Goal: Task Accomplishment & Management: Use online tool/utility

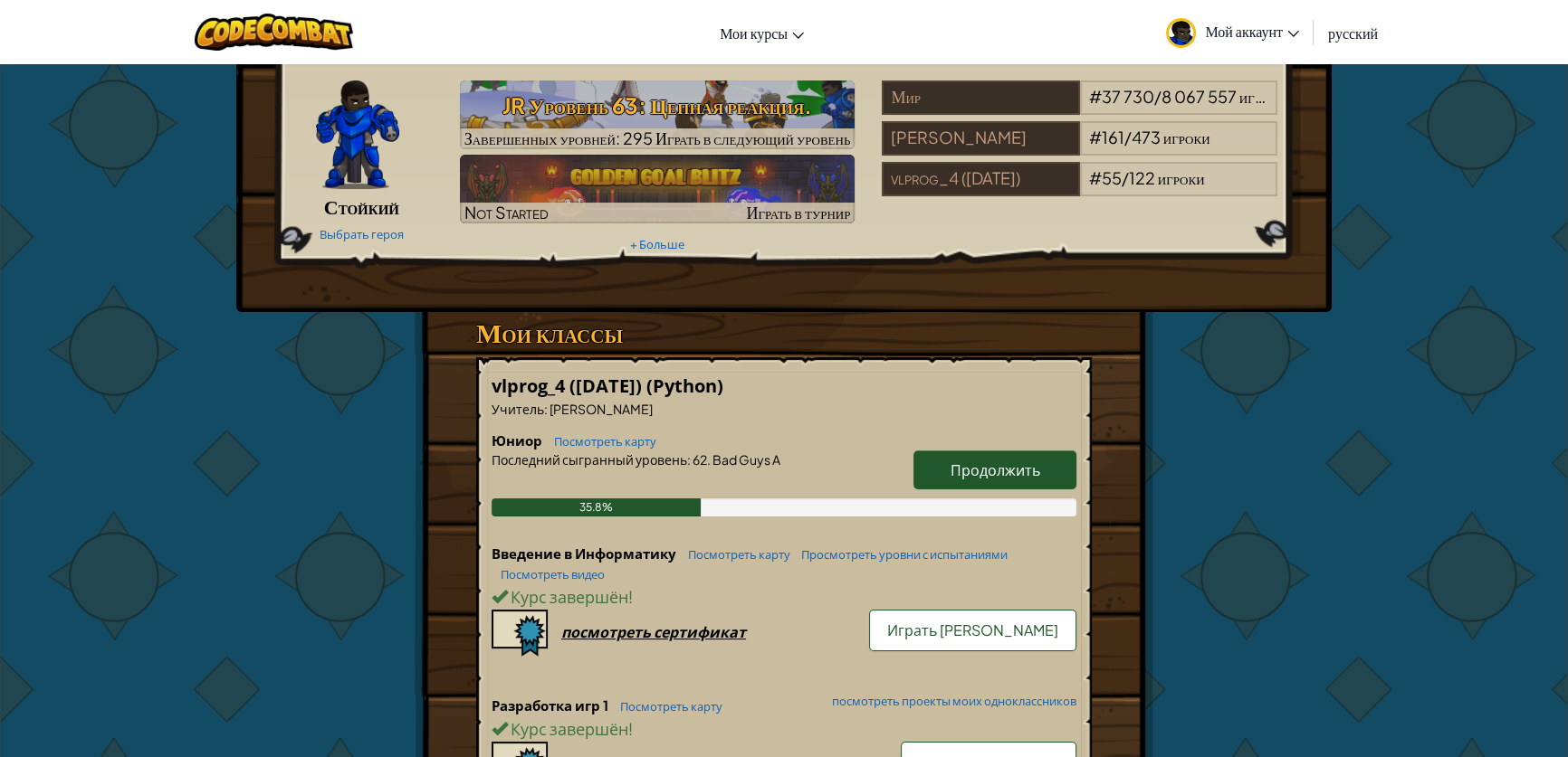
scroll to position [98, 0]
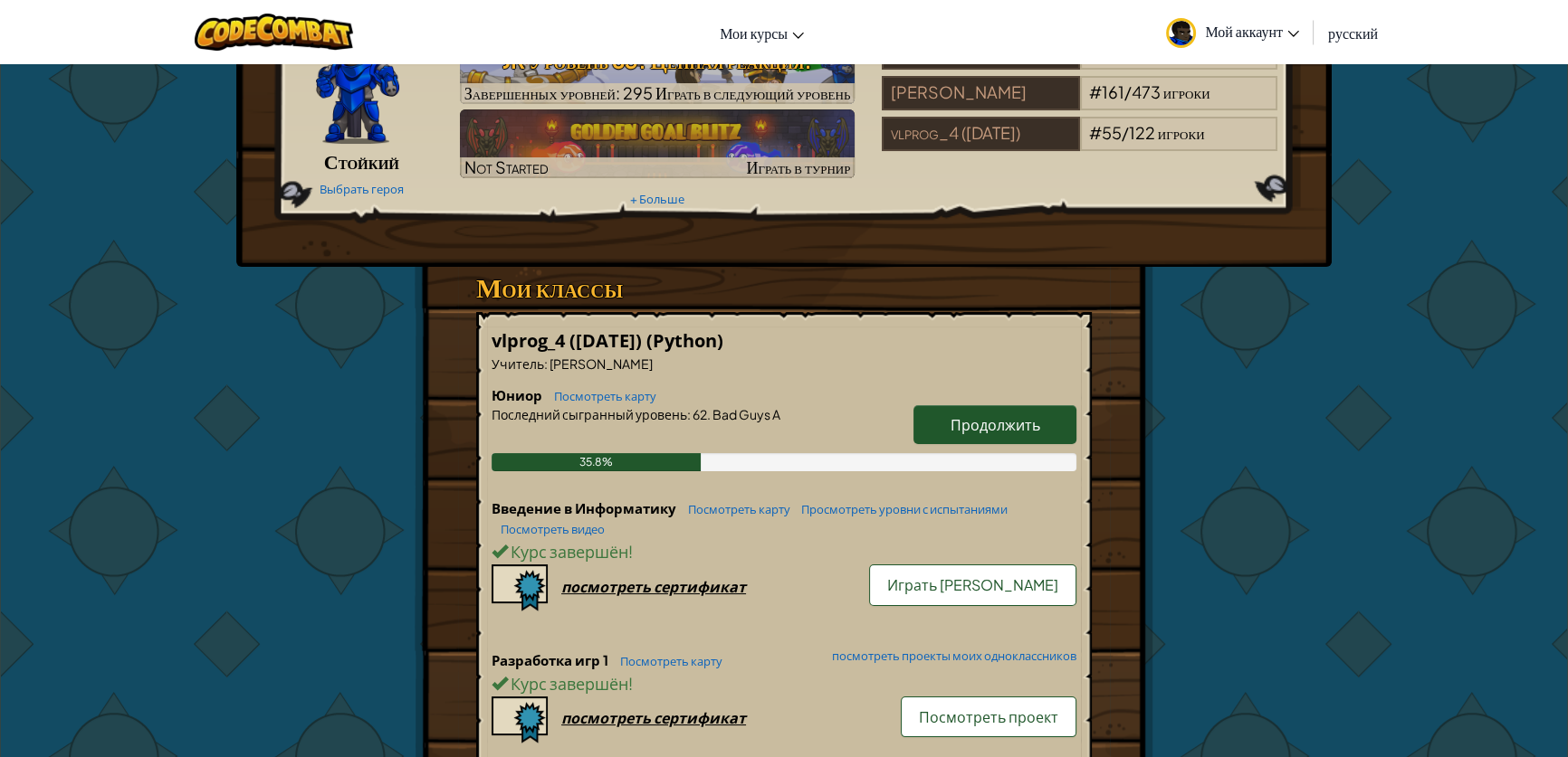
click at [1020, 419] on span "Продолжить" at bounding box center [995, 425] width 89 height 19
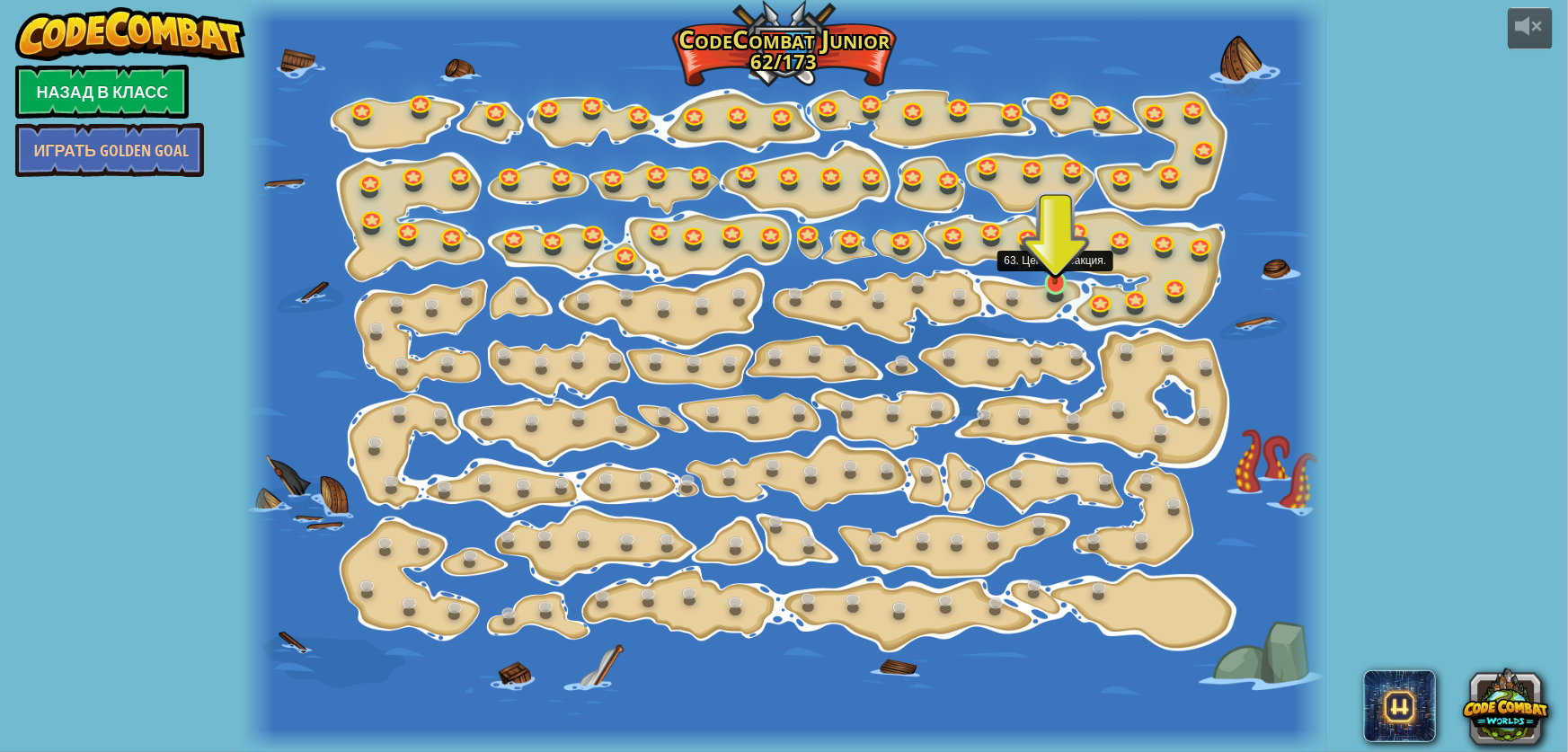
click at [1052, 279] on img at bounding box center [1055, 254] width 27 height 64
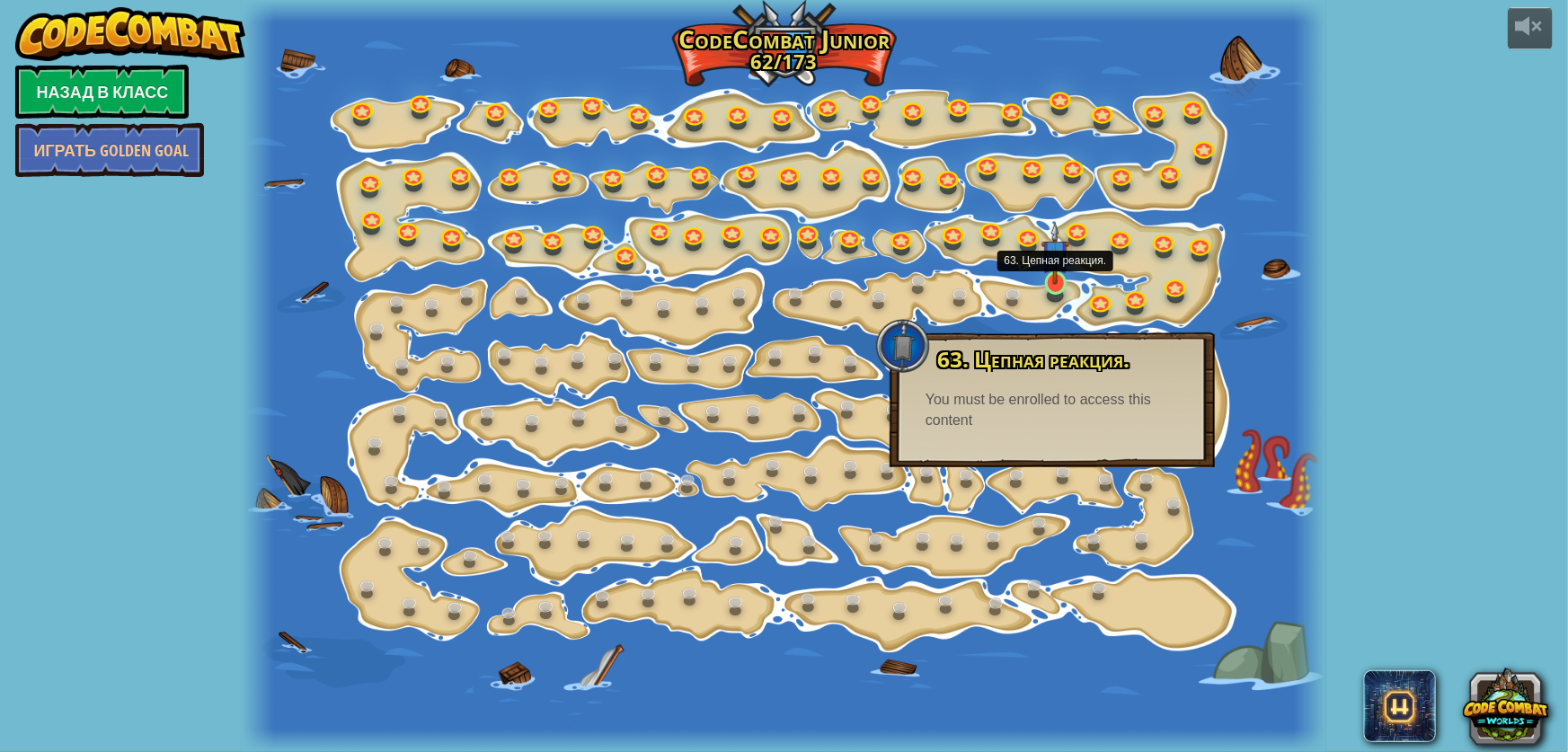
click at [1051, 286] on div at bounding box center [1056, 283] width 22 height 24
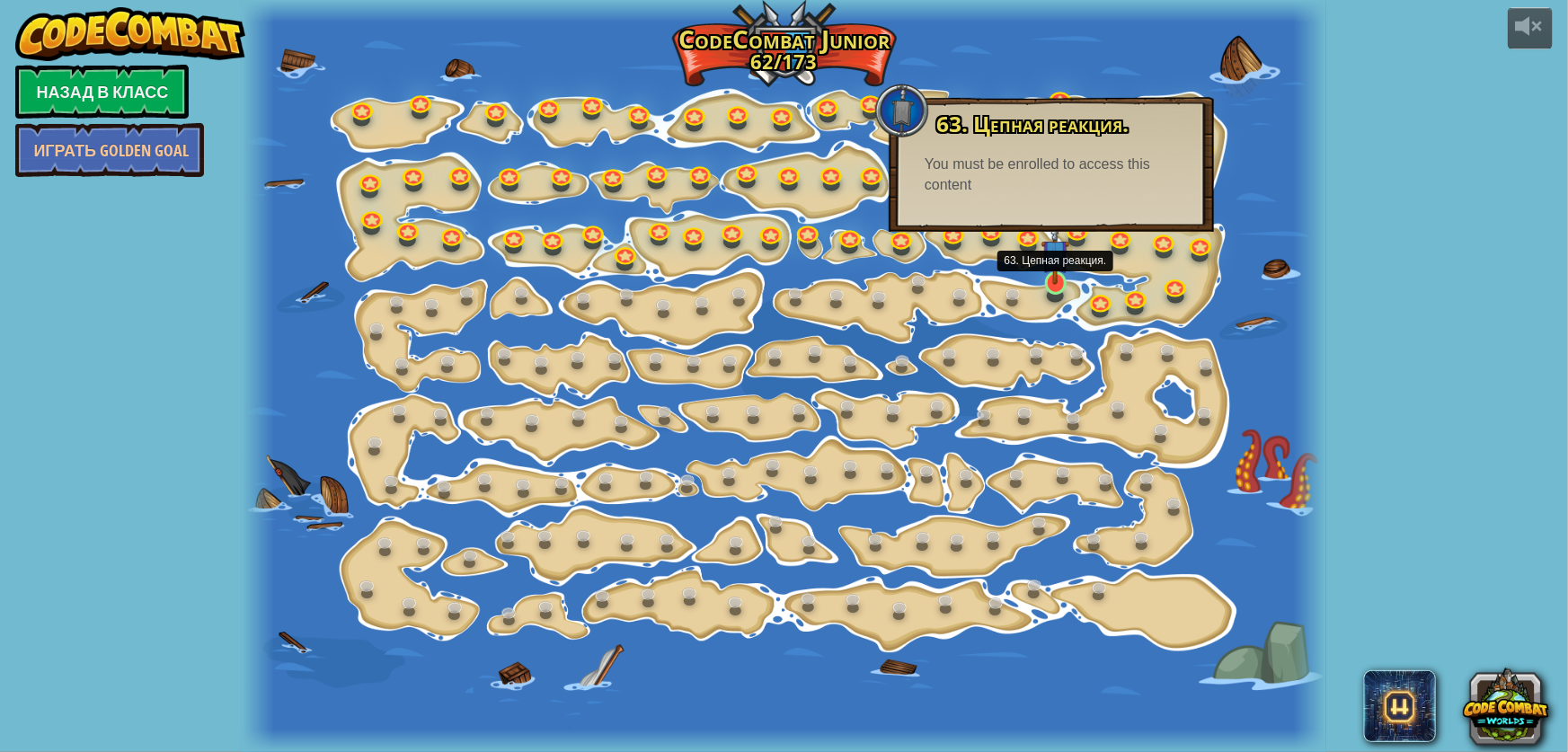
click at [1050, 279] on img at bounding box center [1055, 254] width 27 height 64
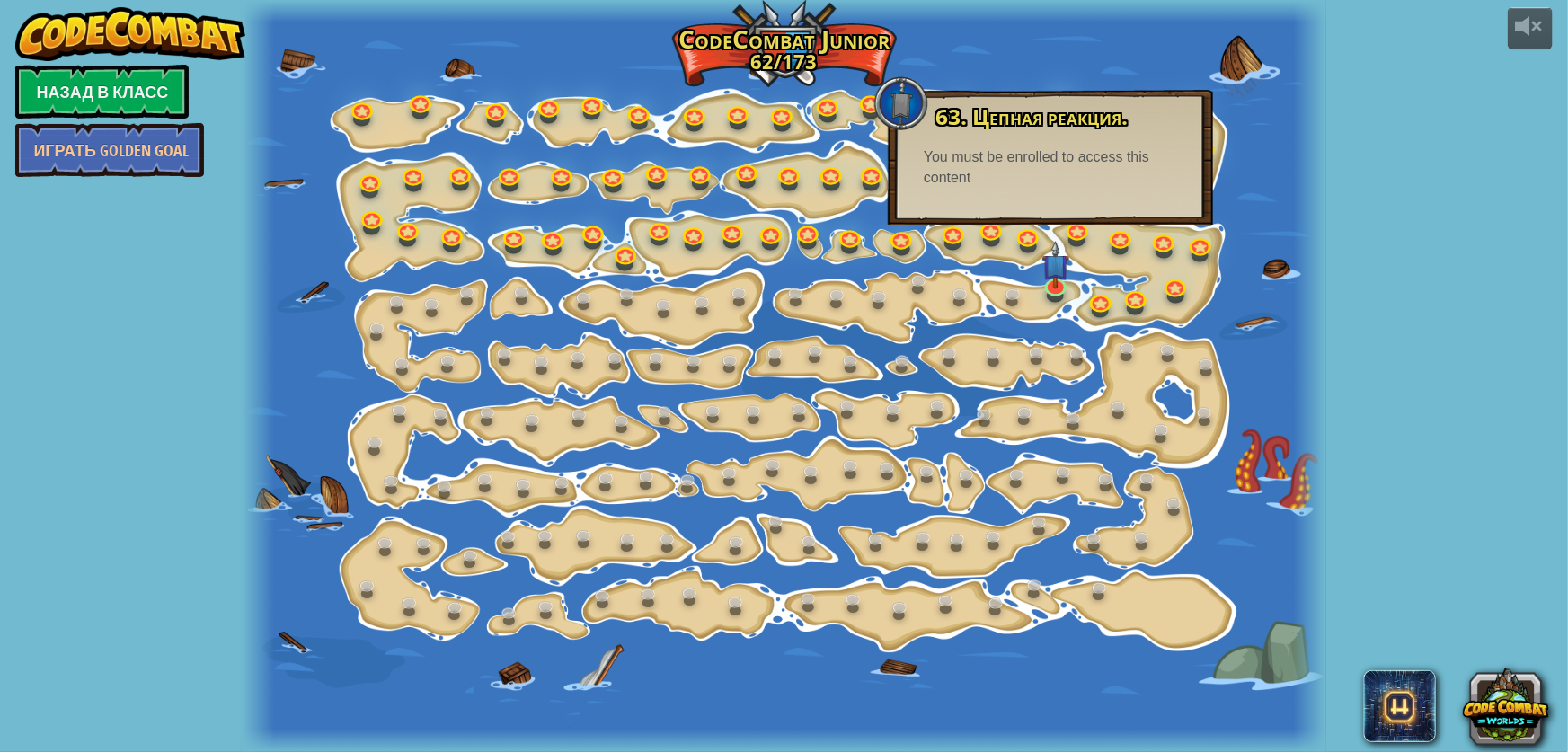
click at [1315, 448] on div at bounding box center [1310, 376] width 32 height 752
click at [1049, 306] on div at bounding box center [784, 376] width 1084 height 752
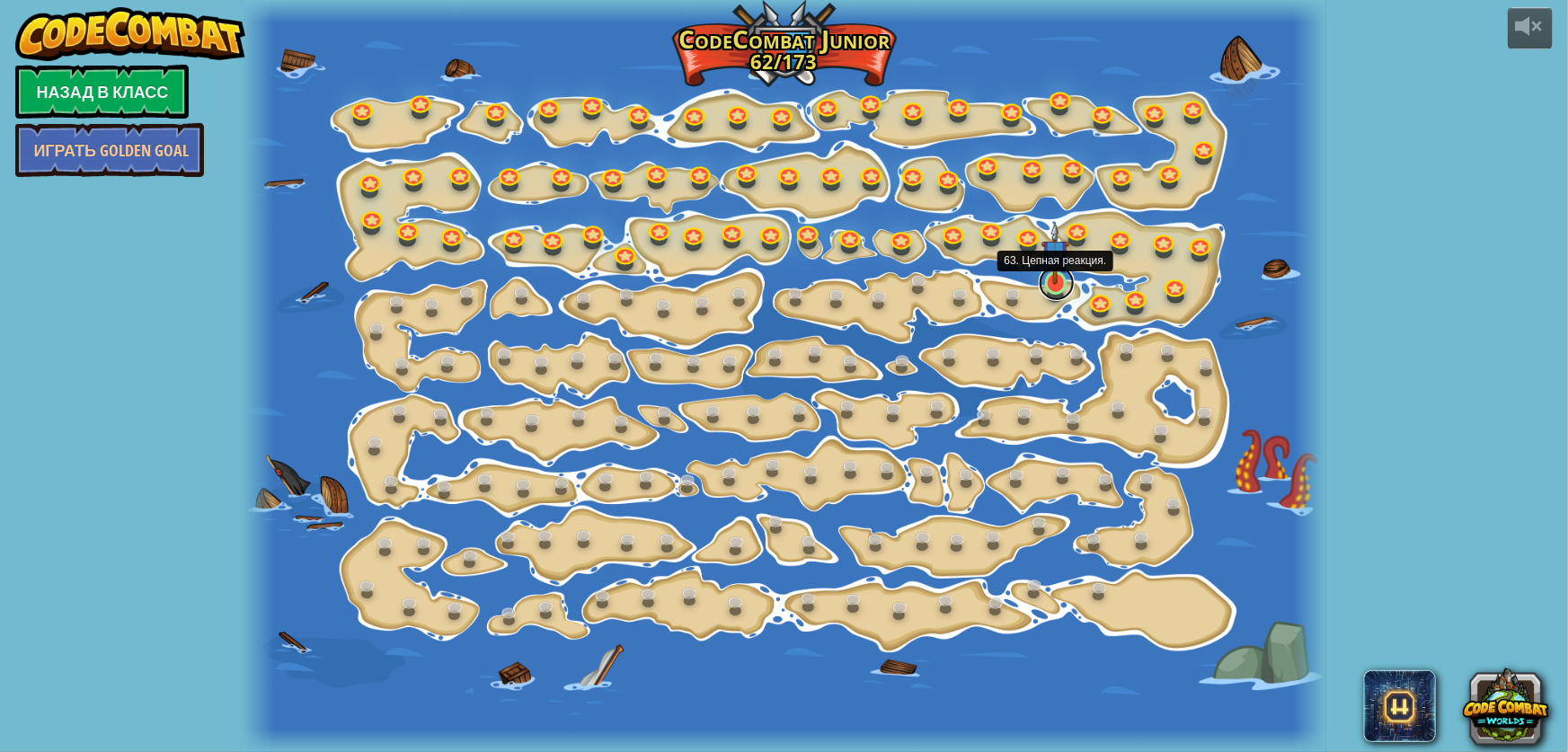
click at [1056, 295] on link at bounding box center [1056, 282] width 36 height 36
click at [1051, 267] on img at bounding box center [1055, 254] width 27 height 64
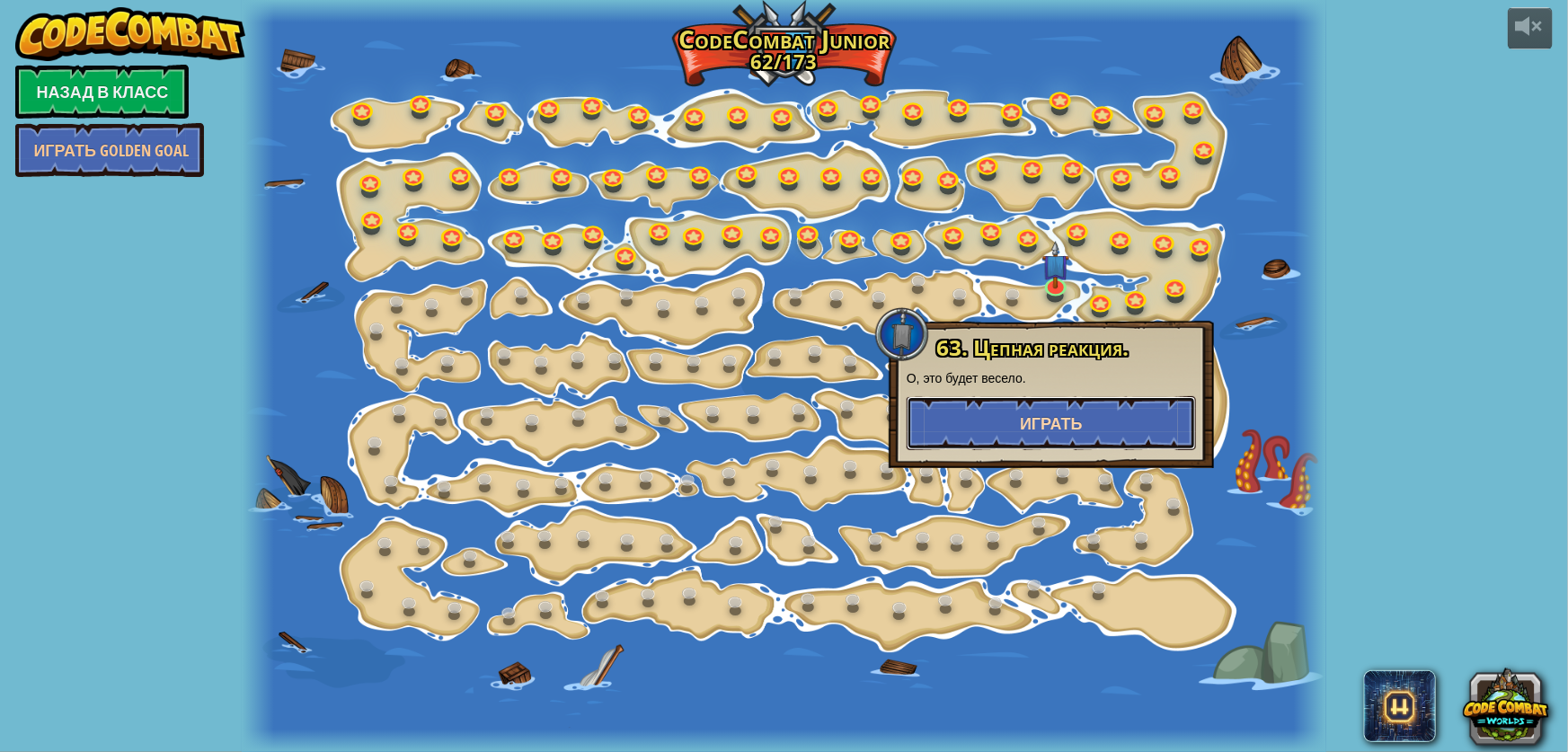
click at [1016, 405] on button "Играть" at bounding box center [1051, 423] width 289 height 54
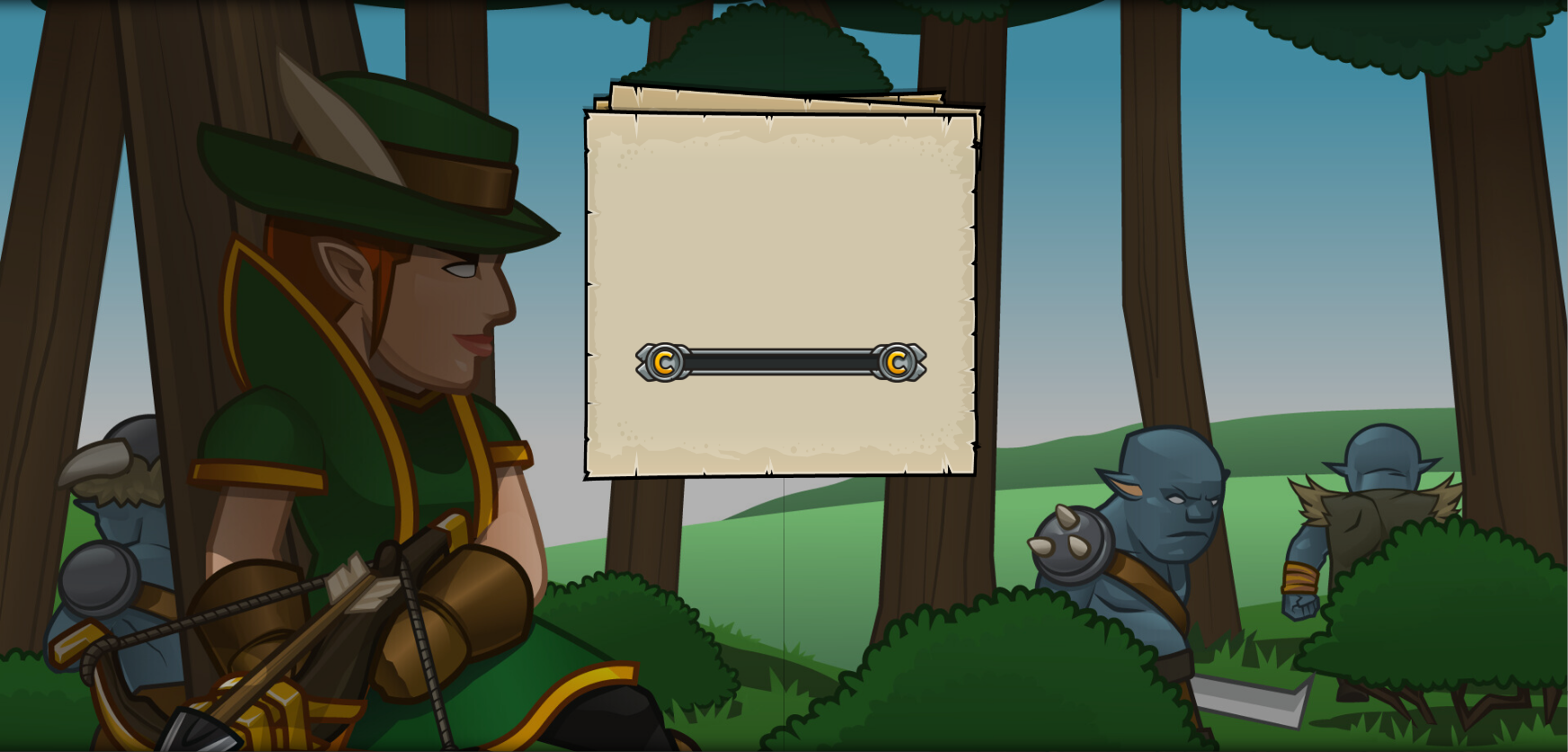
click at [1028, 413] on div "Goals Start Level Ошибка загрузки с сервера Чтобы пройти этот уровень, нужна по…" at bounding box center [784, 376] width 1568 height 752
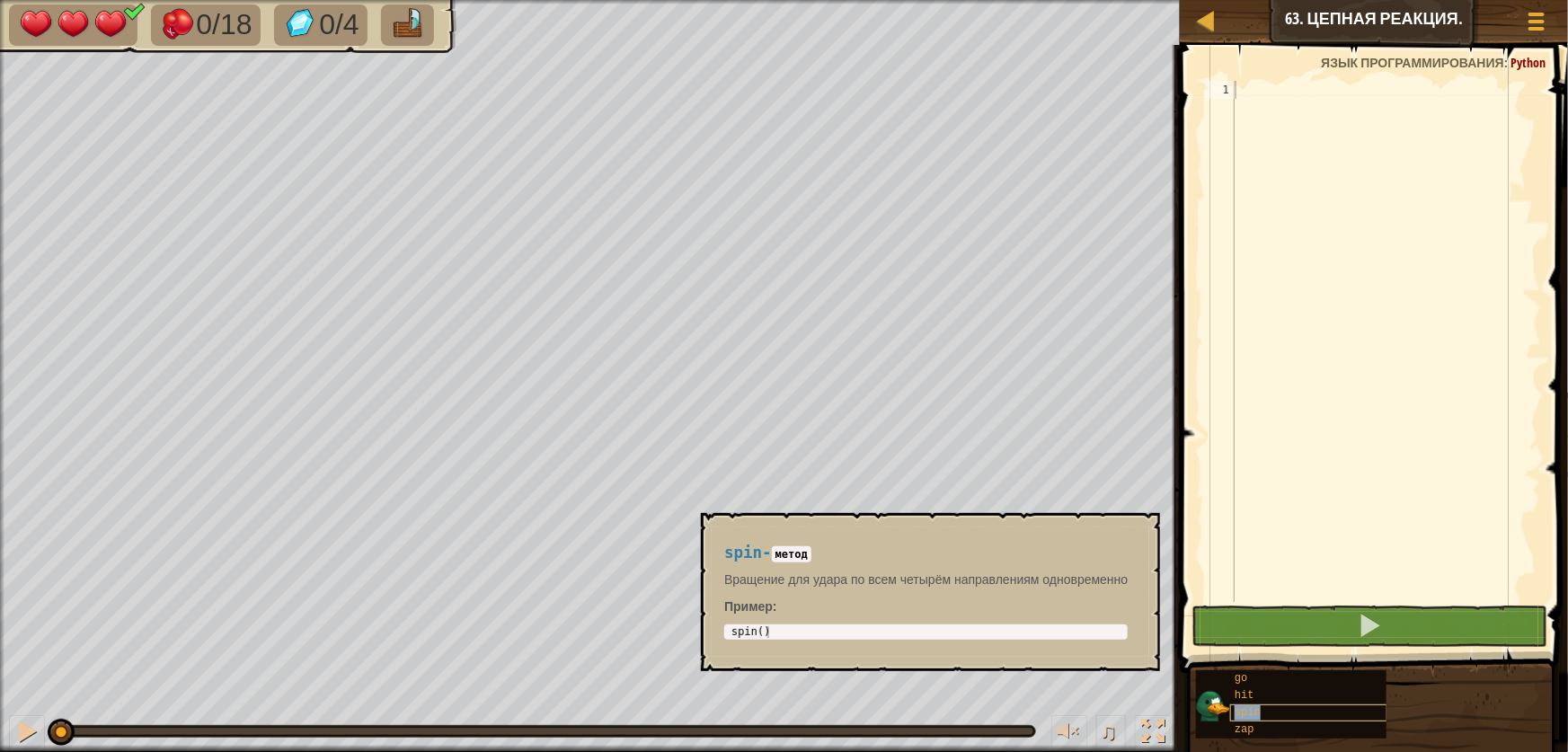
click at [1248, 714] on span "spin" at bounding box center [1247, 713] width 26 height 13
click at [1268, 729] on div "zap" at bounding box center [1309, 730] width 157 height 17
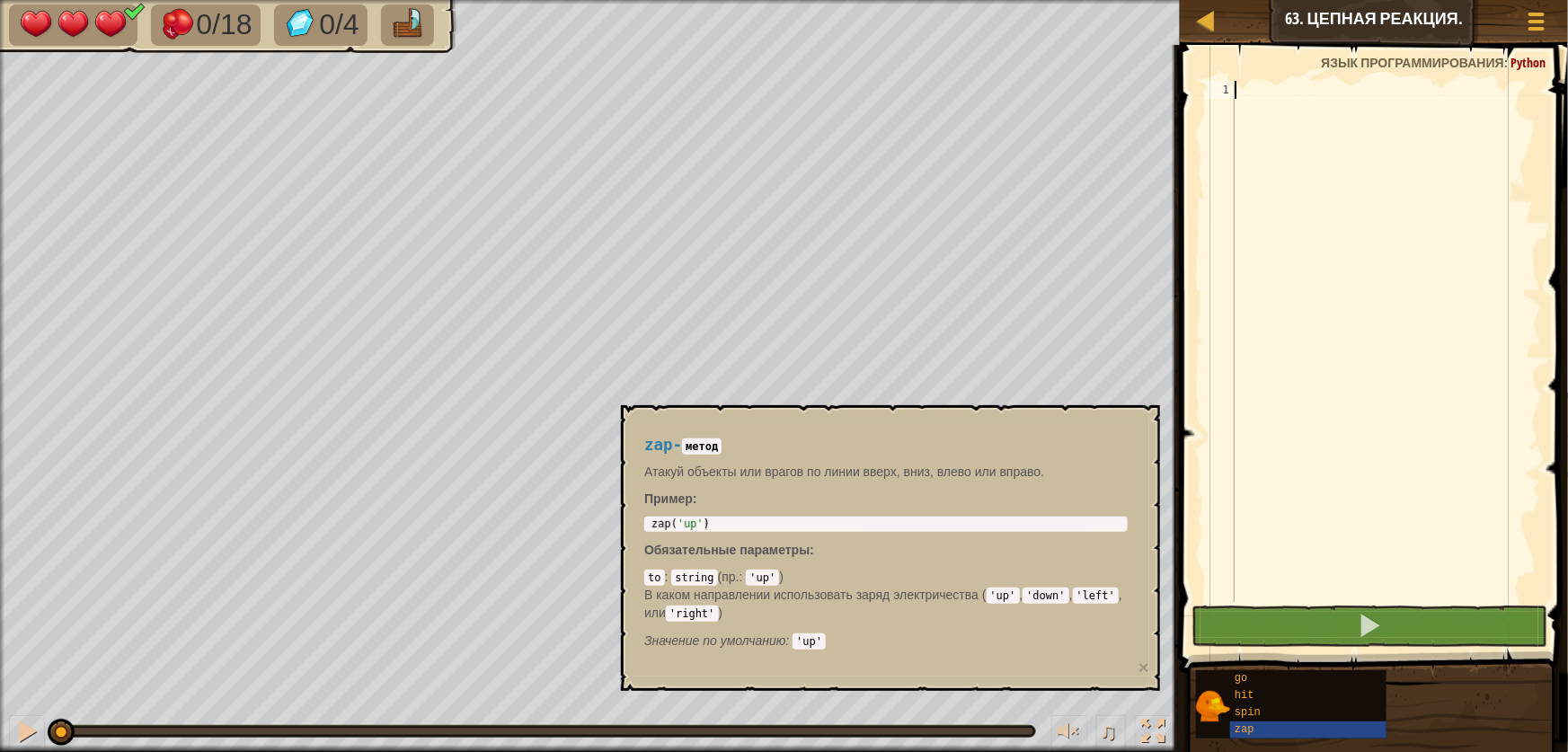
type textarea "zap('up')"
drag, startPoint x: 649, startPoint y: 522, endPoint x: 779, endPoint y: 528, distance: 130.1
click at [779, 528] on div "zap ( 'up' )" at bounding box center [885, 536] width 476 height 35
click at [1247, 77] on span at bounding box center [1375, 334] width 403 height 682
paste textarea "zap('up')"
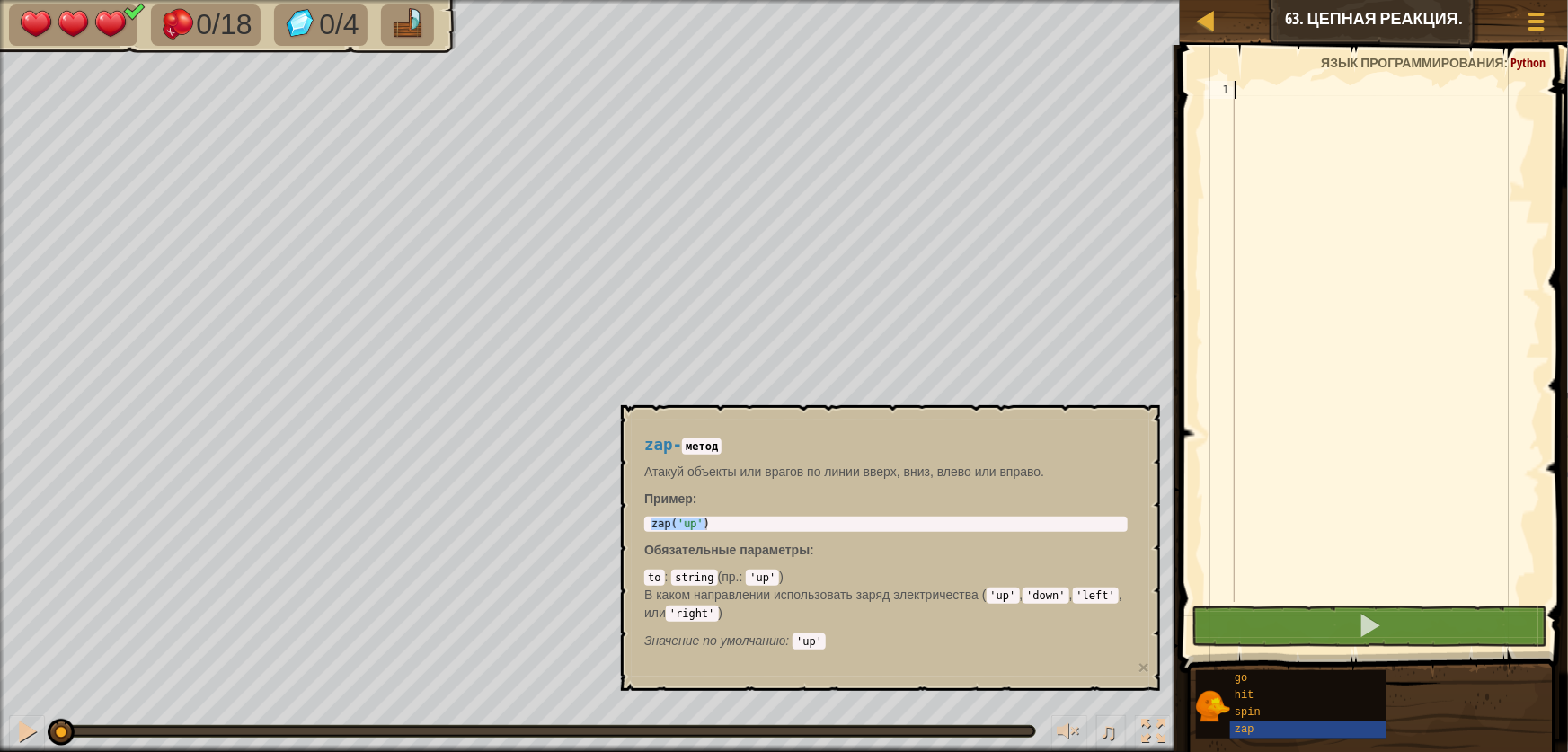
type textarea "zap('up')"
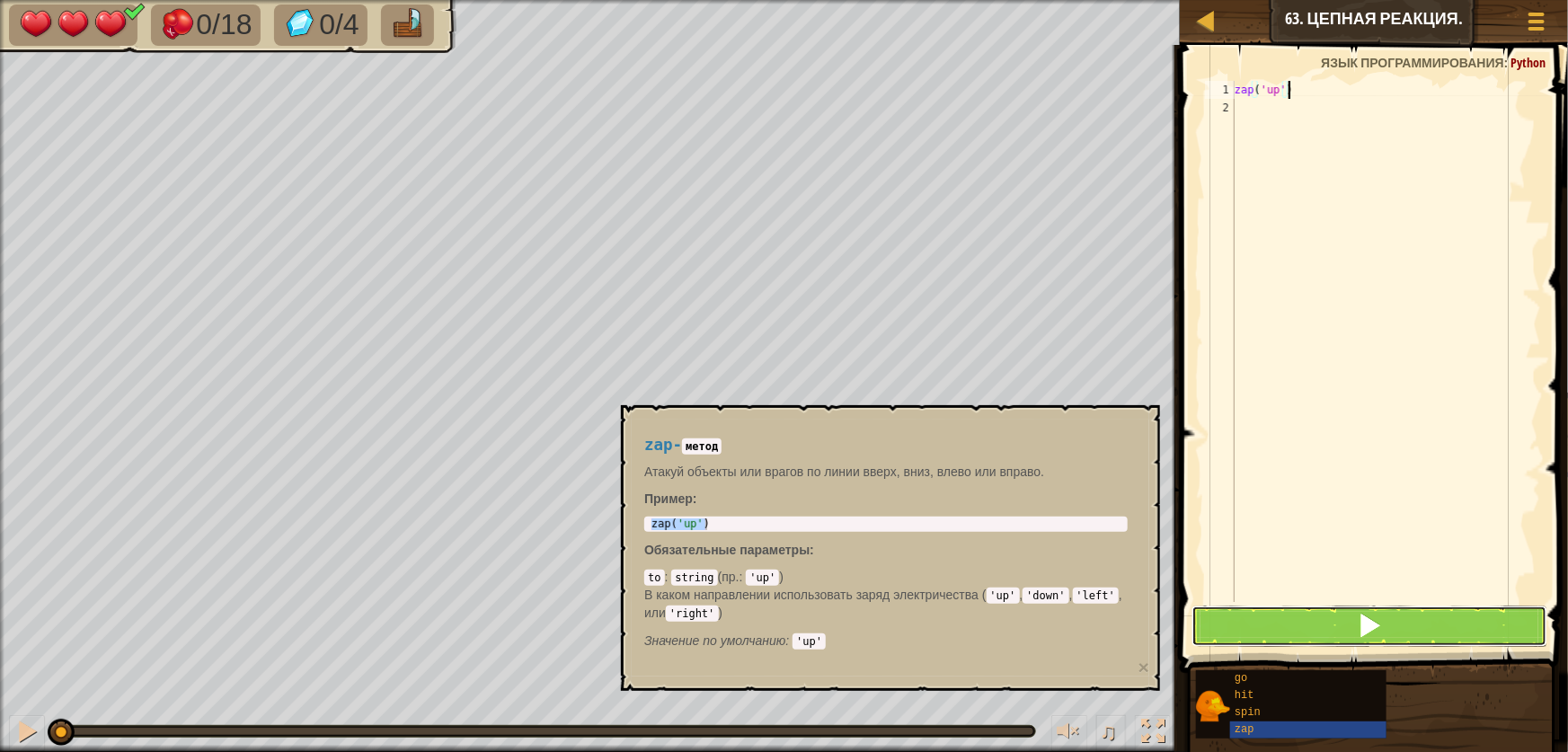
click at [1458, 612] on button at bounding box center [1370, 626] width 356 height 41
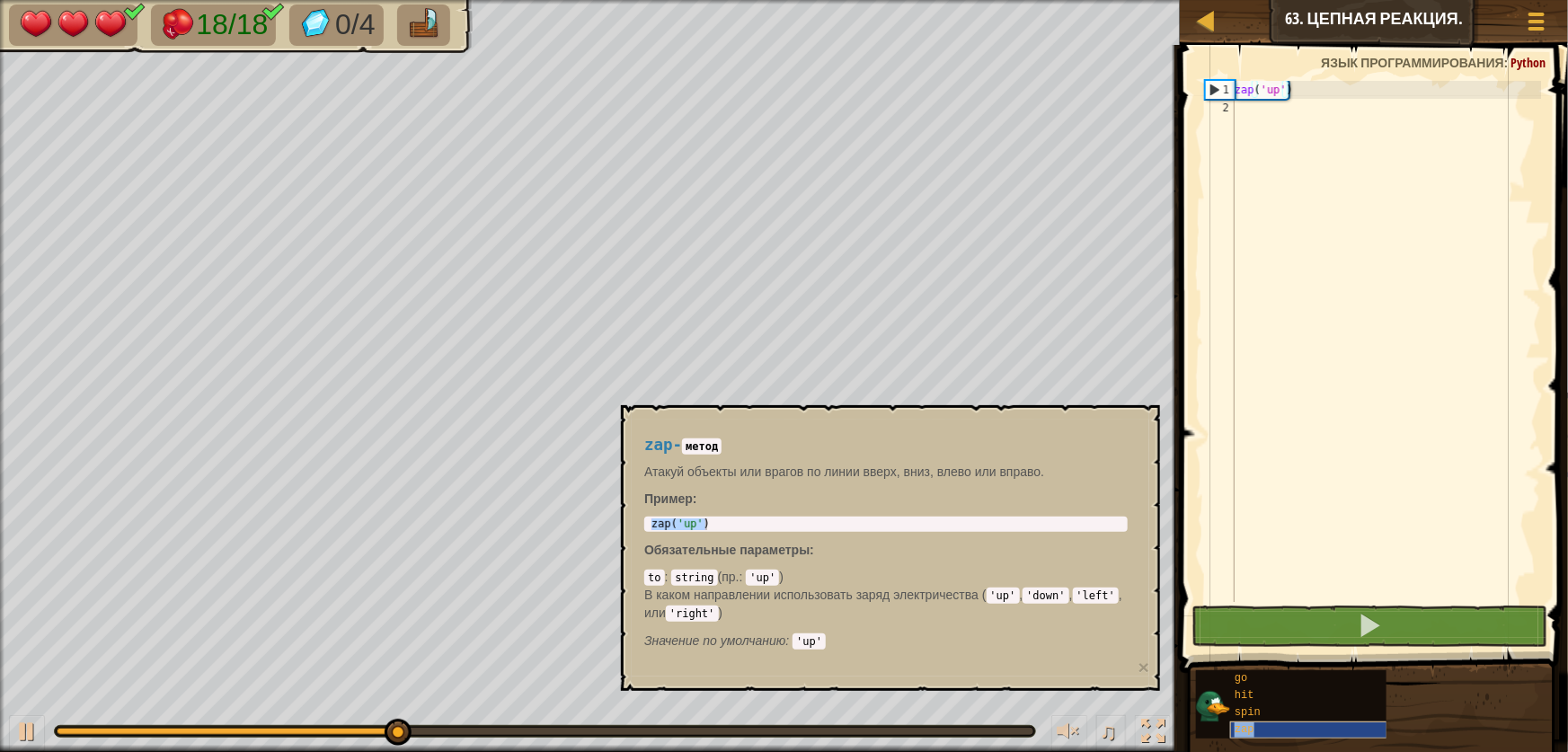
click at [1261, 732] on div "zap" at bounding box center [1309, 730] width 157 height 17
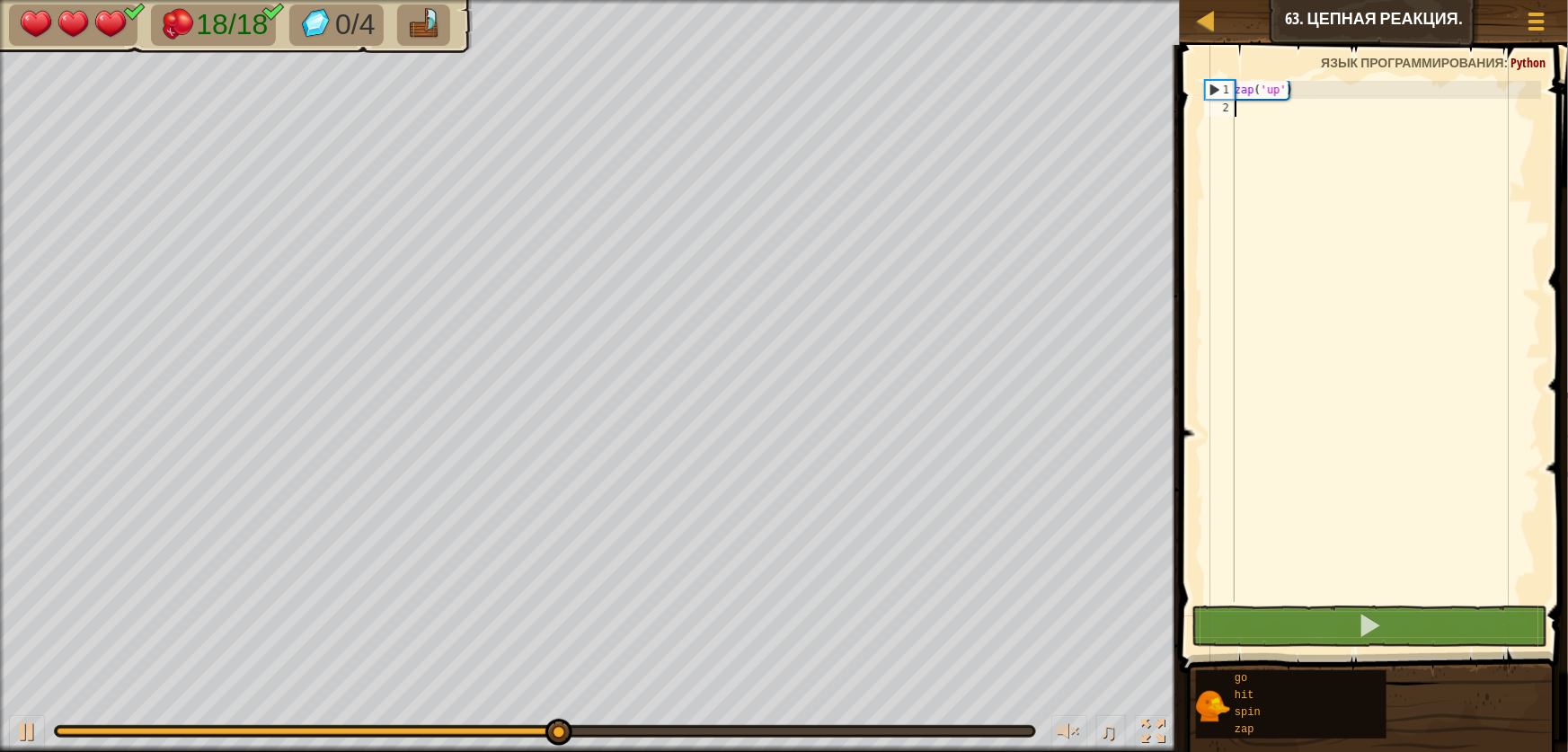
click at [1306, 123] on div "zap ( 'up' )" at bounding box center [1385, 360] width 310 height 557
type textarea "п"
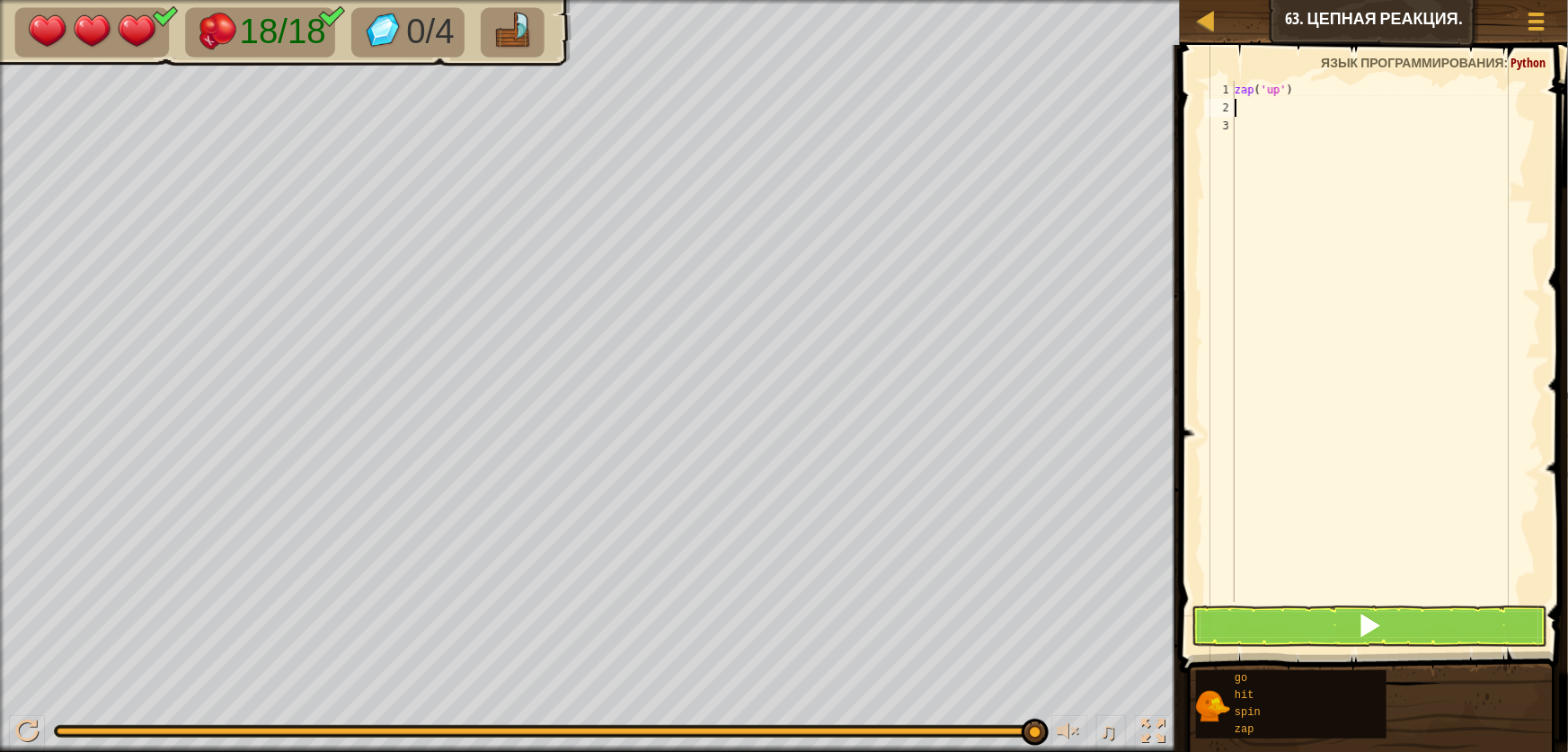
type textarea "g"
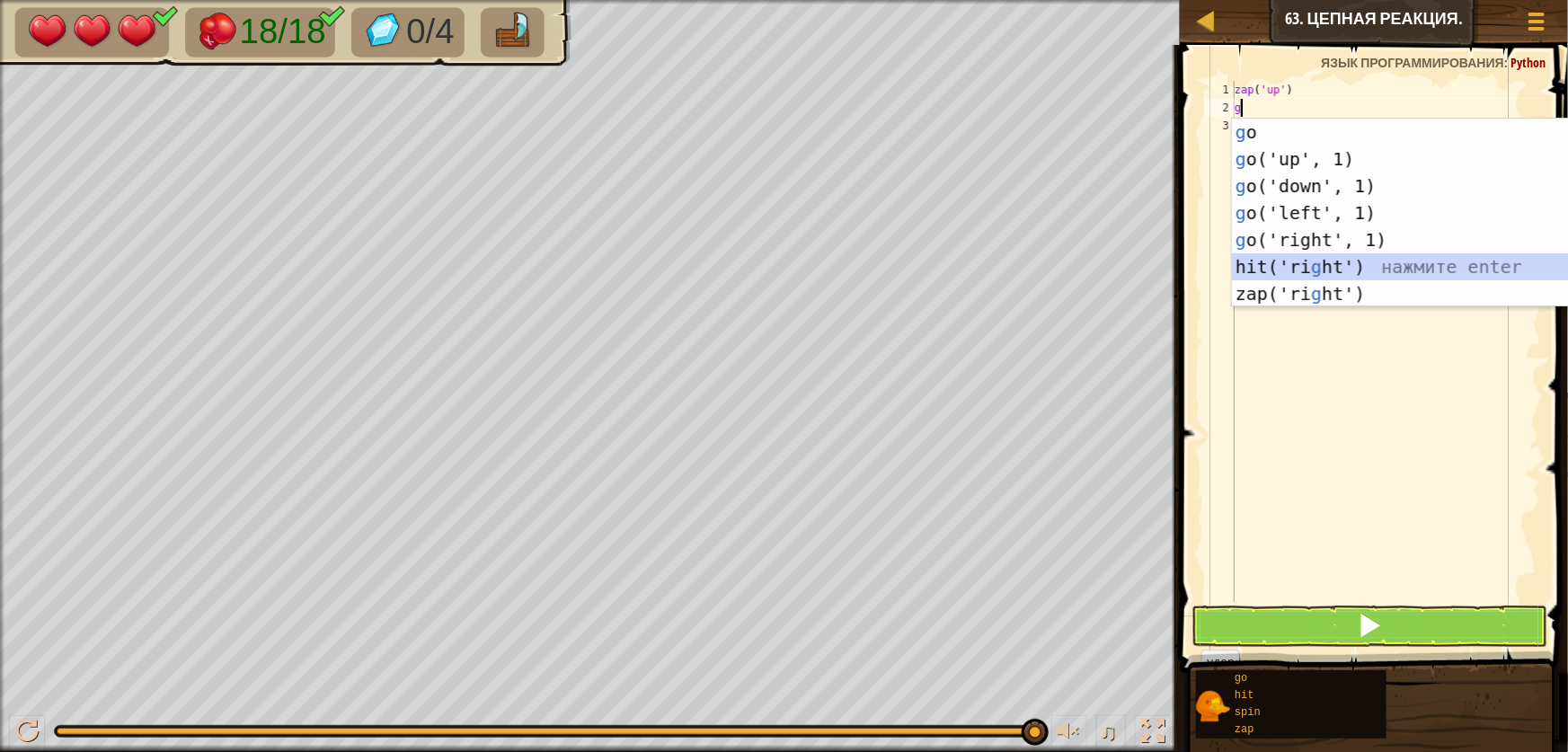
click at [1398, 270] on div "g o нажмите enter g o('up', 1) нажмите enter g o('down', 1) нажмите enter g o('…" at bounding box center [1402, 240] width 340 height 243
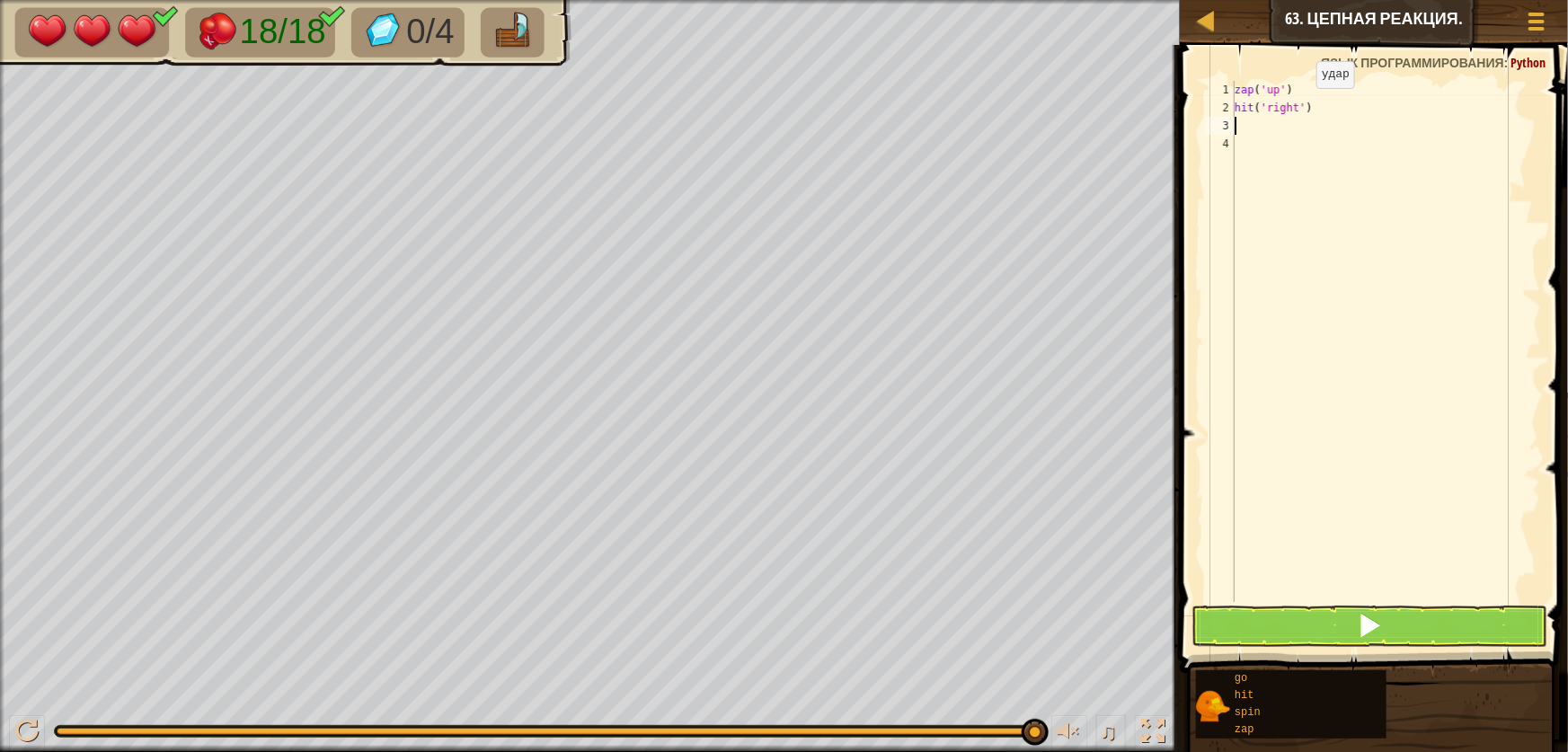
click at [1301, 106] on div "zap ( 'up' ) hit ( 'right' )" at bounding box center [1385, 360] width 310 height 557
type textarea "hit('right',4)"
click at [1341, 614] on button at bounding box center [1370, 626] width 356 height 41
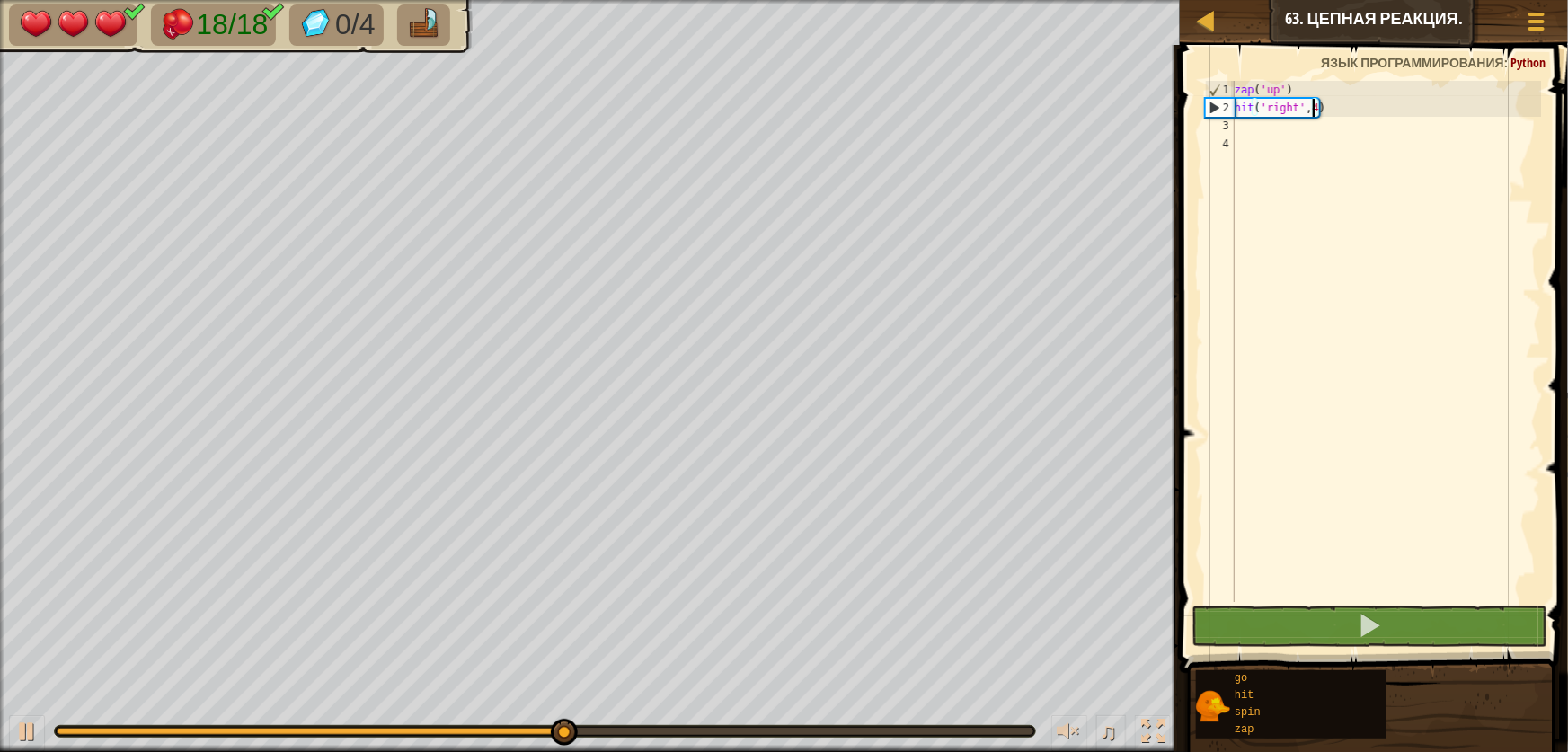
click at [1368, 123] on div "zap ( 'up' ) hit ( 'right' , 4 )" at bounding box center [1385, 360] width 310 height 557
drag, startPoint x: 1360, startPoint y: 102, endPoint x: 1357, endPoint y: 111, distance: 9.5
click at [1356, 112] on div "zap ( 'up' ) hit ( 'right' , 4 )" at bounding box center [1385, 360] width 310 height 557
type textarea "zap('up') hit('right',4)"
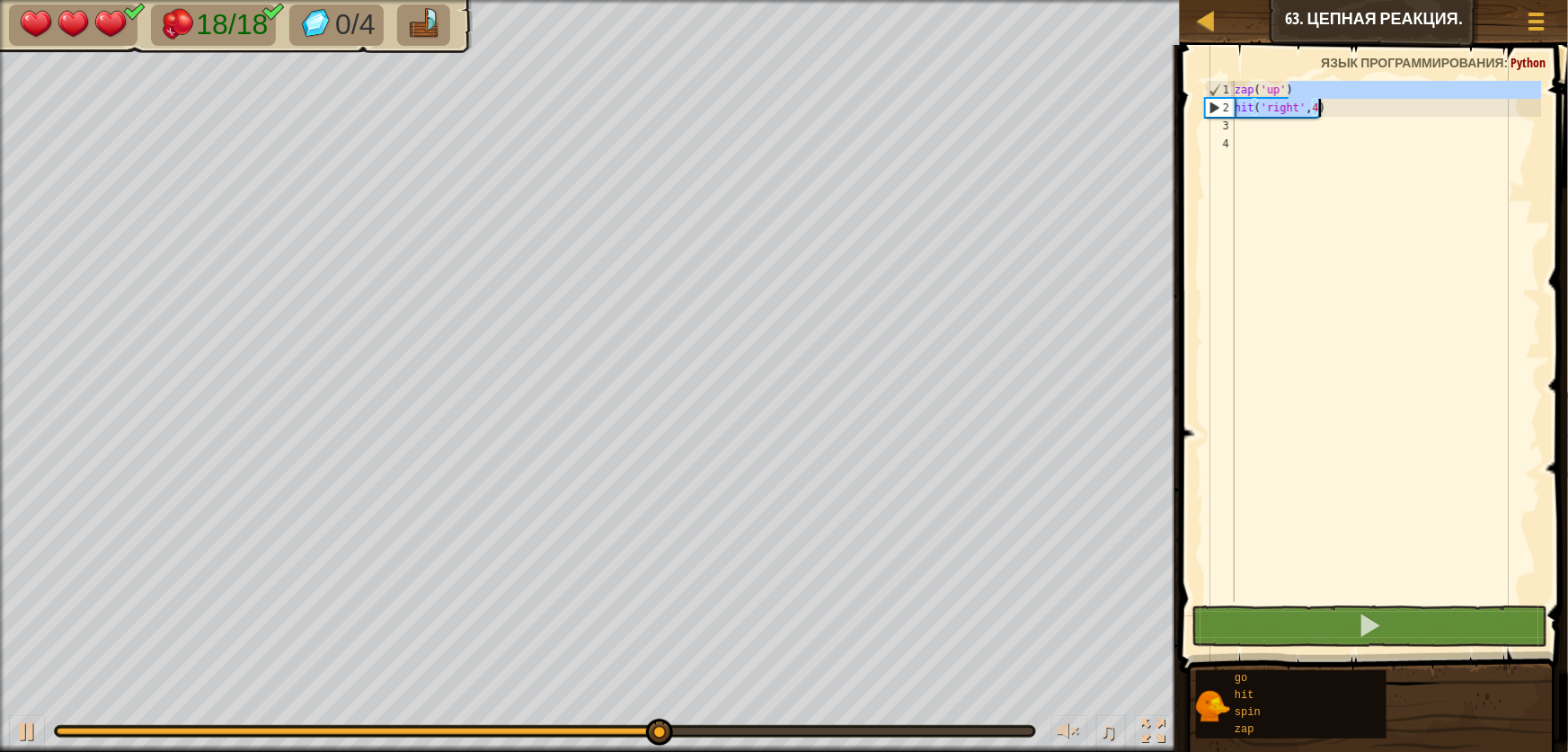
click at [1353, 122] on div "zap ( 'up' ) hit ( 'right' , 4 )" at bounding box center [1385, 360] width 310 height 557
click at [1355, 119] on div "zap ( 'up' ) hit ( 'right' , 4 )" at bounding box center [1385, 360] width 310 height 557
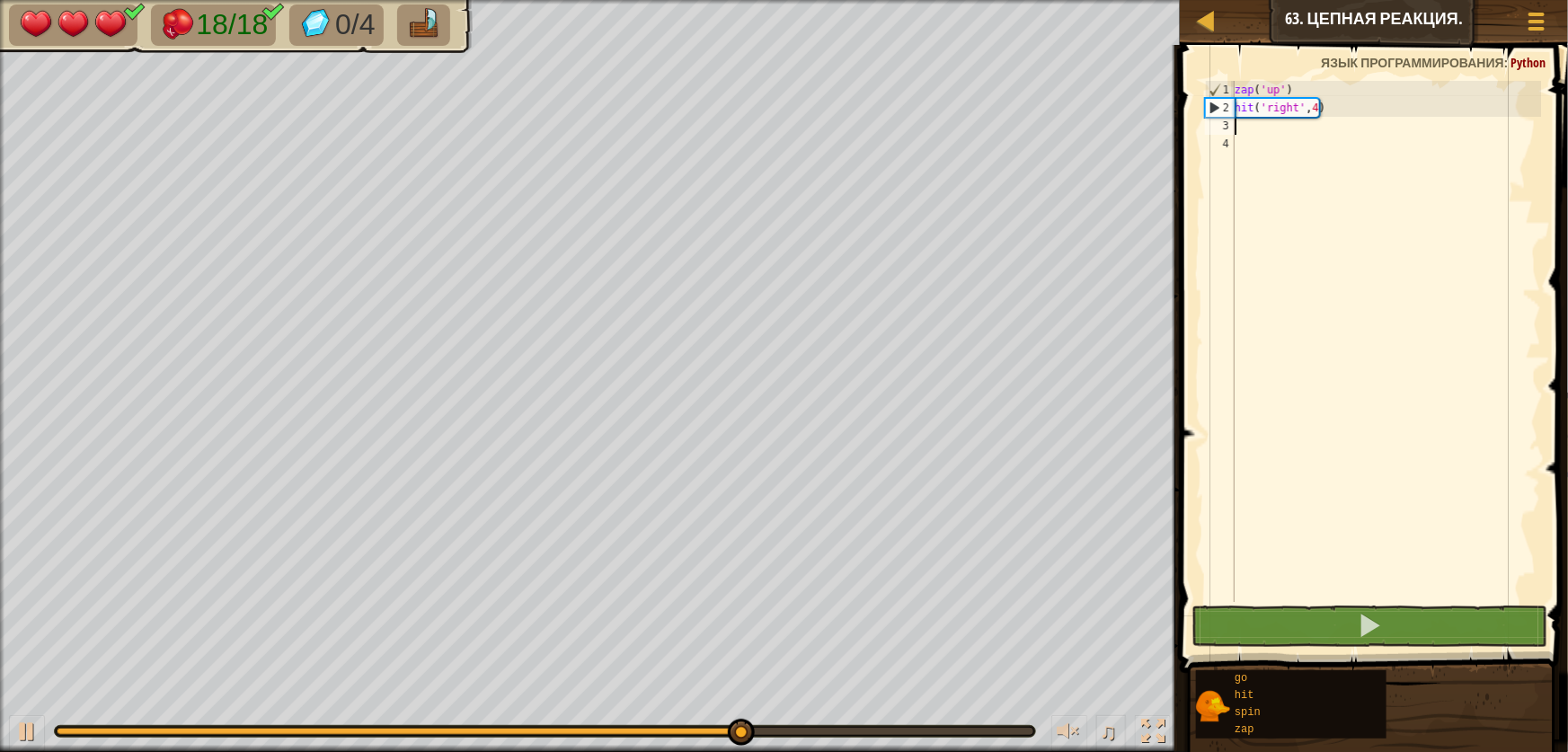
click at [1357, 108] on div "zap ( 'up' ) hit ( 'right' , 4 )" at bounding box center [1385, 360] width 310 height 557
type textarea "hit('right',4)"
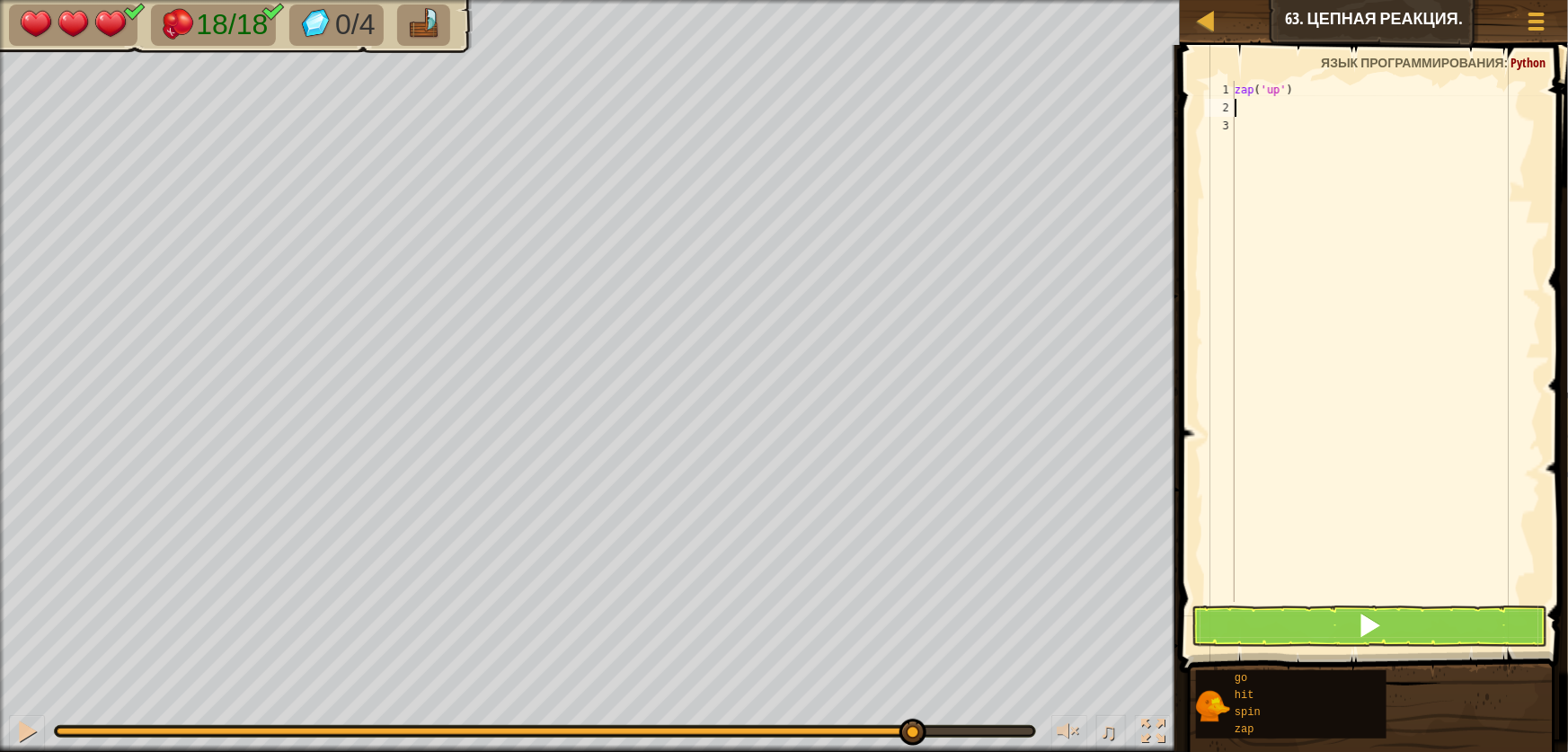
click at [1303, 116] on div "zap ( 'up' )" at bounding box center [1385, 360] width 310 height 557
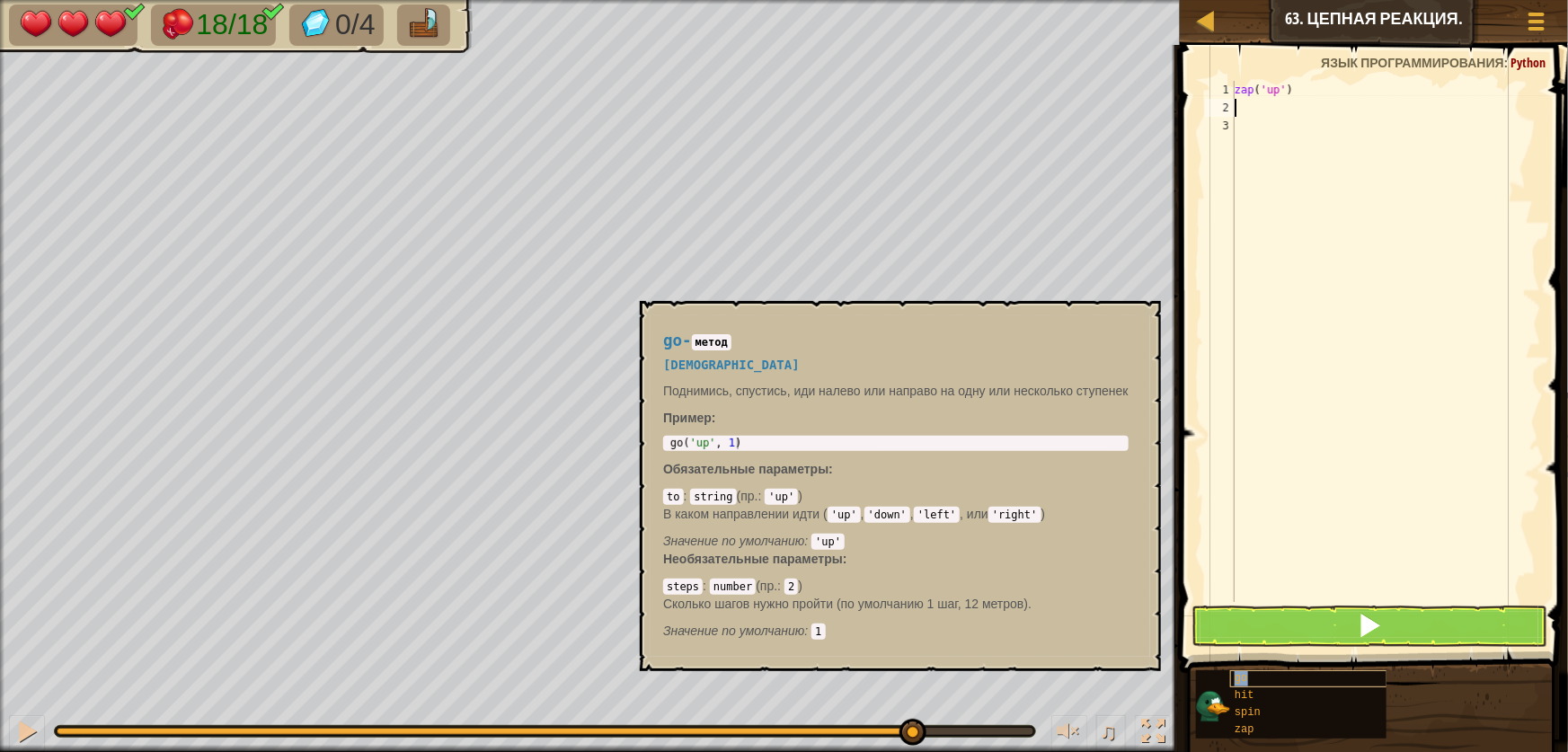
click at [1254, 675] on div "go" at bounding box center [1309, 679] width 157 height 17
type textarea "g"
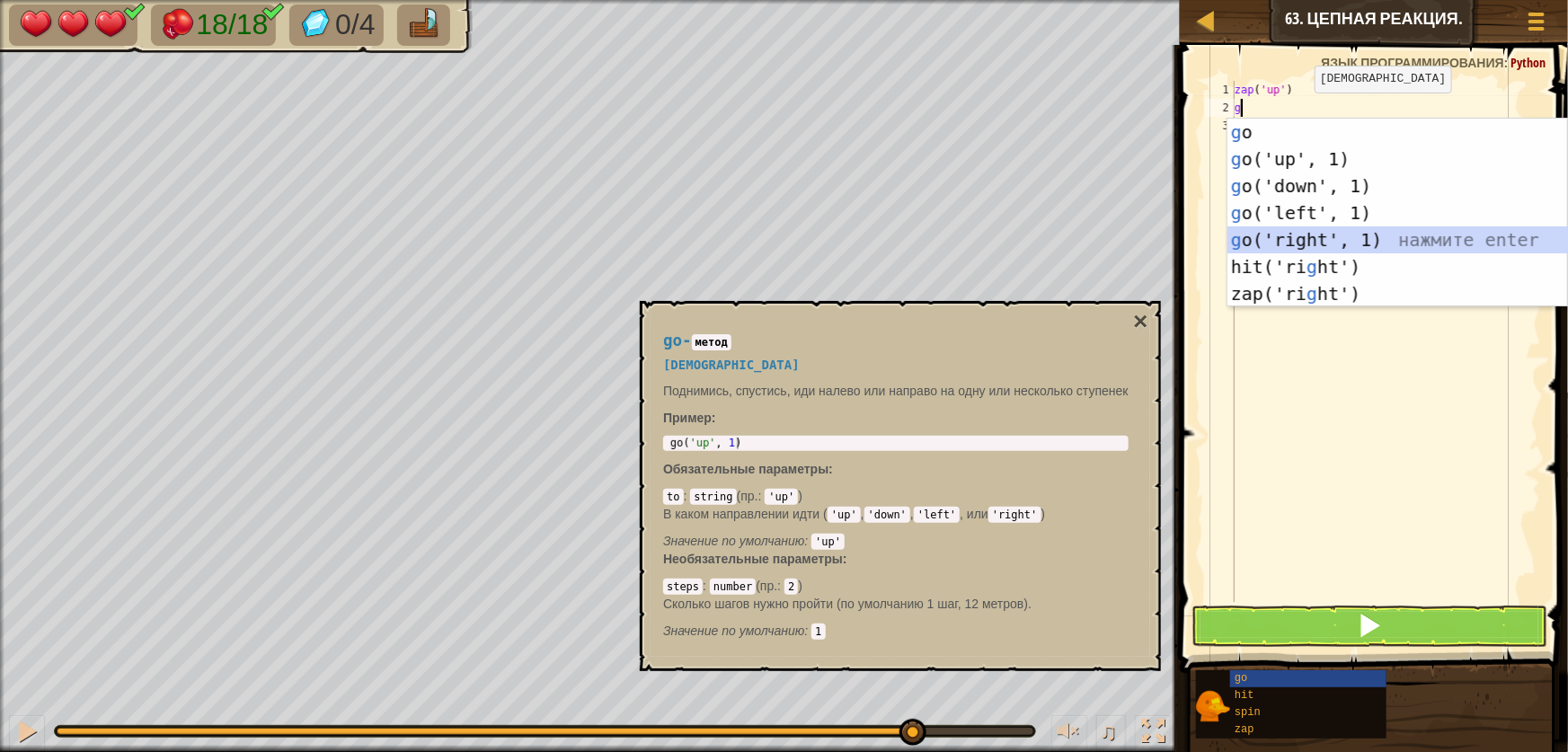
click at [1277, 228] on div "g o нажмите enter g o('up', 1) нажмите enter g o('down', 1) нажмите enter g o('…" at bounding box center [1397, 240] width 340 height 243
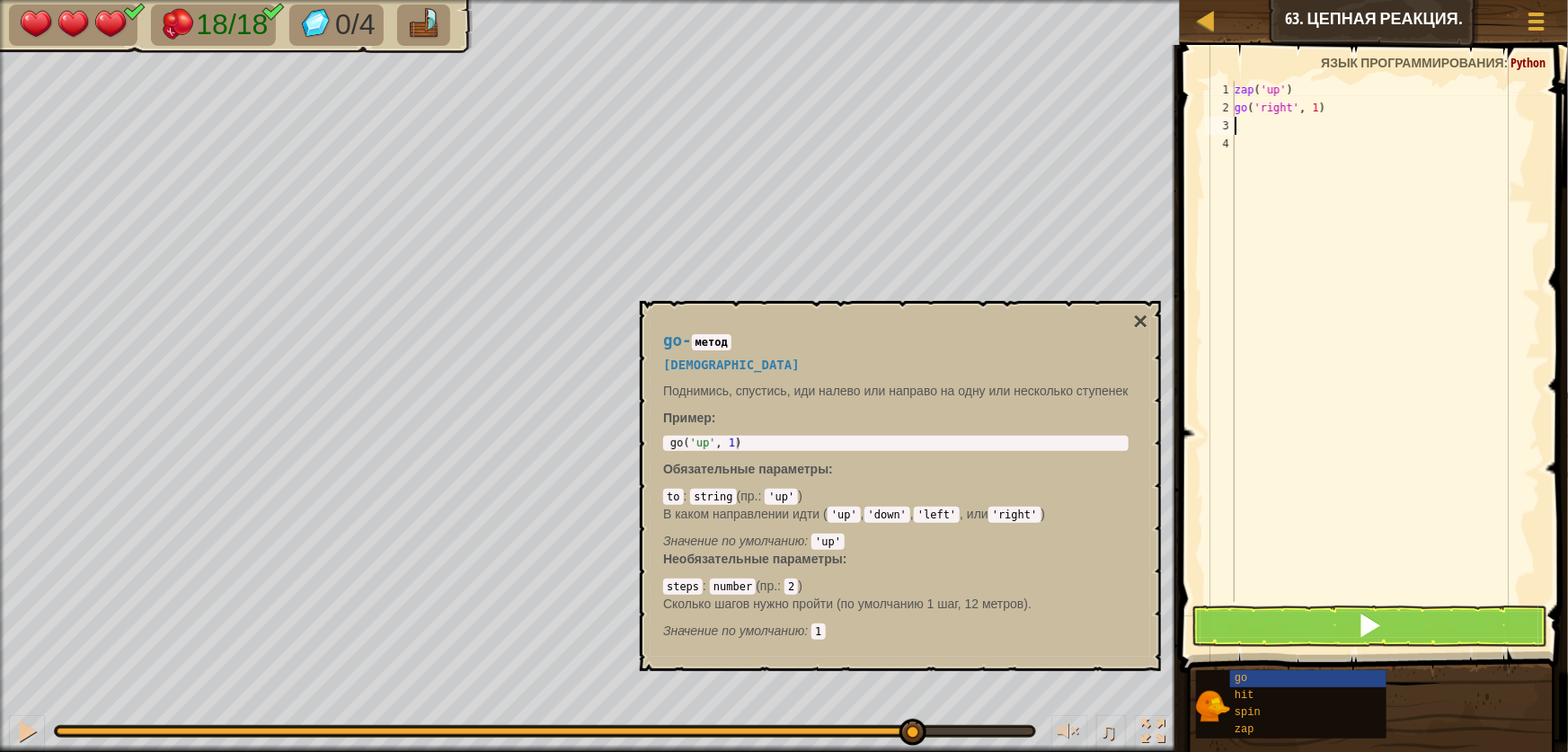
click at [1321, 112] on div "zap ( 'up' ) go ( 'right' , 1 )" at bounding box center [1385, 360] width 310 height 557
click at [1314, 111] on div "zap ( 'up' ) go ( 'right' , 1 )" at bounding box center [1385, 360] width 310 height 557
click at [1380, 613] on span at bounding box center [1370, 626] width 26 height 26
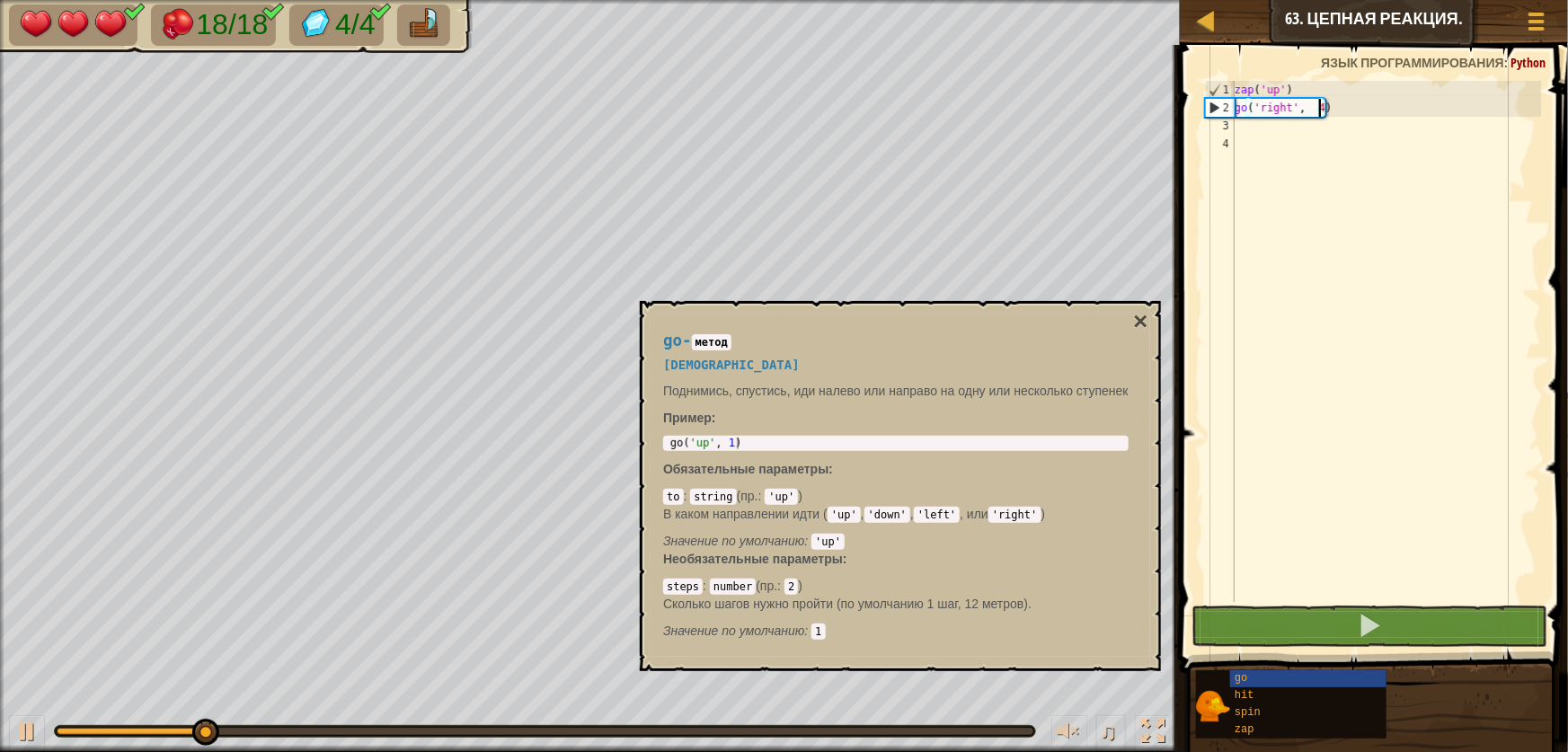
click at [1345, 671] on div "go" at bounding box center [1309, 679] width 157 height 17
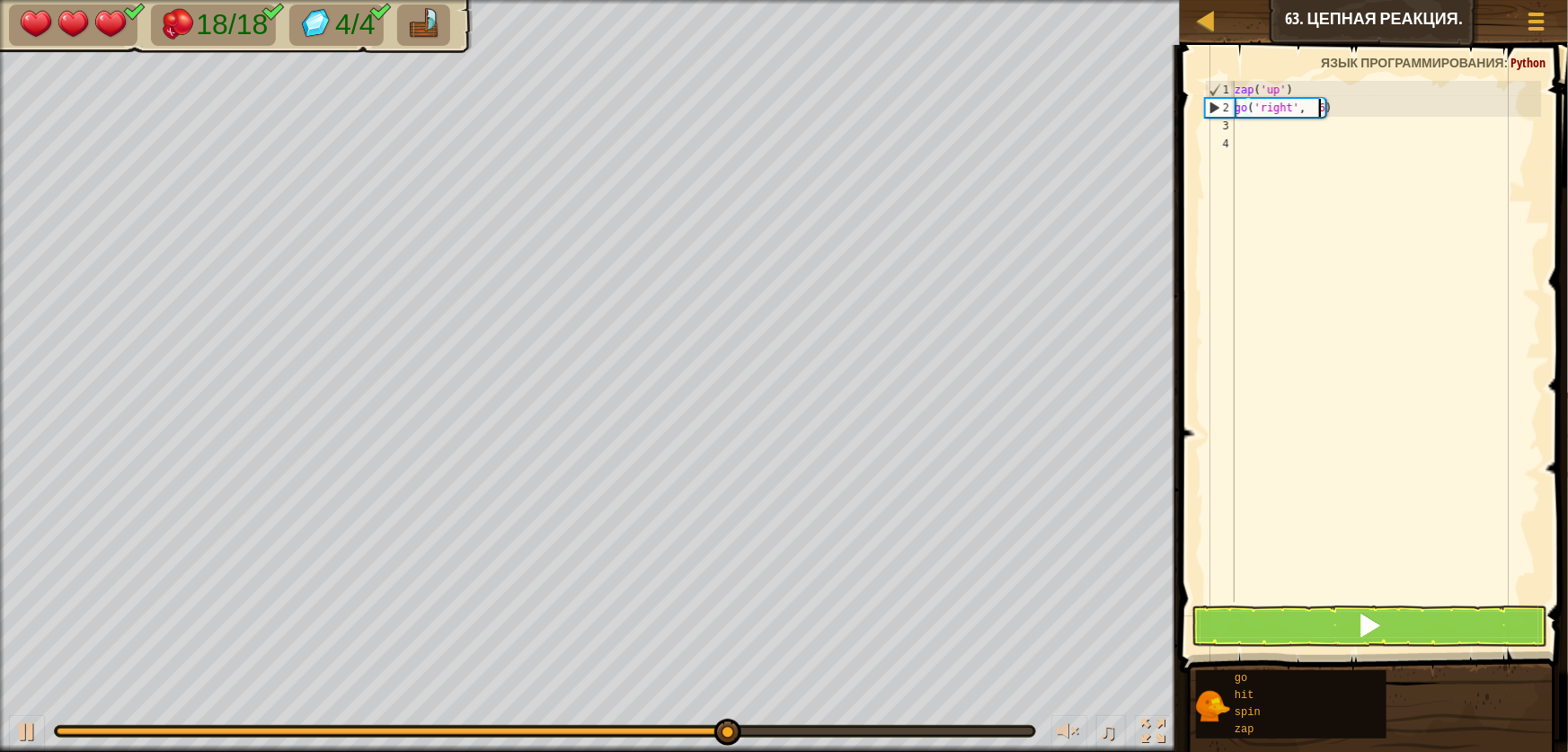
type textarea "go('right', 6)"
click at [1324, 615] on button at bounding box center [1370, 626] width 356 height 41
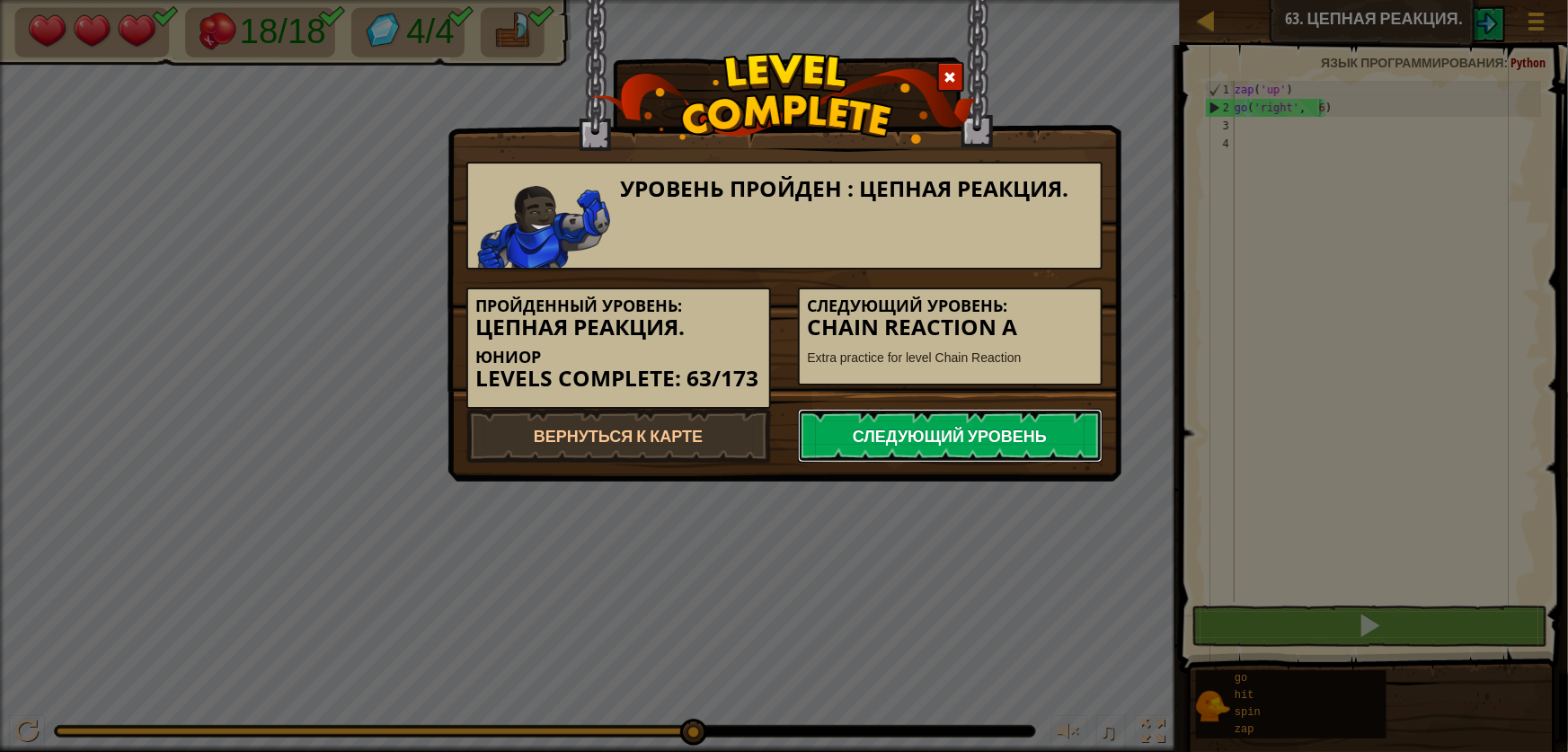
click at [948, 433] on link "Следующий уровень" at bounding box center [951, 436] width 305 height 54
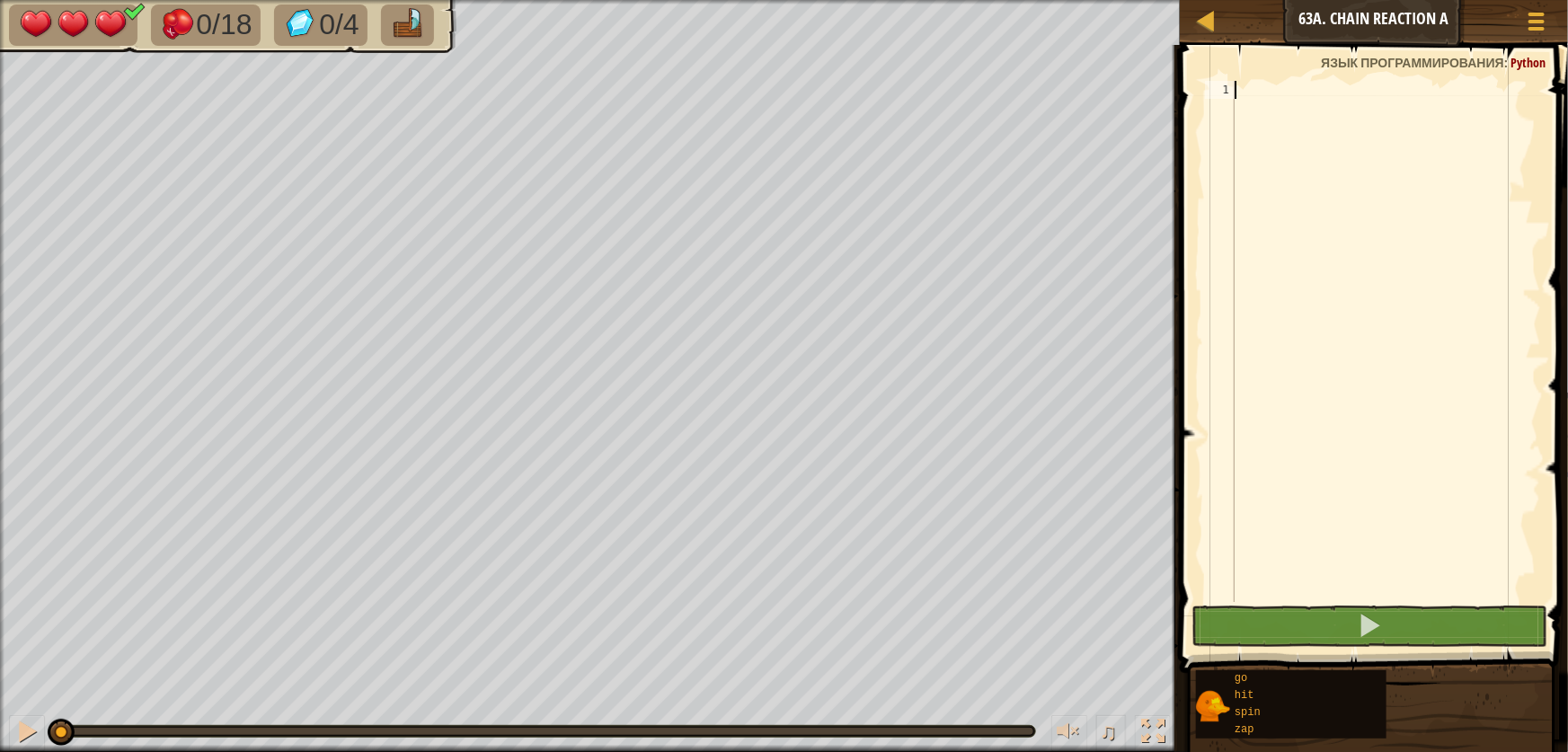
type textarea "z"
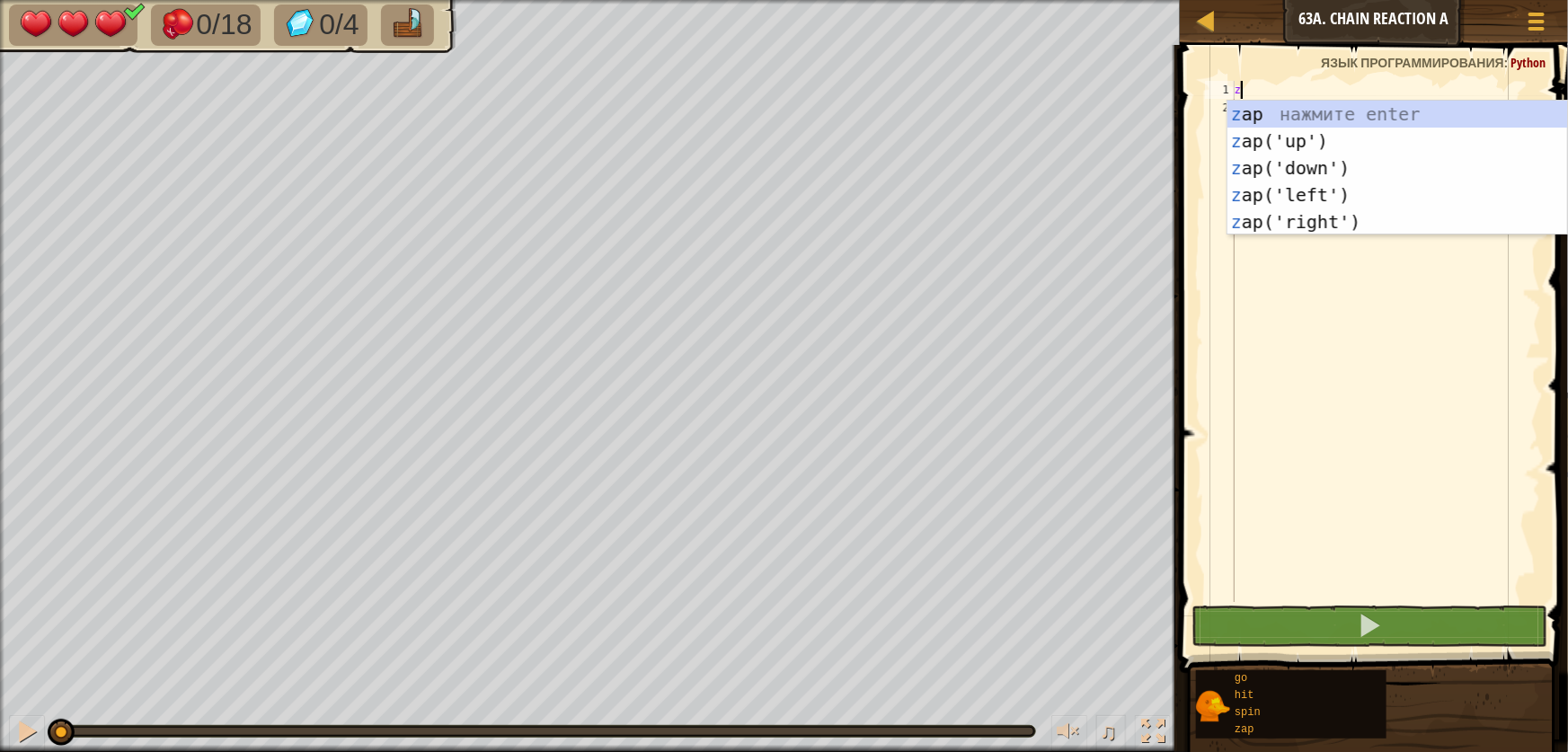
scroll to position [8, 0]
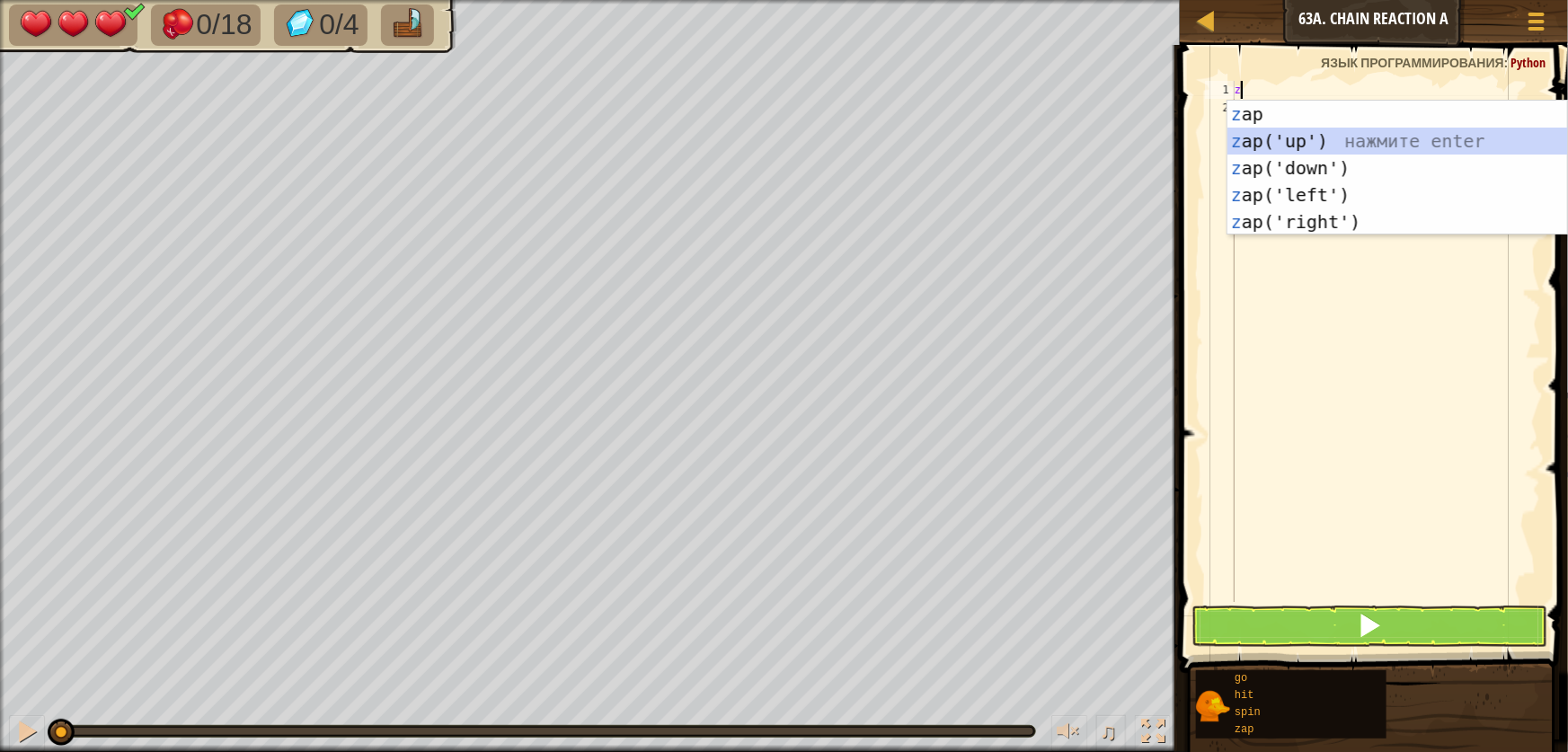
click at [1298, 135] on div "z ap нажмите enter z ap('up') нажмите enter z ap('down') нажмите enter z ap('le…" at bounding box center [1397, 195] width 340 height 189
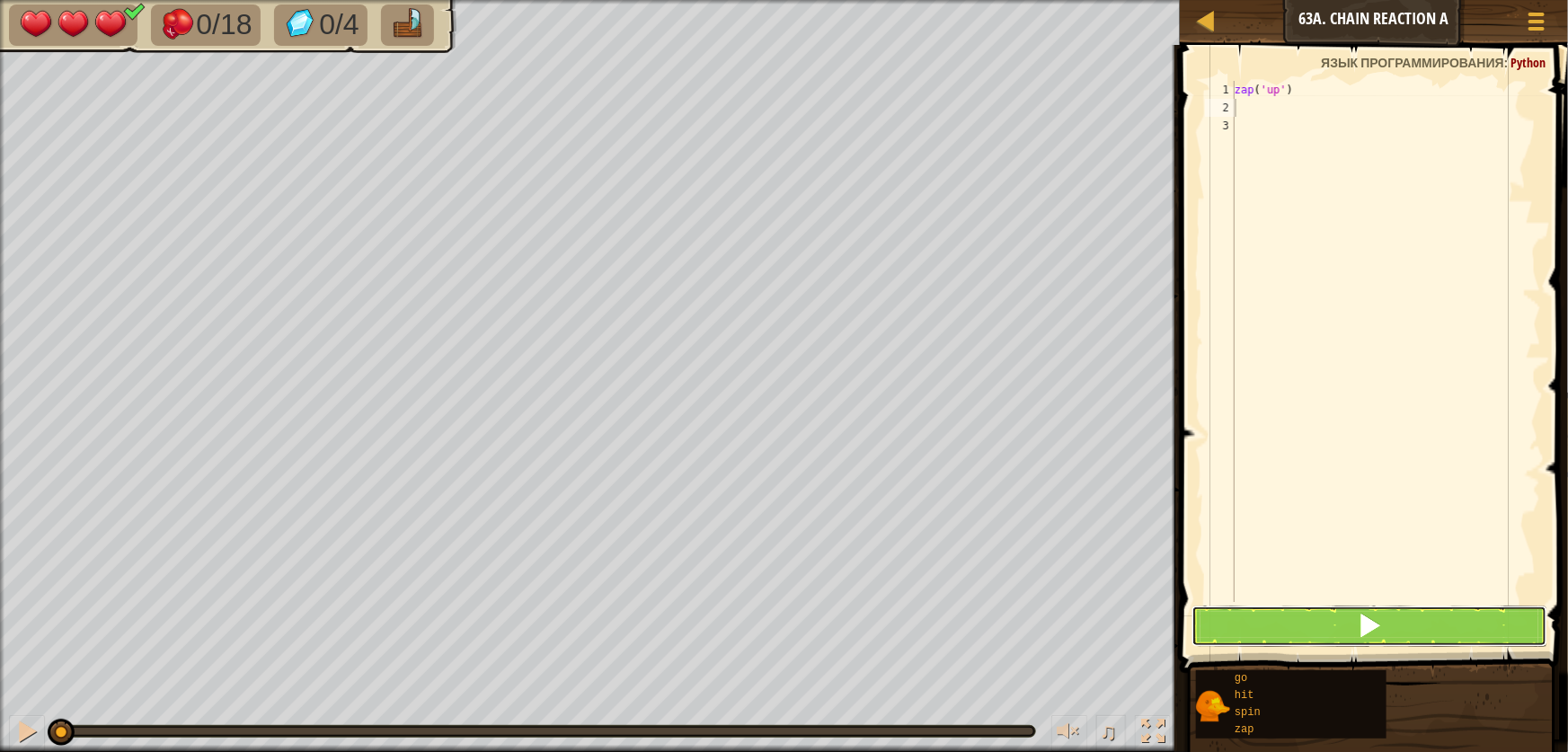
click at [1392, 629] on button at bounding box center [1370, 626] width 356 height 41
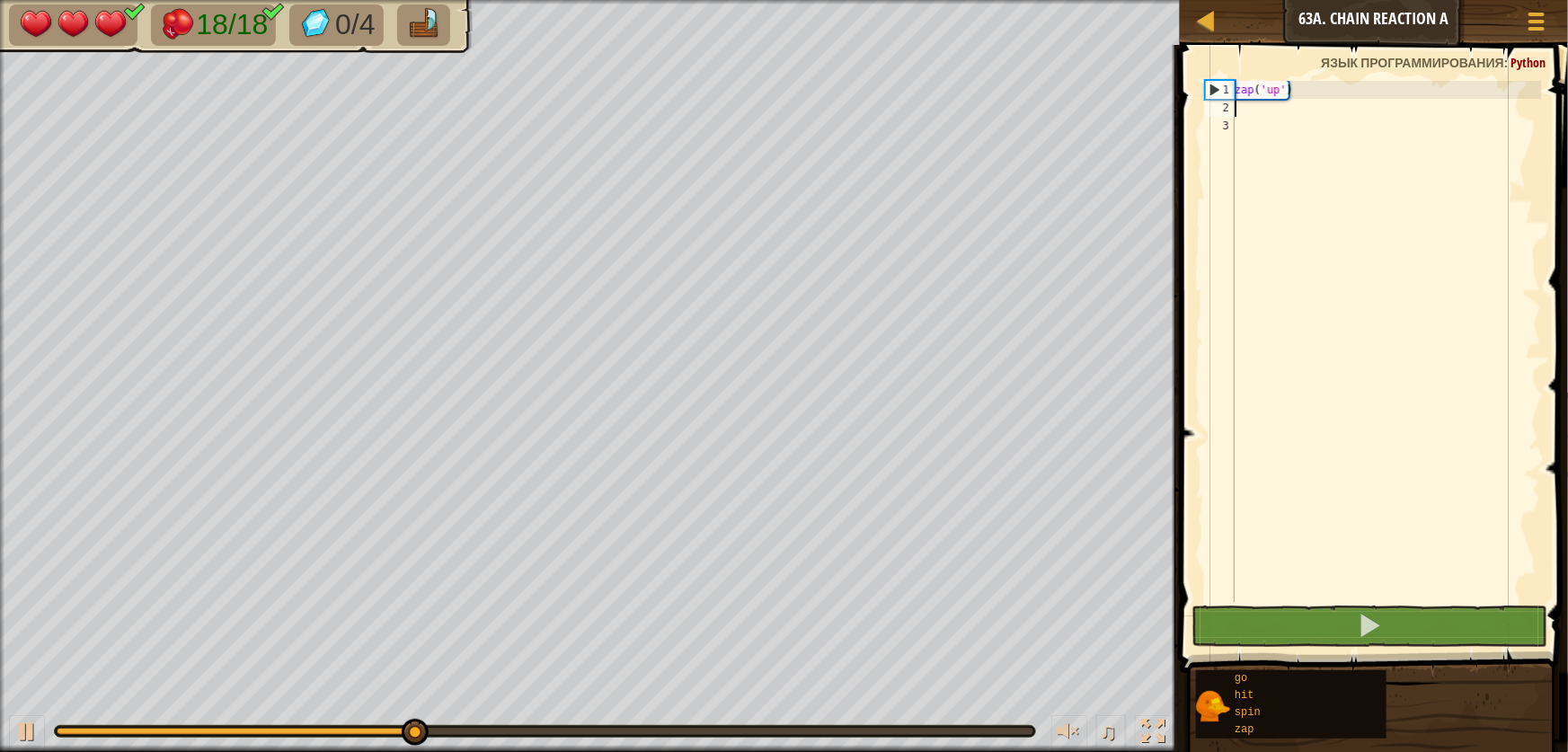
type textarea "g"
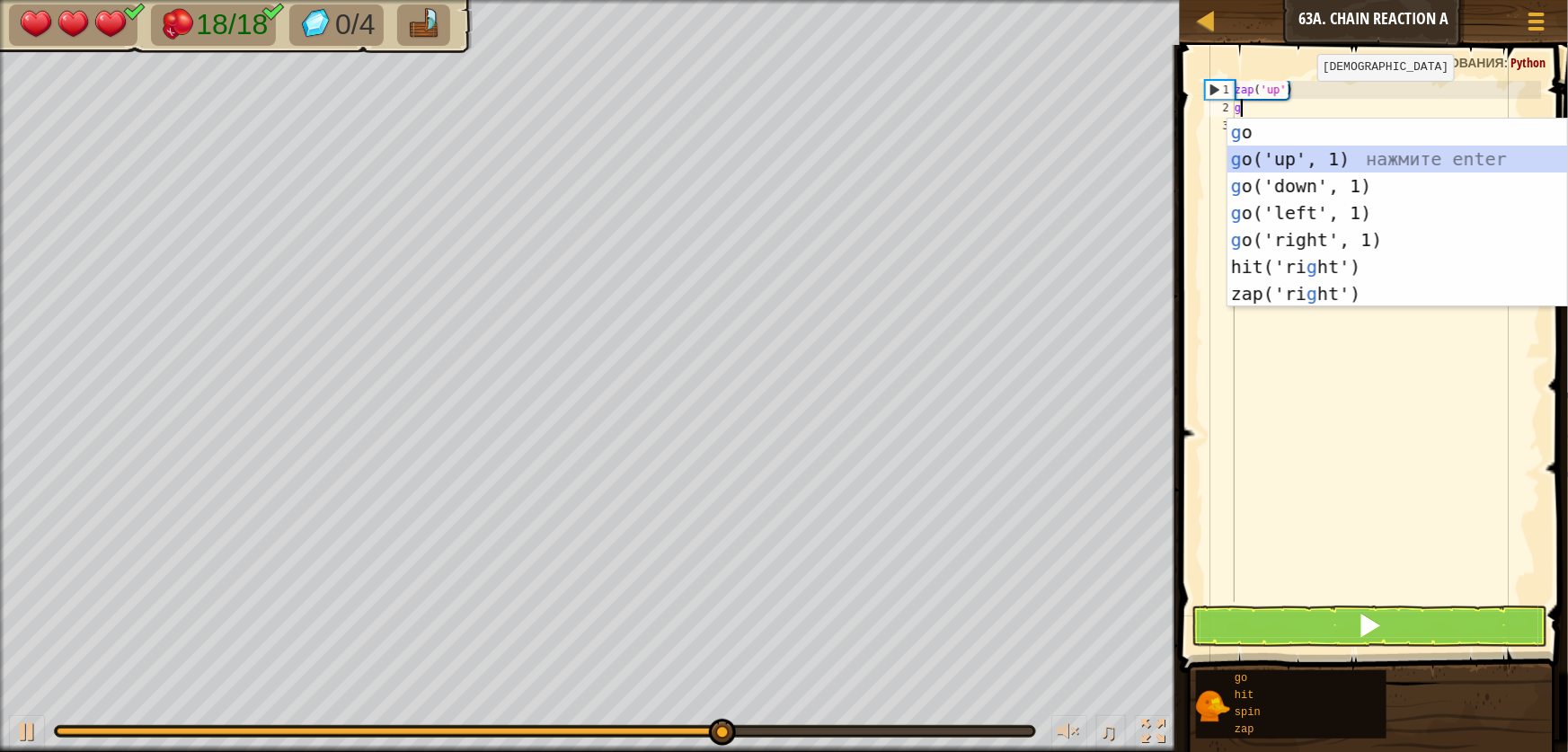
click at [1278, 157] on div "g o нажмите enter g o('up', 1) нажмите enter g o('down', 1) нажмите enter g o('…" at bounding box center [1397, 240] width 340 height 243
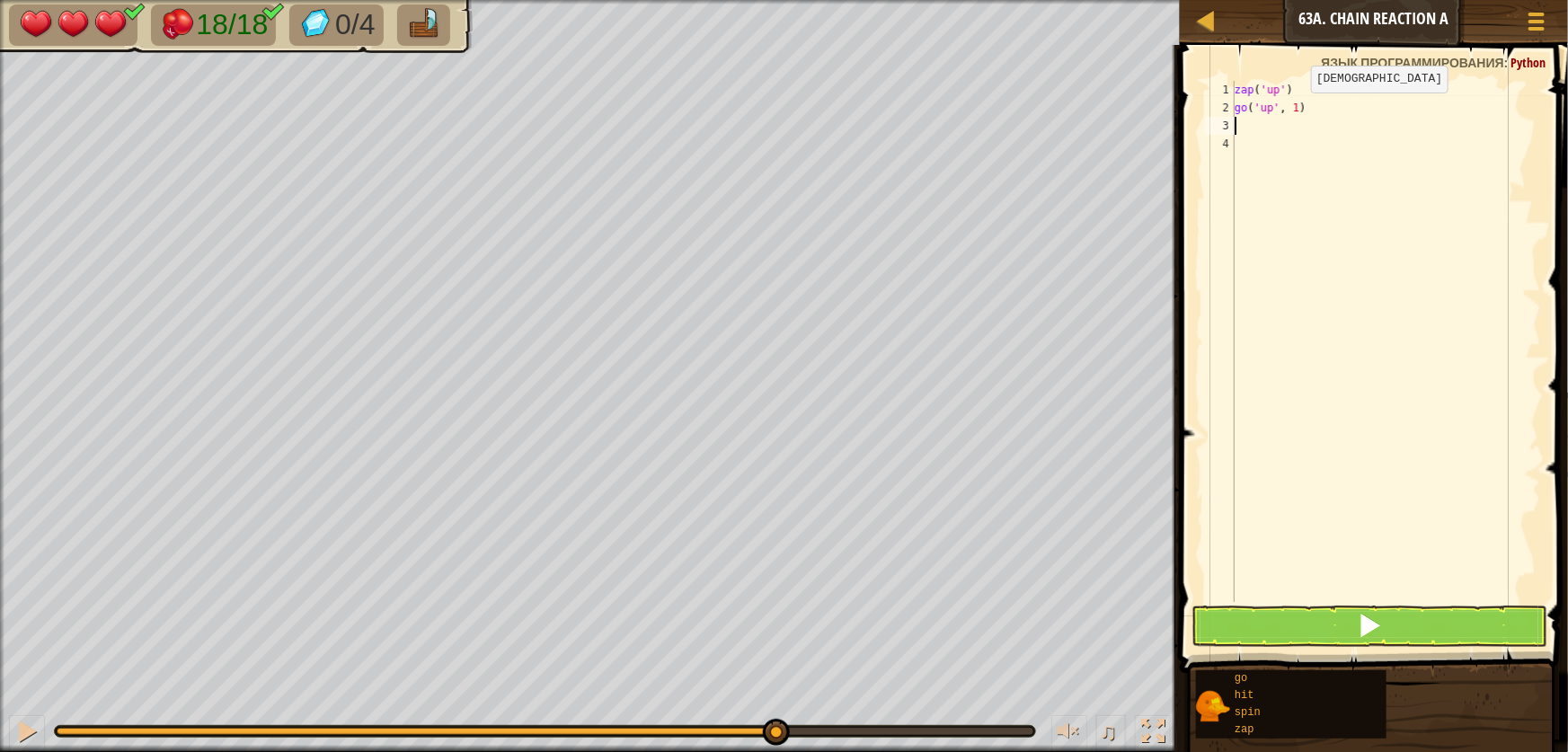
click at [1296, 110] on div "zap ( 'up' ) go ( 'up' , 1 )" at bounding box center [1385, 360] width 310 height 557
type textarea "go('up', 6)"
click at [1250, 620] on button at bounding box center [1370, 626] width 356 height 41
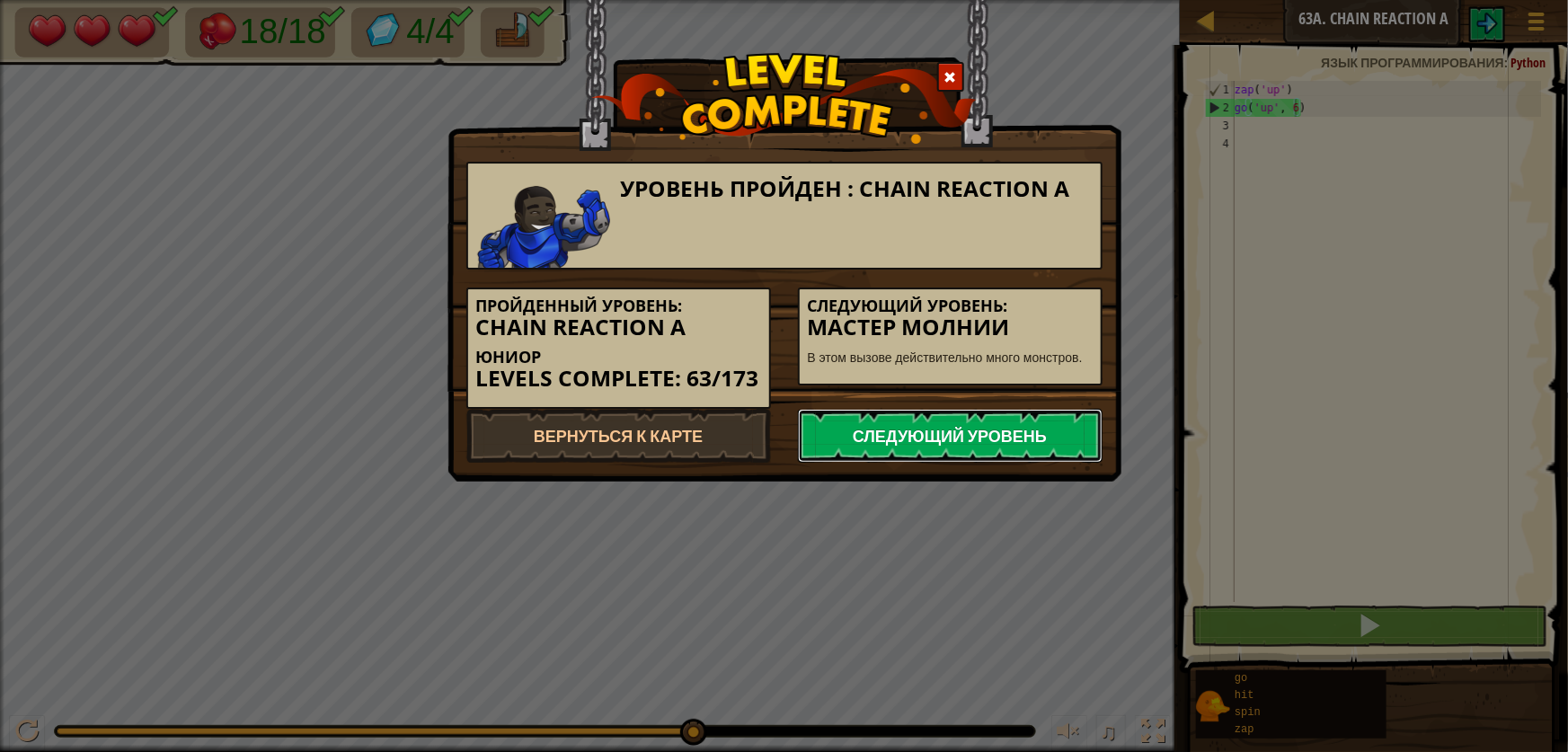
click at [1010, 440] on link "Следующий уровень" at bounding box center [951, 436] width 305 height 54
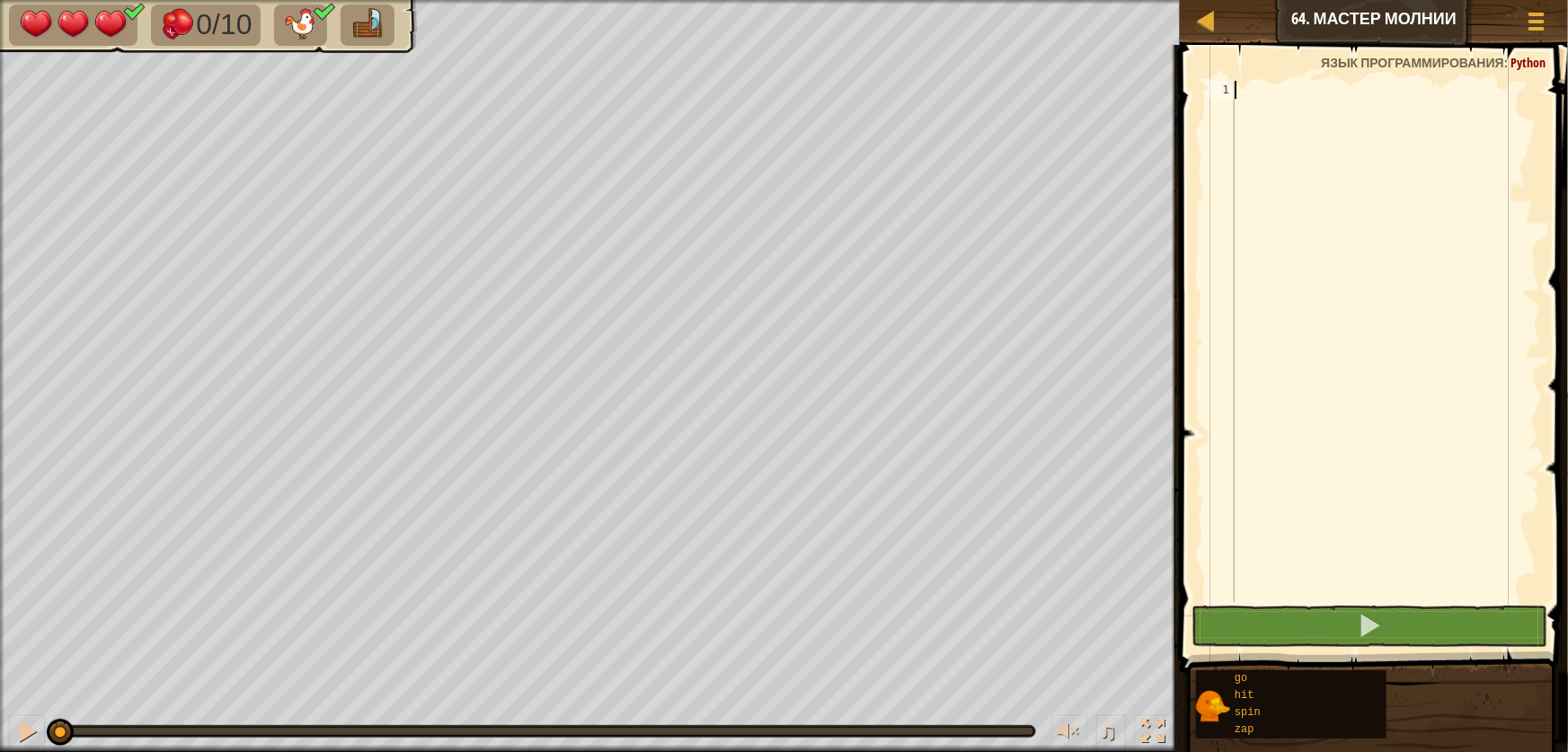
type textarea "g"
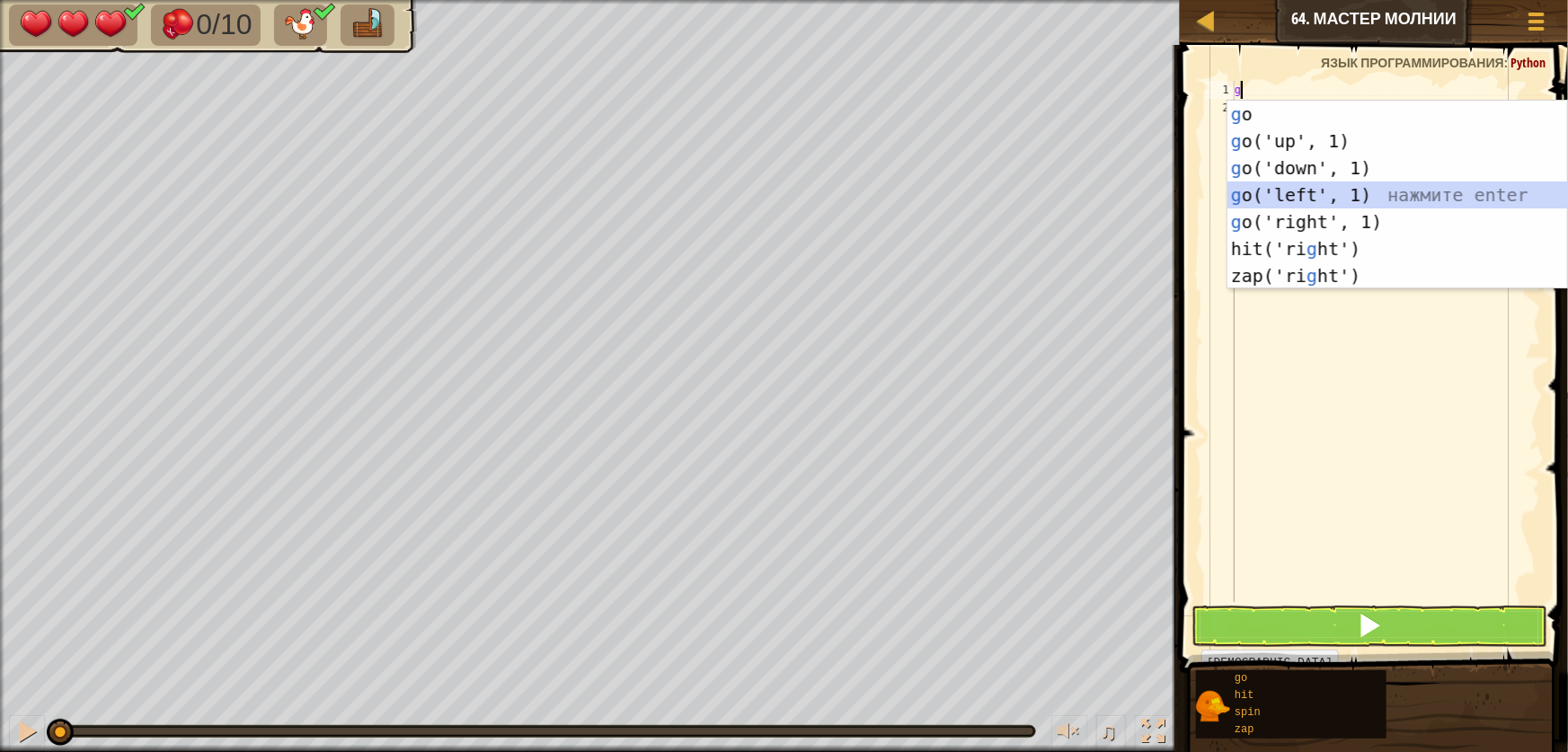
click at [1357, 200] on div "g o нажмите enter g o('up', 1) нажмите enter g o('down', 1) нажмите enter g o('…" at bounding box center [1397, 222] width 340 height 243
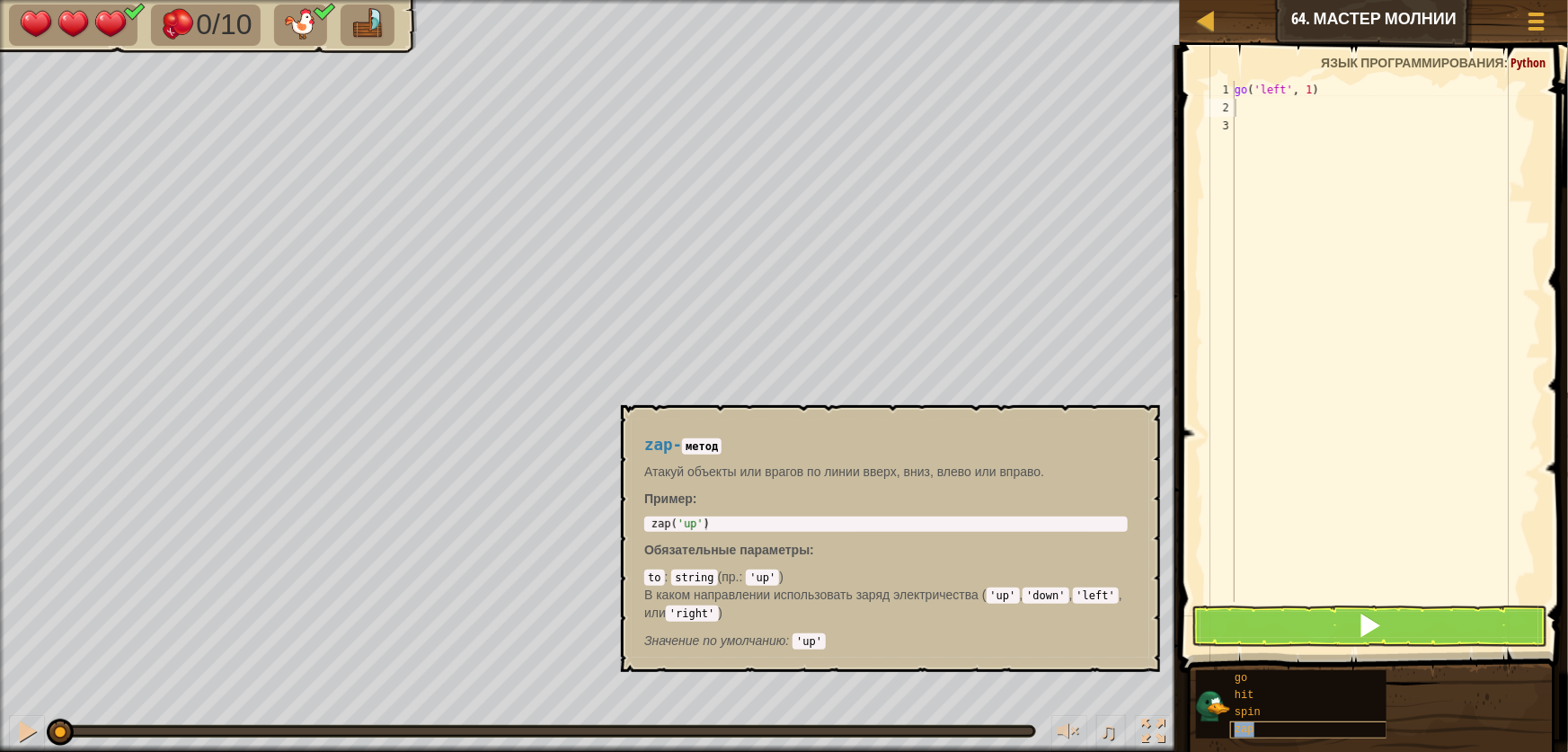
click at [1290, 727] on div "zap" at bounding box center [1309, 730] width 157 height 17
type textarea "z"
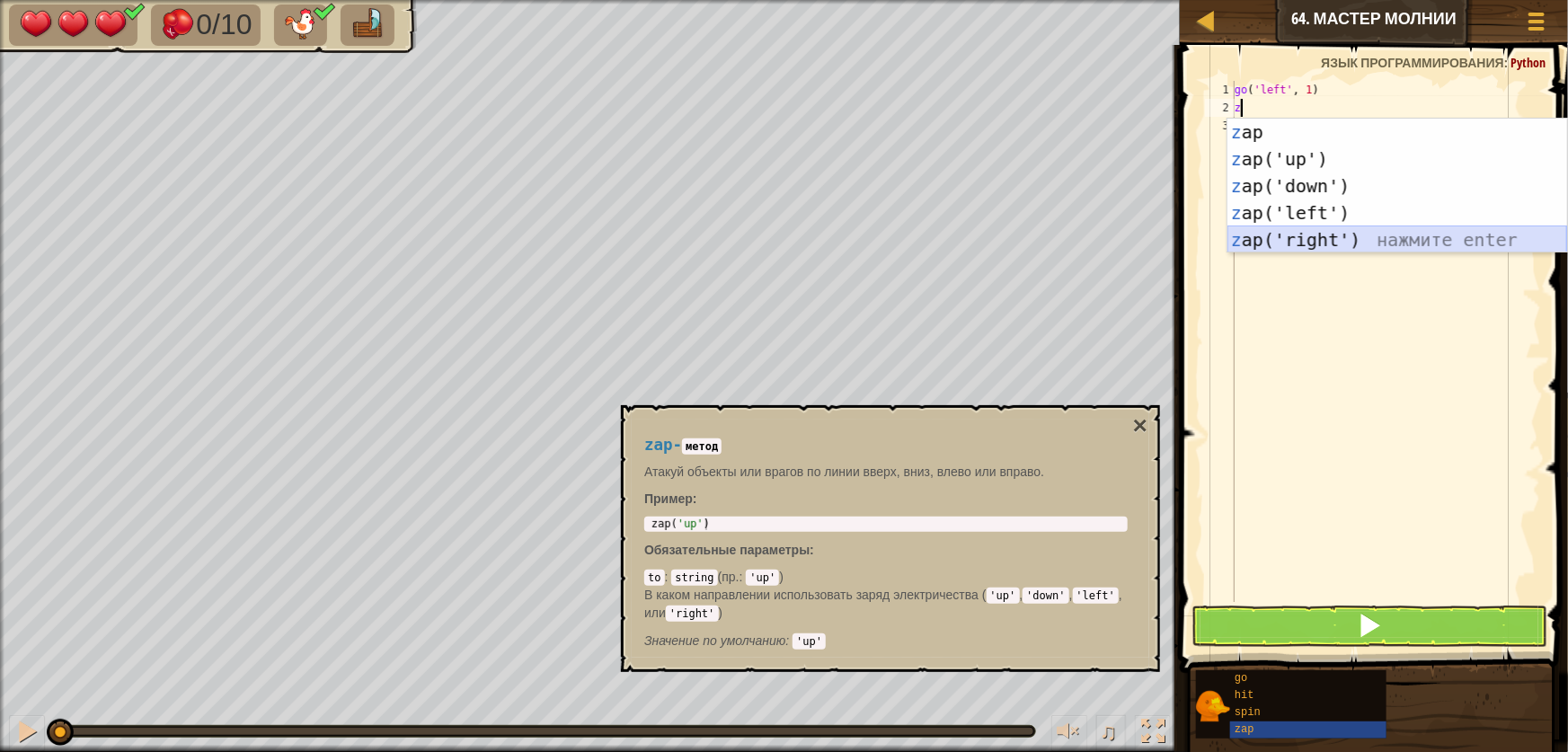
click at [1316, 238] on div "z ap нажмите enter z ap('up') нажмите enter z ap('down') нажмите enter z ap('le…" at bounding box center [1397, 213] width 340 height 189
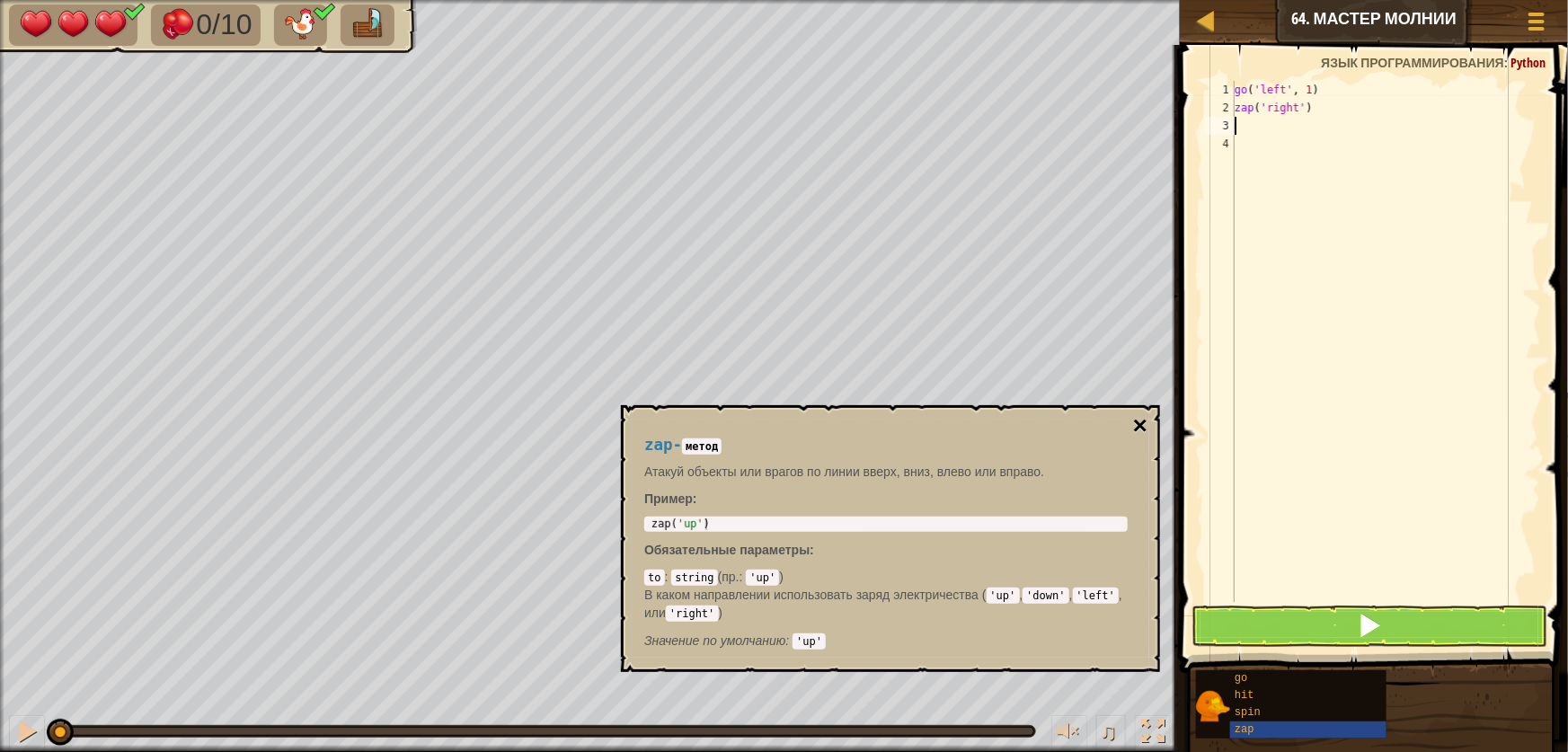
click at [1136, 425] on button "×" at bounding box center [1141, 427] width 15 height 26
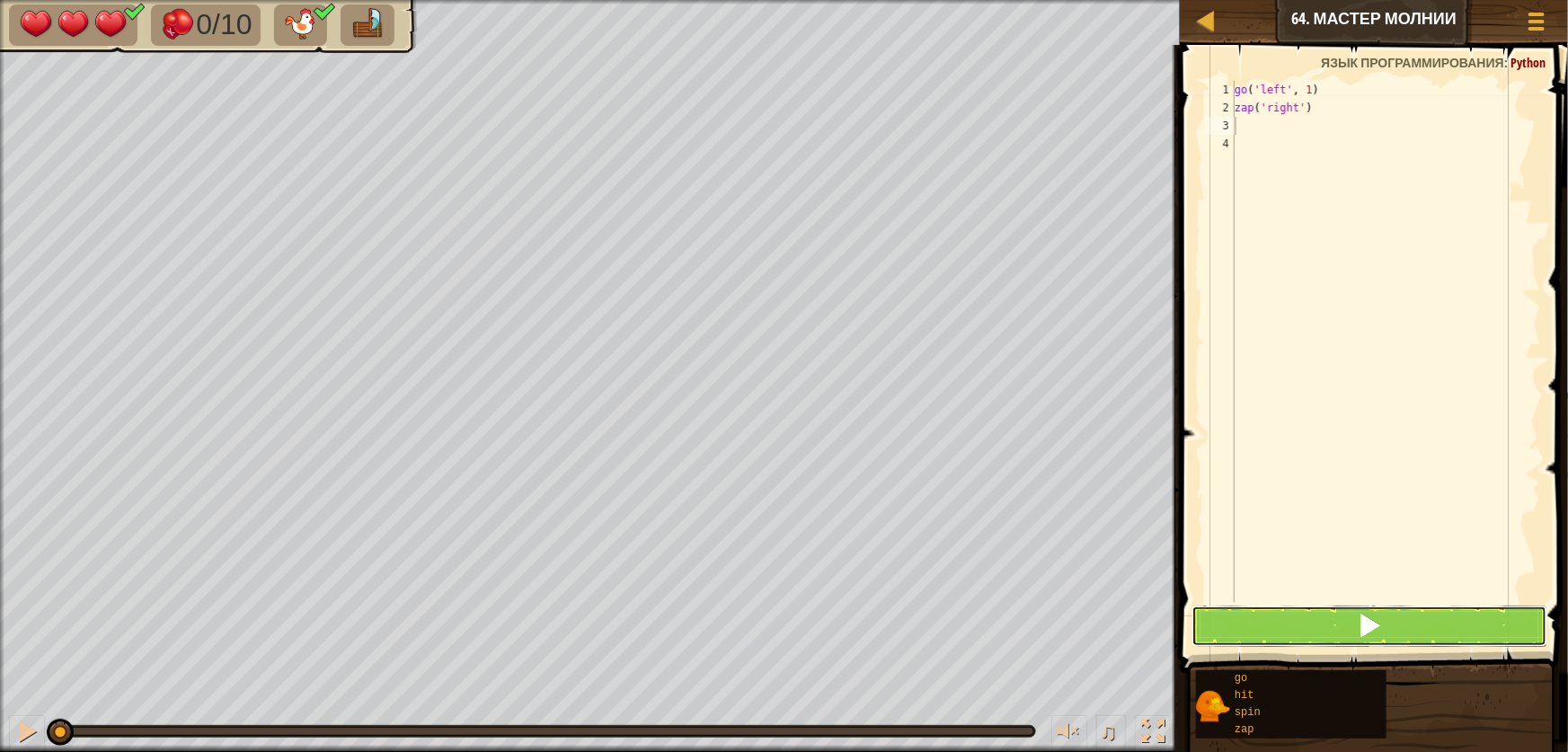
click at [1340, 624] on button at bounding box center [1370, 626] width 356 height 41
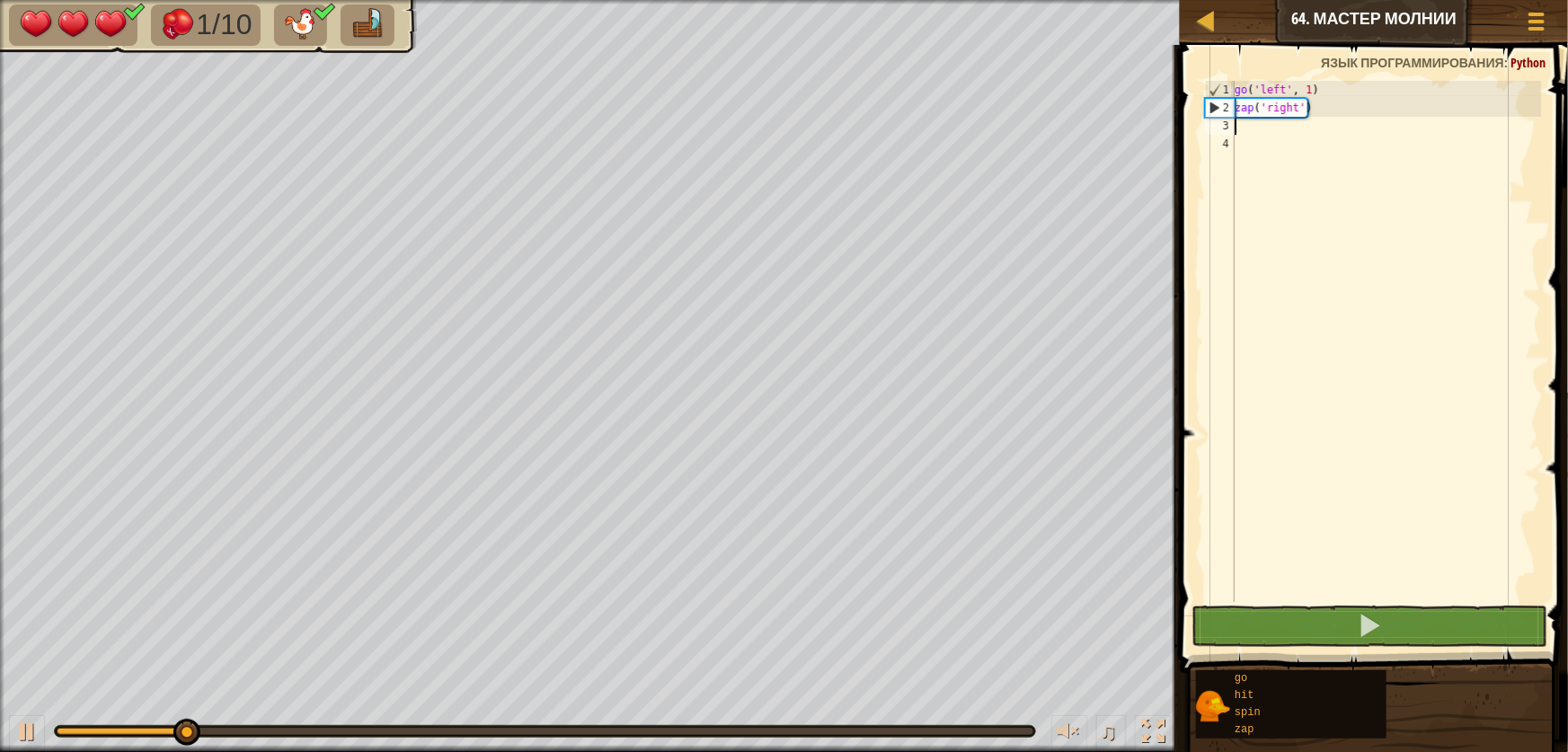
type textarea "z"
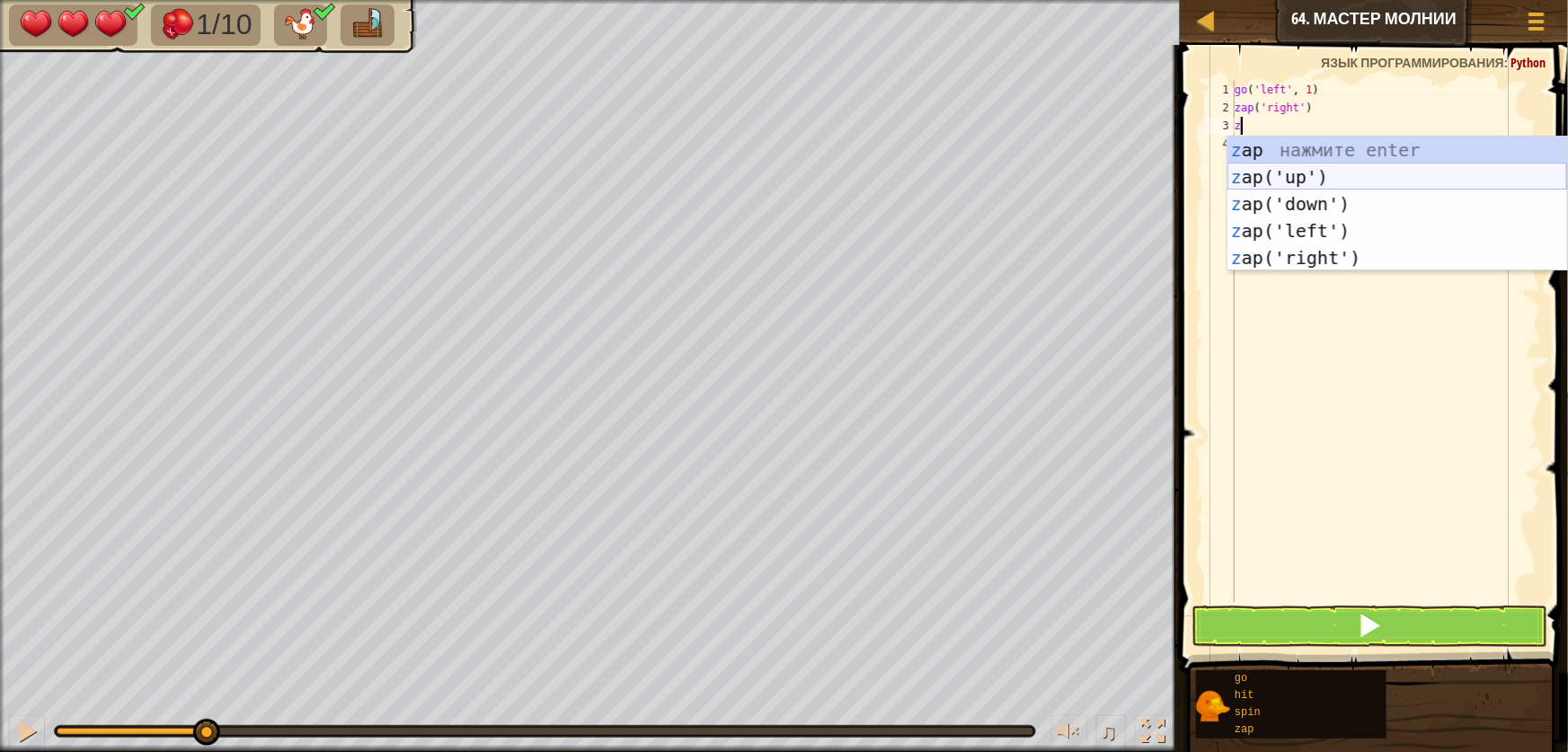
click at [1241, 172] on div "z ap нажмите enter z ap('up') нажмите enter z ap('down') нажмите enter z ap('le…" at bounding box center [1397, 231] width 340 height 189
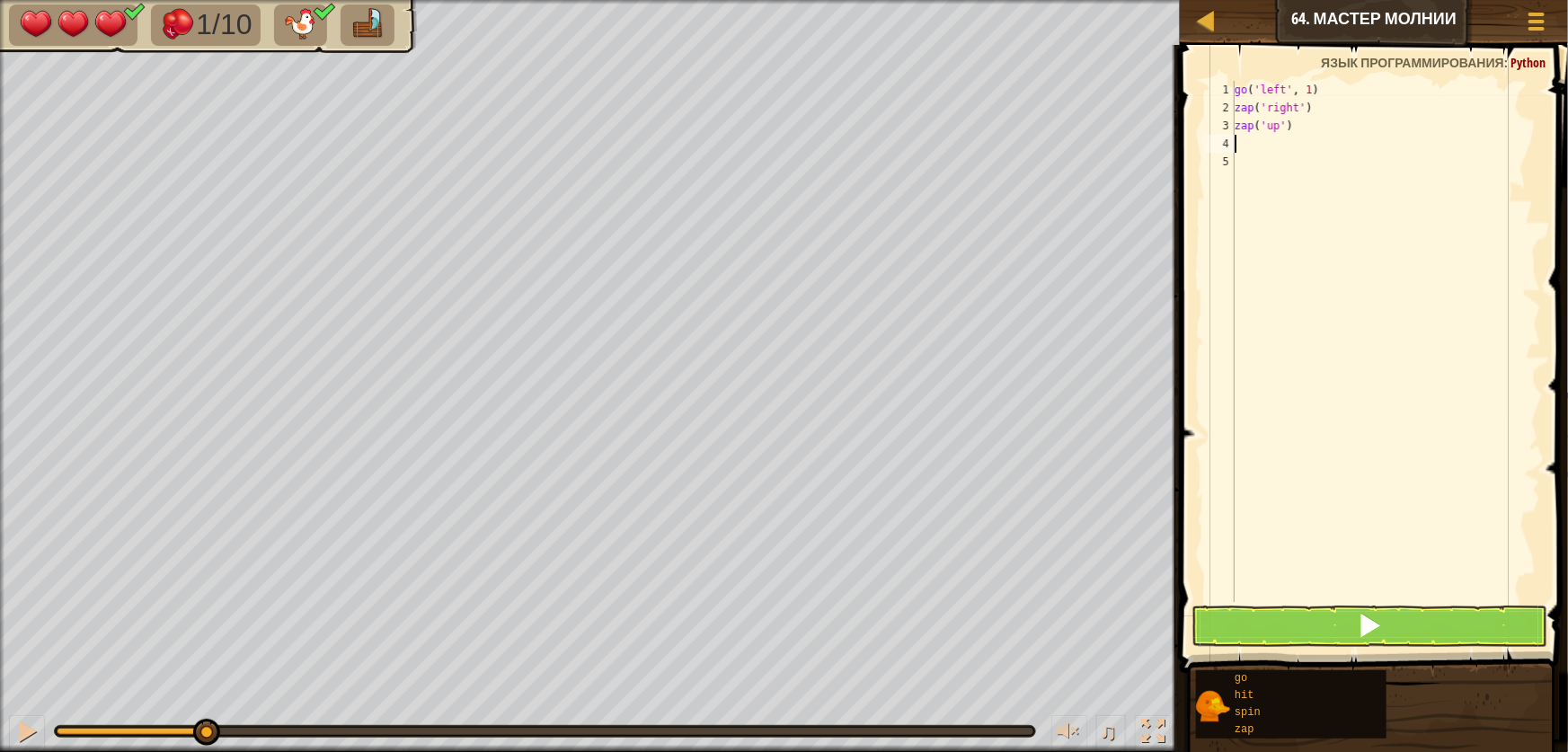
click at [1247, 602] on span at bounding box center [1375, 334] width 403 height 682
click at [1258, 613] on button at bounding box center [1370, 626] width 356 height 41
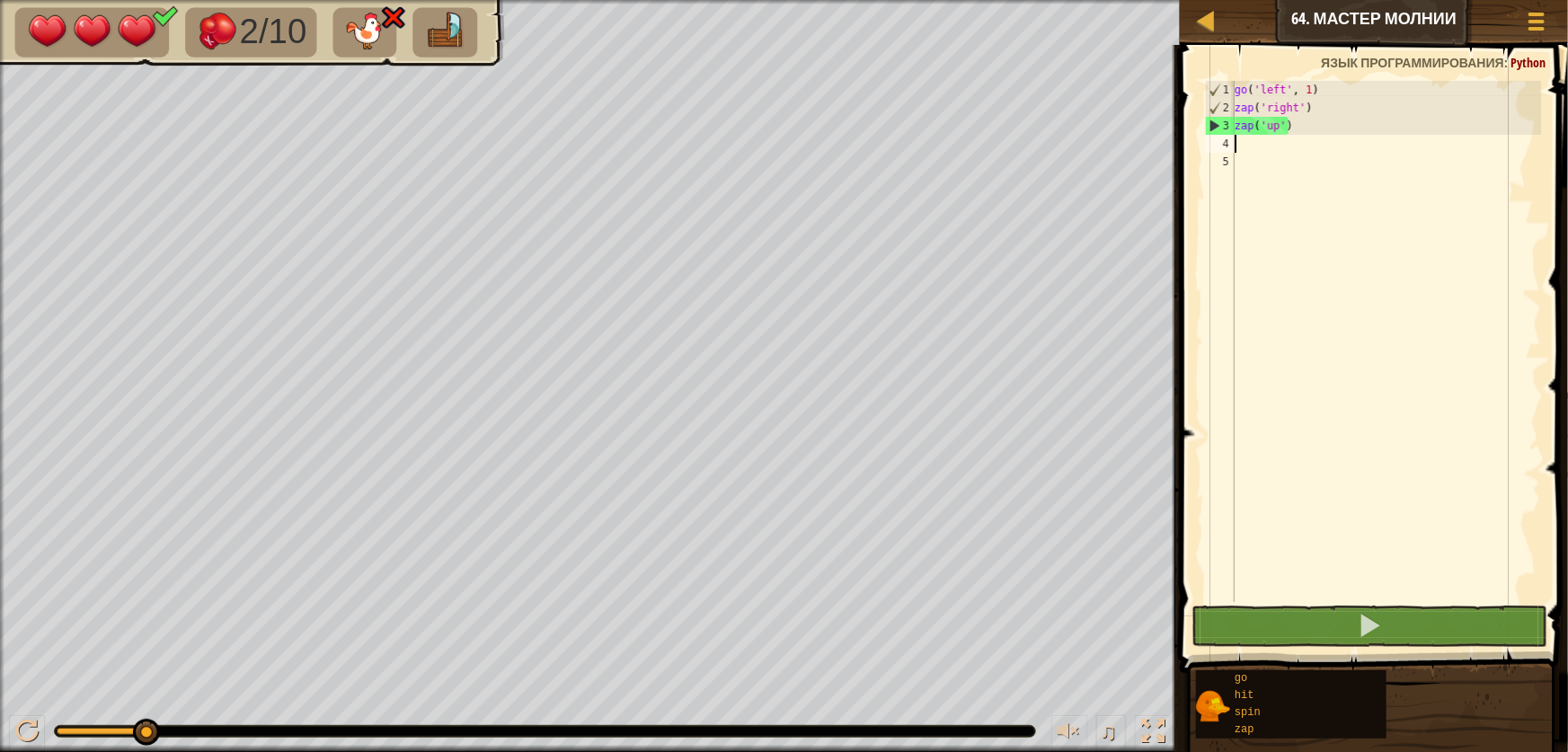
click at [1346, 126] on div "go ( 'left' , 1 ) zap ( 'right' ) zap ( 'up' )" at bounding box center [1385, 360] width 310 height 557
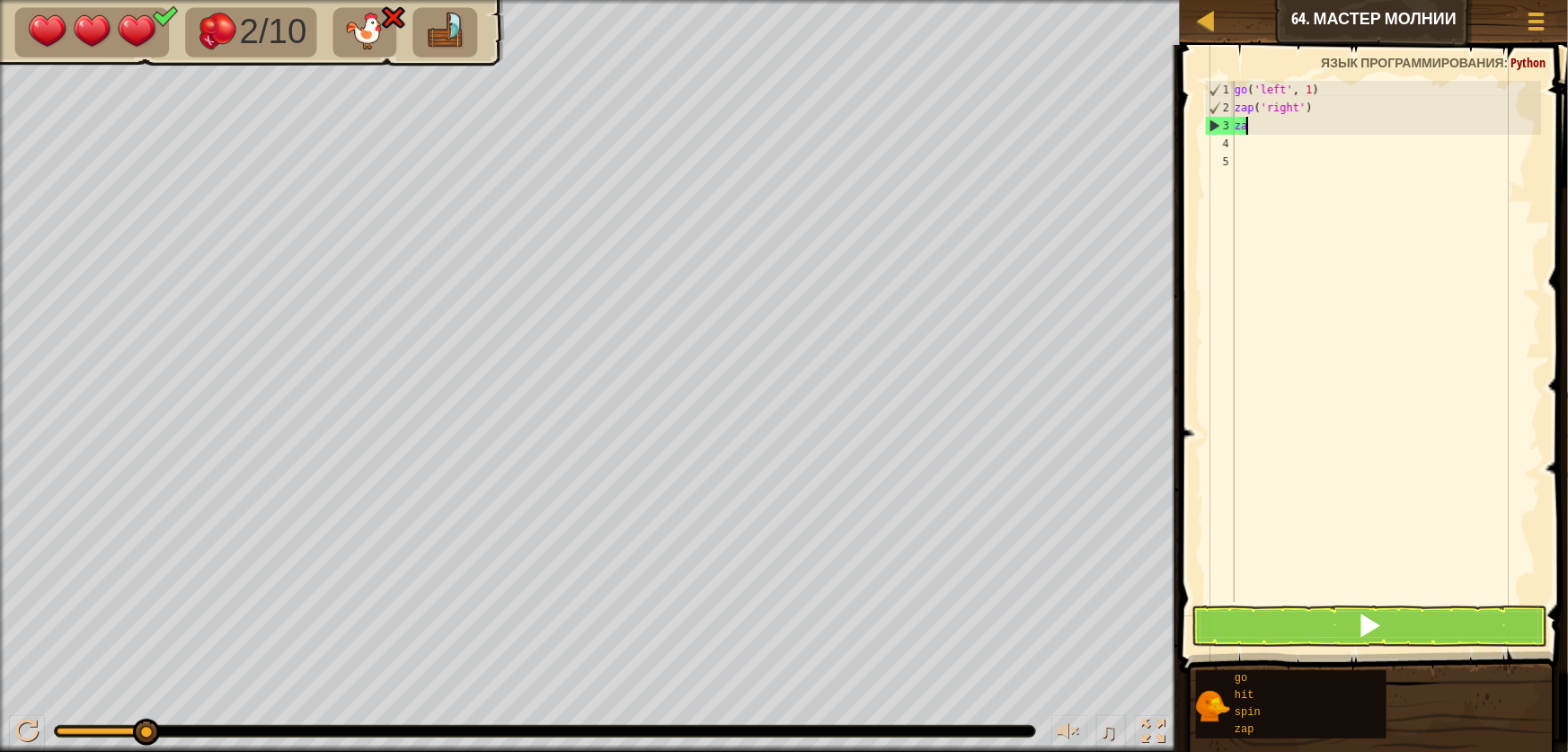
type textarea "z"
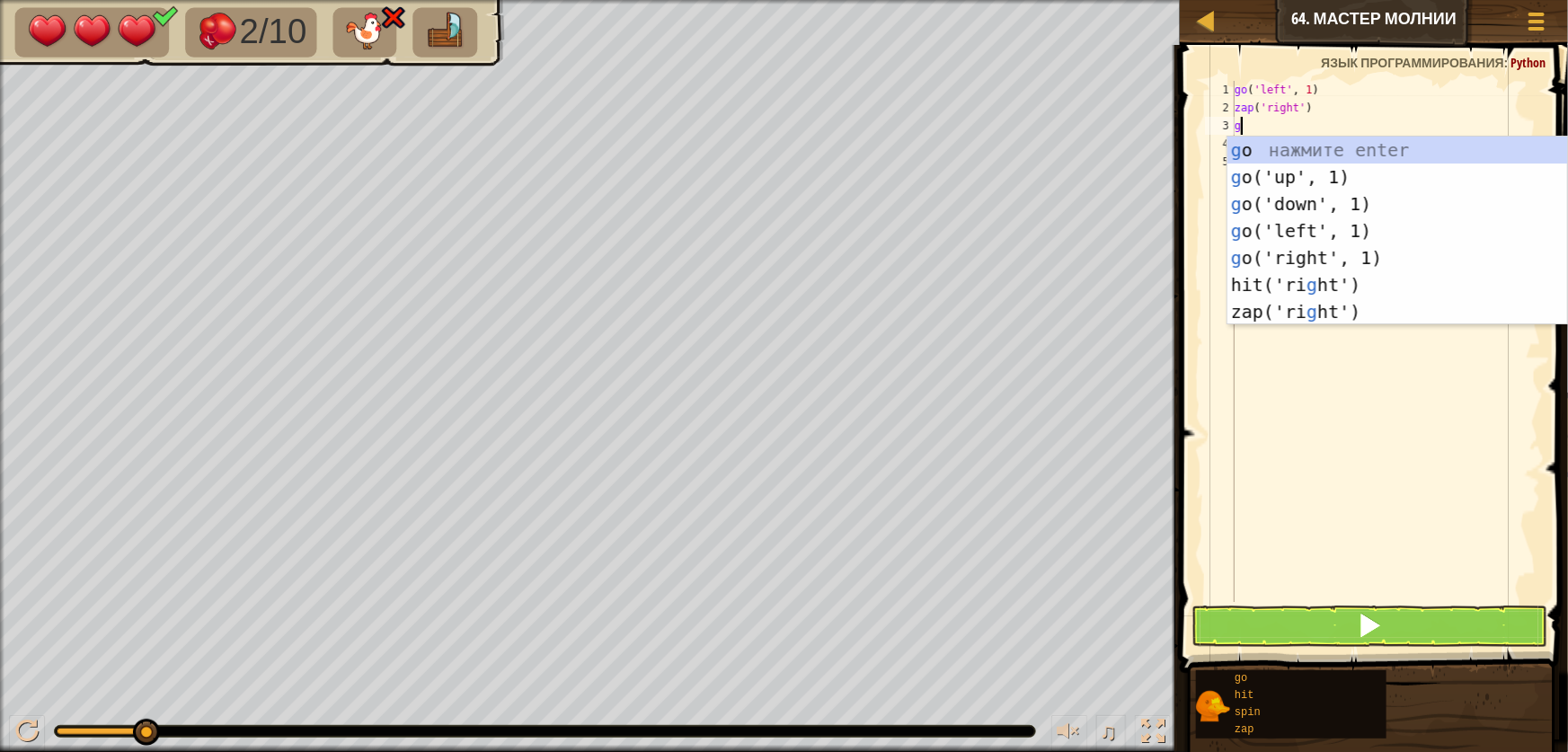
type textarea "g"
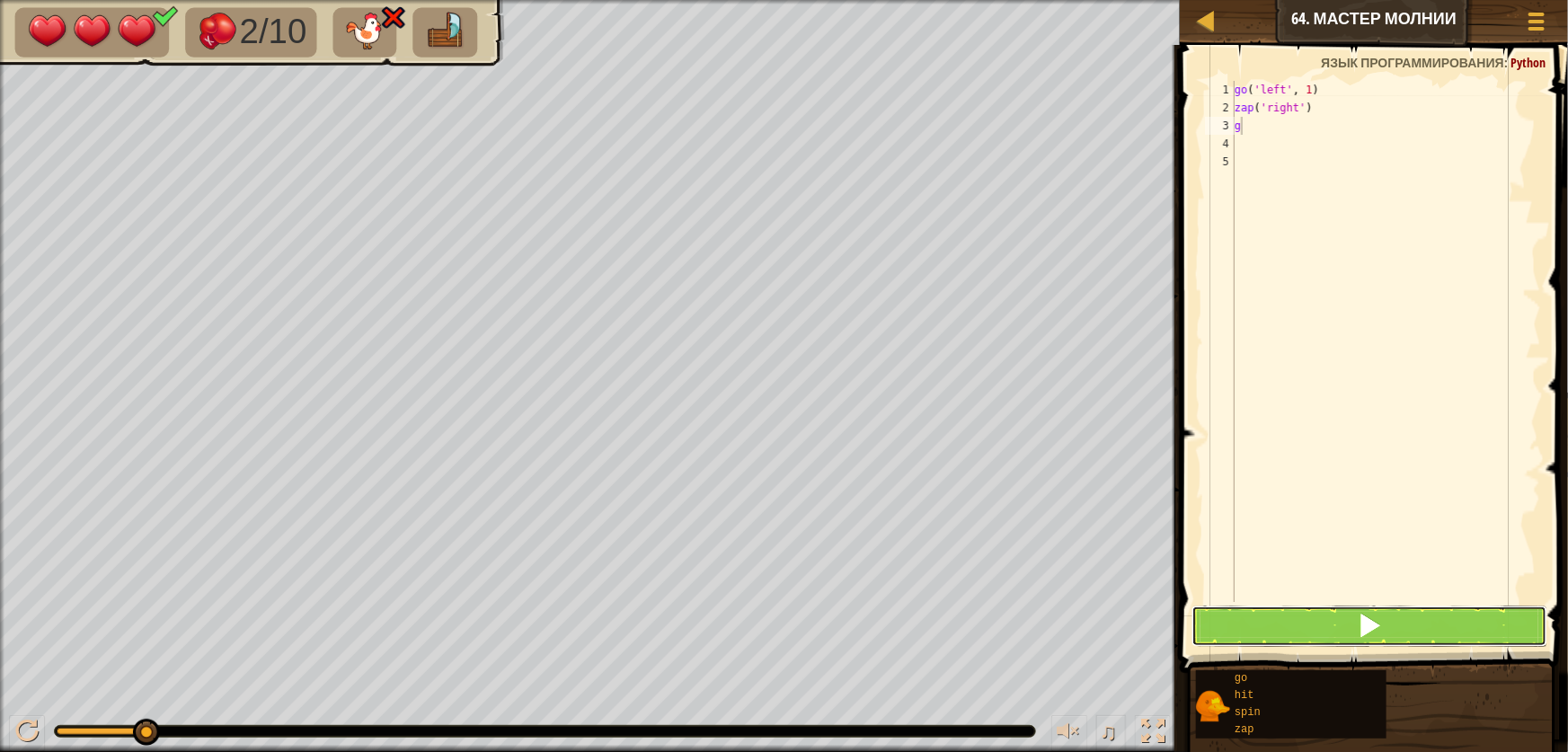
click at [1285, 620] on button at bounding box center [1370, 626] width 356 height 41
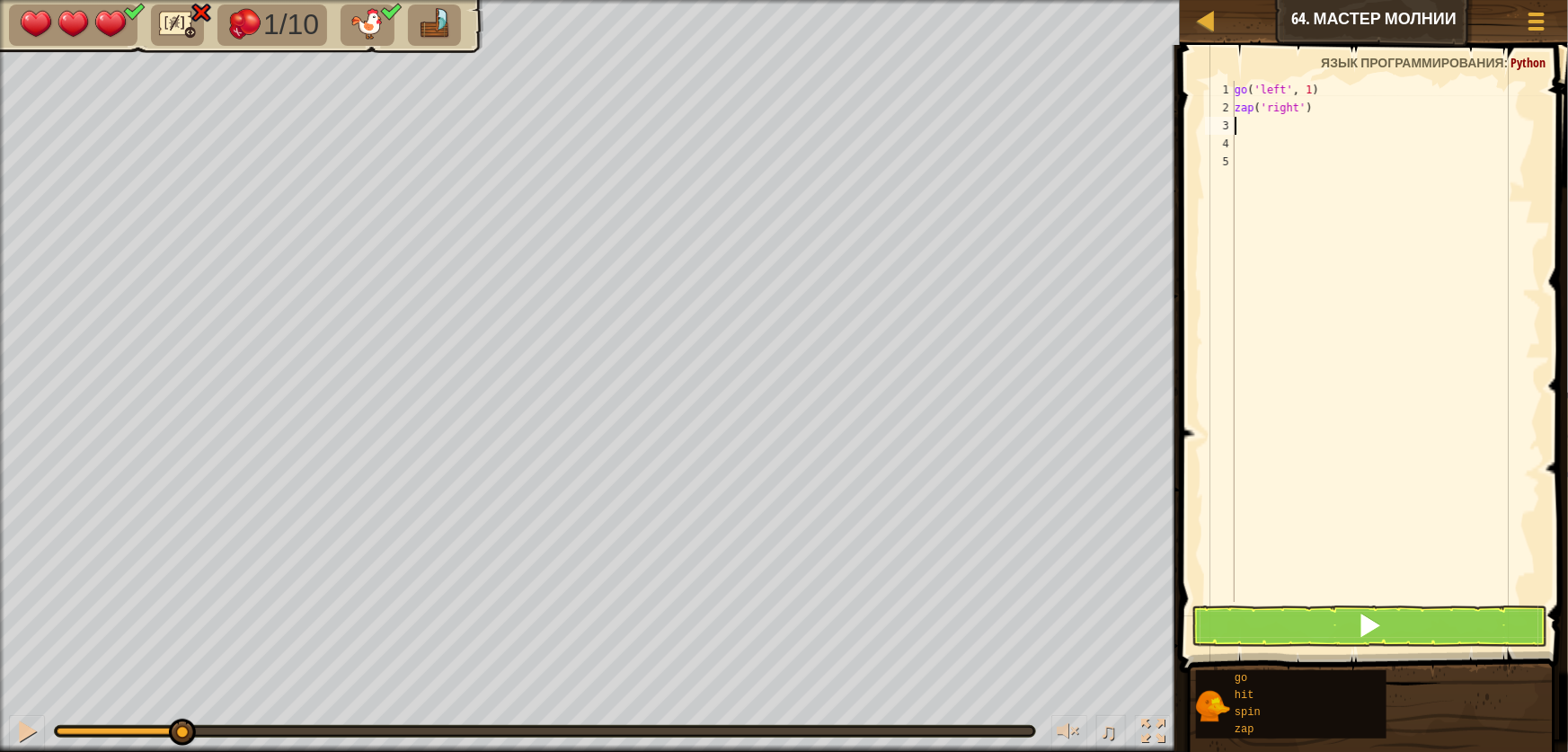
type textarea "g"
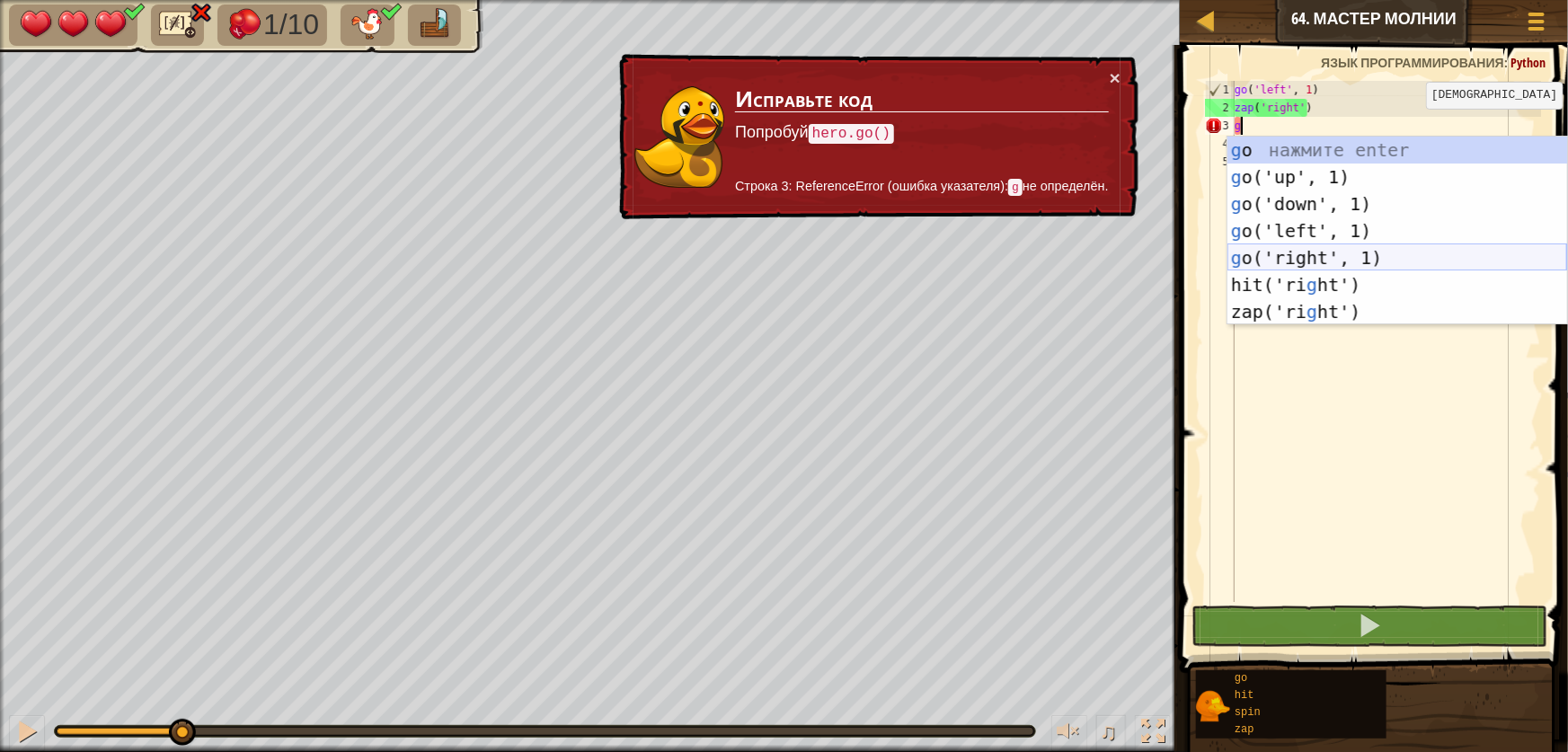
click at [1307, 256] on div "g o нажмите enter g o('up', 1) нажмите enter g o('down', 1) нажмите enter g o('…" at bounding box center [1397, 259] width 340 height 243
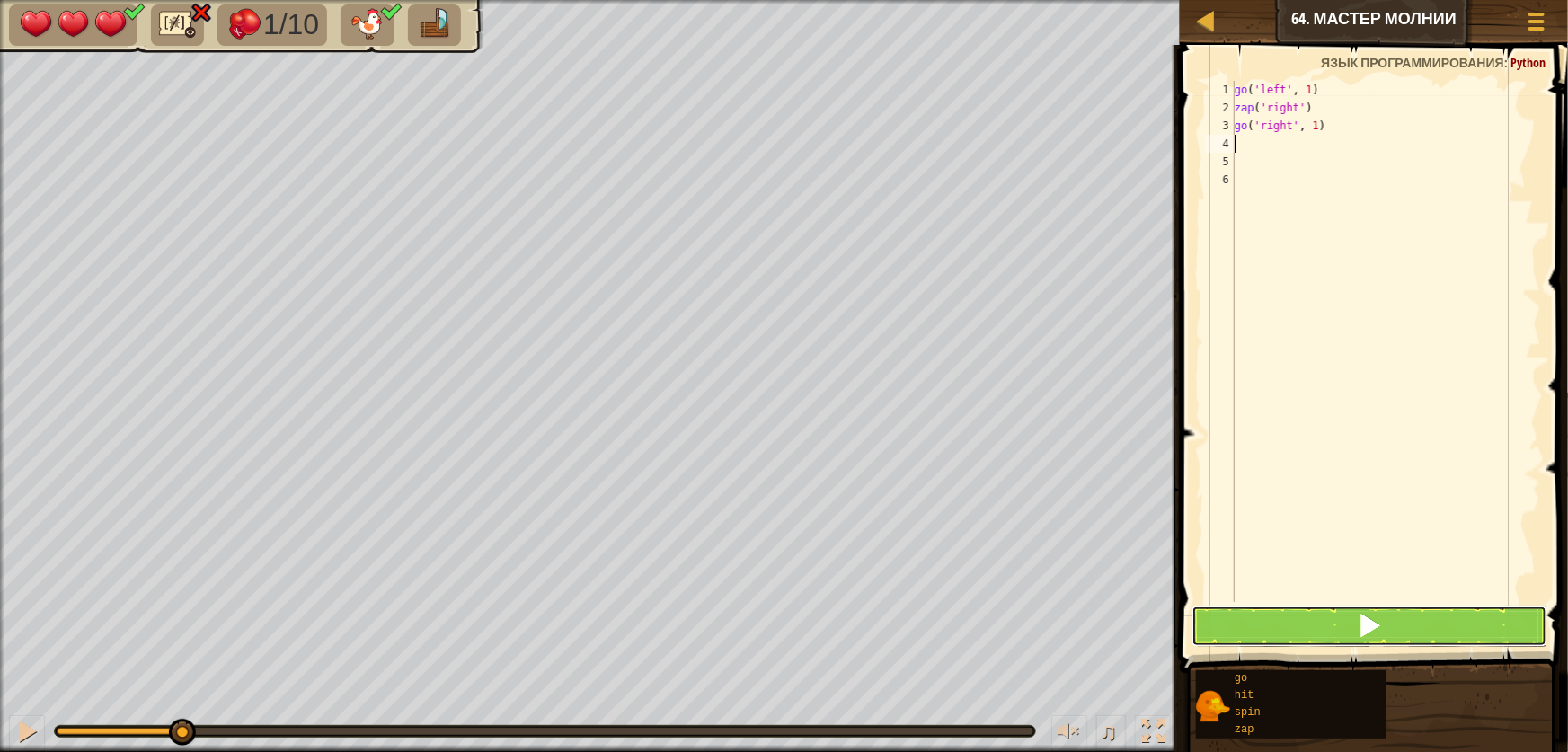
click at [1329, 620] on button at bounding box center [1370, 626] width 356 height 41
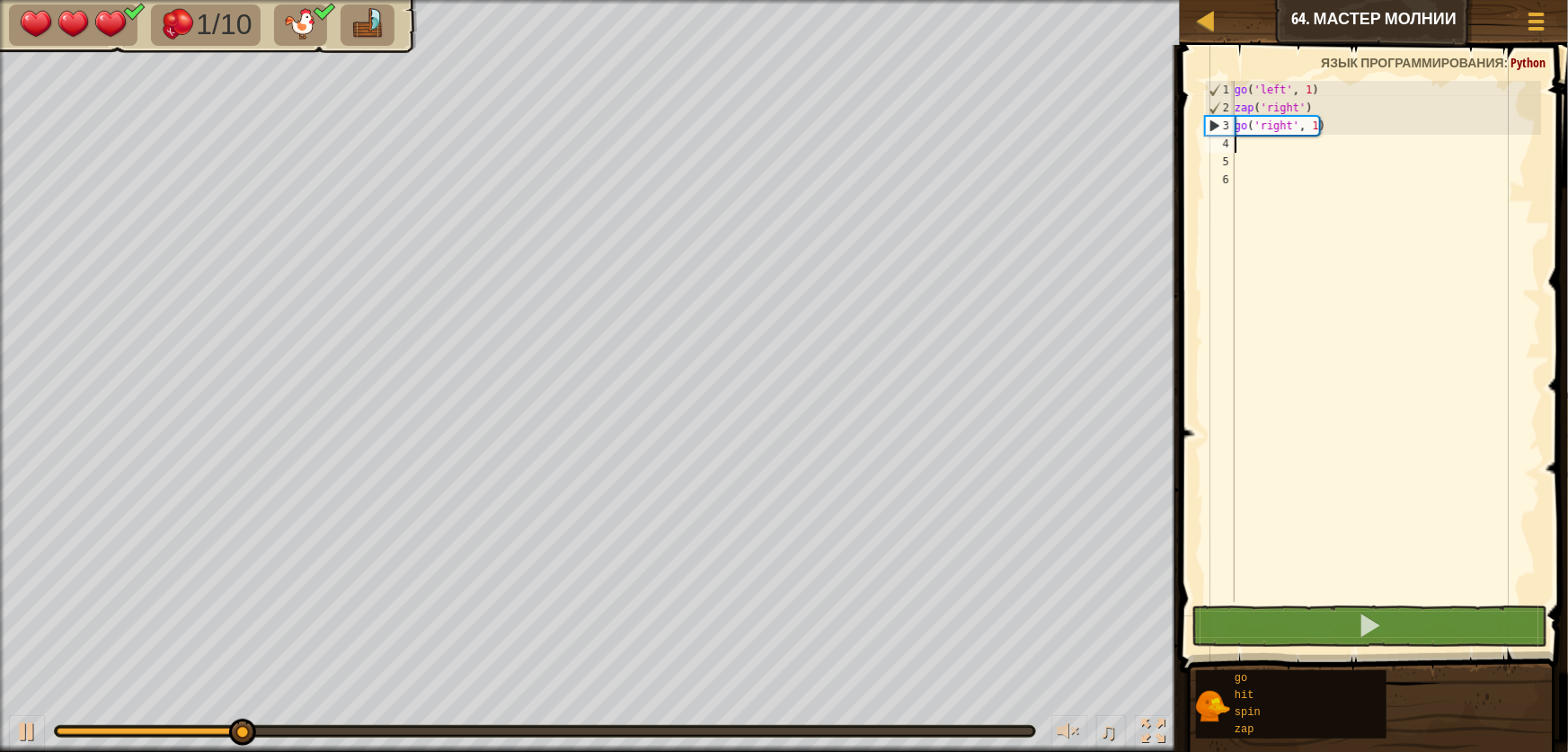
type textarea "z"
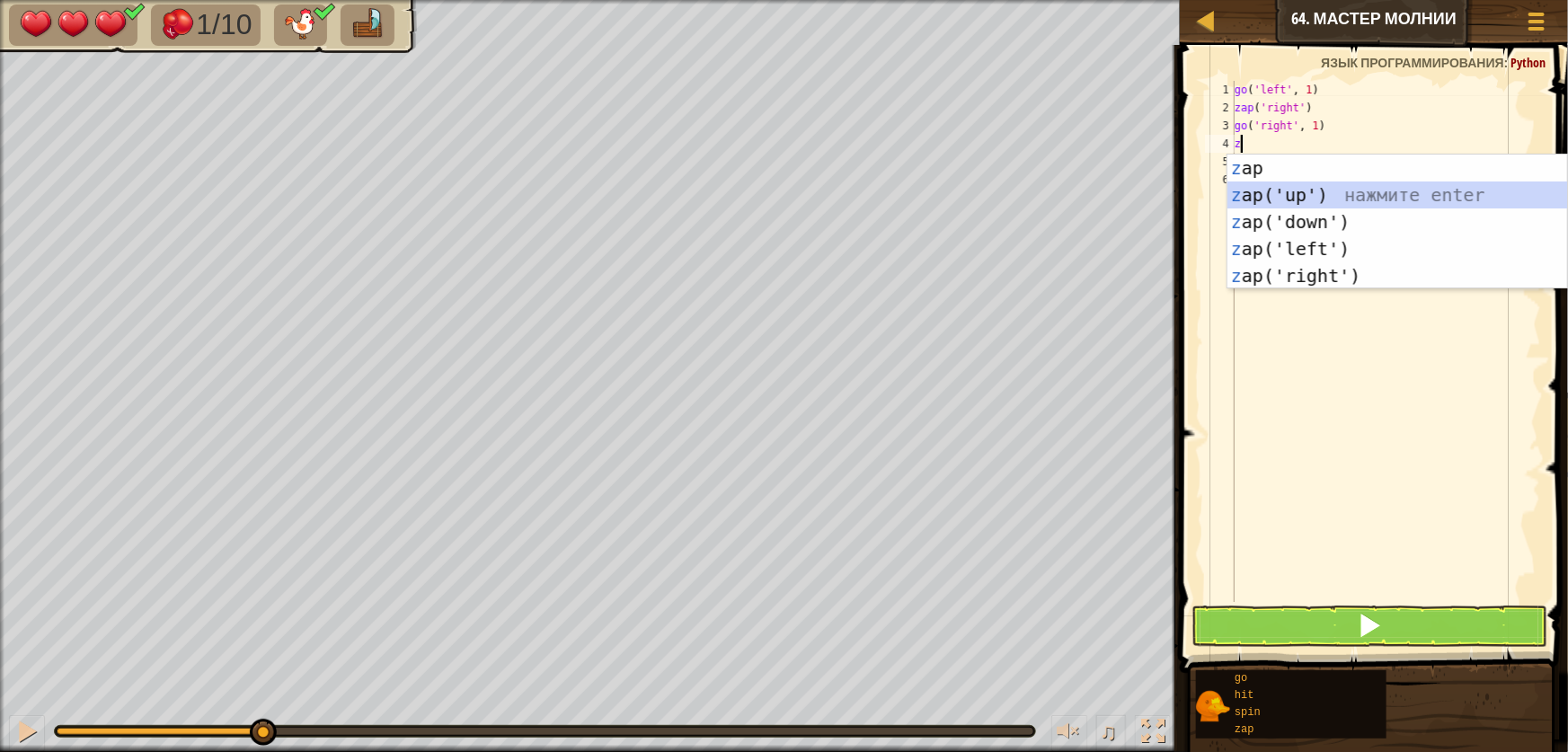
click at [1348, 196] on div "z ap нажмите enter z ap('up') нажмите enter z ap('down') нажмите enter z ap('le…" at bounding box center [1397, 249] width 340 height 189
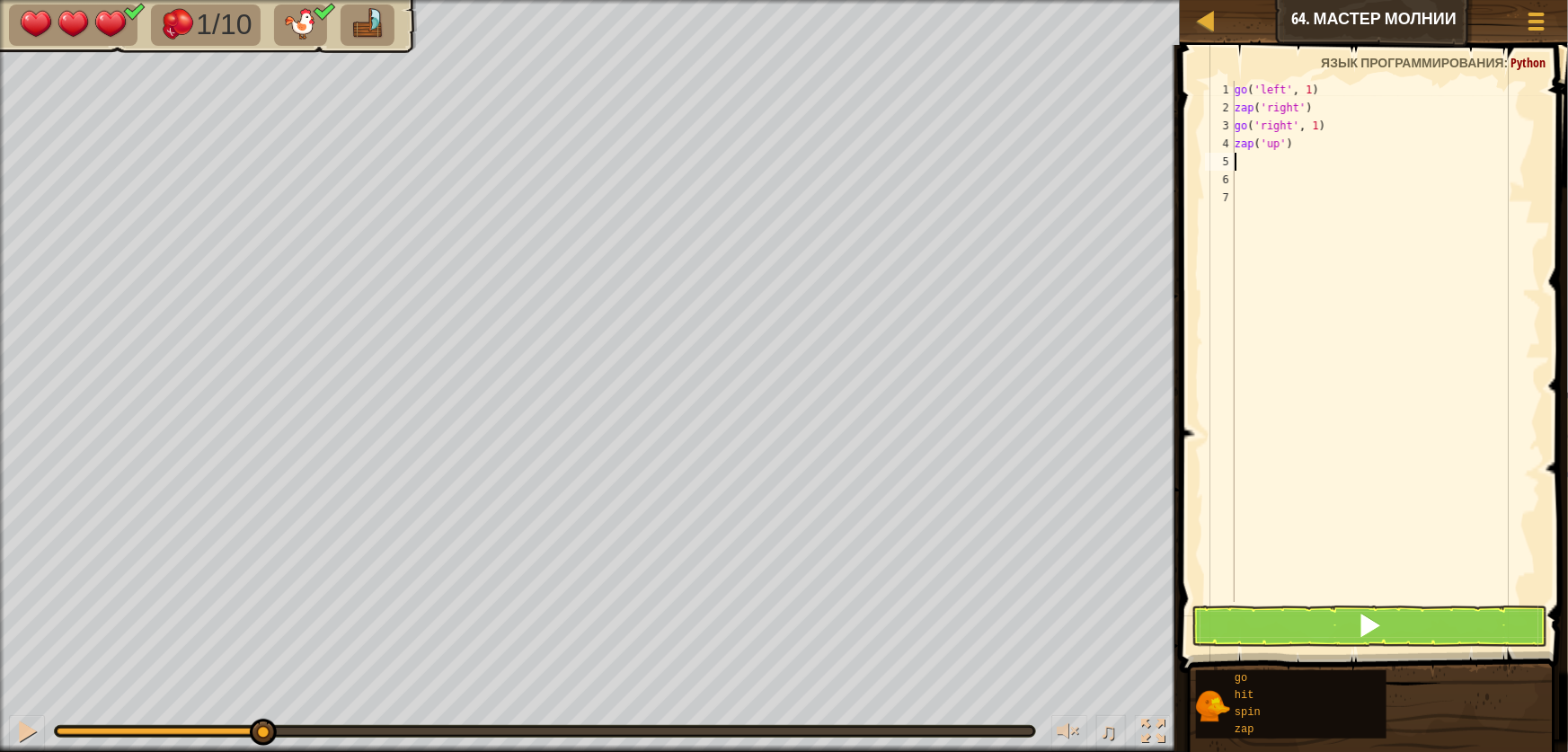
type textarea "z"
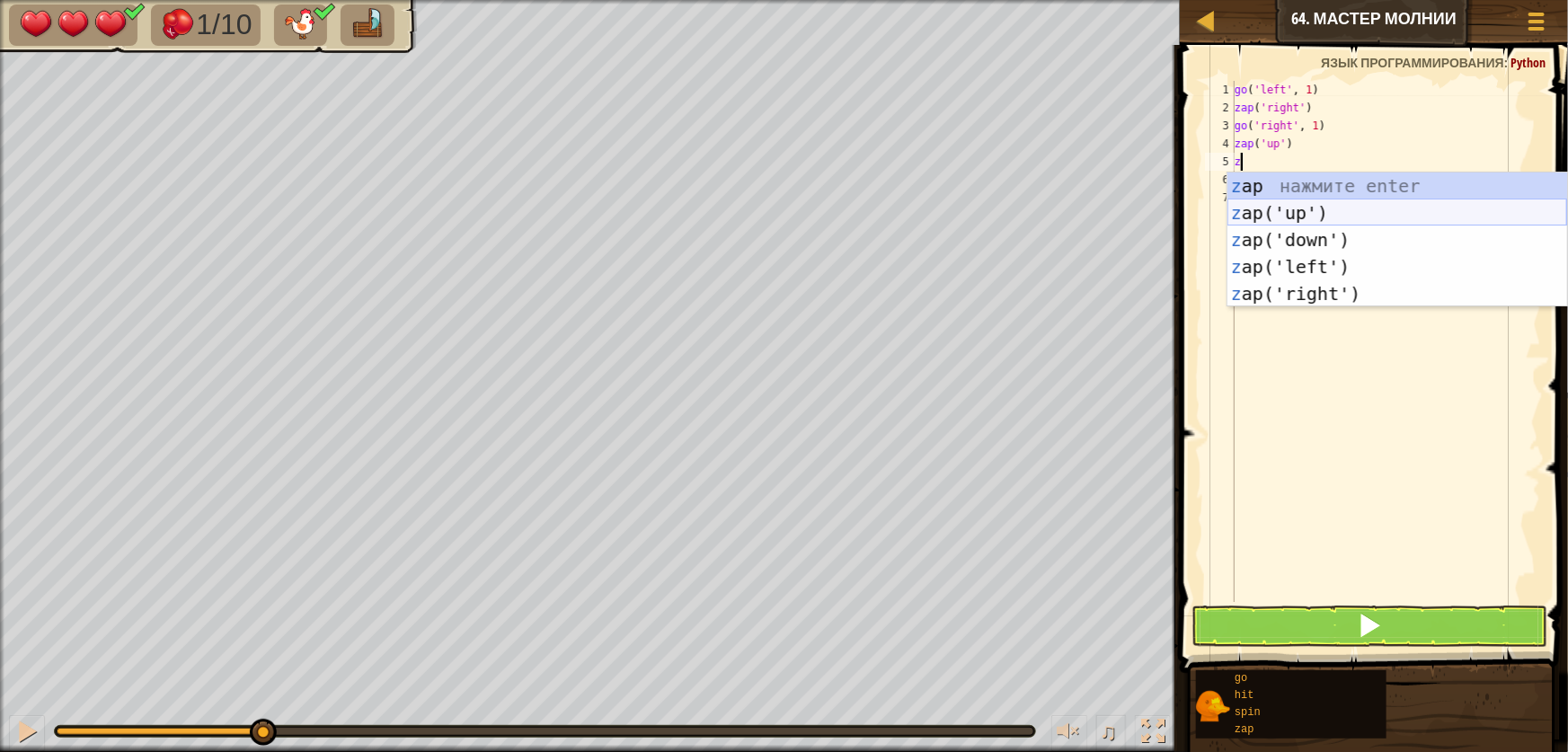
click at [1306, 215] on div "z ap нажмите enter z ap('up') нажмите enter z ap('down') нажмите enter z ap('le…" at bounding box center [1397, 267] width 340 height 189
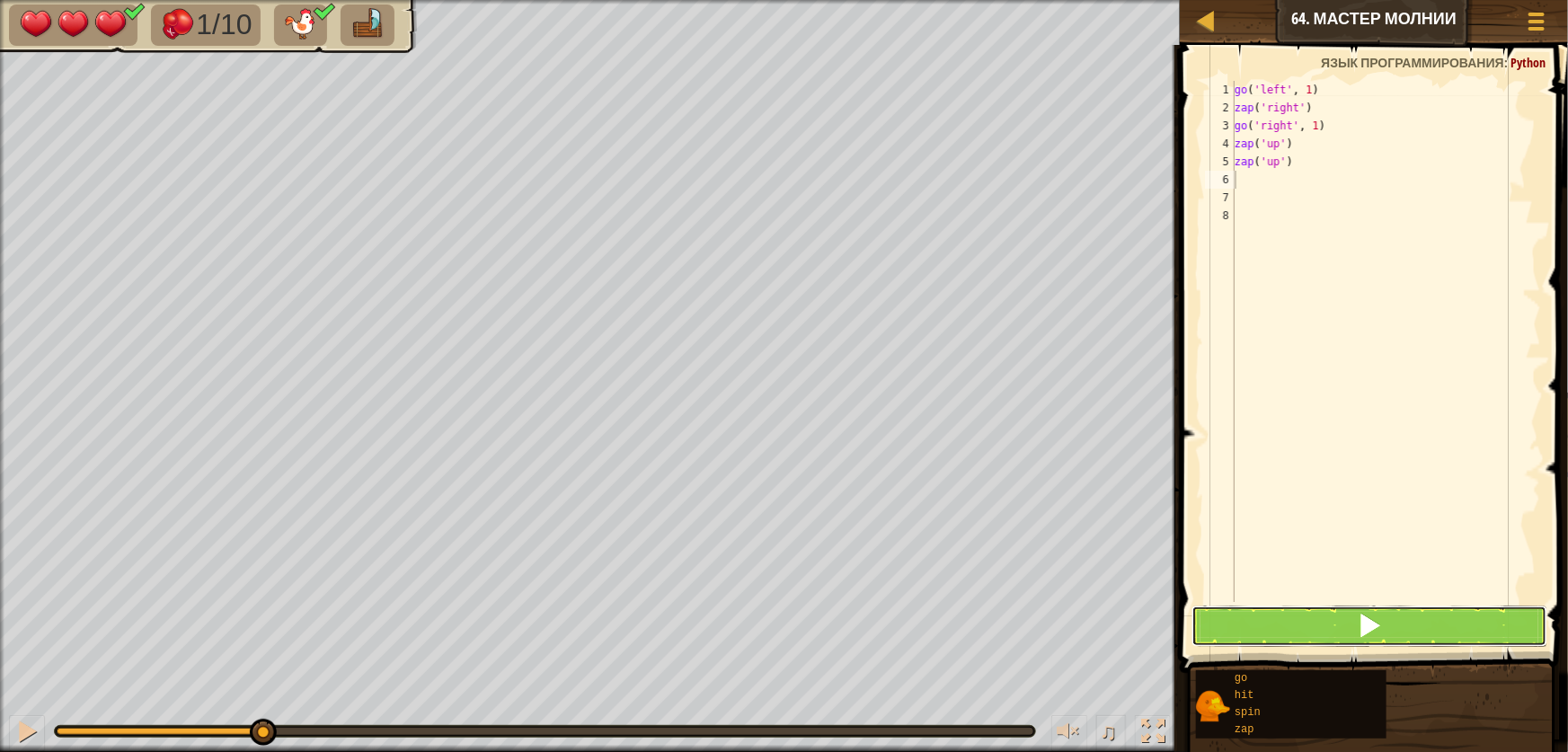
click at [1241, 630] on button at bounding box center [1370, 626] width 356 height 41
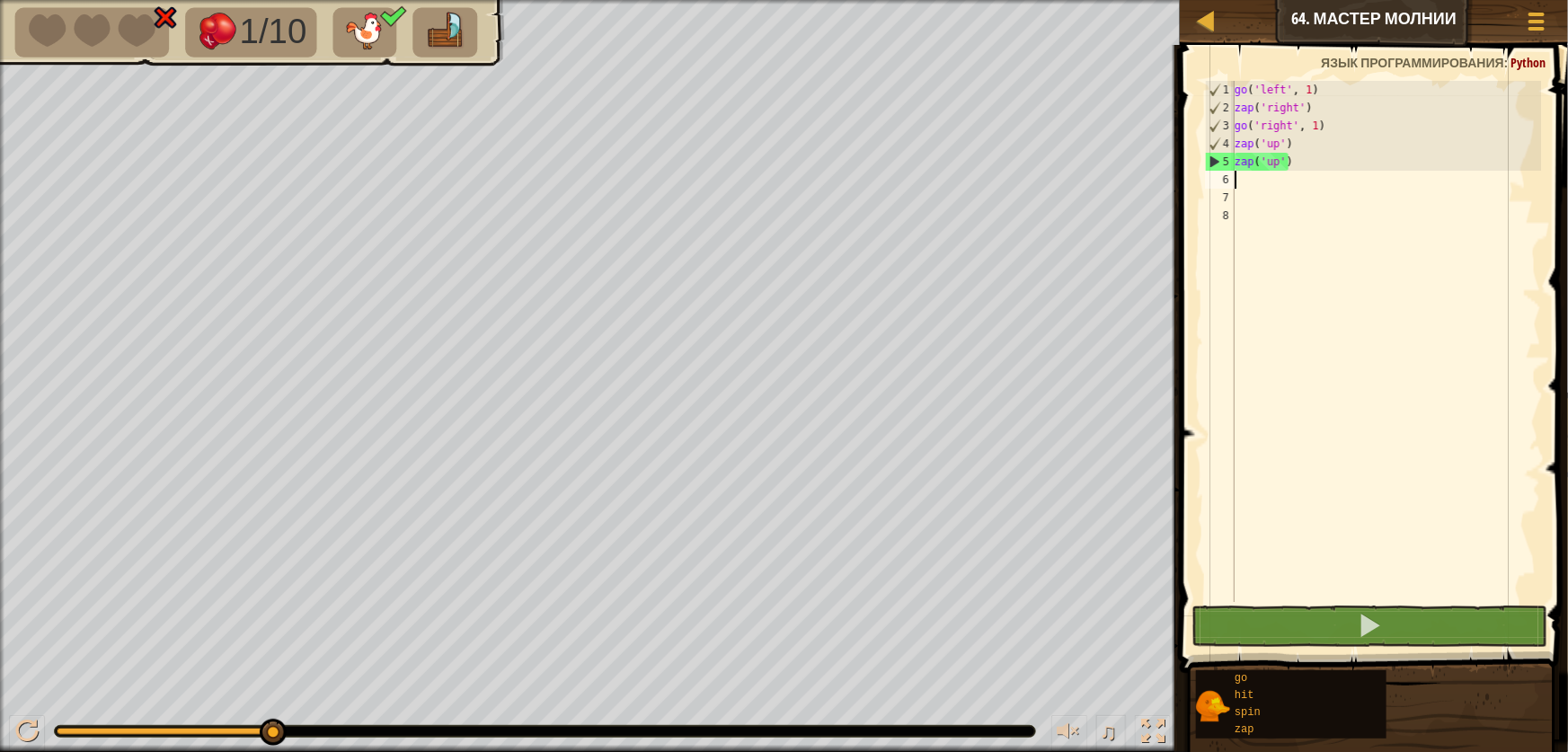
type textarea "z"
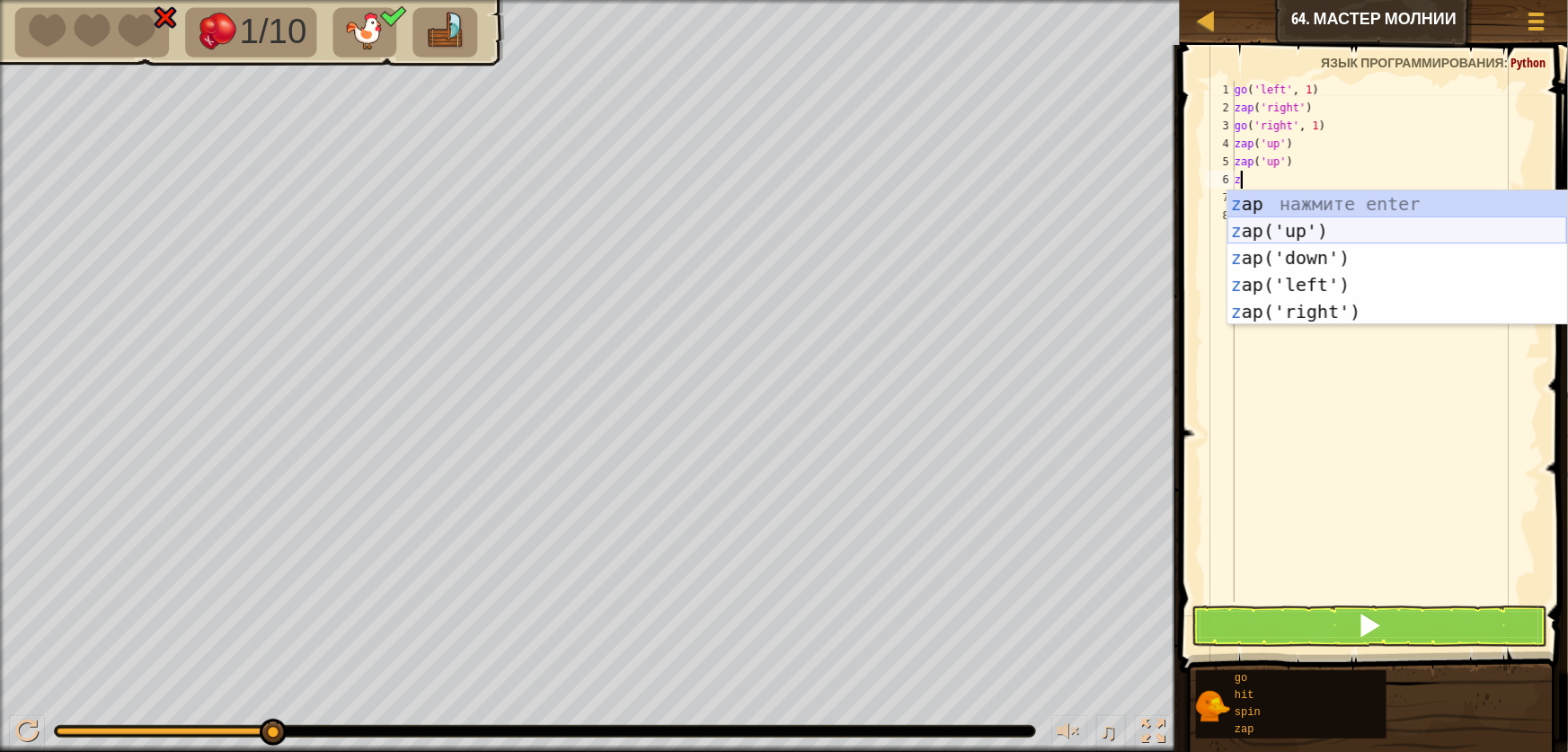
click at [1310, 234] on div "z ap нажмите enter z ap('up') нажмите enter z ap('down') нажмите enter z ap('le…" at bounding box center [1397, 285] width 340 height 189
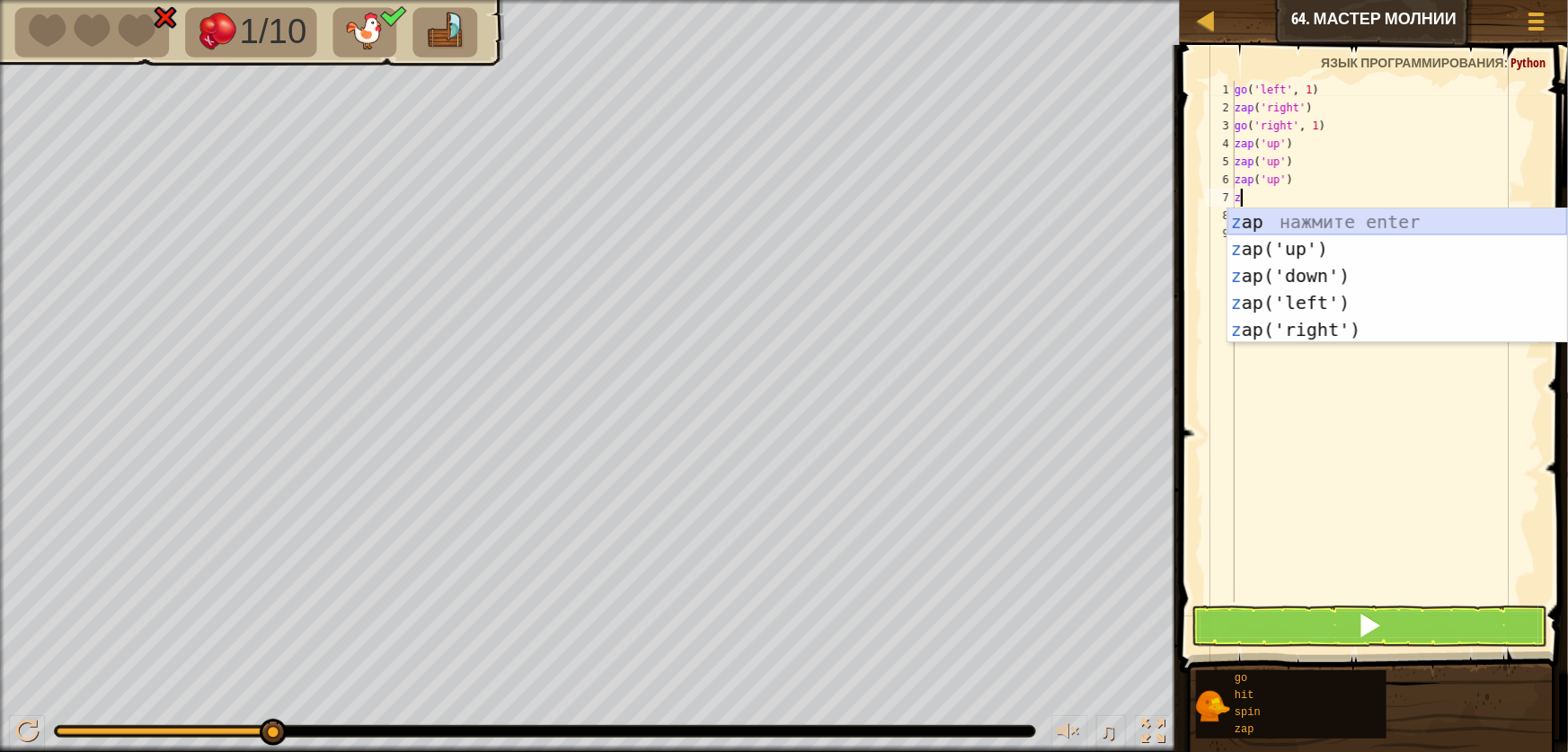
click at [1319, 234] on div "z ap нажмите enter z ap('up') нажмите enter z ap('down') нажмите enter z ap('le…" at bounding box center [1397, 302] width 340 height 189
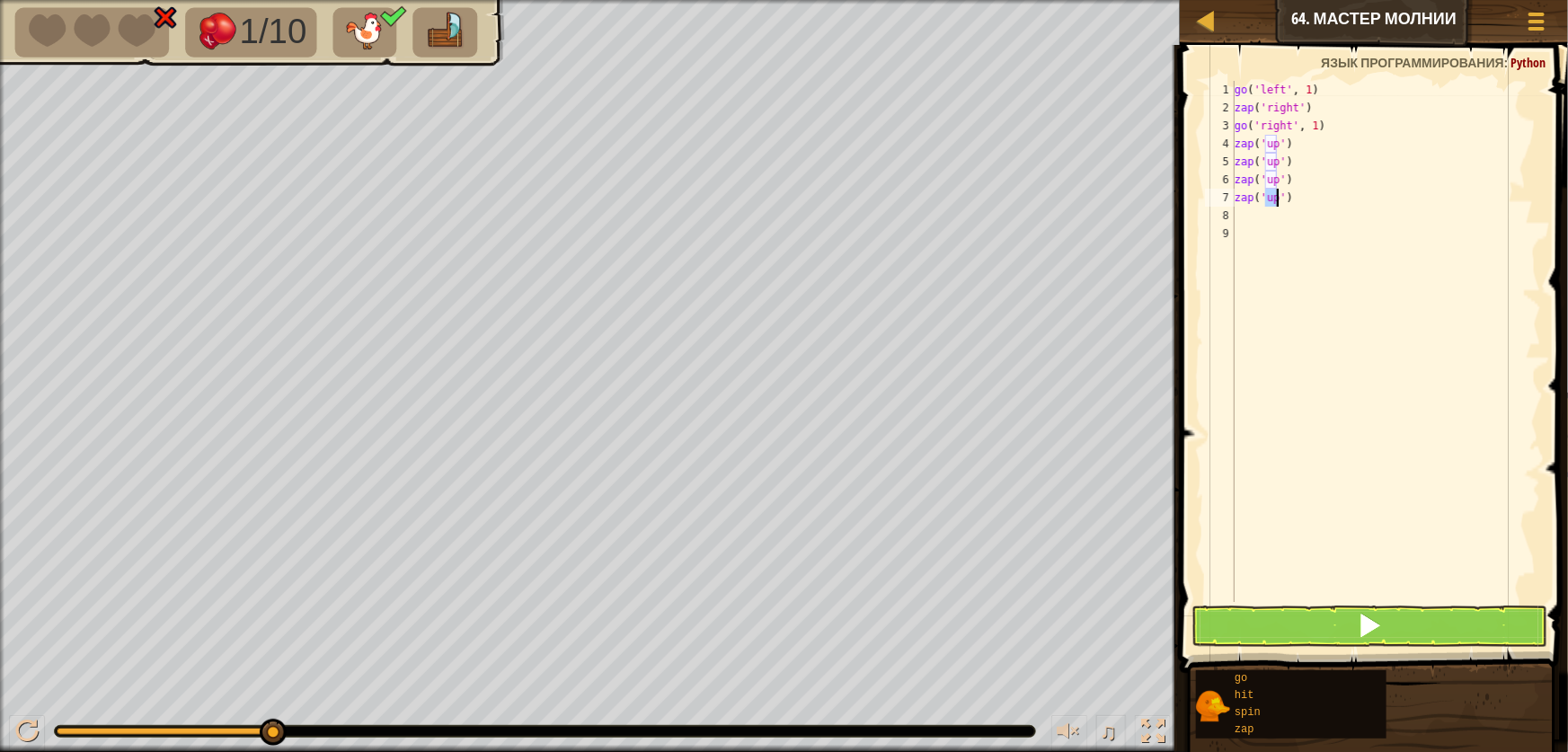
type textarea "zap('up')"
click at [1337, 636] on button at bounding box center [1370, 626] width 356 height 41
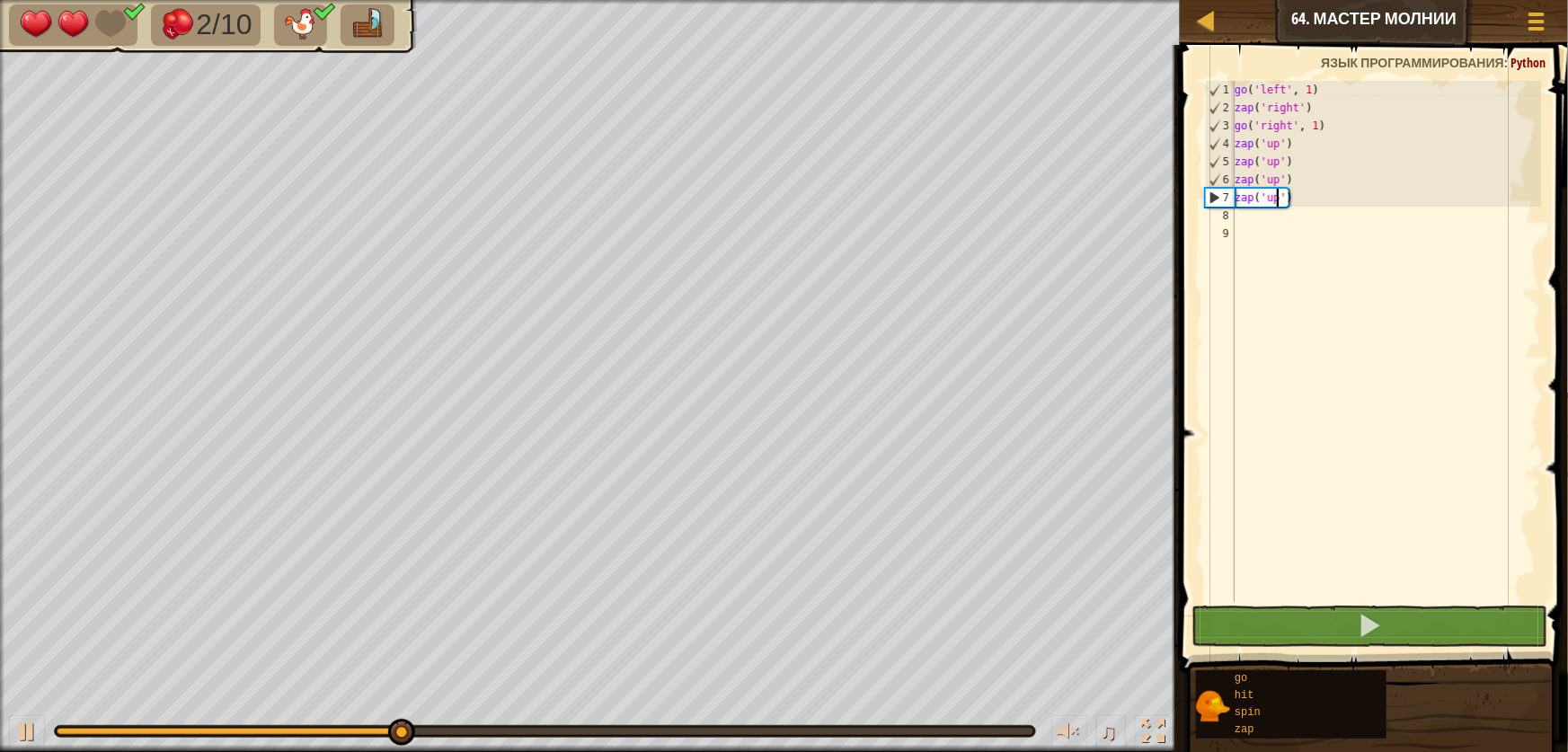
click at [1244, 223] on div "go ( 'left' , 1 ) zap ( 'right' ) go ( 'right' , 1 ) zap ( 'up' ) zap ( 'up' ) …" at bounding box center [1385, 360] width 310 height 557
click at [1284, 143] on div "go ( 'left' , 1 ) zap ( 'right' ) go ( 'right' , 1 ) zap ( 'up' ) zap ( 'up' ) …" at bounding box center [1385, 360] width 310 height 557
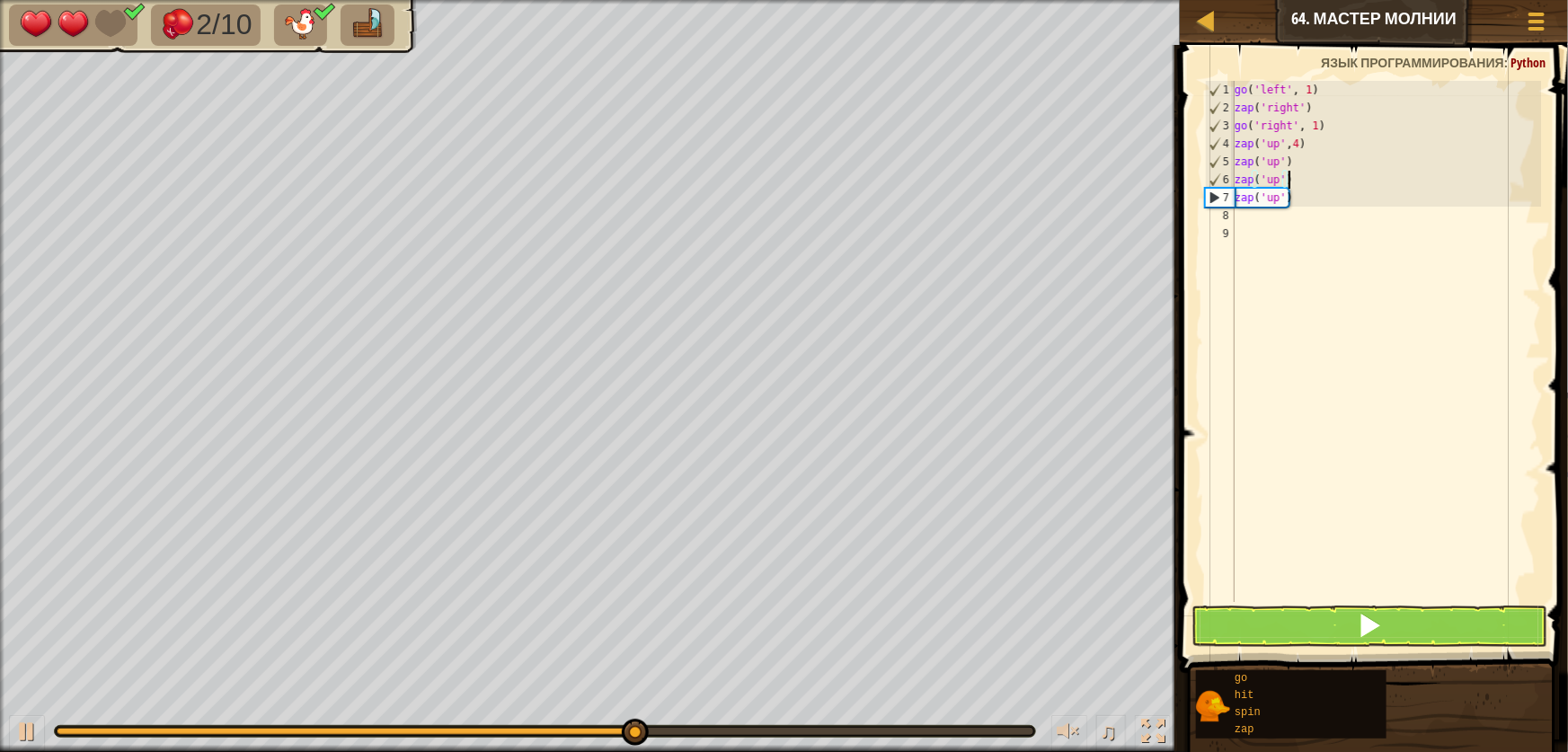
click at [1331, 187] on div "go ( 'left' , 1 ) zap ( 'right' ) go ( 'right' , 1 ) zap ( 'up' , 4 ) zap ( 'up…" at bounding box center [1385, 360] width 310 height 557
click at [1333, 204] on div "go ( 'left' , 1 ) zap ( 'right' ) go ( 'right' , 1 ) zap ( 'up' , 4 ) zap ( 'up…" at bounding box center [1385, 360] width 310 height 557
type textarea "z"
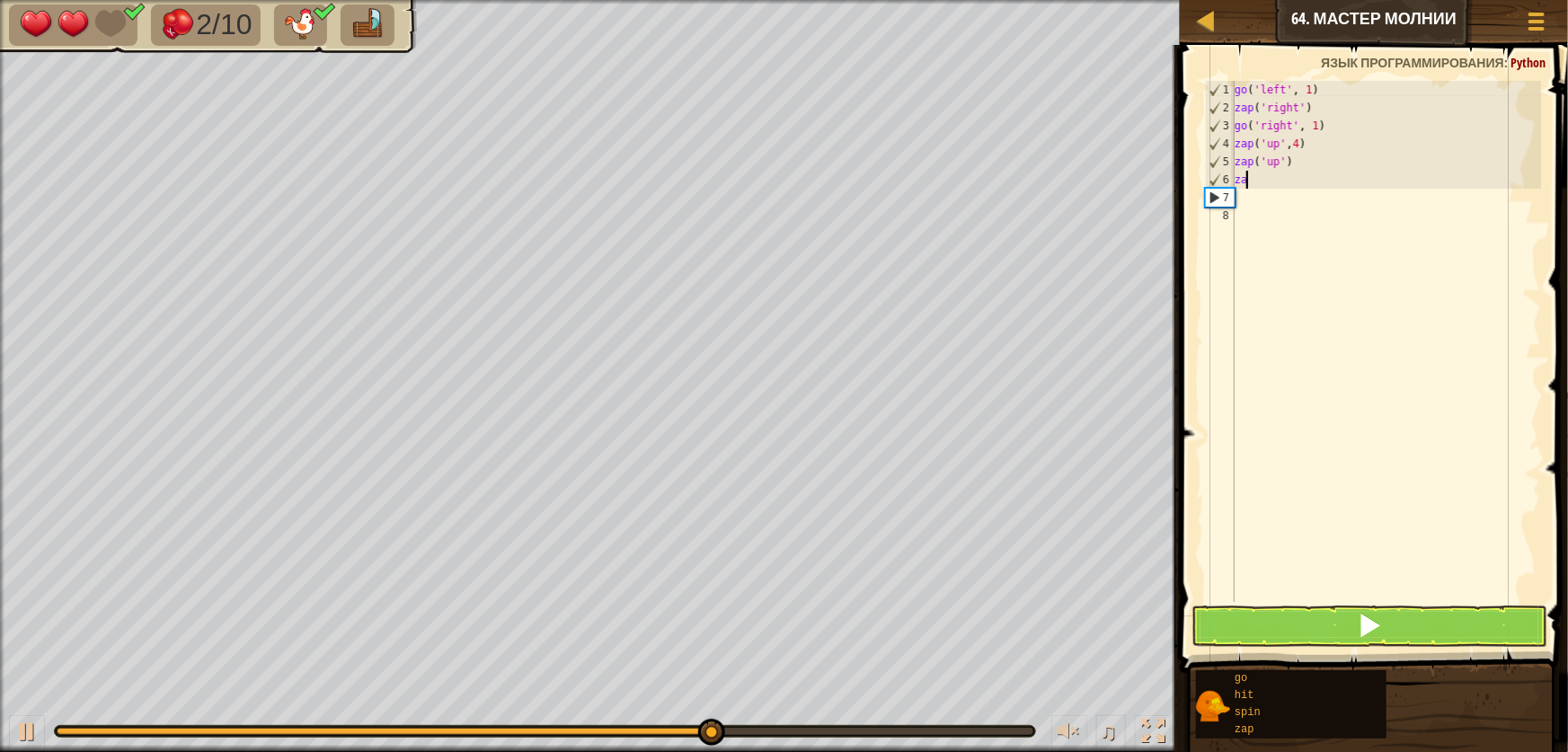
type textarea "z"
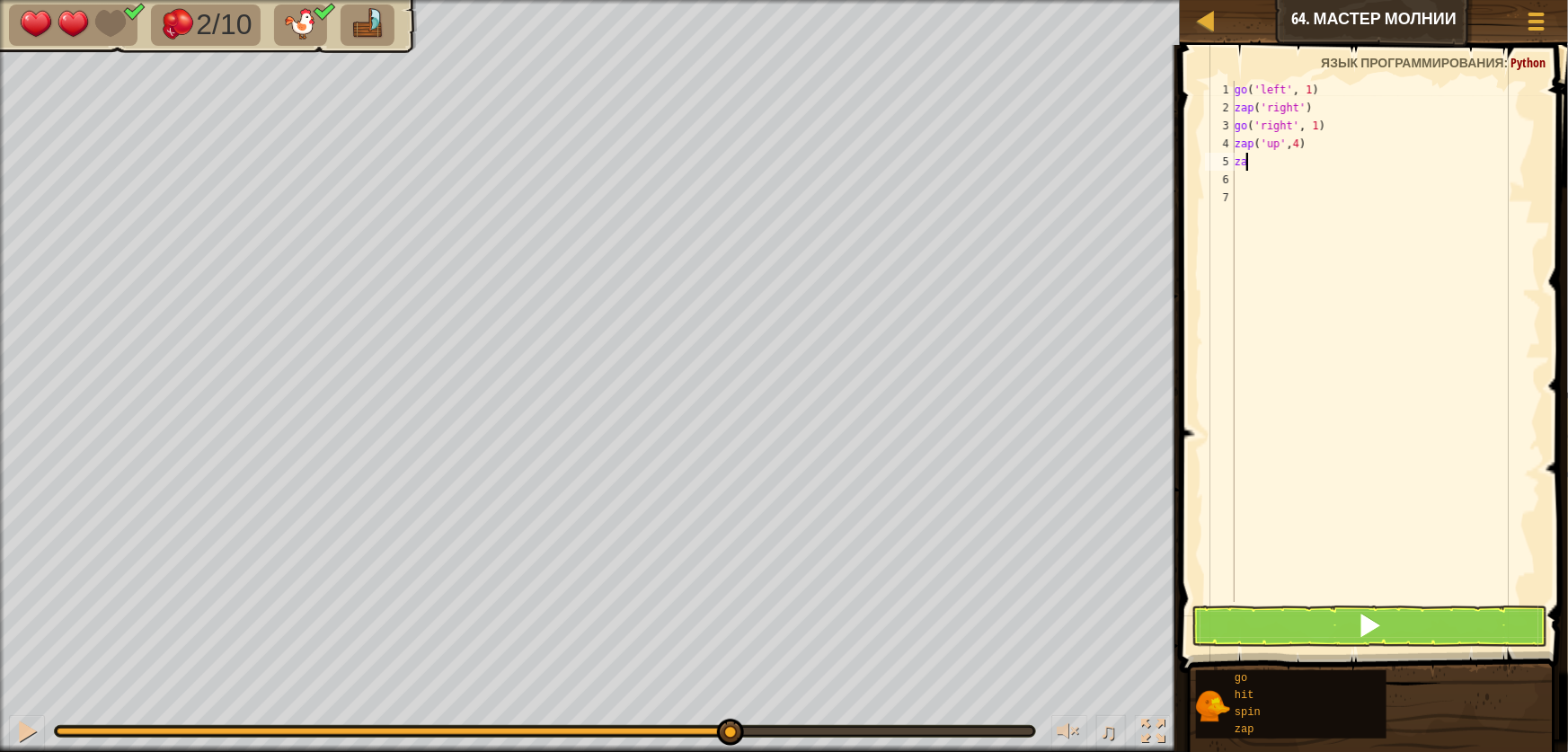
type textarea "z"
click at [1348, 617] on button at bounding box center [1370, 626] width 356 height 41
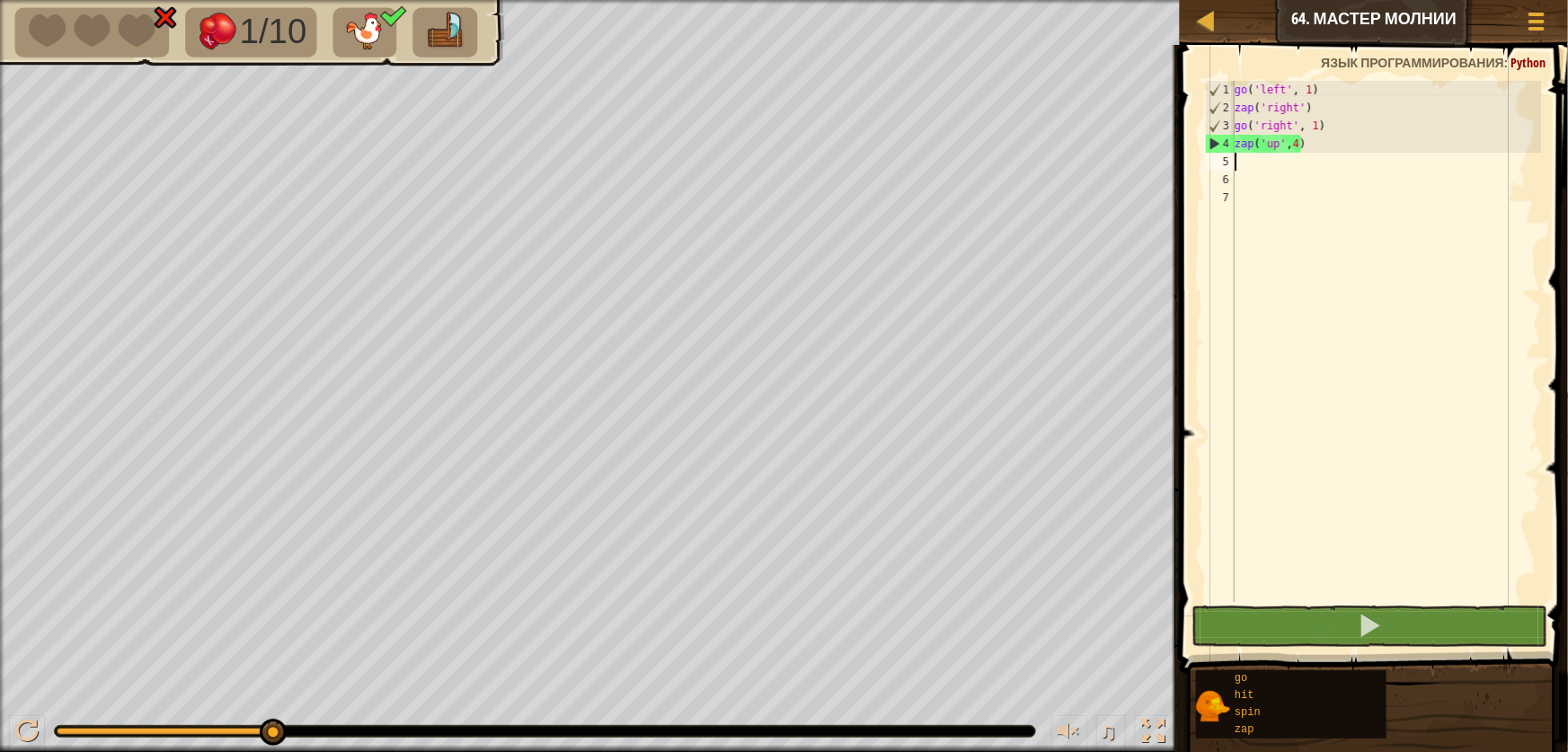
click at [1296, 154] on div "go ( 'left' , 1 ) zap ( 'right' ) go ( 'right' , 1 ) zap ( 'up' , 4 )" at bounding box center [1385, 360] width 310 height 557
click at [1300, 143] on div "go ( 'left' , 1 ) zap ( 'right' ) go ( 'right' , 1 ) zap ( 'up' , 4 )" at bounding box center [1385, 360] width 310 height 557
click at [1296, 143] on div "go ( 'left' , 1 ) zap ( 'right' ) go ( 'right' , 1 ) zap ( 'up' , 4 )" at bounding box center [1385, 360] width 310 height 557
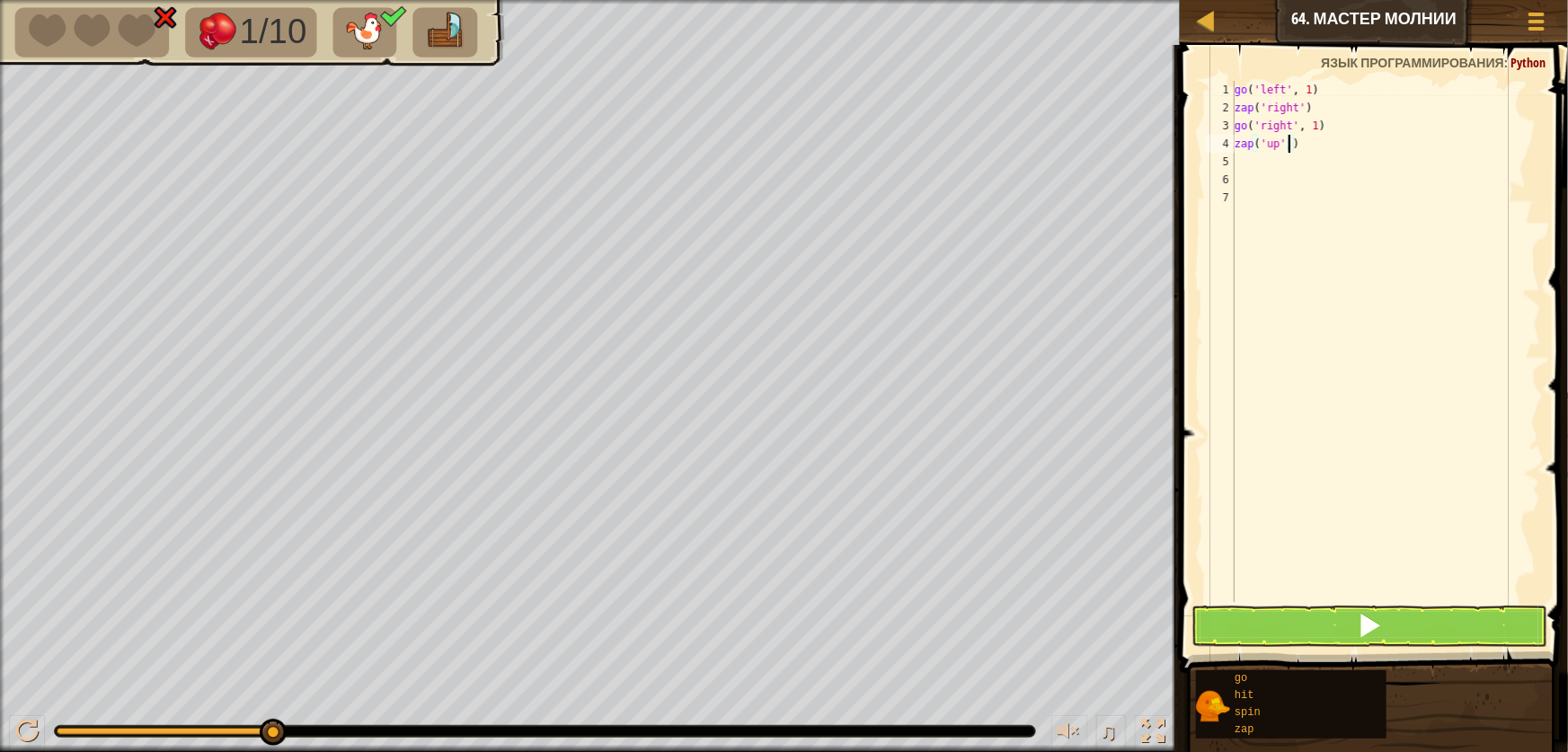
type textarea "zap('up')"
click at [1249, 158] on div "go ( 'left' , 1 ) zap ( 'right' ) go ( 'right' , 1 ) zap ( 'up' )" at bounding box center [1385, 360] width 310 height 557
type textarea "z"
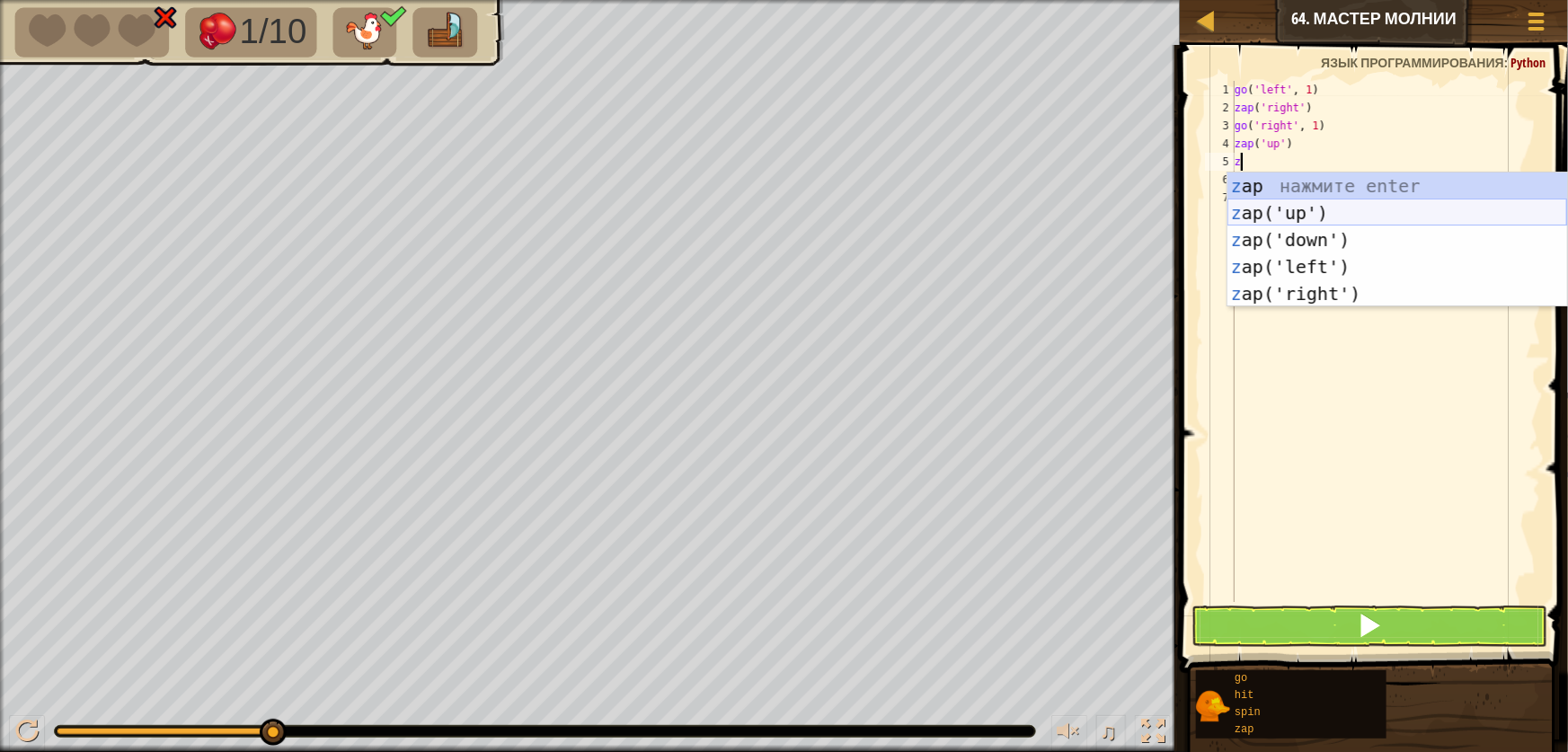
click at [1330, 217] on div "z ap нажмите enter z ap('up') нажмите enter z ap('down') нажмите enter z ap('le…" at bounding box center [1397, 267] width 340 height 189
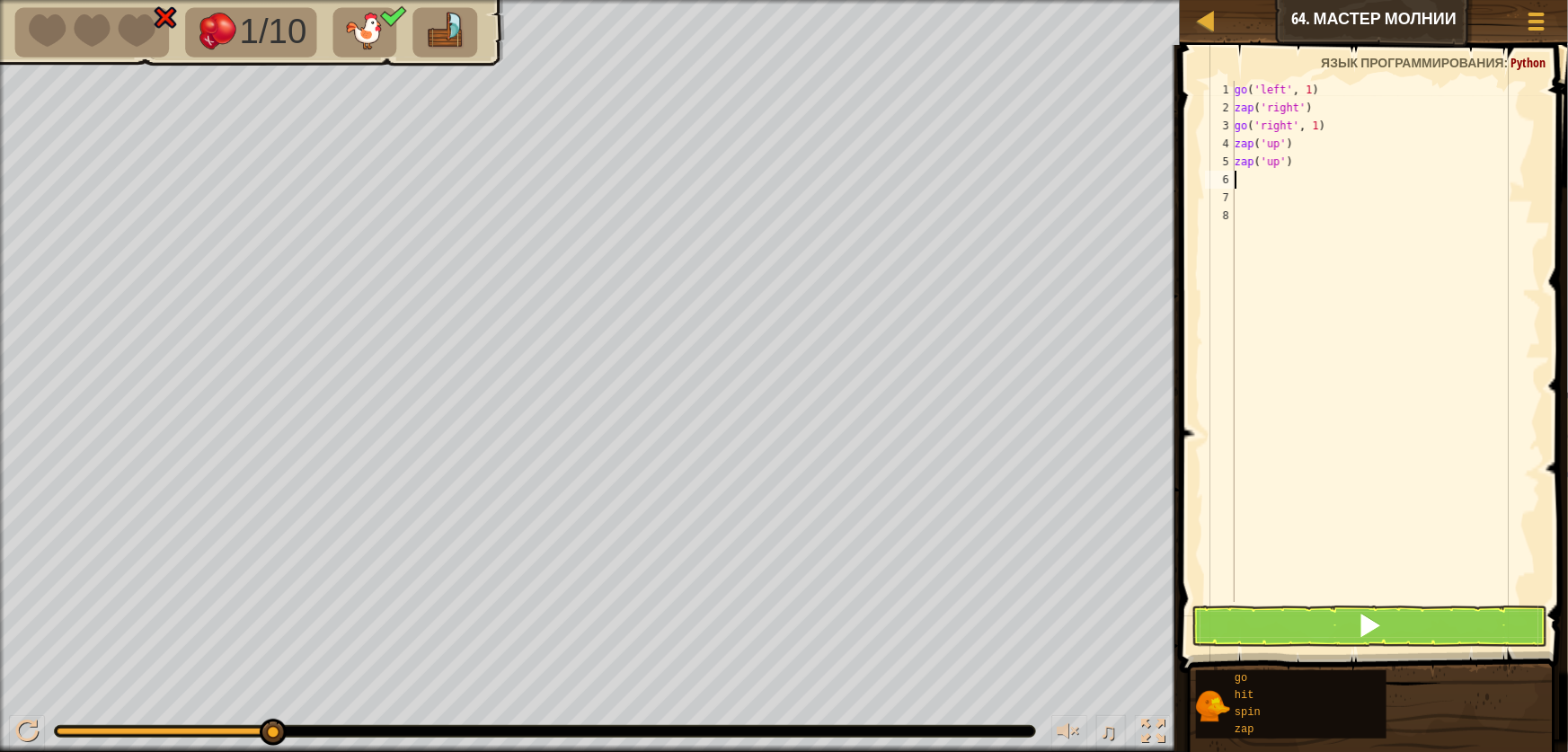
type textarea "z"
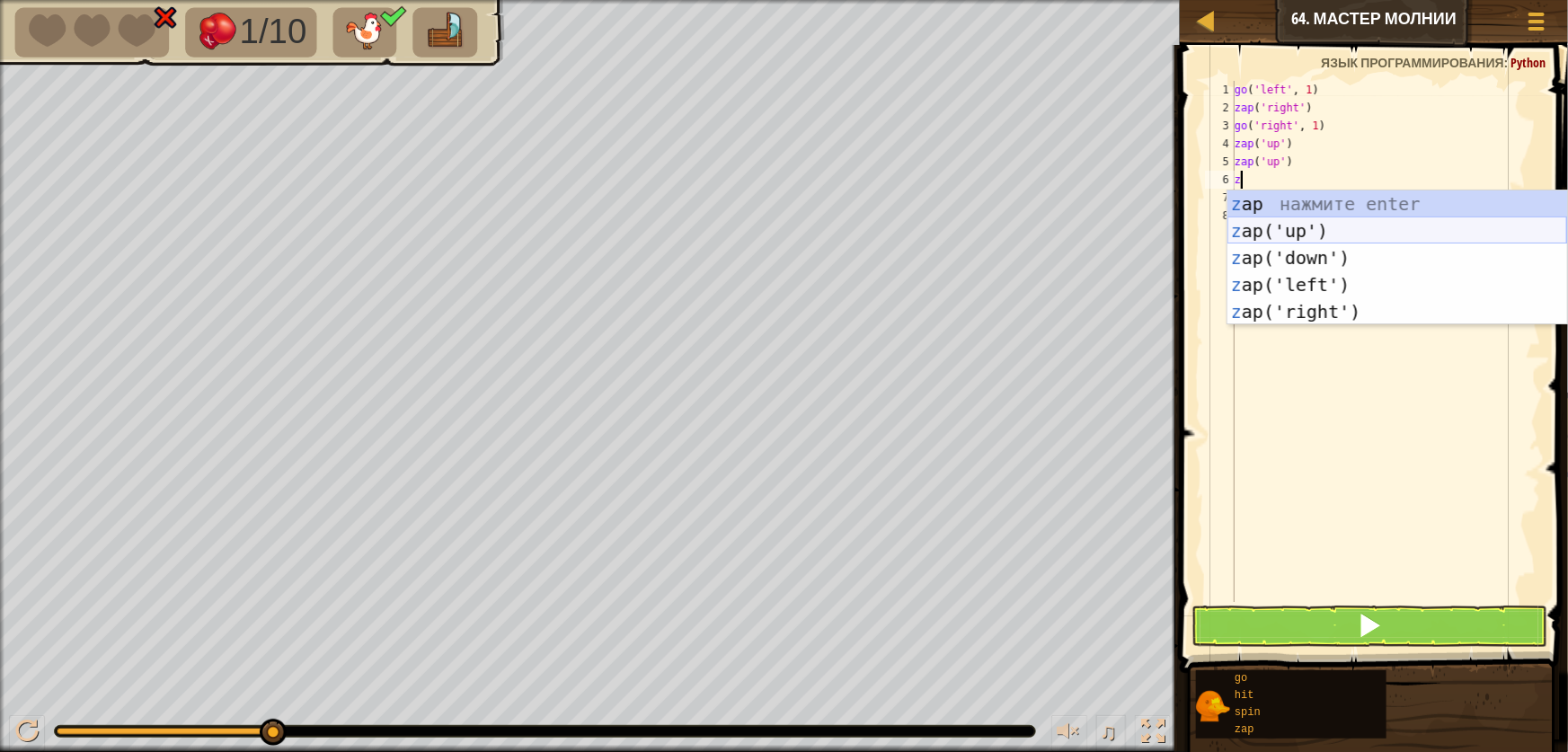
click at [1304, 224] on div "z ap нажмите enter z ap('up') нажмите enter z ap('down') нажмите enter z ap('le…" at bounding box center [1397, 285] width 340 height 189
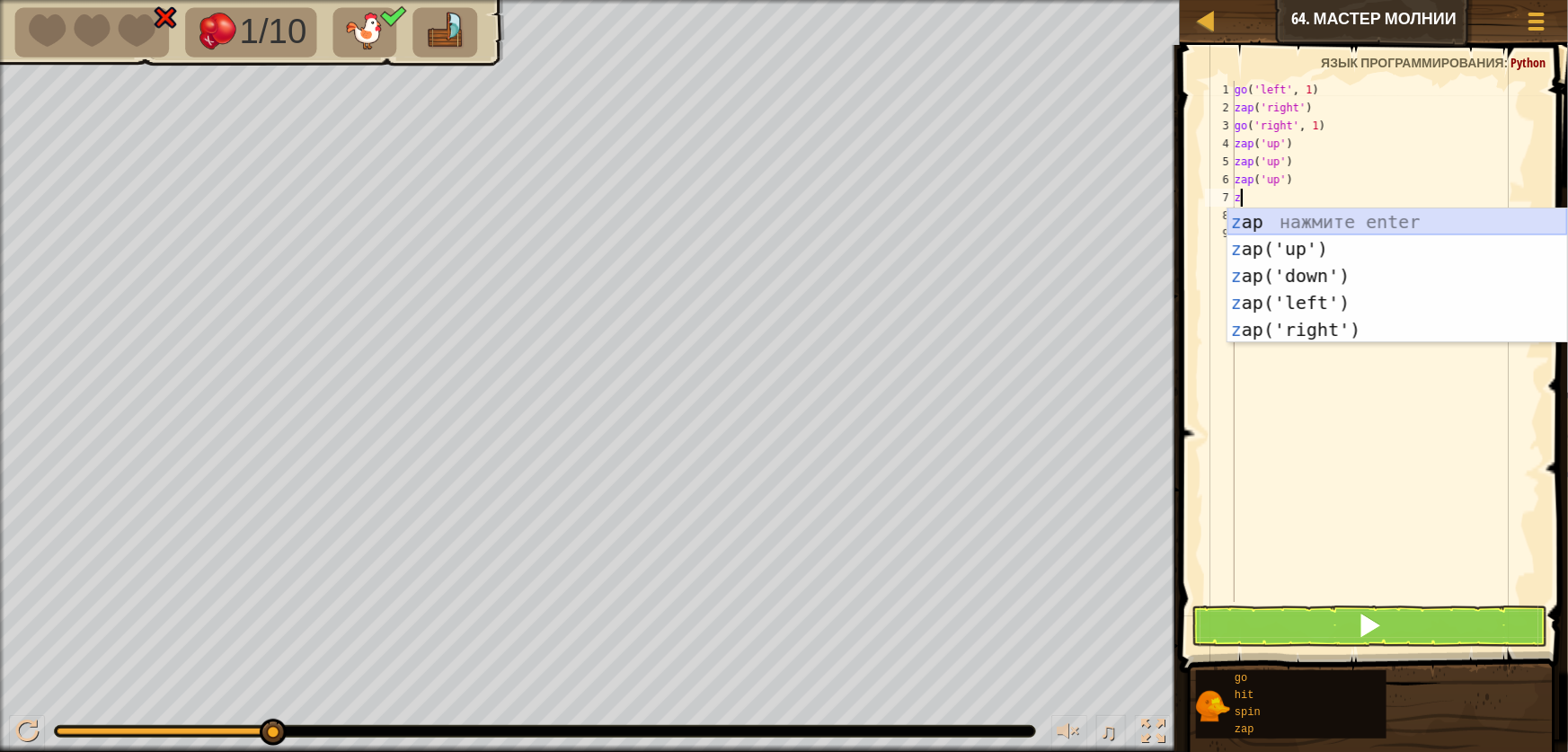
click at [1301, 234] on div "z ap нажмите enter z ap('up') нажмите enter z ap('down') нажмите enter z ap('le…" at bounding box center [1397, 302] width 340 height 189
type textarea "zap('up')"
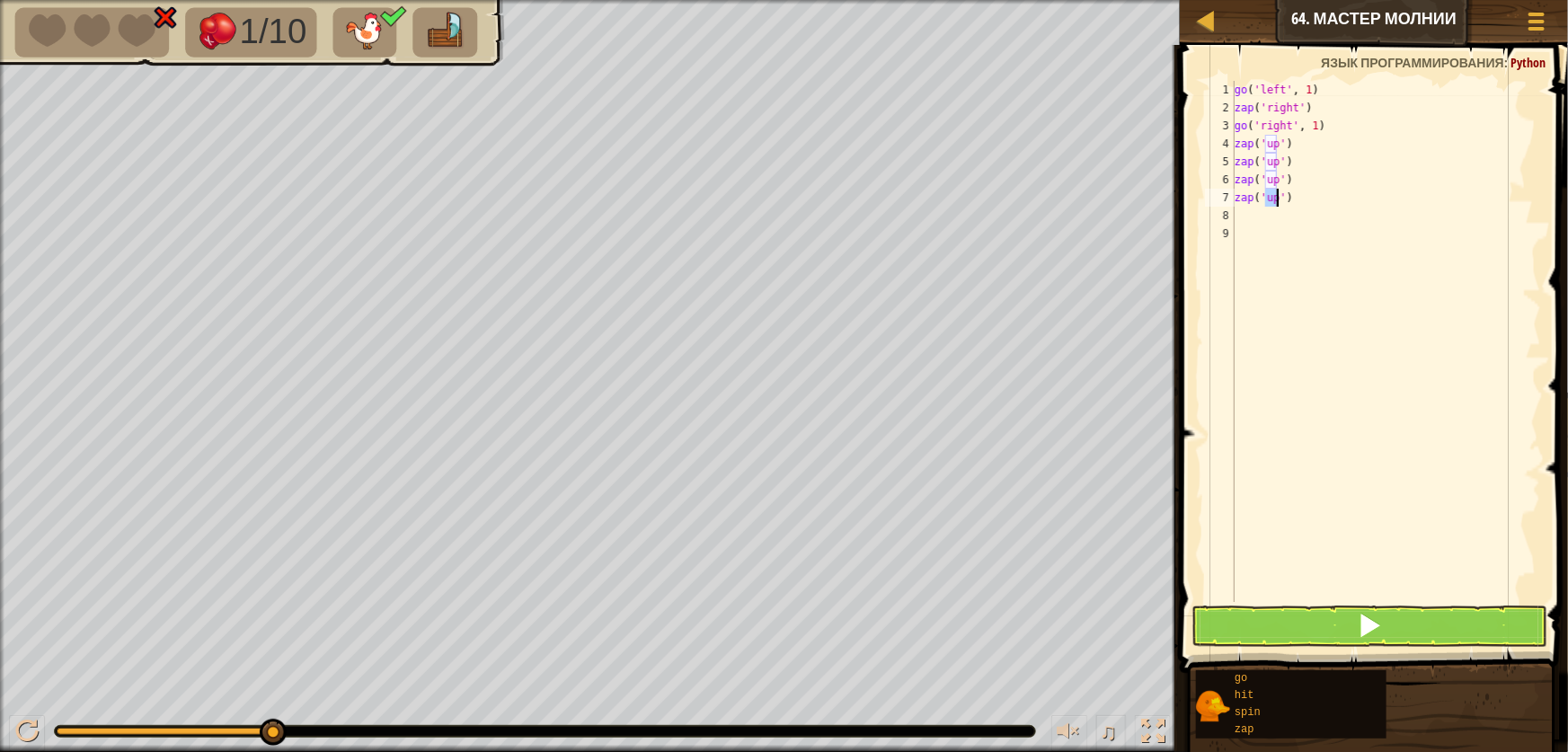
click at [1276, 251] on div "go ( 'left' , 1 ) zap ( 'right' ) go ( 'right' , 1 ) zap ( 'up' ) zap ( 'up' ) …" at bounding box center [1385, 360] width 310 height 557
click at [1264, 224] on div "go ( 'left' , 1 ) zap ( 'right' ) go ( 'right' , 1 ) zap ( 'up' ) zap ( 'up' ) …" at bounding box center [1385, 360] width 310 height 557
type textarea "g"
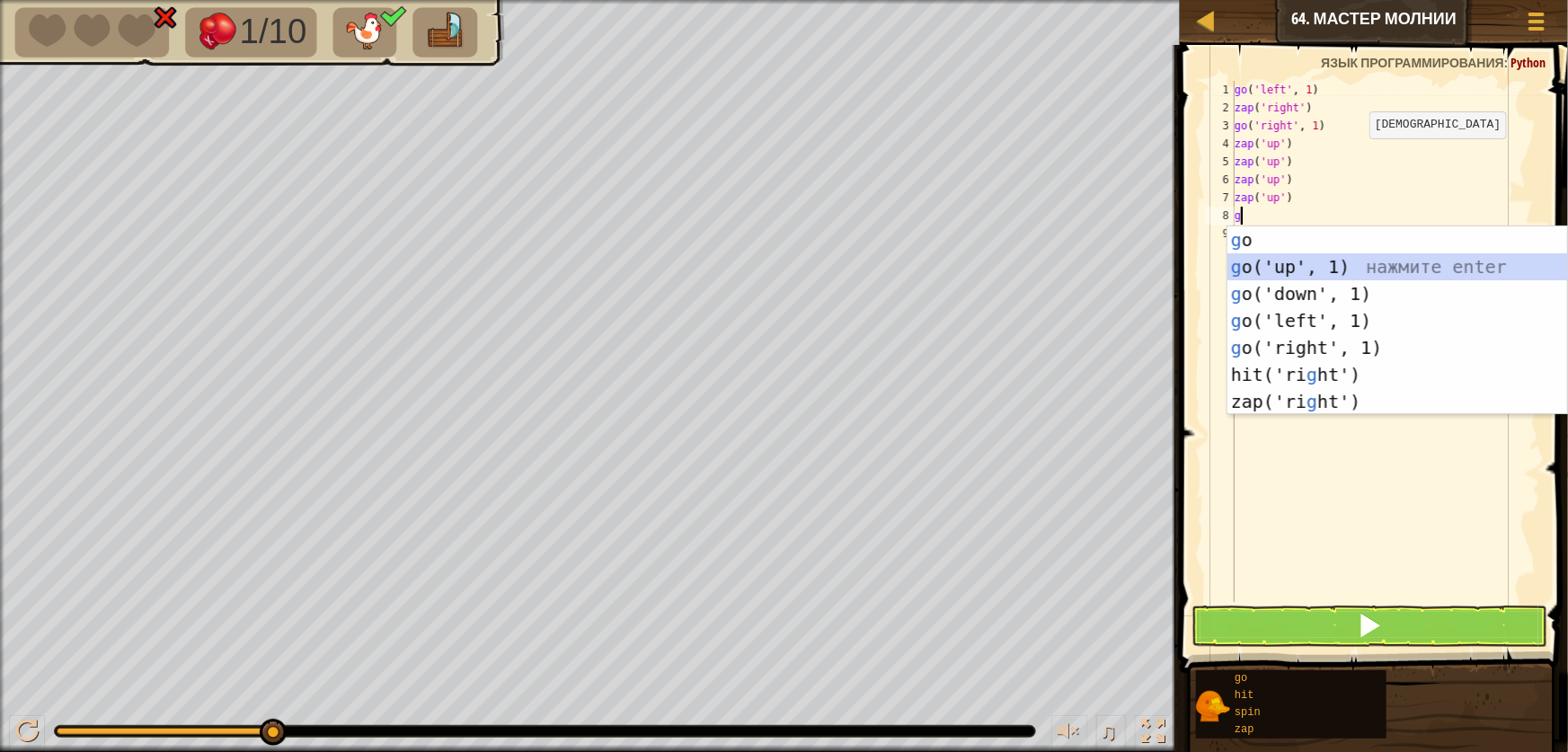
click at [1272, 262] on div "g o нажмите enter g o('up', 1) нажмите enter g o('down', 1) нажмите enter g o('…" at bounding box center [1397, 348] width 340 height 243
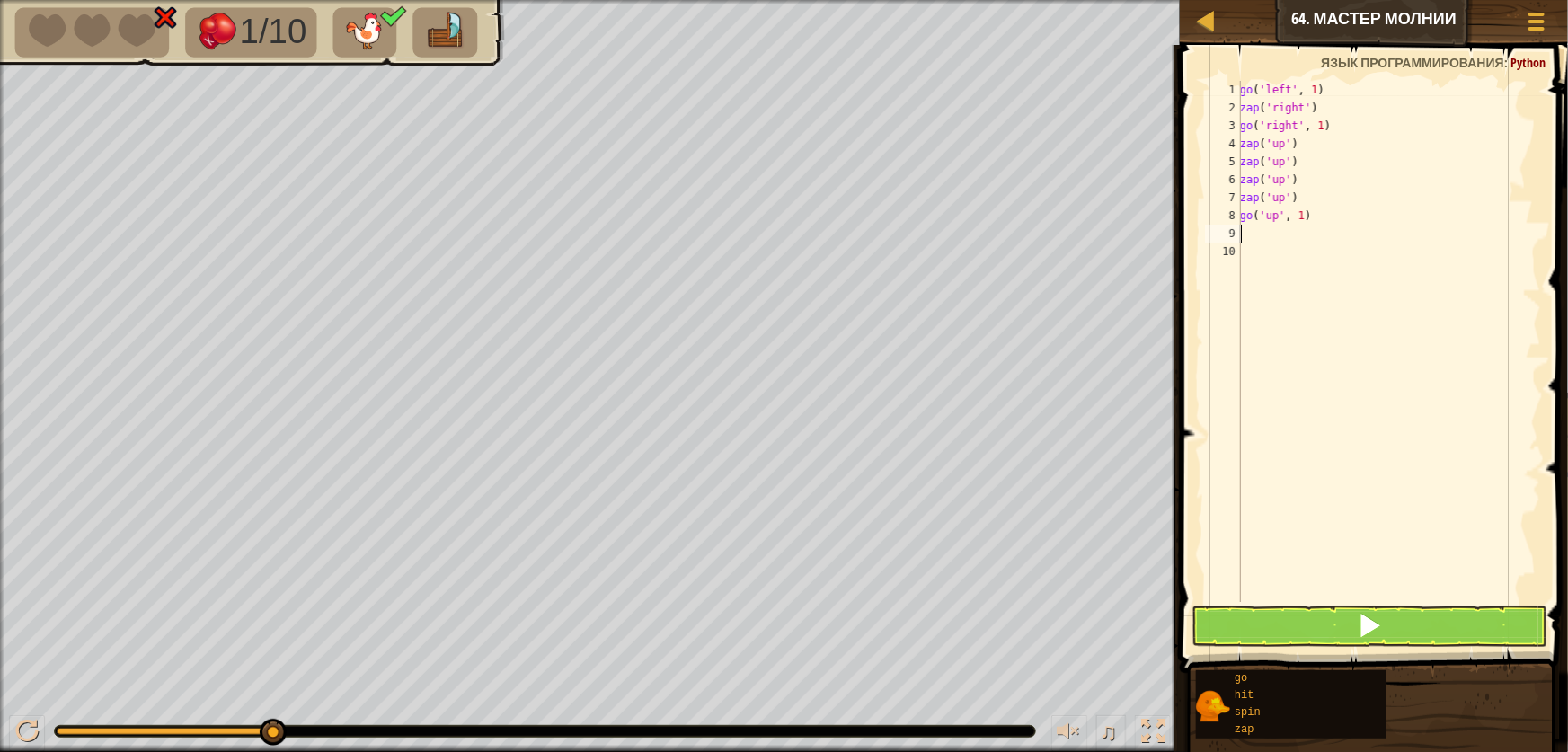
type textarea "g"
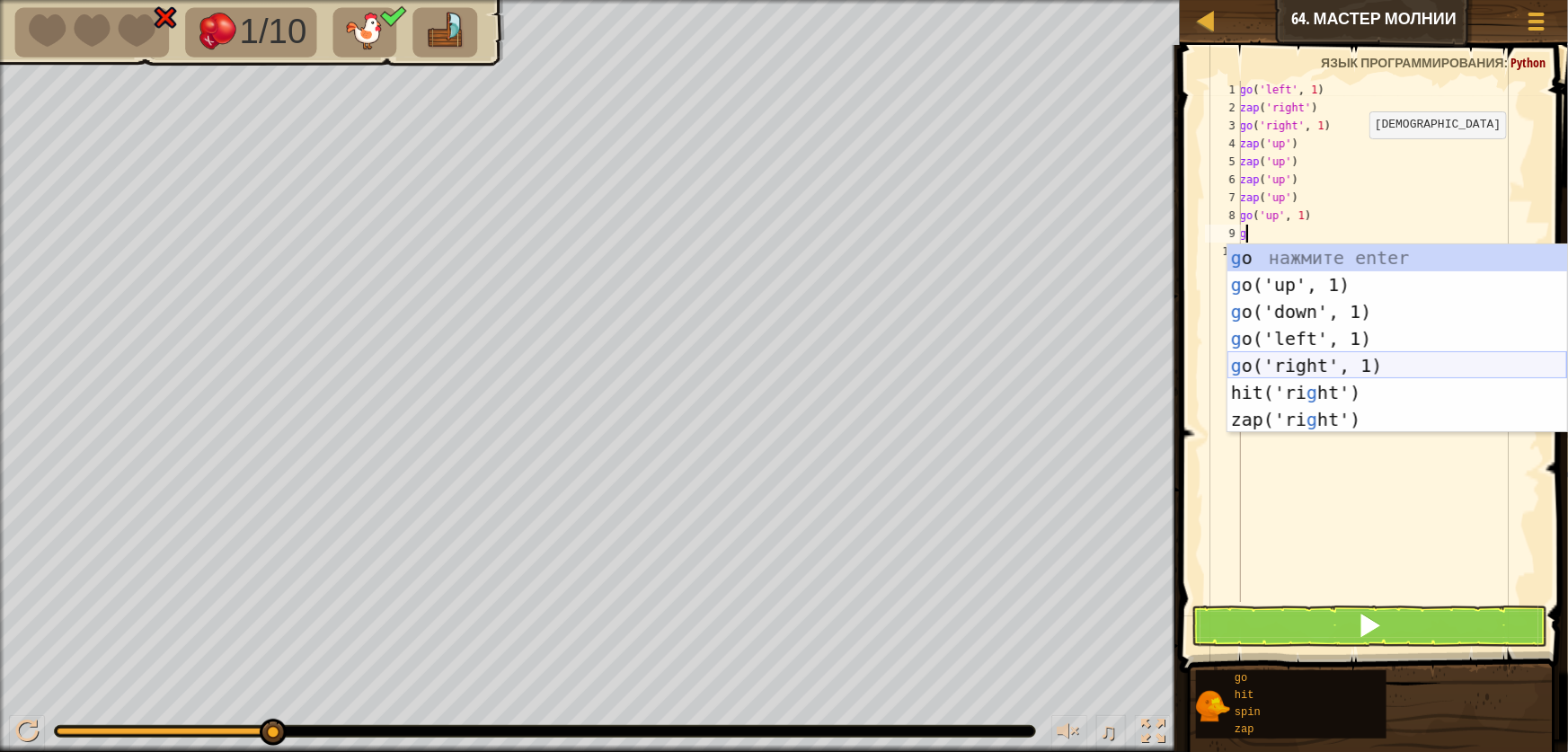
click at [1323, 355] on div "g o нажмите enter g o('up', 1) нажмите enter g o('down', 1) нажмите enter g o('…" at bounding box center [1397, 366] width 340 height 243
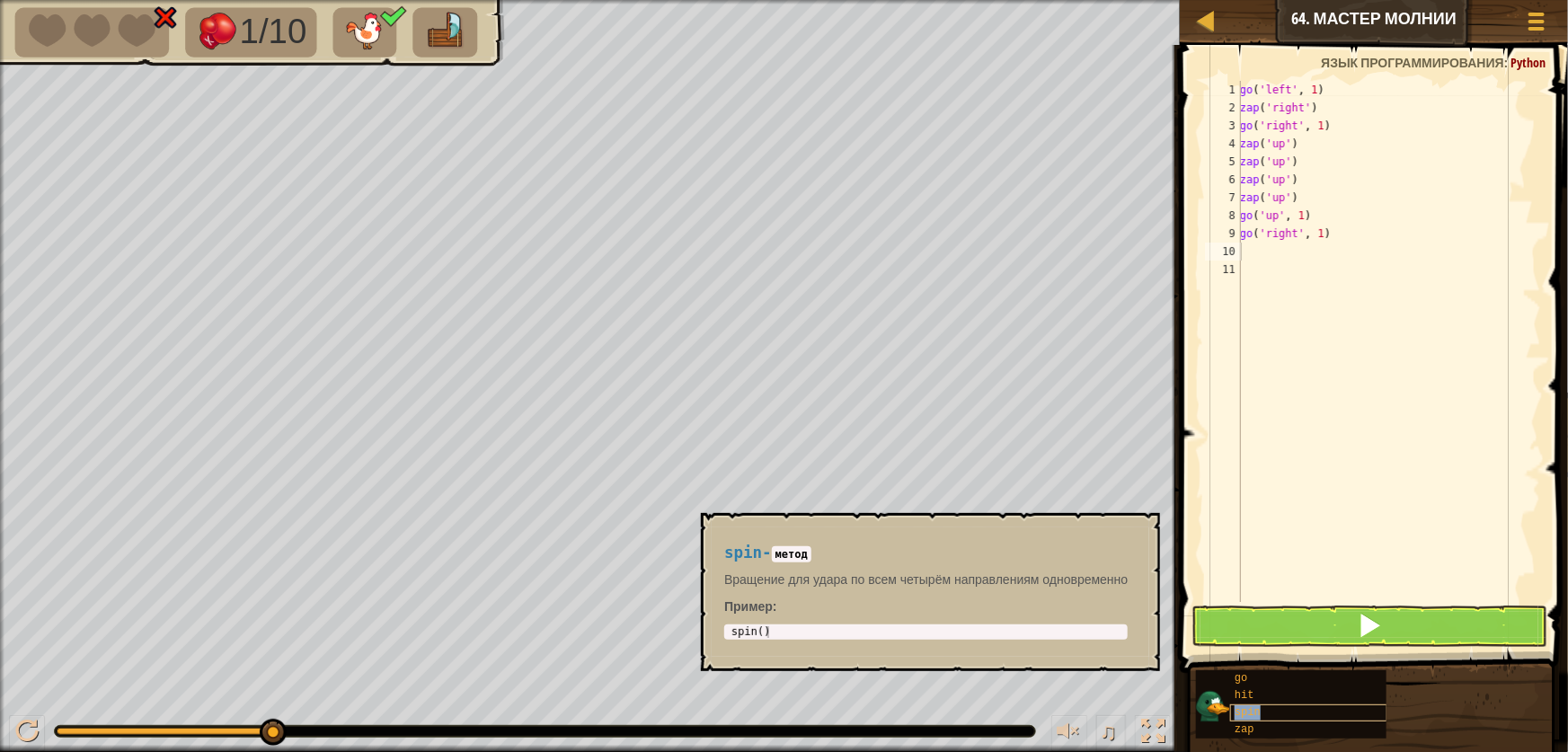
click at [1299, 707] on div "spin" at bounding box center [1309, 713] width 157 height 17
type textarea "s"
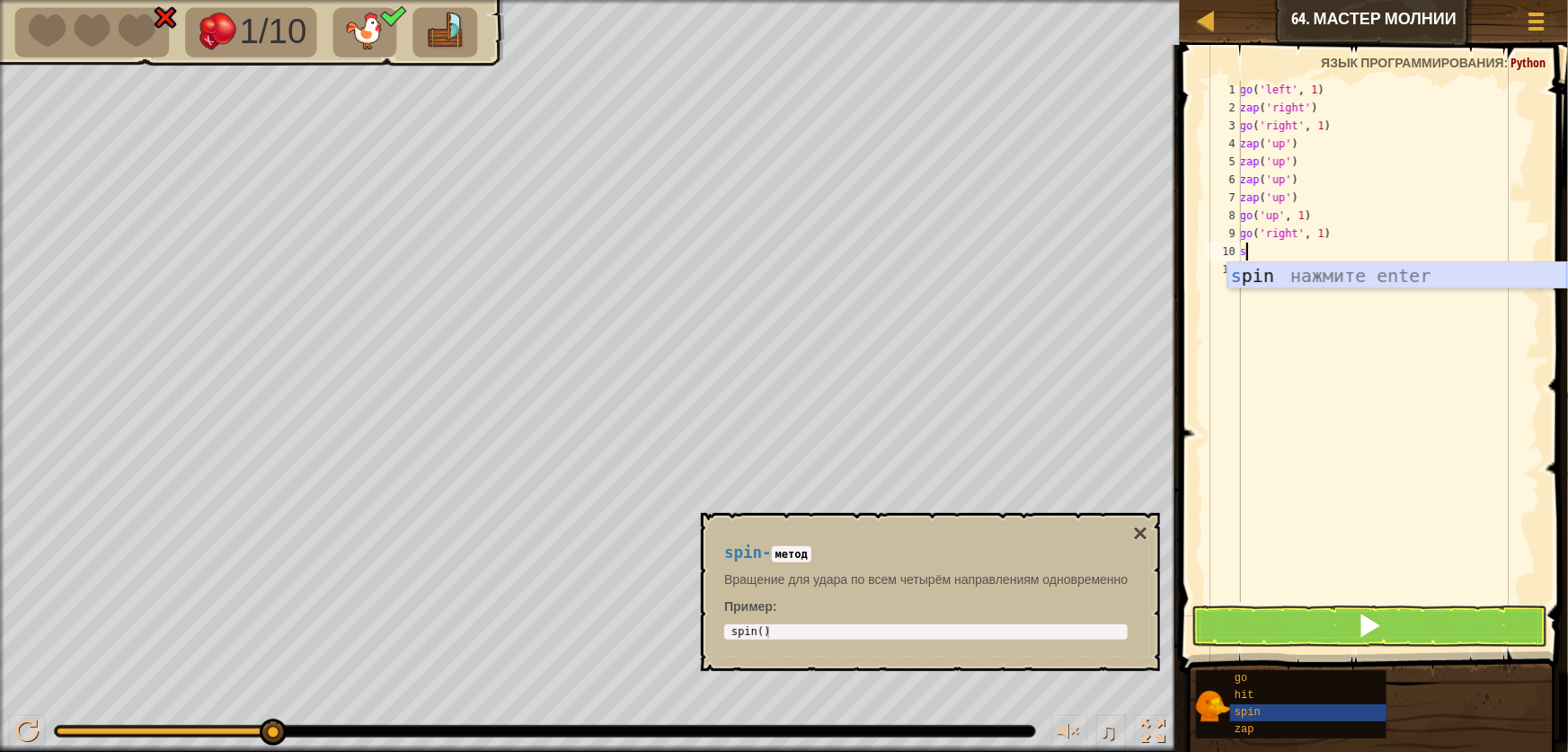
click at [1309, 270] on div "s pin нажмите enter" at bounding box center [1397, 302] width 340 height 81
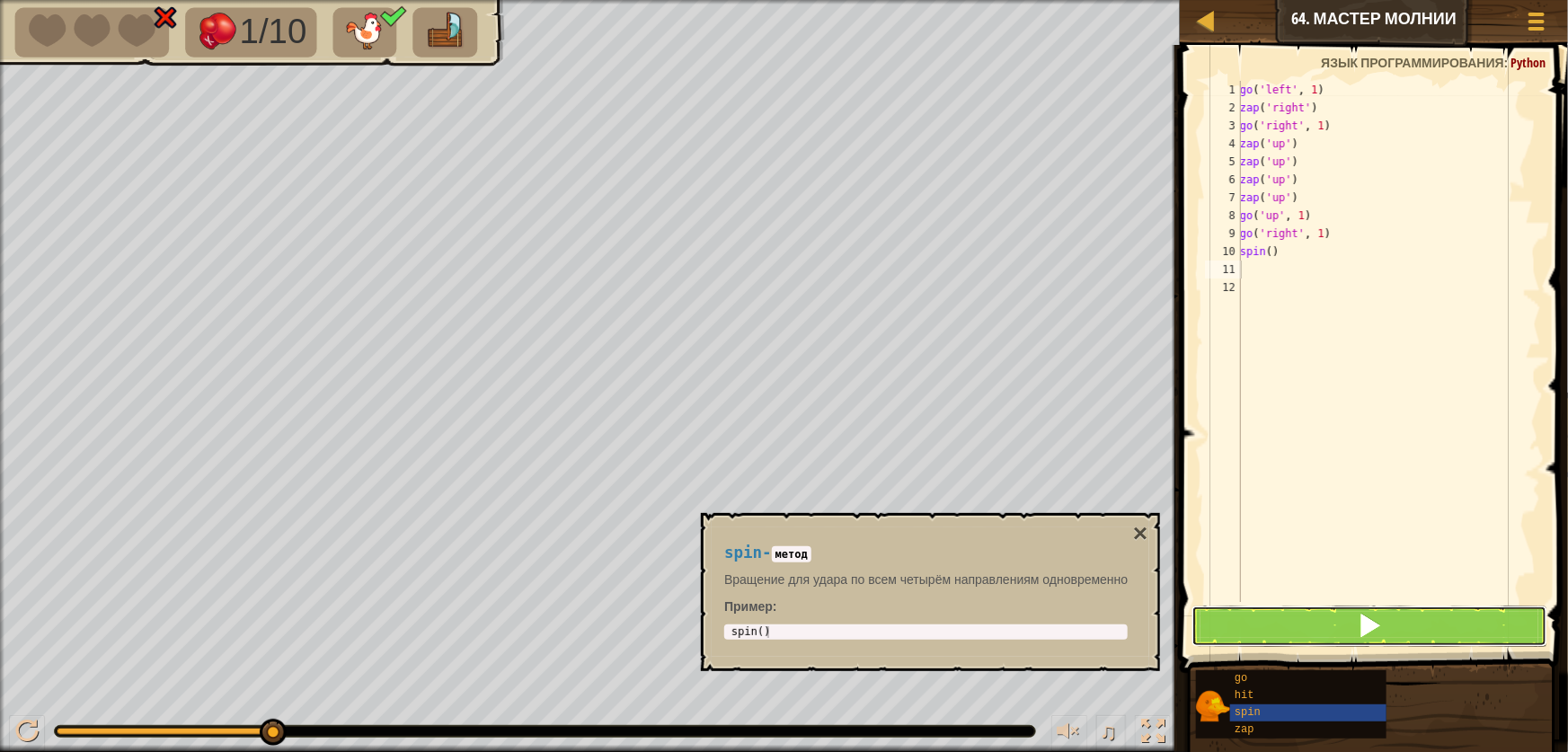
drag, startPoint x: 1269, startPoint y: 613, endPoint x: 1257, endPoint y: 612, distance: 12.0
click at [1268, 614] on button at bounding box center [1370, 626] width 356 height 41
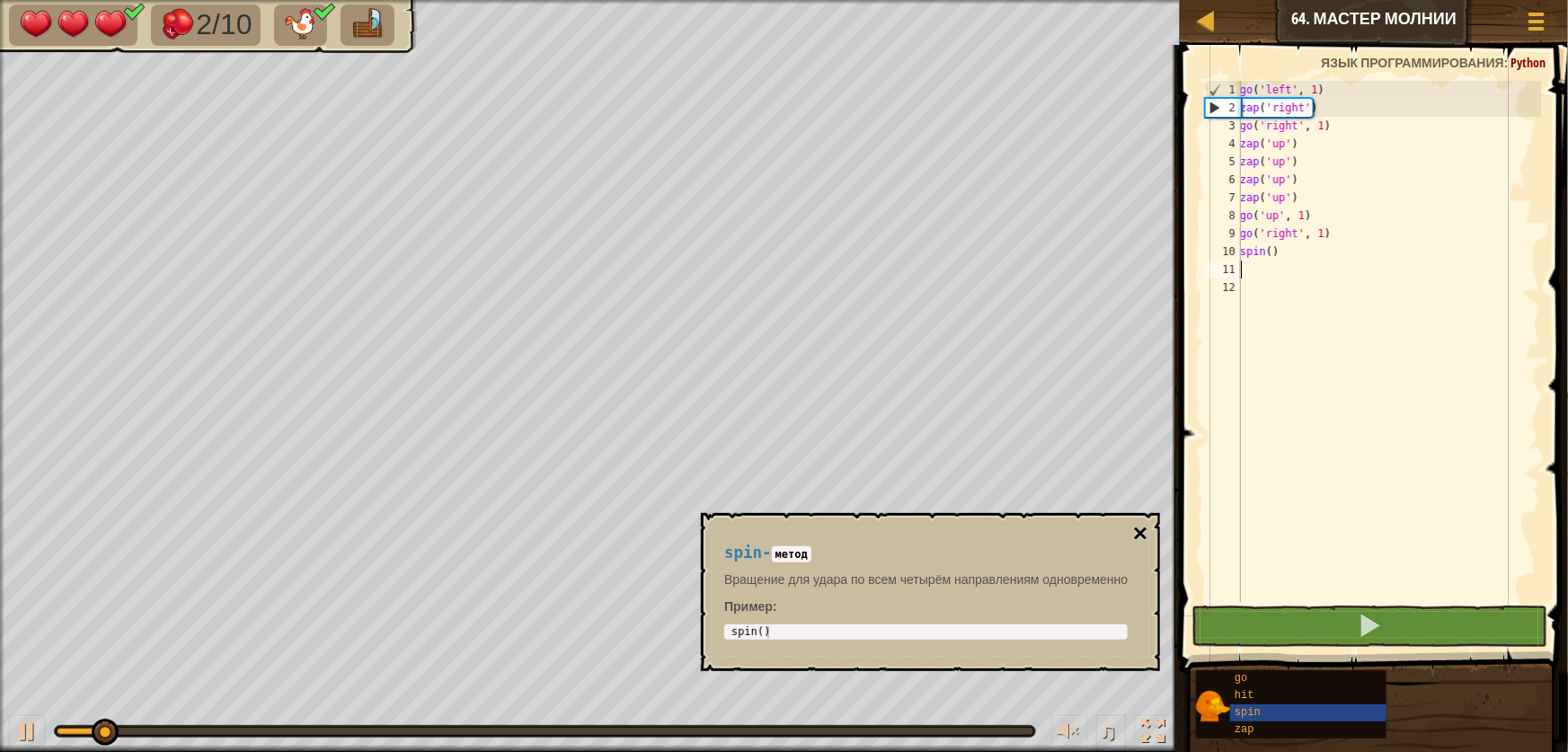
click at [1140, 522] on button "×" at bounding box center [1141, 535] width 15 height 26
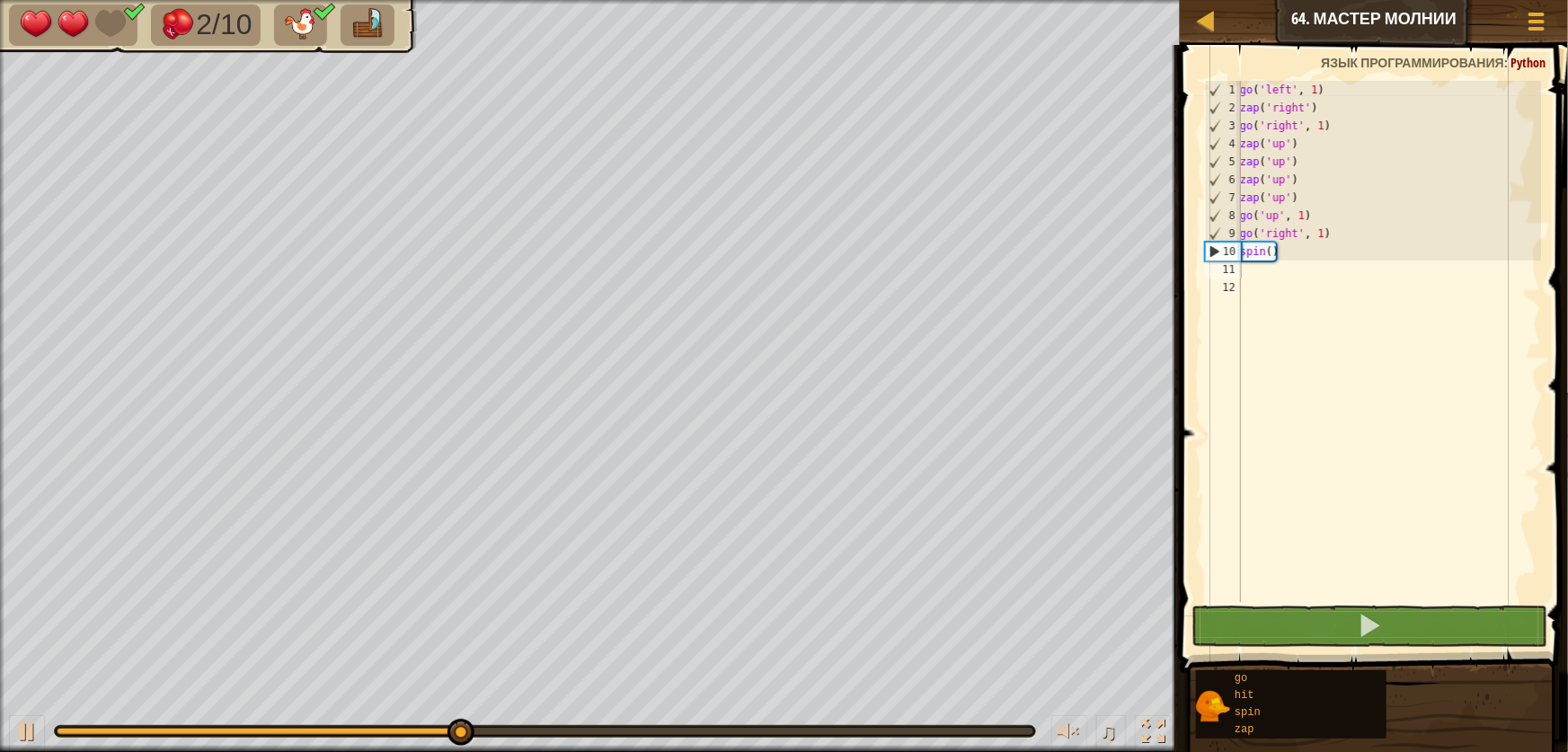
type textarea "go('right', 1)"
click at [1341, 239] on div "go ( 'left' , 1 ) zap ( 'right' ) go ( 'right' , 1 ) zap ( 'up' ) zap ( 'up' ) …" at bounding box center [1389, 360] width 305 height 557
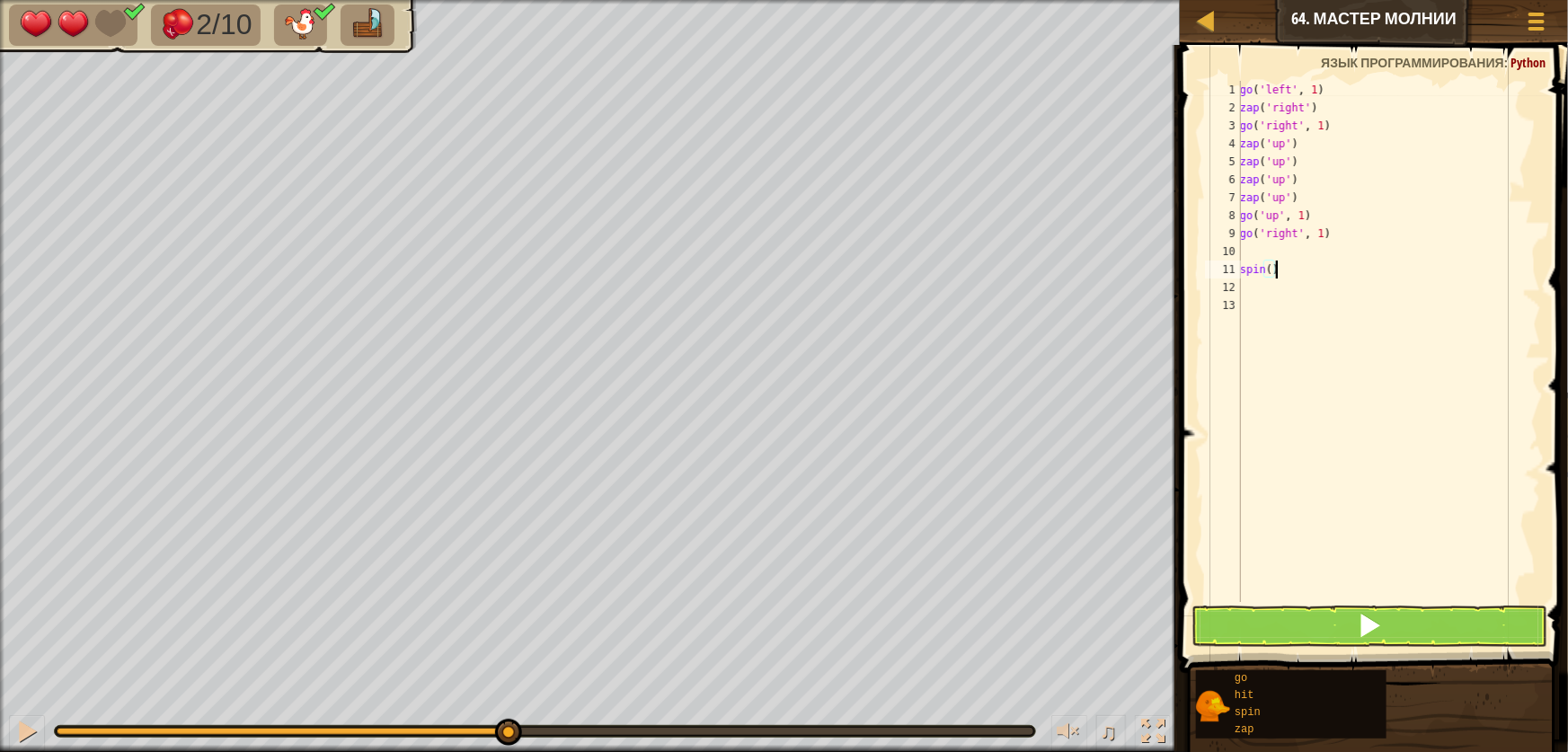
click at [1279, 260] on div "go ( 'left' , 1 ) zap ( 'right' ) go ( 'right' , 1 ) zap ( 'up' ) zap ( 'up' ) …" at bounding box center [1389, 360] width 305 height 557
type textarea "spin()"
click at [1254, 253] on div "go ( 'left' , 1 ) zap ( 'right' ) go ( 'right' , 1 ) zap ( 'up' ) zap ( 'up' ) …" at bounding box center [1389, 360] width 305 height 557
type textarea "g"
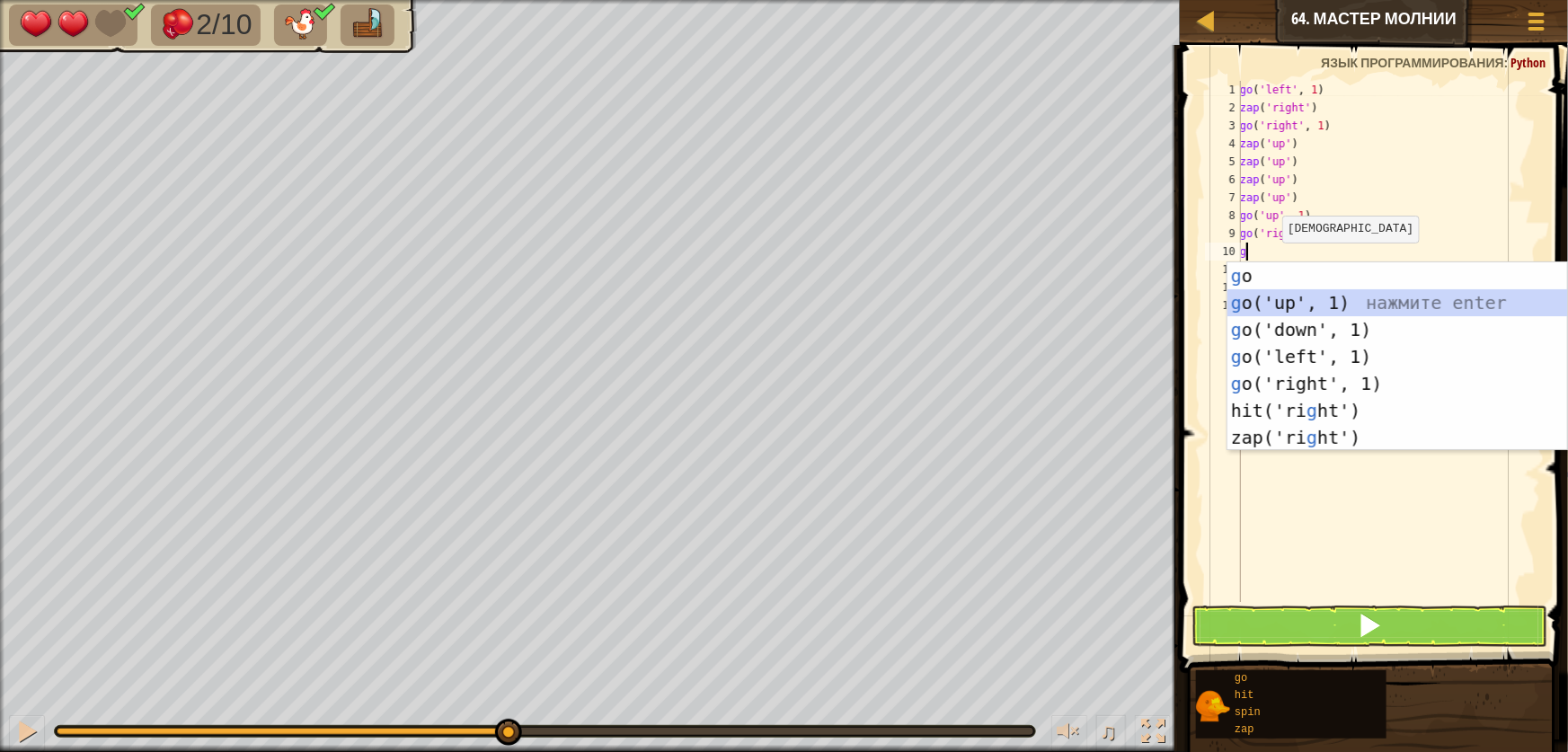
click at [1296, 300] on div "g o нажмите enter g o('up', 1) нажмите enter g o('down', 1) нажмите enter g o('…" at bounding box center [1397, 384] width 340 height 243
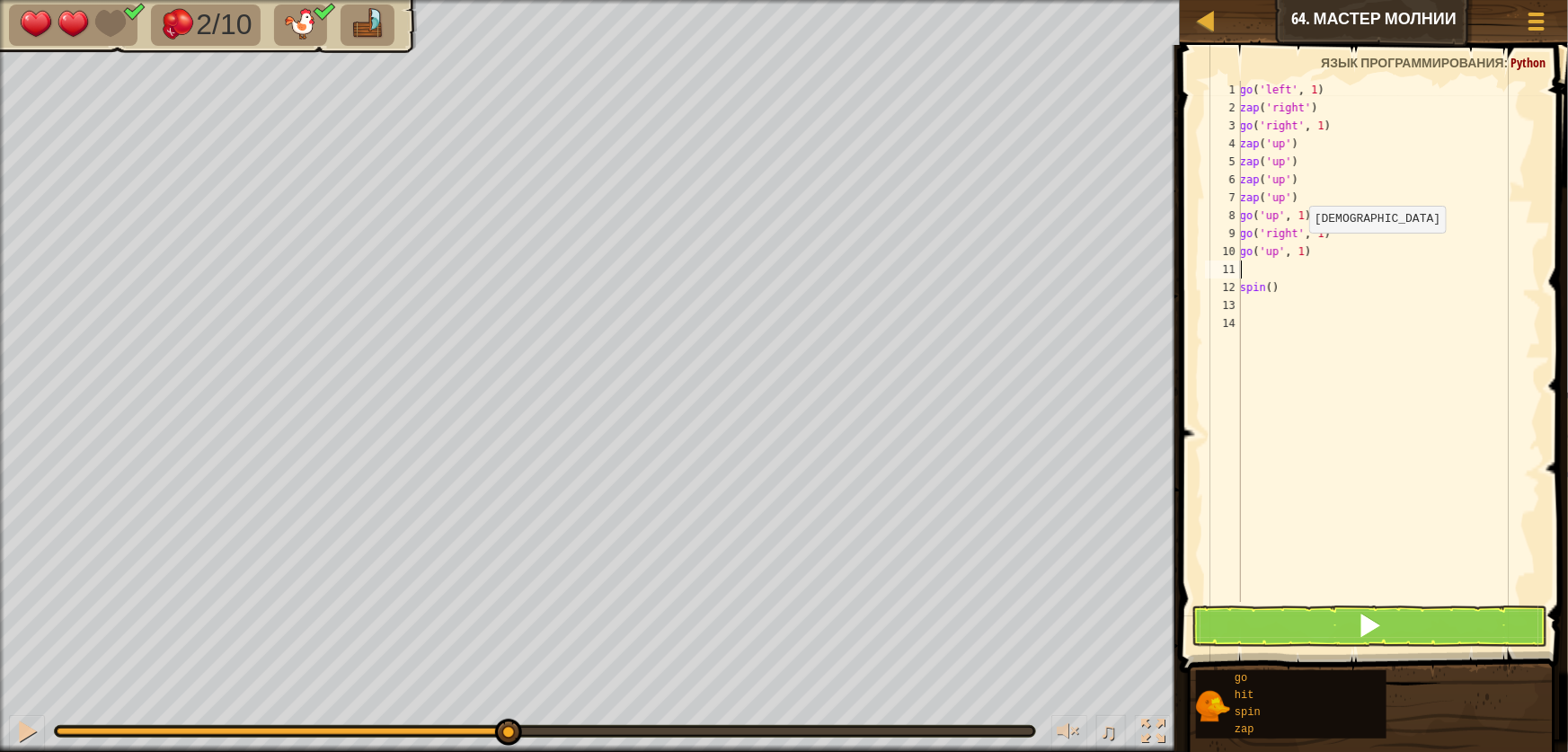
click at [1298, 251] on div "go ( 'left' , 1 ) zap ( 'right' ) go ( 'right' , 1 ) zap ( 'up' ) zap ( 'up' ) …" at bounding box center [1389, 360] width 305 height 557
click at [1302, 255] on div "go ( 'left' , 1 ) zap ( 'right' ) go ( 'right' , 1 ) zap ( 'up' ) zap ( 'up' ) …" at bounding box center [1389, 342] width 305 height 522
type textarea "go('up', 2)"
drag, startPoint x: 1250, startPoint y: 276, endPoint x: 1252, endPoint y: 267, distance: 9.2
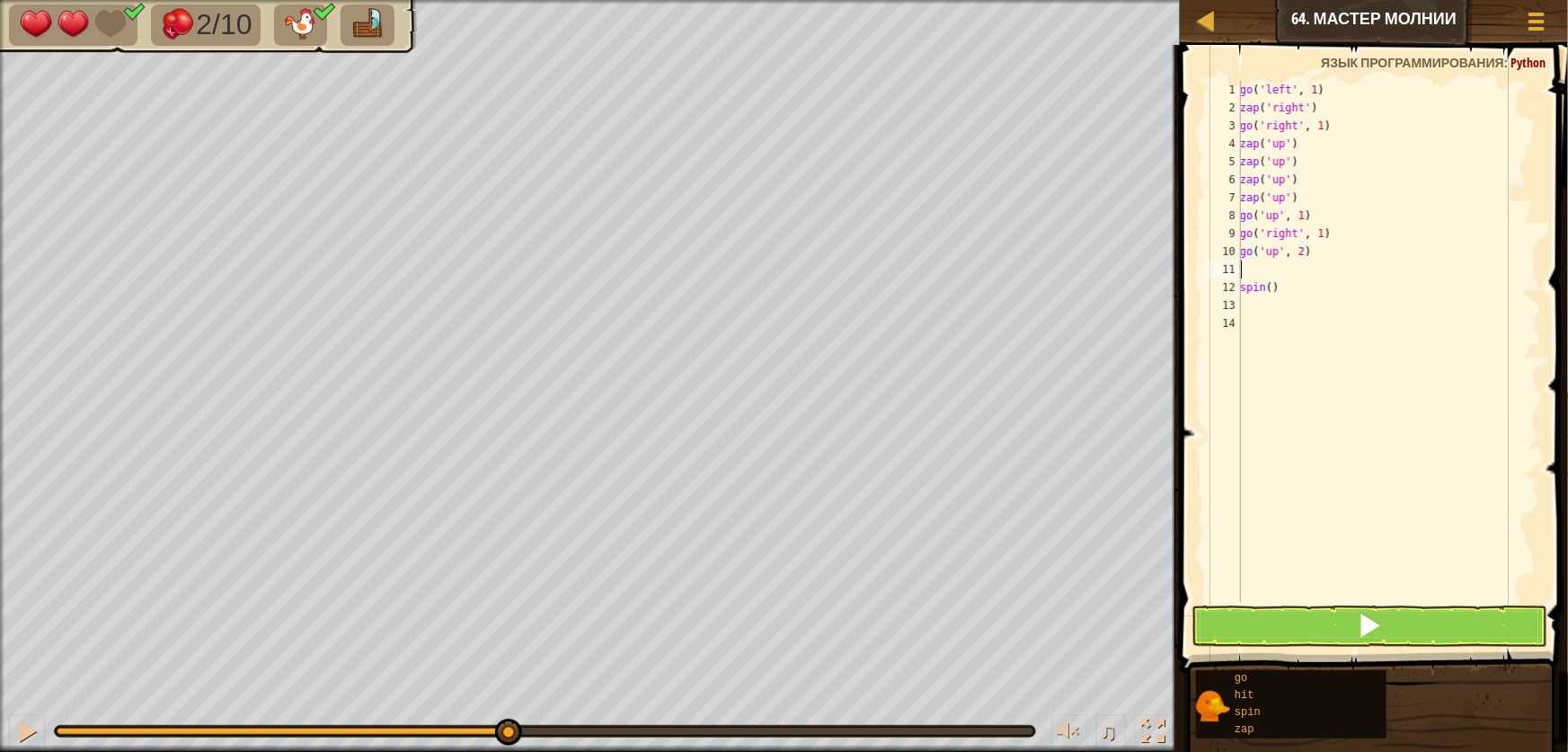
click at [1250, 271] on div "go ( 'left' , 1 ) zap ( 'right' ) go ( 'right' , 1 ) zap ( 'up' ) zap ( 'up' ) …" at bounding box center [1389, 360] width 305 height 557
type textarea "g"
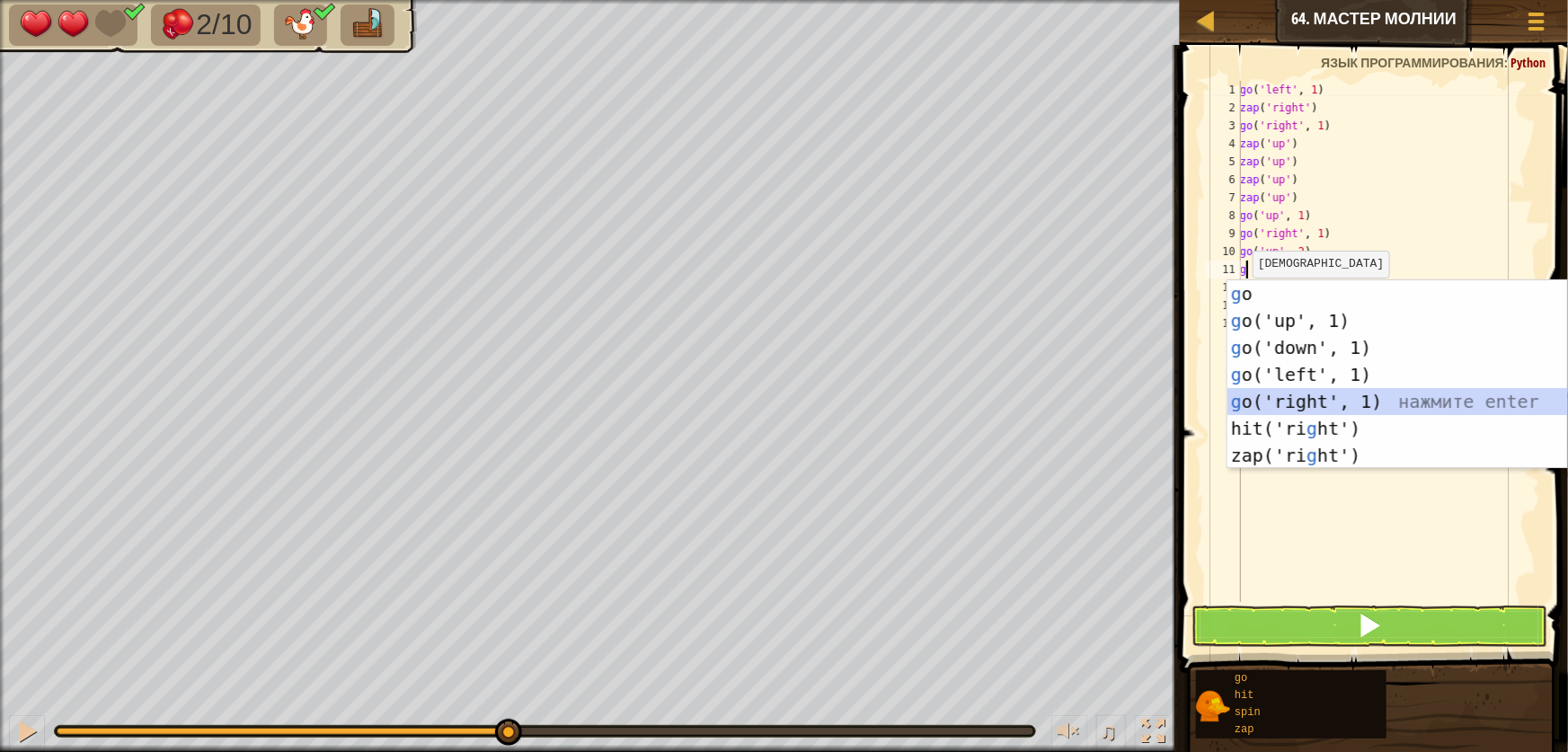
click at [1294, 403] on div "g o нажмите enter g o('up', 1) нажмите enter g o('down', 1) нажмите enter g o('…" at bounding box center [1397, 402] width 340 height 243
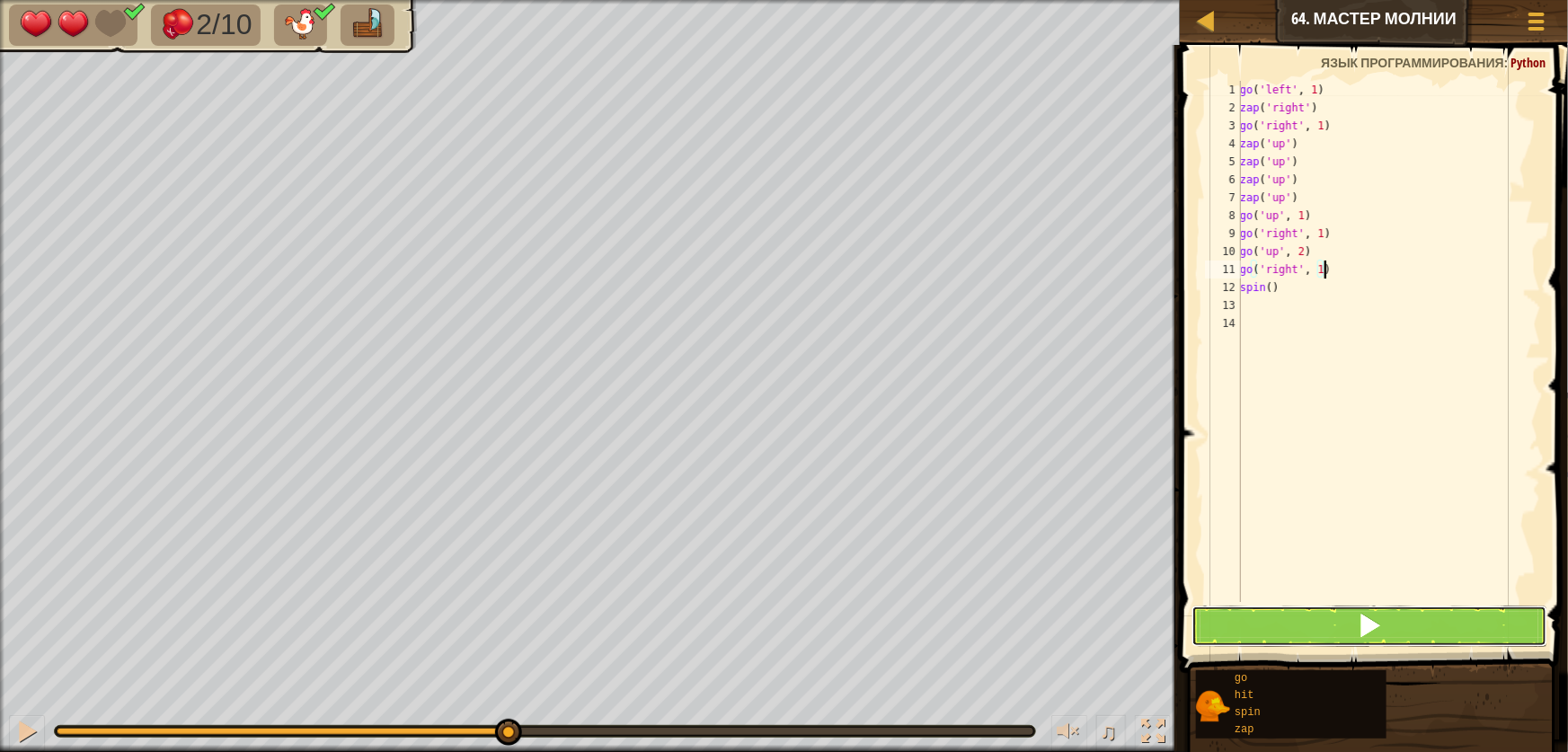
click at [1401, 618] on button at bounding box center [1370, 626] width 356 height 41
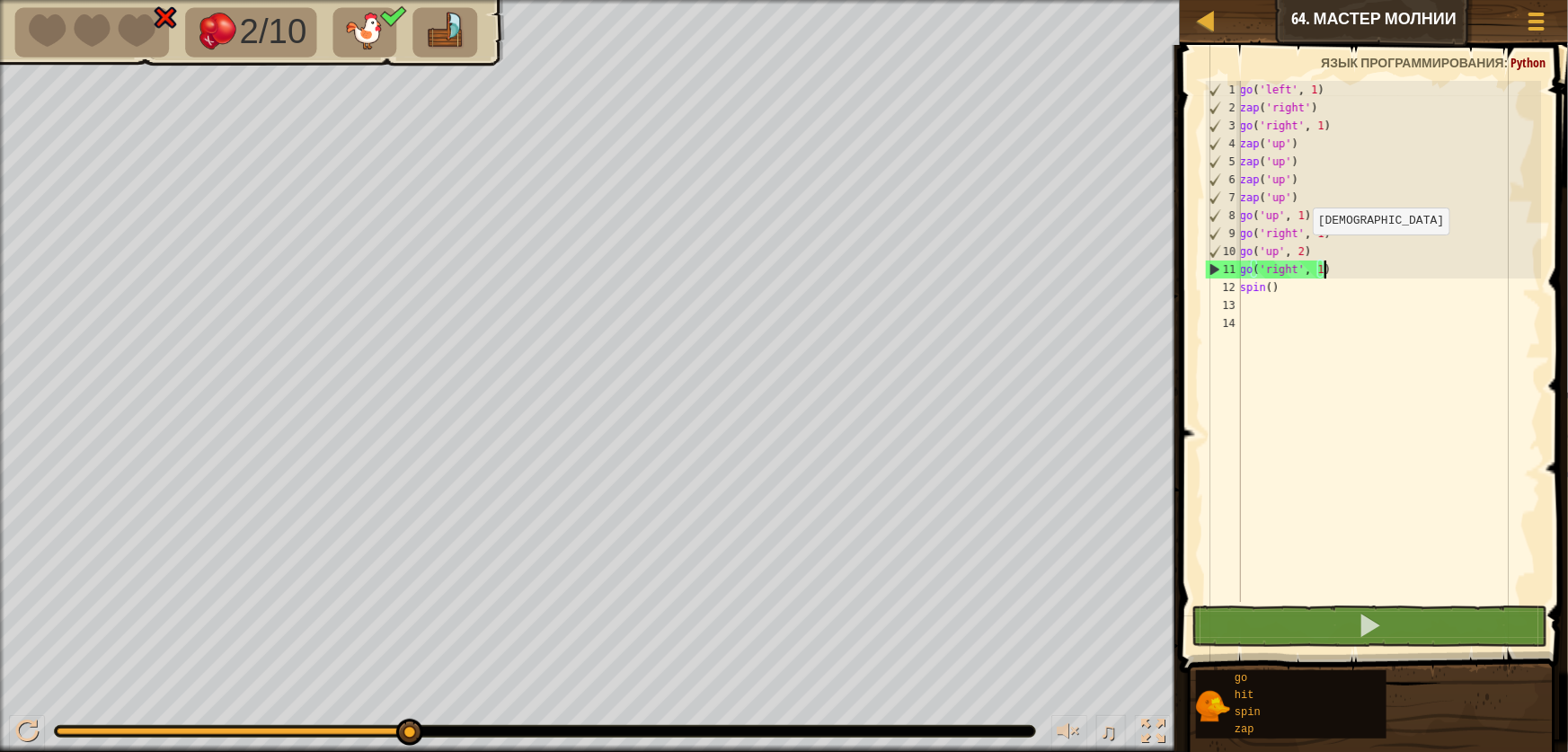
click at [1303, 251] on div "go ( 'left' , 1 ) zap ( 'right' ) go ( 'right' , 1 ) zap ( 'up' ) zap ( 'up' ) …" at bounding box center [1389, 360] width 305 height 557
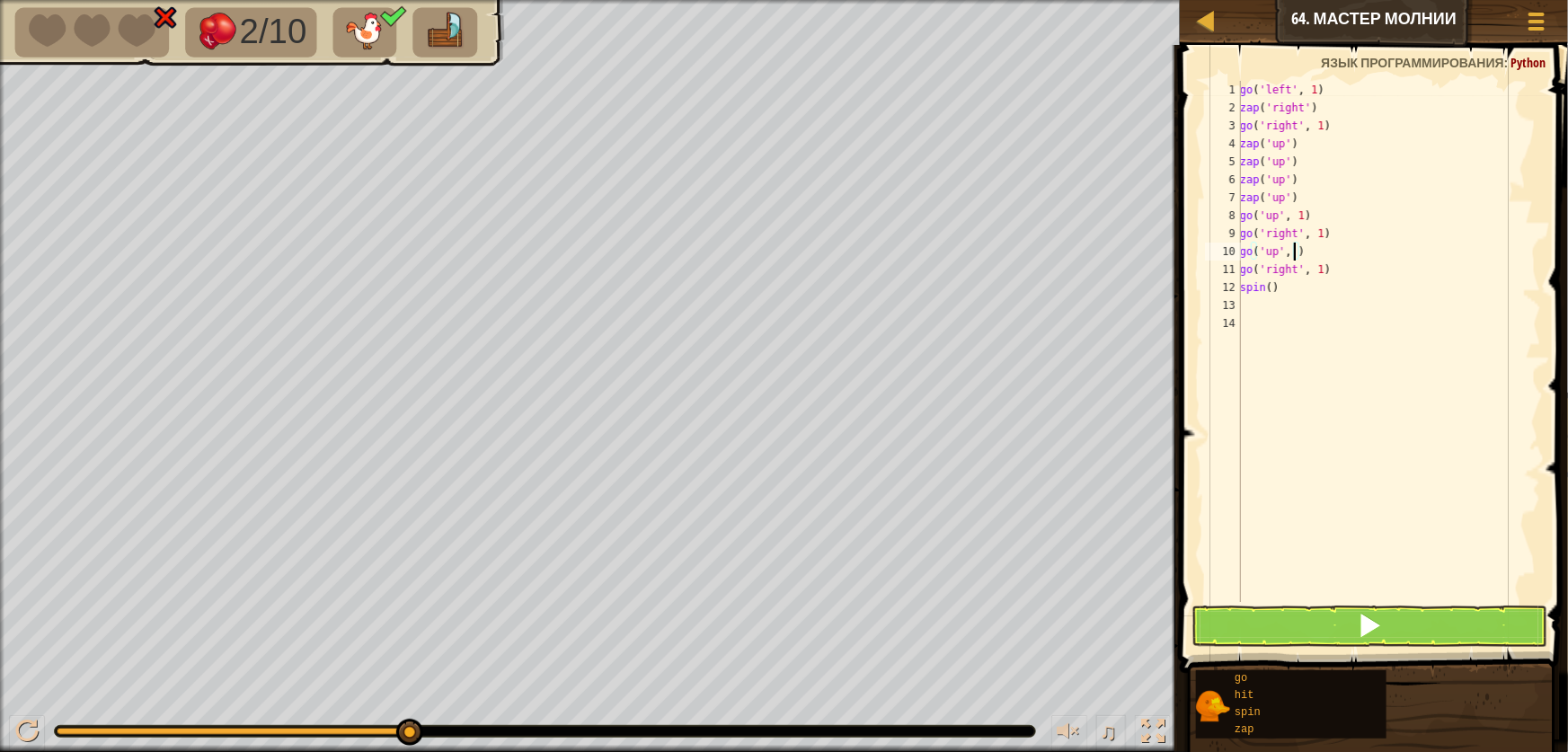
scroll to position [8, 4]
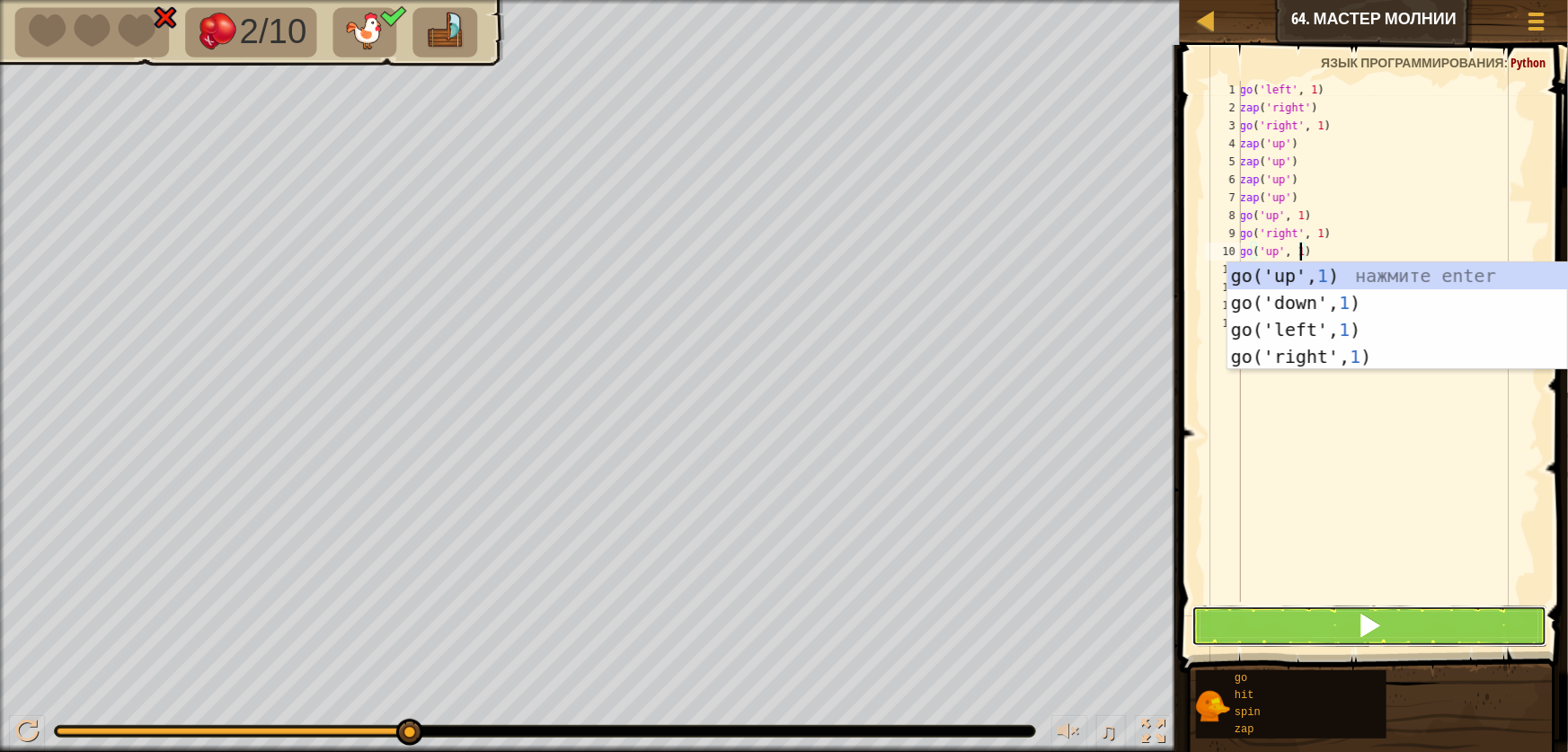
click at [1449, 626] on button at bounding box center [1370, 626] width 356 height 41
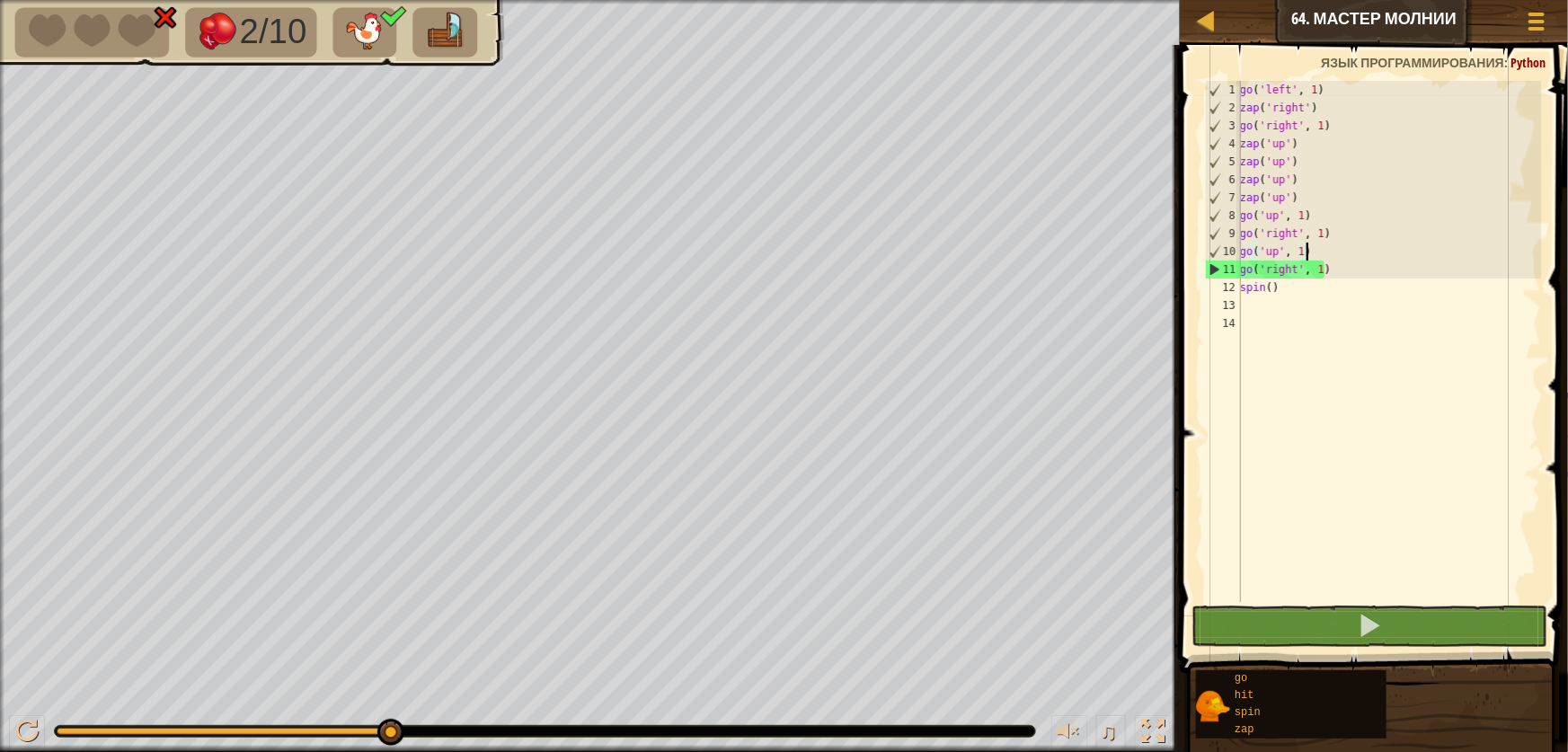
click at [1355, 251] on div "go ( 'left' , 1 ) zap ( 'right' ) go ( 'right' , 1 ) zap ( 'up' ) zap ( 'up' ) …" at bounding box center [1389, 360] width 305 height 557
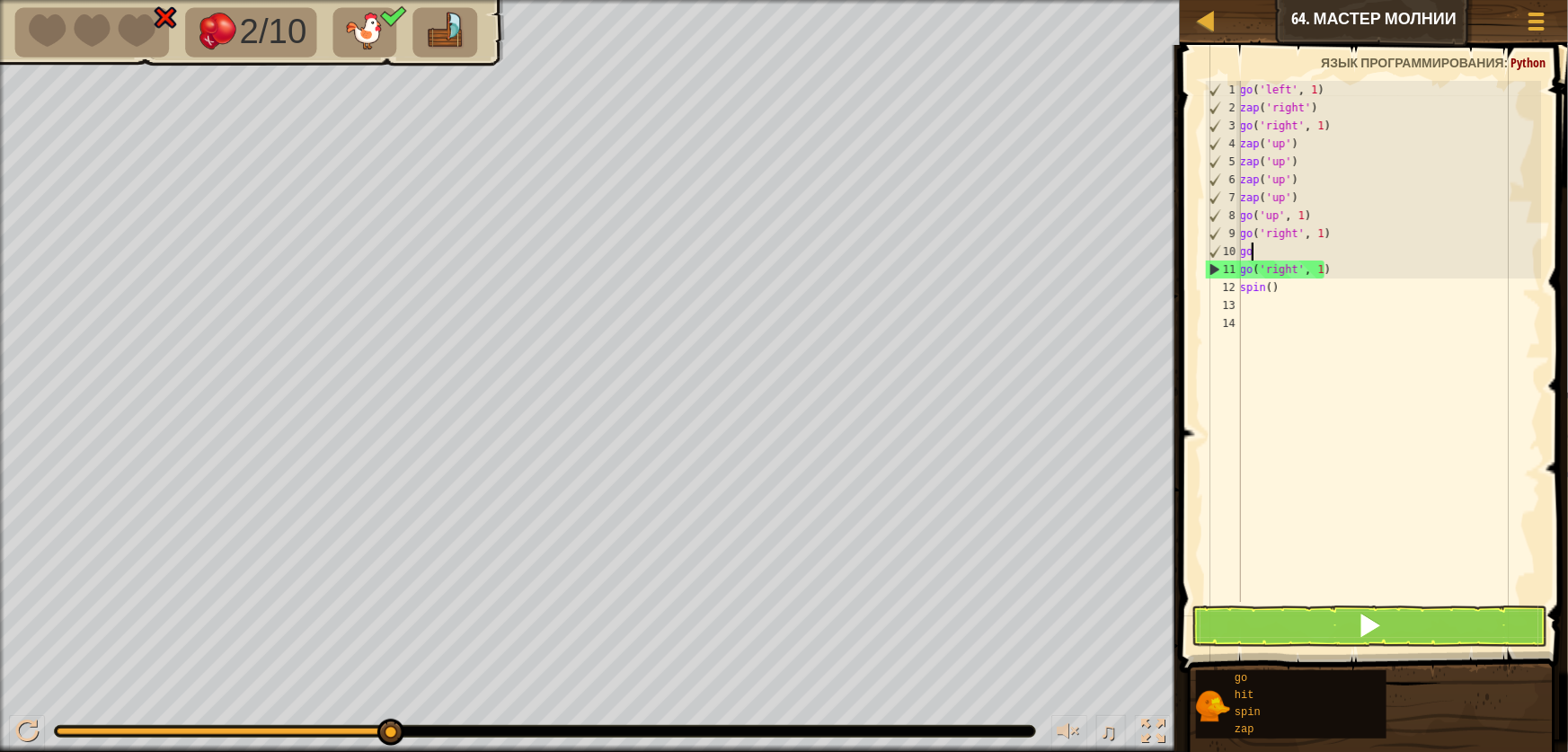
scroll to position [8, 0]
type textarea "g"
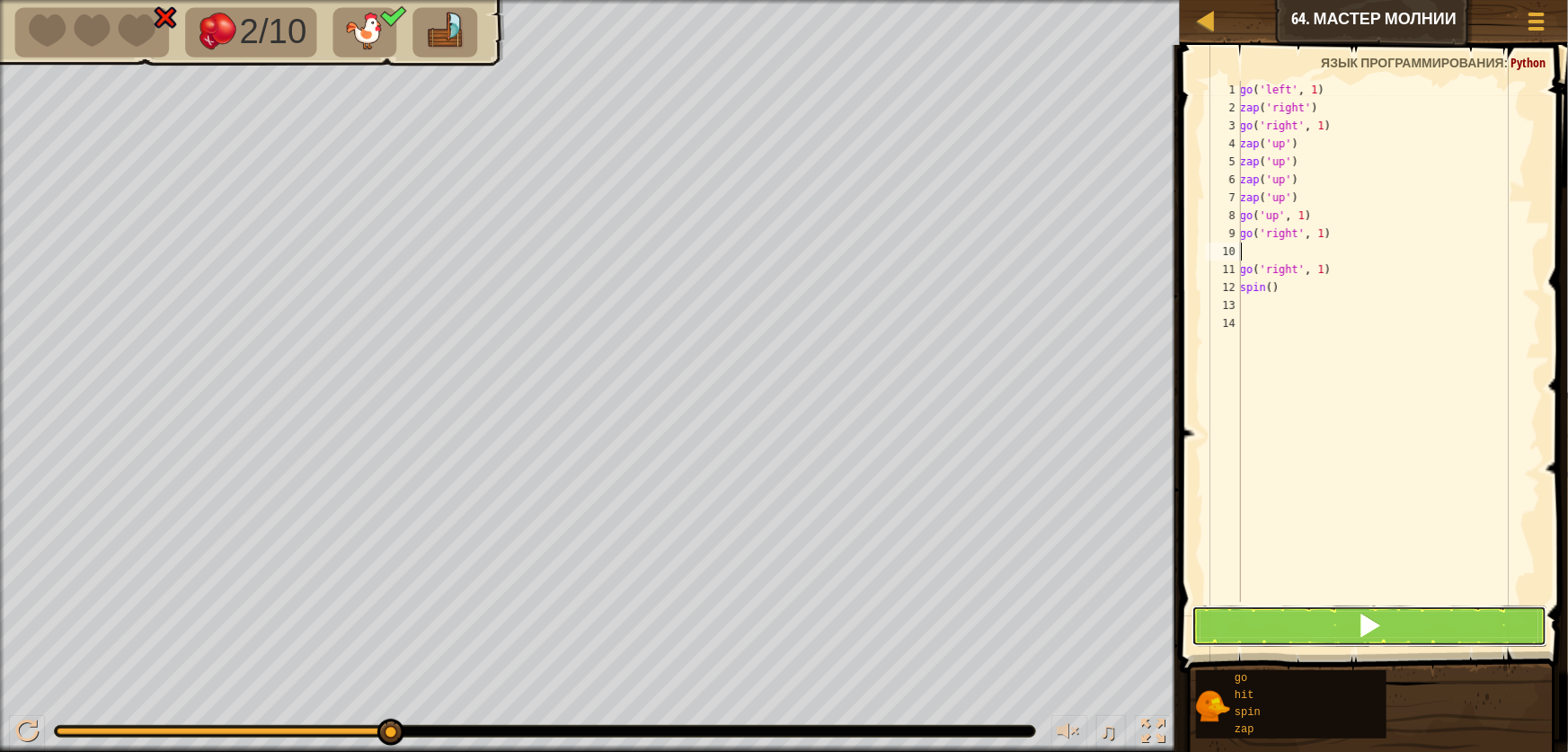
click at [1372, 618] on span at bounding box center [1370, 626] width 26 height 26
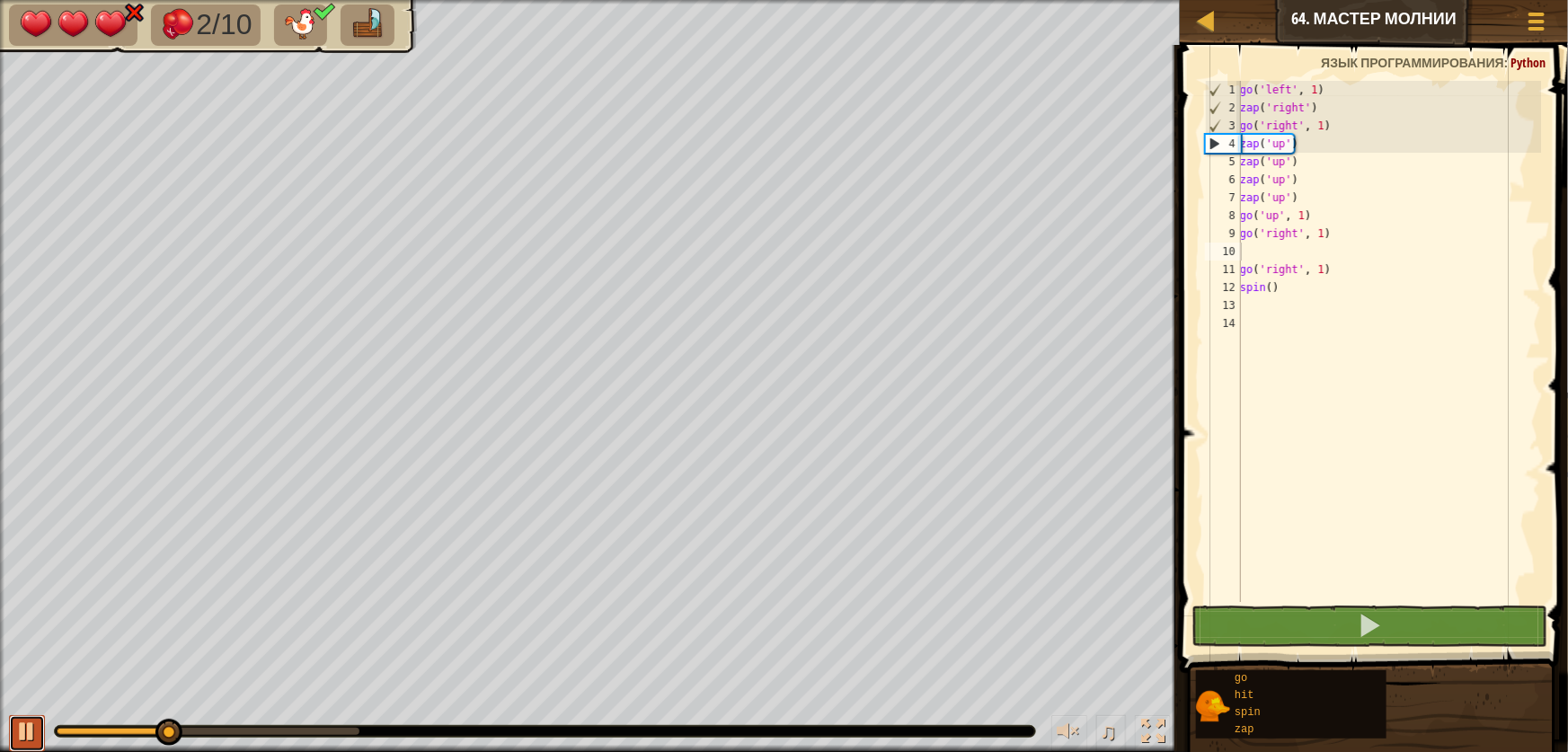
click at [23, 734] on div at bounding box center [27, 732] width 24 height 24
type textarea "g"
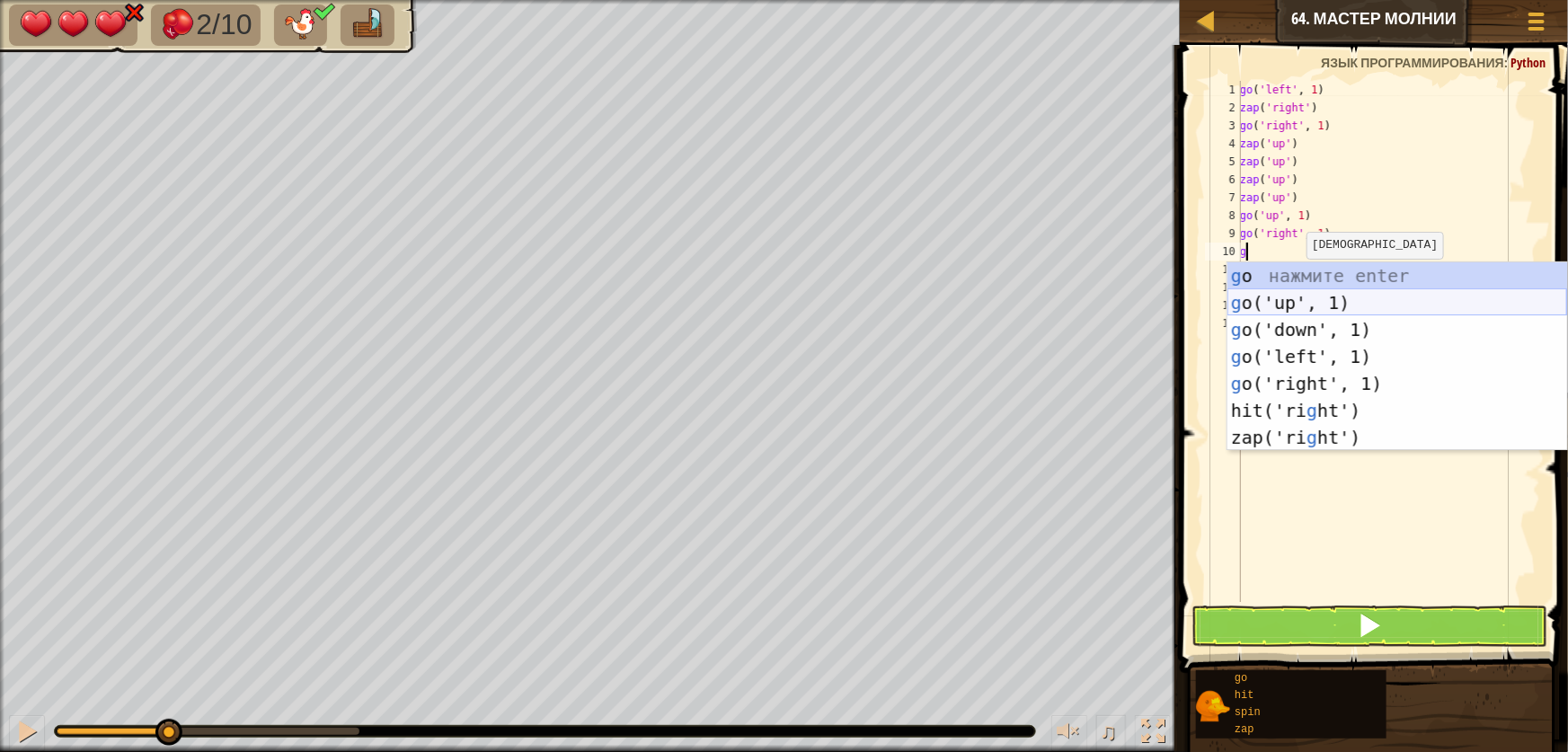
click at [1294, 298] on div "g o нажмите enter g o('up', 1) нажмите enter g o('down', 1) нажмите enter g o('…" at bounding box center [1397, 384] width 340 height 243
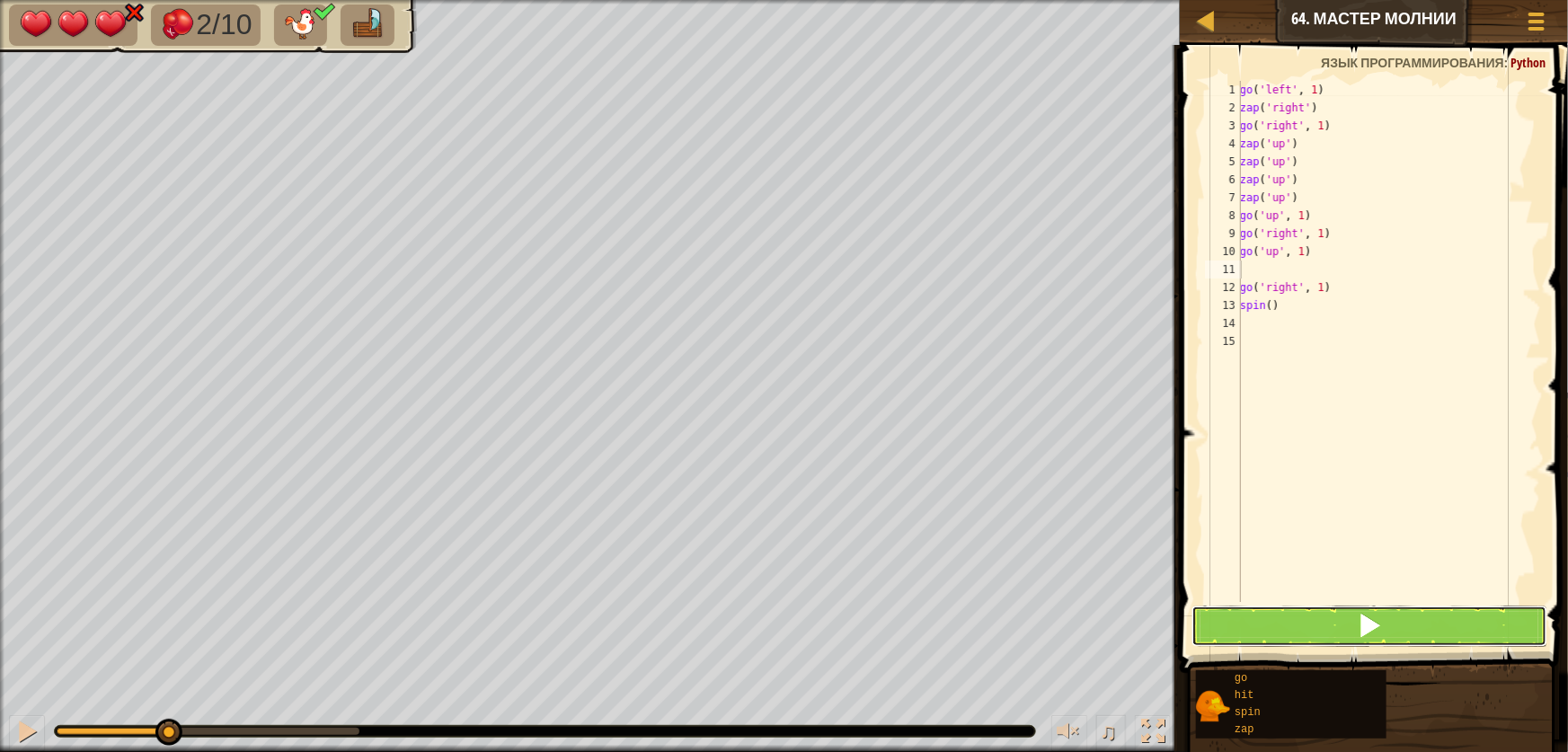
click at [1321, 609] on button at bounding box center [1370, 626] width 356 height 41
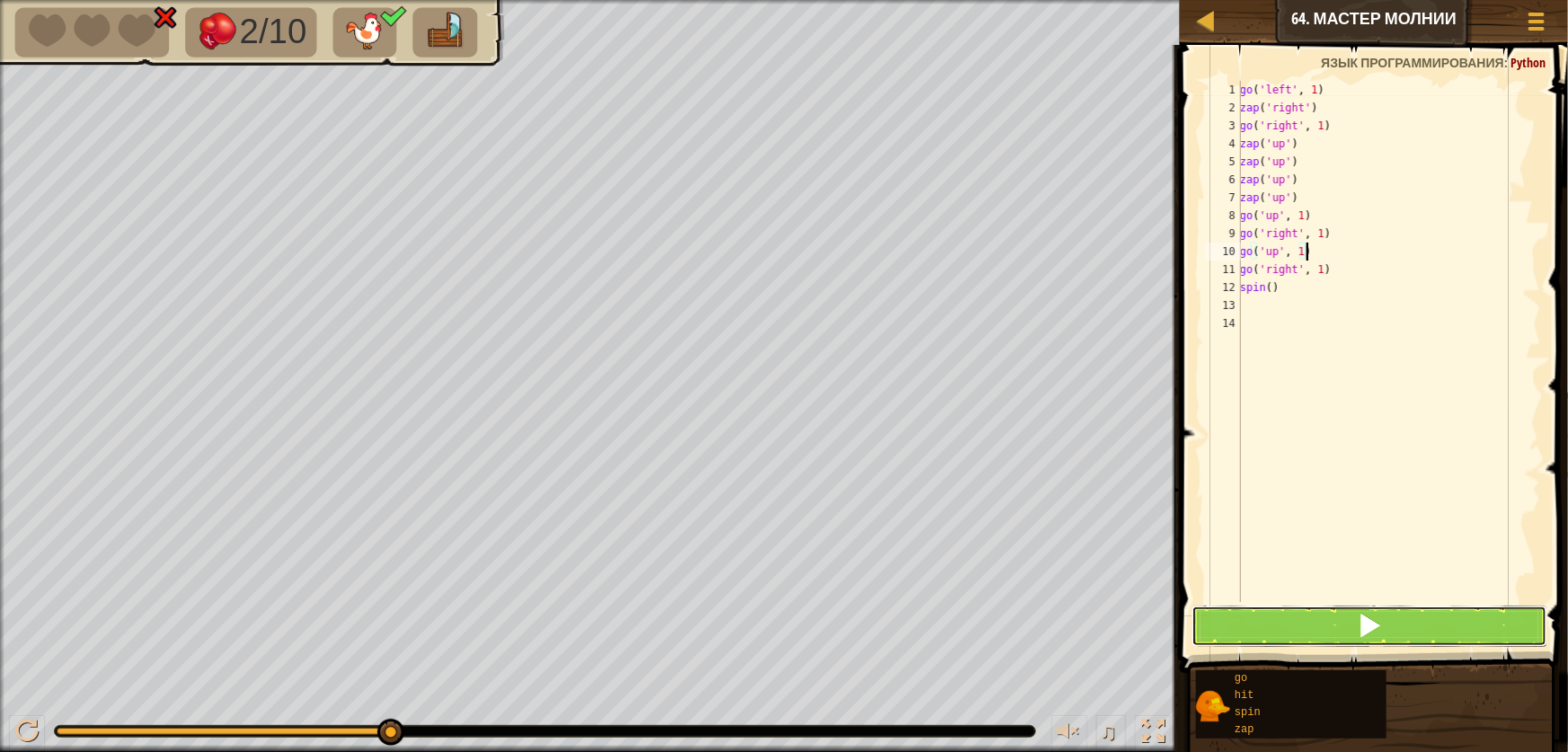
click at [1312, 643] on button at bounding box center [1370, 626] width 356 height 41
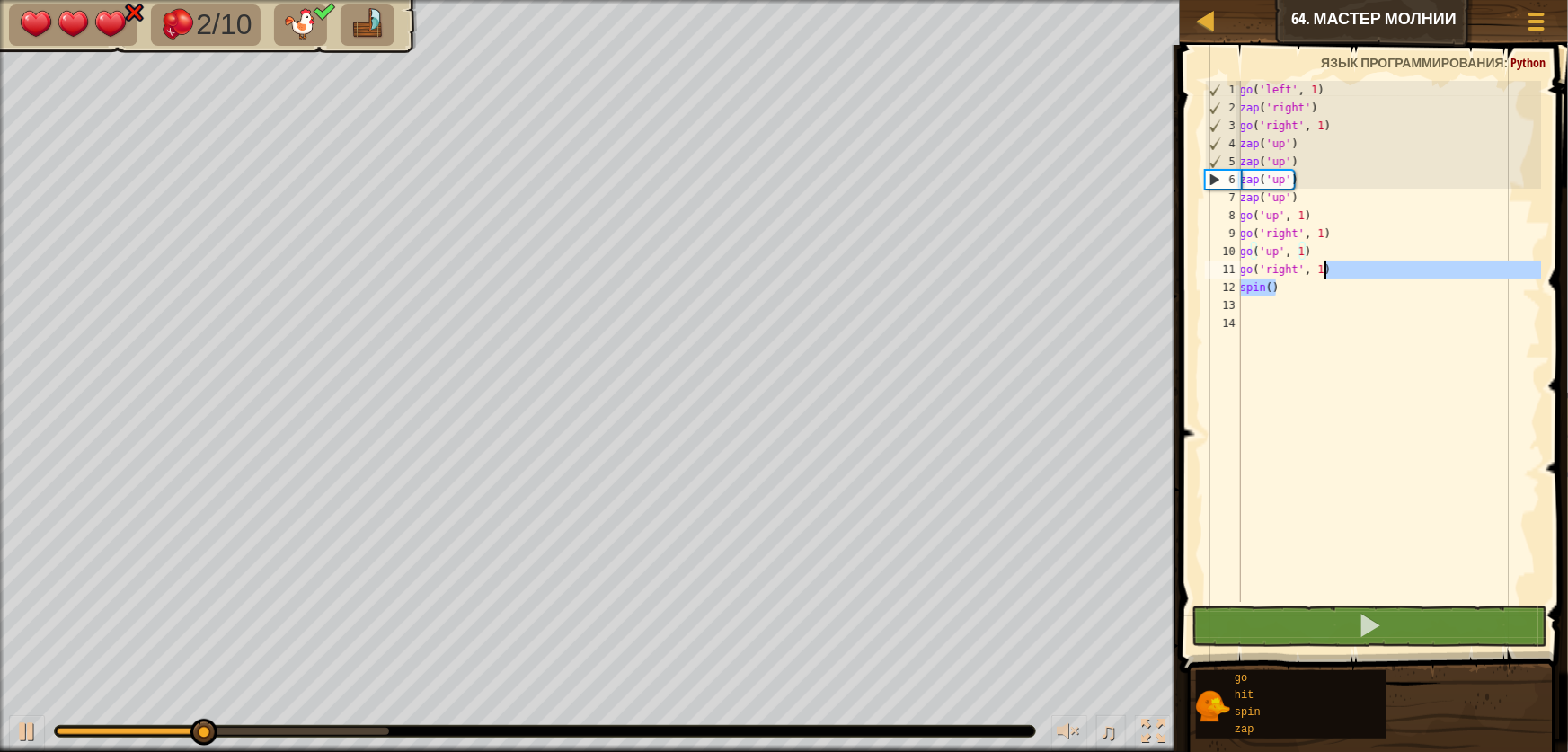
click at [1345, 278] on div "go ( 'left' , 1 ) zap ( 'right' ) go ( 'right' , 1 ) zap ( 'up' ) zap ( 'up' ) …" at bounding box center [1389, 360] width 305 height 557
click at [1348, 261] on div "go ( 'left' , 1 ) zap ( 'right' ) go ( 'right' , 1 ) zap ( 'up' ) zap ( 'up' ) …" at bounding box center [1389, 342] width 305 height 522
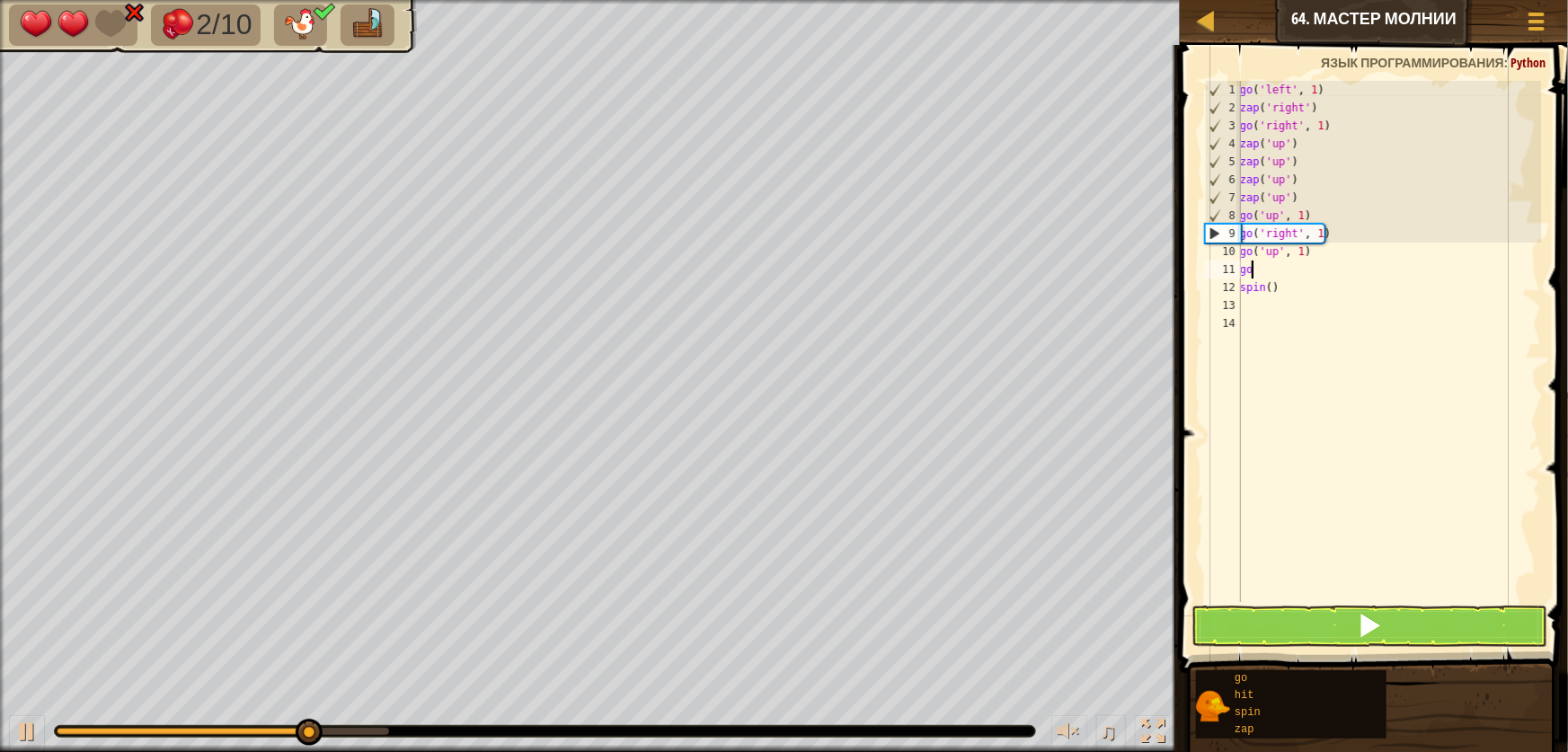
type textarea "g"
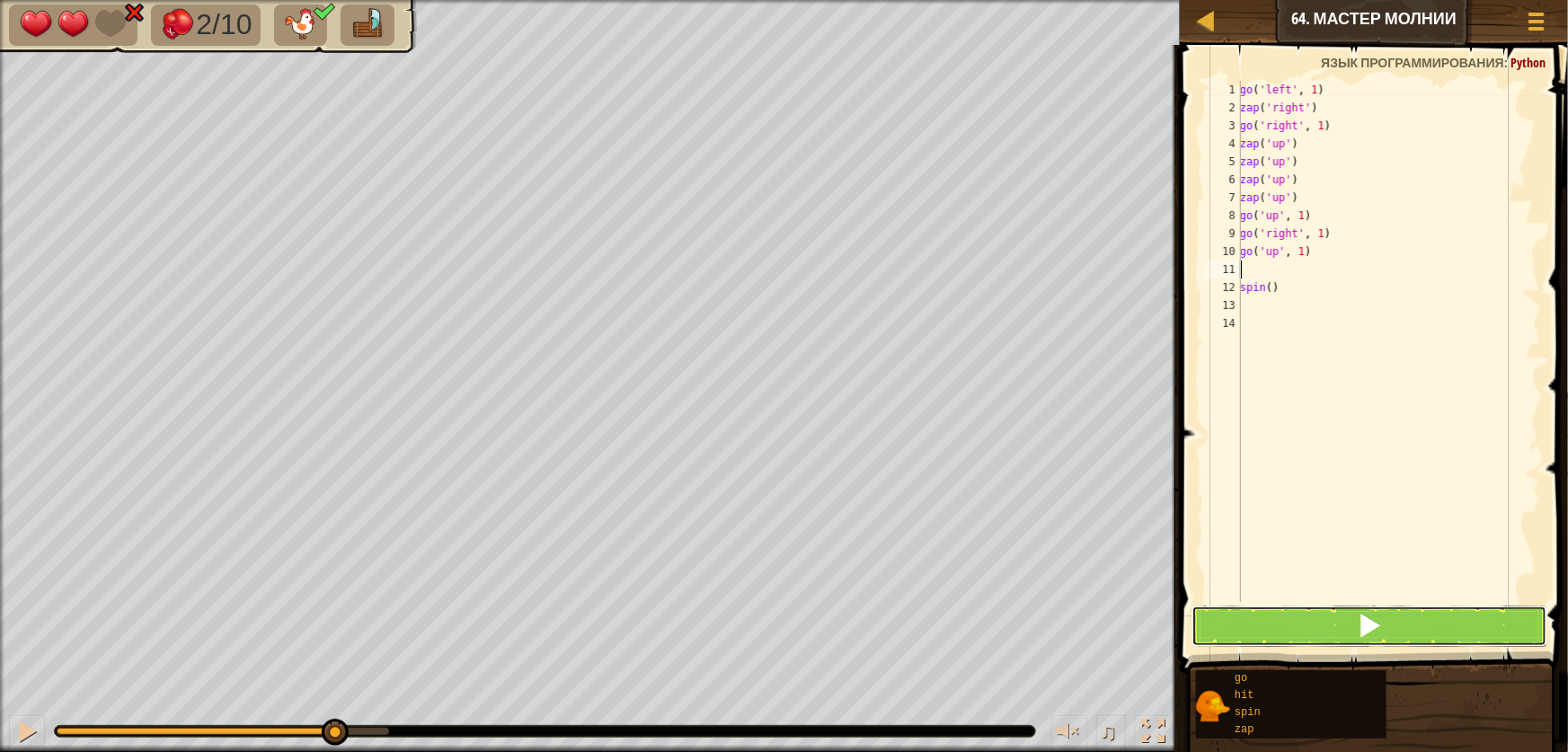
click at [1348, 630] on button at bounding box center [1370, 626] width 356 height 41
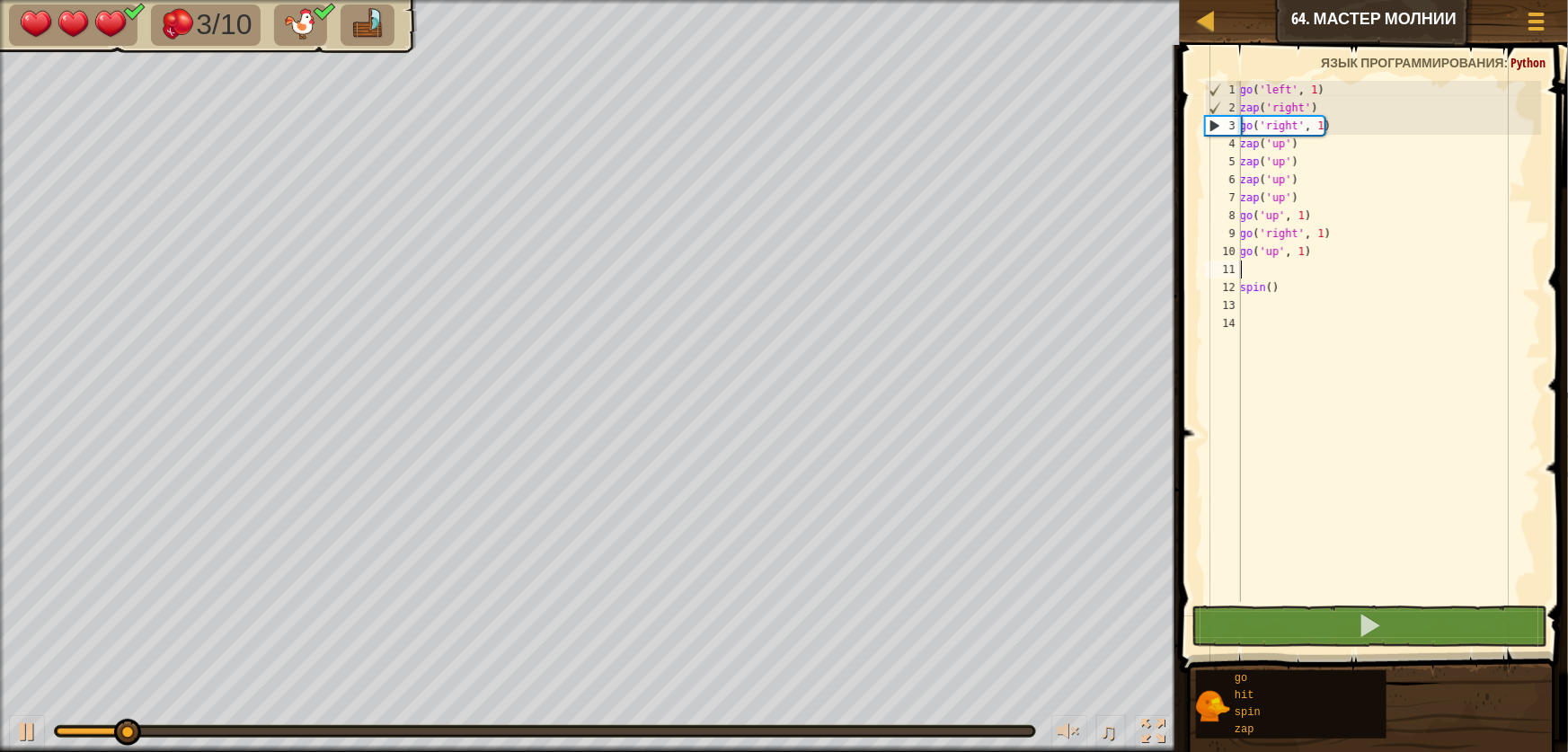
type textarea "go('up', 1)"
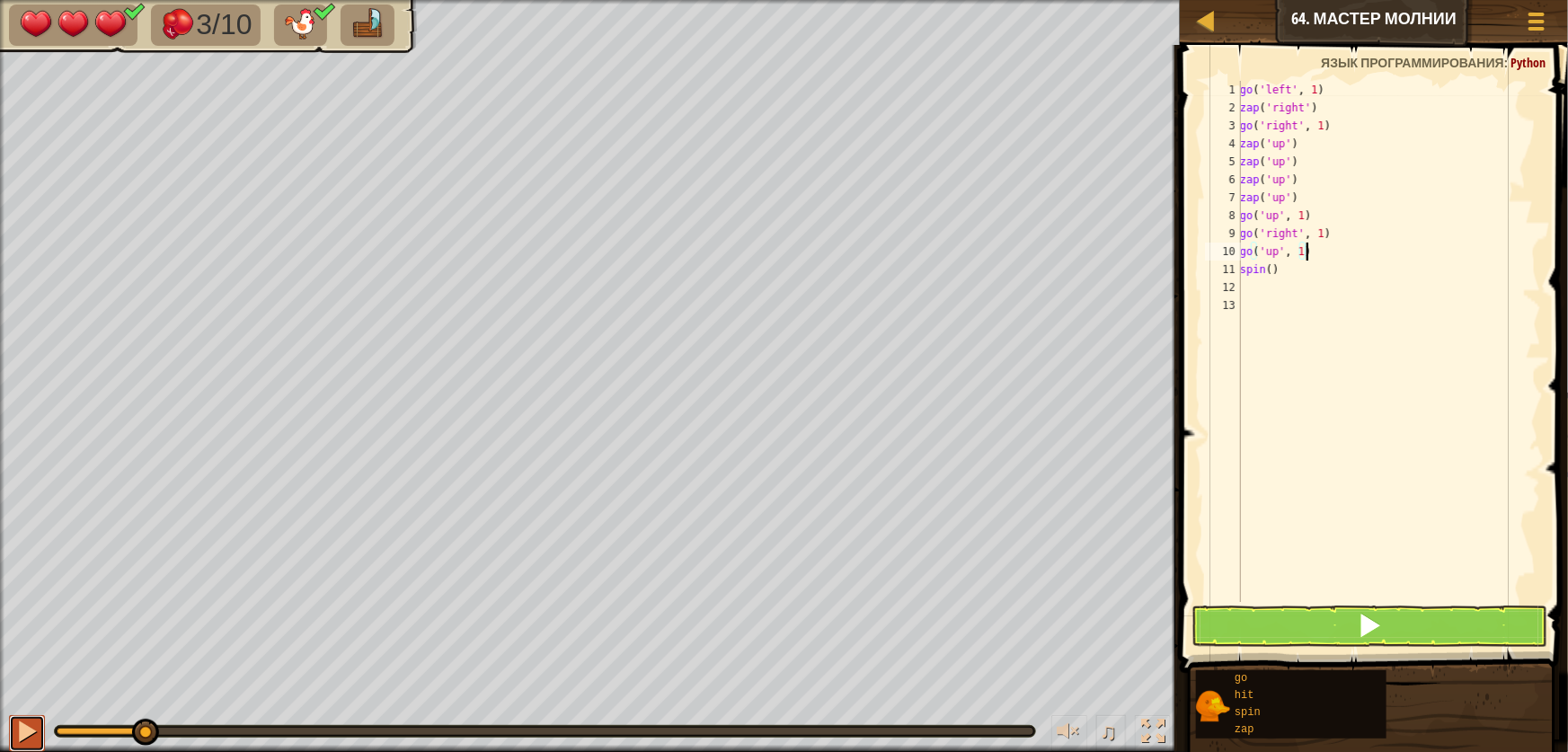
click at [27, 728] on div at bounding box center [27, 732] width 24 height 24
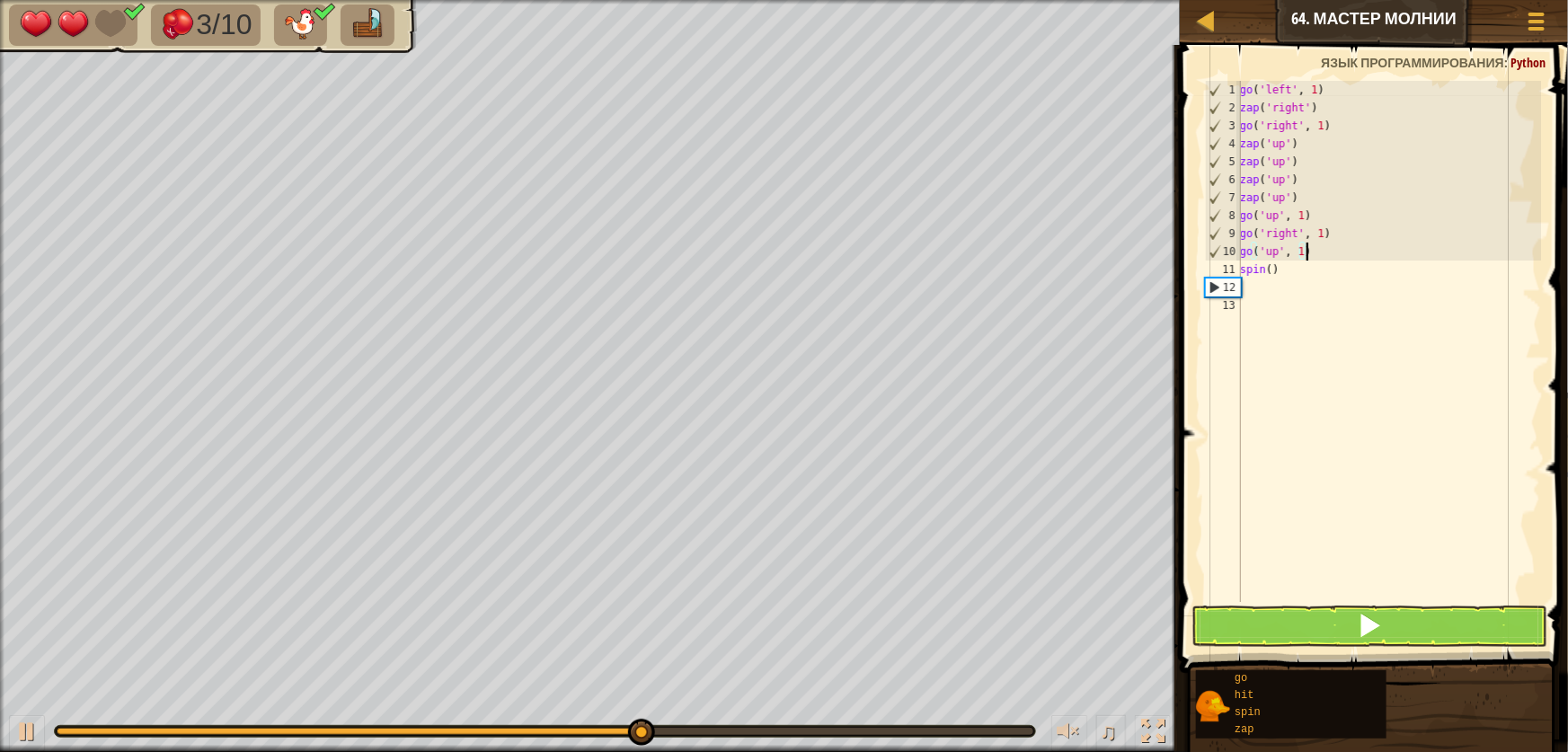
click at [1247, 285] on div "go ( 'left' , 1 ) zap ( 'right' ) go ( 'right' , 1 ) zap ( 'up' ) zap ( 'up' ) …" at bounding box center [1389, 360] width 305 height 557
click at [1251, 285] on div "go ( 'left' , 1 ) zap ( 'right' ) go ( 'right' , 1 ) zap ( 'up' ) zap ( 'up' ) …" at bounding box center [1389, 360] width 305 height 557
click at [1257, 291] on div "go ( 'left' , 1 ) zap ( 'right' ) go ( 'right' , 1 ) zap ( 'up' ) zap ( 'up' ) …" at bounding box center [1389, 360] width 305 height 557
click at [1299, 268] on div "go ( 'left' , 1 ) zap ( 'right' ) go ( 'right' , 1 ) zap ( 'up' ) zap ( 'up' ) …" at bounding box center [1389, 360] width 305 height 557
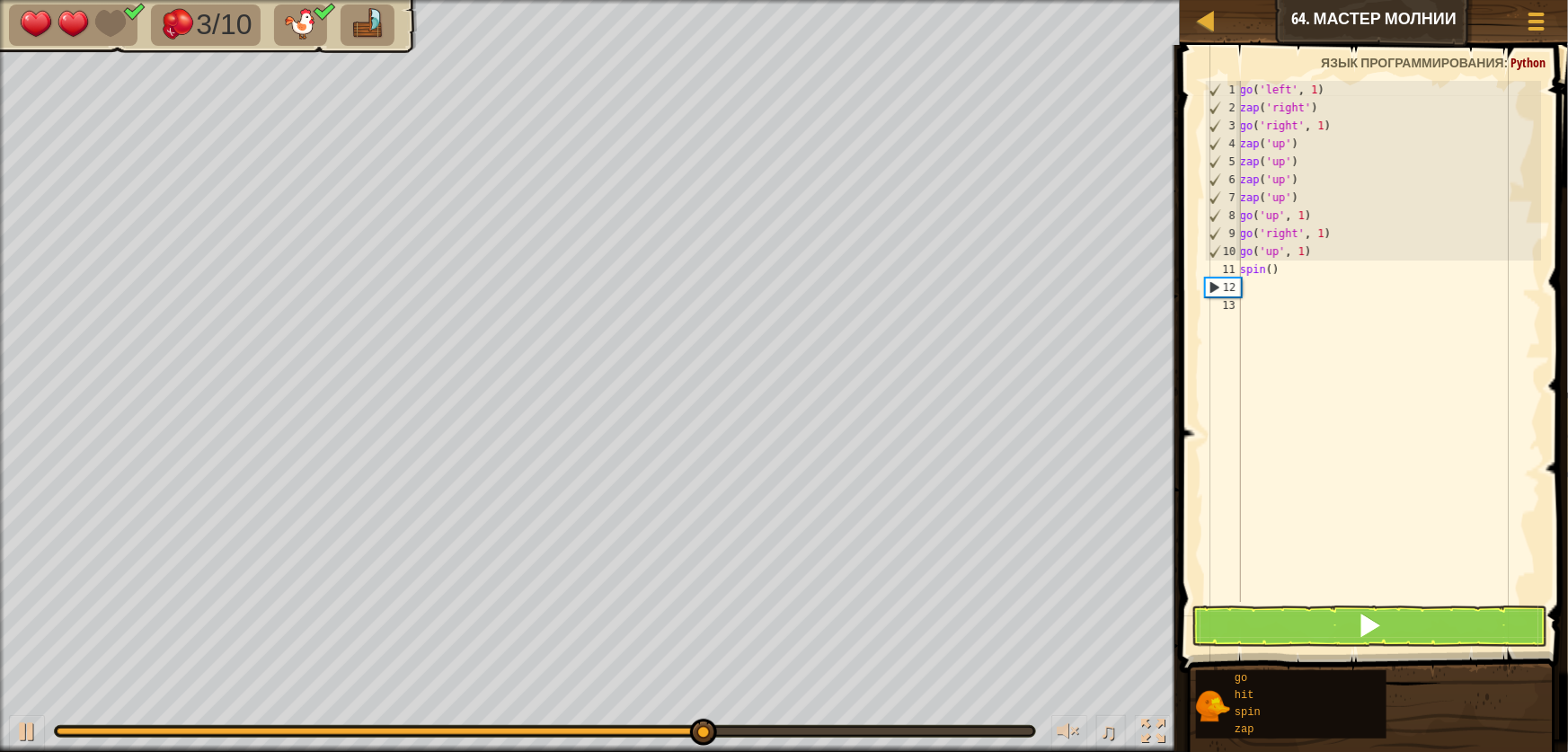
type textarea "spin()"
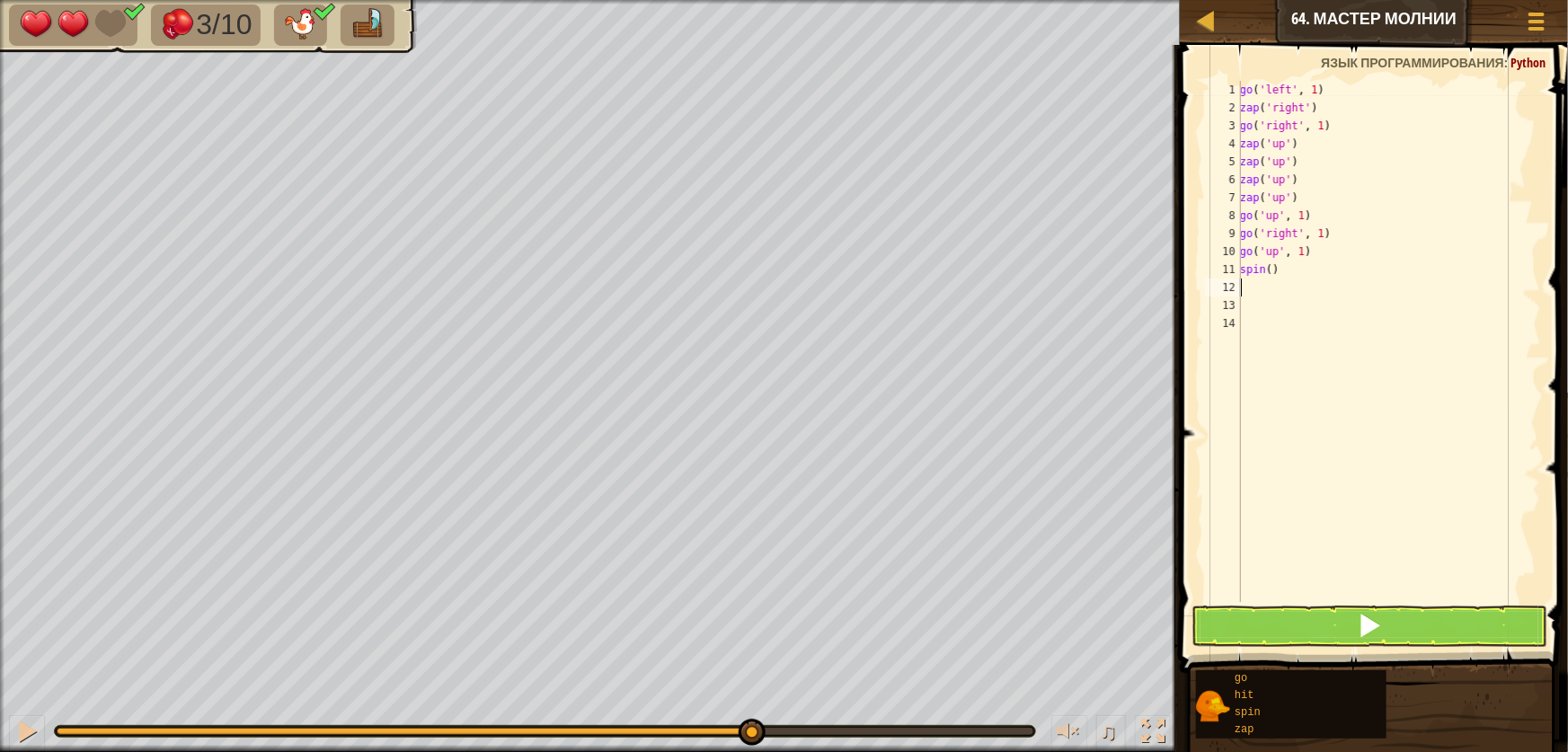
click at [1258, 291] on div "go ( 'left' , 1 ) zap ( 'right' ) go ( 'right' , 1 ) zap ( 'up' ) zap ( 'up' ) …" at bounding box center [1389, 360] width 305 height 557
type textarea "g"
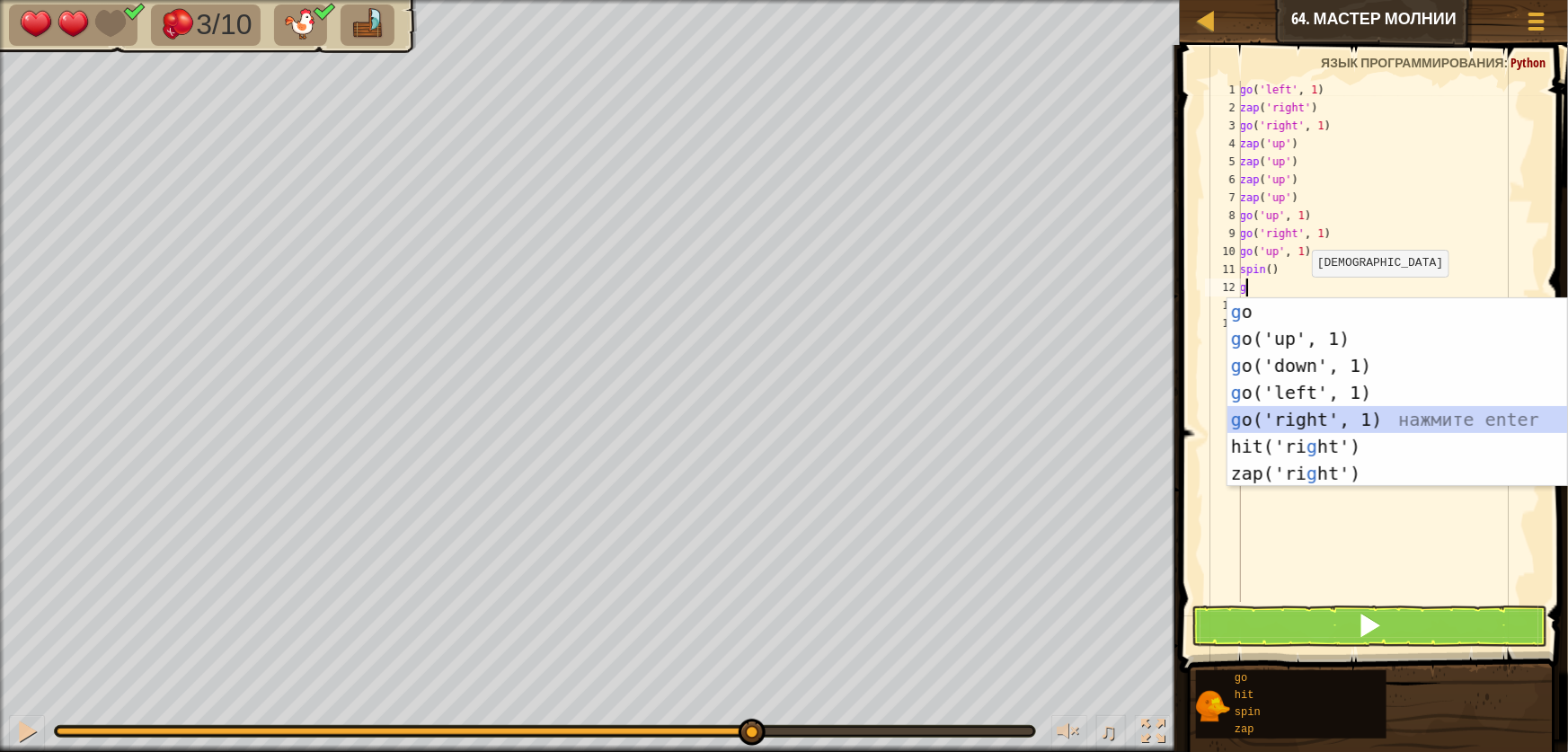
click at [1350, 417] on div "g o нажмите enter g o('up', 1) нажмите enter g o('down', 1) нажмите enter g o('…" at bounding box center [1397, 420] width 340 height 243
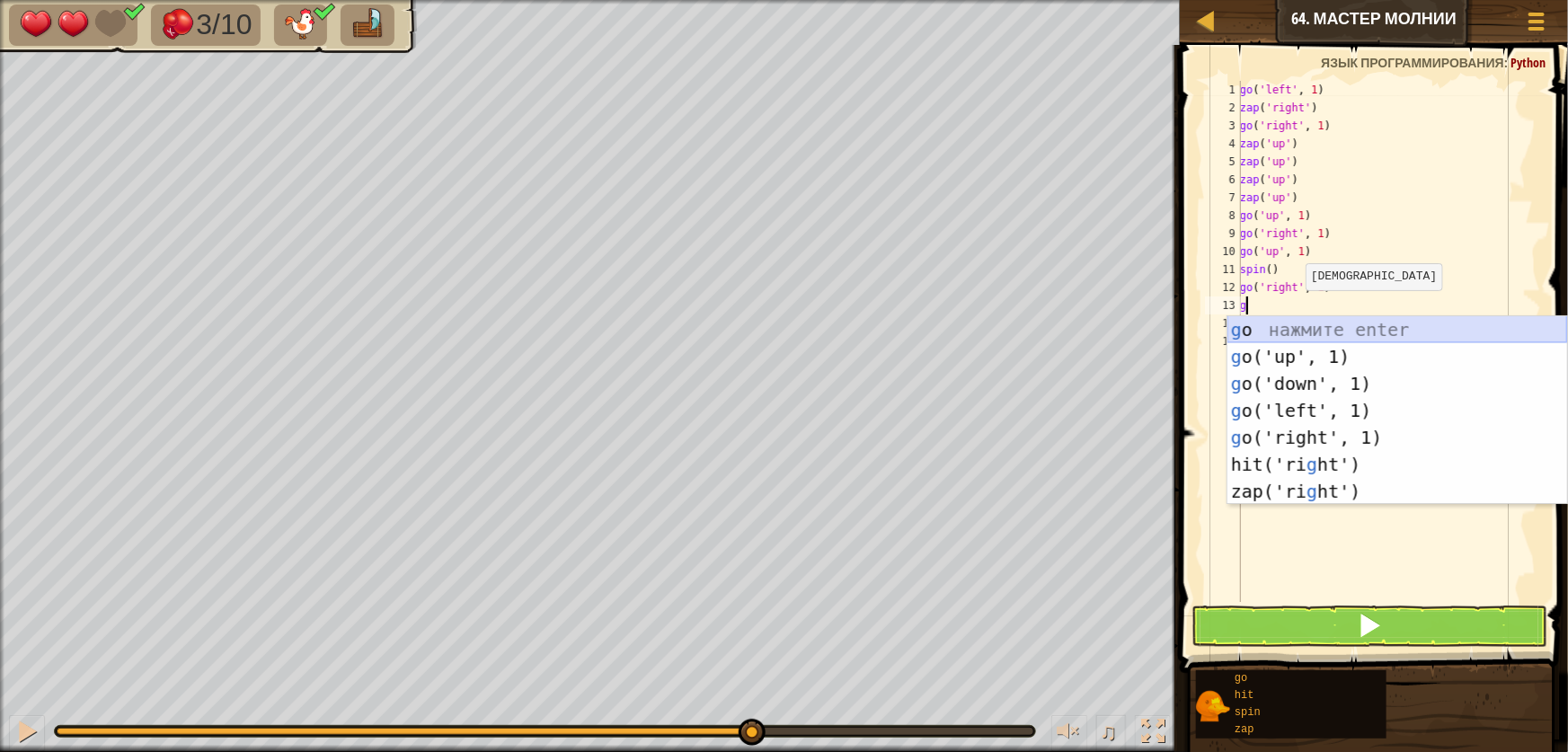
click at [1306, 342] on div "g o нажмите enter g o('up', 1) нажмите enter g o('down', 1) нажмите enter g o('…" at bounding box center [1397, 438] width 340 height 243
type textarea "go('up', 1)"
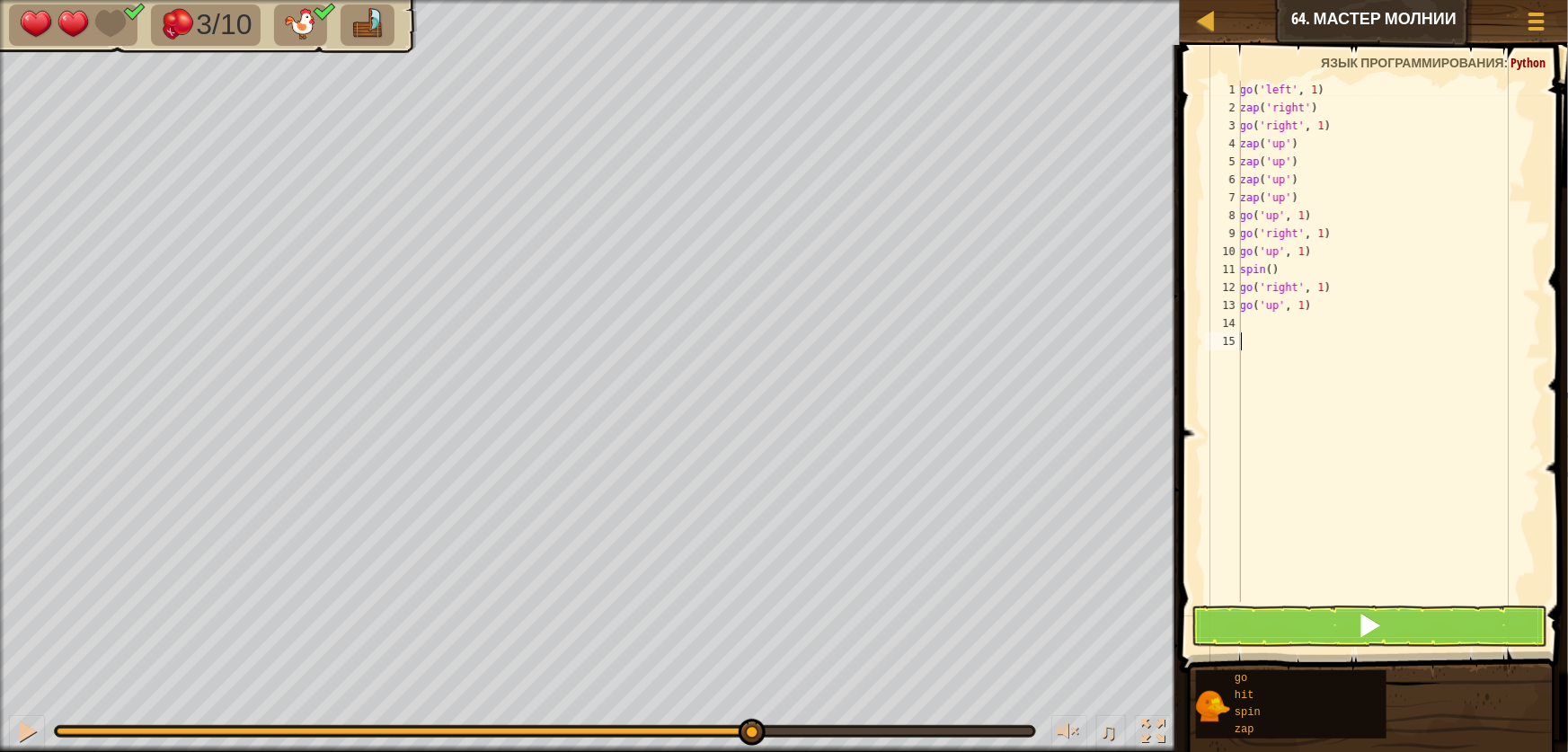
click at [1303, 341] on div "go ( 'left' , 1 ) zap ( 'right' ) go ( 'right' , 1 ) zap ( 'up' ) zap ( 'up' ) …" at bounding box center [1389, 360] width 305 height 557
click at [1308, 306] on div "go ( 'left' , 1 ) zap ( 'right' ) go ( 'right' , 1 ) zap ( 'up' ) zap ( 'up' ) …" at bounding box center [1389, 360] width 305 height 557
click at [1297, 317] on div "go ( 'left' , 1 ) zap ( 'right' ) go ( 'right' , 1 ) zap ( 'up' ) zap ( 'up' ) …" at bounding box center [1389, 360] width 305 height 557
click at [1304, 312] on div "go ( 'left' , 1 ) zap ( 'right' ) go ( 'right' , 1 ) zap ( 'up' ) zap ( 'up' ) …" at bounding box center [1389, 342] width 305 height 522
type textarea "go('up', 2)"
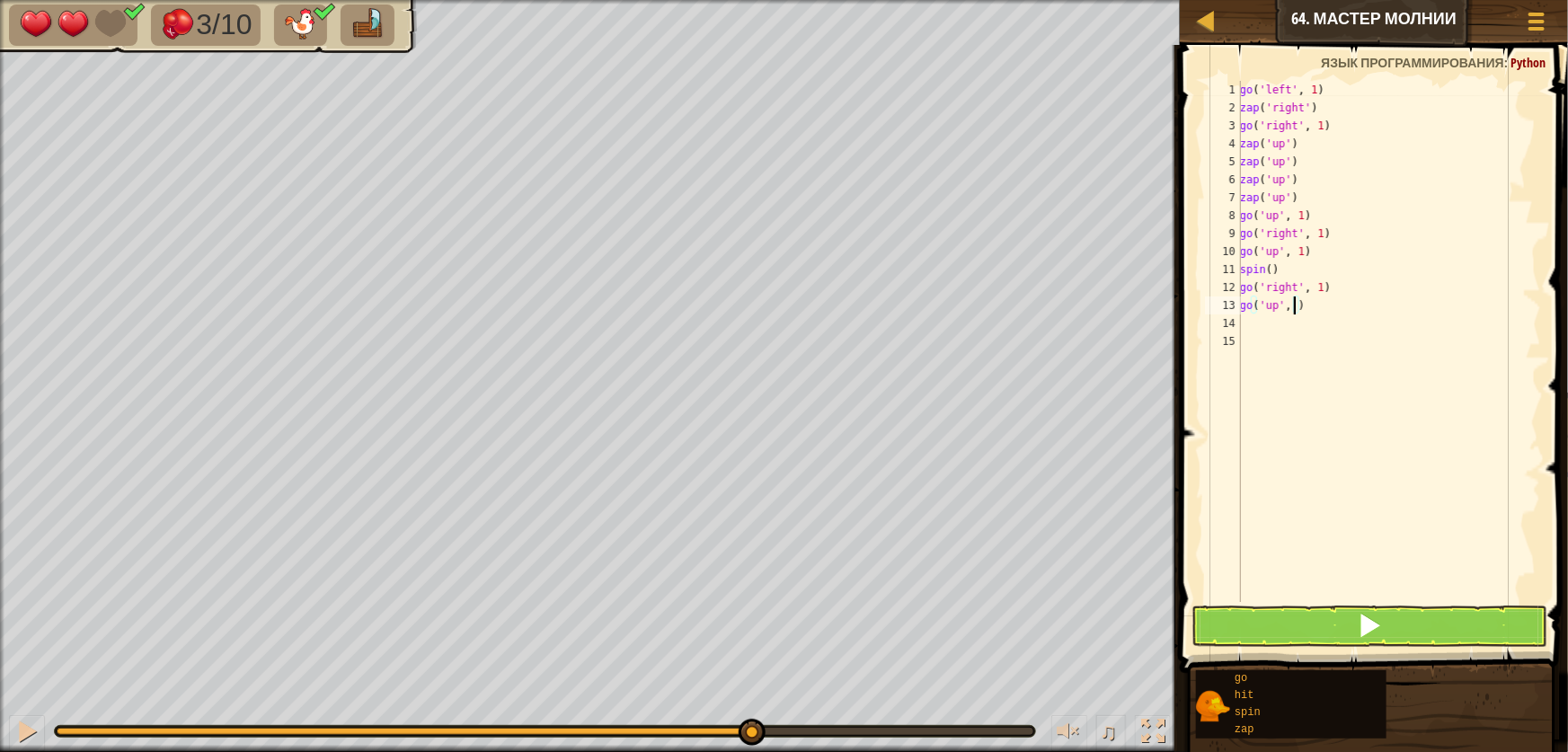
scroll to position [8, 4]
click at [1267, 326] on div "go ( 'left' , 1 ) zap ( 'right' ) go ( 'right' , 1 ) zap ( 'up' ) zap ( 'up' ) …" at bounding box center [1389, 360] width 305 height 557
type textarea "s"
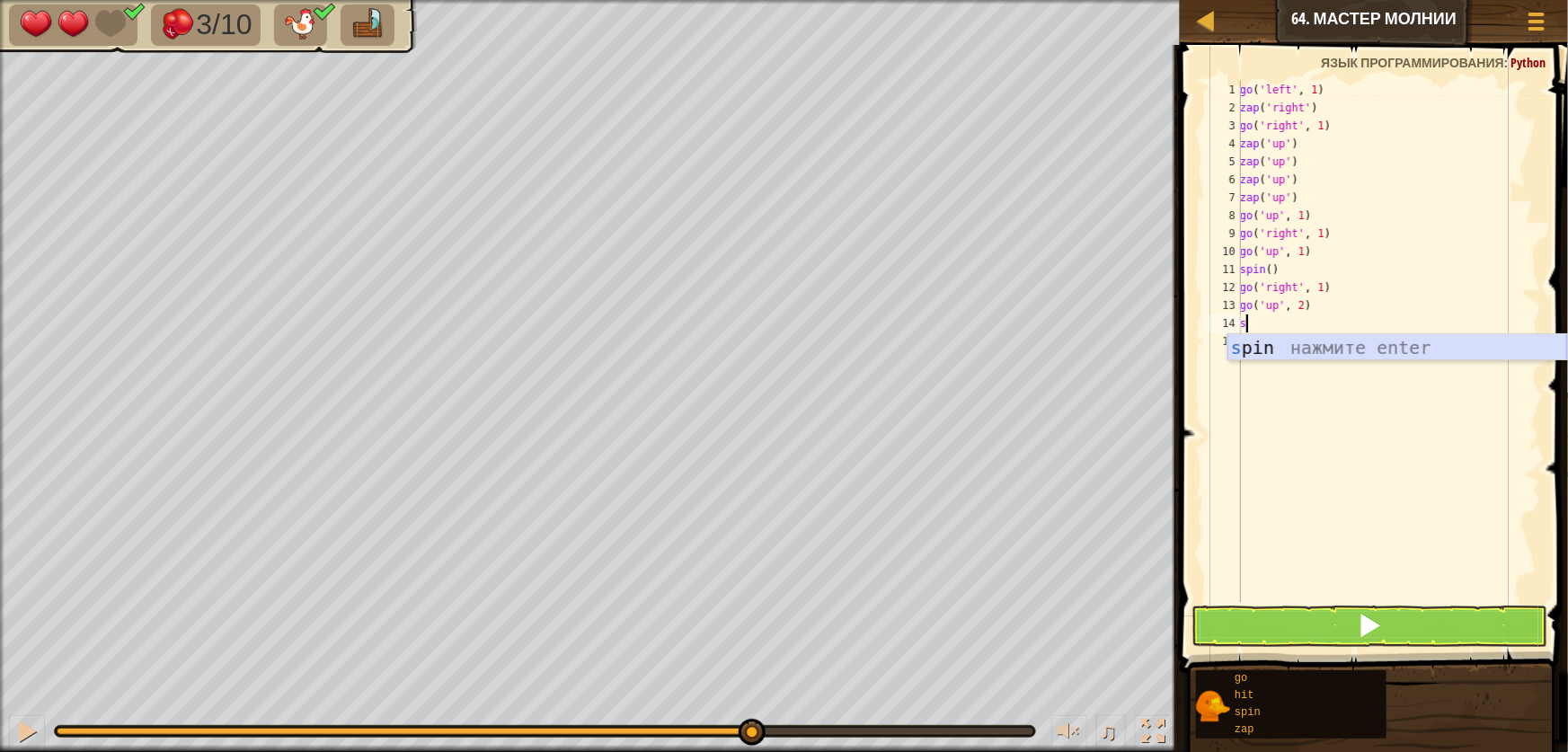
click at [1384, 345] on div "s pin нажмите enter" at bounding box center [1397, 375] width 340 height 81
click at [1376, 623] on div "1 2 3 4 5 6 7 8 9 10 11 12 13 14 15 16 go ( 'left' , 1 ) zap ( 'right' ) go ( '…" at bounding box center [1371, 395] width 394 height 682
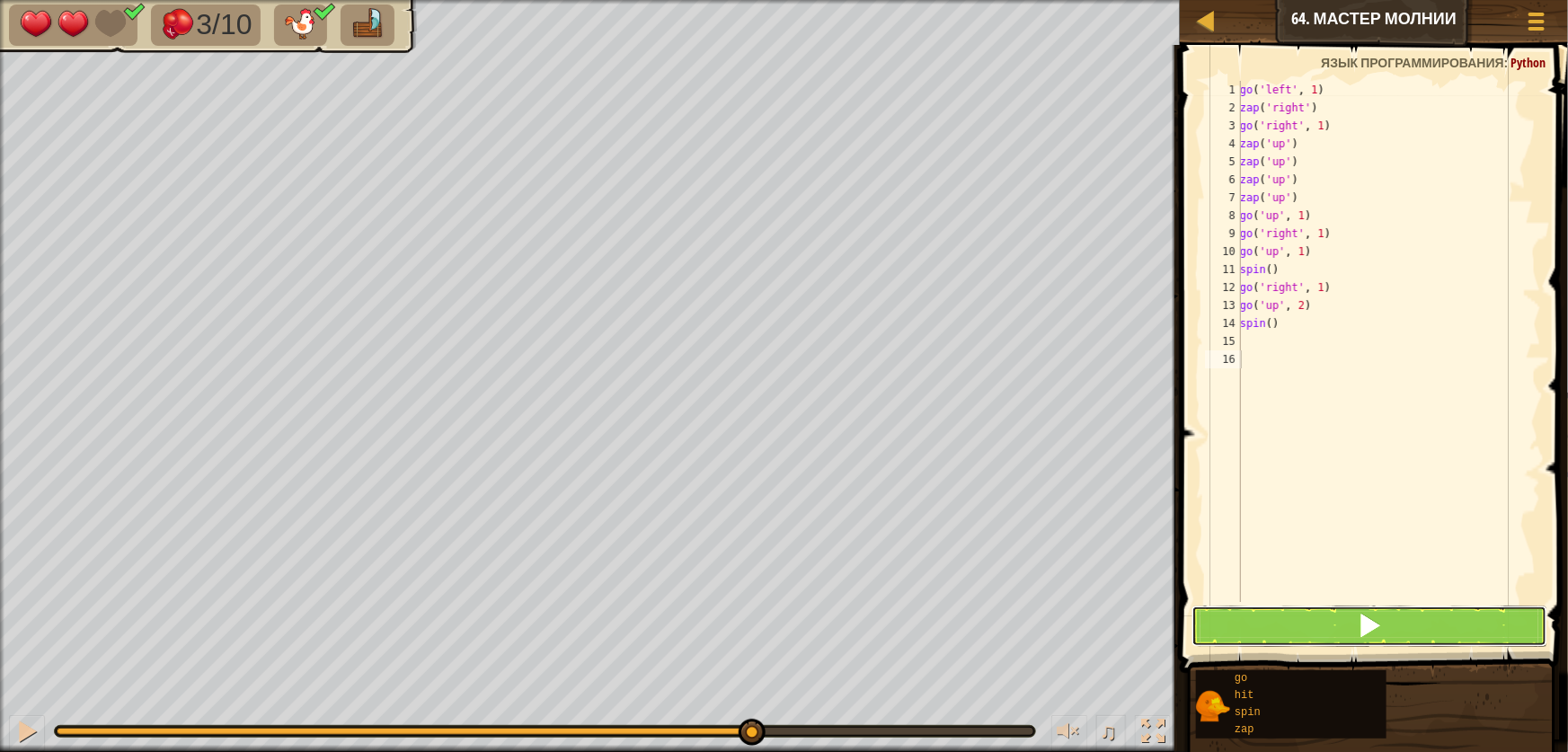
drag, startPoint x: 1373, startPoint y: 620, endPoint x: 1363, endPoint y: 614, distance: 11.7
click at [1369, 620] on span at bounding box center [1370, 626] width 26 height 26
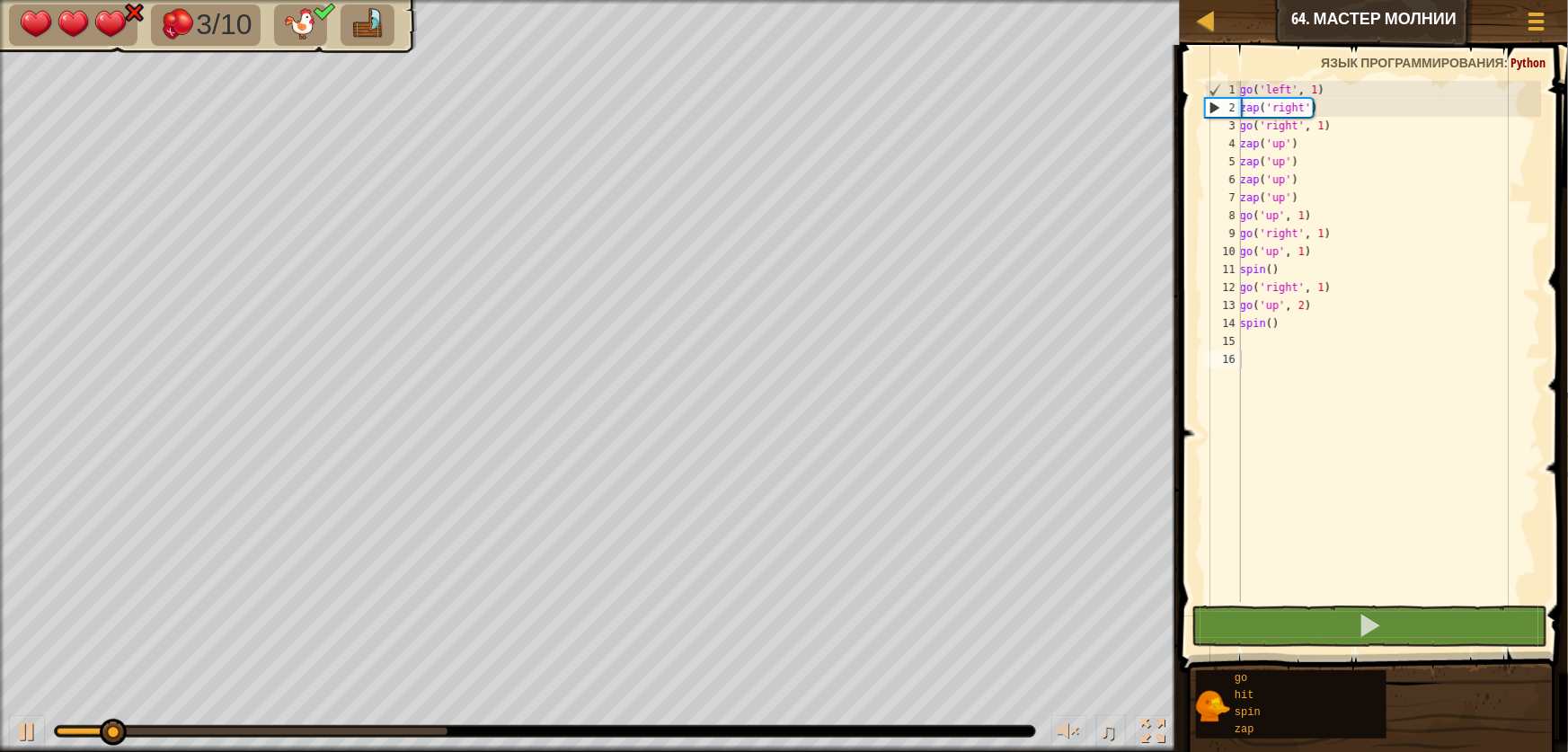
click at [374, 726] on div at bounding box center [544, 732] width 982 height 13
click at [340, 726] on div at bounding box center [544, 732] width 982 height 13
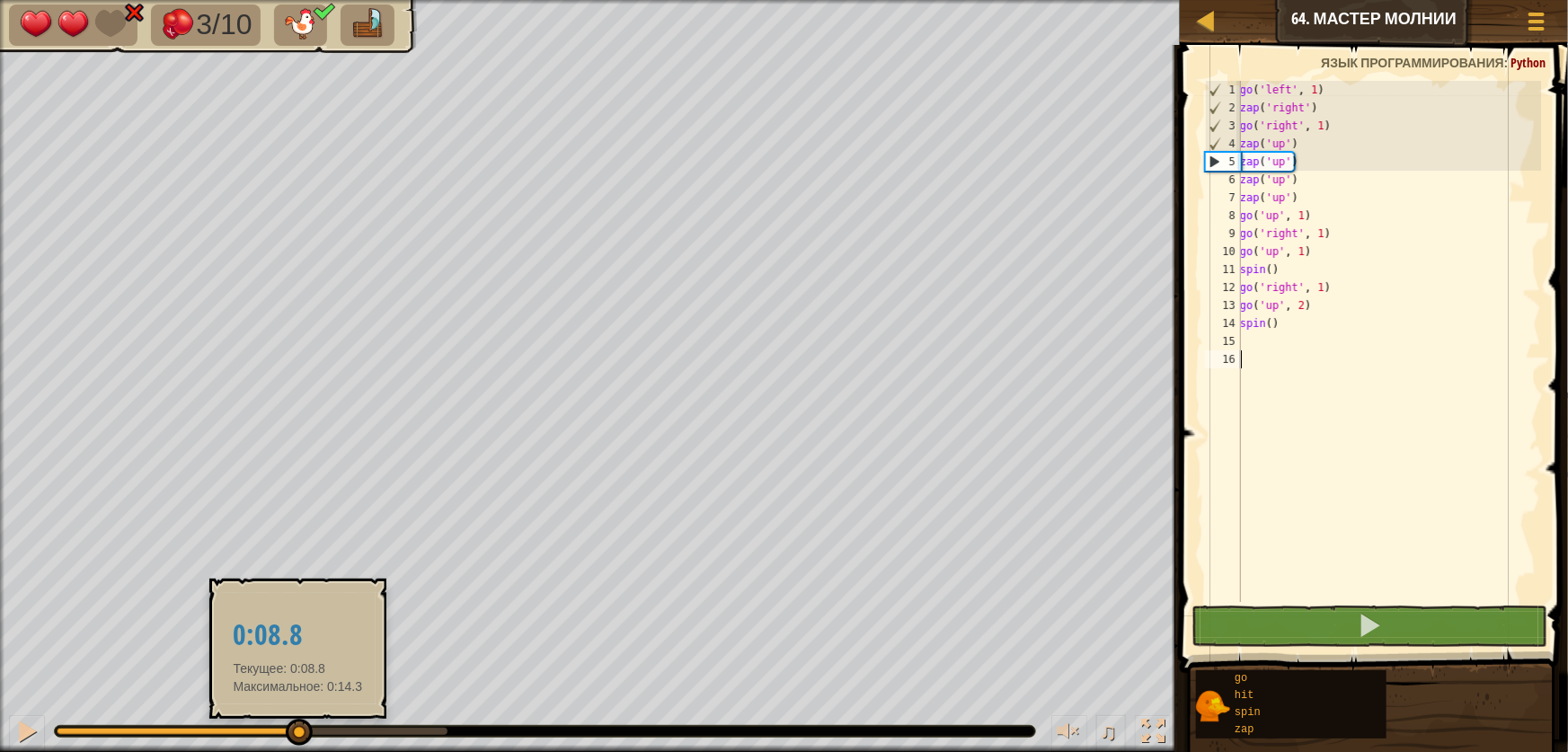
drag, startPoint x: 166, startPoint y: 725, endPoint x: 333, endPoint y: 722, distance: 167.0
click at [300, 731] on div at bounding box center [300, 733] width 27 height 27
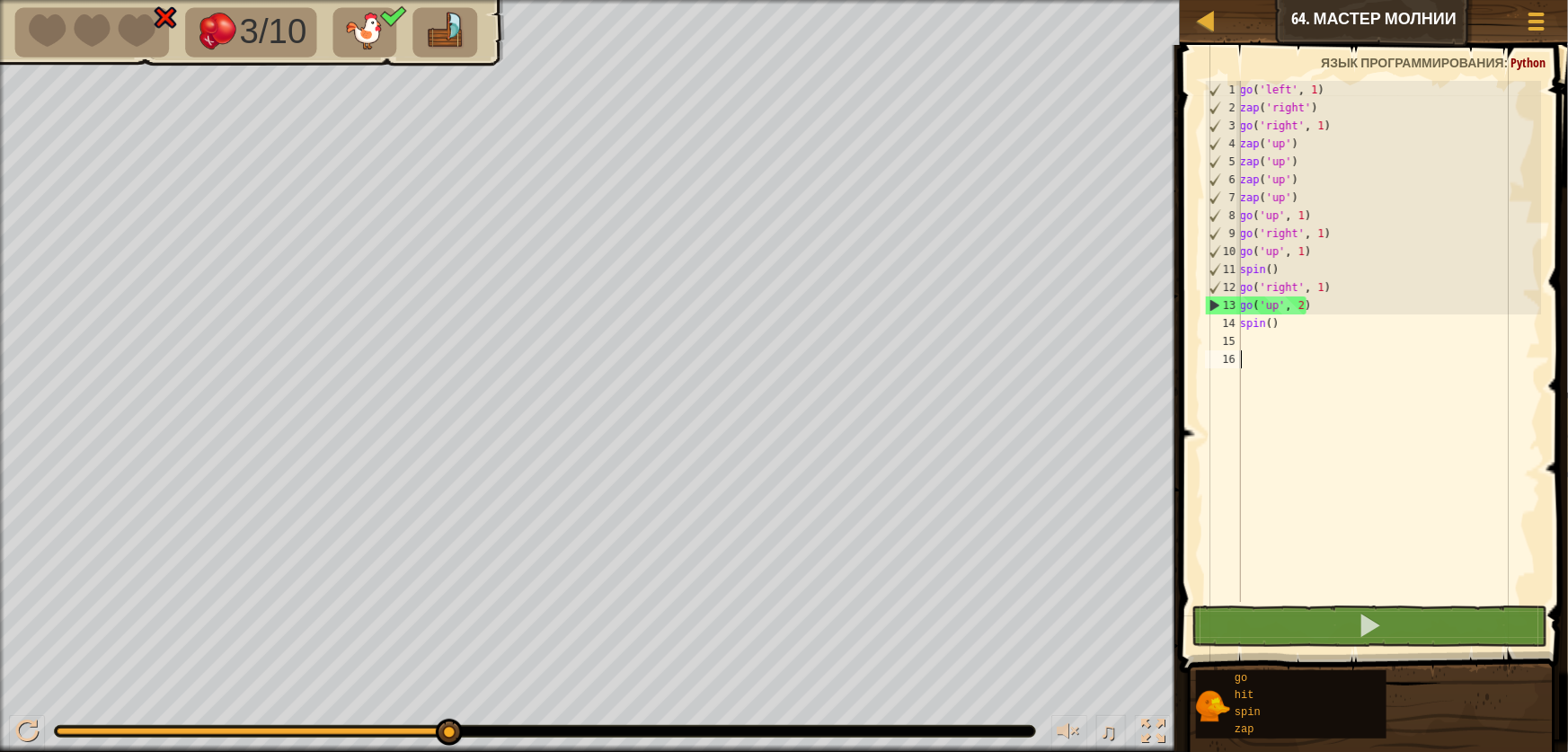
click at [1304, 314] on div "go ( 'left' , 1 ) zap ( 'right' ) go ( 'right' , 1 ) zap ( 'up' ) zap ( 'up' ) …" at bounding box center [1389, 360] width 305 height 557
click at [1303, 312] on div "go ( 'left' , 1 ) zap ( 'right' ) go ( 'right' , 1 ) zap ( 'up' ) zap ( 'up' ) …" at bounding box center [1389, 360] width 305 height 557
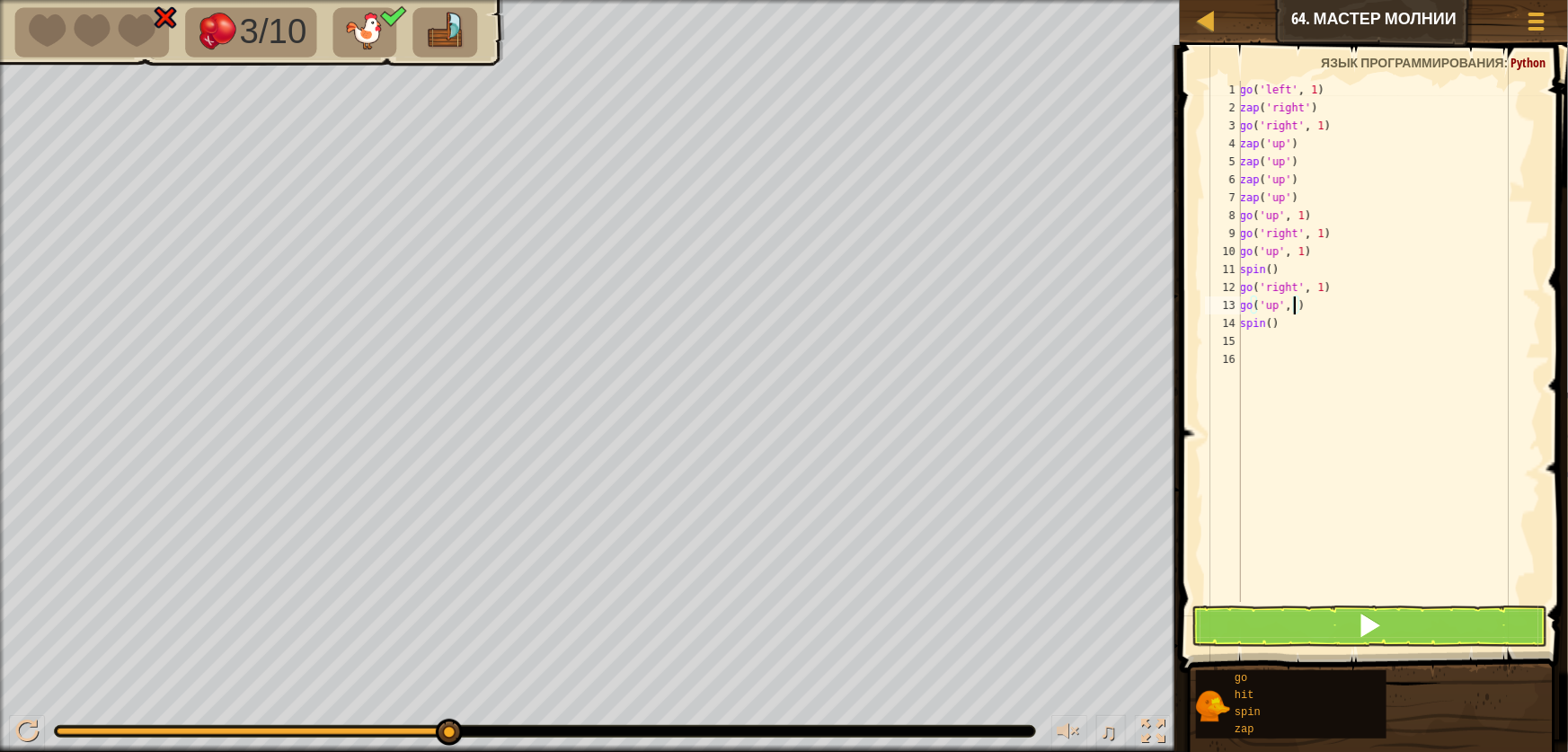
scroll to position [8, 4]
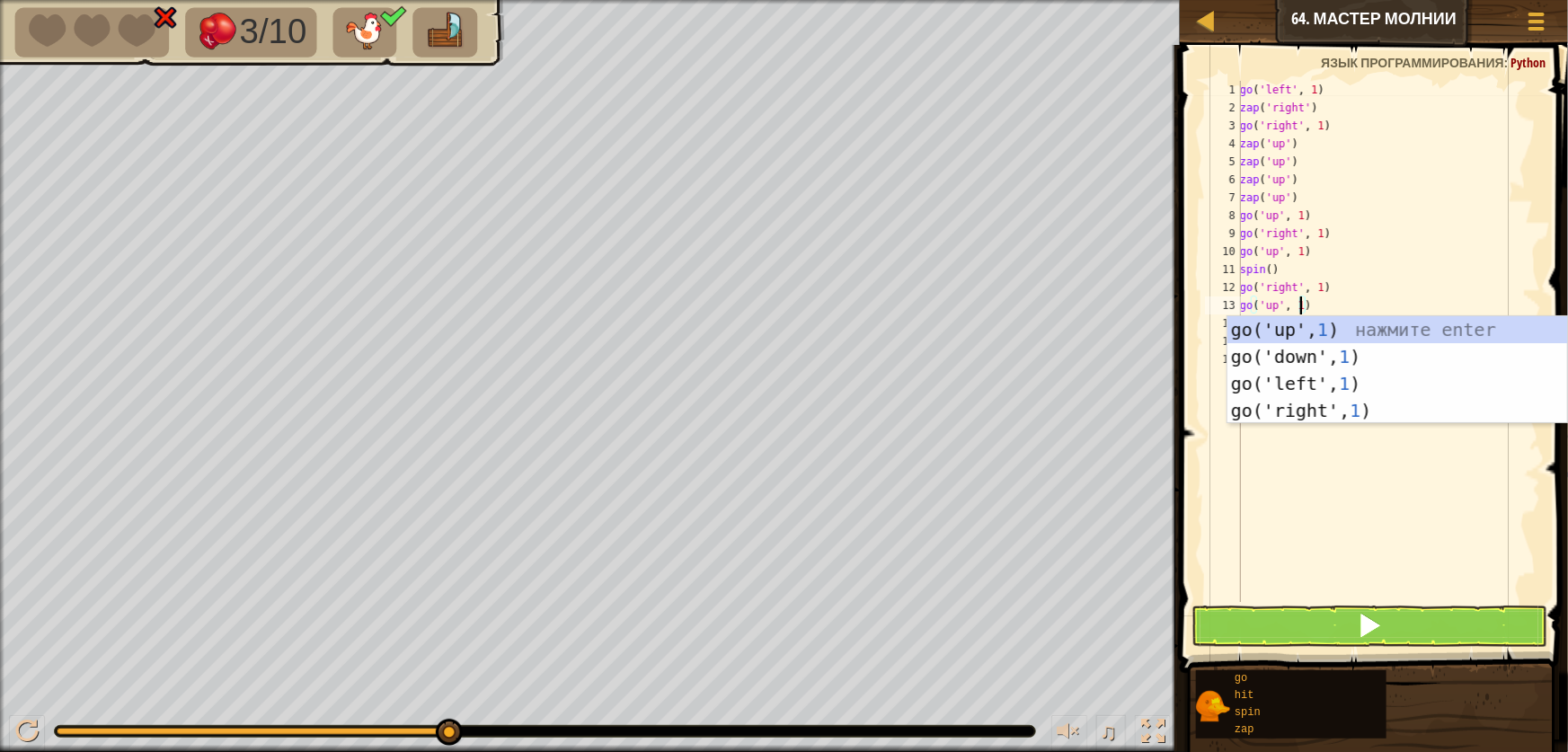
type textarea "go('up', 1)"
click at [1394, 640] on button at bounding box center [1370, 626] width 356 height 41
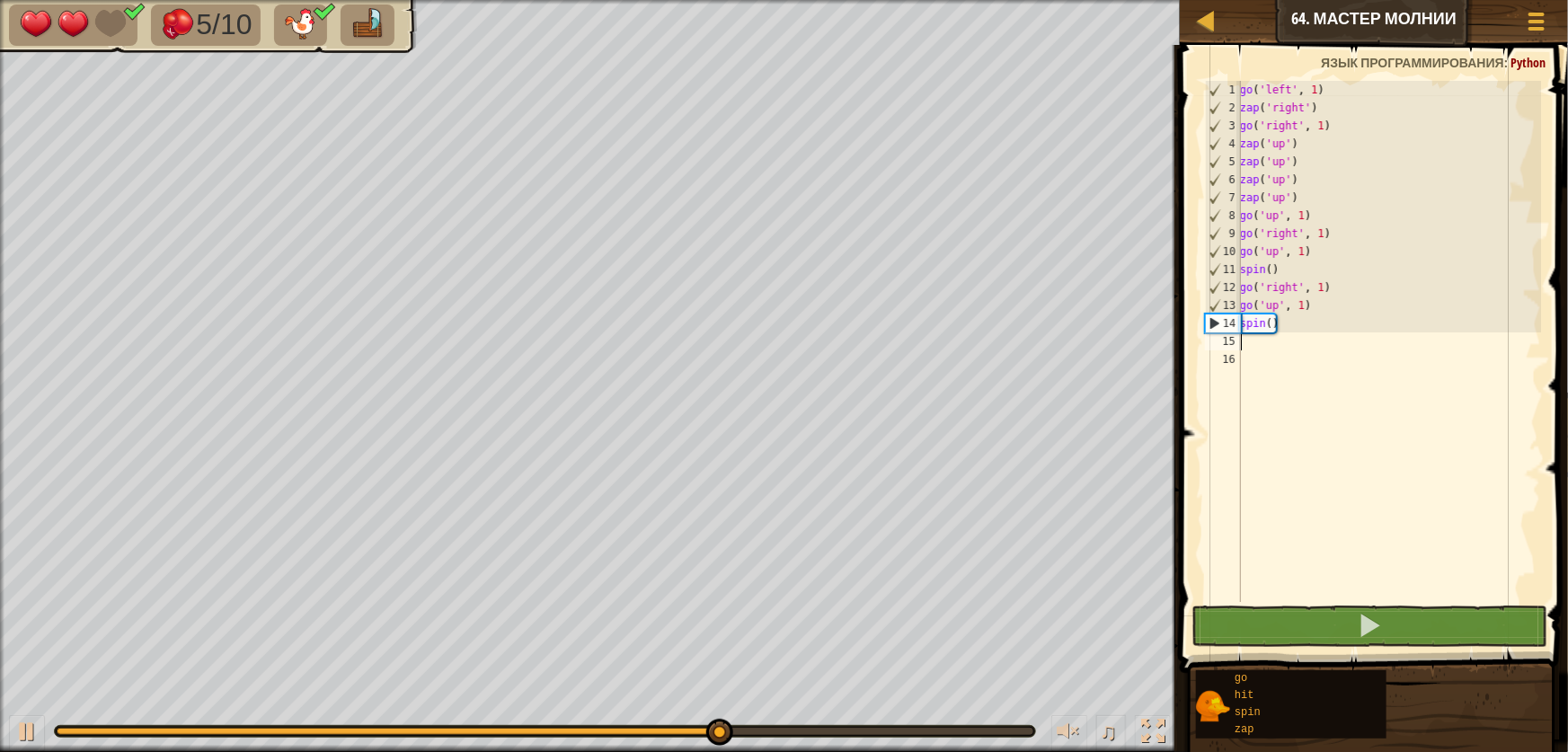
click at [1247, 344] on div "go ( 'left' , 1 ) zap ( 'right' ) go ( 'right' , 1 ) zap ( 'up' ) zap ( 'up' ) …" at bounding box center [1389, 360] width 305 height 557
click at [1260, 349] on div "go ( 'left' , 1 ) zap ( 'right' ) go ( 'right' , 1 ) zap ( 'up' ) zap ( 'up' ) …" at bounding box center [1389, 360] width 305 height 557
type textarea "z"
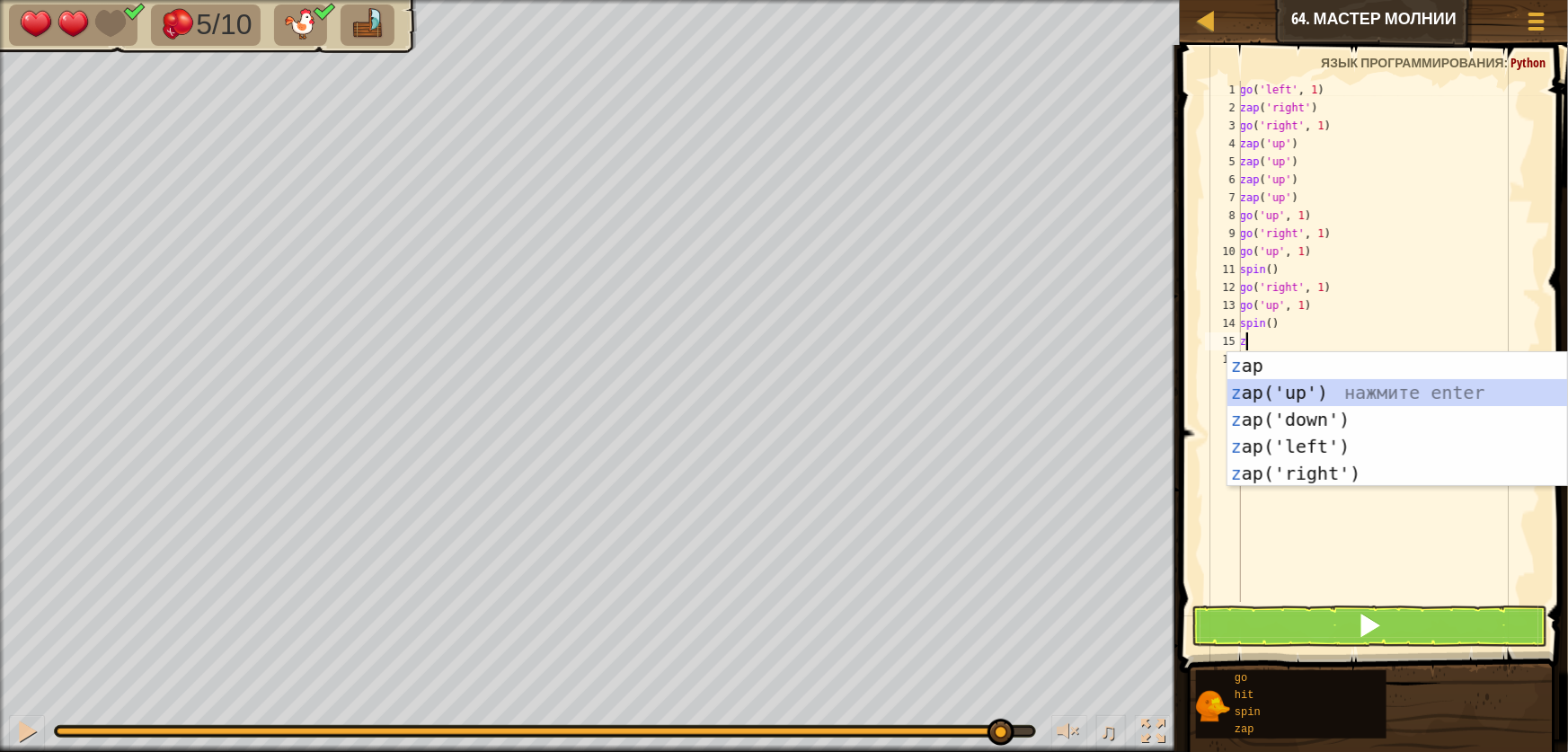
click at [1301, 393] on div "z ap нажмите enter z ap('up') нажмите enter z ap('down') нажмите enter z ap('le…" at bounding box center [1397, 447] width 340 height 189
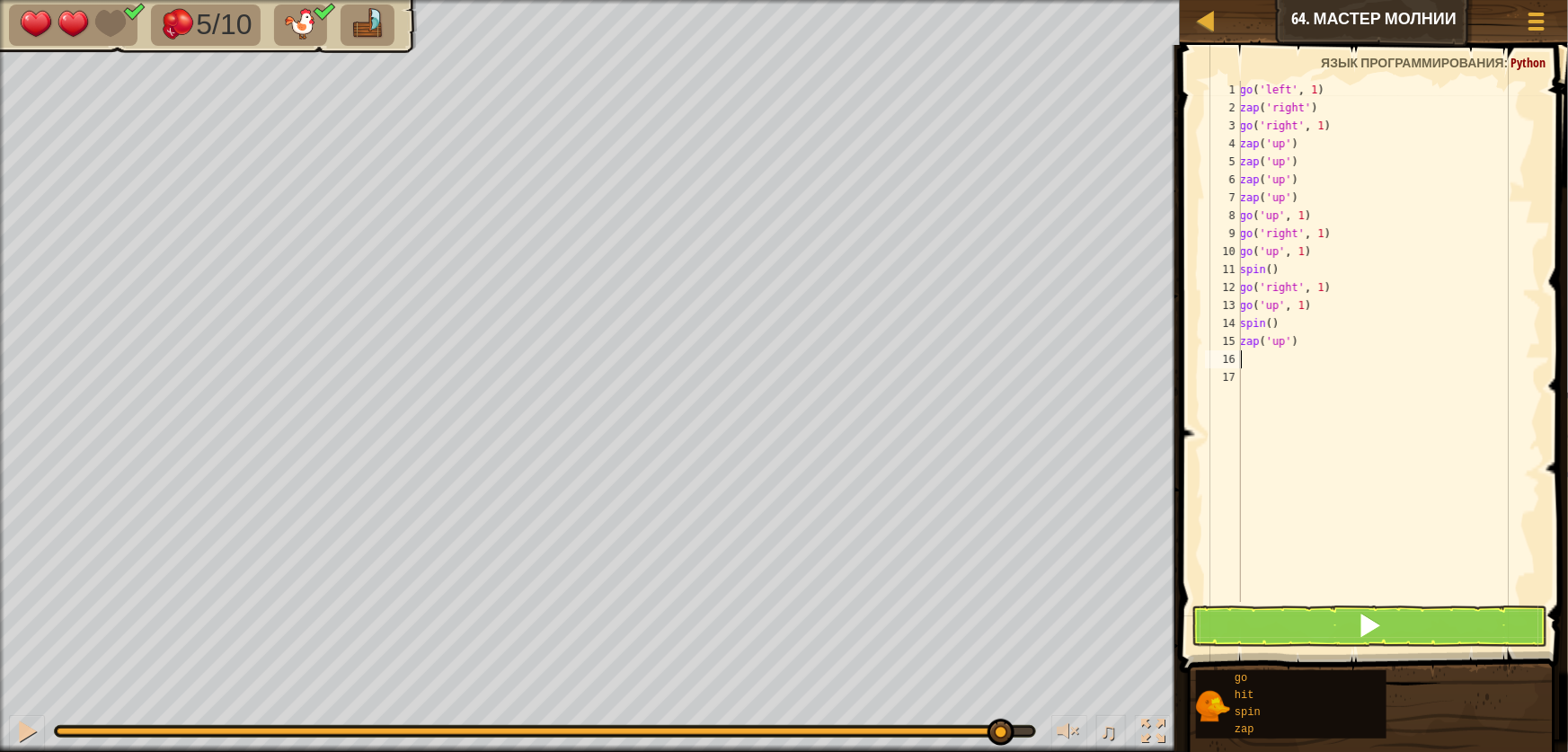
type textarea "z"
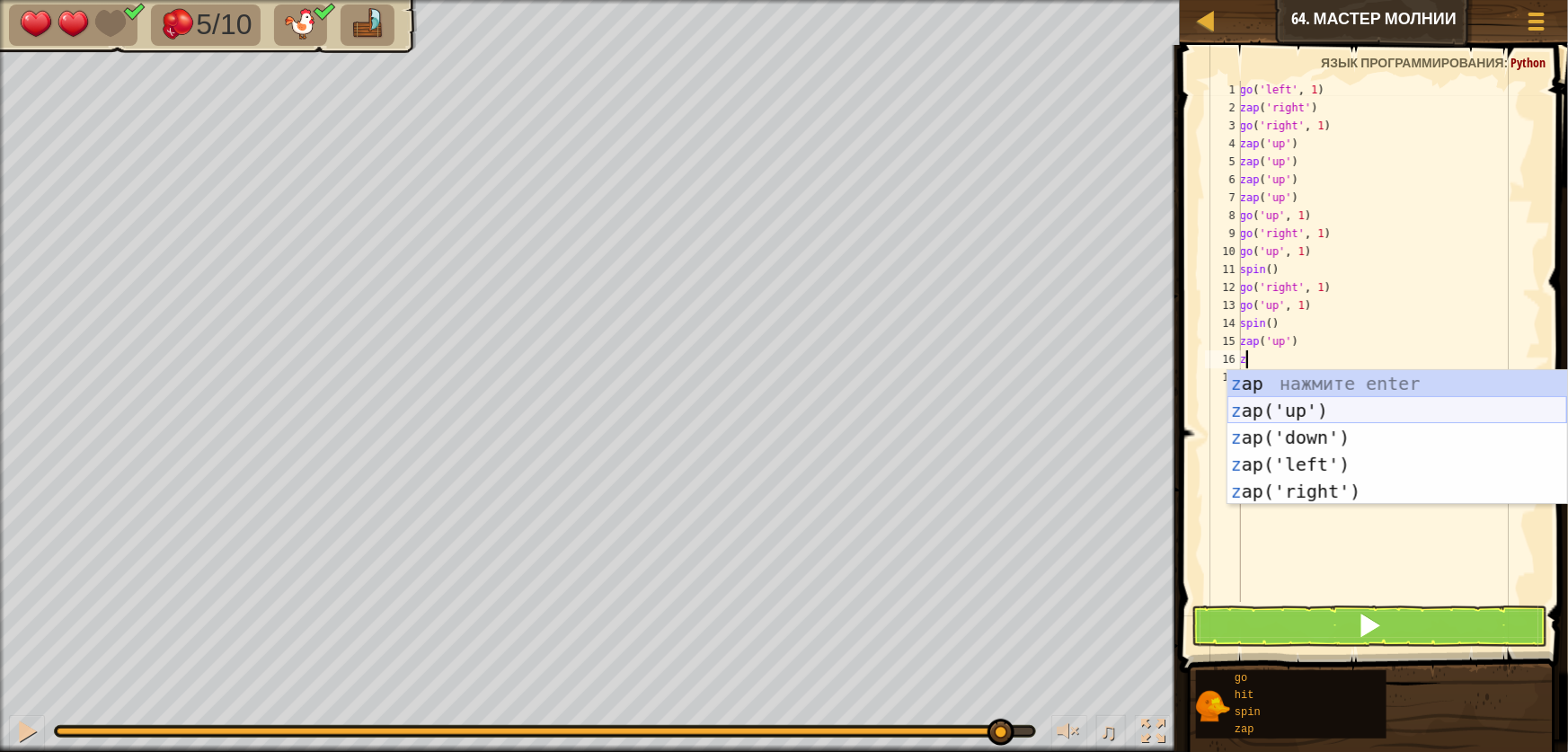
click at [1297, 401] on div "z ap нажмите enter z ap('up') нажмите enter z ap('down') нажмите enter z ap('le…" at bounding box center [1397, 464] width 340 height 189
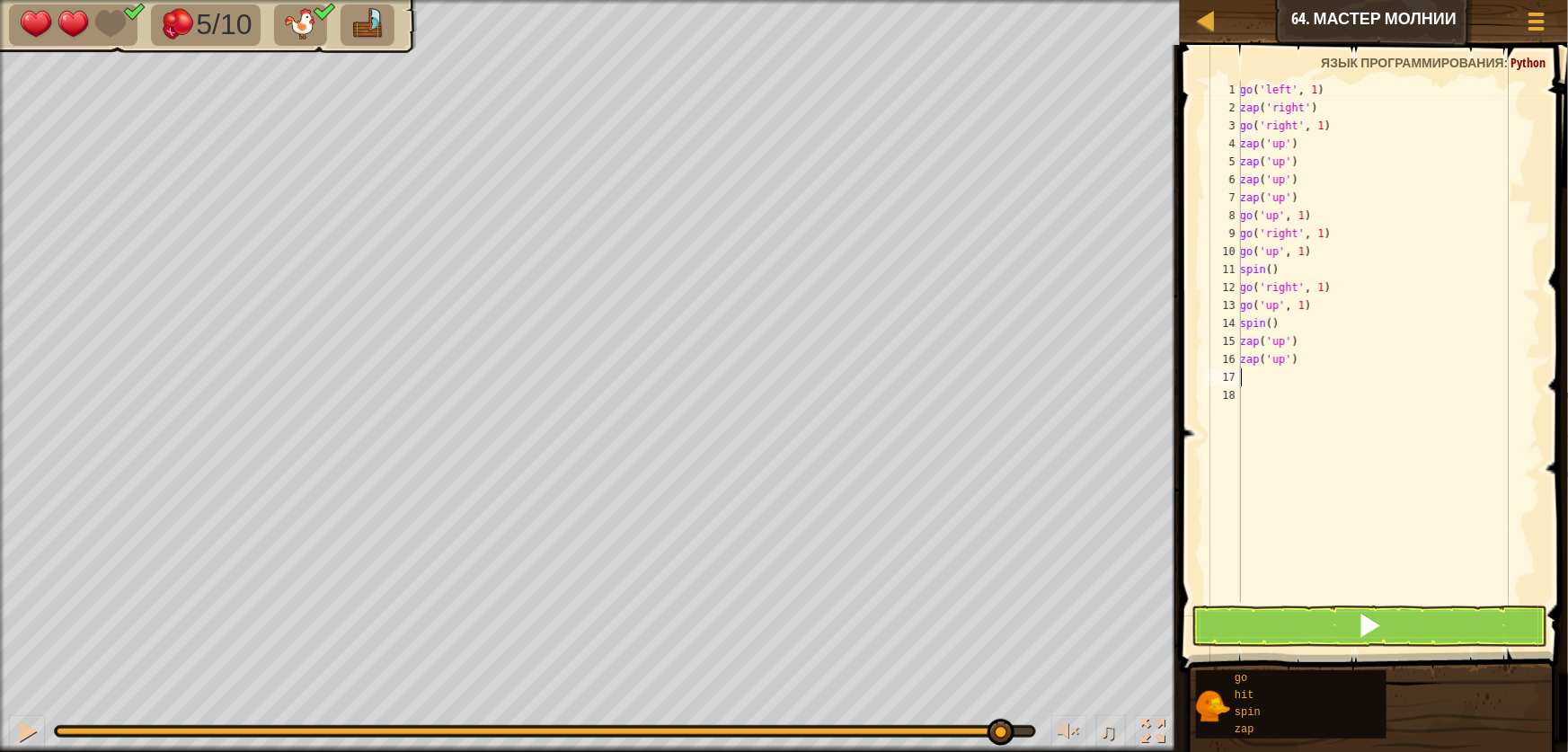
type textarea "h"
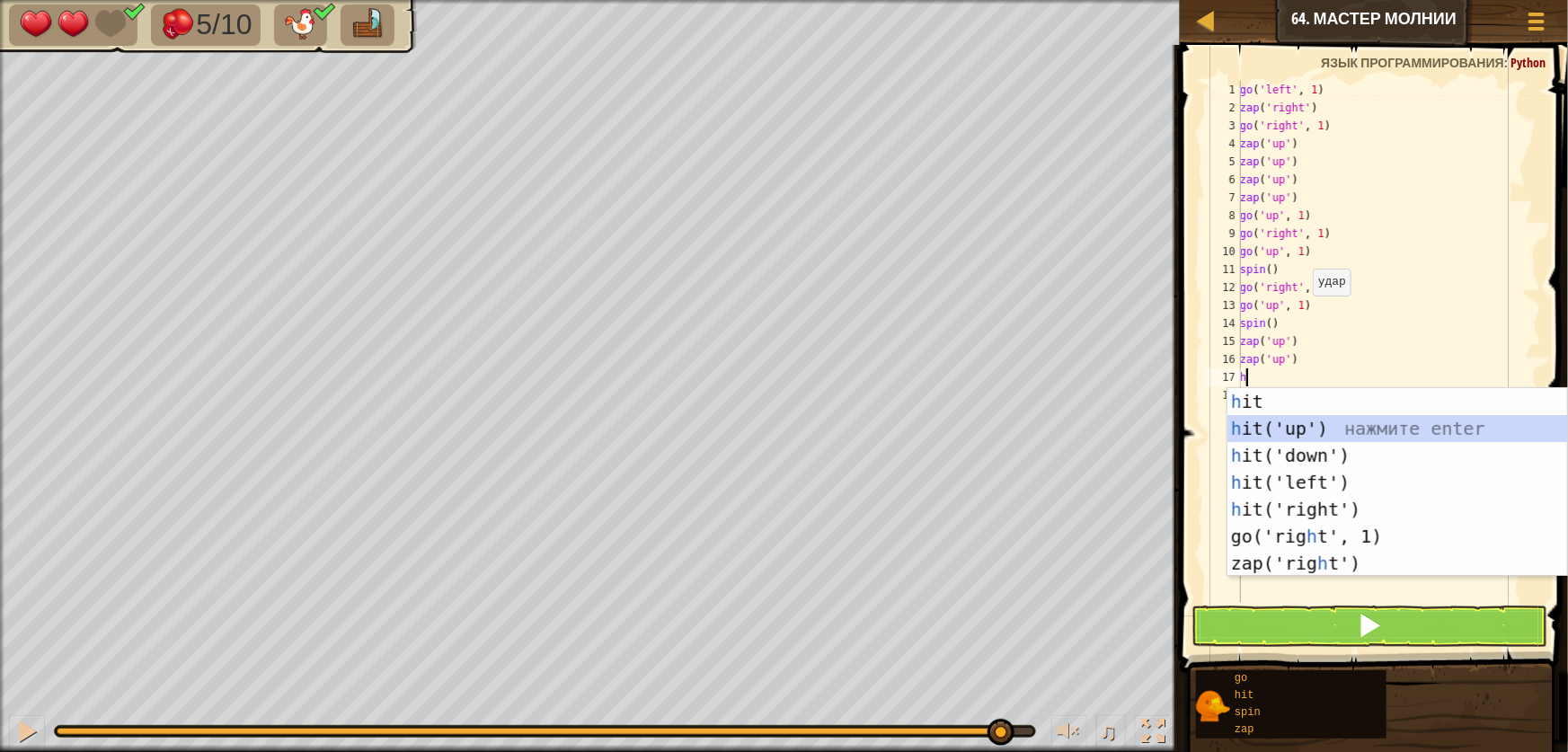
click at [1304, 422] on div "h it нажмите enter h it('up') нажмите enter h it('down') нажмите enter h it('le…" at bounding box center [1397, 510] width 340 height 243
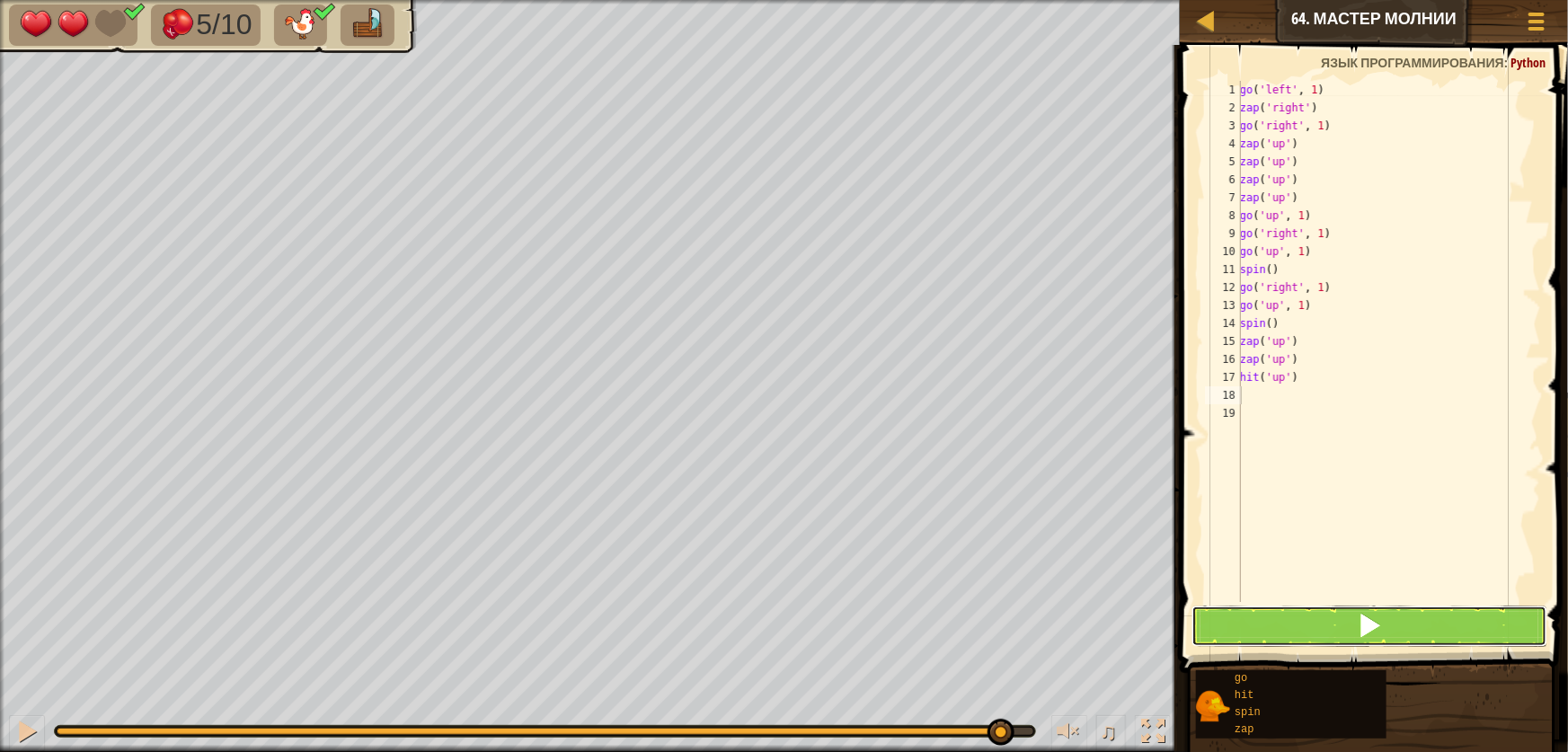
click at [1303, 618] on button at bounding box center [1370, 626] width 356 height 41
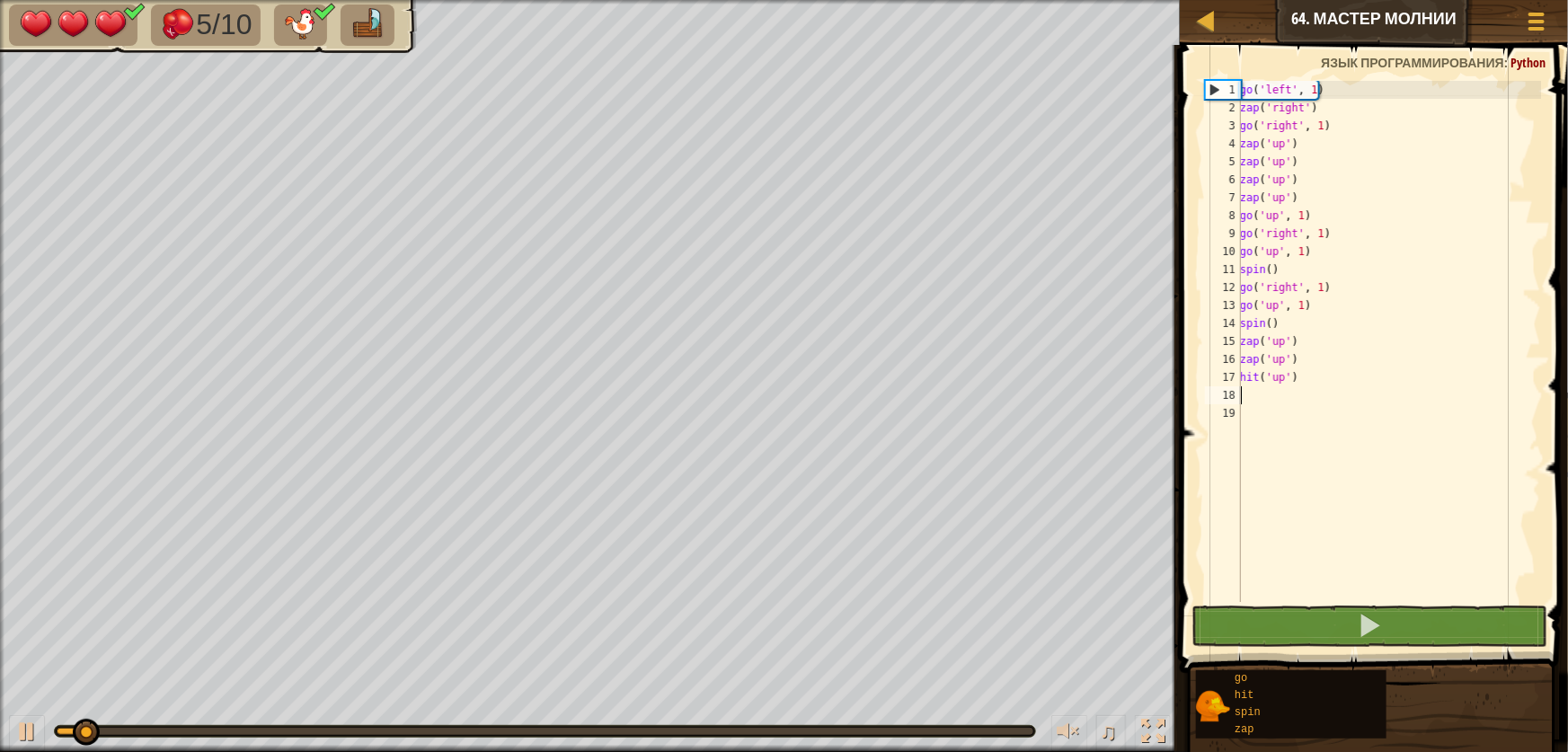
click at [600, 728] on div at bounding box center [544, 732] width 976 height 7
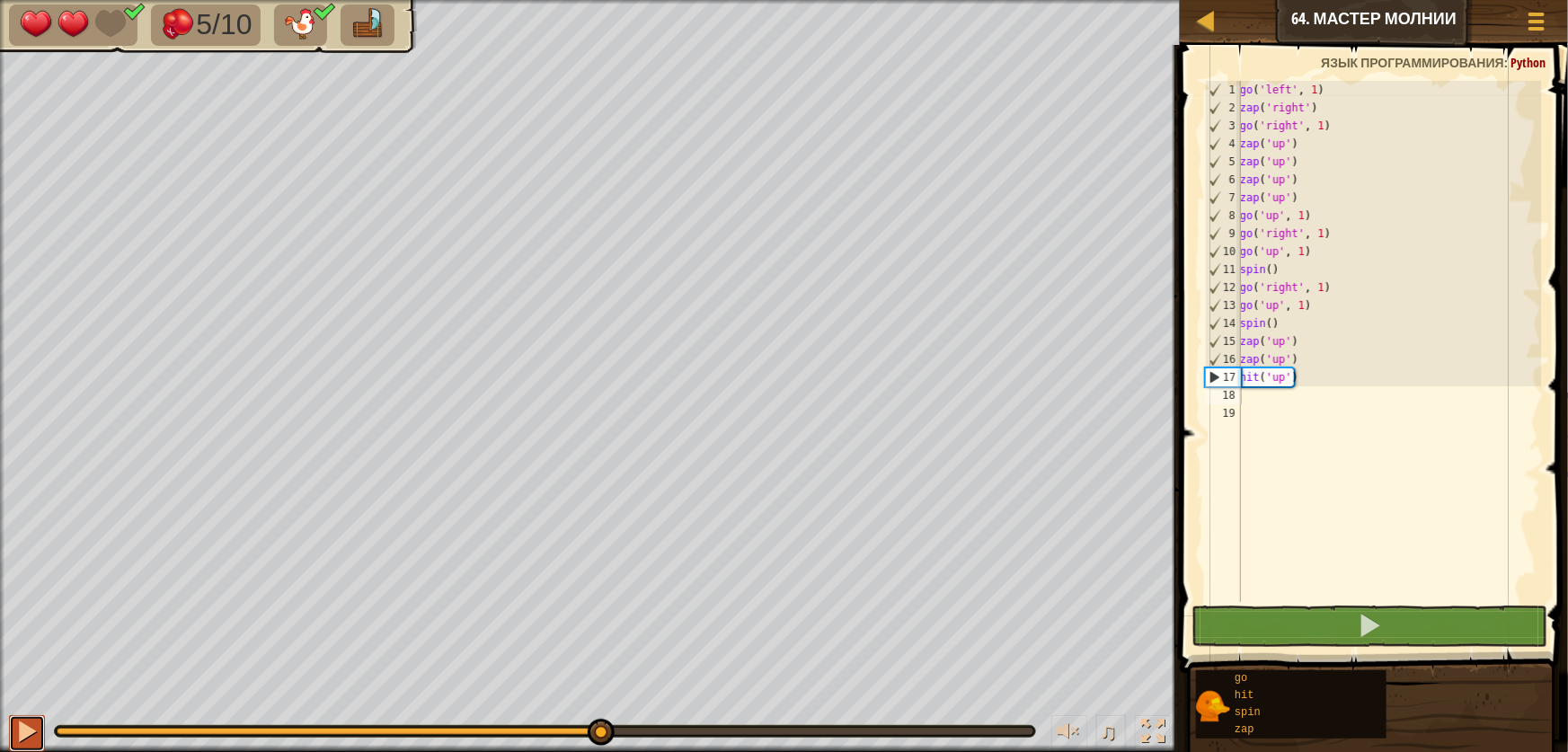
click at [32, 732] on div at bounding box center [27, 732] width 24 height 24
click at [728, 728] on div at bounding box center [447, 732] width 780 height 7
click at [1309, 334] on div "go ( 'left' , 1 ) zap ( 'right' ) go ( 'right' , 1 ) zap ( 'up' ) zap ( 'up' ) …" at bounding box center [1389, 360] width 305 height 557
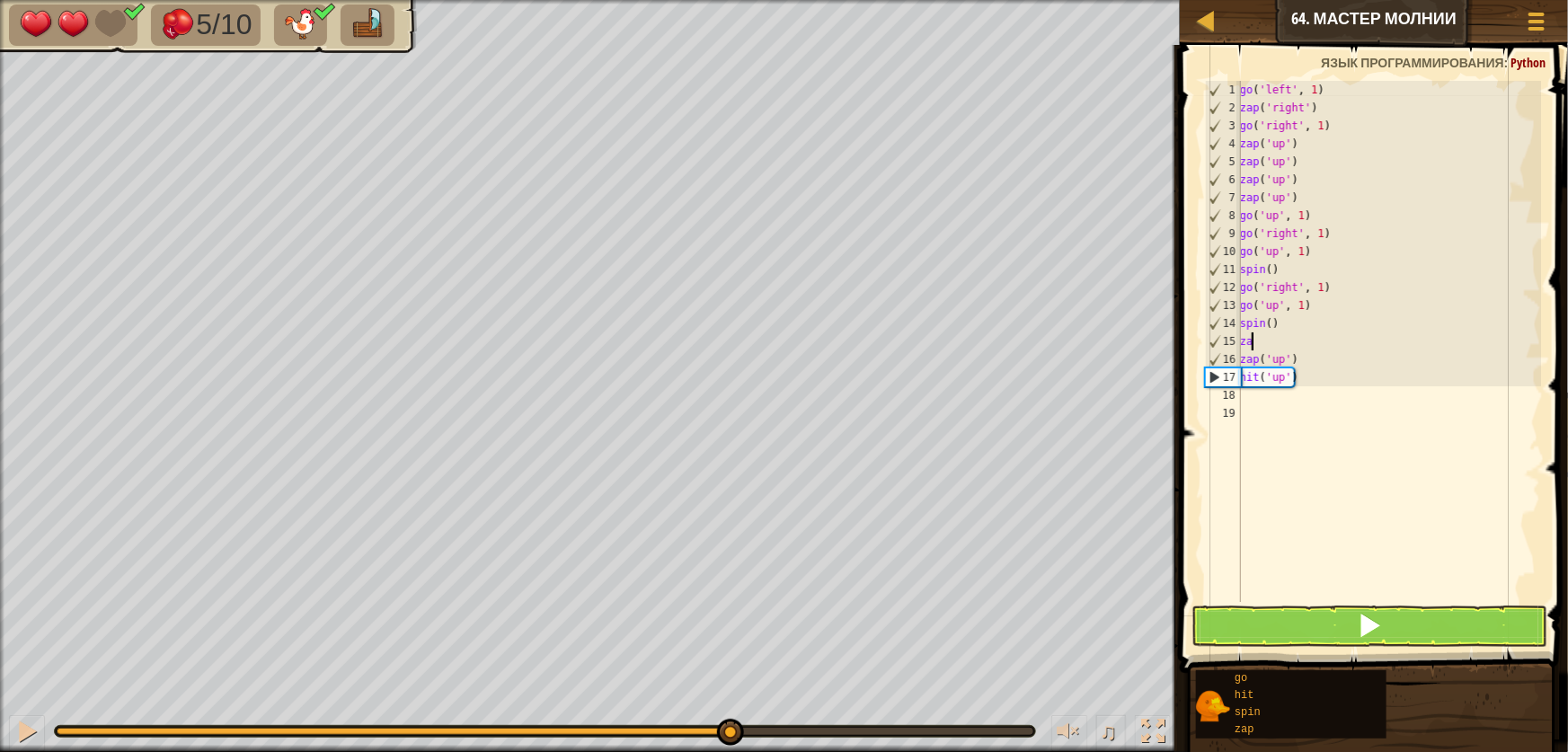
type textarea "z"
click at [1319, 349] on div "go ( 'left' , 1 ) zap ( 'right' ) go ( 'right' , 1 ) zap ( 'up' ) zap ( 'up' ) …" at bounding box center [1389, 360] width 305 height 557
click at [1311, 374] on div "go ( 'left' , 1 ) zap ( 'right' ) go ( 'right' , 1 ) zap ( 'up' ) zap ( 'up' ) …" at bounding box center [1389, 360] width 305 height 557
type textarea "zap('up'"
click at [1315, 376] on div "go ( 'left' , 1 ) zap ( 'right' ) go ( 'right' , 1 ) zap ( 'up' ) zap ( 'up' ) …" at bounding box center [1389, 360] width 305 height 557
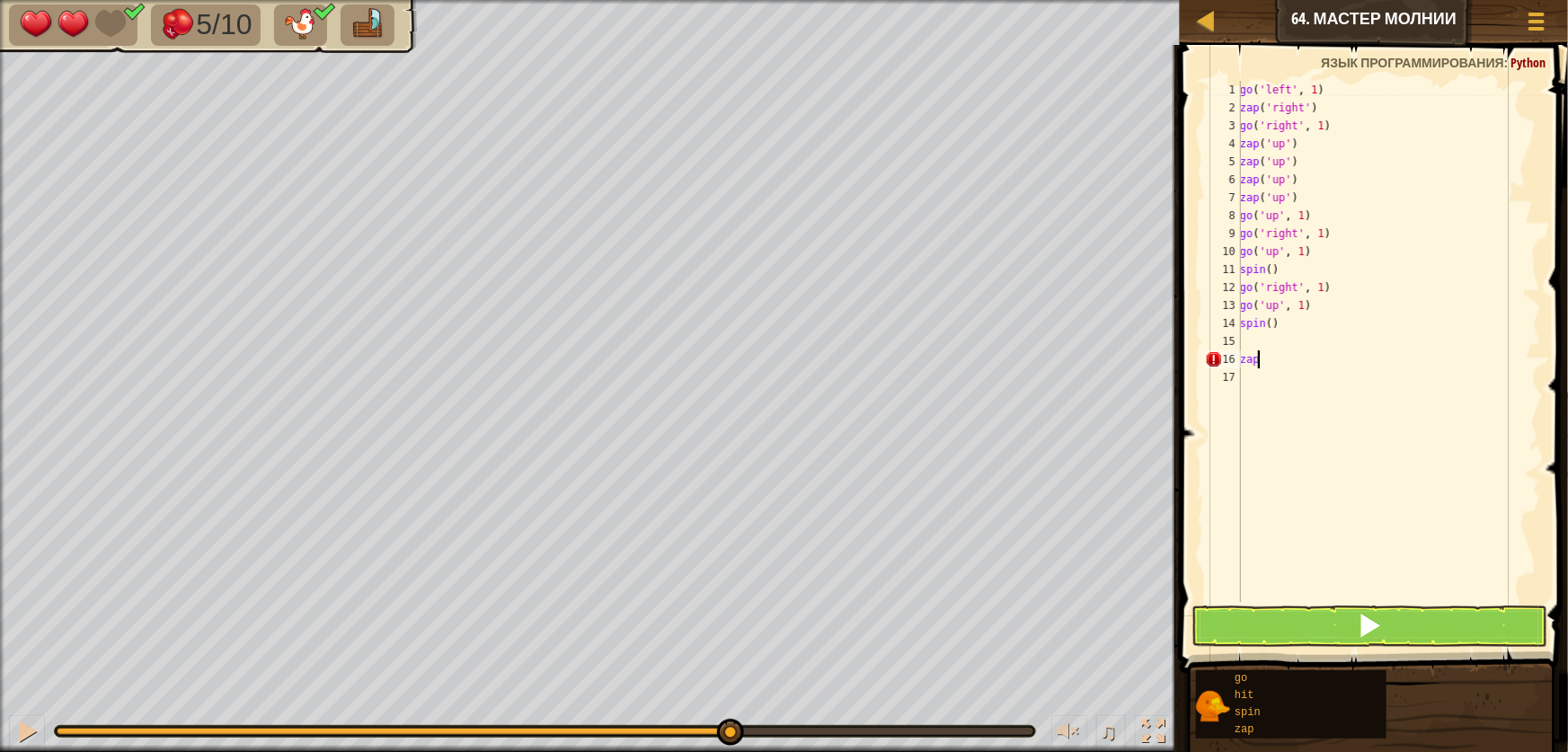
type textarea "z"
click at [1258, 346] on div "go ( 'left' , 1 ) zap ( 'right' ) go ( 'right' , 1 ) zap ( 'up' ) zap ( 'up' ) …" at bounding box center [1389, 360] width 305 height 557
type textarea "z"
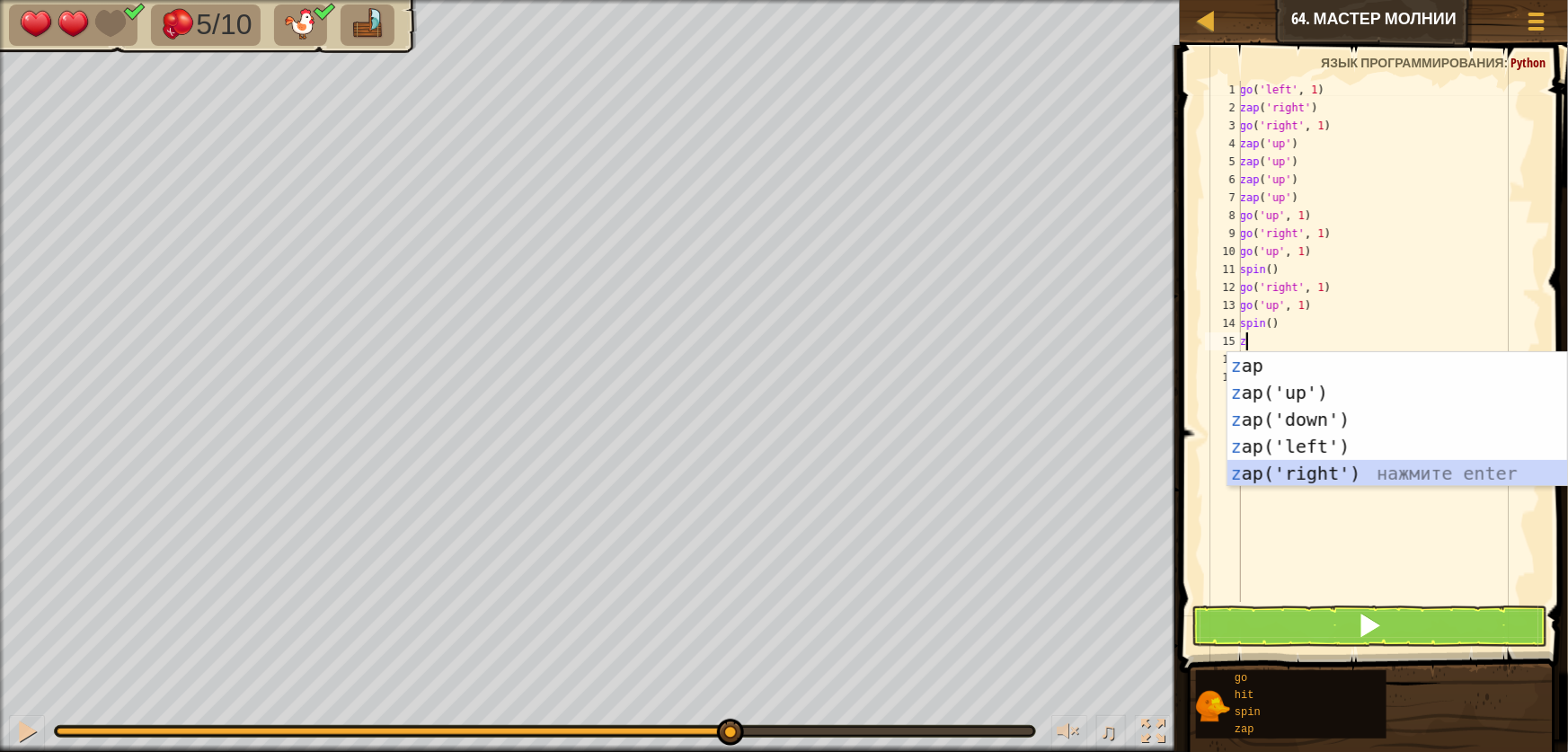
click at [1286, 468] on div "z ap нажмите enter z ap('up') нажмите enter z ap('down') нажмите enter z ap('le…" at bounding box center [1397, 447] width 340 height 189
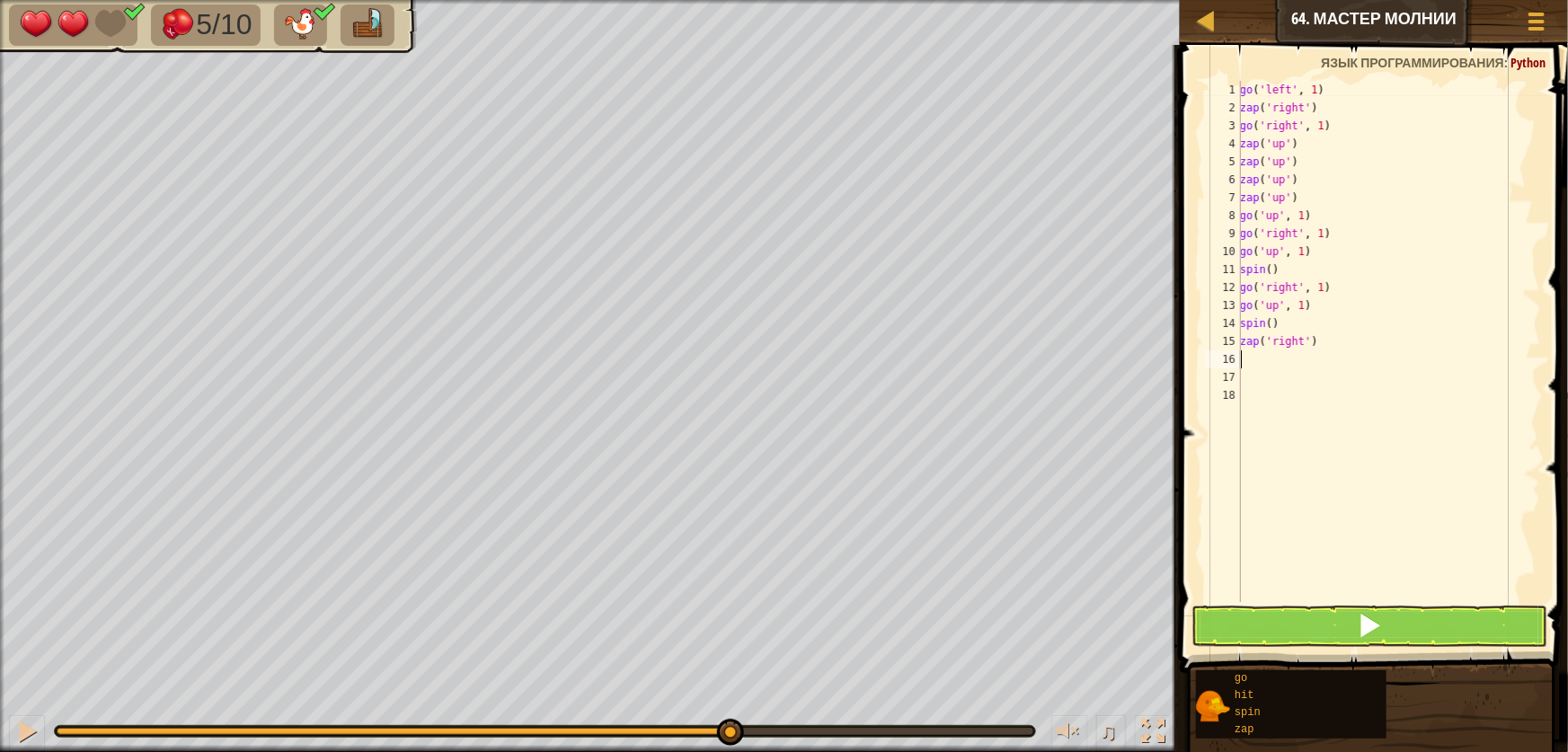
type textarea "z"
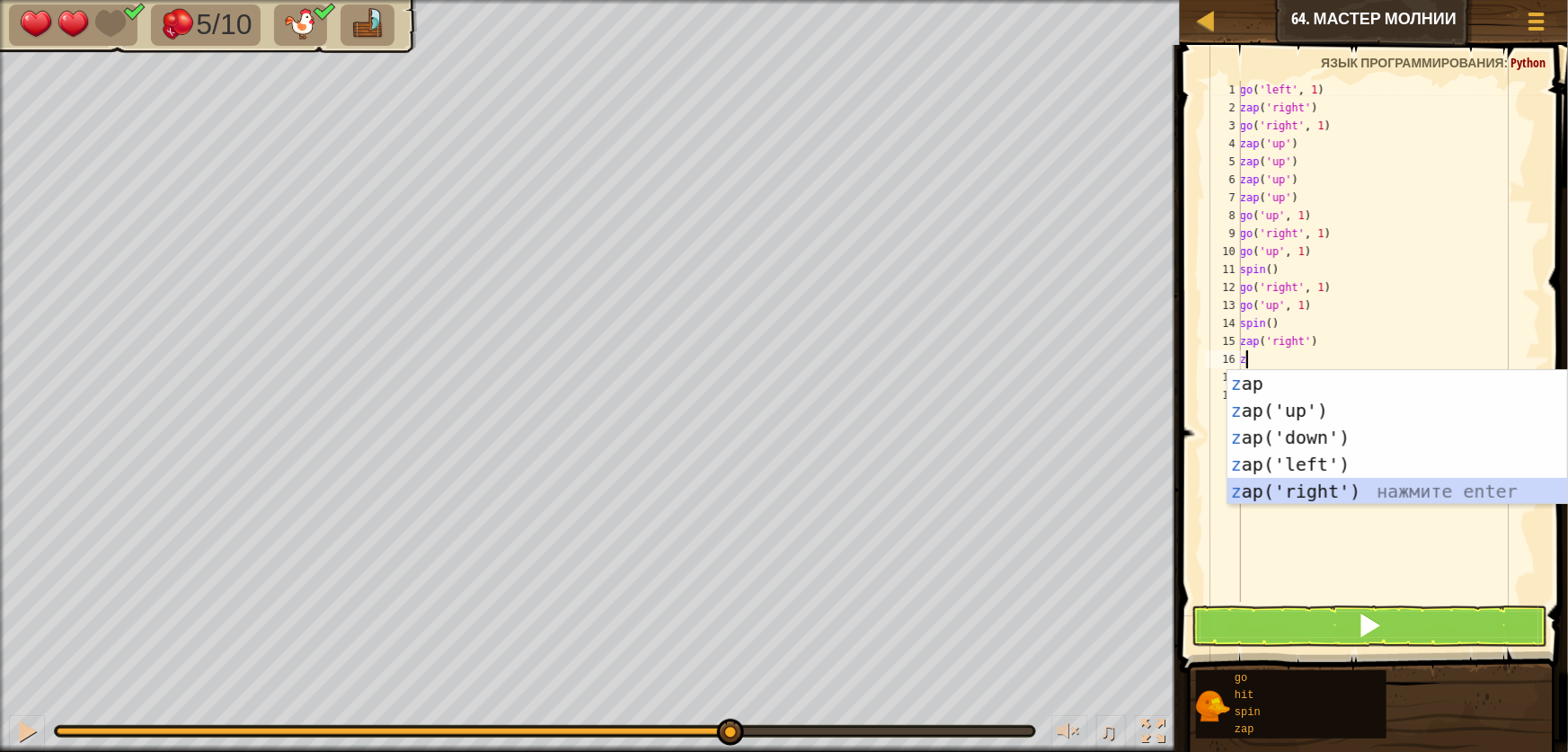
click at [1308, 494] on div "z ap нажмите enter z ap('up') нажмите enter z ap('down') нажмите enter z ap('le…" at bounding box center [1397, 464] width 340 height 189
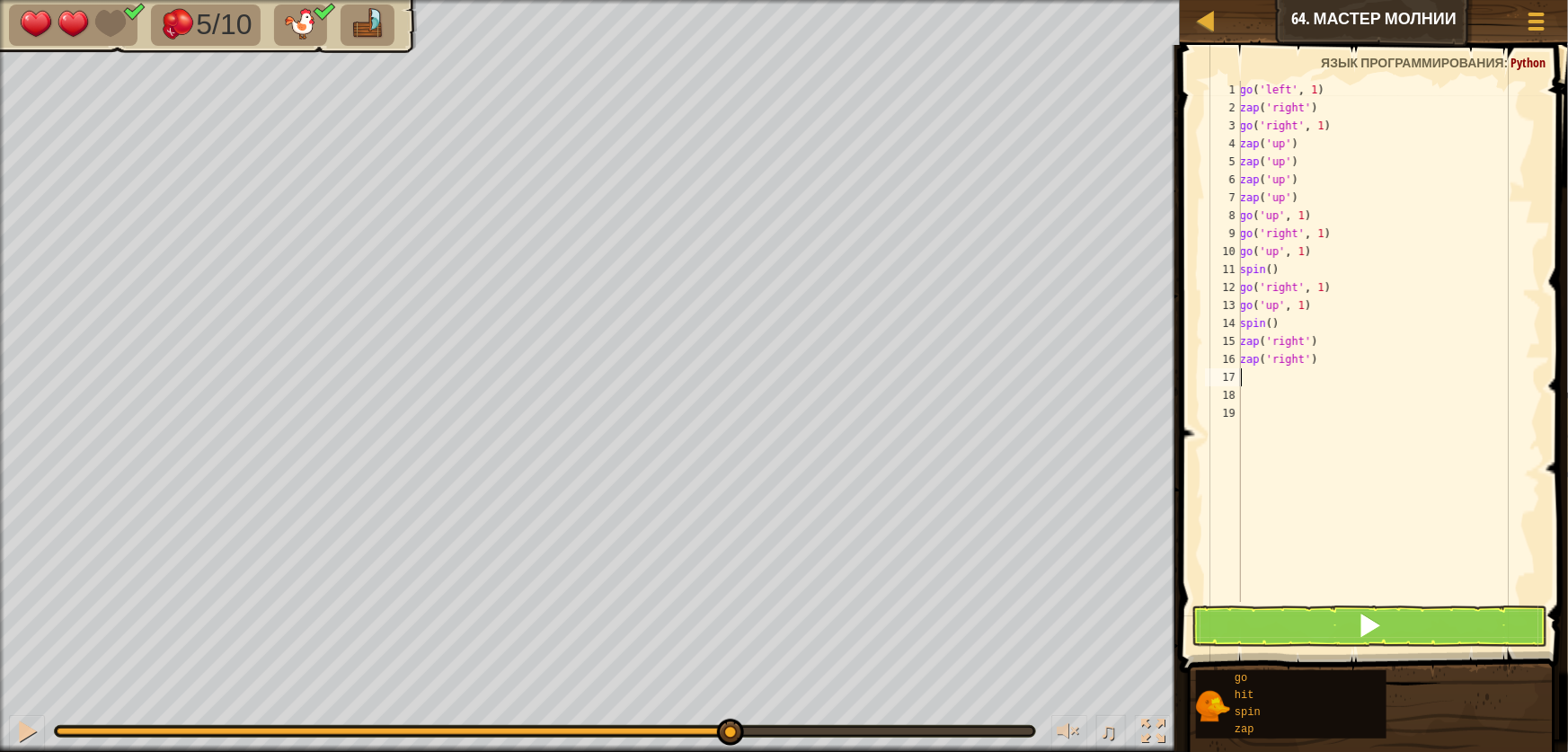
type textarea "h"
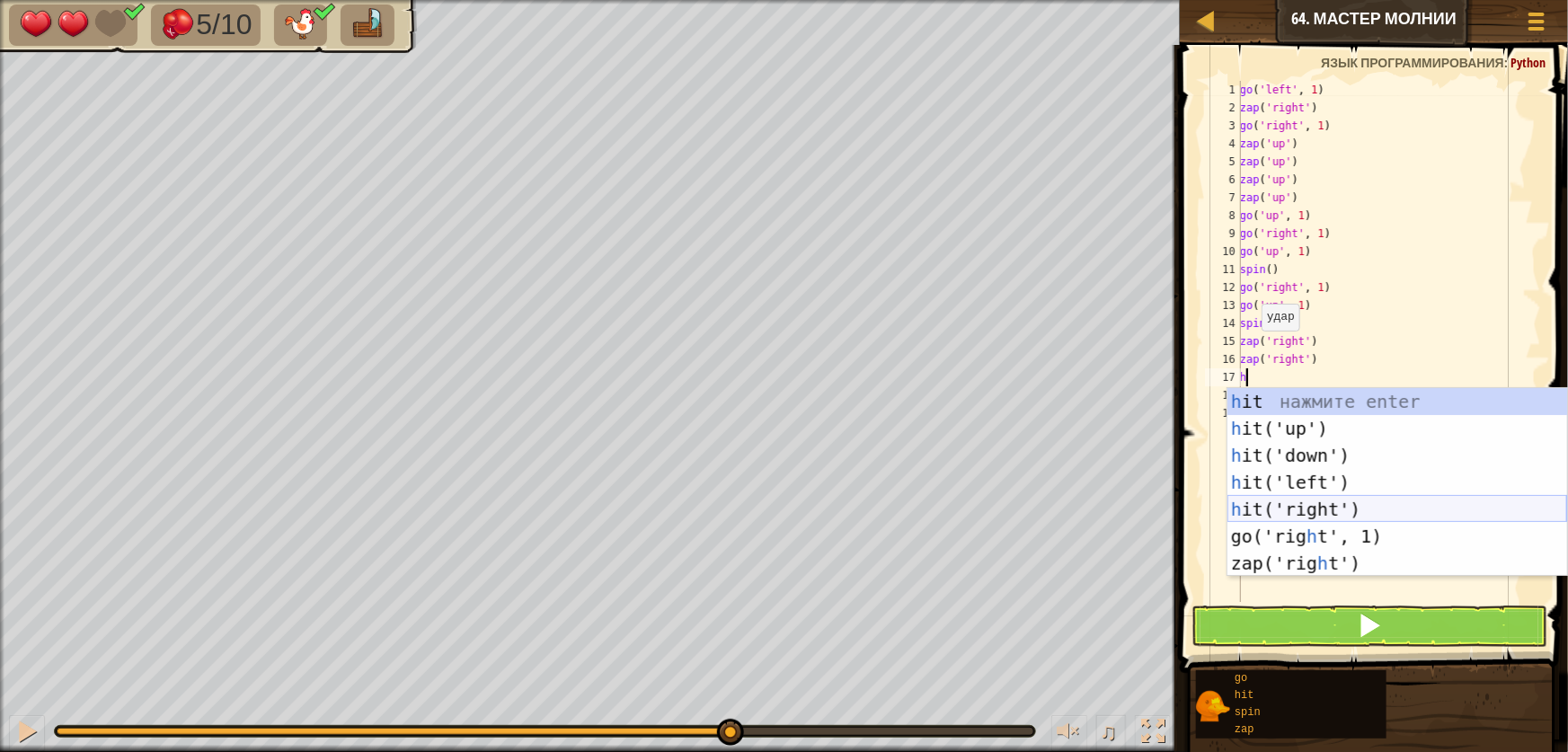
click at [1314, 504] on div "h it нажмите enter h it('up') нажмите enter h it('down') нажмите enter h it('le…" at bounding box center [1397, 510] width 340 height 243
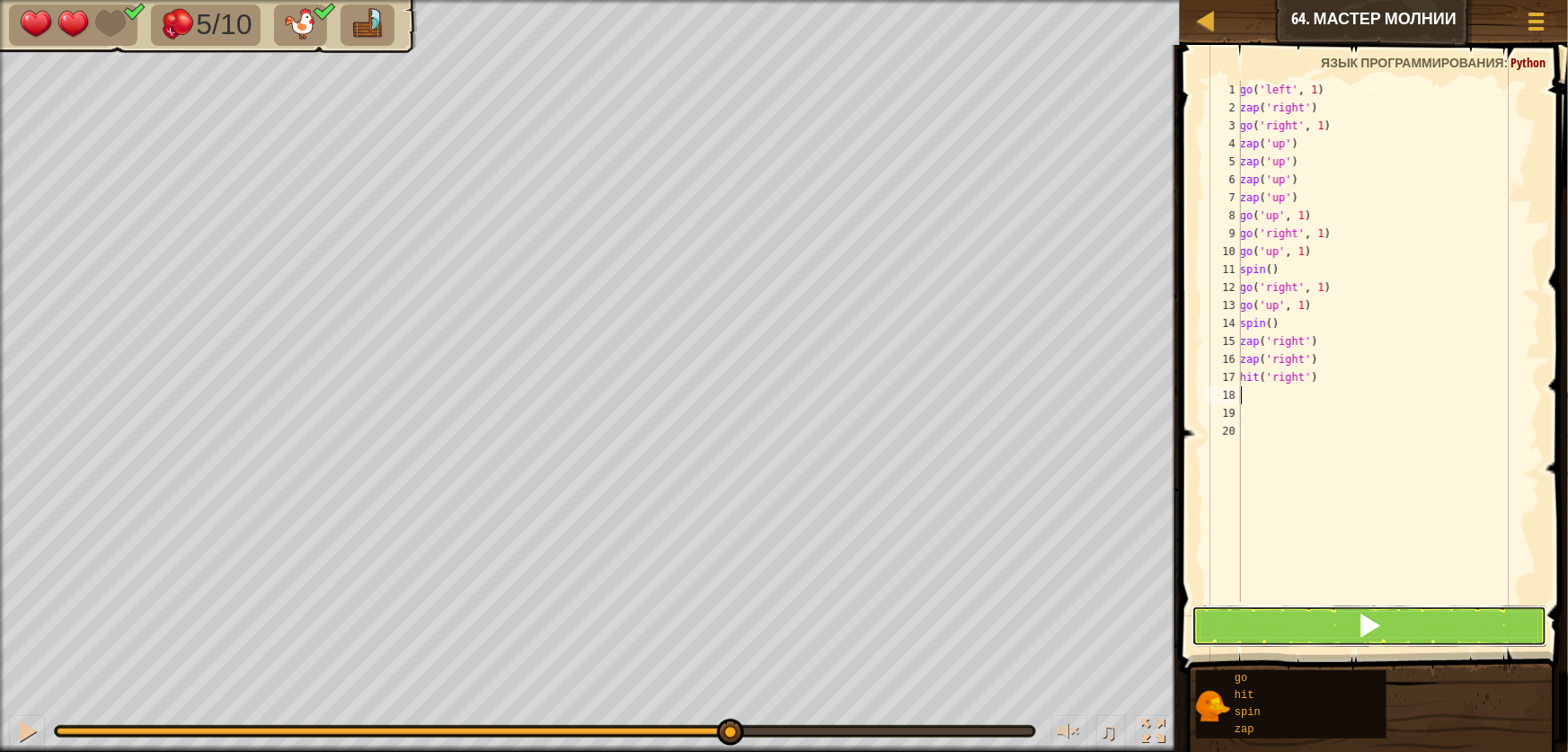
click at [1384, 623] on button at bounding box center [1370, 626] width 356 height 41
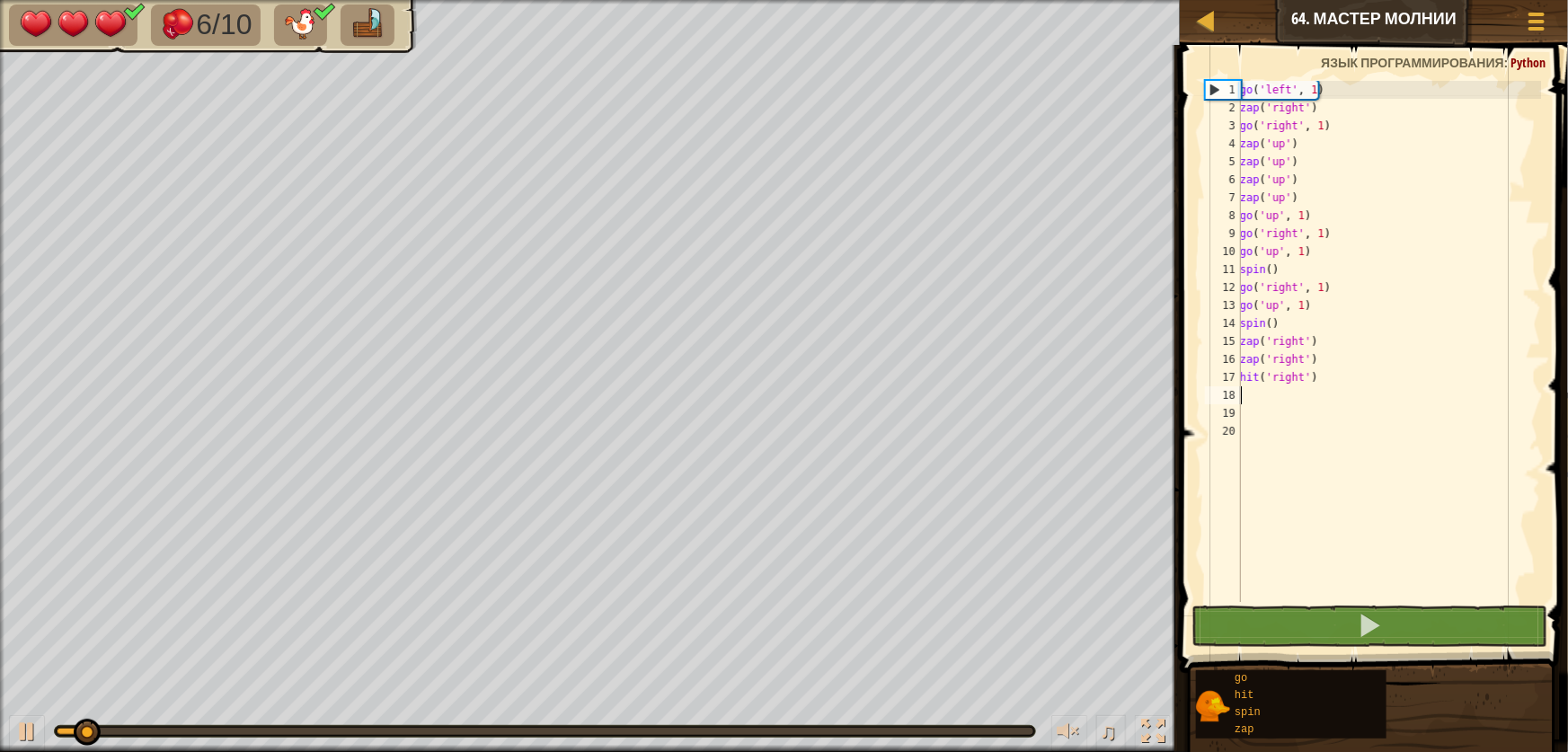
click at [544, 728] on div at bounding box center [544, 732] width 976 height 7
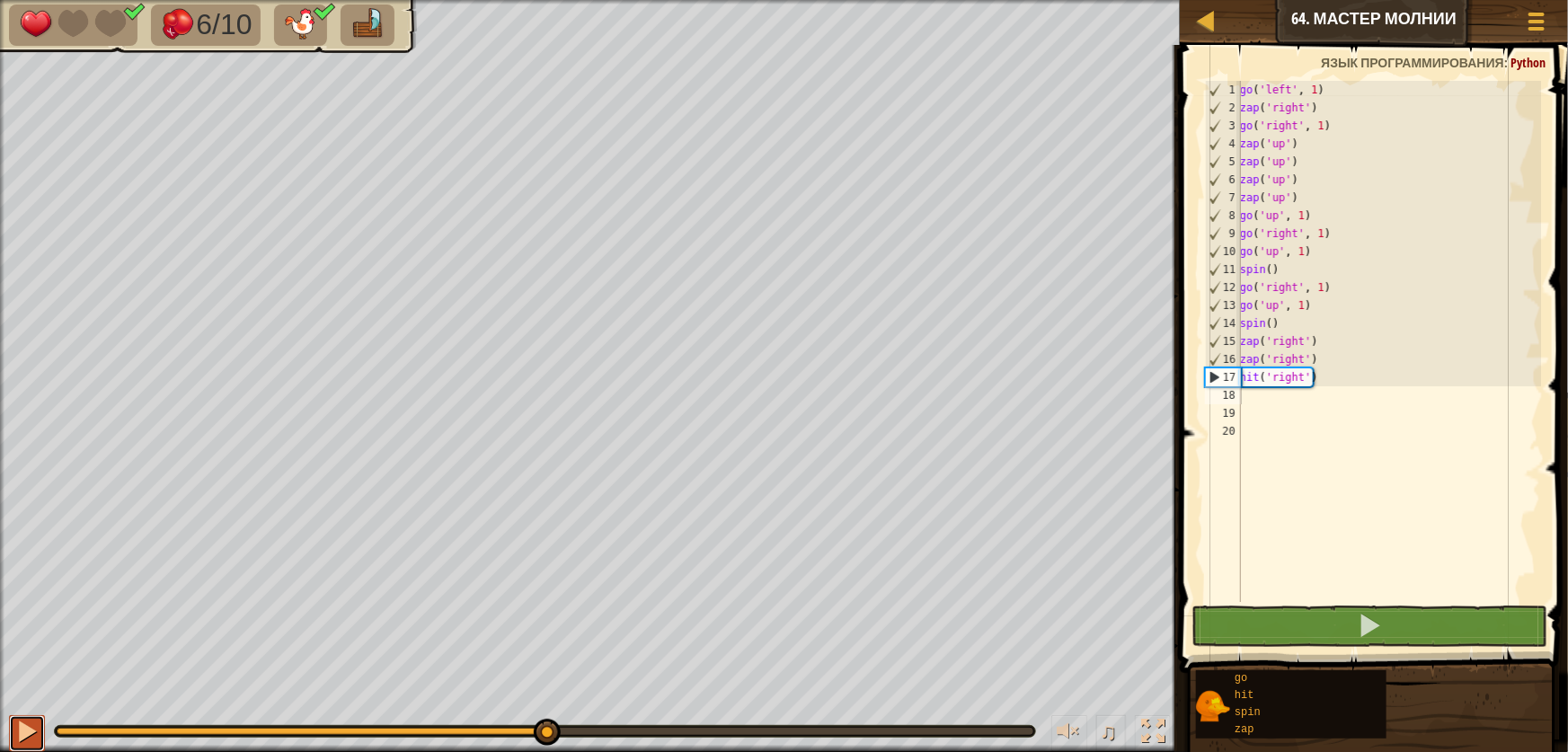
click at [37, 739] on div at bounding box center [27, 732] width 24 height 24
type textarea "h"
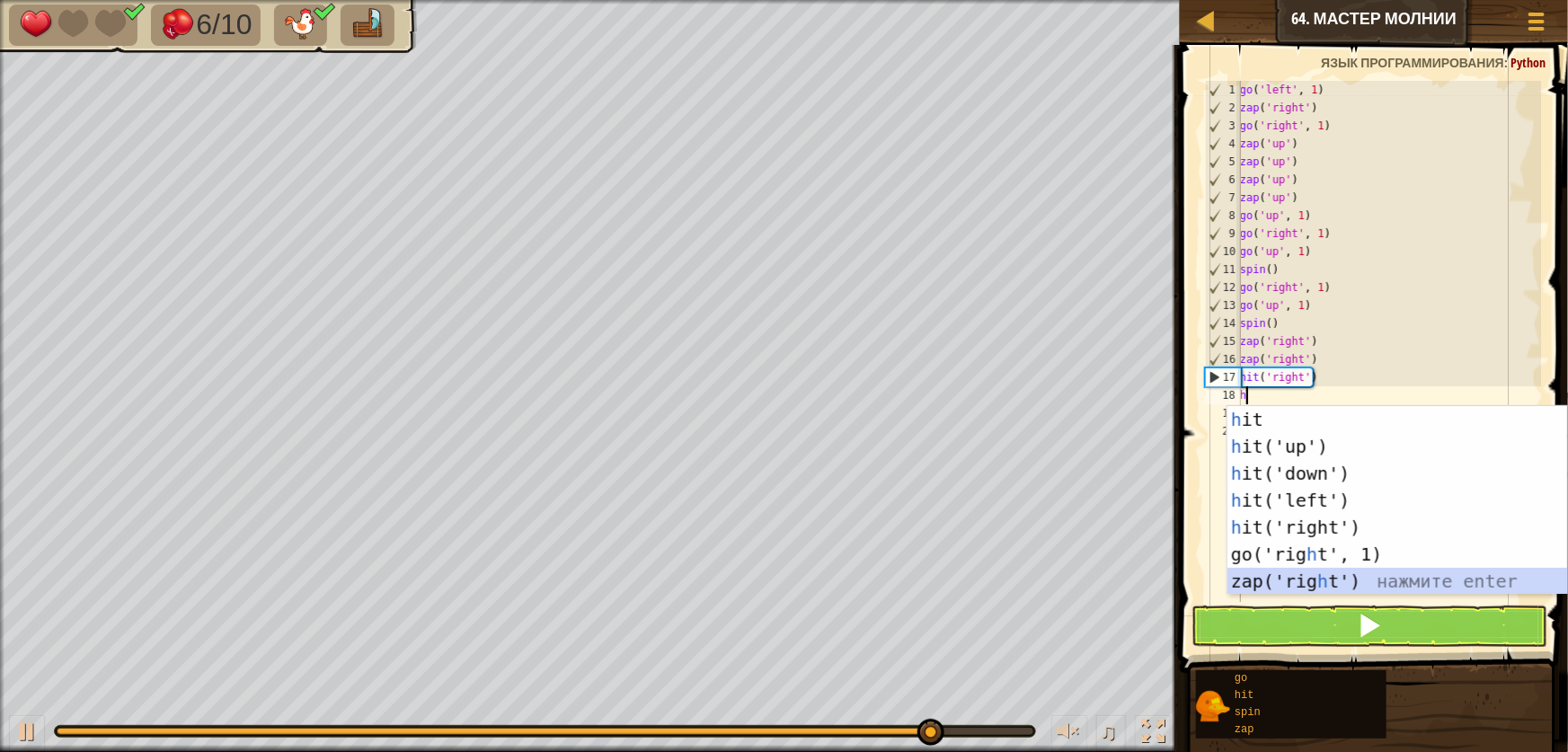
click at [1315, 579] on div "h it нажмите enter h it('up') нажмите enter h it('down') нажмите enter h it('le…" at bounding box center [1397, 528] width 340 height 243
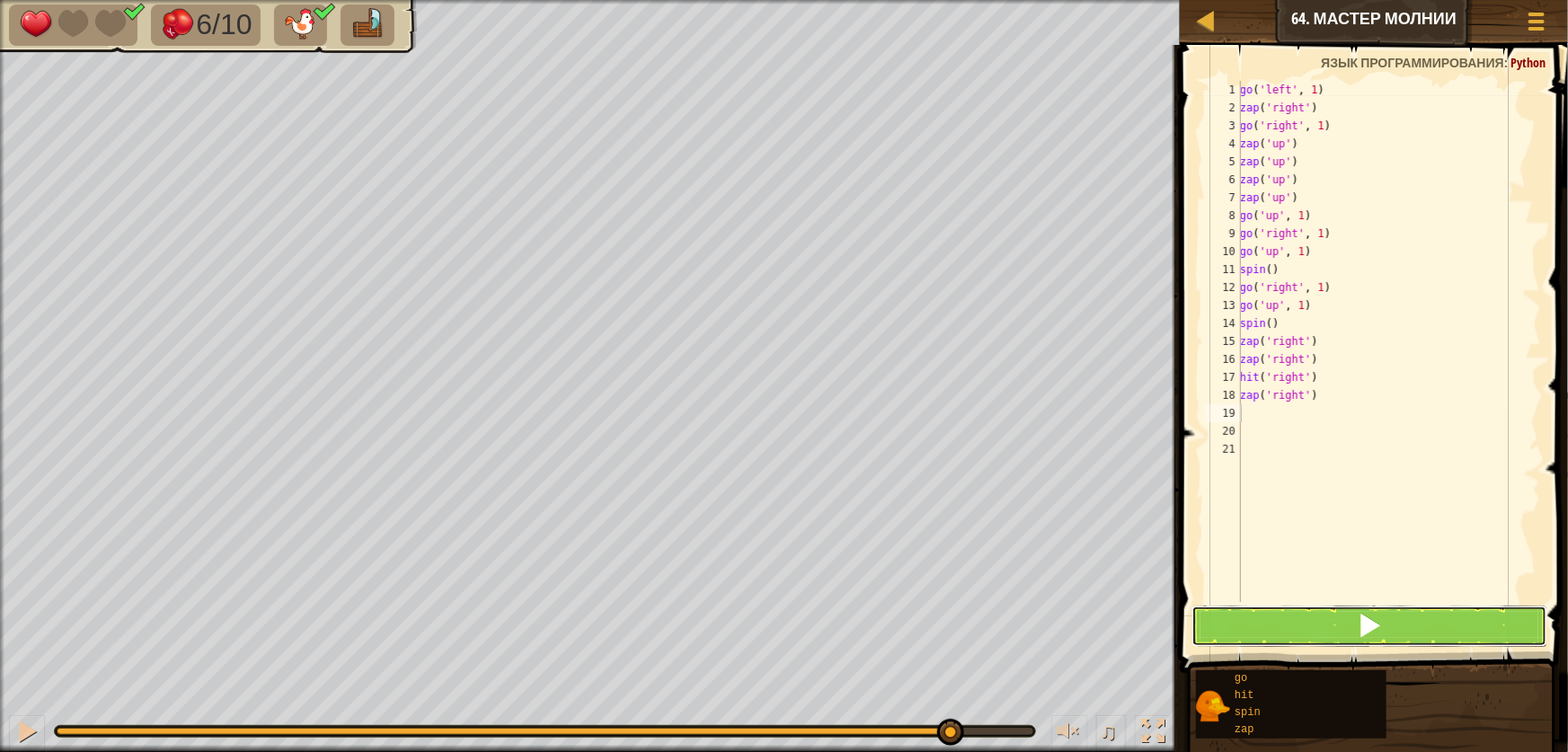
click at [1334, 623] on button at bounding box center [1370, 626] width 356 height 41
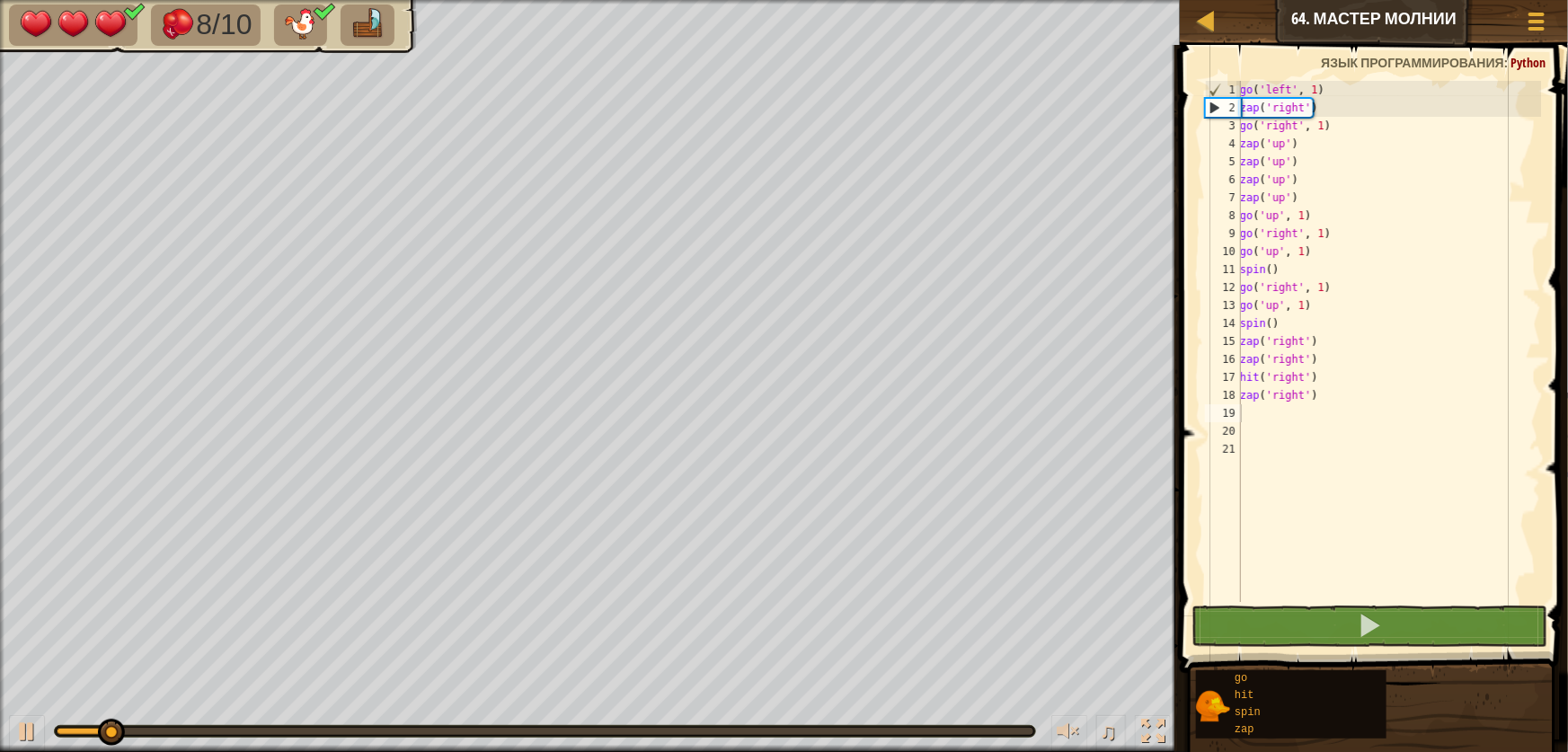
click at [686, 720] on div "♫" at bounding box center [590, 726] width 1180 height 54
click at [687, 725] on div "♫" at bounding box center [590, 726] width 1180 height 54
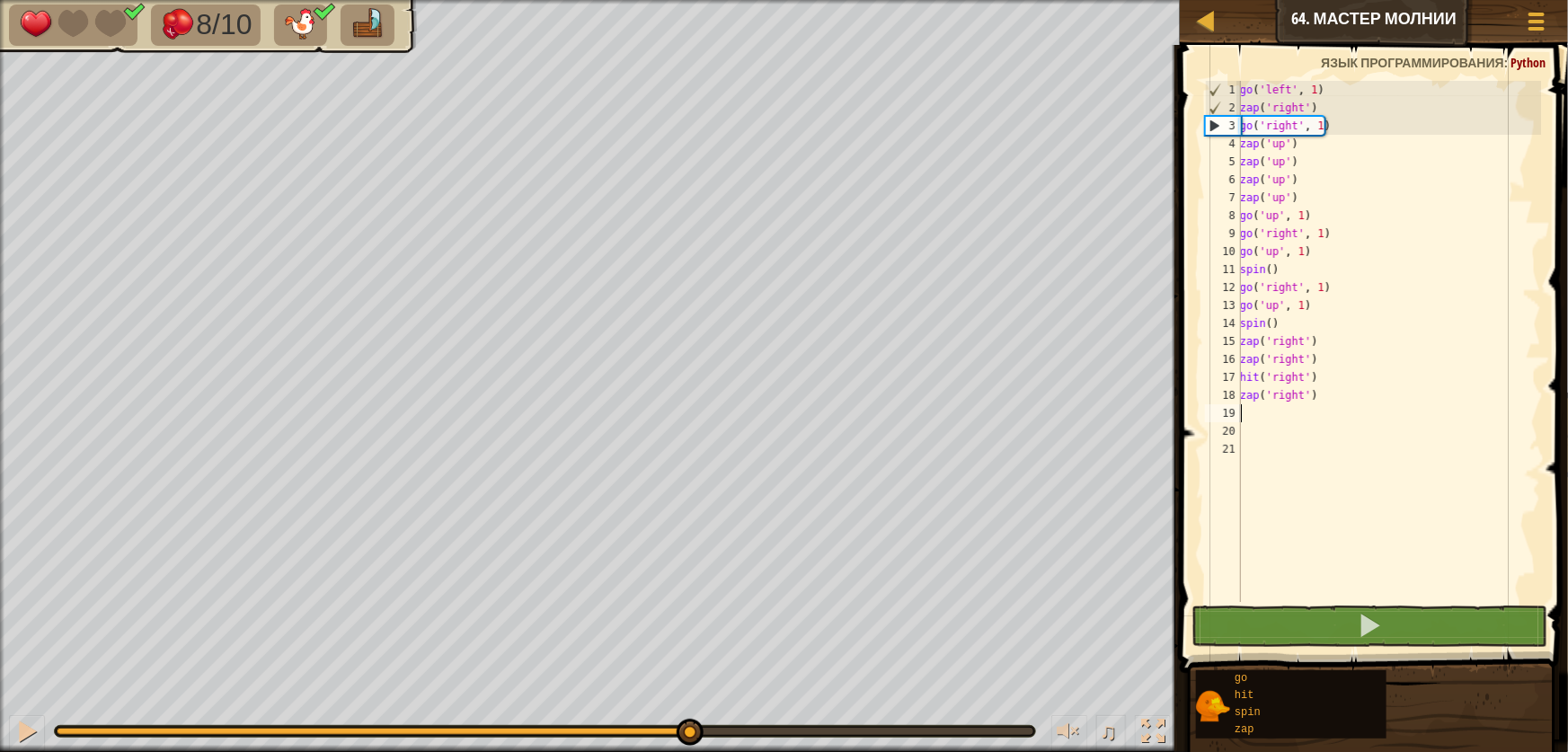
click at [689, 728] on div at bounding box center [544, 732] width 976 height 7
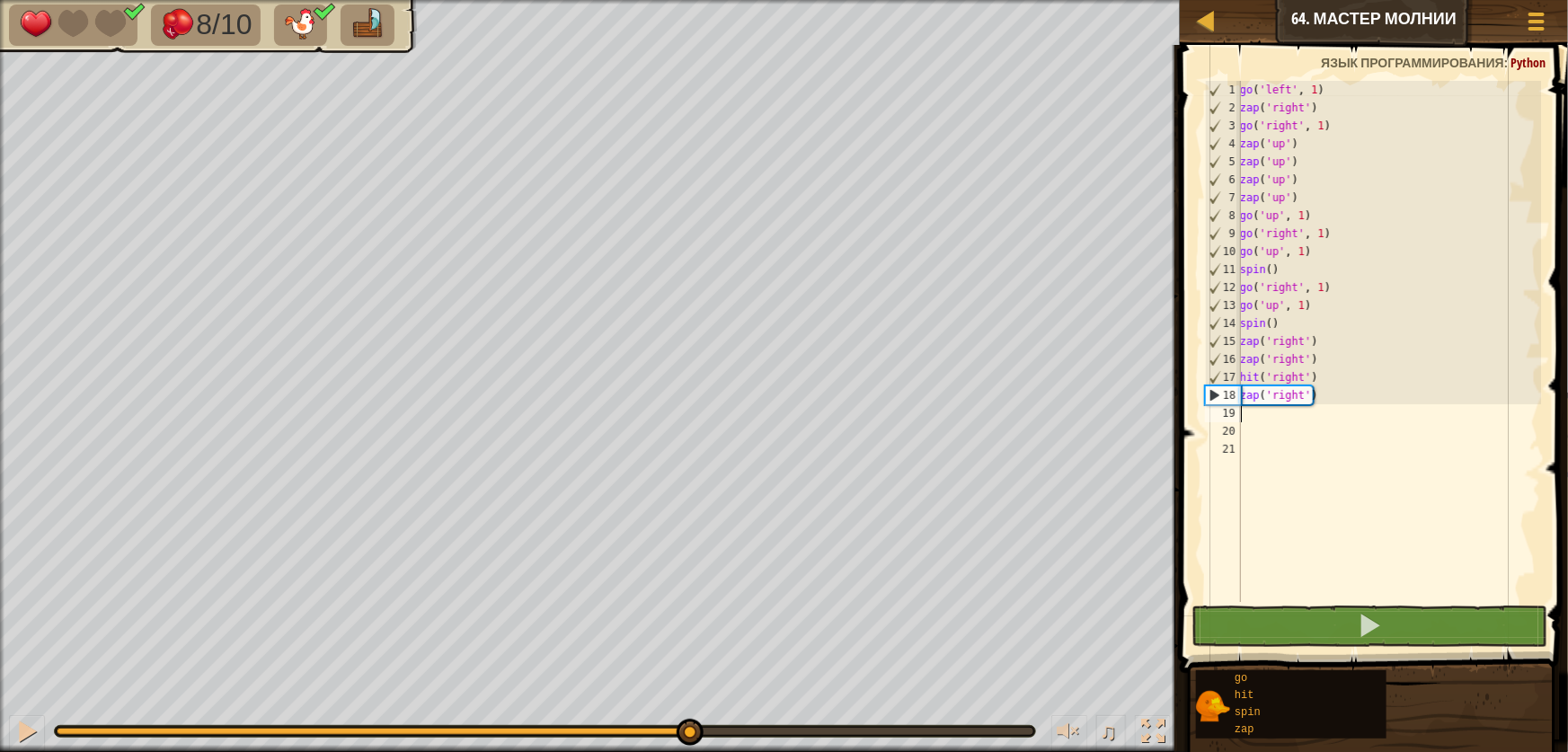
type textarea "g"
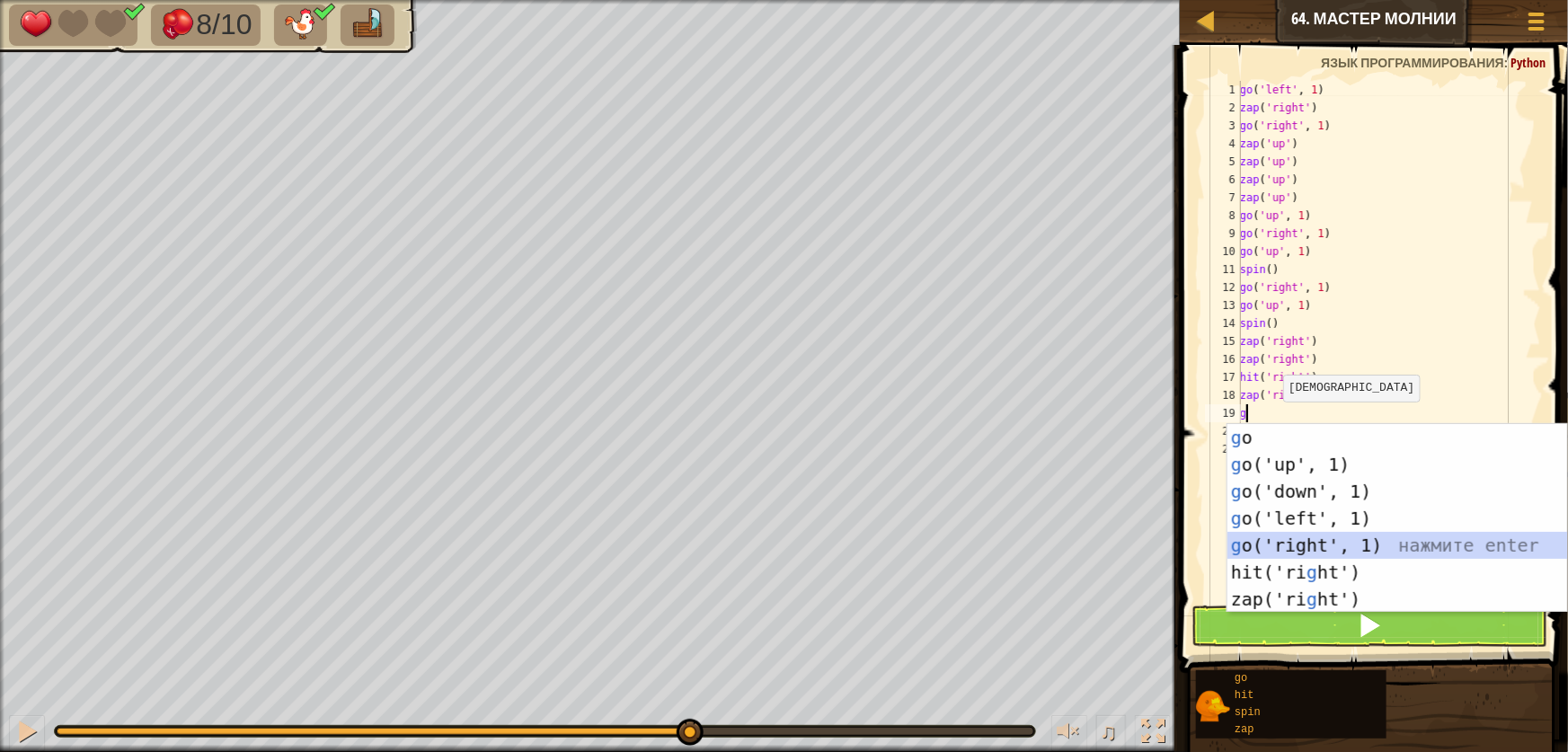
click at [1247, 545] on div "g o нажмите enter g o('up', 1) нажмите enter g o('down', 1) нажмите enter g o('…" at bounding box center [1397, 545] width 340 height 243
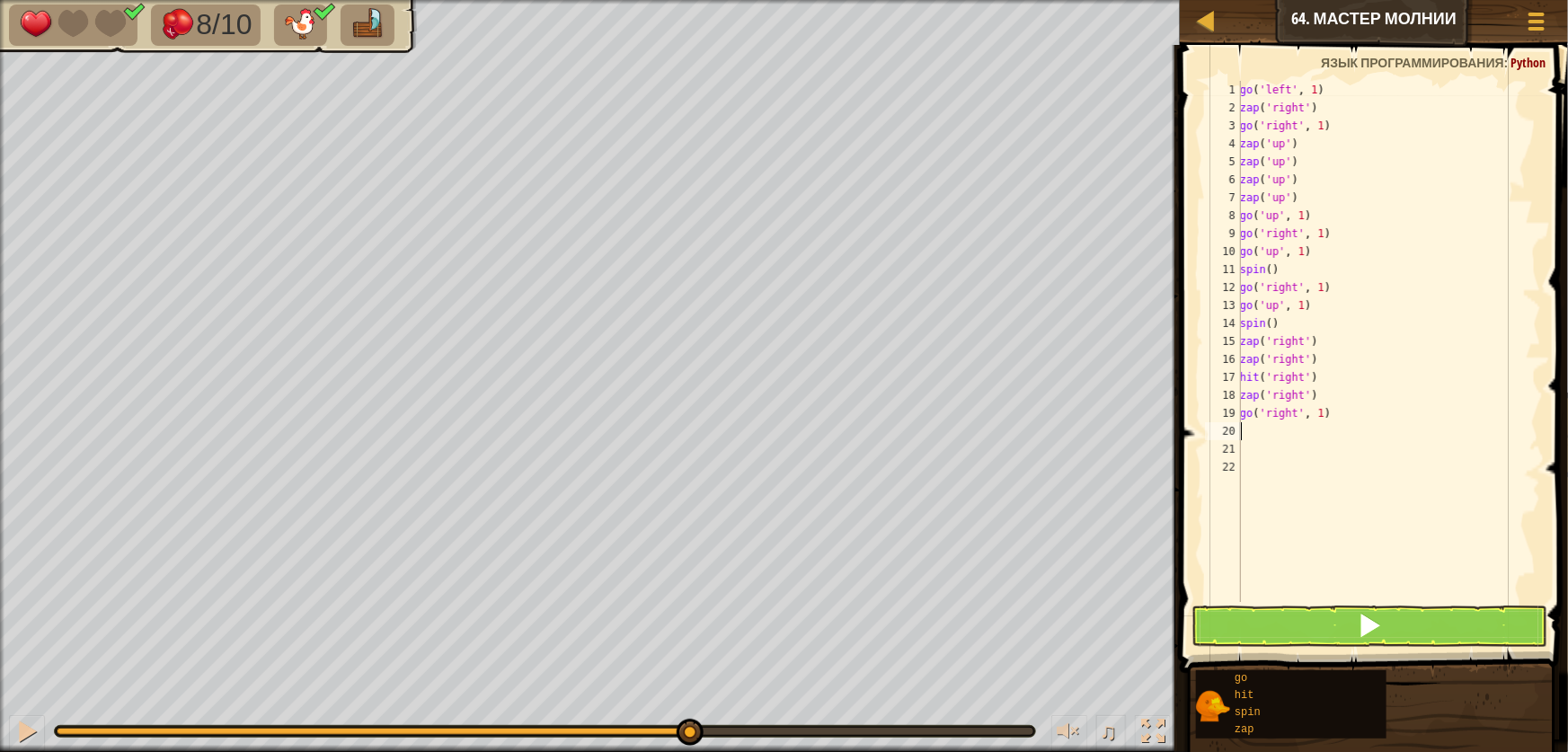
click at [1321, 420] on div "go ( 'left' , 1 ) zap ( 'right' ) go ( 'right' , 1 ) zap ( 'up' ) zap ( 'up' ) …" at bounding box center [1389, 360] width 305 height 557
click at [1319, 421] on div "go ( 'left' , 1 ) zap ( 'right' ) go ( 'right' , 1 ) zap ( 'up' ) zap ( 'up' ) …" at bounding box center [1389, 342] width 305 height 522
type textarea "go('right', 5)"
drag, startPoint x: 1338, startPoint y: 586, endPoint x: 1343, endPoint y: 601, distance: 15.8
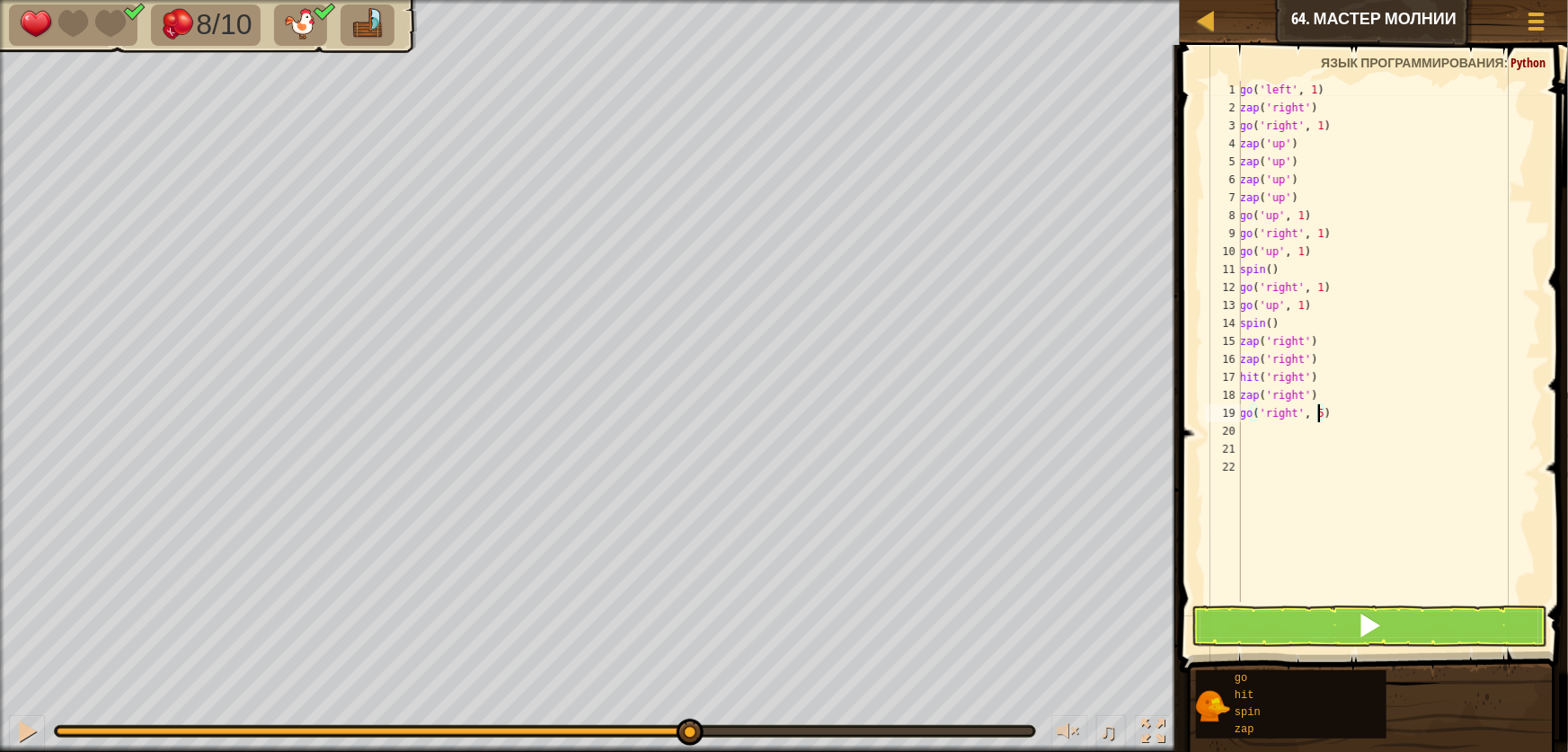
click at [1342, 600] on div "go ( 'left' , 1 ) zap ( 'right' ) go ( 'right' , 1 ) zap ( 'up' ) zap ( 'up' ) …" at bounding box center [1389, 360] width 305 height 557
click at [1352, 619] on button at bounding box center [1370, 626] width 356 height 41
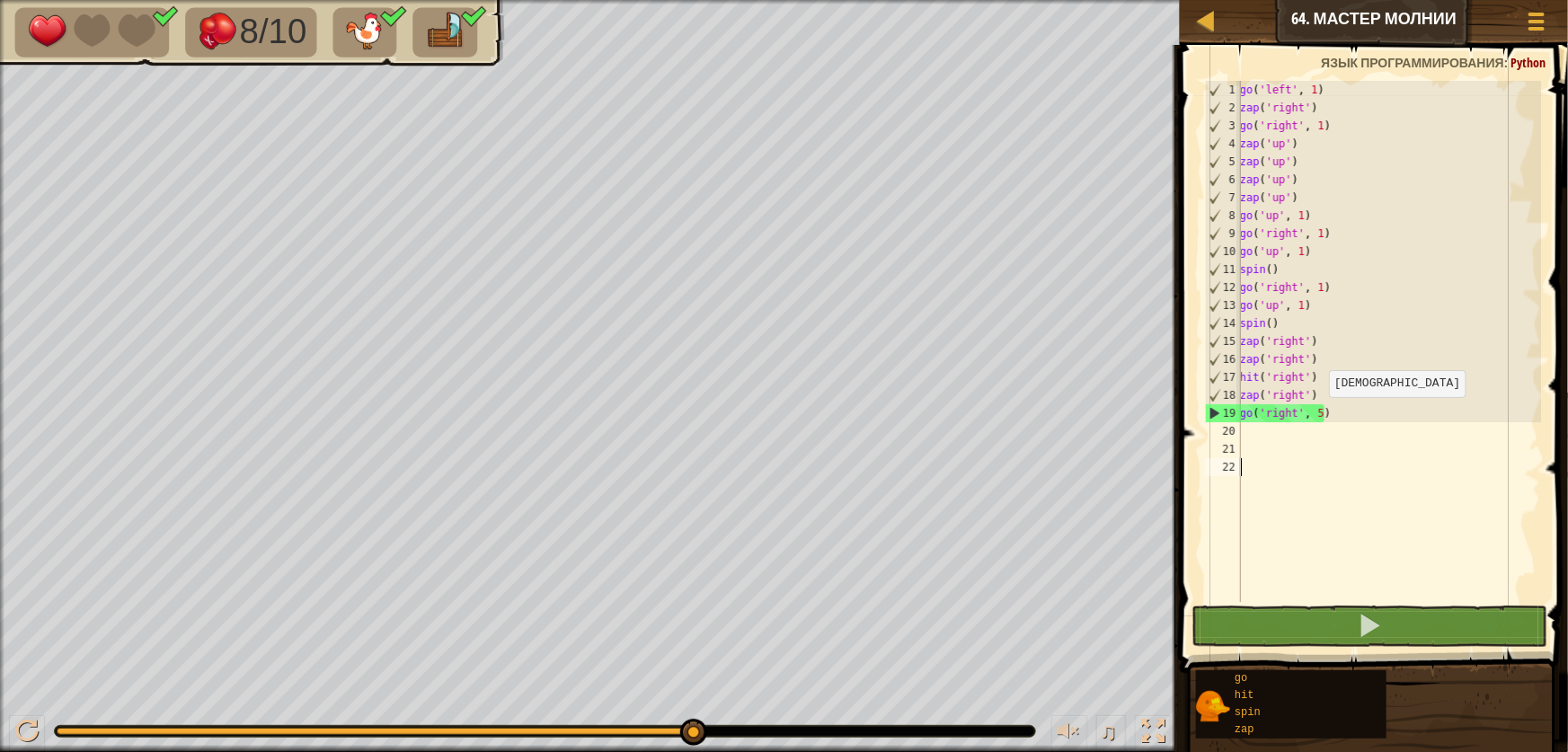
click at [1320, 415] on div "go ( 'left' , 1 ) zap ( 'right' ) go ( 'right' , 1 ) zap ( 'up' ) zap ( 'up' ) …" at bounding box center [1389, 360] width 305 height 557
type textarea "go('right', )"
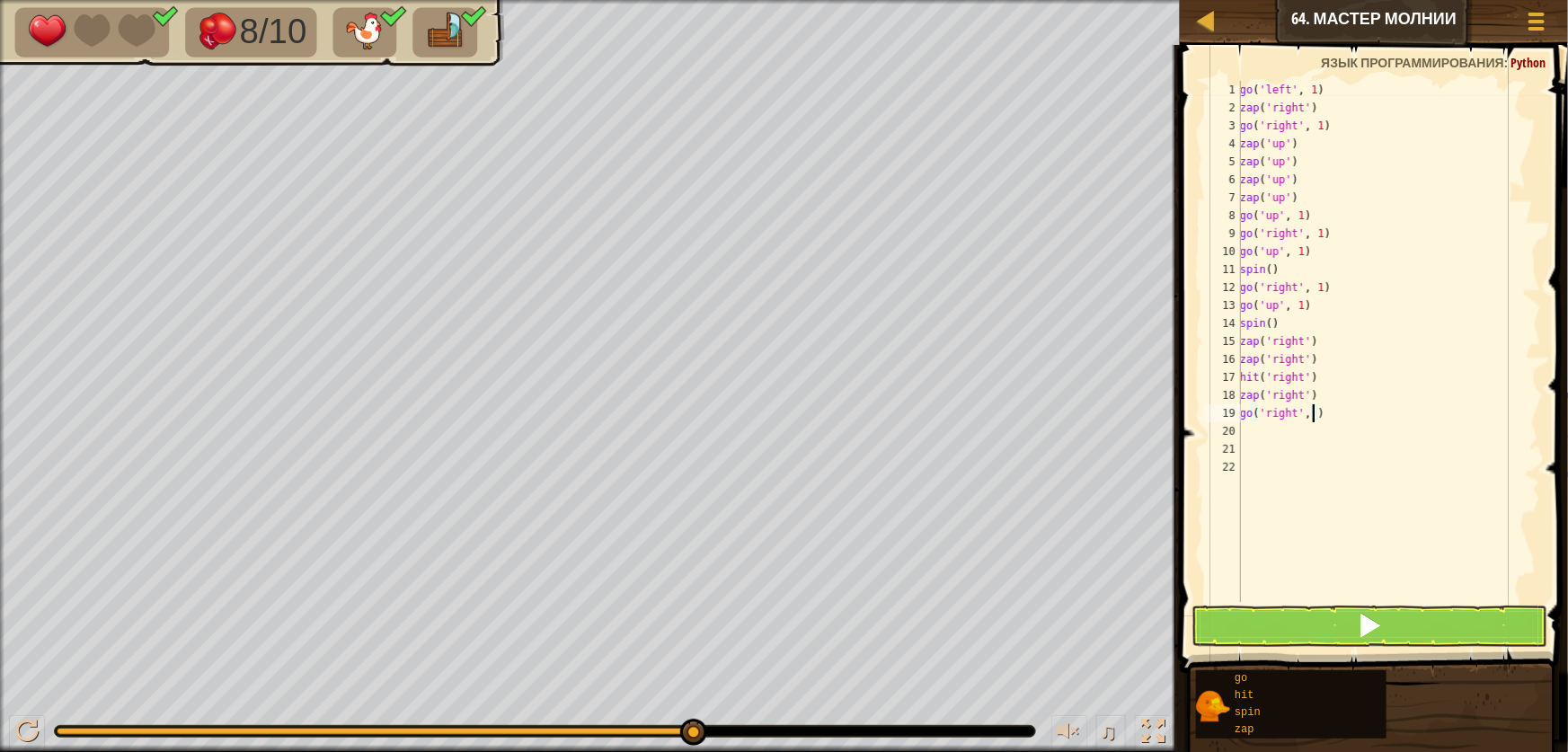
drag, startPoint x: 1374, startPoint y: 589, endPoint x: 1371, endPoint y: 615, distance: 26.2
click at [1371, 615] on div "go('right', ) 1 2 3 4 5 6 7 8 9 10 11 12 13 14 15 16 17 18 19 20 21 22 go ( 'le…" at bounding box center [1371, 395] width 394 height 682
click at [1308, 418] on div "go ( 'left' , 1 ) zap ( 'right' ) go ( 'right' , 1 ) zap ( 'up' ) zap ( 'up' ) …" at bounding box center [1389, 360] width 305 height 557
click at [1374, 611] on button at bounding box center [1370, 626] width 356 height 41
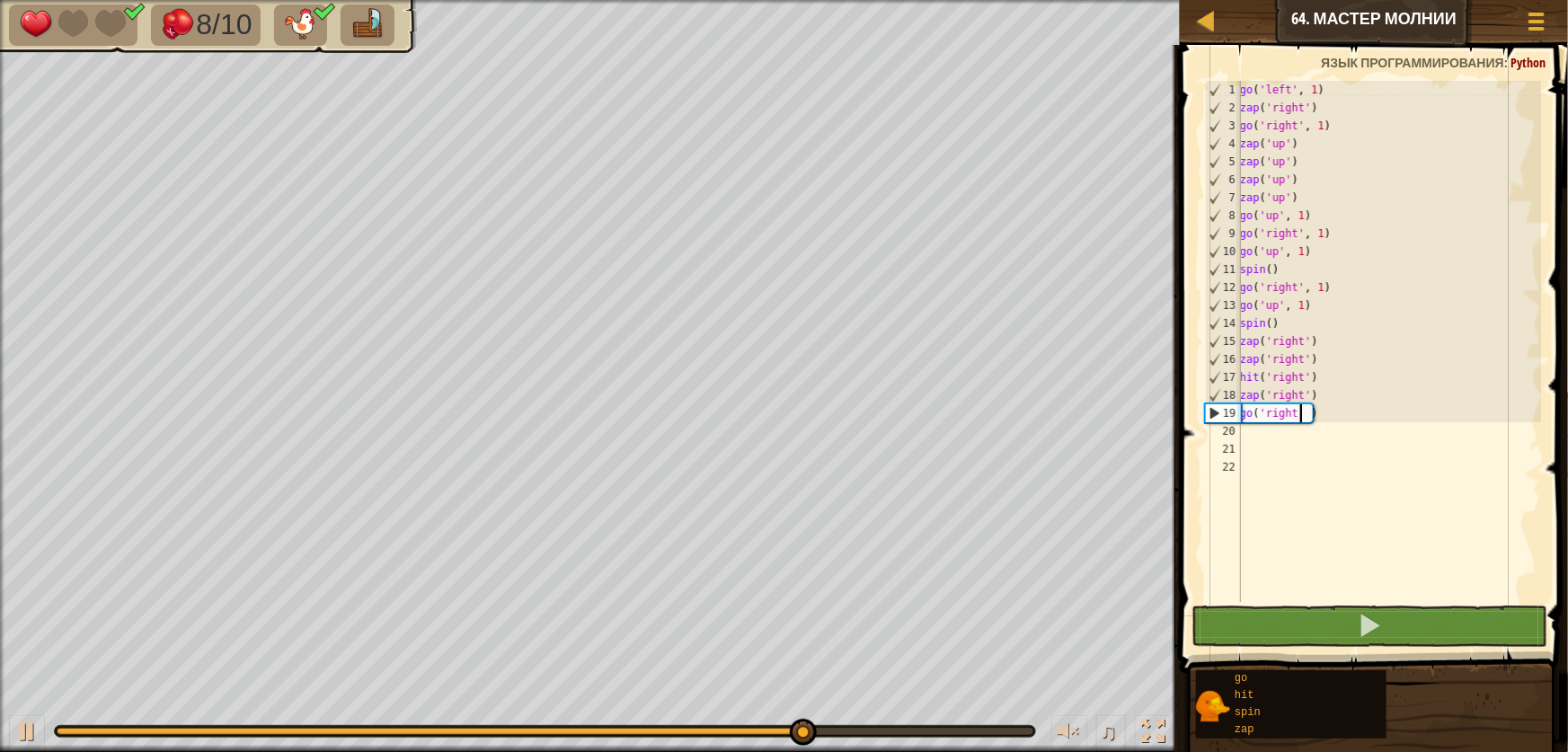
scroll to position [8, 5]
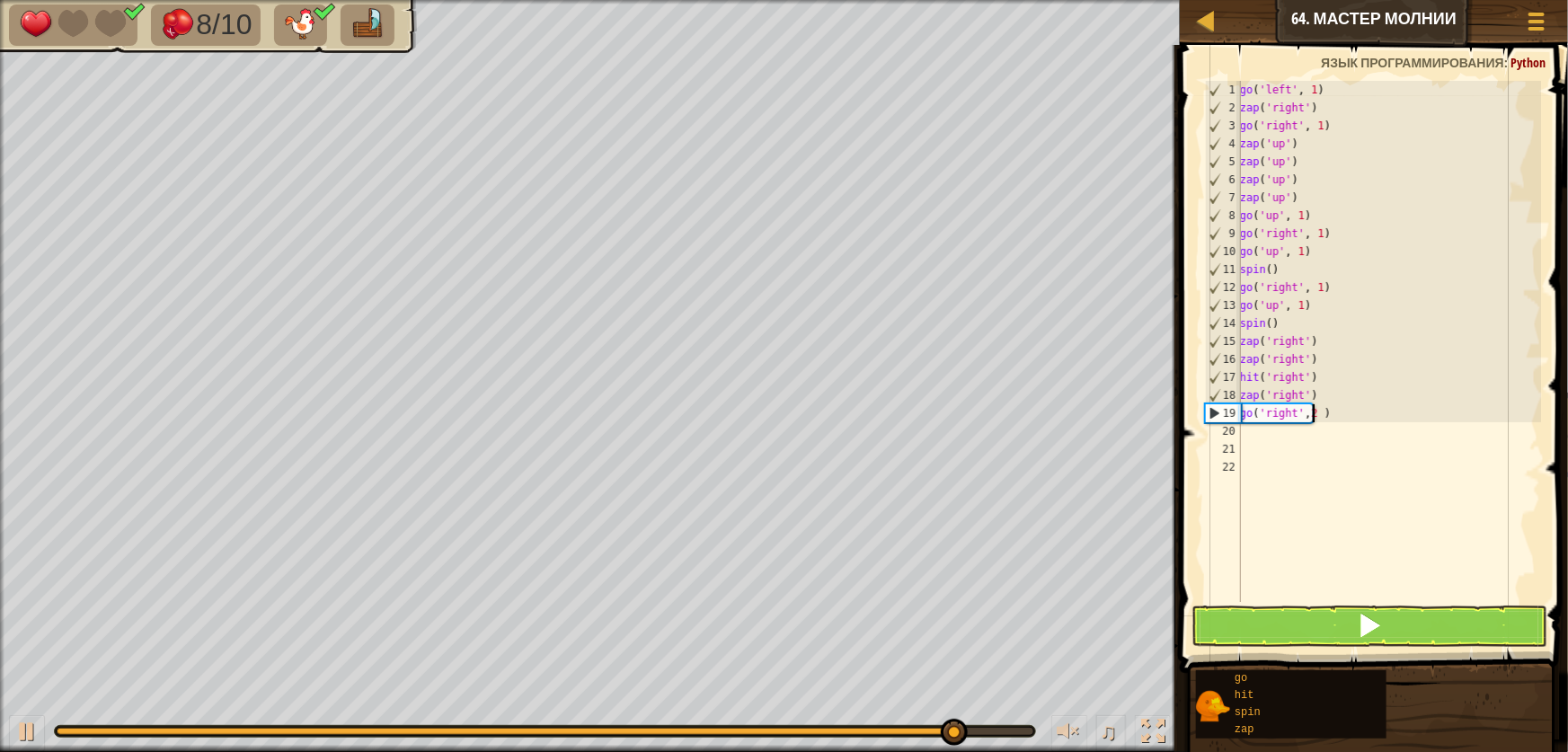
type textarea "go('right',2 )"
click at [1417, 611] on button at bounding box center [1370, 626] width 356 height 41
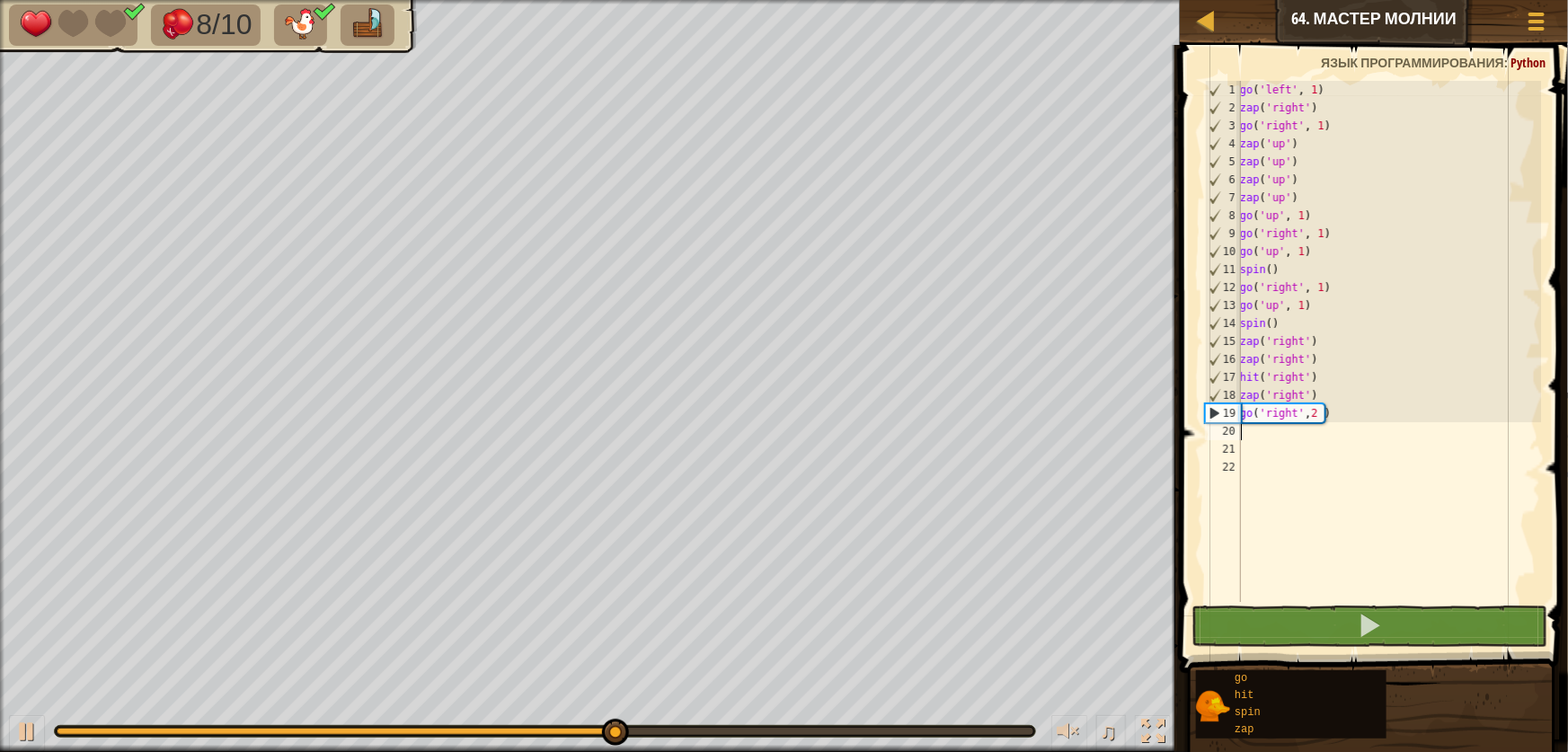
click at [1258, 435] on div "go ( 'left' , 1 ) zap ( 'right' ) go ( 'right' , 1 ) zap ( 'up' ) zap ( 'up' ) …" at bounding box center [1389, 360] width 305 height 557
type textarea "z"
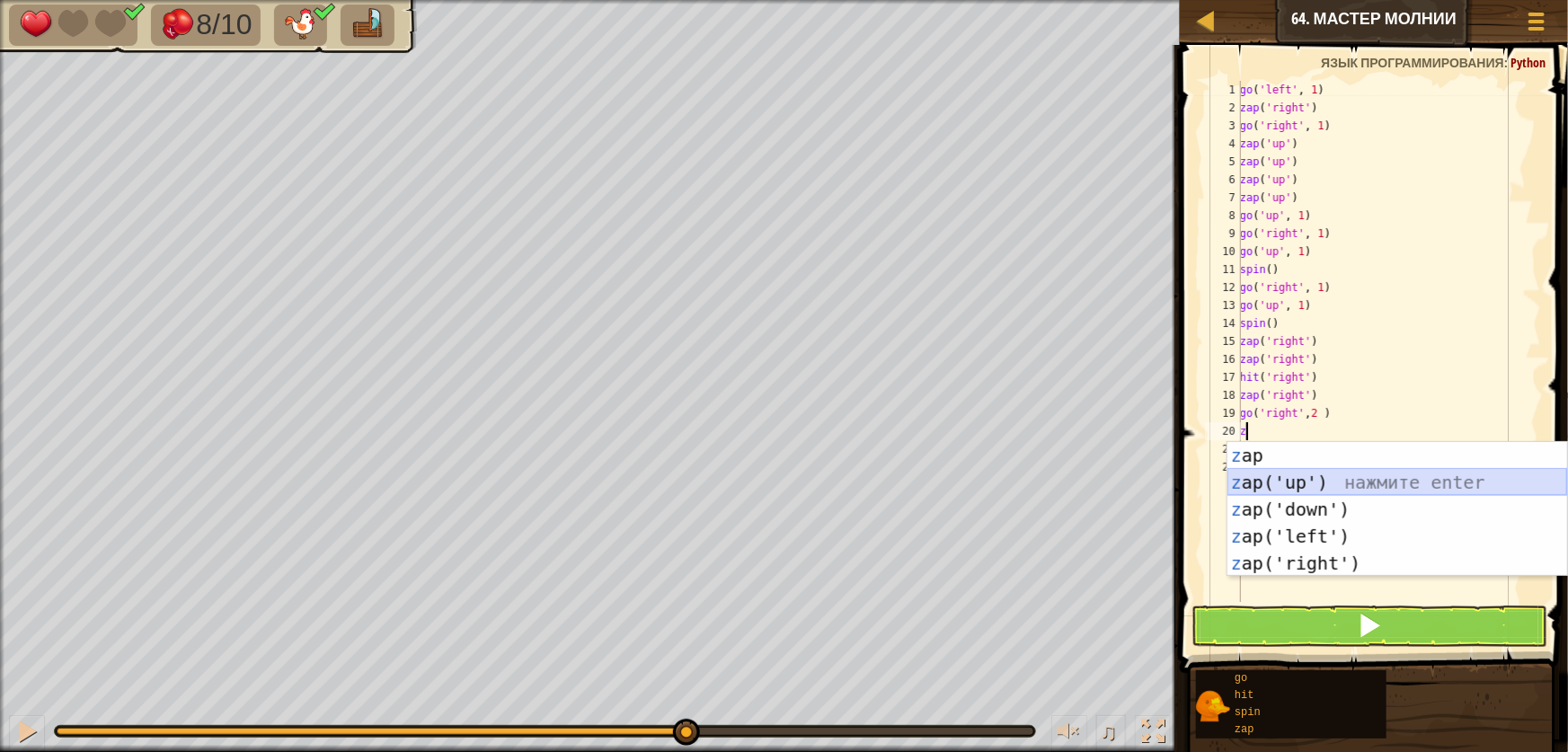
click at [1310, 472] on div "z ap нажмите enter z ap('up') нажмите enter z ap('down') нажмите enter z ap('le…" at bounding box center [1397, 536] width 340 height 189
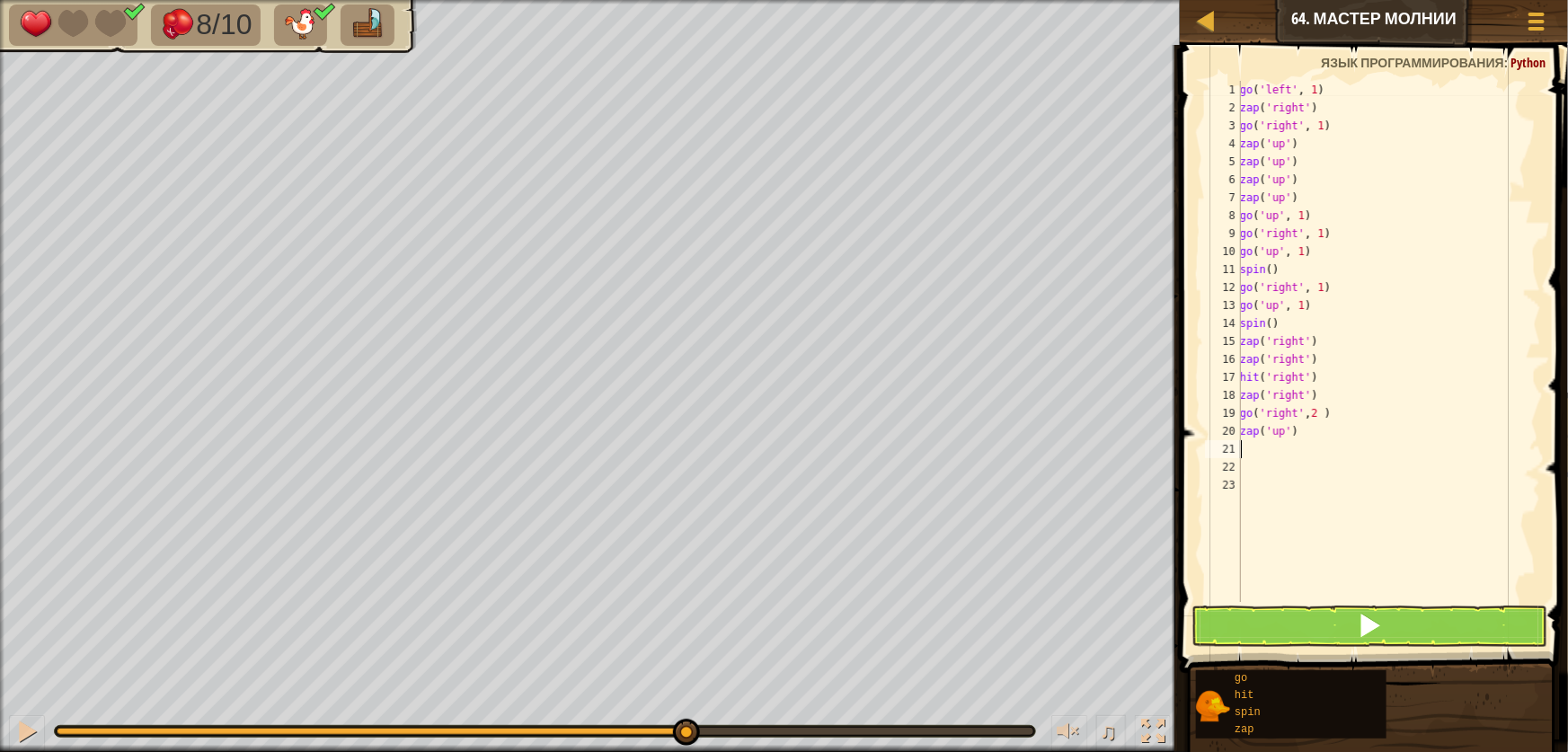
type textarea "z"
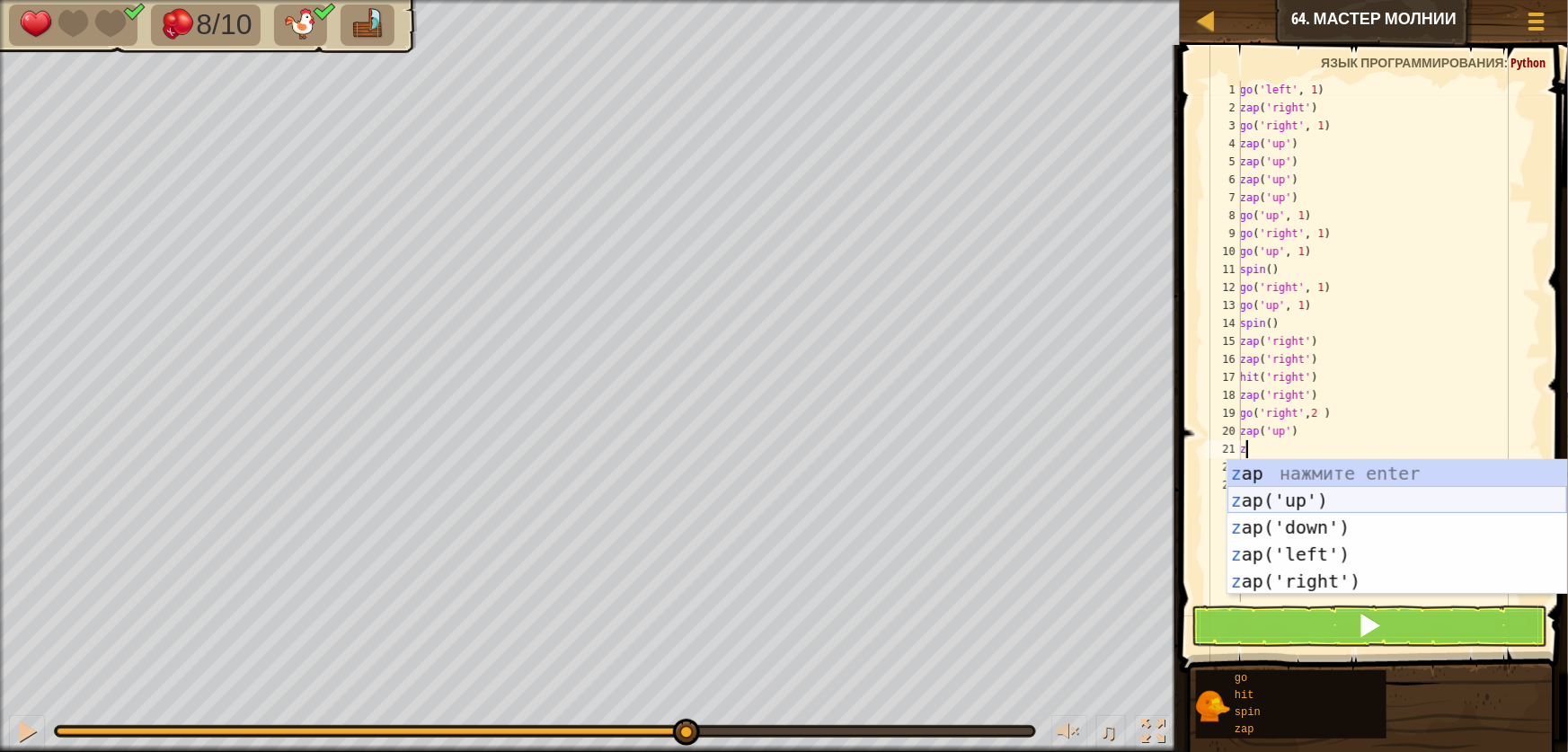
click at [1314, 503] on div "z ap нажмите enter z ap('up') нажмите enter z ap('down') нажмите enter z ap('le…" at bounding box center [1397, 555] width 340 height 189
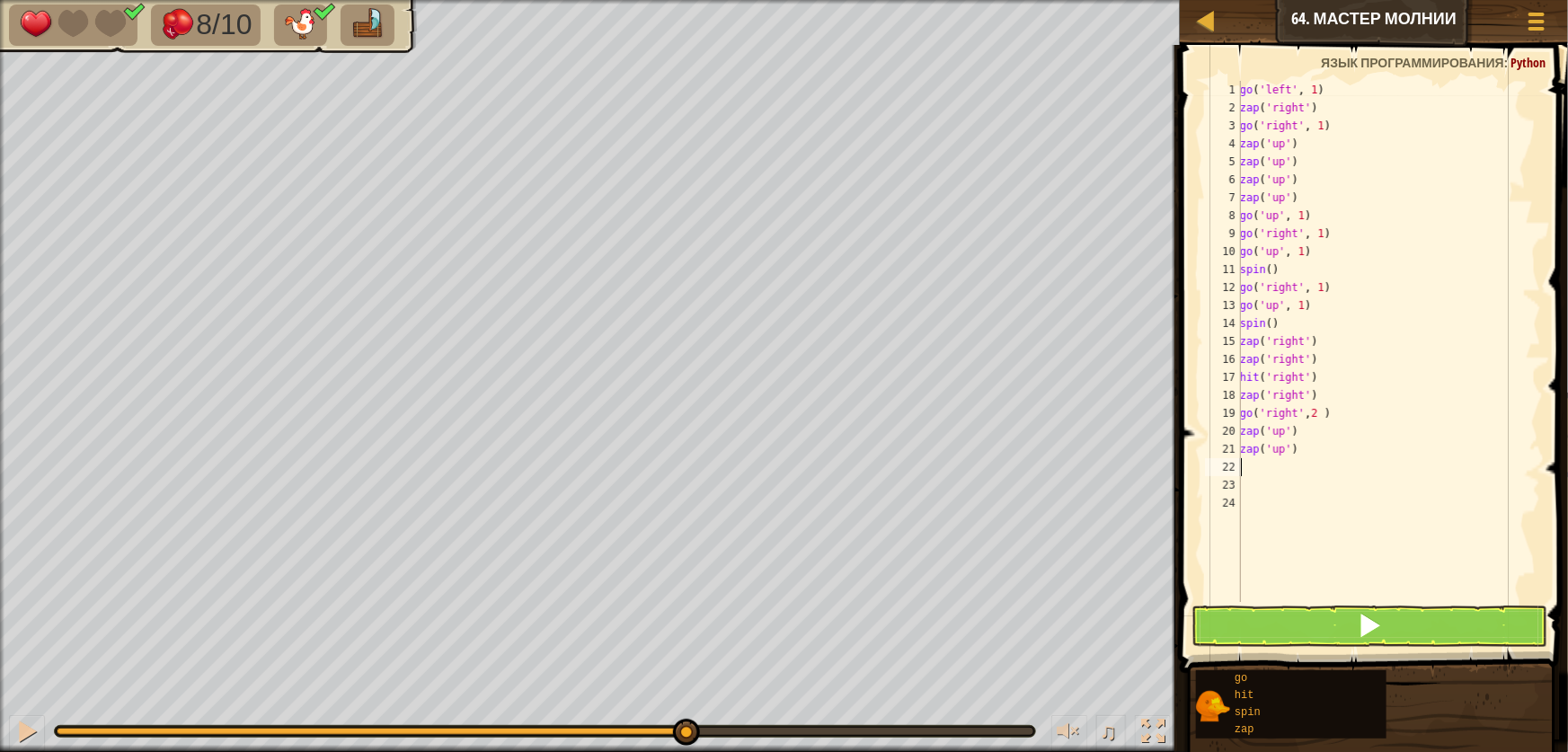
type textarea "g"
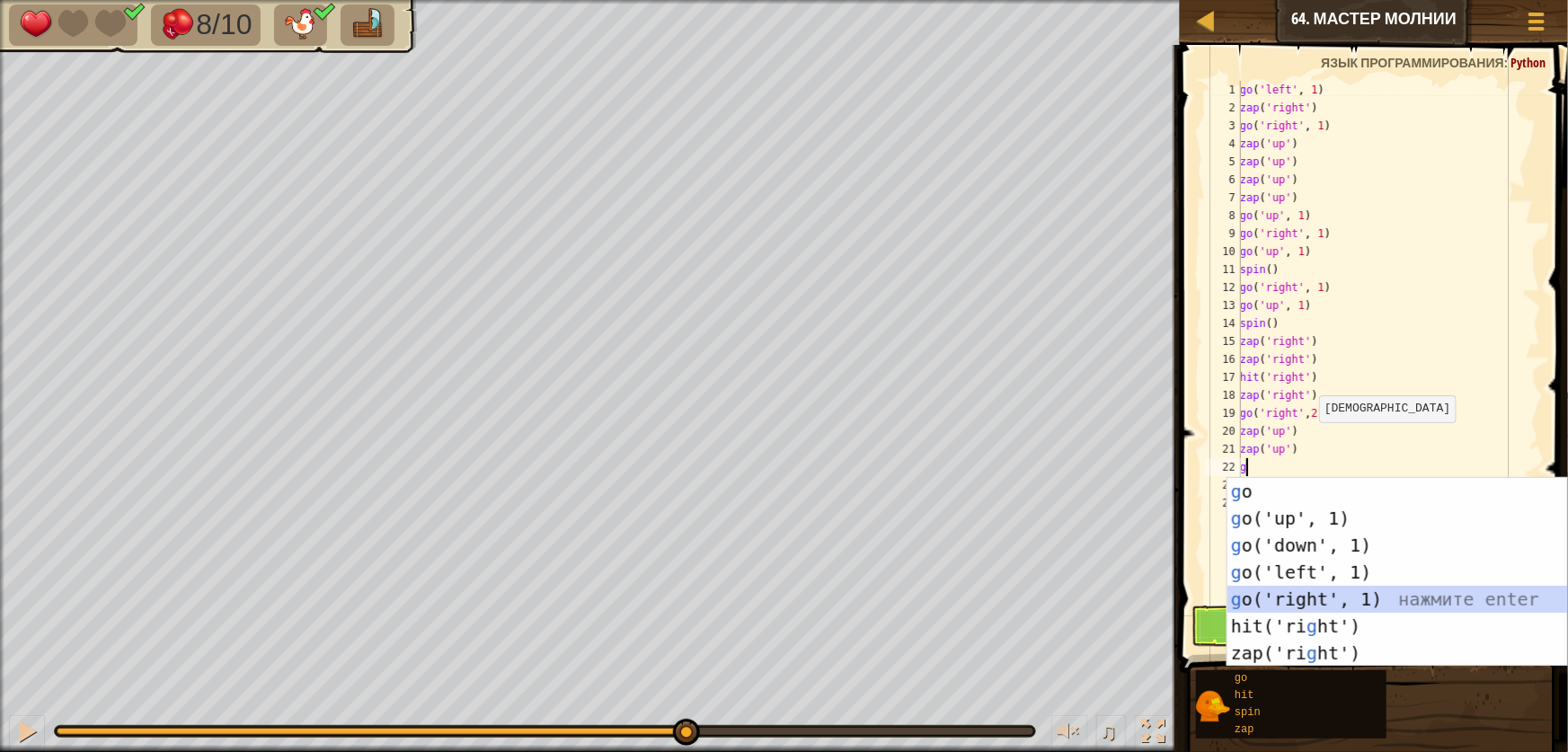
click at [1330, 588] on div "g o нажмите enter g o('up', 1) нажмите enter g o('down', 1) нажмите enter g o('…" at bounding box center [1397, 599] width 340 height 243
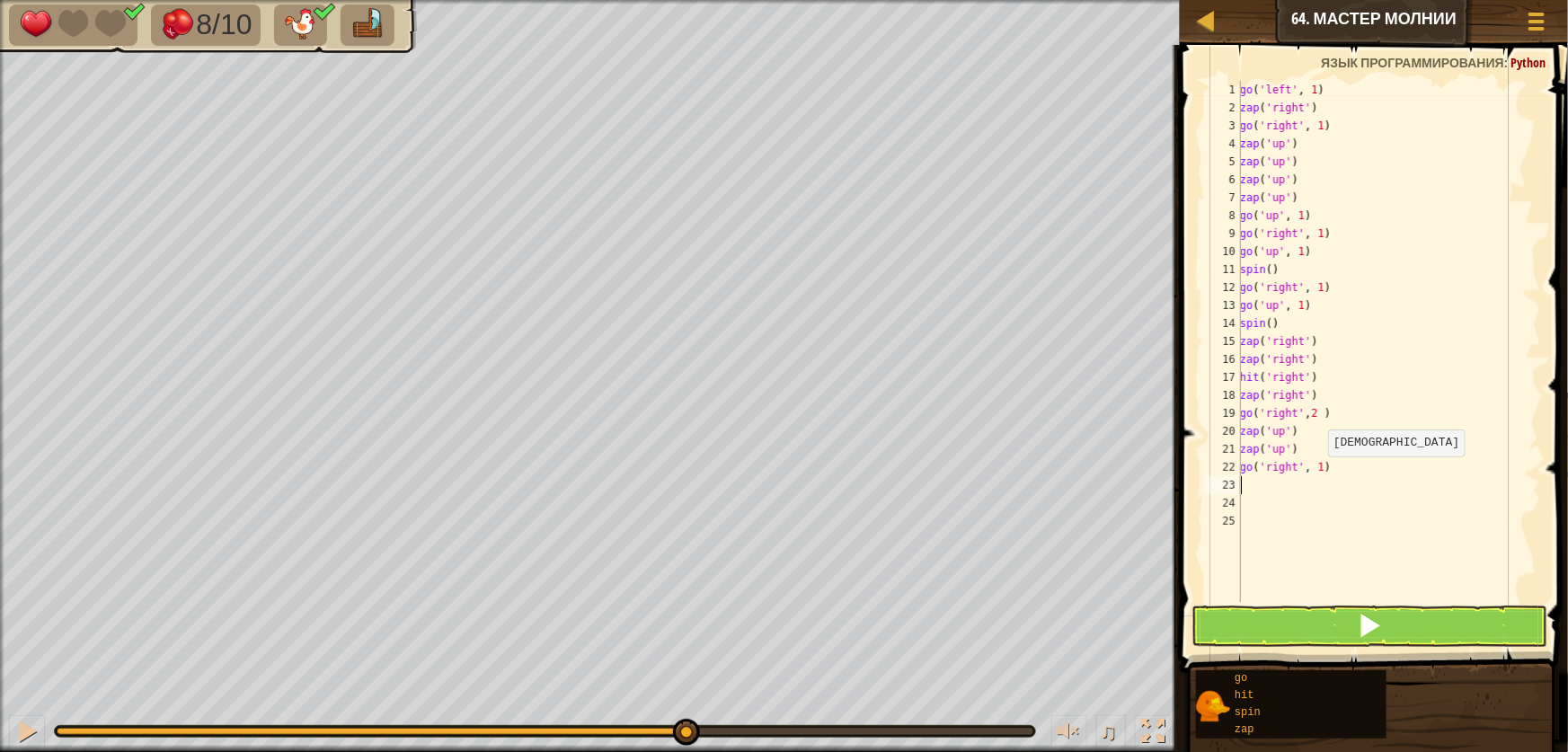
click at [1319, 474] on div "go ( 'left' , 1 ) zap ( 'right' ) go ( 'right' , 1 ) zap ( 'up' ) zap ( 'up' ) …" at bounding box center [1389, 360] width 305 height 557
drag, startPoint x: 1311, startPoint y: 649, endPoint x: 1300, endPoint y: 638, distance: 15.6
click at [1303, 641] on div "go('right', 4) 1 2 3 4 5 6 7 8 9 10 11 12 13 14 15 16 17 18 19 20 21 22 23 24 2…" at bounding box center [1371, 395] width 394 height 682
click at [1300, 638] on button at bounding box center [1370, 626] width 356 height 41
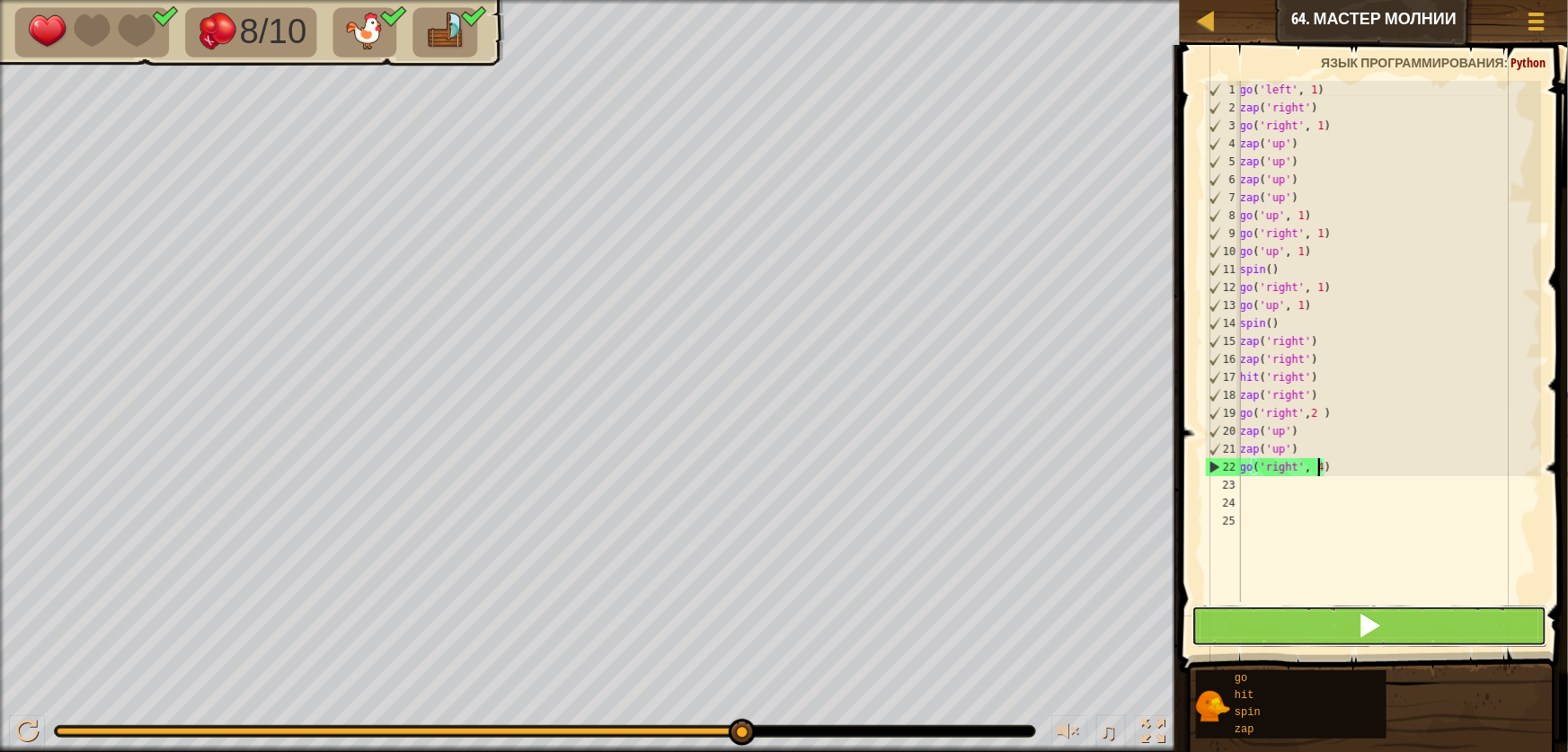
click at [1320, 644] on button at bounding box center [1370, 626] width 356 height 41
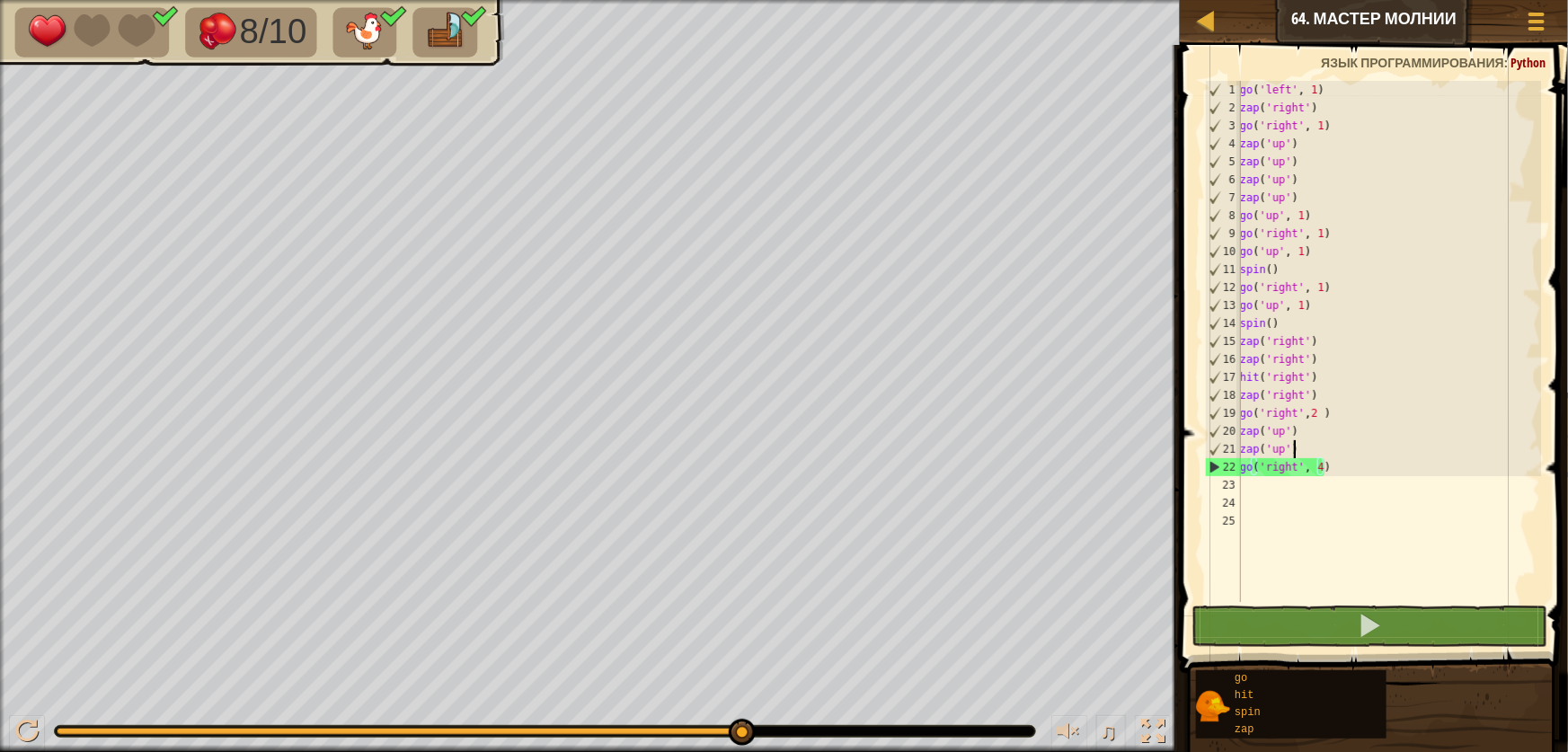
click at [1353, 457] on div "go ( 'left' , 1 ) zap ( 'right' ) go ( 'right' , 1 ) zap ( 'up' ) zap ( 'up' ) …" at bounding box center [1389, 360] width 305 height 557
click at [1367, 472] on div "go ( 'left' , 1 ) zap ( 'right' ) go ( 'right' , 1 ) zap ( 'up' ) zap ( 'up' ) …" at bounding box center [1389, 360] width 305 height 557
click at [1322, 471] on div "go ( 'left' , 1 ) zap ( 'right' ) go ( 'right' , 1 ) zap ( 'up' ) zap ( 'up' ) …" at bounding box center [1389, 360] width 305 height 557
click at [1317, 467] on div "go ( 'left' , 1 ) zap ( 'right' ) go ( 'right' , 1 ) zap ( 'up' ) zap ( 'up' ) …" at bounding box center [1389, 360] width 305 height 557
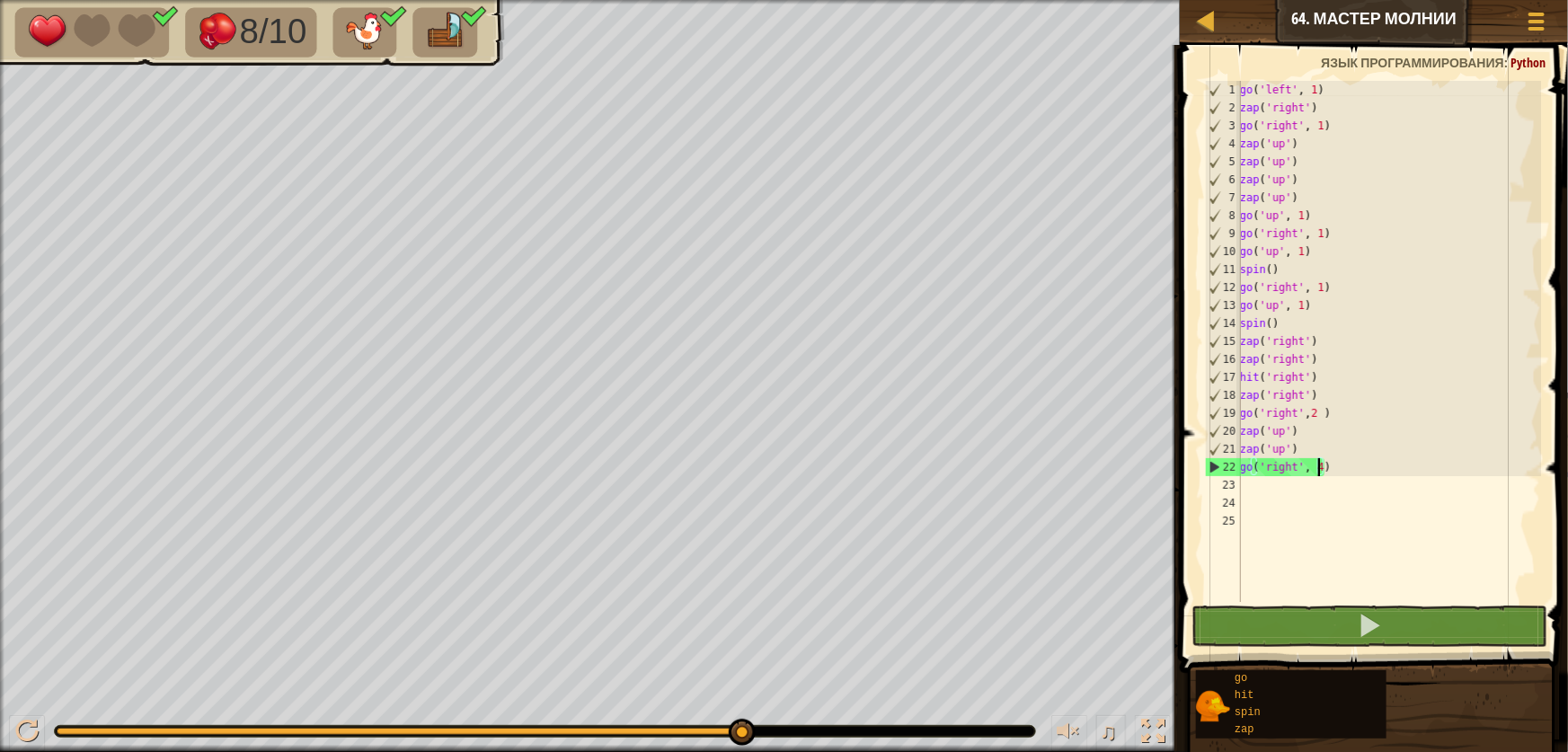
click at [1311, 442] on div "go ( 'left' , 1 ) zap ( 'right' ) go ( 'right' , 1 ) zap ( 'up' ) zap ( 'up' ) …" at bounding box center [1389, 360] width 305 height 557
type textarea "zap('up')"
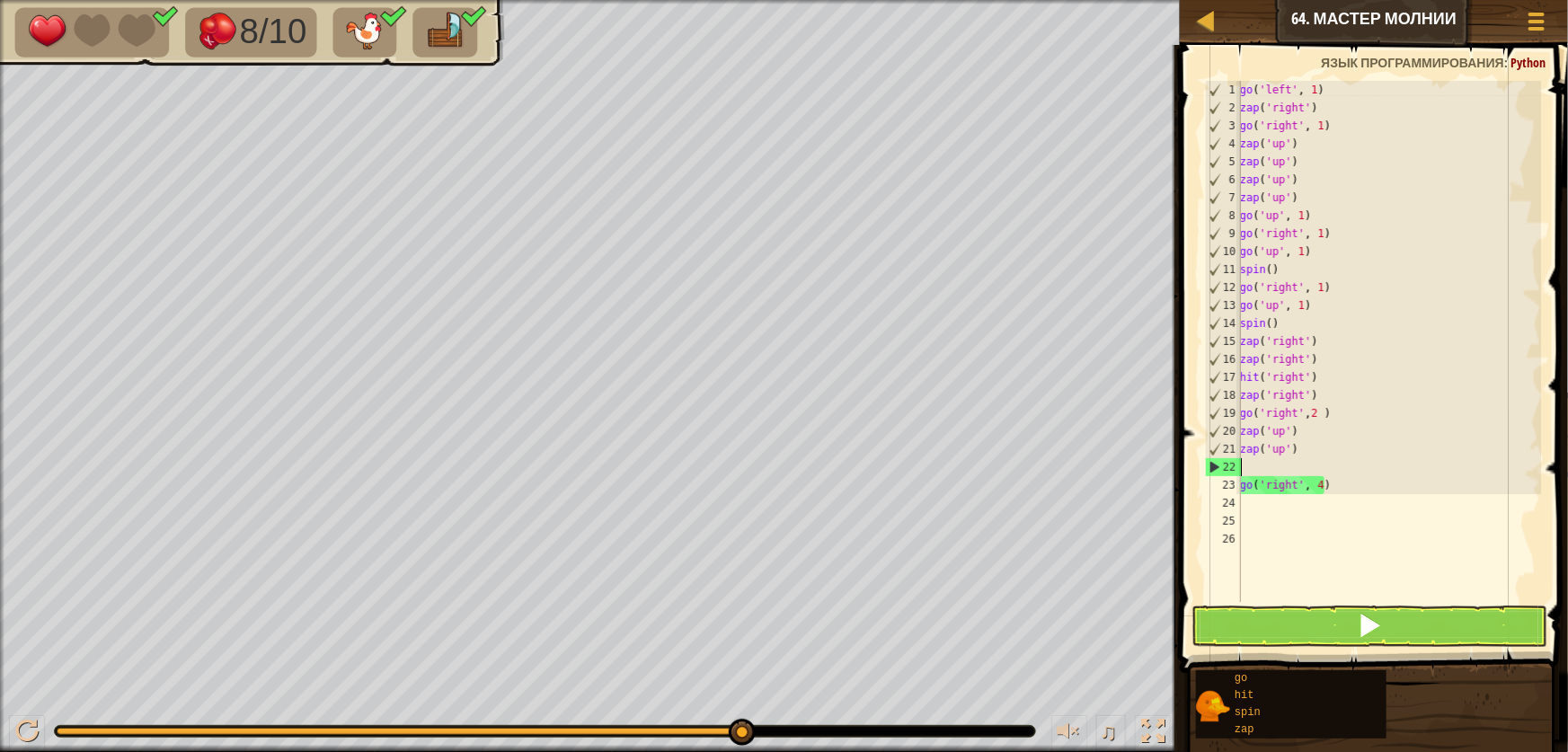
scroll to position [8, 0]
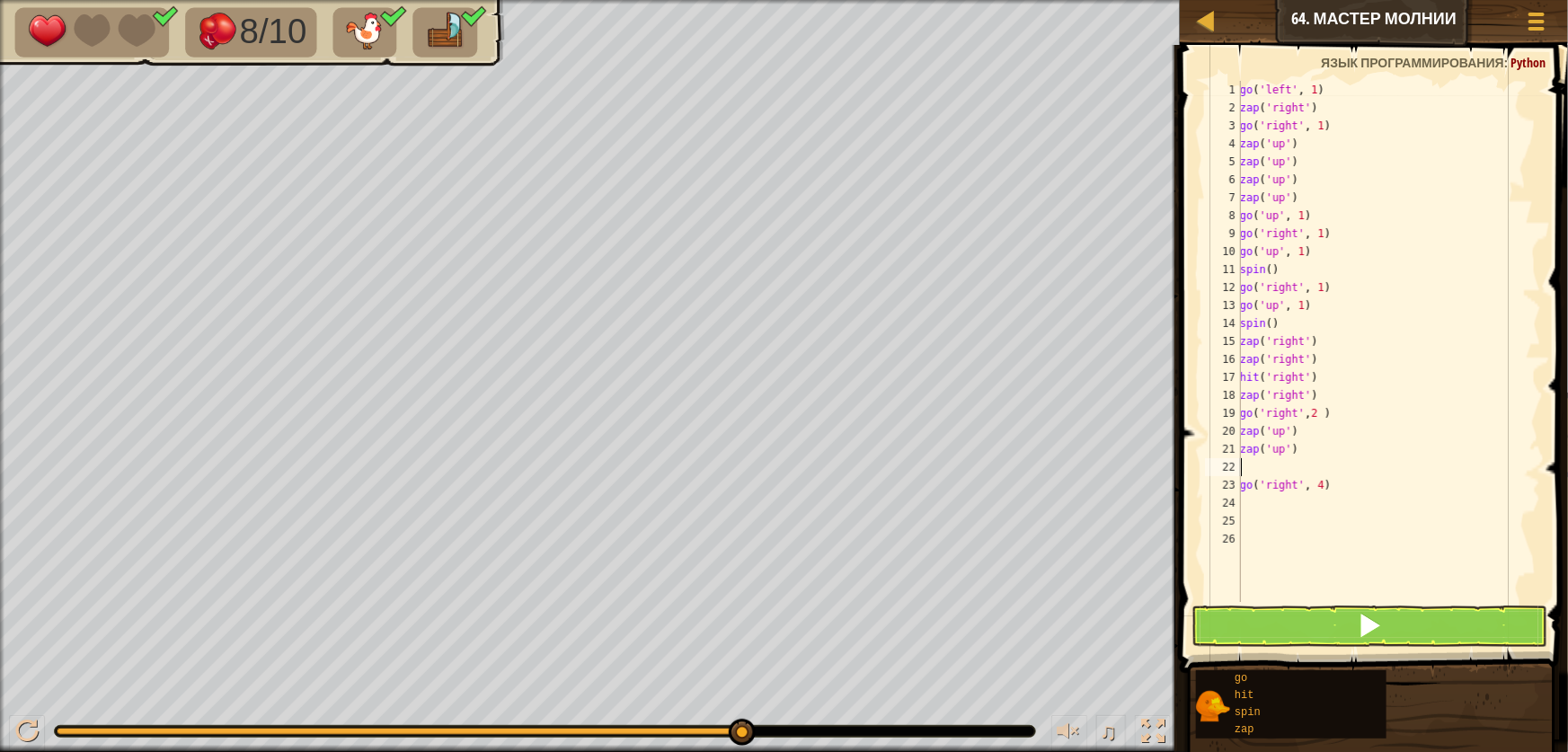
type textarea "z"
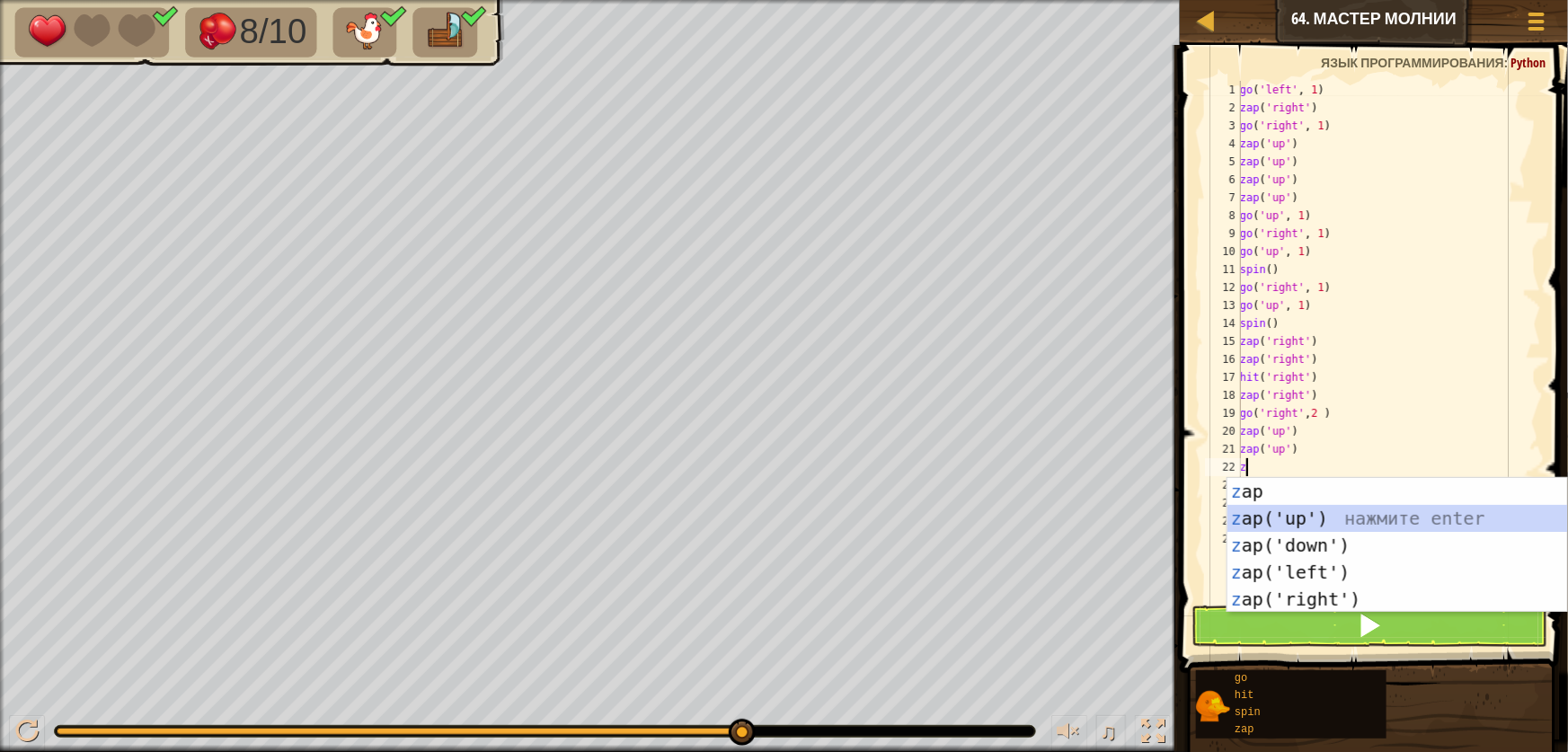
click at [1283, 516] on div "z ap нажмите enter z ap('up') нажмите enter z ap('down') нажмите enter z ap('le…" at bounding box center [1397, 572] width 340 height 189
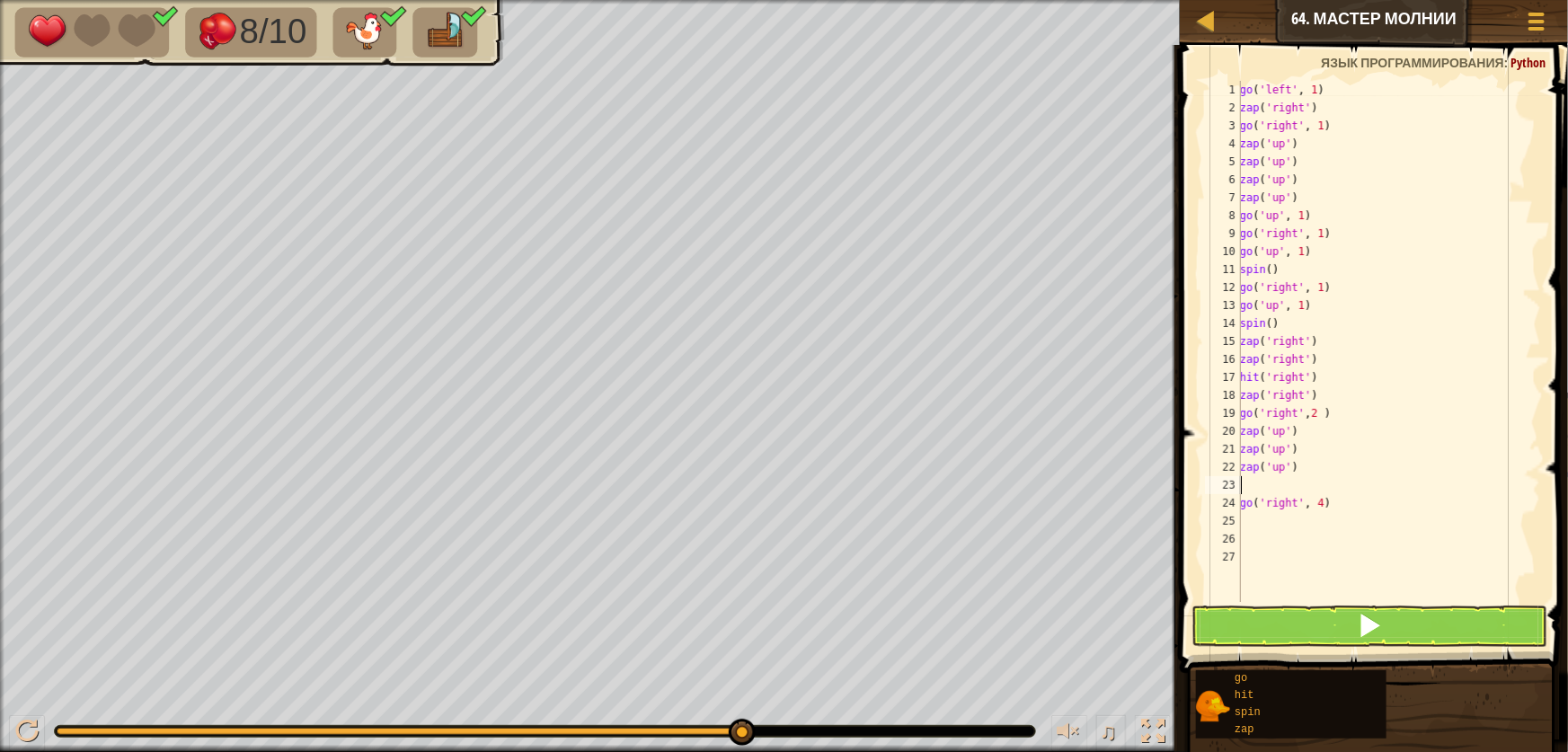
click at [1335, 500] on div "go ( 'left' , 1 ) zap ( 'right' ) go ( 'right' , 1 ) zap ( 'up' ) zap ( 'up' ) …" at bounding box center [1389, 360] width 305 height 557
type textarea "g"
click at [1362, 613] on span at bounding box center [1370, 626] width 26 height 26
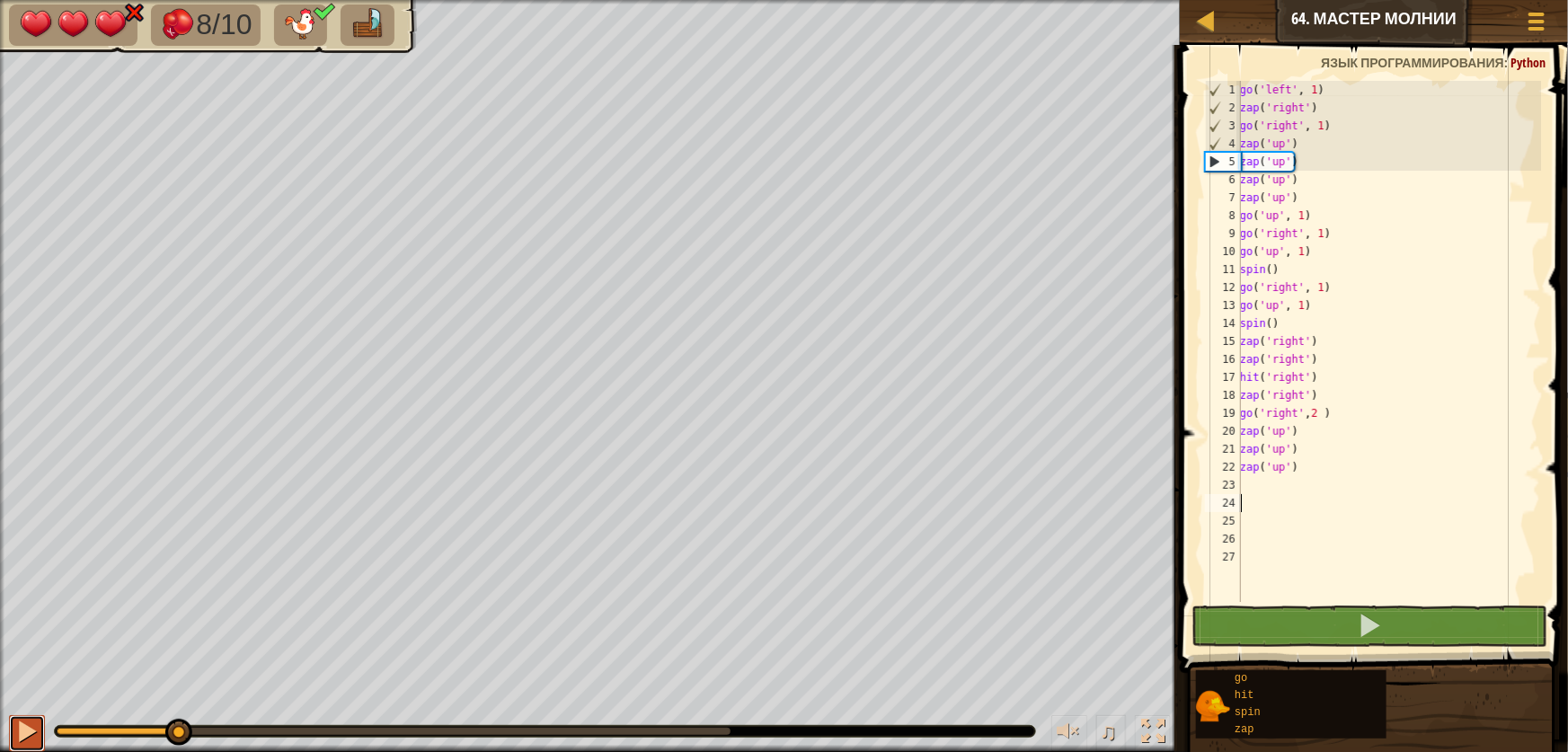
click at [31, 728] on div at bounding box center [27, 732] width 24 height 24
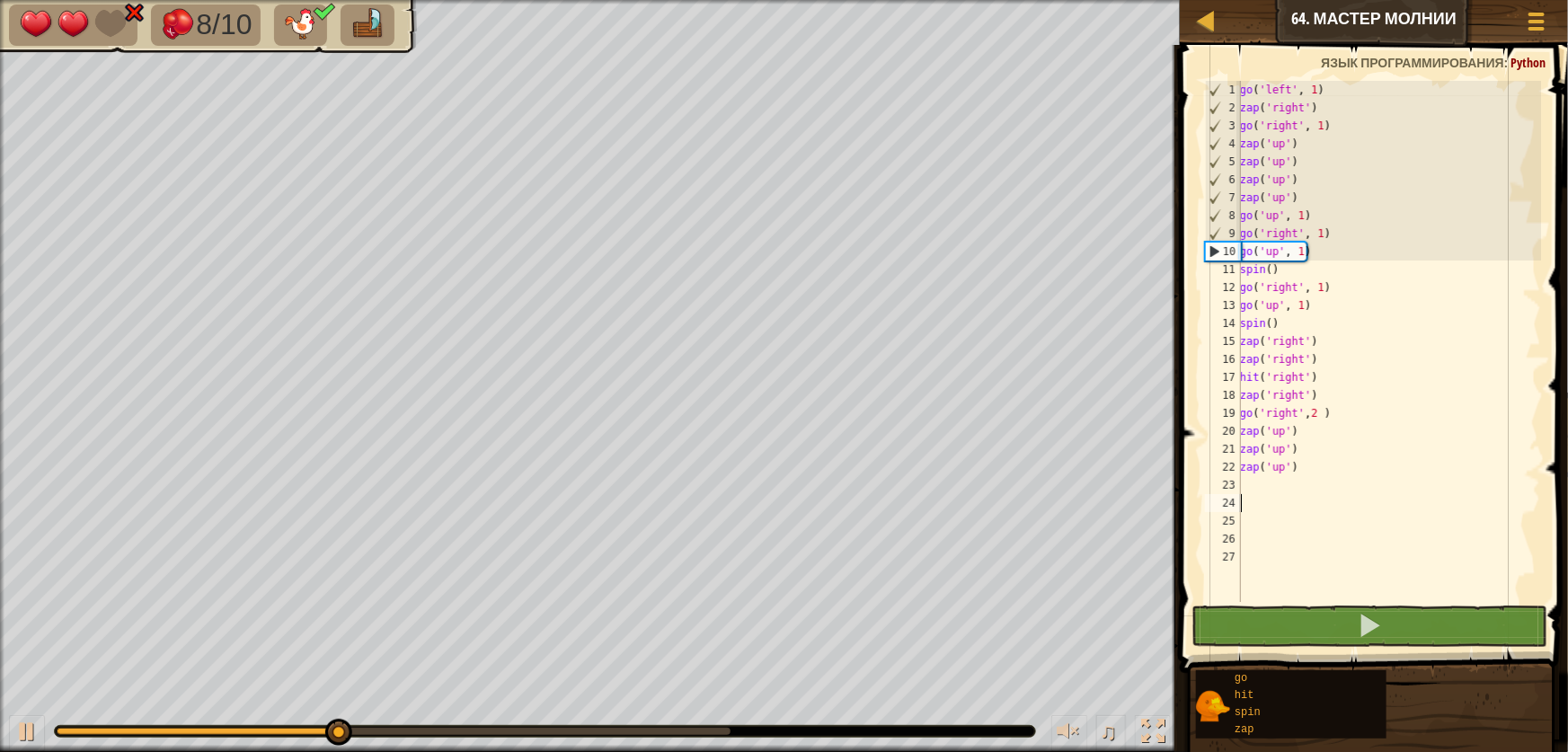
drag, startPoint x: 533, startPoint y: 718, endPoint x: 532, endPoint y: 728, distance: 10.0
click at [532, 726] on div "♫" at bounding box center [590, 726] width 1180 height 54
click at [532, 729] on div at bounding box center [394, 732] width 674 height 7
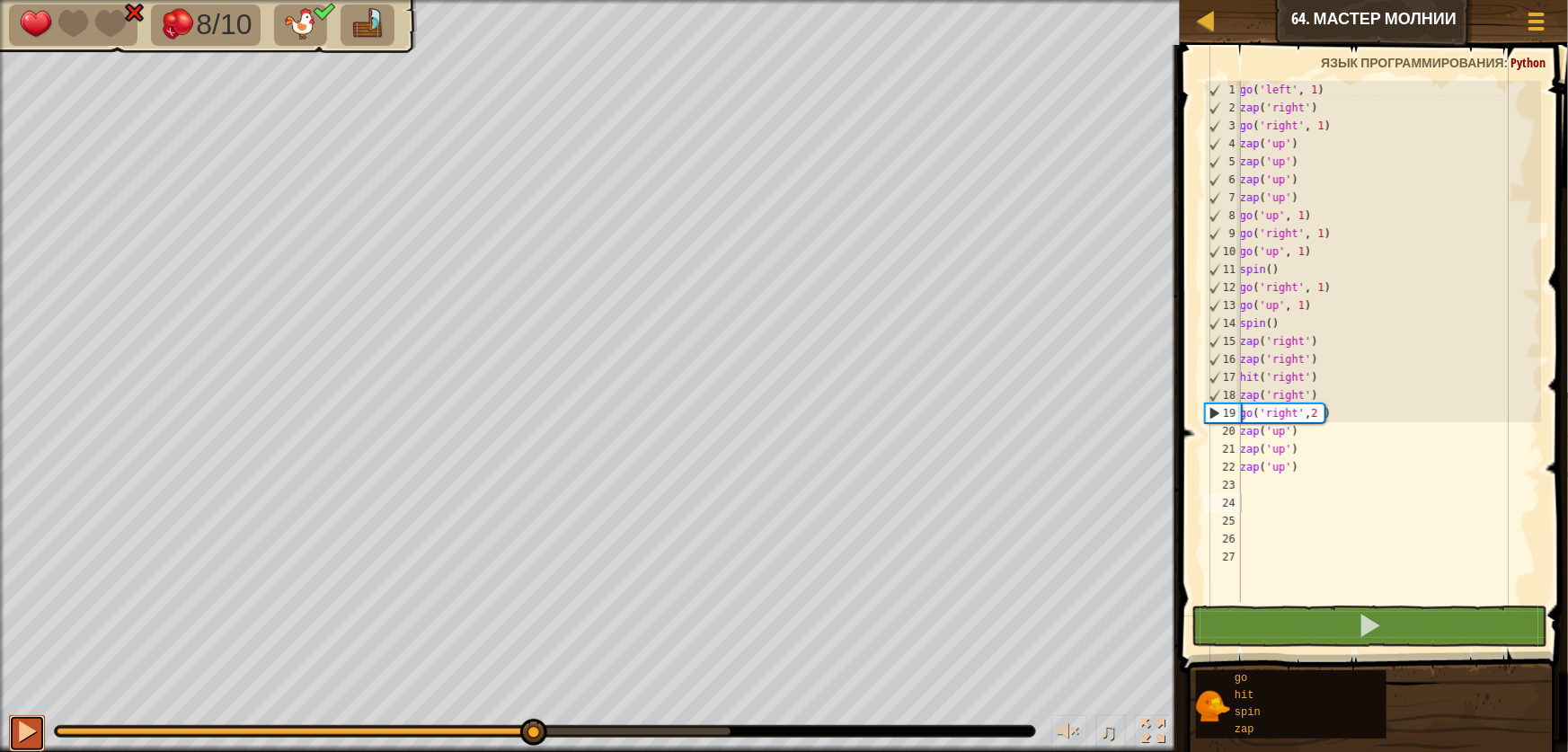
drag, startPoint x: 25, startPoint y: 727, endPoint x: 33, endPoint y: 732, distance: 9.4
click at [27, 730] on div at bounding box center [27, 732] width 24 height 24
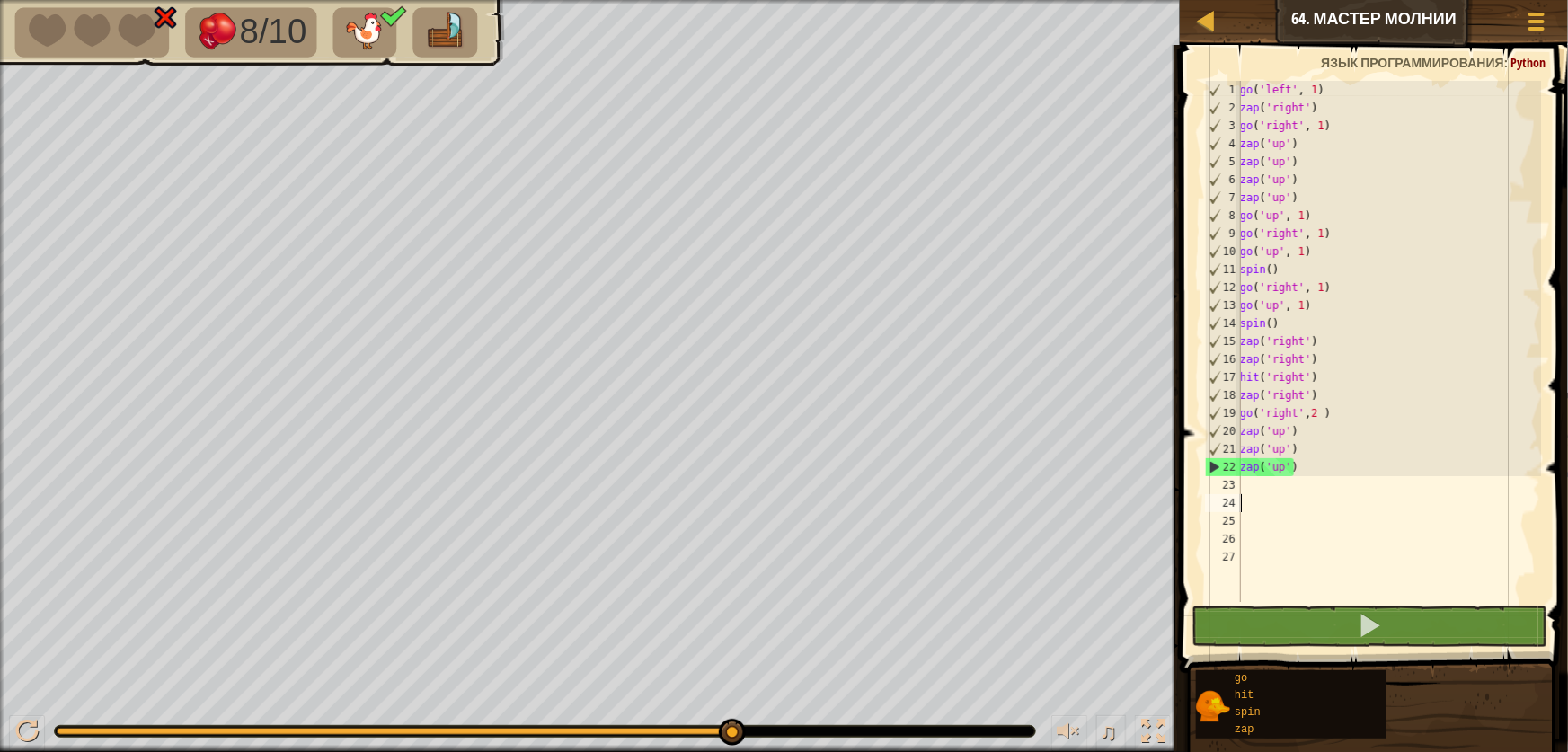
click at [1250, 489] on div "go ( 'left' , 1 ) zap ( 'right' ) go ( 'right' , 1 ) zap ( 'up' ) zap ( 'up' ) …" at bounding box center [1389, 360] width 305 height 557
type textarea "z"
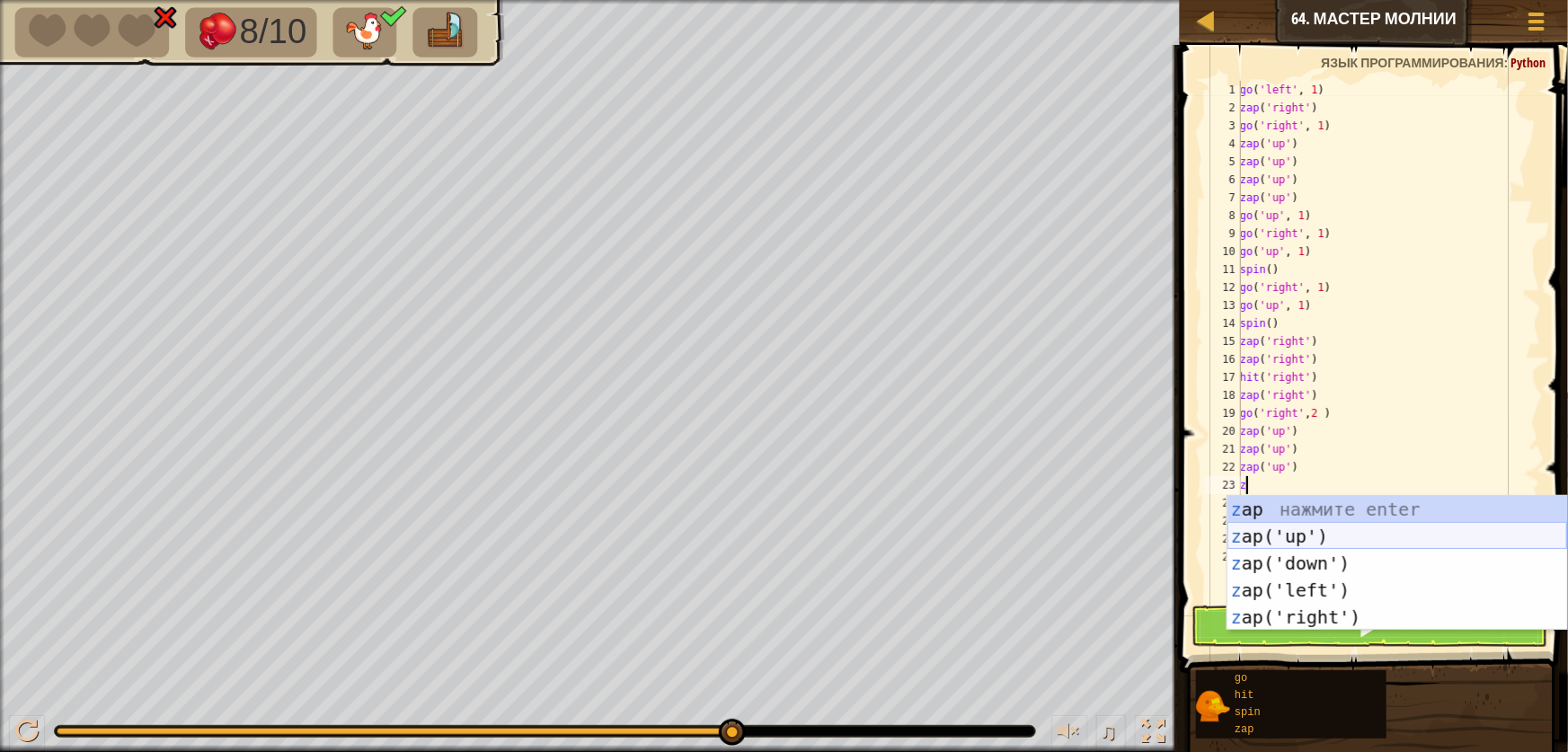
click at [1264, 530] on div "z ap нажмите enter z ap('up') нажмите enter z ap('down') нажмите enter z ap('le…" at bounding box center [1397, 590] width 340 height 189
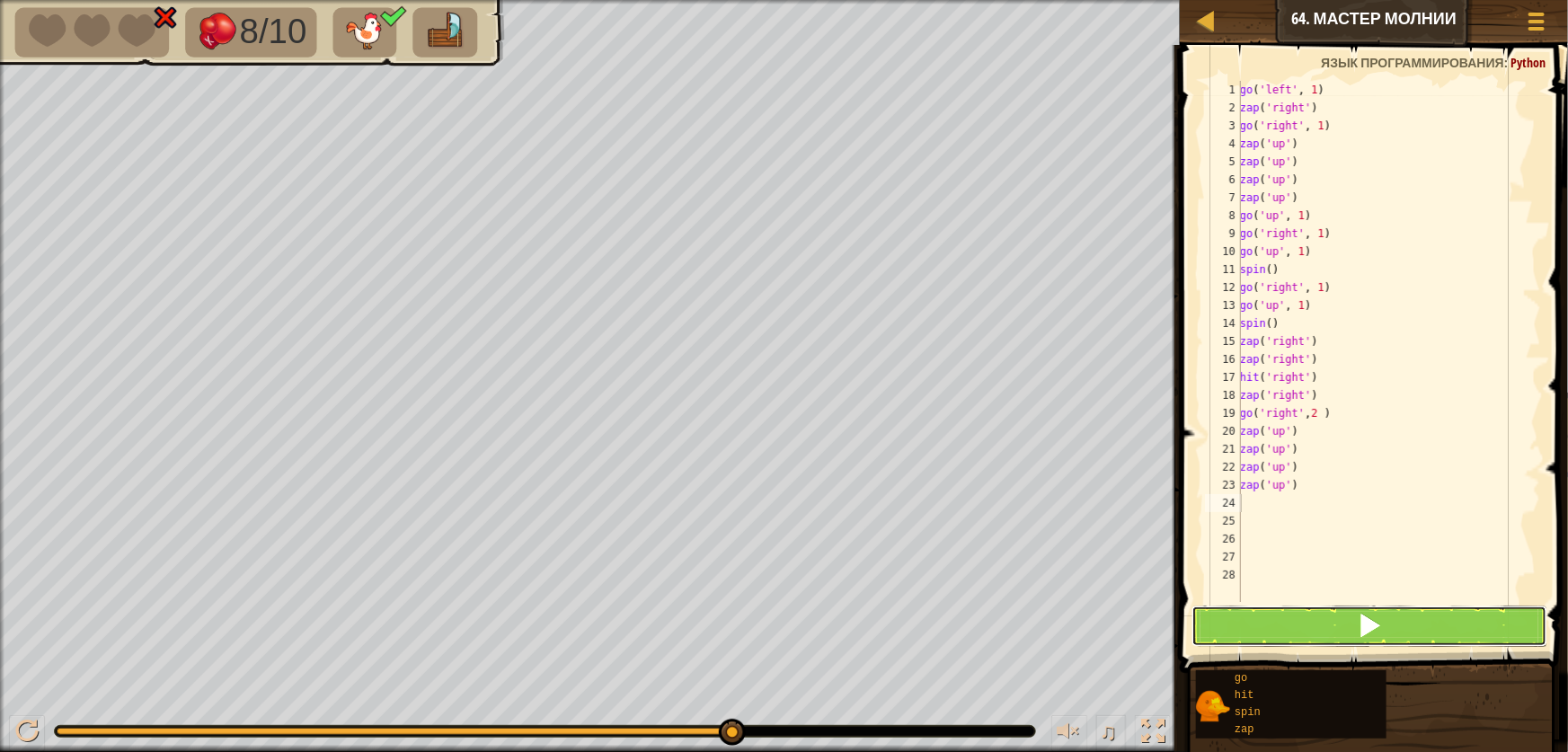
click at [1398, 619] on button at bounding box center [1370, 626] width 356 height 41
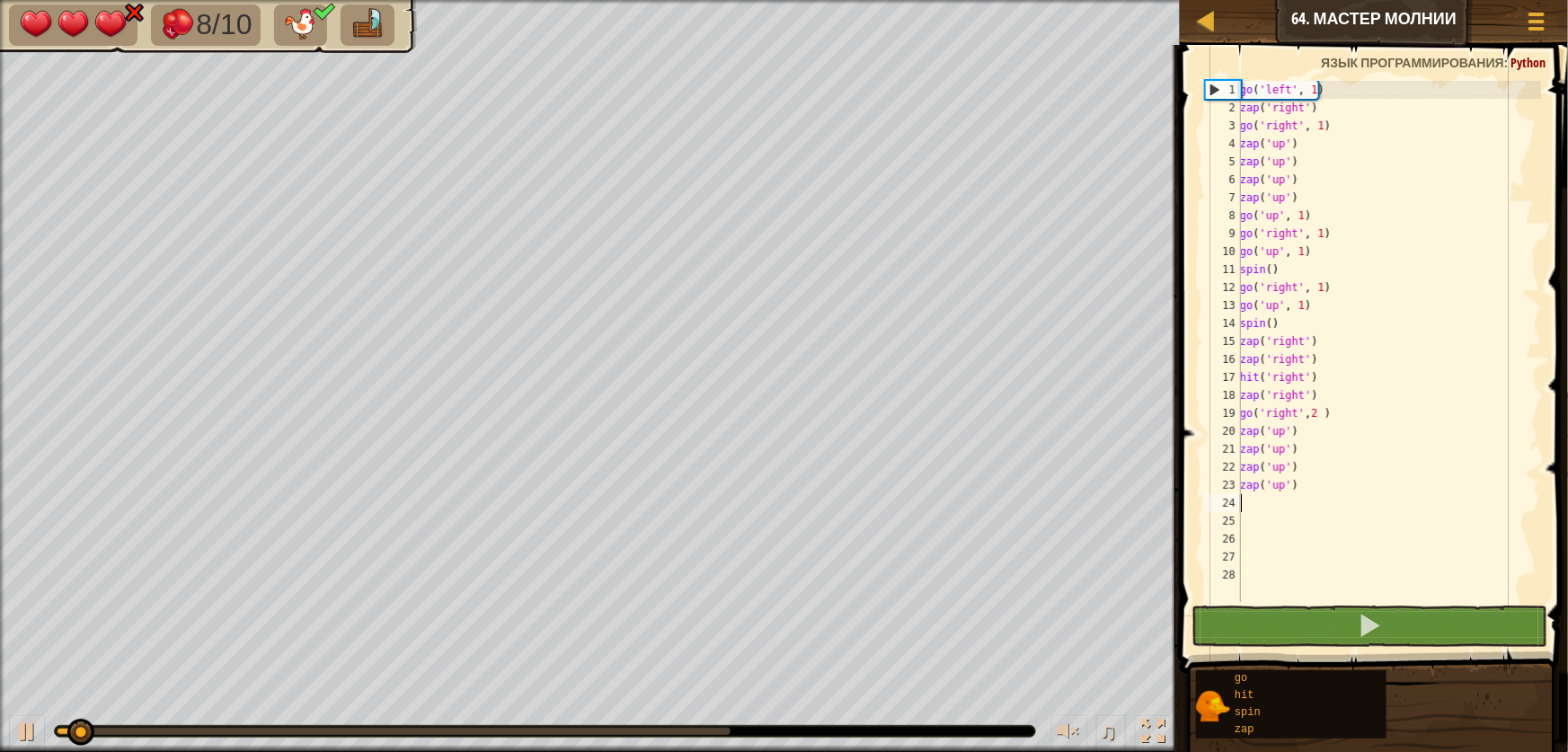
click at [594, 715] on div "♫" at bounding box center [590, 726] width 1180 height 54
click at [584, 726] on div at bounding box center [544, 732] width 982 height 13
click at [584, 728] on div at bounding box center [394, 732] width 674 height 7
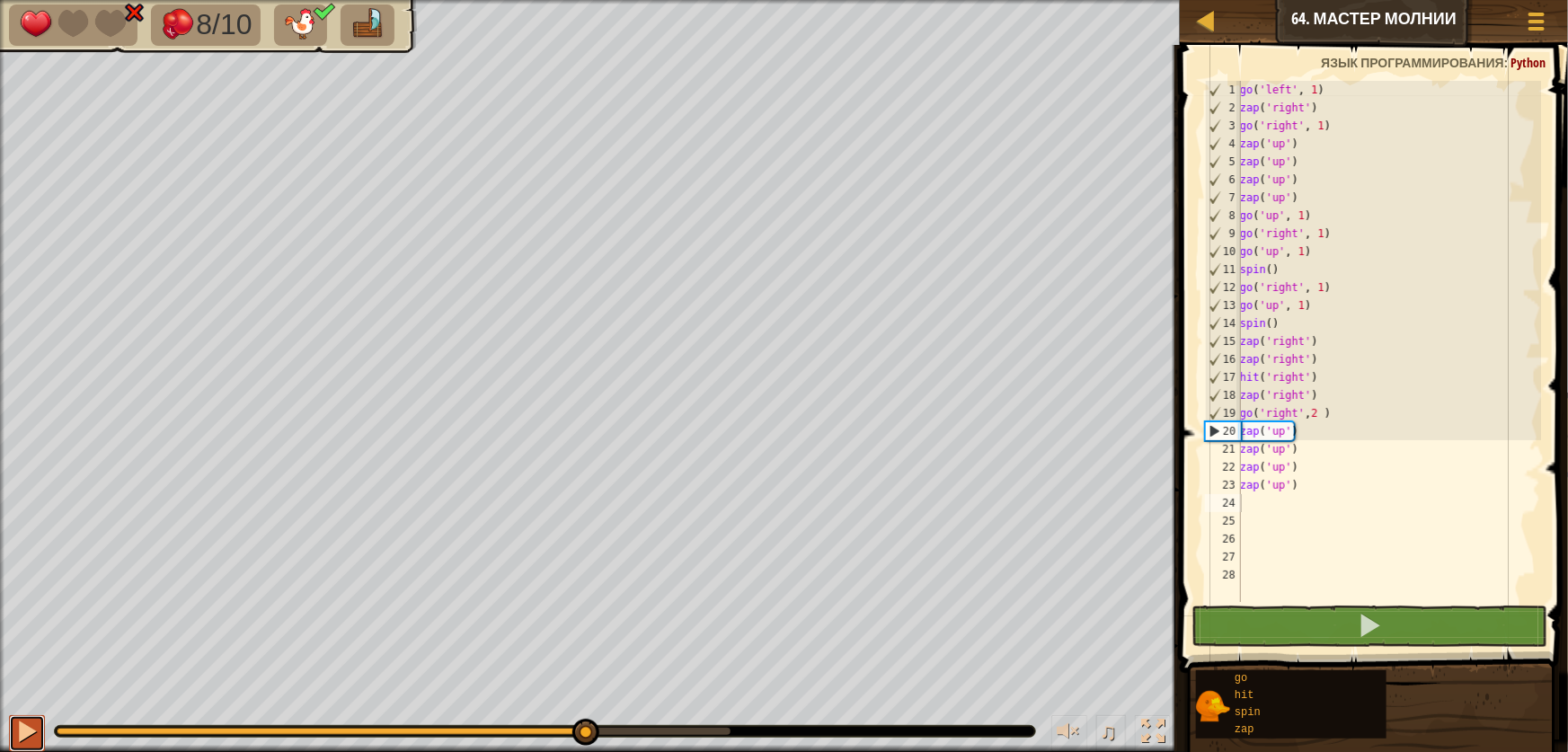
click at [34, 731] on div at bounding box center [27, 732] width 24 height 24
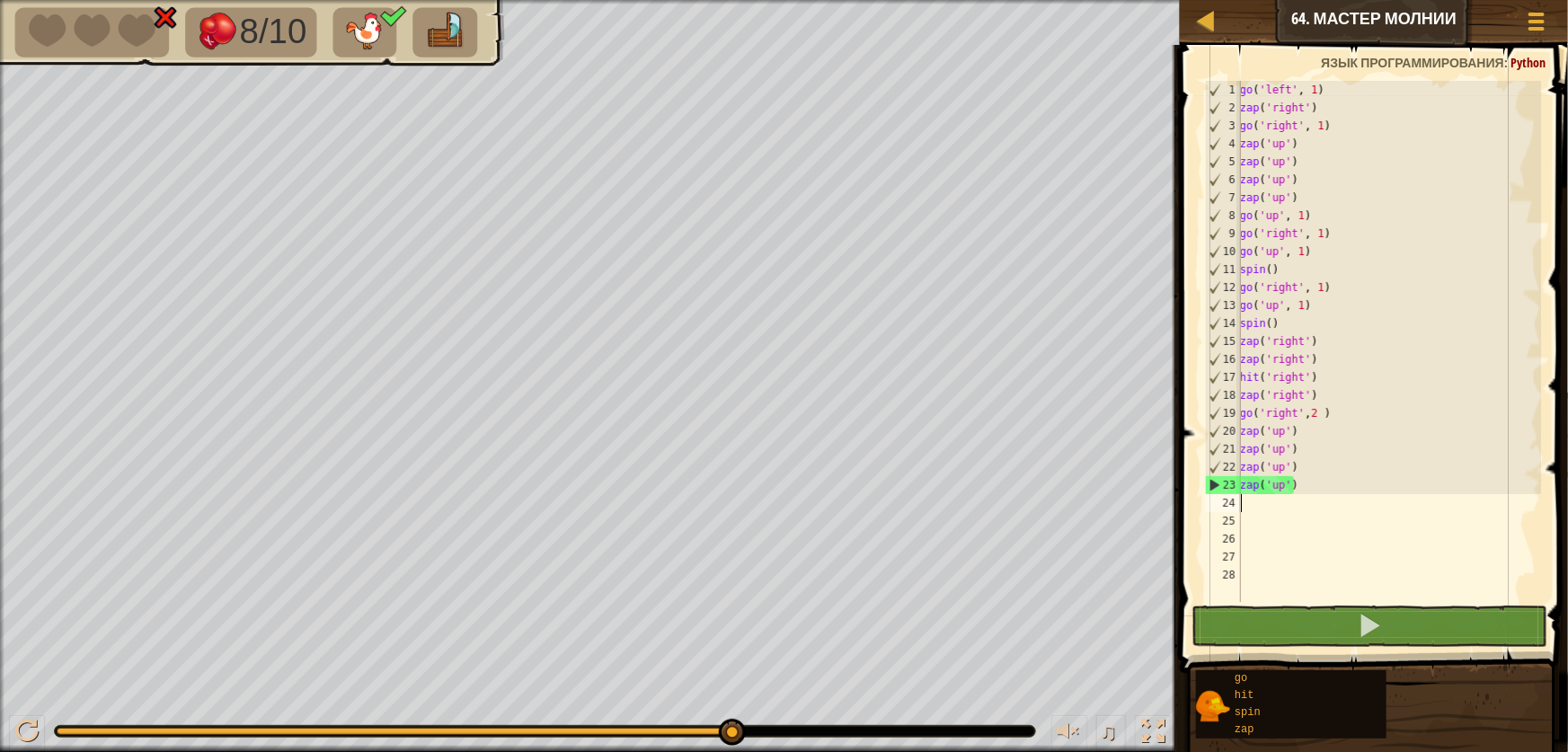
type textarea "g"
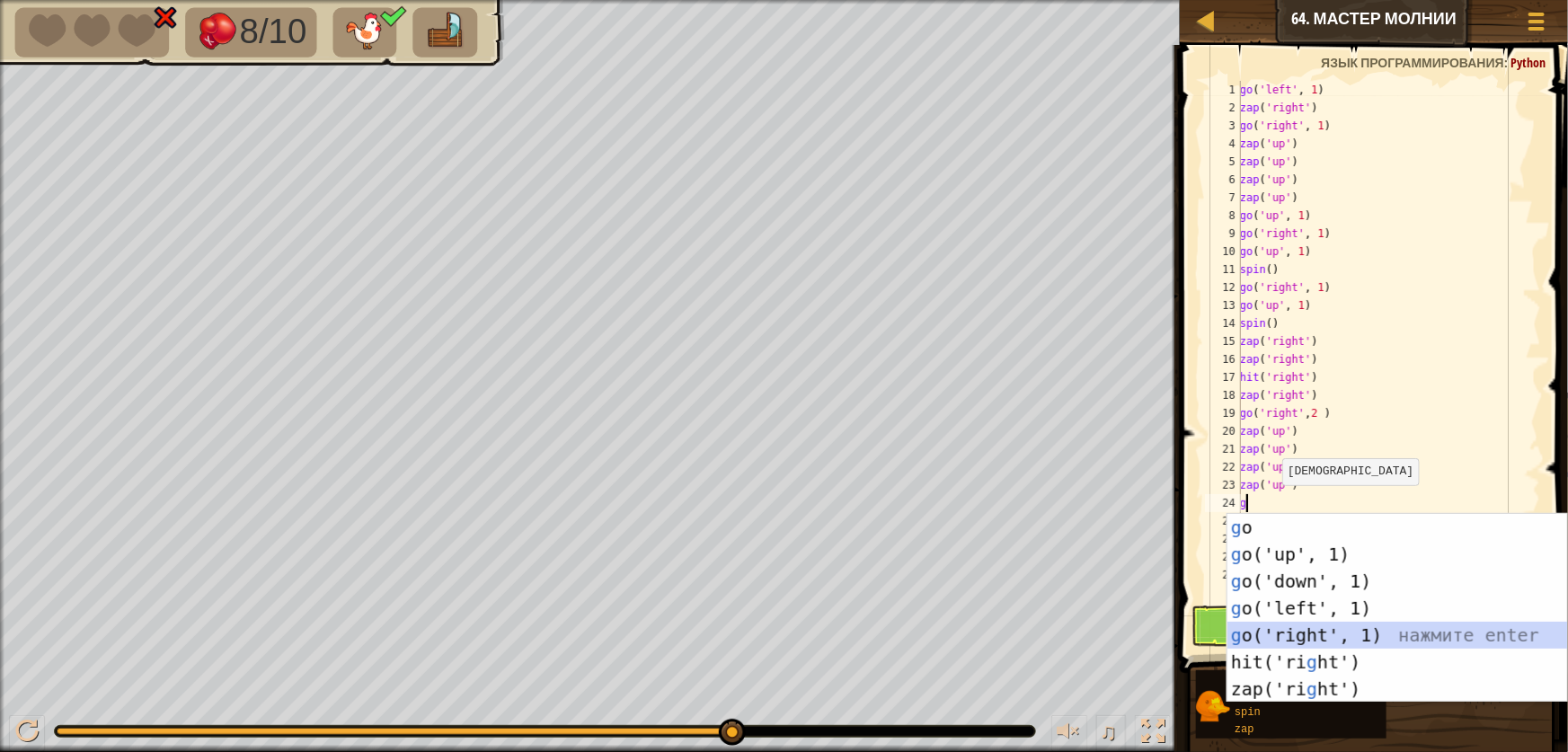
click at [1299, 623] on div "g o нажмите enter g o('up', 1) нажмите enter g o('down', 1) нажмите enter g o('…" at bounding box center [1397, 636] width 340 height 243
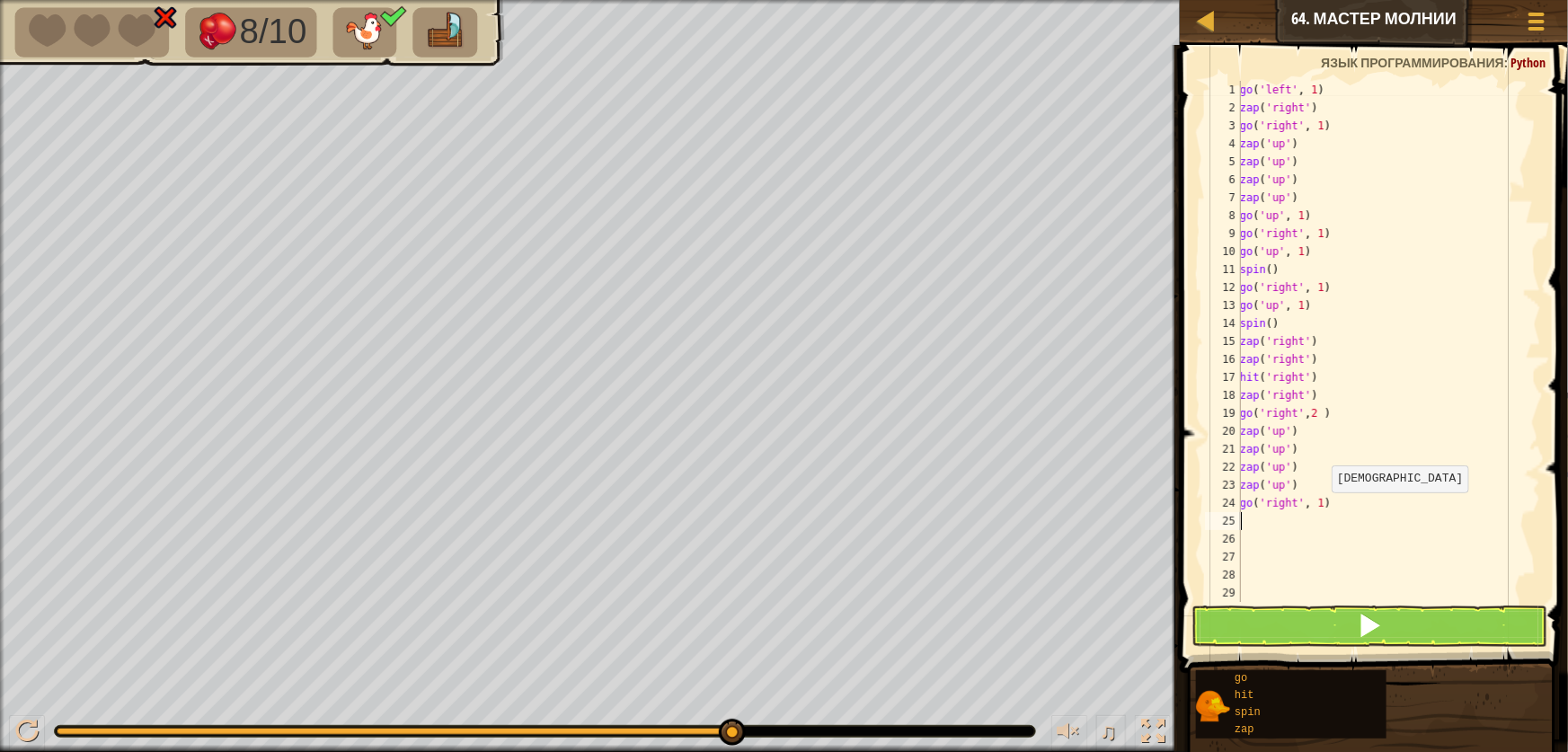
click at [1321, 510] on div "go ( 'left' , 1 ) zap ( 'right' ) go ( 'right' , 1 ) zap ( 'up' ) zap ( 'up' ) …" at bounding box center [1389, 360] width 305 height 557
type textarea "go('right', 2)"
click at [1276, 538] on div "go ( 'left' , 1 ) zap ( 'right' ) go ( 'right' , 1 ) zap ( 'up' ) zap ( 'up' ) …" at bounding box center [1389, 360] width 305 height 557
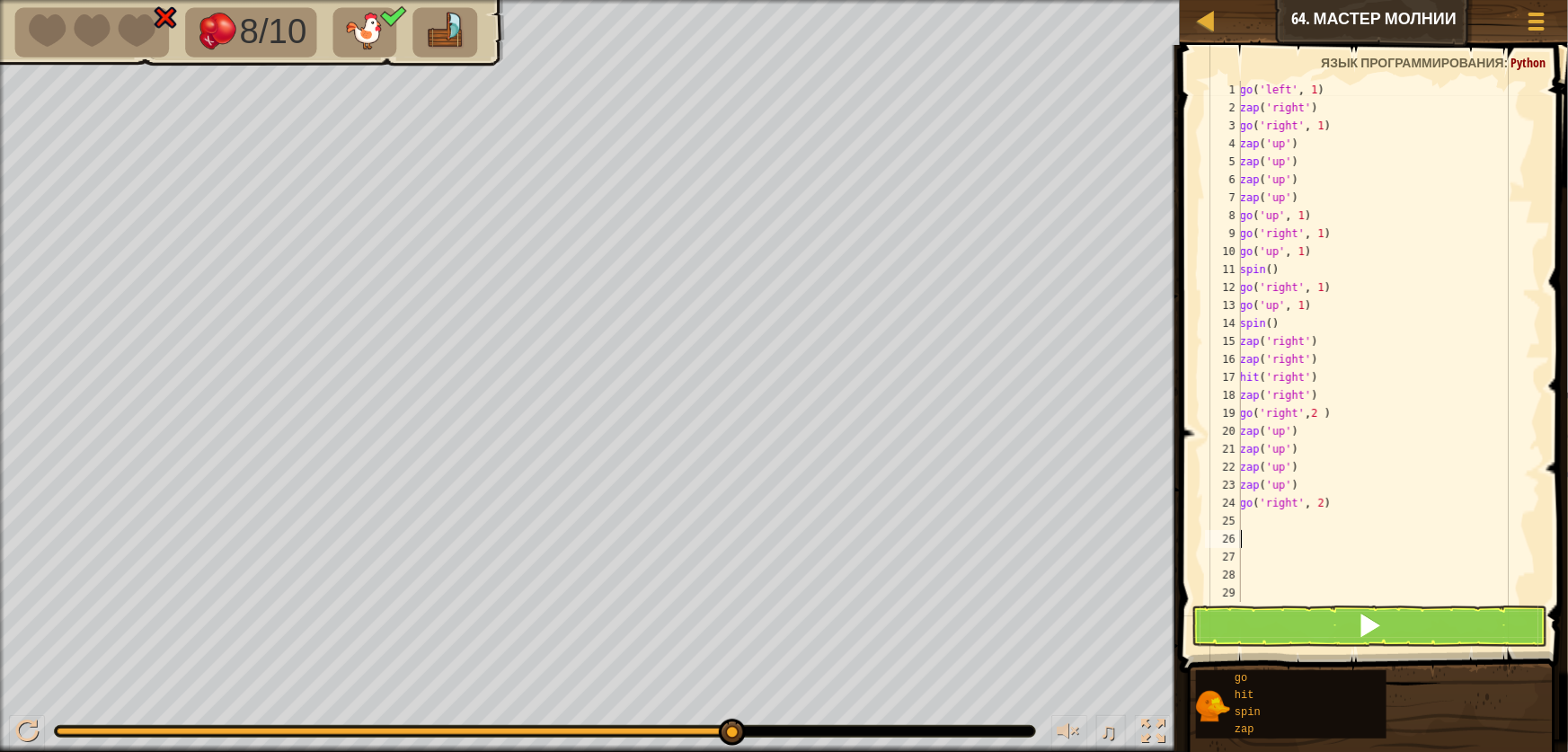
click at [1274, 529] on div "go ( 'left' , 1 ) zap ( 'right' ) go ( 'right' , 1 ) zap ( 'up' ) zap ( 'up' ) …" at bounding box center [1389, 360] width 305 height 557
type textarea "z"
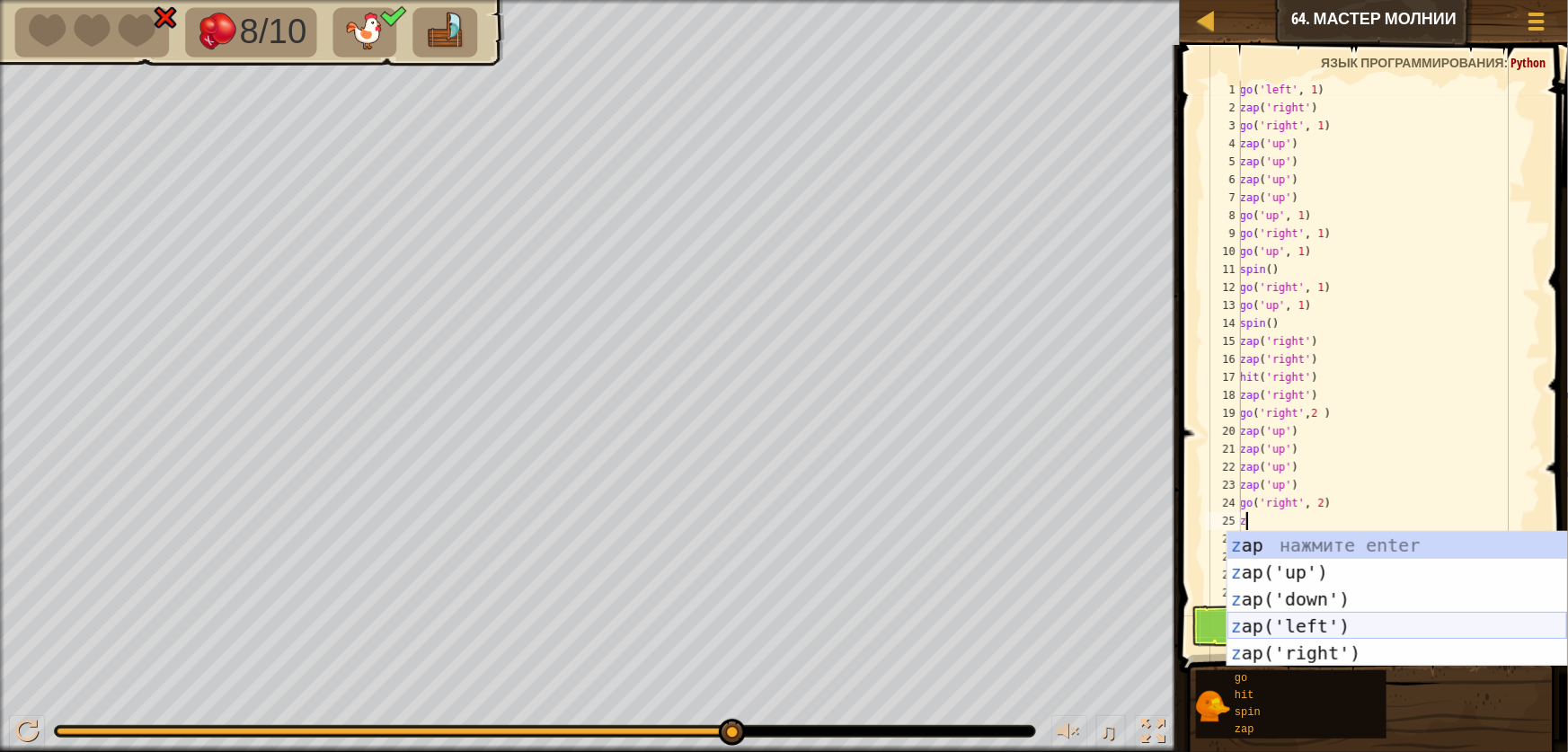
click at [1319, 617] on div "z ap нажмите enter z ap('up') нажмите enter z ap('down') нажмите enter z ap('le…" at bounding box center [1397, 626] width 340 height 189
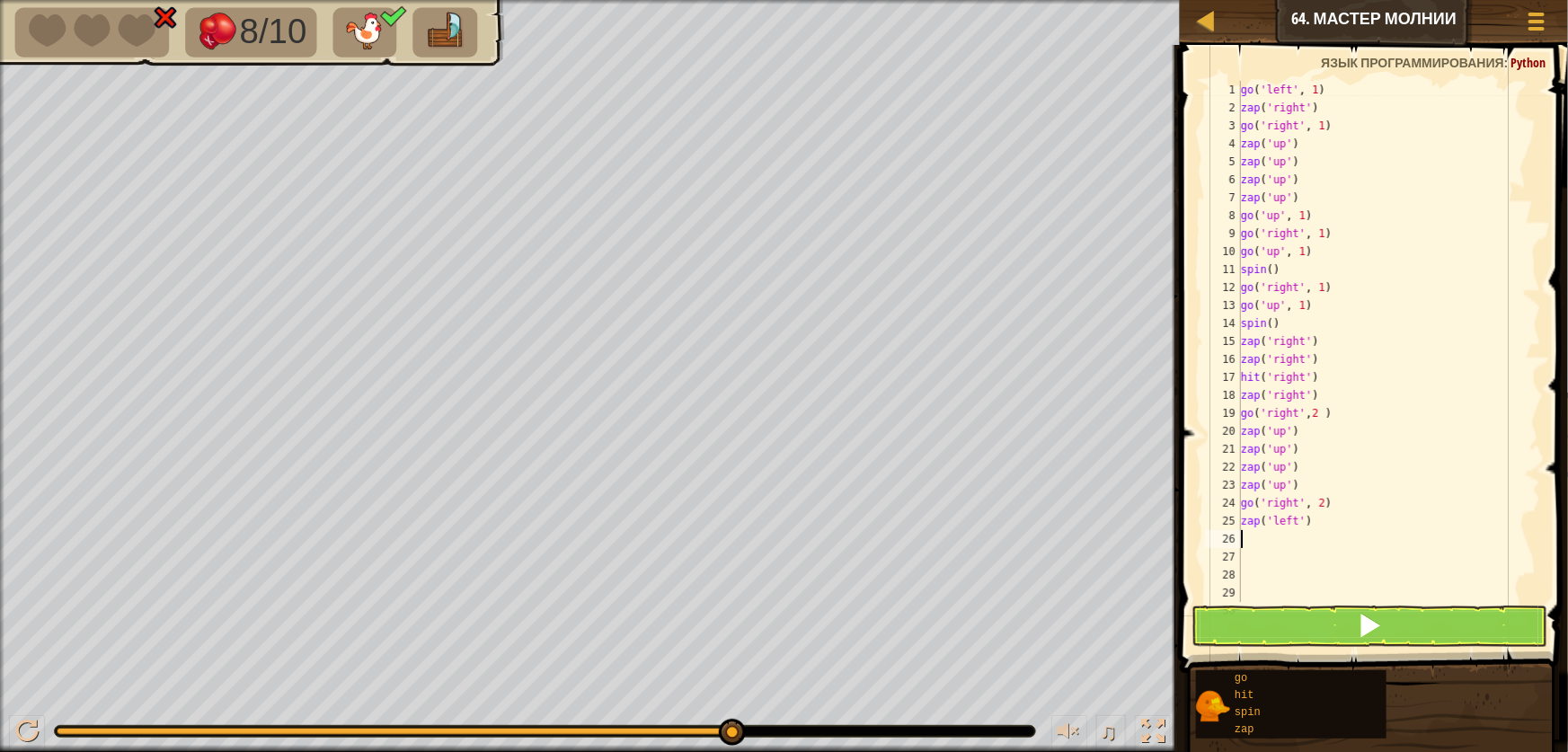
type textarea "z"
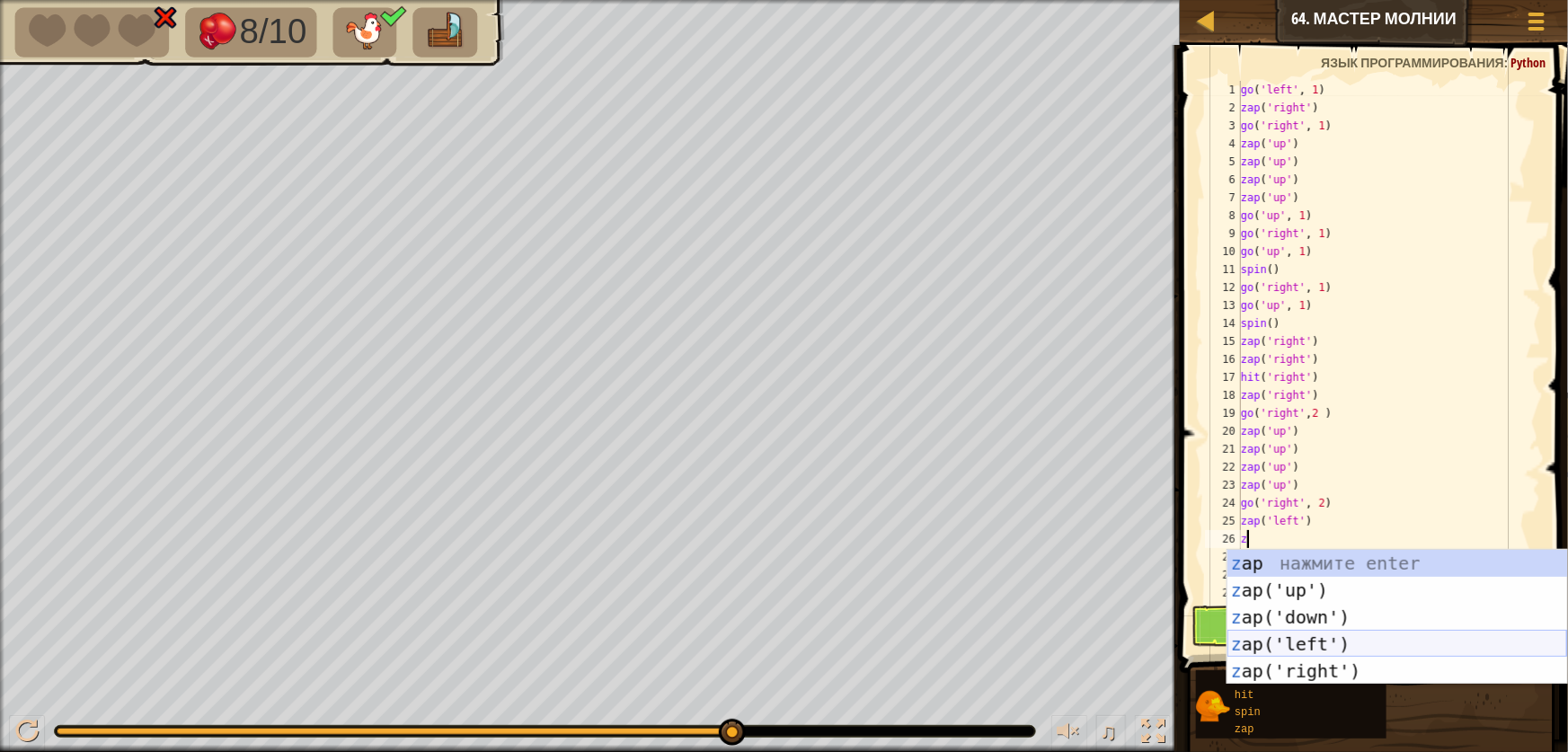
click at [1274, 640] on div "z ap нажмите enter z ap('up') нажмите enter z ap('down') нажмите enter z ap('le…" at bounding box center [1397, 644] width 340 height 189
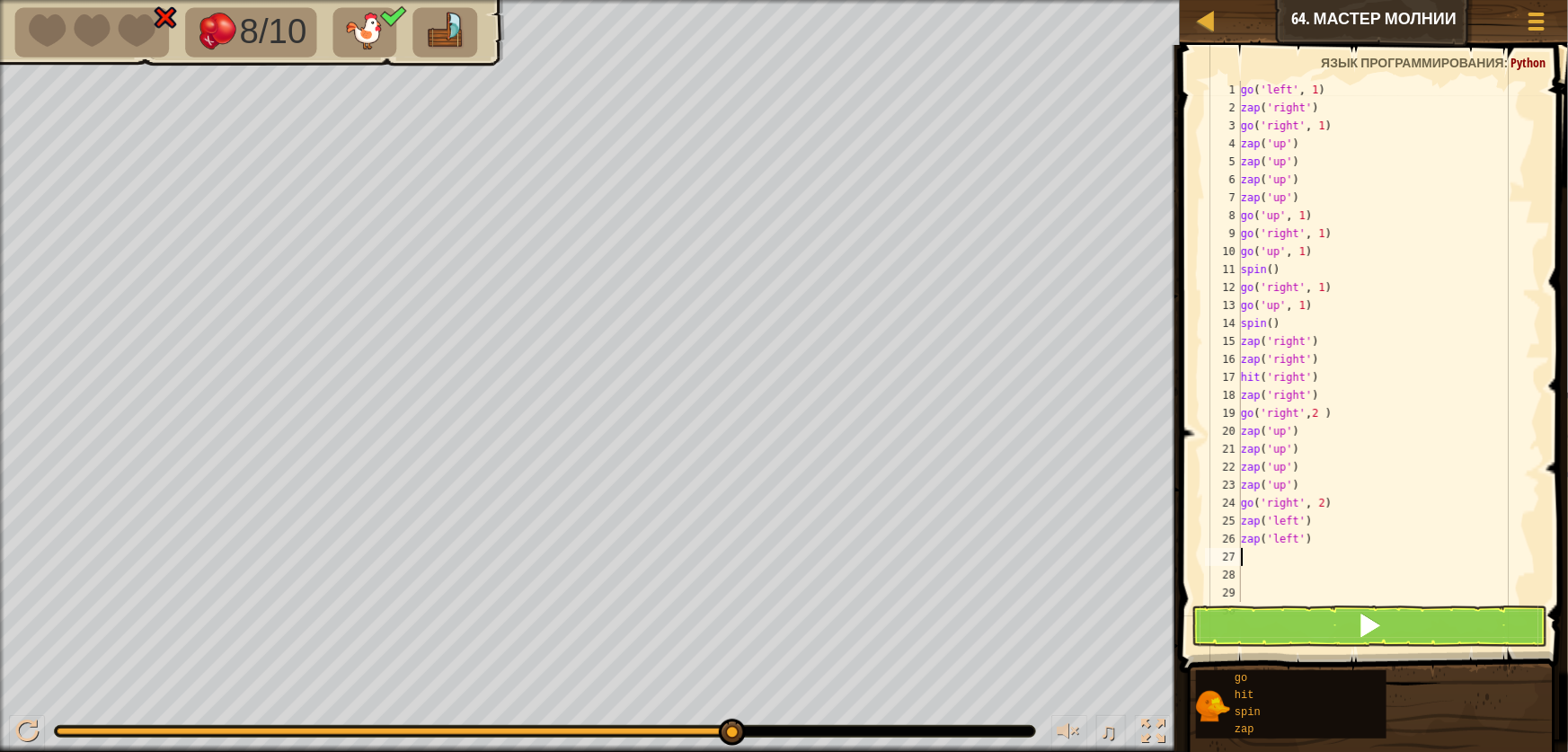
type textarea "z"
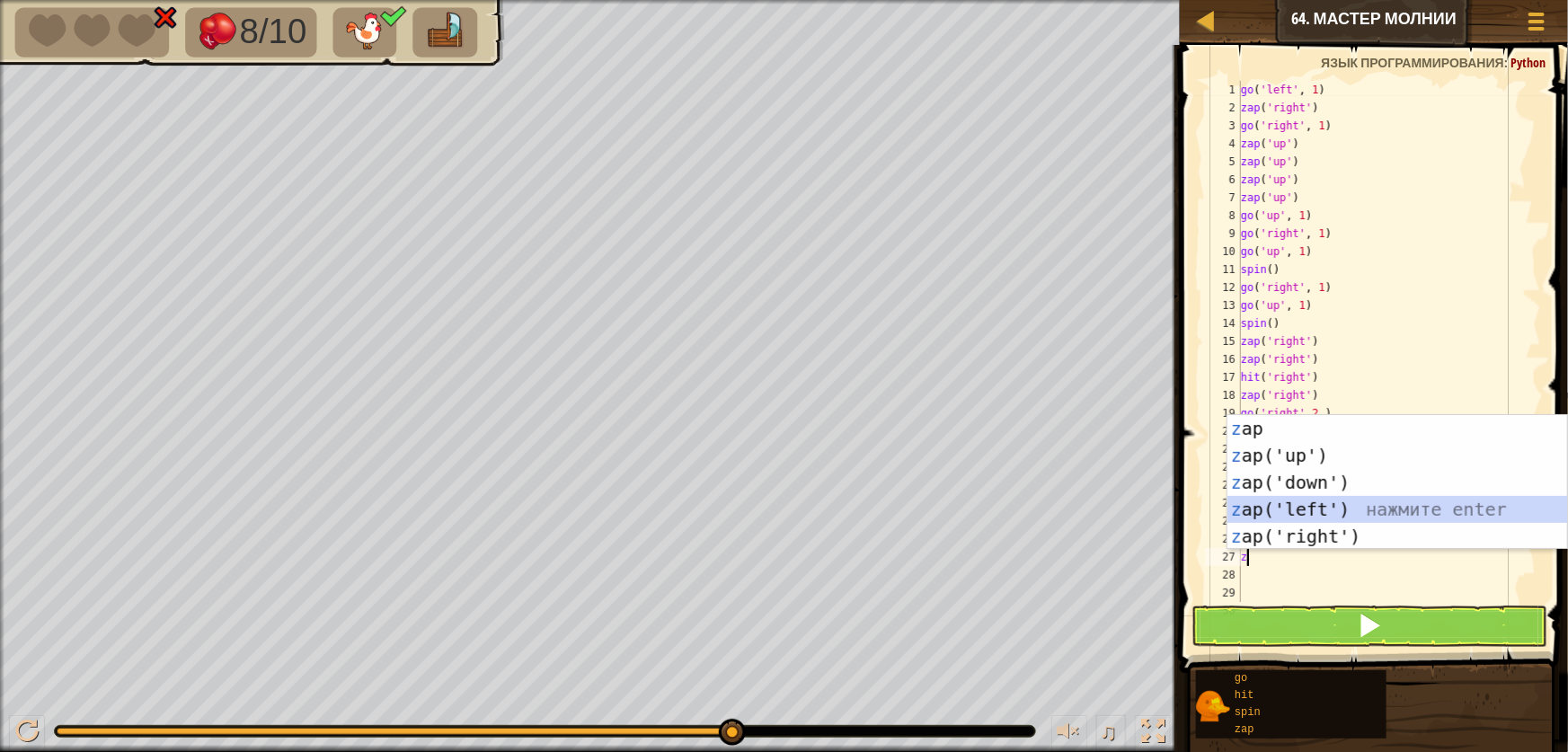
click at [1265, 516] on div "z ap нажмите enter z ap('up') нажмите enter z ap('down') нажмите enter z ap('le…" at bounding box center [1397, 510] width 340 height 189
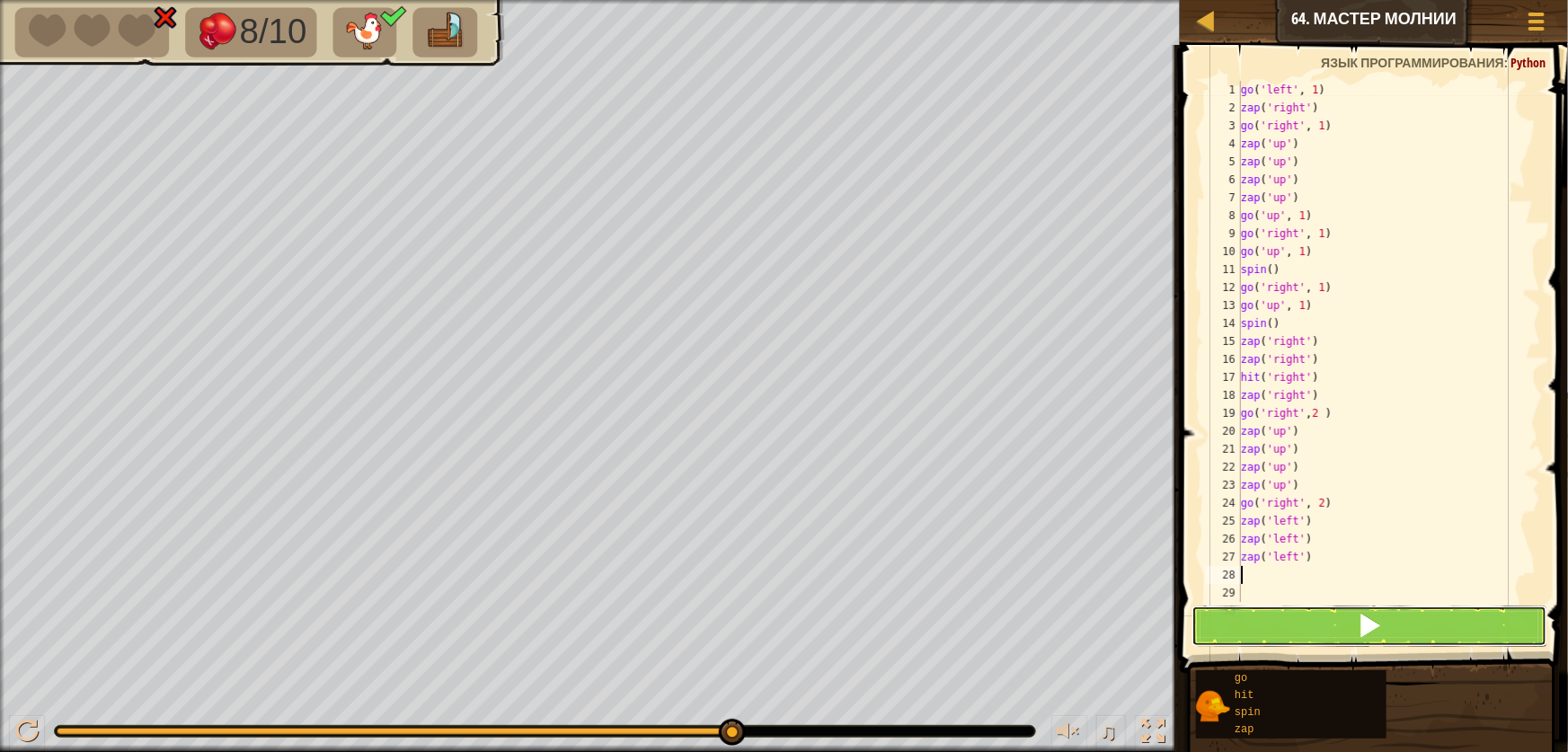
click at [1298, 617] on button at bounding box center [1370, 626] width 356 height 41
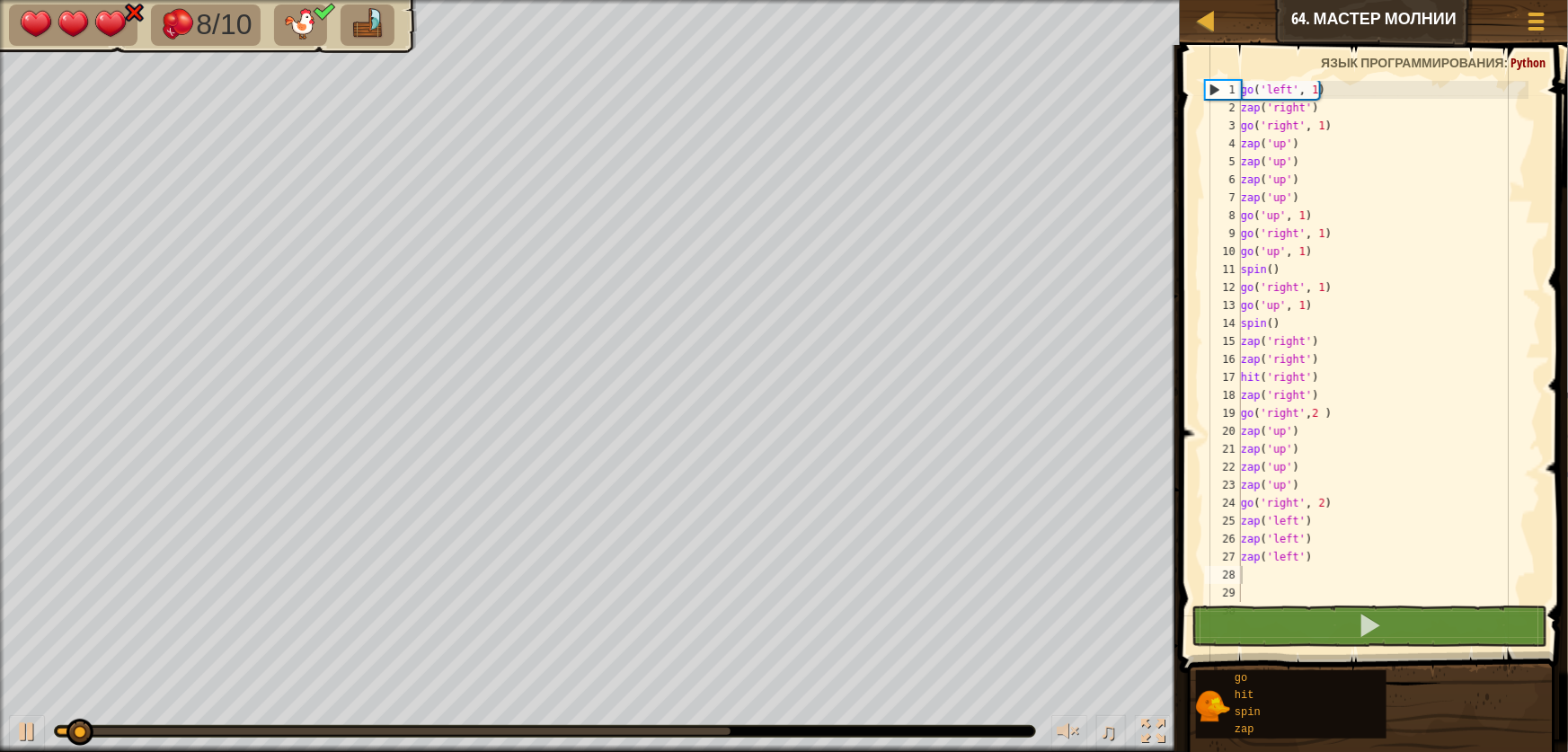
click at [544, 730] on div at bounding box center [544, 732] width 980 height 11
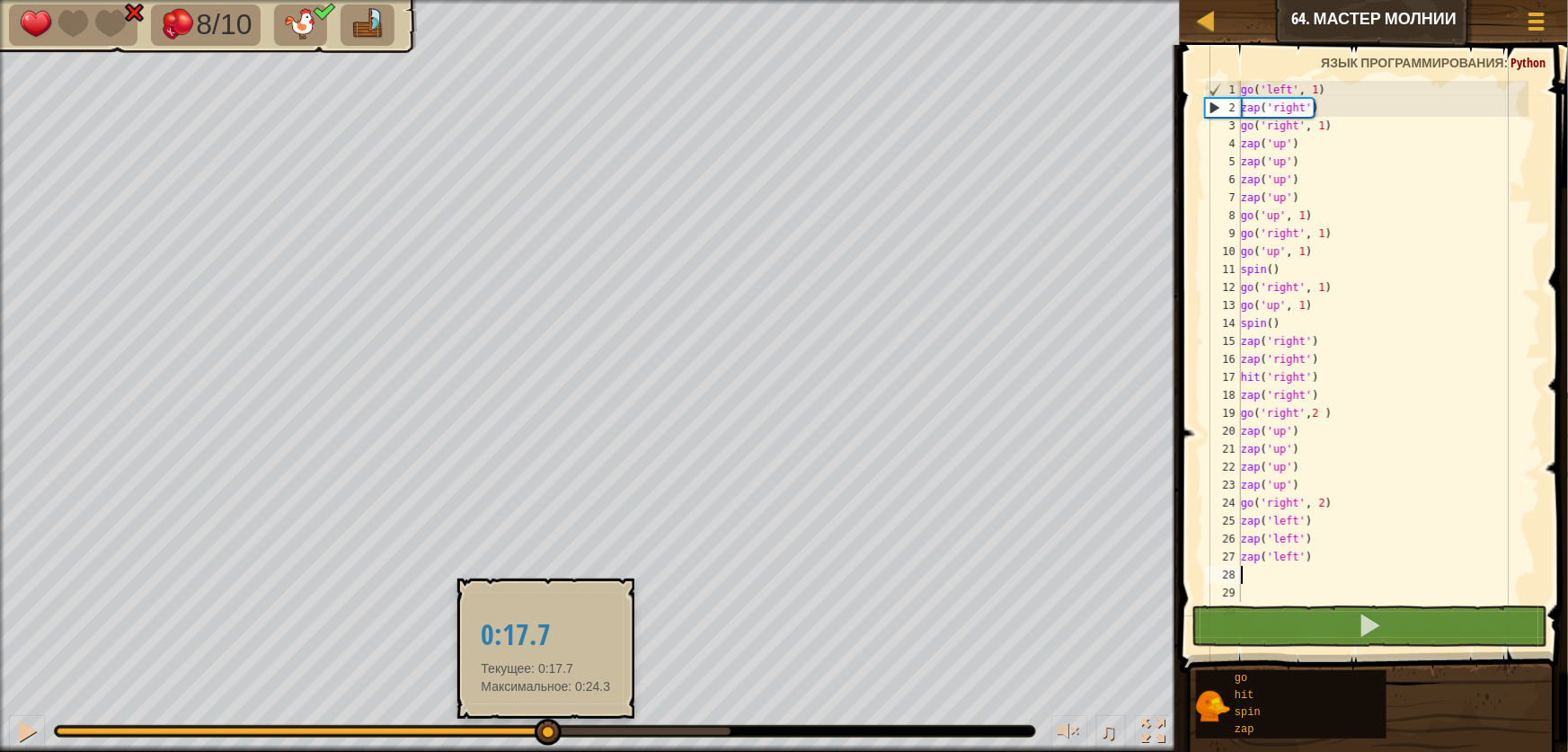
click at [545, 732] on div at bounding box center [394, 732] width 674 height 7
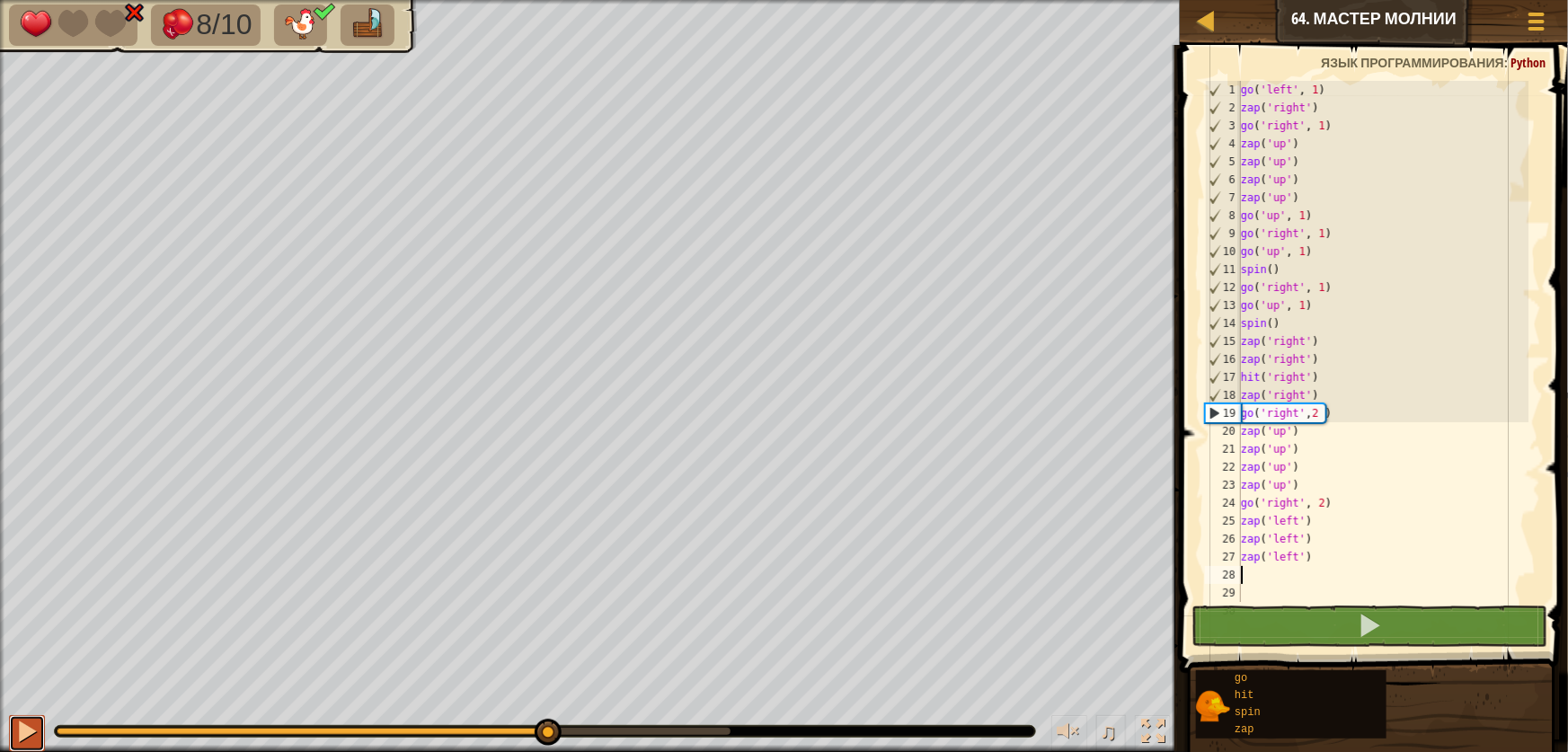
click at [19, 725] on div at bounding box center [27, 732] width 24 height 24
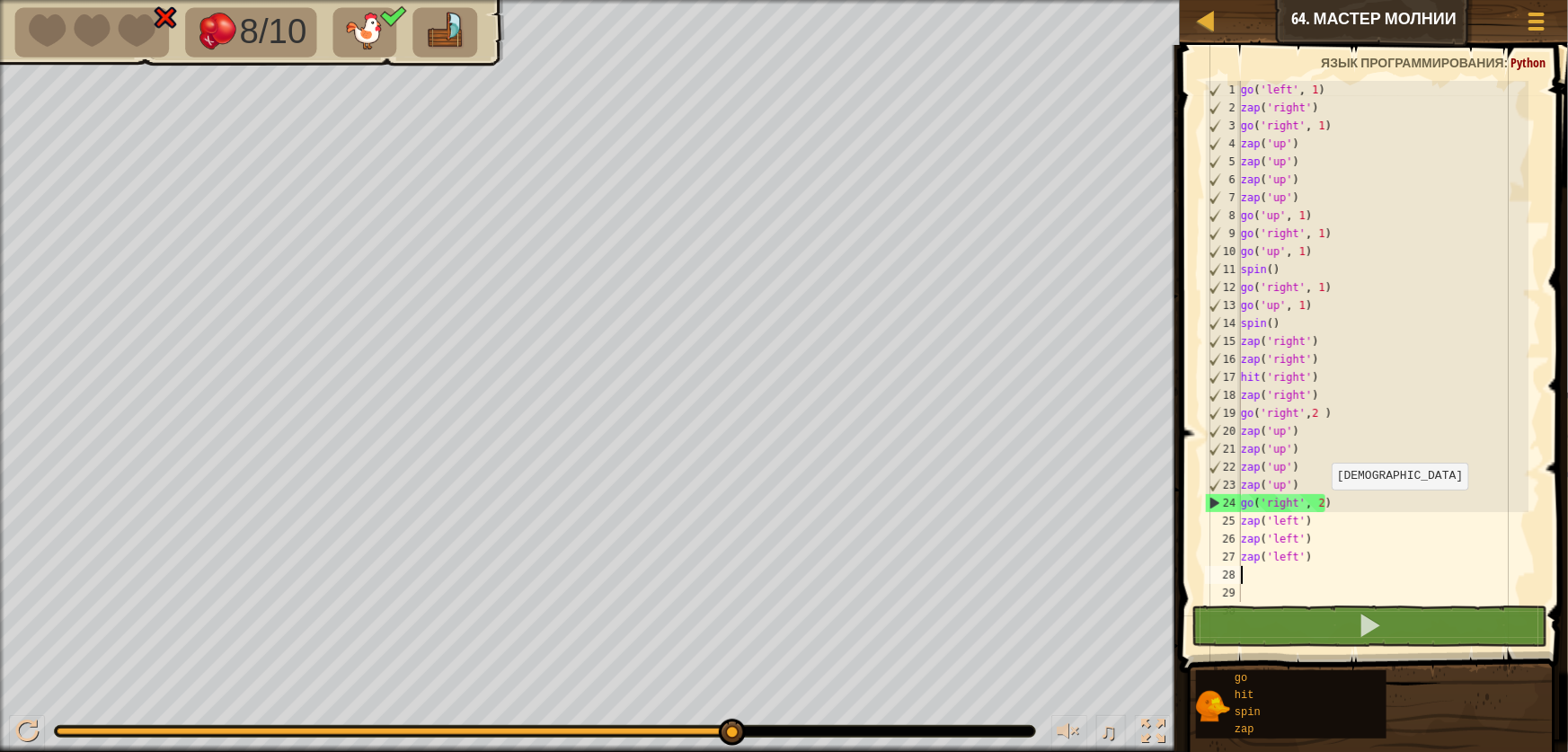
click at [1322, 508] on div "go ( 'left' , 1 ) zap ( 'right' ) go ( 'right' , 1 ) zap ( 'up' ) zap ( 'up' ) …" at bounding box center [1383, 360] width 291 height 557
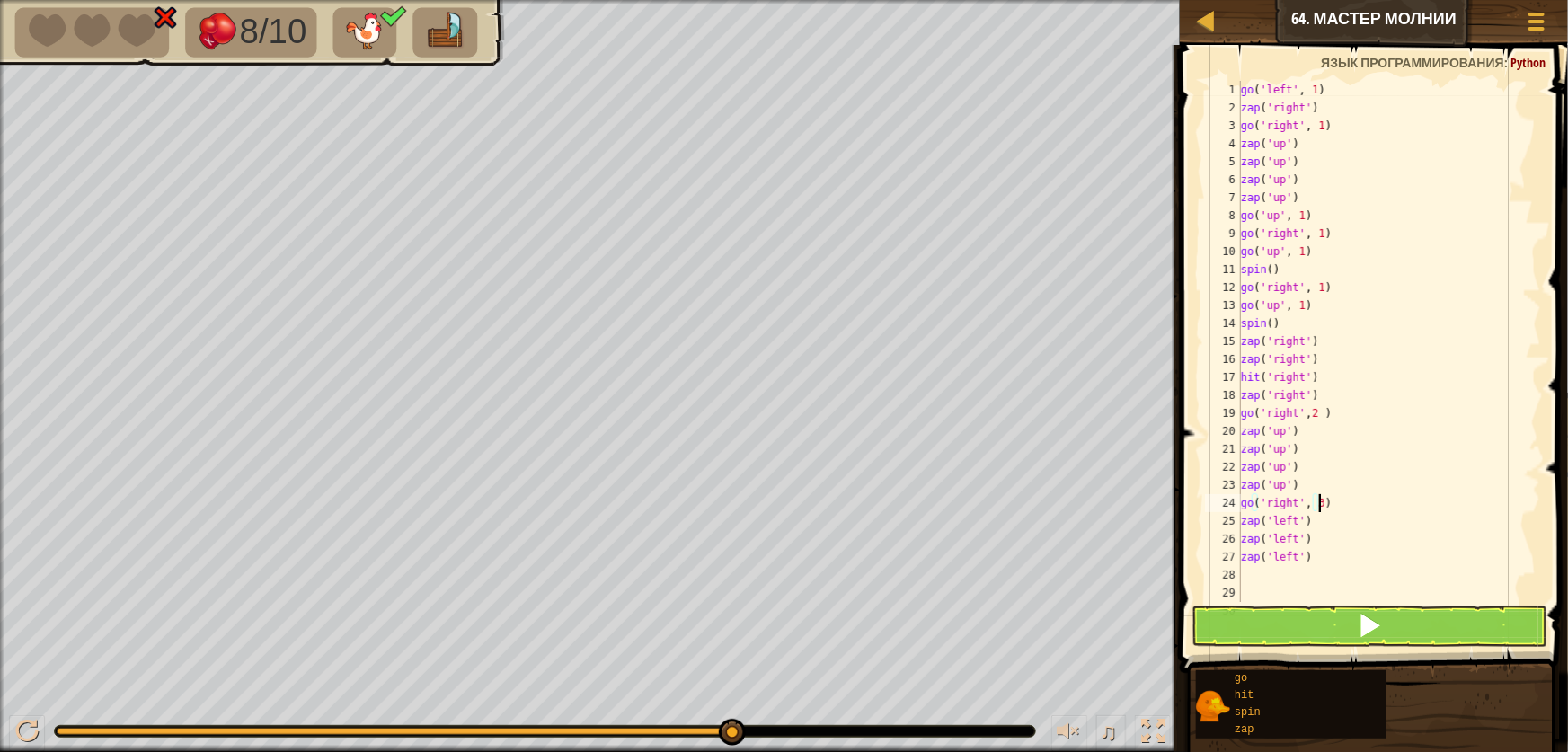
scroll to position [8, 5]
click at [1313, 491] on div "go ( 'left' , 1 ) zap ( 'right' ) go ( 'right' , 1 ) zap ( 'up' ) zap ( 'up' ) …" at bounding box center [1383, 360] width 291 height 557
type textarea "z"
click at [1258, 620] on button at bounding box center [1370, 626] width 356 height 41
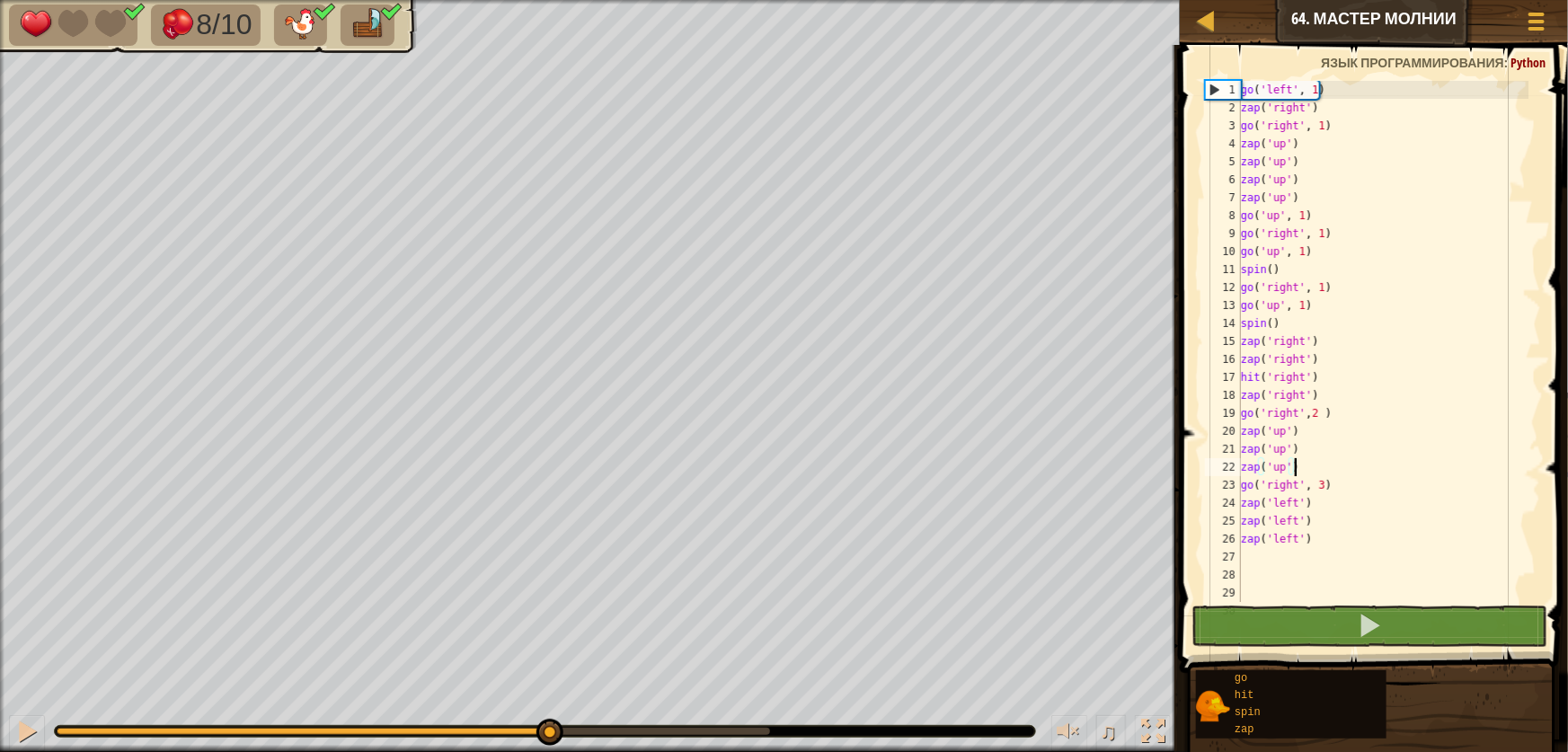
click at [549, 728] on div at bounding box center [413, 732] width 713 height 7
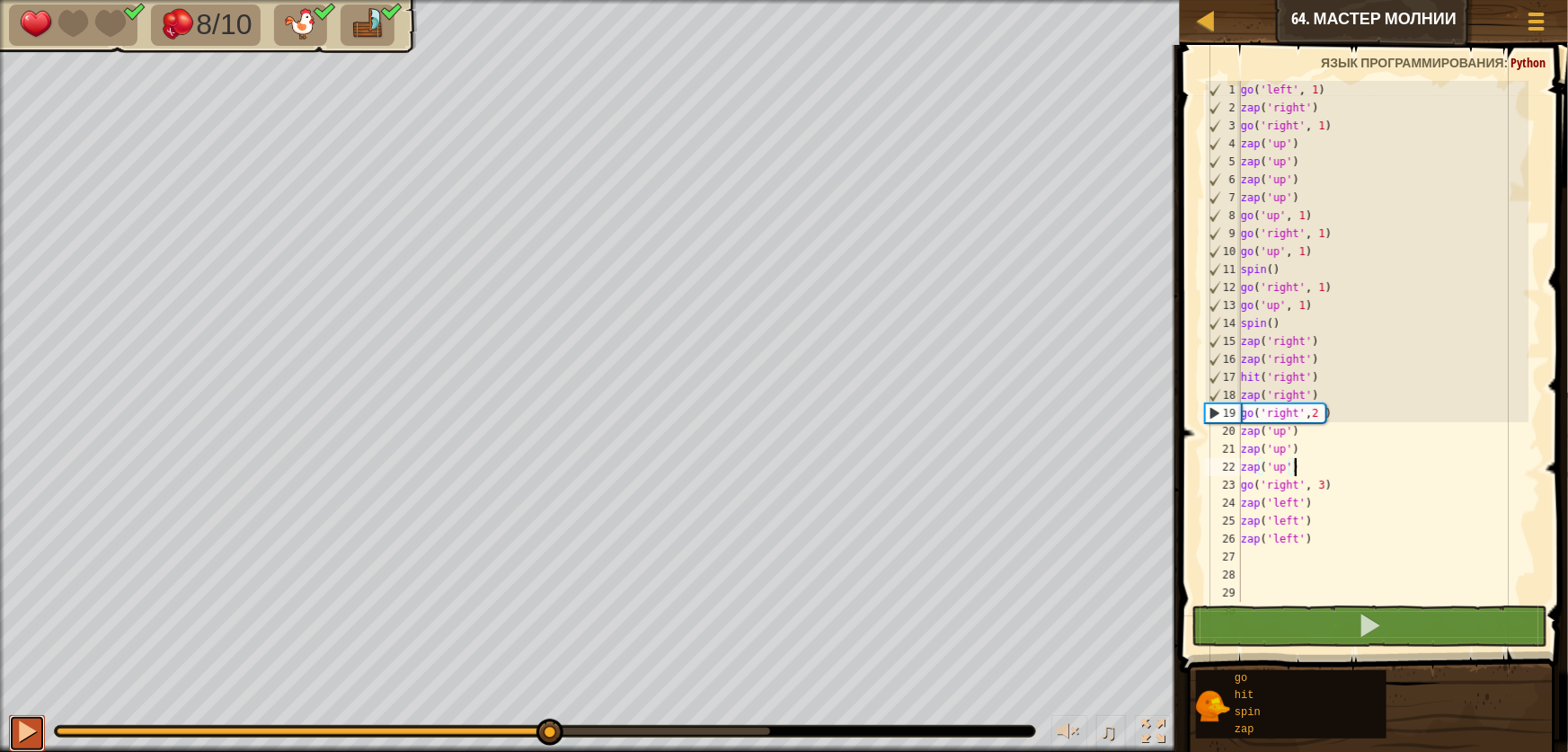
click at [28, 731] on div at bounding box center [27, 732] width 24 height 24
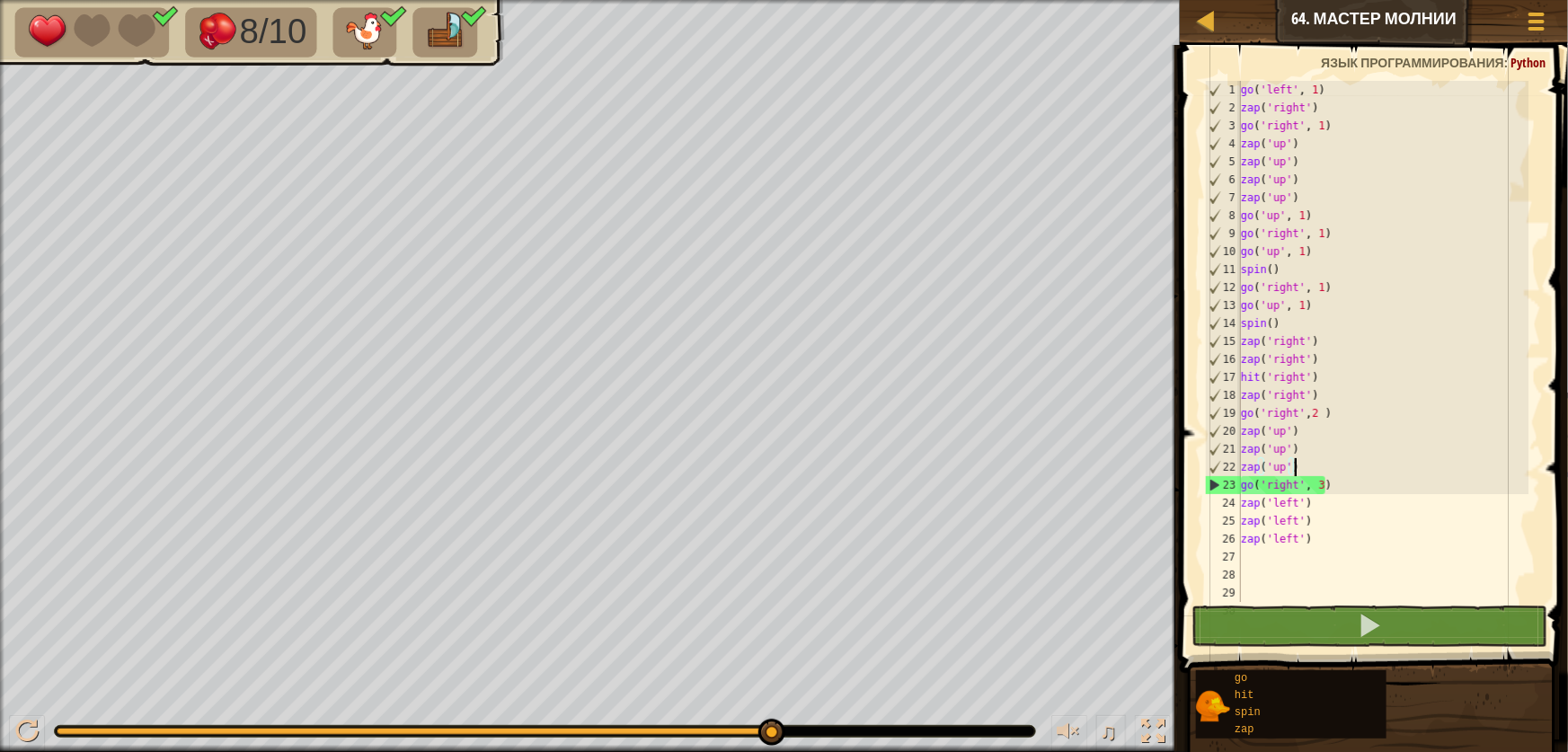
click at [1324, 489] on div "go ( 'left' , 1 ) zap ( 'right' ) go ( 'right' , 1 ) zap ( 'up' ) zap ( 'up' ) …" at bounding box center [1383, 360] width 291 height 557
click at [1321, 495] on div "go ( 'left' , 1 ) zap ( 'right' ) go ( 'right' , 1 ) zap ( 'up' ) zap ( 'up' ) …" at bounding box center [1383, 360] width 291 height 557
click at [1321, 486] on div "go ( 'left' , 1 ) zap ( 'right' ) go ( 'right' , 1 ) zap ( 'up' ) zap ( 'up' ) …" at bounding box center [1383, 360] width 291 height 557
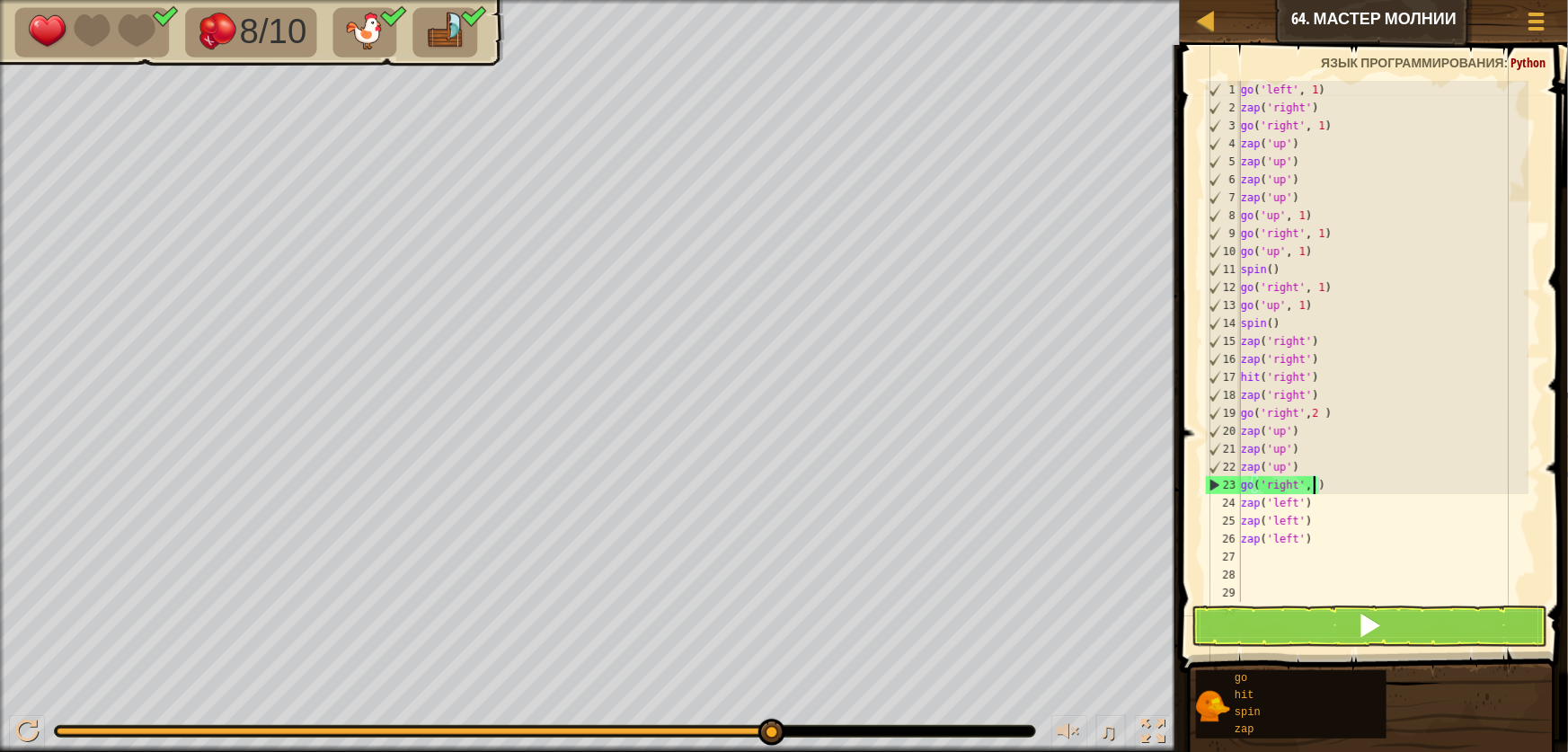
type textarea "go('right', 2)"
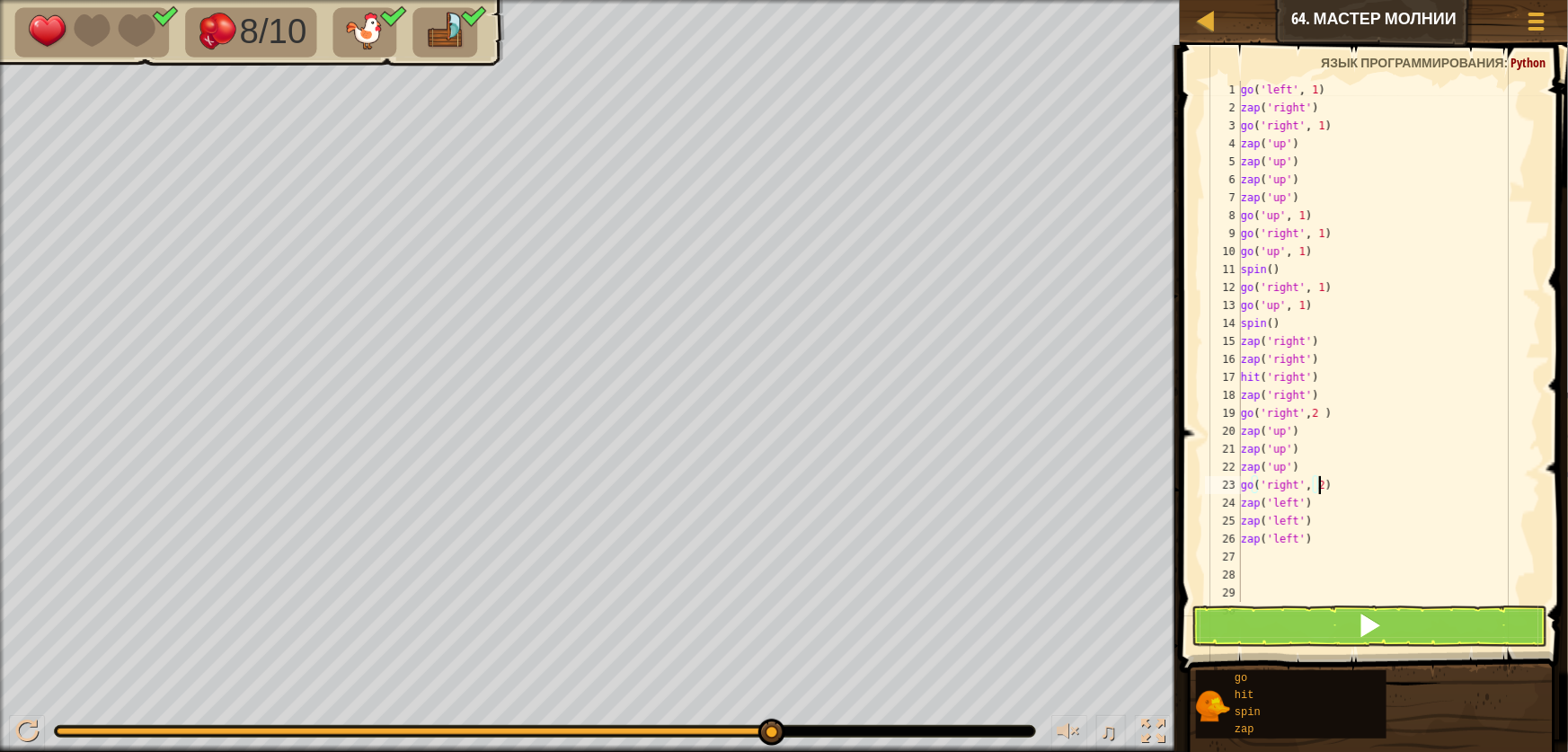
scroll to position [8, 5]
click at [1300, 600] on div "go ( 'left' , 1 ) zap ( 'right' ) go ( 'right' , 1 ) zap ( 'up' ) zap ( 'up' ) …" at bounding box center [1383, 360] width 291 height 557
click at [1300, 620] on button at bounding box center [1370, 626] width 356 height 41
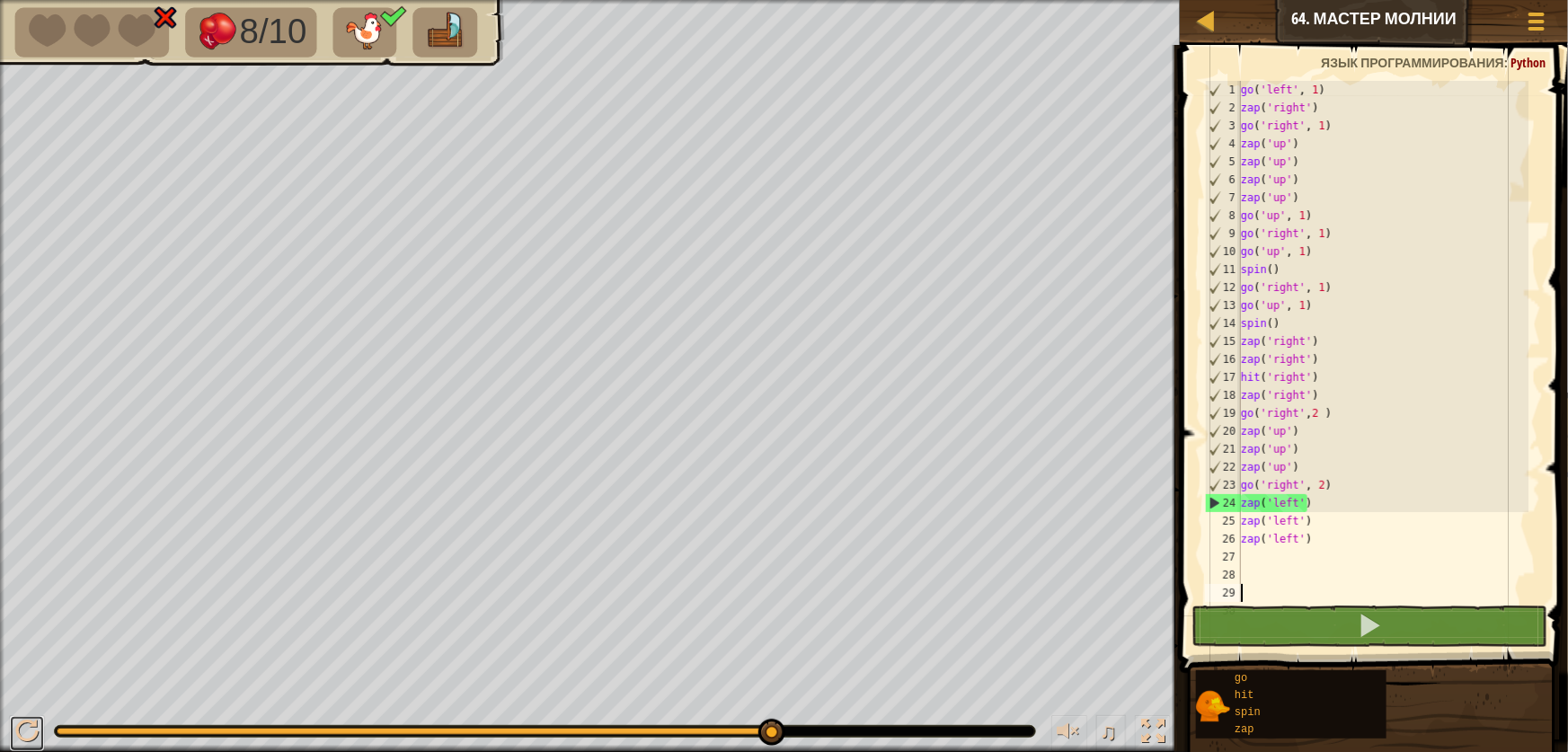
drag, startPoint x: 12, startPoint y: 723, endPoint x: 109, endPoint y: 703, distance: 99.0
click at [14, 722] on button at bounding box center [26, 734] width 36 height 37
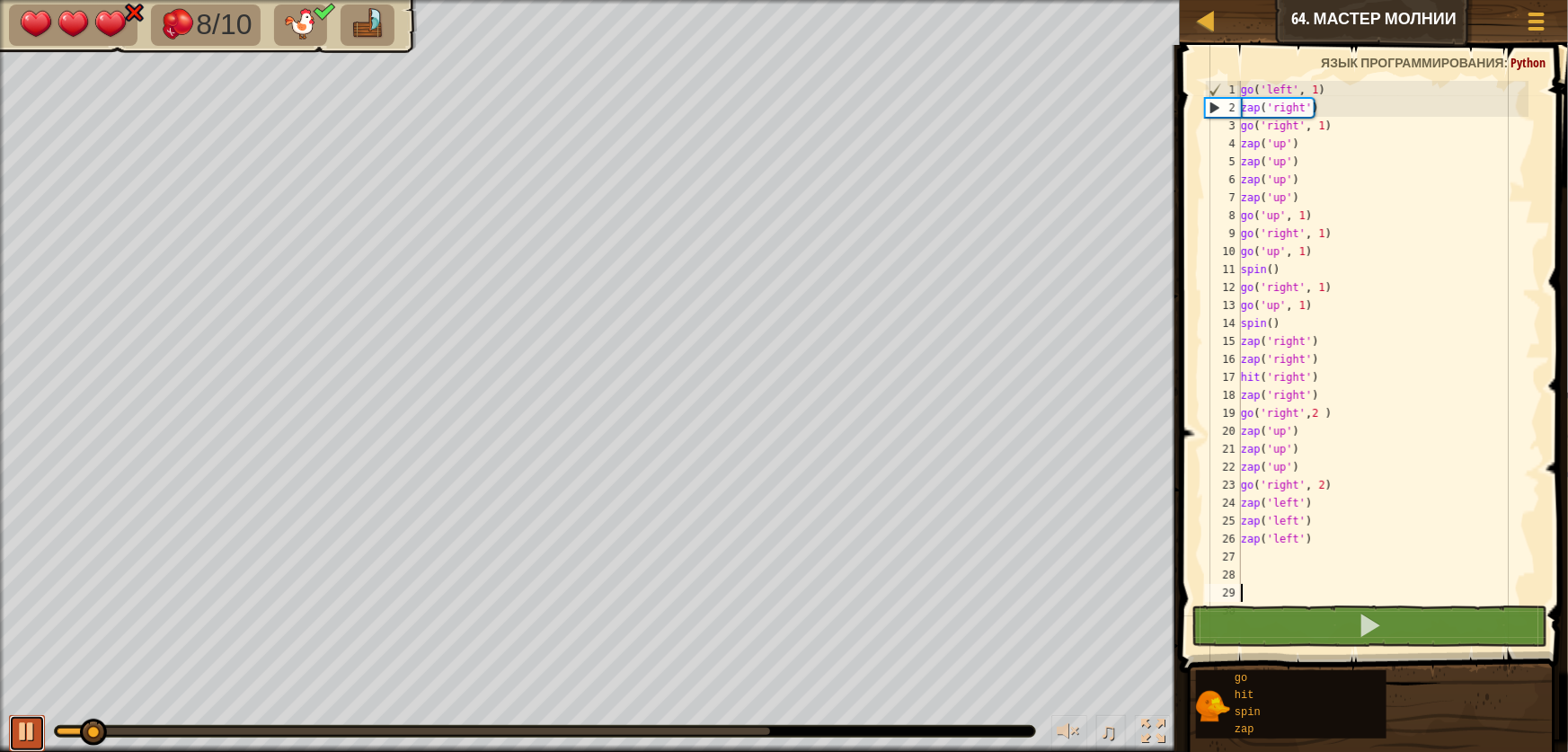
click at [14, 728] on button at bounding box center [26, 734] width 36 height 37
click at [1535, 27] on span at bounding box center [1537, 29] width 17 height 4
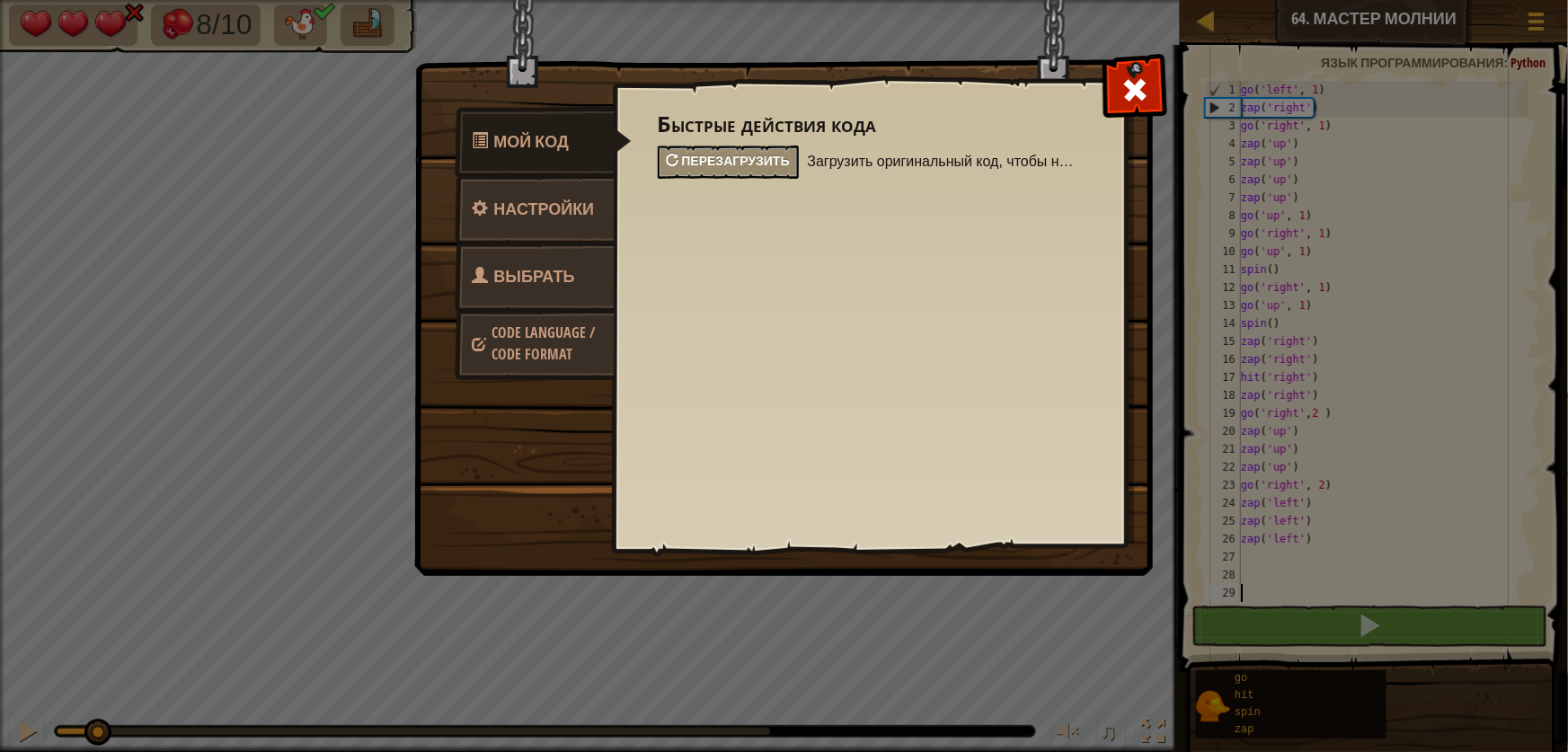
click at [687, 160] on span "Перезагрузить" at bounding box center [736, 160] width 108 height 17
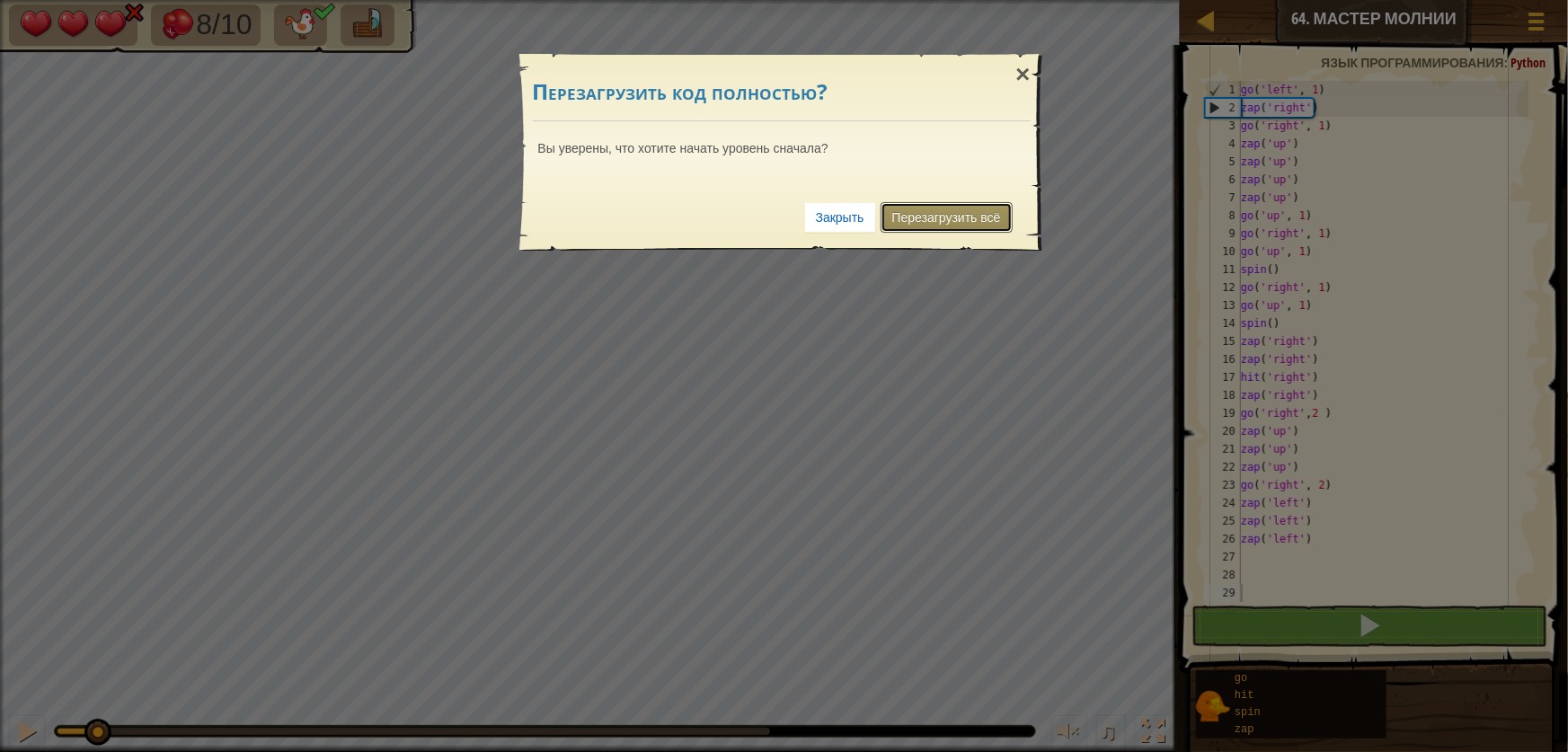
click at [962, 207] on link "Перезагрузить всё" at bounding box center [946, 217] width 132 height 30
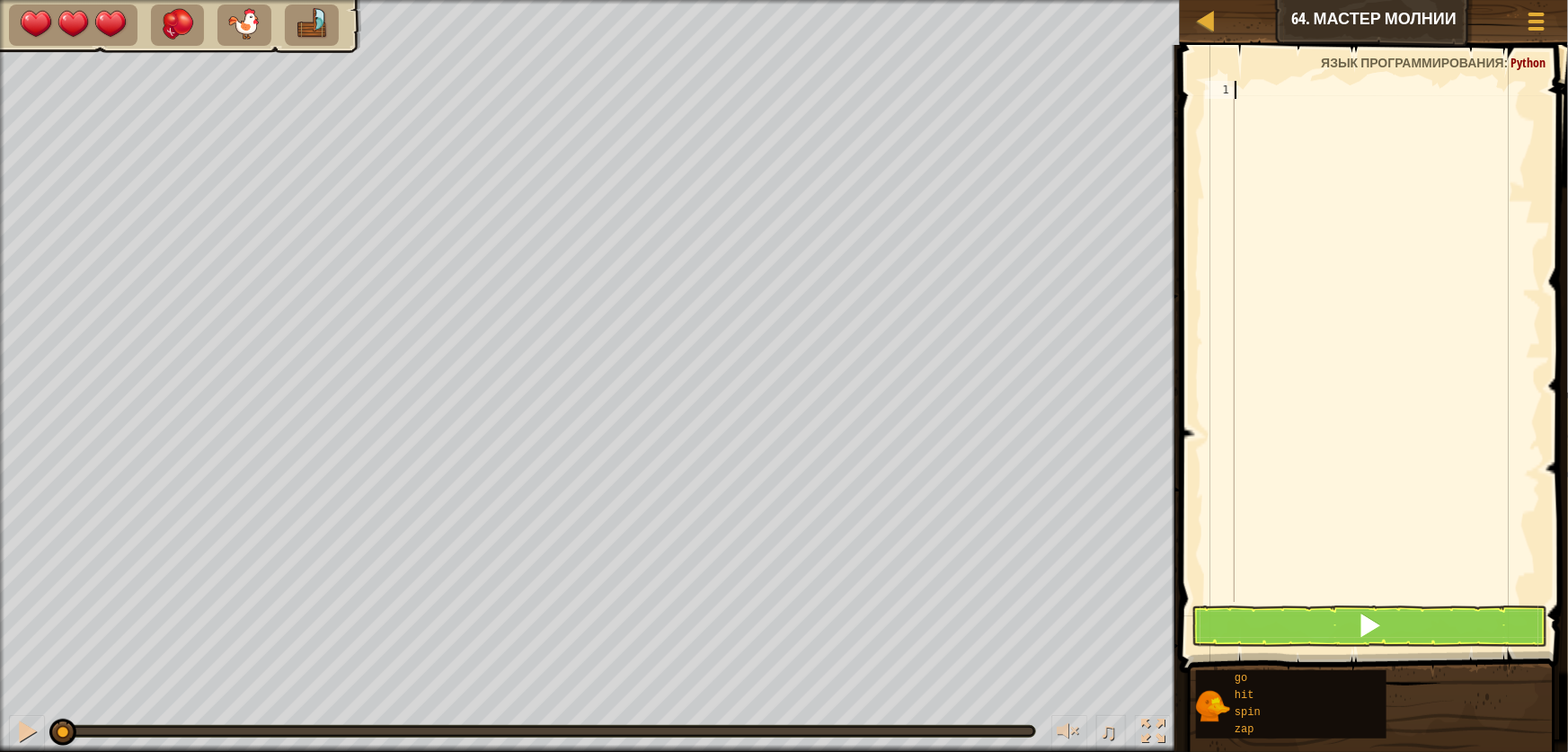
type textarea "g"
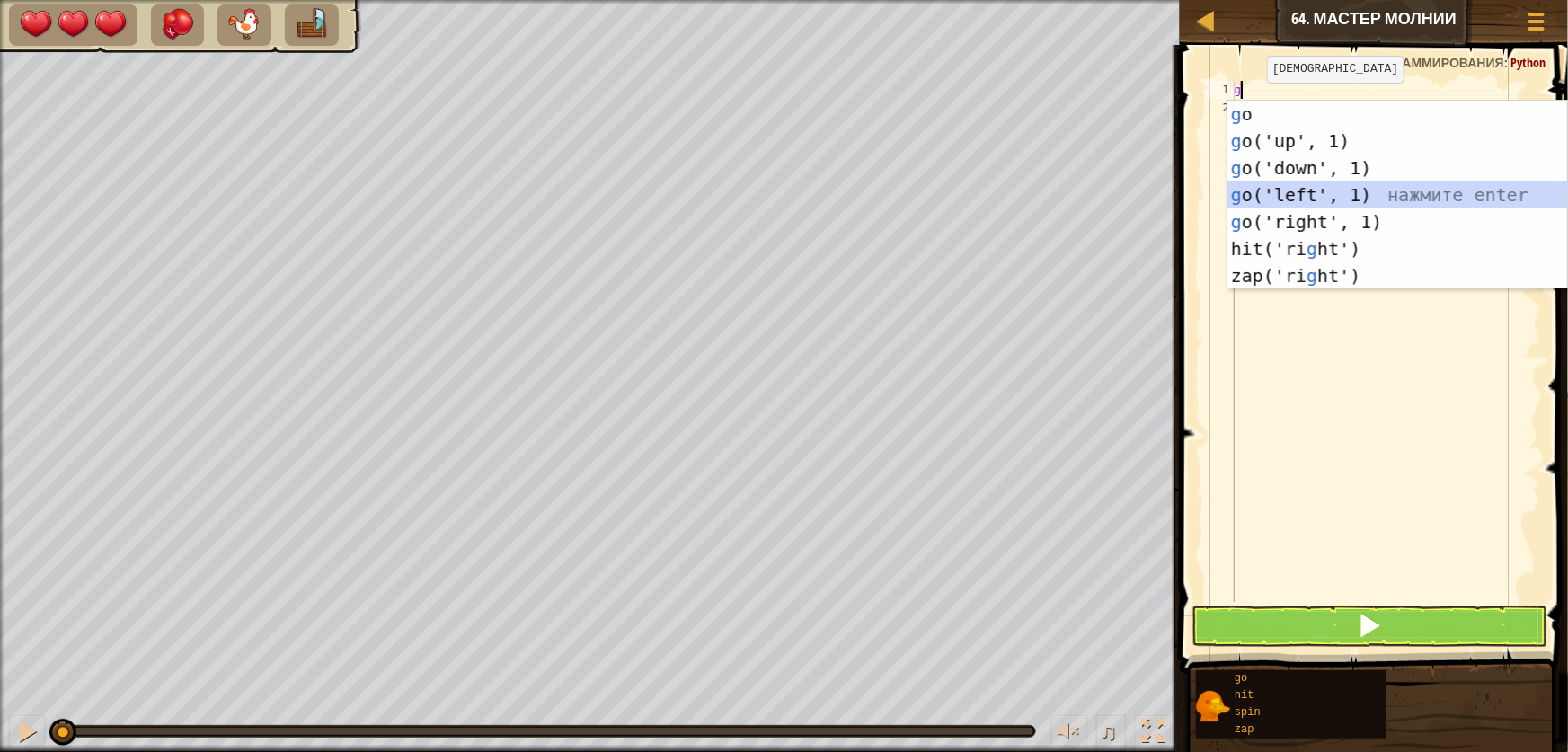
click at [1300, 196] on div "g o нажмите enter g o('up', 1) нажмите enter g o('down', 1) нажмите enter g o('…" at bounding box center [1397, 222] width 340 height 243
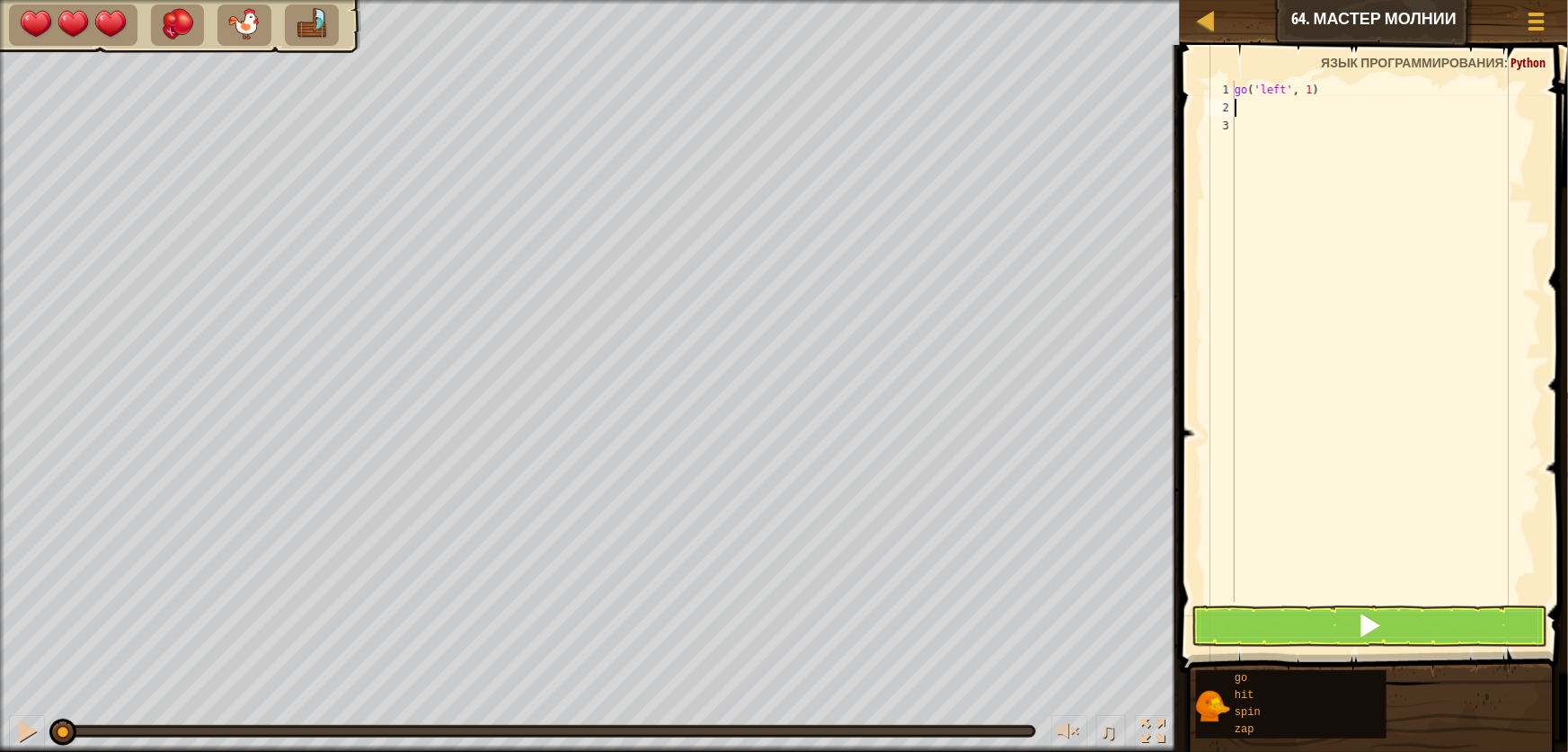
type textarea "z"
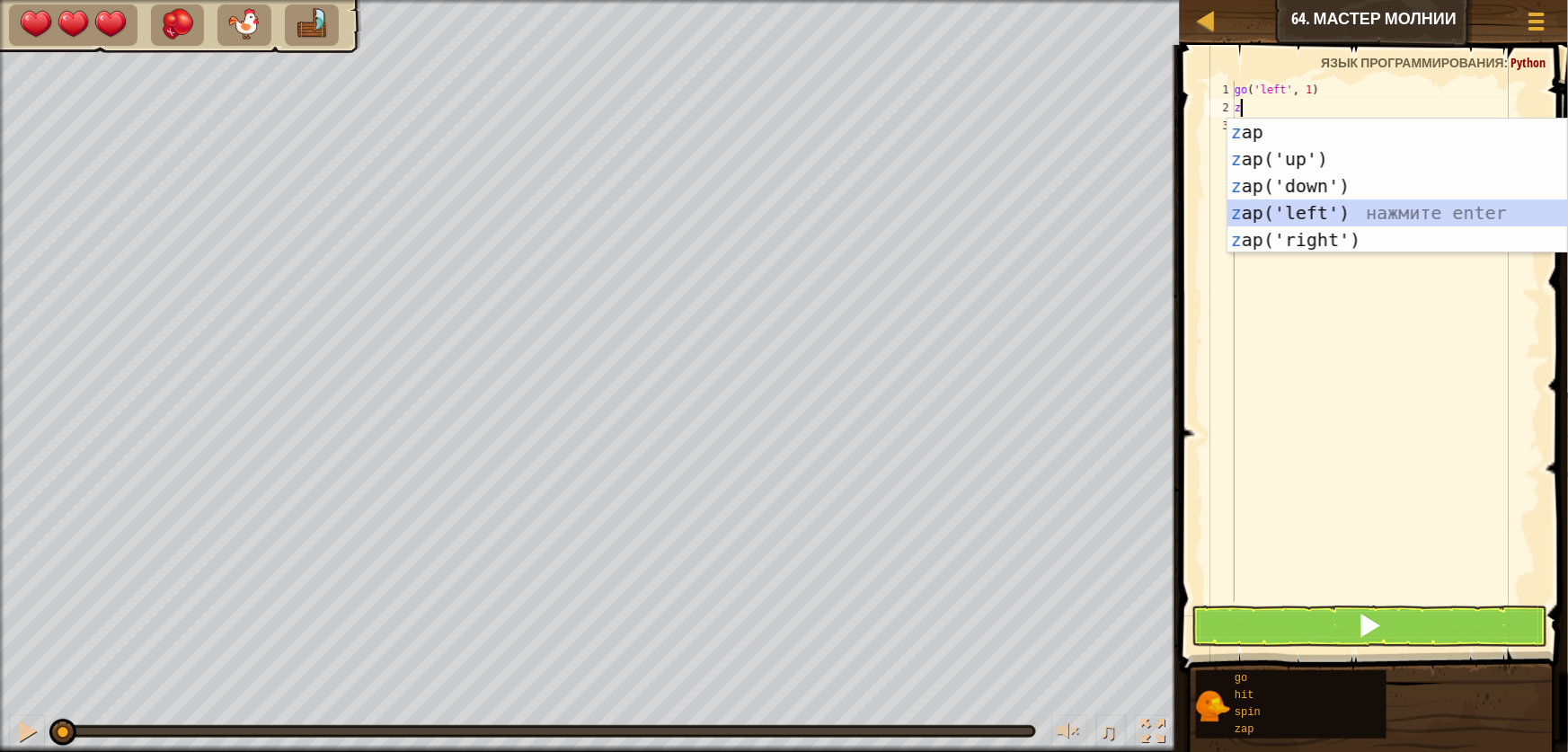
click at [1293, 201] on div "z ap нажмите enter z ap('up') нажмите enter z ap('down') нажмите enter z ap('le…" at bounding box center [1397, 213] width 340 height 189
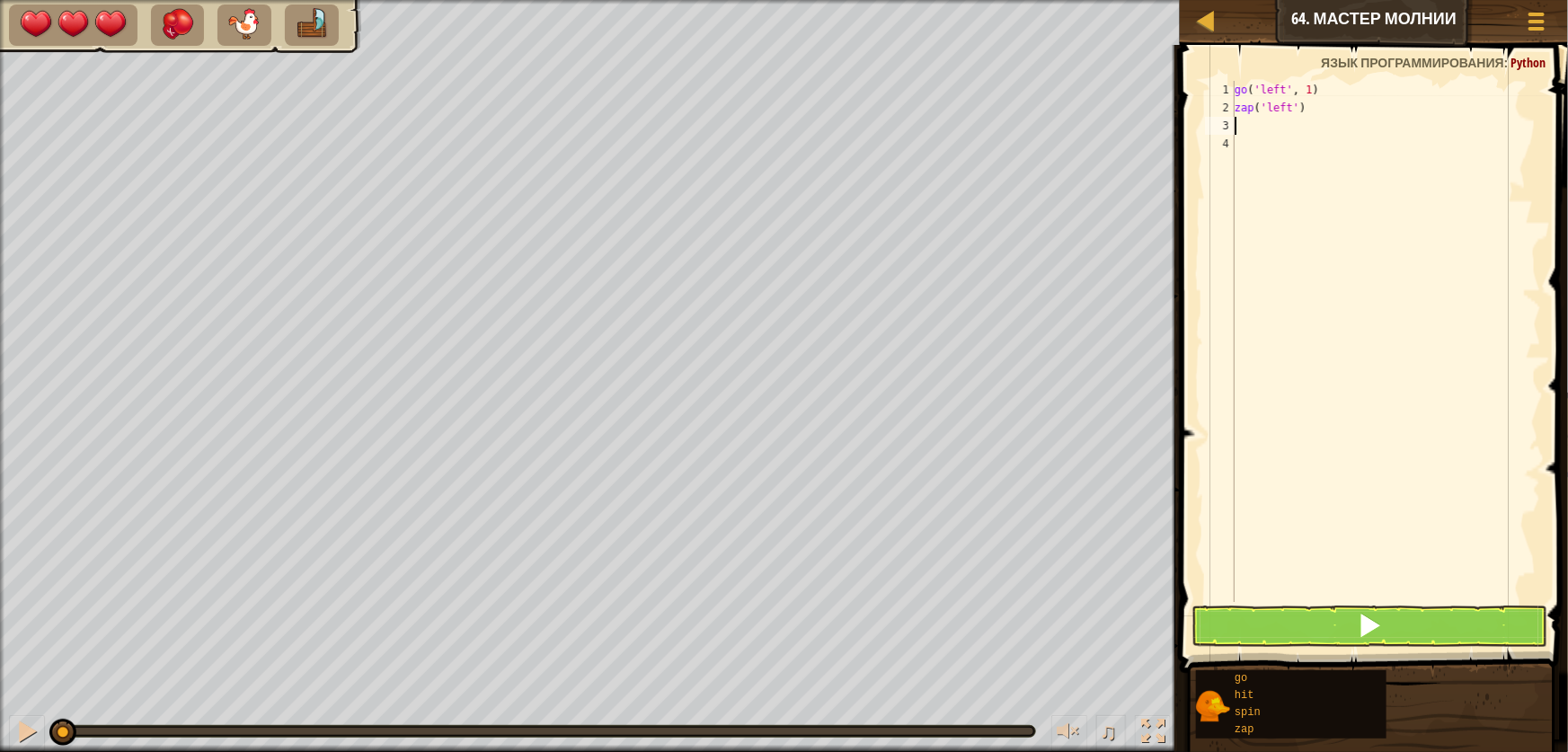
click at [1332, 108] on div "go ( 'left' , 1 ) zap ( 'left' )" at bounding box center [1385, 360] width 310 height 557
type textarea "z"
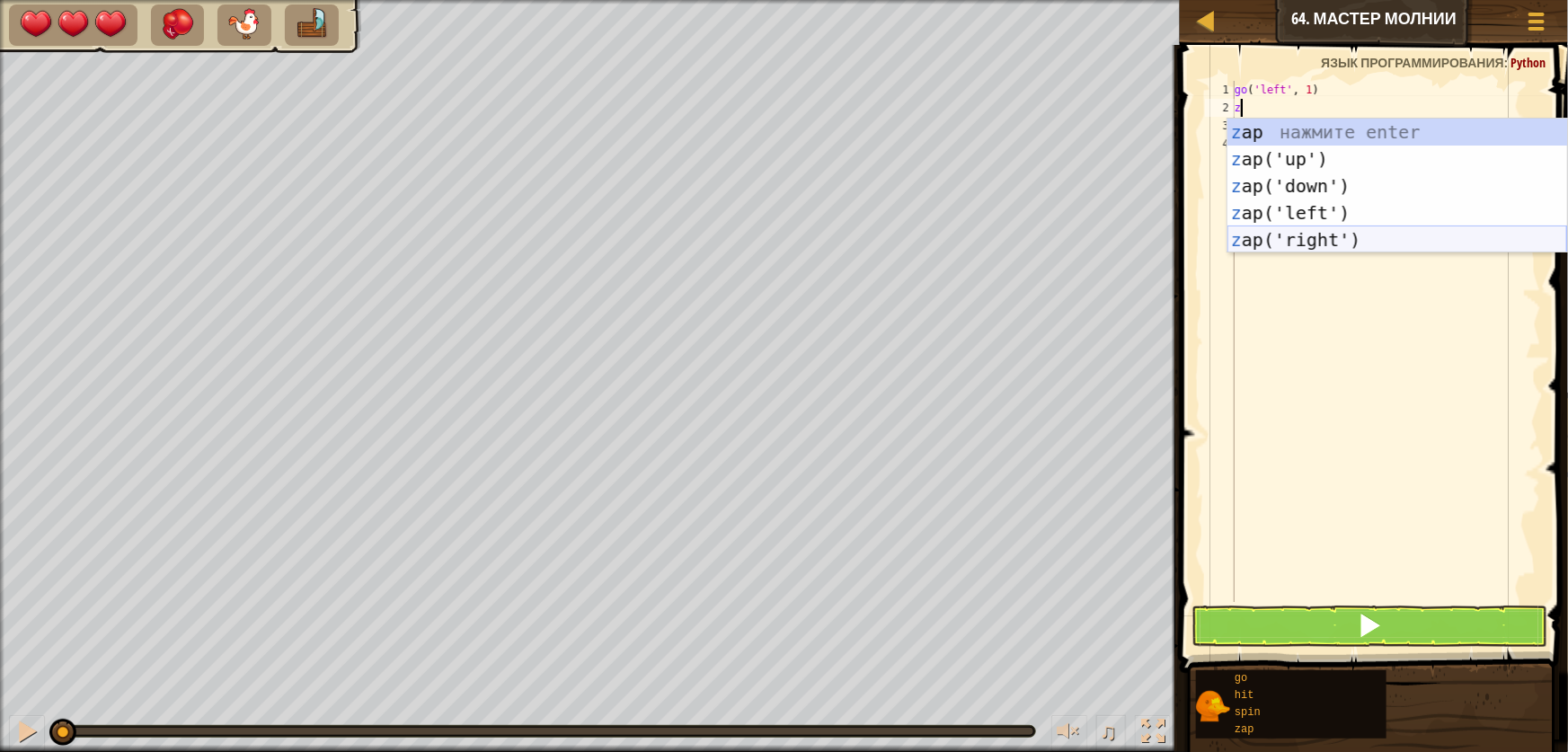
click at [1306, 236] on div "z ap нажмите enter z ap('up') нажмите enter z ap('down') нажмите enter z ap('le…" at bounding box center [1397, 213] width 340 height 189
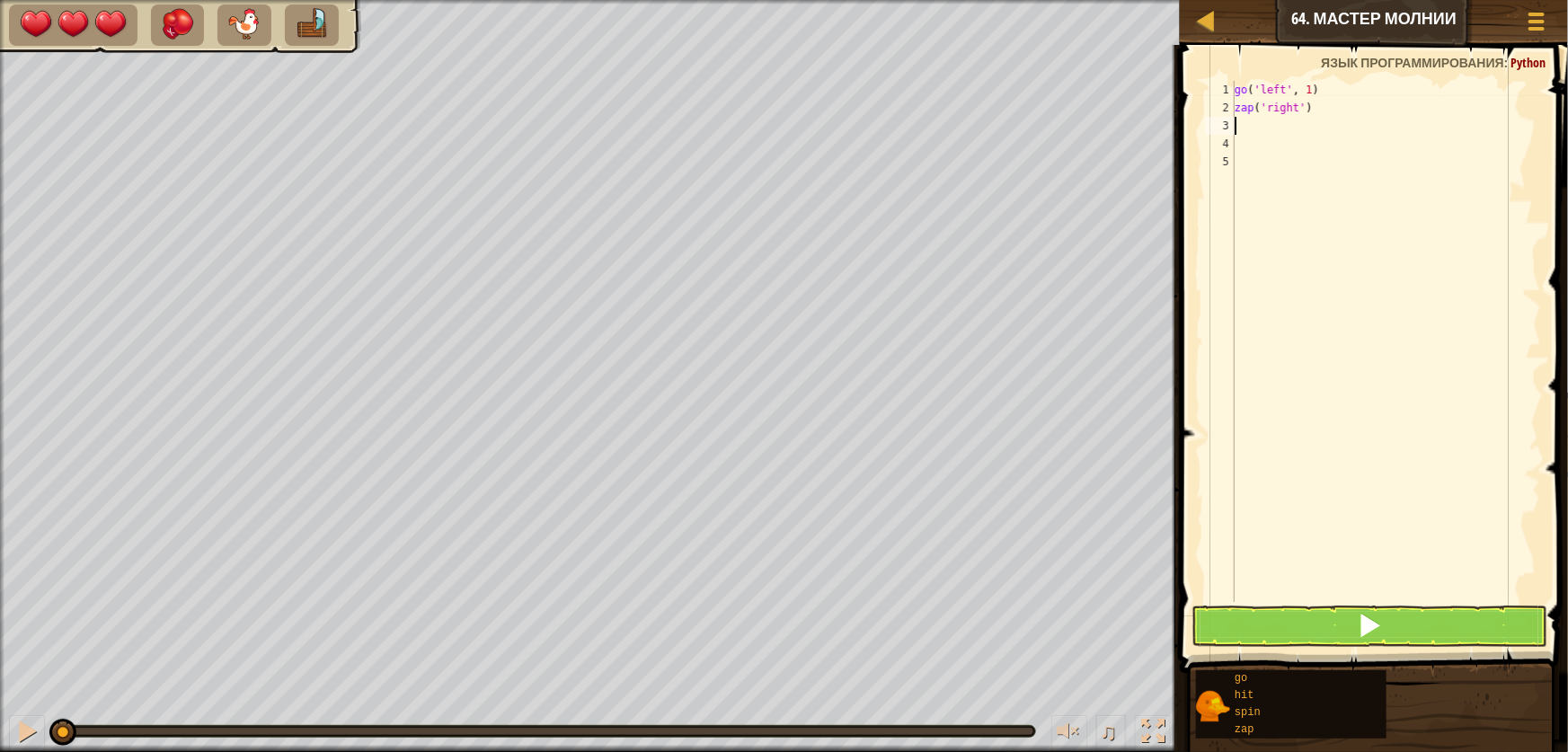
type textarea "g"
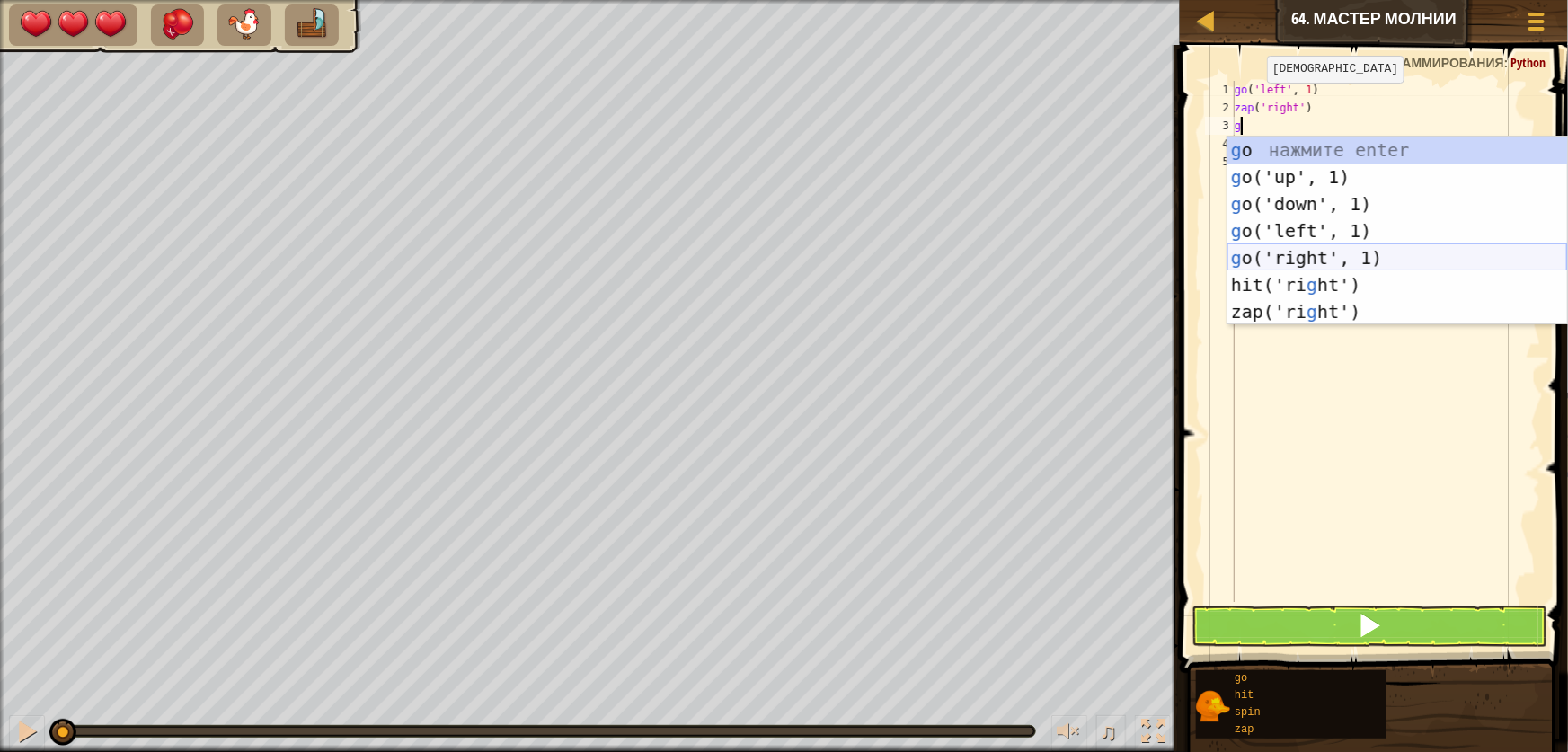
click at [1272, 260] on div "g o нажмите enter g o('up', 1) нажмите enter g o('down', 1) нажмите enter g o('…" at bounding box center [1397, 259] width 340 height 243
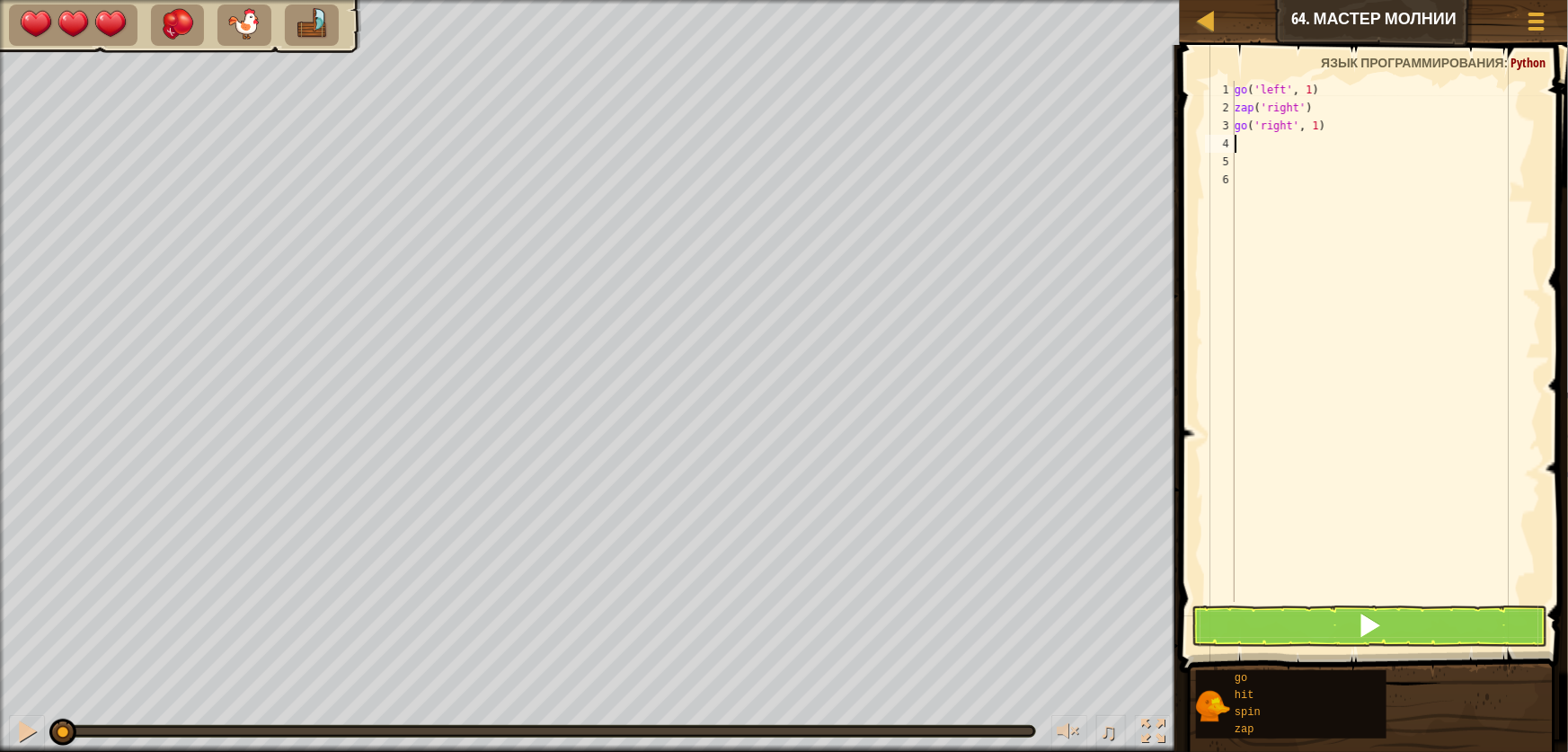
type textarea "z"
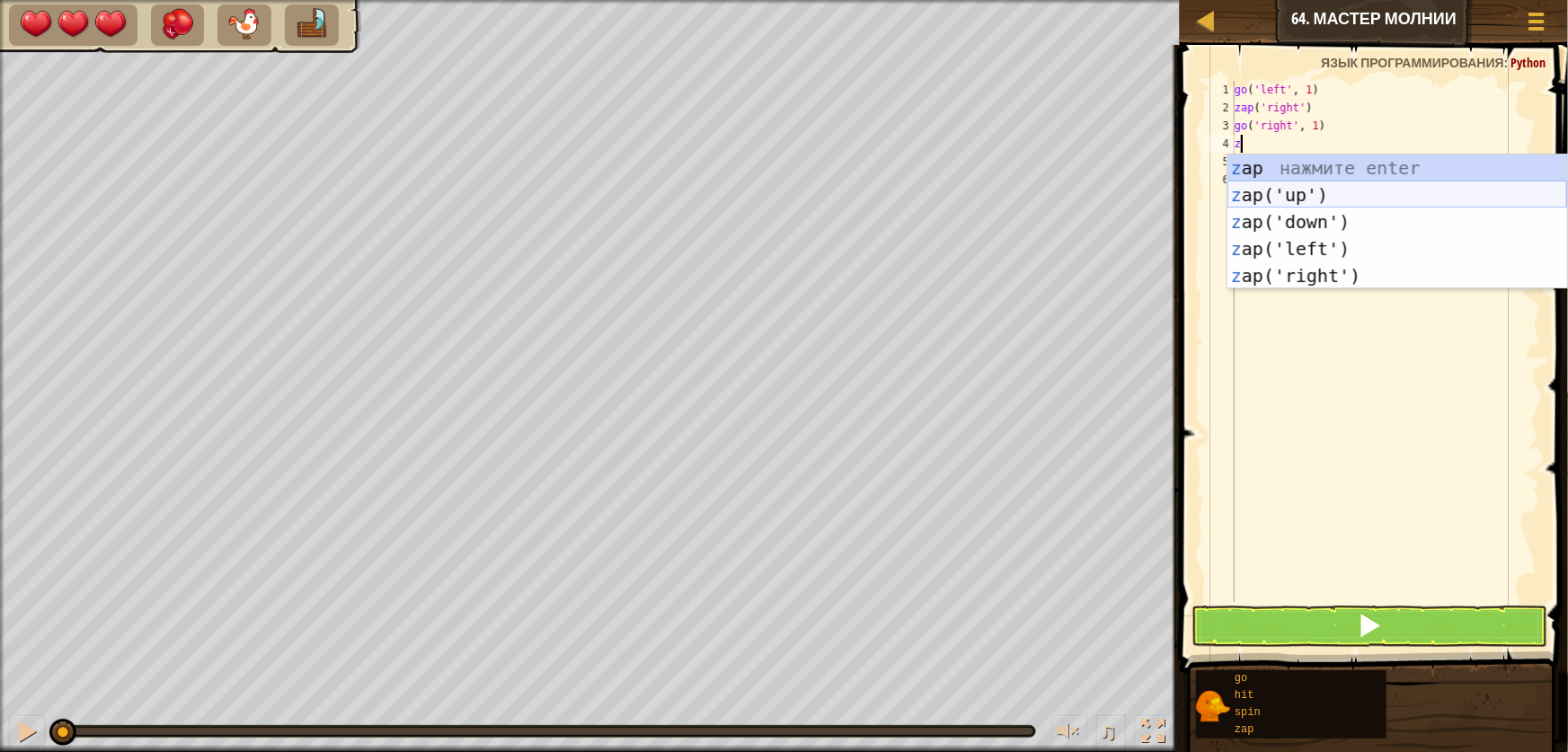
click at [1291, 200] on div "z ap нажмите enter z ap('up') нажмите enter z ap('down') нажмите enter z ap('le…" at bounding box center [1397, 249] width 340 height 189
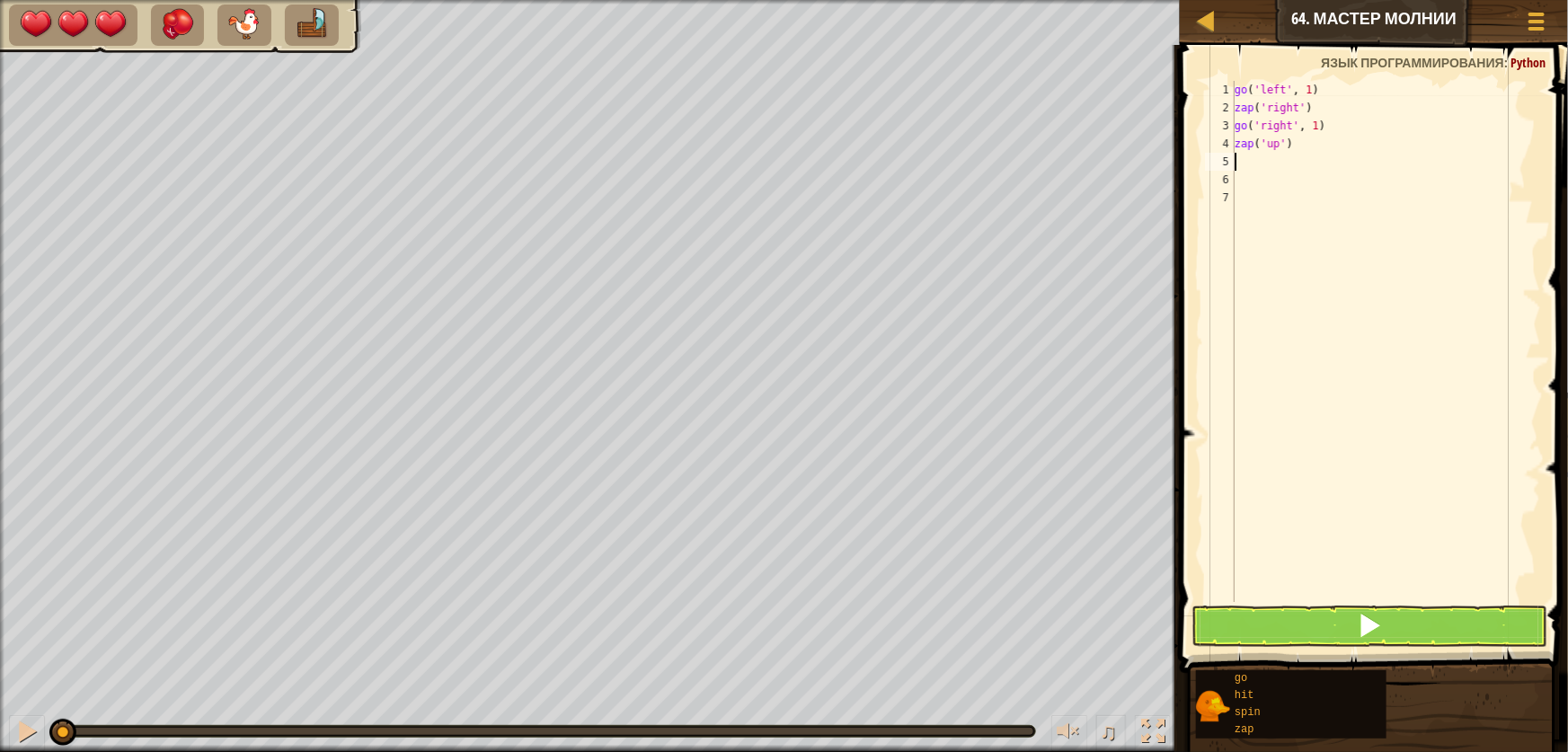
type textarea "z"
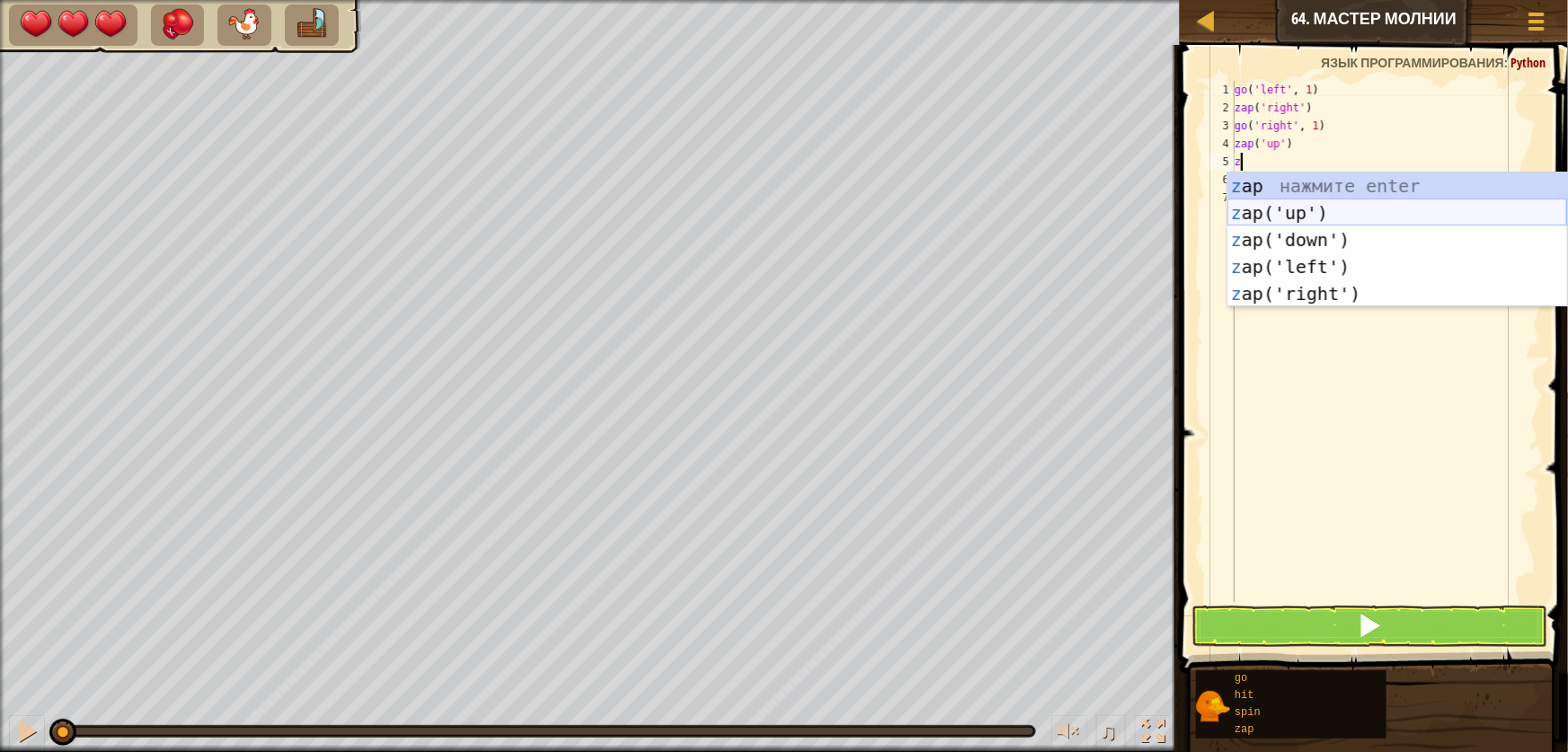
click at [1290, 211] on div "z ap нажмите enter z ap('up') нажмите enter z ap('down') нажмите enter z ap('le…" at bounding box center [1397, 267] width 340 height 189
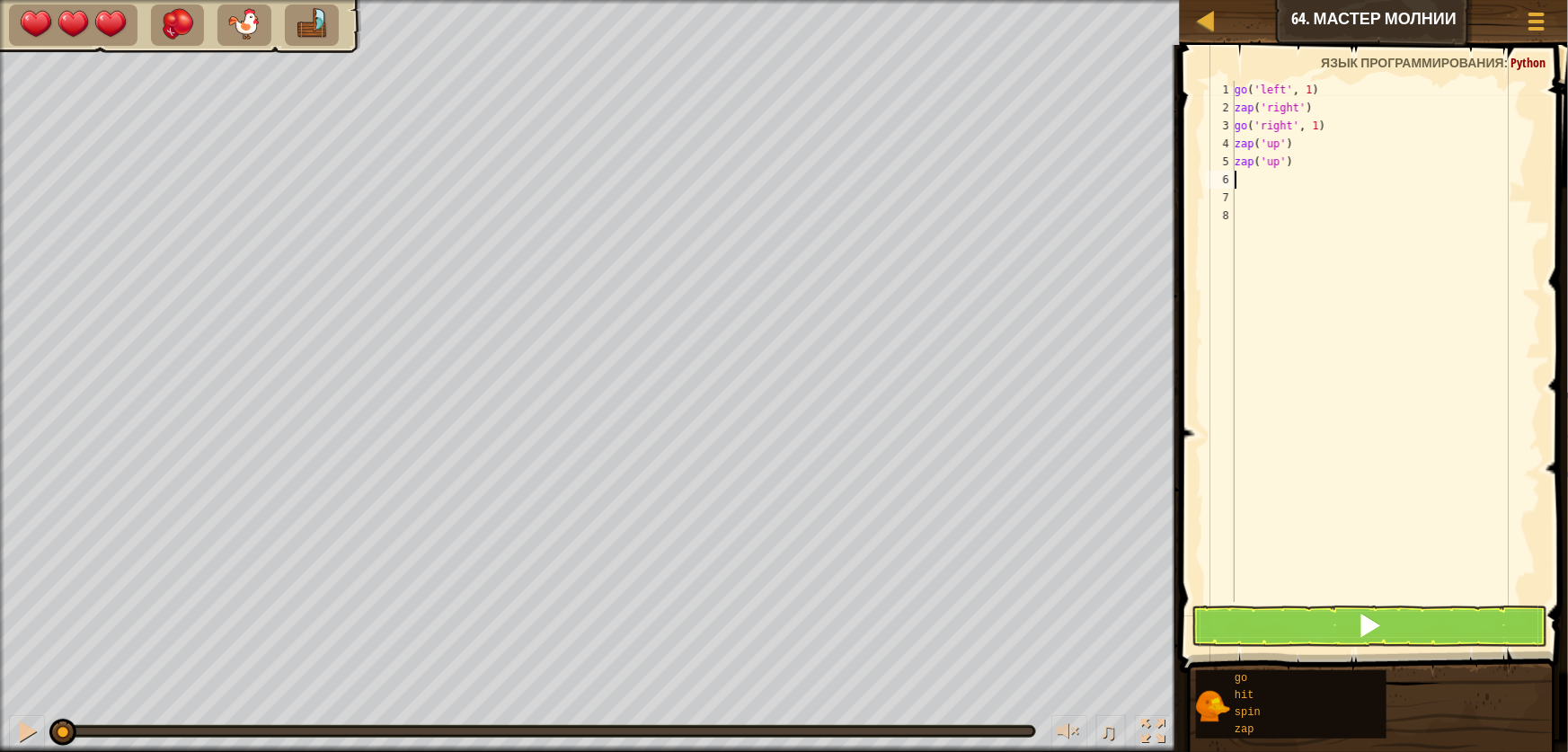
type textarea "h"
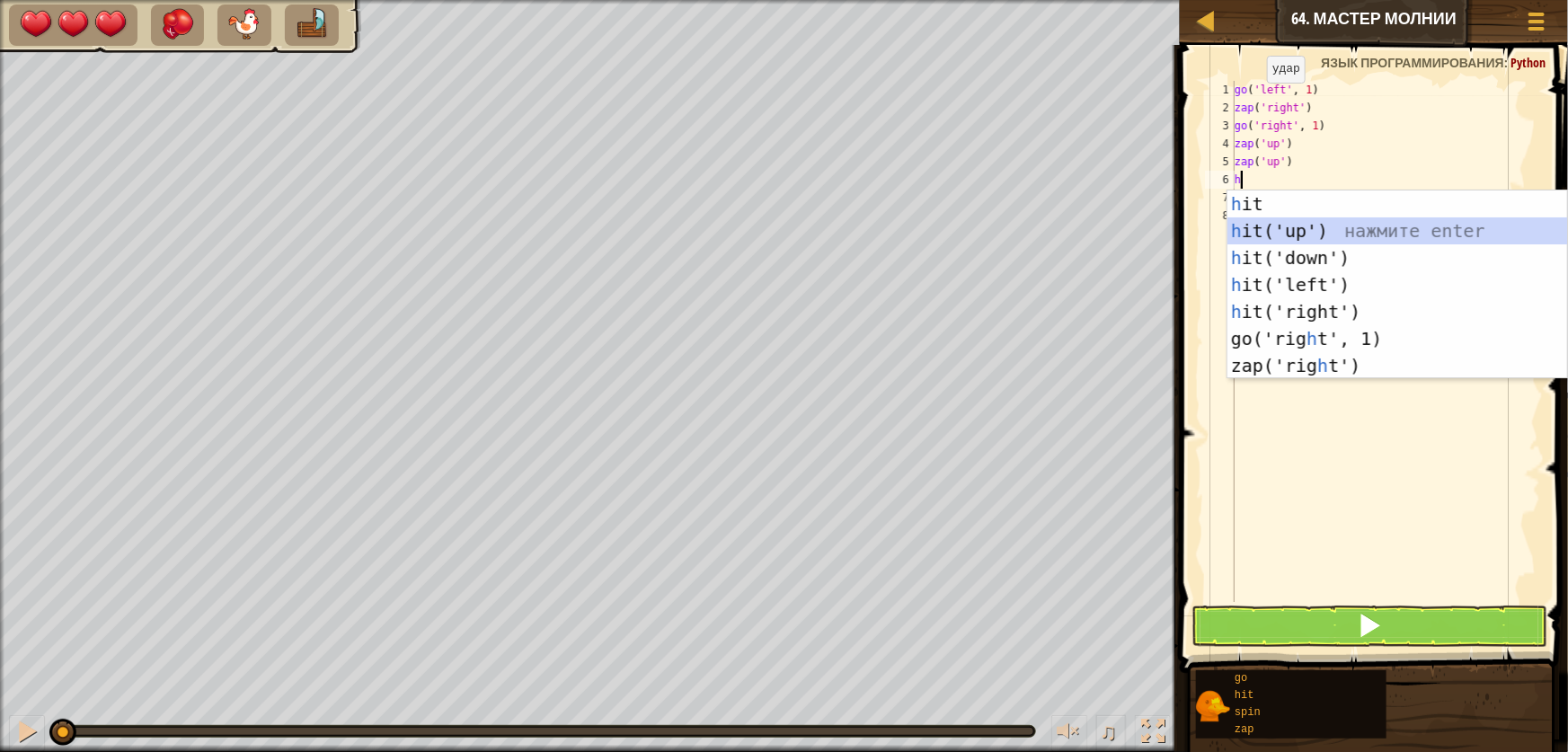
click at [1271, 229] on div "h it нажмите enter h it('up') нажмите enter h it('down') нажмите enter h it('le…" at bounding box center [1397, 312] width 340 height 243
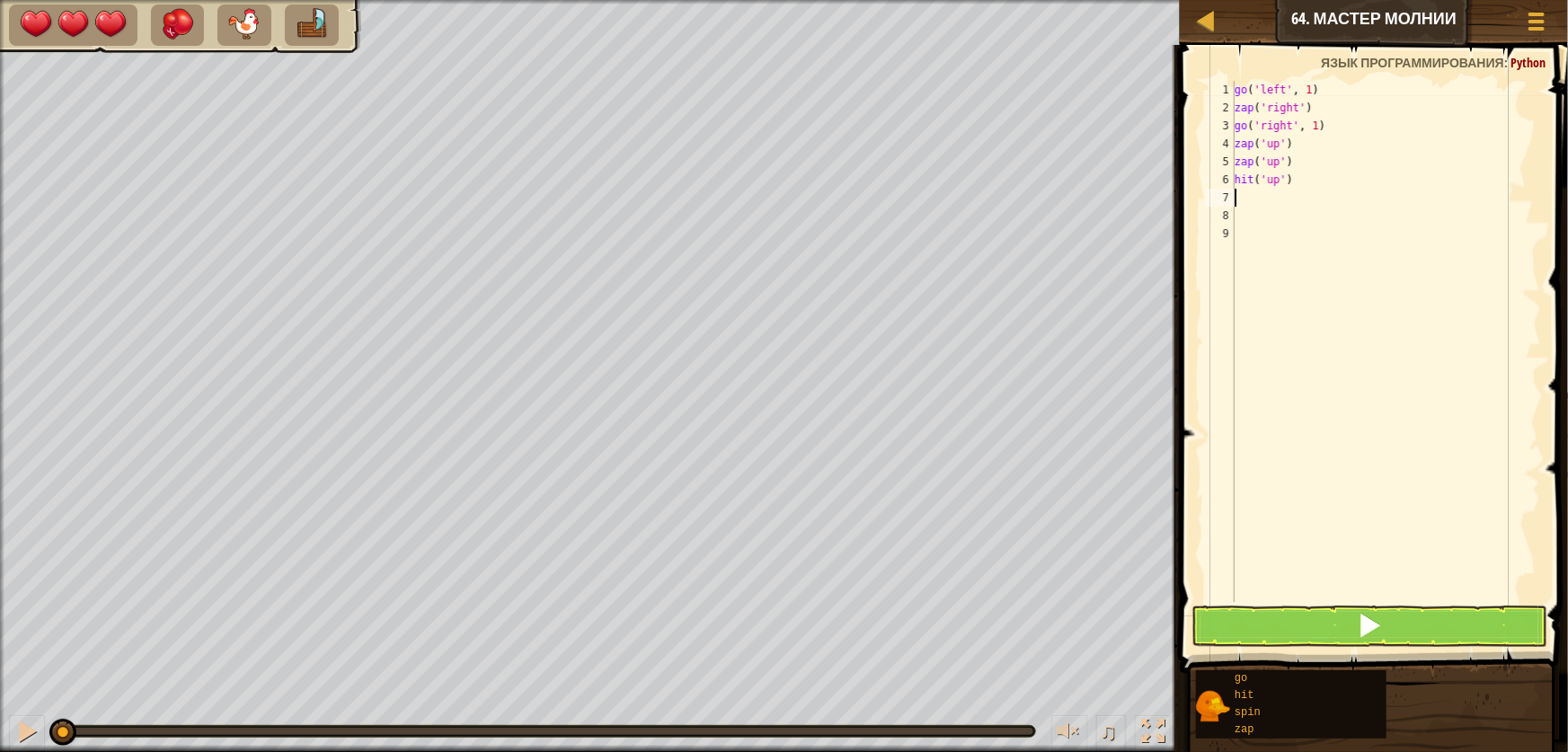
click at [1284, 605] on div "1 2 3 4 5 6 7 8 9 go ( 'left' , 1 ) zap ( 'right' ) go ( 'right' , 1 ) zap ( 'u…" at bounding box center [1371, 395] width 394 height 682
click at [1281, 609] on button at bounding box center [1370, 626] width 356 height 41
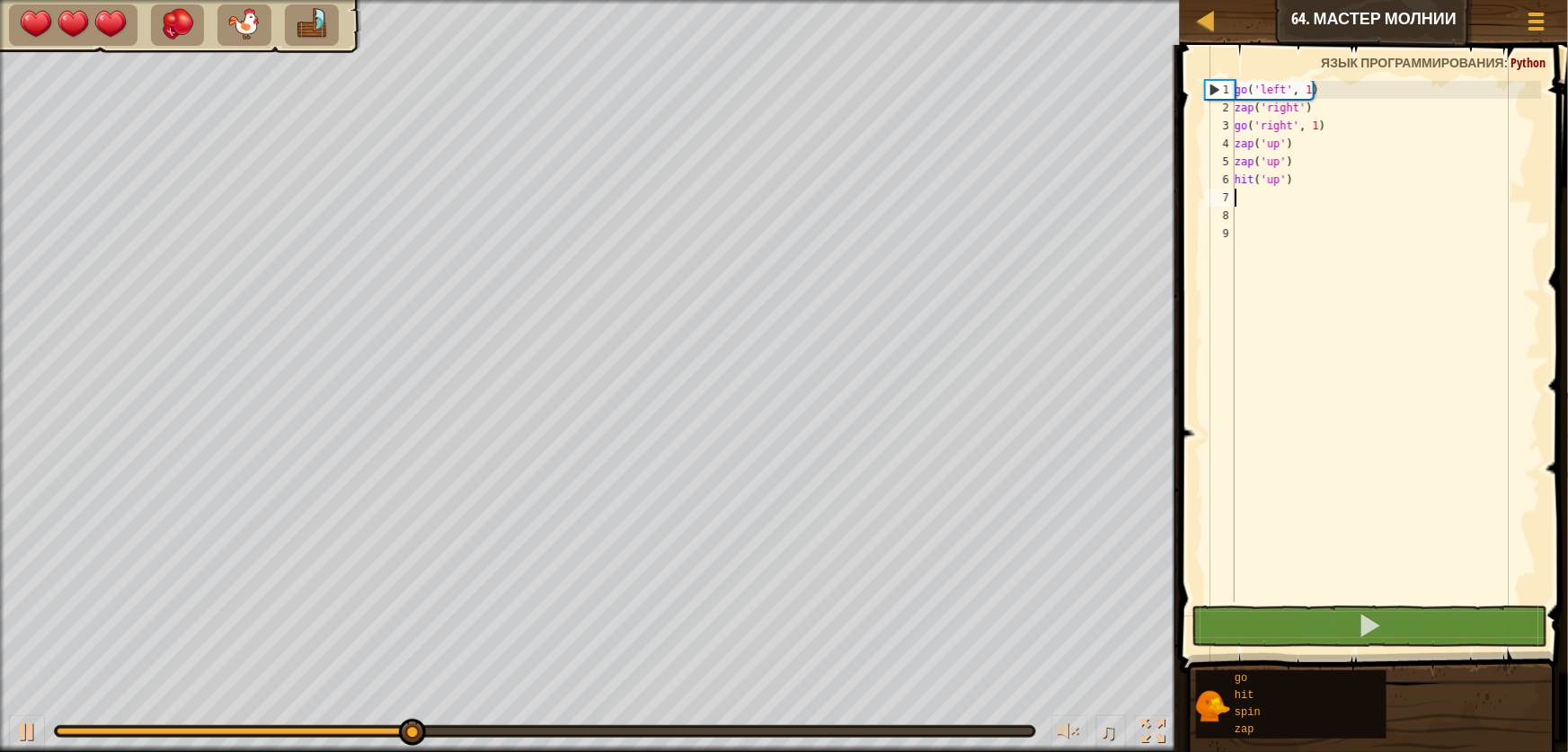
type textarea "g"
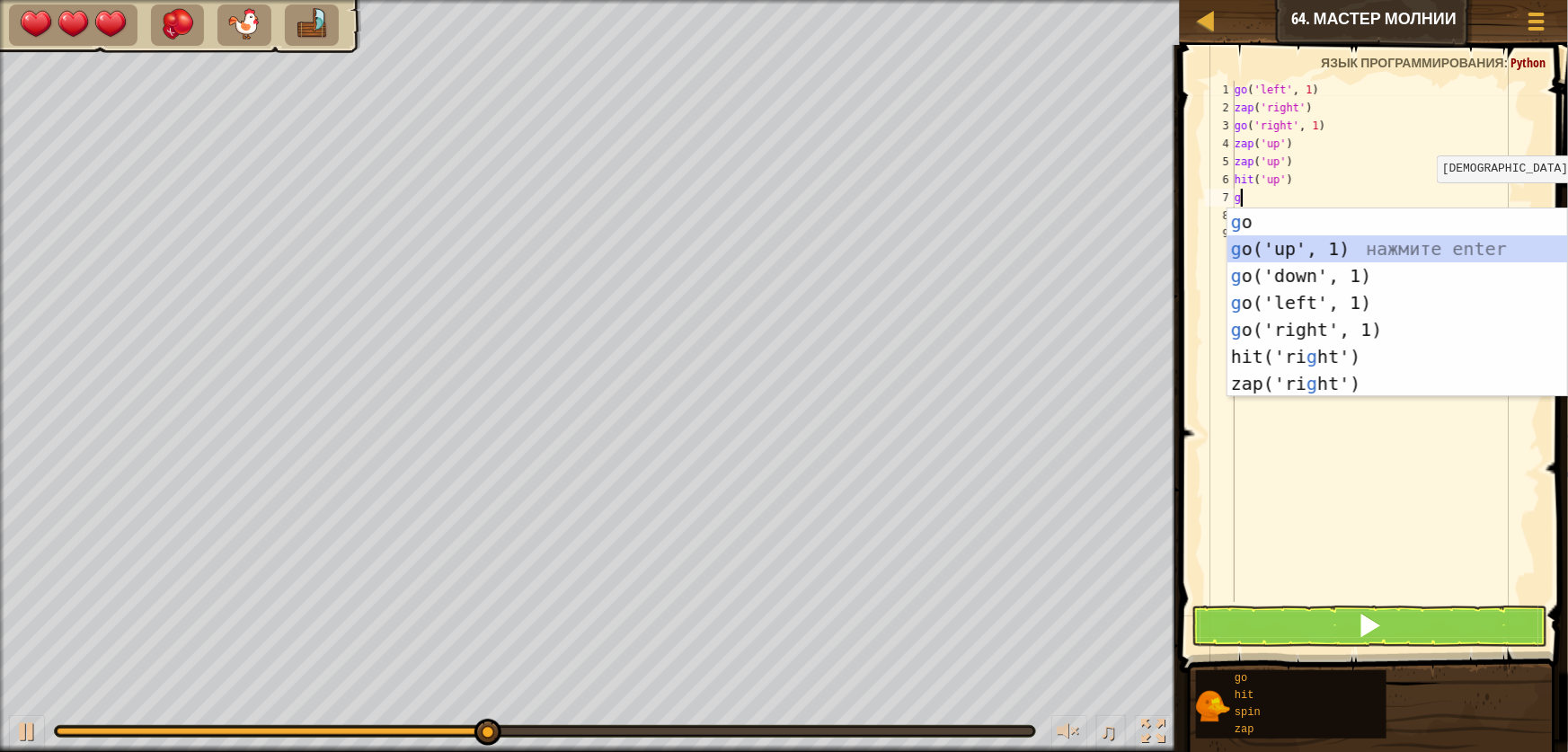
click at [1301, 250] on div "g o нажмите enter g o('up', 1) нажмите enter g o('down', 1) нажмите enter g o('…" at bounding box center [1397, 330] width 340 height 243
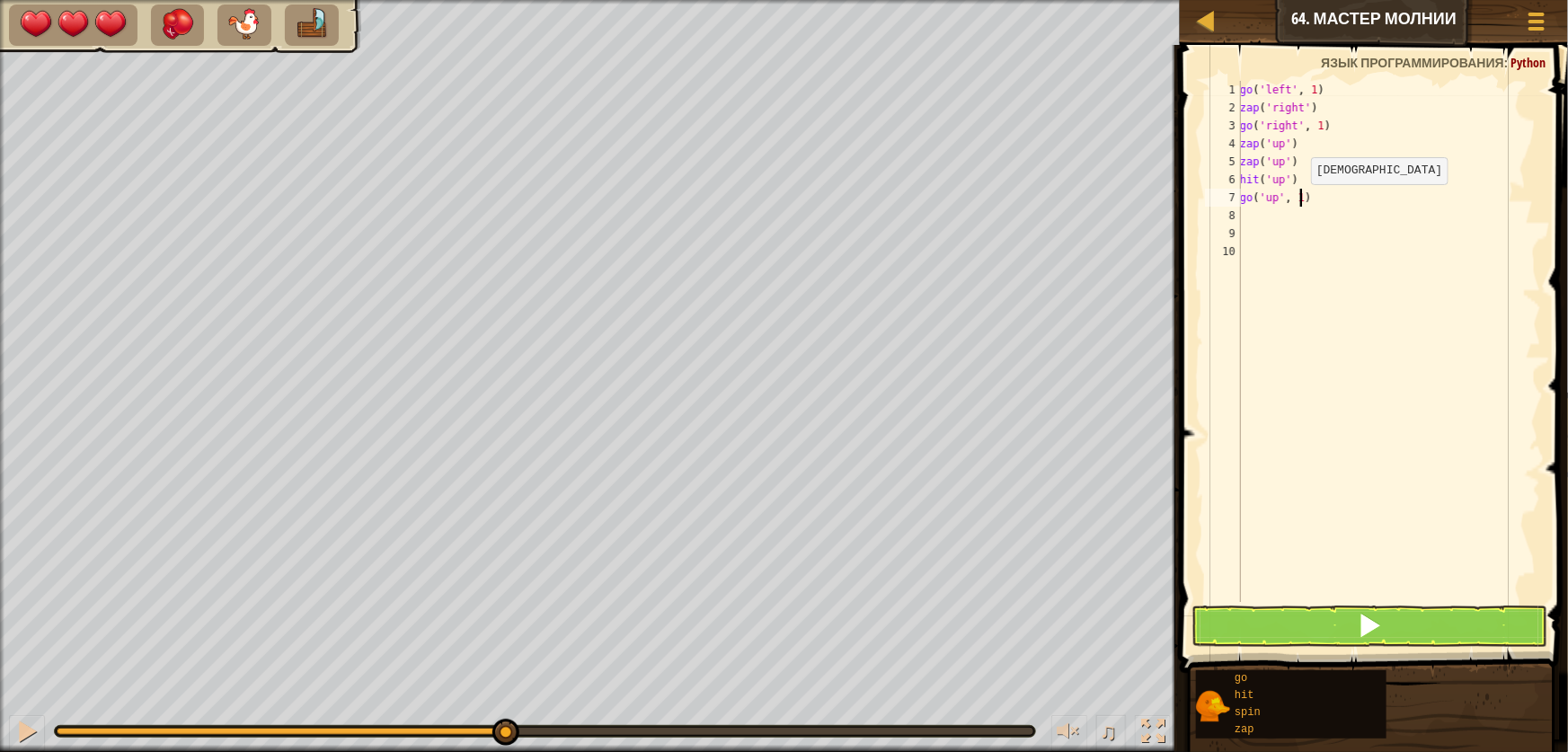
click at [1303, 202] on div "go ( 'left' , 1 ) zap ( 'right' ) go ( 'right' , 1 ) zap ( 'up' ) zap ( 'up' ) …" at bounding box center [1389, 360] width 305 height 557
type textarea "go('up', 2)"
click at [1262, 220] on div "go ( 'left' , 1 ) zap ( 'right' ) go ( 'right' , 1 ) zap ( 'up' ) zap ( 'up' ) …" at bounding box center [1389, 360] width 305 height 557
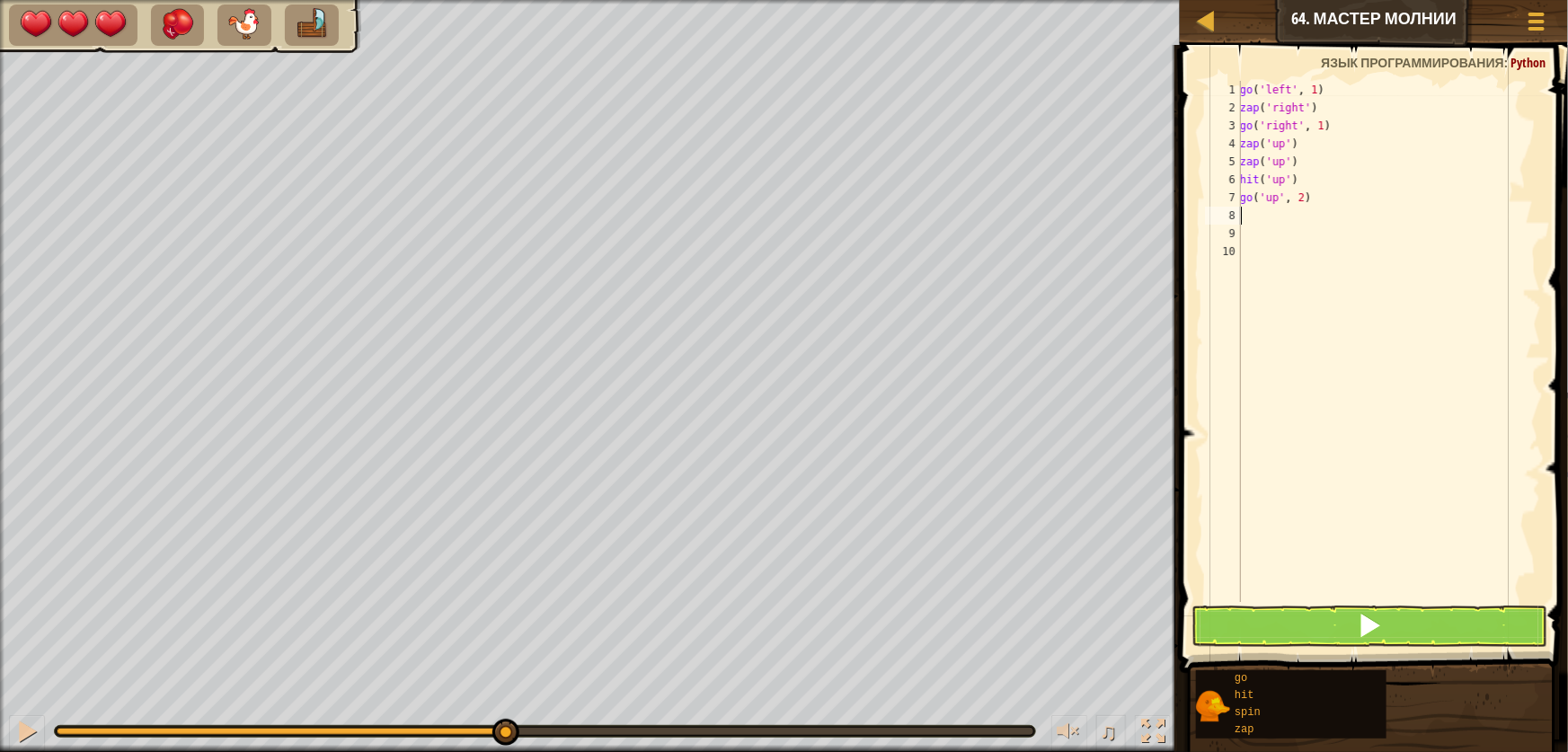
type textarea "z"
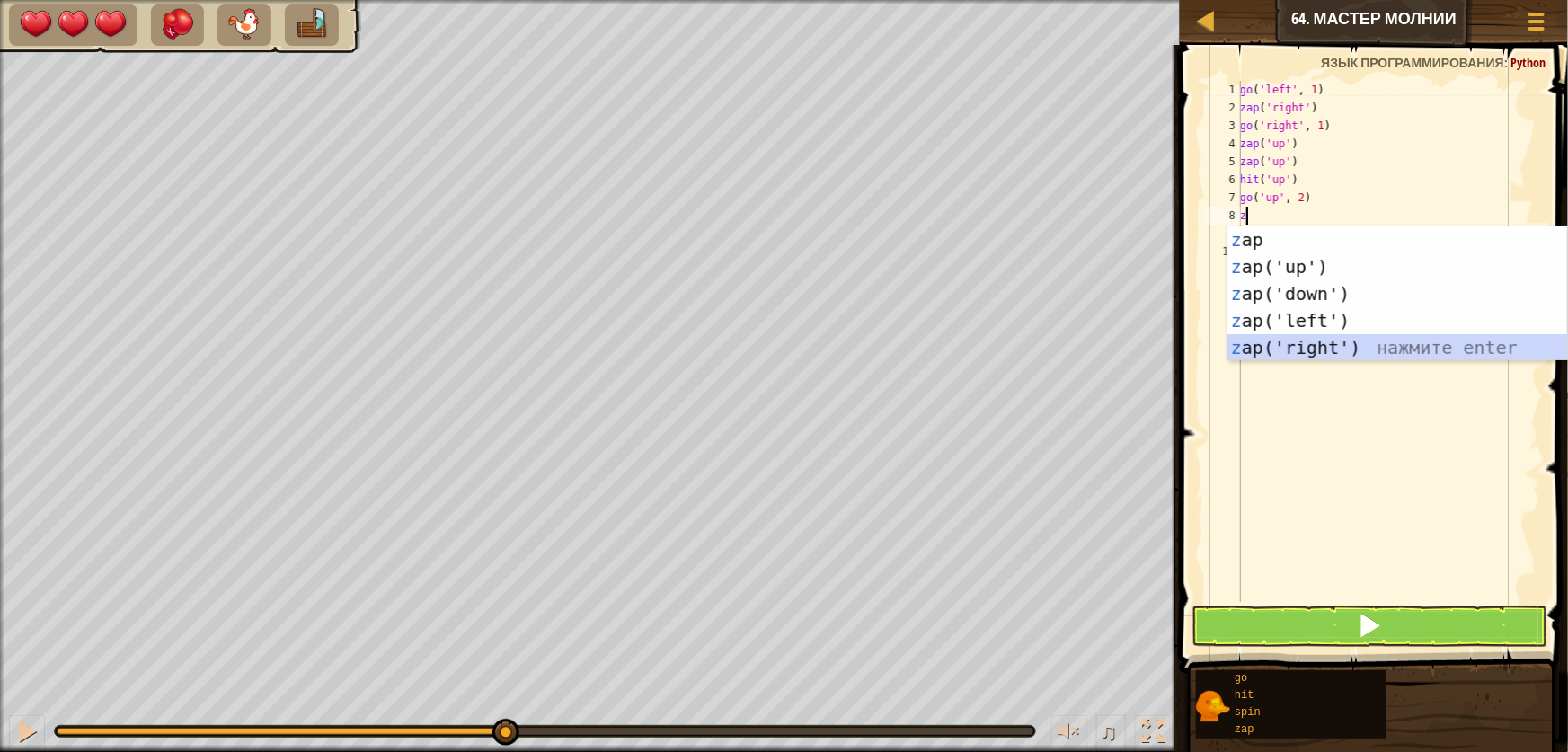
click at [1326, 341] on div "z ap нажмите enter z ap('up') нажмите enter z ap('down') нажмите enter z ap('le…" at bounding box center [1397, 321] width 340 height 189
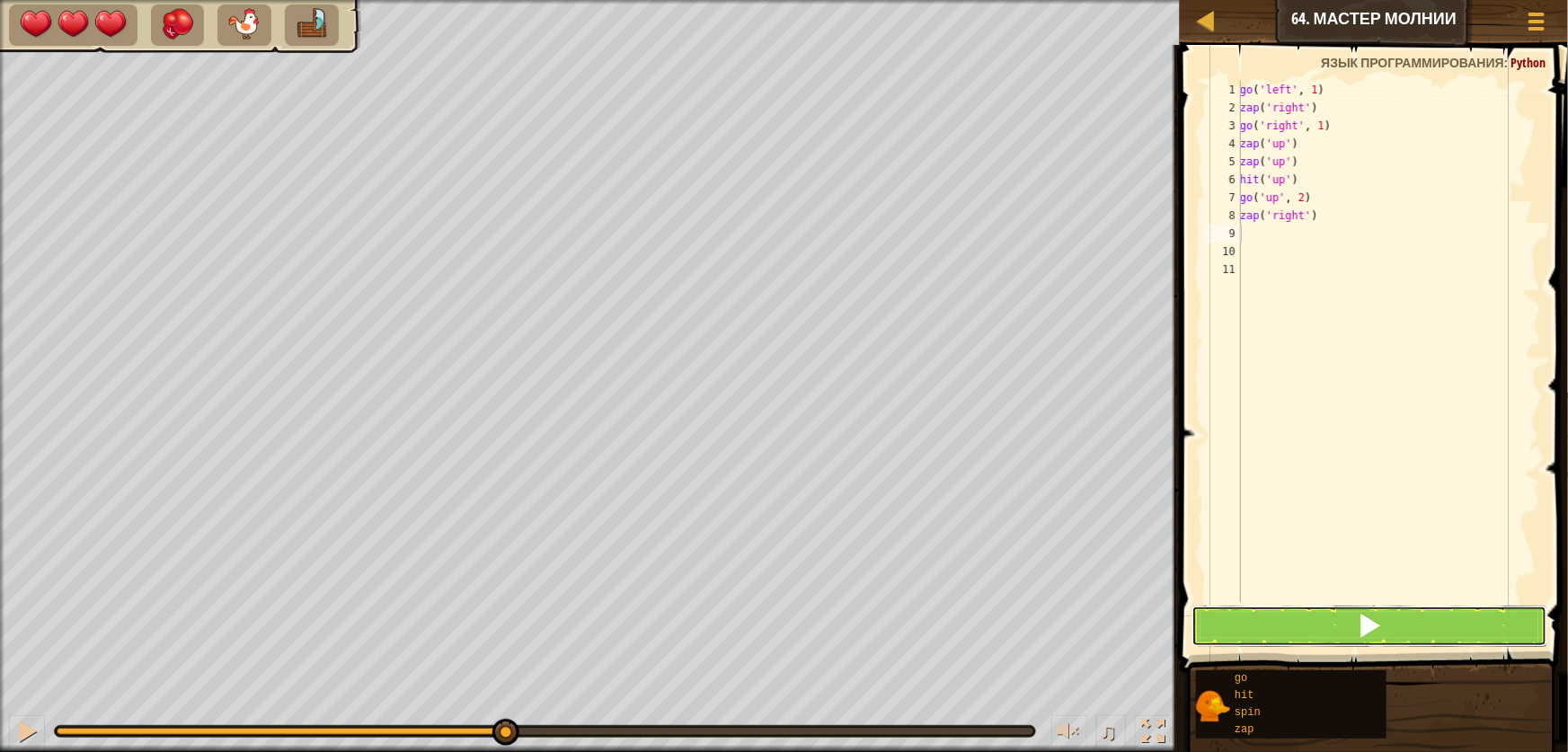
click at [1436, 638] on button at bounding box center [1370, 626] width 356 height 41
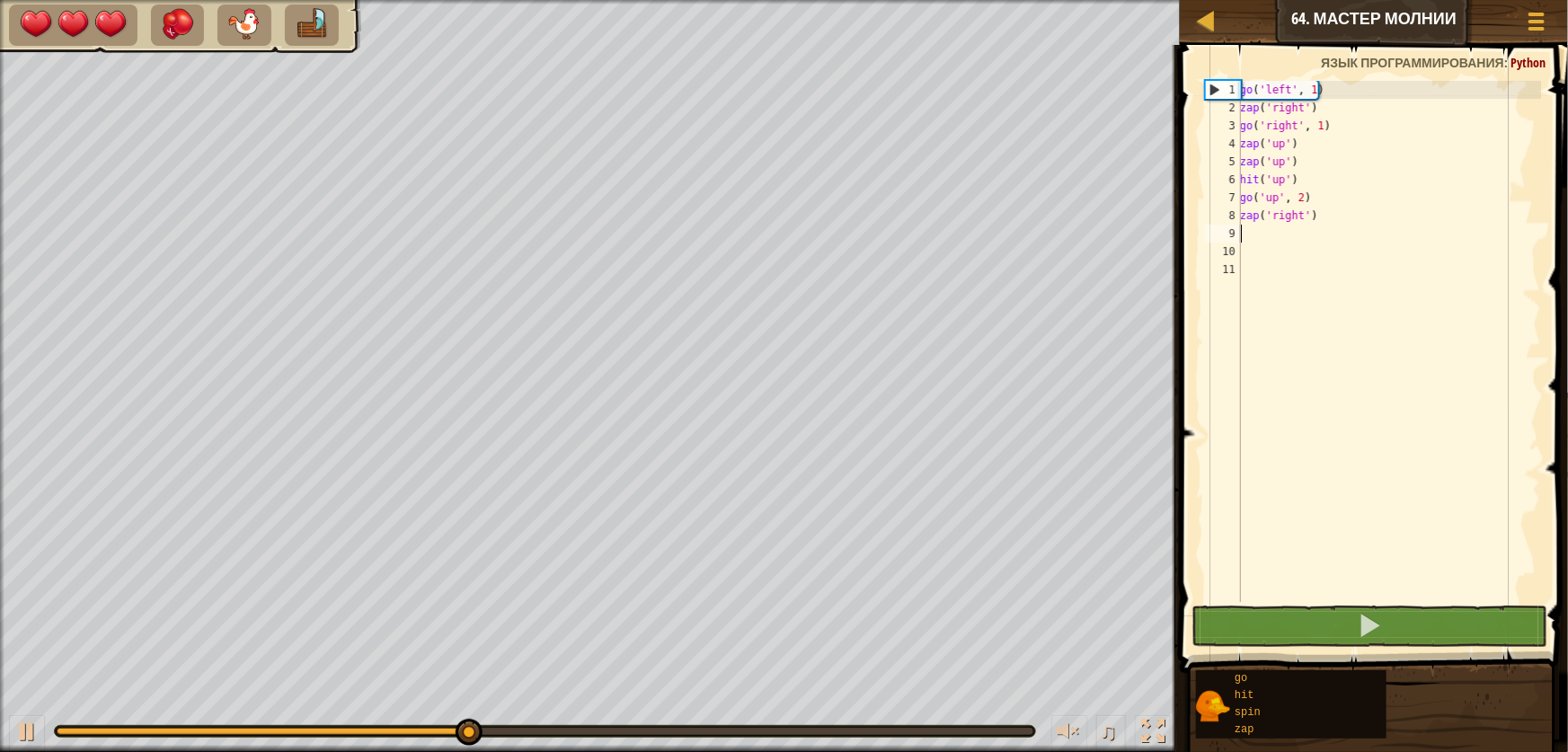
type textarea "g"
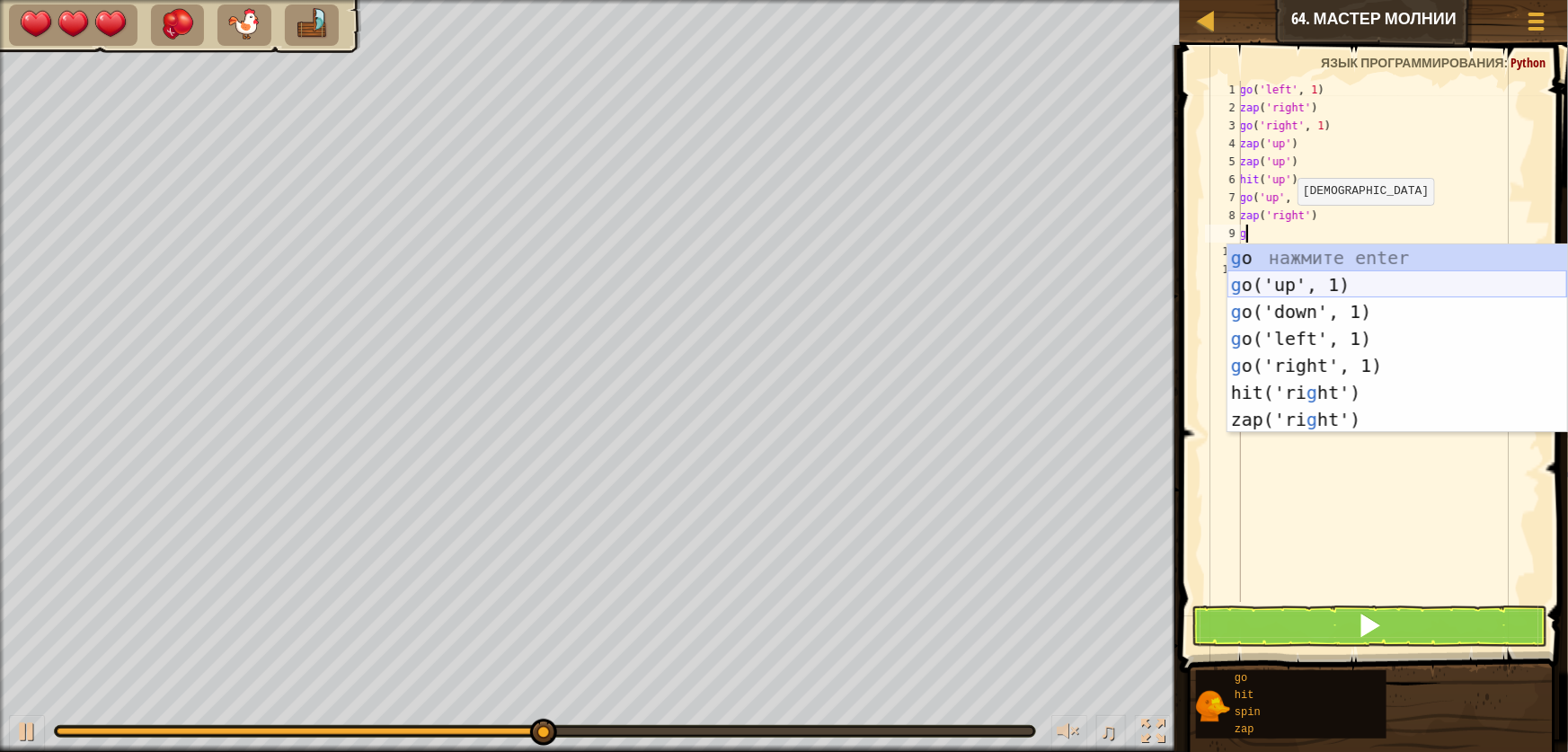
click at [1272, 287] on div "g o нажмите enter g o('up', 1) нажмите enter g o('down', 1) нажмите enter g o('…" at bounding box center [1397, 366] width 340 height 243
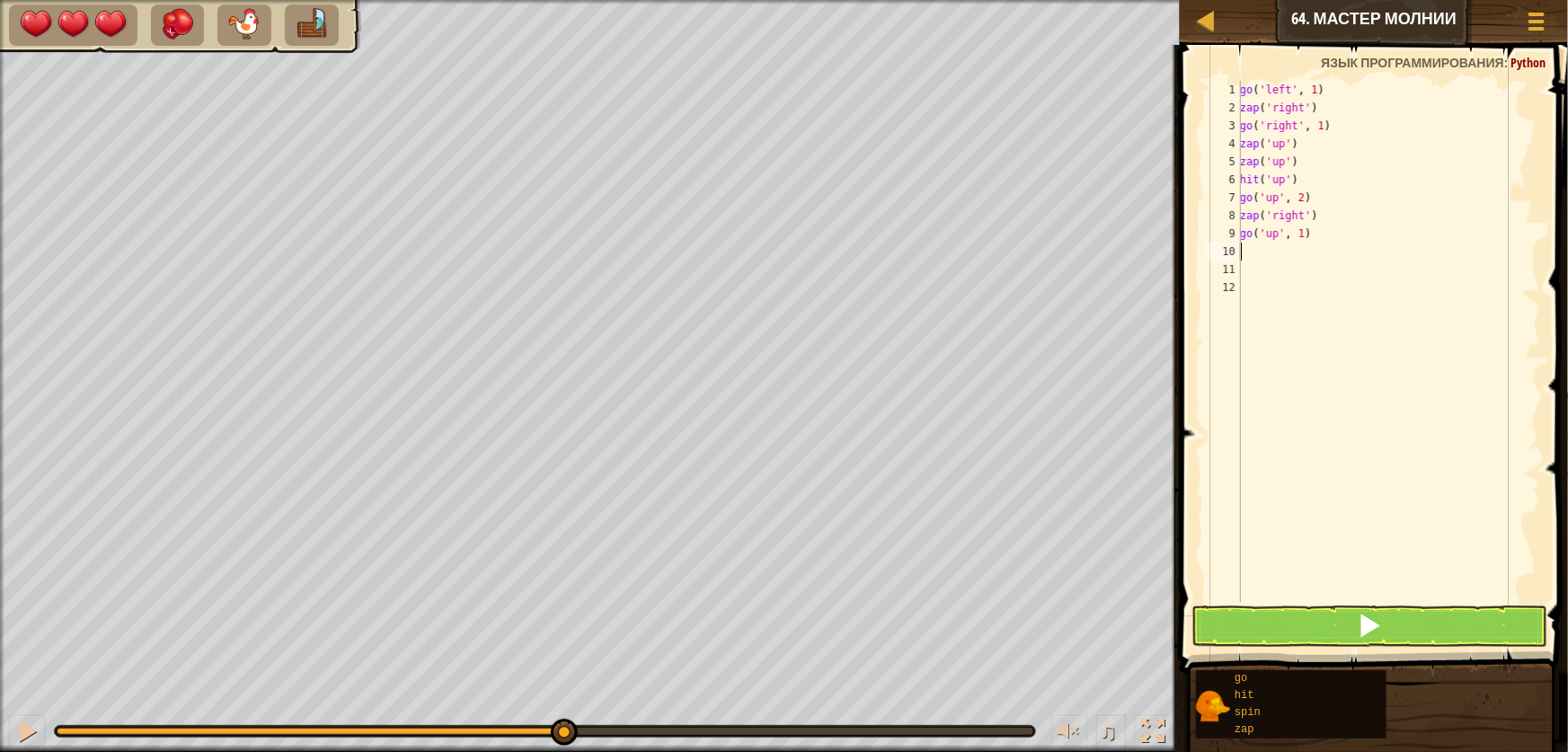
type textarea "g"
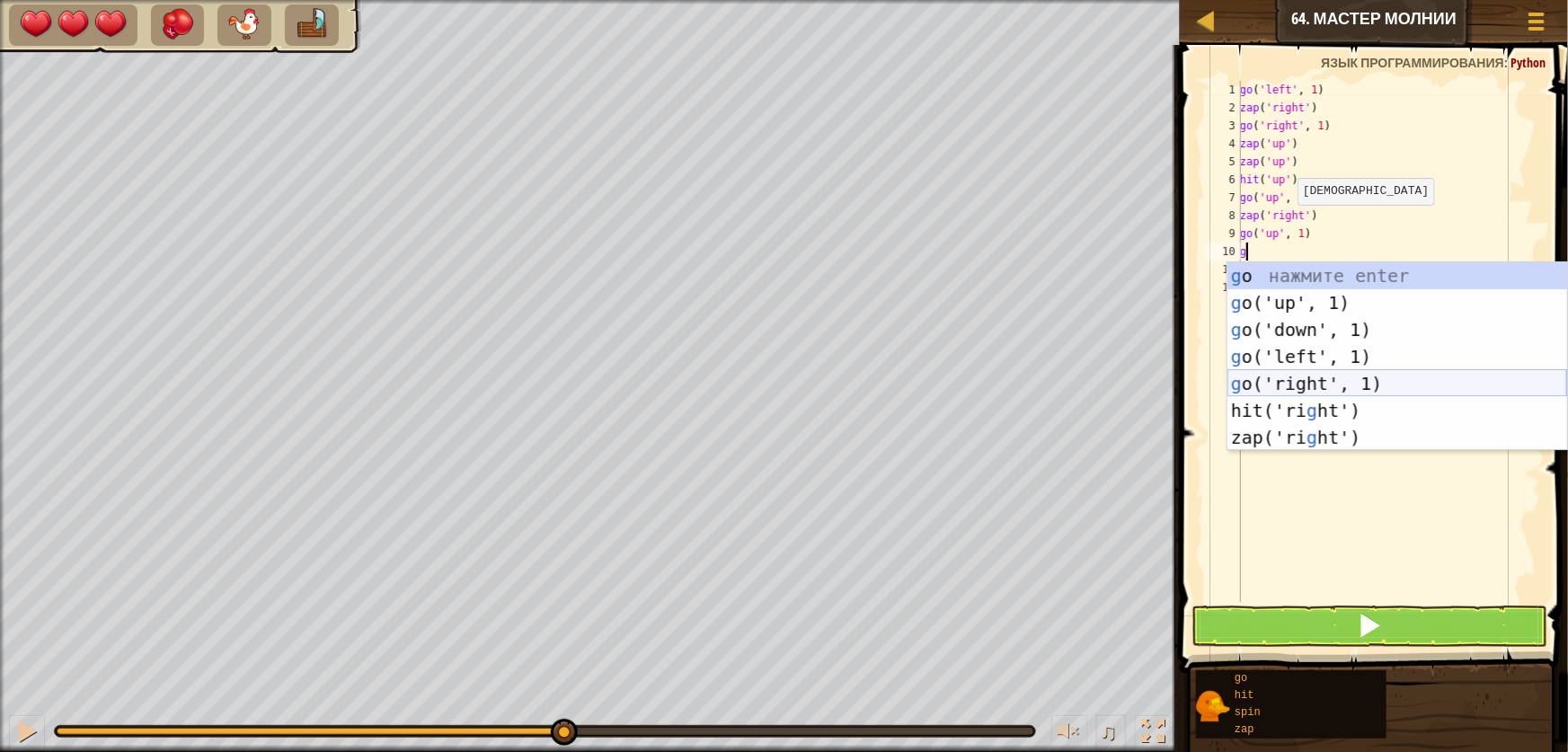
drag, startPoint x: 1313, startPoint y: 377, endPoint x: 1307, endPoint y: 353, distance: 24.7
click at [1311, 378] on div "g o нажмите enter g o('up', 1) нажмите enter g o('down', 1) нажмите enter g o('…" at bounding box center [1397, 384] width 340 height 243
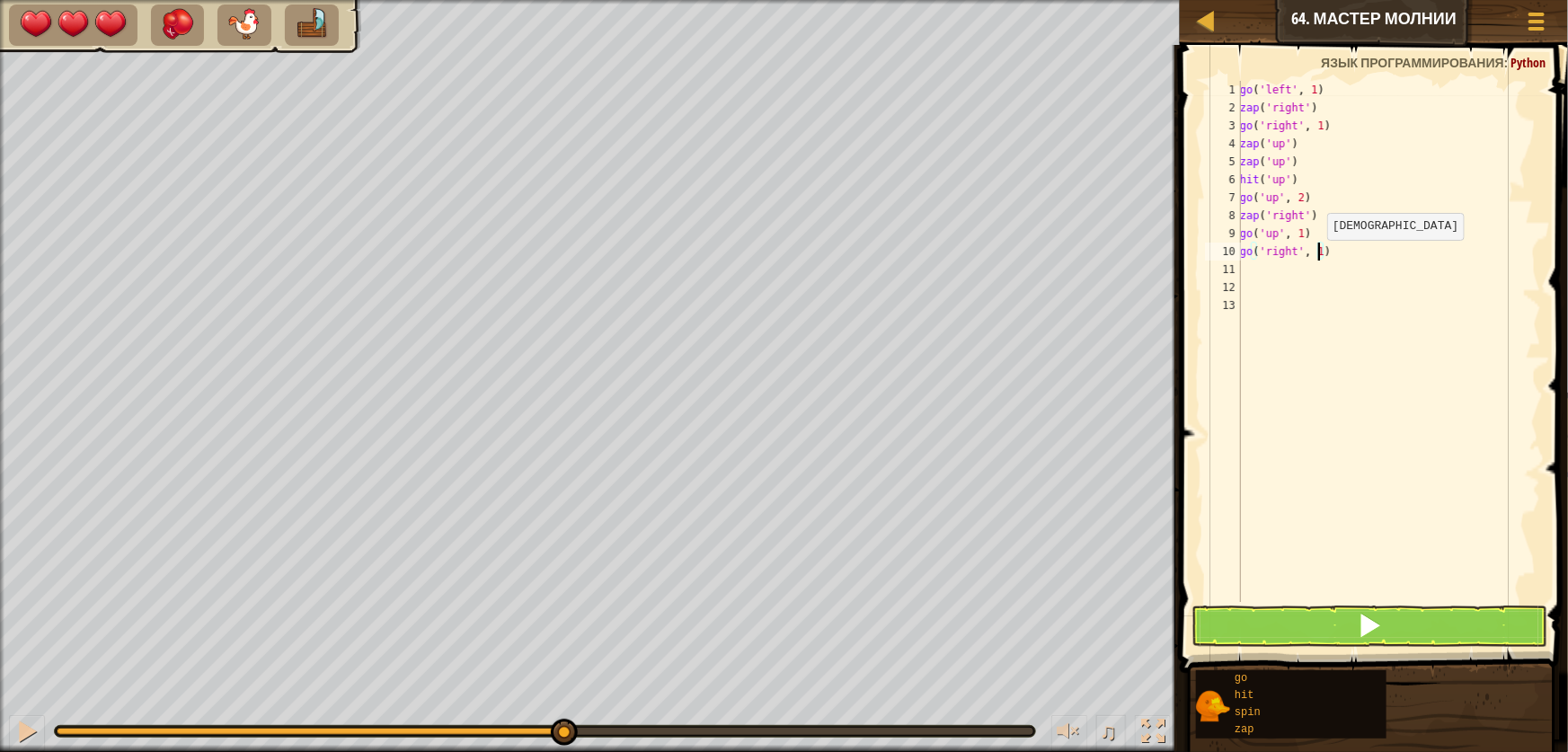
click at [1318, 258] on div "go ( 'left' , 1 ) zap ( 'right' ) go ( 'right' , 1 ) zap ( 'up' ) zap ( 'up' ) …" at bounding box center [1389, 360] width 305 height 557
type textarea "go('right', 2)"
click at [1264, 276] on div "go ( 'left' , 1 ) zap ( 'right' ) go ( 'right' , 1 ) zap ( 'up' ) zap ( 'up' ) …" at bounding box center [1389, 360] width 305 height 557
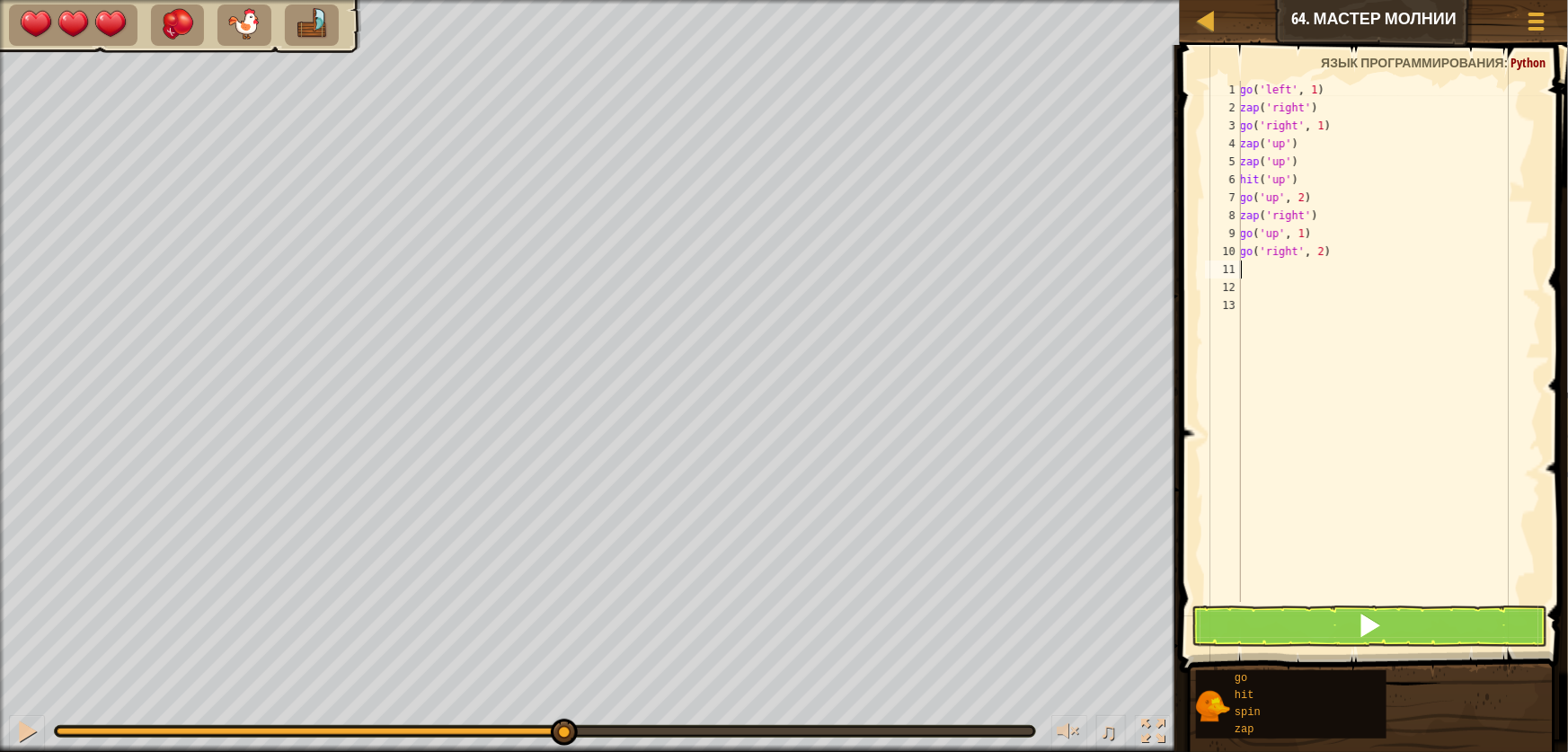
type textarea "s"
click at [1268, 303] on div "s pin нажмите enter" at bounding box center [1397, 321] width 340 height 81
click at [1258, 631] on button at bounding box center [1370, 626] width 356 height 41
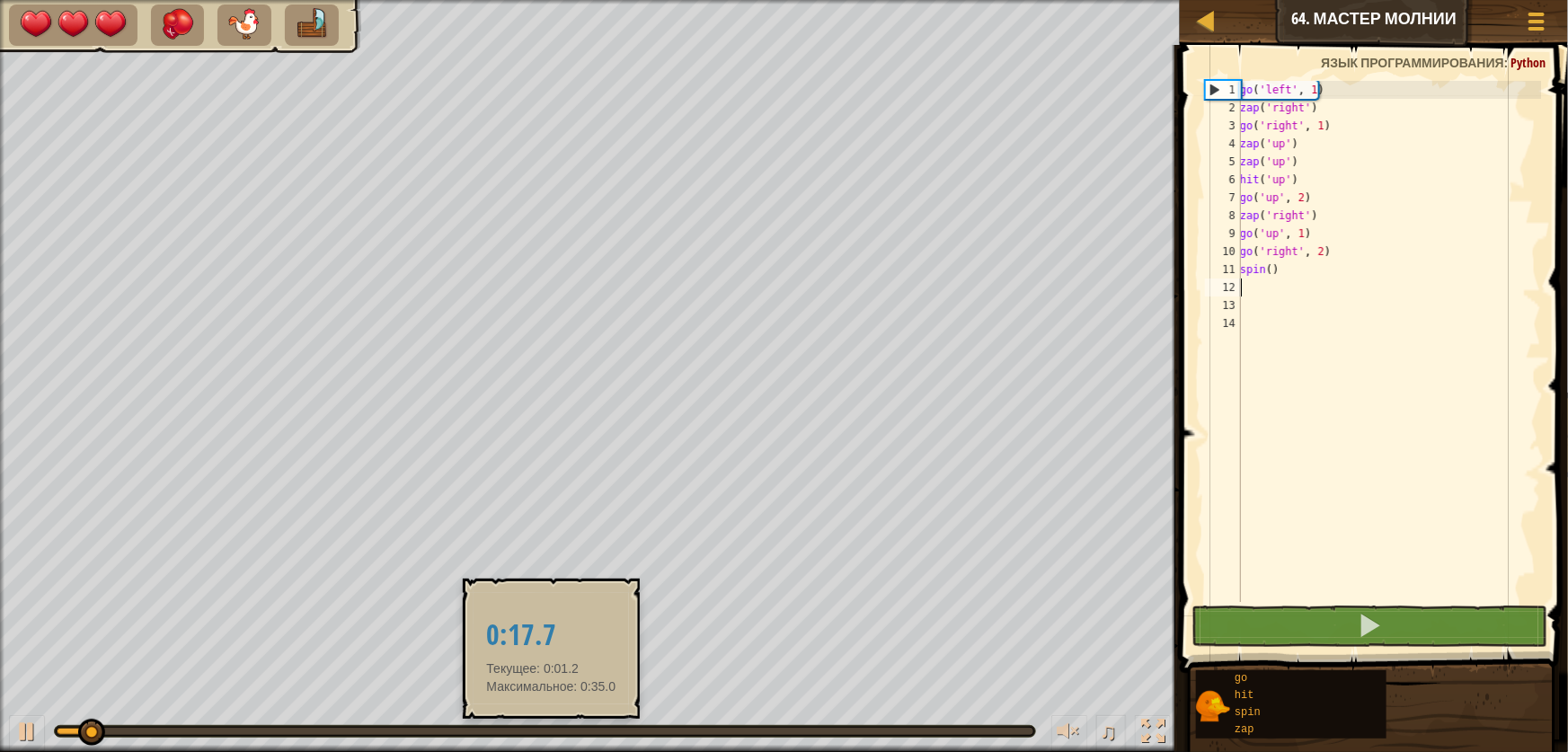
click at [551, 733] on div at bounding box center [544, 732] width 976 height 7
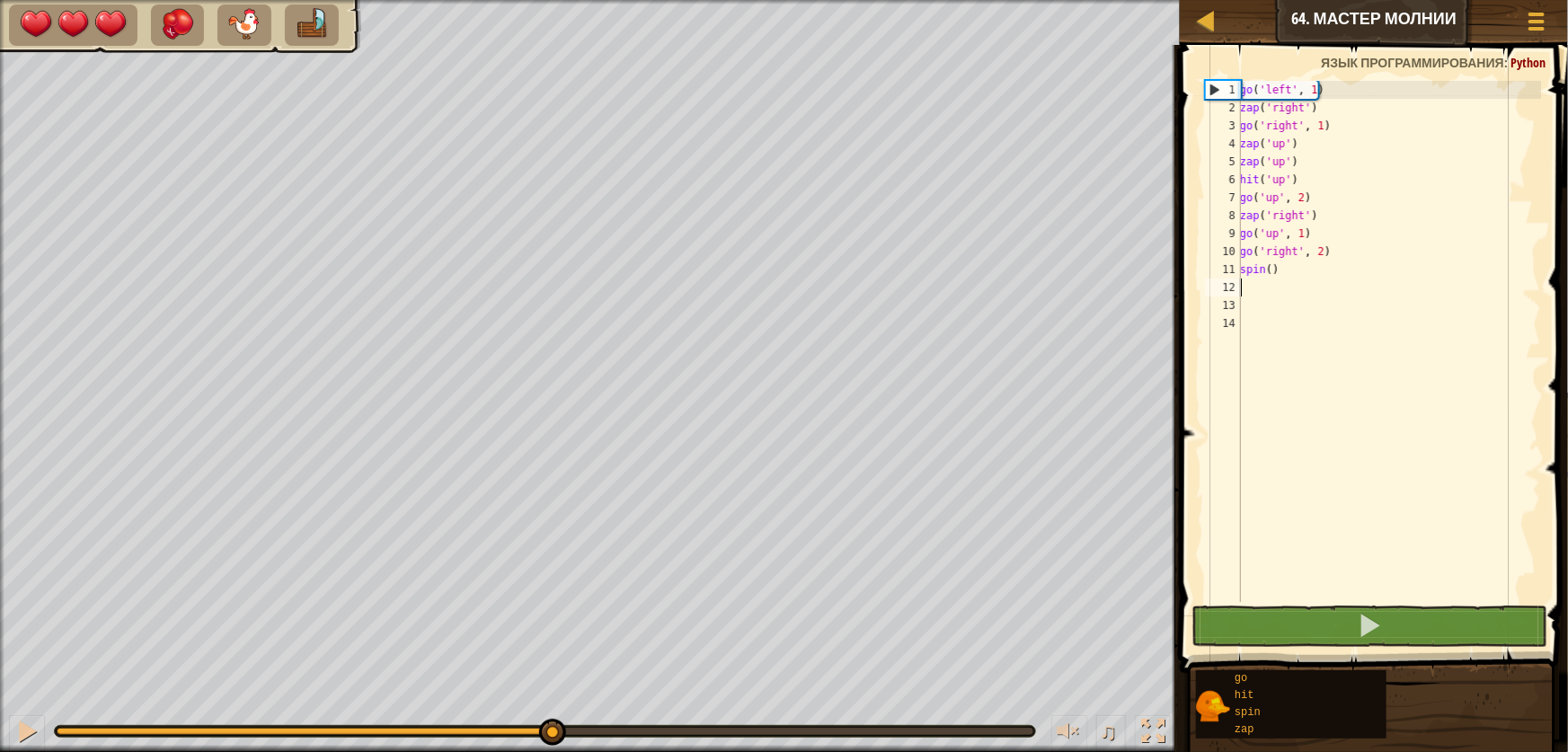
type textarea "z"
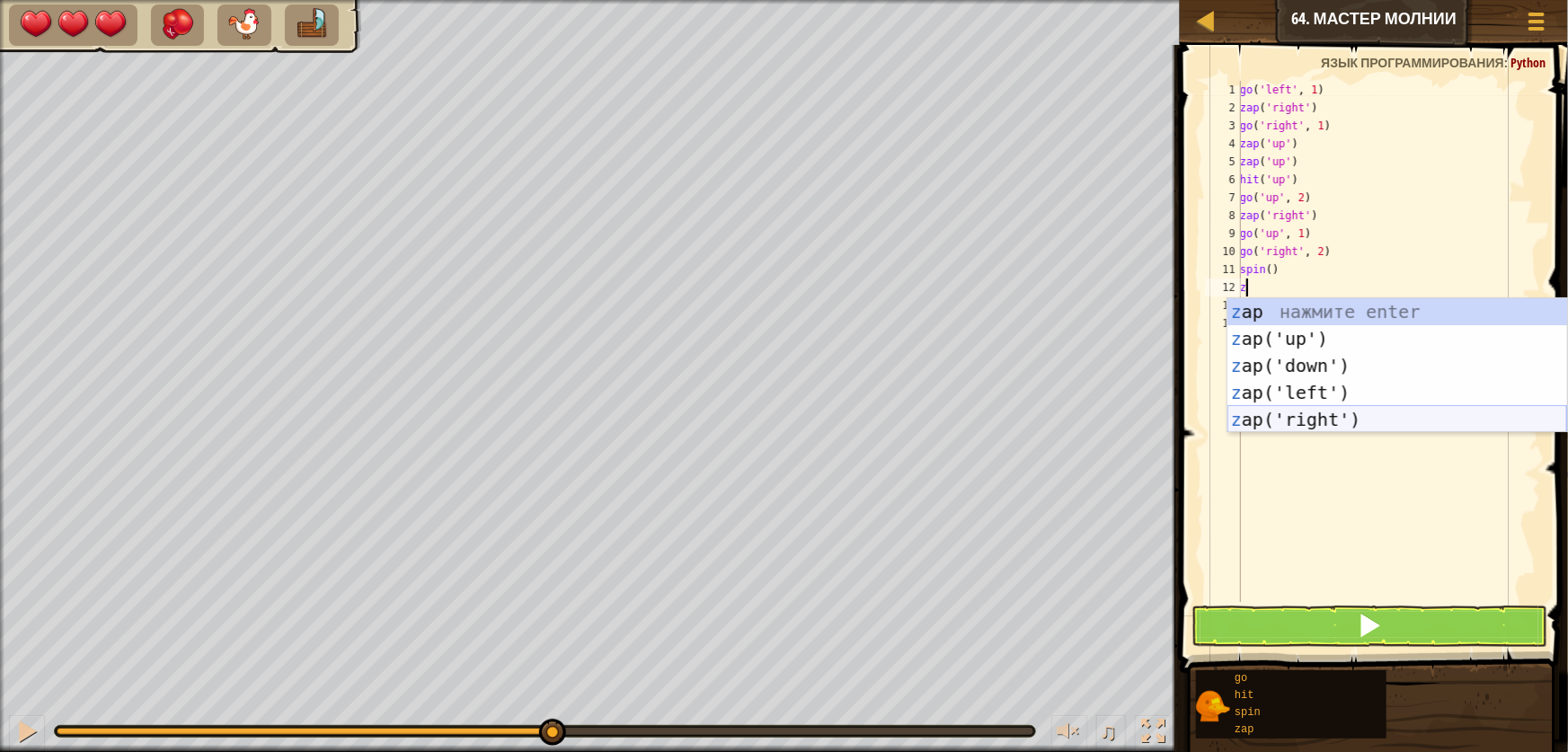
click at [1306, 417] on div "z ap нажмите enter z ap('up') нажмите enter z ap('down') нажмите enter z ap('le…" at bounding box center [1397, 393] width 340 height 189
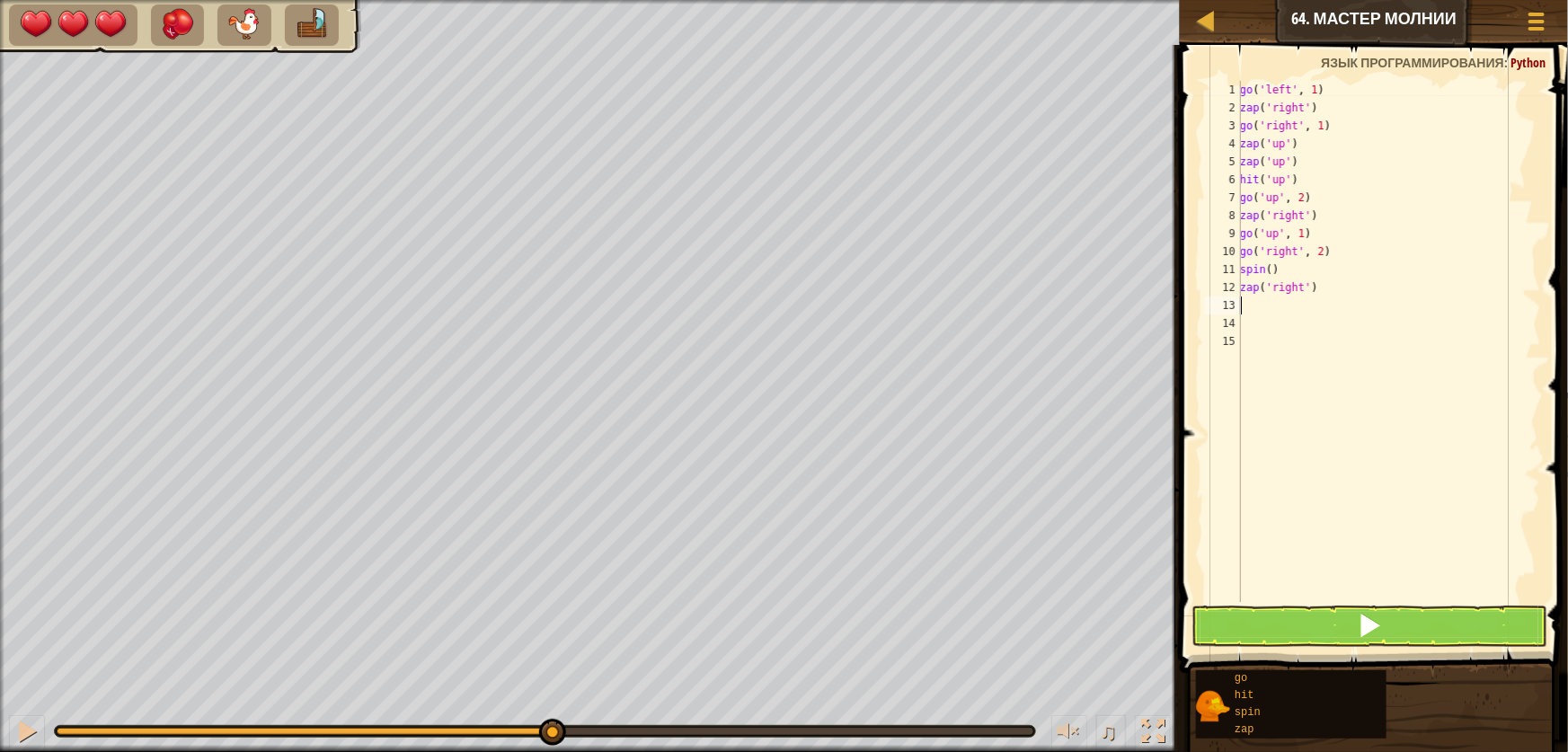
type textarea "z"
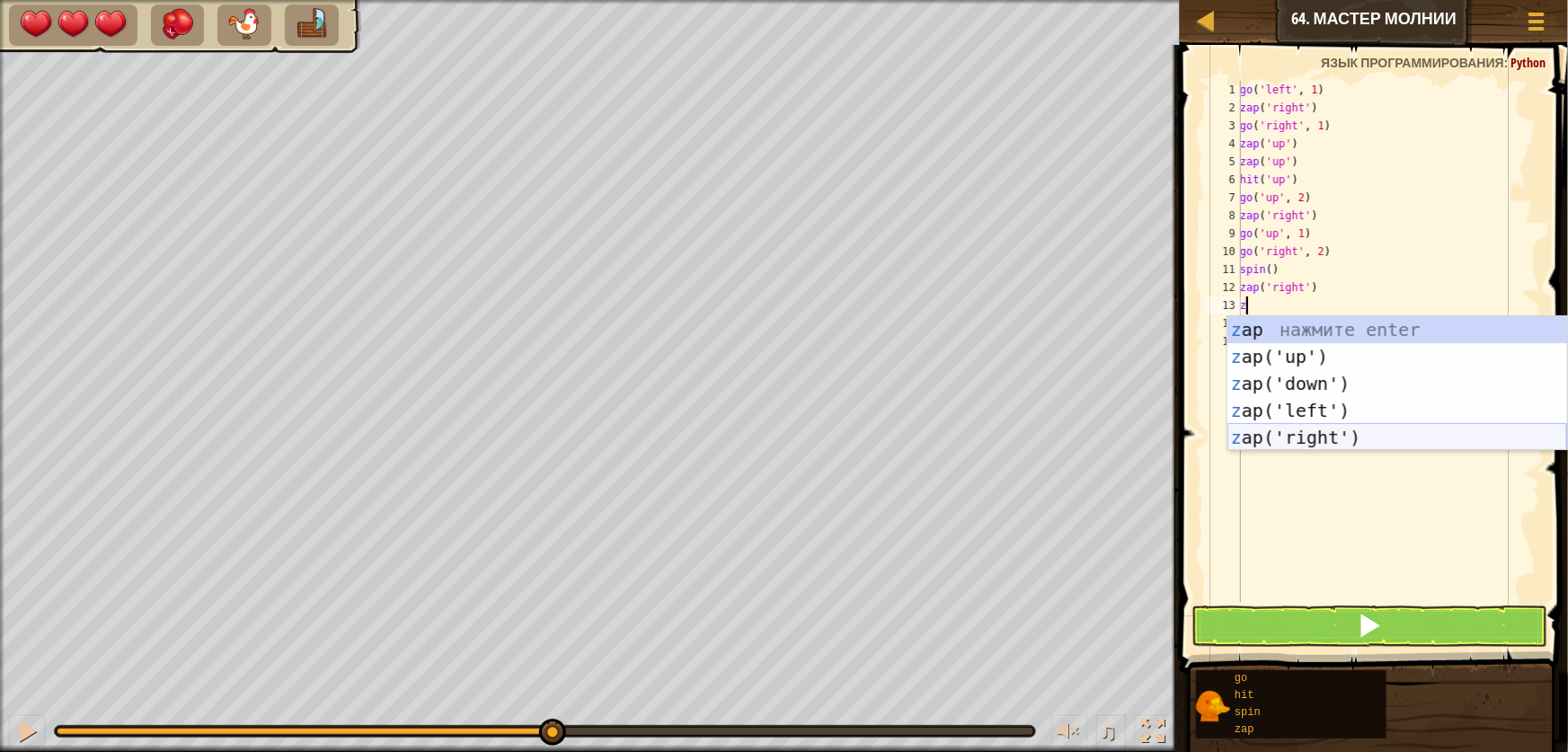
click at [1305, 429] on div "z ap нажмите enter z ap('up') нажмите enter z ap('down') нажмите enter z ap('le…" at bounding box center [1397, 410] width 340 height 189
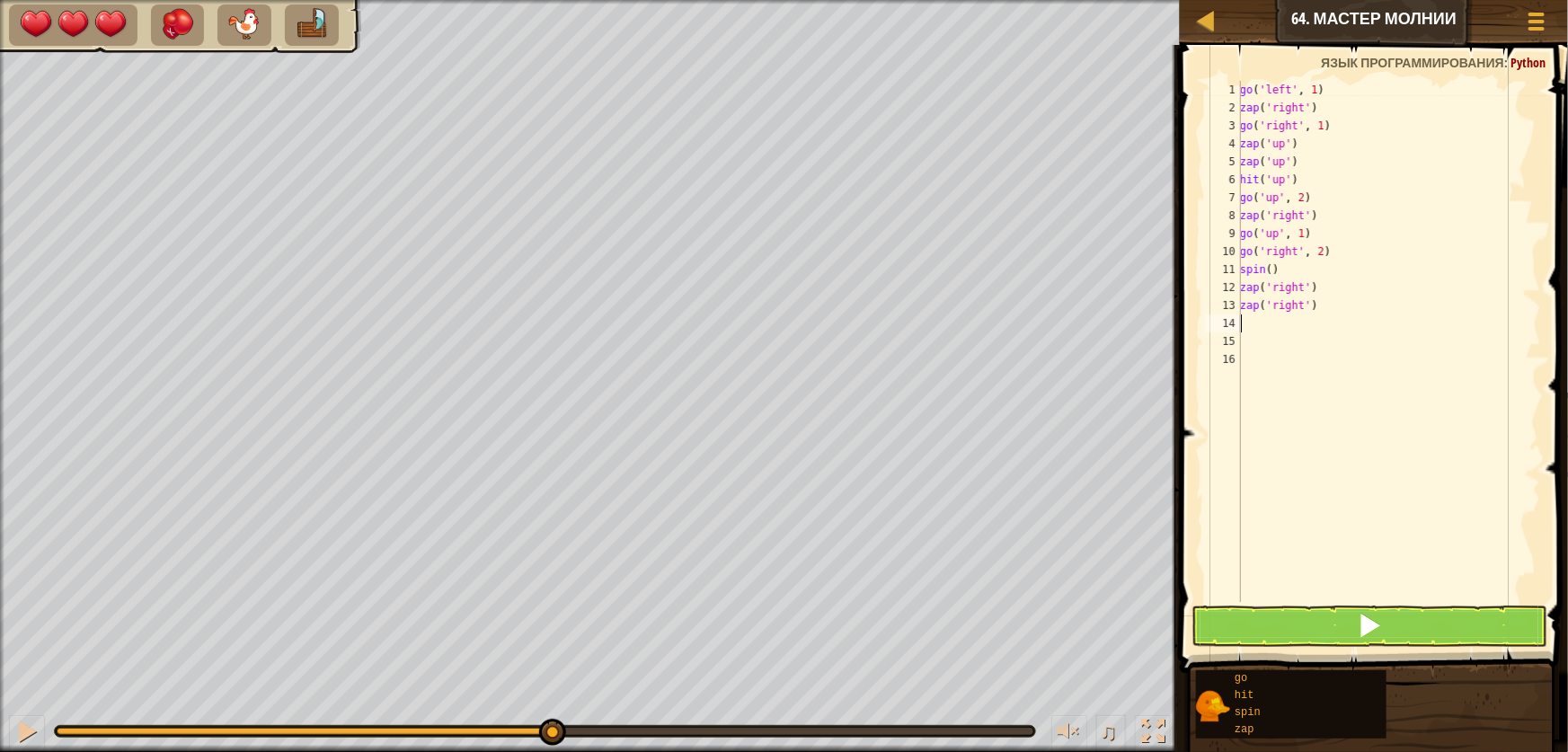
type textarea "h"
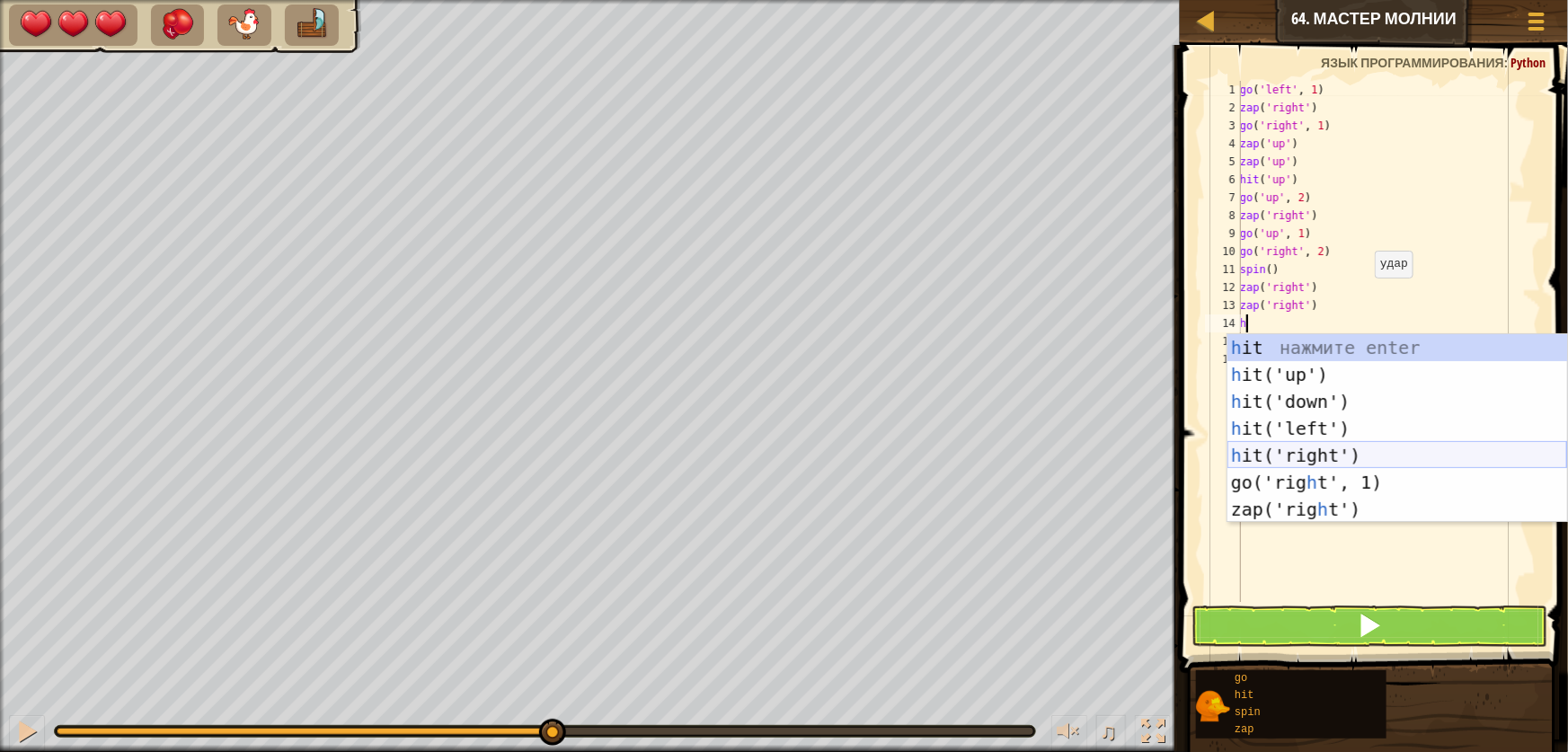
click at [1304, 448] on div "h it нажмите enter h it('up') нажмите enter h it('down') нажмите enter h it('le…" at bounding box center [1397, 456] width 340 height 243
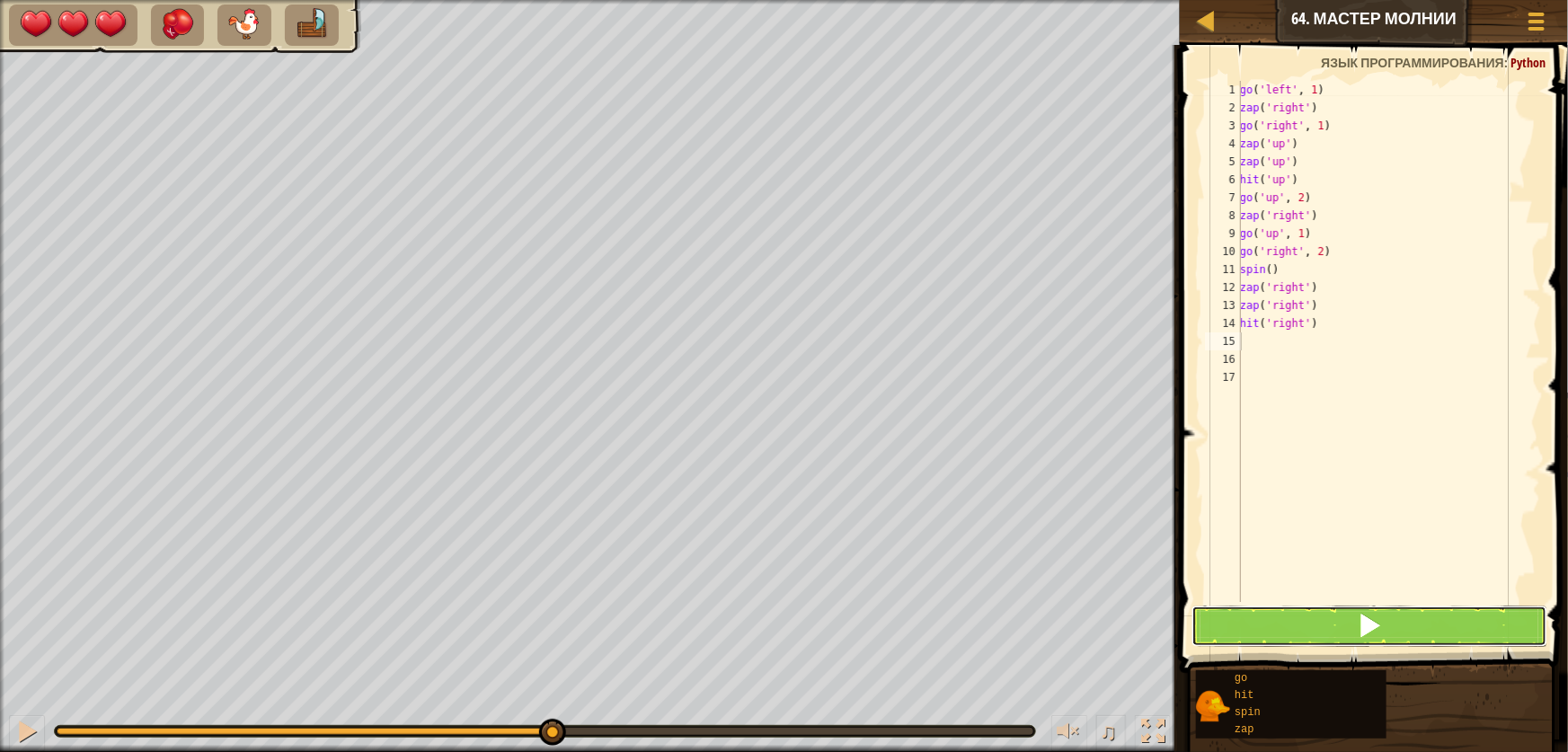
click at [1292, 620] on button at bounding box center [1370, 626] width 356 height 41
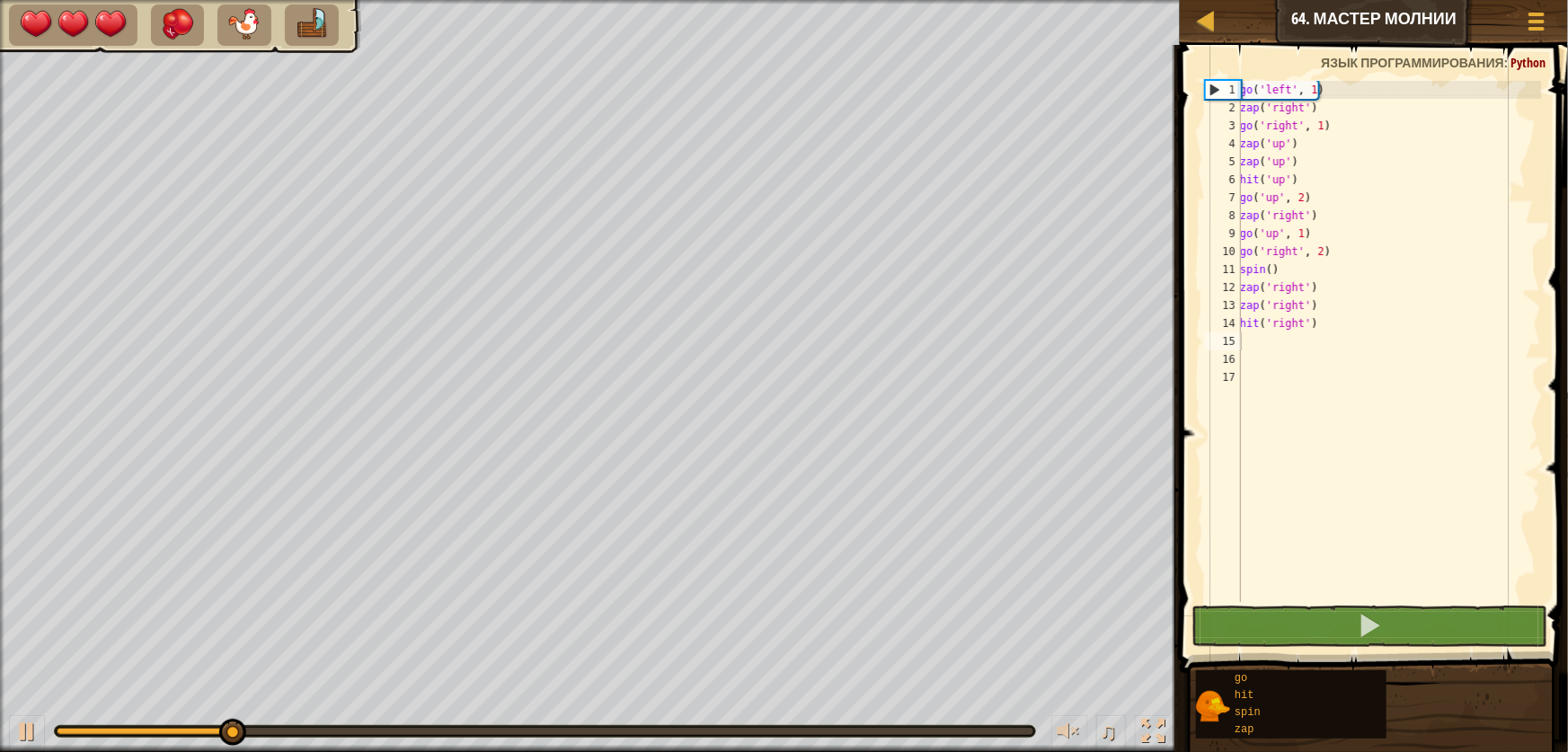
click at [584, 726] on div at bounding box center [544, 732] width 980 height 11
click at [588, 735] on div at bounding box center [544, 732] width 976 height 7
click at [26, 737] on div at bounding box center [27, 732] width 24 height 24
click at [535, 734] on div at bounding box center [342, 732] width 571 height 7
click at [460, 724] on div "♫" at bounding box center [590, 726] width 1180 height 54
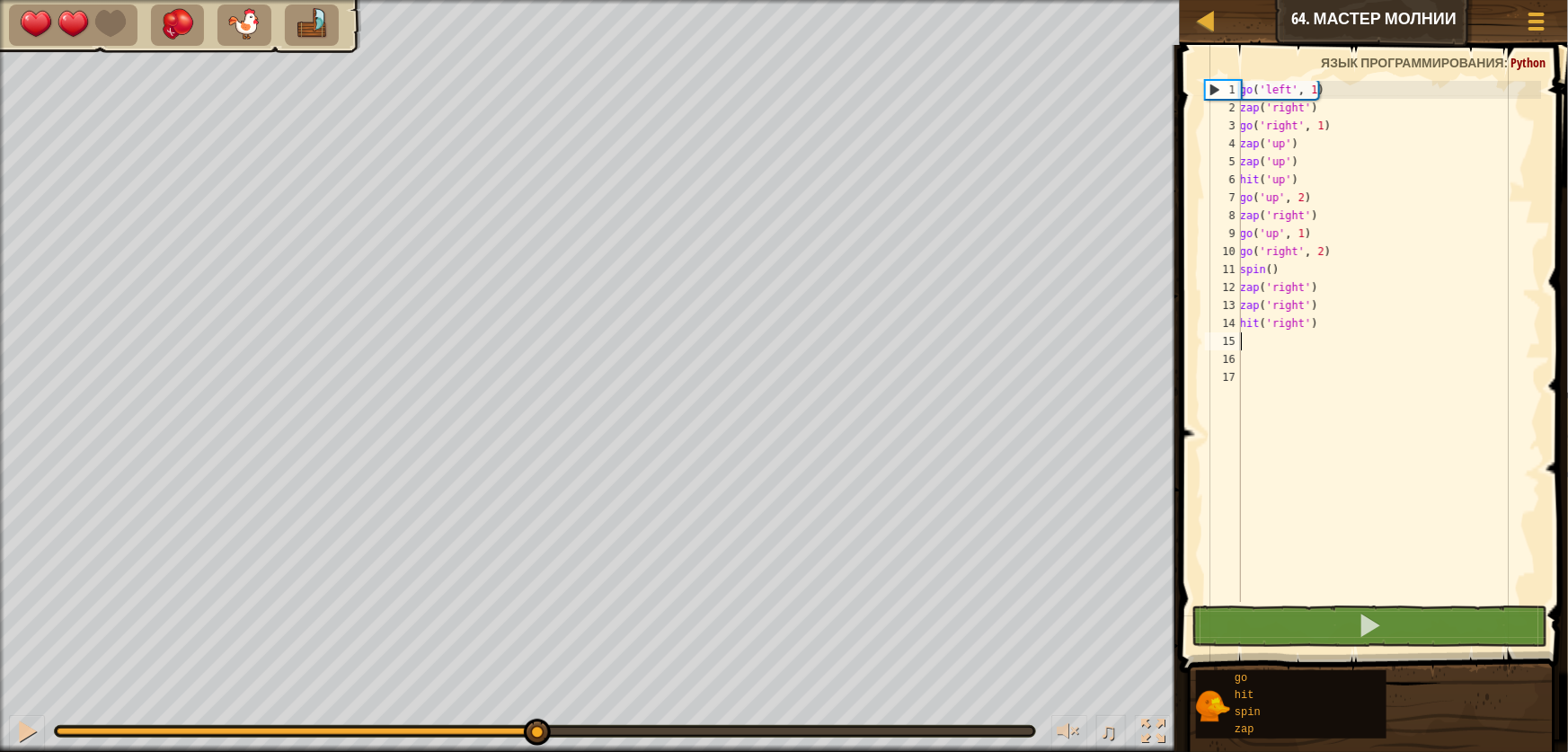
click at [459, 728] on div at bounding box center [296, 732] width 479 height 7
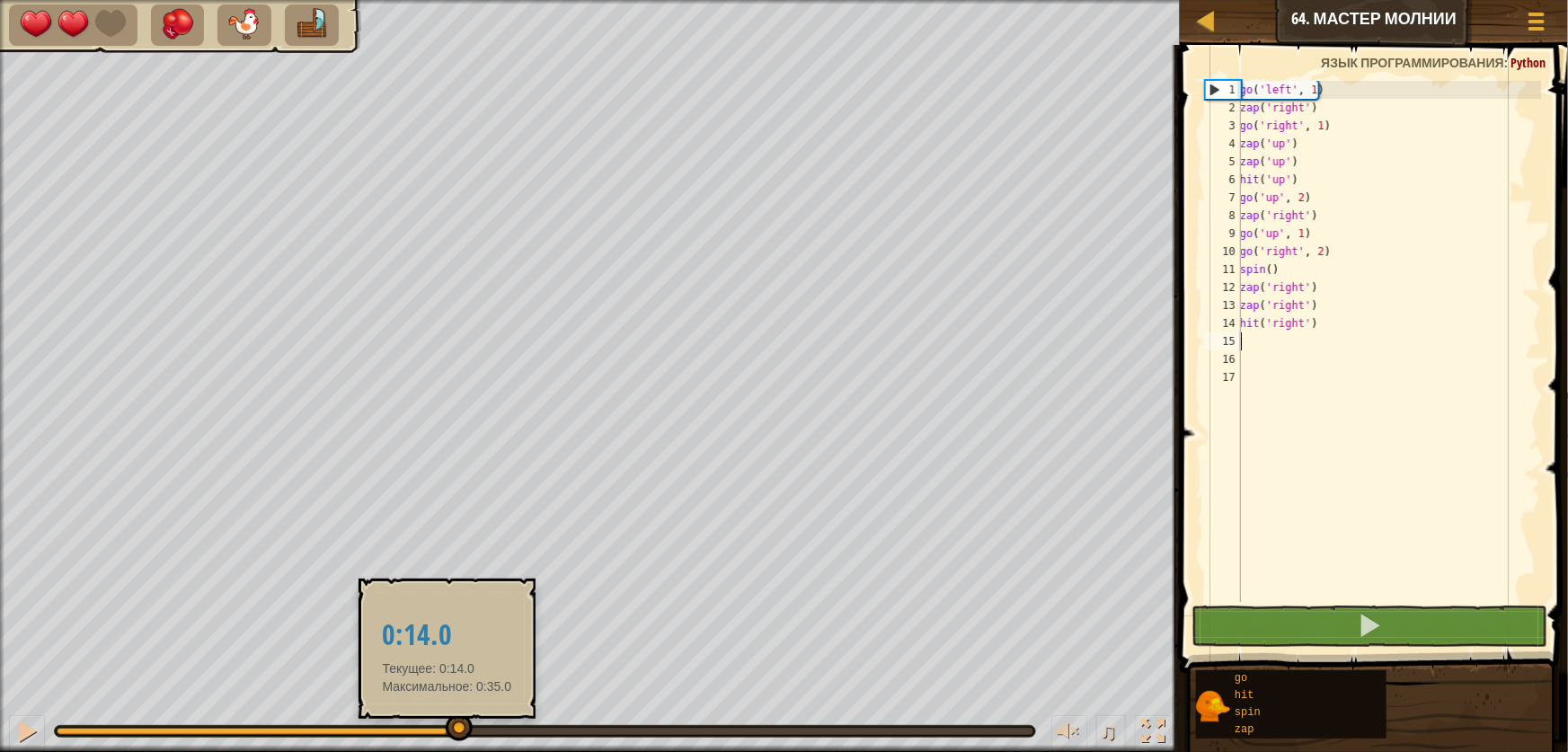
click at [447, 724] on div at bounding box center [459, 728] width 27 height 27
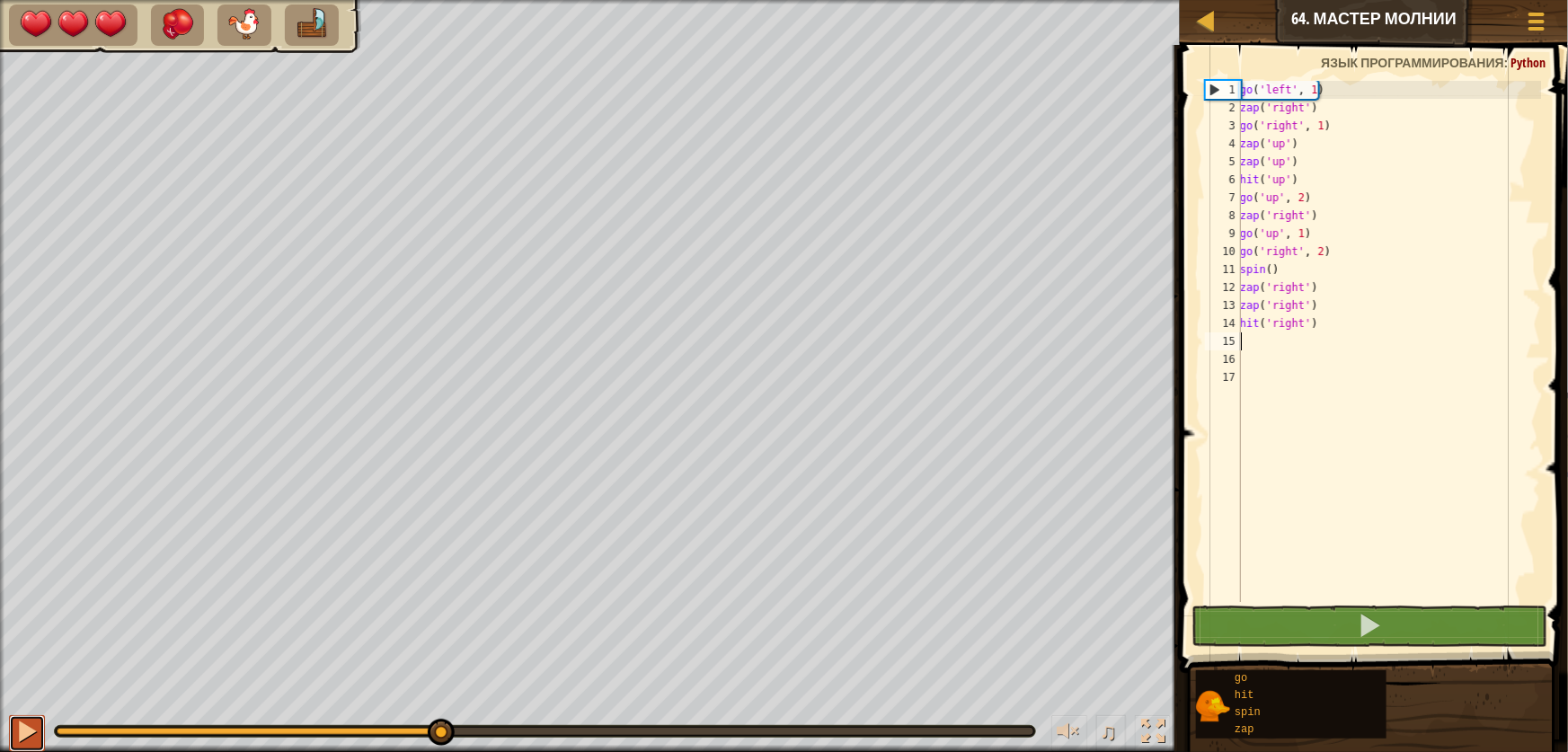
click at [32, 731] on div at bounding box center [27, 732] width 24 height 24
click at [463, 726] on div at bounding box center [544, 732] width 982 height 13
click at [495, 732] on div at bounding box center [276, 732] width 439 height 7
drag, startPoint x: 1352, startPoint y: 289, endPoint x: 1343, endPoint y: 294, distance: 10.3
click at [1348, 291] on div "go ( 'left' , 1 ) zap ( 'right' ) go ( 'right' , 1 ) zap ( 'up' ) zap ( 'up' ) …" at bounding box center [1389, 360] width 305 height 557
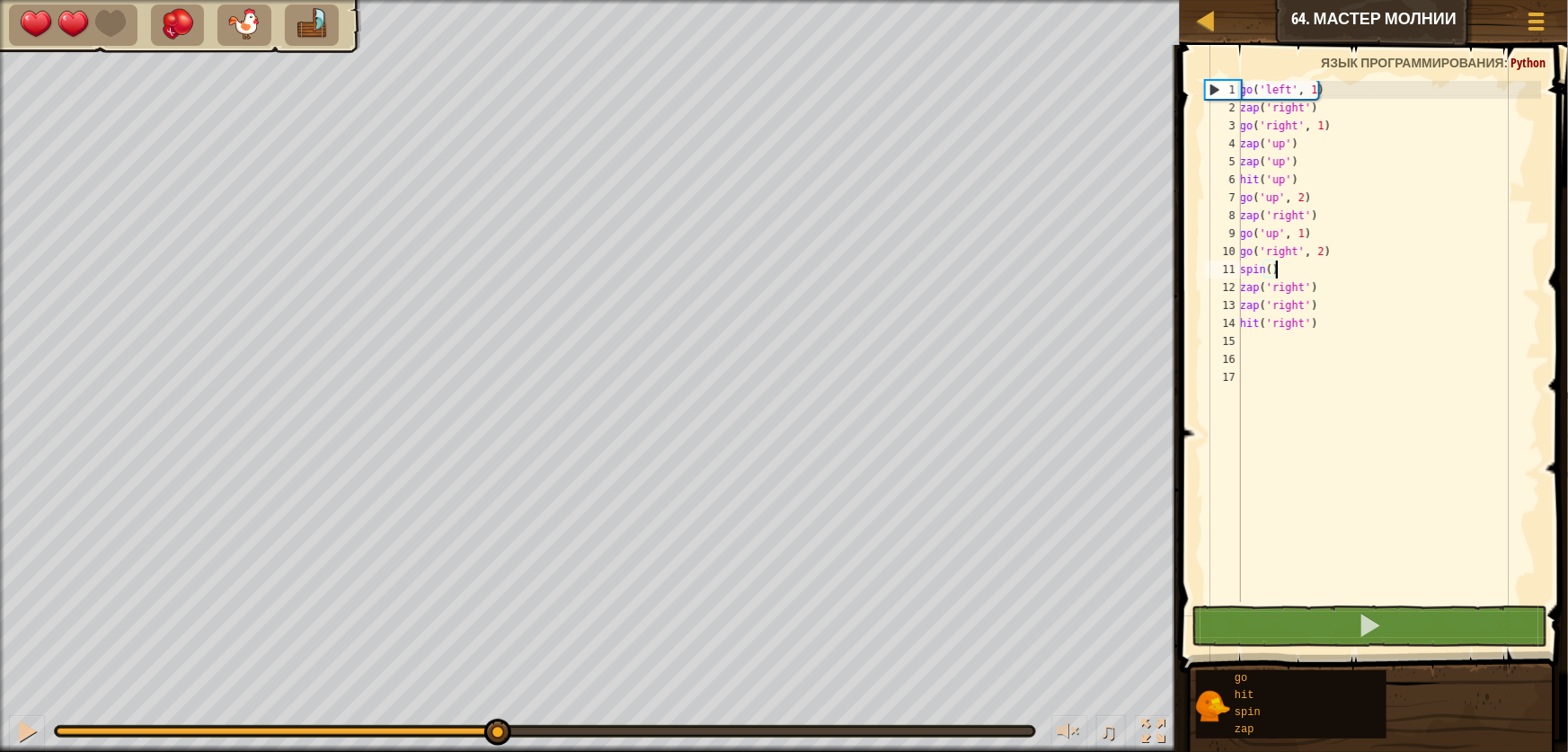
click at [1285, 270] on div "go ( 'left' , 1 ) zap ( 'right' ) go ( 'right' , 1 ) zap ( 'up' ) zap ( 'up' ) …" at bounding box center [1389, 360] width 305 height 557
type textarea "spin()"
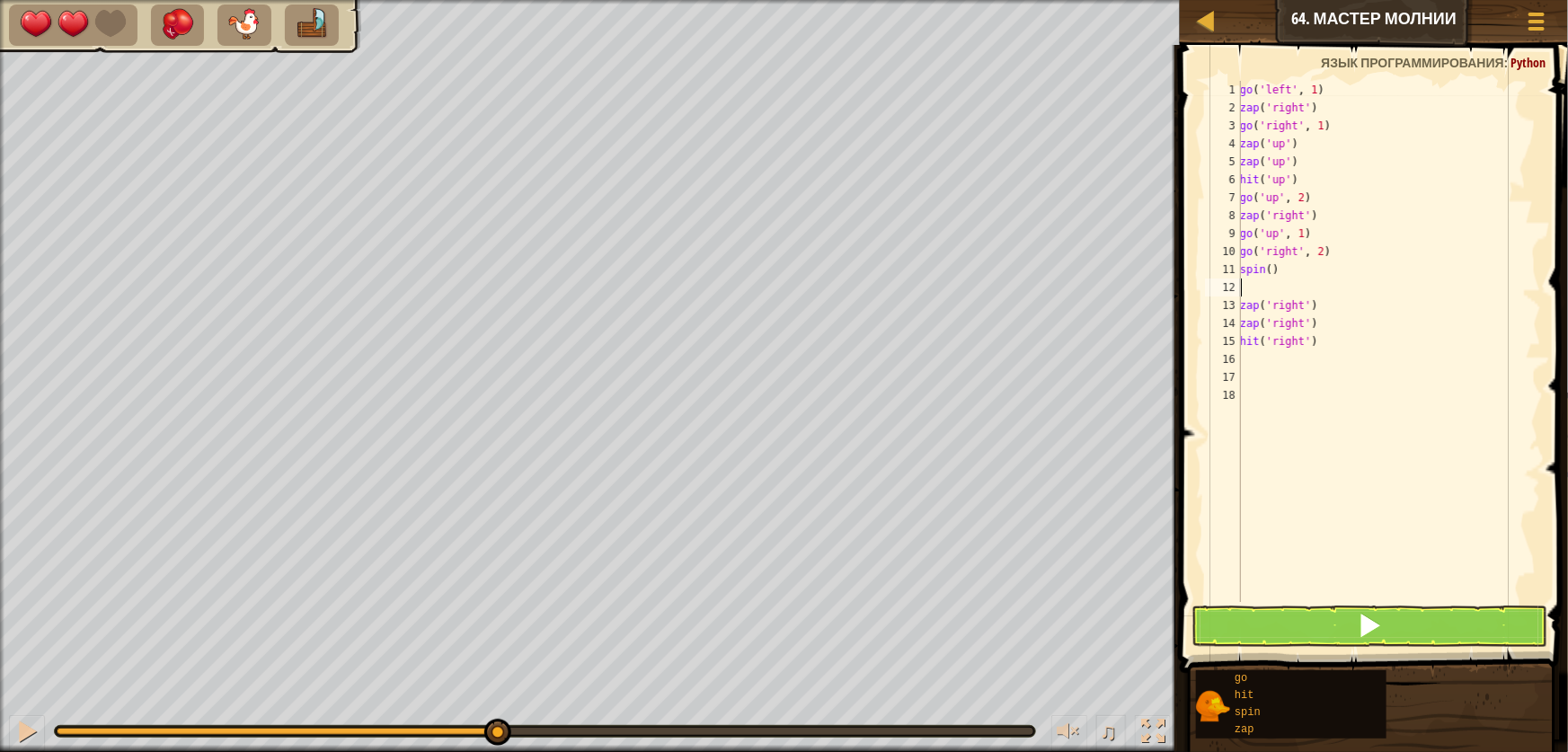
type textarea "g"
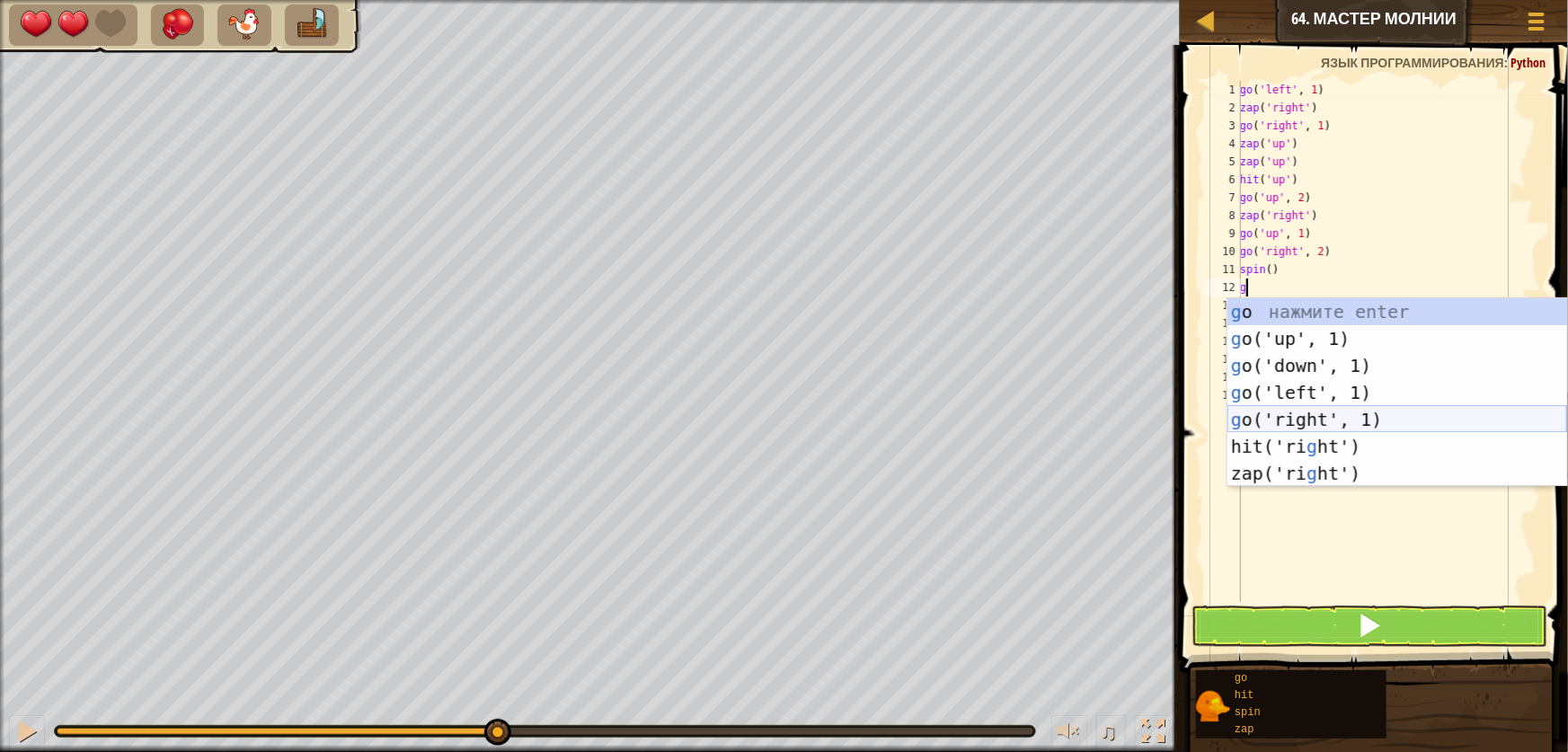
click at [1310, 418] on div "g o нажмите enter g o('up', 1) нажмите enter g o('down', 1) нажмите enter g o('…" at bounding box center [1397, 420] width 340 height 243
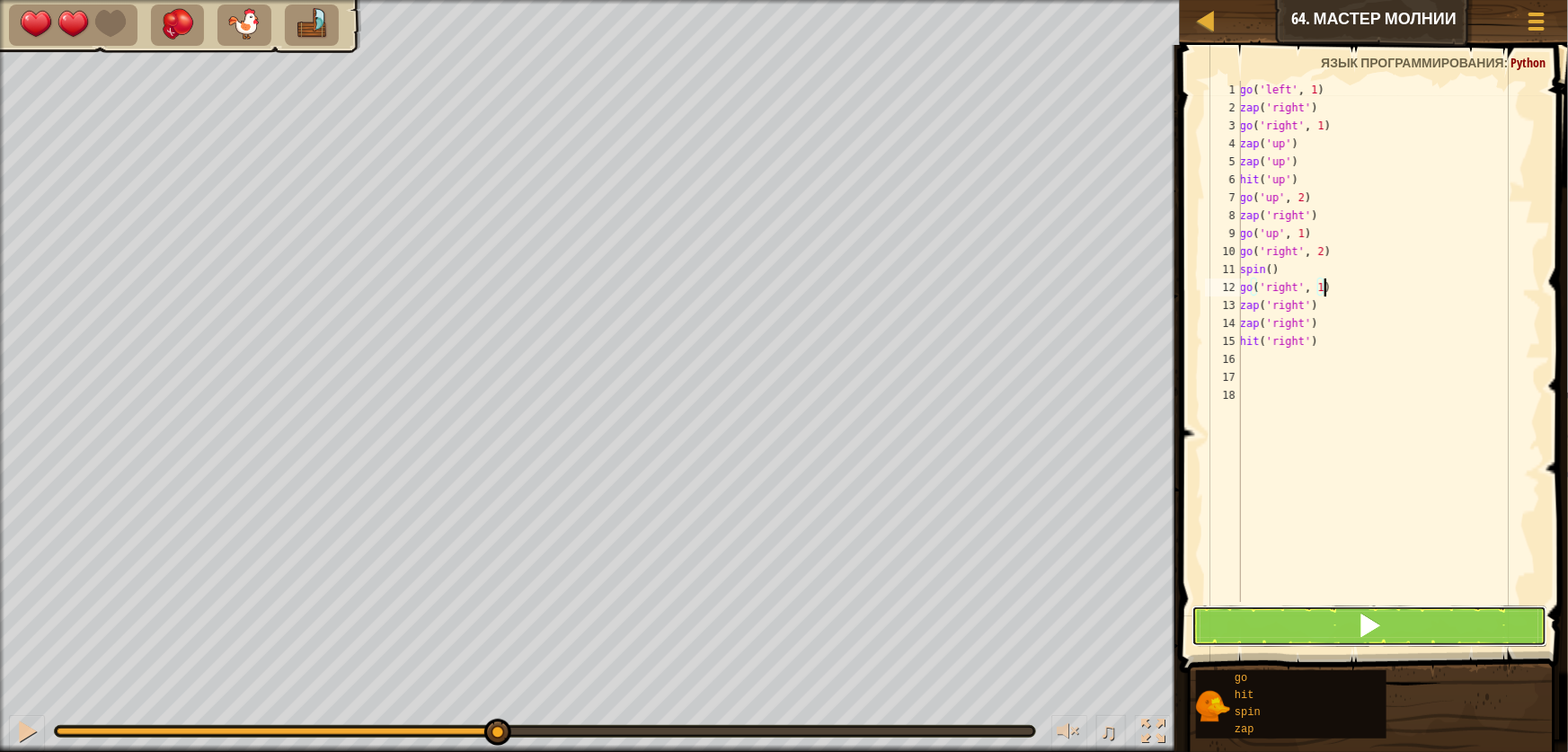
click at [1261, 612] on button at bounding box center [1370, 626] width 356 height 41
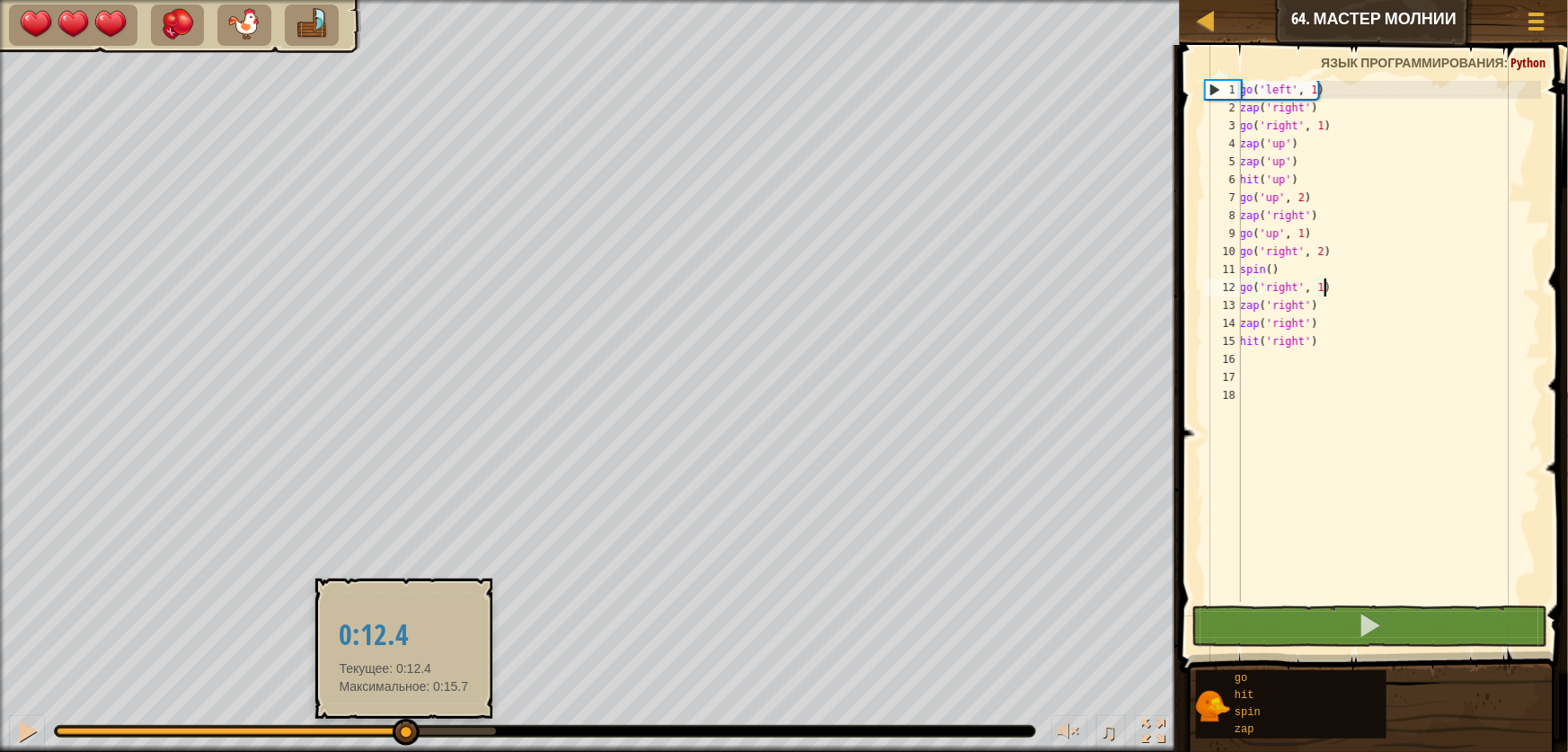
click at [404, 728] on div at bounding box center [276, 732] width 439 height 7
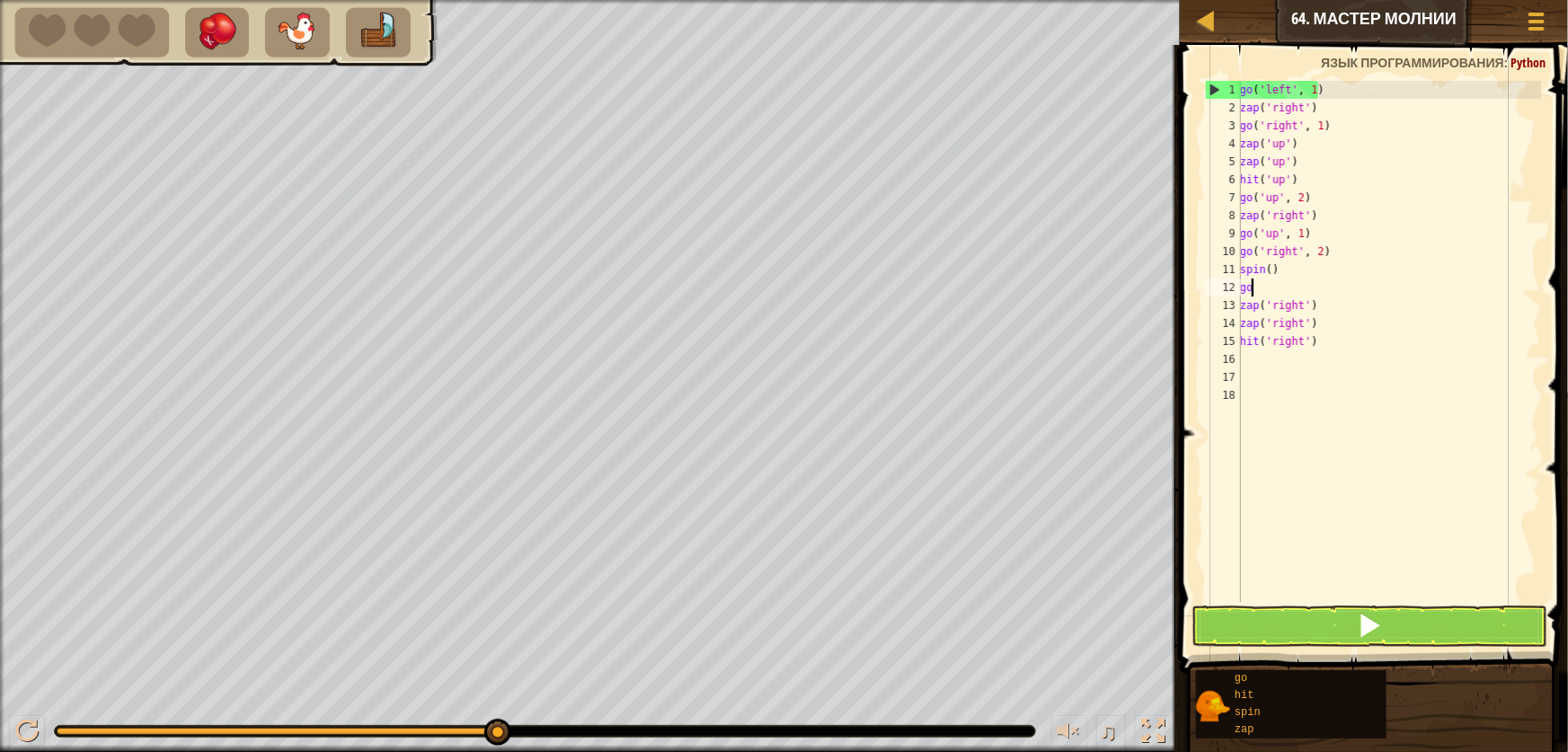
type textarea "g"
type textarea "spin()"
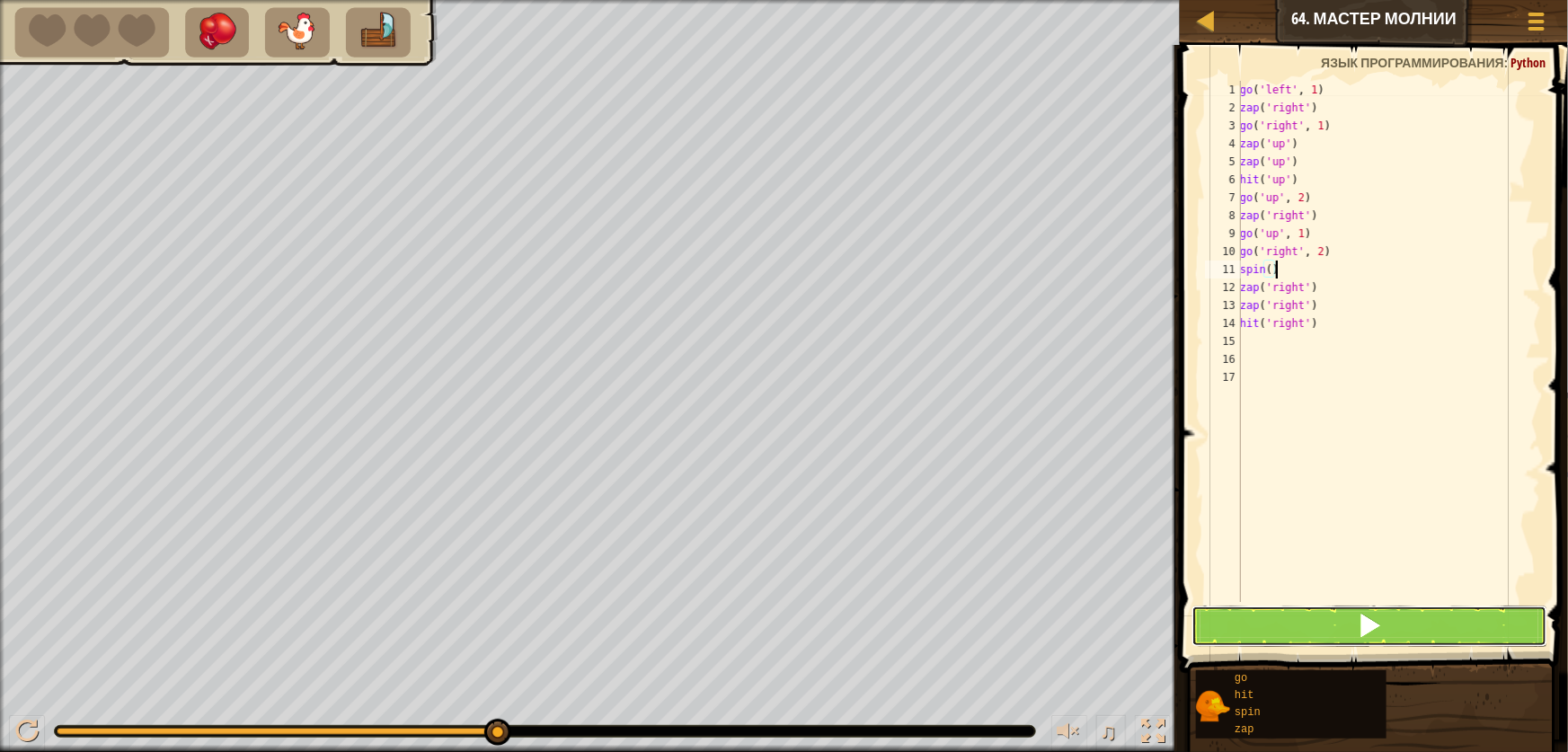
click at [1247, 616] on button at bounding box center [1370, 626] width 356 height 41
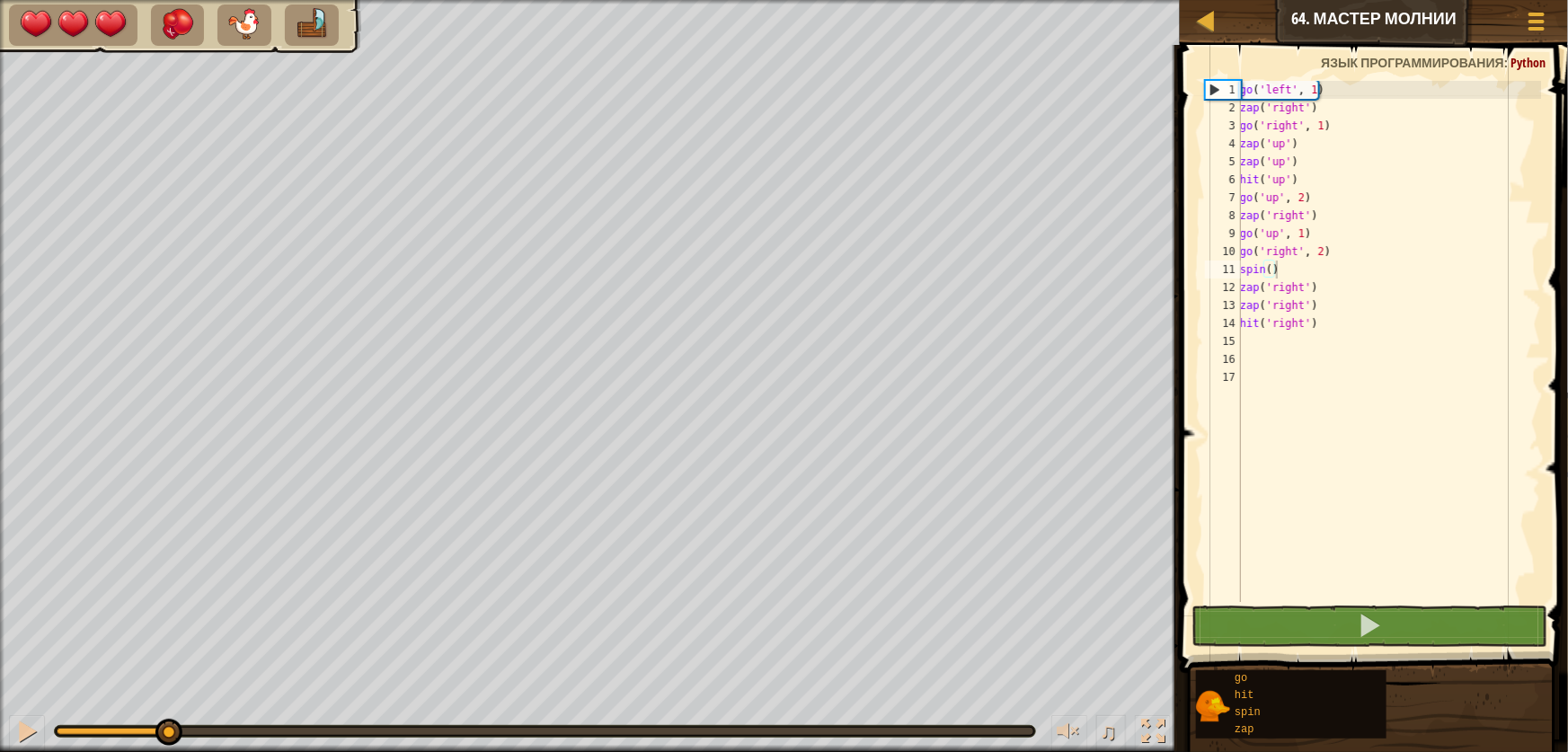
click at [584, 726] on div at bounding box center [544, 732] width 980 height 11
click at [594, 726] on div at bounding box center [544, 732] width 980 height 11
click at [595, 727] on div at bounding box center [544, 732] width 980 height 11
click at [585, 729] on div at bounding box center [544, 732] width 976 height 7
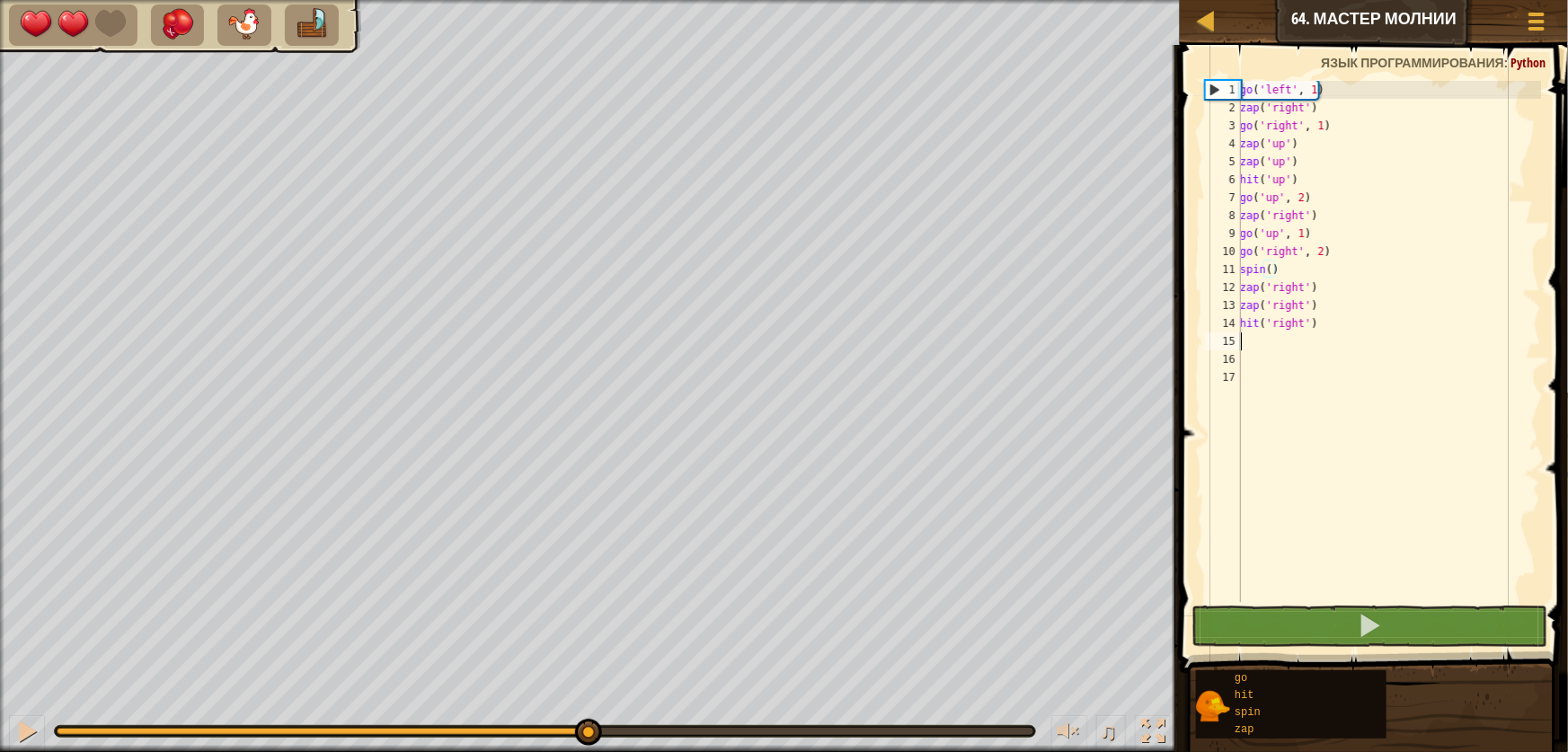
click at [1279, 346] on div "go ( 'left' , 1 ) zap ( 'right' ) go ( 'right' , 1 ) zap ( 'up' ) zap ( 'up' ) …" at bounding box center [1389, 360] width 305 height 557
type textarea "g"
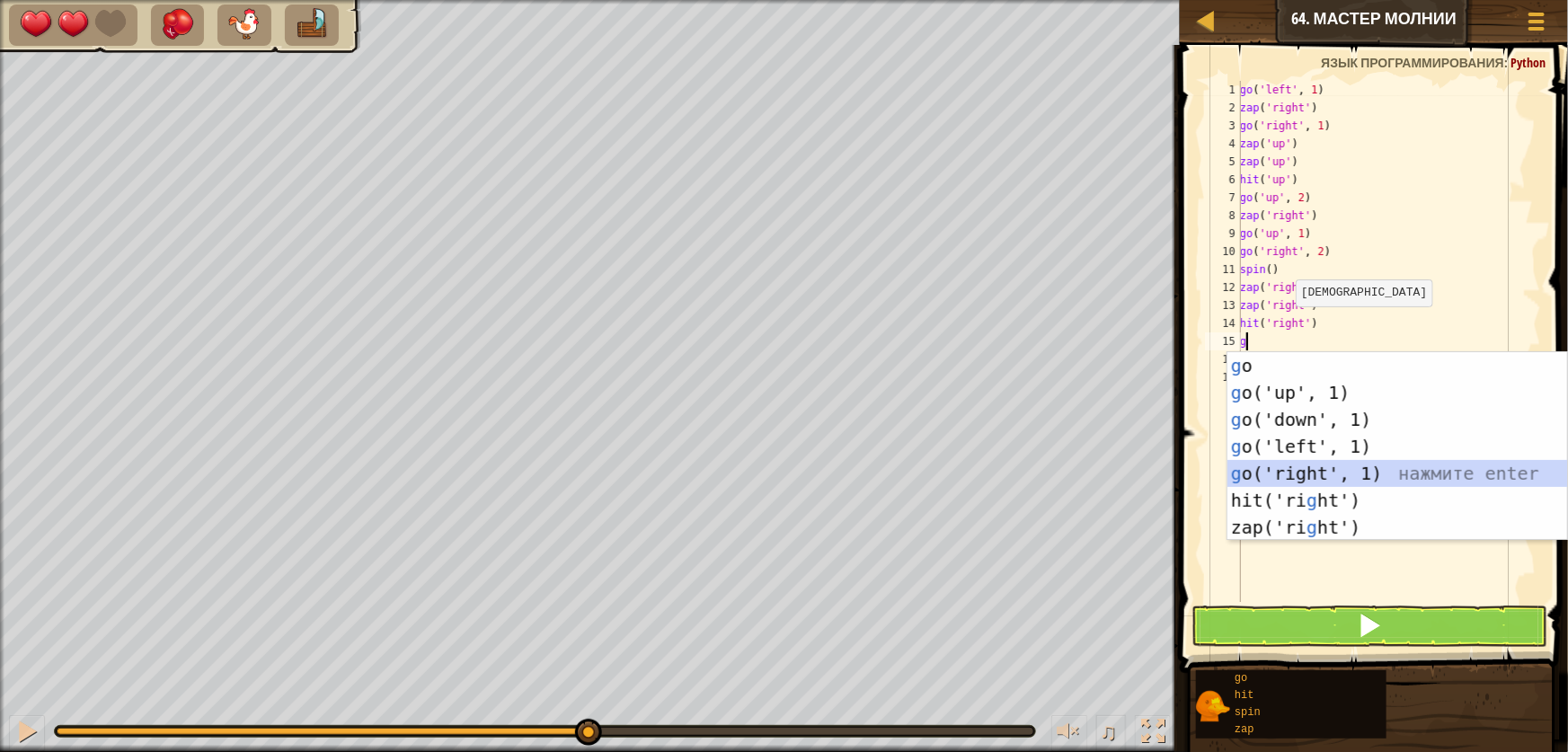
click at [1279, 473] on div "g o нажмите enter g o('up', 1) нажмите enter g o('down', 1) нажмите enter g o('…" at bounding box center [1397, 474] width 340 height 243
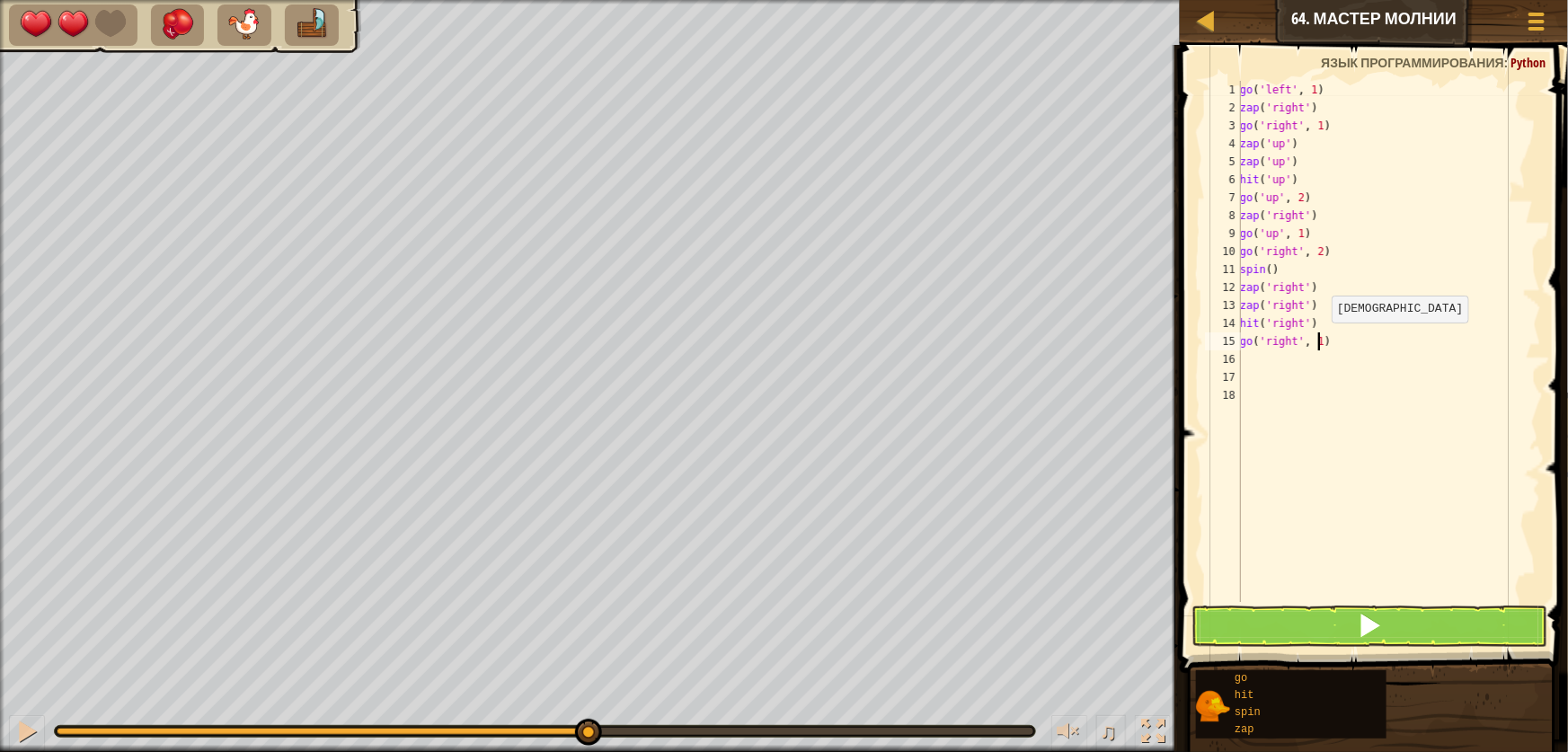
click at [1320, 342] on div "go ( 'left' , 1 ) zap ( 'right' ) go ( 'right' , 1 ) zap ( 'up' ) zap ( 'up' ) …" at bounding box center [1389, 360] width 305 height 557
type textarea "go('right', 2)"
drag, startPoint x: 1332, startPoint y: 610, endPoint x: 1323, endPoint y: 616, distance: 10.8
click at [1327, 615] on button at bounding box center [1370, 626] width 356 height 41
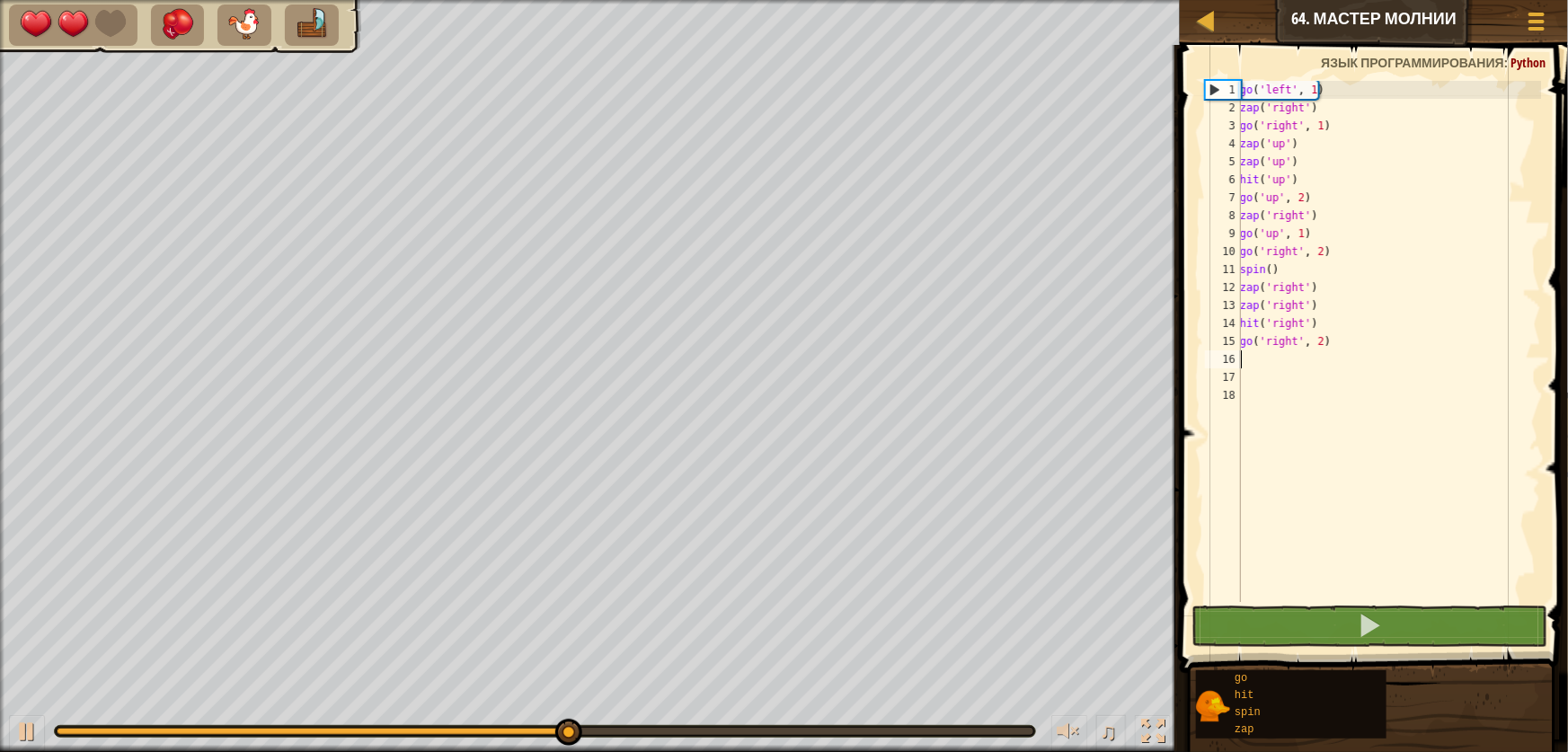
click at [1263, 363] on div "go ( 'left' , 1 ) zap ( 'right' ) go ( 'right' , 1 ) zap ( 'up' ) zap ( 'up' ) …" at bounding box center [1389, 360] width 305 height 557
type textarea "z"
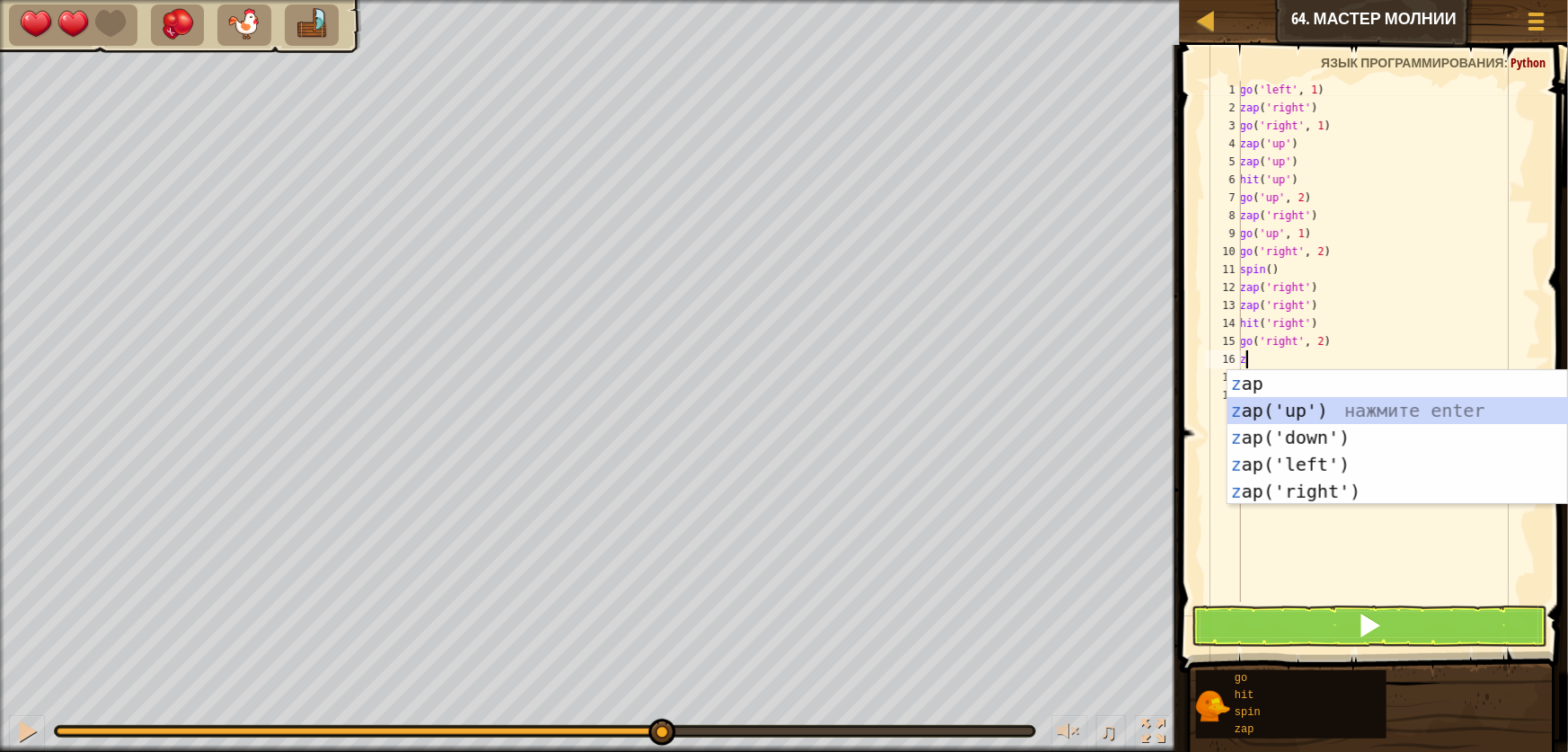
click at [1311, 412] on div "z ap нажмите enter z ap('up') нажмите enter z ap('down') нажмите enter z ap('le…" at bounding box center [1397, 464] width 340 height 189
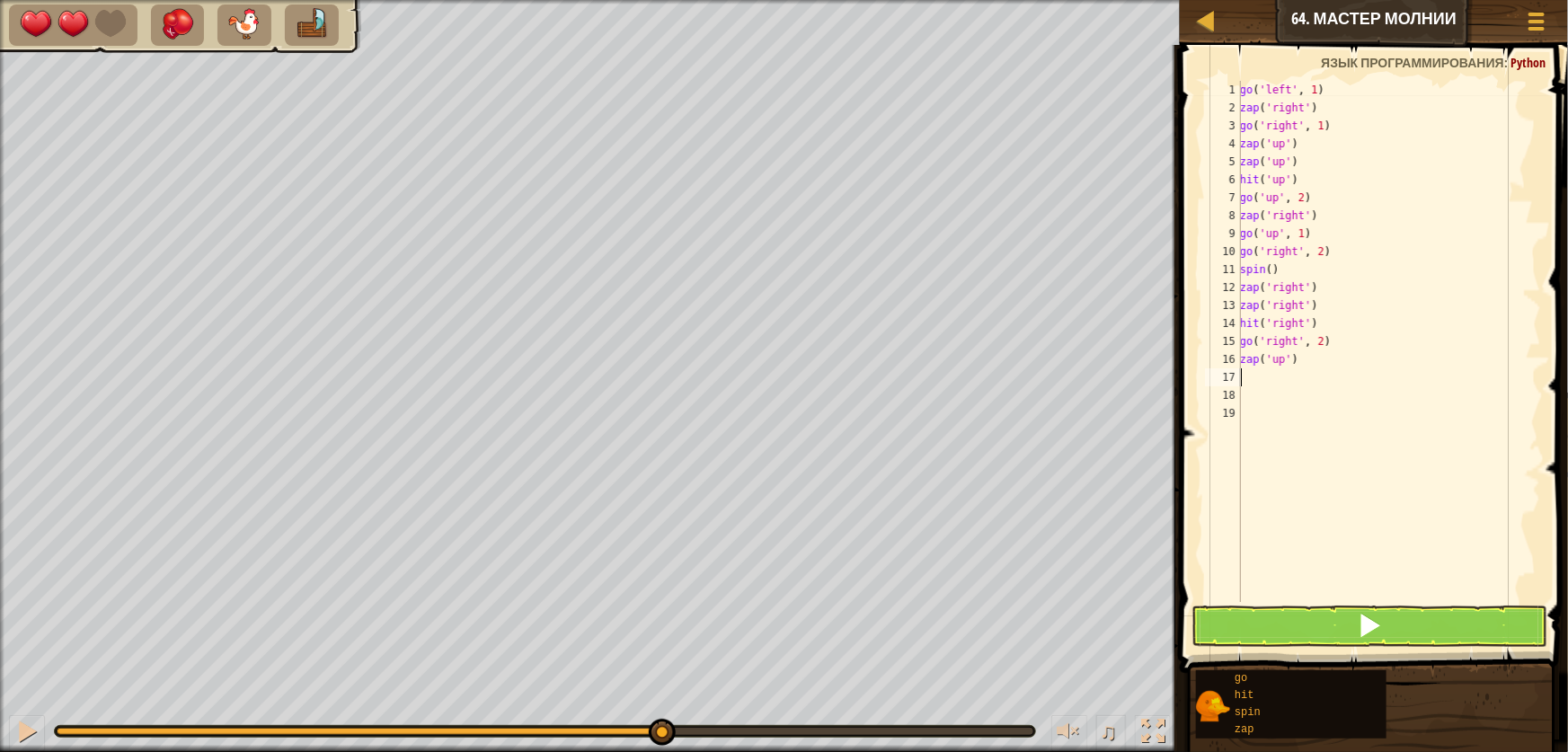
type textarea "z"
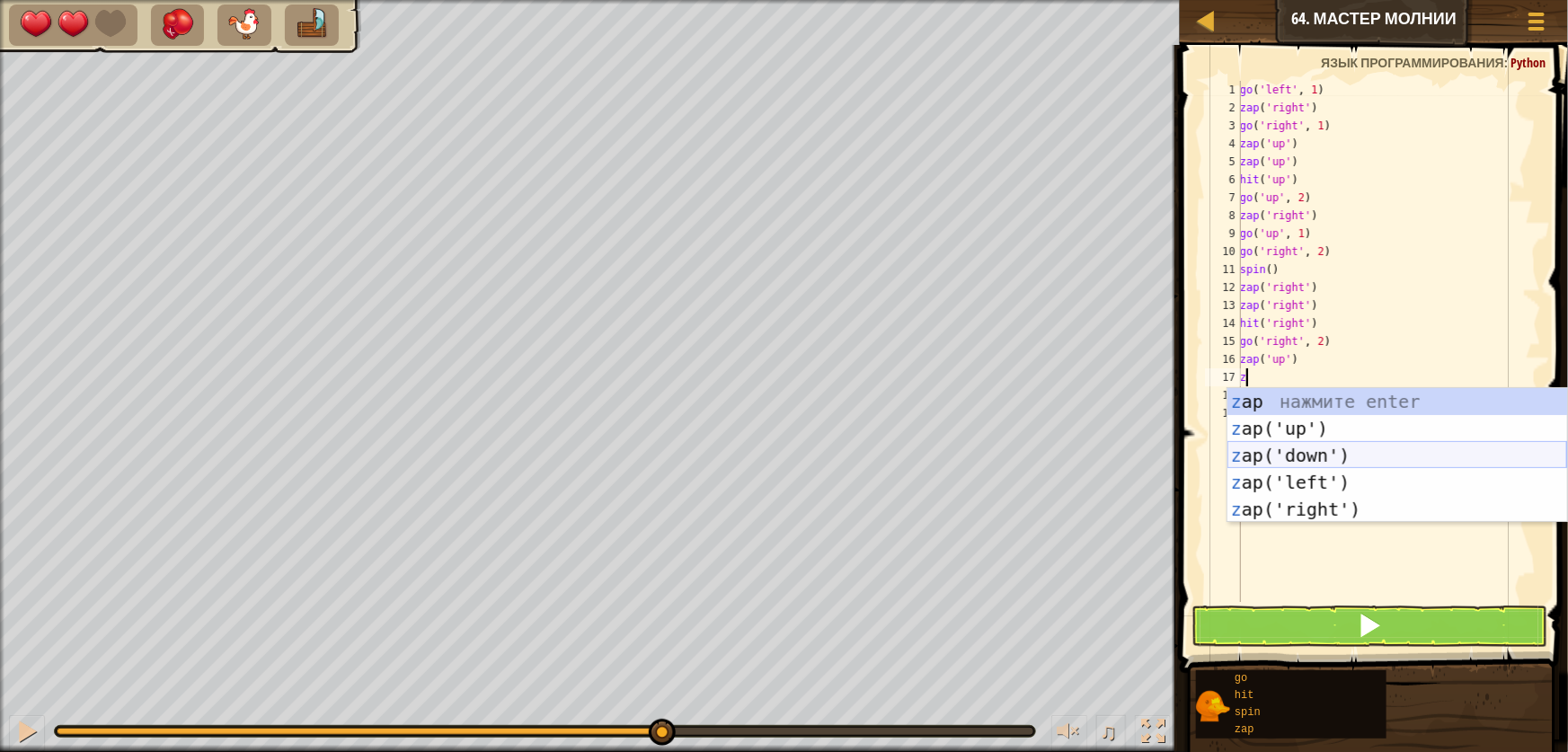
click at [1313, 455] on div "z ap нажмите enter z ap('up') нажмите enter z ap('down') нажмите enter z ap('le…" at bounding box center [1397, 482] width 340 height 189
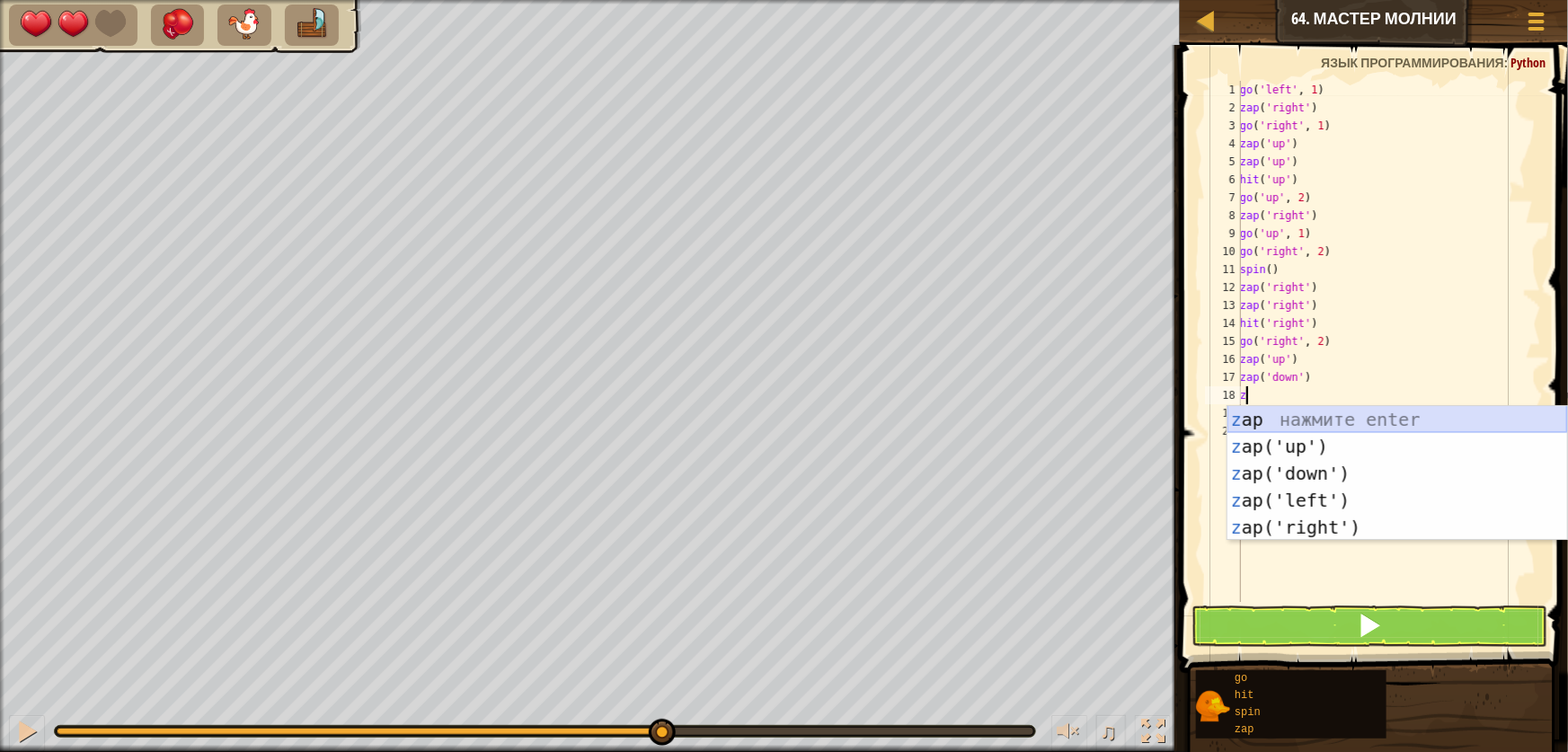
click at [1275, 430] on div "z ap нажмите enter z ap('up') нажмите enter z ap('down') нажмите enter z ap('le…" at bounding box center [1397, 501] width 340 height 189
type textarea "zap('up')"
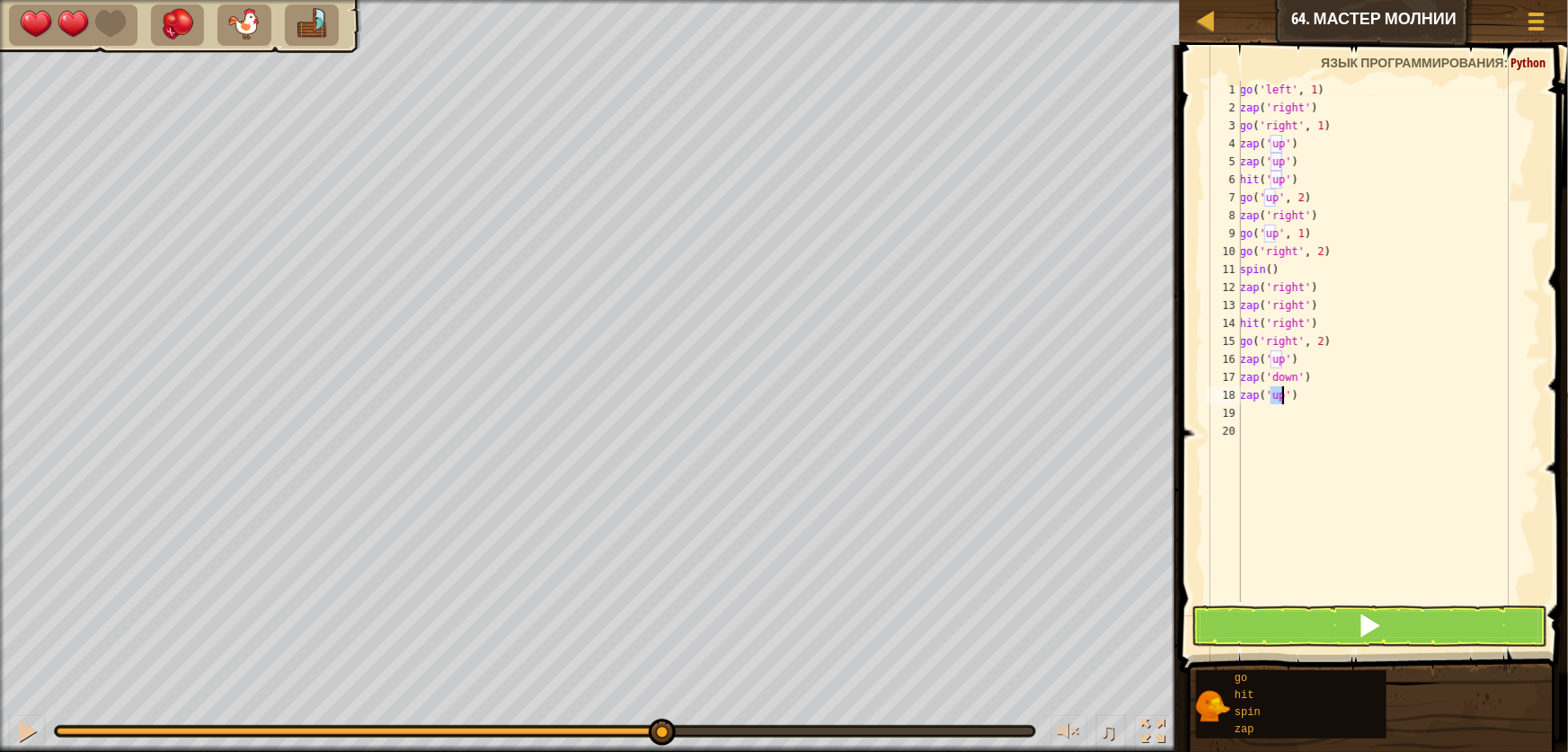
click at [1262, 415] on div "go ( 'left' , 1 ) zap ( 'right' ) go ( 'right' , 1 ) zap ( 'up' ) zap ( 'up' ) …" at bounding box center [1389, 360] width 305 height 557
type textarea "z"
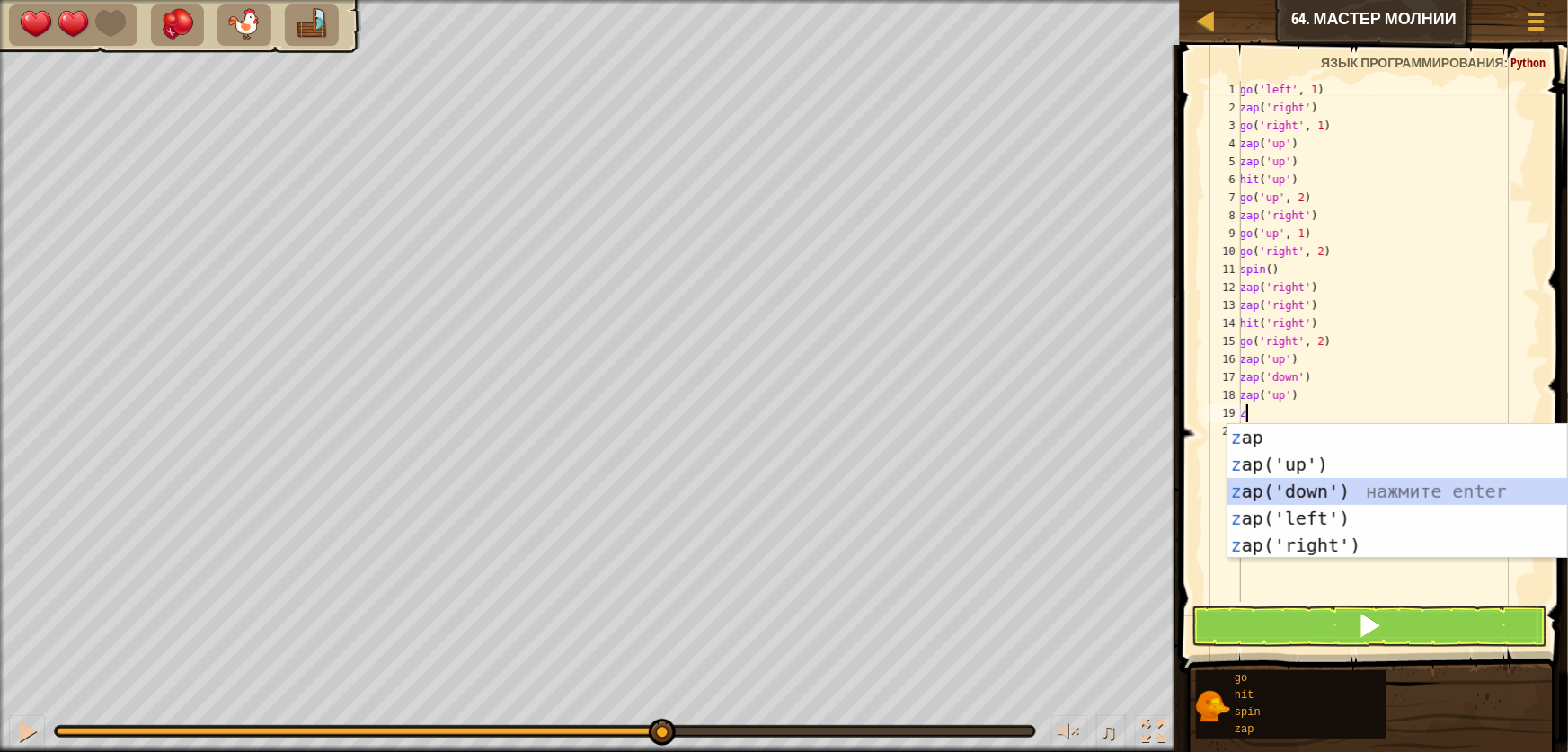
click at [1296, 484] on div "z ap нажмите enter z ap('up') нажмите enter z ap('down') нажмите enter z ap('le…" at bounding box center [1397, 518] width 340 height 189
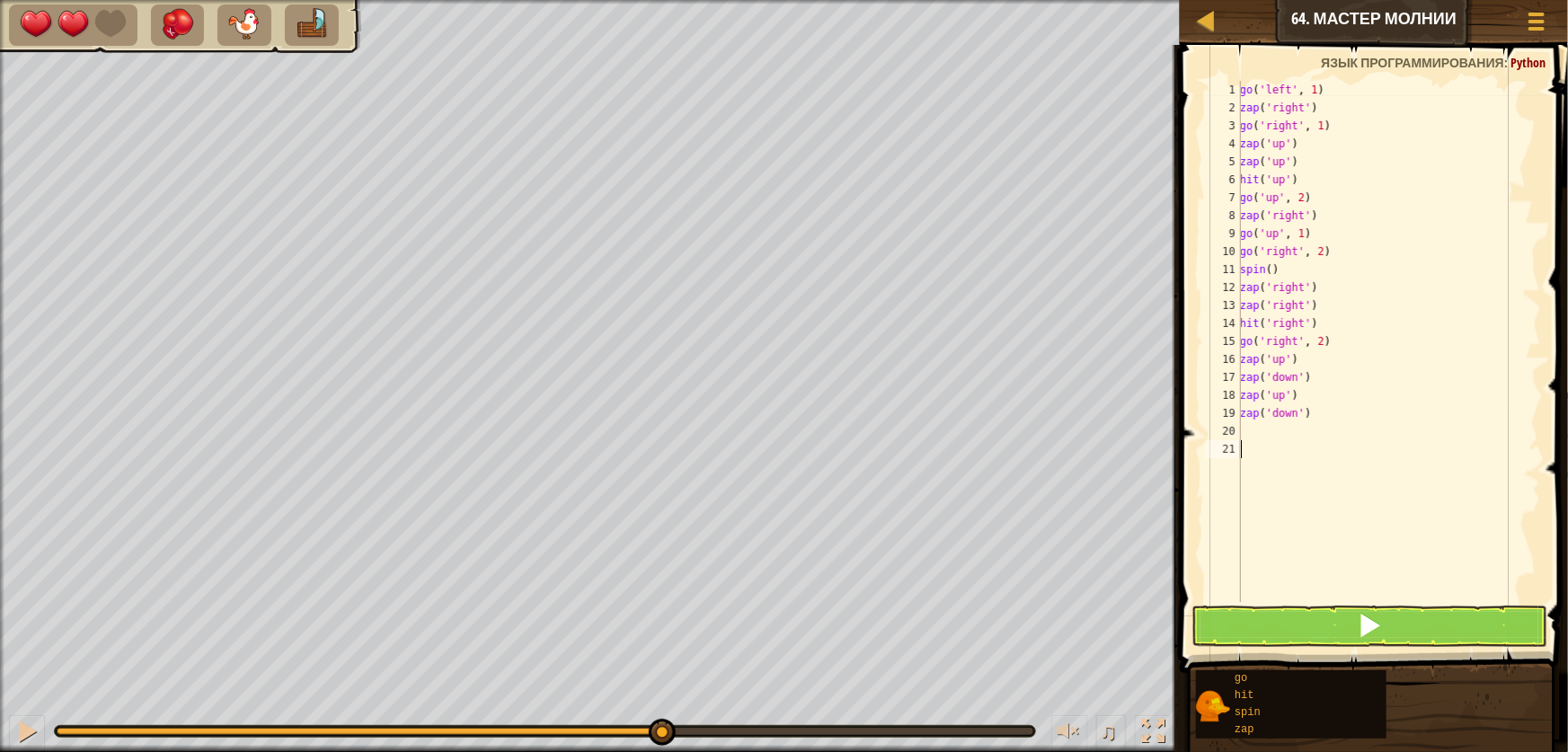
click at [1307, 598] on div "go ( 'left' , 1 ) zap ( 'right' ) go ( 'right' , 1 ) zap ( 'up' ) zap ( 'up' ) …" at bounding box center [1389, 360] width 305 height 557
click at [1308, 625] on button at bounding box center [1370, 626] width 356 height 41
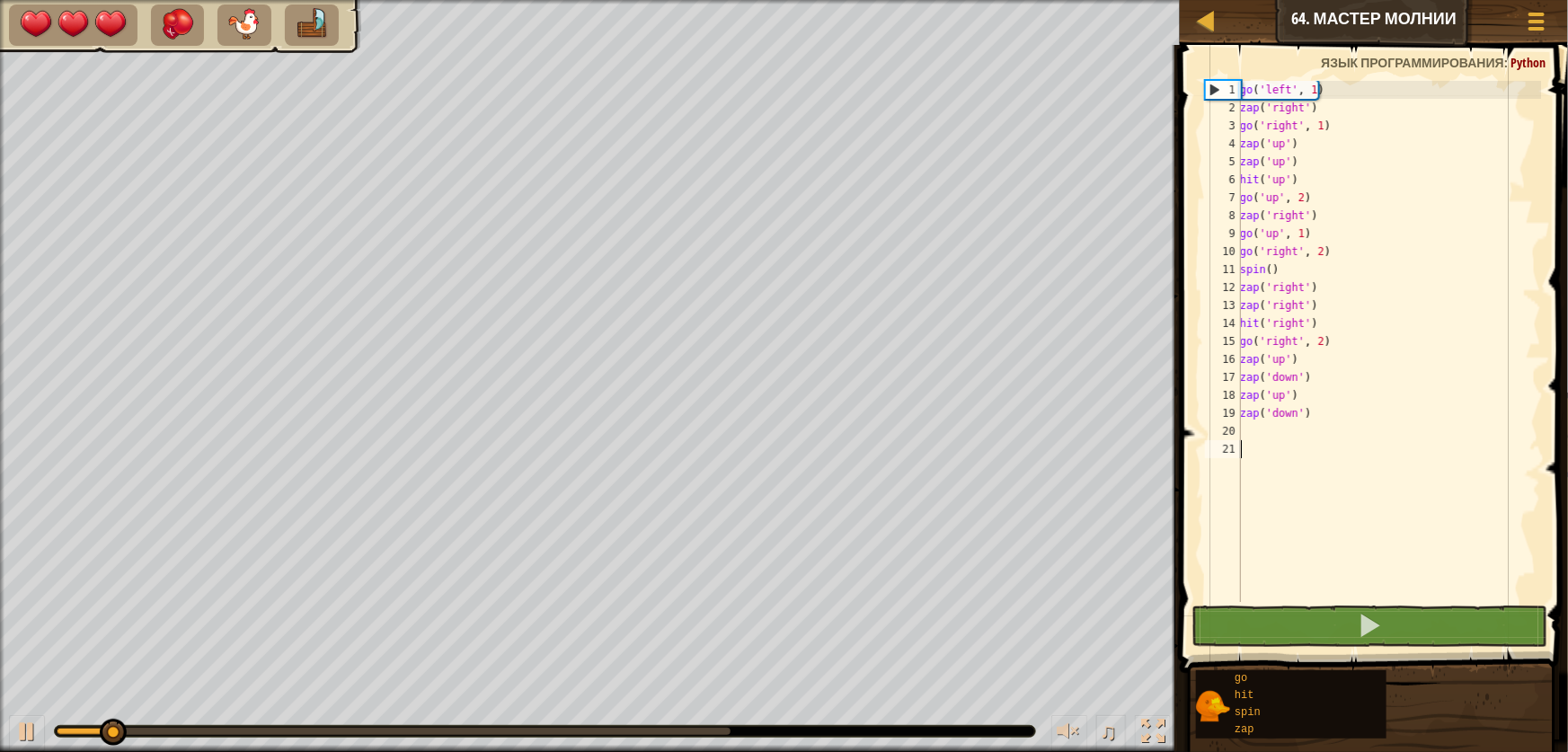
click at [636, 736] on div at bounding box center [544, 732] width 980 height 11
click at [637, 719] on div "♫" at bounding box center [590, 726] width 1180 height 54
click at [635, 720] on div "♫" at bounding box center [590, 726] width 1180 height 54
click at [632, 728] on div at bounding box center [394, 732] width 674 height 7
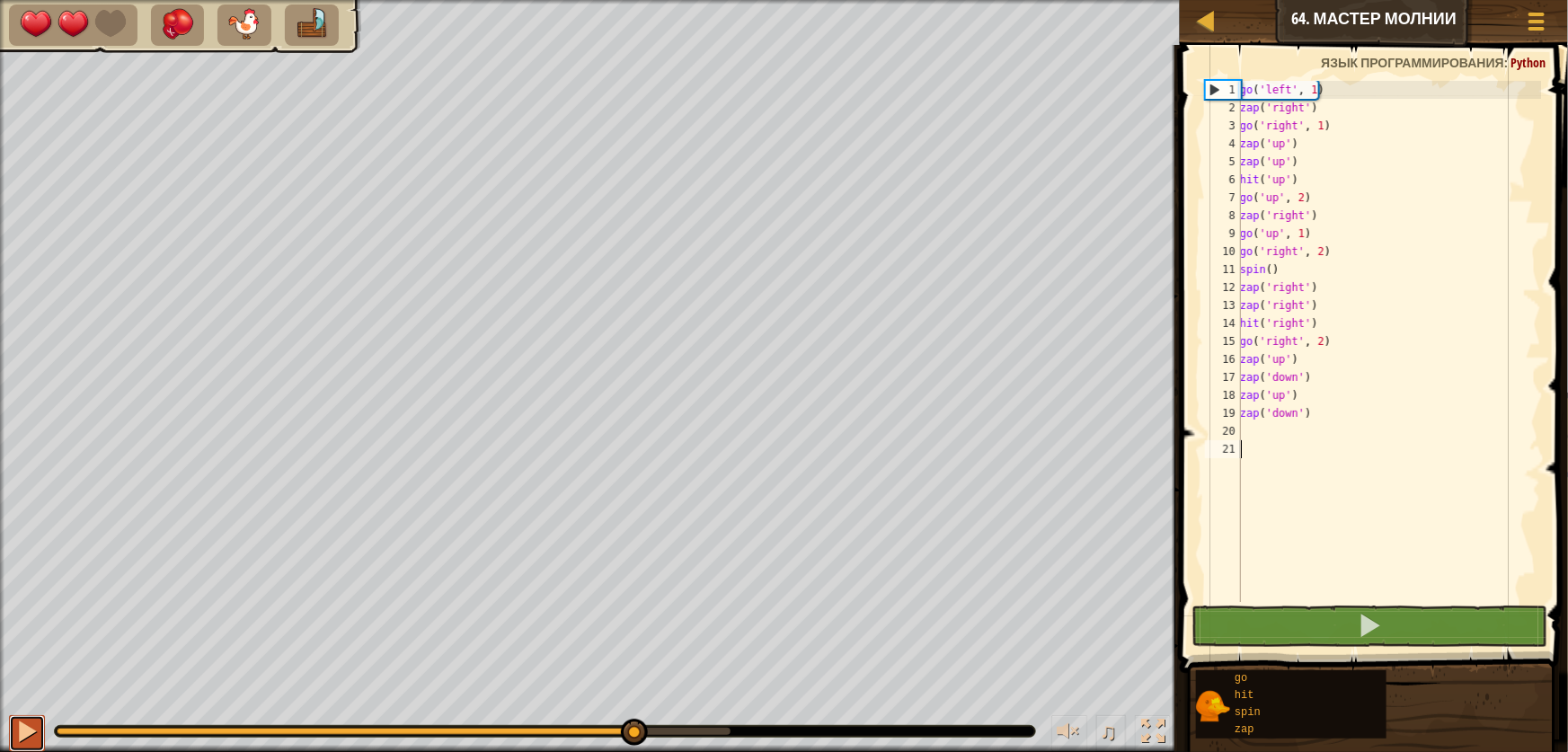
click at [23, 727] on div at bounding box center [27, 732] width 24 height 24
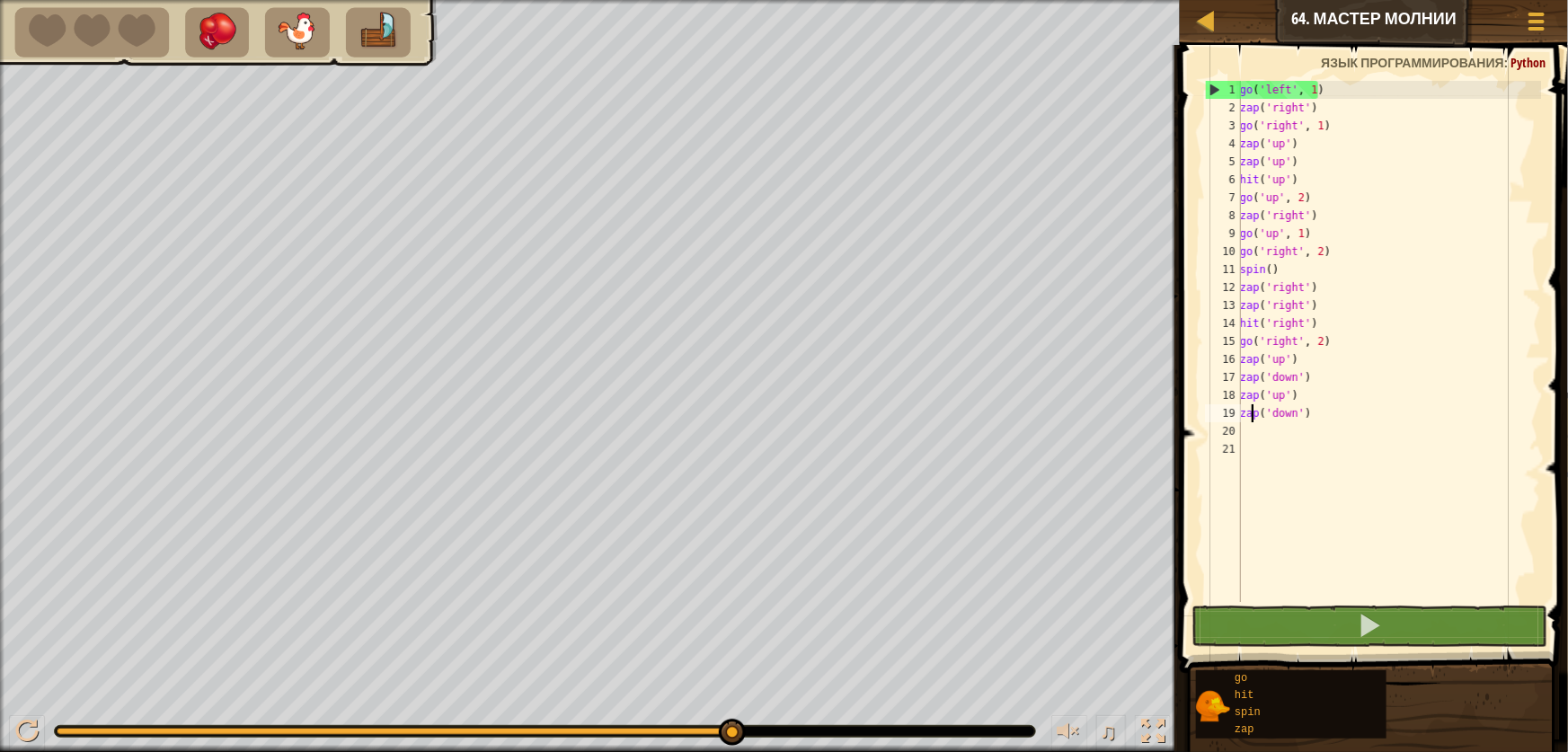
click at [1252, 421] on div "go ( 'left' , 1 ) zap ( 'right' ) go ( 'right' , 1 ) zap ( 'up' ) zap ( 'up' ) …" at bounding box center [1389, 360] width 305 height 557
type textarea "zap('down')"
click at [1249, 430] on div "go ( 'left' , 1 ) zap ( 'right' ) go ( 'right' , 1 ) zap ( 'up' ) zap ( 'up' ) …" at bounding box center [1389, 360] width 305 height 557
type textarea "g"
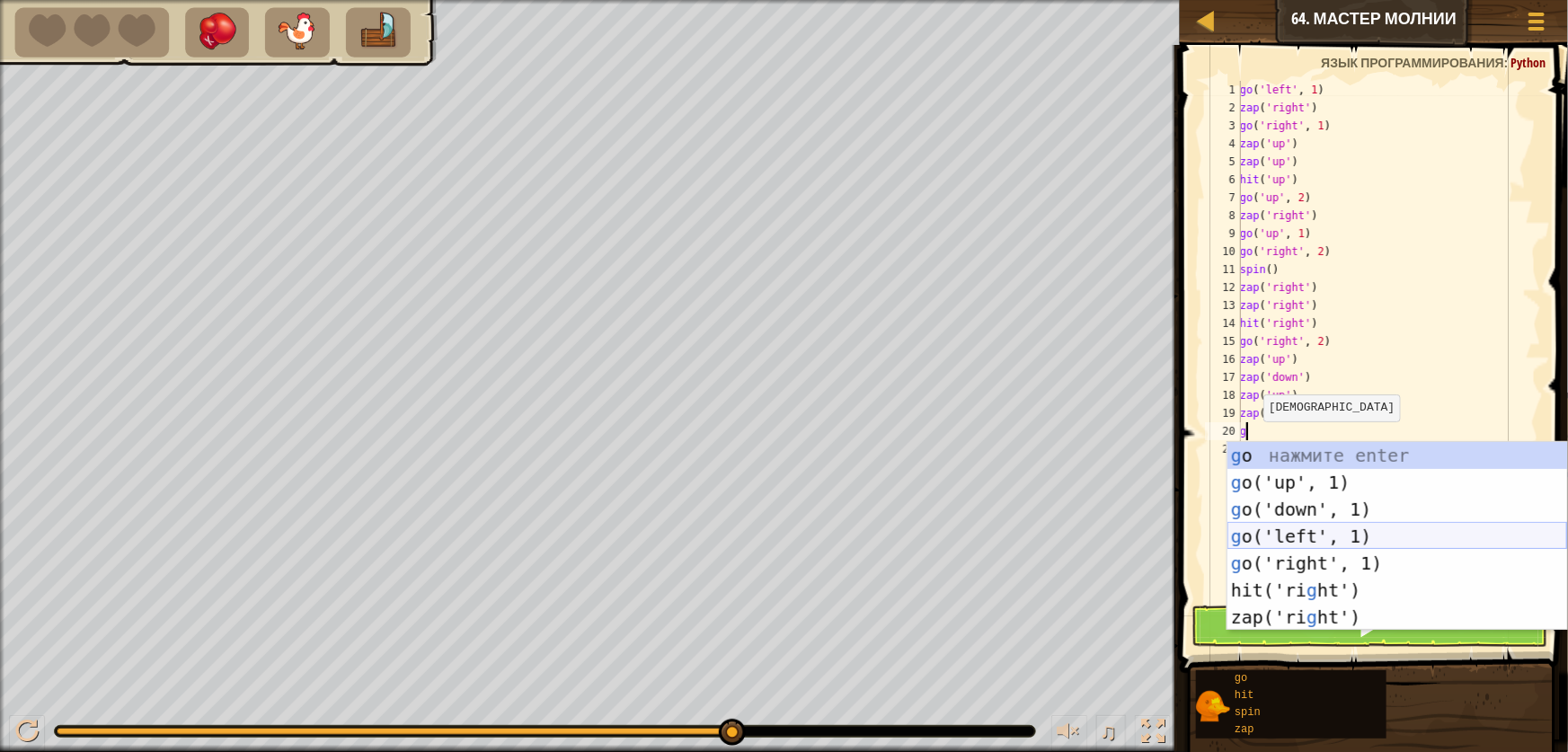
click at [1343, 536] on div "g o нажмите enter g o('up', 1) нажмите enter g o('down', 1) нажмите enter g o('…" at bounding box center [1397, 564] width 340 height 243
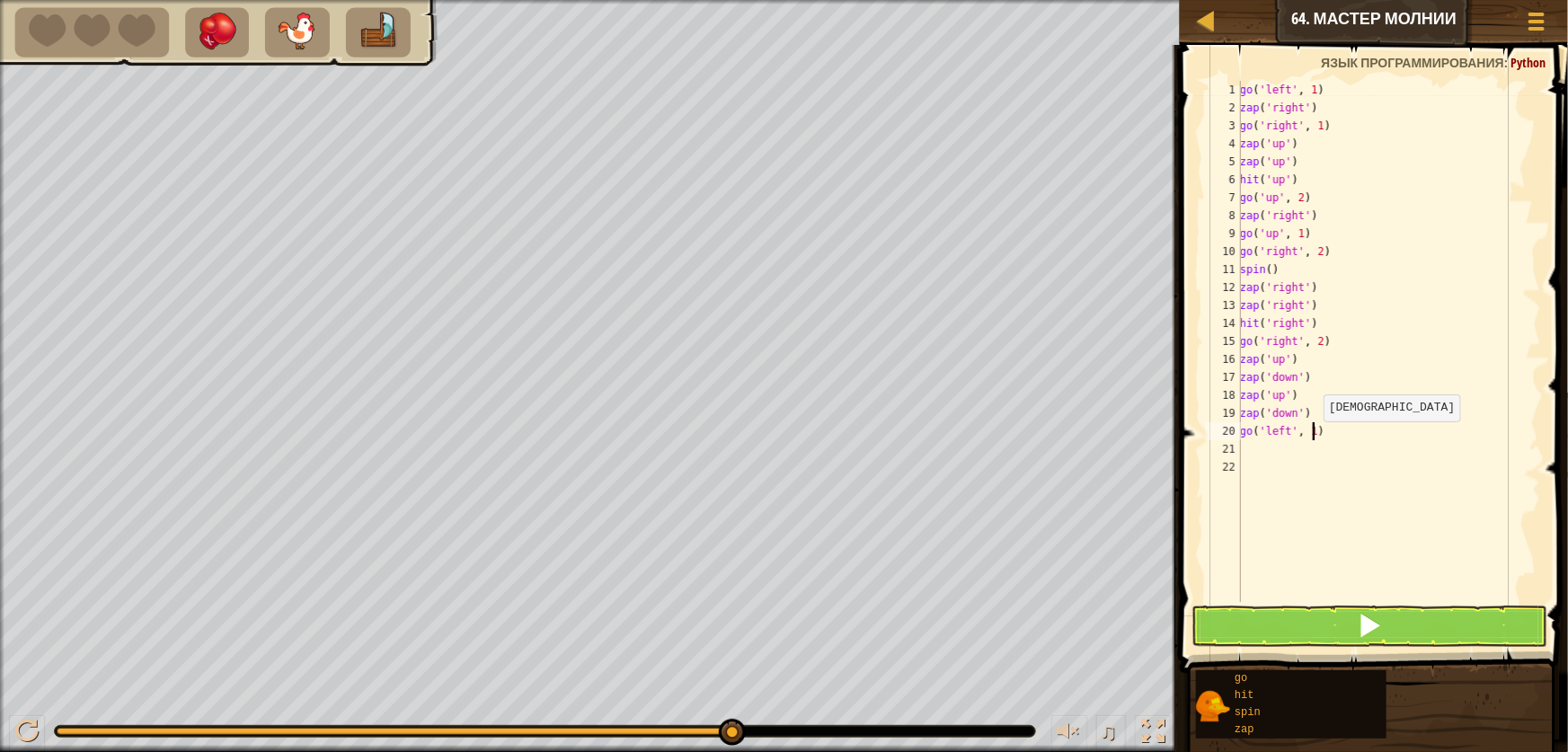
click at [1313, 440] on div "go ( 'left' , 1 ) zap ( 'right' ) go ( 'right' , 1 ) zap ( 'up' ) zap ( 'up' ) …" at bounding box center [1389, 360] width 305 height 557
type textarea "go('left', 3)"
click at [1298, 449] on div "go ( 'left' , 1 ) zap ( 'right' ) go ( 'right' , 1 ) zap ( 'up' ) zap ( 'up' ) …" at bounding box center [1389, 360] width 305 height 557
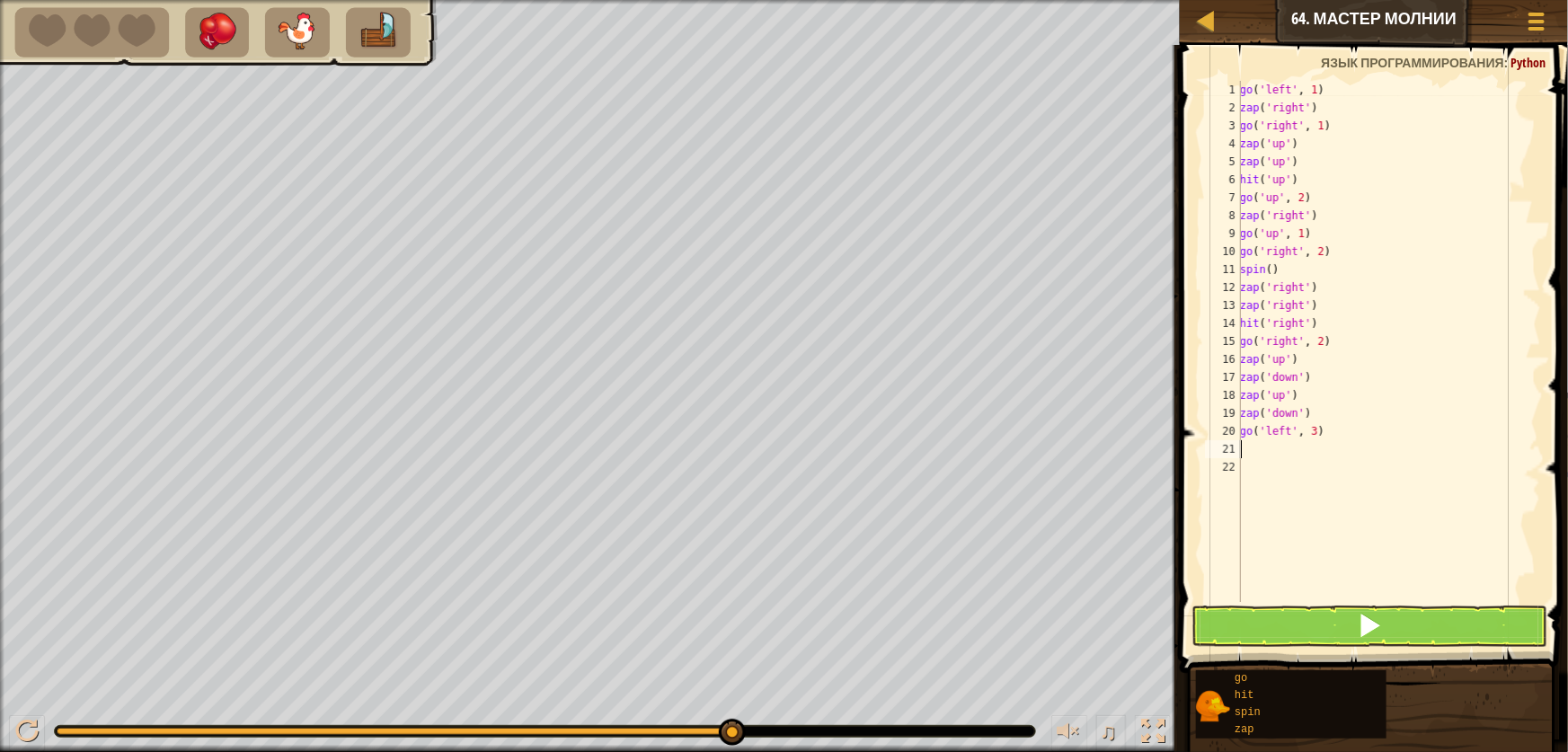
type textarea "z"
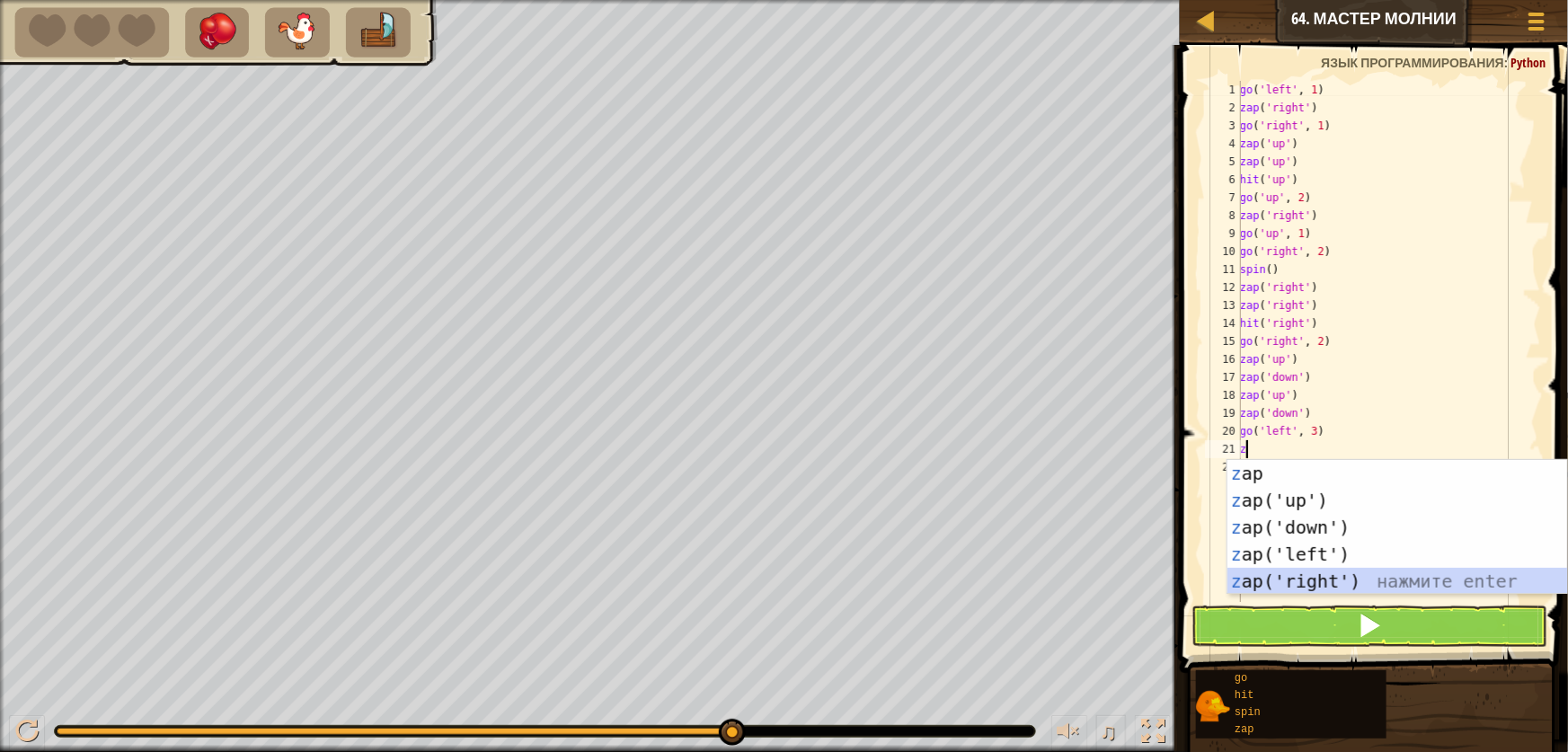
click at [1312, 571] on div "z ap нажмите enter z ap('up') нажмите enter z ap('down') нажмите enter z ap('le…" at bounding box center [1397, 555] width 340 height 189
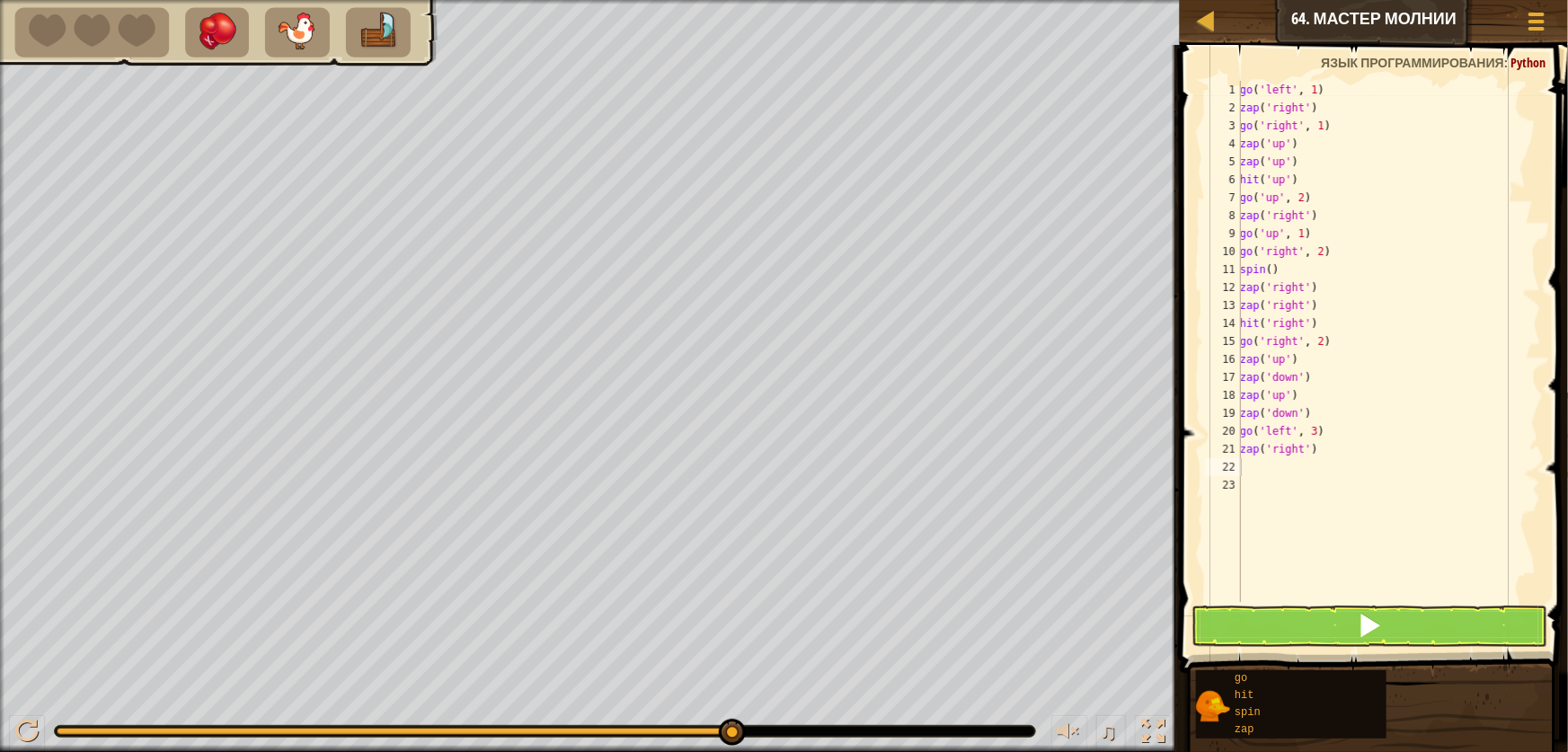
click at [1302, 648] on div "1 2 3 4 5 6 7 8 9 10 11 12 13 14 15 16 17 18 19 20 21 22 23 go ( 'left' , 1 ) z…" at bounding box center [1371, 394] width 394 height 698
click at [1302, 639] on button at bounding box center [1370, 626] width 356 height 41
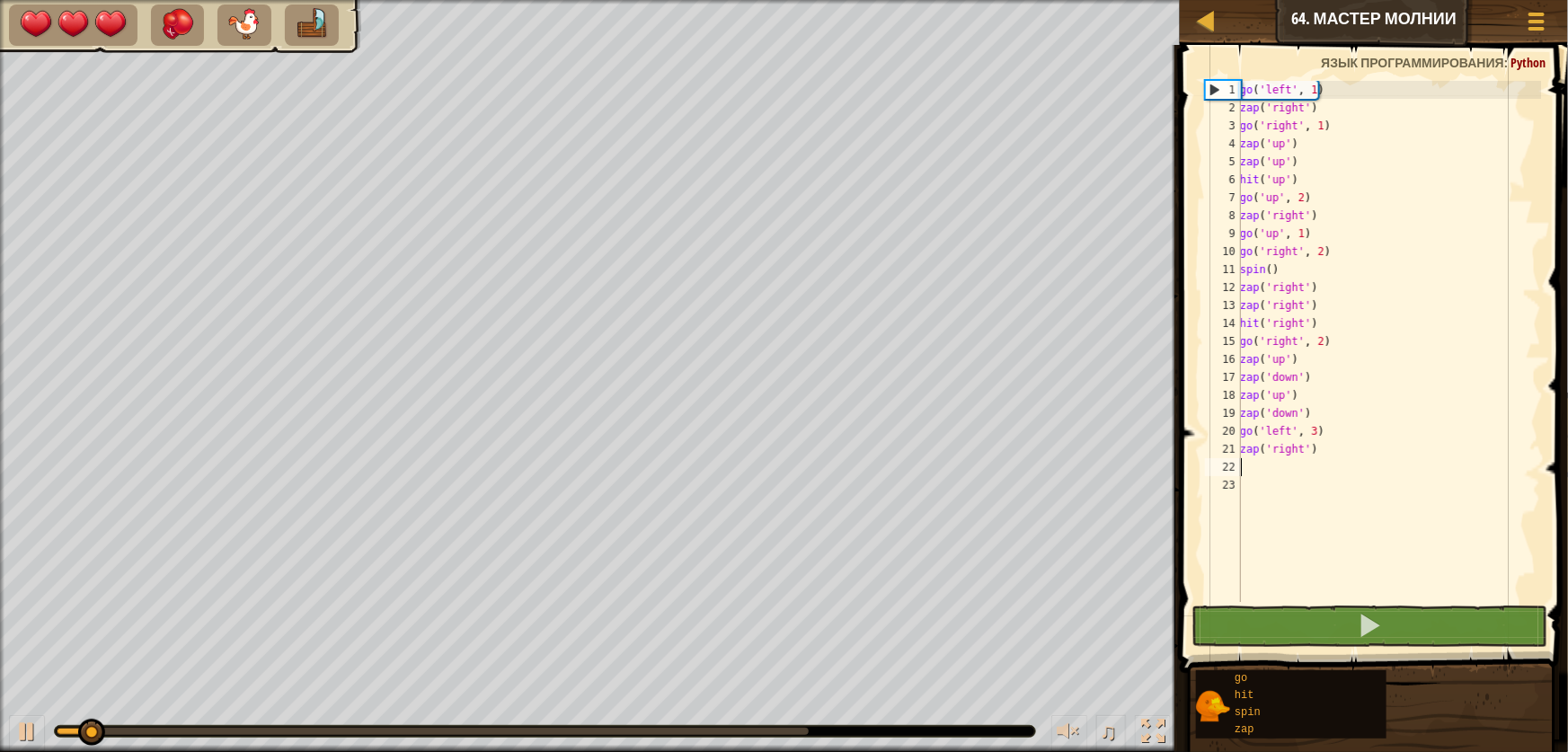
click at [610, 731] on div at bounding box center [432, 732] width 752 height 7
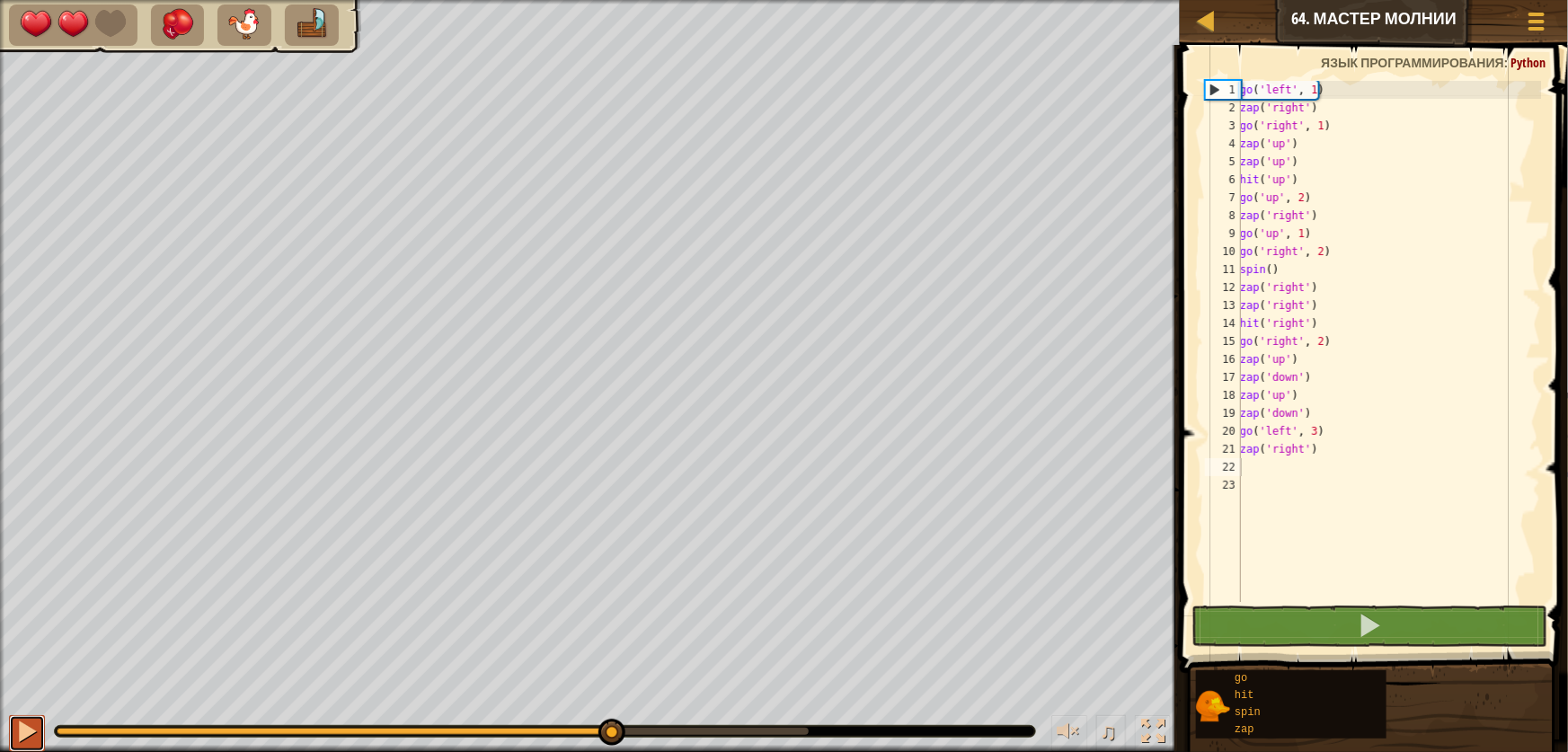
click at [27, 737] on div at bounding box center [27, 732] width 24 height 24
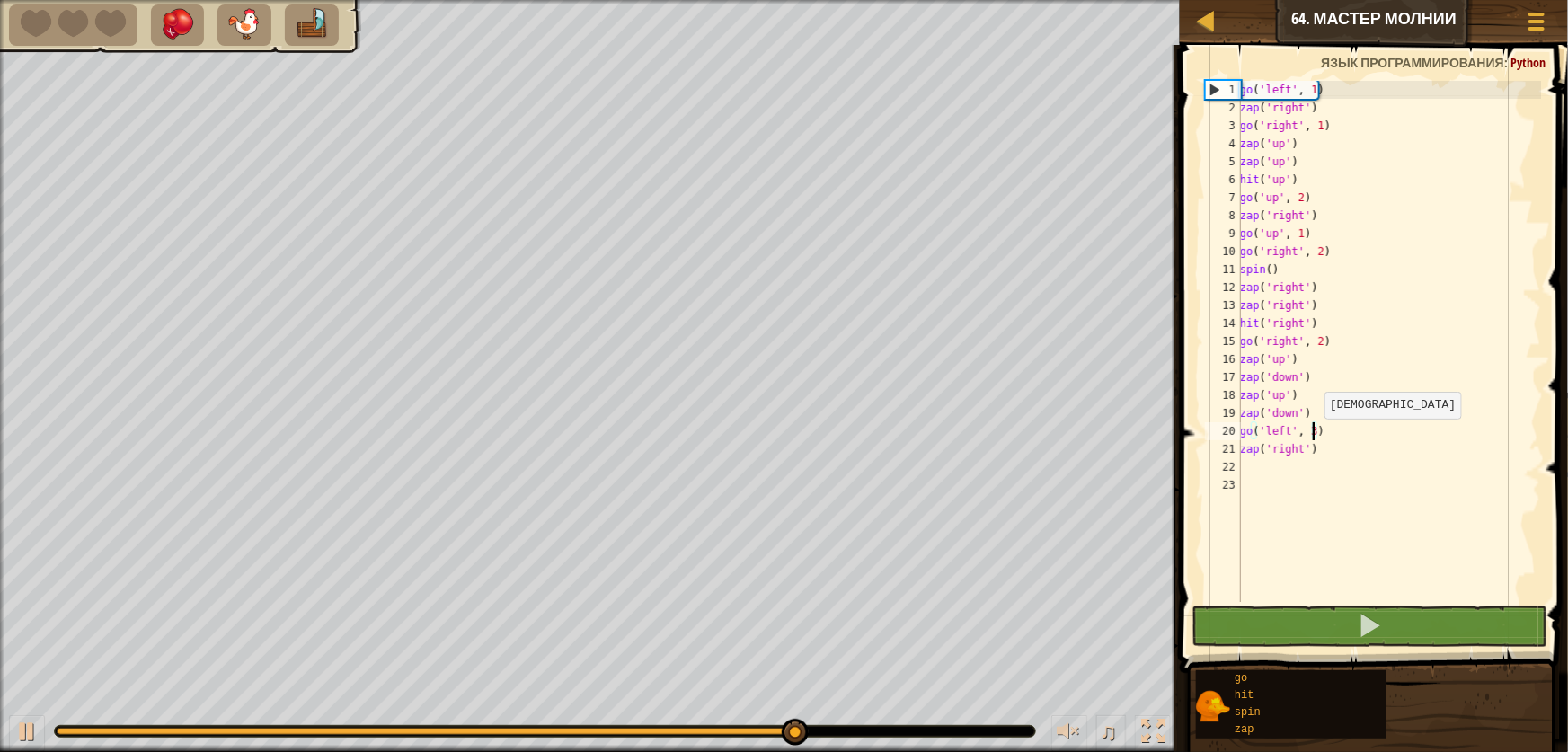
click at [1314, 437] on div "go ( 'left' , 1 ) zap ( 'right' ) go ( 'right' , 1 ) zap ( 'up' ) zap ( 'up' ) …" at bounding box center [1389, 360] width 305 height 557
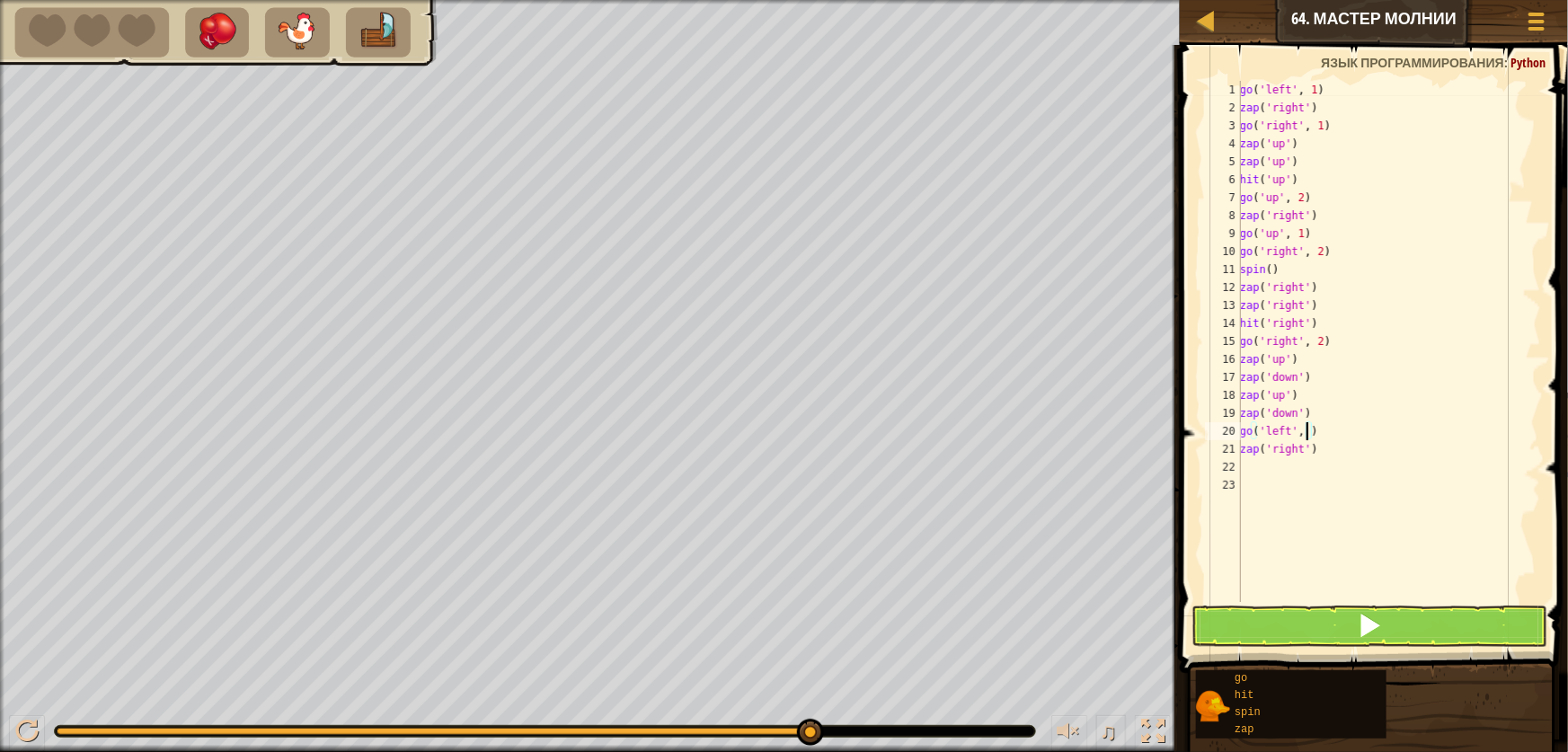
scroll to position [8, 5]
click at [1308, 610] on button at bounding box center [1370, 626] width 356 height 41
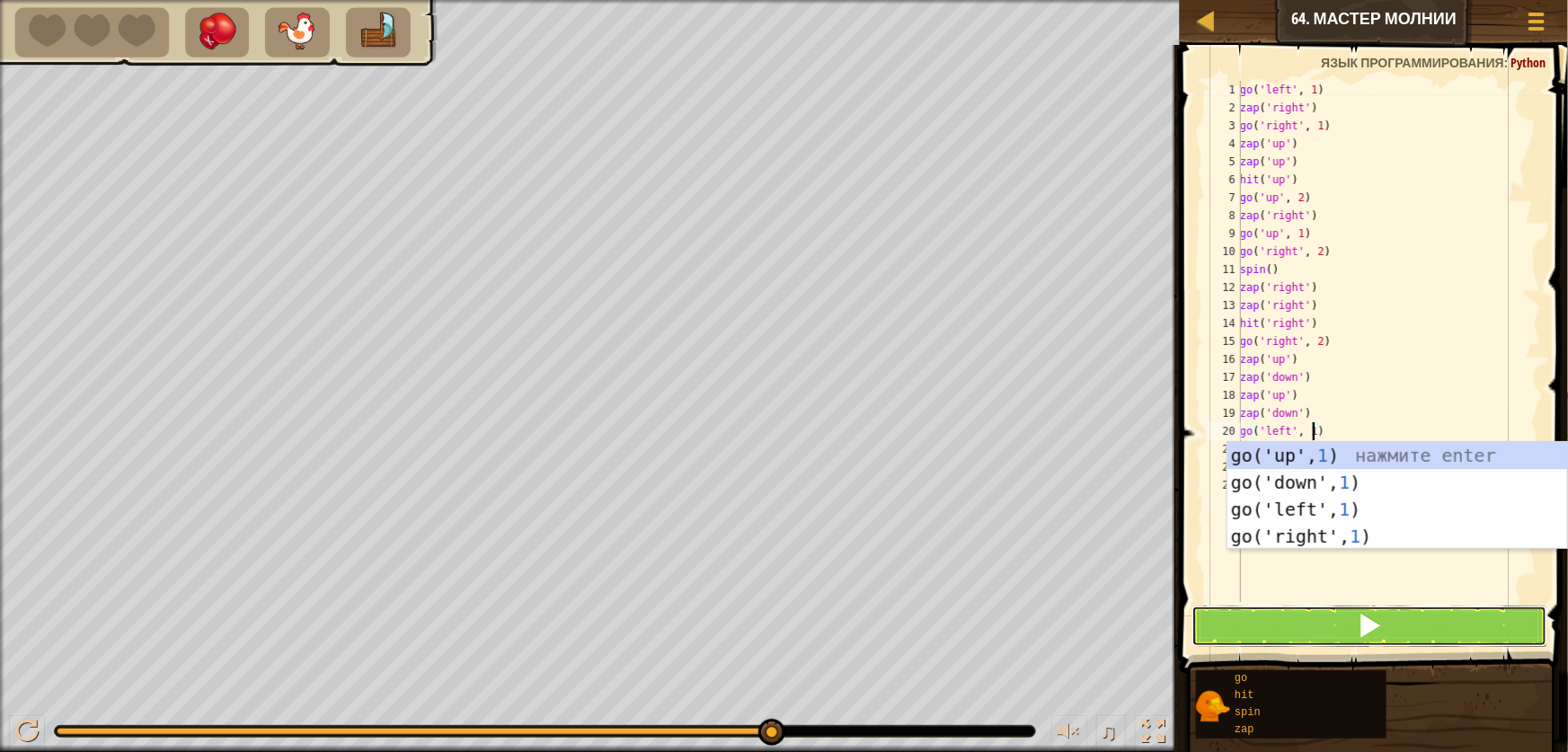
click at [1246, 631] on button at bounding box center [1370, 626] width 356 height 41
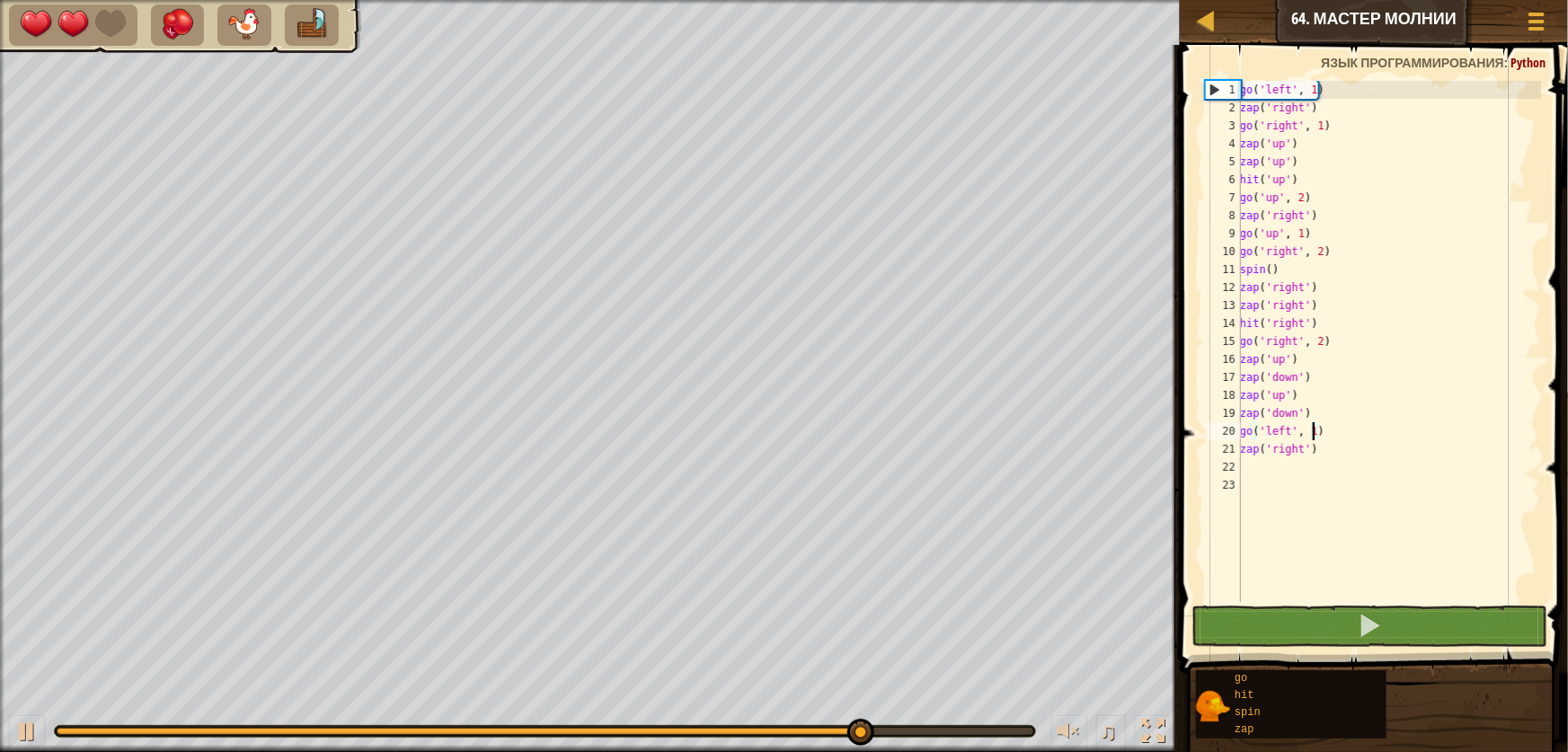
scroll to position [8, 5]
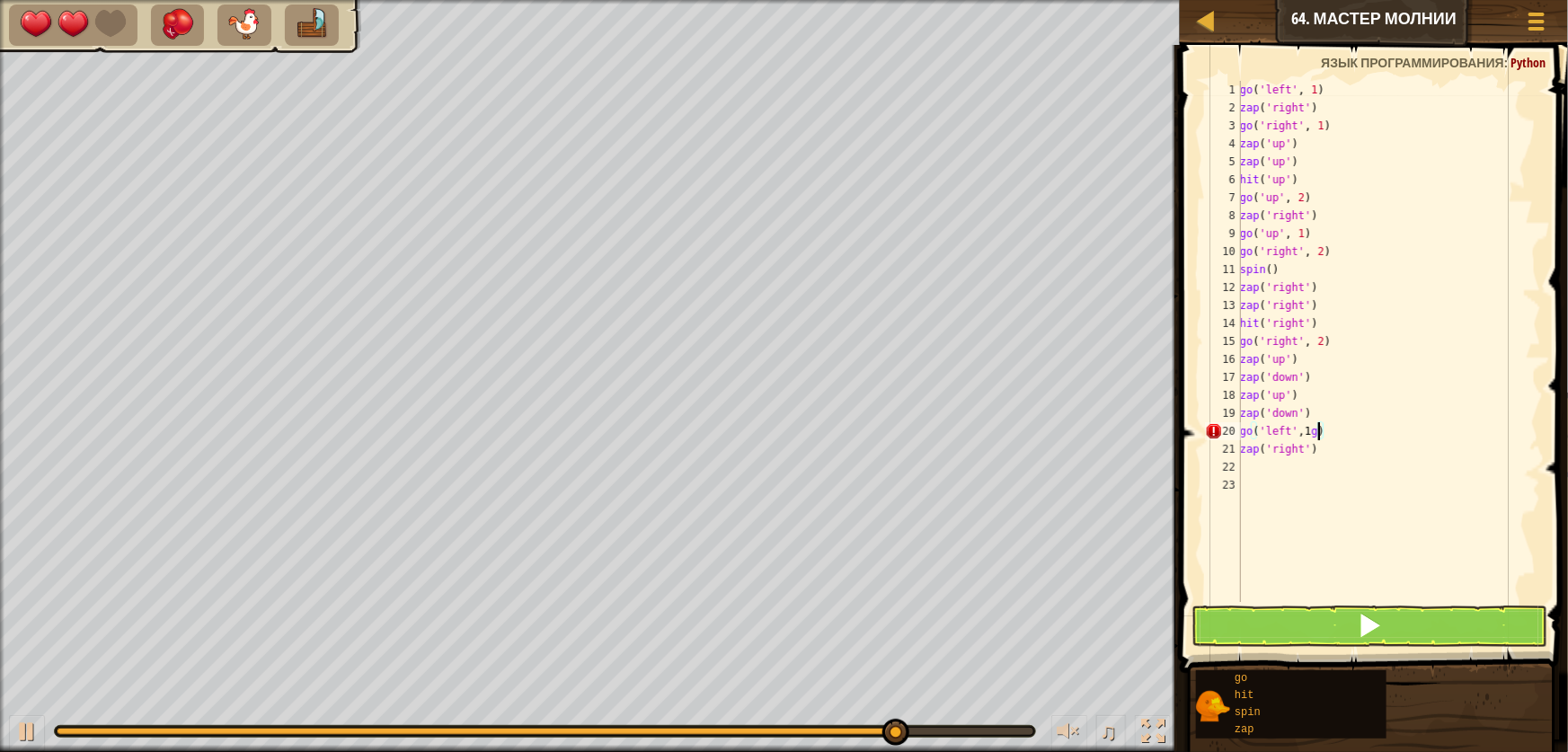
type textarea "go('left', 1)"
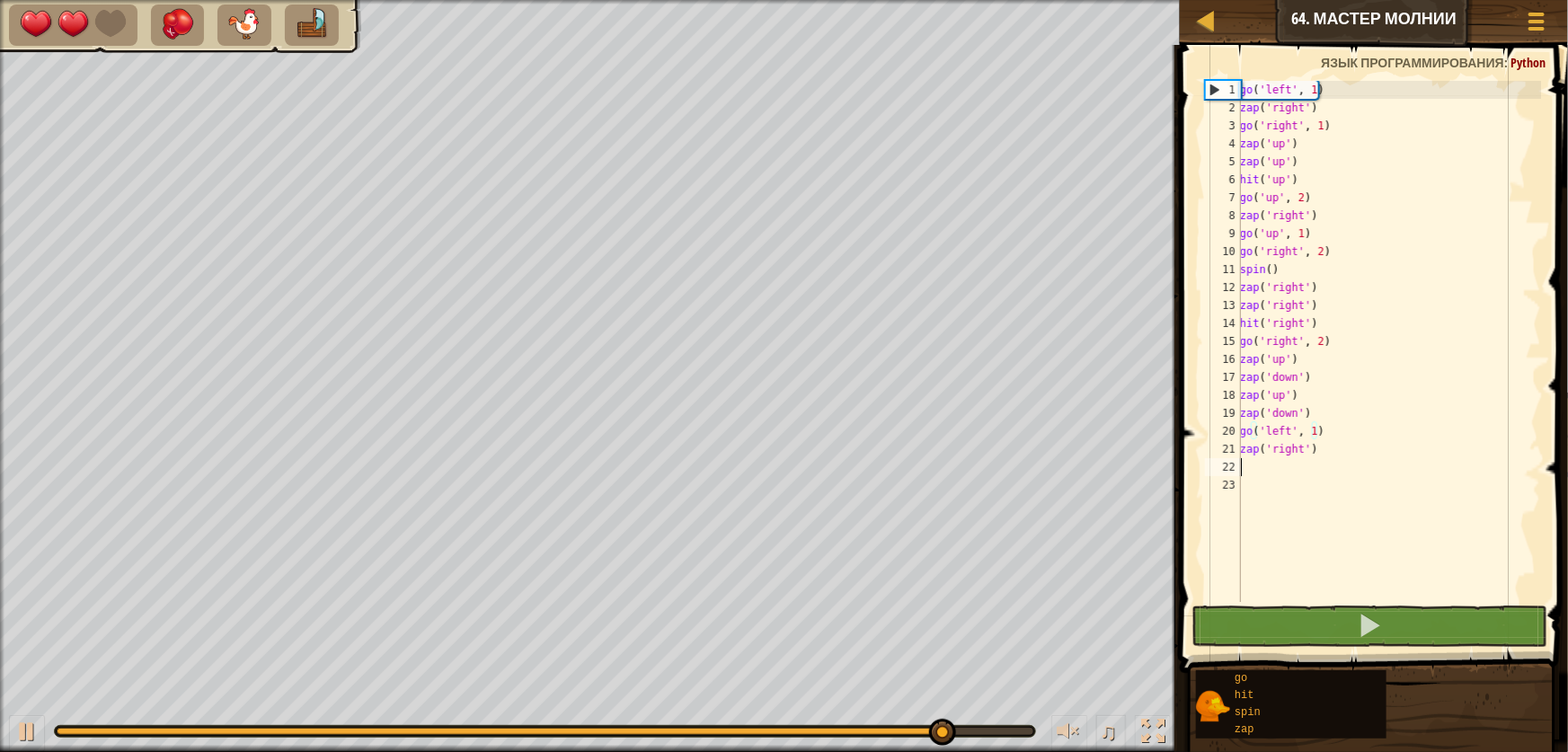
click at [1247, 471] on div "go ( 'left' , 1 ) zap ( 'right' ) go ( 'right' , 1 ) zap ( 'up' ) zap ( 'up' ) …" at bounding box center [1389, 360] width 305 height 557
type textarea "g"
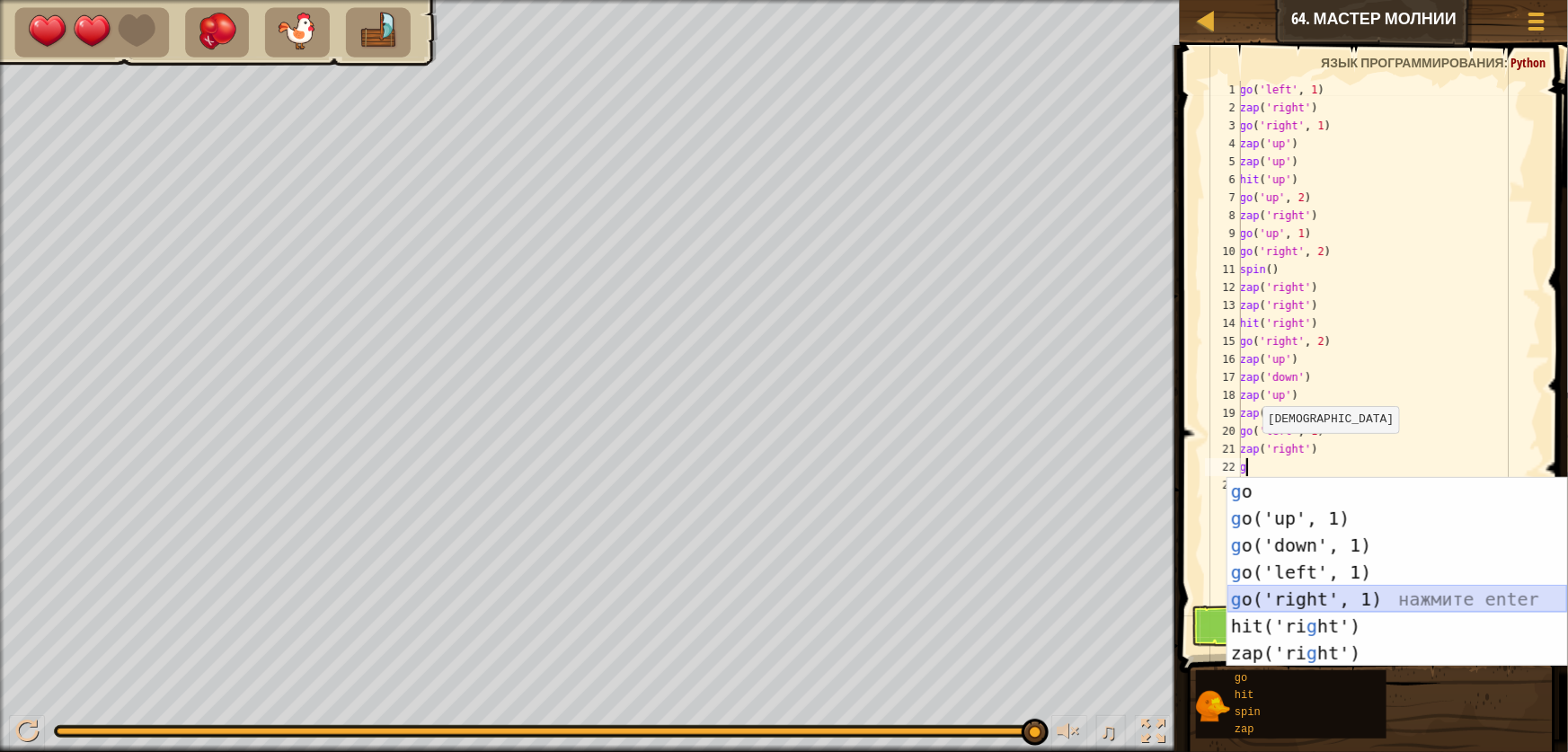
click at [1306, 592] on div "g o нажмите enter g o('up', 1) нажмите enter g o('down', 1) нажмите enter g o('…" at bounding box center [1397, 599] width 340 height 243
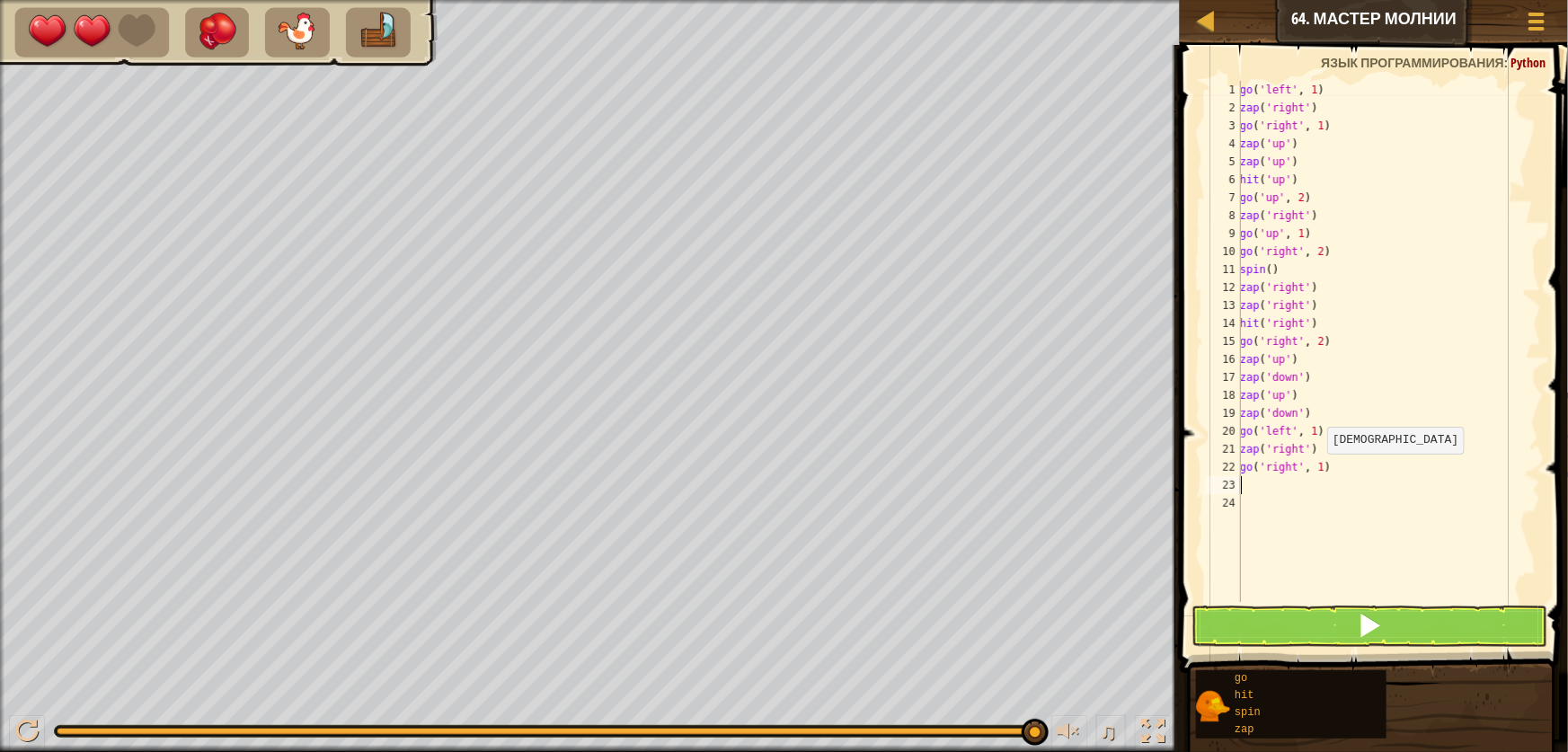
click at [1318, 472] on div "go ( 'left' , 1 ) zap ( 'right' ) go ( 'right' , 1 ) zap ( 'up' ) zap ( 'up' ) …" at bounding box center [1389, 360] width 305 height 557
type textarea "go('right', 5)"
click at [1349, 630] on button at bounding box center [1370, 626] width 356 height 41
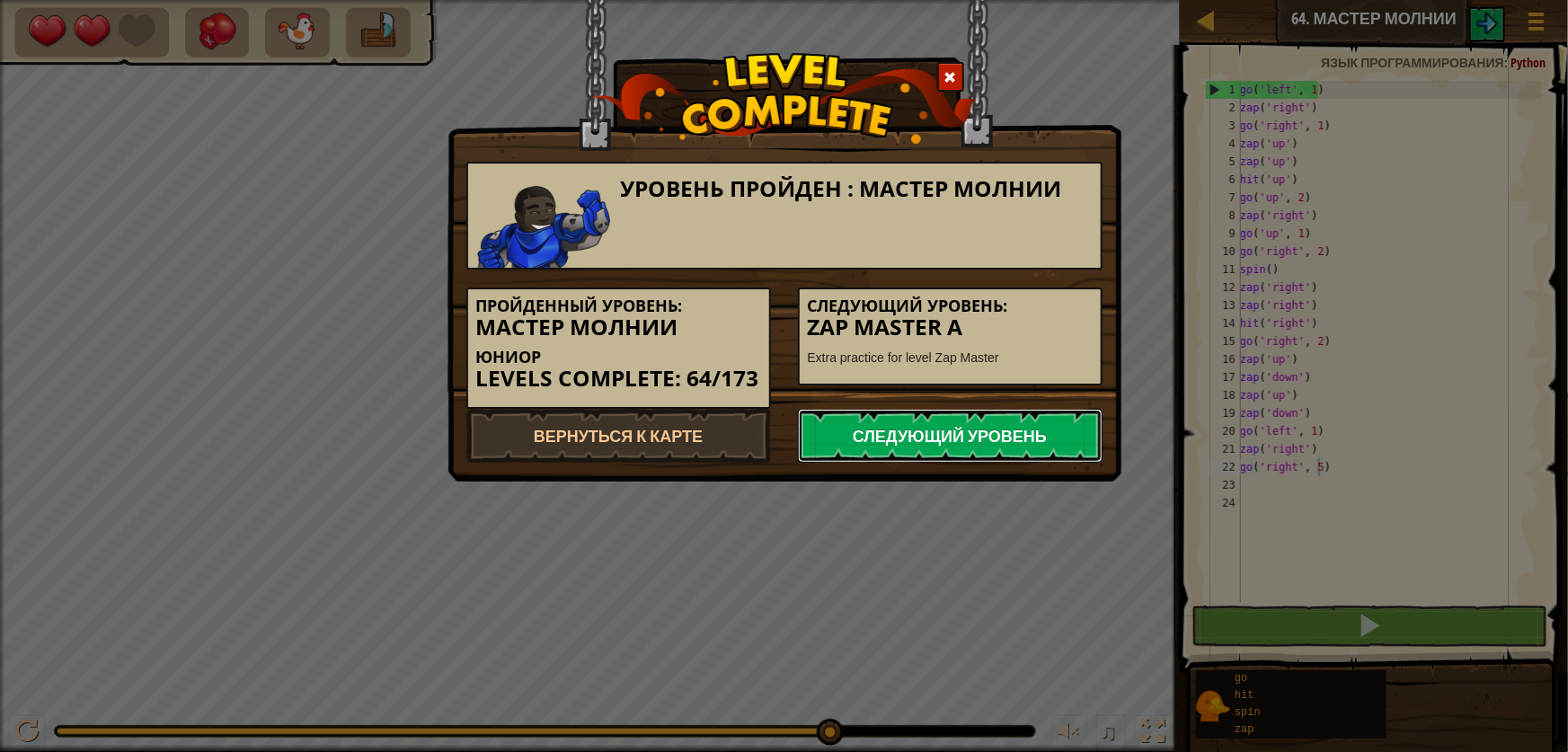
click at [973, 456] on link "Следующий уровень" at bounding box center [951, 436] width 305 height 54
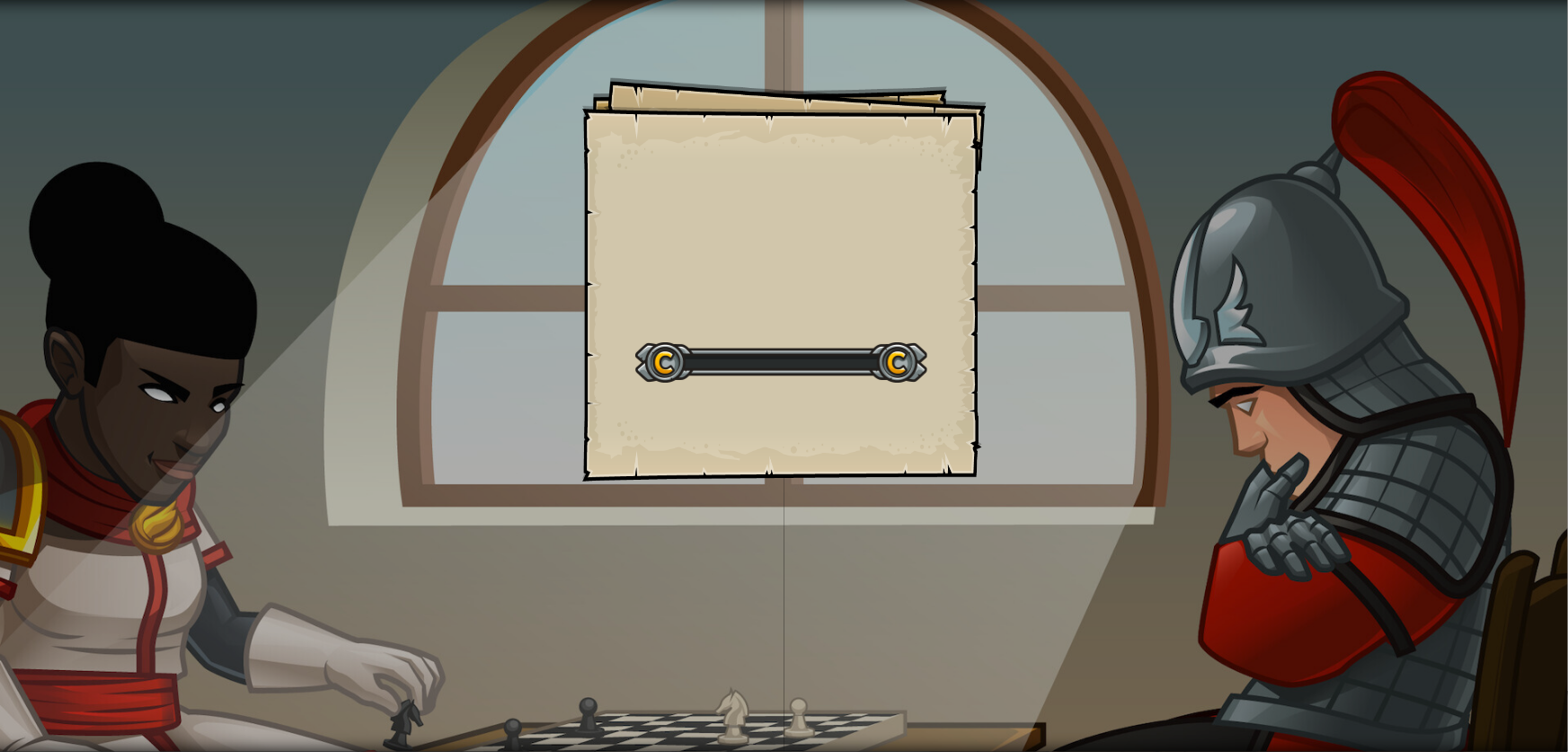
click at [963, 417] on div "Goals Start Level Ошибка загрузки с сервера Чтобы пройти этот уровень, нужна по…" at bounding box center [784, 280] width 405 height 405
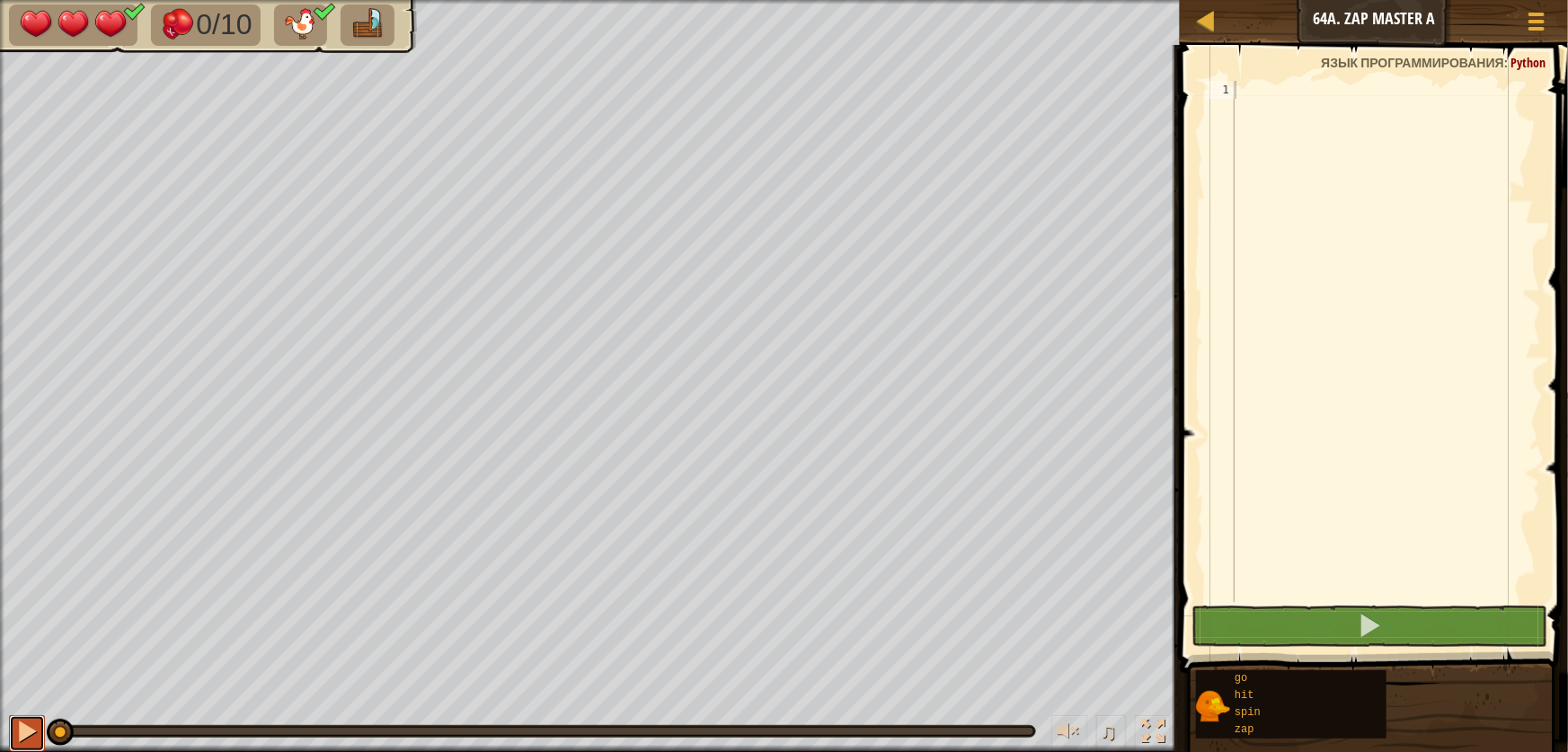
click at [32, 742] on div at bounding box center [27, 732] width 24 height 24
click at [18, 747] on button at bounding box center [26, 734] width 36 height 37
type textarea "z"
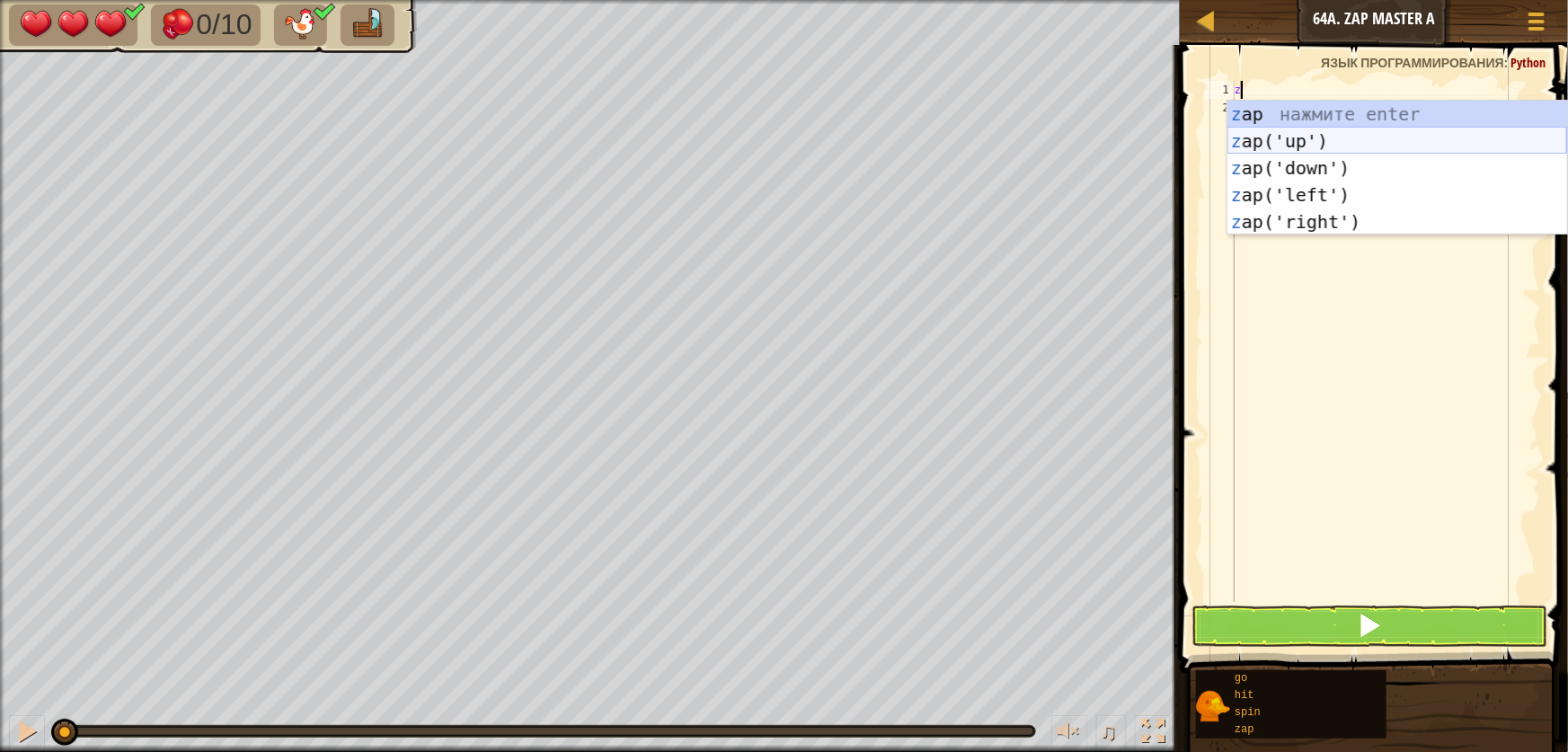
click at [1317, 144] on div "z ap нажмите enter z ap('up') нажмите enter z ap('down') нажмите enter z ap('le…" at bounding box center [1397, 195] width 340 height 189
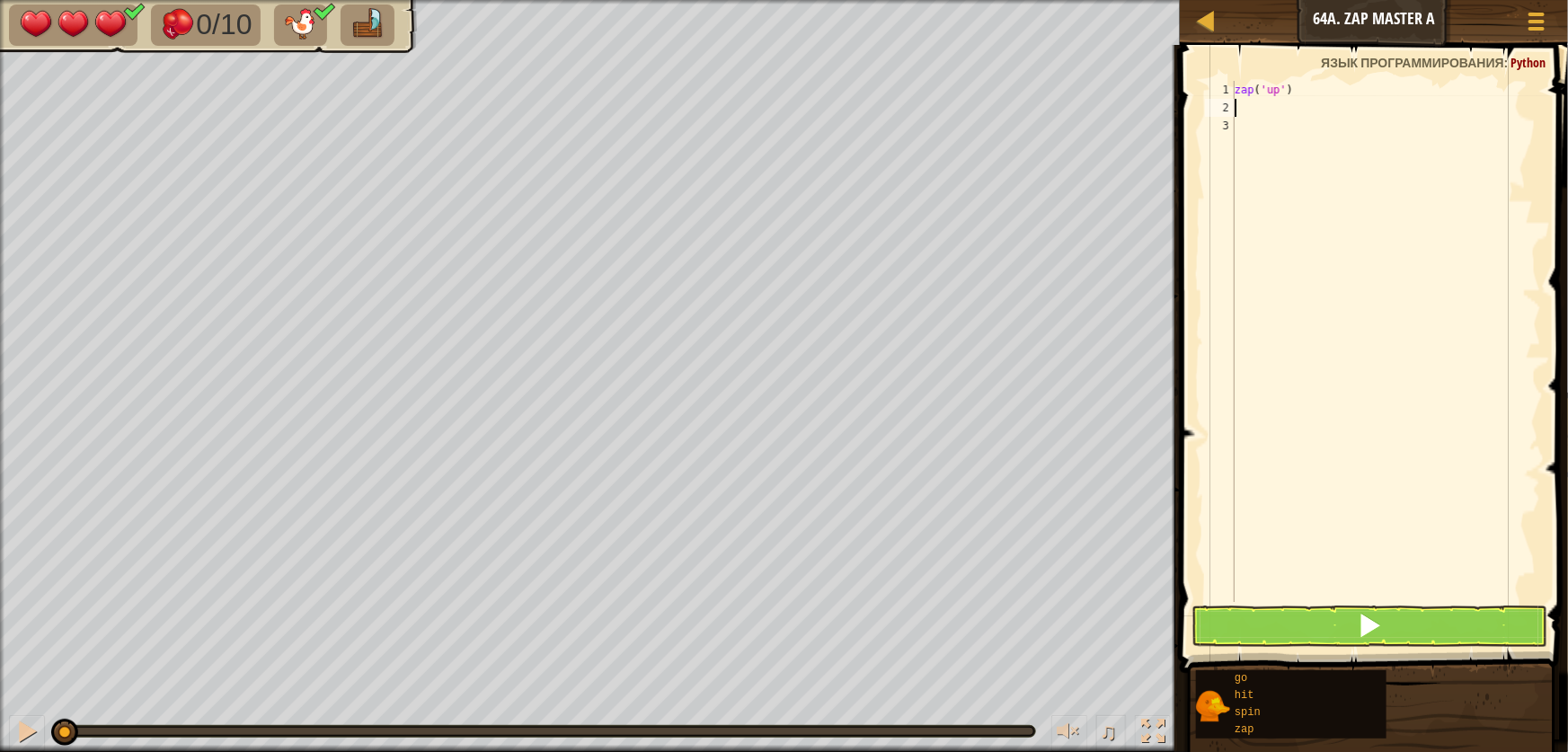
type textarea "z"
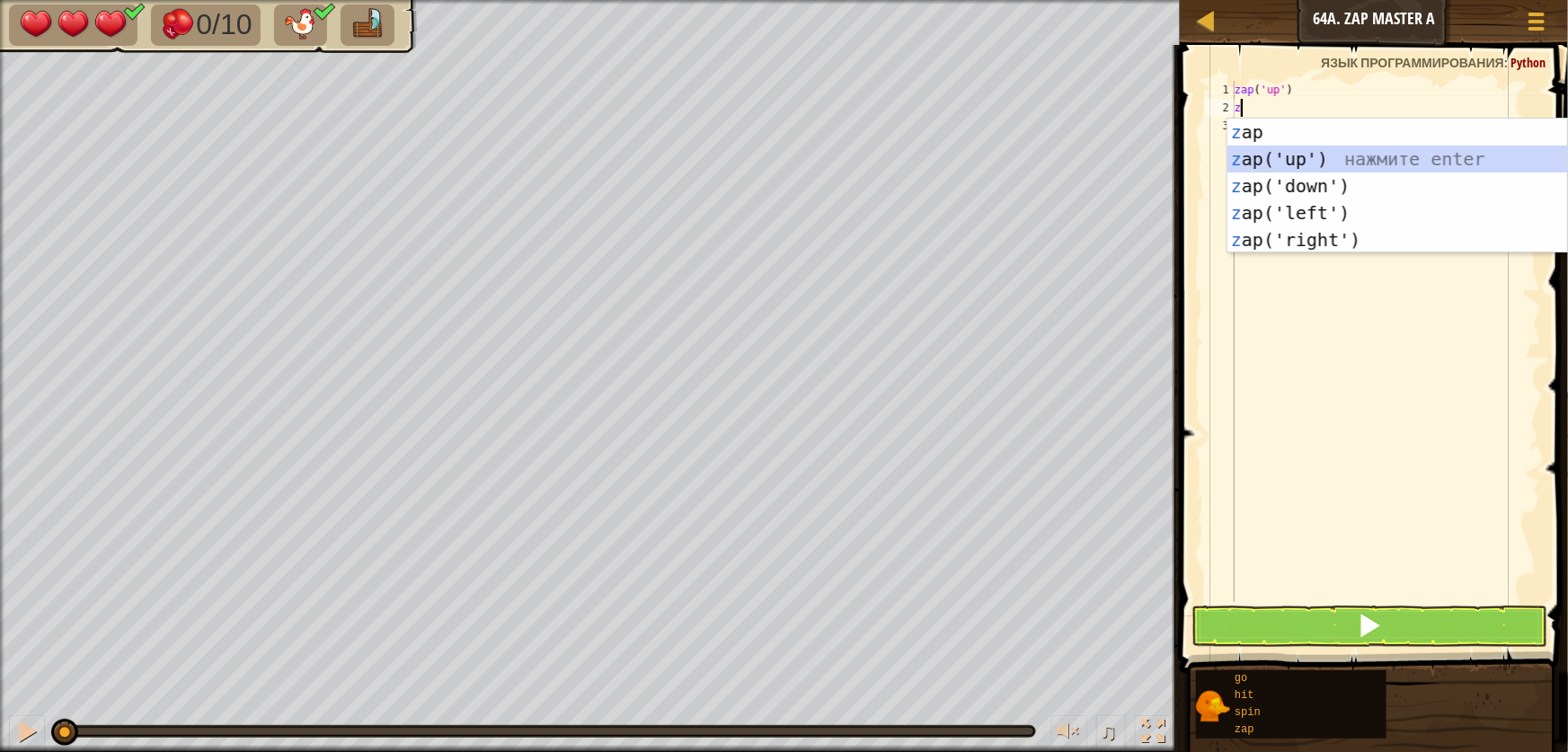
click at [1310, 155] on div "z ap нажмите enter z ap('up') нажмите enter z ap('down') нажмите enter z ap('le…" at bounding box center [1397, 213] width 340 height 189
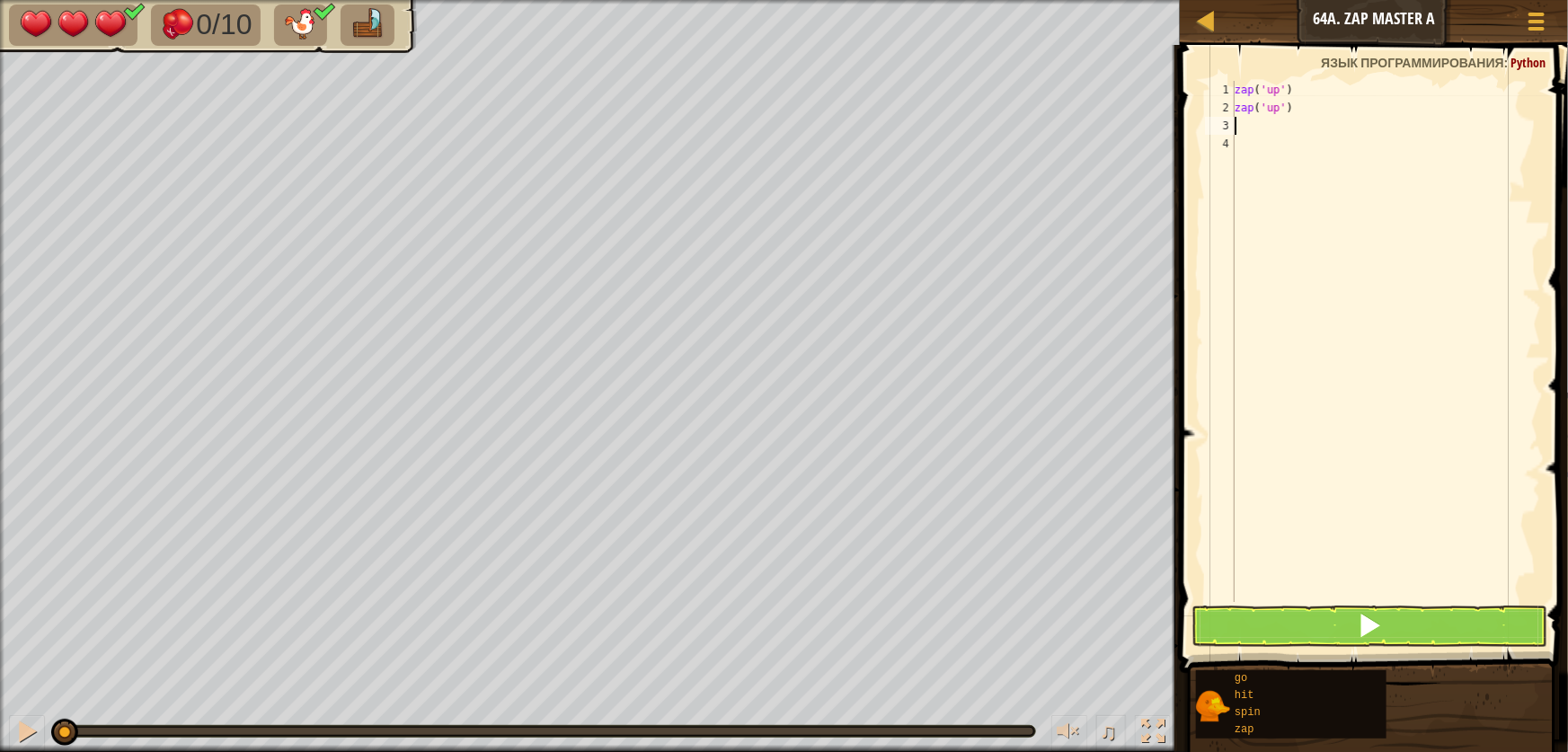
type textarea "h"
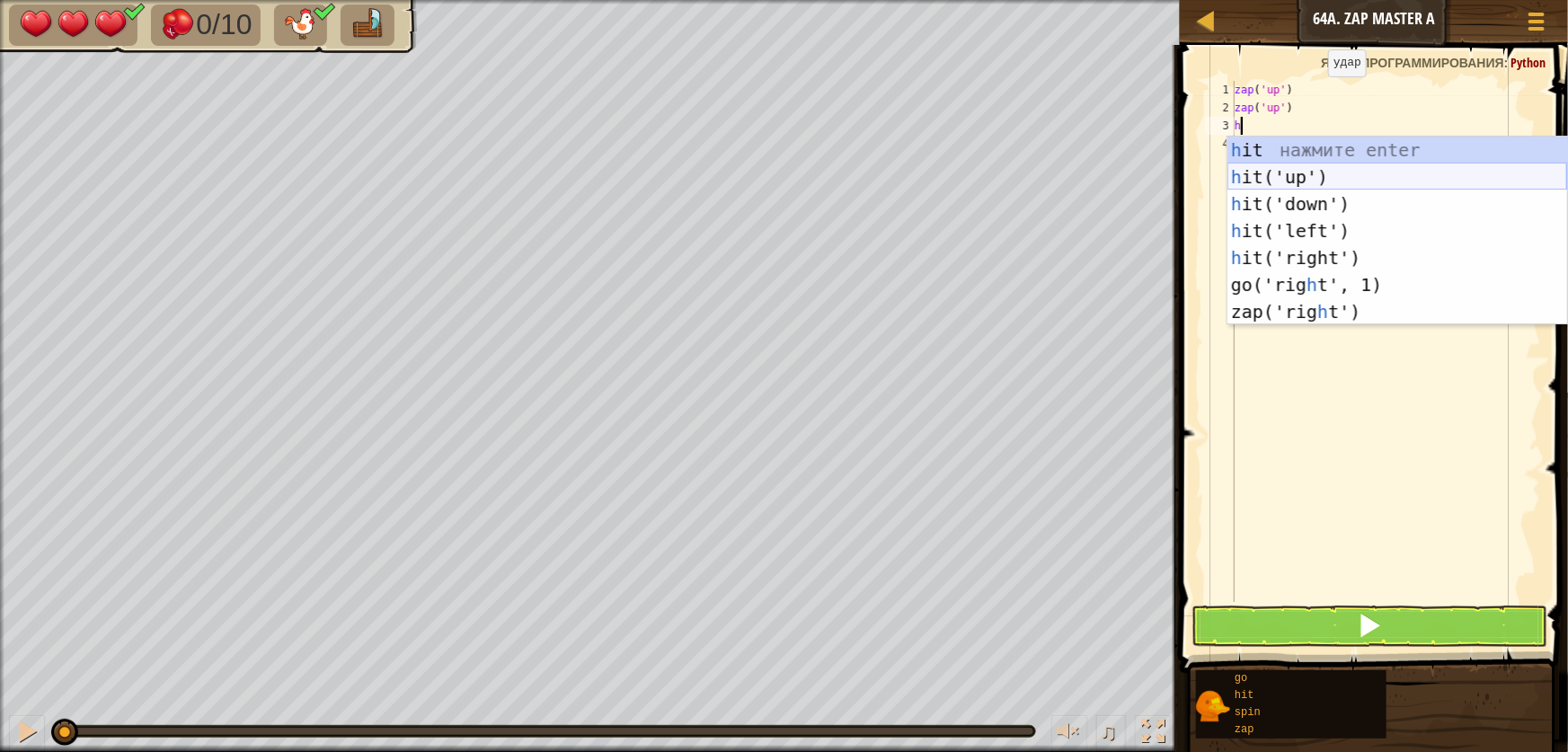
click at [1307, 174] on div "h it нажмите enter h it('up') нажмите enter h it('down') нажмите enter h it('le…" at bounding box center [1397, 259] width 340 height 243
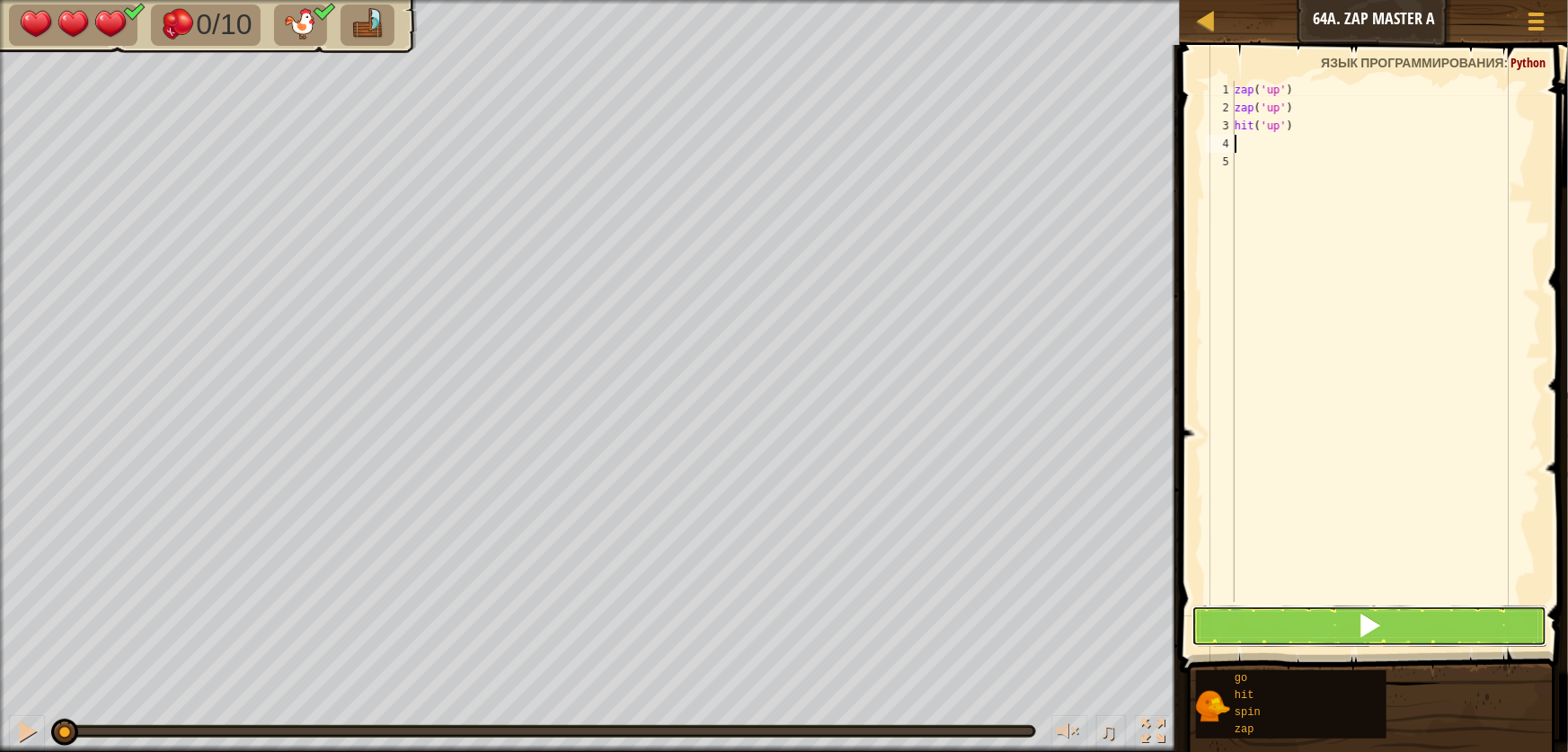
click at [1270, 617] on button at bounding box center [1370, 626] width 356 height 41
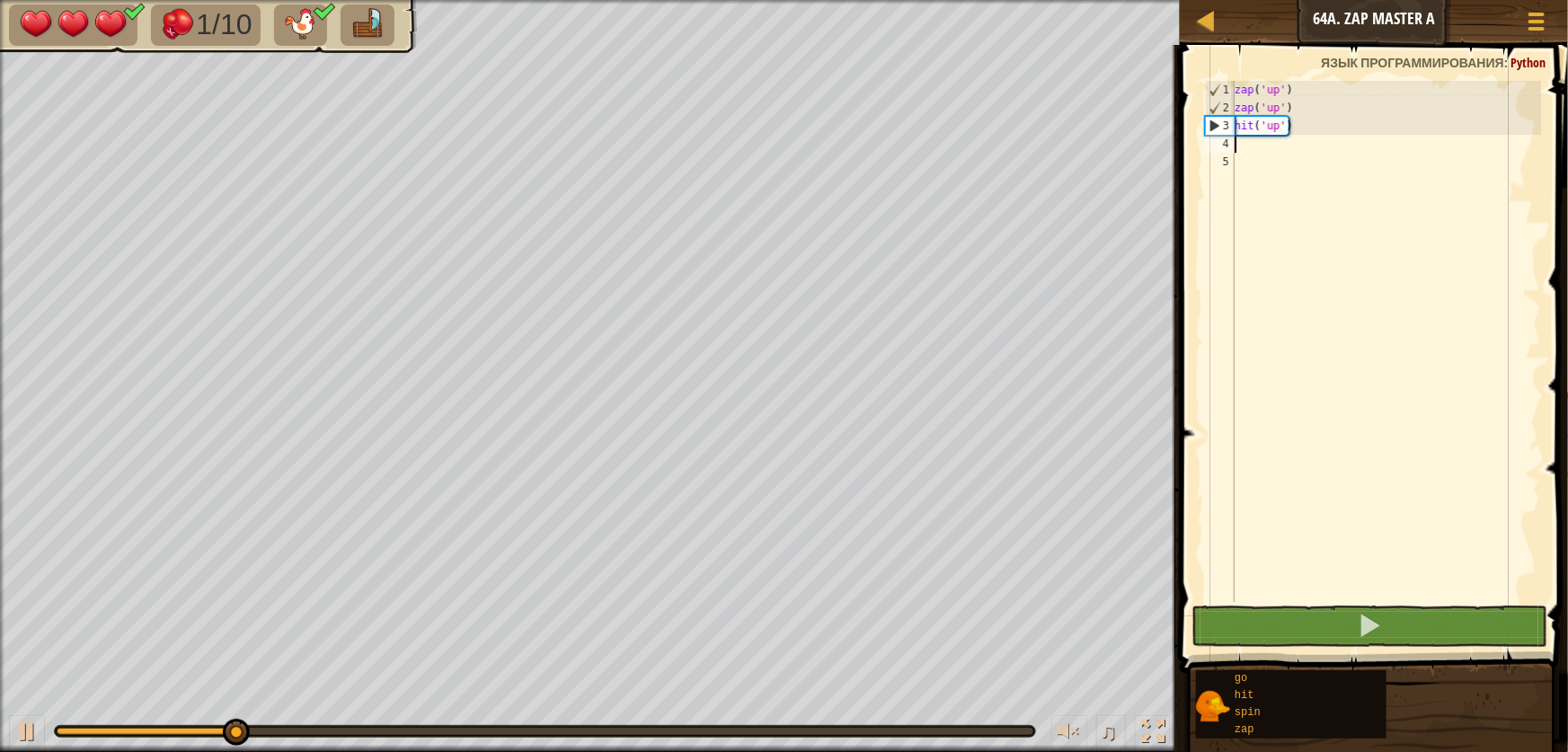
type textarea "g"
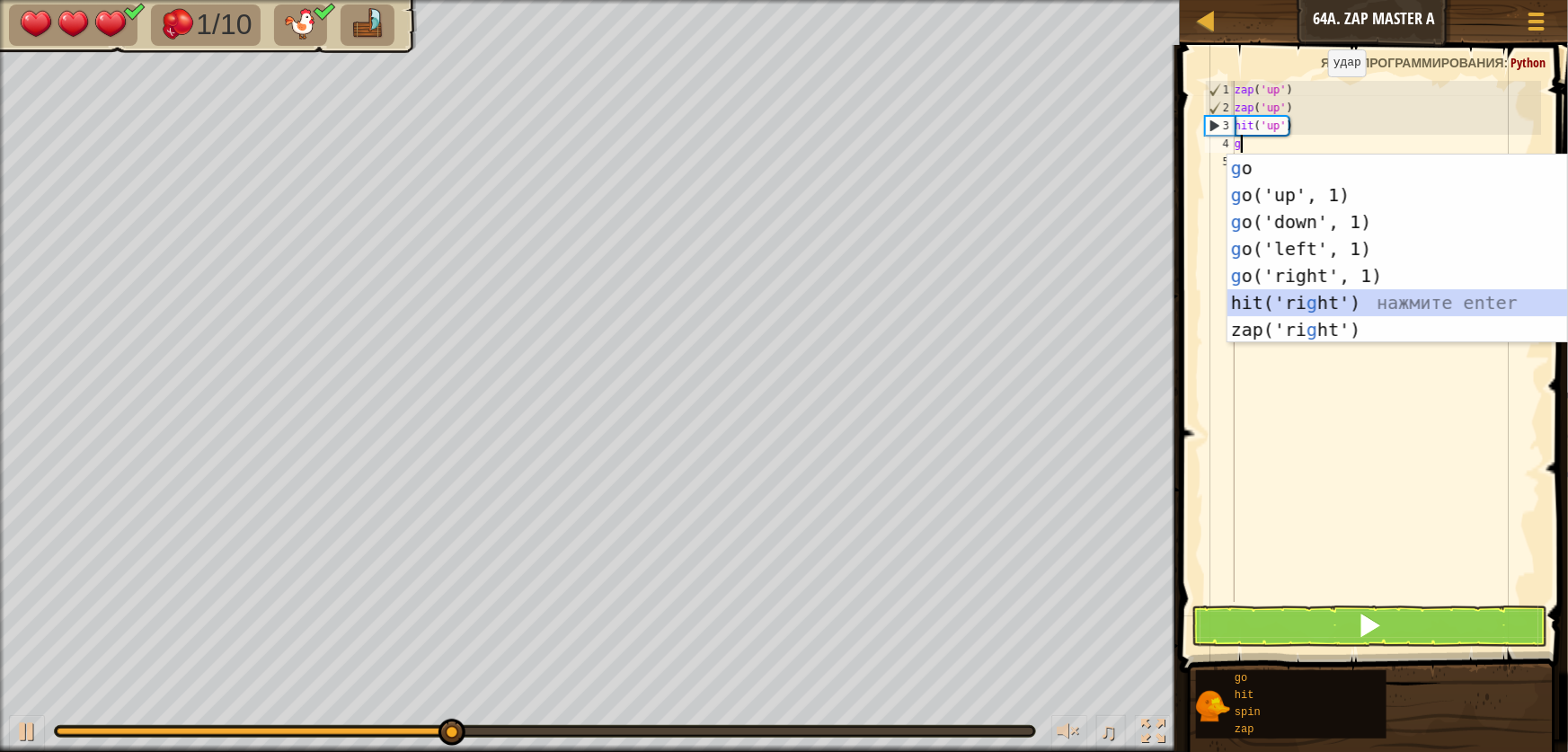
click at [1318, 306] on div "g o нажмите enter g o('up', 1) нажмите enter g o('down', 1) нажмите enter g o('…" at bounding box center [1397, 276] width 340 height 243
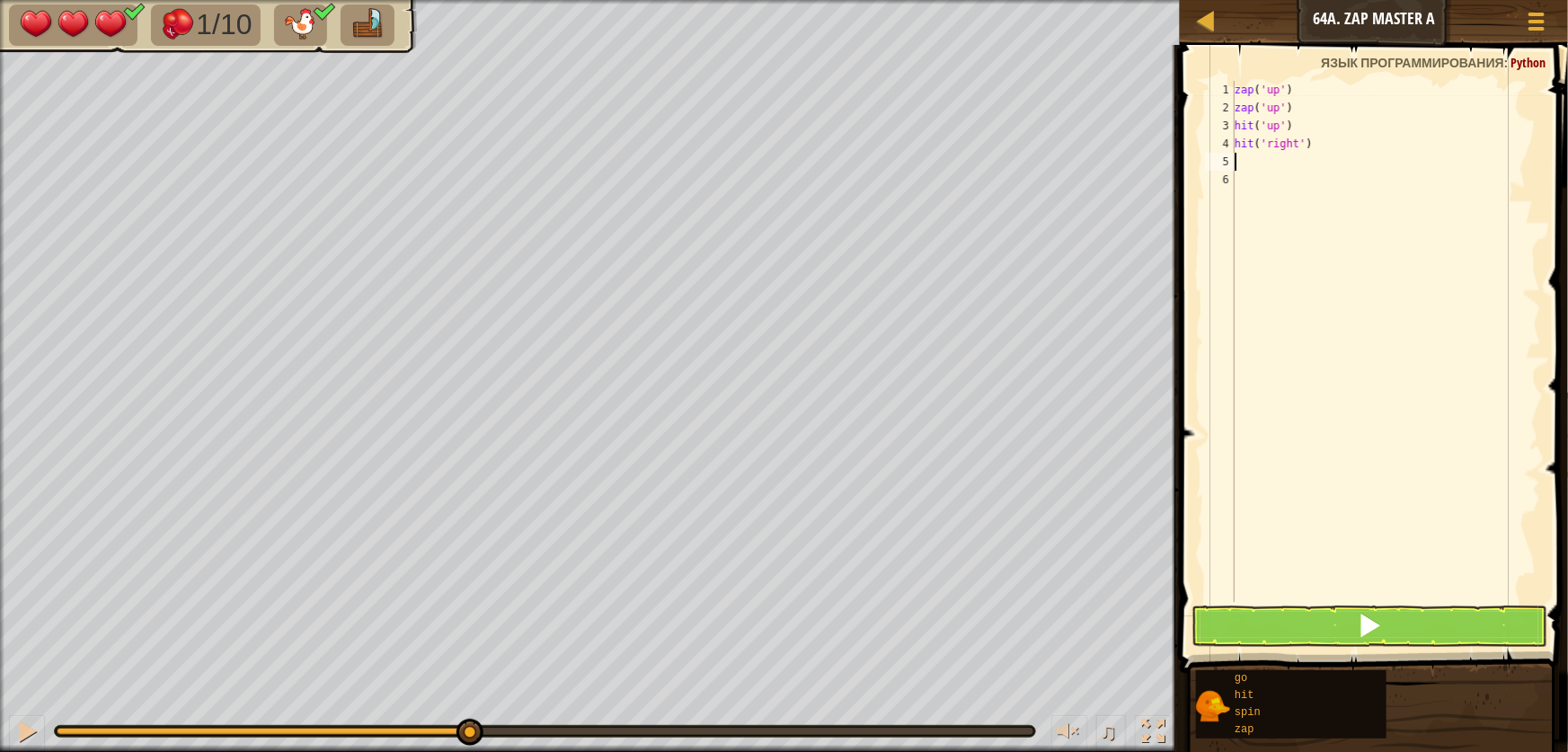
click at [1327, 155] on div "zap ( 'up' ) zap ( 'up' ) hit ( 'up' ) hit ( 'right' )" at bounding box center [1385, 360] width 310 height 557
click at [1324, 148] on div "zap ( 'up' ) zap ( 'up' ) hit ( 'up' ) hit ( 'right' )" at bounding box center [1385, 360] width 310 height 557
type textarea "h"
type textarea "g"
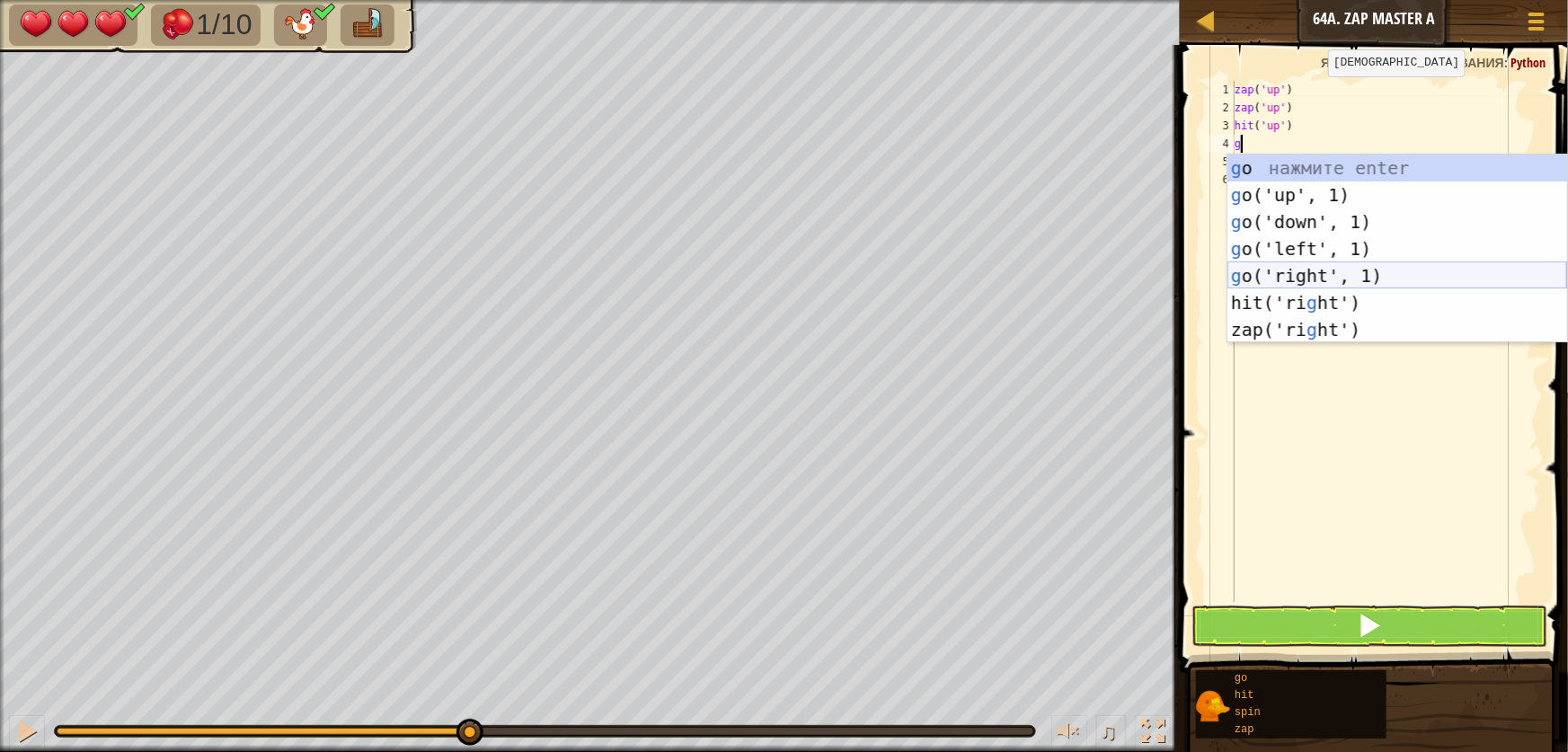
click at [1289, 270] on div "g o нажмите enter g o('up', 1) нажмите enter g o('down', 1) нажмите enter g o('…" at bounding box center [1397, 276] width 340 height 243
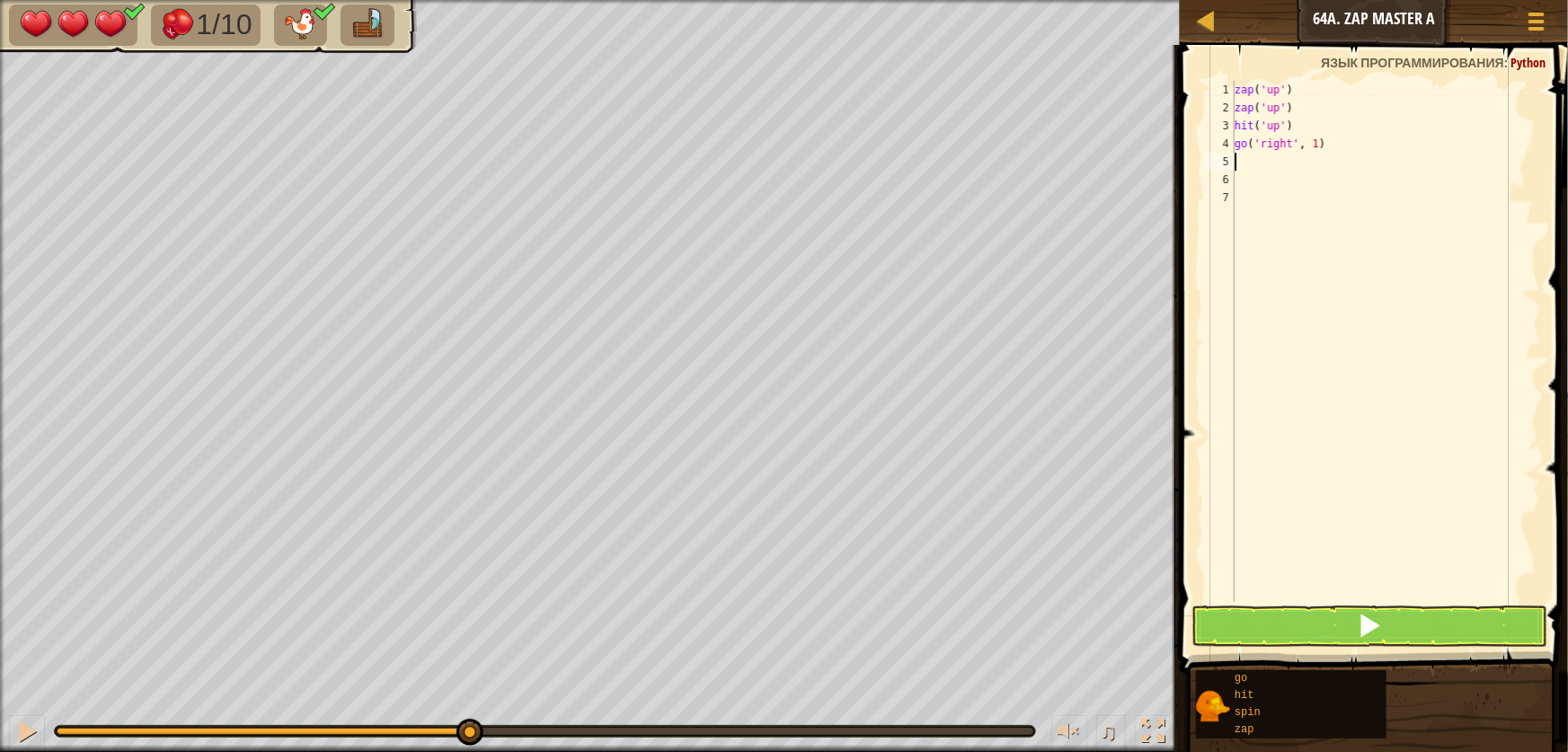
type textarea "h"
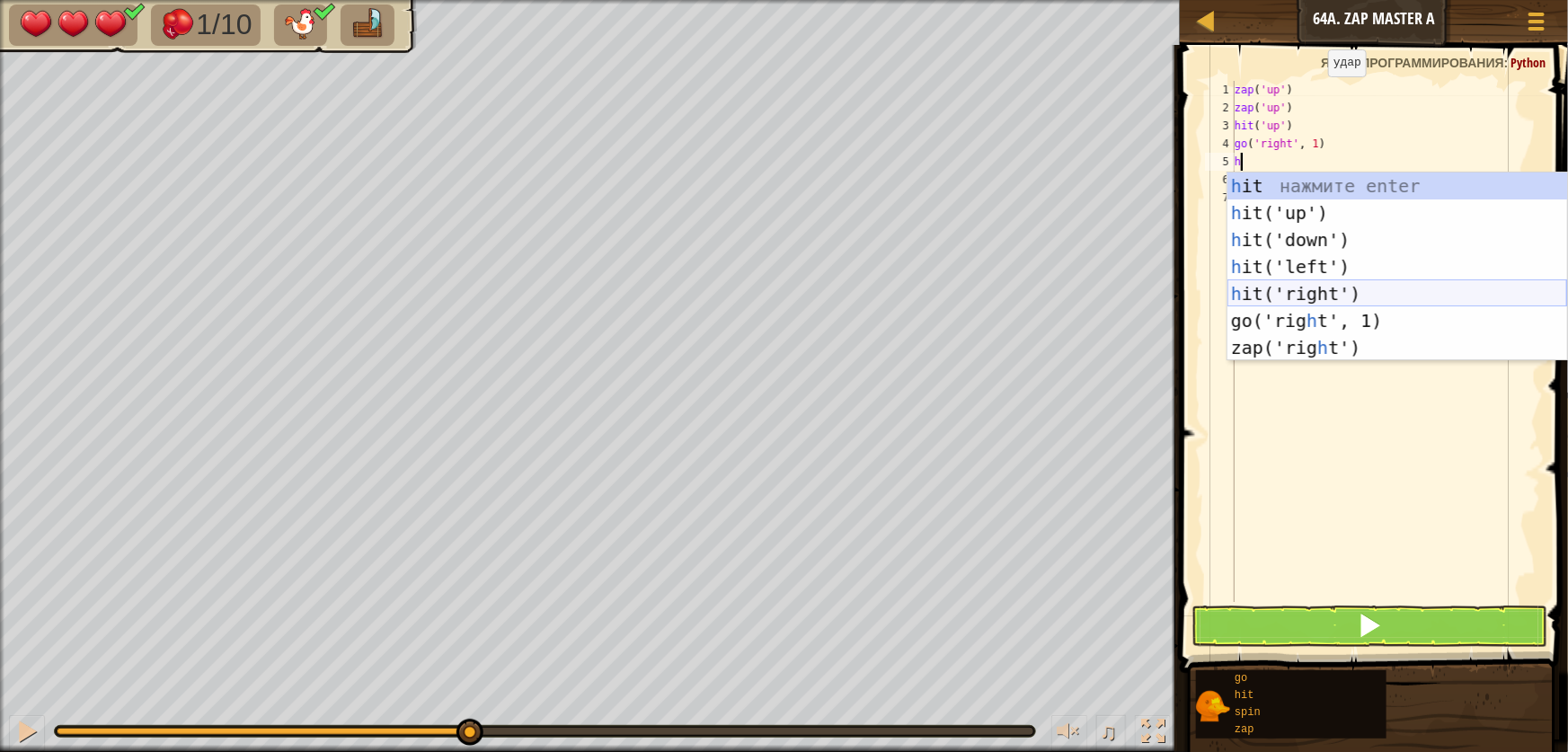
click at [1292, 299] on div "h it нажмите enter h it('up') нажмите enter h it('down') нажмите enter h it('le…" at bounding box center [1397, 294] width 340 height 243
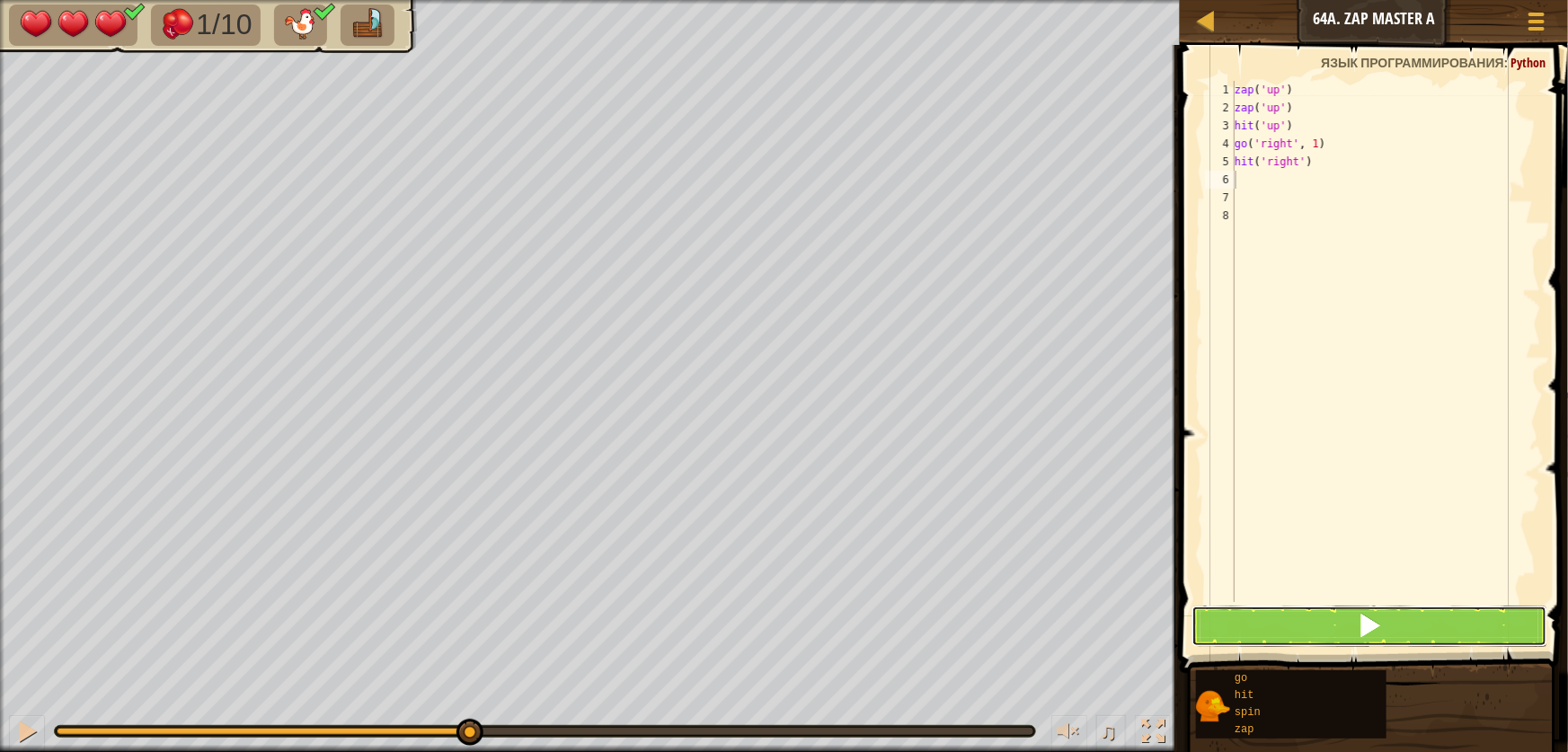
click at [1313, 630] on button at bounding box center [1370, 626] width 356 height 41
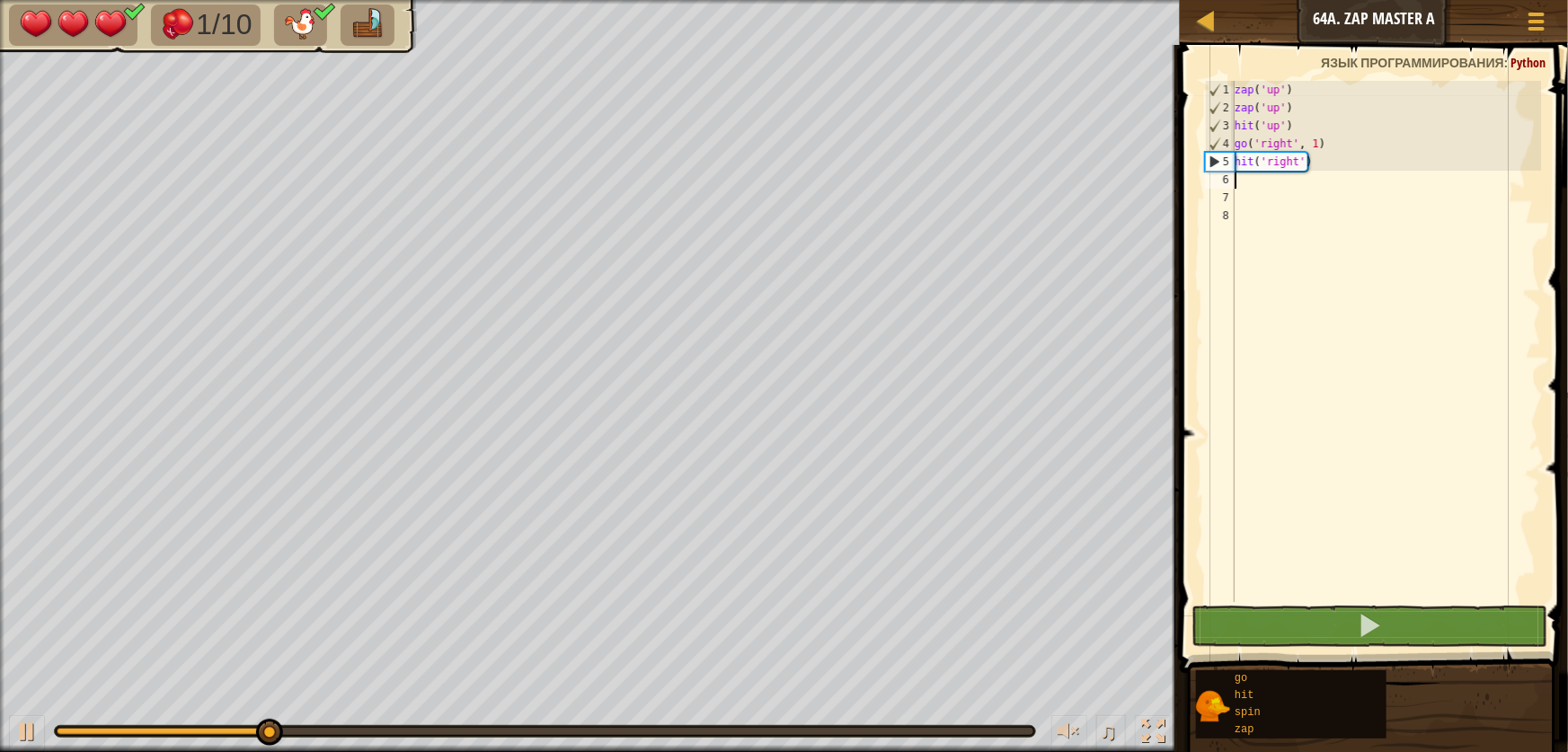
click at [1352, 171] on div "zap ( 'up' ) zap ( 'up' ) hit ( 'up' ) go ( 'right' , 1 ) hit ( 'right' )" at bounding box center [1385, 360] width 310 height 557
click at [1347, 166] on div "zap ( 'up' ) zap ( 'up' ) hit ( 'up' ) go ( 'right' , 1 ) hit ( 'right' )" at bounding box center [1385, 360] width 310 height 557
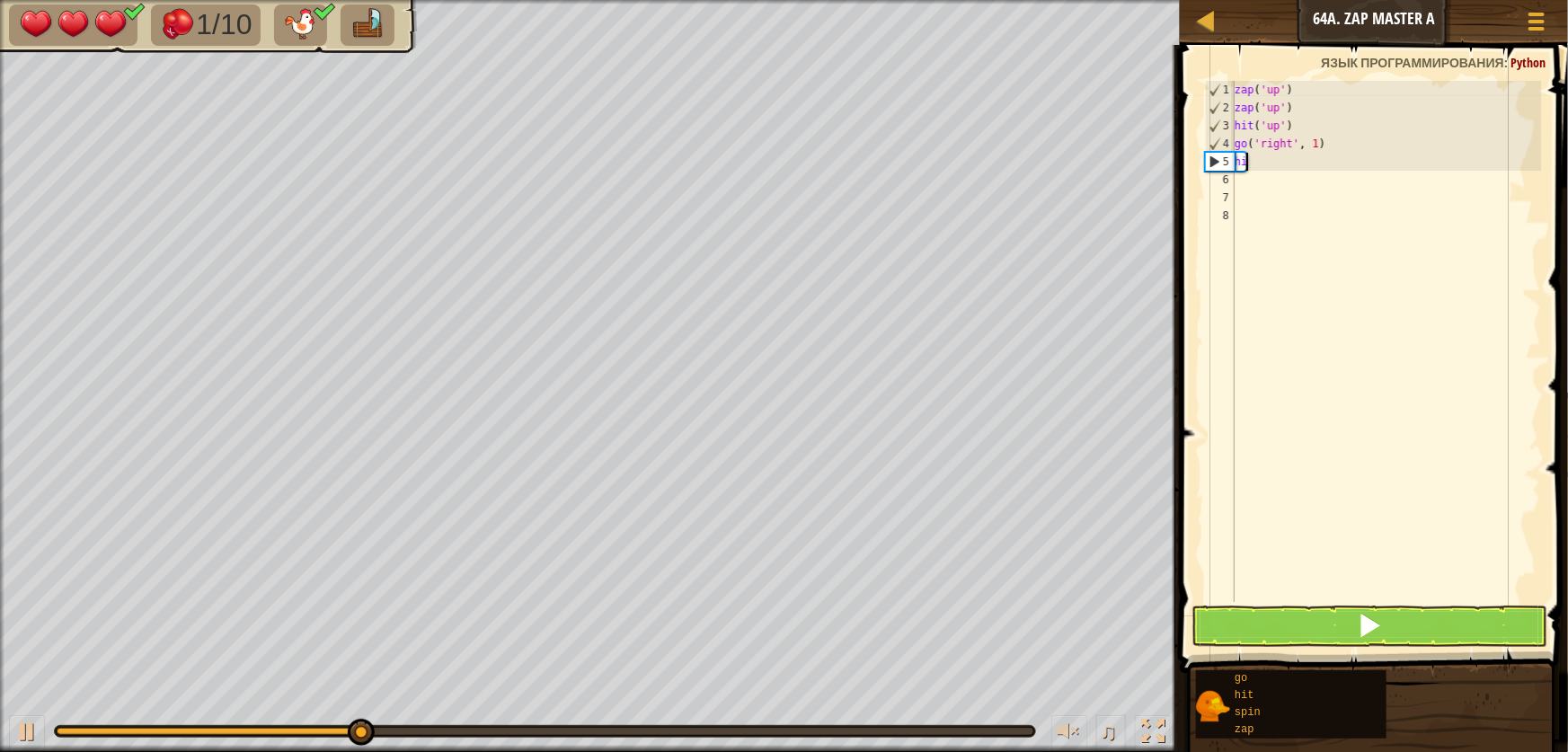
type textarea "h"
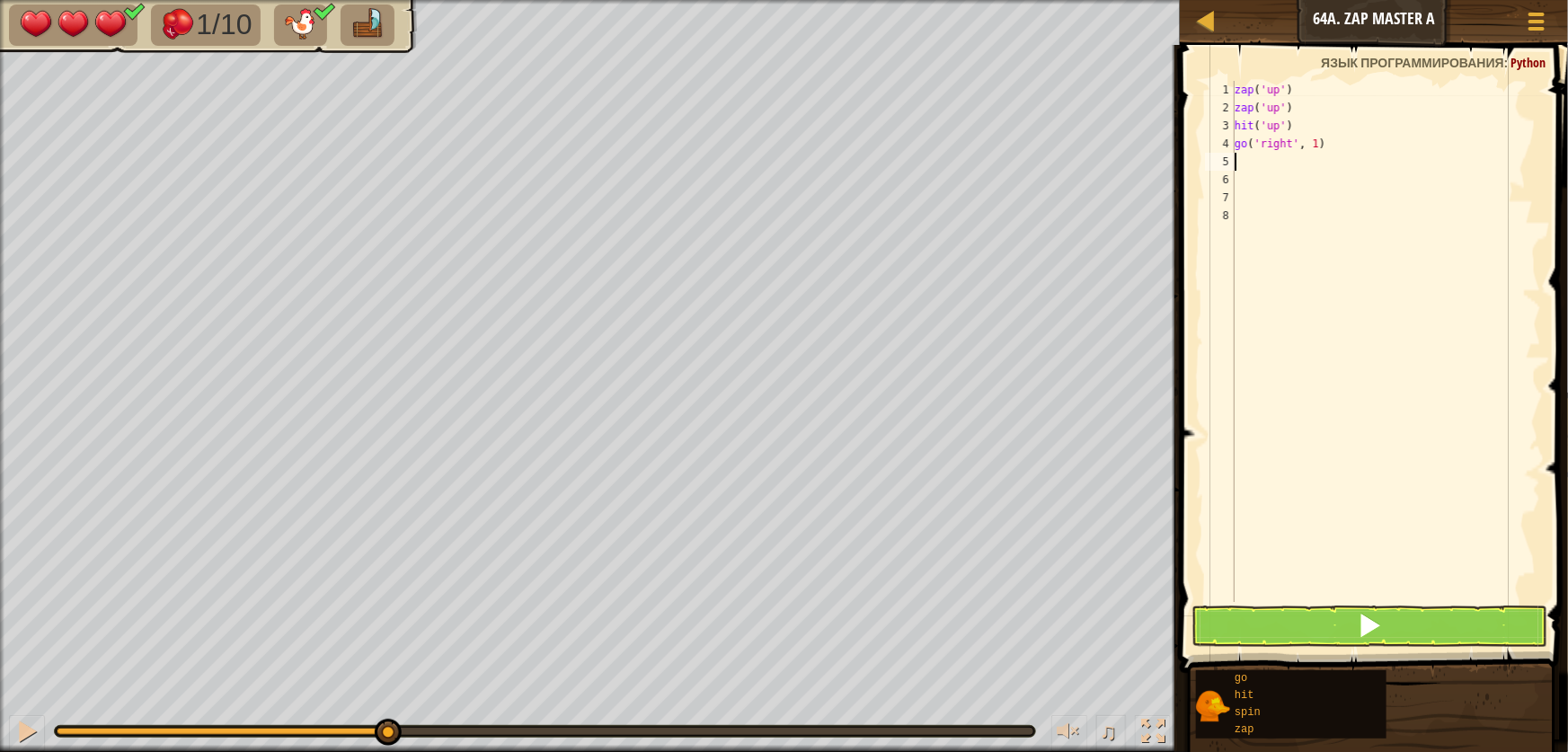
type textarea "z"
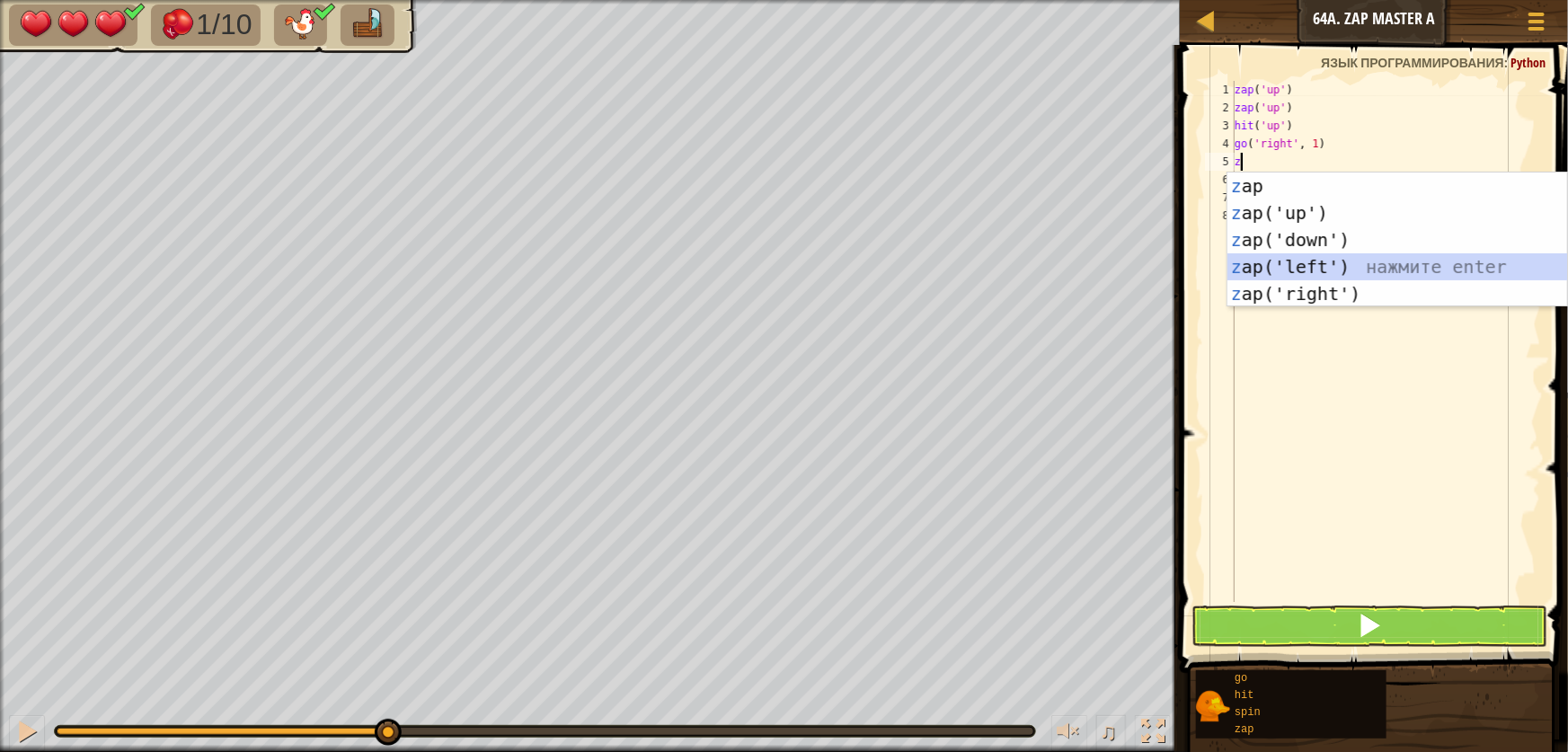
click at [1310, 271] on div "z ap нажмите enter z ap('up') нажмите enter z ap('down') нажмите enter z ap('le…" at bounding box center [1397, 267] width 340 height 189
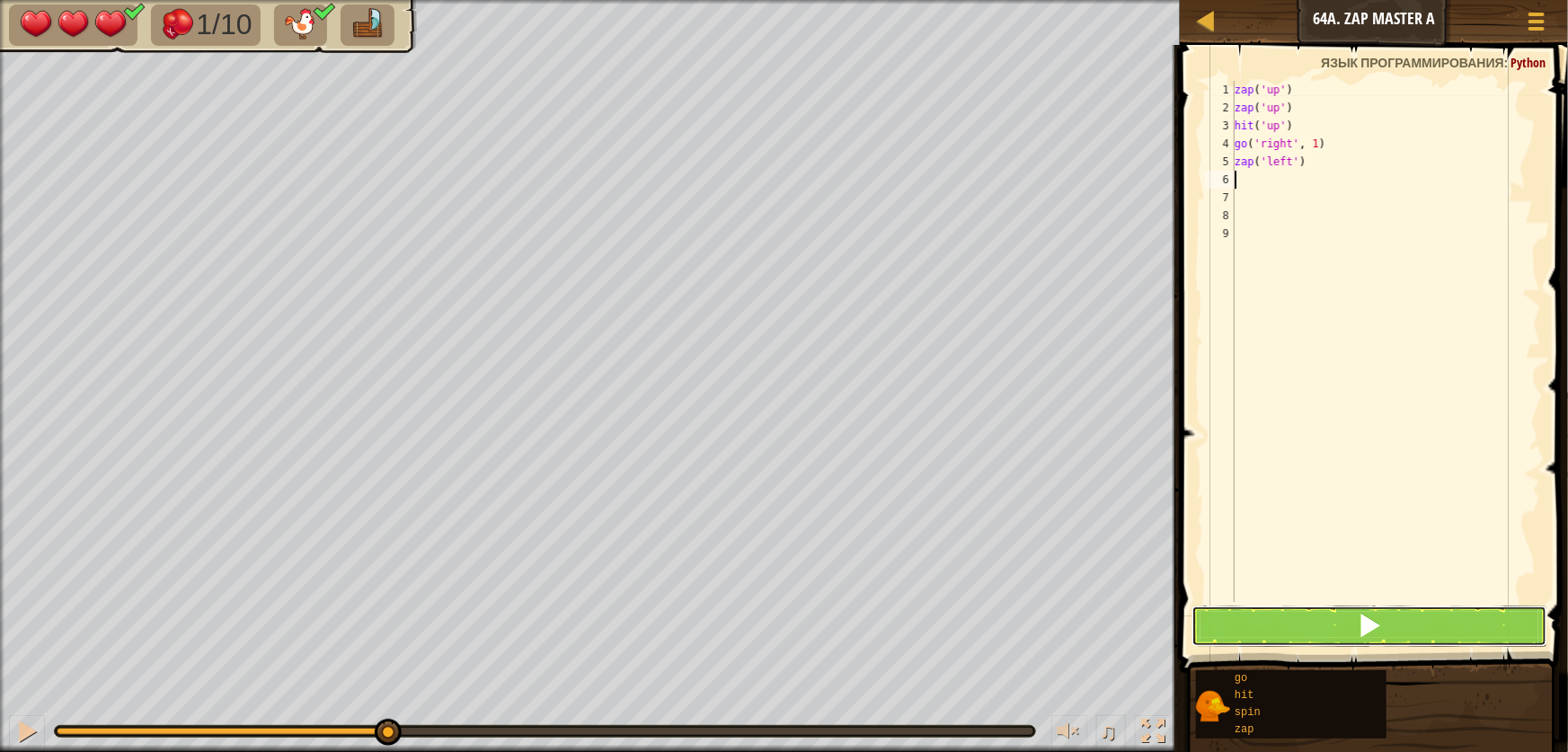
click at [1439, 657] on div "1 2 3 4 5 6 7 8 9 zap ( 'up' ) zap ( 'up' ) hit ( 'up' ) go ( 'right' , 1 ) zap…" at bounding box center [1371, 394] width 394 height 698
click at [1447, 637] on button at bounding box center [1370, 626] width 356 height 41
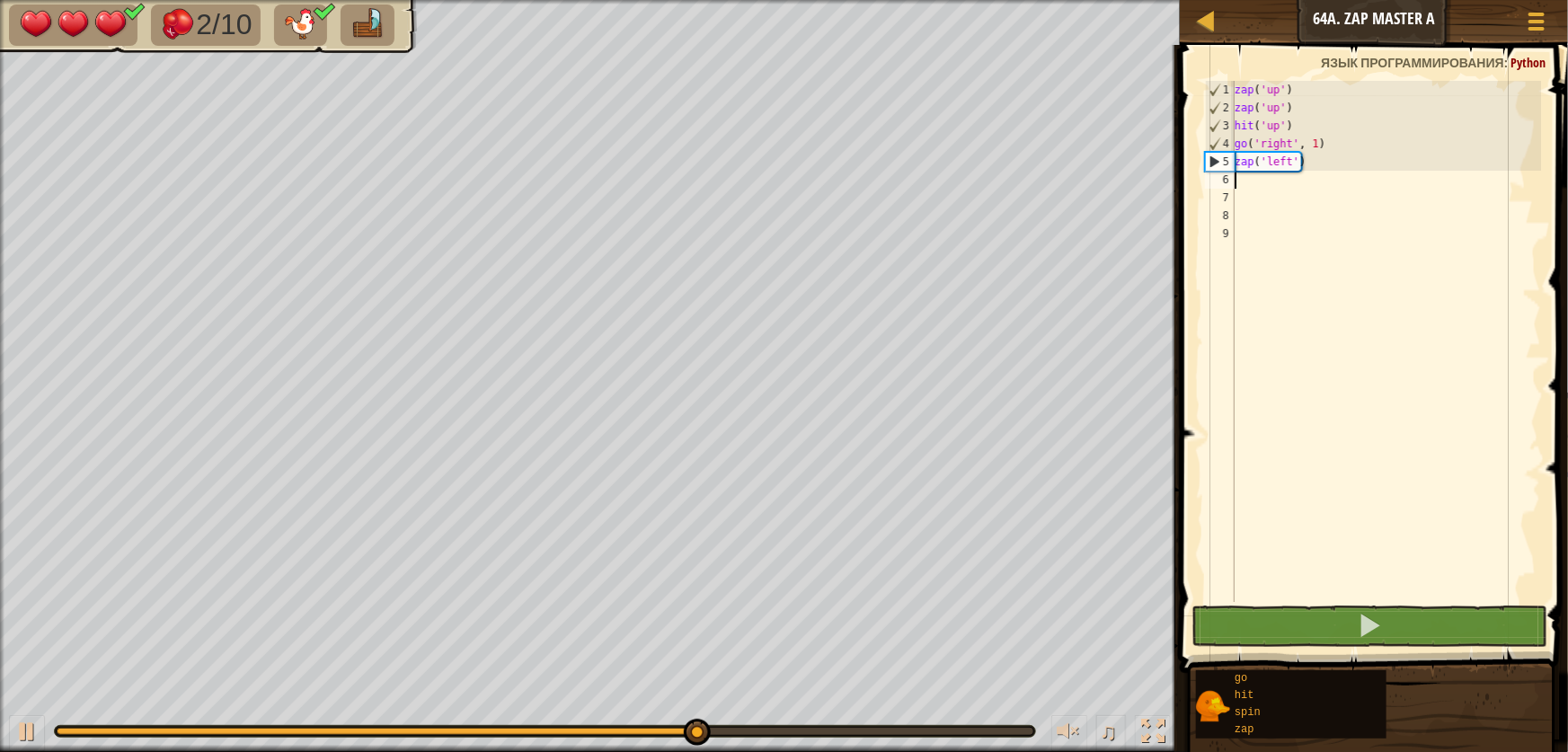
type textarea "g"
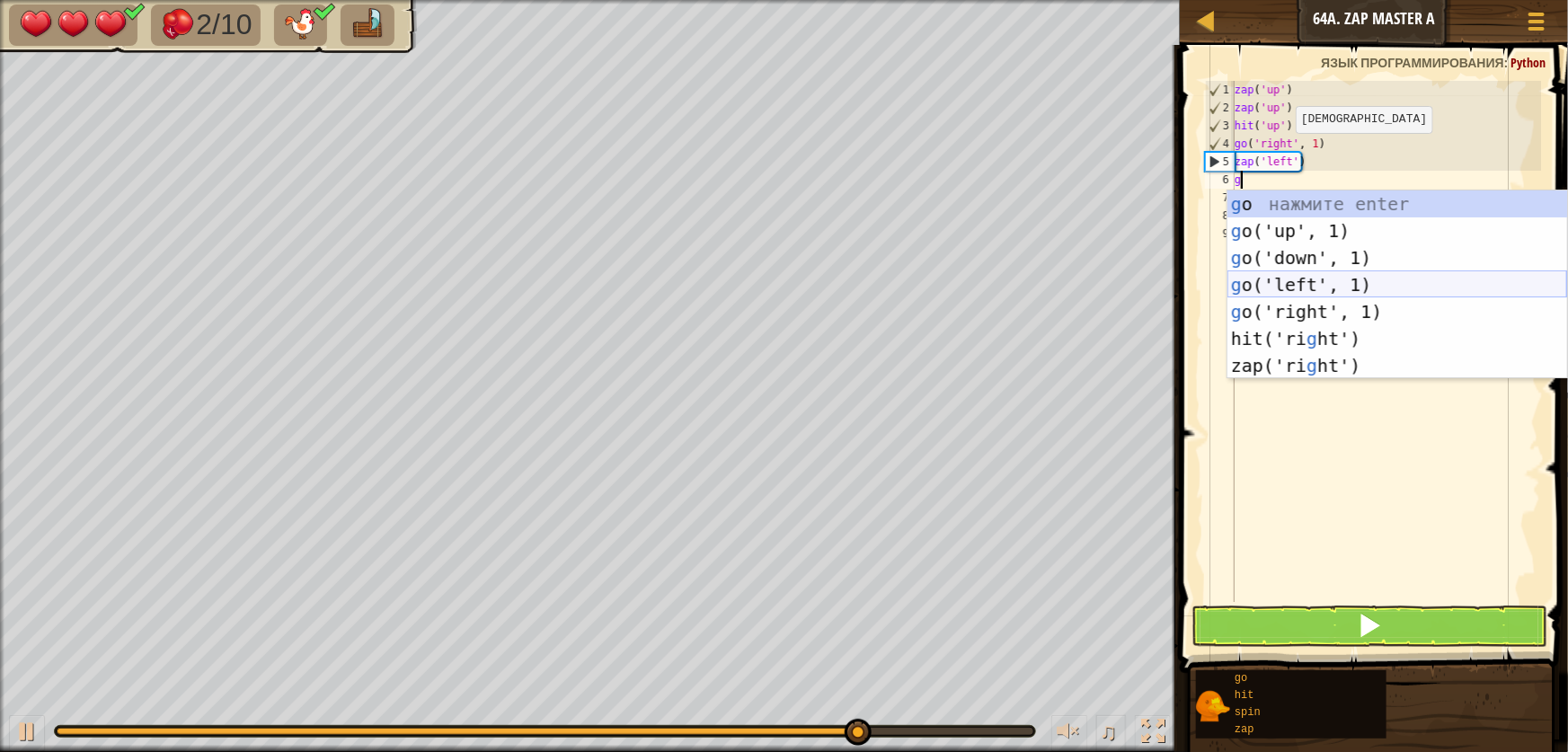
click at [1283, 281] on div "g o нажмите enter g o('up', 1) нажмите enter g o('down', 1) нажмите enter g o('…" at bounding box center [1397, 312] width 340 height 243
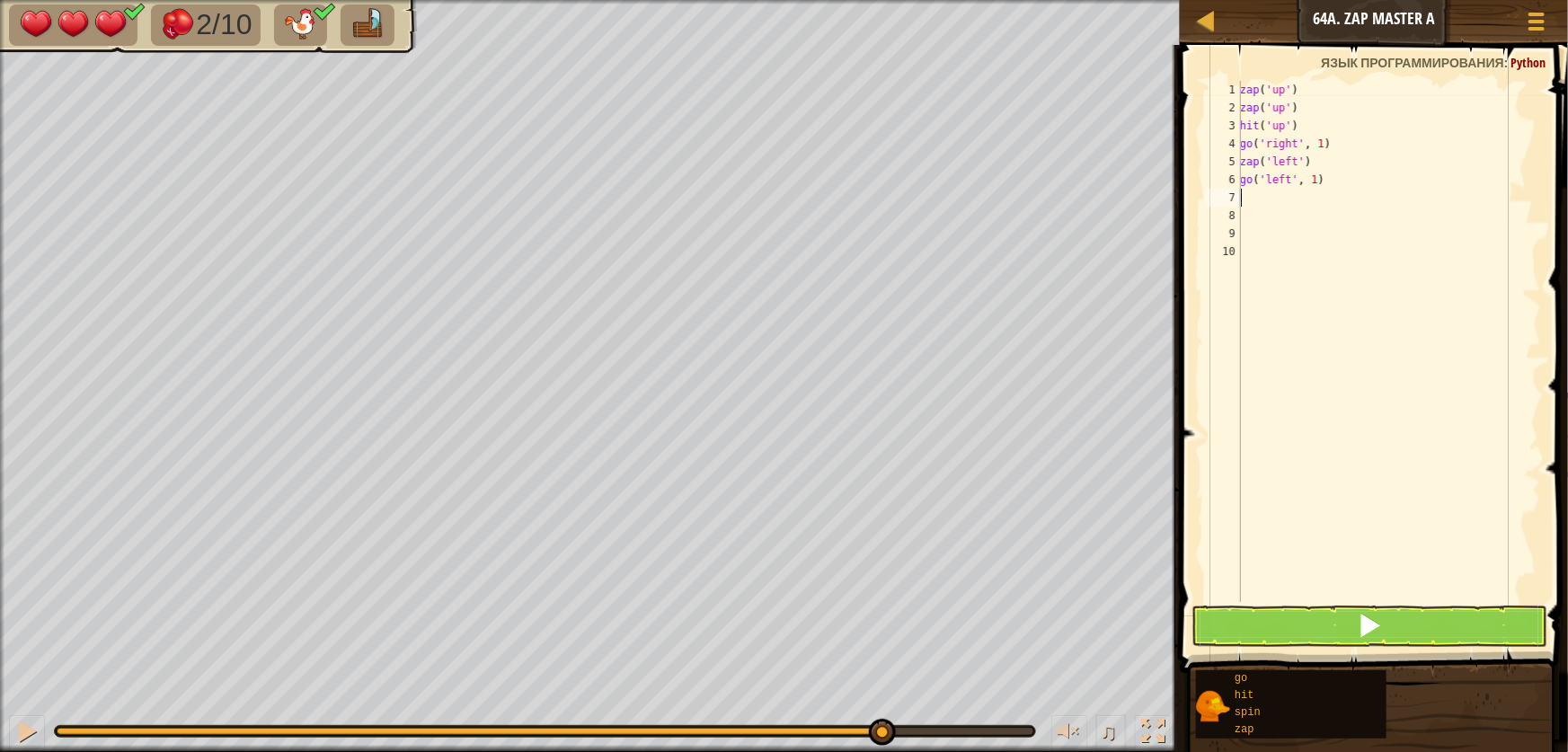
type textarea "g"
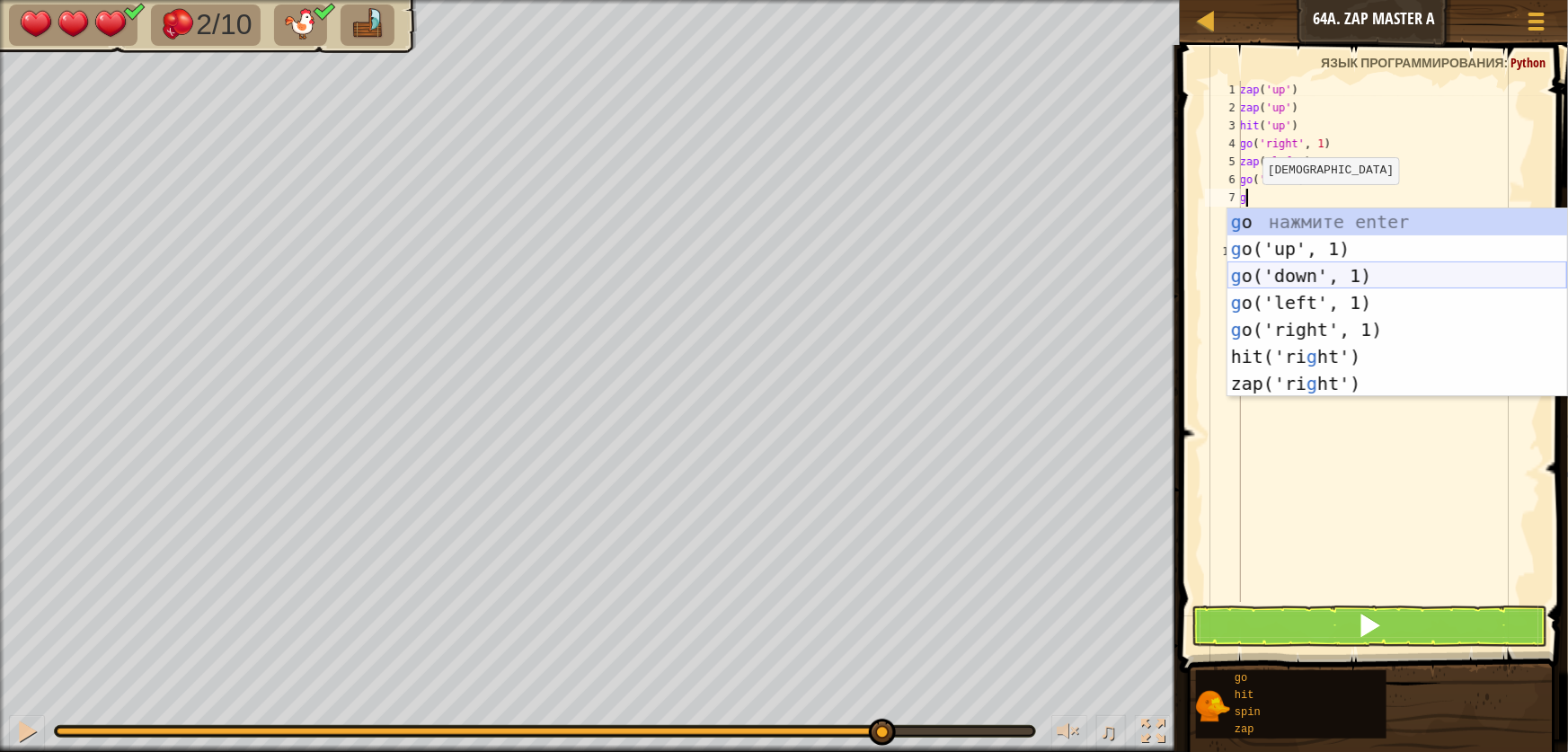
click at [1300, 276] on div "g o нажмите enter g o('up', 1) нажмите enter g o('down', 1) нажмите enter g o('…" at bounding box center [1397, 330] width 340 height 243
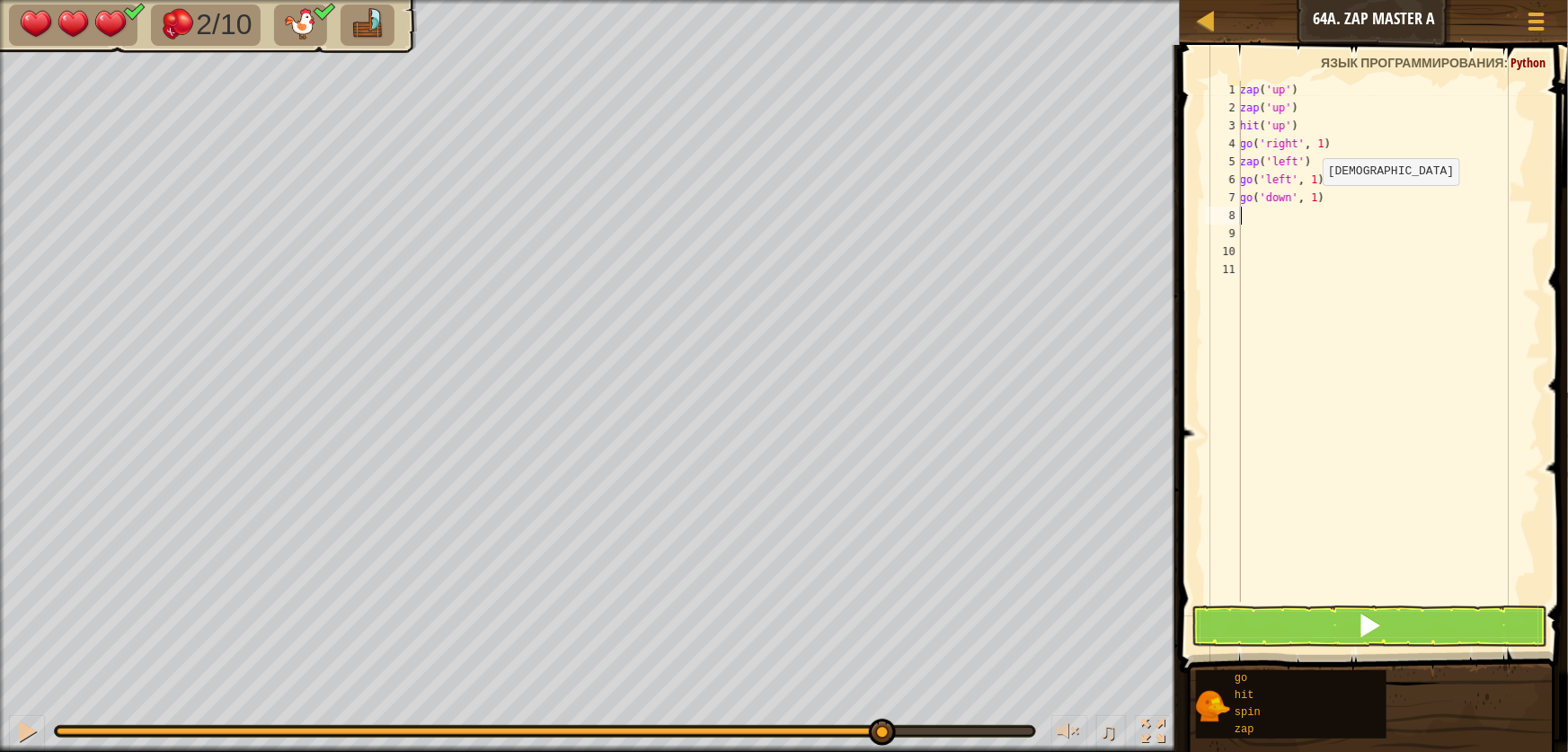
click at [1312, 203] on div "zap ( 'up' ) zap ( 'up' ) hit ( 'up' ) go ( 'right' , 1 ) zap ( 'left' ) go ( '…" at bounding box center [1389, 360] width 305 height 557
type textarea "go('down', 3)"
click at [1415, 613] on button at bounding box center [1370, 626] width 356 height 41
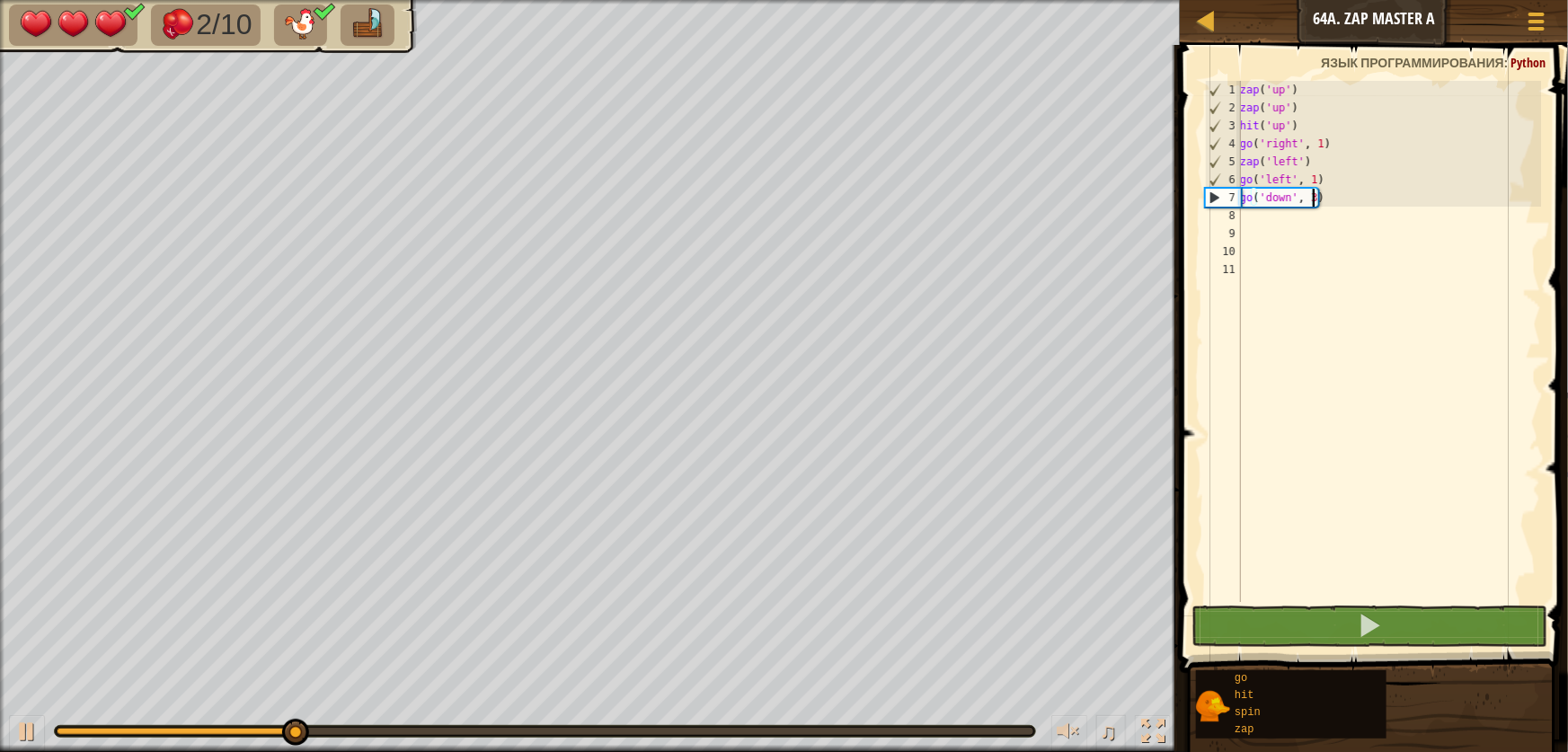
click at [1267, 228] on div "zap ( 'up' ) zap ( 'up' ) hit ( 'up' ) go ( 'right' , 1 ) zap ( 'left' ) go ( '…" at bounding box center [1389, 360] width 305 height 557
click at [1261, 216] on div "zap ( 'up' ) zap ( 'up' ) hit ( 'up' ) go ( 'right' , 1 ) zap ( 'left' ) go ( '…" at bounding box center [1389, 360] width 305 height 557
type textarea "g"
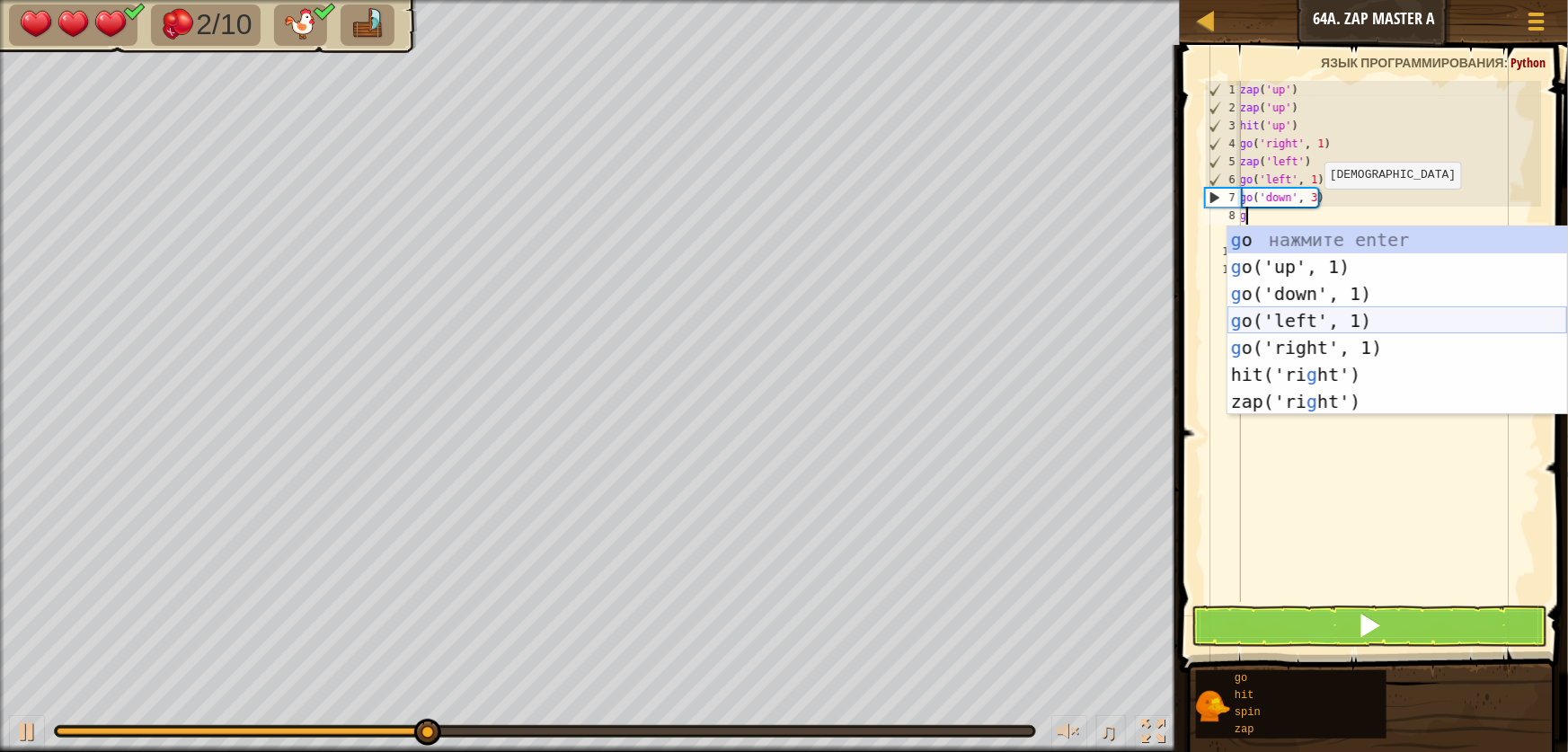
click at [1331, 318] on div "g o нажмите enter g o('up', 1) нажмите enter g o('down', 1) нажмите enter g o('…" at bounding box center [1397, 348] width 340 height 243
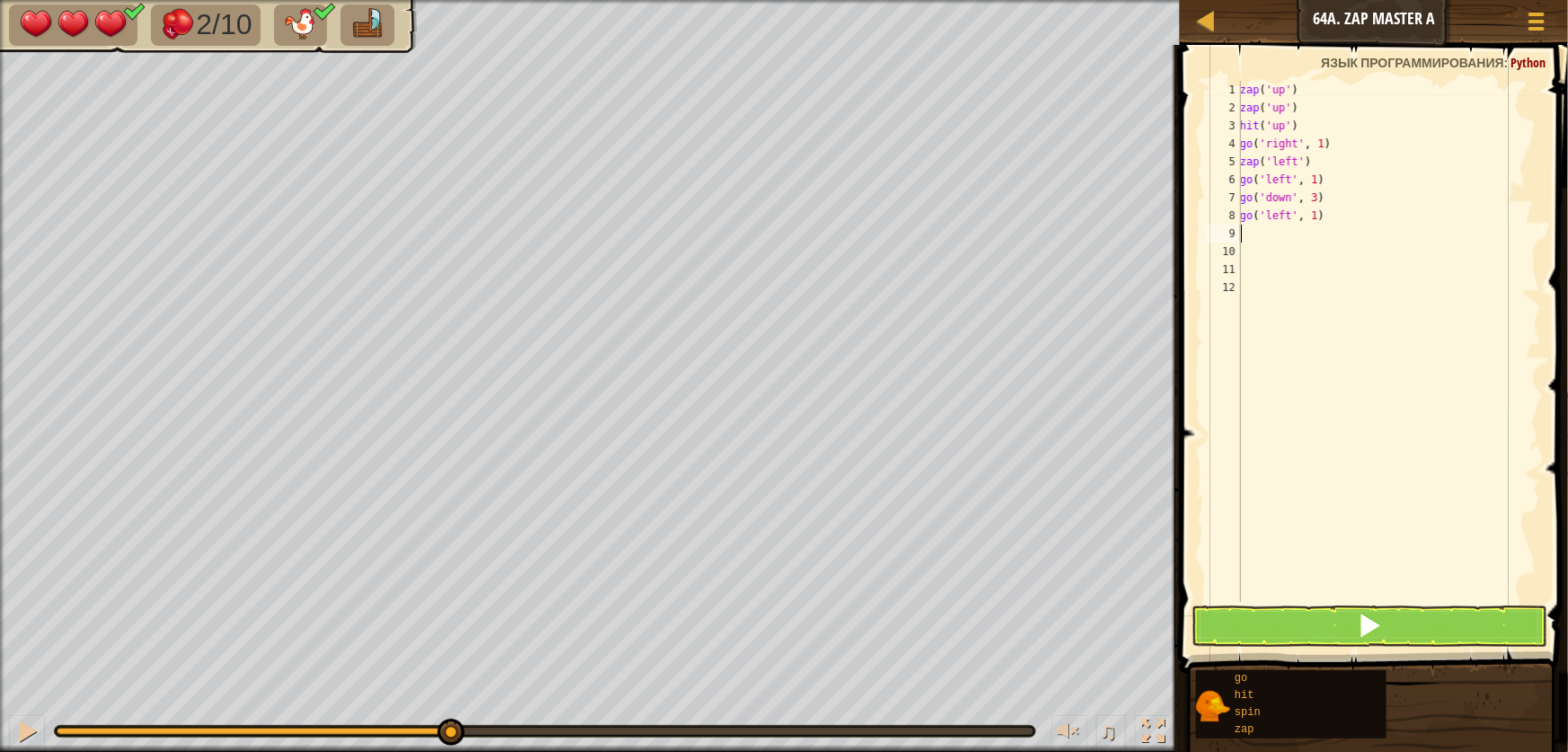
click at [1315, 225] on div "zap ( 'up' ) zap ( 'up' ) hit ( 'up' ) go ( 'right' , 1 ) zap ( 'left' ) go ( '…" at bounding box center [1389, 360] width 305 height 557
click at [1311, 217] on div "zap ( 'up' ) zap ( 'up' ) hit ( 'up' ) go ( 'right' , 1 ) zap ( 'left' ) go ( '…" at bounding box center [1389, 360] width 305 height 557
type textarea "go('left', 2)"
click at [1257, 229] on div "zap ( 'up' ) zap ( 'up' ) hit ( 'up' ) go ( 'right' , 1 ) zap ( 'left' ) go ( '…" at bounding box center [1389, 360] width 305 height 557
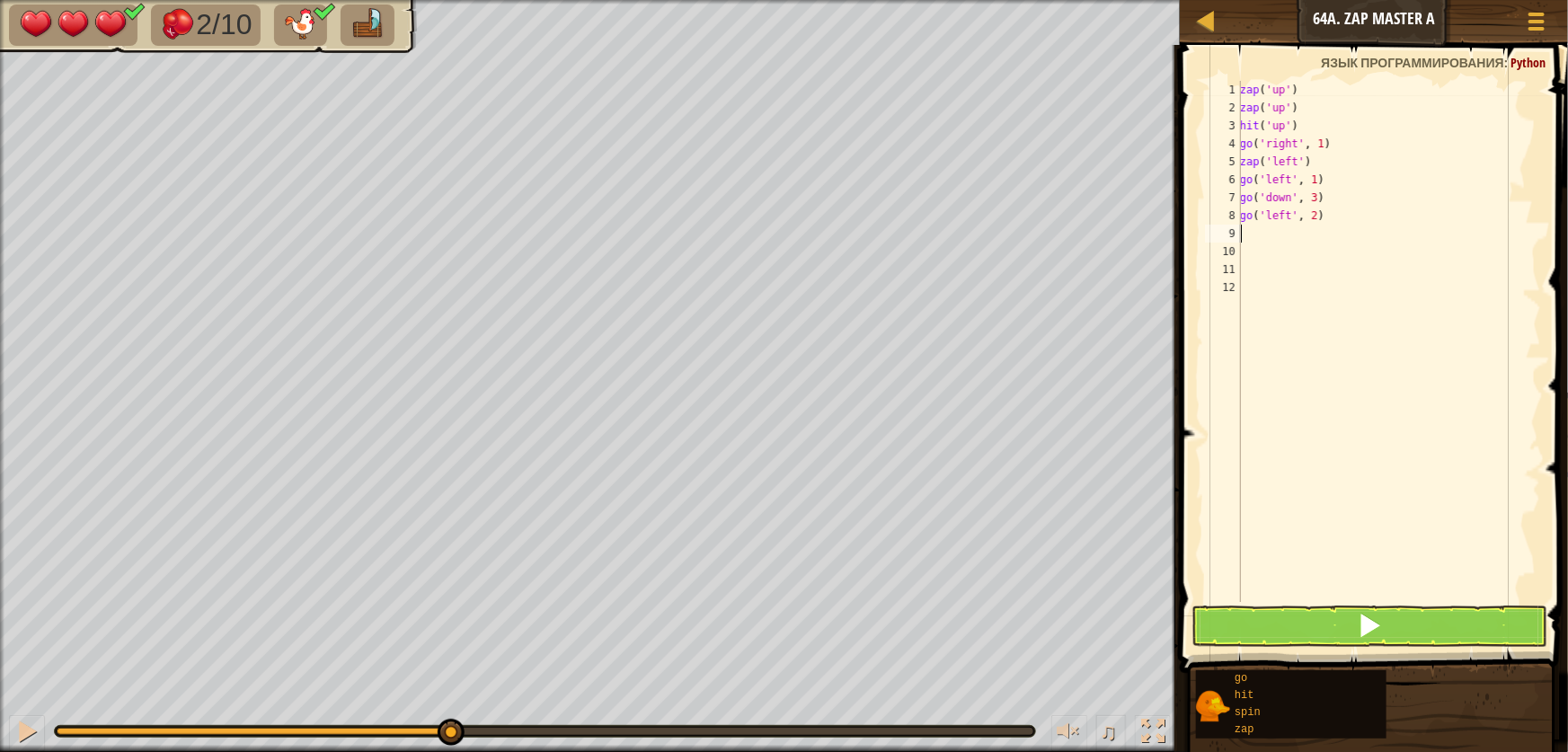
scroll to position [8, 0]
type textarea "s"
click at [1268, 265] on div "s pin нажмите enter" at bounding box center [1397, 285] width 340 height 81
click at [1244, 462] on div "zap ( 'up' ) zap ( 'up' ) hit ( 'up' ) go ( 'right' , 1 ) zap ( 'left' ) go ( '…" at bounding box center [1389, 360] width 305 height 557
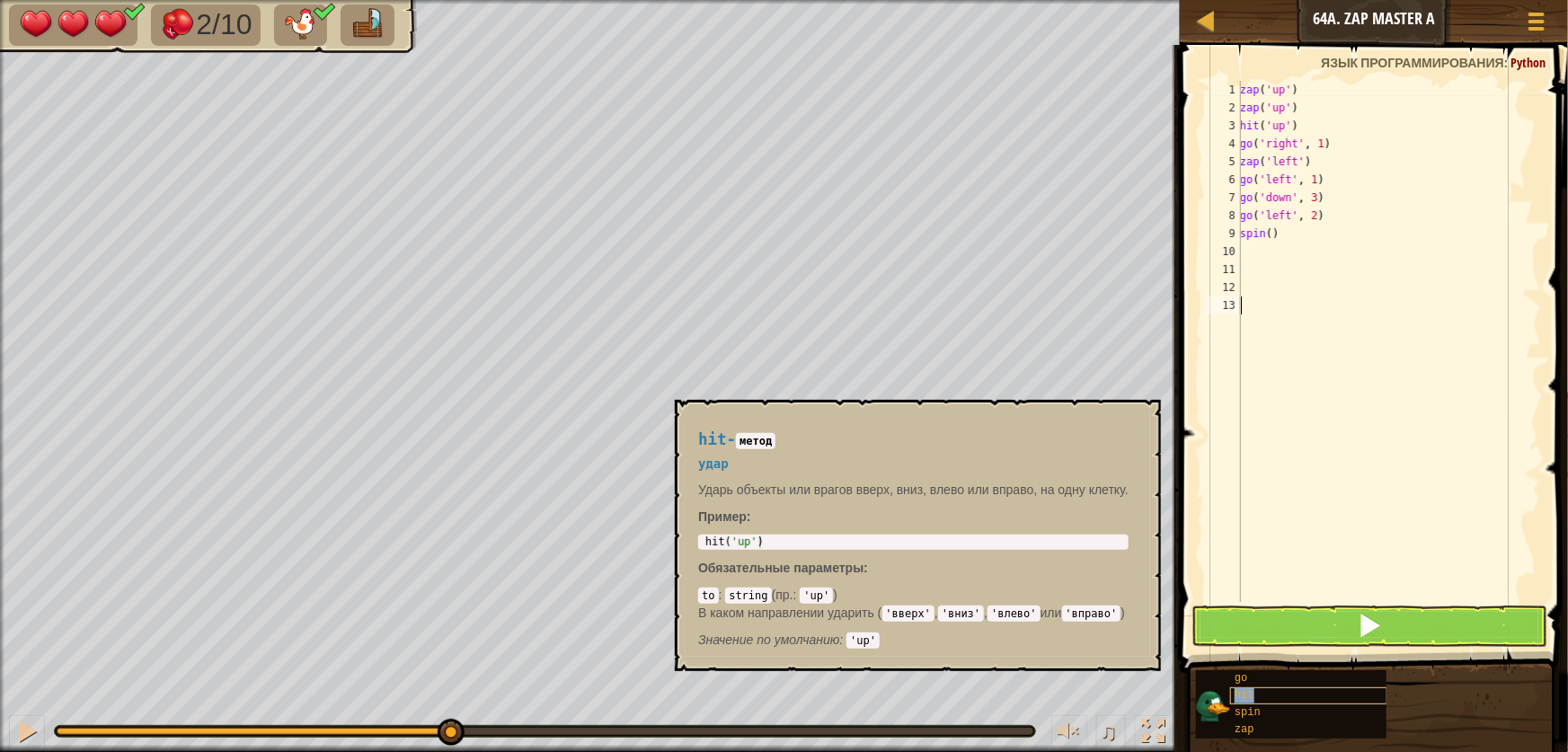
click at [1298, 689] on div "hit" at bounding box center [1309, 696] width 157 height 17
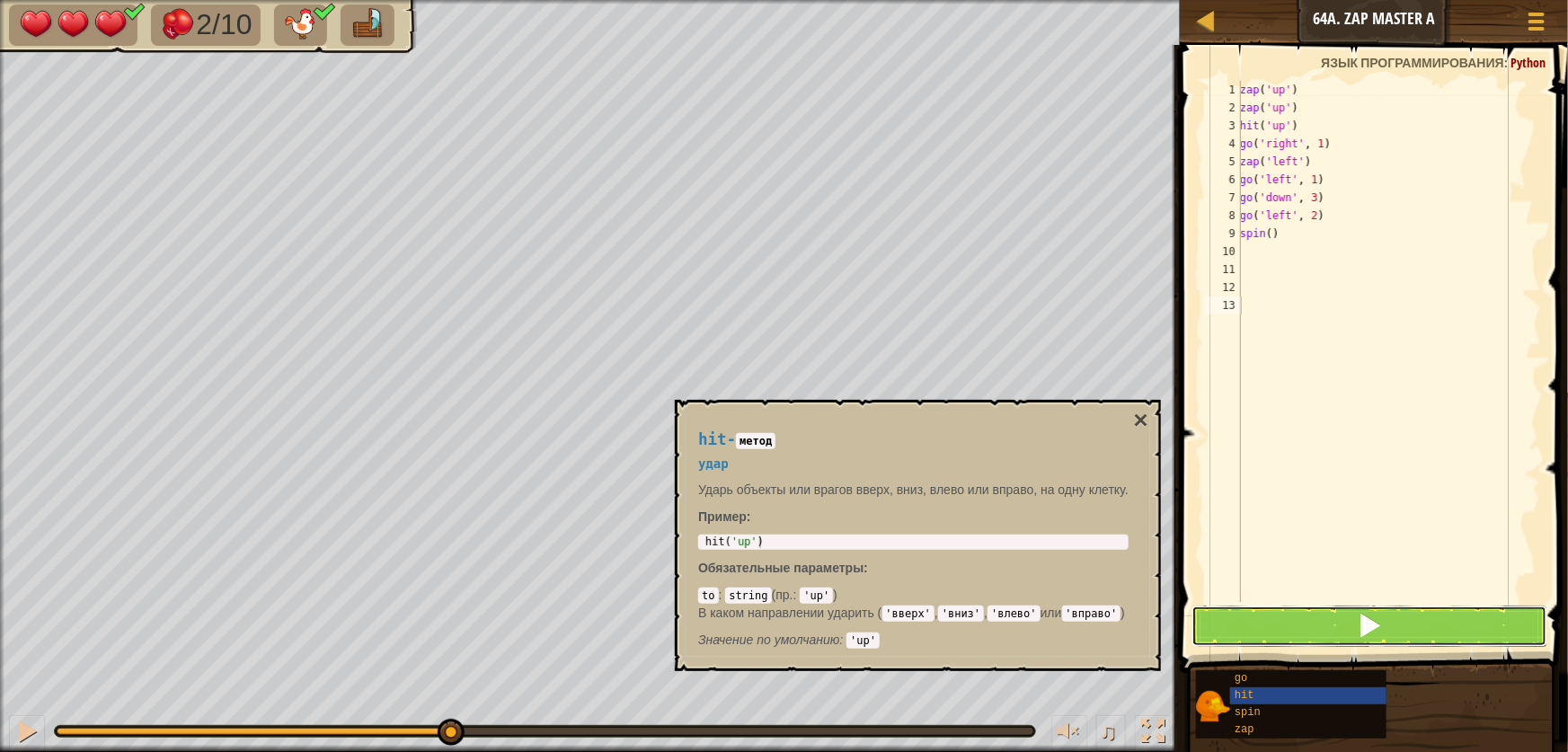
click at [1306, 639] on button at bounding box center [1370, 626] width 356 height 41
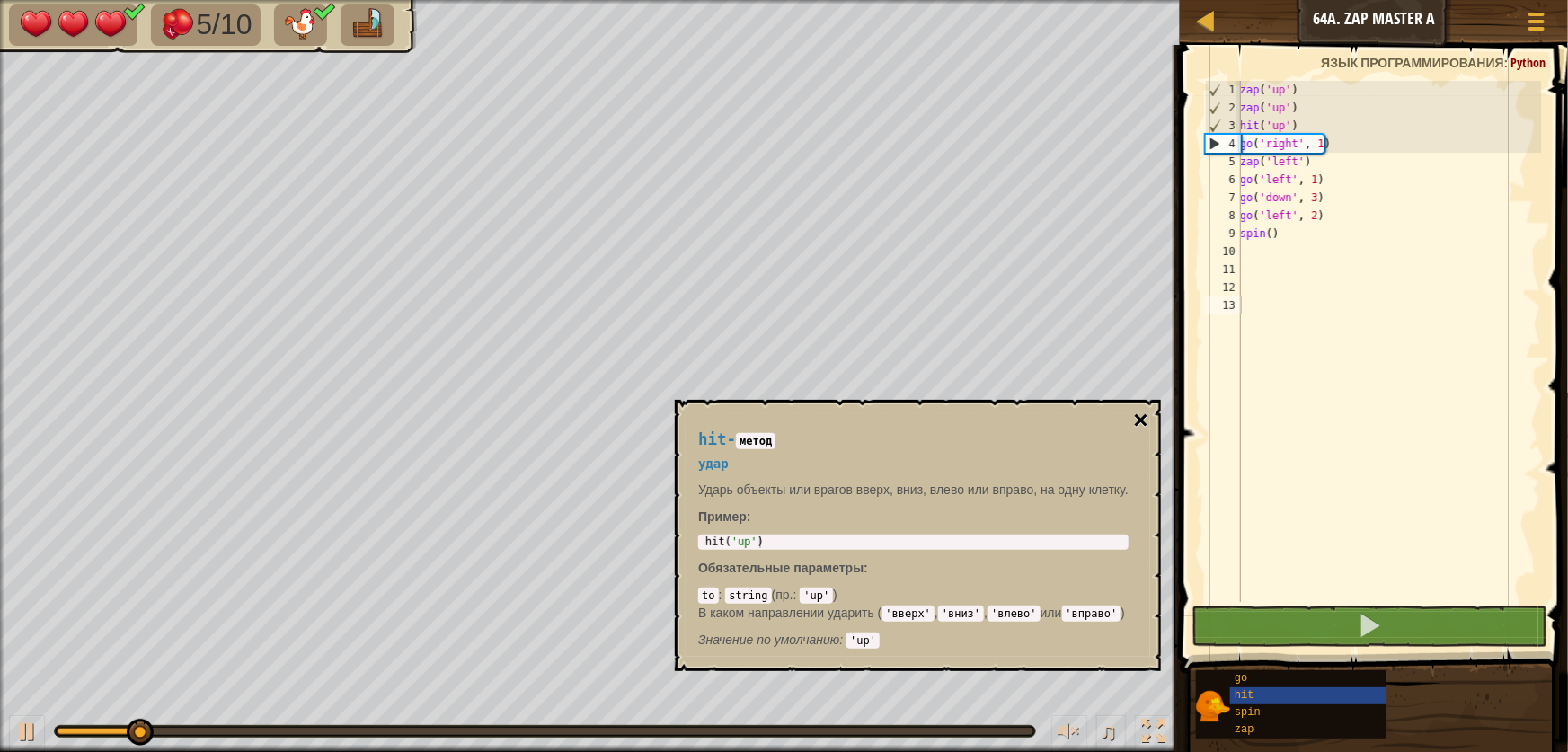
click at [1146, 408] on button "×" at bounding box center [1142, 421] width 15 height 26
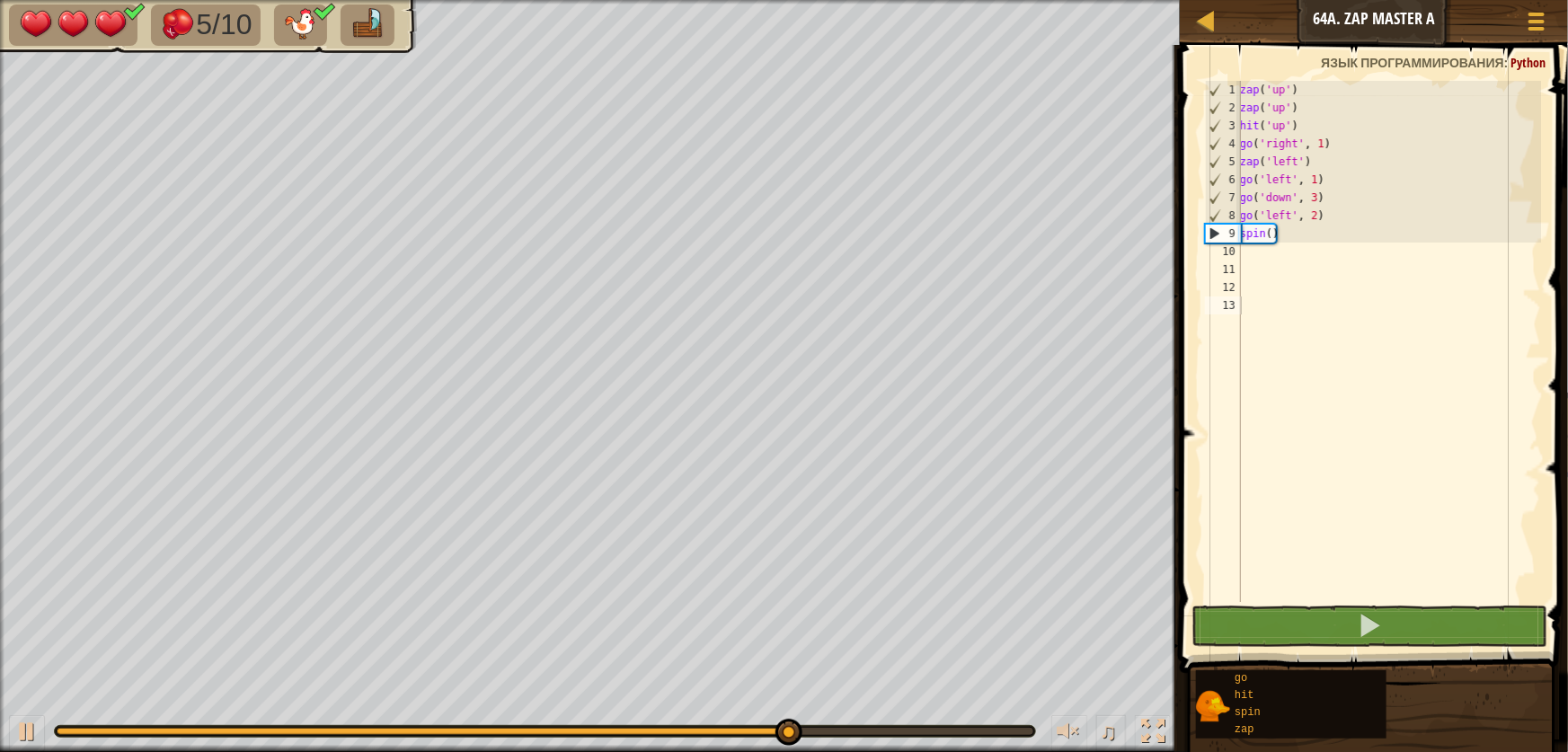
click at [1250, 254] on div "zap ( 'up' ) zap ( 'up' ) hit ( 'up' ) go ( 'right' , 1 ) zap ( 'left' ) go ( '…" at bounding box center [1389, 360] width 305 height 557
type textarea "g"
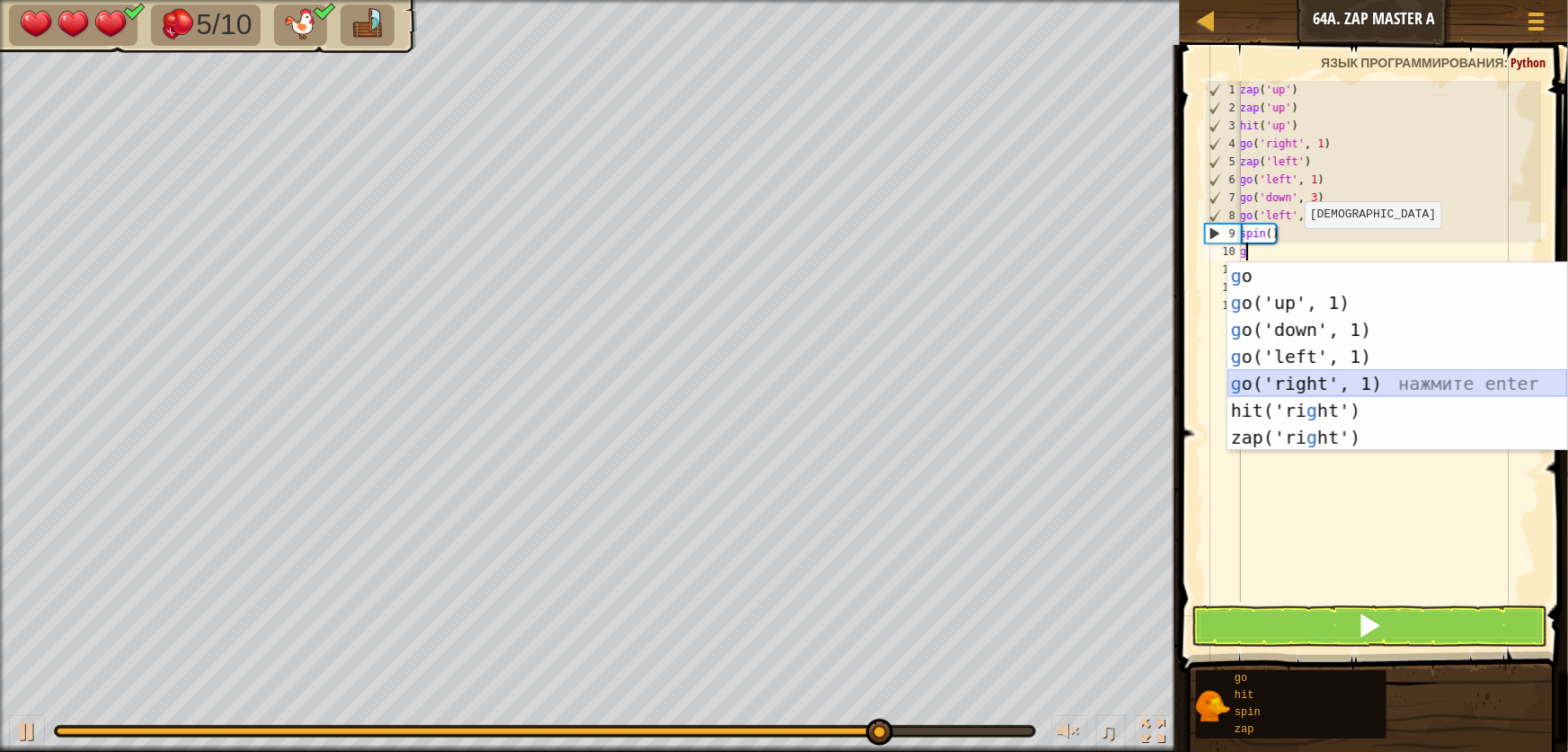
click at [1273, 390] on div "g o нажмите enter g o('up', 1) нажмите enter g o('down', 1) нажмите enter g o('…" at bounding box center [1397, 384] width 340 height 243
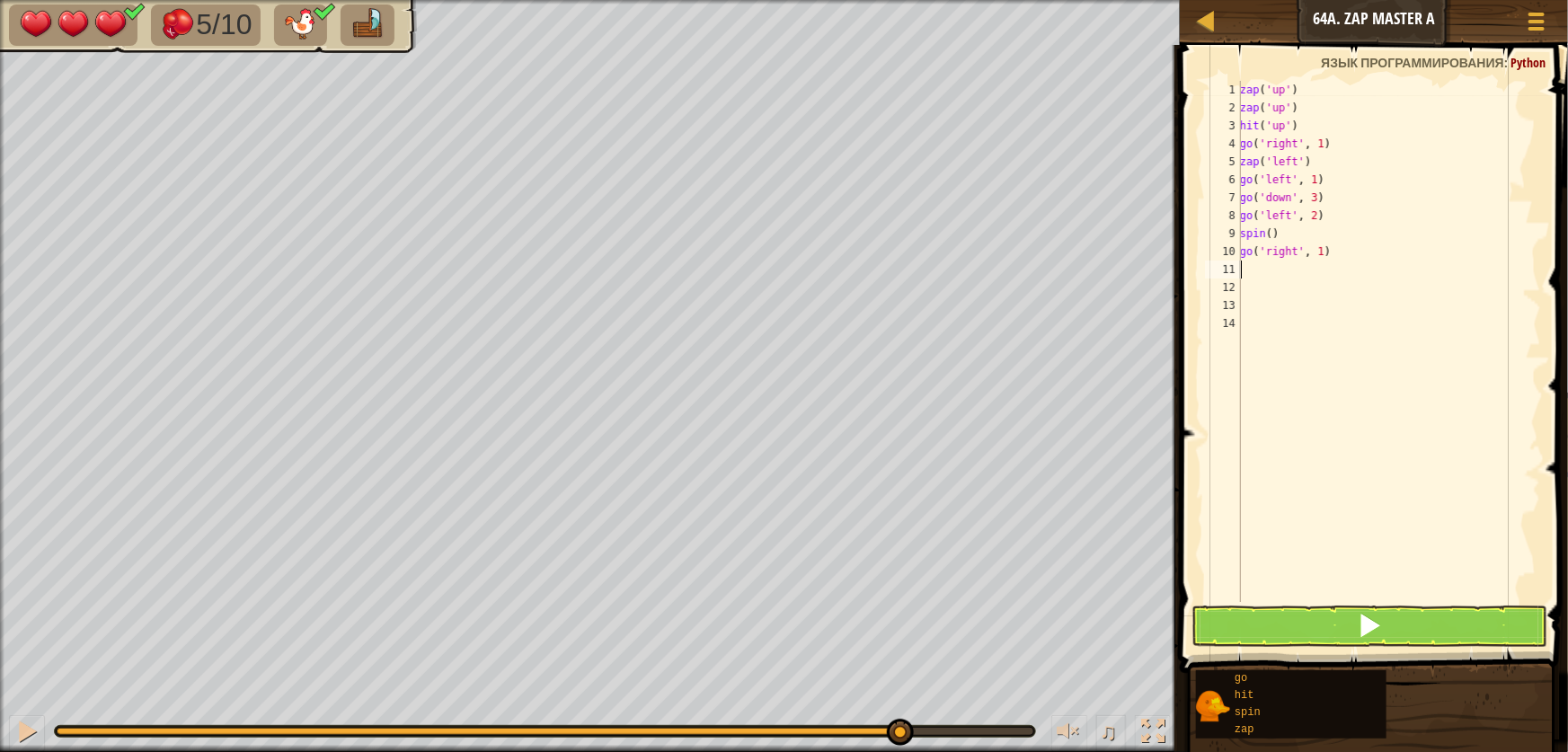
type textarea "s"
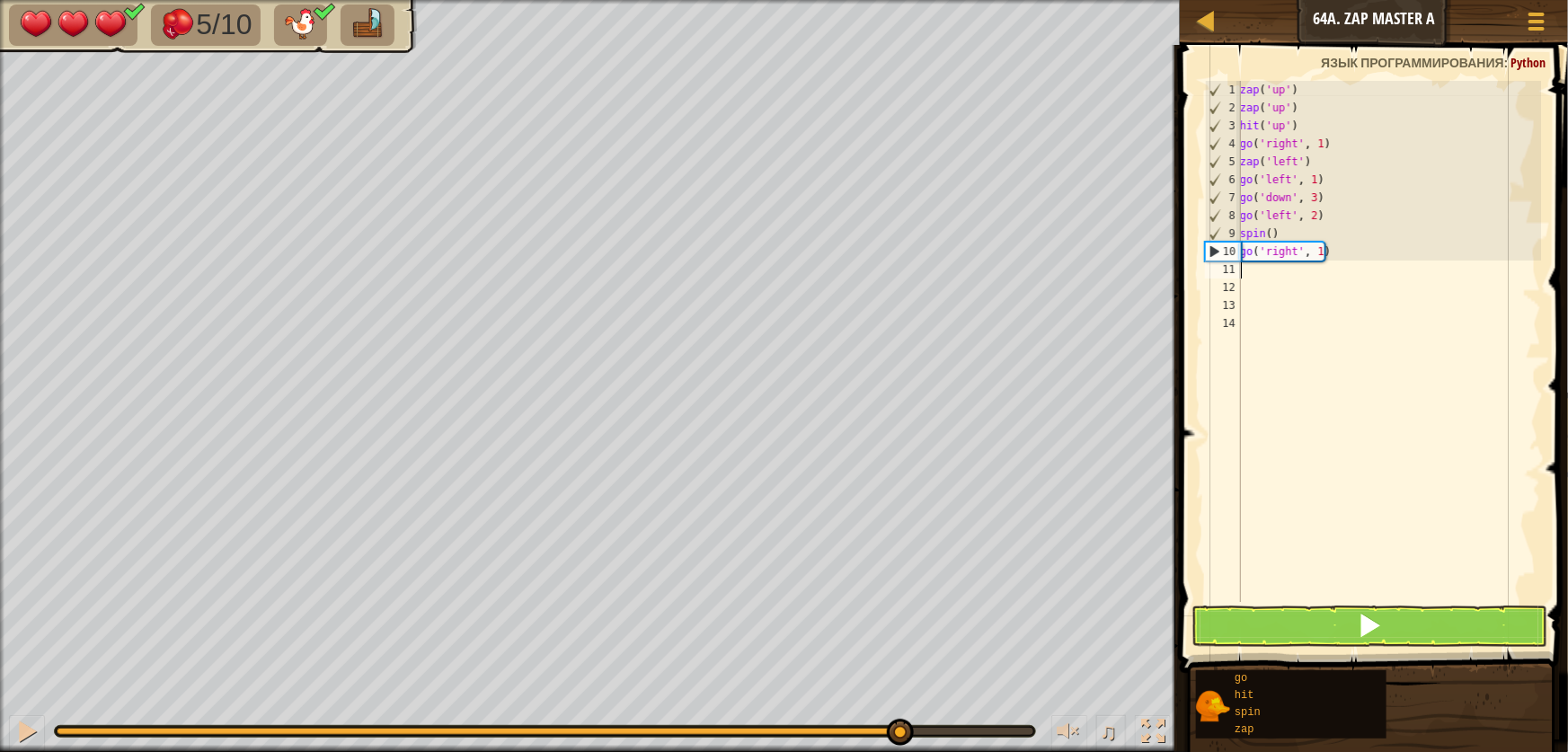
type textarea "z"
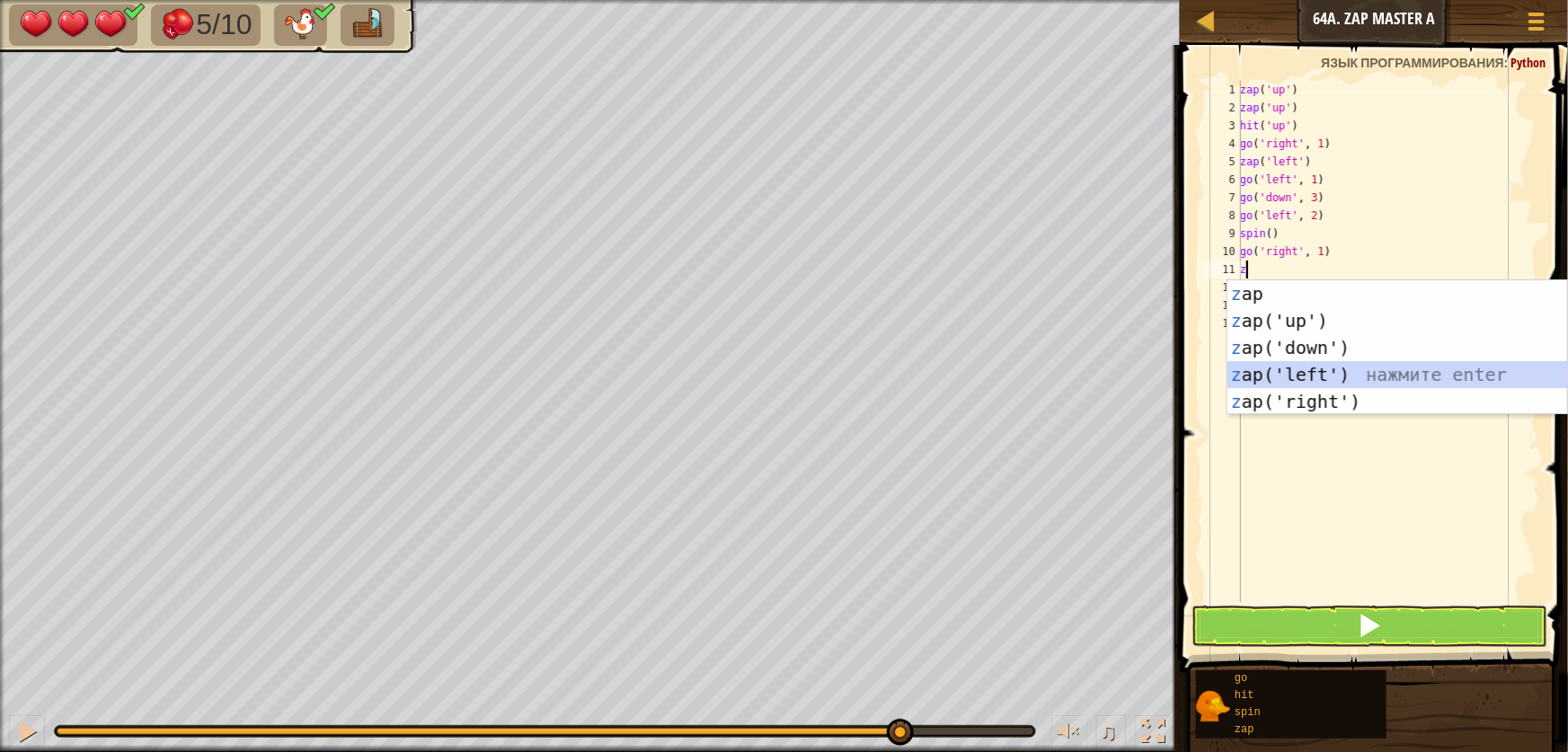
click at [1331, 363] on div "z ap нажмите enter z ap('up') нажмите enter z ap('down') нажмите enter z ap('le…" at bounding box center [1397, 375] width 340 height 189
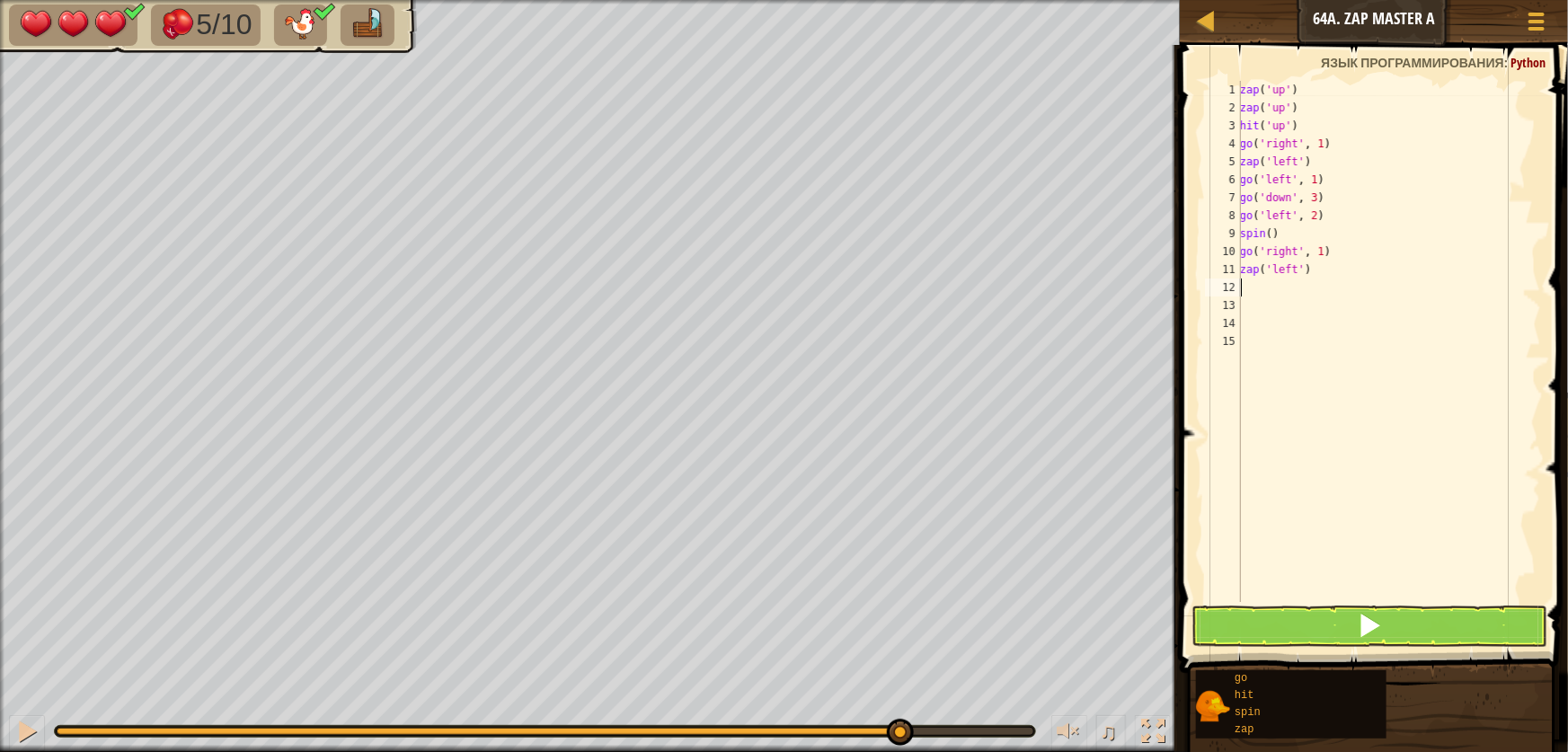
type textarea "z"
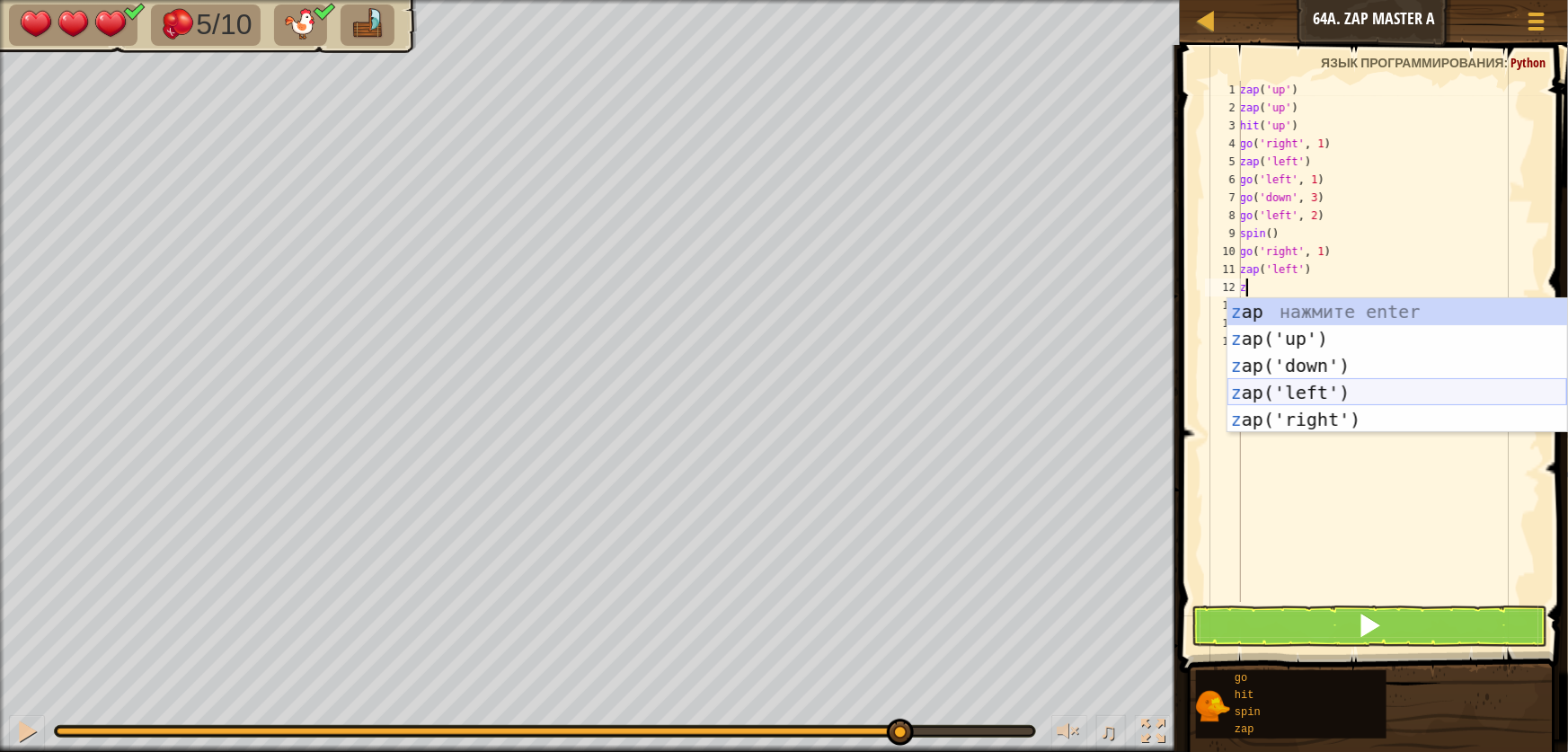
click at [1305, 387] on div "z ap нажмите enter z ap('up') нажмите enter z ap('down') нажмите enter z ap('le…" at bounding box center [1397, 393] width 340 height 189
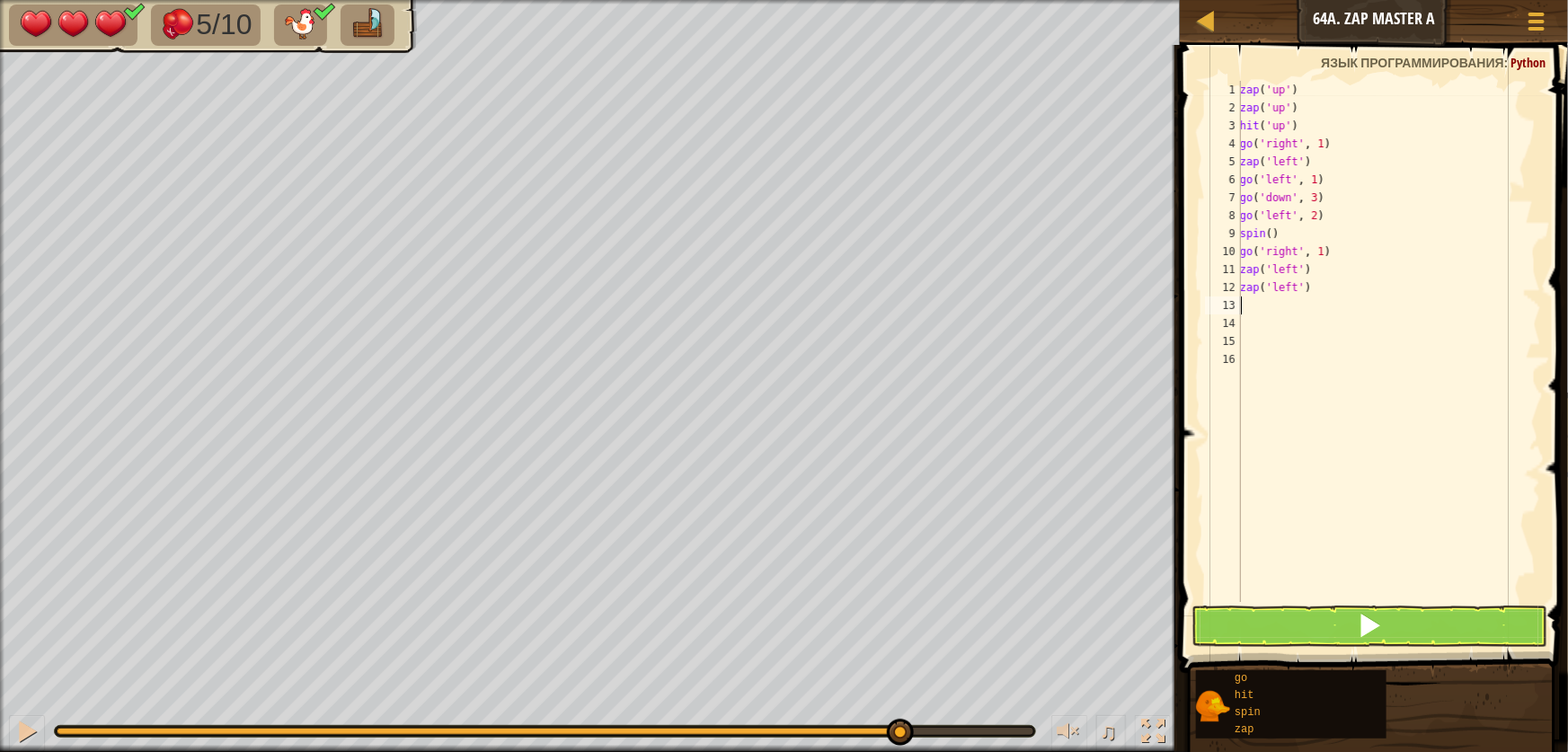
type textarea "h"
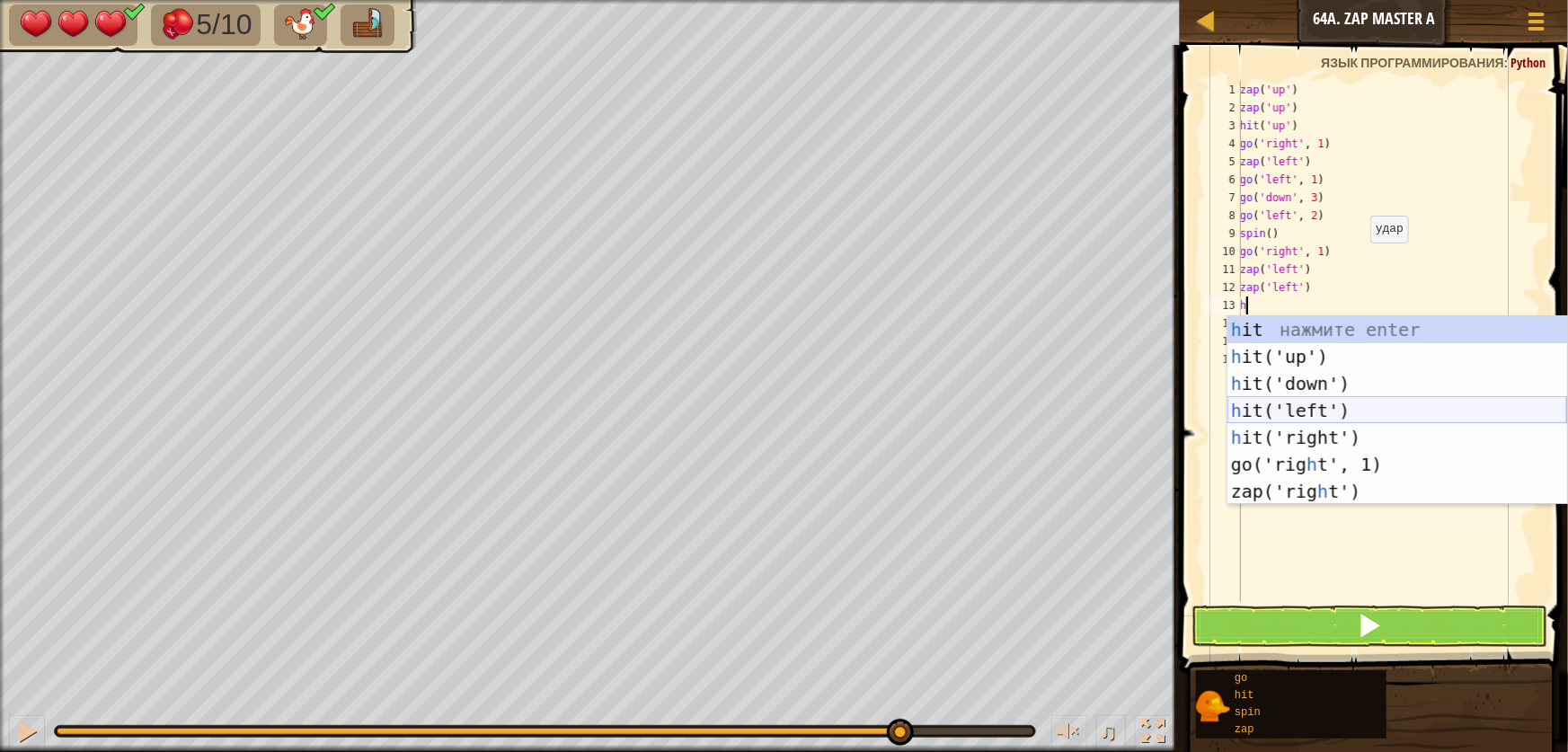
click at [1313, 403] on div "h it нажмите enter h it('up') нажмите enter h it('down') нажмите enter h it('le…" at bounding box center [1397, 438] width 340 height 243
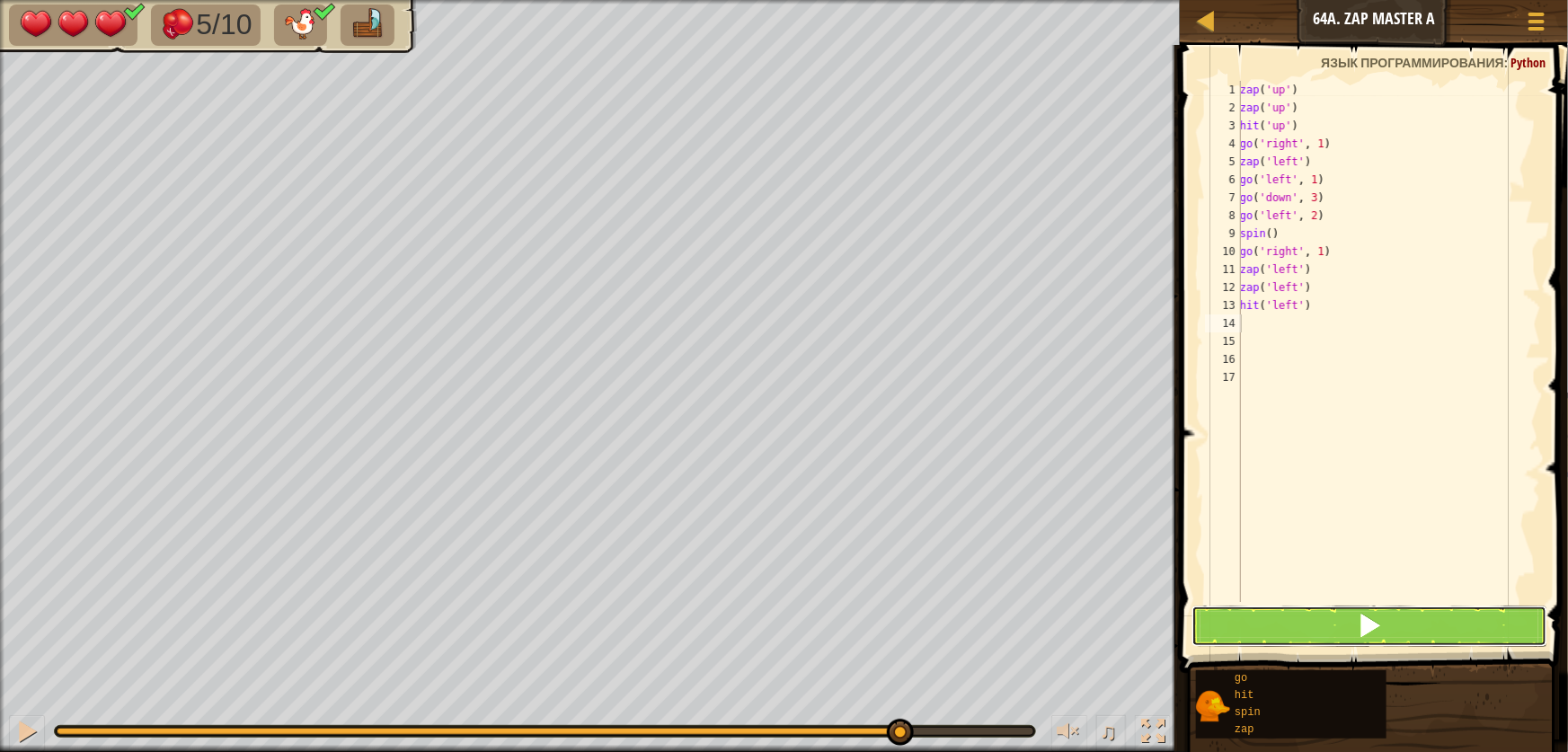
click at [1354, 623] on button at bounding box center [1370, 626] width 356 height 41
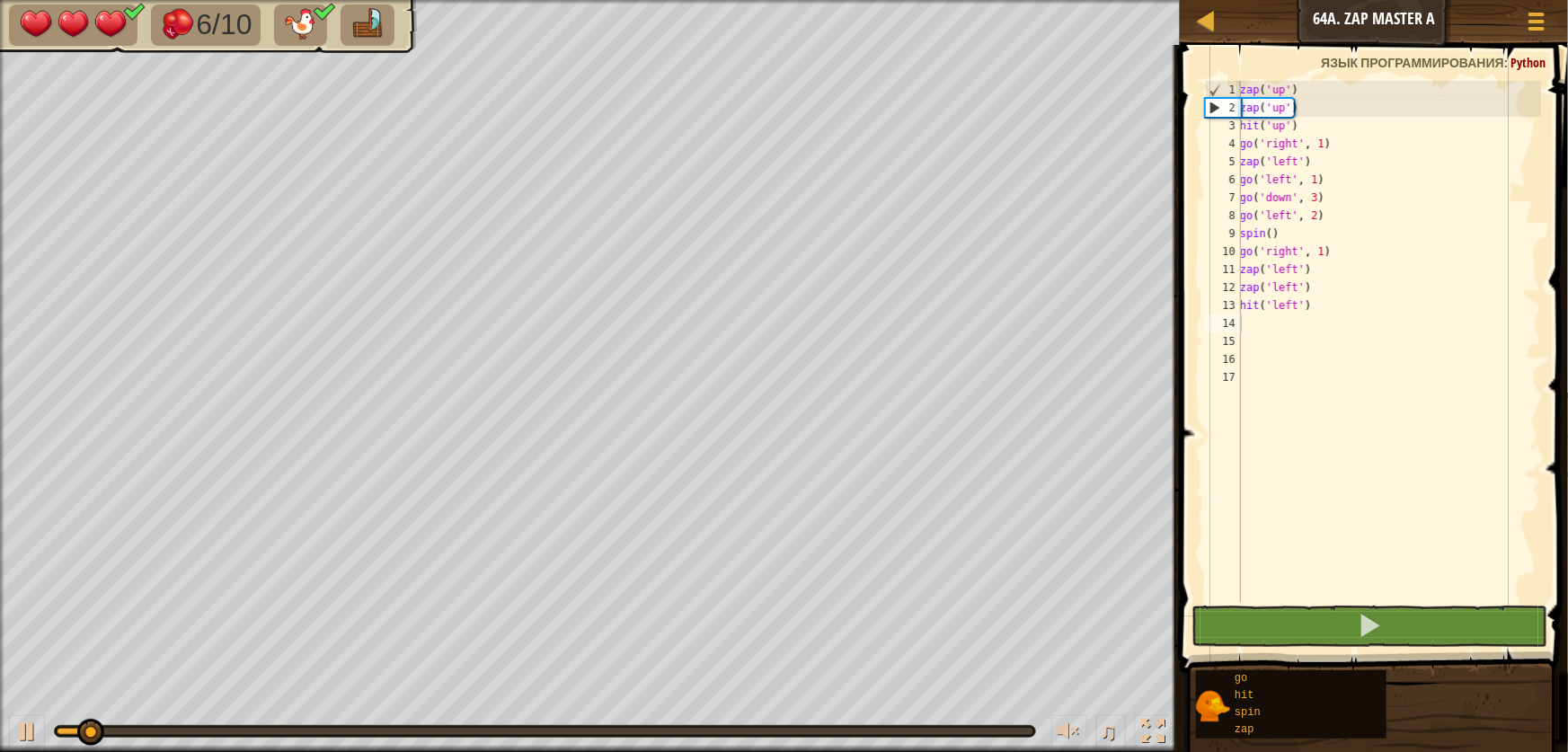
click at [739, 737] on div at bounding box center [544, 732] width 982 height 13
click at [733, 724] on div "♫" at bounding box center [590, 726] width 1180 height 54
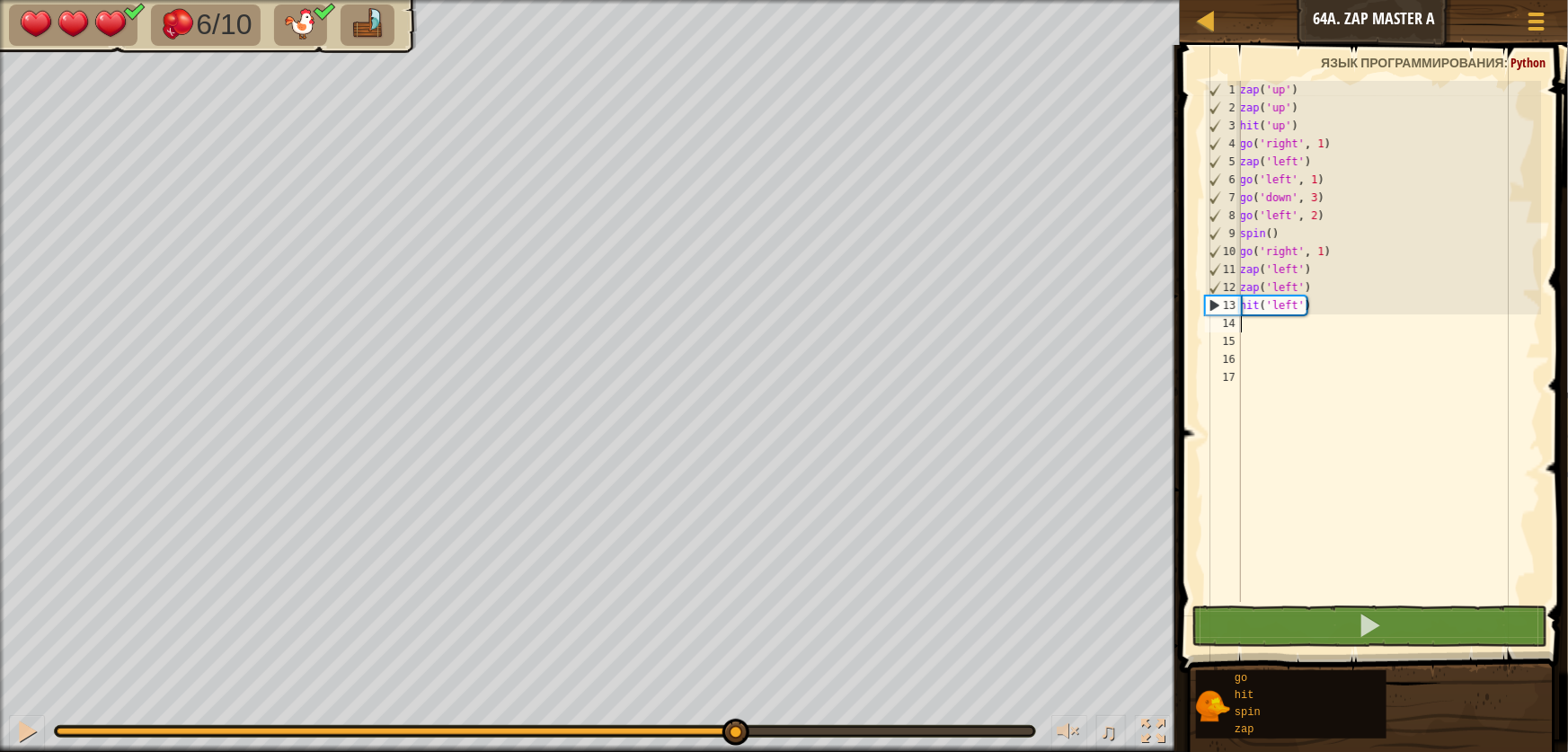
click at [734, 728] on div at bounding box center [544, 732] width 976 height 7
click at [28, 737] on div at bounding box center [27, 732] width 24 height 24
type textarea "g"
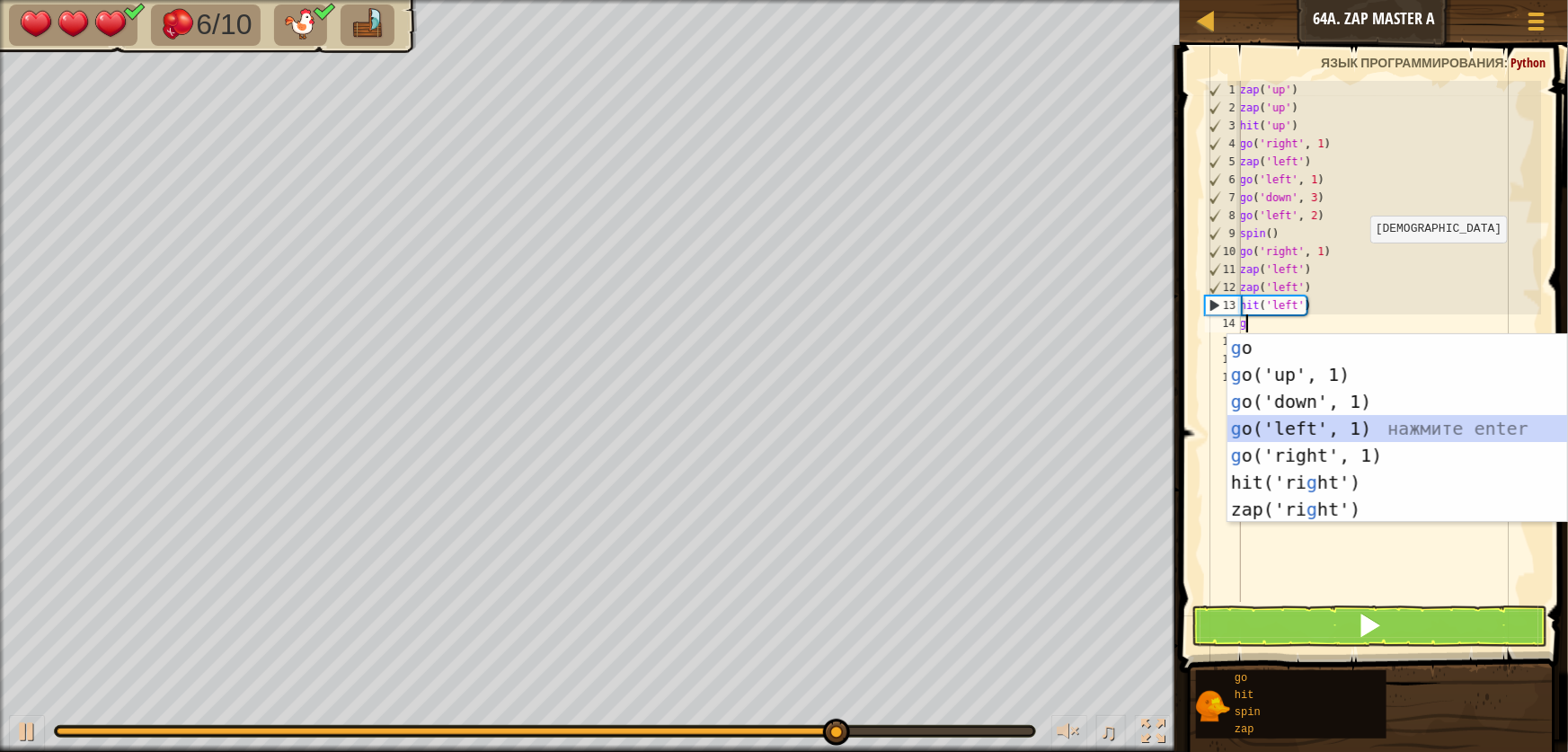
click at [1258, 424] on div "g o нажмите enter g o('up', 1) нажмите enter g o('down', 1) нажмите enter g o('…" at bounding box center [1397, 456] width 340 height 243
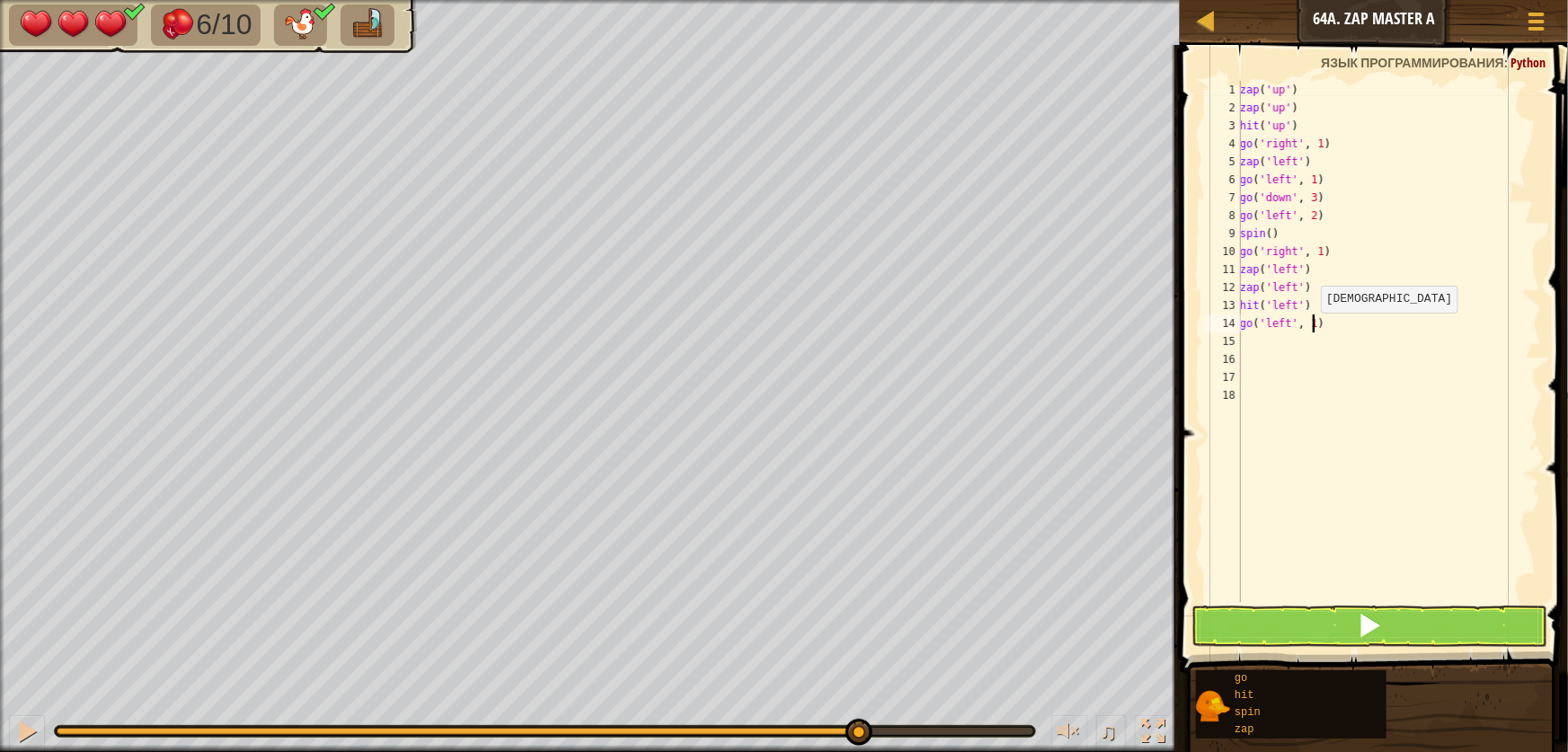
click at [1311, 330] on div "zap ( 'up' ) zap ( 'up' ) hit ( 'up' ) go ( 'right' , 1 ) zap ( 'left' ) go ( '…" at bounding box center [1389, 360] width 305 height 557
click at [1412, 620] on button at bounding box center [1370, 626] width 356 height 41
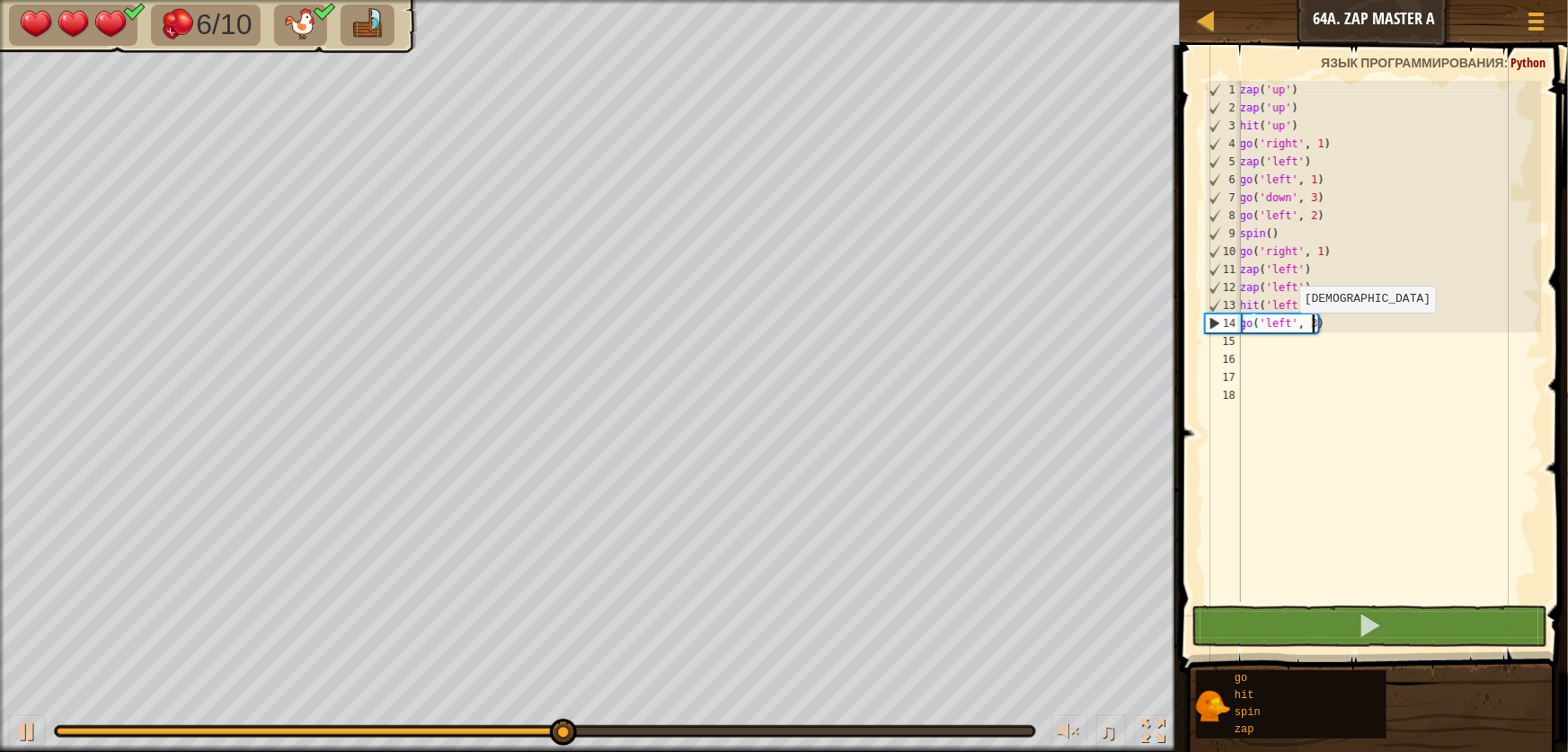
drag, startPoint x: 1289, startPoint y: 331, endPoint x: 1287, endPoint y: 346, distance: 15.1
click at [1287, 339] on div "zap ( 'up' ) zap ( 'up' ) hit ( 'up' ) go ( 'right' , 1 ) zap ( 'left' ) go ( '…" at bounding box center [1389, 360] width 305 height 557
type textarea "go('left', 3)"
click at [1288, 348] on div "zap ( 'up' ) zap ( 'up' ) hit ( 'up' ) go ( 'right' , 1 ) zap ( 'left' ) go ( '…" at bounding box center [1389, 342] width 305 height 522
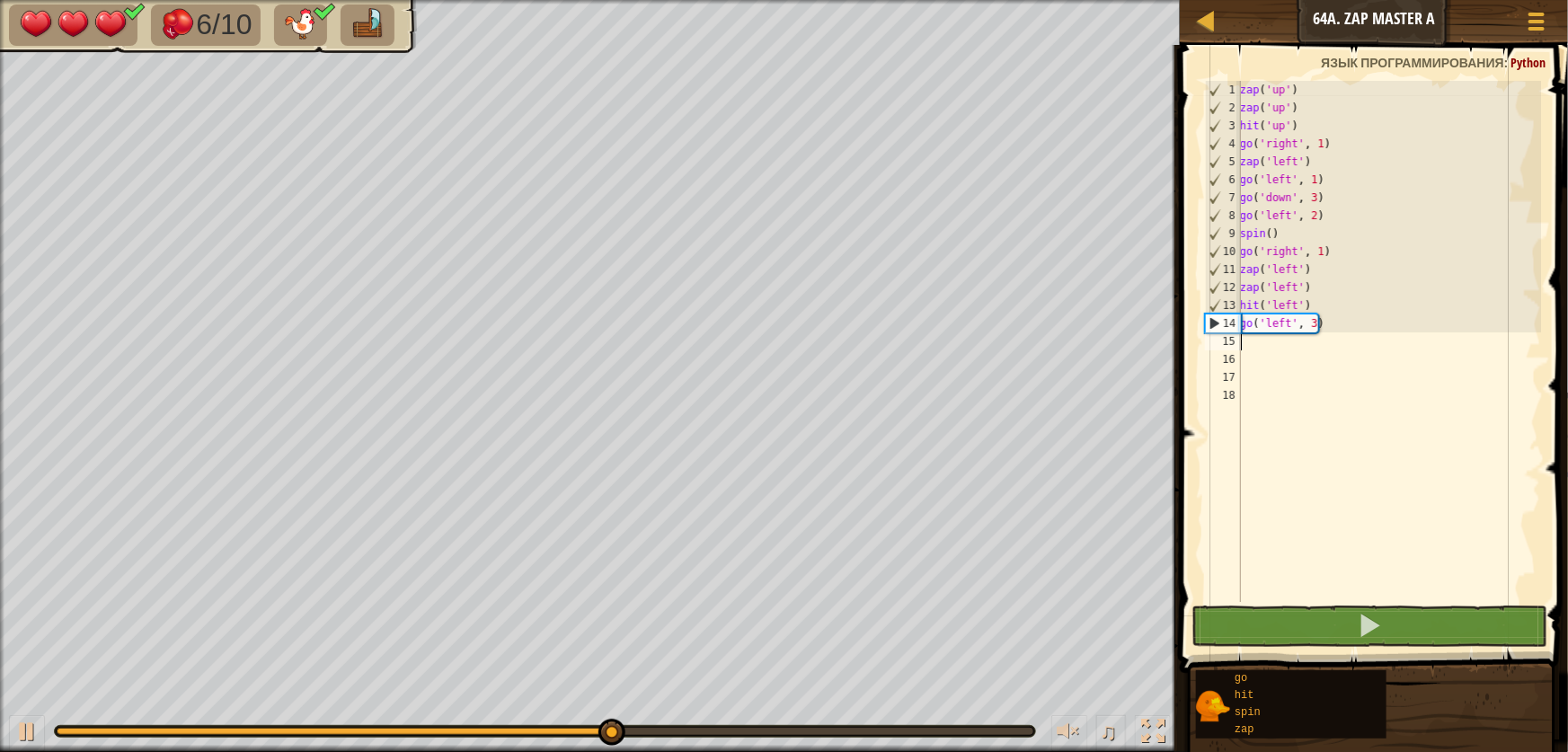
type textarea "z"
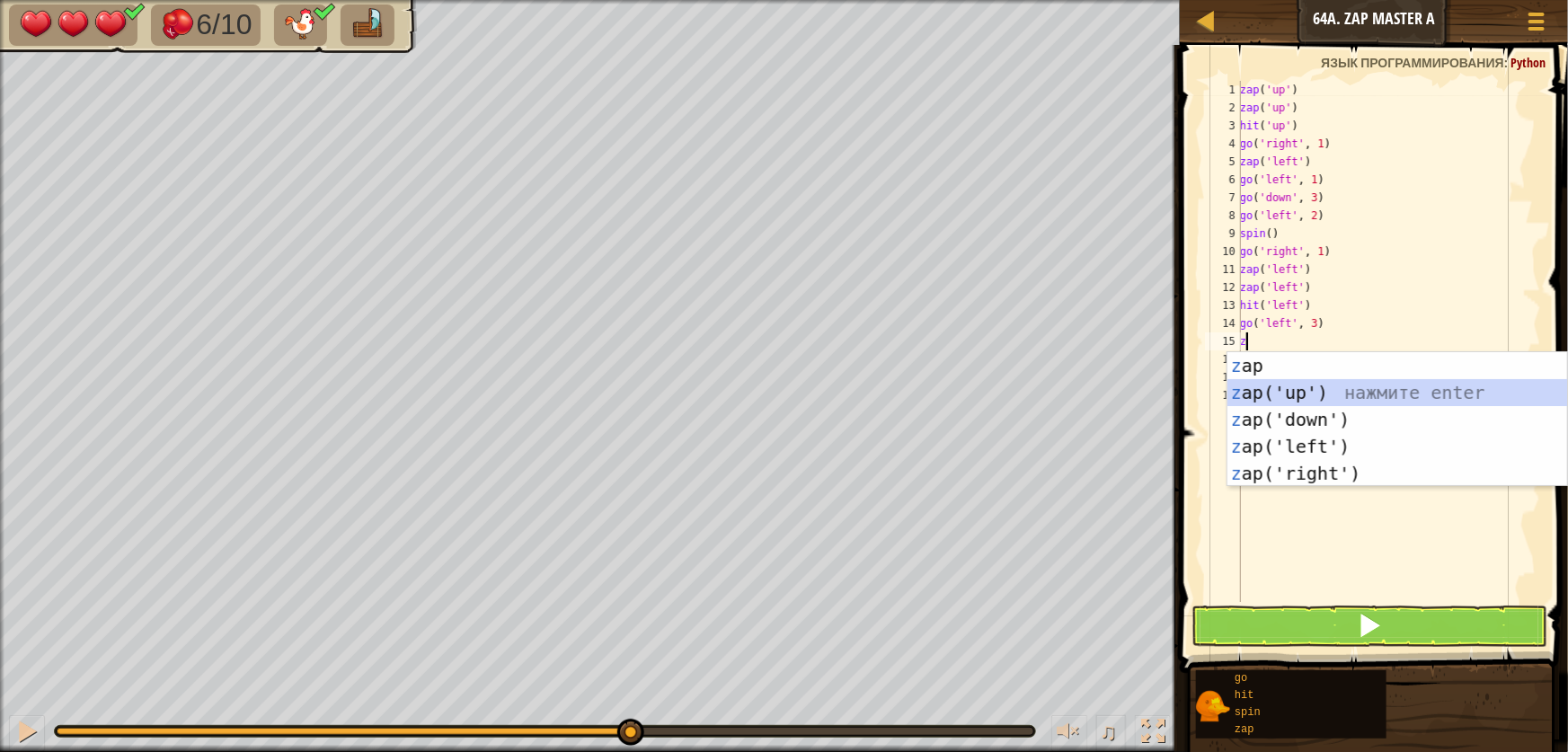
click at [1312, 383] on div "z ap нажмите enter z ap('up') нажмите enter z ap('down') нажмите enter z ap('le…" at bounding box center [1397, 447] width 340 height 189
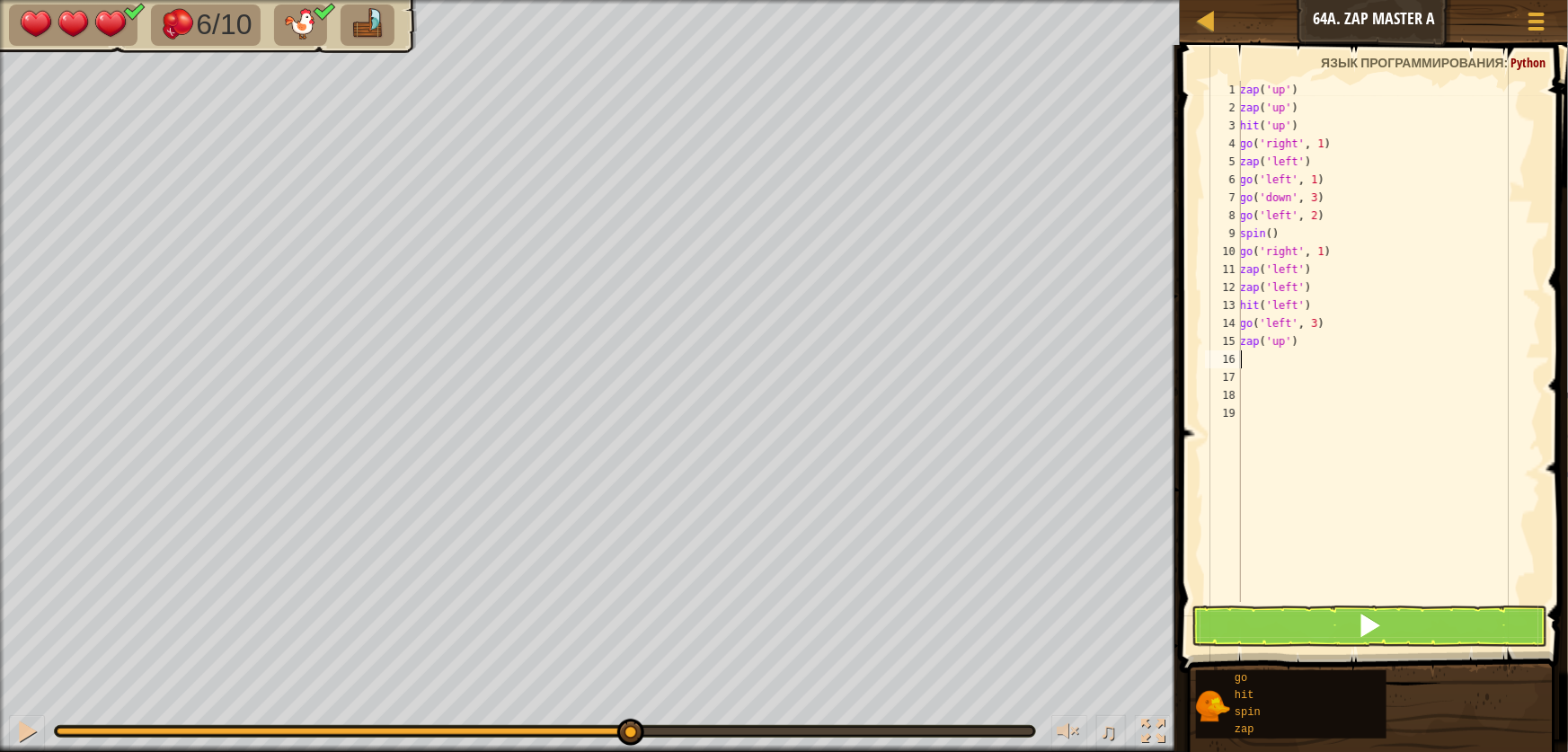
type textarea "z"
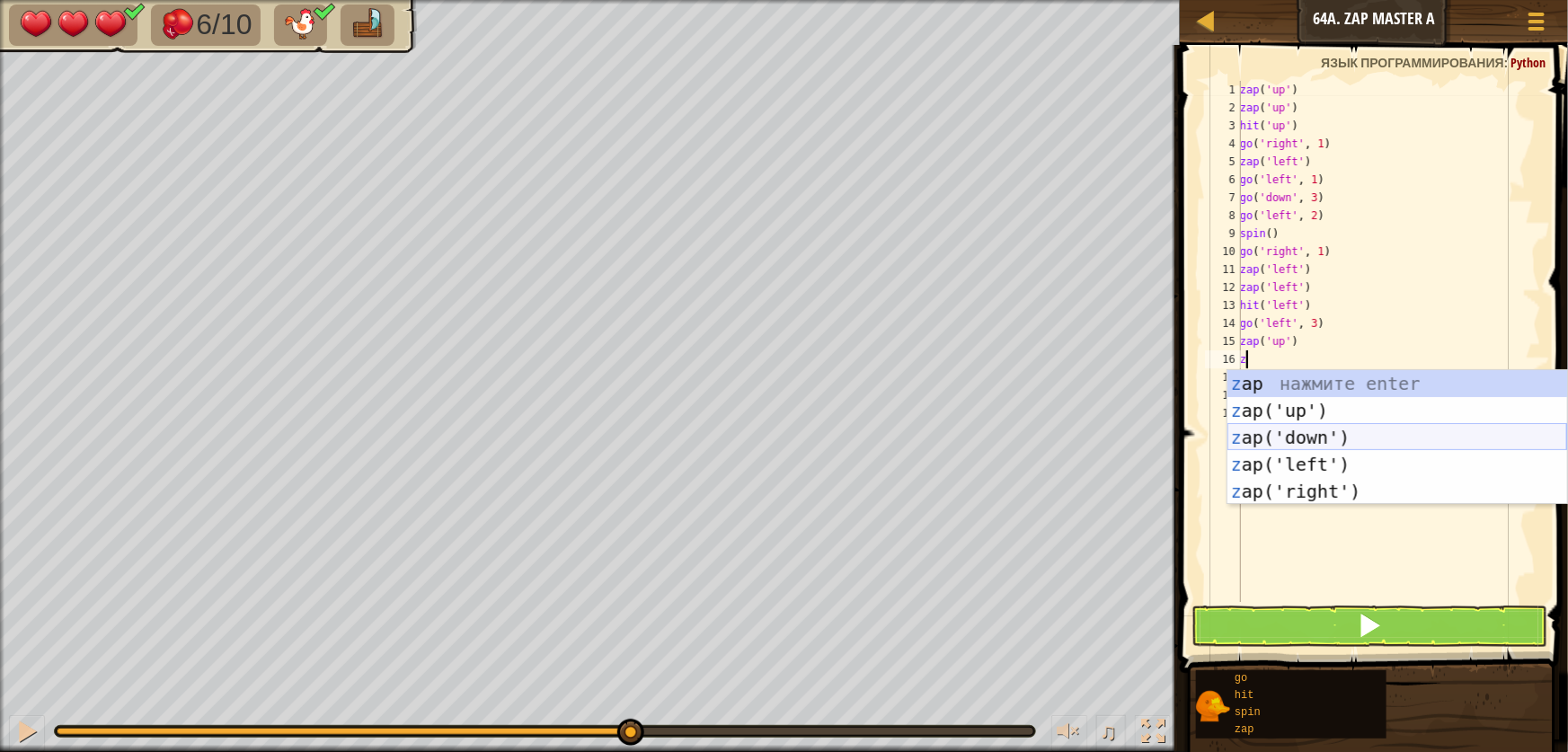
click at [1301, 432] on div "z ap нажмите enter z ap('up') нажмите enter z ap('down') нажмите enter z ap('le…" at bounding box center [1397, 464] width 340 height 189
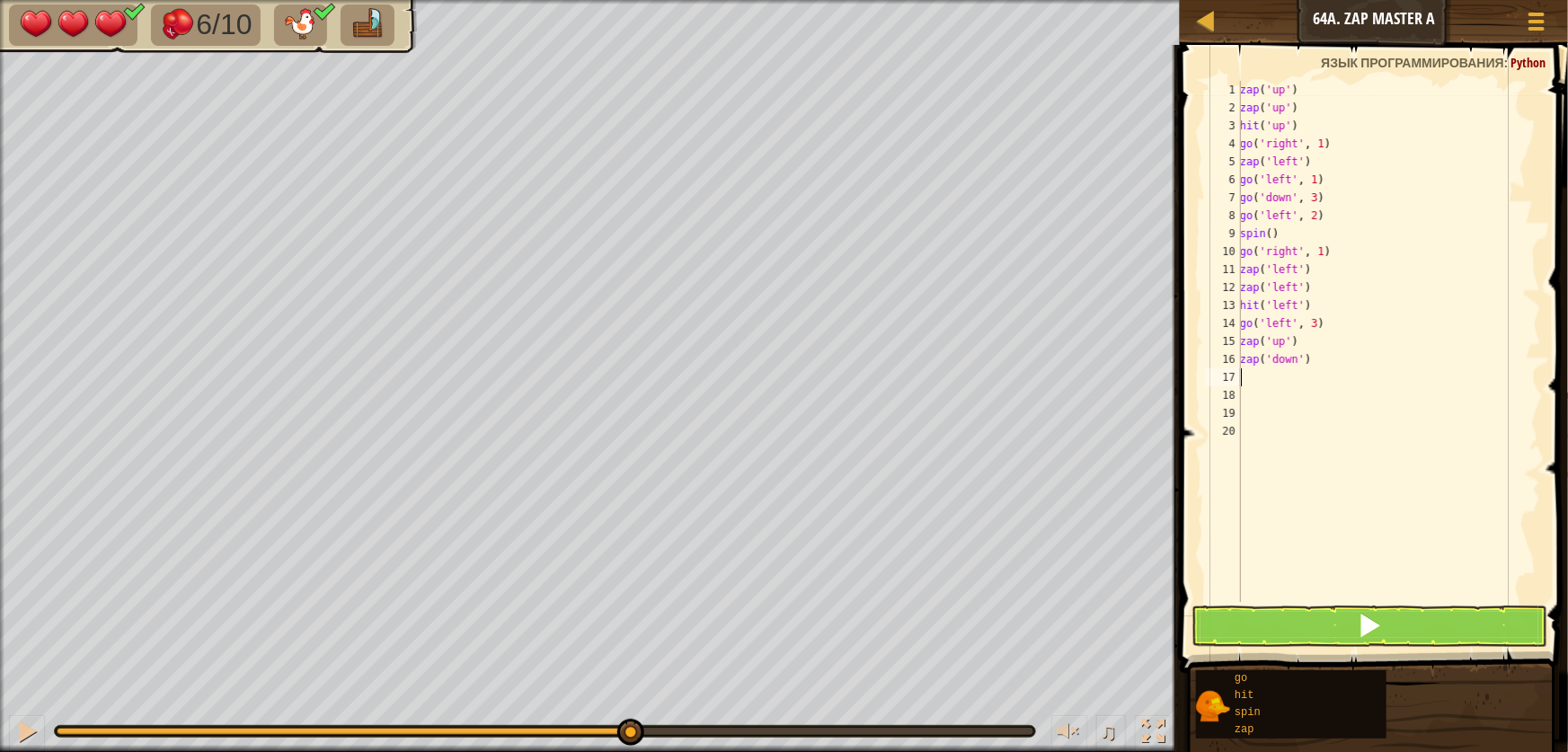
type textarea "z"
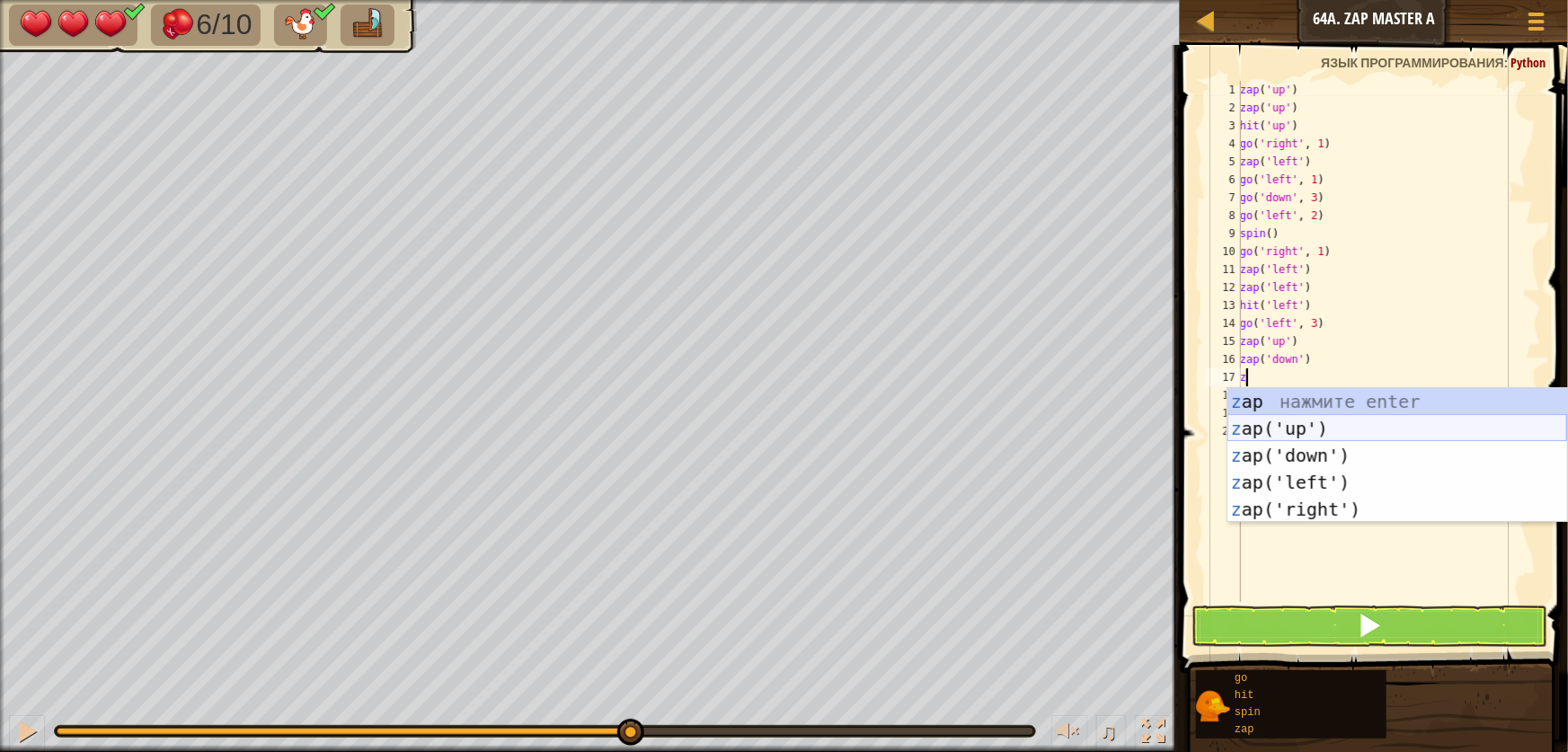
click at [1294, 419] on div "z ap нажмите enter z ap('up') нажмите enter z ap('down') нажмите enter z ap('le…" at bounding box center [1397, 482] width 340 height 189
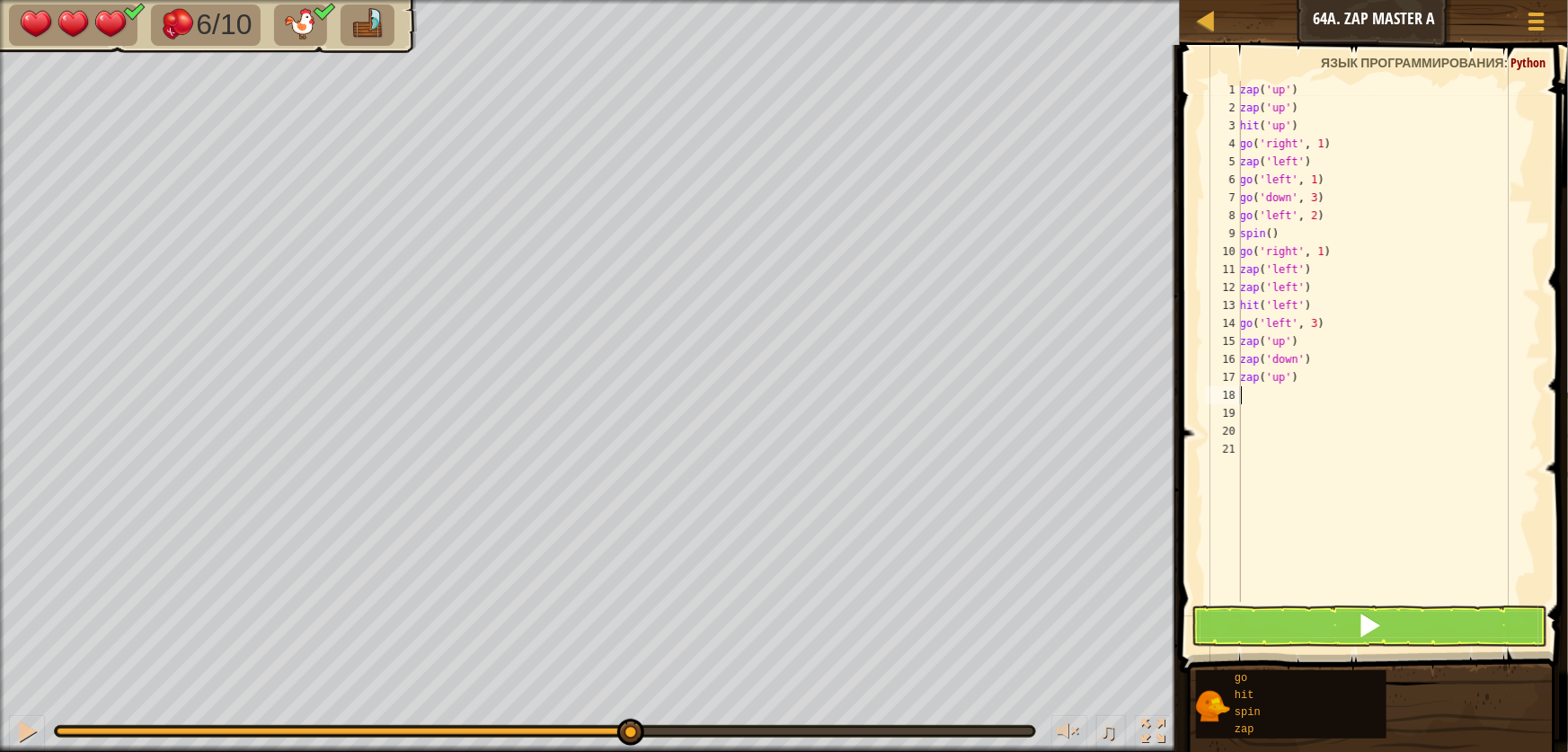
type textarea "z"
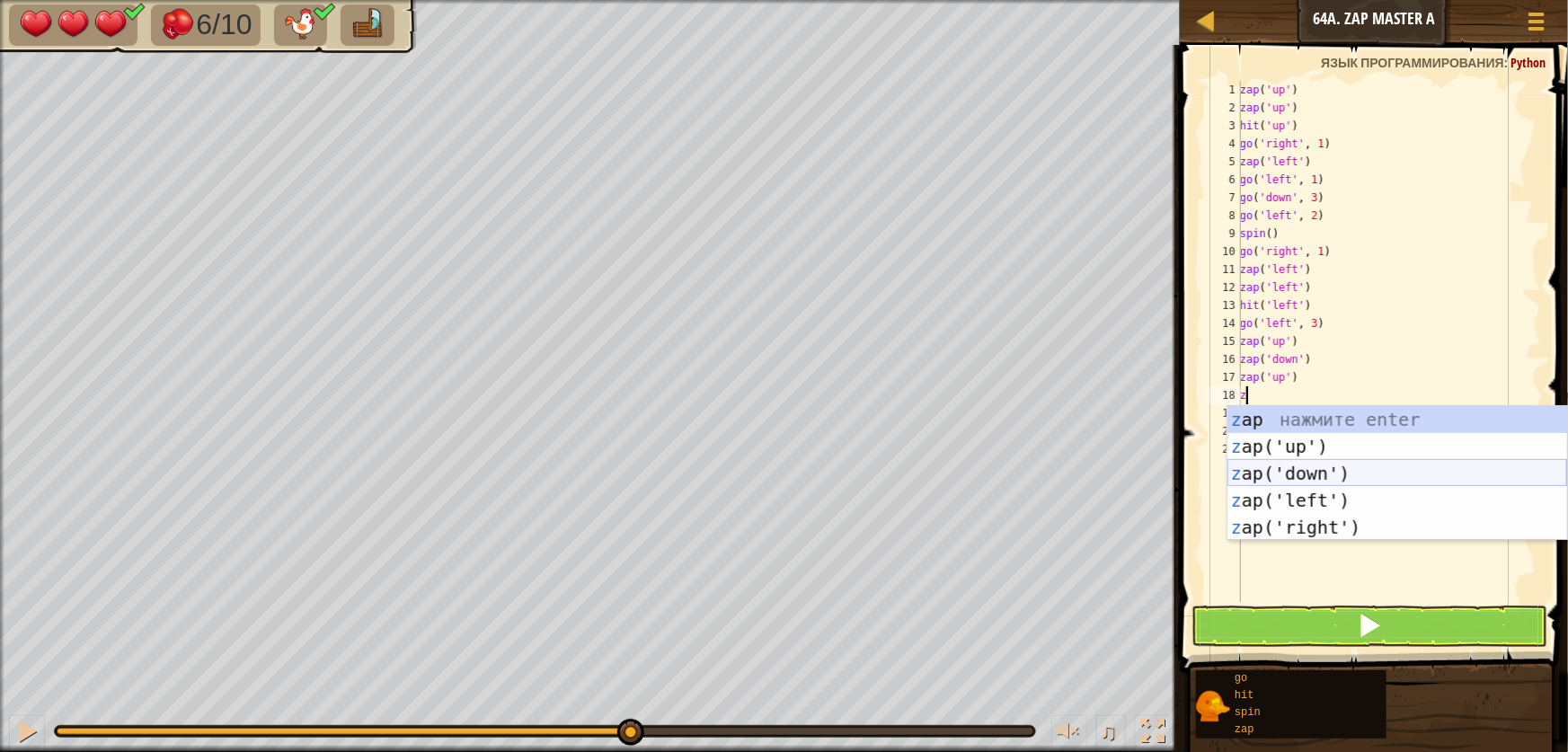
click at [1304, 476] on div "z ap нажмите enter z ap('up') нажмите enter z ap('down') нажмите enter z ap('le…" at bounding box center [1397, 501] width 340 height 189
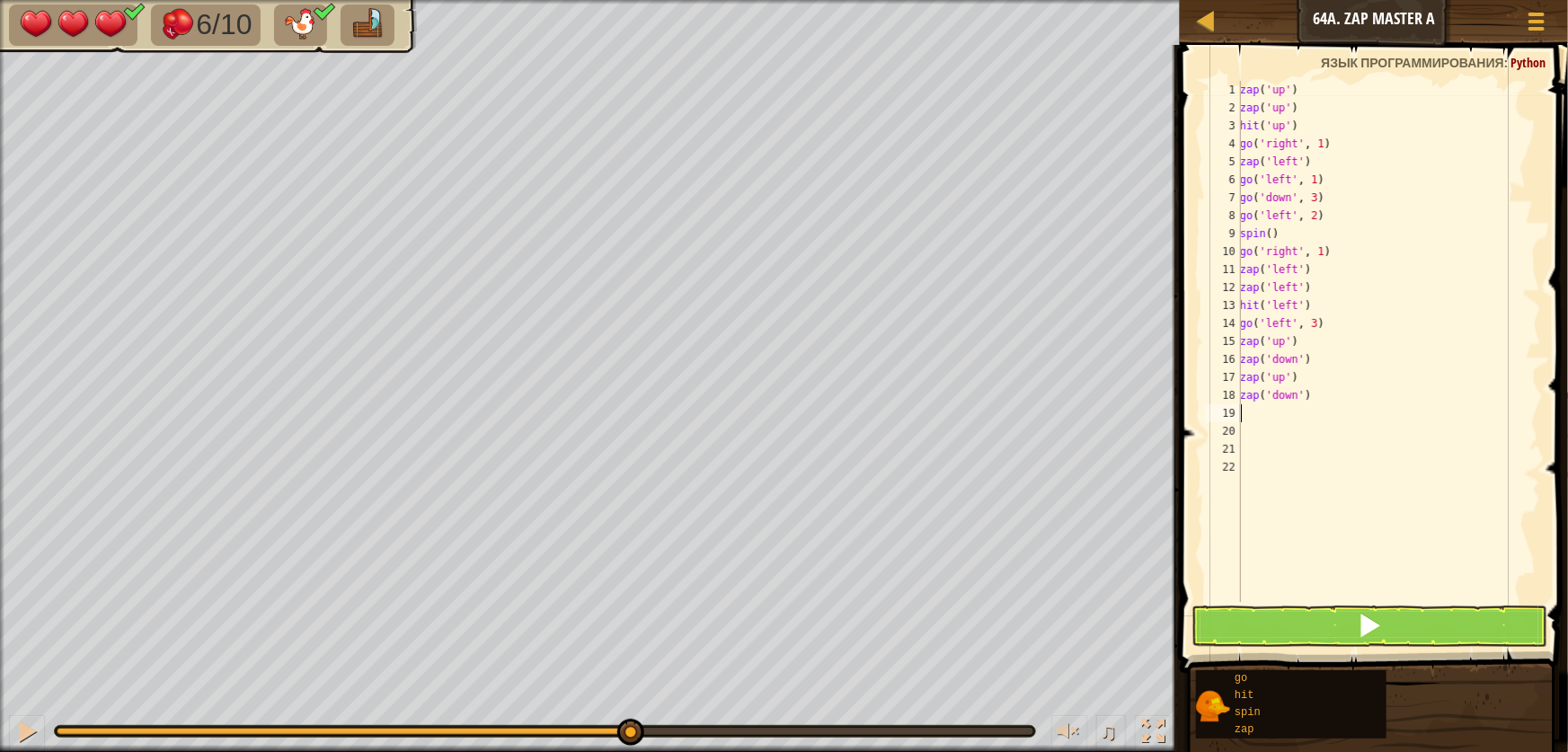
type textarea "g"
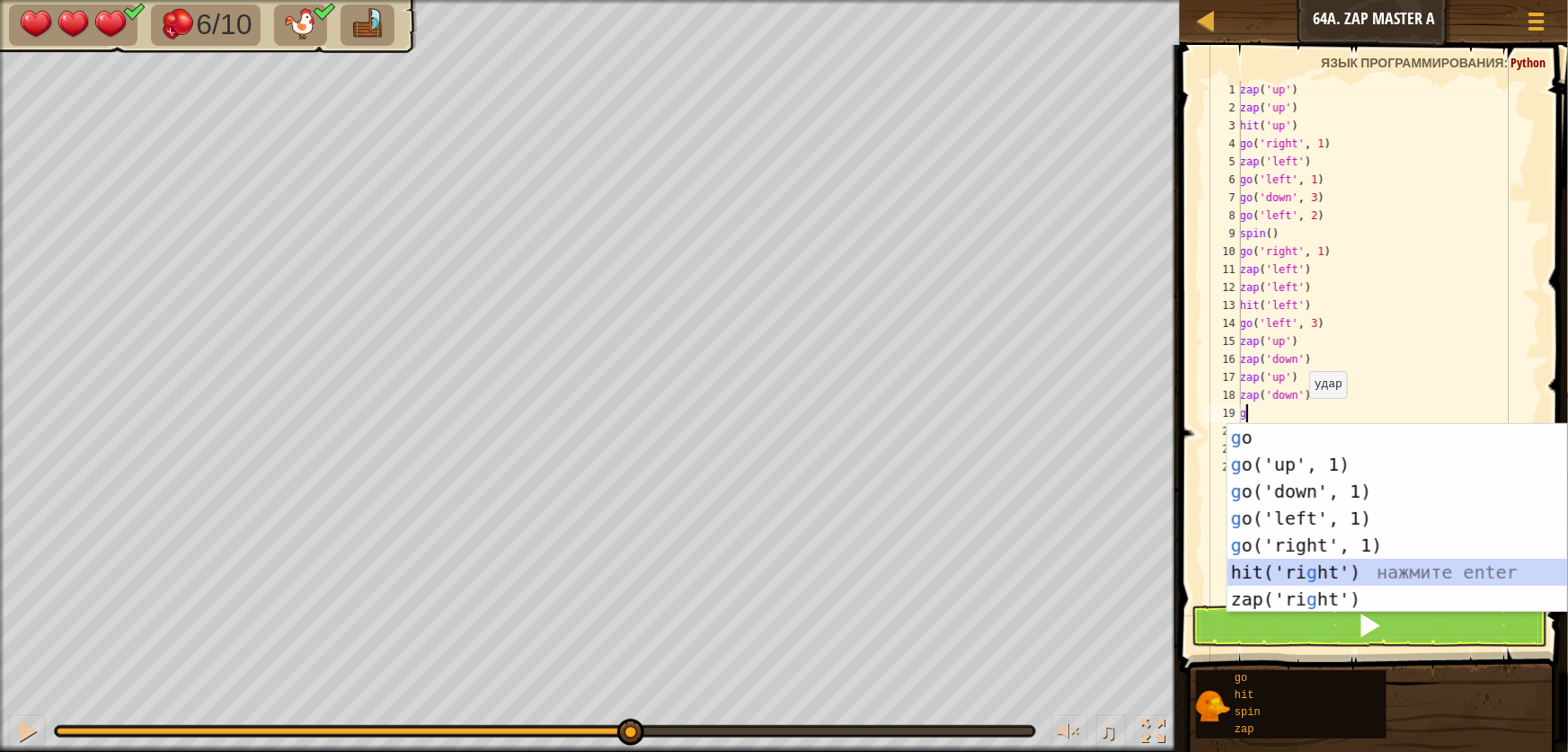
click at [1329, 577] on div "g o нажмите enter g o('up', 1) нажмите enter g o('down', 1) нажмите enter g o('…" at bounding box center [1397, 545] width 340 height 243
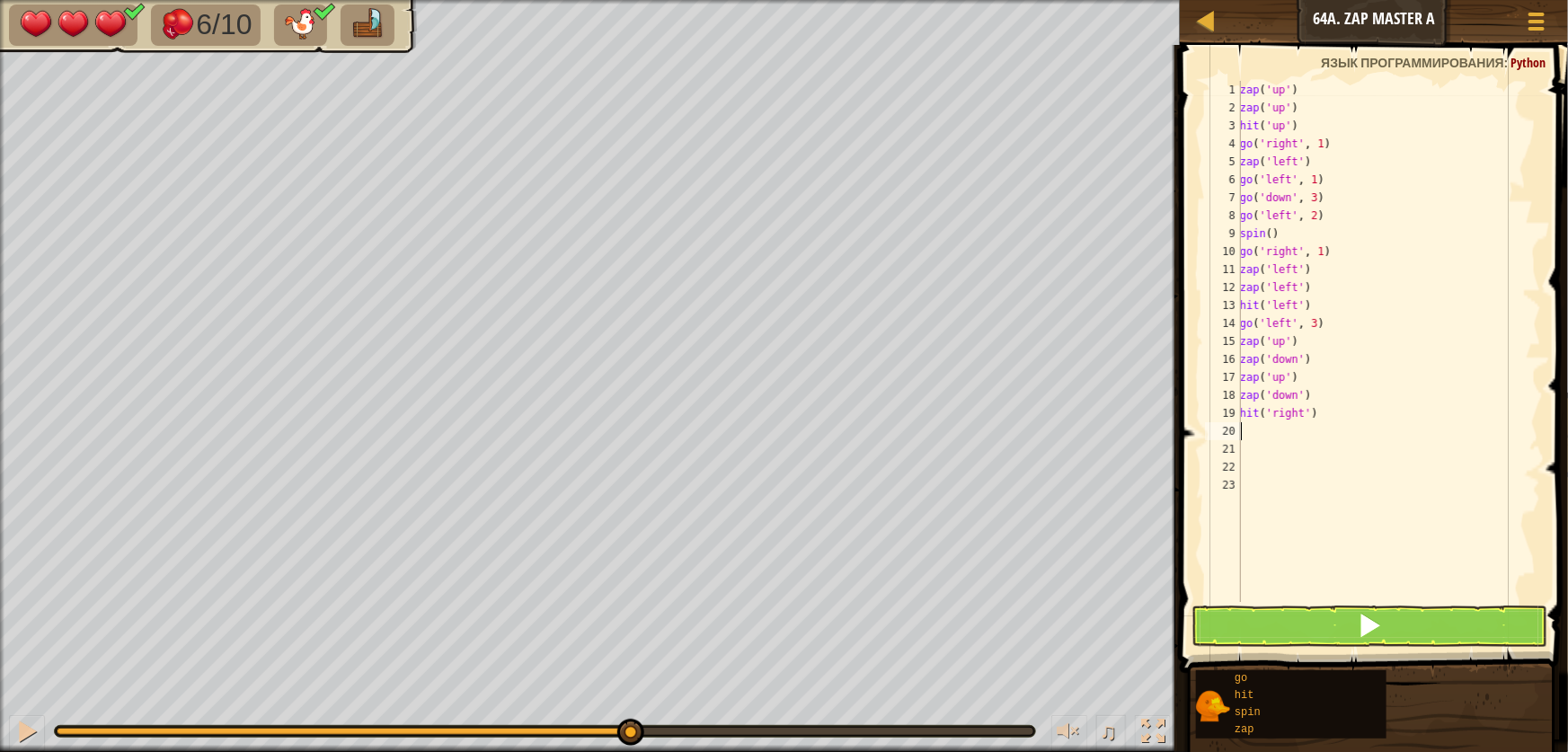
click at [1342, 425] on div "zap ( 'up' ) zap ( 'up' ) hit ( 'up' ) go ( 'right' , 1 ) zap ( 'left' ) go ( '…" at bounding box center [1389, 360] width 305 height 557
click at [1339, 417] on div "zap ( 'up' ) zap ( 'up' ) hit ( 'up' ) go ( 'right' , 1 ) zap ( 'left' ) go ( '…" at bounding box center [1389, 360] width 305 height 557
type textarea "h"
type textarea "g"
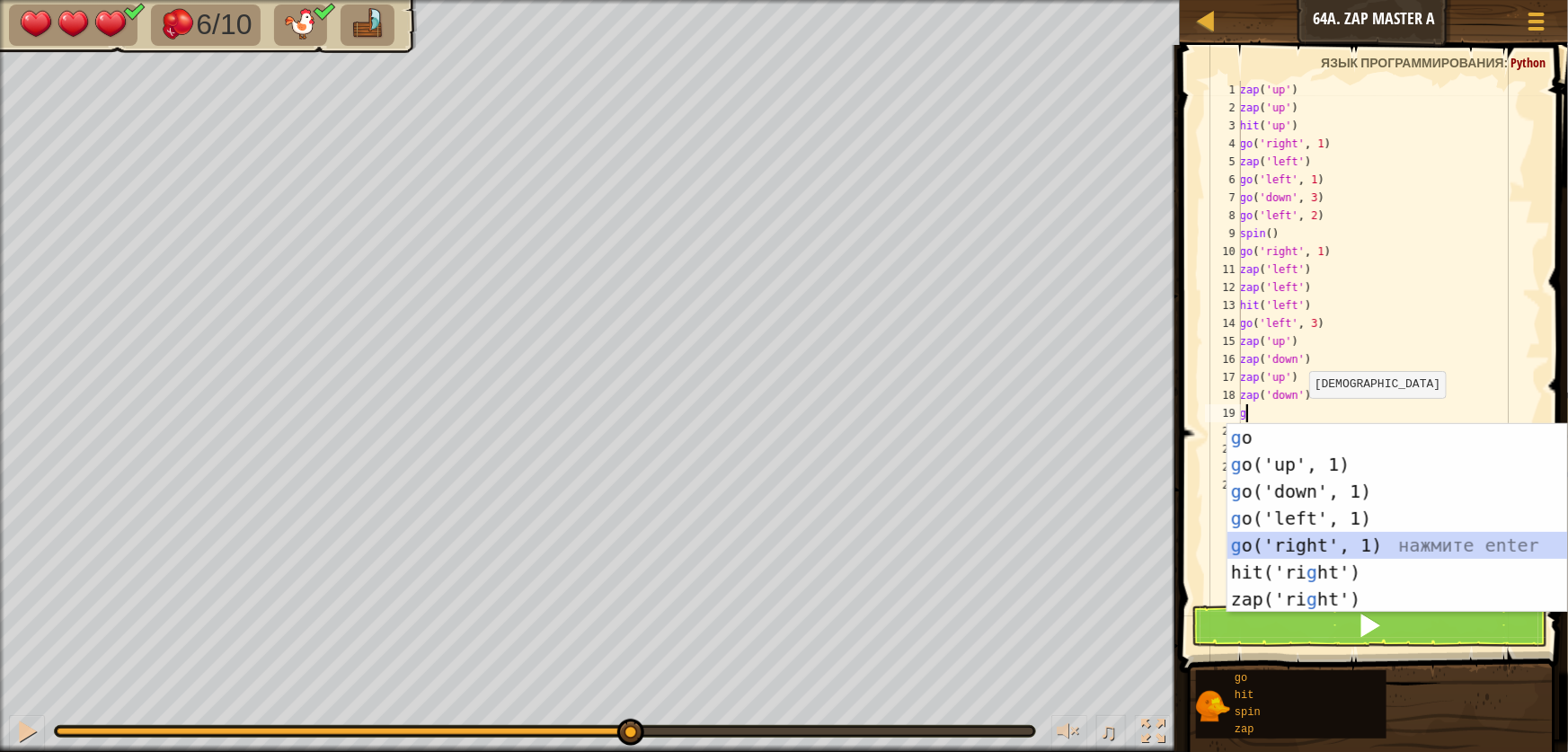
click at [1311, 542] on div "g o нажмите enter g o('up', 1) нажмите enter g o('down', 1) нажмите enter g o('…" at bounding box center [1397, 545] width 340 height 243
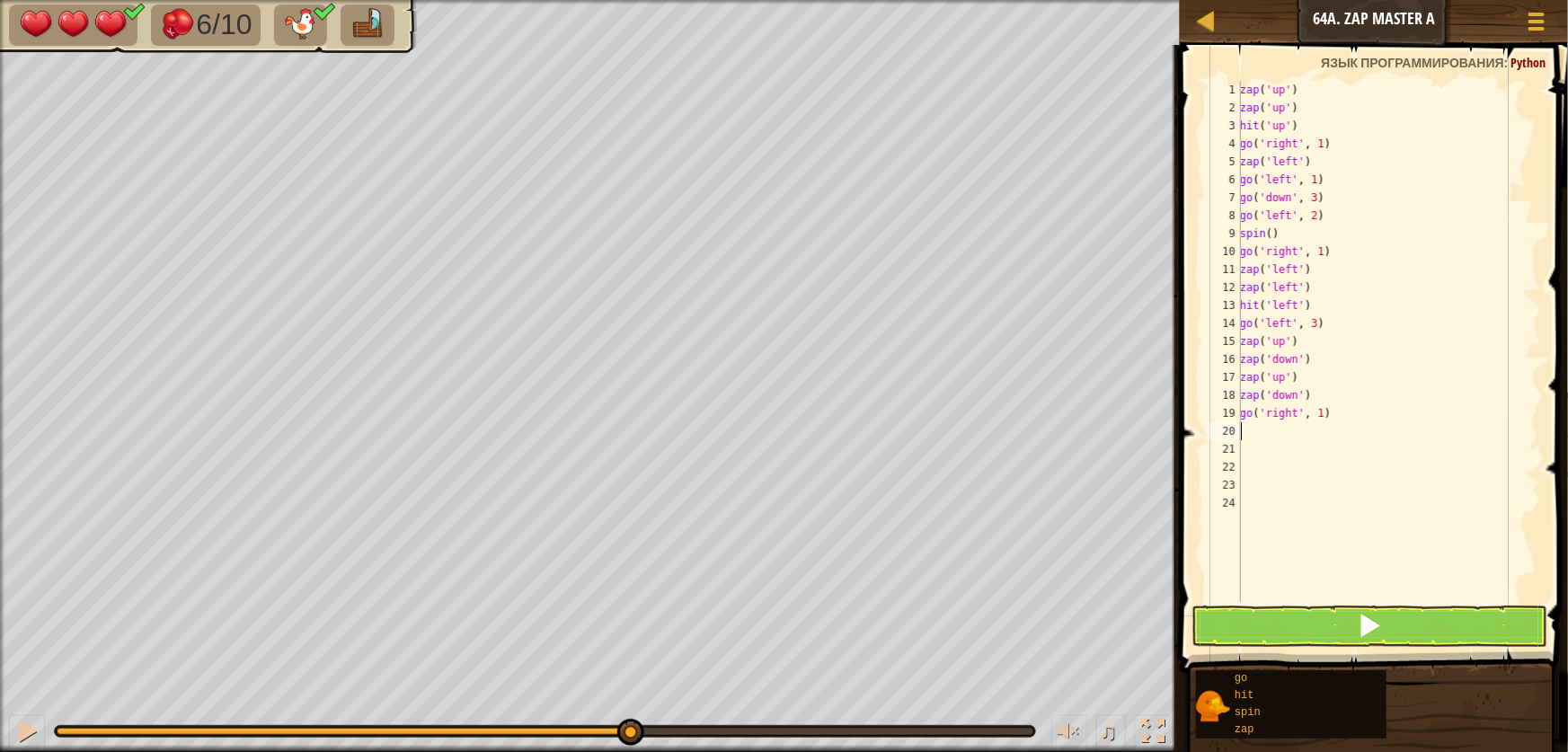
type textarea "z"
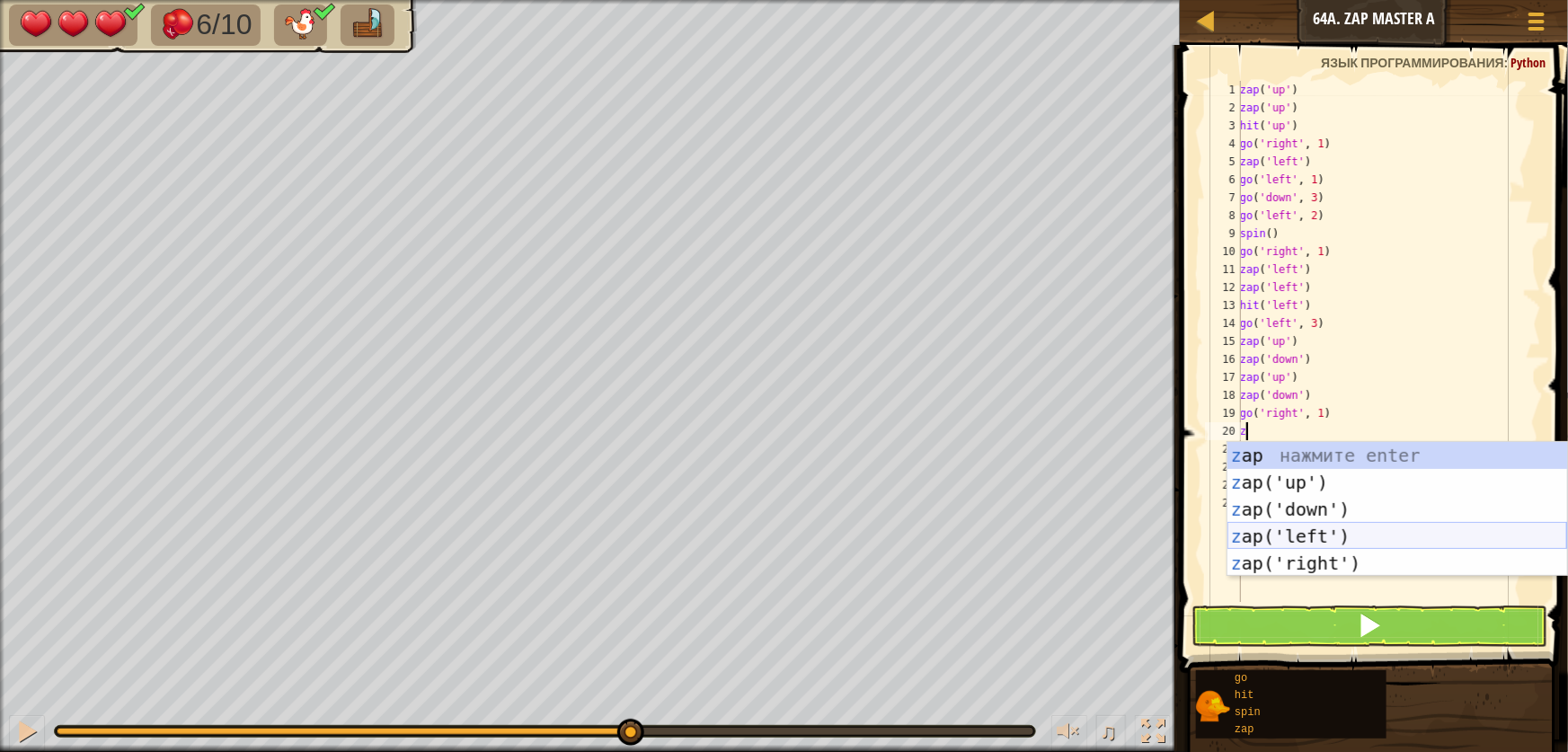
click at [1314, 537] on div "z ap нажмите enter z ap('up') нажмите enter z ap('down') нажмите enter z ap('le…" at bounding box center [1397, 536] width 340 height 189
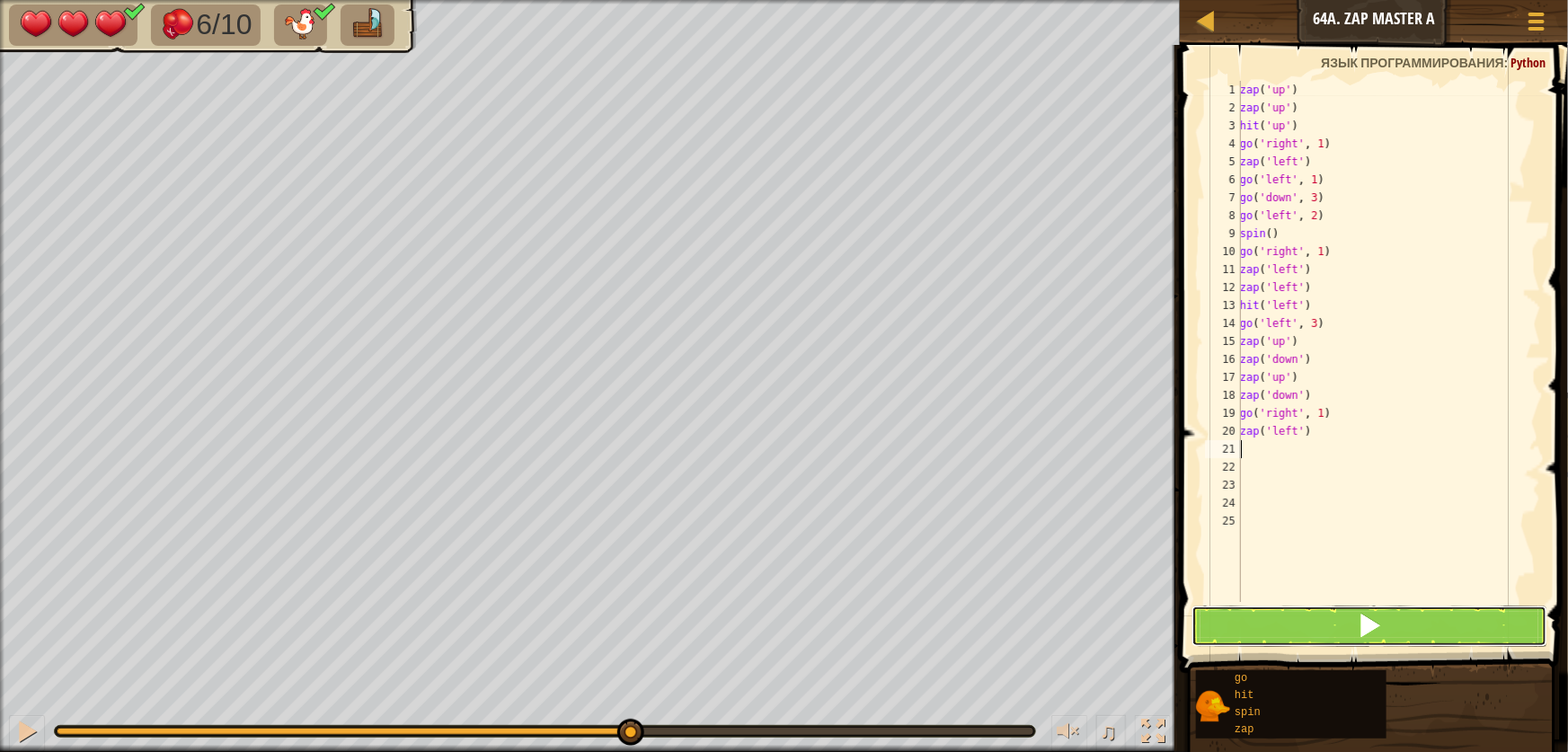
click at [1332, 640] on button at bounding box center [1370, 626] width 356 height 41
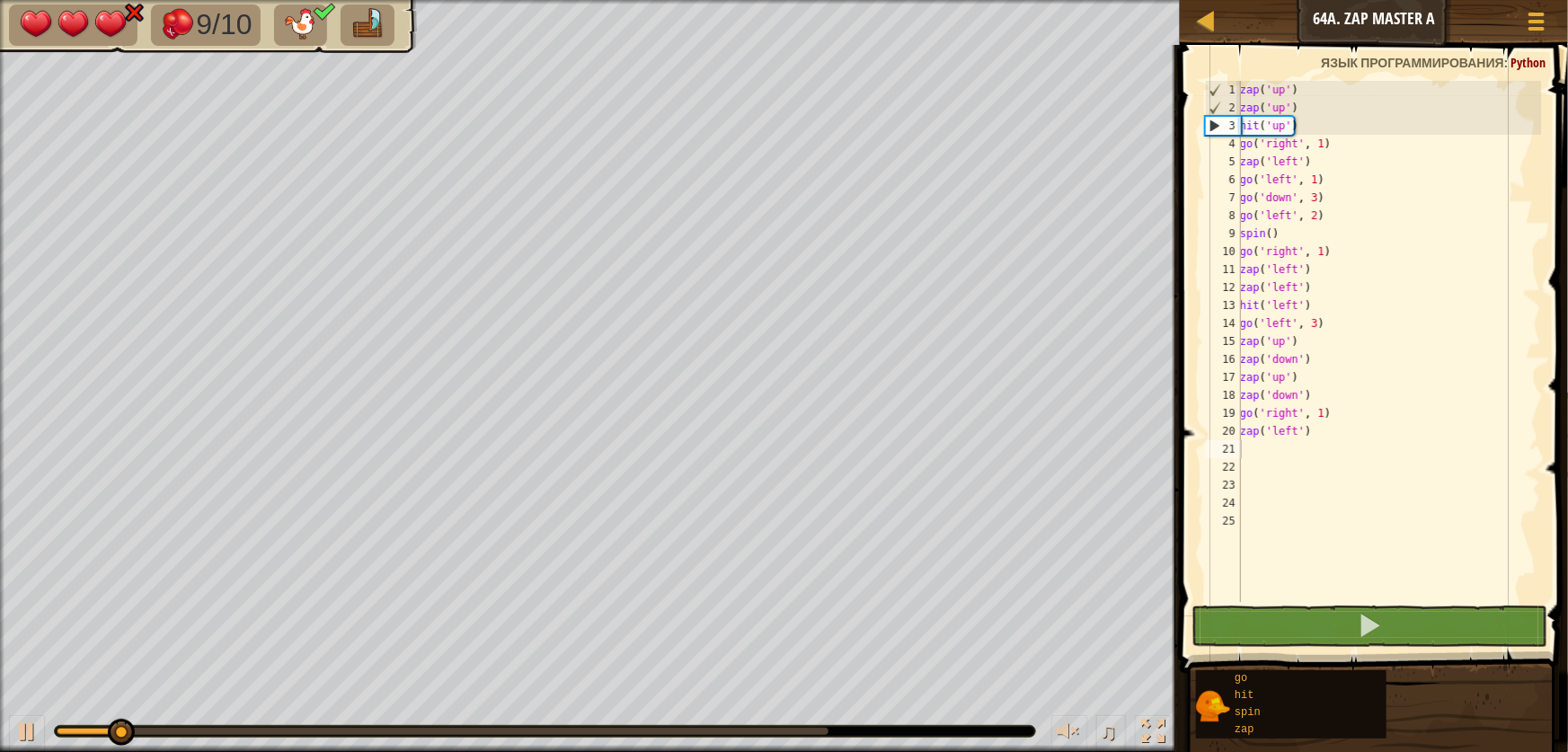
click at [729, 724] on div "♫" at bounding box center [590, 726] width 1180 height 54
click at [731, 729] on div at bounding box center [442, 732] width 772 height 7
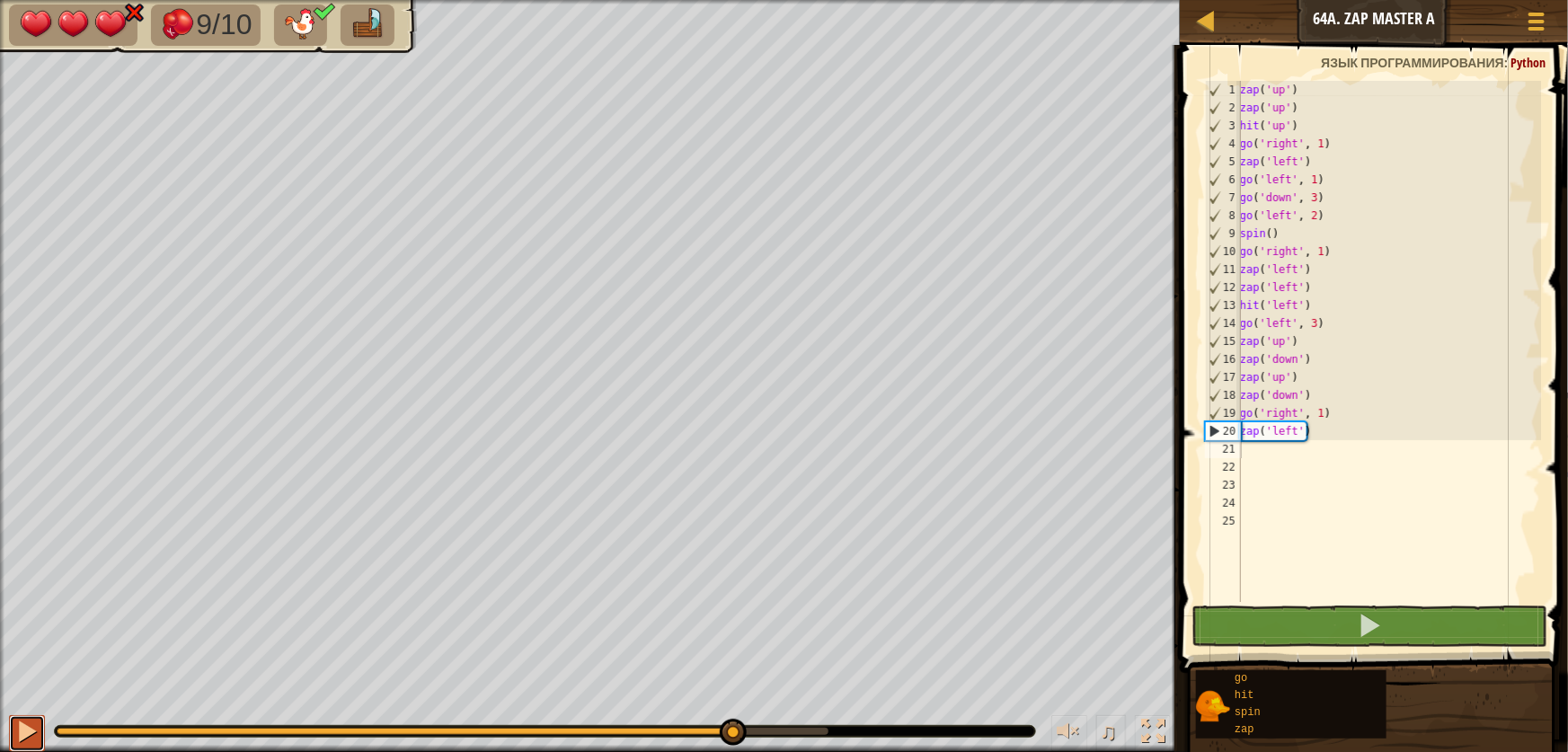
click at [26, 723] on div at bounding box center [27, 732] width 24 height 24
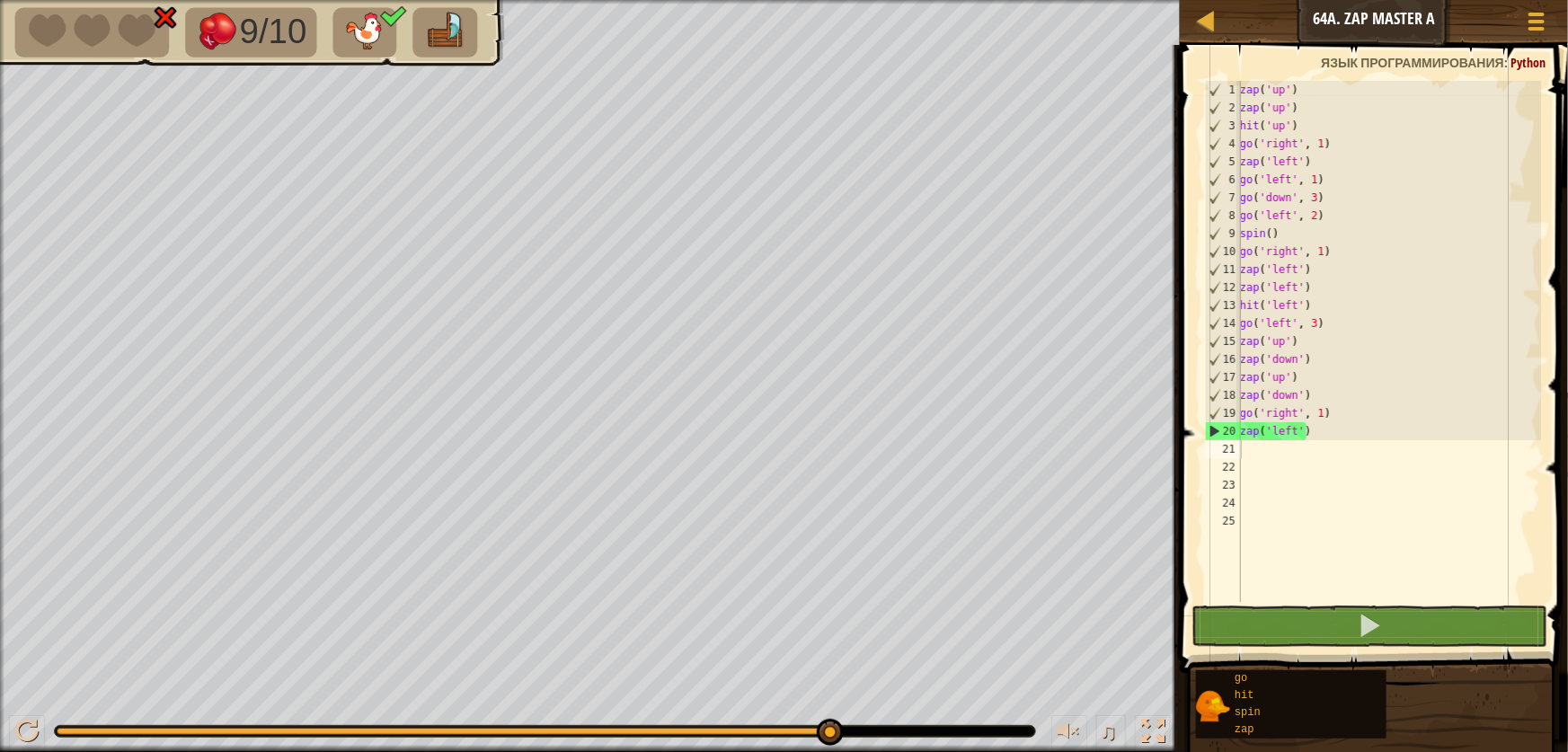
click at [562, 726] on div at bounding box center [544, 732] width 982 height 13
click at [558, 736] on div at bounding box center [544, 732] width 980 height 11
drag, startPoint x: 558, startPoint y: 736, endPoint x: 608, endPoint y: 726, distance: 51.0
click at [608, 726] on div at bounding box center [544, 732] width 980 height 11
click at [605, 728] on div at bounding box center [544, 732] width 980 height 11
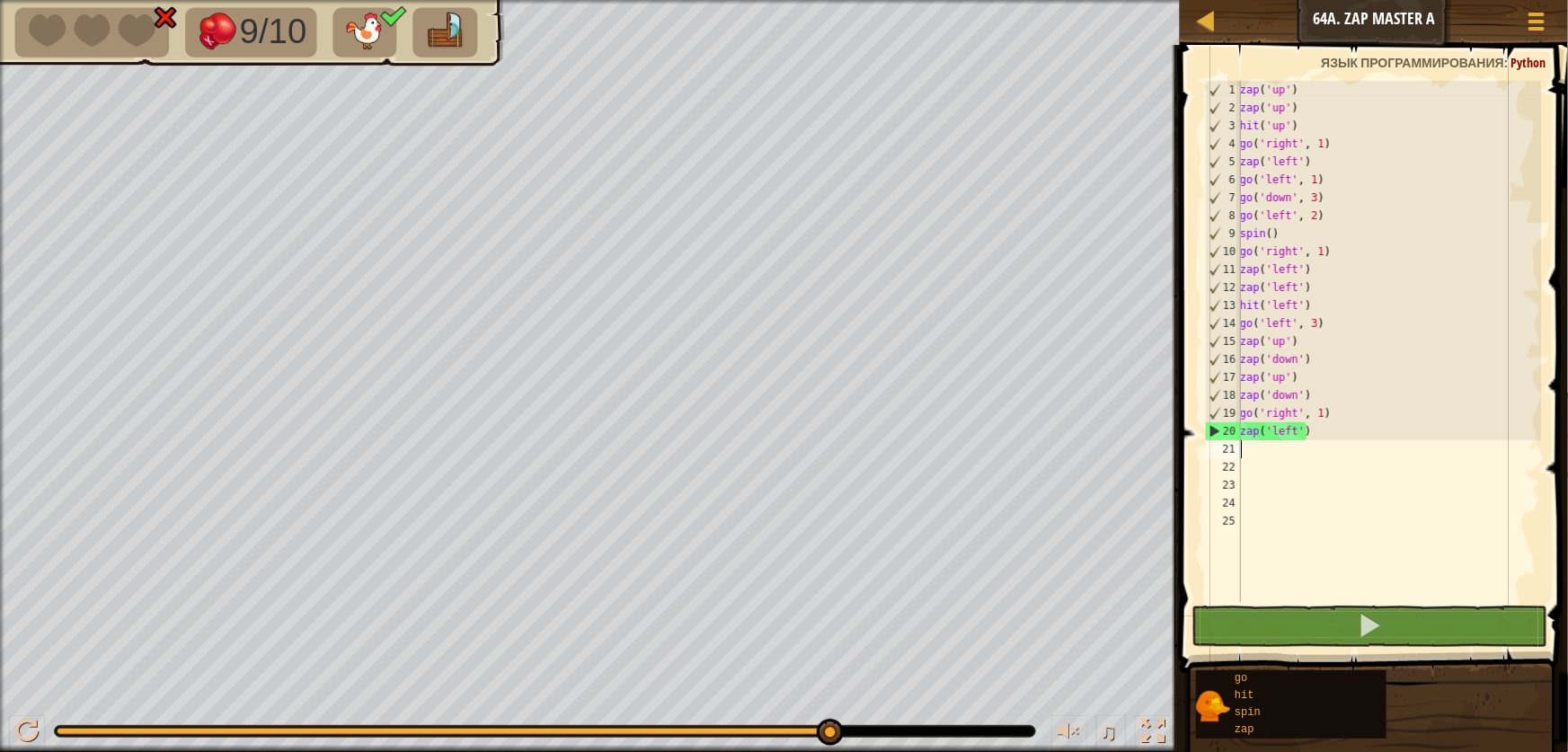
click at [605, 728] on div at bounding box center [442, 732] width 772 height 7
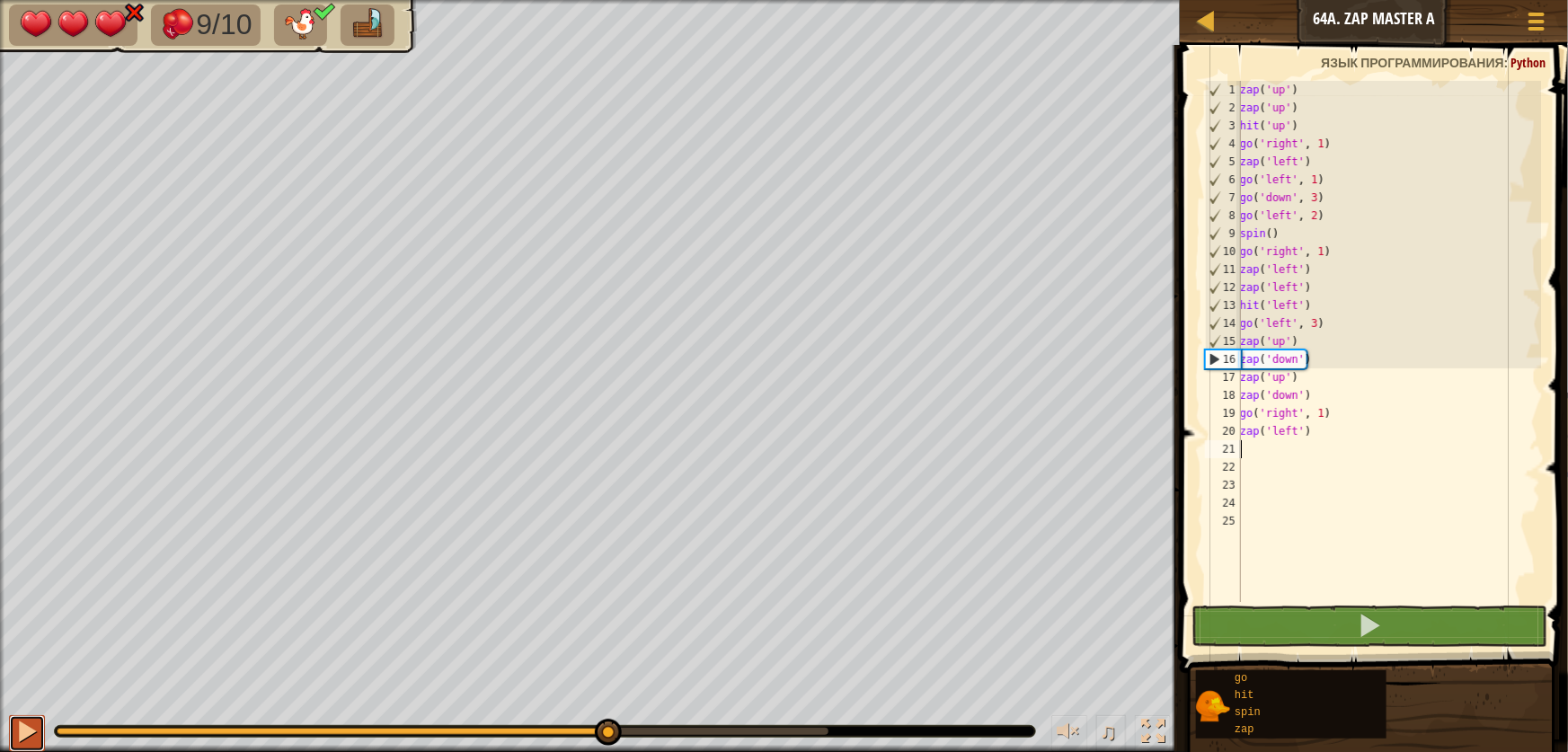
click at [20, 723] on div at bounding box center [27, 732] width 24 height 24
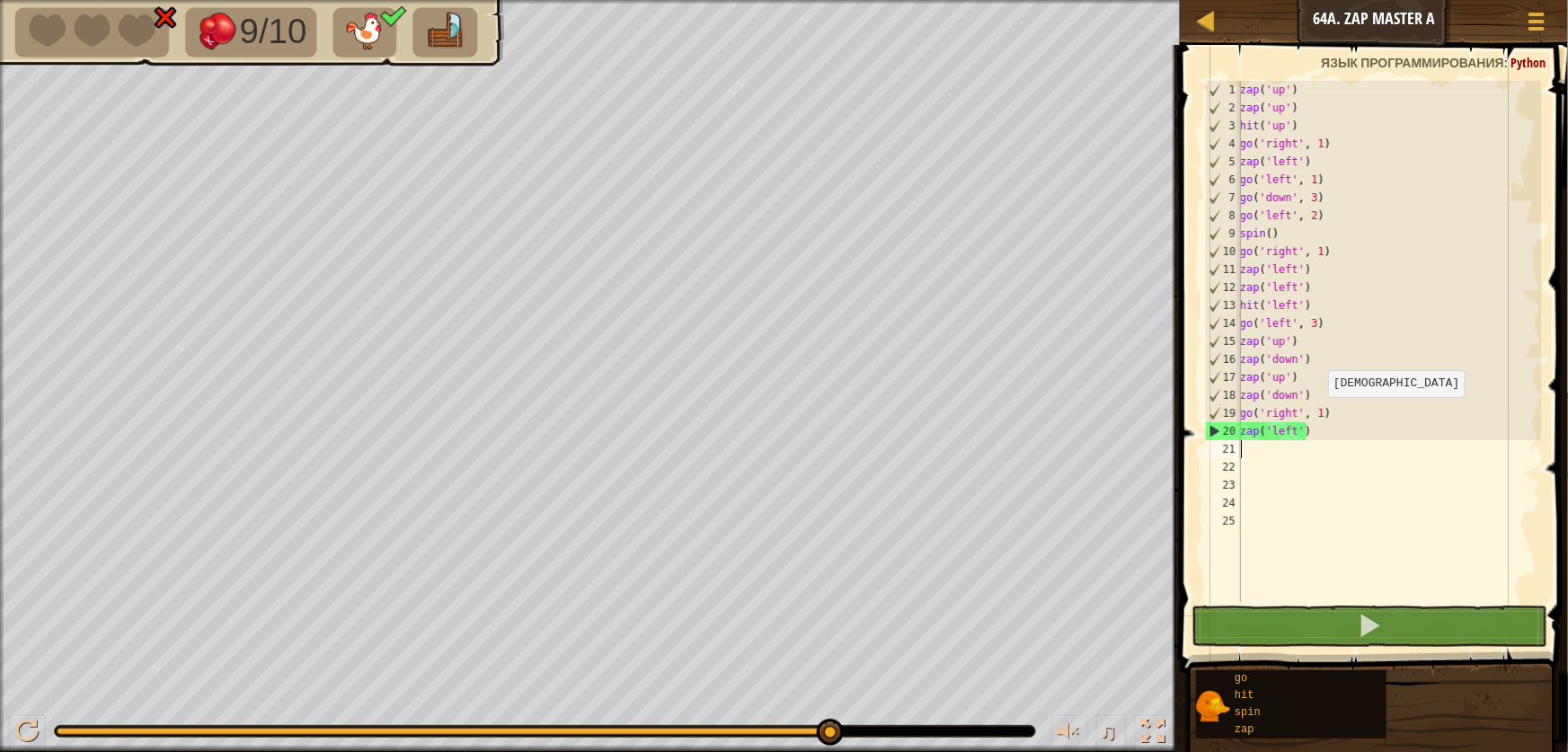
click at [1320, 416] on div "zap ( 'up' ) zap ( 'up' ) hit ( 'up' ) go ( 'right' , 1 ) zap ( 'left' ) go ( '…" at bounding box center [1389, 360] width 305 height 557
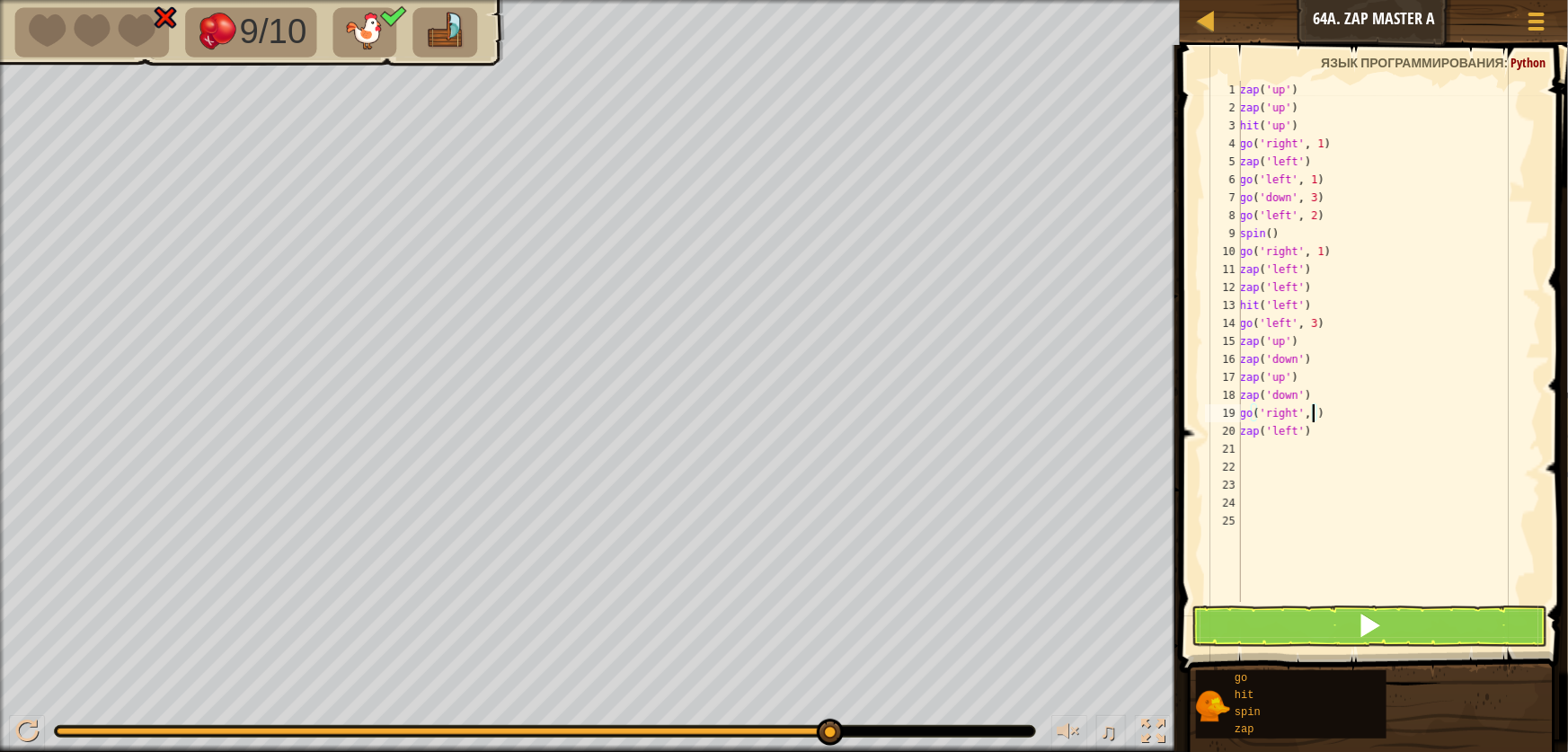
scroll to position [8, 5]
click at [1304, 620] on button at bounding box center [1370, 626] width 356 height 41
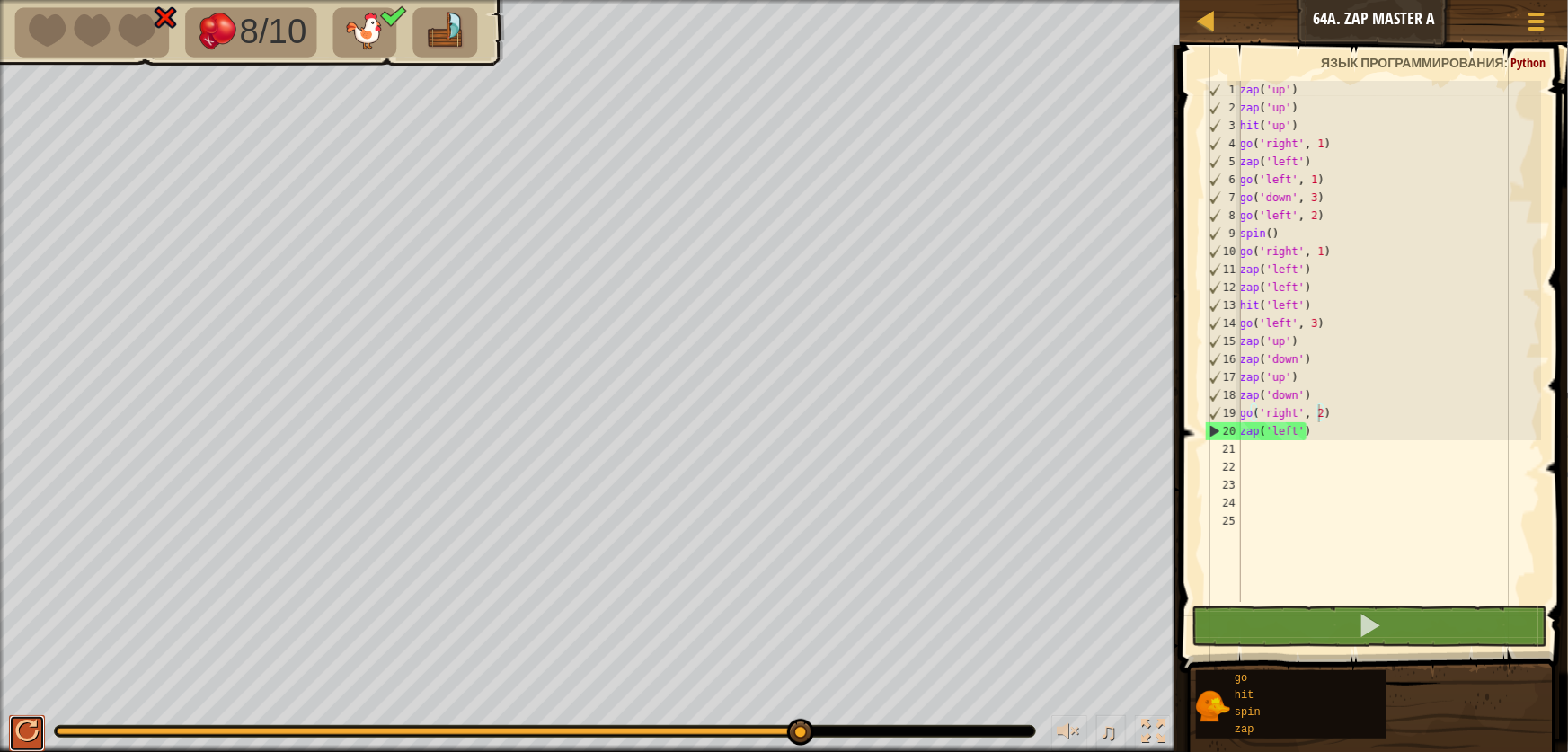
click at [37, 726] on div at bounding box center [27, 732] width 24 height 24
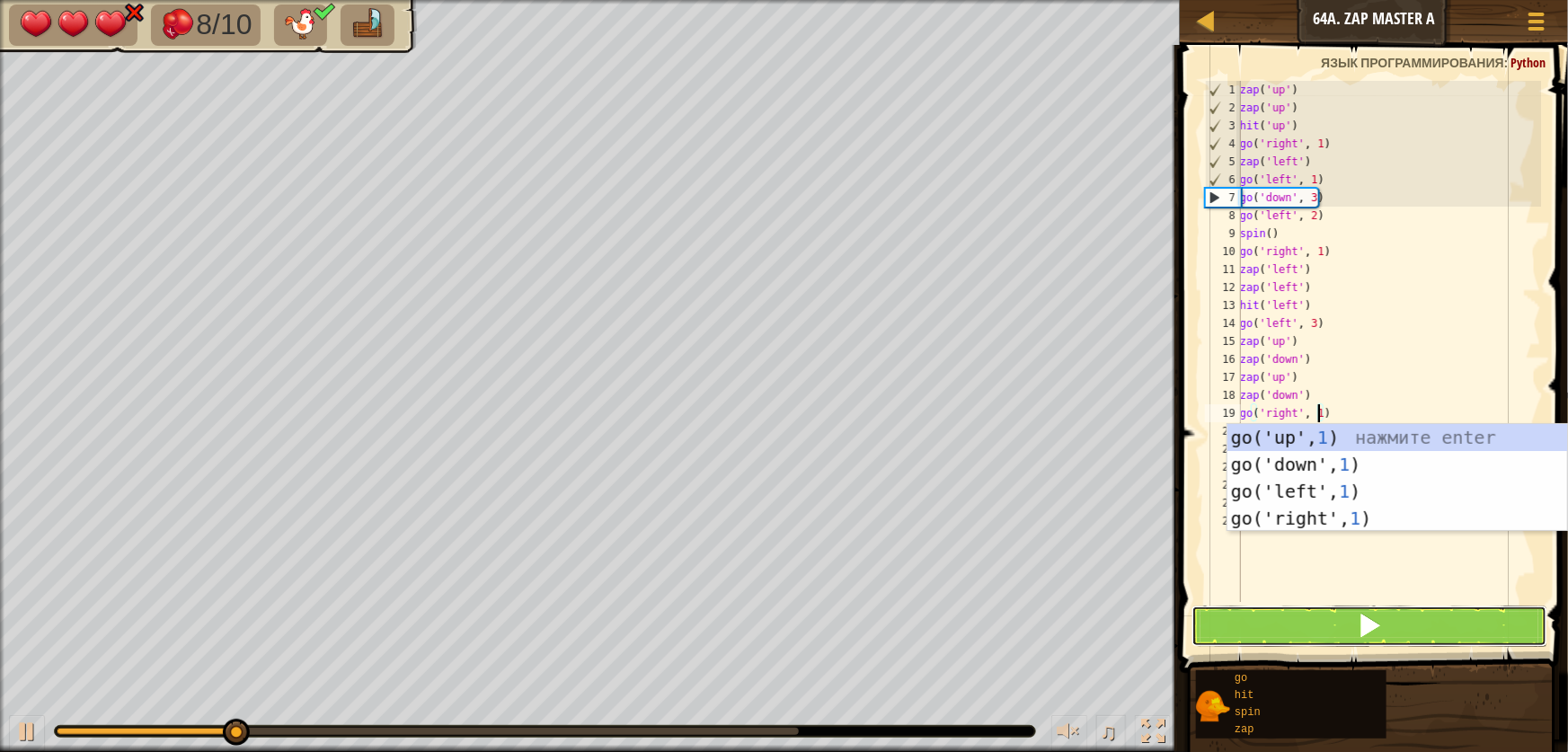
click at [1325, 630] on button at bounding box center [1370, 626] width 356 height 41
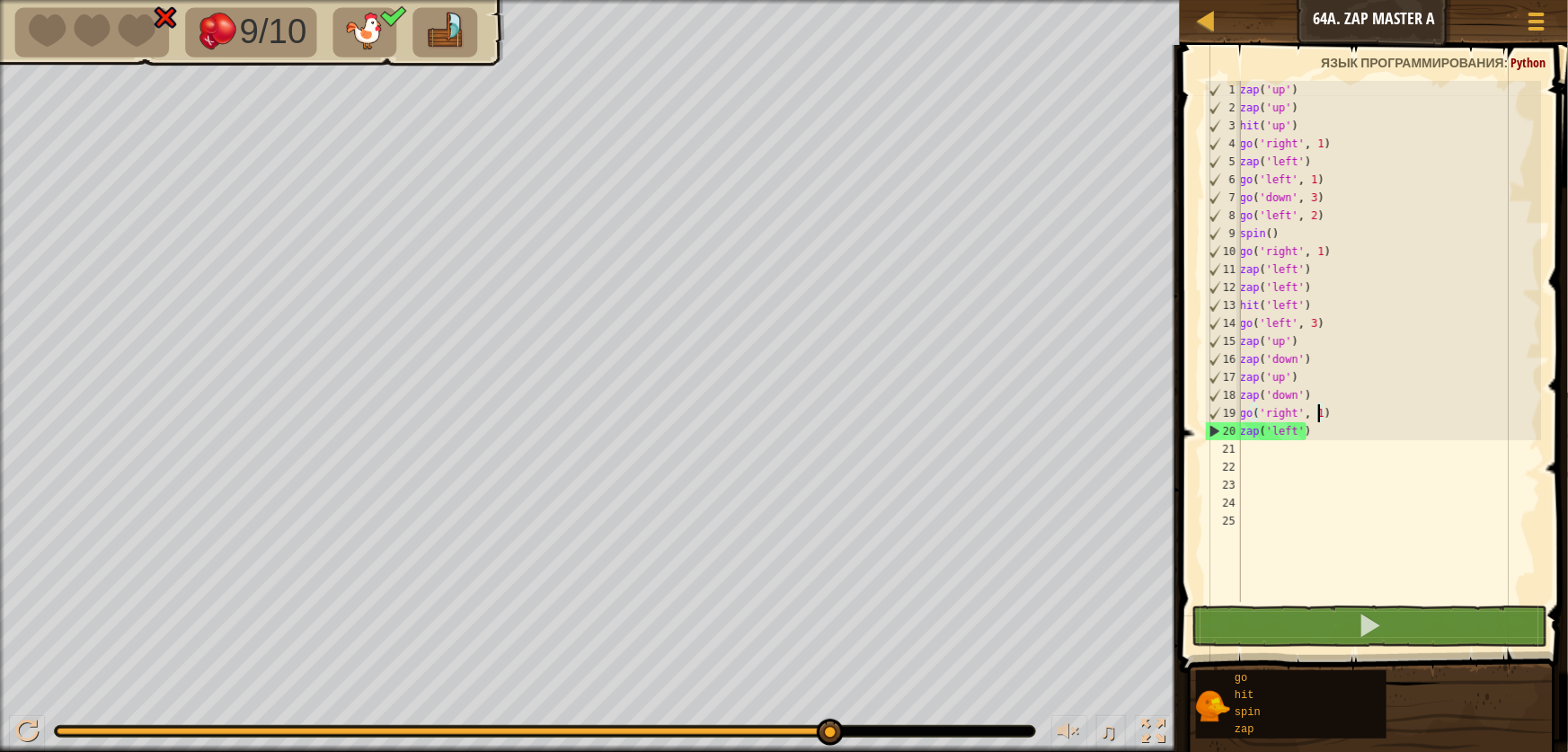
click at [1348, 361] on div "zap ( 'up' ) zap ( 'up' ) hit ( 'up' ) go ( 'right' , 1 ) zap ( 'left' ) go ( '…" at bounding box center [1389, 360] width 305 height 557
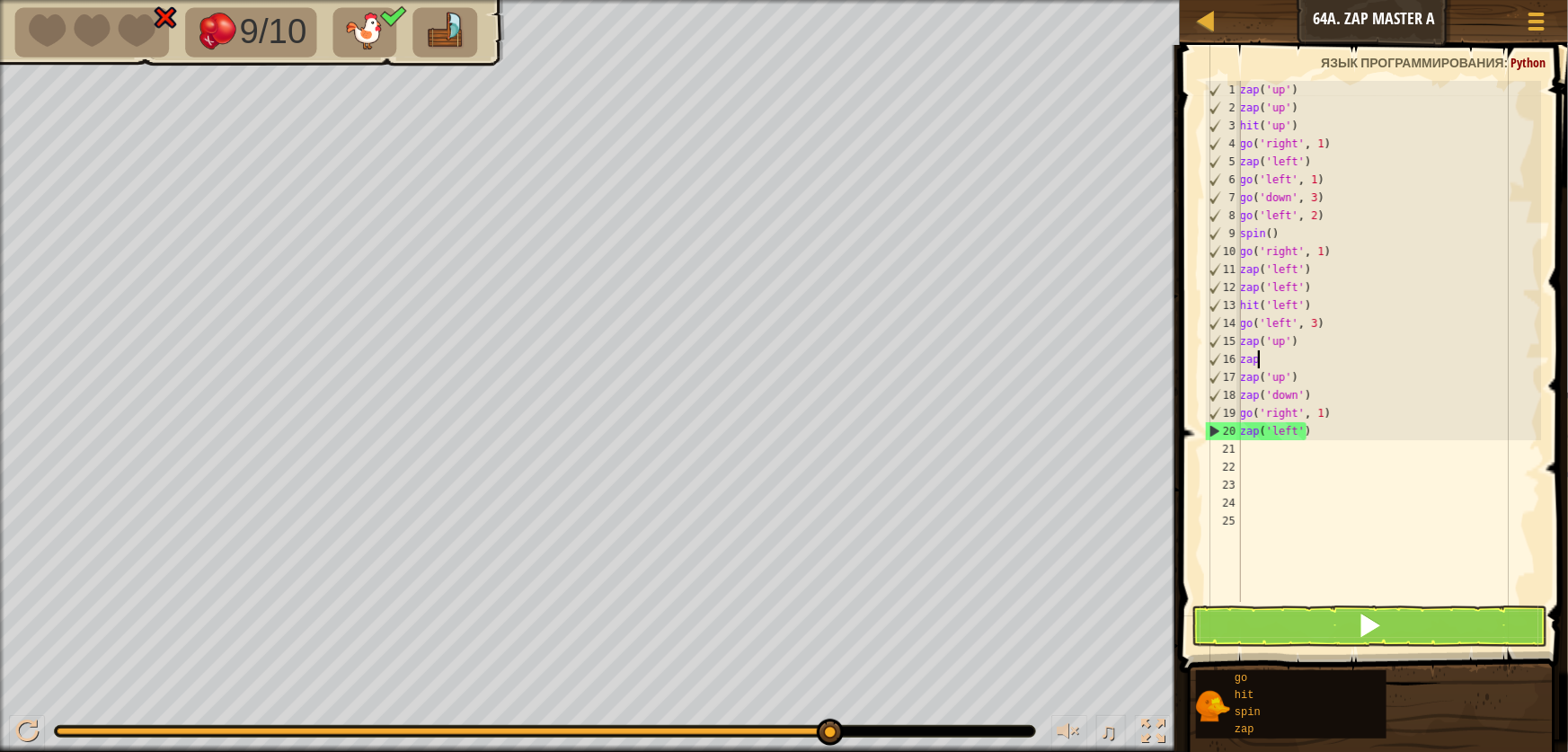
scroll to position [8, 0]
type textarea "z"
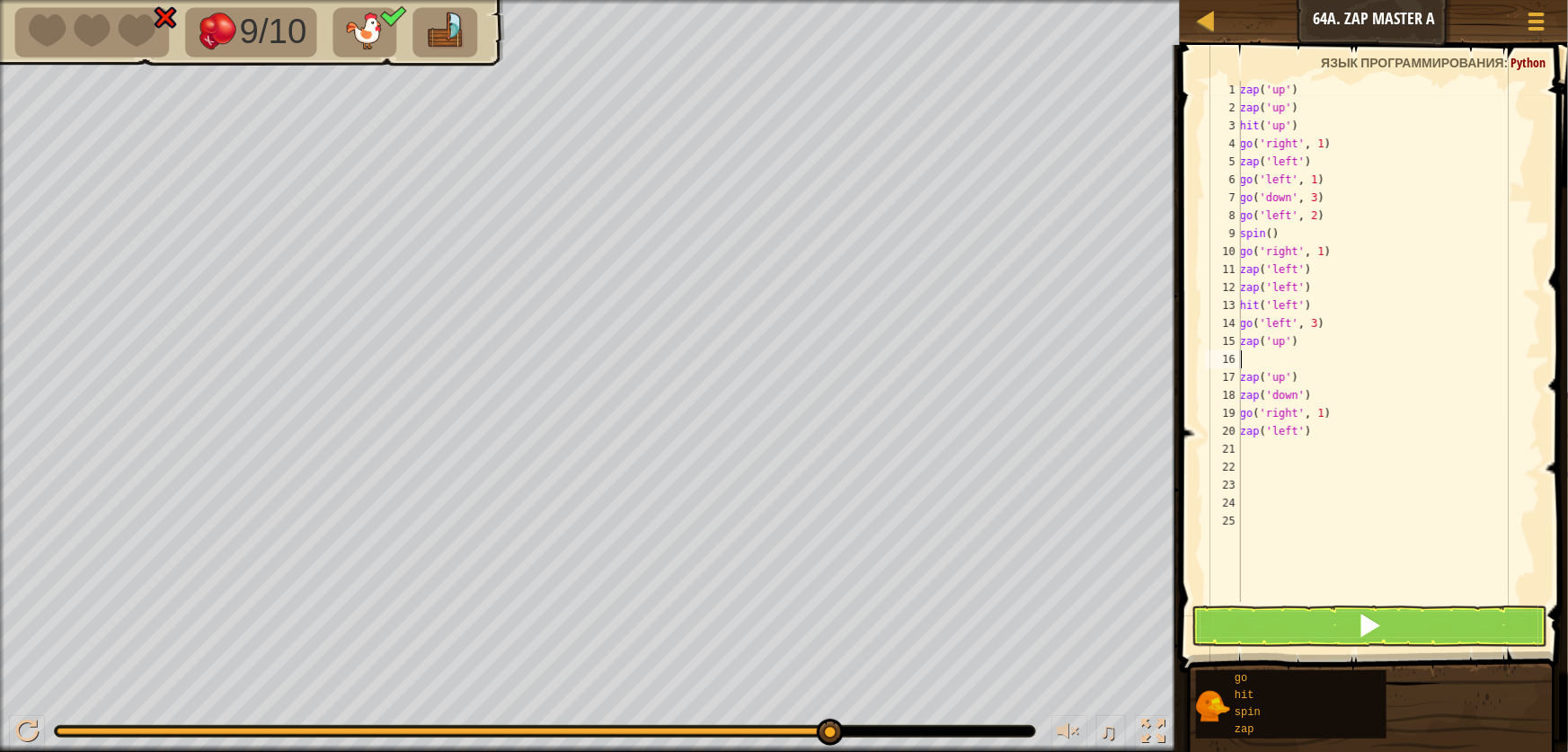
click at [1312, 355] on div "zap ( 'up' ) zap ( 'up' ) hit ( 'up' ) go ( 'right' , 1 ) zap ( 'left' ) go ( '…" at bounding box center [1389, 360] width 305 height 557
click at [1312, 353] on div "zap ( 'up' ) zap ( 'up' ) hit ( 'up' ) go ( 'right' , 1 ) zap ( 'left' ) go ( '…" at bounding box center [1389, 360] width 305 height 557
click at [1303, 344] on div "zap ( 'up' ) zap ( 'up' ) hit ( 'up' ) go ( 'right' , 1 ) zap ( 'left' ) go ( '…" at bounding box center [1389, 360] width 305 height 557
type textarea "z"
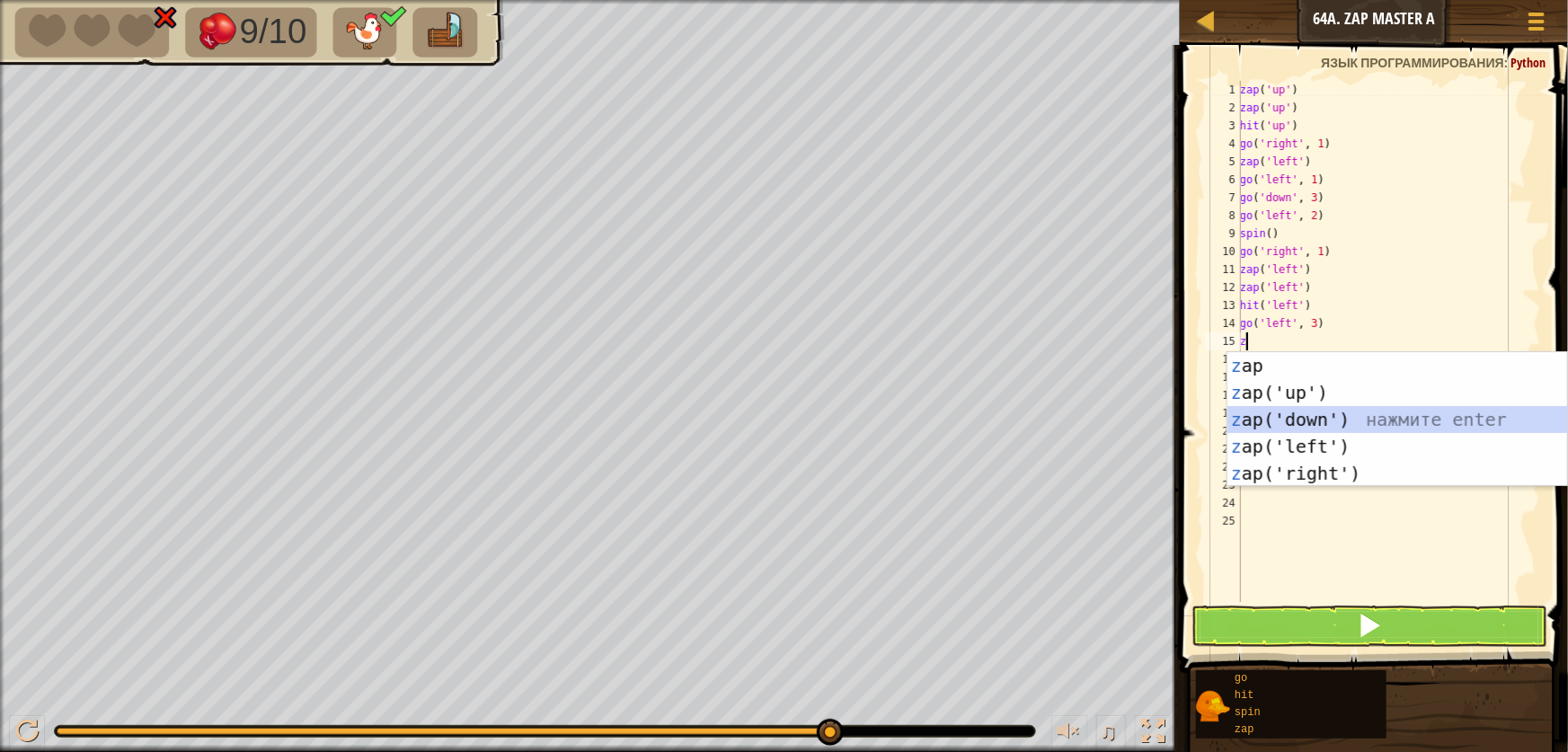
click at [1318, 422] on div "z ap нажмите enter z ap('up') нажмите enter z ap('down') нажмите enter z ap('le…" at bounding box center [1397, 447] width 340 height 189
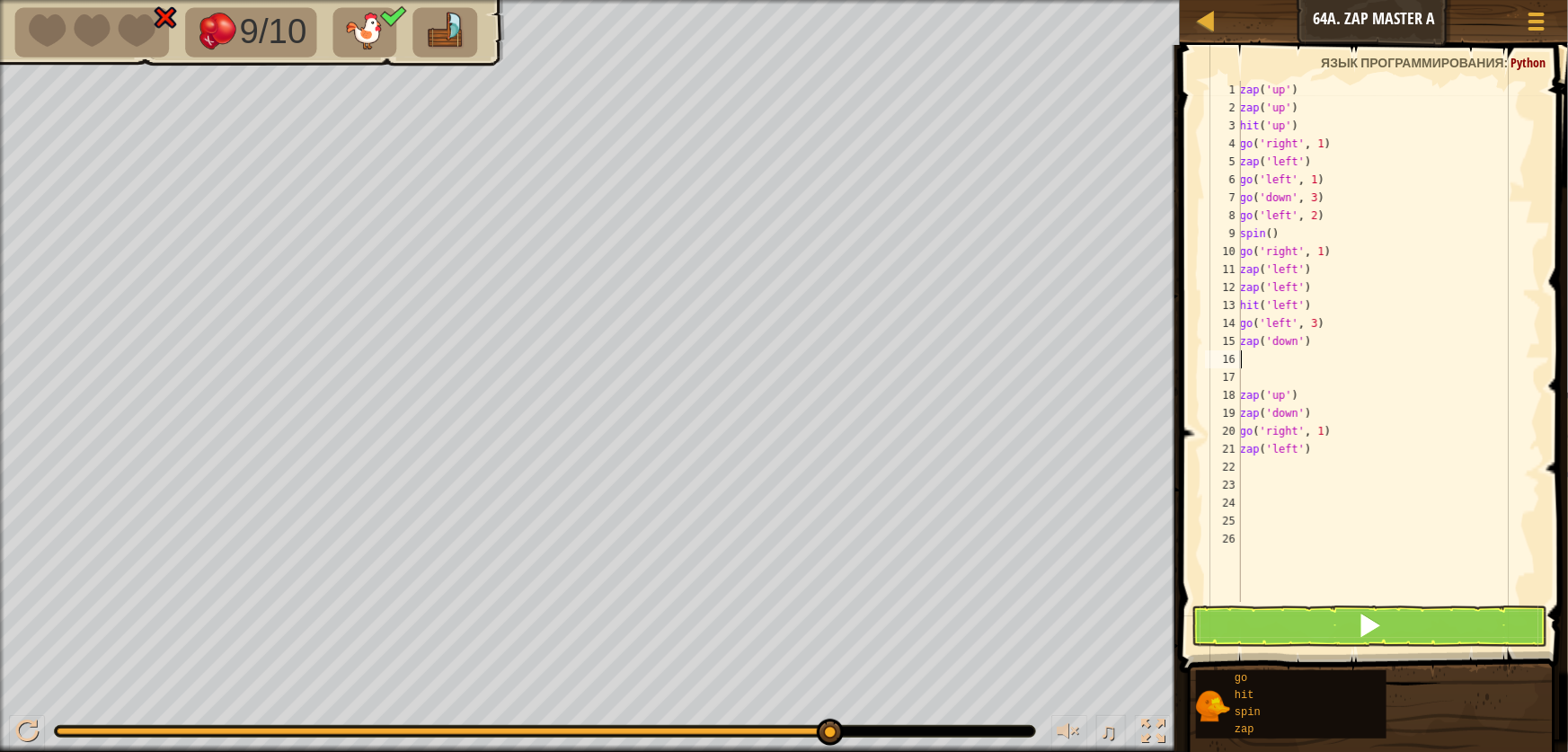
type textarea "z"
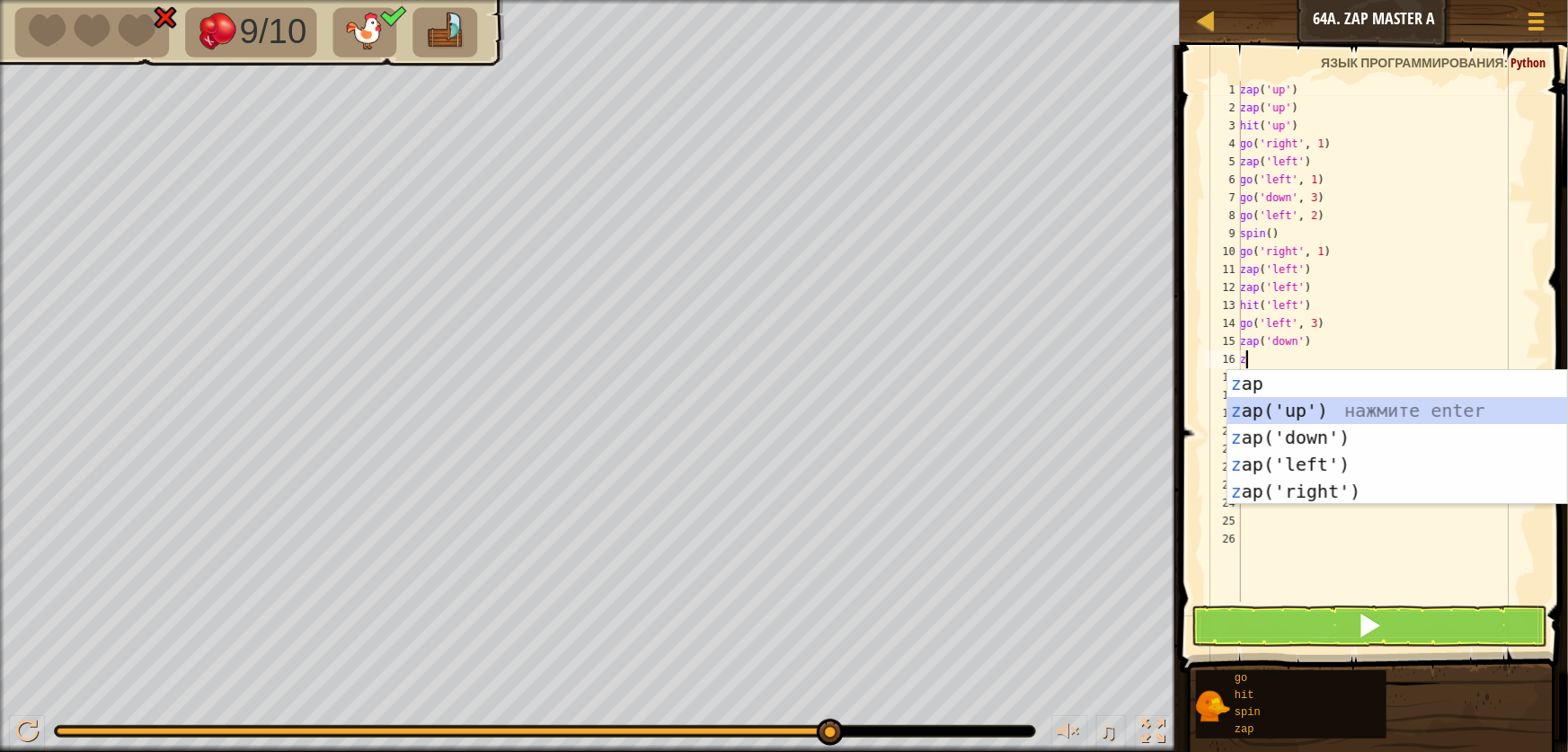
click at [1293, 405] on div "z ap нажмите enter z ap('up') нажмите enter z ap('down') нажмите enter z ap('le…" at bounding box center [1397, 464] width 340 height 189
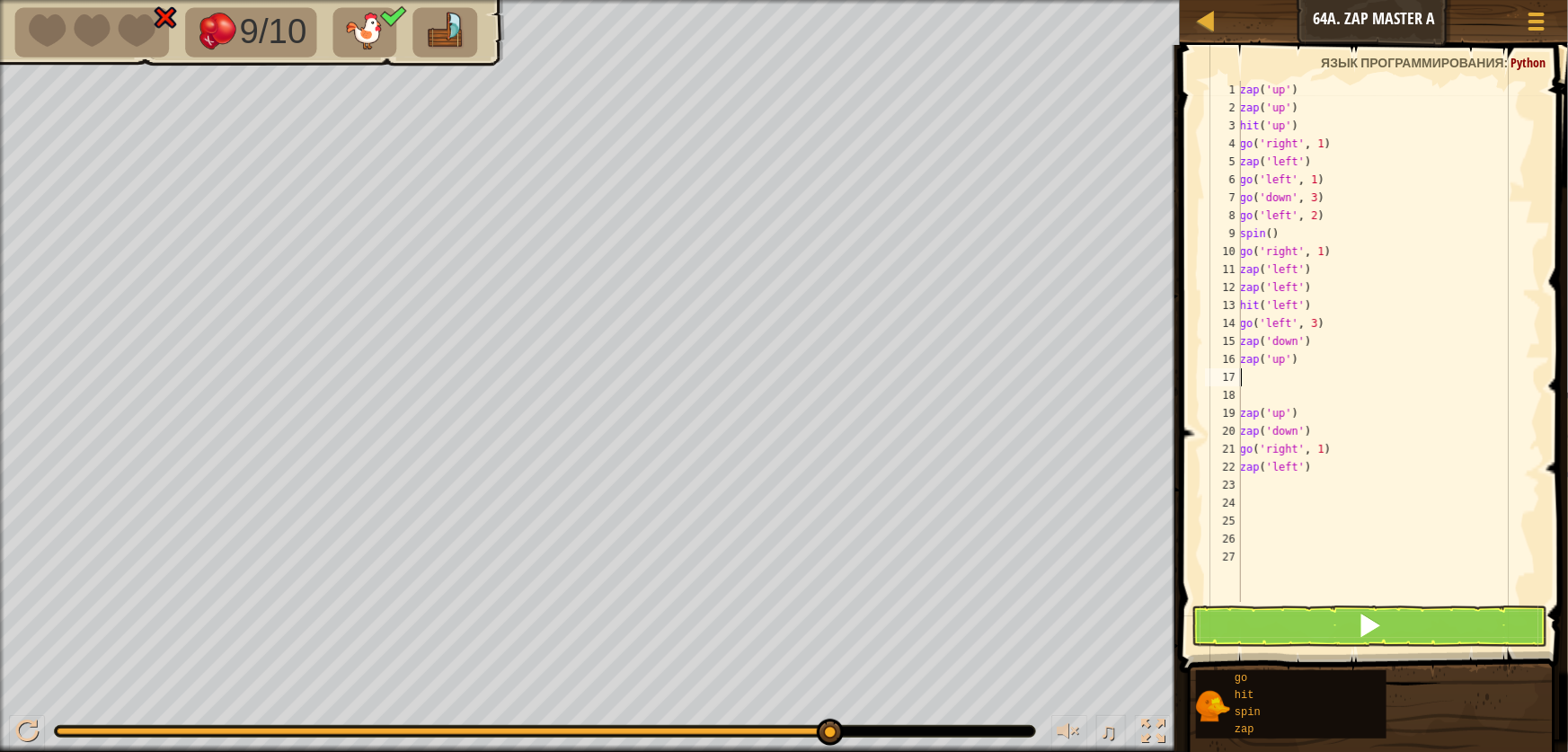
type textarea "zap('up')"
click at [1258, 381] on div "zap ( 'up' ) zap ( 'up' ) hit ( 'up' ) go ( 'right' , 1 ) zap ( 'left' ) go ( '…" at bounding box center [1389, 360] width 305 height 557
click at [1365, 613] on button at bounding box center [1370, 626] width 356 height 41
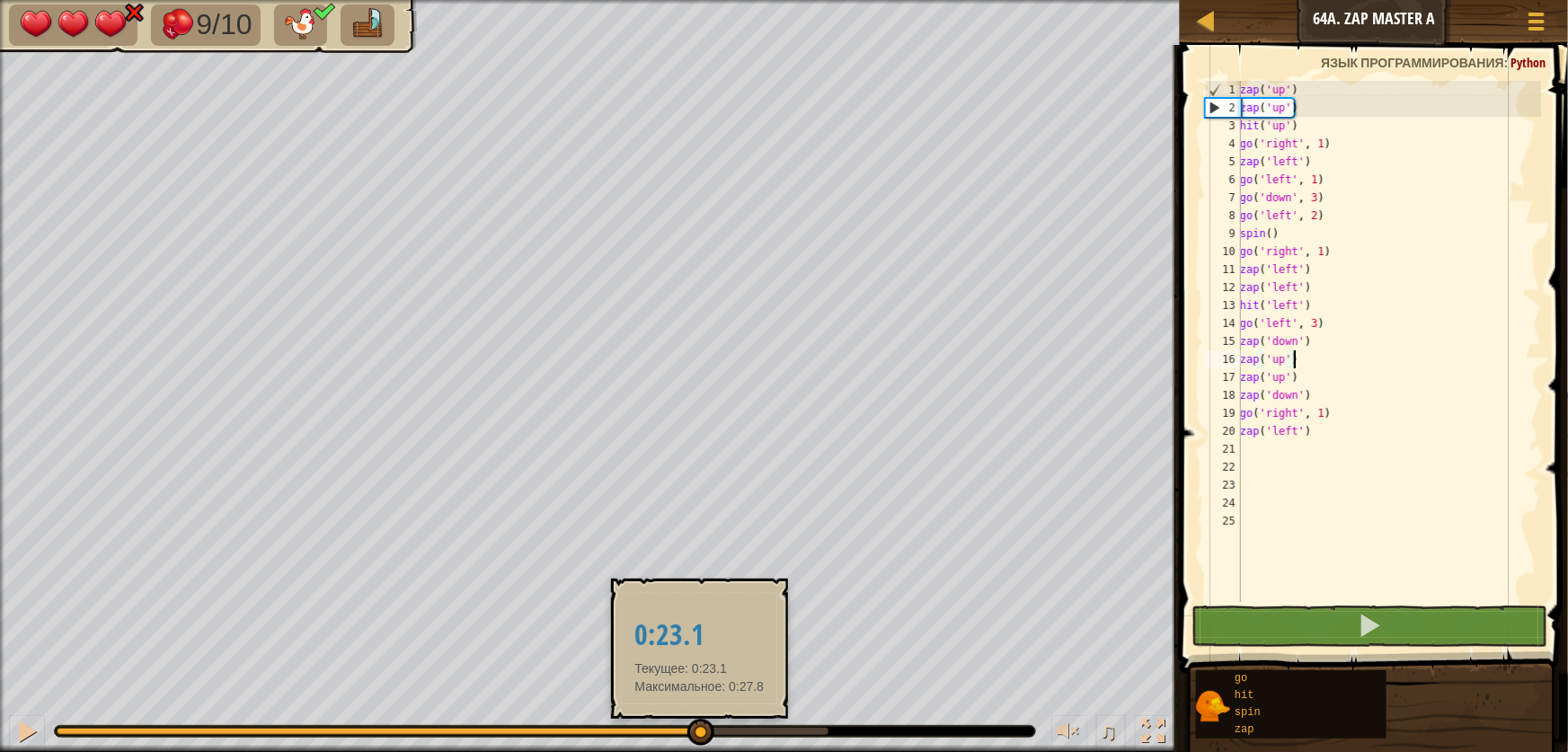
click at [700, 733] on div at bounding box center [442, 732] width 772 height 7
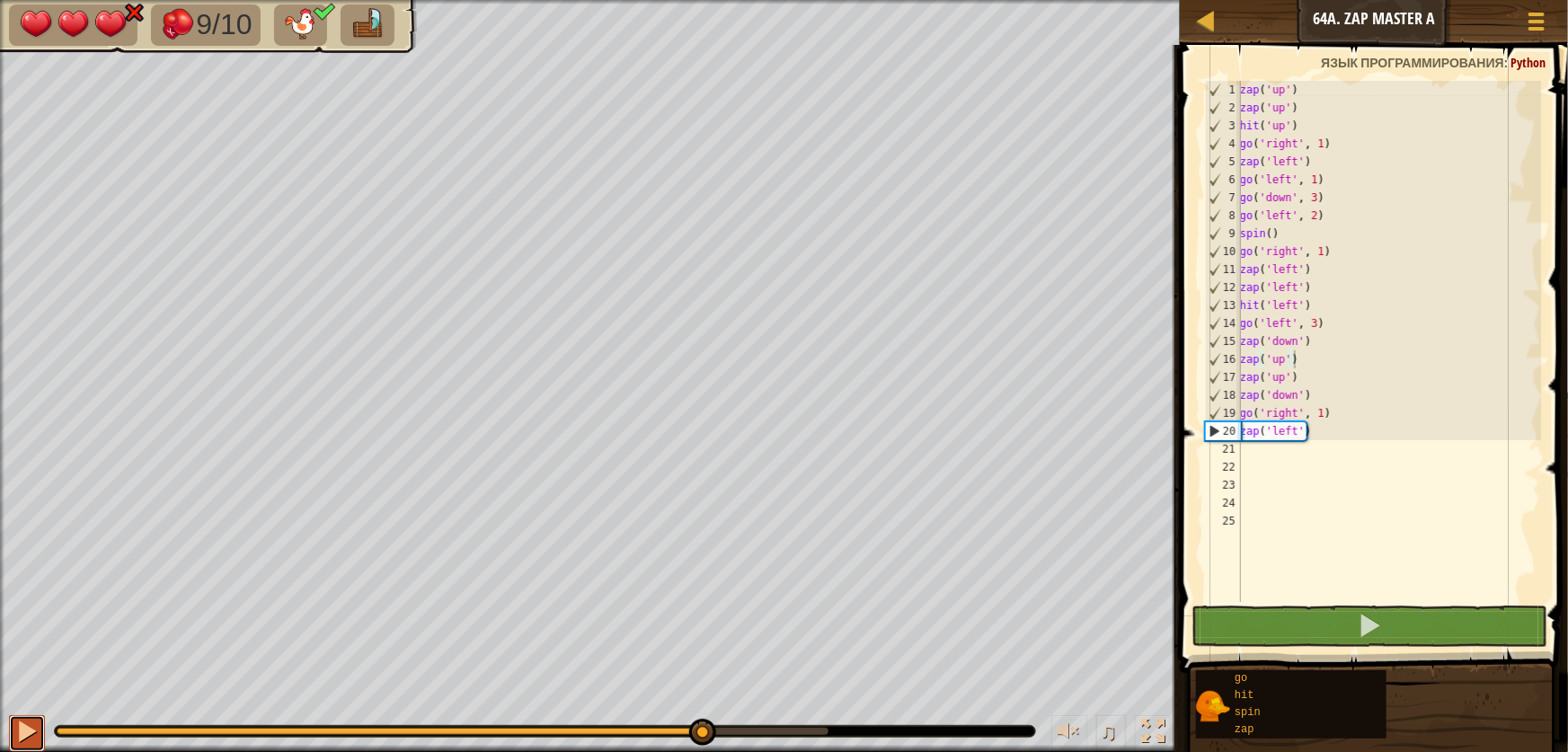
click at [16, 725] on div at bounding box center [27, 732] width 24 height 24
click at [1339, 385] on div "zap ( 'up' ) zap ( 'up' ) hit ( 'up' ) go ( 'right' , 1 ) zap ( 'left' ) go ( '…" at bounding box center [1389, 360] width 305 height 557
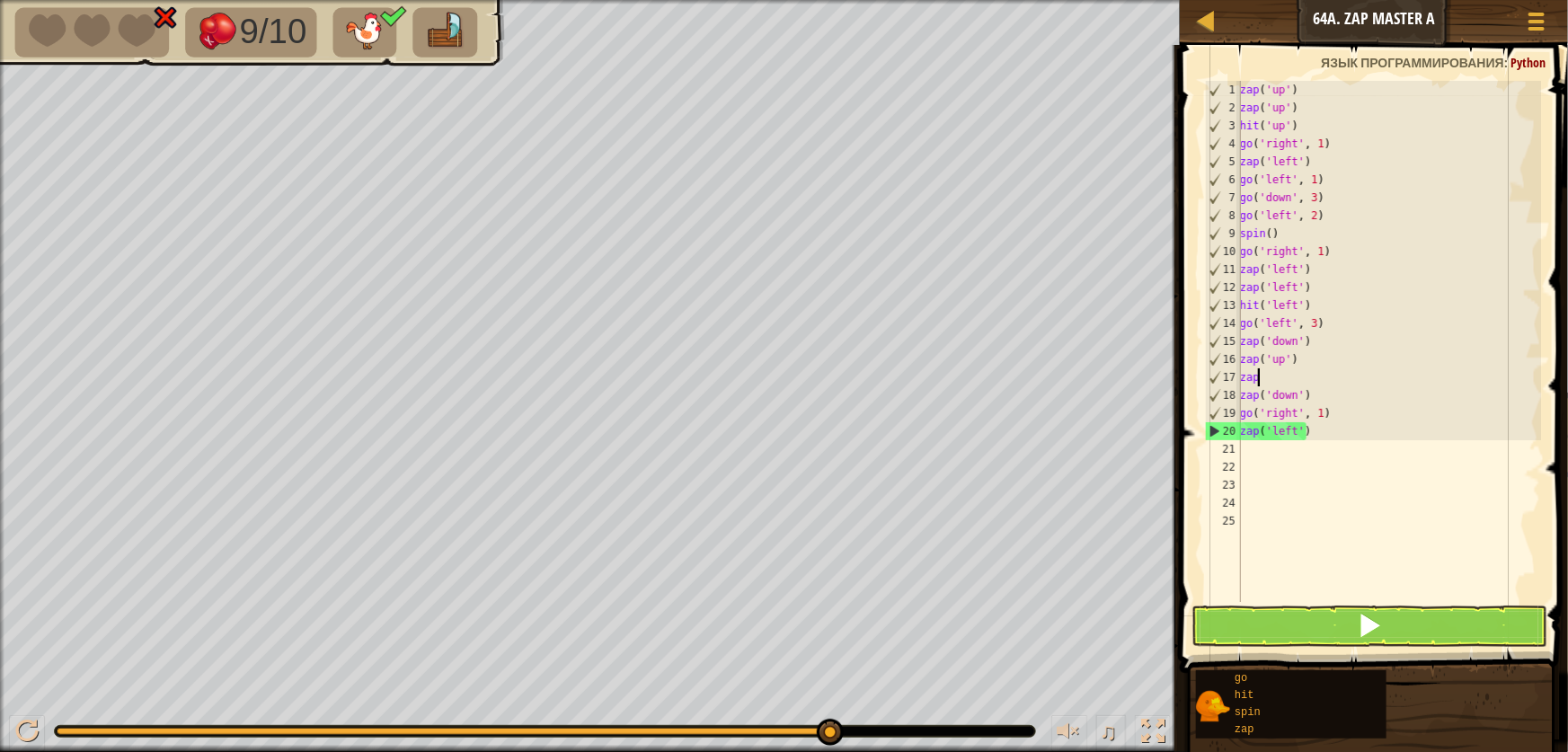
type textarea "z"
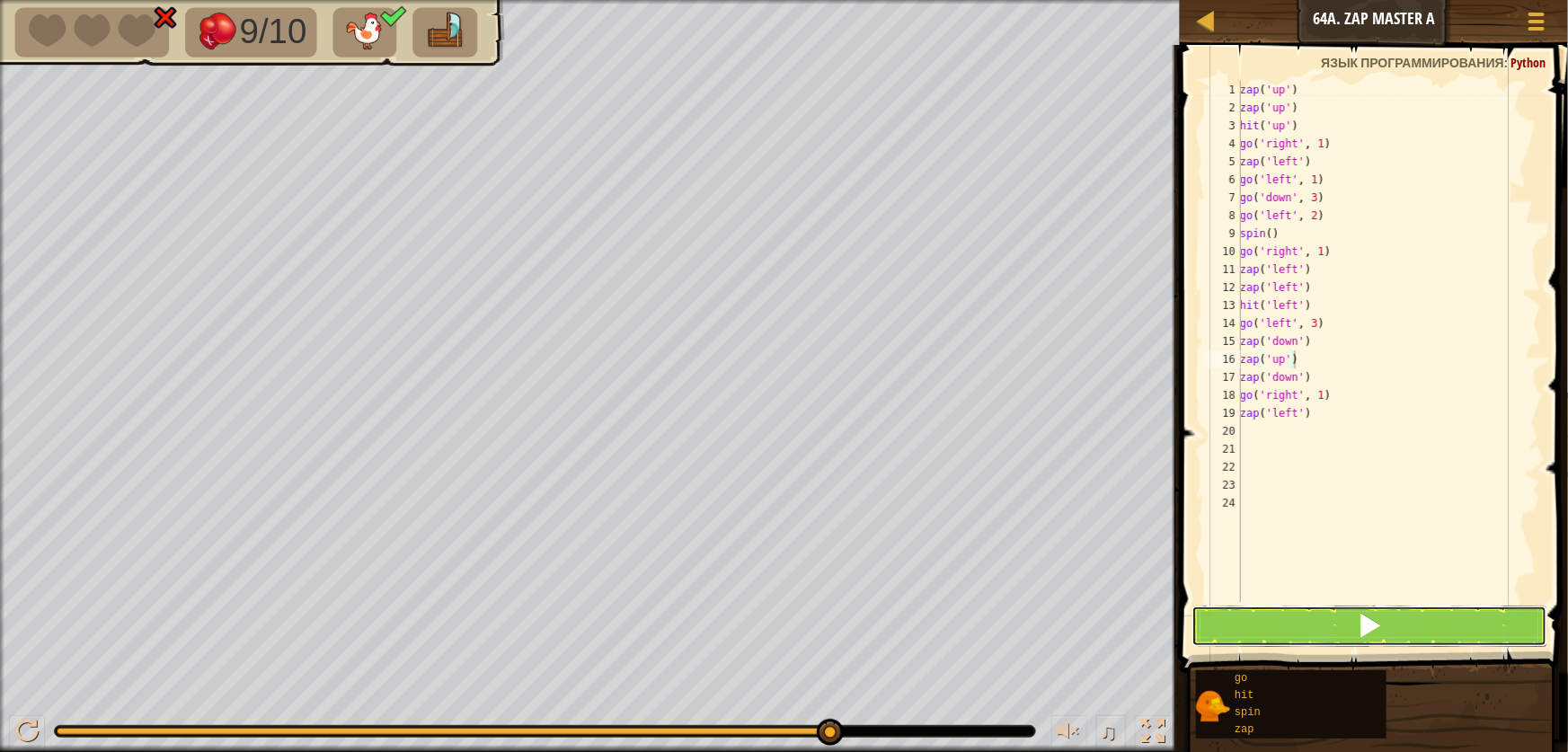
click at [1343, 620] on button at bounding box center [1370, 626] width 356 height 41
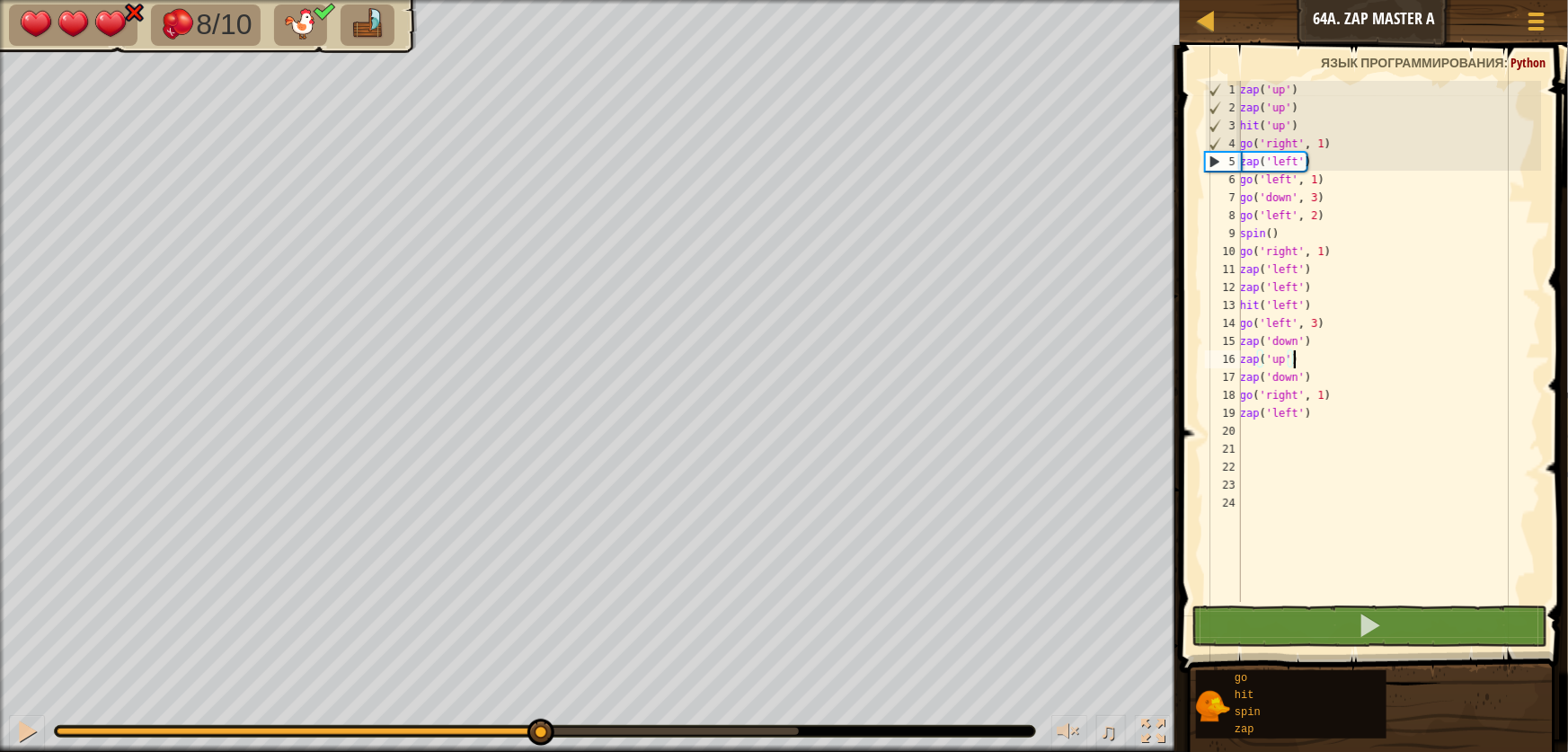
click at [539, 730] on div at bounding box center [427, 732] width 742 height 7
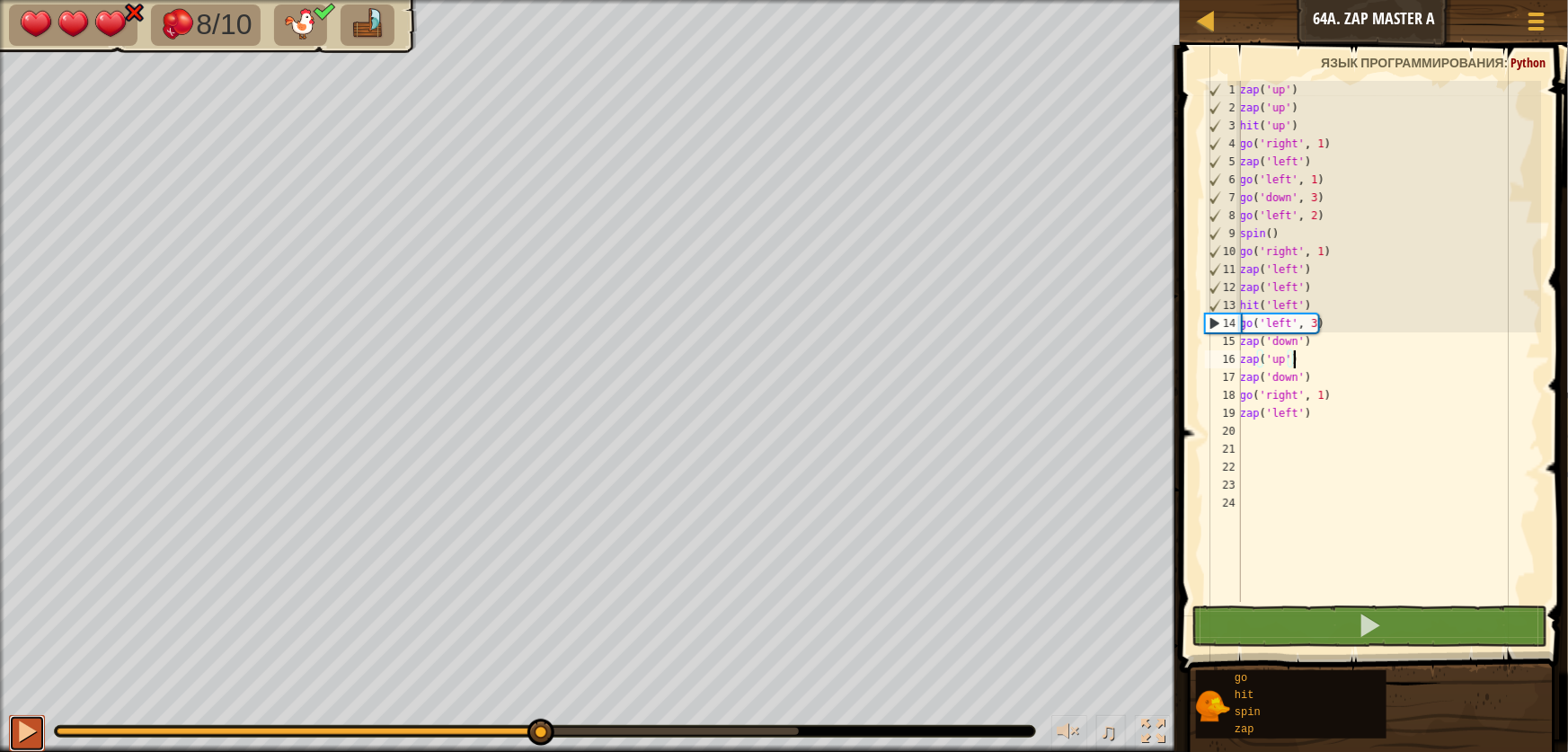
click at [40, 744] on button at bounding box center [26, 734] width 36 height 37
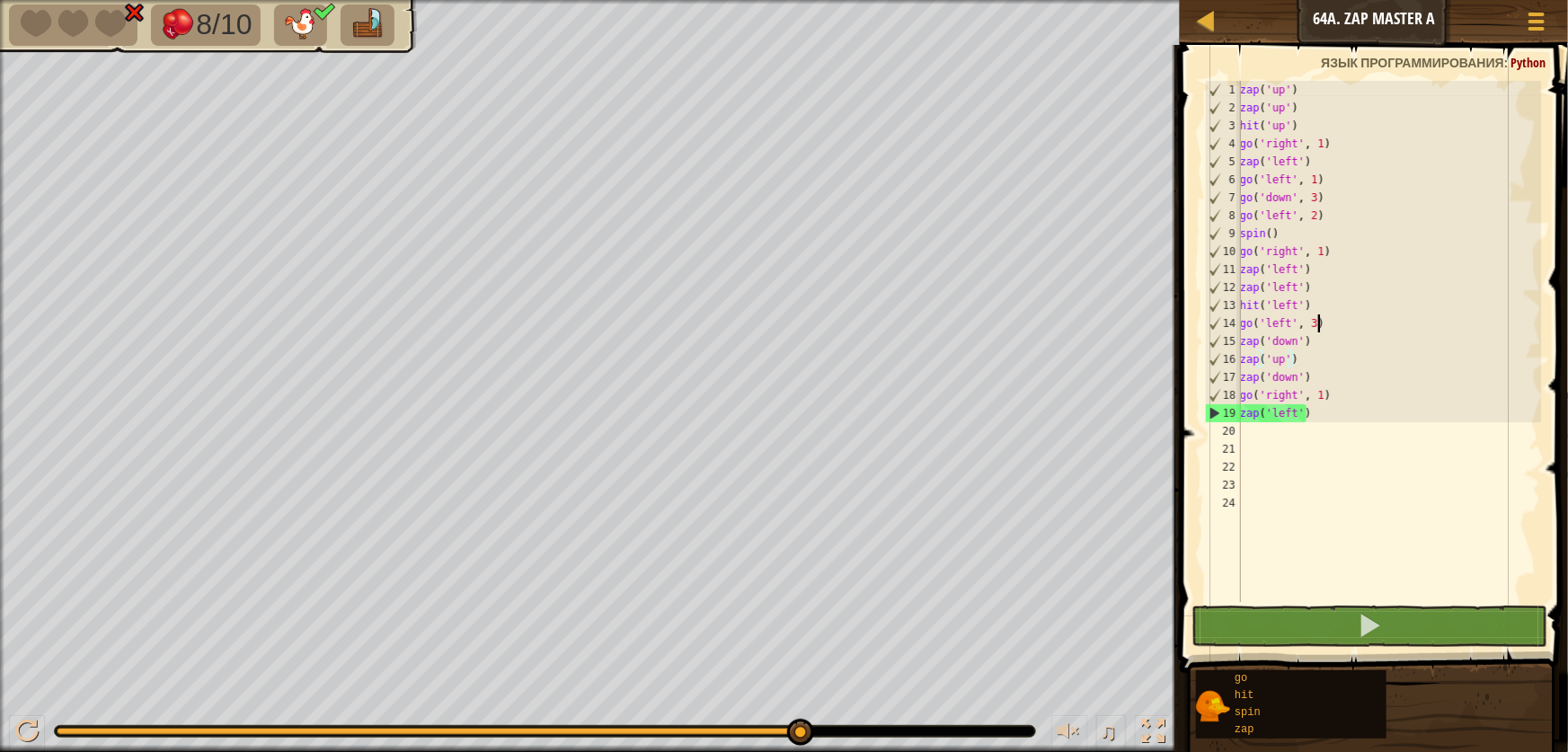
click at [1329, 324] on div "zap ( 'up' ) zap ( 'up' ) hit ( 'up' ) go ( 'right' , 1 ) zap ( 'left' ) go ( '…" at bounding box center [1389, 360] width 305 height 557
type textarea "go('left', 3)"
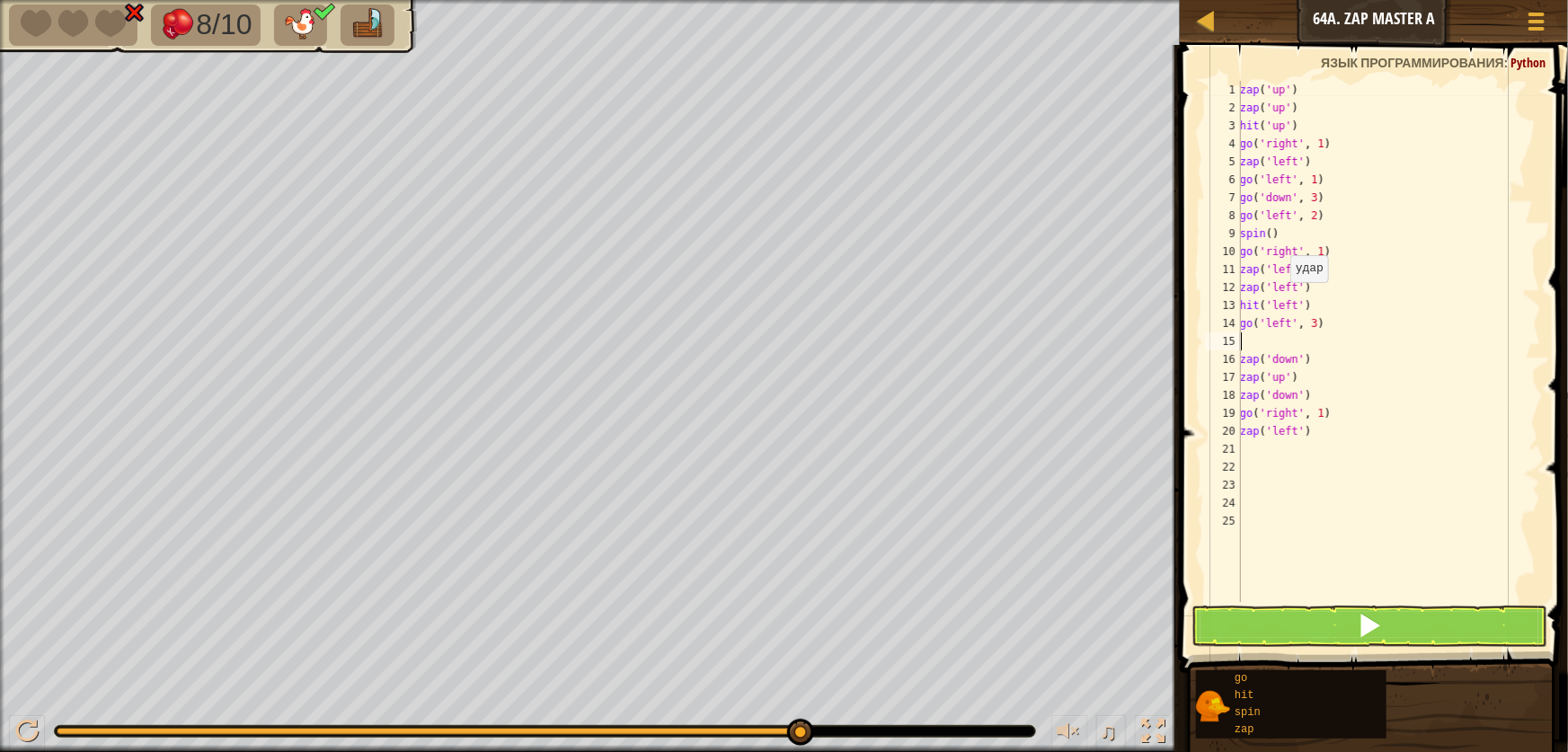
type textarea "z"
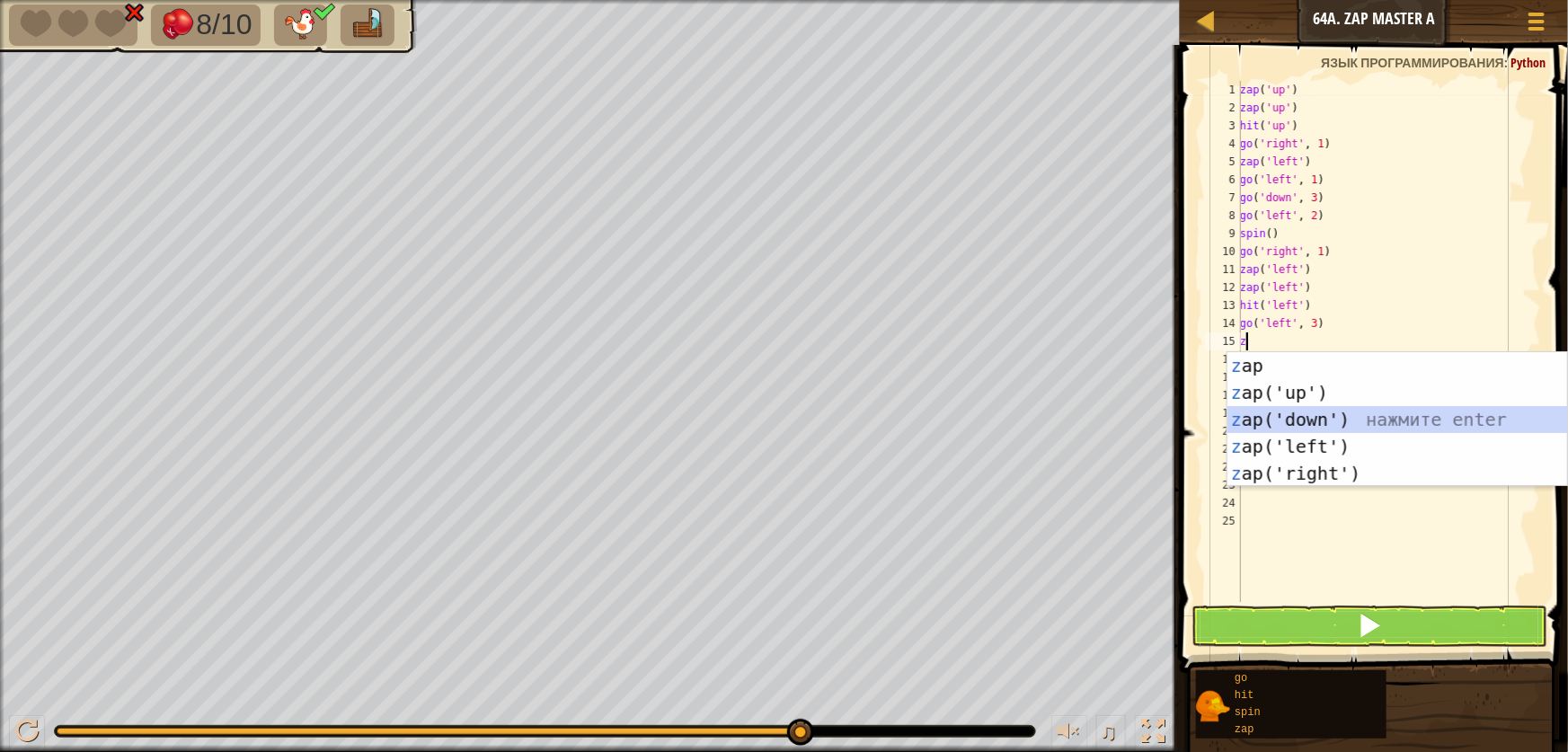
click at [1321, 411] on div "z ap нажмите enter z ap('up') нажмите enter z ap('down') нажмите enter z ap('le…" at bounding box center [1397, 447] width 340 height 189
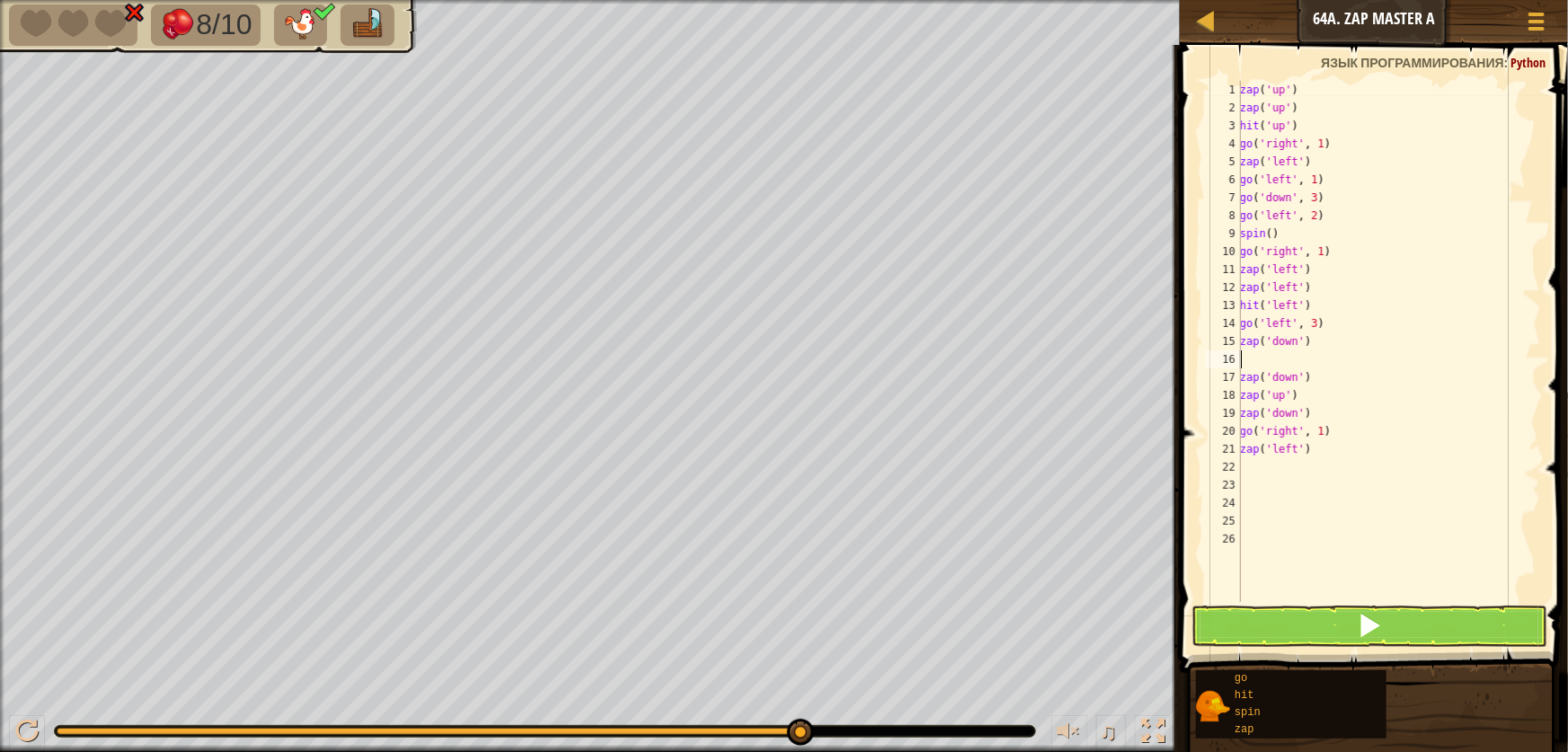
click at [1328, 344] on div "zap ( 'up' ) zap ( 'up' ) hit ( 'up' ) go ( 'right' , 1 ) zap ( 'left' ) go ( '…" at bounding box center [1389, 360] width 305 height 557
type textarea "z"
click at [1247, 348] on div "zap ( 'up' ) zap ( 'up' ) hit ( 'up' ) go ( 'right' , 1 ) zap ( 'left' ) go ( '…" at bounding box center [1389, 360] width 305 height 557
click at [1249, 364] on div "zap ( 'up' ) zap ( 'up' ) hit ( 'up' ) go ( 'right' , 1 ) zap ( 'left' ) go ( '…" at bounding box center [1389, 360] width 305 height 557
type textarea "z"
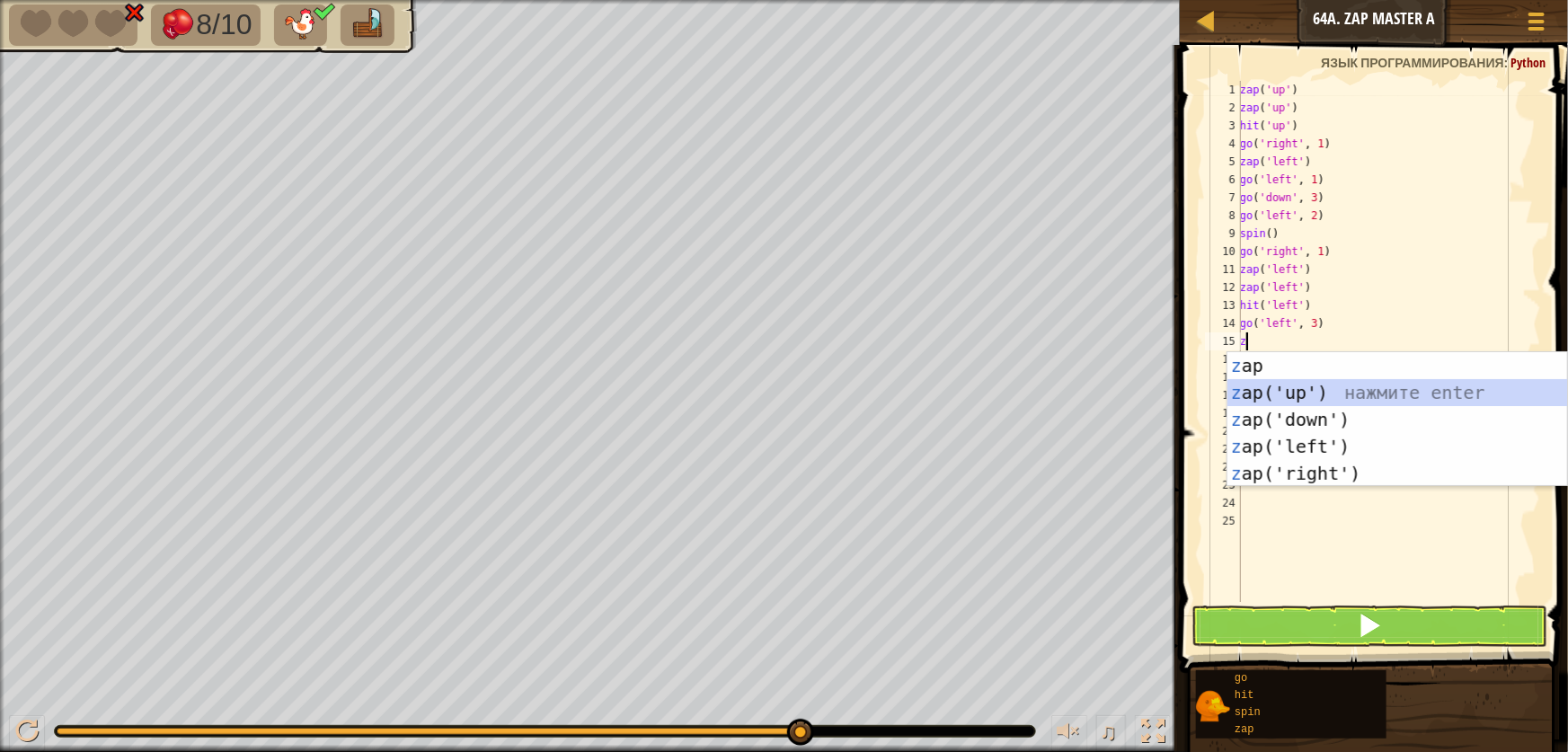
click at [1281, 379] on div "z ap нажмите enter z ap('up') нажмите enter z ap('down') нажмите enter z ap('le…" at bounding box center [1397, 447] width 340 height 189
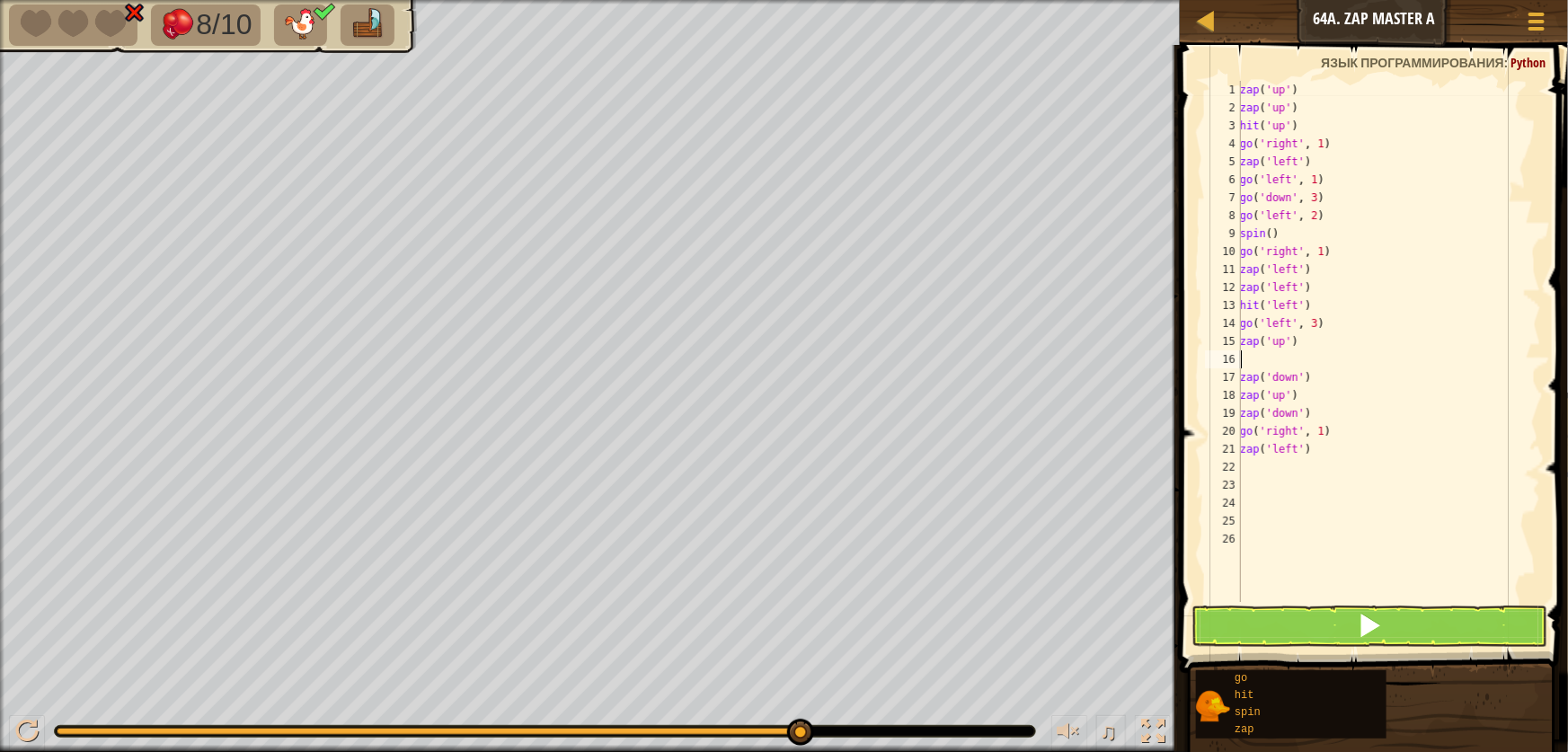
type textarea "zap('up')"
click at [1455, 586] on div "zap ( 'up' ) zap ( 'up' ) hit ( 'up' ) go ( 'right' , 1 ) zap ( 'left' ) go ( '…" at bounding box center [1389, 360] width 305 height 557
click at [1438, 640] on button at bounding box center [1370, 626] width 356 height 41
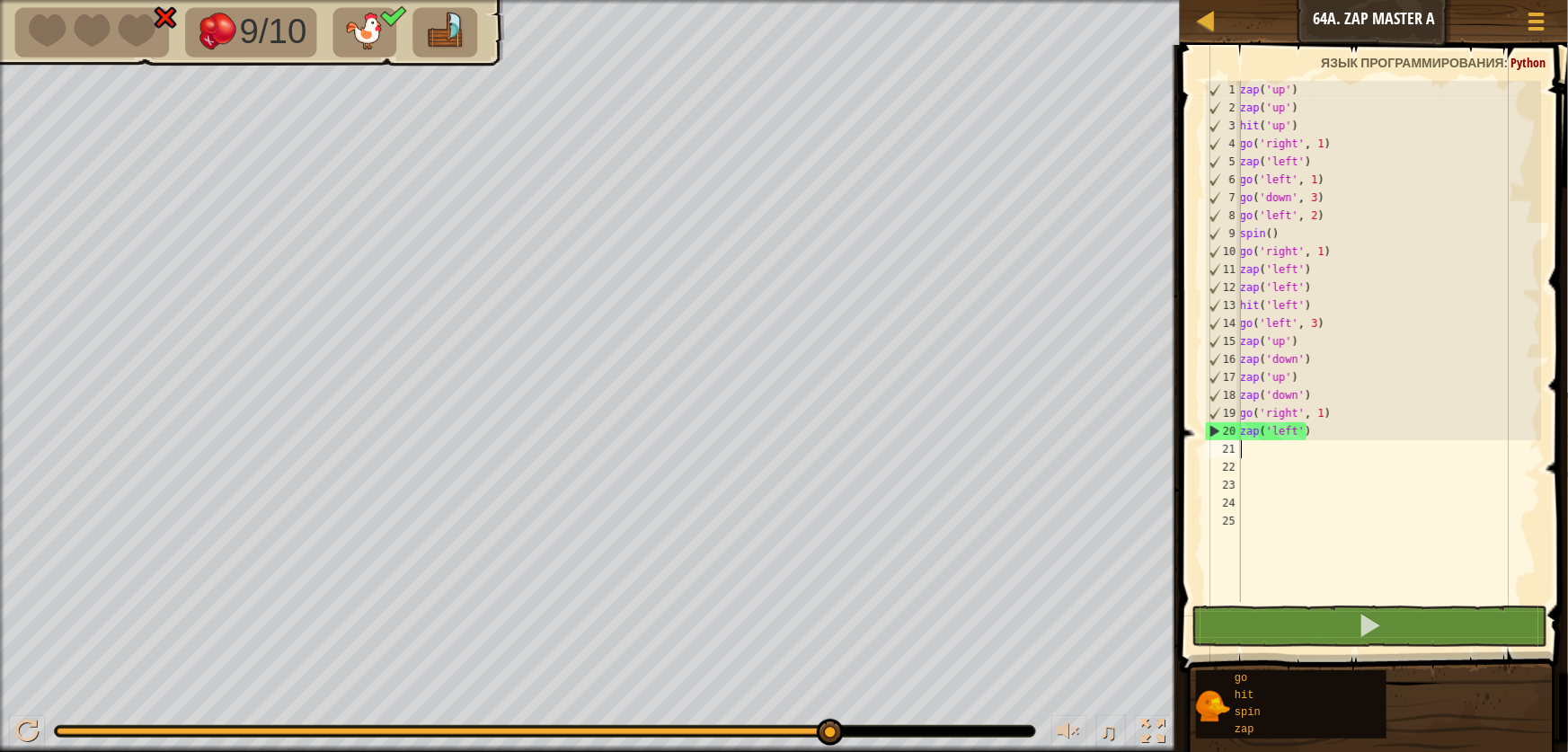
click at [1287, 451] on div "zap ( 'up' ) zap ( 'up' ) hit ( 'up' ) go ( 'right' , 1 ) zap ( 'left' ) go ( '…" at bounding box center [1389, 360] width 305 height 557
type textarea "z"
type textarea "g"
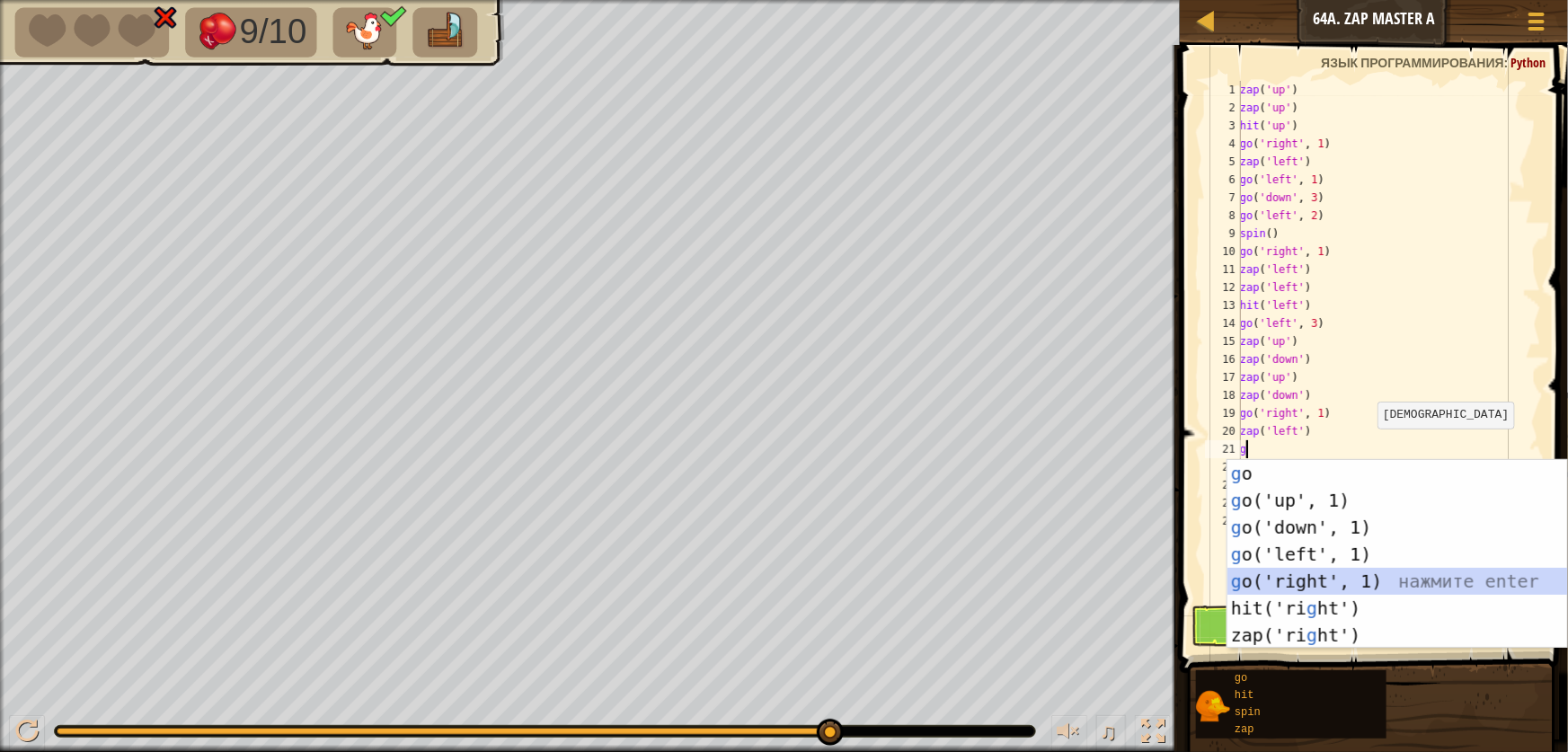
click at [1234, 577] on div "g o нажмите enter g o('up', 1) нажмите enter g o('down', 1) нажмите enter g o('…" at bounding box center [1397, 582] width 340 height 243
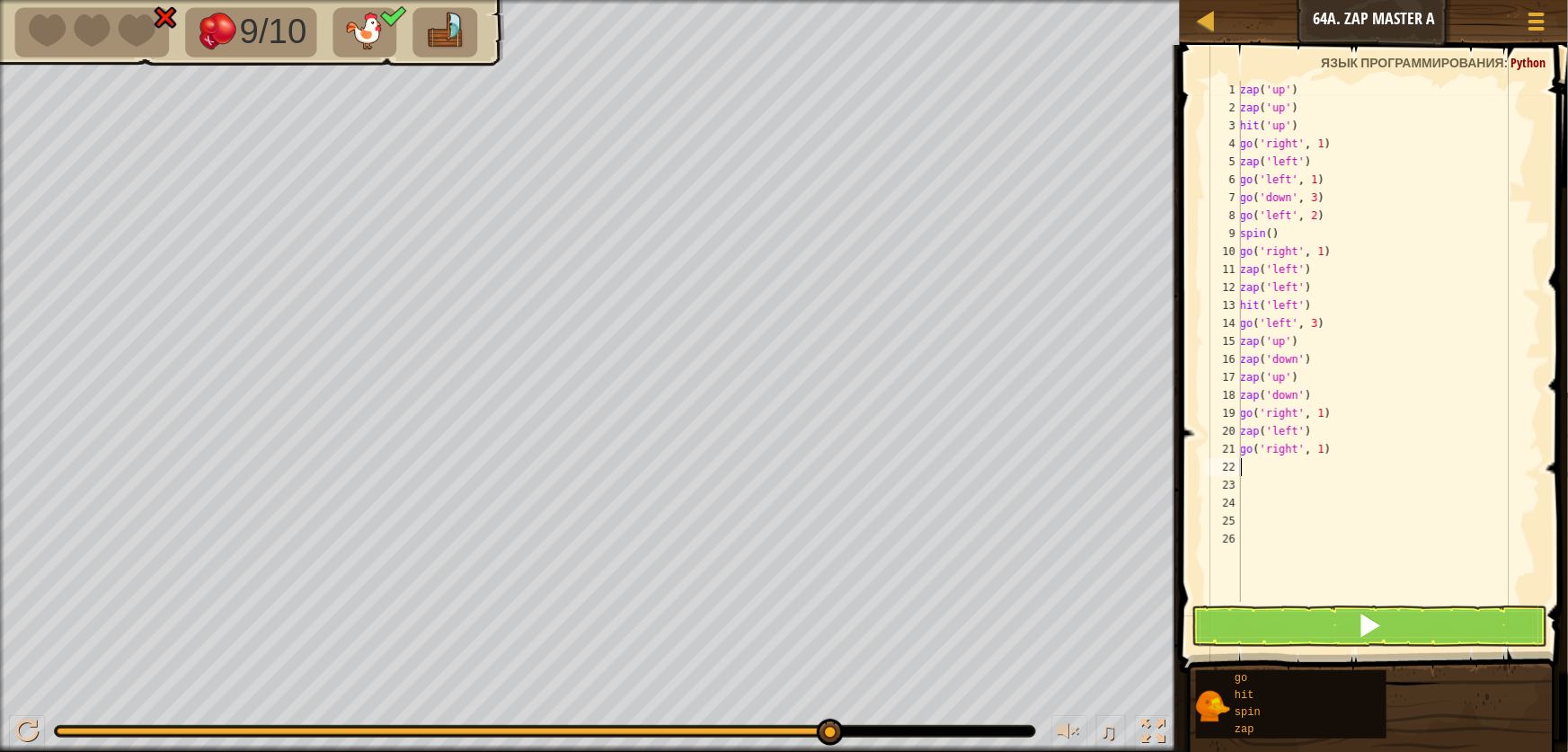
type textarea "h"
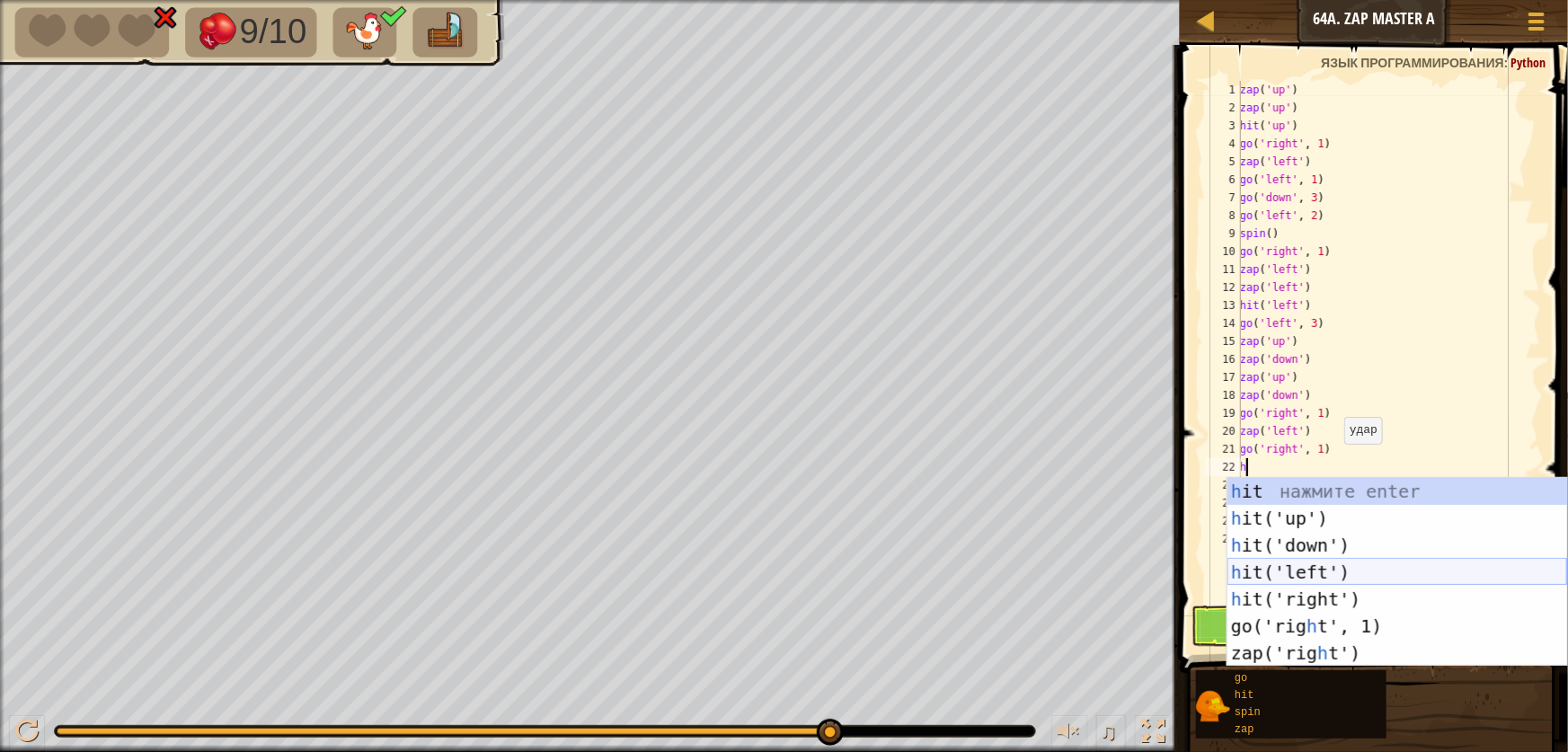
click at [1301, 571] on div "h it нажмите enter h it('up') нажмите enter h it('down') нажмите enter h it('le…" at bounding box center [1397, 599] width 340 height 243
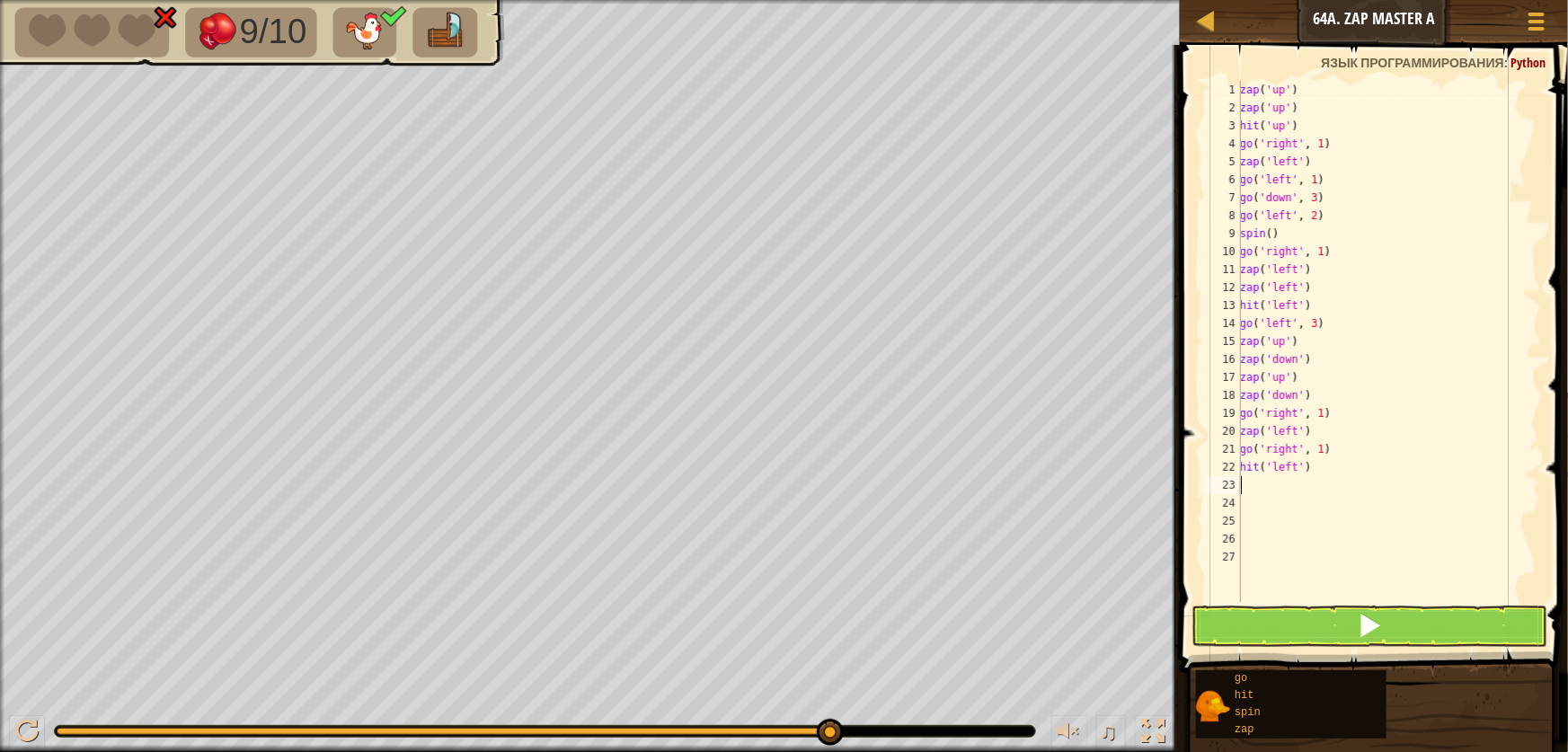
type textarea "g"
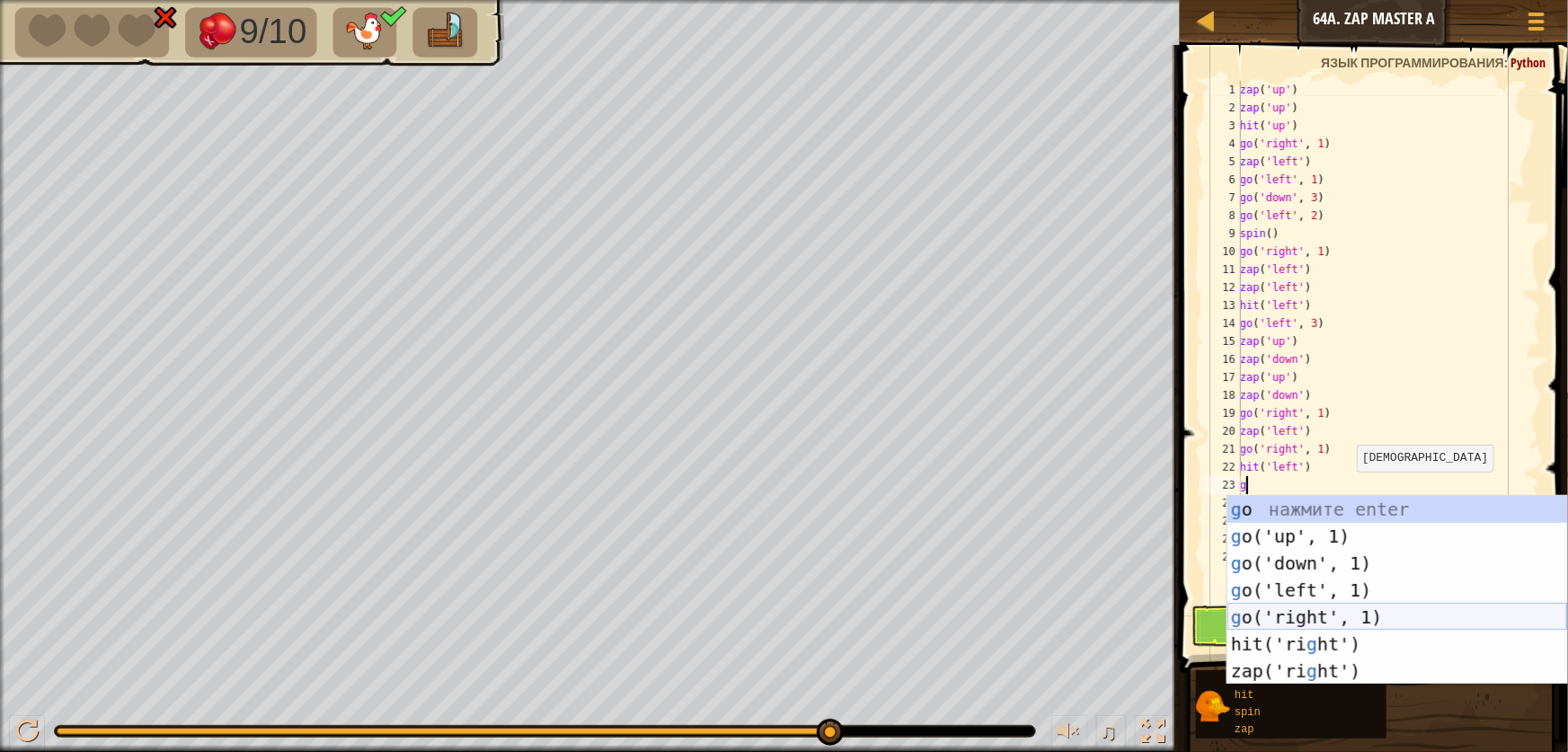
click at [1300, 623] on div "g o нажмите enter g o('up', 1) нажмите enter g o('down', 1) нажмите enter g o('…" at bounding box center [1397, 618] width 340 height 243
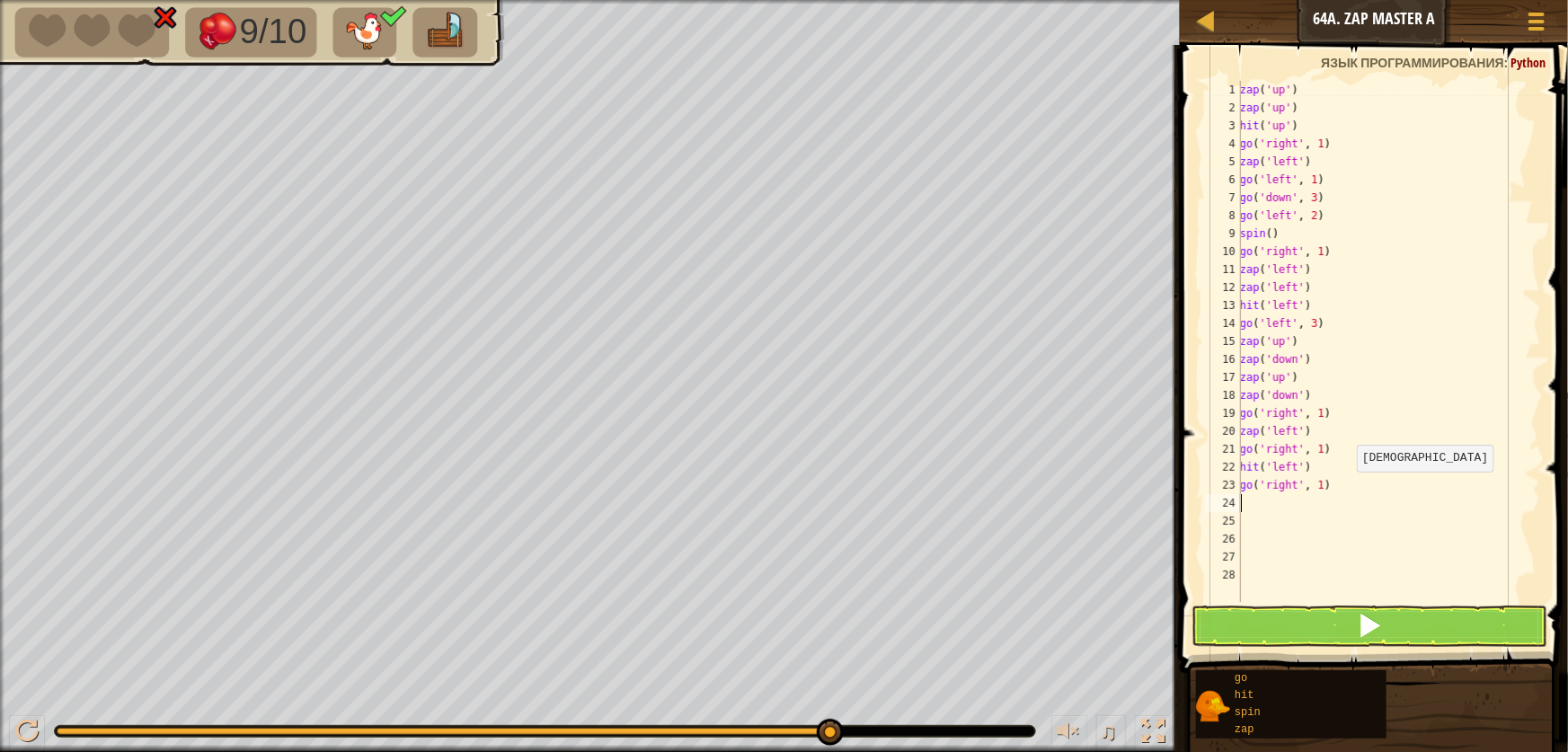
type textarea "h"
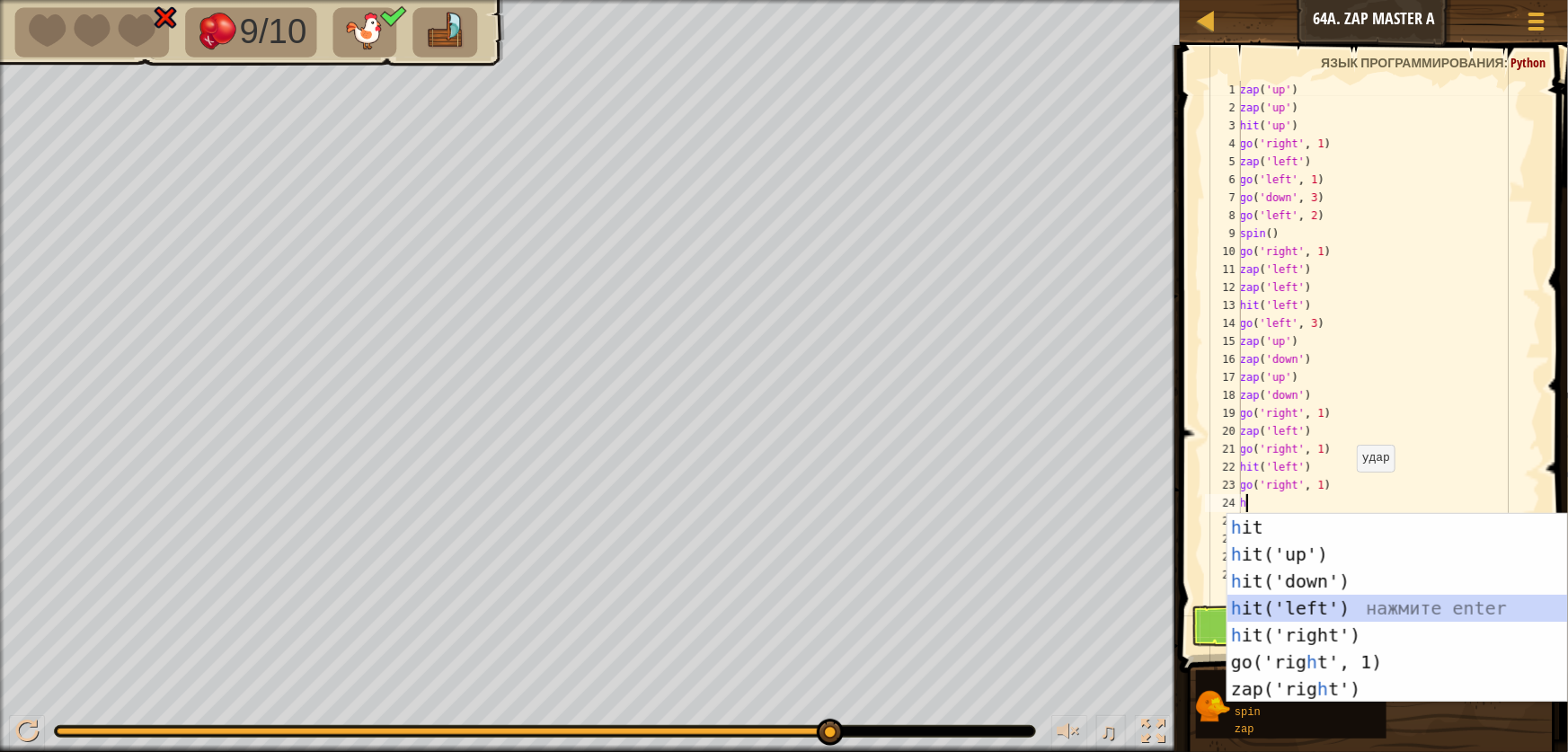
click at [1297, 604] on div "h it нажмите enter h it('up') нажмите enter h it('down') нажмите enter h it('le…" at bounding box center [1397, 636] width 340 height 243
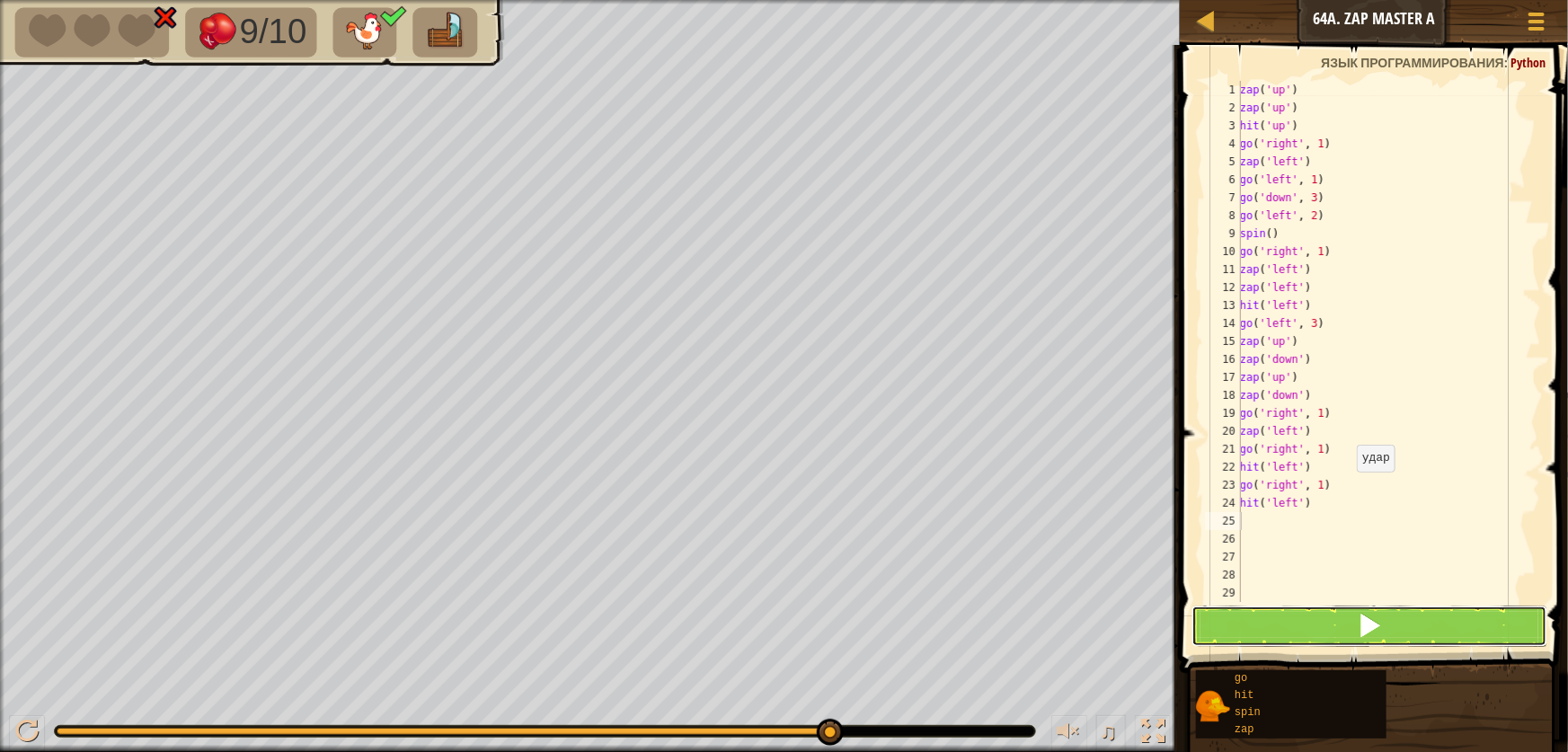
click at [1346, 643] on button at bounding box center [1370, 626] width 356 height 41
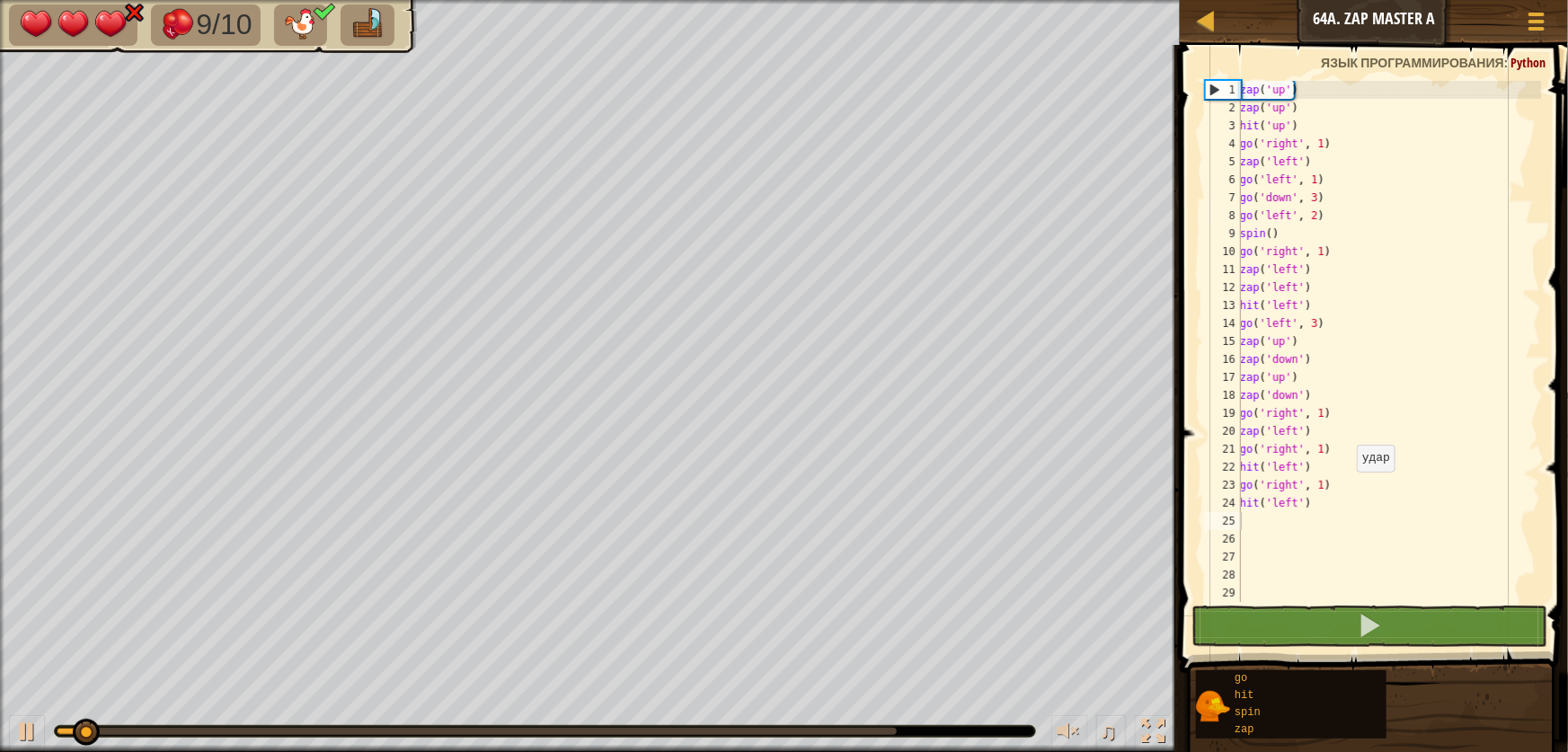
click at [725, 720] on div "♫" at bounding box center [590, 726] width 1180 height 54
click at [733, 727] on div at bounding box center [544, 732] width 980 height 11
click at [740, 728] on div at bounding box center [477, 732] width 840 height 7
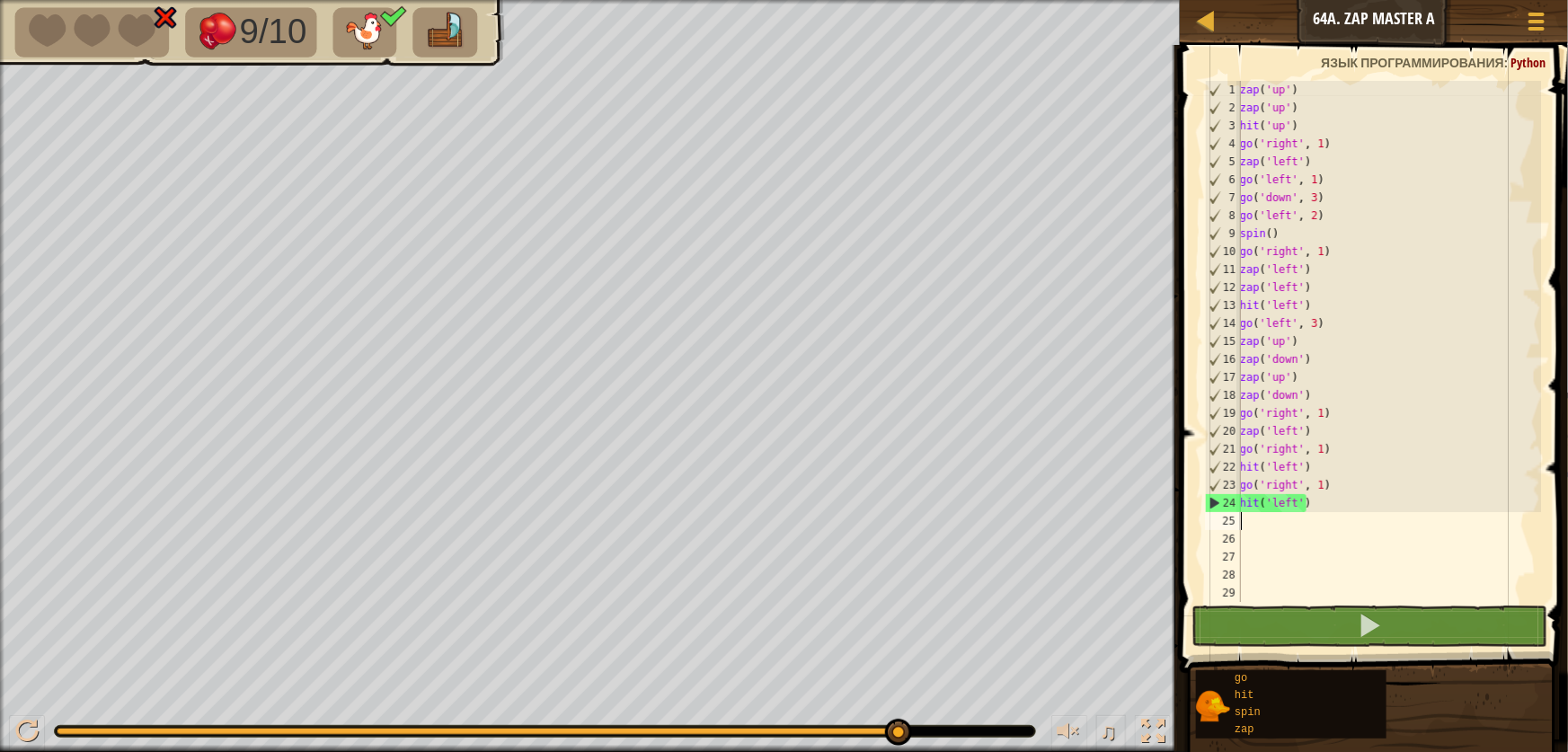
drag, startPoint x: 1336, startPoint y: 524, endPoint x: 1341, endPoint y: 489, distance: 35.4
click at [1338, 520] on div "zap ( 'up' ) zap ( 'up' ) hit ( 'up' ) go ( 'right' , 1 ) zap ( 'left' ) go ( '…" at bounding box center [1389, 360] width 305 height 557
click at [1341, 492] on div "zap ( 'up' ) zap ( 'up' ) hit ( 'up' ) go ( 'right' , 1 ) zap ( 'left' ) go ( '…" at bounding box center [1389, 360] width 305 height 557
click at [1340, 502] on div "zap ( 'up' ) zap ( 'up' ) hit ( 'up' ) go ( 'right' , 1 ) zap ( 'left' ) go ( '…" at bounding box center [1389, 360] width 305 height 557
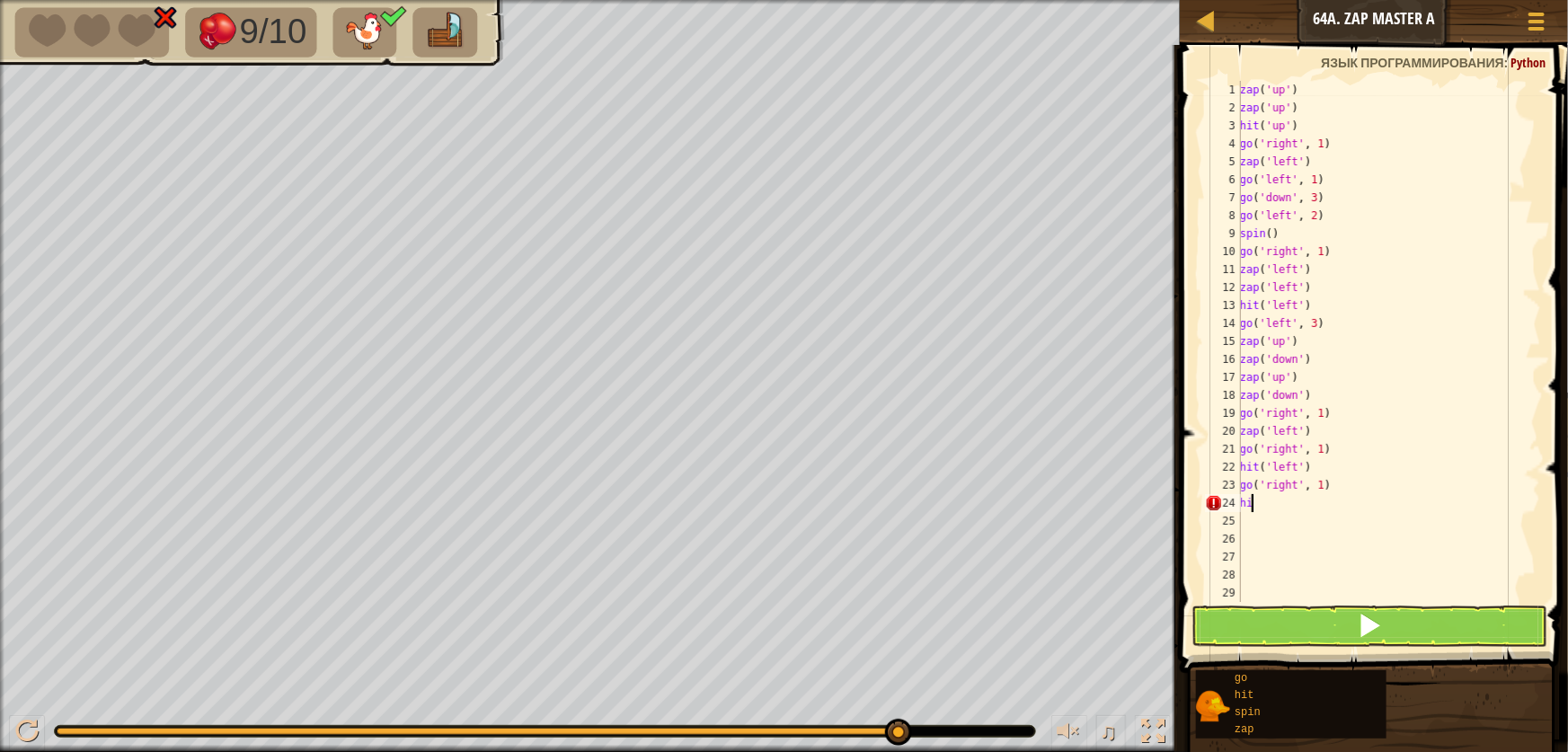
type textarea "h"
click at [1357, 486] on div "zap ( 'up' ) zap ( 'up' ) hit ( 'up' ) go ( 'right' , 1 ) zap ( 'left' ) go ( '…" at bounding box center [1389, 360] width 305 height 557
type textarea "g"
click at [1330, 475] on div "zap ( 'up' ) zap ( 'up' ) hit ( 'up' ) go ( 'right' , 1 ) zap ( 'left' ) go ( '…" at bounding box center [1389, 360] width 305 height 557
type textarea "h"
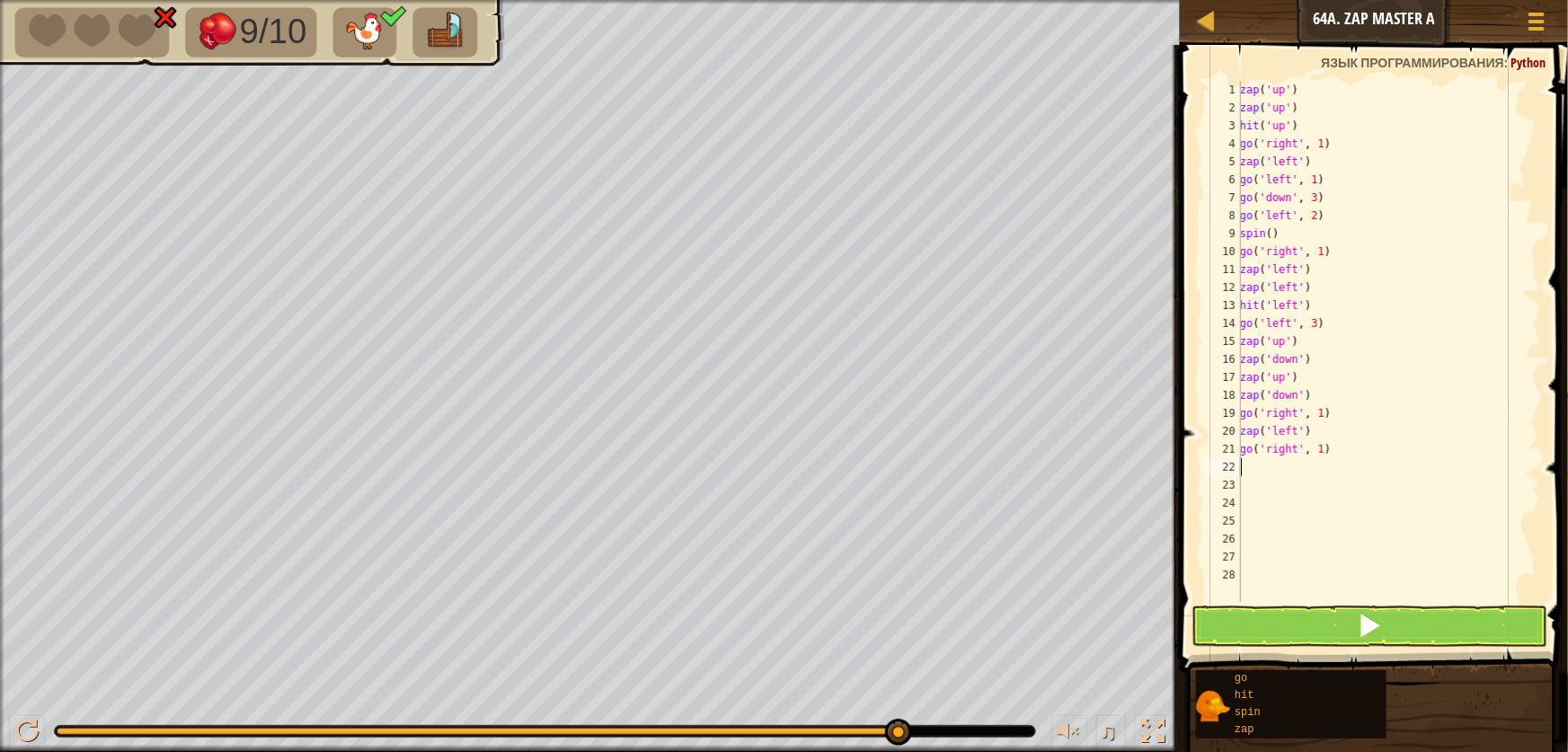
click at [1357, 446] on div "zap ( 'up' ) zap ( 'up' ) hit ( 'up' ) go ( 'right' , 1 ) zap ( 'left' ) go ( '…" at bounding box center [1389, 360] width 305 height 557
type textarea "g"
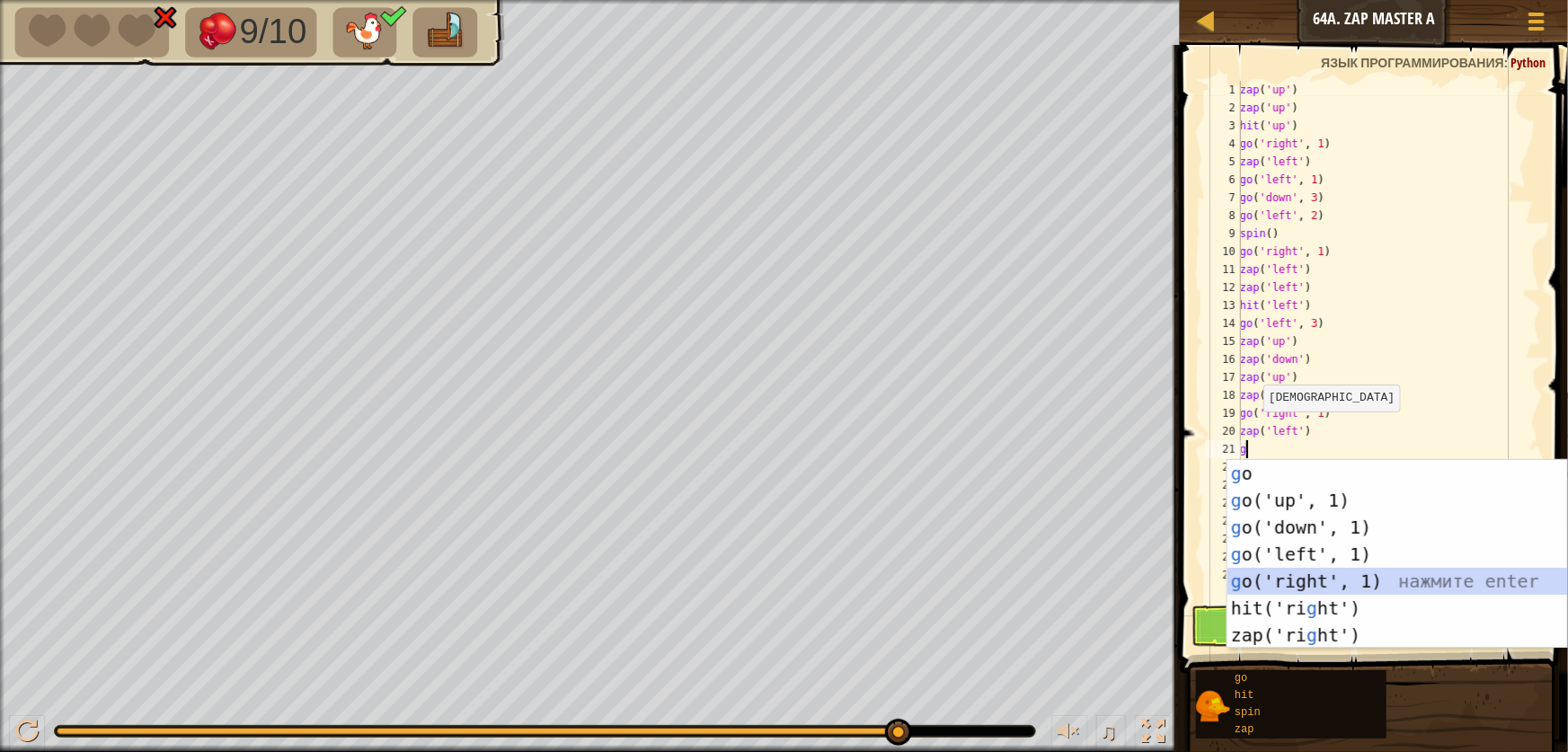
click at [1285, 578] on div "g o нажмите enter g o('up', 1) нажмите enter g o('down', 1) нажмите enter g o('…" at bounding box center [1397, 582] width 340 height 243
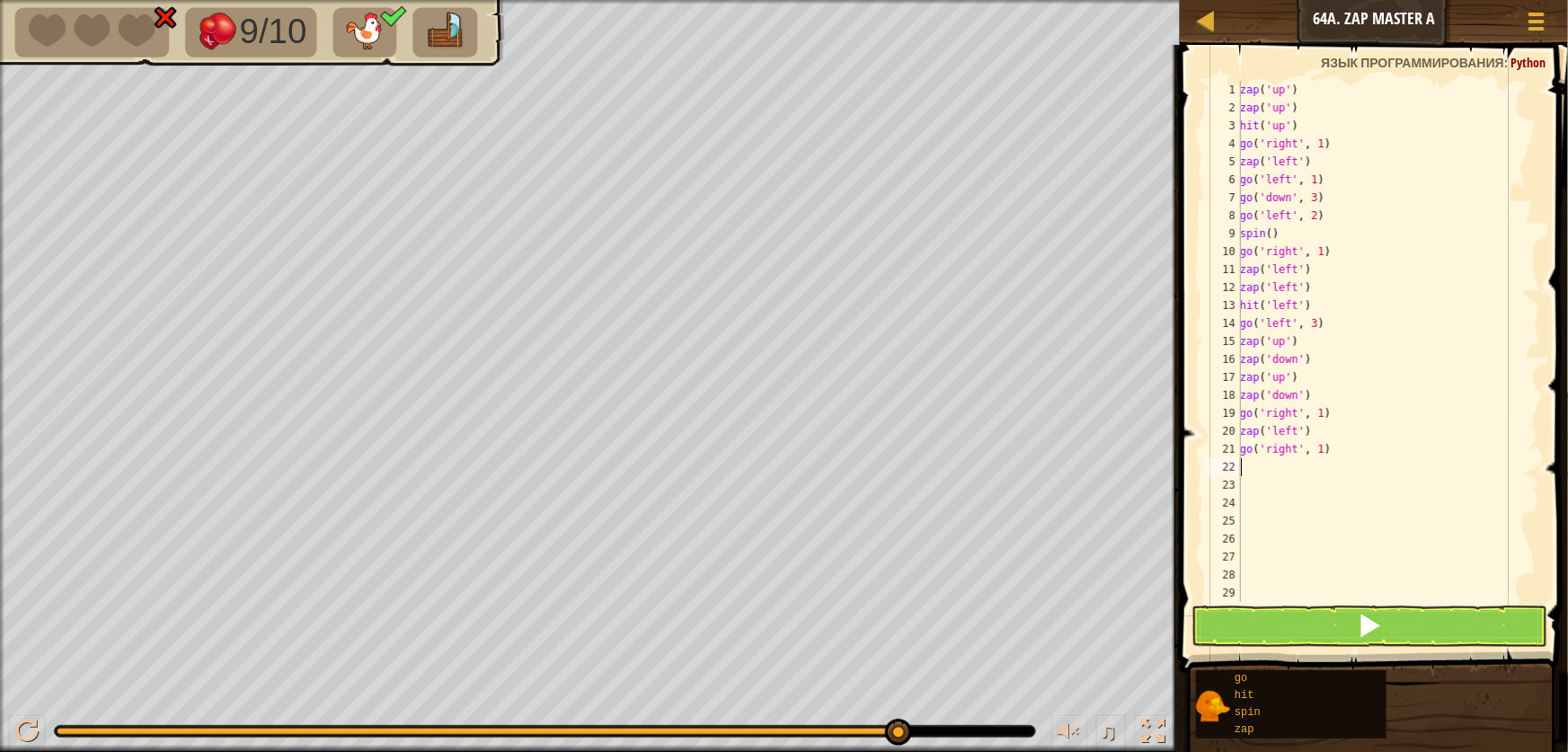
type textarea "z"
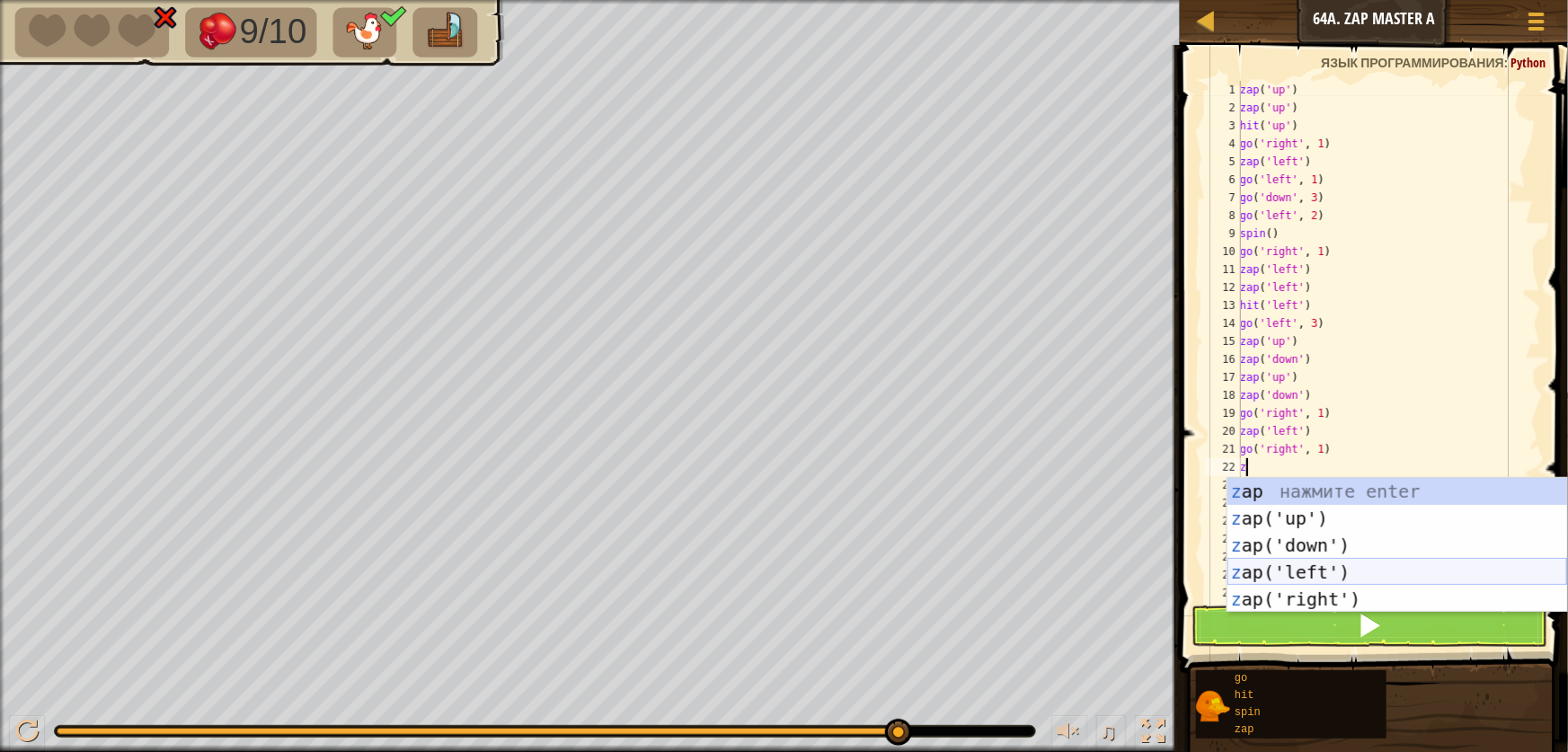
click at [1314, 574] on div "z ap нажмите enter z ap('up') нажмите enter z ap('down') нажмите enter z ap('le…" at bounding box center [1397, 572] width 340 height 189
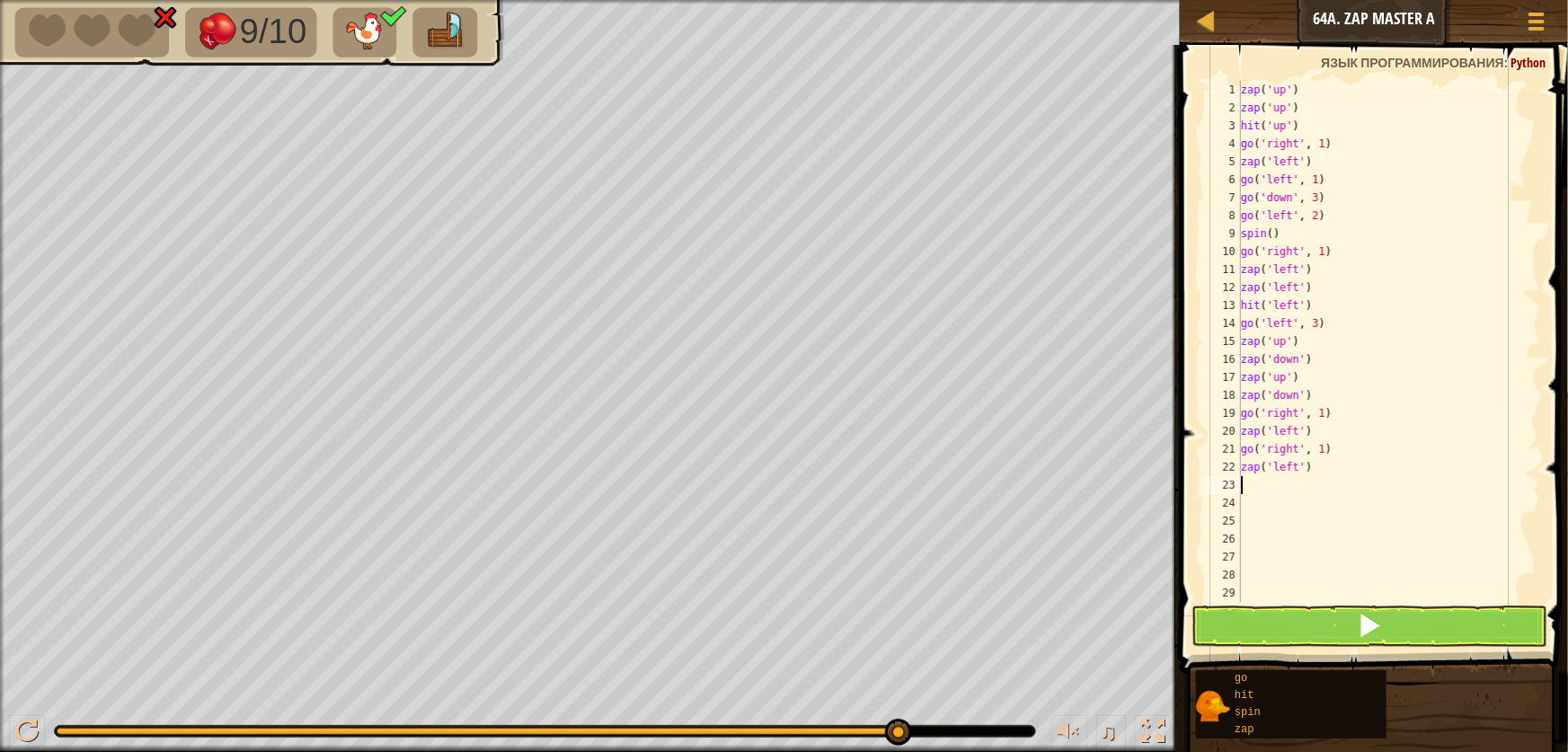
type textarea "g"
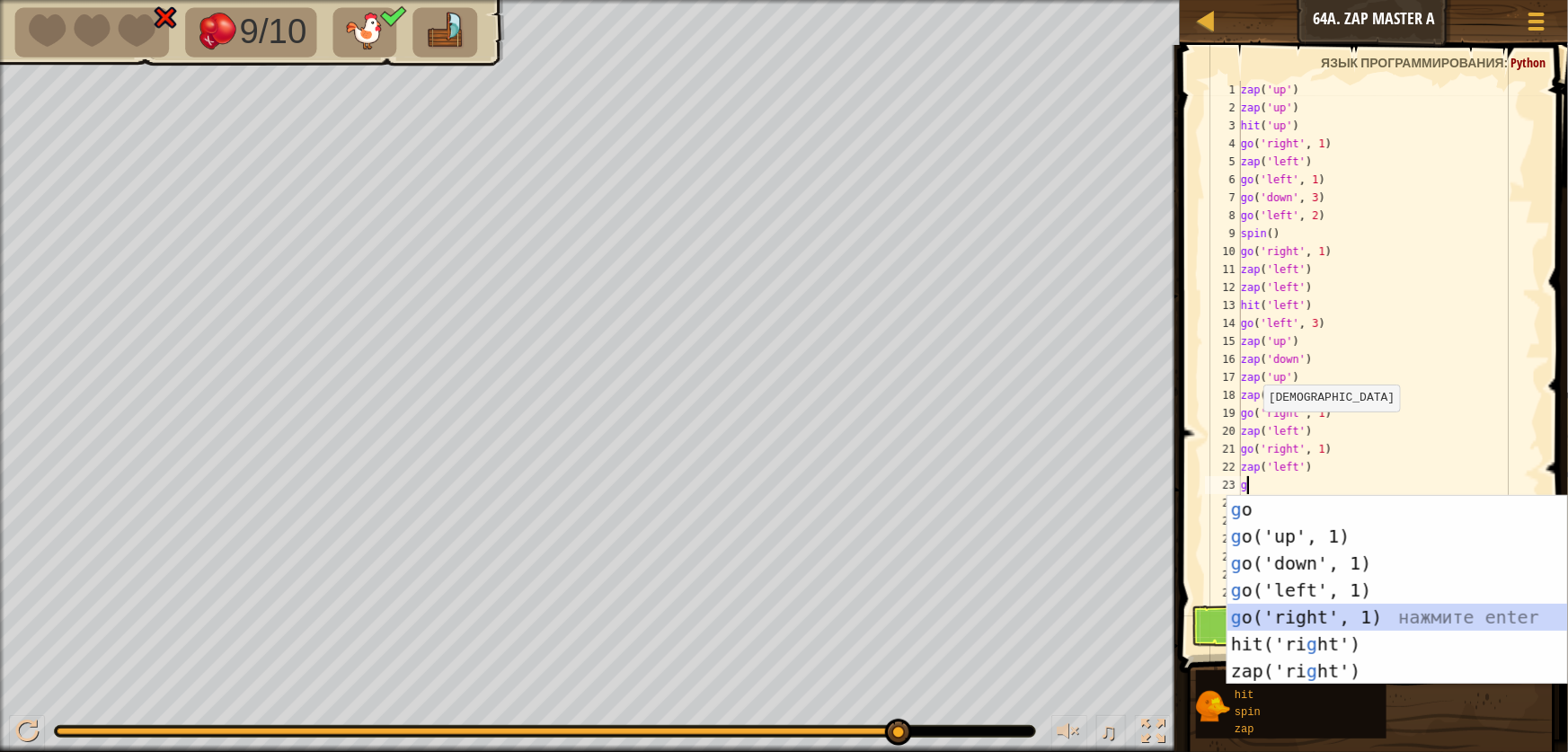
click at [1310, 611] on div "g o нажмите enter g o('up', 1) нажмите enter g o('down', 1) нажмите enter g o('…" at bounding box center [1397, 618] width 340 height 243
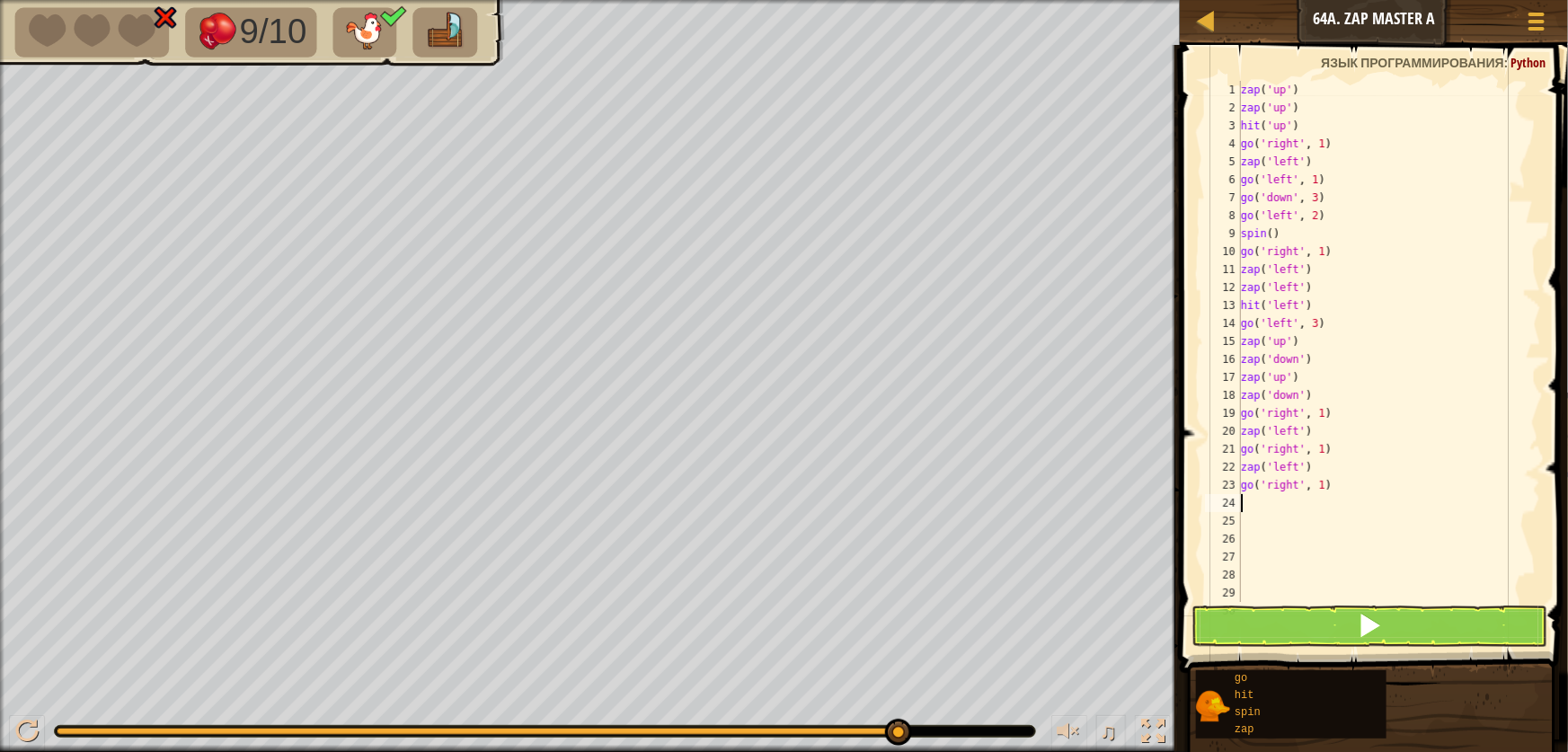
type textarea "z"
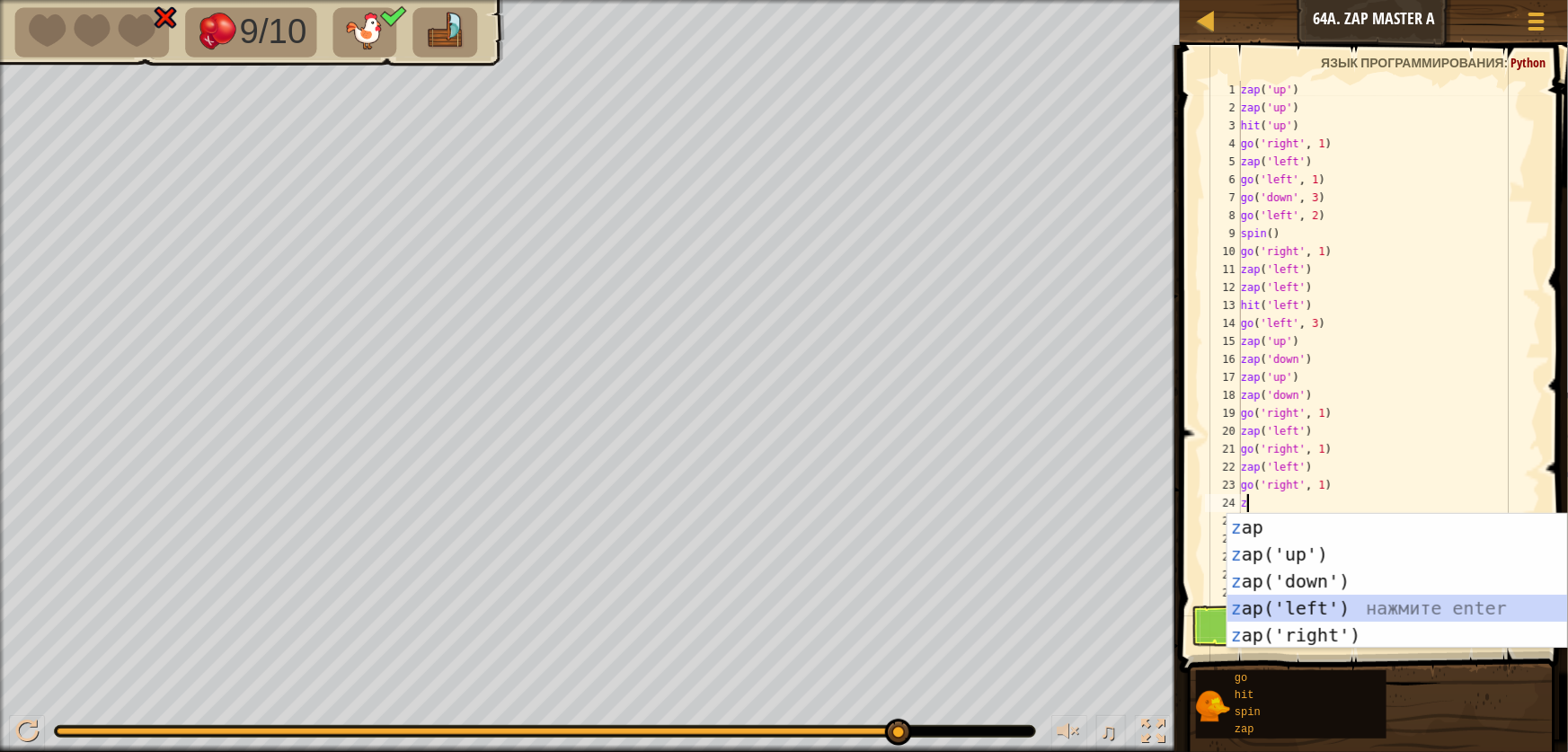
click at [1306, 602] on div "z ap нажмите enter z ap('up') нажмите enter z ap('down') нажмите enter z ap('le…" at bounding box center [1397, 609] width 340 height 189
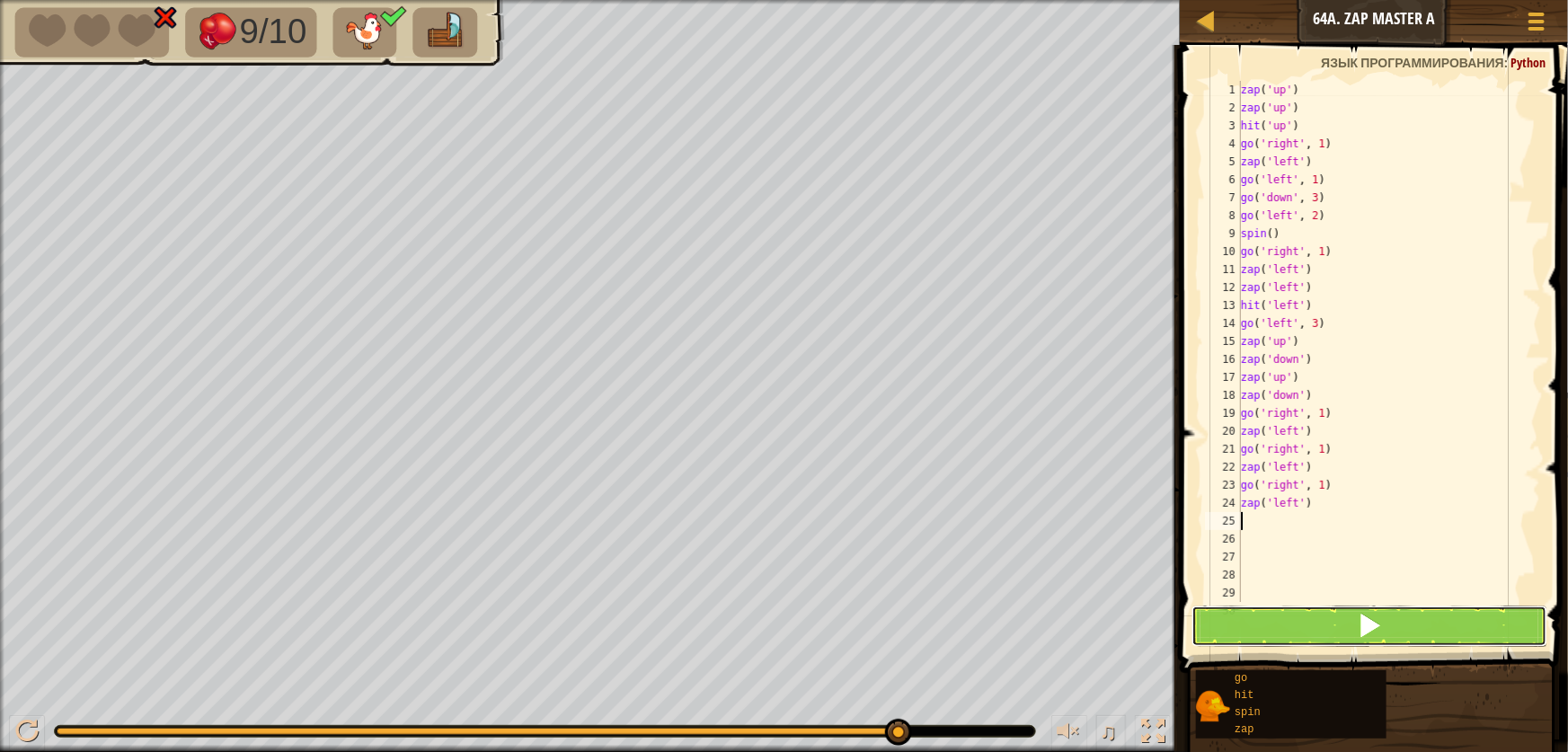
click at [1329, 633] on button at bounding box center [1370, 626] width 356 height 41
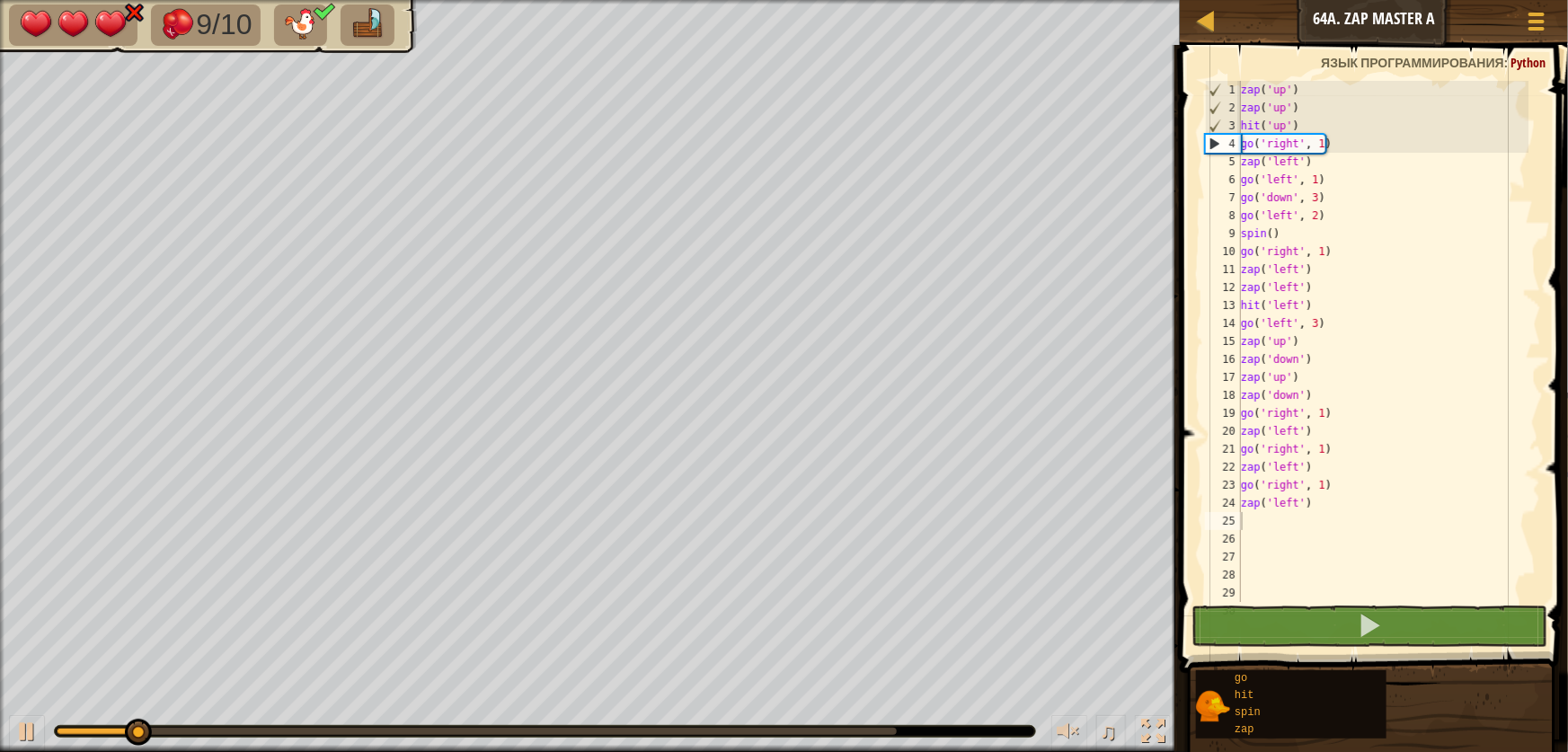
click at [782, 726] on div at bounding box center [544, 732] width 982 height 13
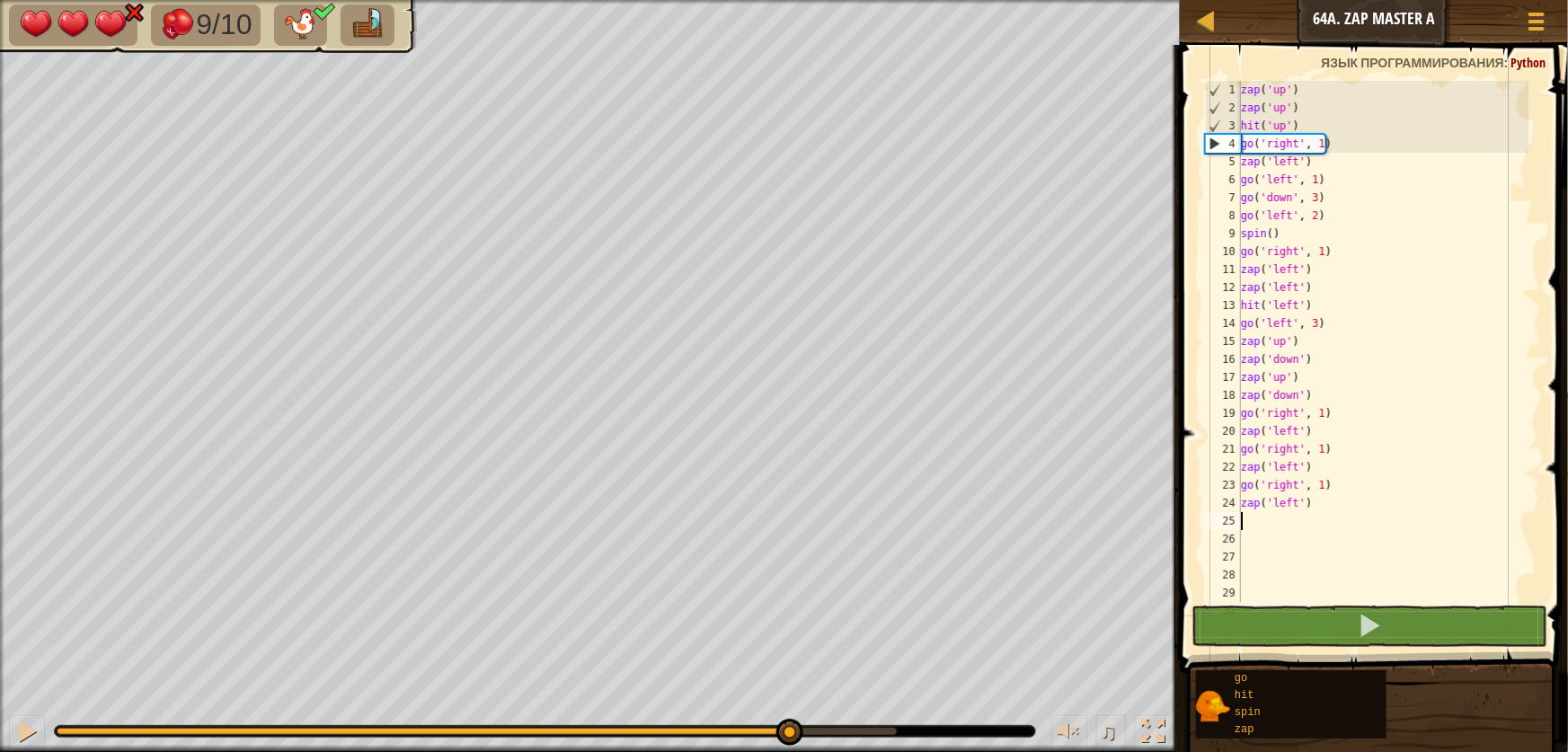
click at [787, 730] on div at bounding box center [477, 732] width 840 height 7
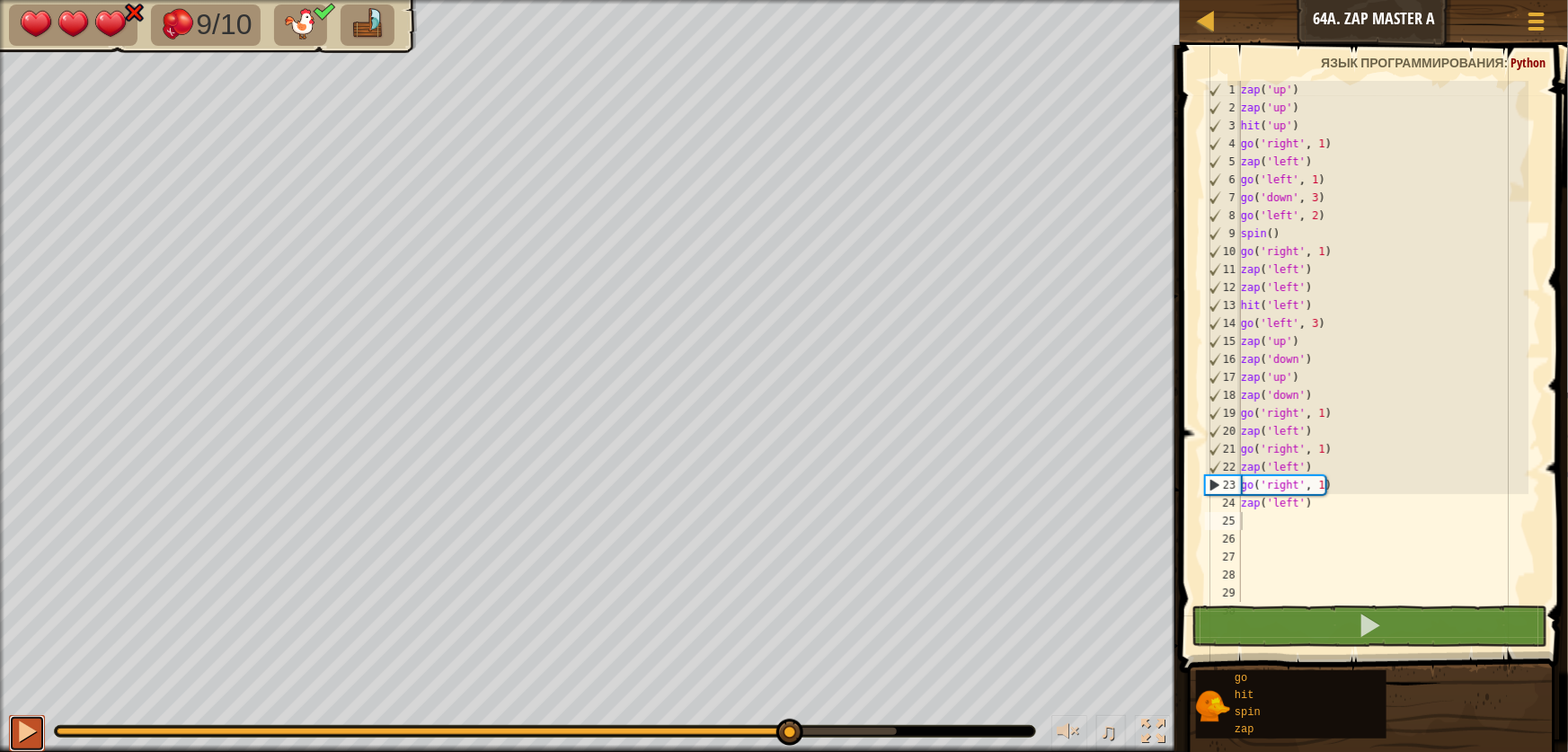
click at [37, 736] on button at bounding box center [26, 734] width 36 height 37
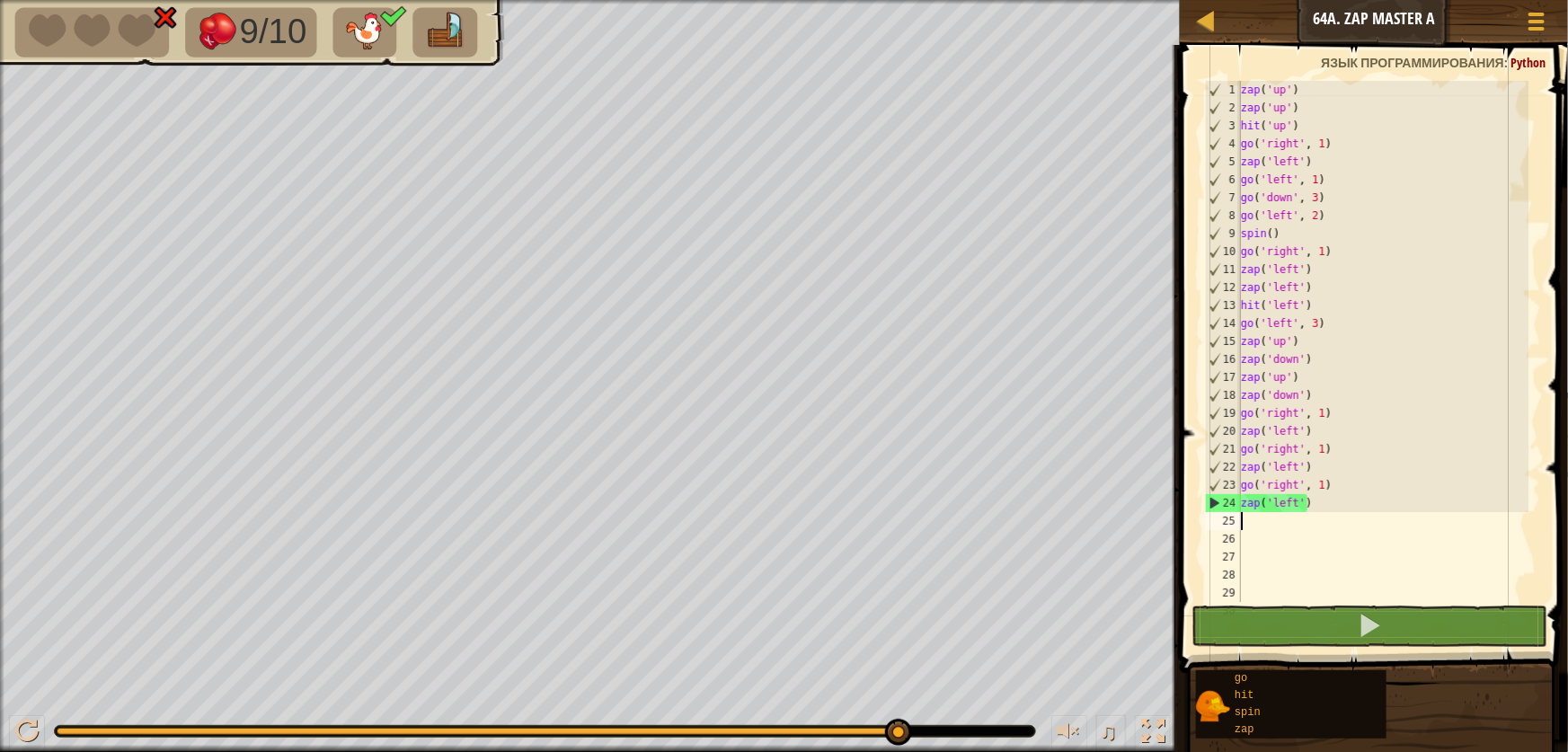
type textarea "g"
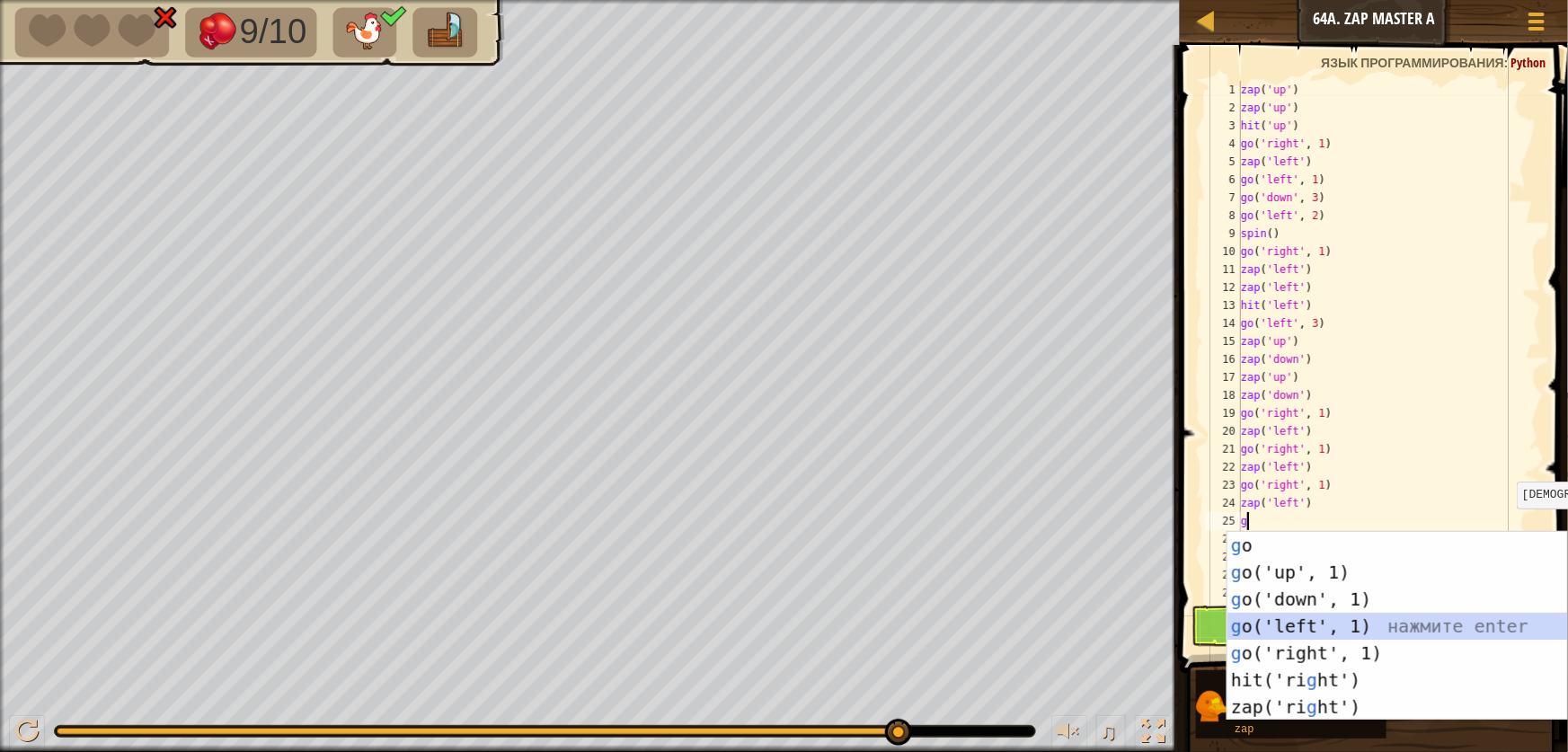
click at [1315, 624] on div "g o нажмите enter g o('up', 1) нажмите enter g o('down', 1) нажмите enter g o('…" at bounding box center [1397, 653] width 340 height 243
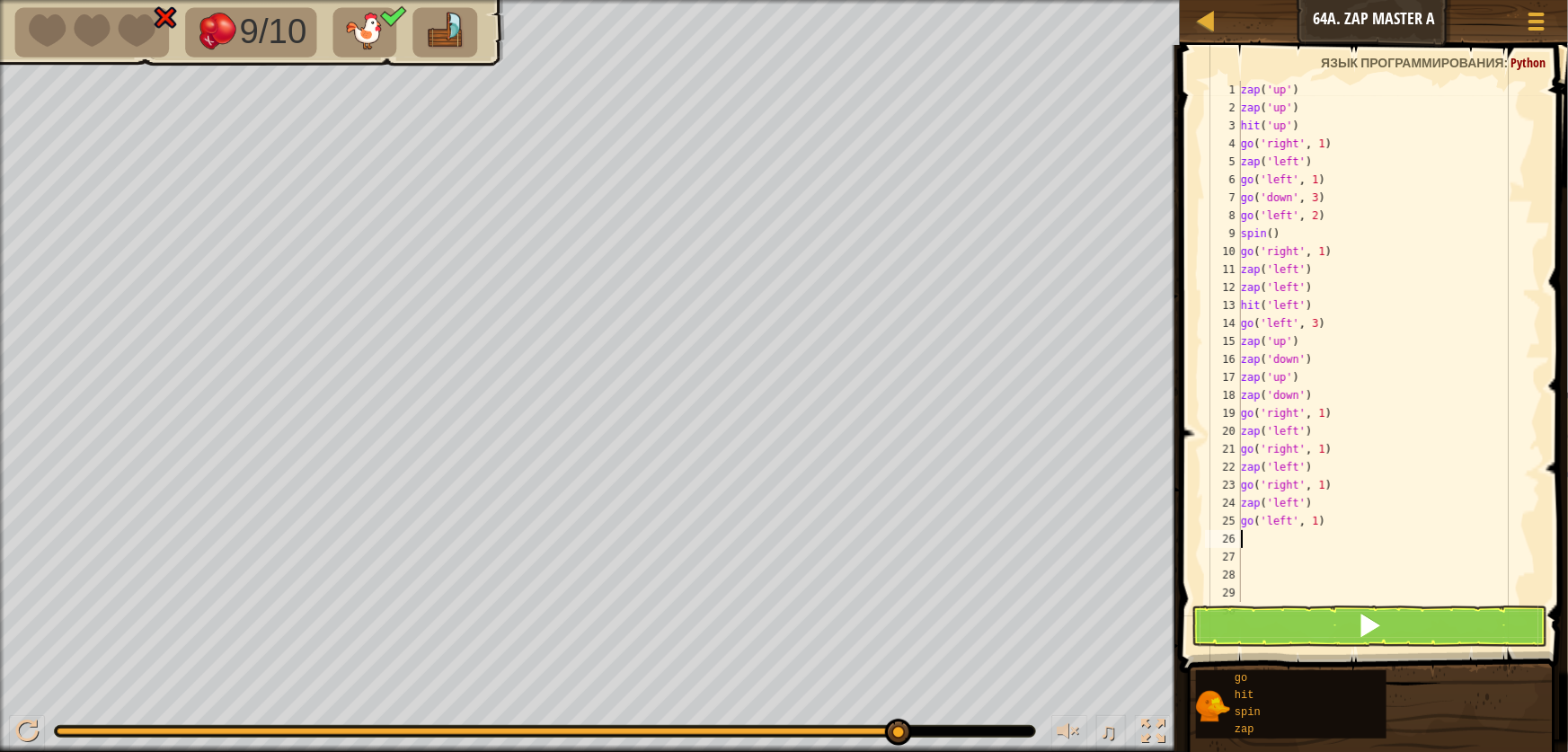
type textarea "z"
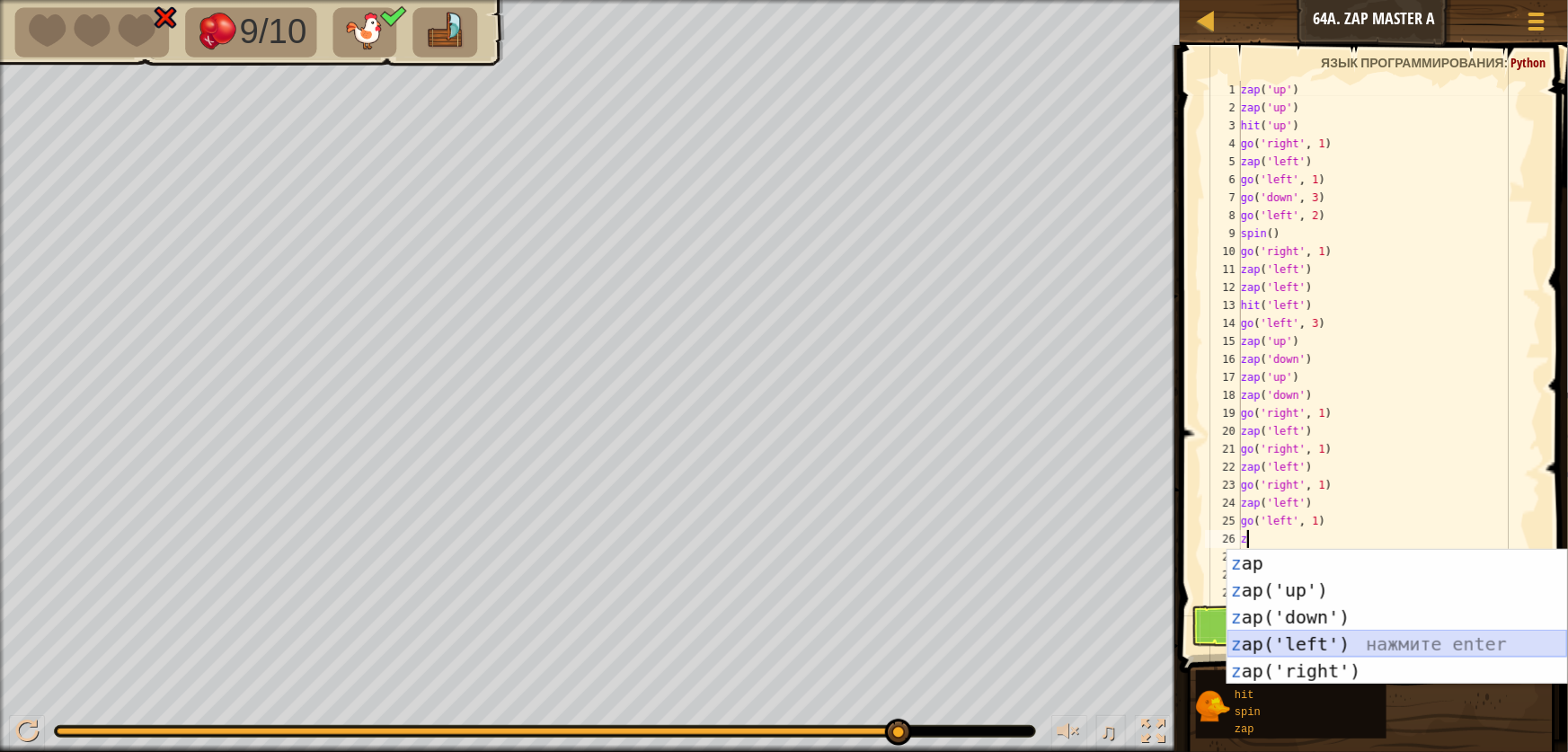
click at [1324, 639] on div "z ap нажмите enter z ap('up') нажмите enter z ap('down') нажмите enter z ap('le…" at bounding box center [1397, 644] width 340 height 189
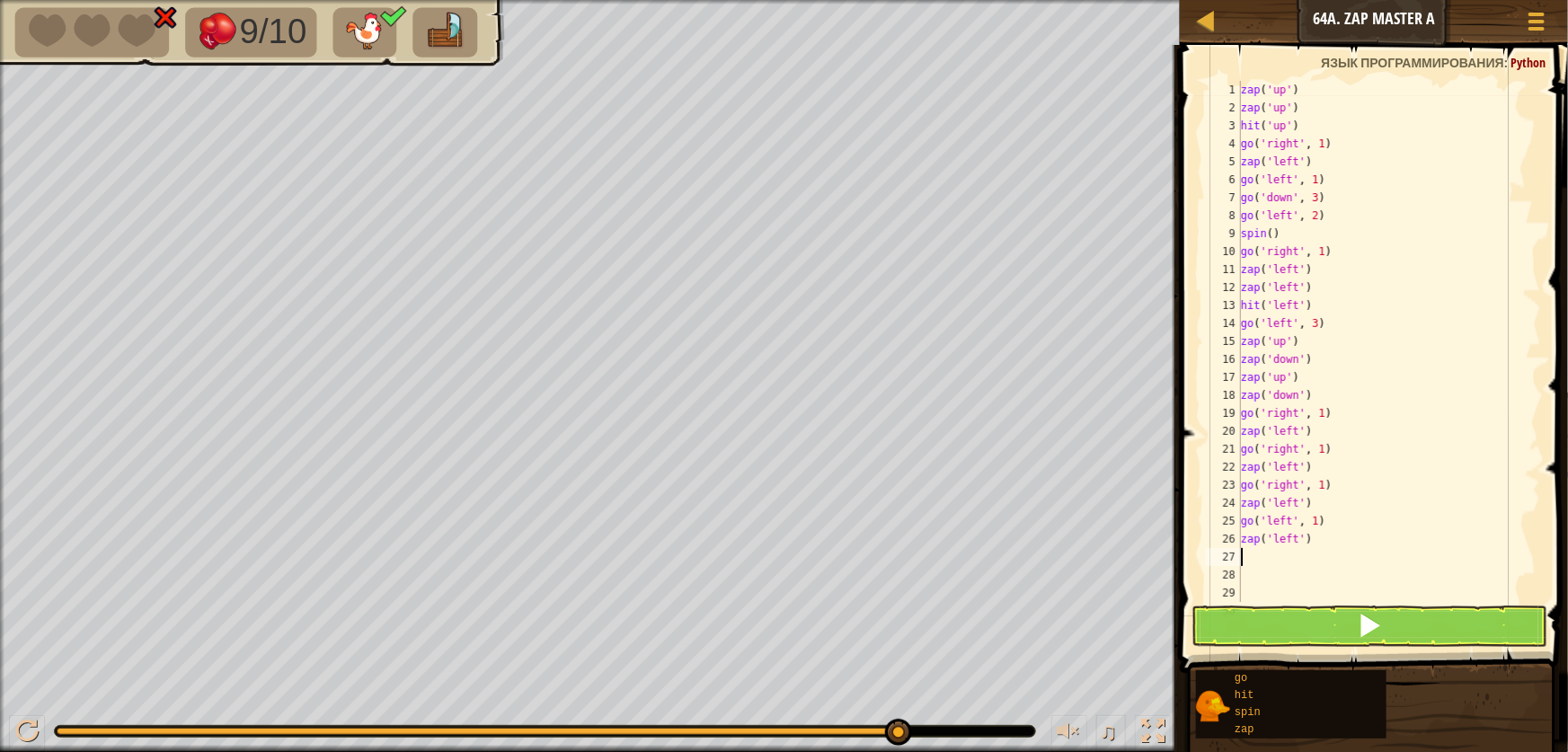
type textarea "g"
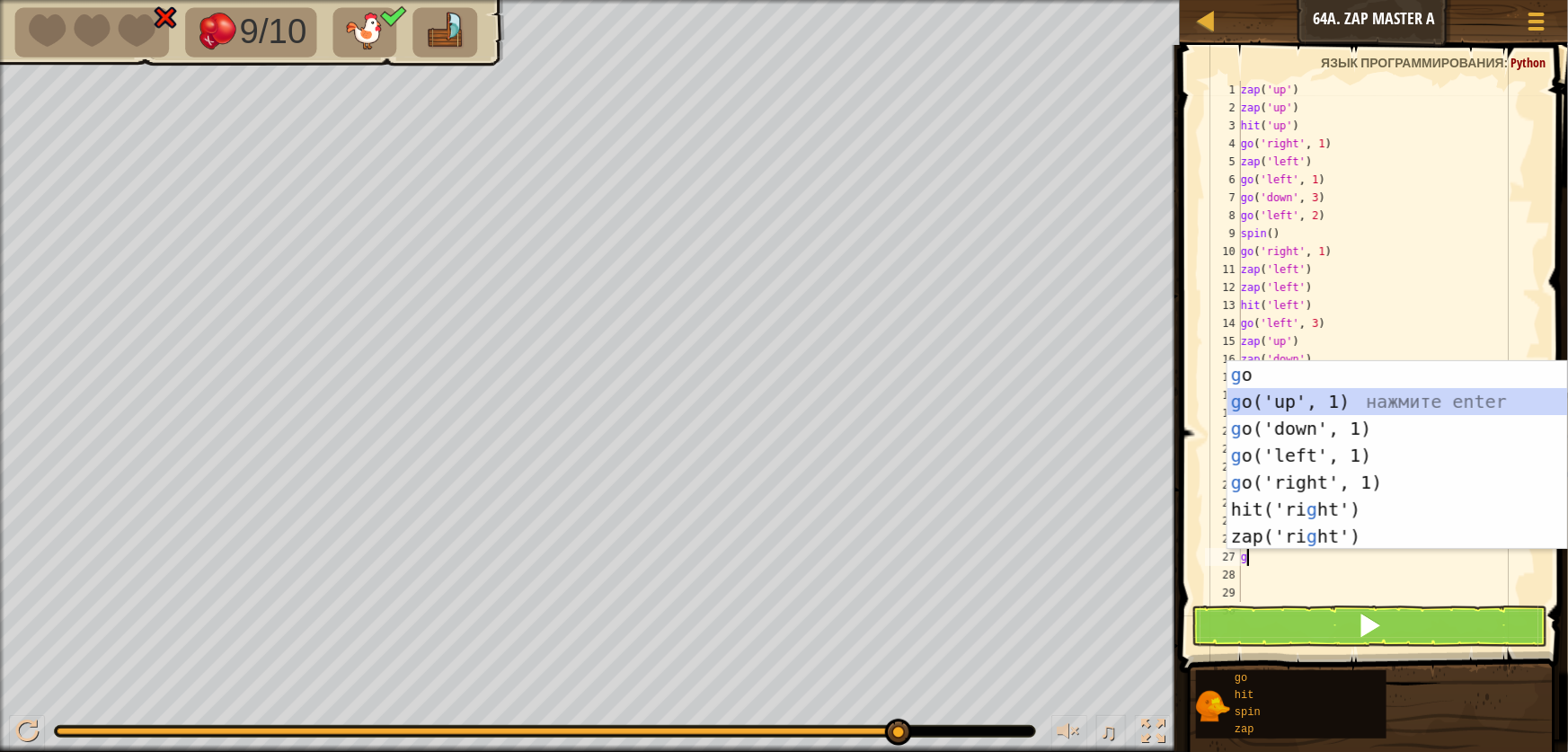
click at [1260, 403] on div "g o нажмите enter g o('up', 1) нажмите enter g o('down', 1) нажмите enter g o('…" at bounding box center [1397, 483] width 340 height 243
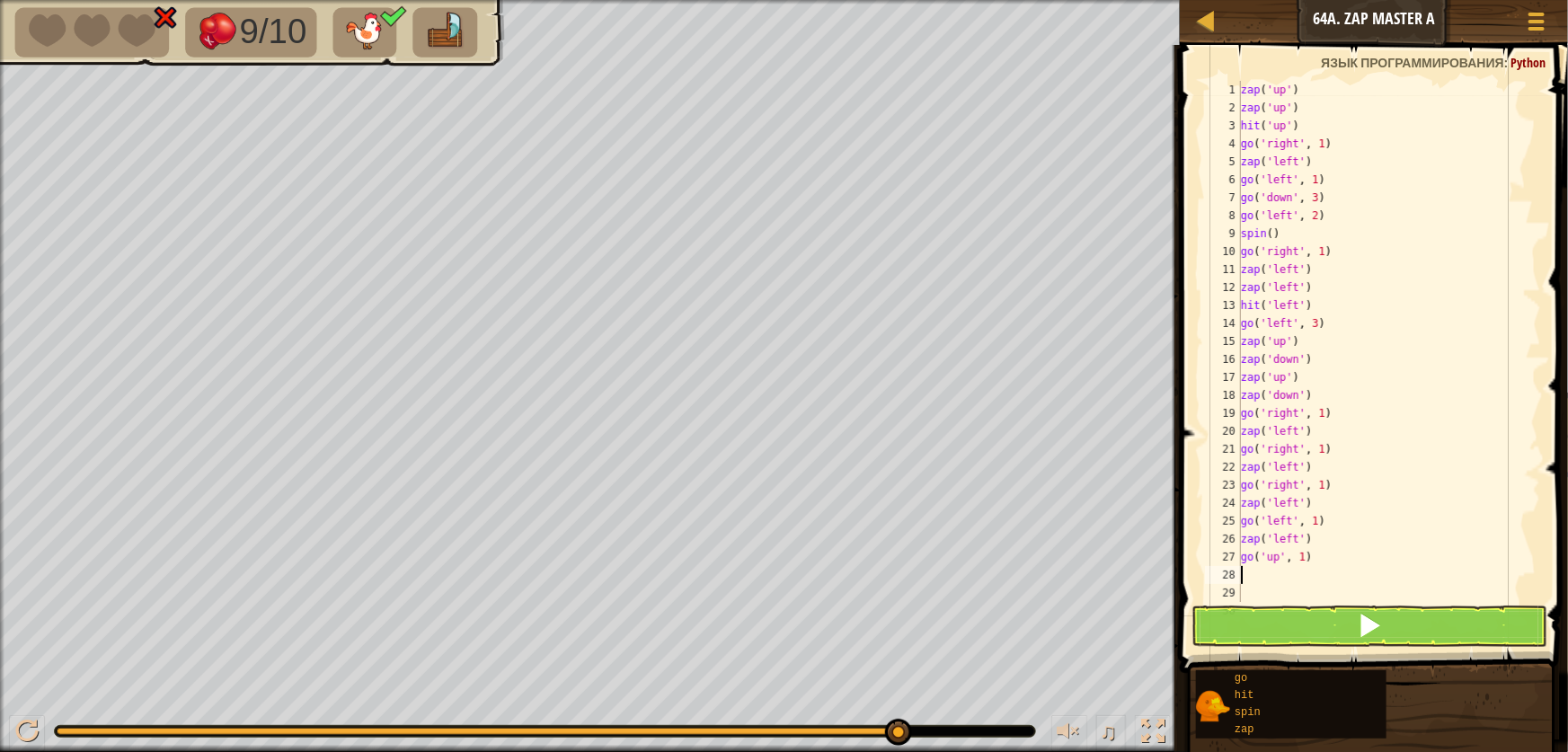
type textarea "z"
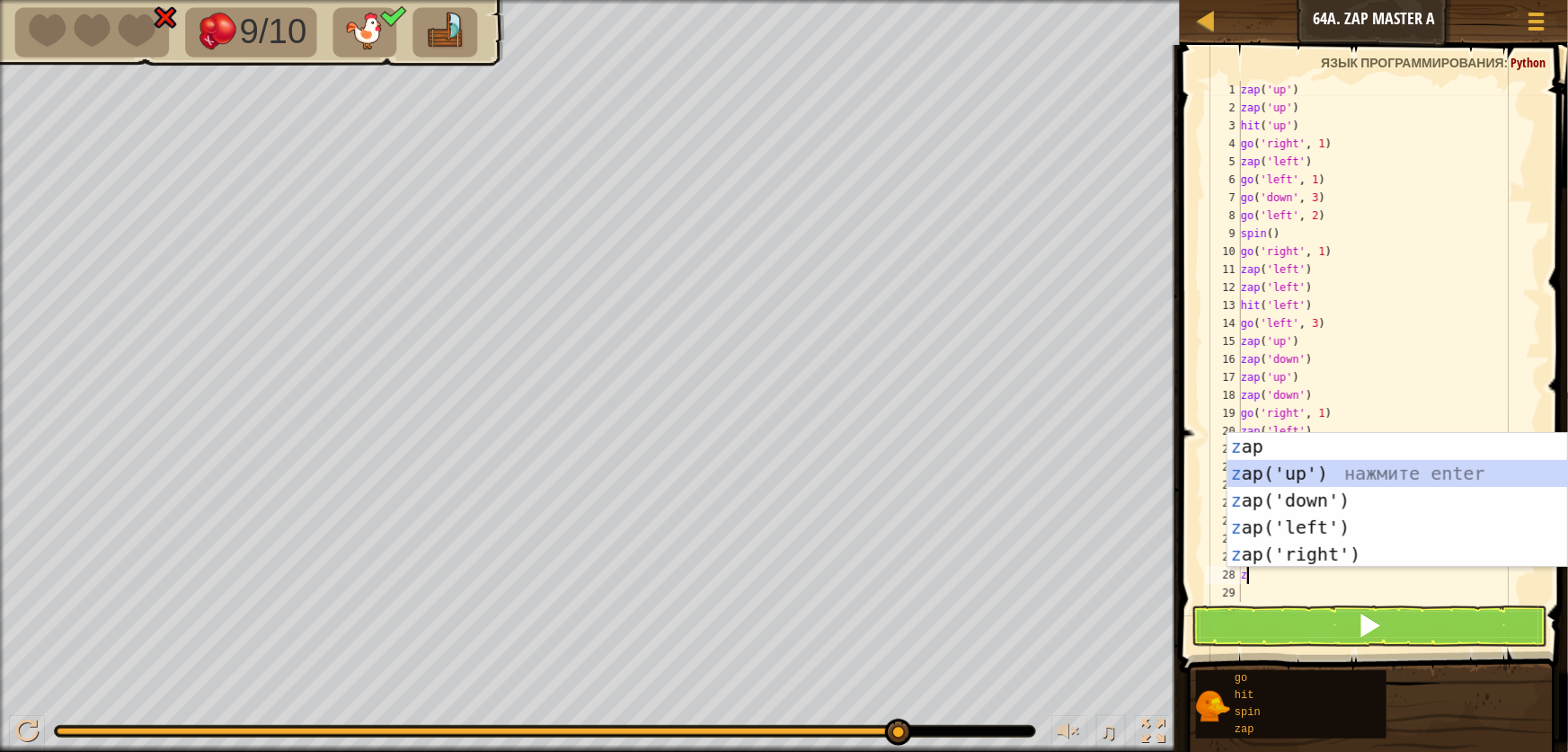
click at [1259, 472] on div "z ap нажмите enter z ap('up') нажмите enter z ap('down') нажмите enter z ap('le…" at bounding box center [1397, 527] width 340 height 189
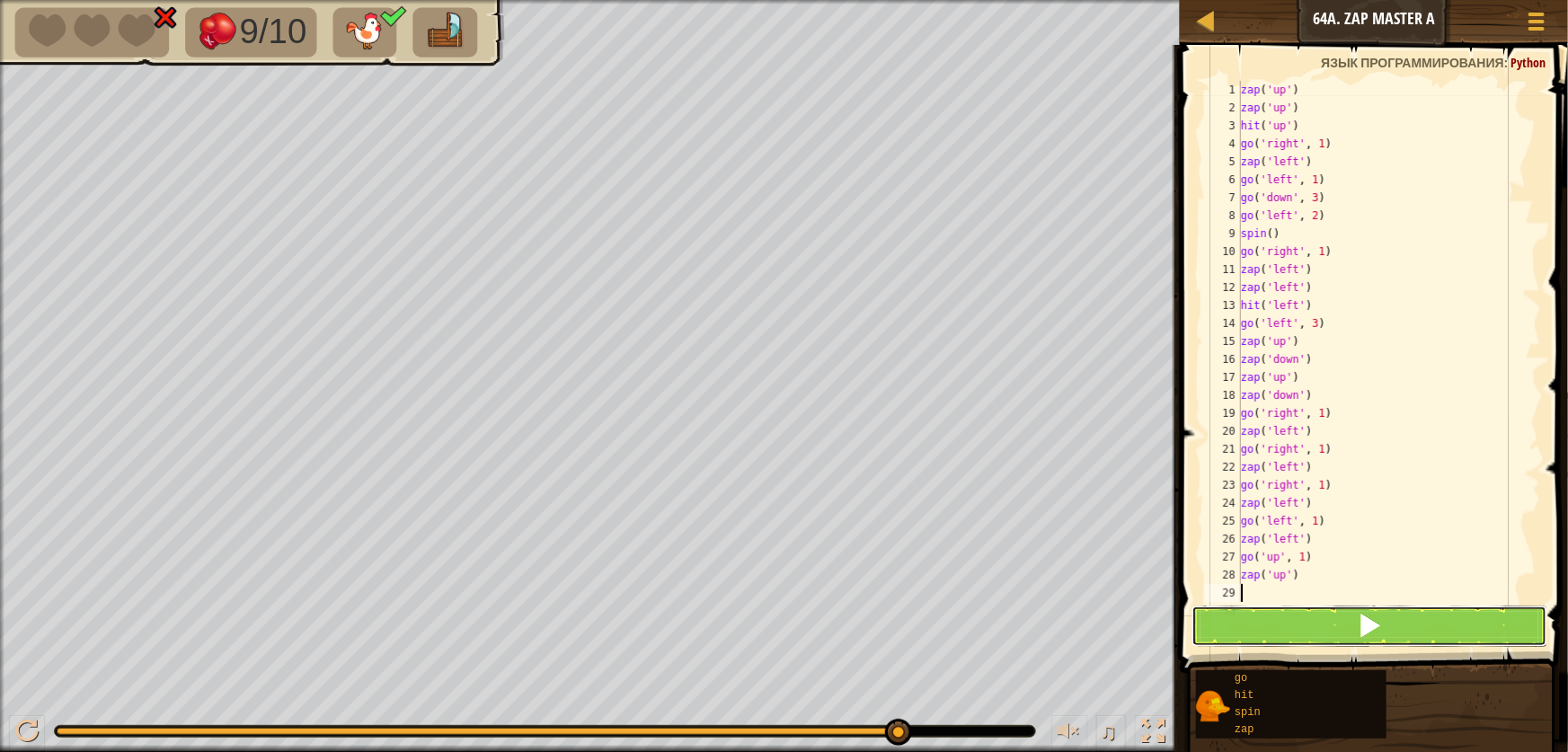
click at [1300, 625] on button at bounding box center [1370, 626] width 356 height 41
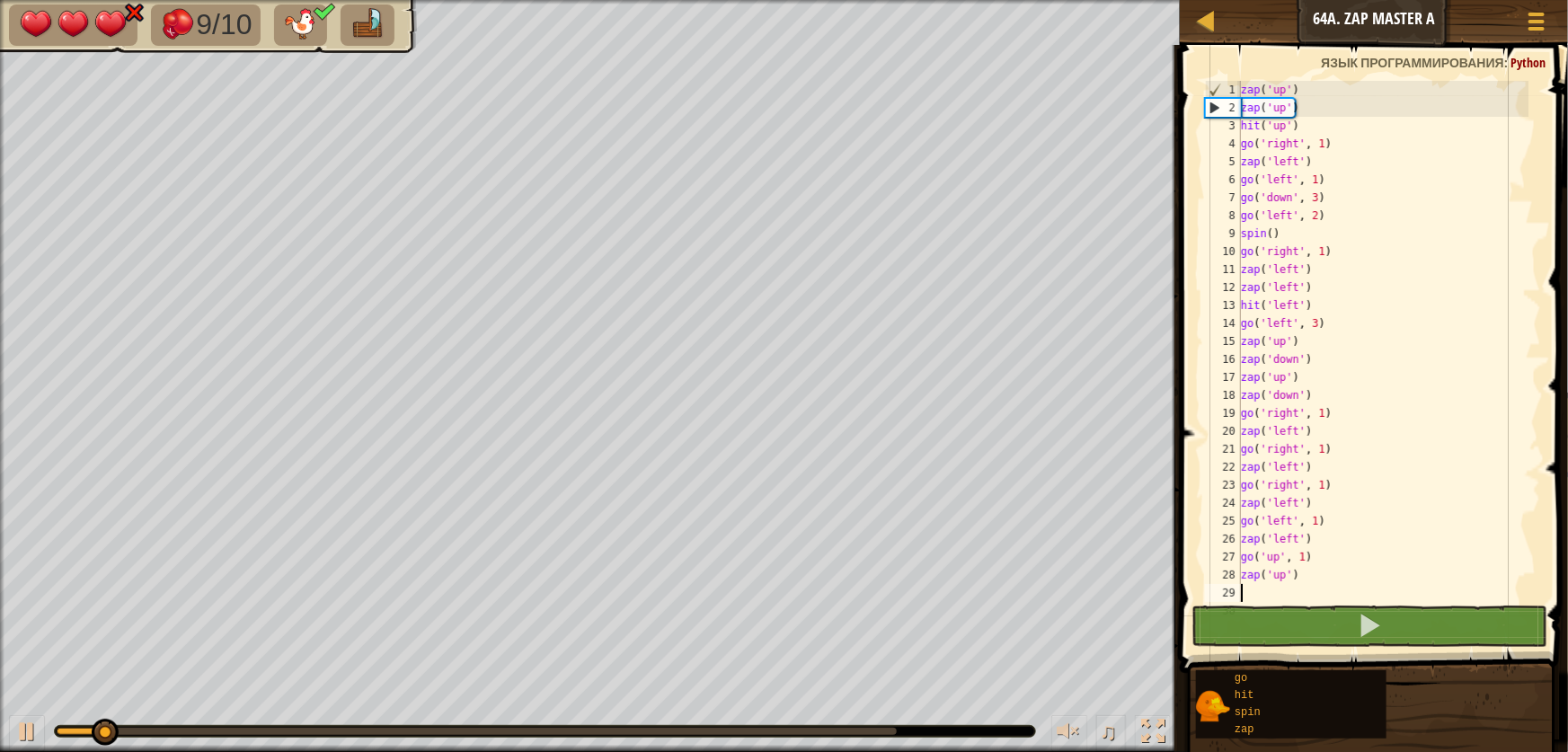
click at [577, 726] on div at bounding box center [544, 732] width 980 height 11
click at [679, 736] on div at bounding box center [544, 732] width 980 height 11
click at [690, 726] on div at bounding box center [544, 732] width 980 height 11
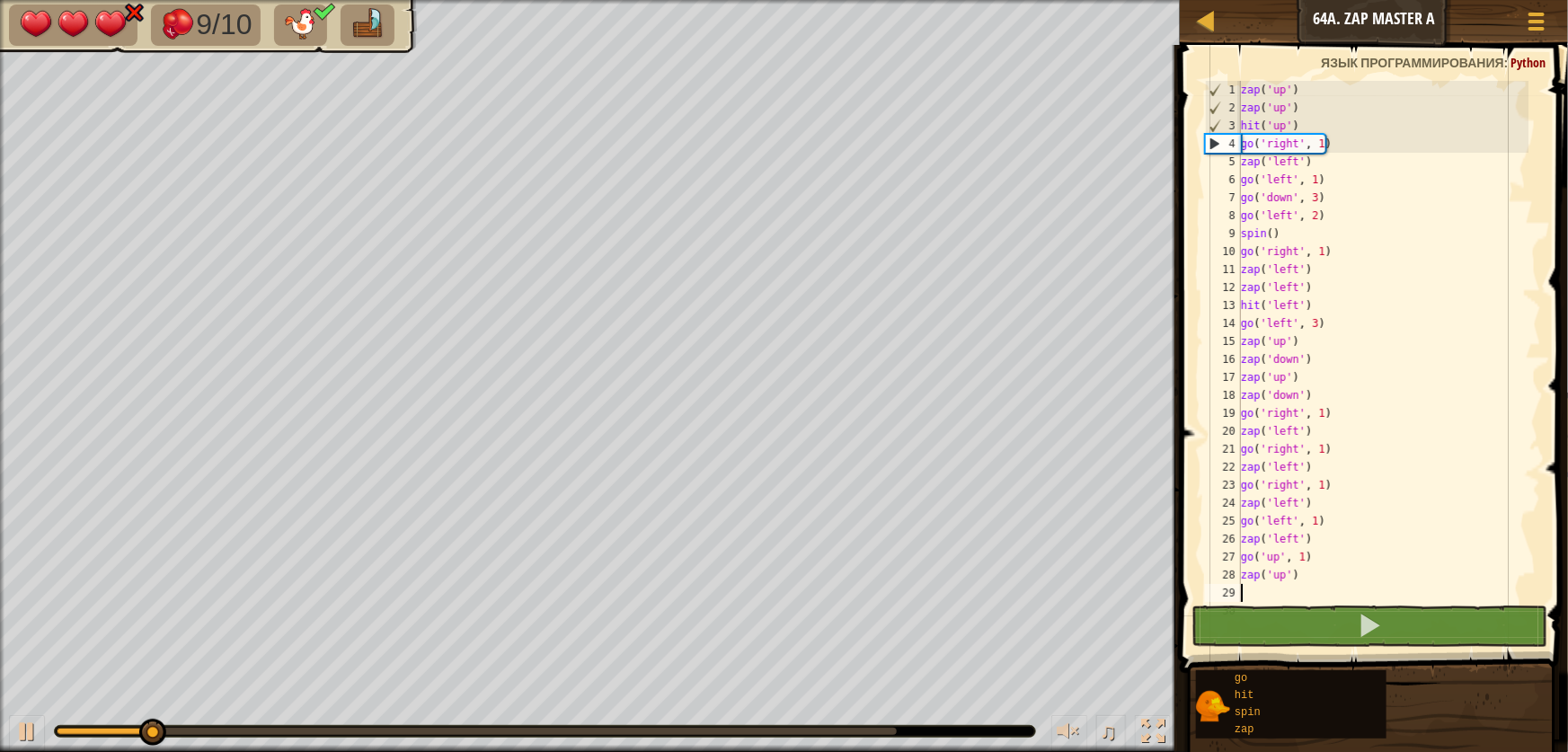
click at [695, 728] on div at bounding box center [477, 732] width 840 height 7
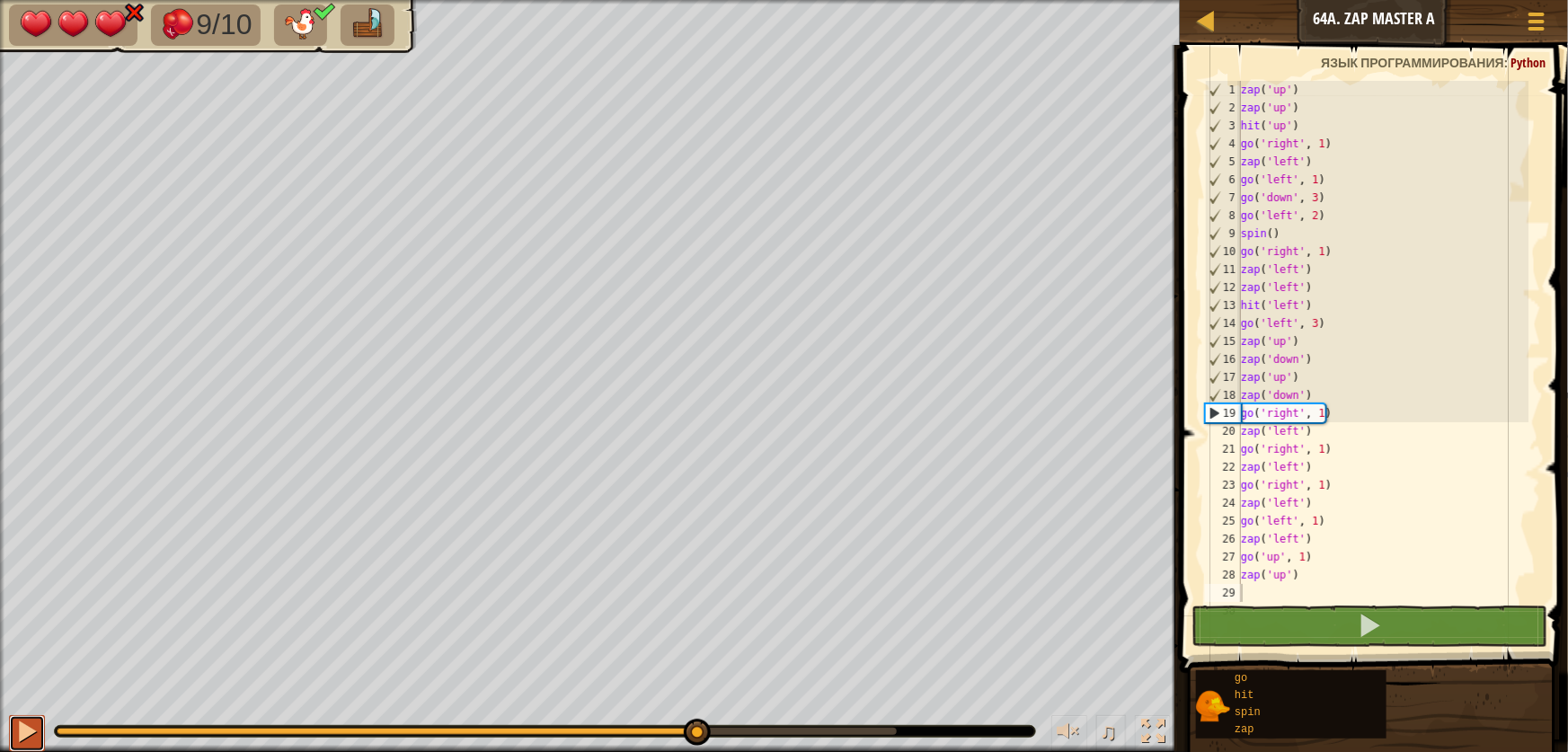
click at [33, 744] on div at bounding box center [27, 732] width 24 height 24
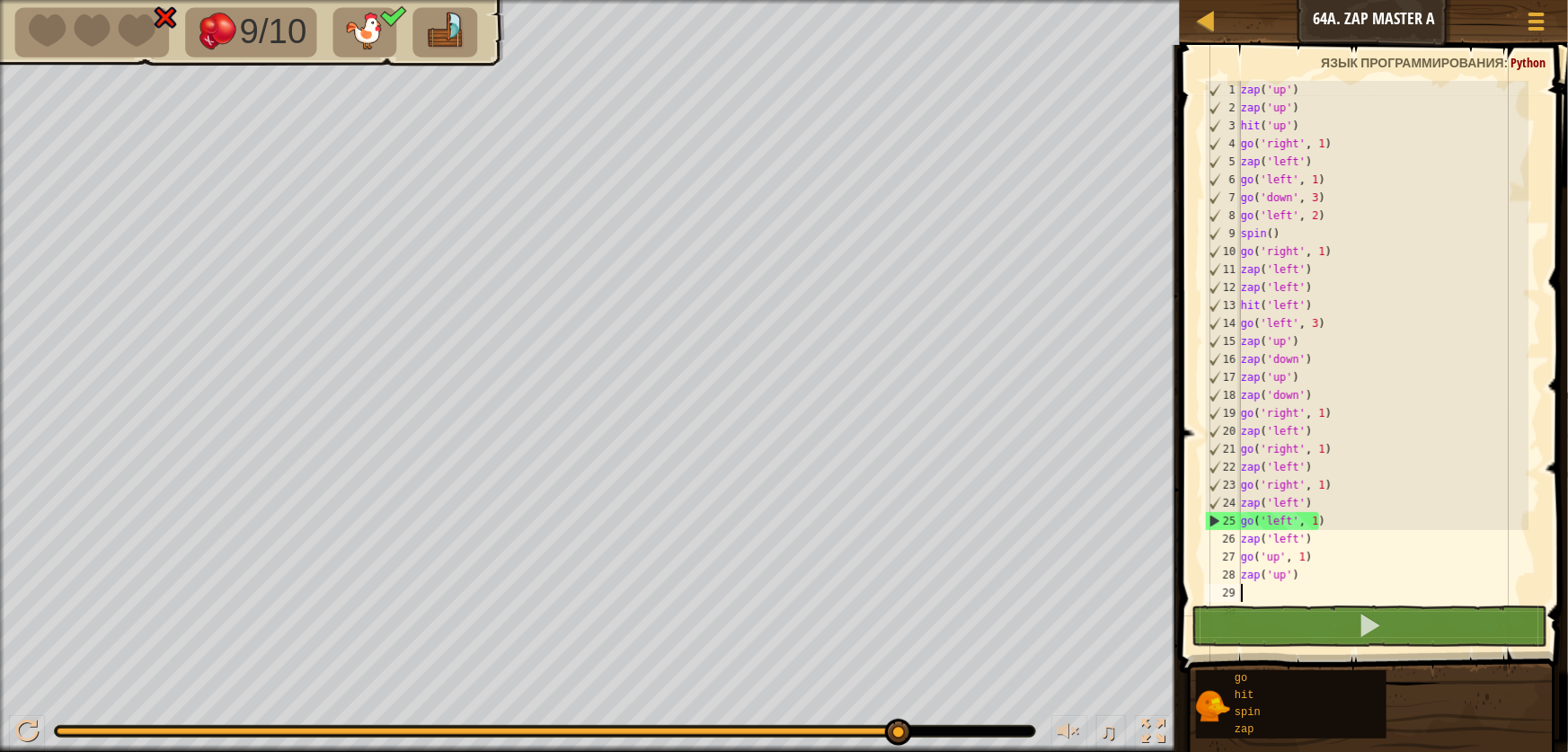
click at [1350, 521] on div "zap ( 'up' ) zap ( 'up' ) hit ( 'up' ) go ( 'right' , 1 ) zap ( 'left' ) go ( '…" at bounding box center [1383, 360] width 291 height 557
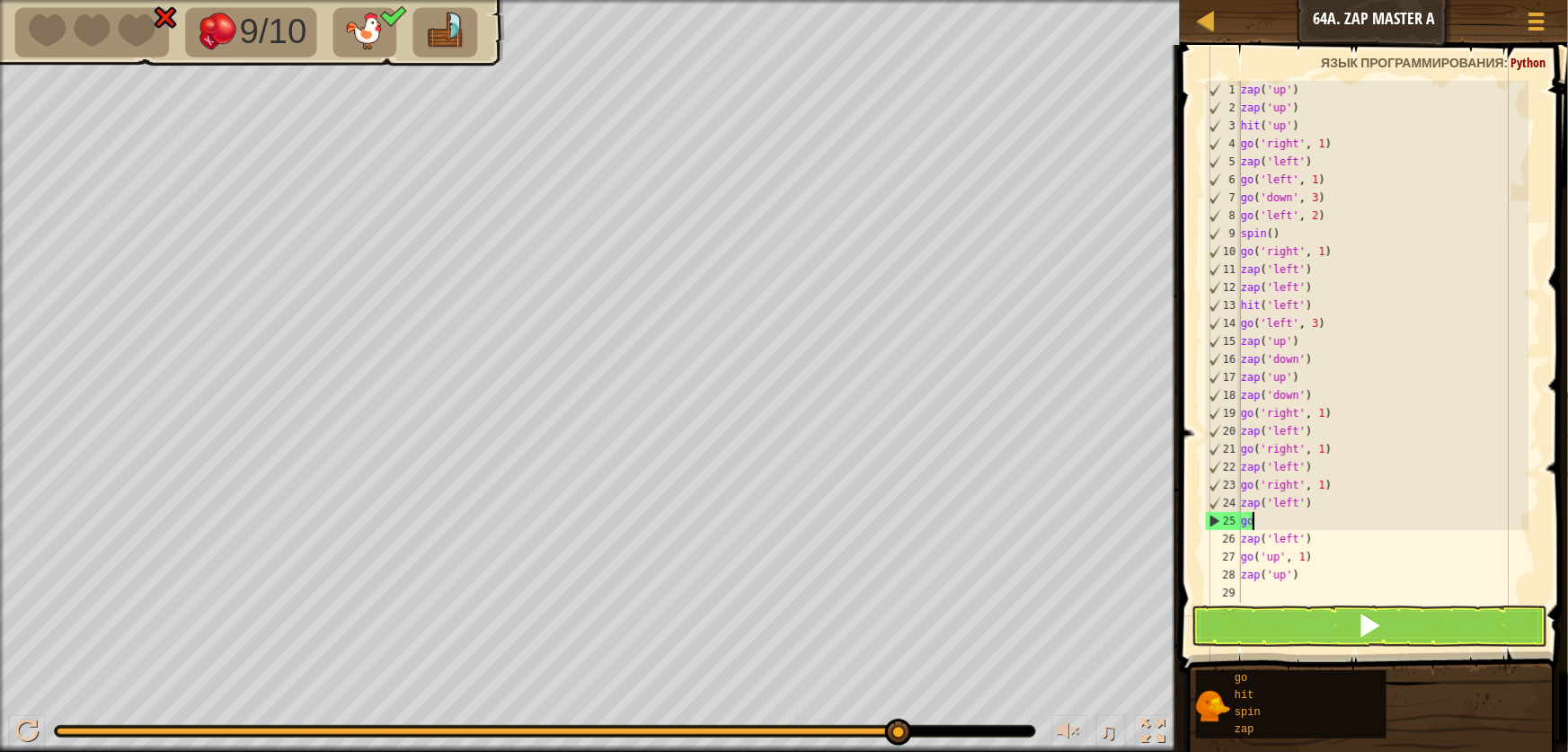
type textarea "g"
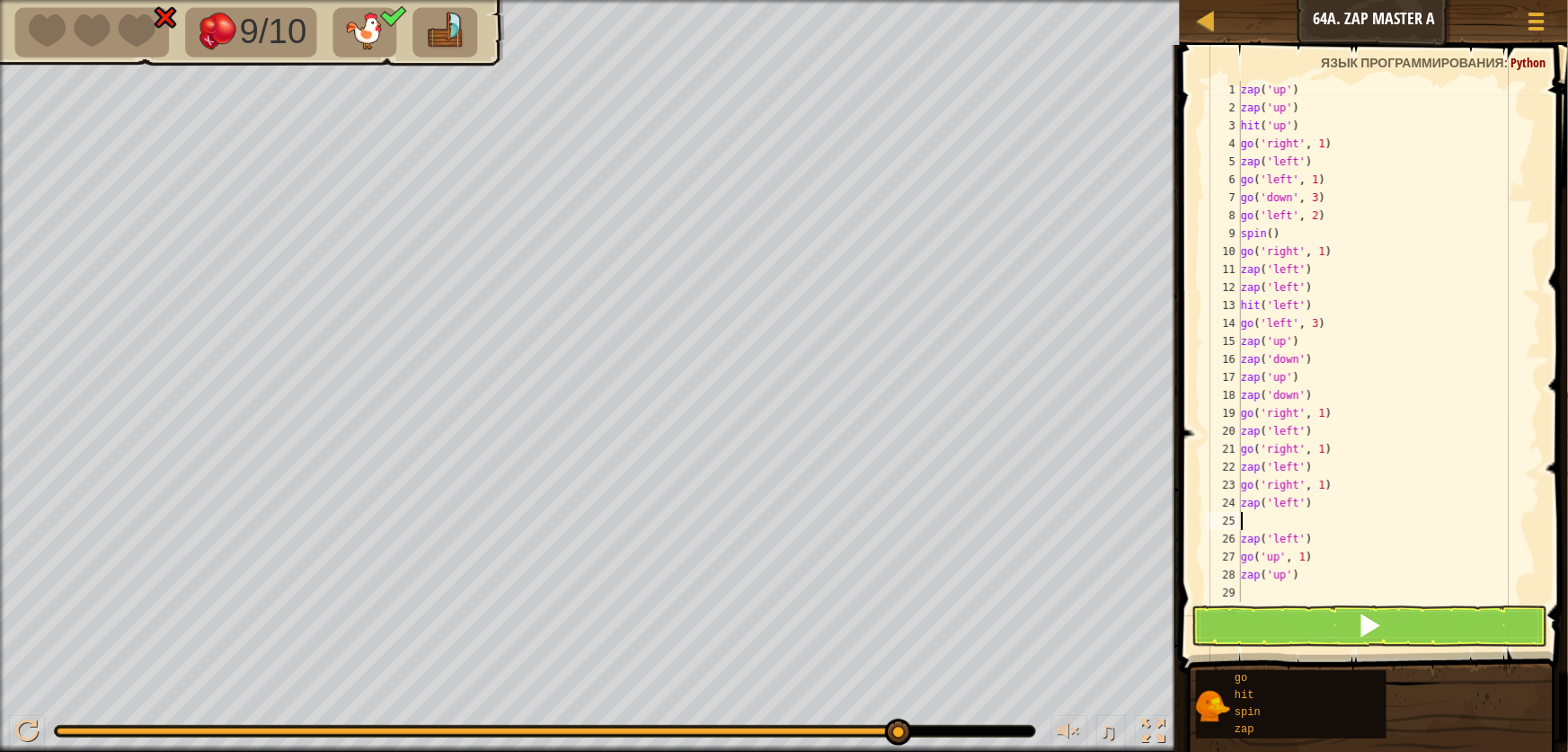
type textarea "g"
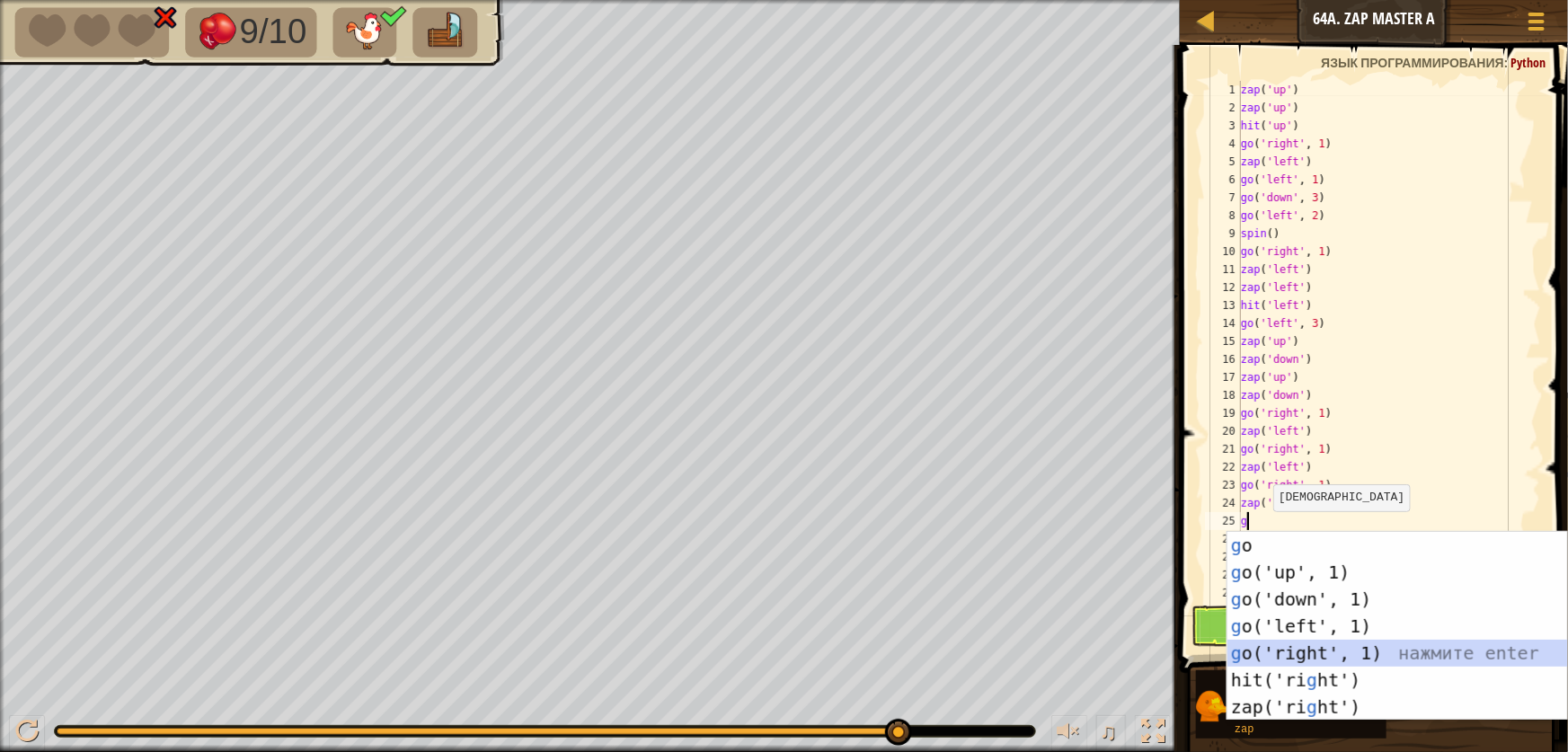
click at [1295, 656] on div "g o нажмите enter g o('up', 1) нажмите enter g o('down', 1) нажмите enter g o('…" at bounding box center [1397, 653] width 340 height 243
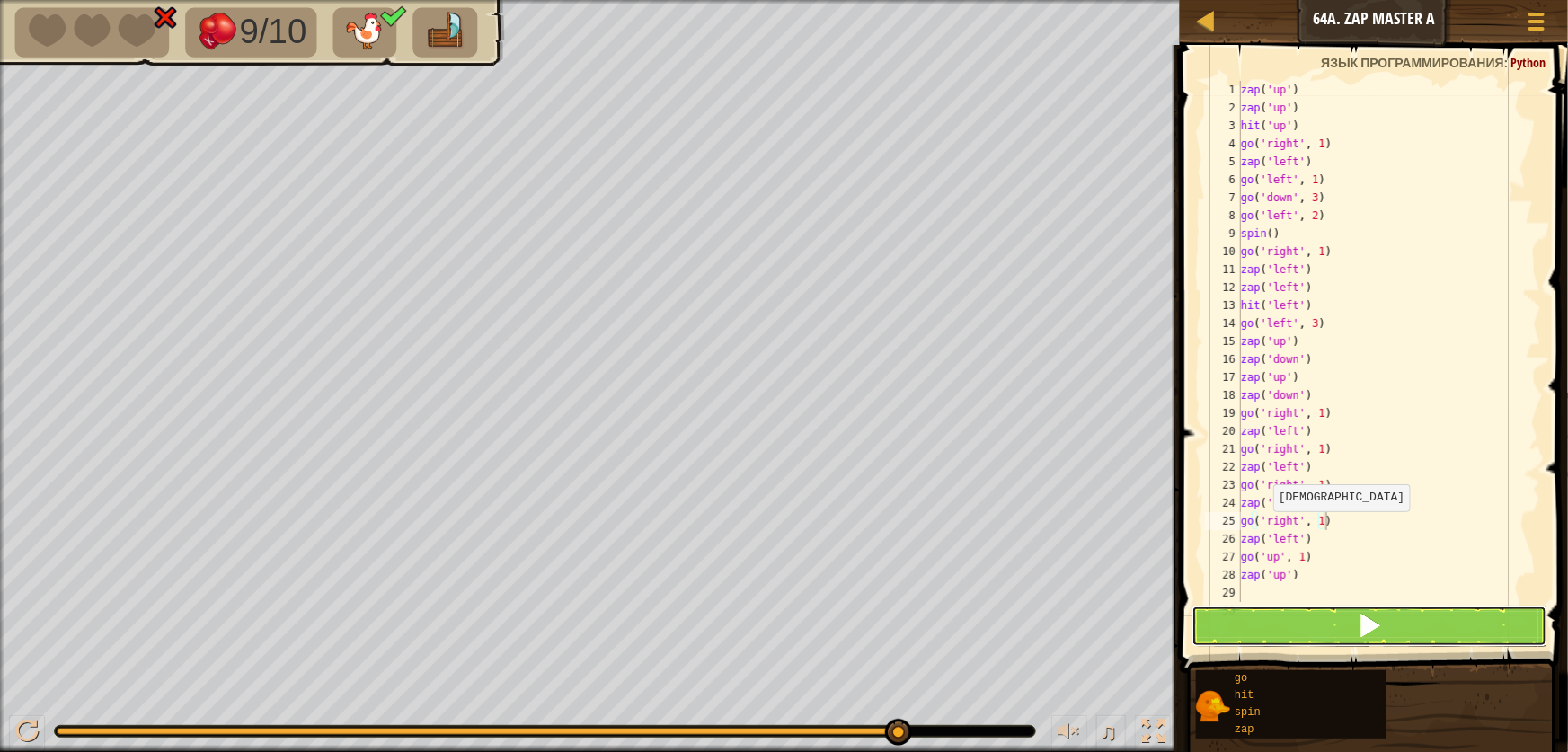
click at [1299, 630] on button at bounding box center [1370, 626] width 356 height 41
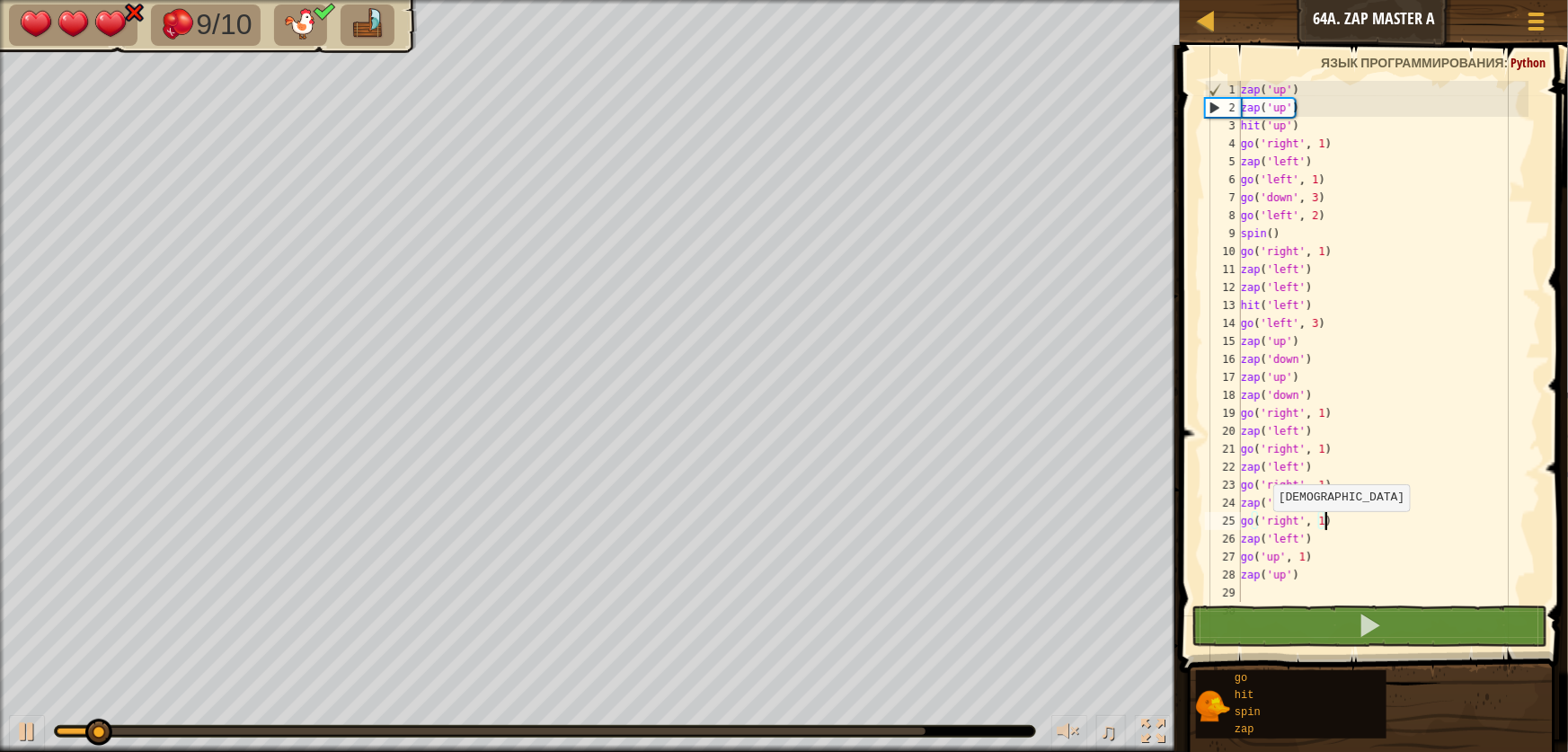
click at [737, 726] on div at bounding box center [544, 732] width 980 height 11
click at [739, 726] on div at bounding box center [544, 732] width 980 height 11
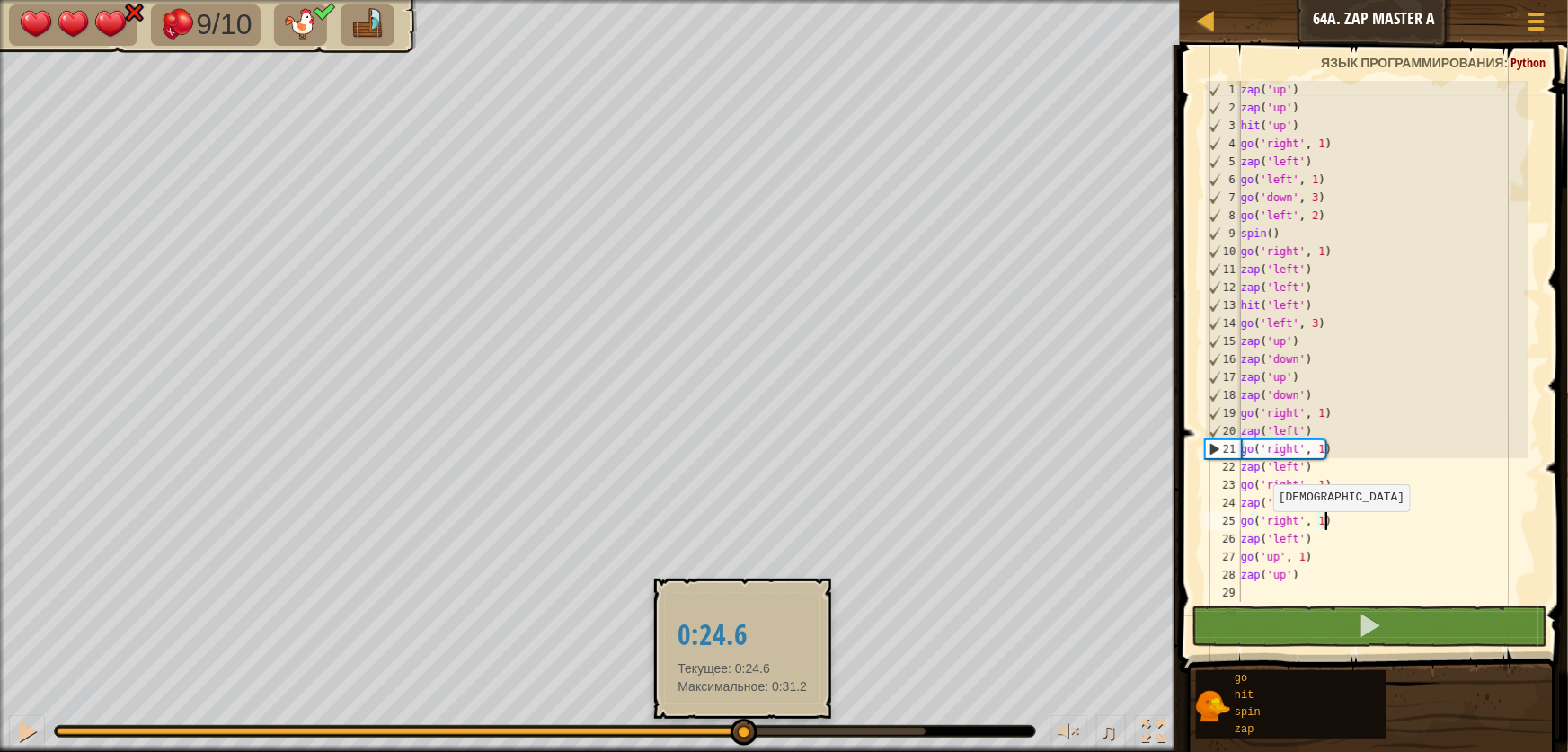
click at [742, 728] on div at bounding box center [490, 732] width 868 height 7
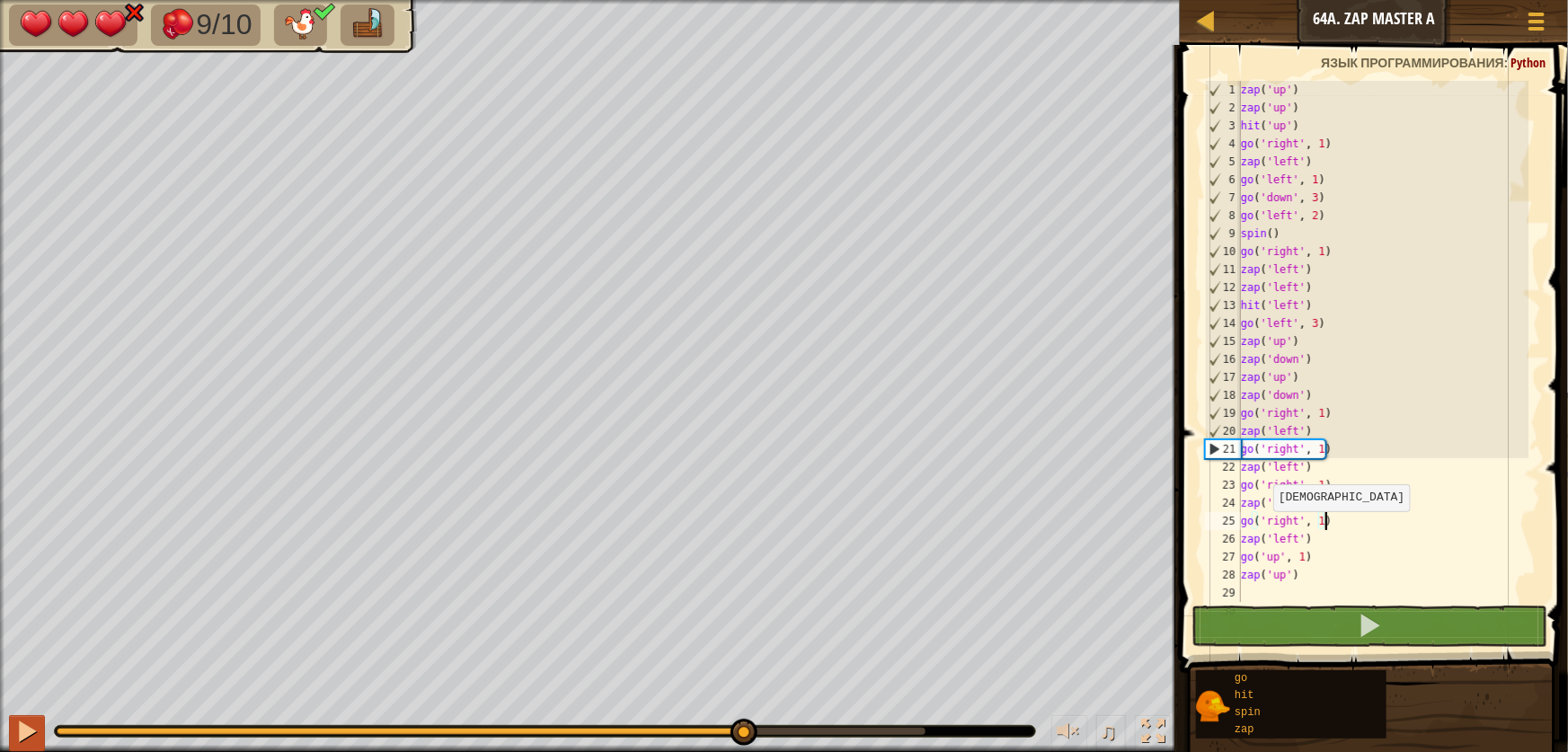
click at [26, 715] on div "♫" at bounding box center [590, 726] width 1180 height 54
click at [24, 720] on div at bounding box center [27, 732] width 24 height 24
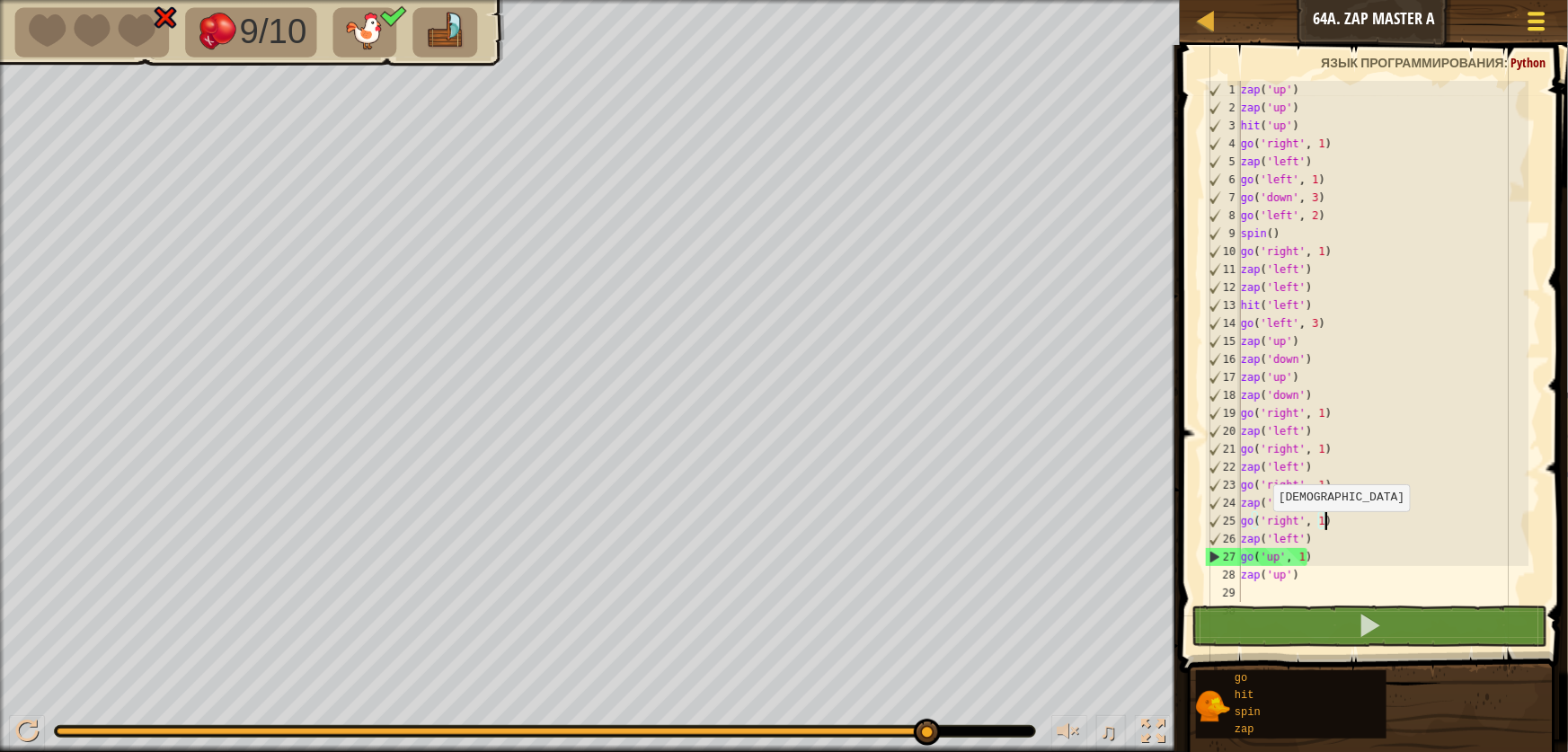
click at [1535, 41] on button "Меню игры" at bounding box center [1537, 25] width 47 height 44
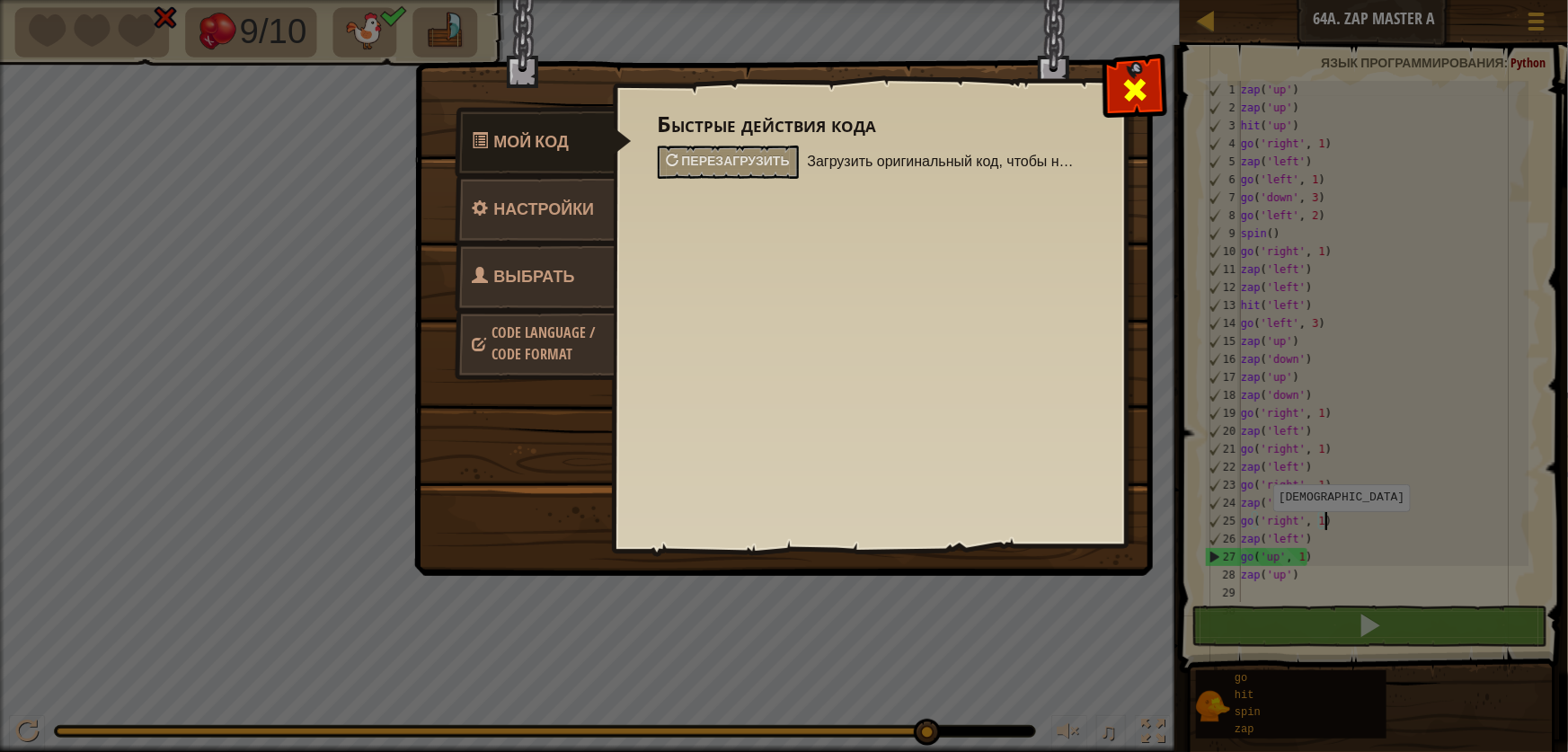
click at [1120, 81] on div at bounding box center [1134, 86] width 57 height 57
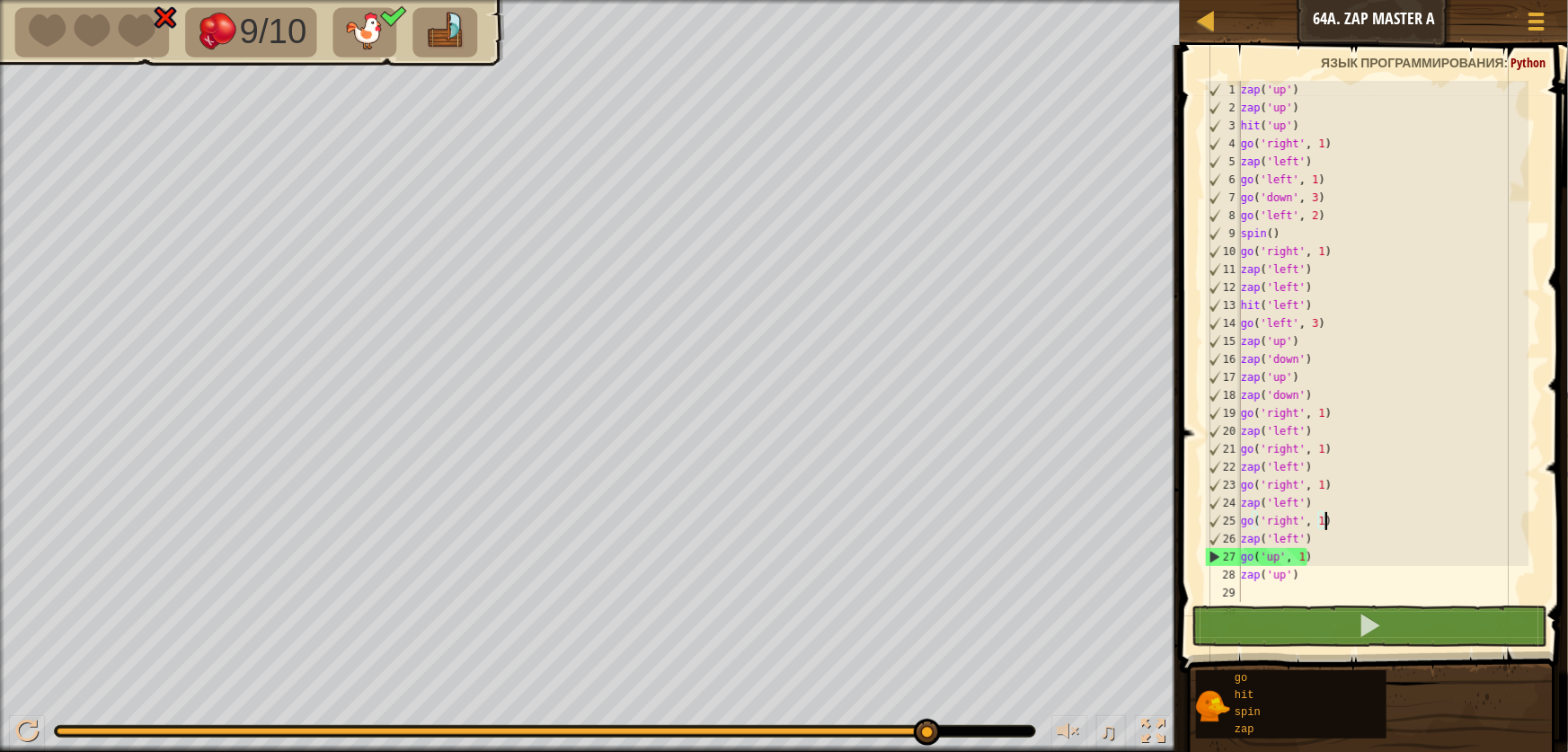
click at [1334, 574] on div "zap ( 'up' ) zap ( 'up' ) hit ( 'up' ) go ( 'right' , 1 ) zap ( 'left' ) go ( '…" at bounding box center [1383, 360] width 291 height 557
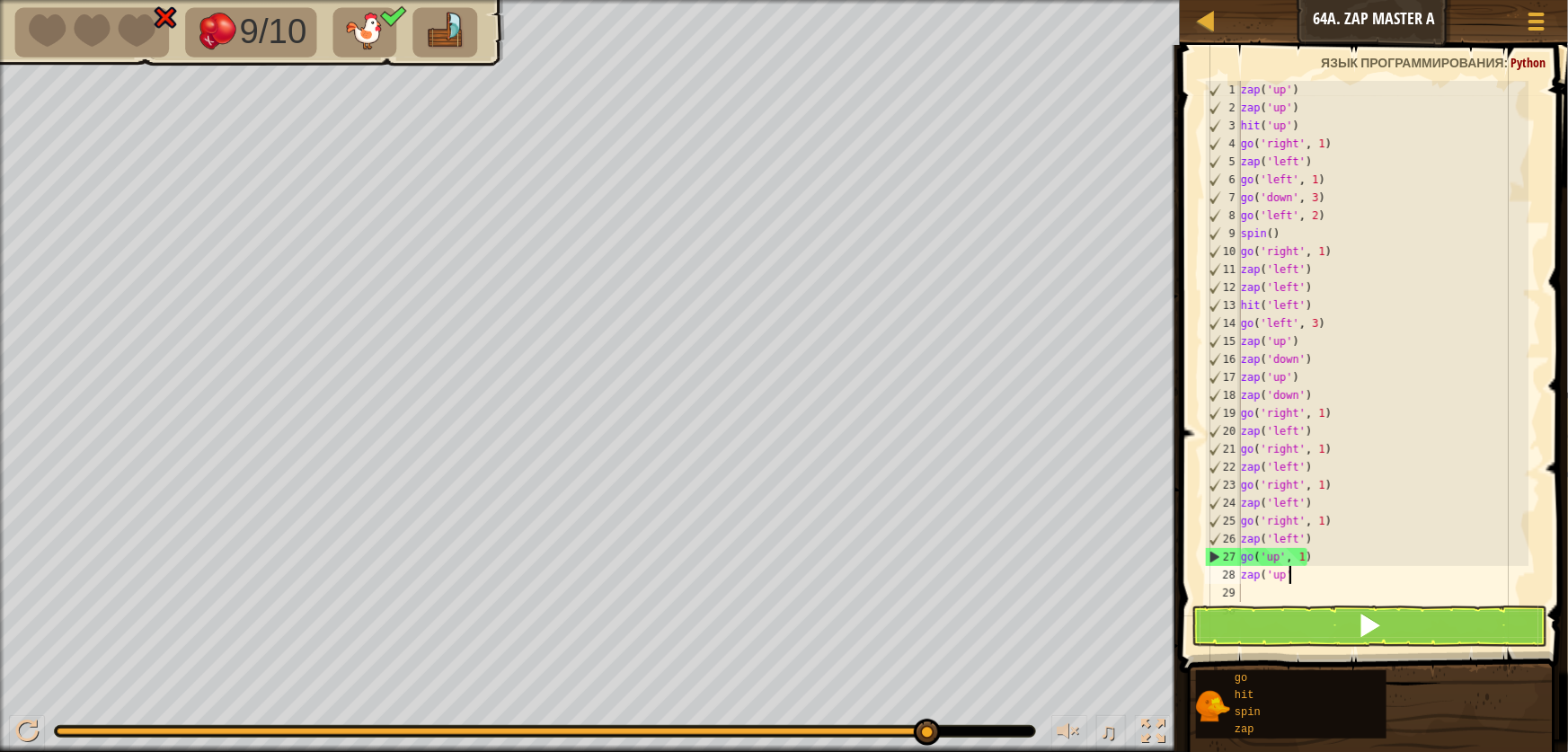
type textarea "z"
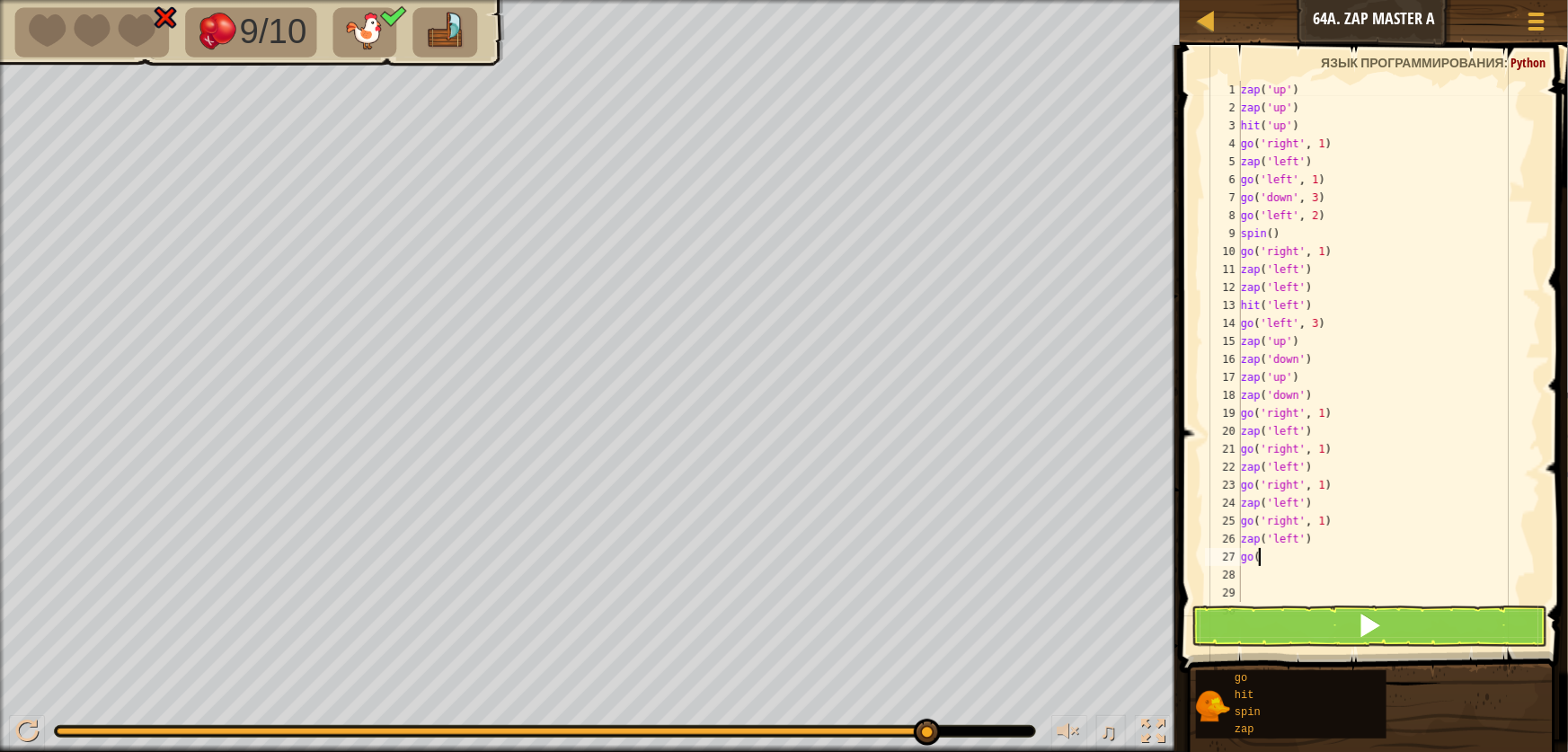
type textarea "g"
type textarea "z"
type textarea "g"
type textarea "z"
type textarea "g"
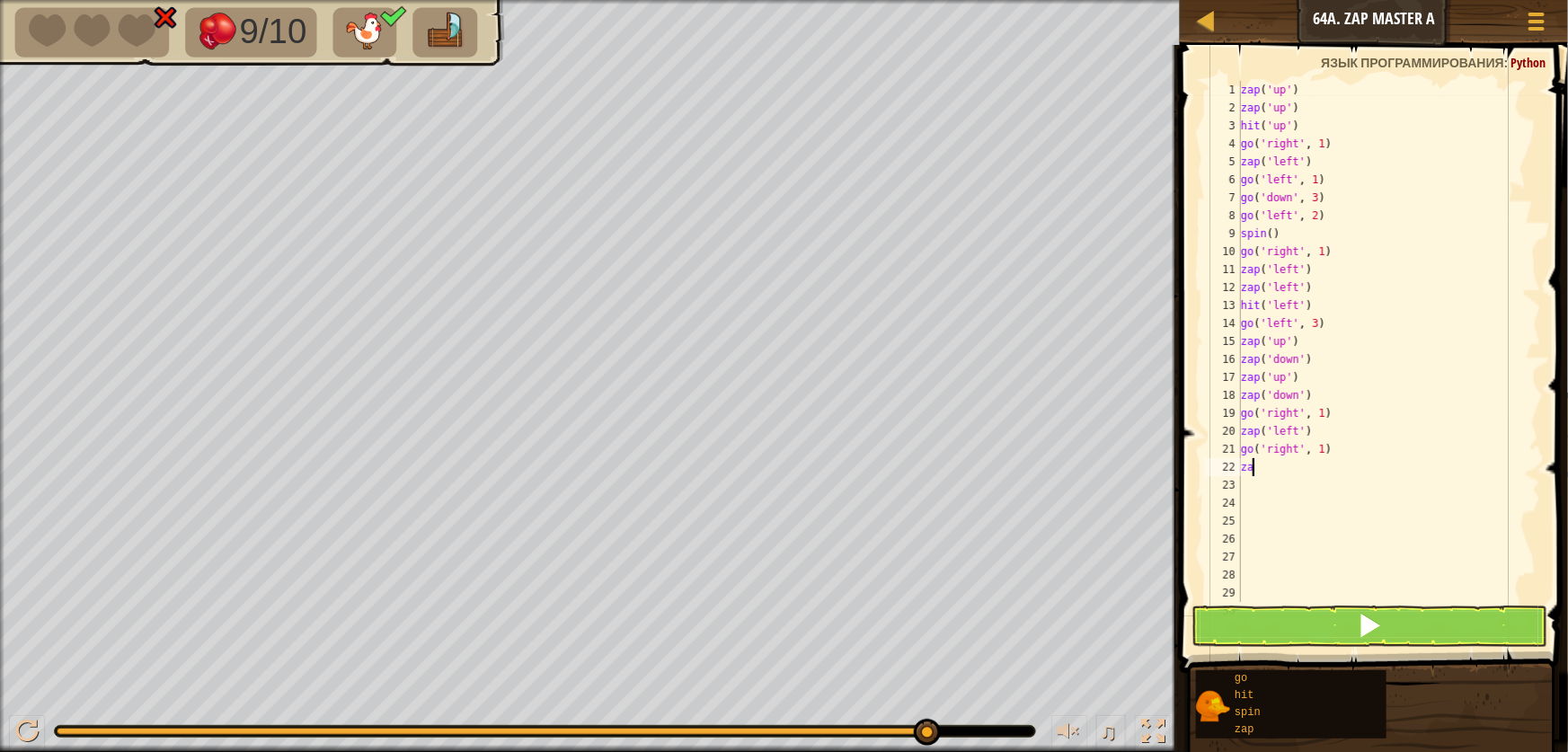
type textarea "z"
type textarea "g"
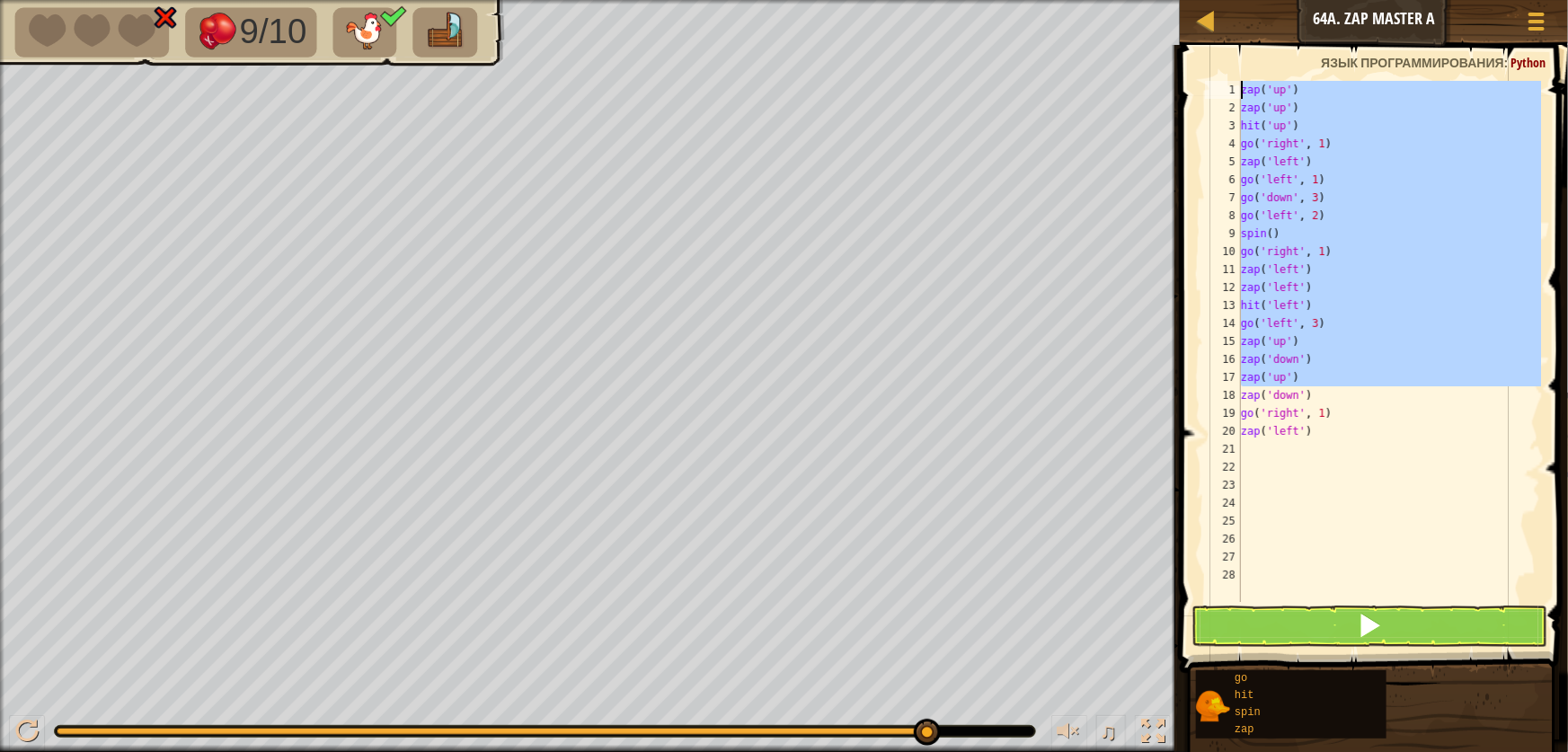
drag, startPoint x: 1243, startPoint y: 395, endPoint x: 1436, endPoint y: 418, distance: 194.4
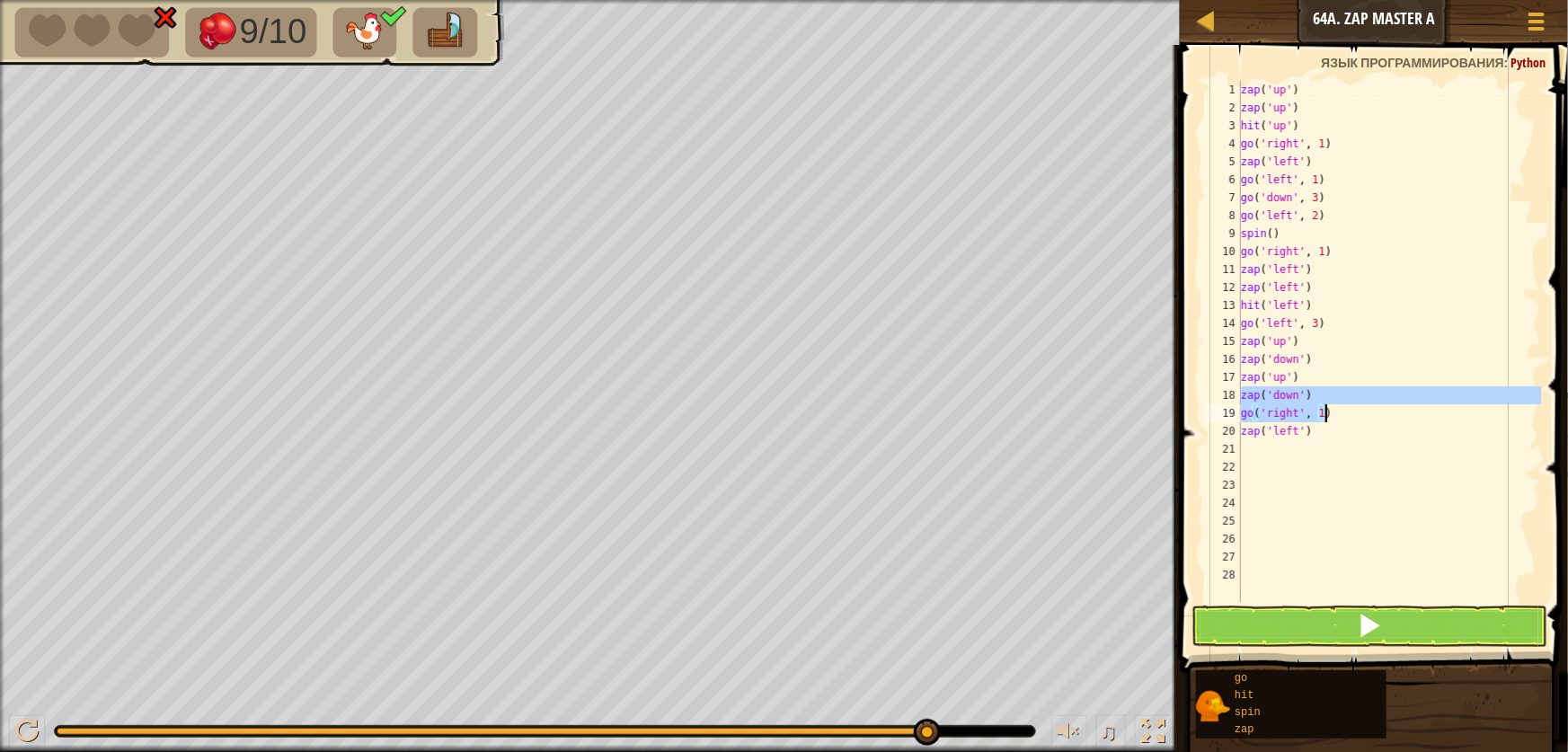
click at [1447, 434] on div "zap ( 'up' ) zap ( 'up' ) hit ( 'up' ) go ( 'right' , 1 ) zap ( 'left' ) go ( '…" at bounding box center [1389, 360] width 304 height 557
type textarea "zap('left')"
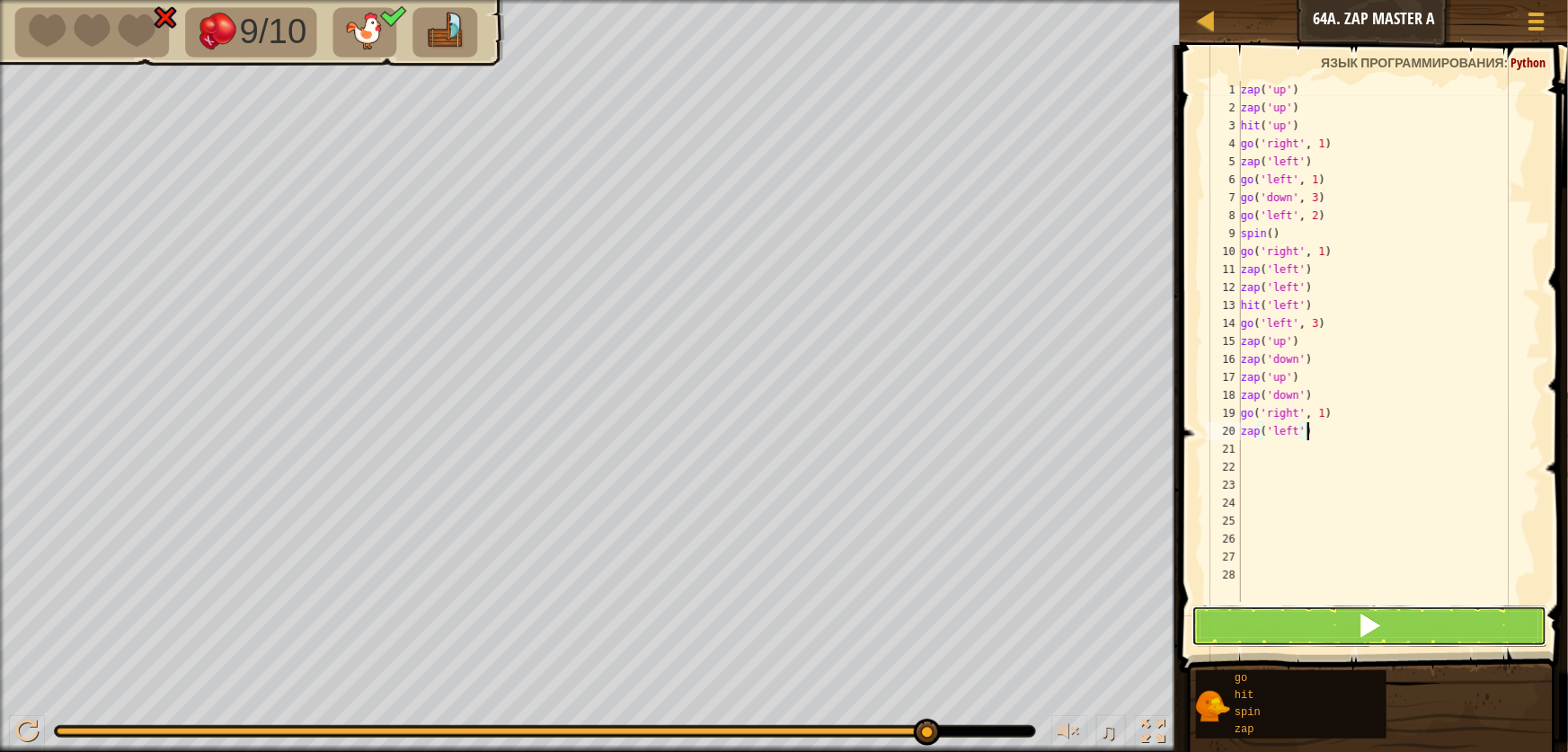
click at [1438, 630] on button at bounding box center [1370, 626] width 356 height 41
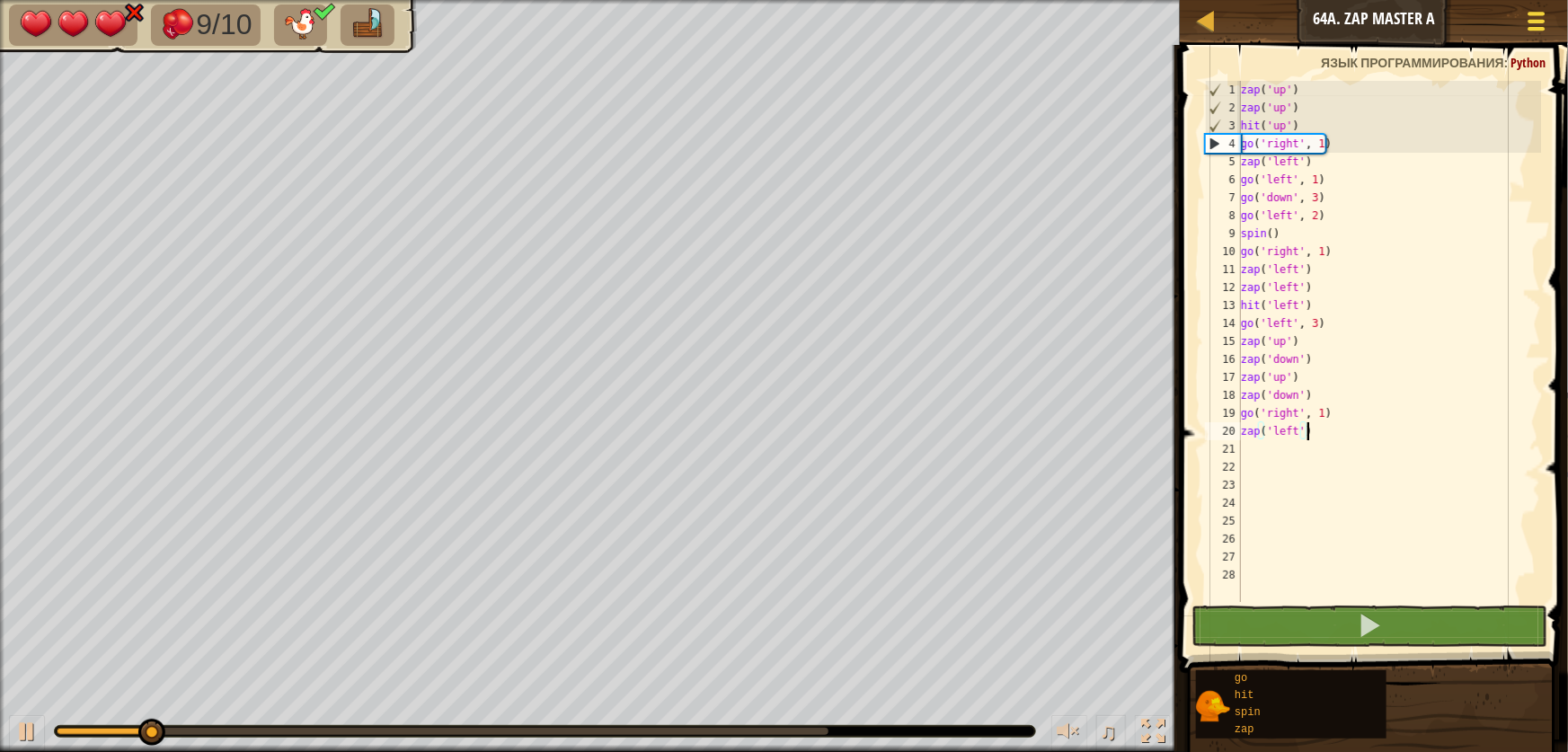
click at [1533, 30] on div at bounding box center [1536, 21] width 25 height 26
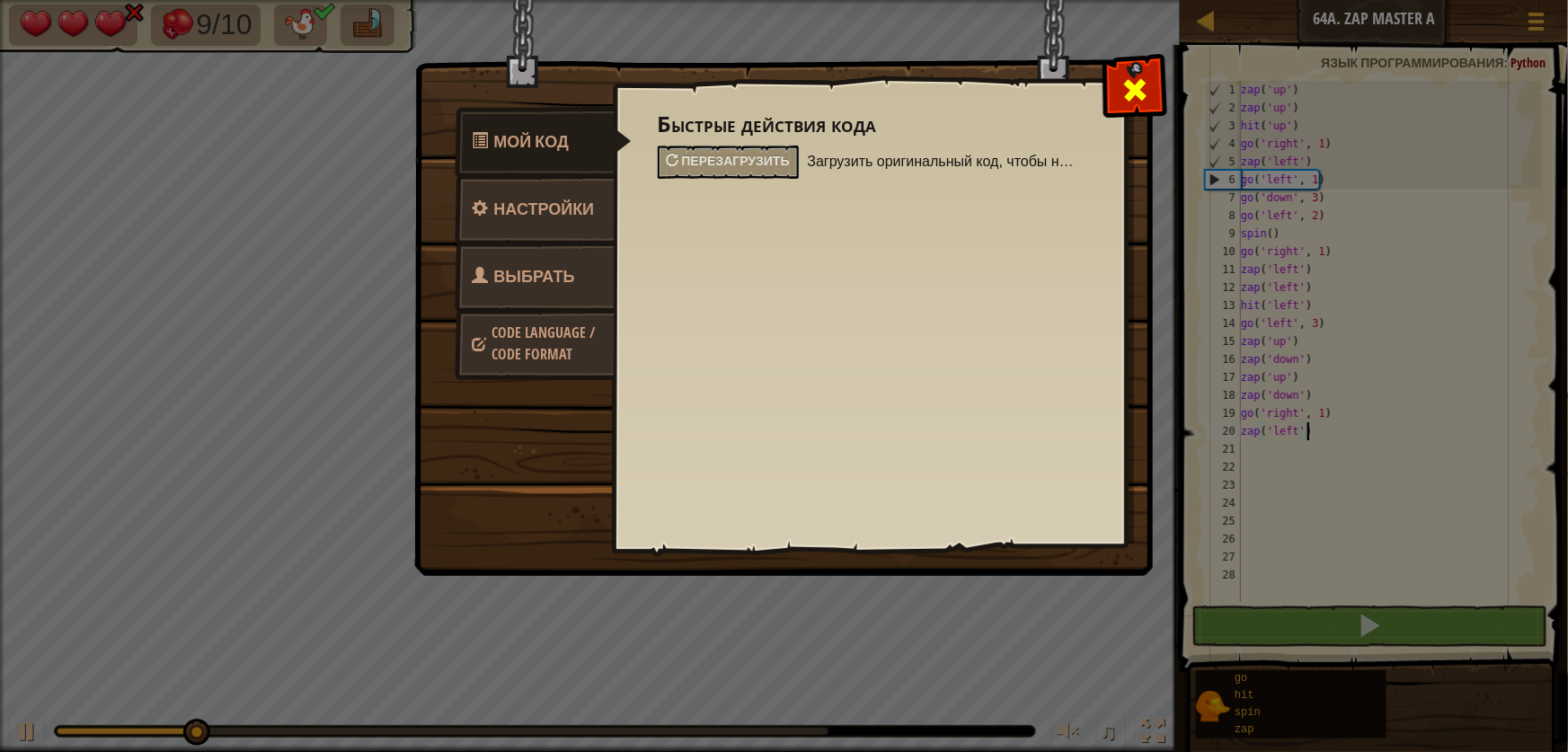
click at [1141, 95] on span at bounding box center [1134, 90] width 28 height 28
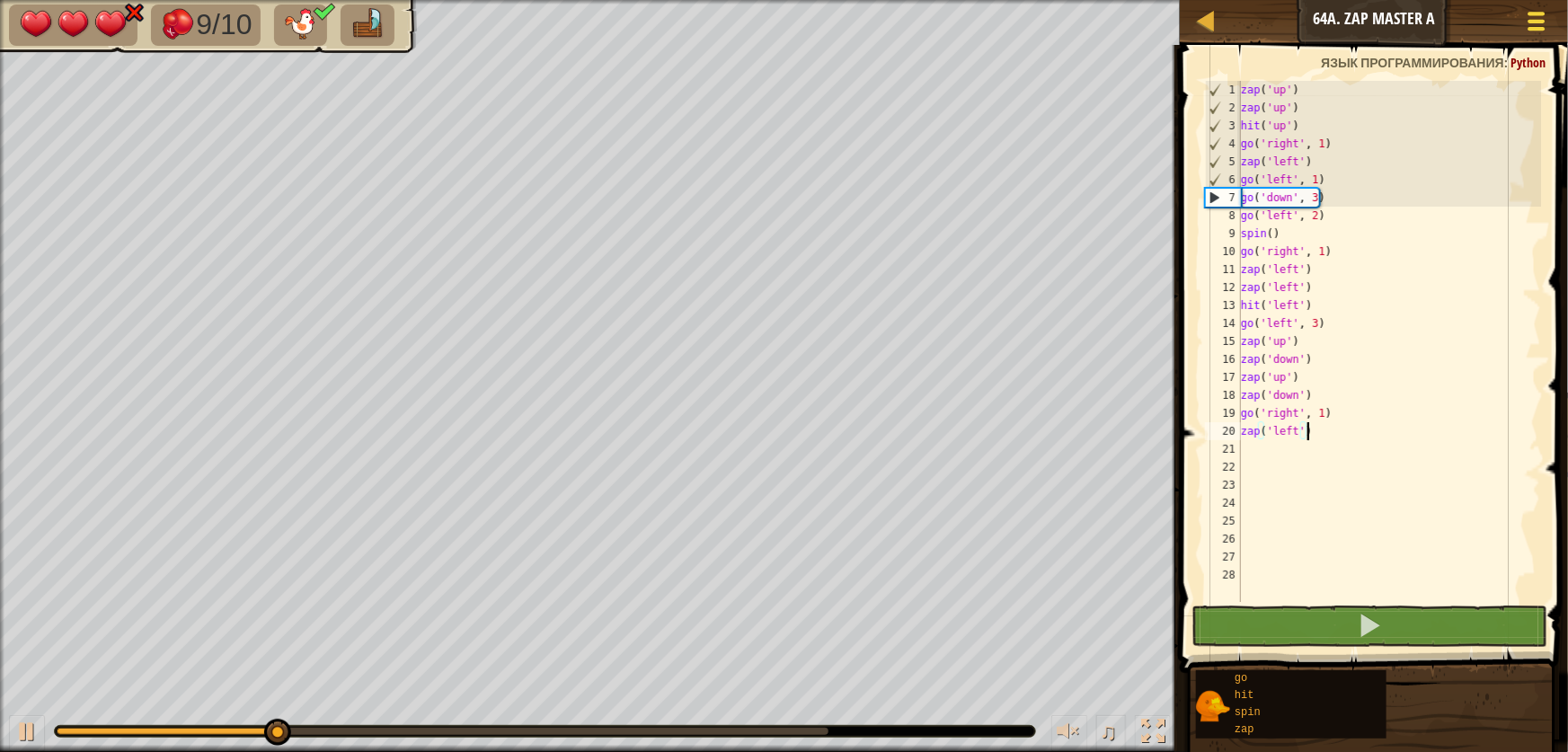
click at [1550, 23] on button "Меню игры" at bounding box center [1537, 25] width 47 height 44
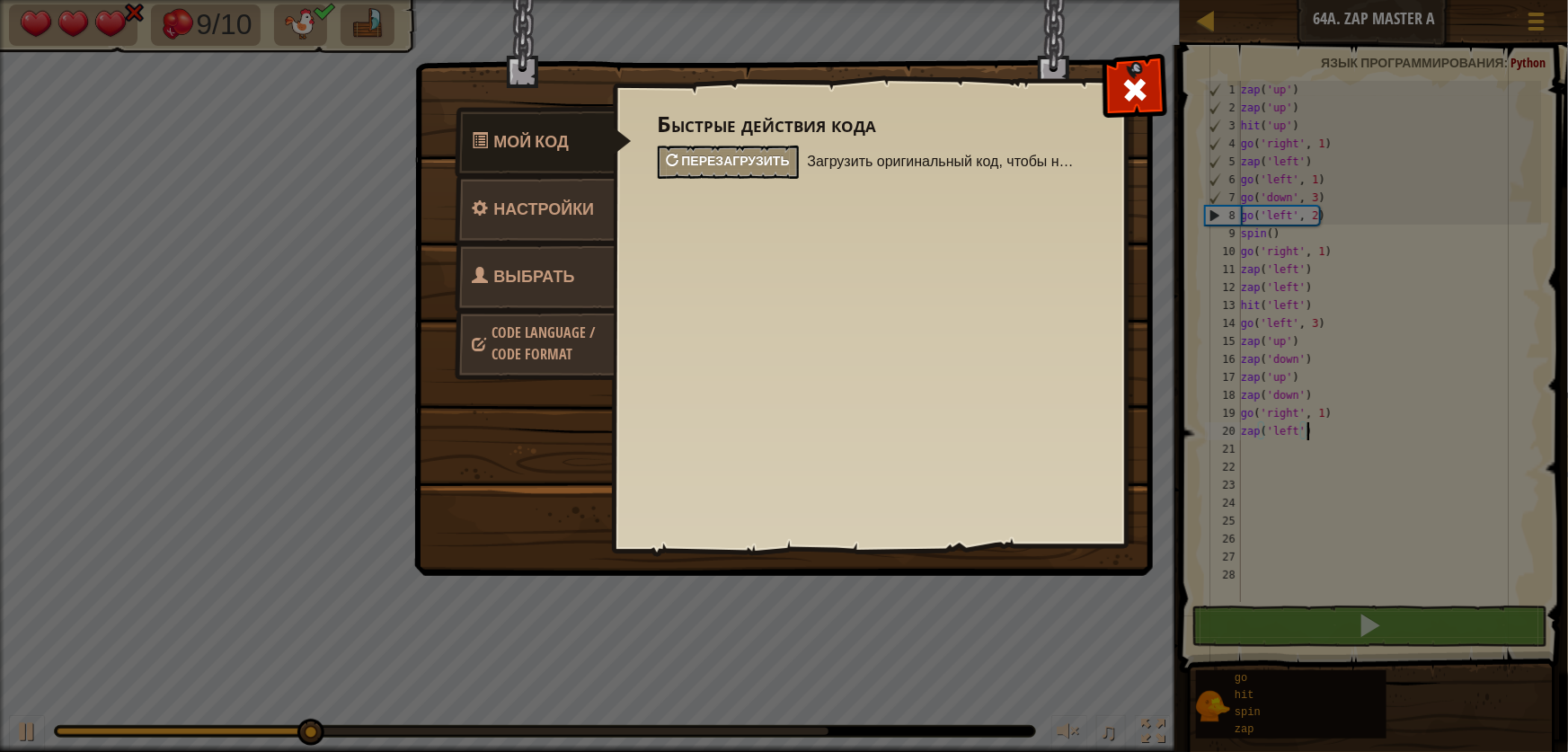
click at [736, 161] on span "Перезагрузить" at bounding box center [736, 160] width 108 height 17
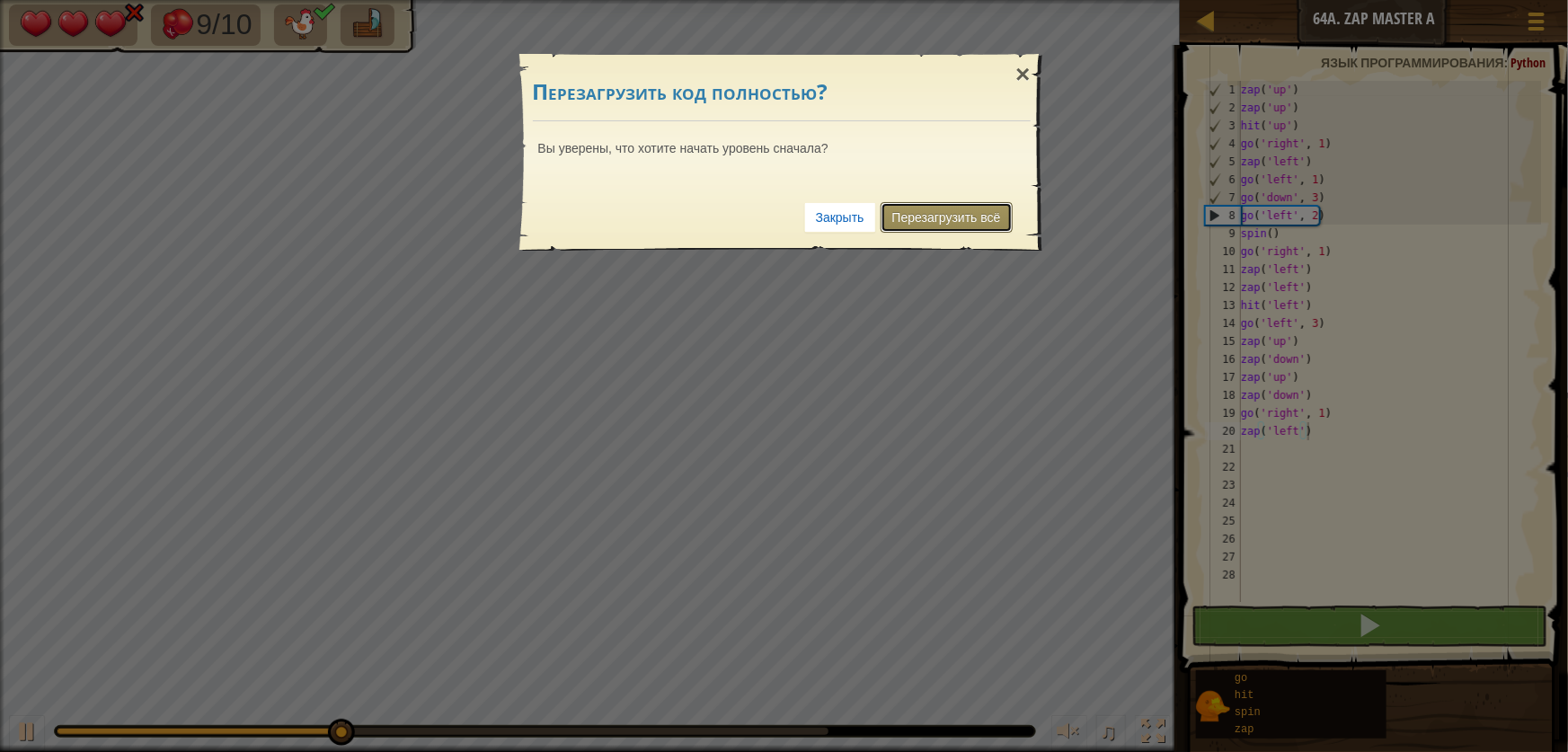
click at [945, 206] on link "Перезагрузить всё" at bounding box center [946, 217] width 132 height 30
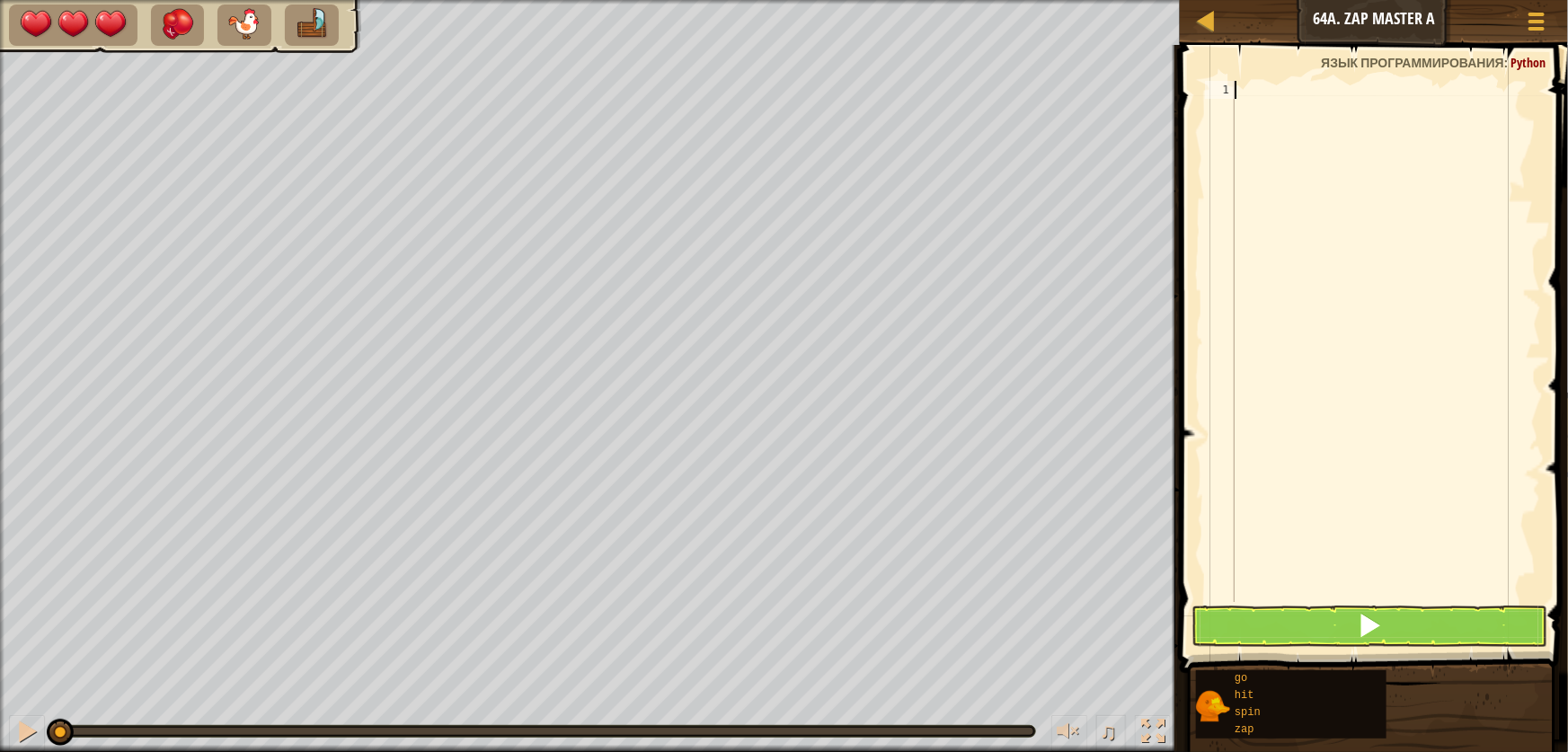
type textarea "g"
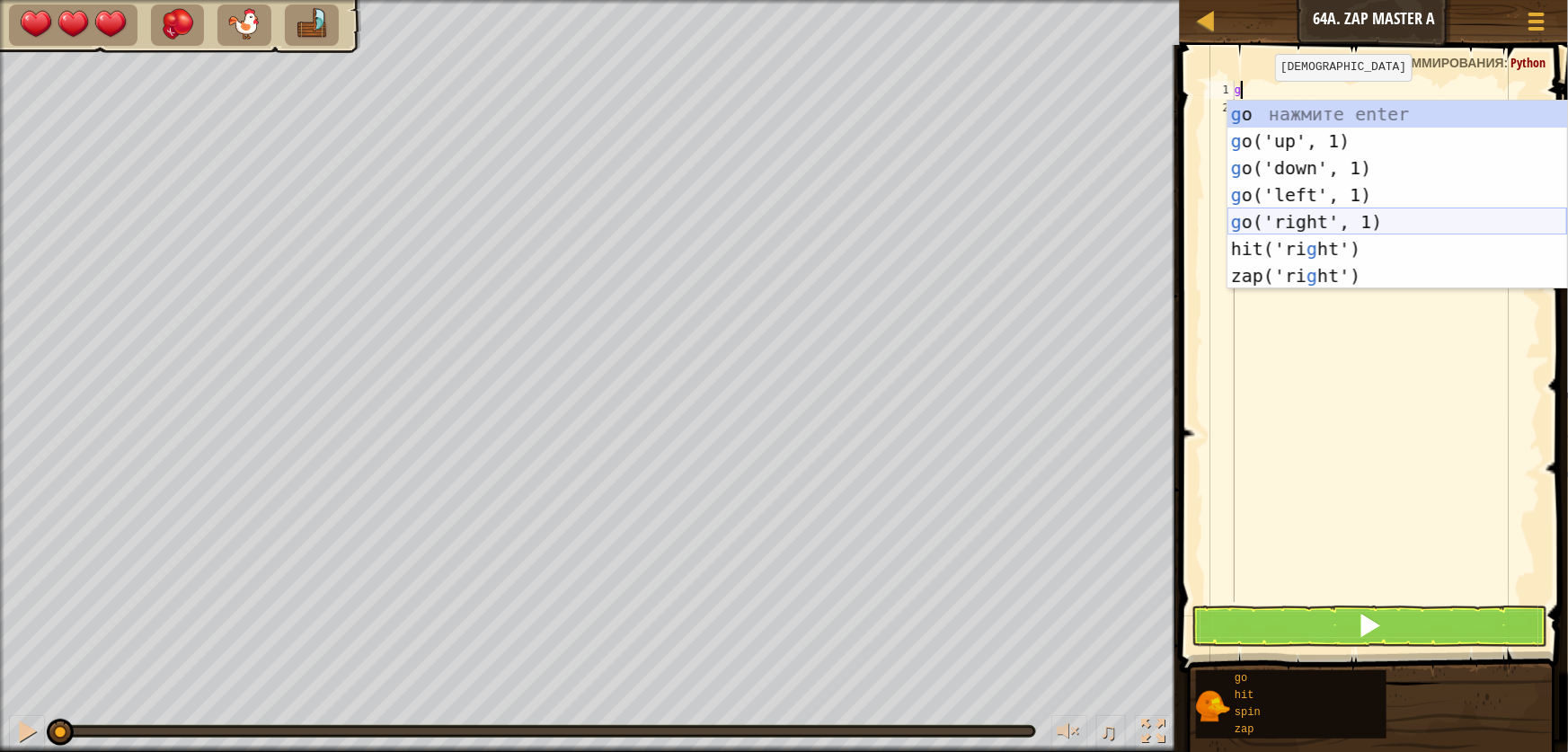
click at [1240, 228] on div "g o нажмите enter g o('up', 1) нажмите enter g o('down', 1) нажмите enter g o('…" at bounding box center [1397, 222] width 340 height 243
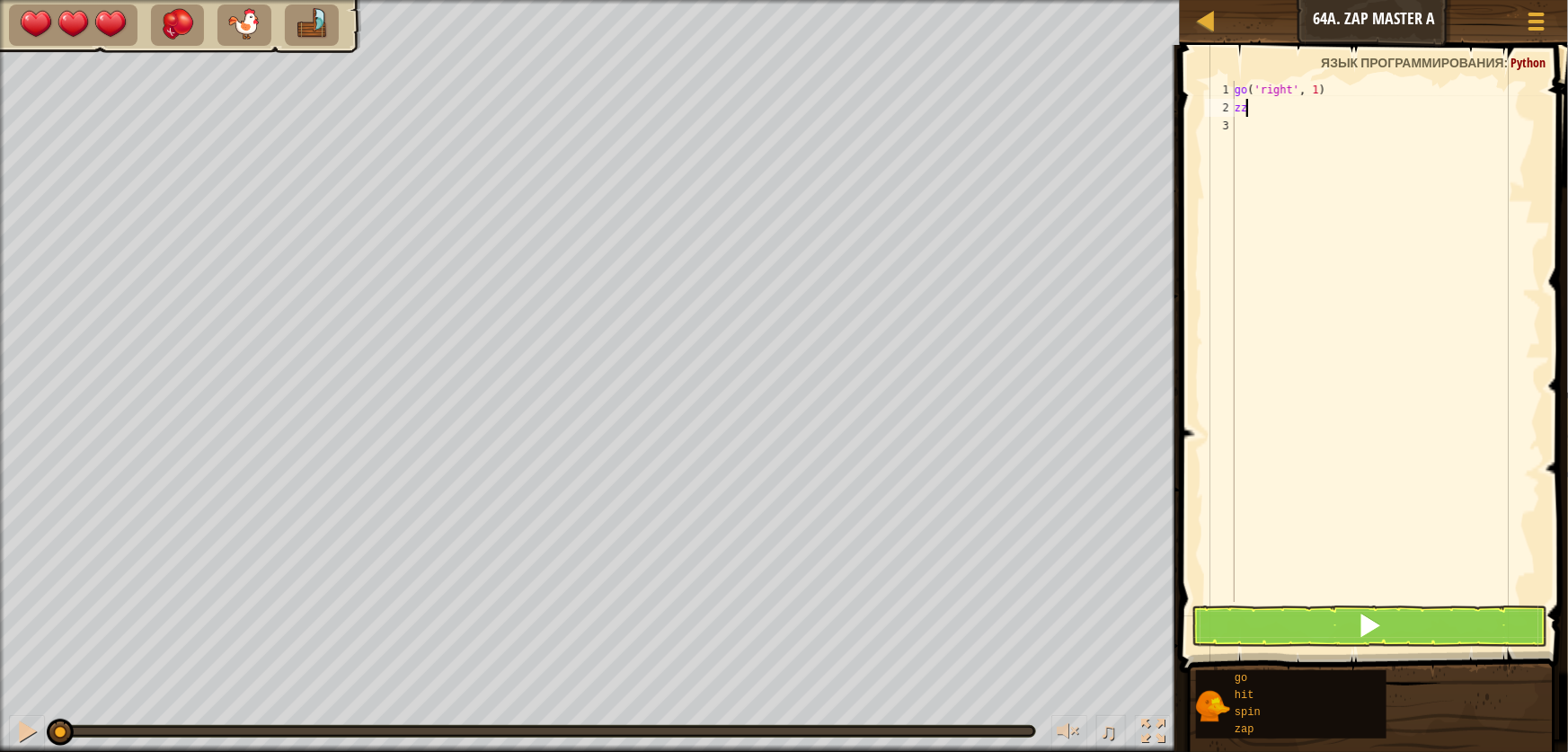
type textarea "z"
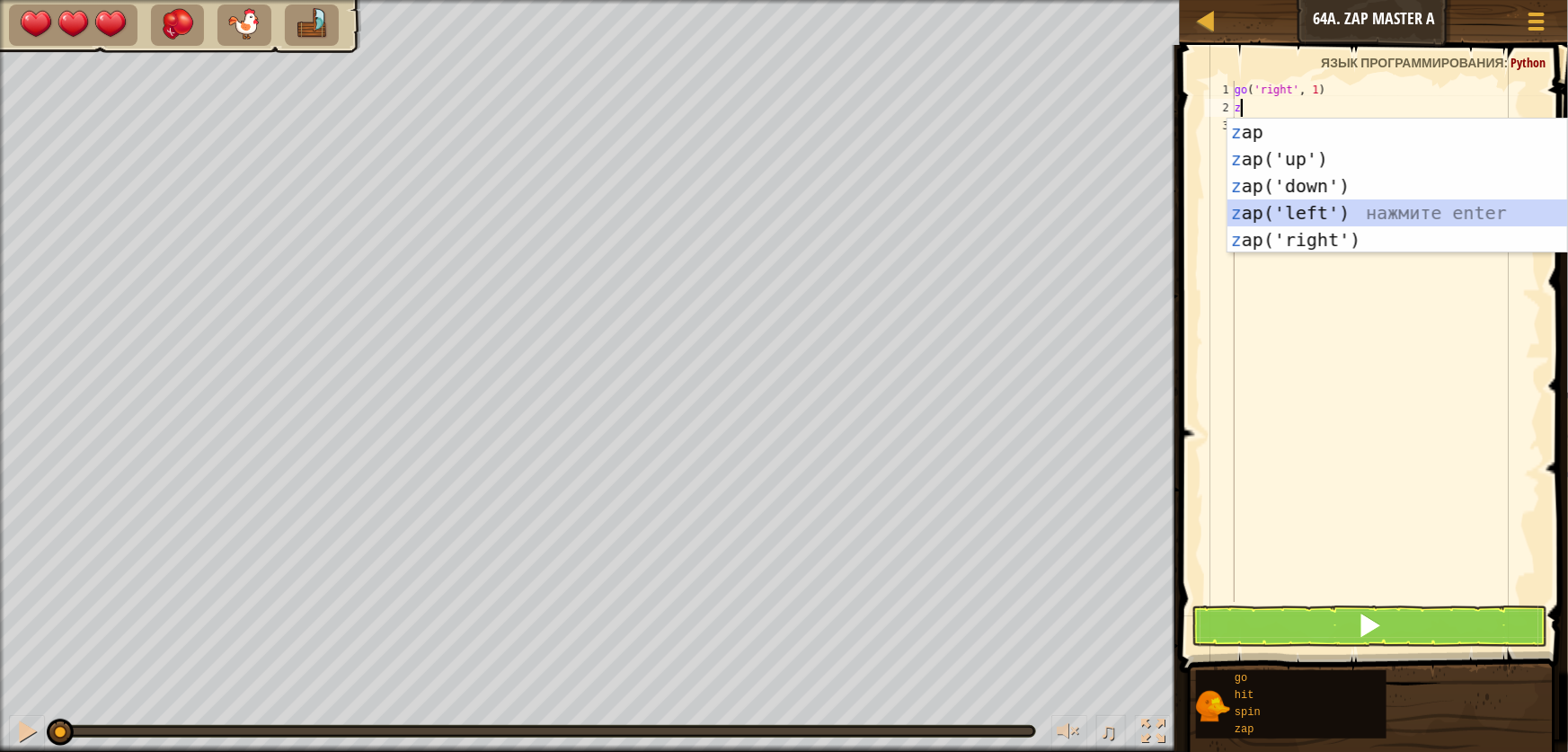
click at [1320, 218] on div "z ap нажмите enter z ap('up') нажмите enter z ap('down') нажмите enter z ap('le…" at bounding box center [1397, 213] width 340 height 189
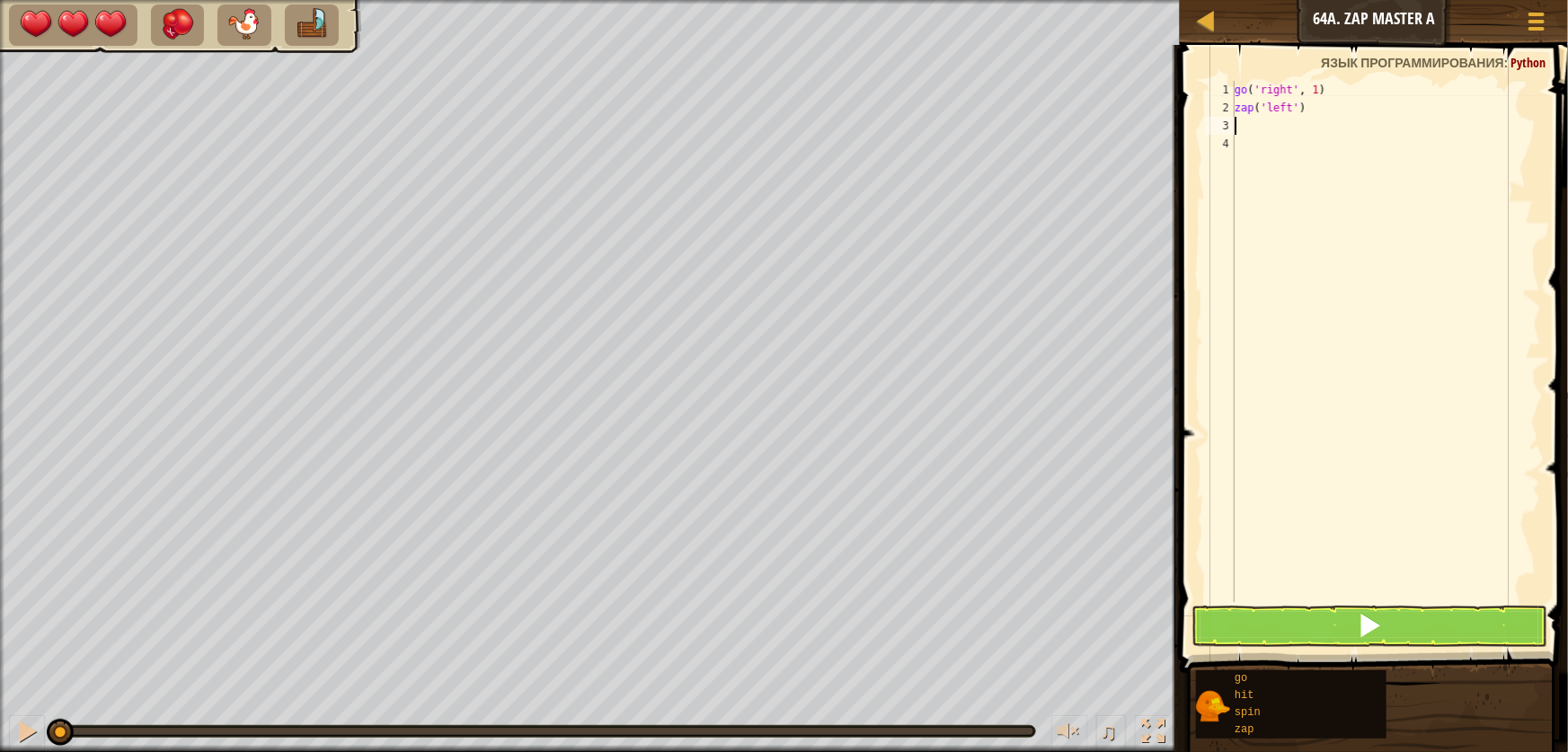
click at [1330, 643] on button at bounding box center [1370, 626] width 356 height 41
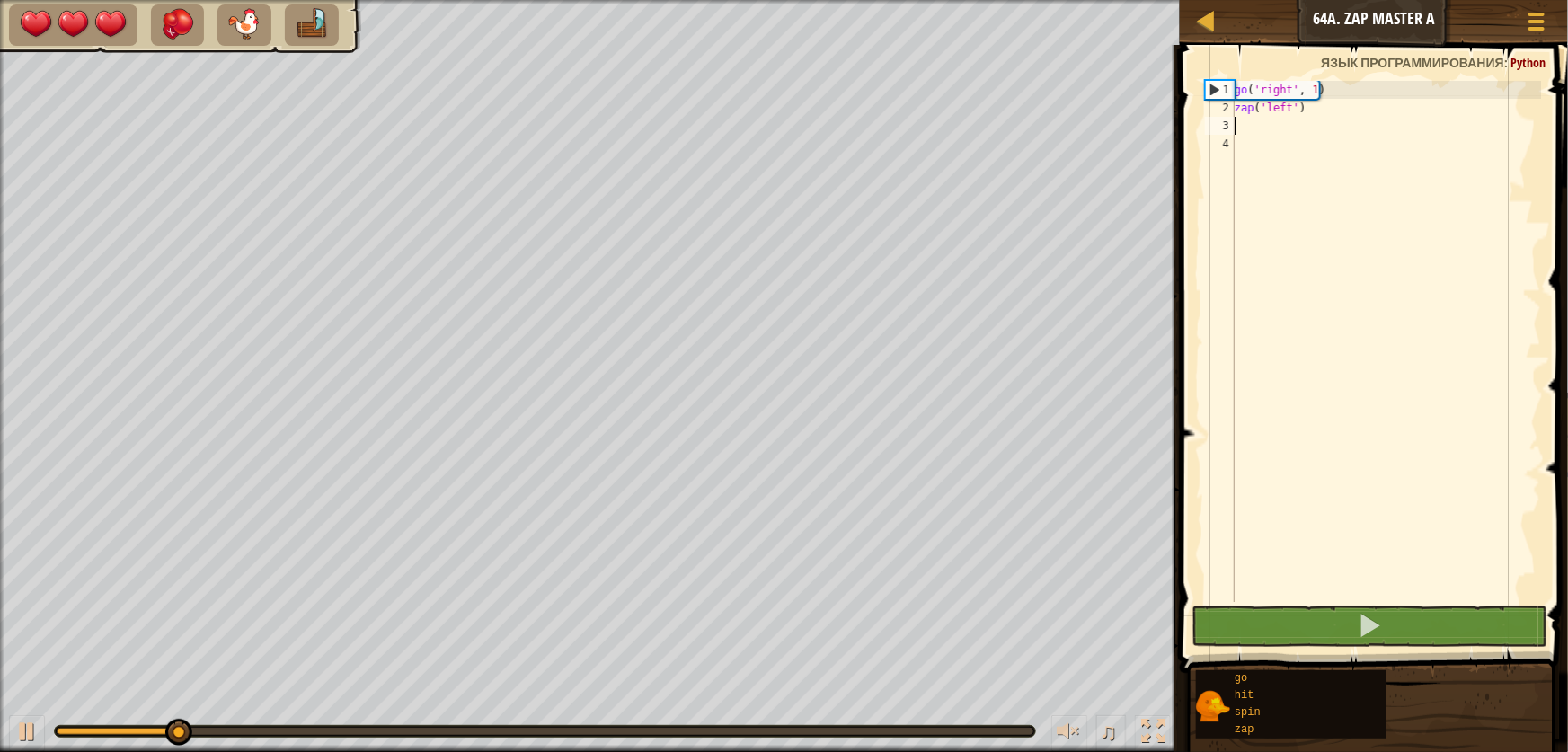
type textarea "z"
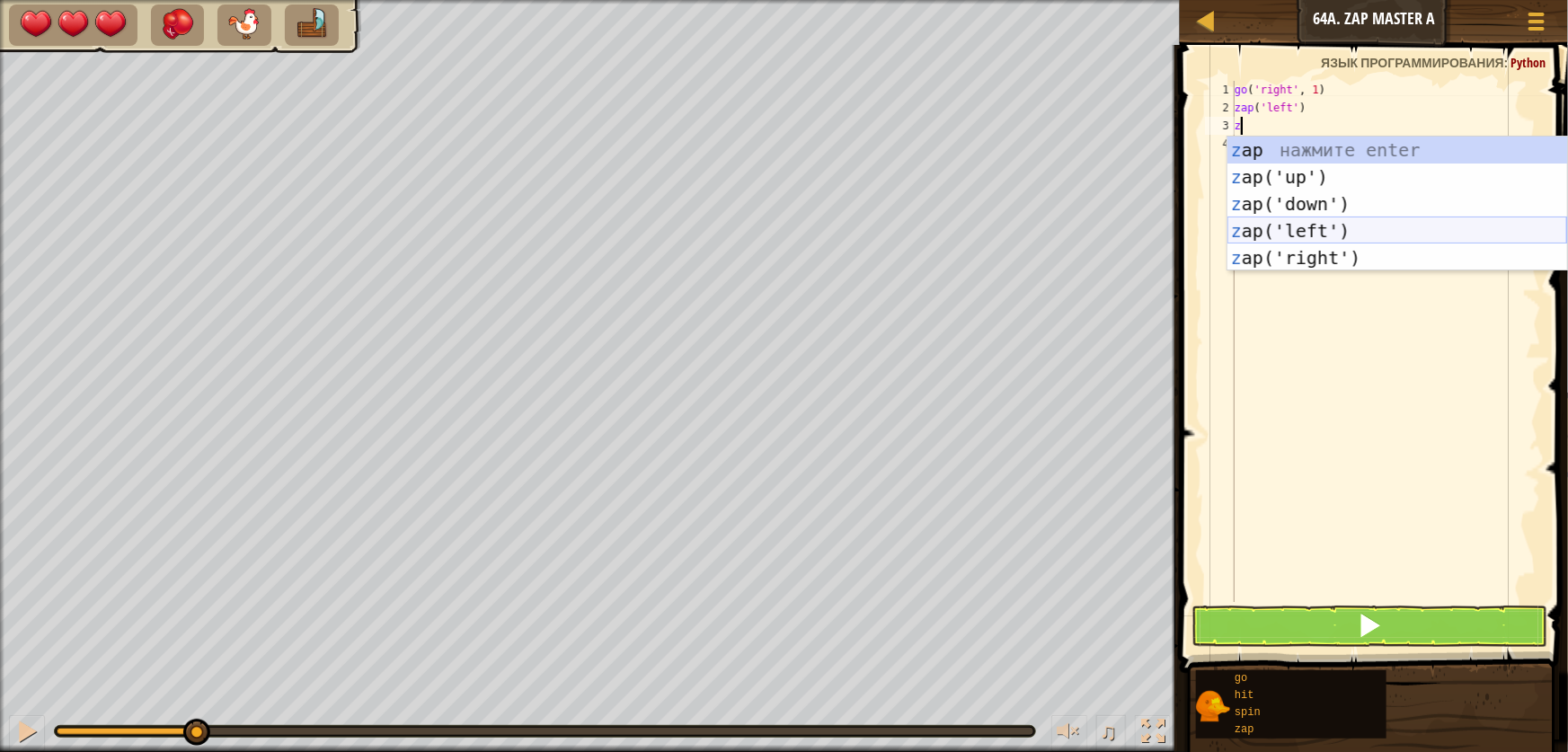
click at [1311, 228] on div "z ap нажмите enter z ap('up') нажмите enter z ap('down') нажмите enter z ap('le…" at bounding box center [1397, 231] width 340 height 189
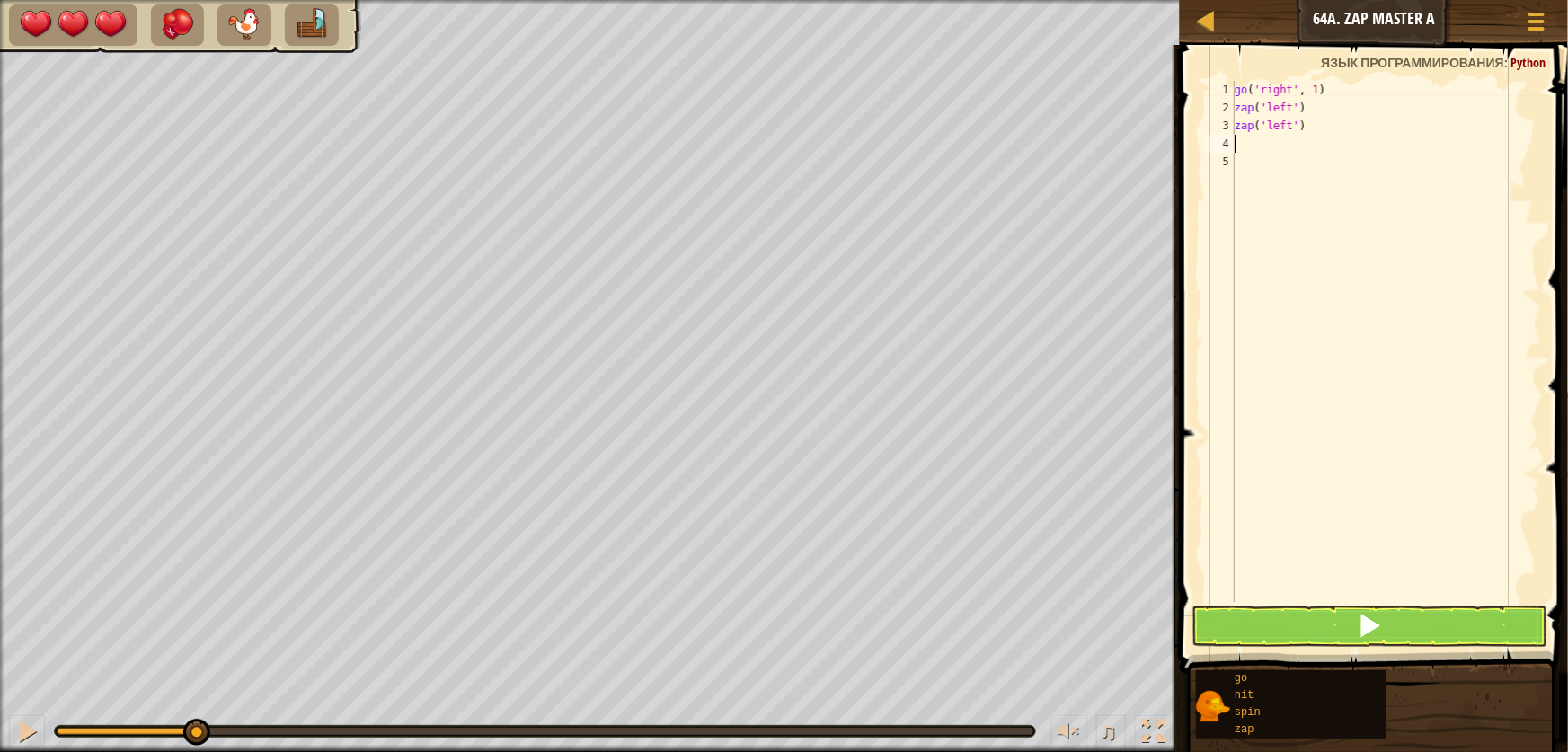
type textarea "z"
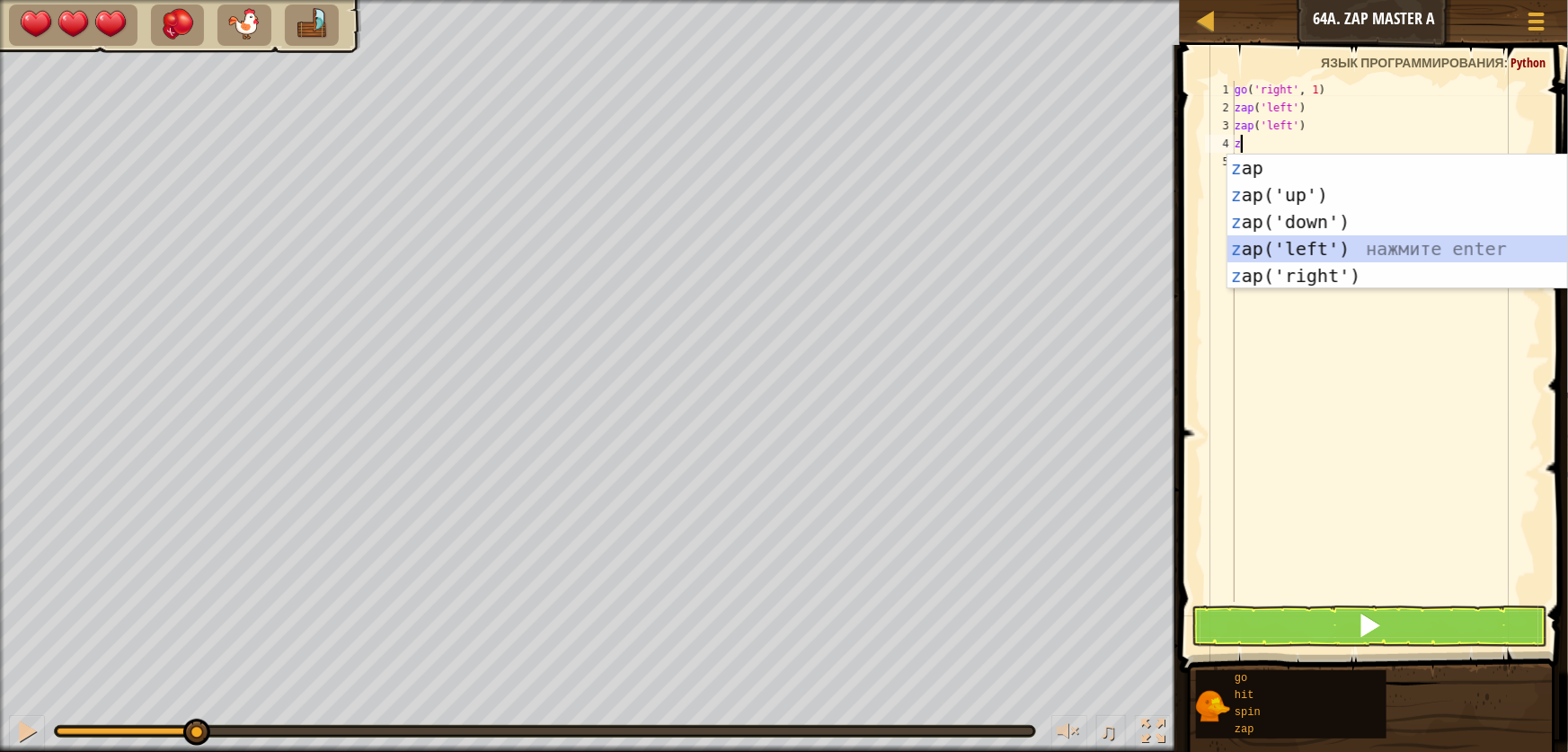
click at [1327, 252] on div "z ap нажмите enter z ap('up') нажмите enter z ap('down') нажмите enter z ap('le…" at bounding box center [1397, 249] width 340 height 189
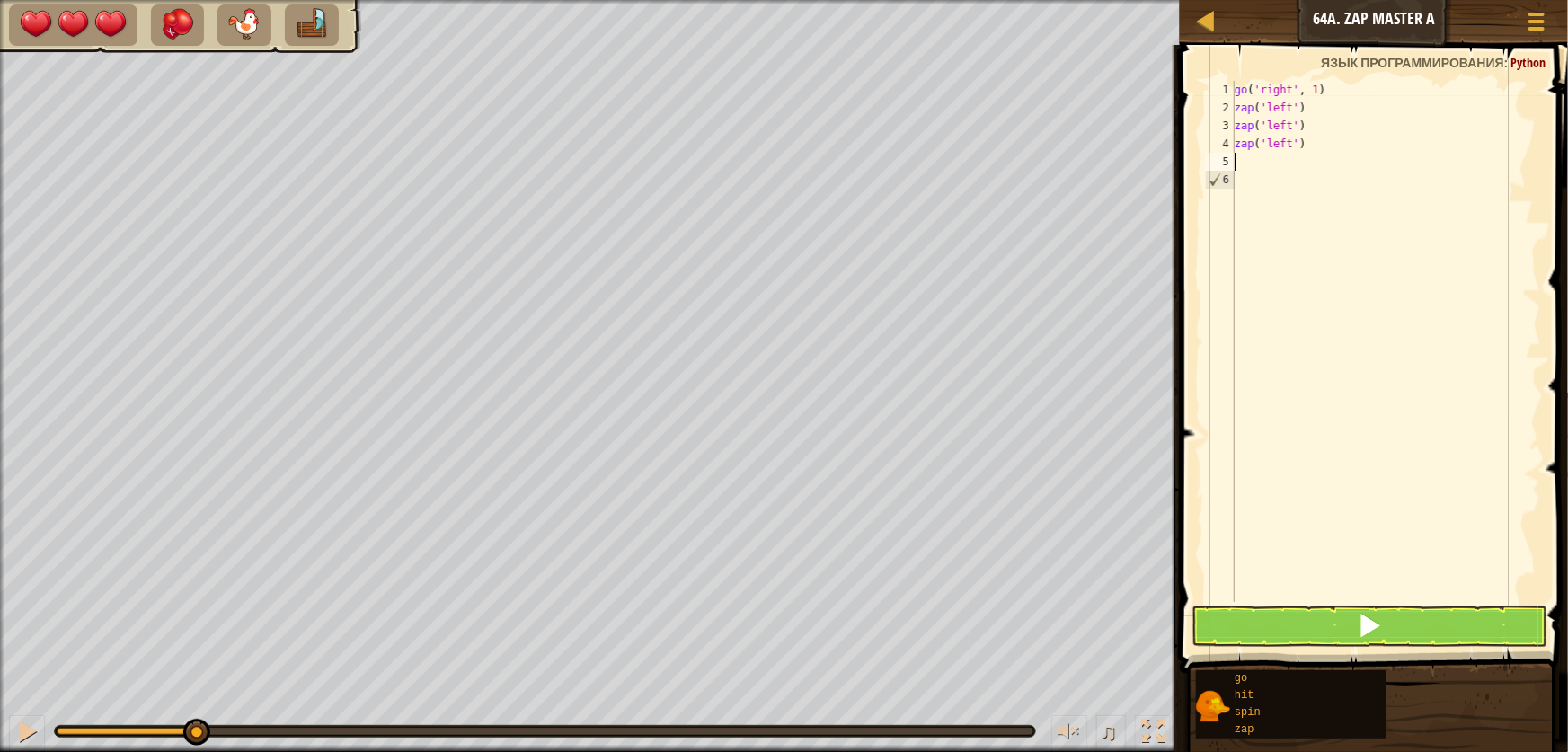
type textarea "z"
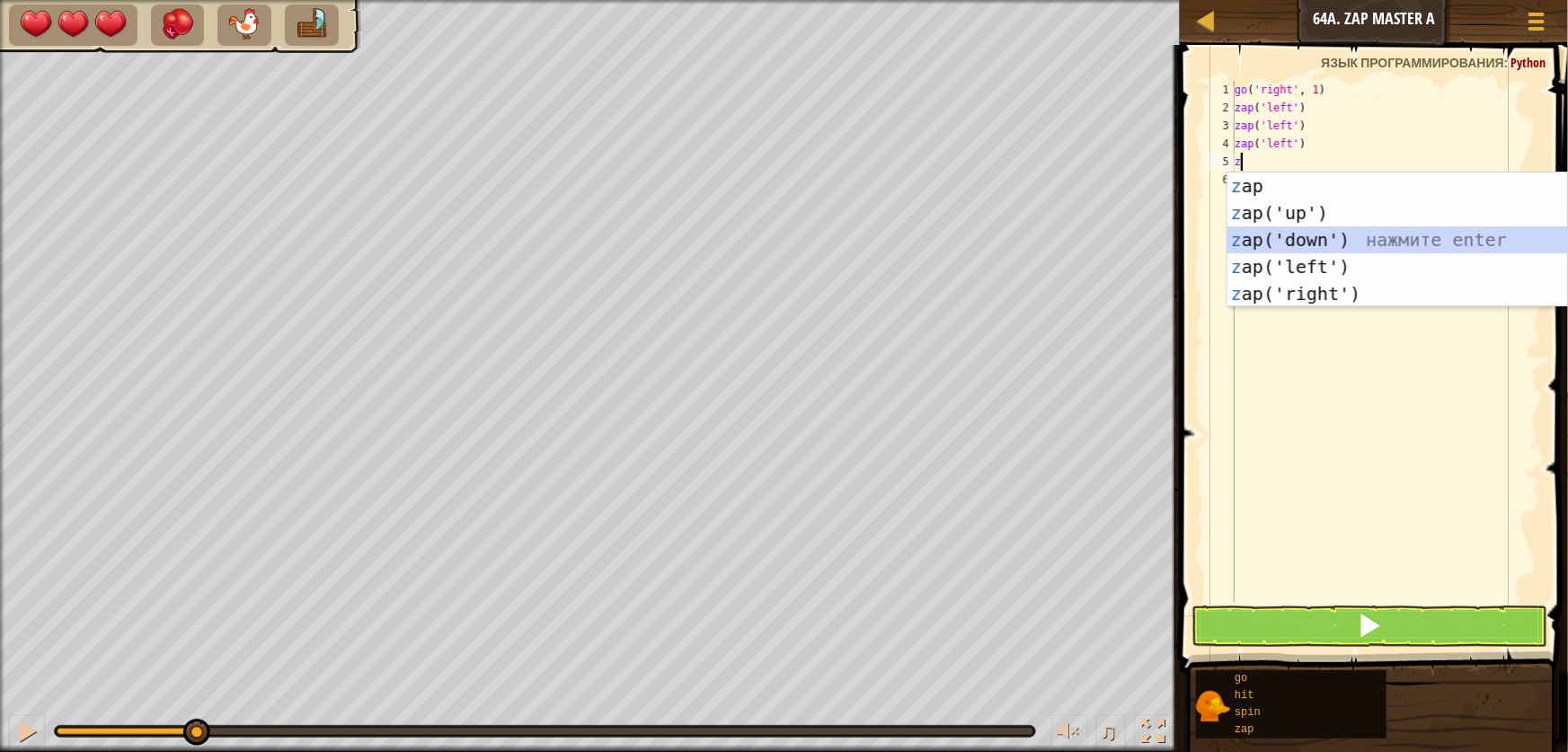
click at [1326, 252] on div "z ap нажмите enter z ap('up') нажмите enter z ap('down') нажмите enter z ap('le…" at bounding box center [1397, 267] width 340 height 189
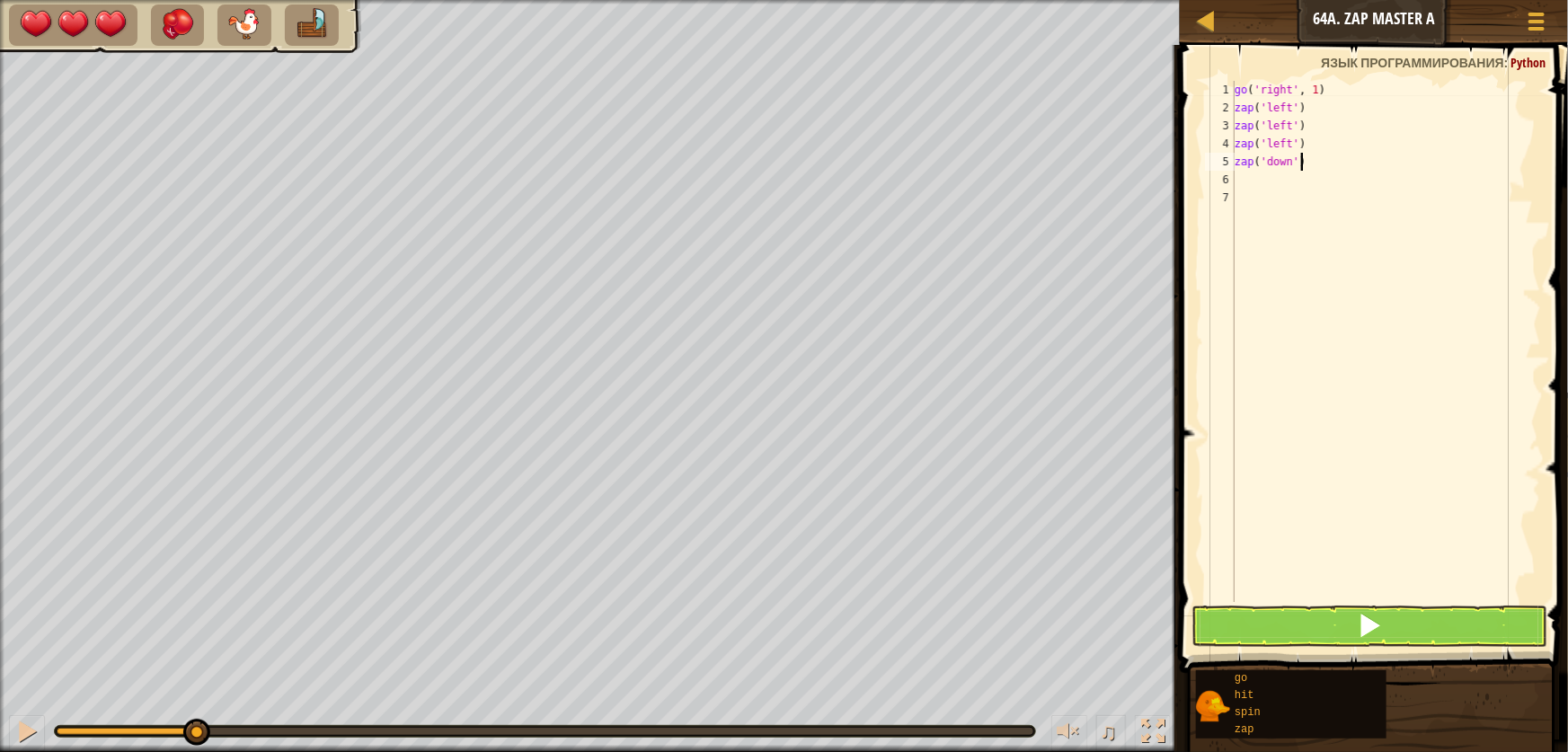
click at [1339, 168] on div "go ( 'right' , 1 ) zap ( 'left' ) zap ( 'left' ) zap ( 'left' ) zap ( 'down' )" at bounding box center [1385, 360] width 310 height 557
type textarea "z"
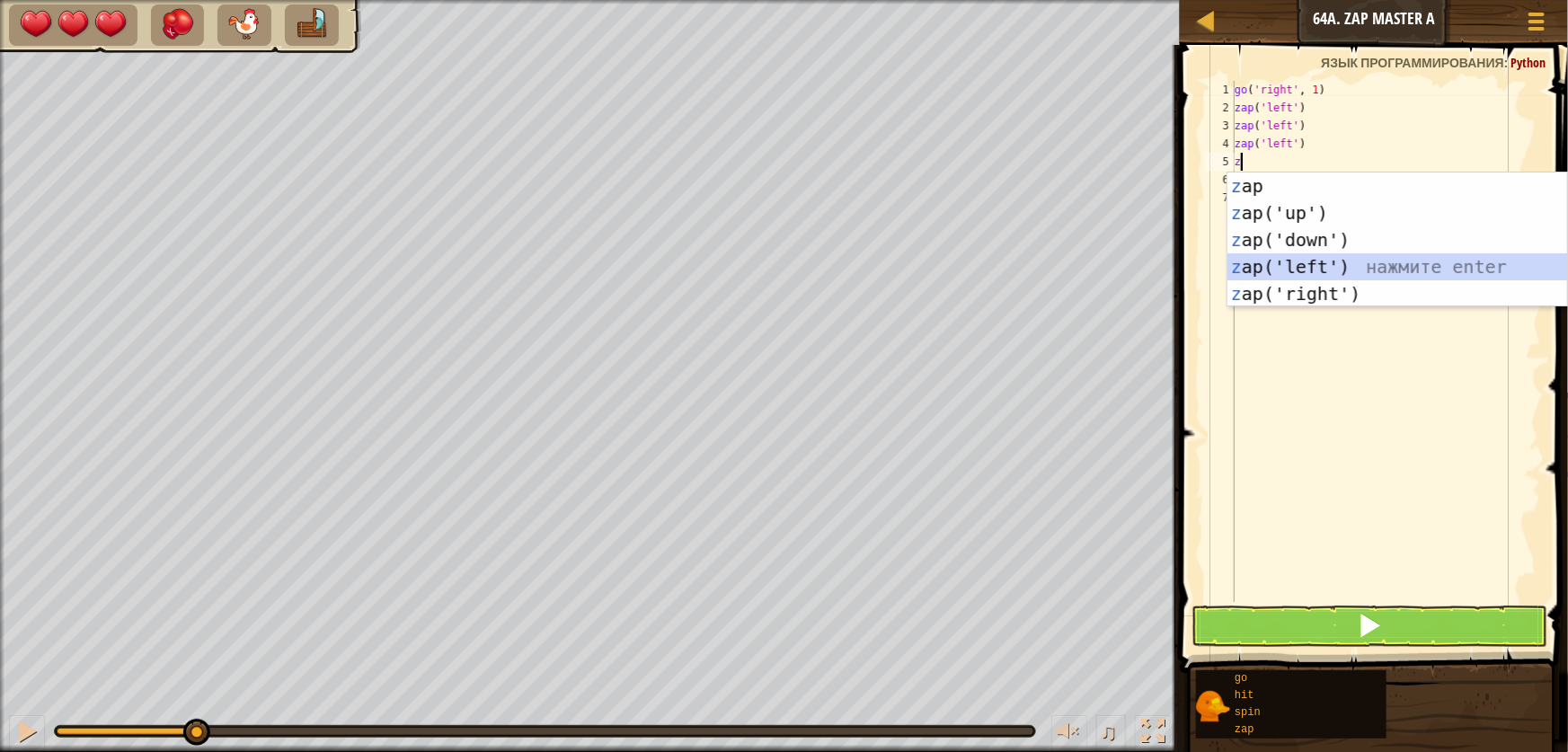
click at [1342, 270] on div "z ap нажмите enter z ap('up') нажмите enter z ap('down') нажмите enter z ap('le…" at bounding box center [1397, 267] width 340 height 189
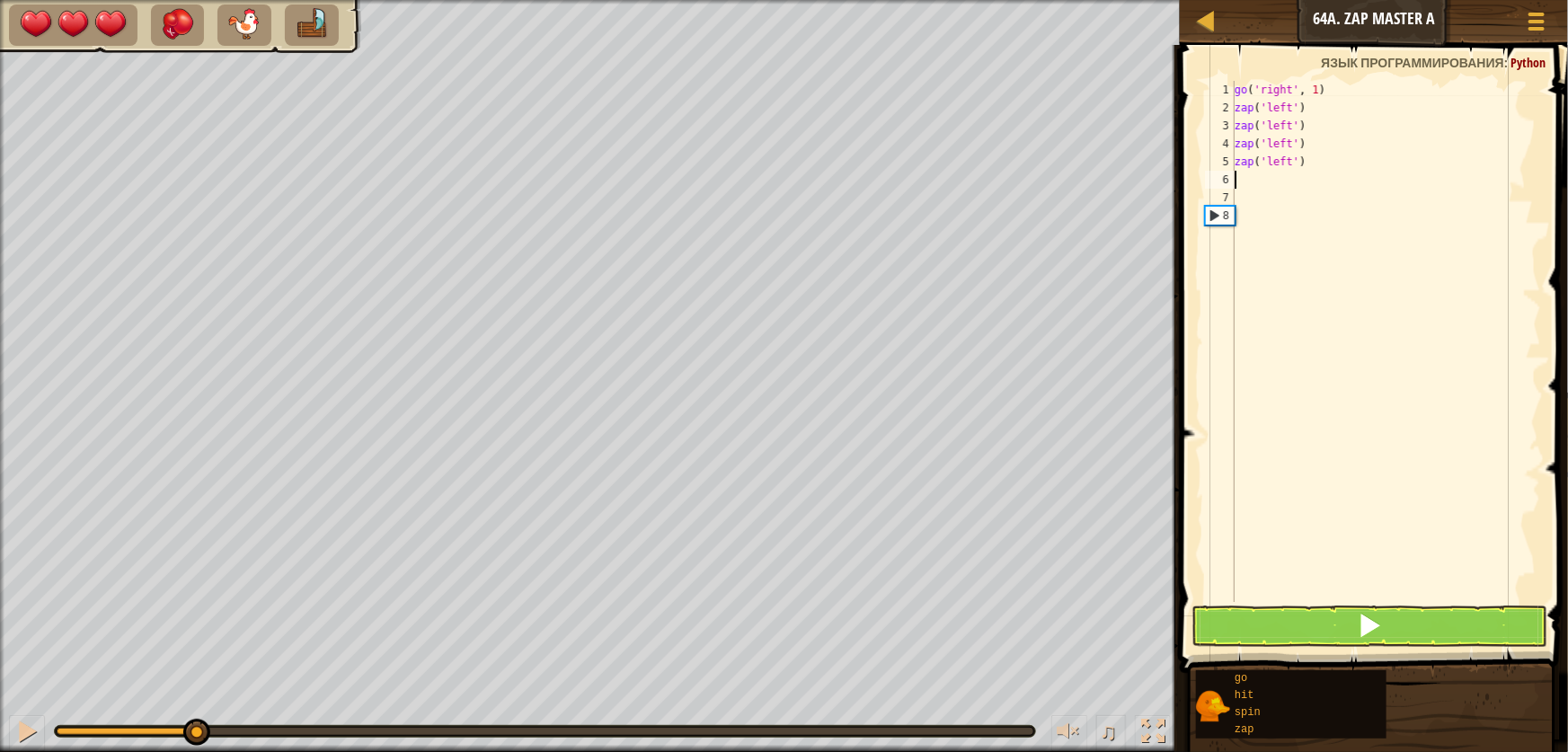
type textarea "z"
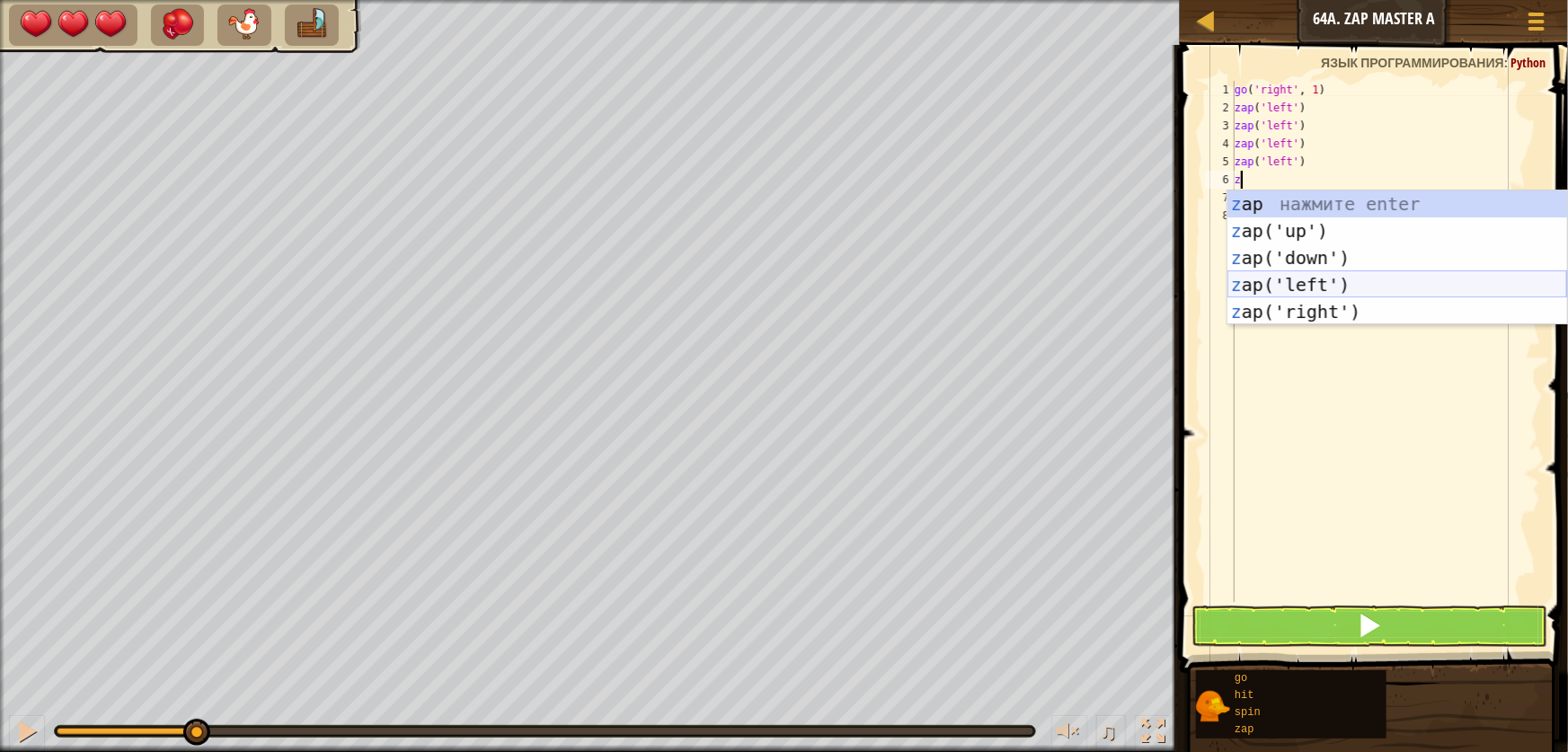
click at [1321, 291] on div "z ap нажмите enter z ap('up') нажмите enter z ap('down') нажмите enter z ap('le…" at bounding box center [1397, 285] width 340 height 189
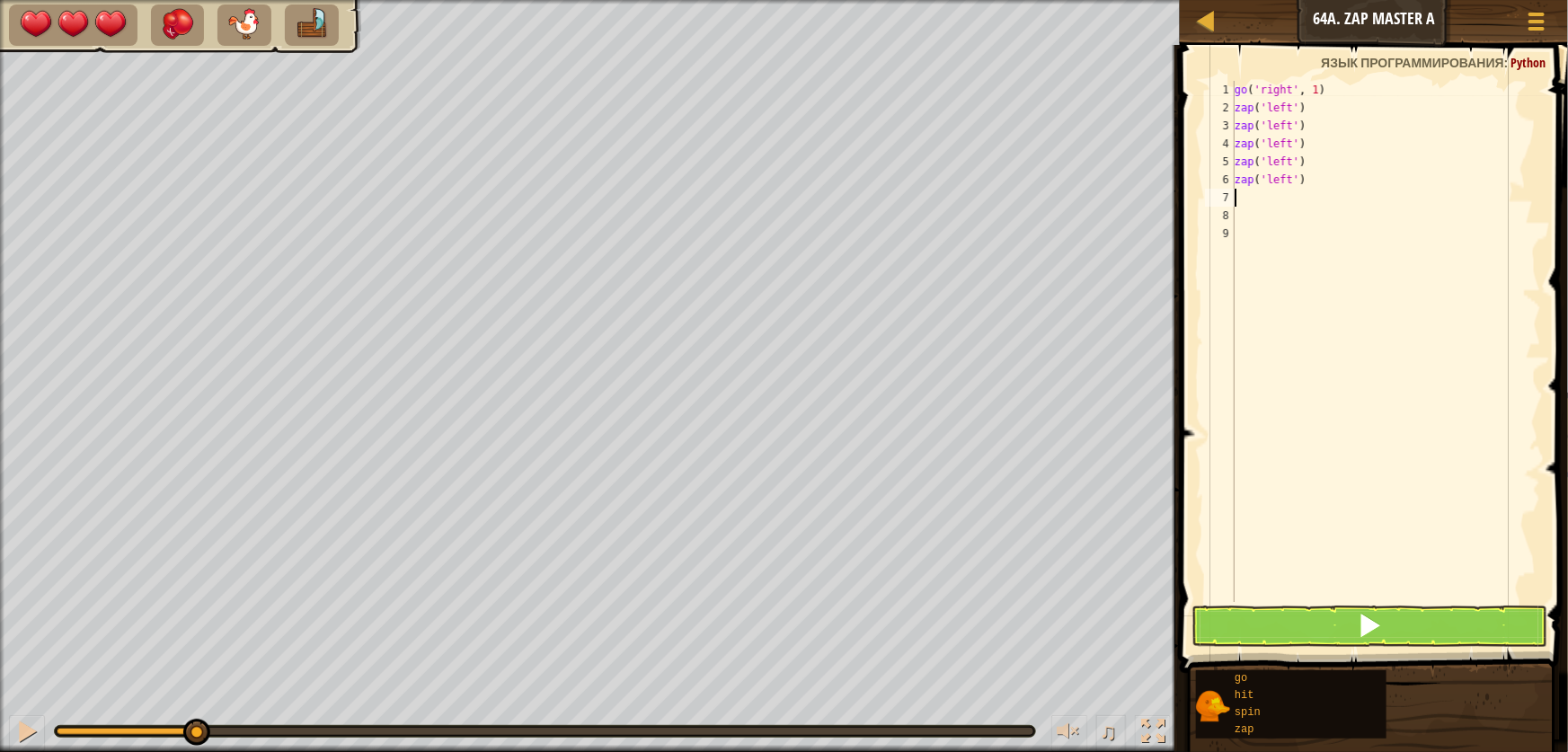
type textarea "z"
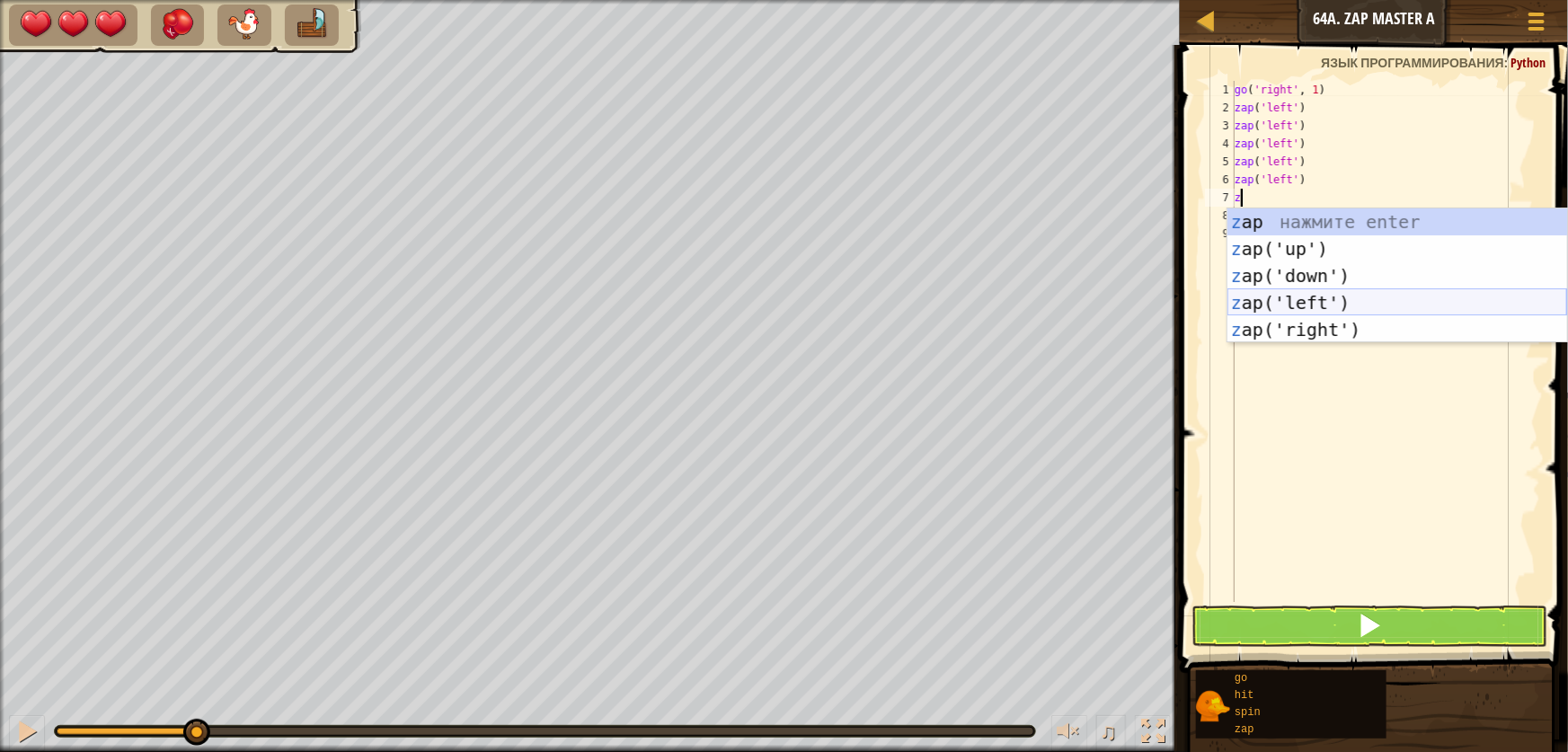
click at [1310, 300] on div "z ap нажмите enter z ap('up') нажмите enter z ap('down') нажмите enter z ap('le…" at bounding box center [1397, 302] width 340 height 189
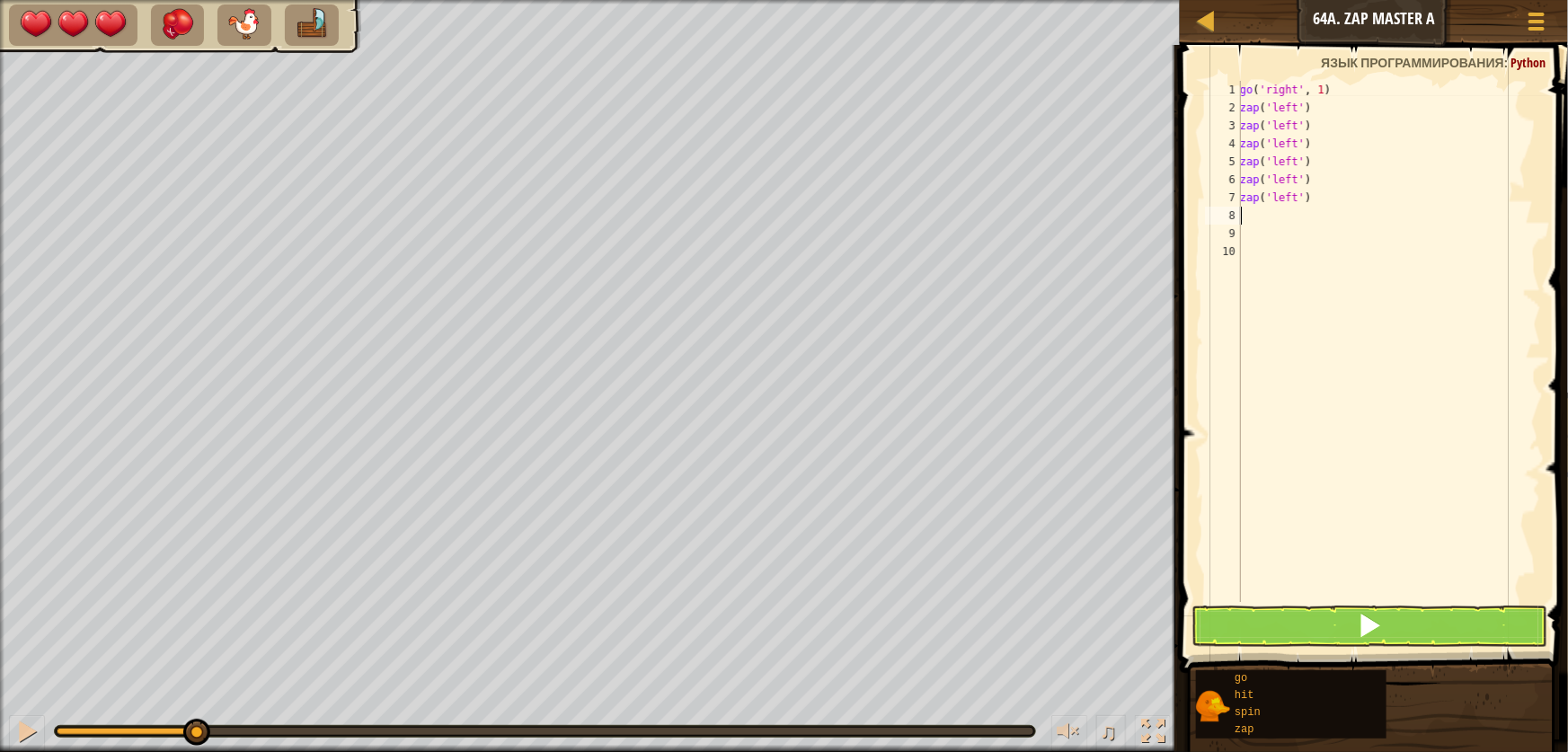
type textarea "z"
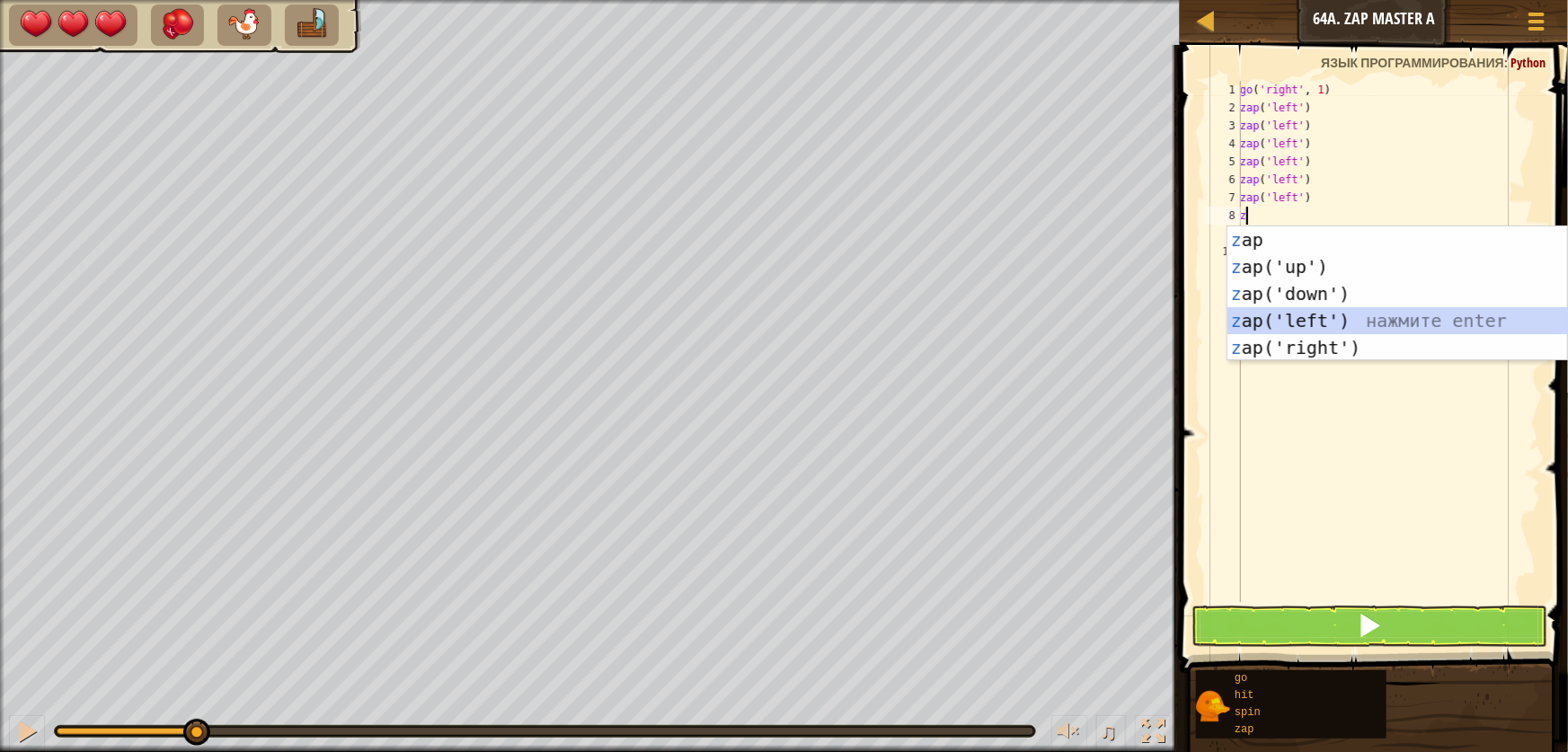
click at [1308, 313] on div "z ap нажмите enter z ap('up') нажмите enter z ap('down') нажмите enter z ap('le…" at bounding box center [1397, 321] width 340 height 189
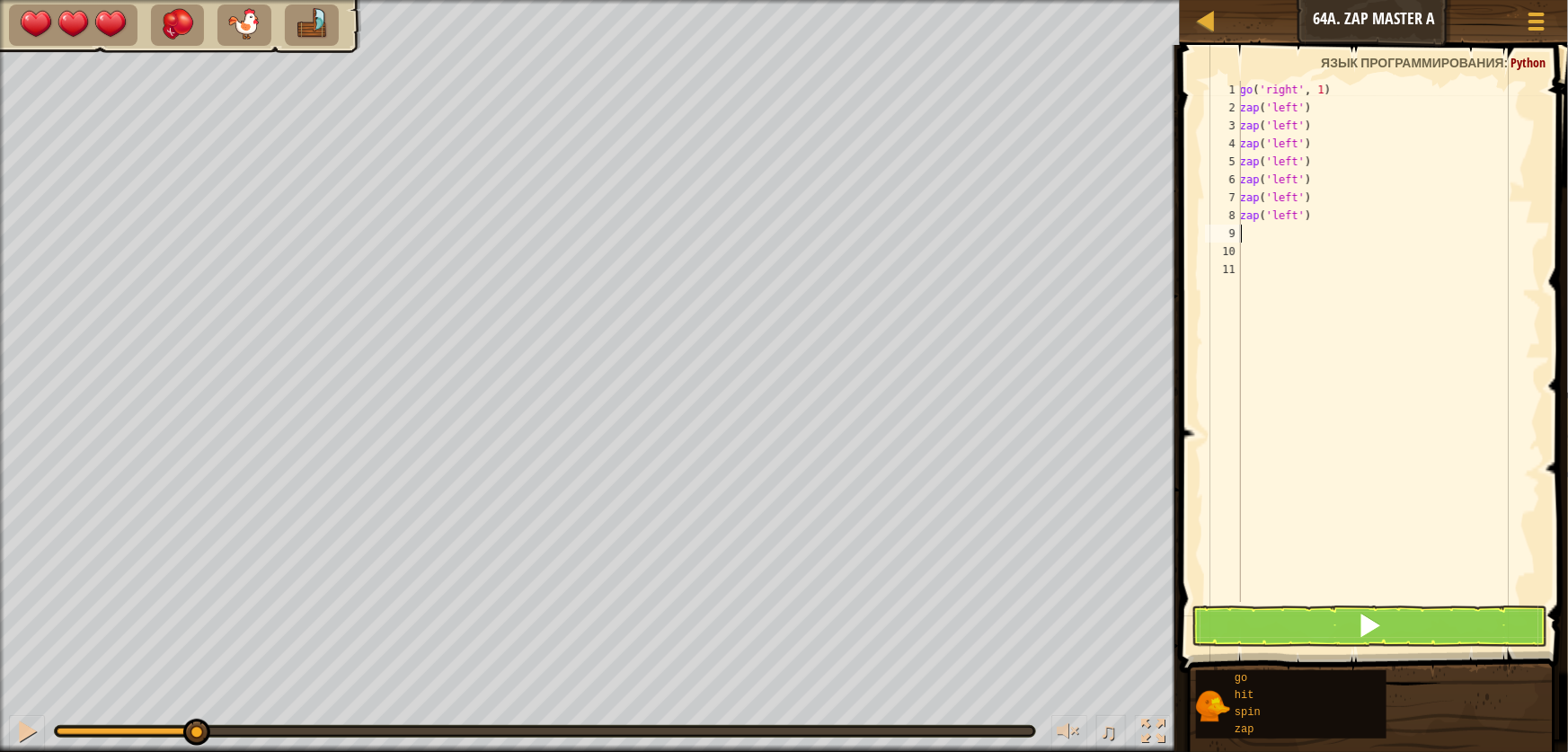
type textarea "z"
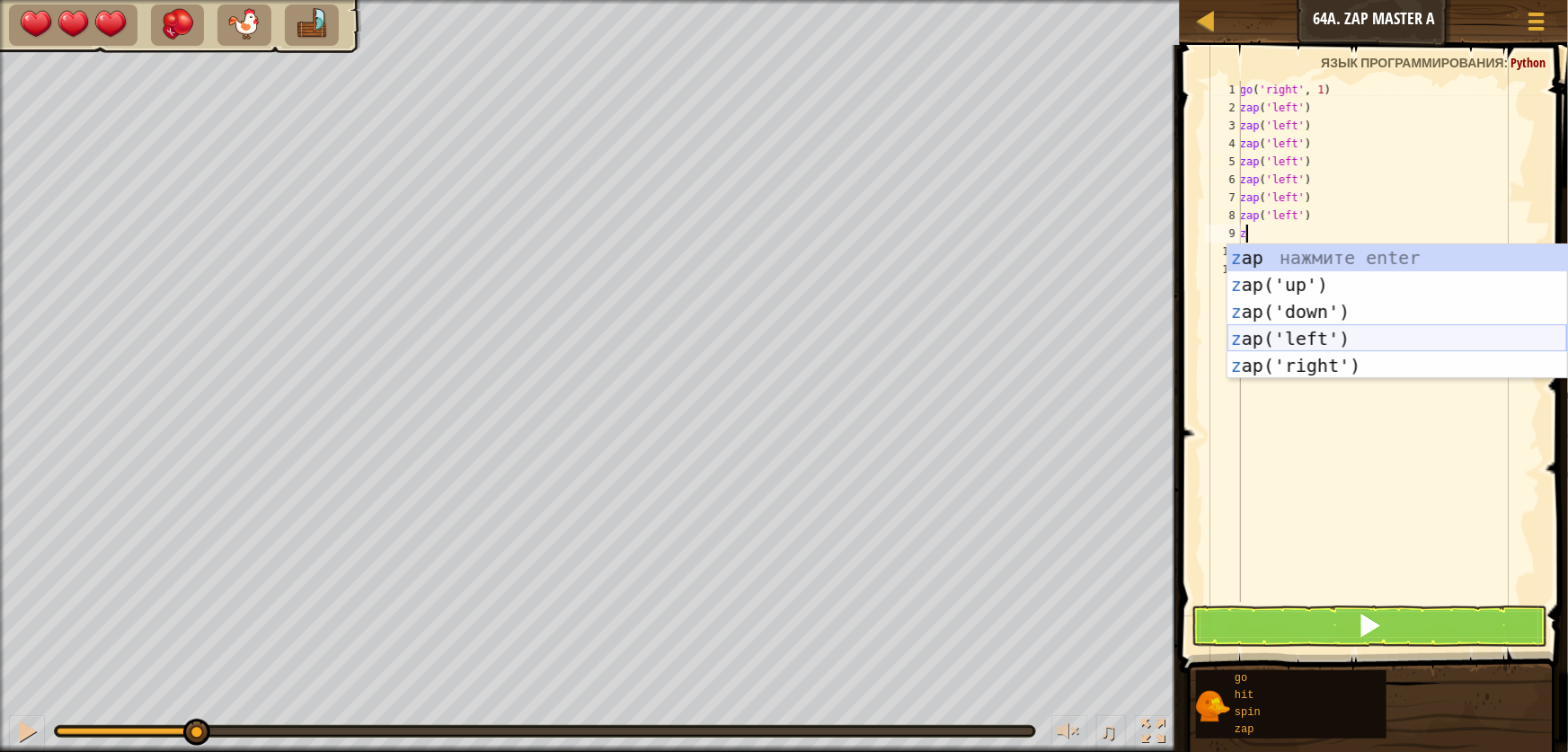
click at [1314, 332] on div "z ap нажмите enter z ap('up') нажмите enter z ap('down') нажмите enter z ap('le…" at bounding box center [1397, 339] width 340 height 189
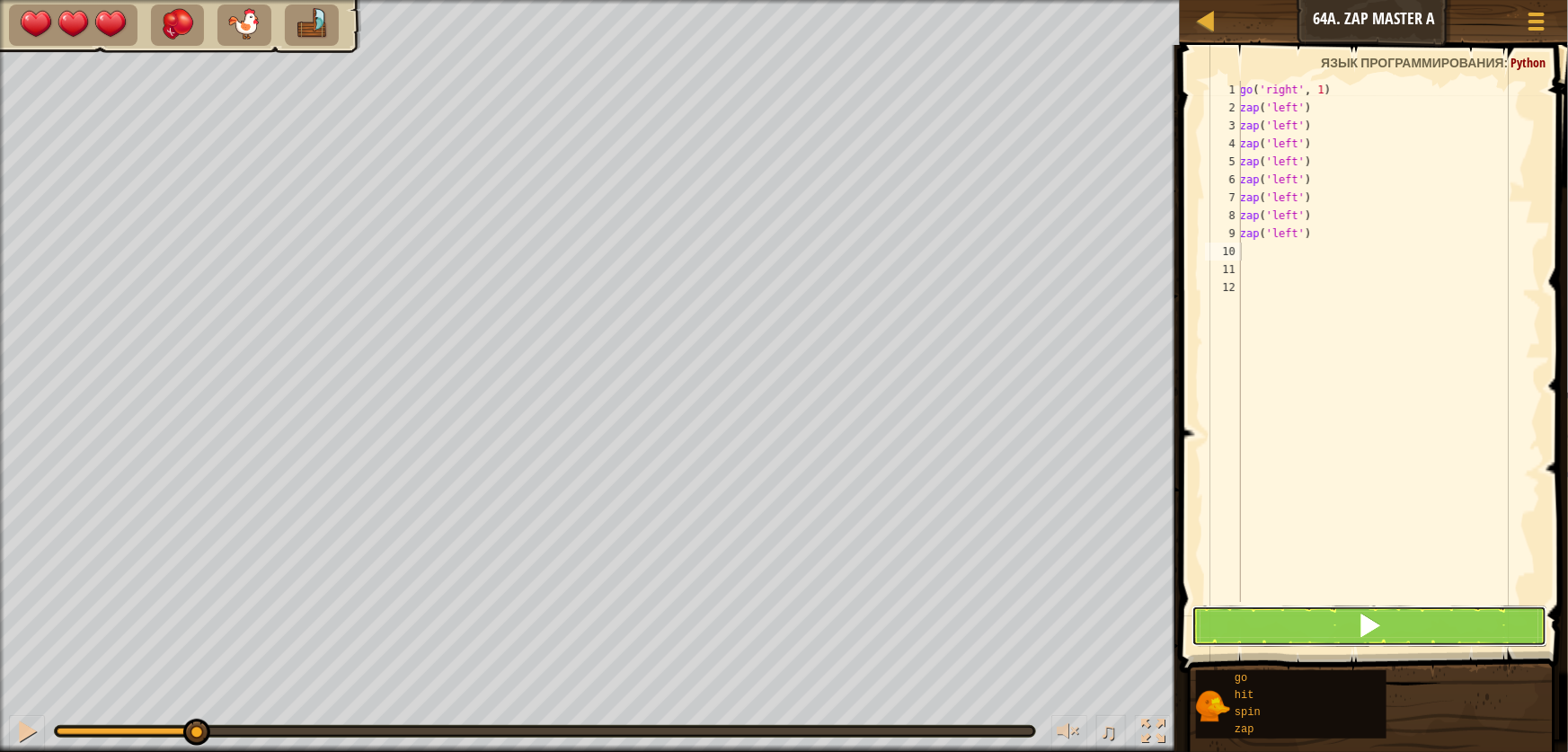
click at [1321, 631] on button at bounding box center [1370, 626] width 356 height 41
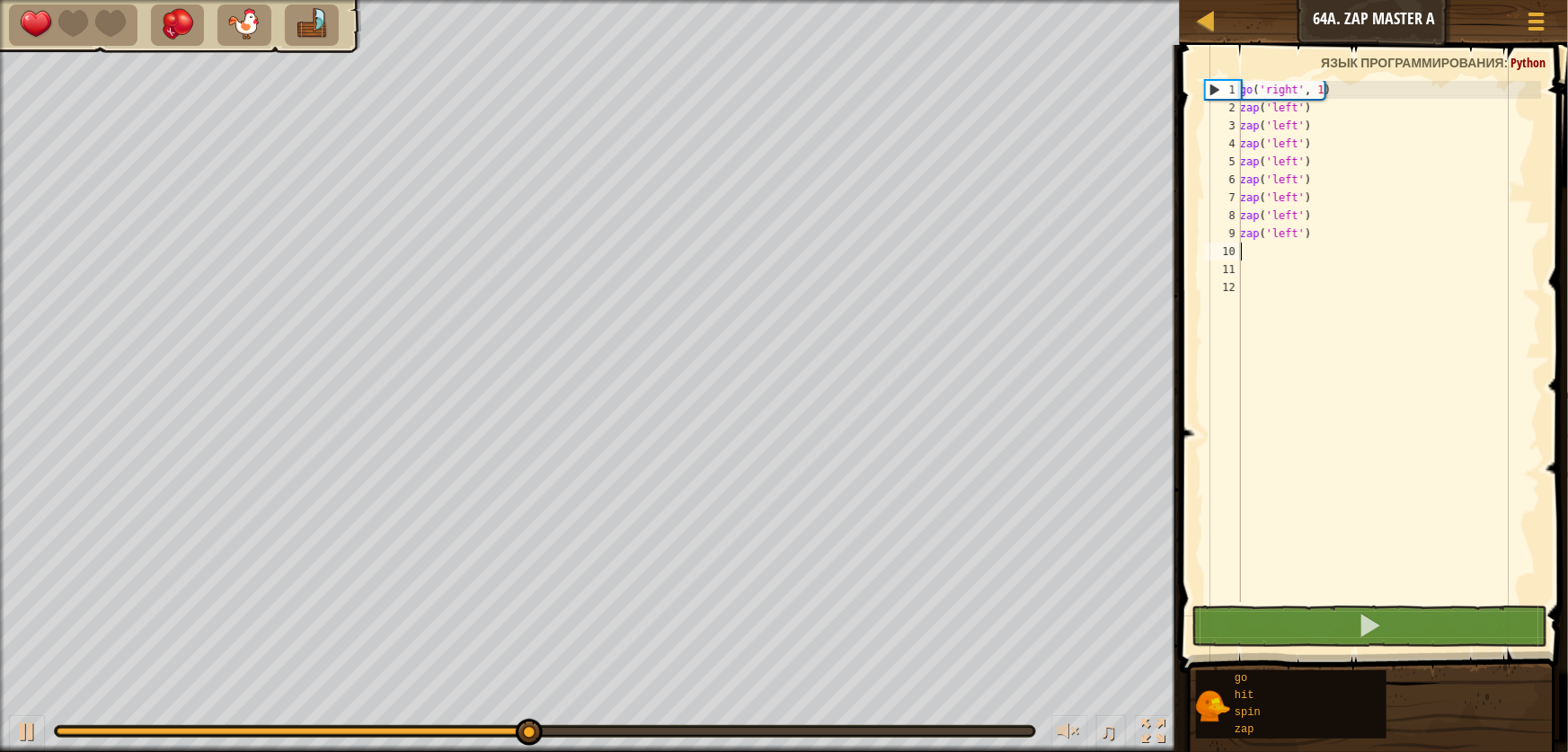
click at [1336, 245] on div "go ( 'right' , 1 ) zap ( 'left' ) zap ( 'left' ) zap ( 'left' ) zap ( 'left' ) …" at bounding box center [1389, 360] width 305 height 557
drag, startPoint x: 1331, startPoint y: 219, endPoint x: 1328, endPoint y: 233, distance: 14.3
click at [1330, 227] on div "go ( 'right' , 1 ) zap ( 'left' ) zap ( 'left' ) zap ( 'left' ) zap ( 'left' ) …" at bounding box center [1389, 360] width 305 height 557
click at [1327, 234] on div "go ( 'right' , 1 ) zap ( 'left' ) zap ( 'left' ) zap ( 'left' ) zap ( 'left' ) …" at bounding box center [1389, 342] width 305 height 522
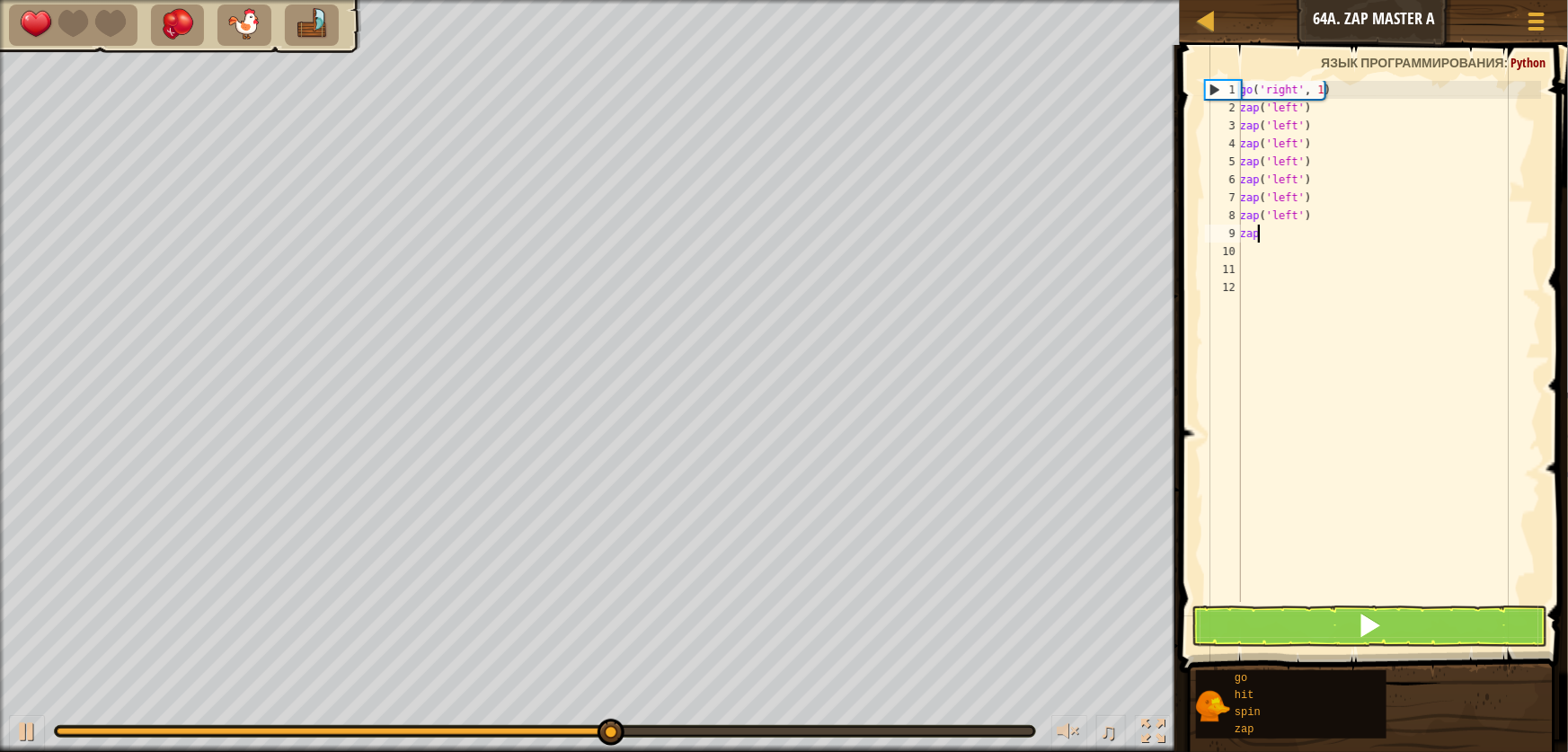
type textarea "z"
type textarea "h"
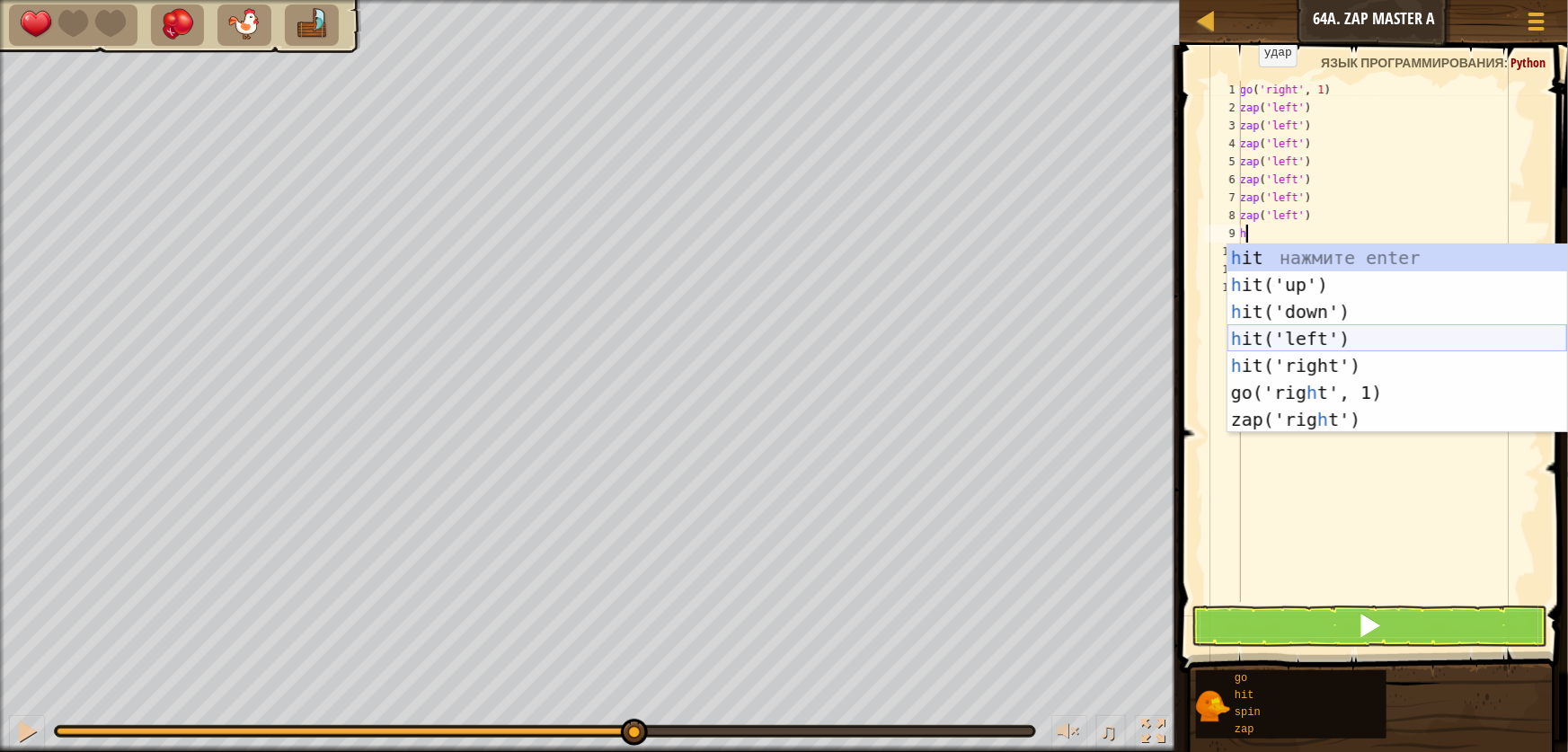
drag, startPoint x: 1321, startPoint y: 333, endPoint x: 1316, endPoint y: 348, distance: 15.8
click at [1318, 329] on div "h it нажмите enter h it('up') нажмите enter h it('down') нажмите enter h it('le…" at bounding box center [1397, 366] width 340 height 243
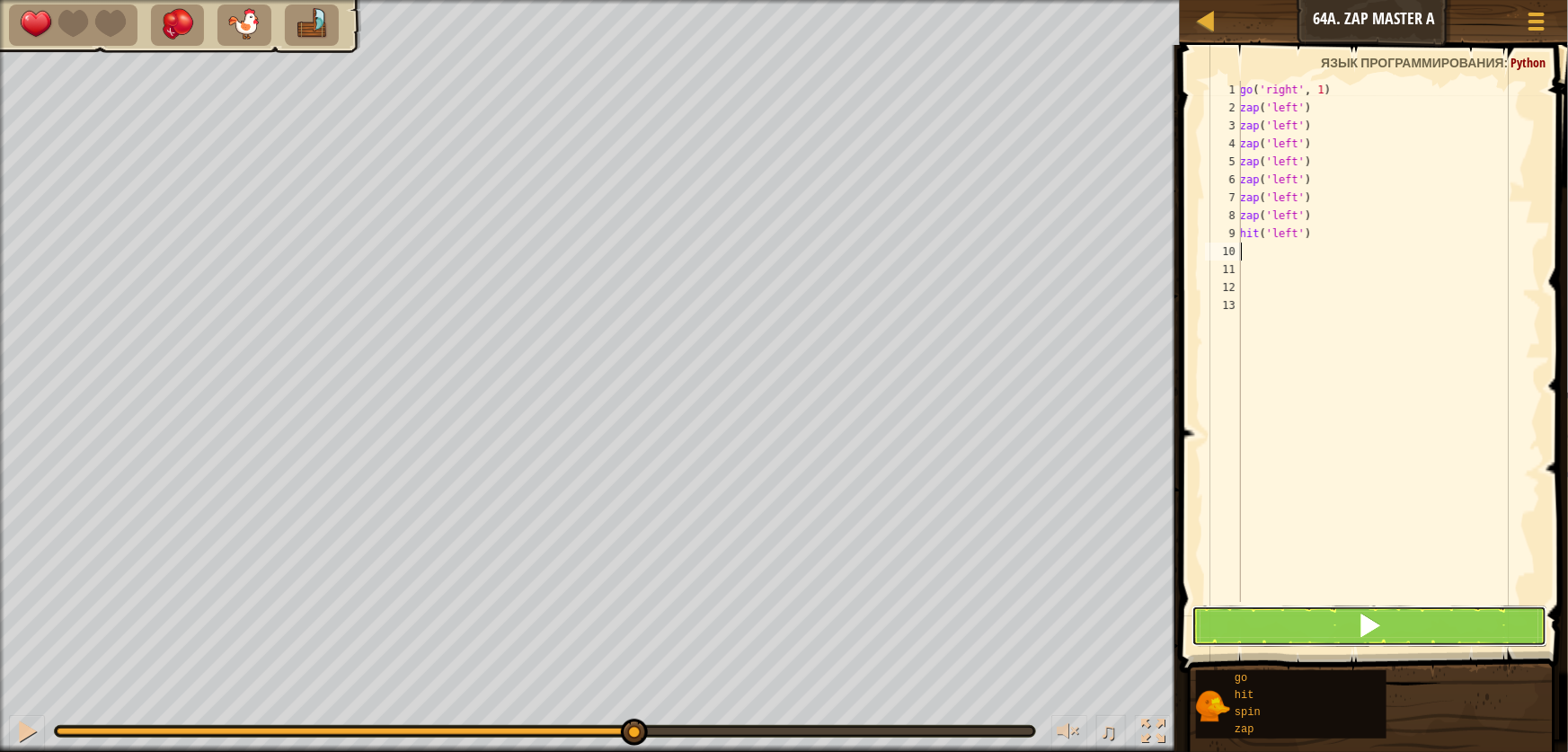
click at [1368, 611] on button at bounding box center [1370, 626] width 356 height 41
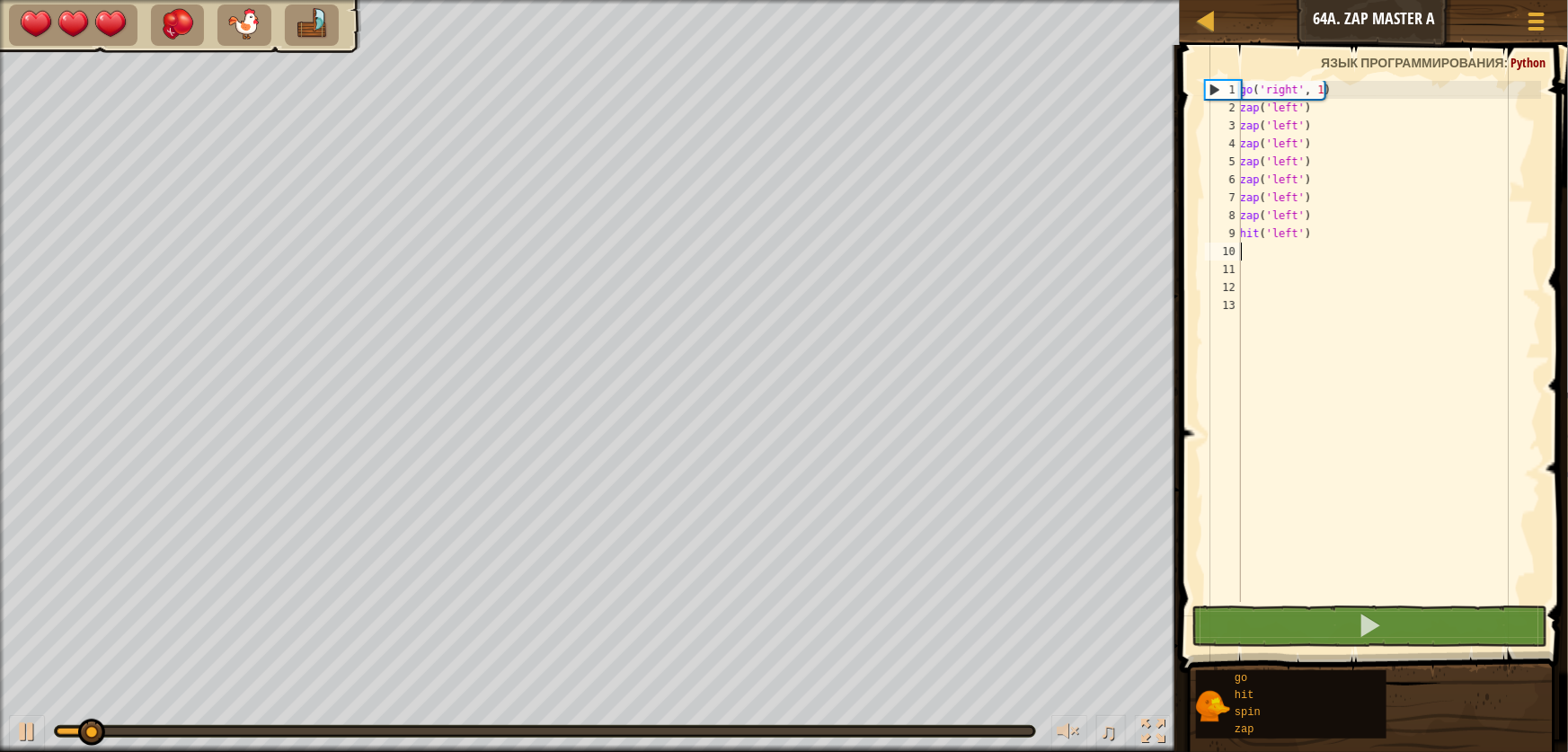
click at [515, 737] on div at bounding box center [544, 732] width 980 height 11
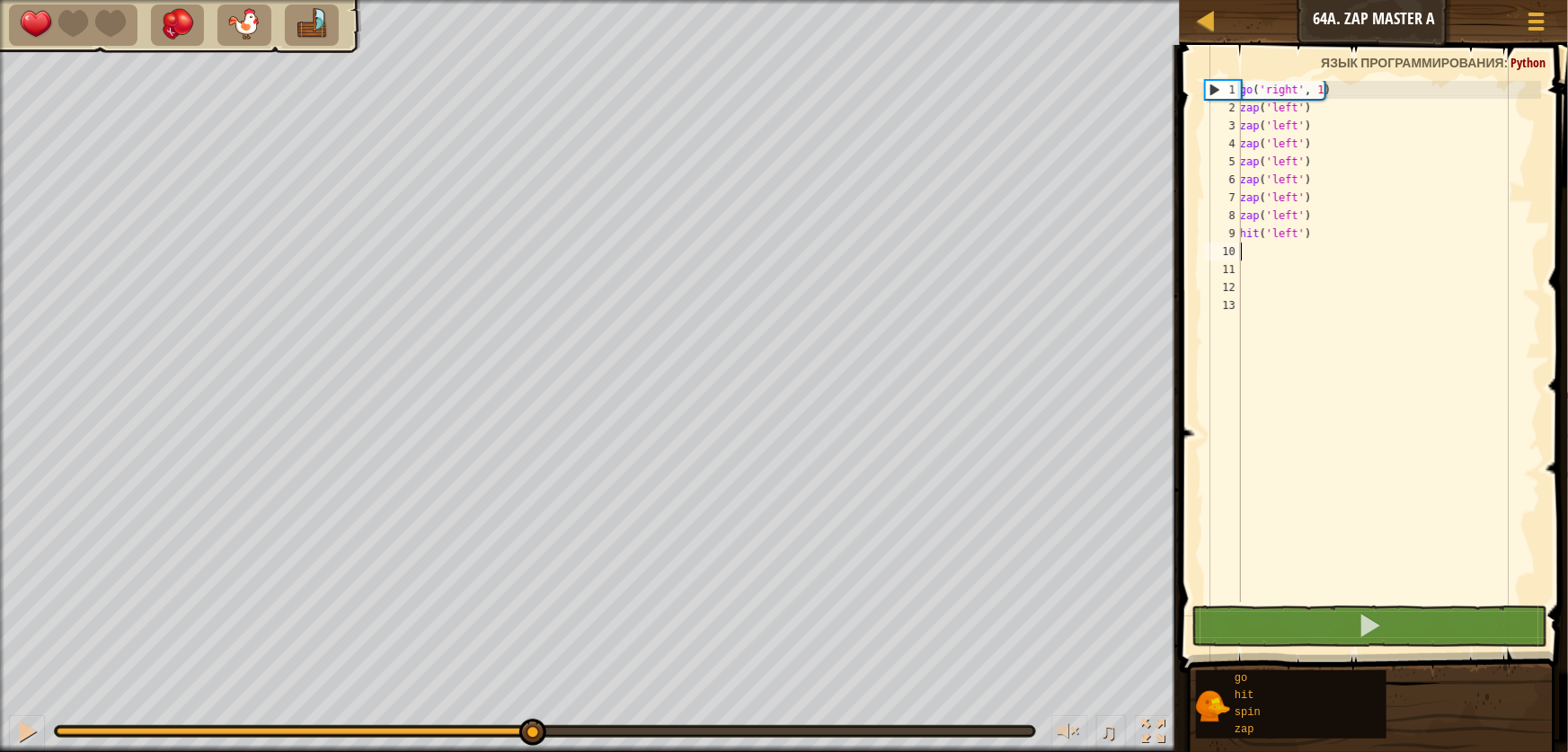
drag, startPoint x: 531, startPoint y: 728, endPoint x: 547, endPoint y: 728, distance: 16.0
click at [534, 728] on div at bounding box center [544, 732] width 976 height 7
click at [9, 722] on div "♫" at bounding box center [590, 726] width 1180 height 54
click at [14, 724] on button at bounding box center [26, 734] width 36 height 37
type textarea "g"
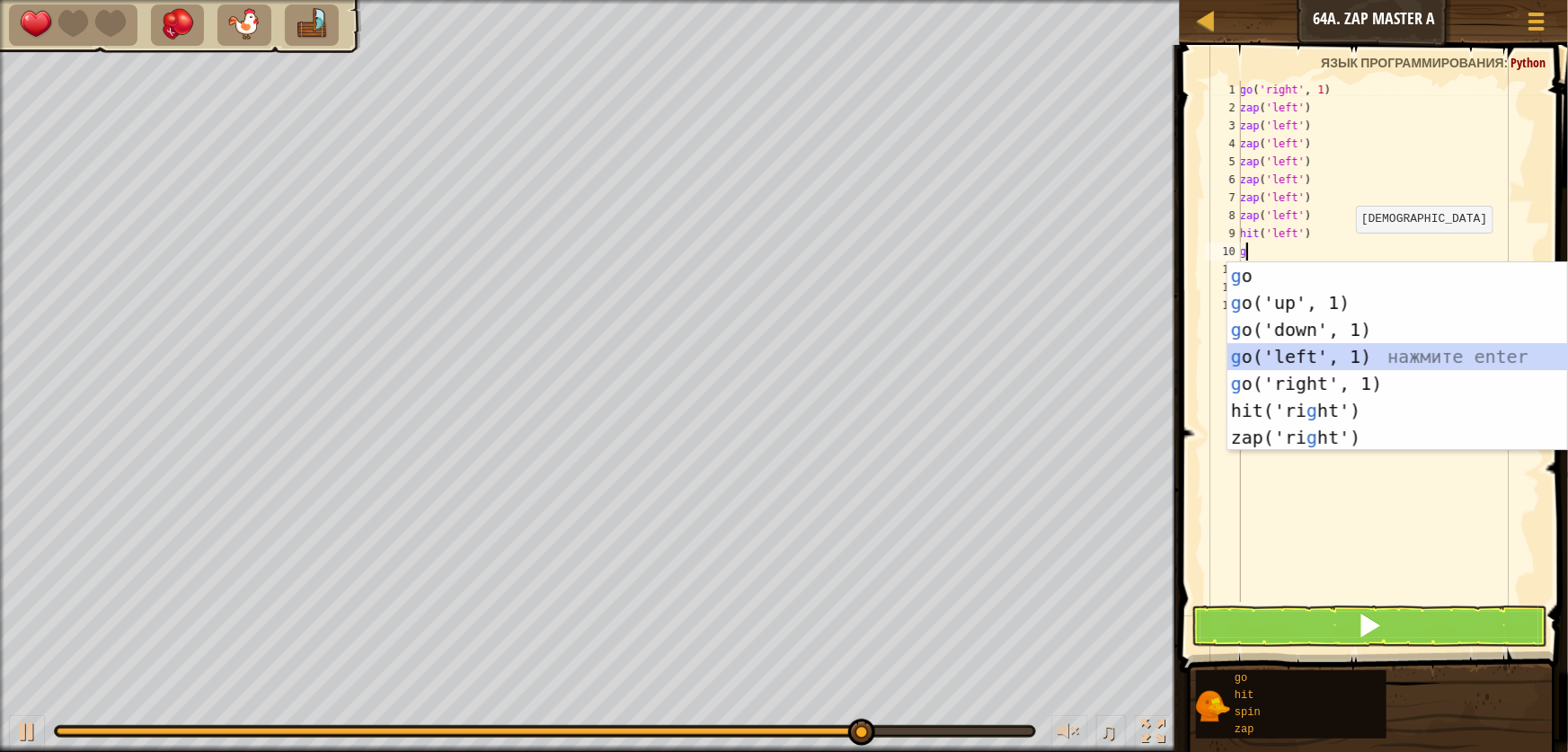
click at [1302, 355] on div "g o нажмите enter g o('up', 1) нажмите enter g o('down', 1) нажмите enter g o('…" at bounding box center [1397, 384] width 340 height 243
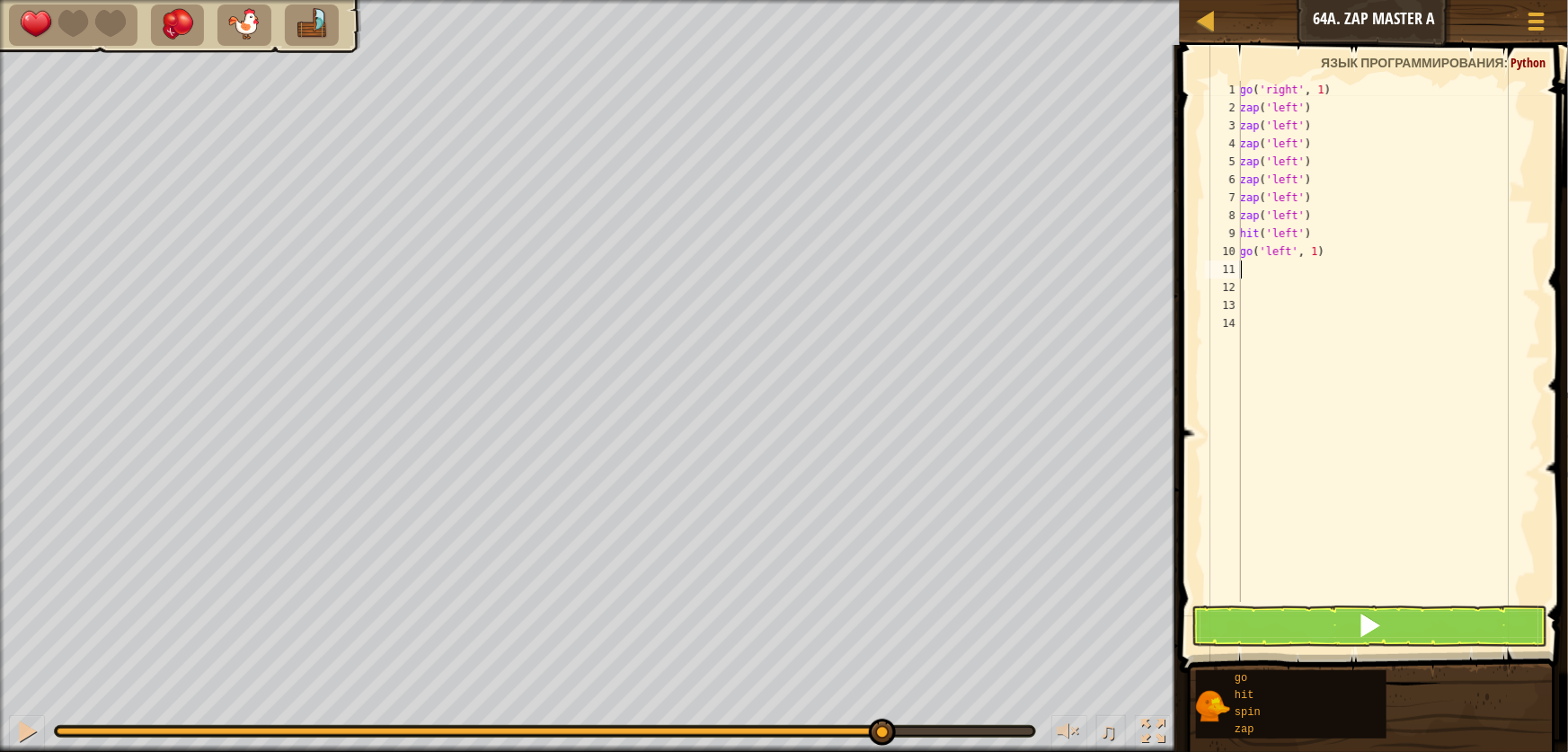
type textarea "g"
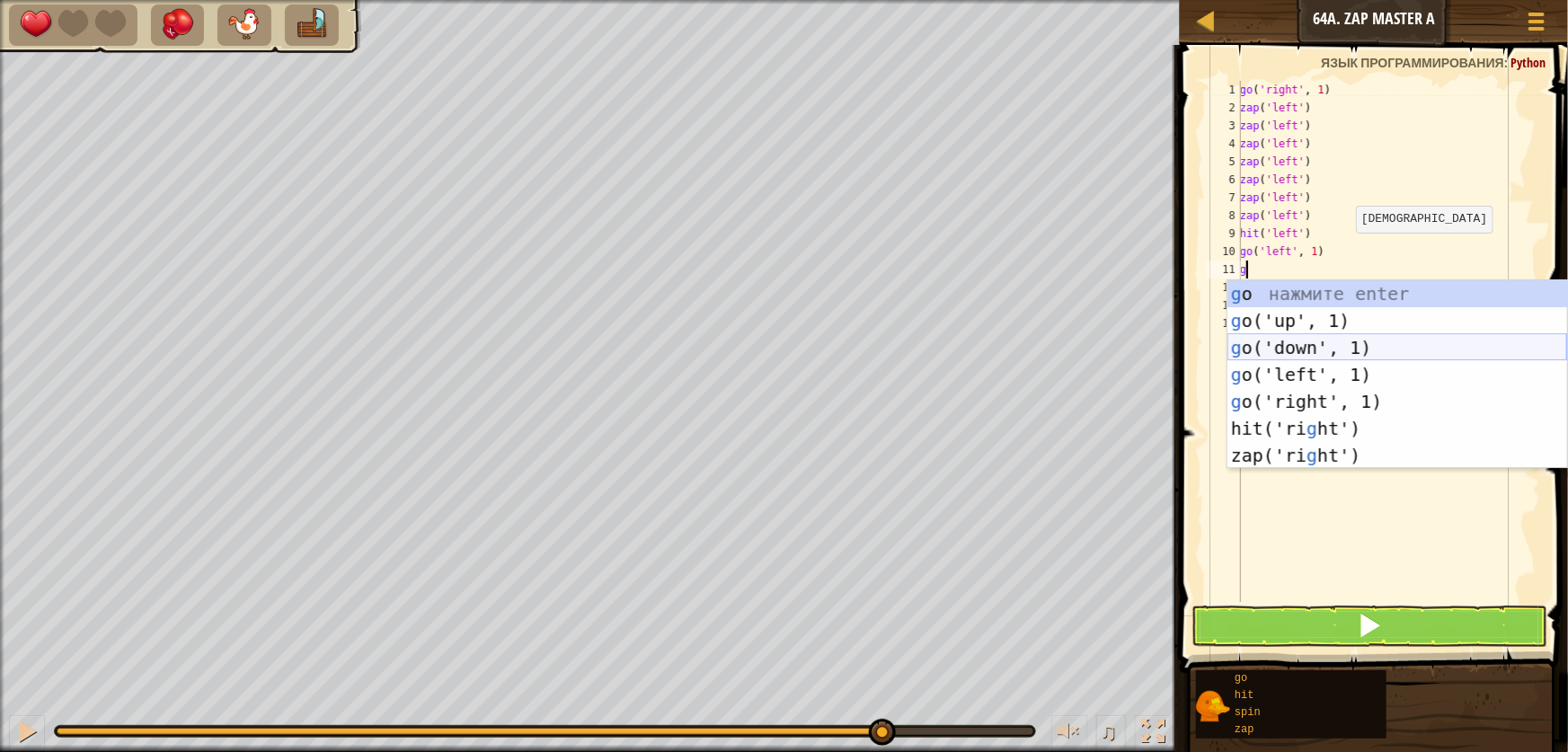
click at [1270, 353] on div "g o нажмите enter g o('up', 1) нажмите enter g o('down', 1) нажмите enter g o('…" at bounding box center [1397, 402] width 340 height 243
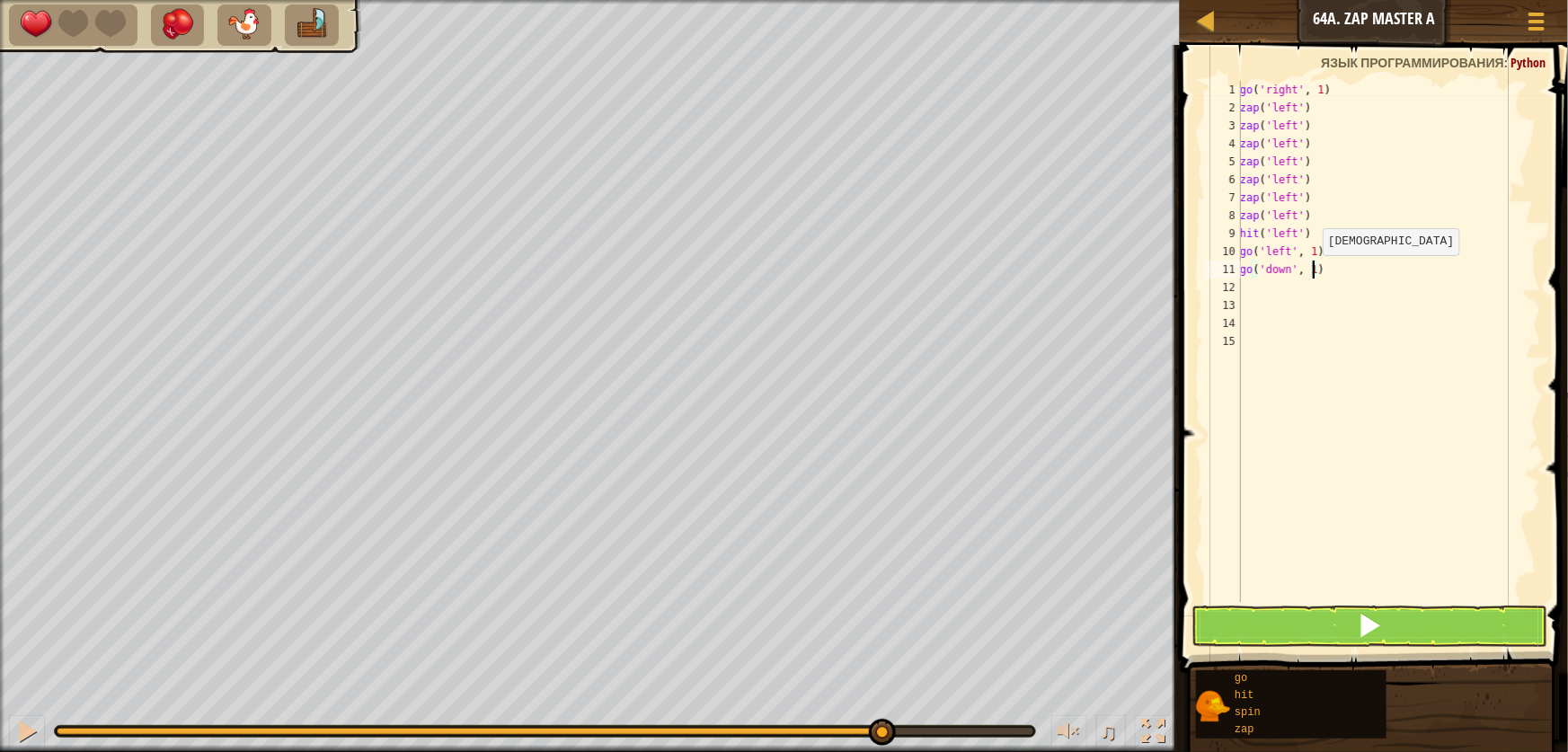
click at [1312, 272] on div "go ( 'right' , 1 ) zap ( 'left' ) zap ( 'left' ) zap ( 'left' ) zap ( 'left' ) …" at bounding box center [1389, 360] width 305 height 557
type textarea "go('down', 3)"
click at [1300, 295] on div "go ( 'right' , 1 ) zap ( 'left' ) zap ( 'left' ) zap ( 'left' ) zap ( 'left' ) …" at bounding box center [1389, 360] width 305 height 557
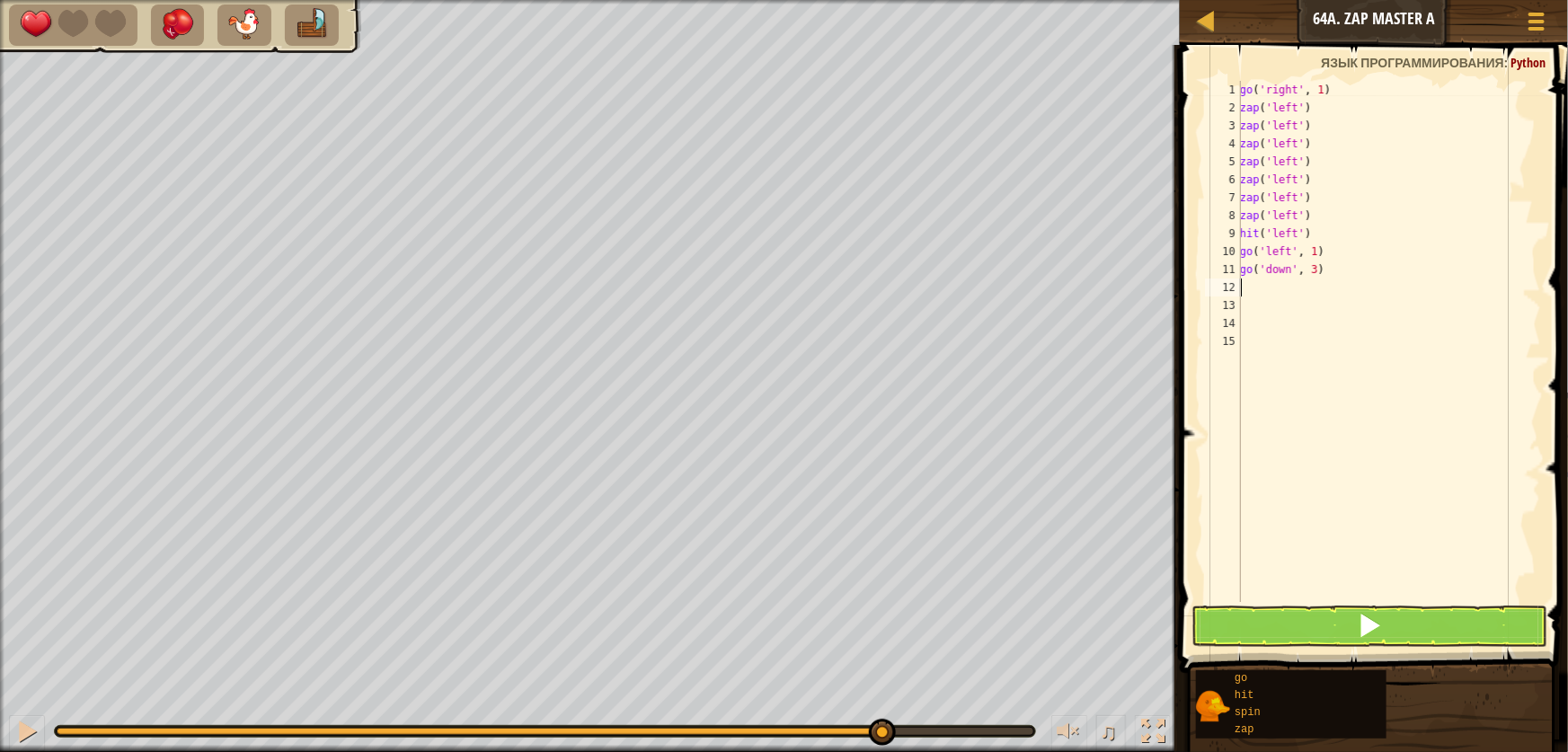
type textarea "g"
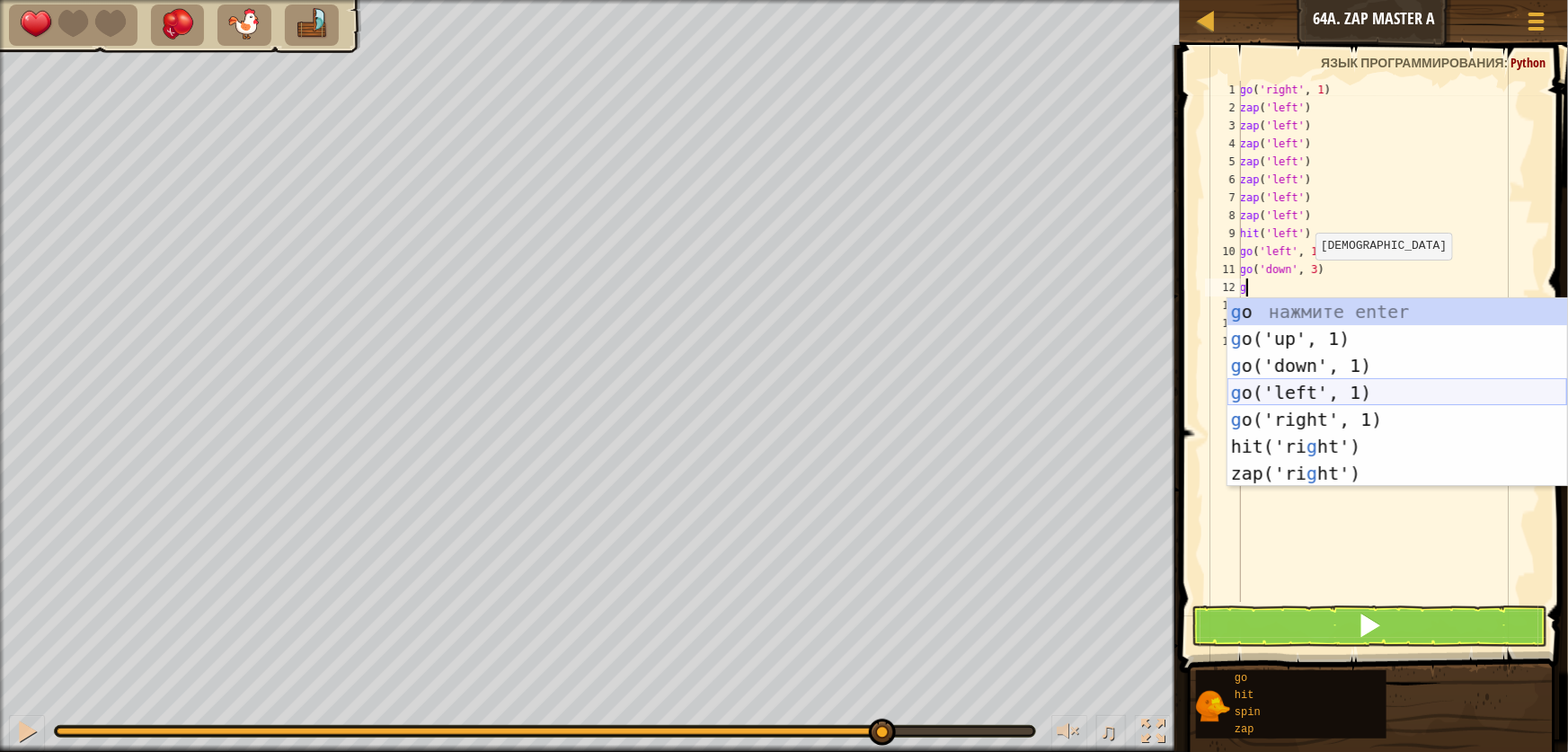
click at [1294, 391] on div "g o нажмите enter g o('up', 1) нажмите enter g o('down', 1) нажмите enter g o('…" at bounding box center [1397, 420] width 340 height 243
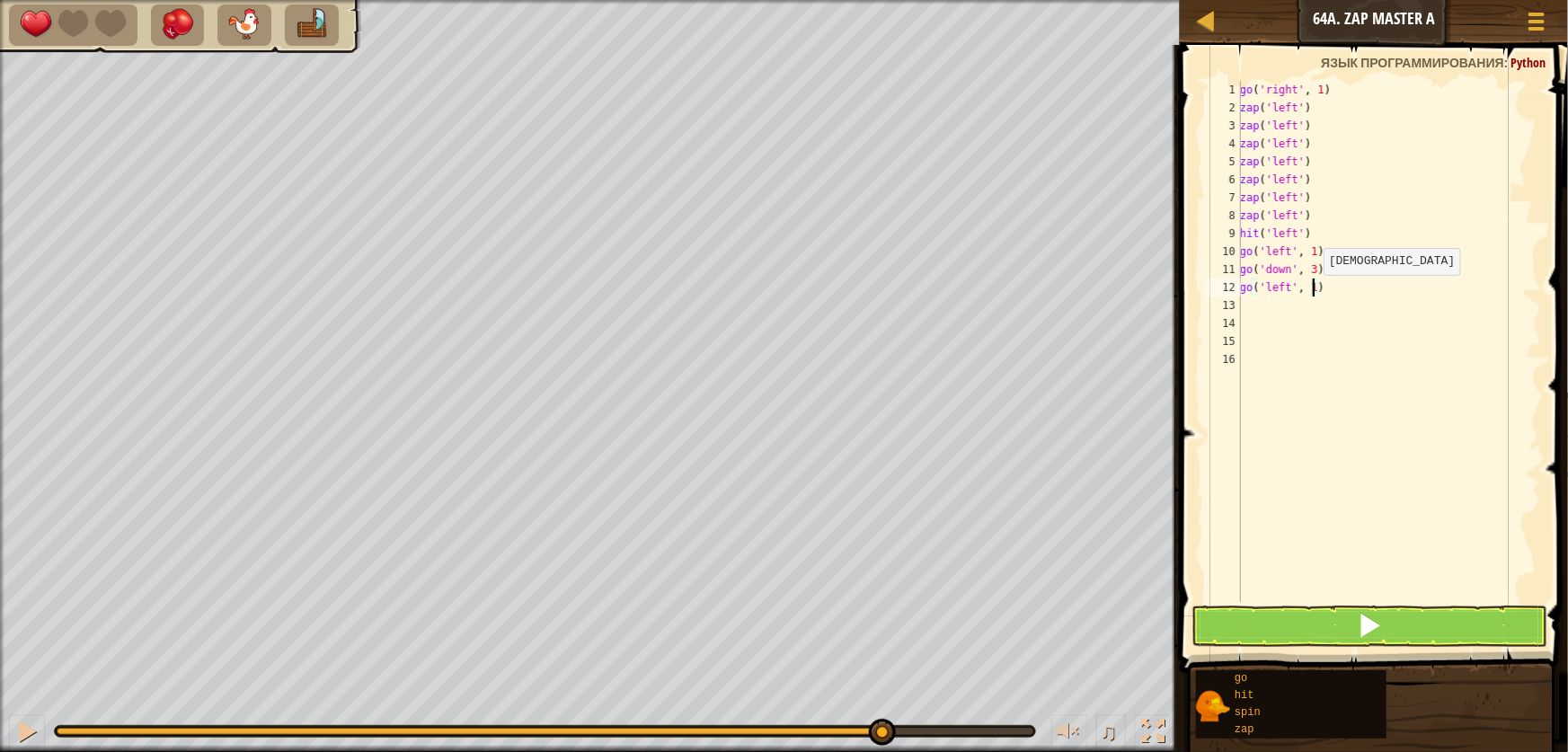
click at [1313, 293] on div "go ( 'right' , 1 ) zap ( 'left' ) zap ( 'left' ) zap ( 'left' ) zap ( 'left' ) …" at bounding box center [1389, 360] width 305 height 557
type textarea "go('left', 3)"
click at [1301, 302] on div "go ( 'right' , 1 ) zap ( 'left' ) zap ( 'left' ) zap ( 'left' ) zap ( 'left' ) …" at bounding box center [1389, 360] width 305 height 557
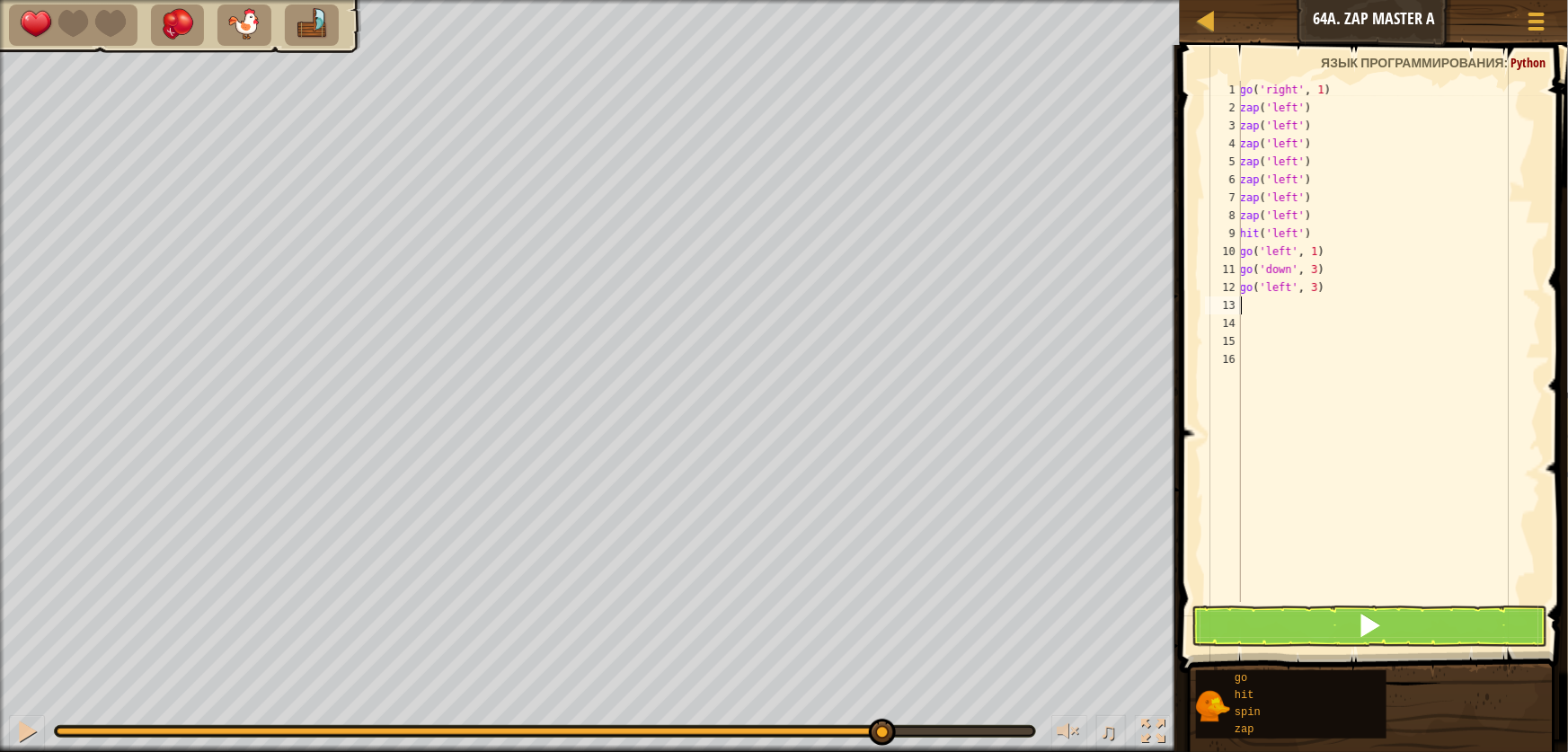
type textarea "s"
click at [1343, 321] on div "s pin нажмите enter" at bounding box center [1397, 356] width 340 height 81
drag, startPoint x: 1420, startPoint y: 624, endPoint x: 1420, endPoint y: 639, distance: 15.0
click at [1420, 637] on button at bounding box center [1370, 626] width 356 height 41
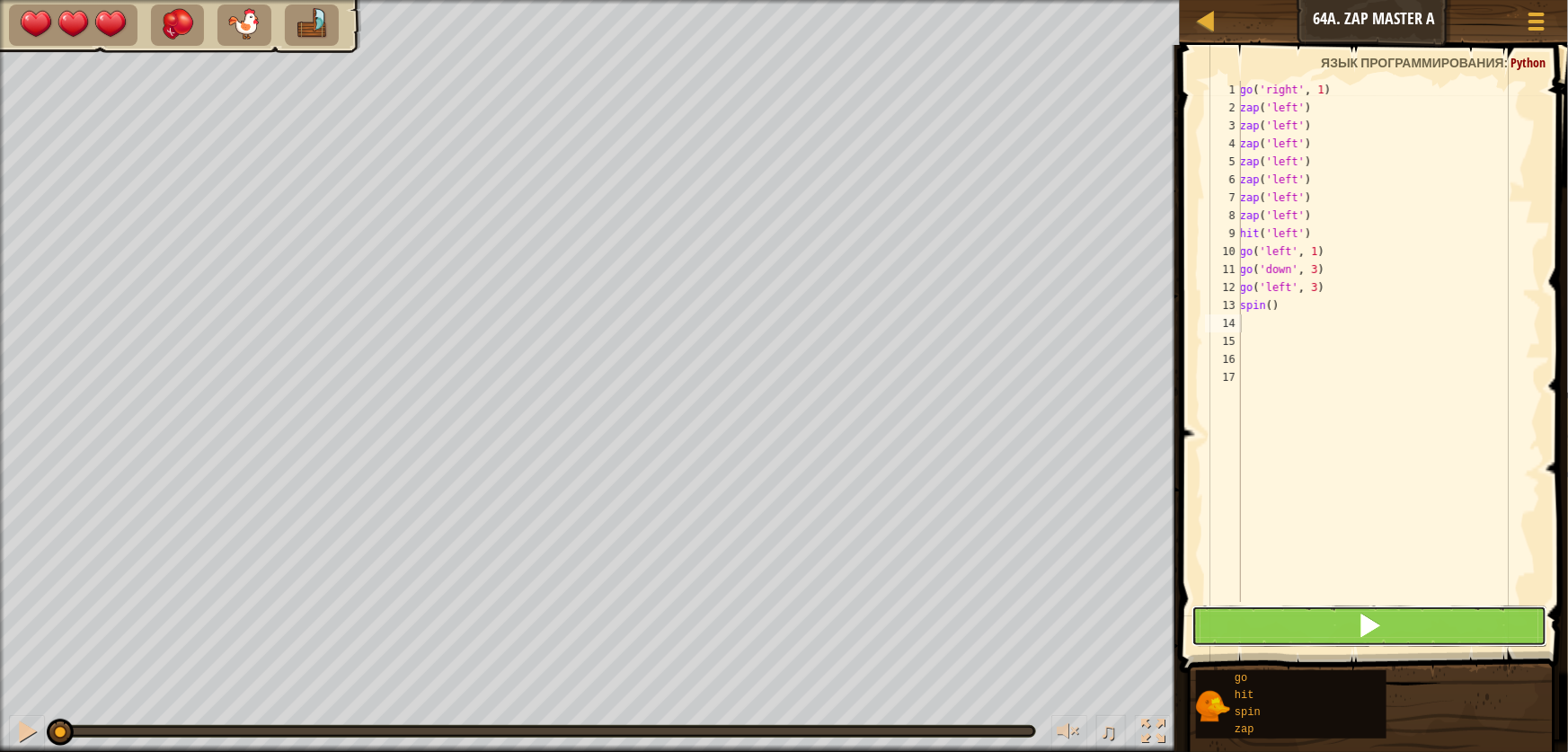
click at [1419, 639] on button at bounding box center [1370, 626] width 356 height 41
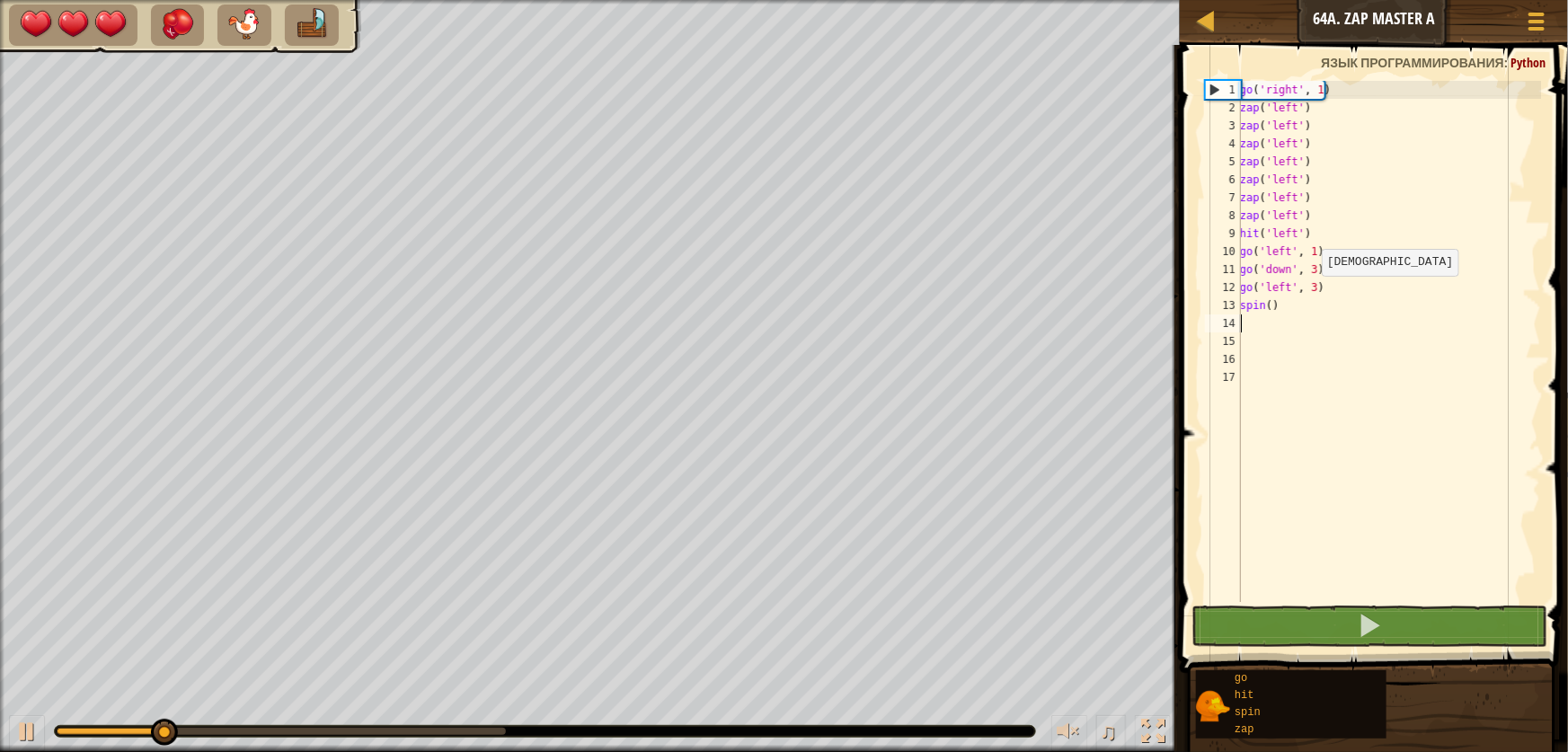
click at [1311, 294] on div "go ( 'right' , 1 ) zap ( 'left' ) zap ( 'left' ) zap ( 'left' ) zap ( 'left' ) …" at bounding box center [1389, 360] width 305 height 557
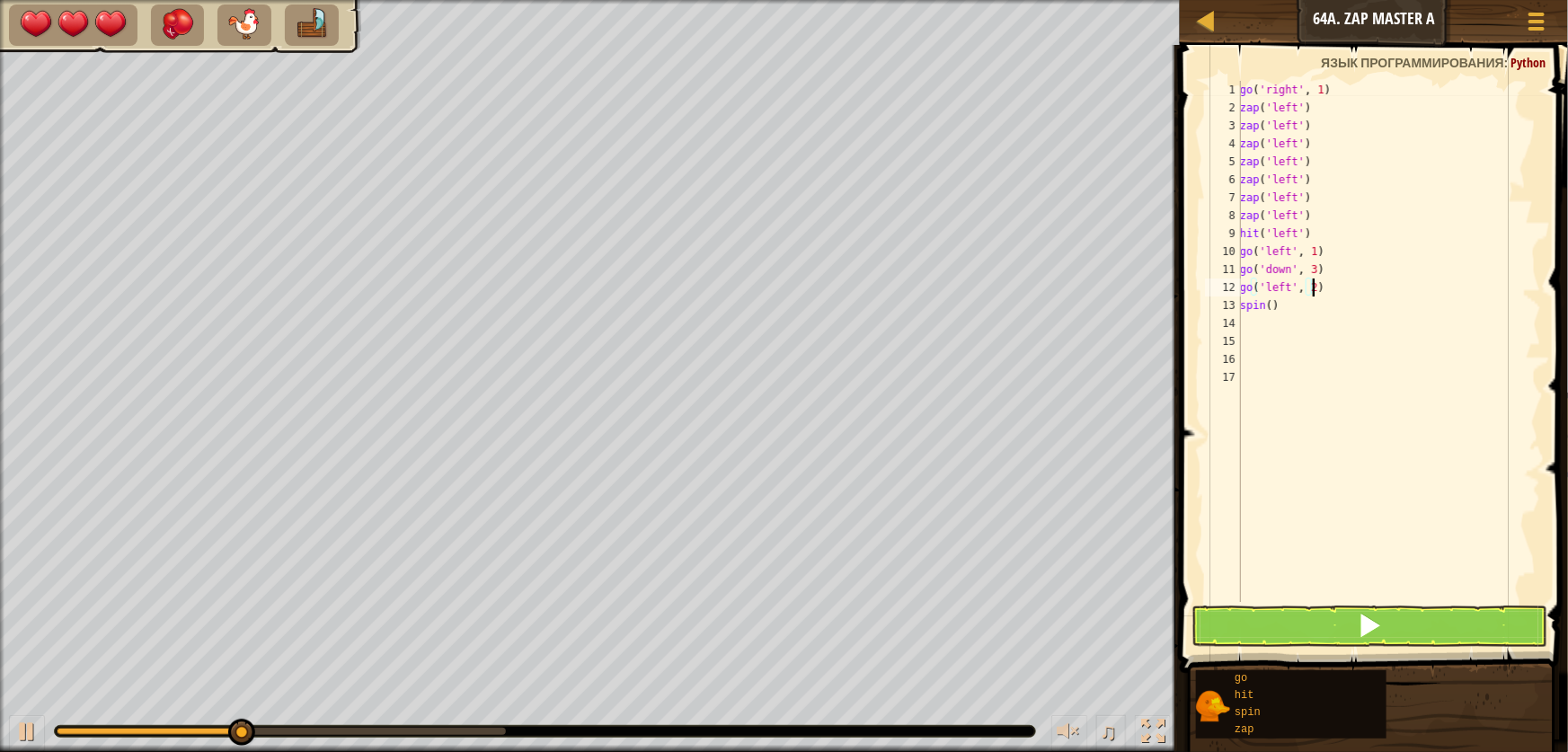
scroll to position [8, 5]
type textarea "go('left', 2)"
click at [1300, 651] on div "go('left', 2) 1 2 3 4 5 6 7 8 9 10 11 12 13 14 15 16 17 go ( 'right' , 1 ) zap …" at bounding box center [1371, 394] width 394 height 698
click at [1312, 624] on button at bounding box center [1370, 626] width 356 height 41
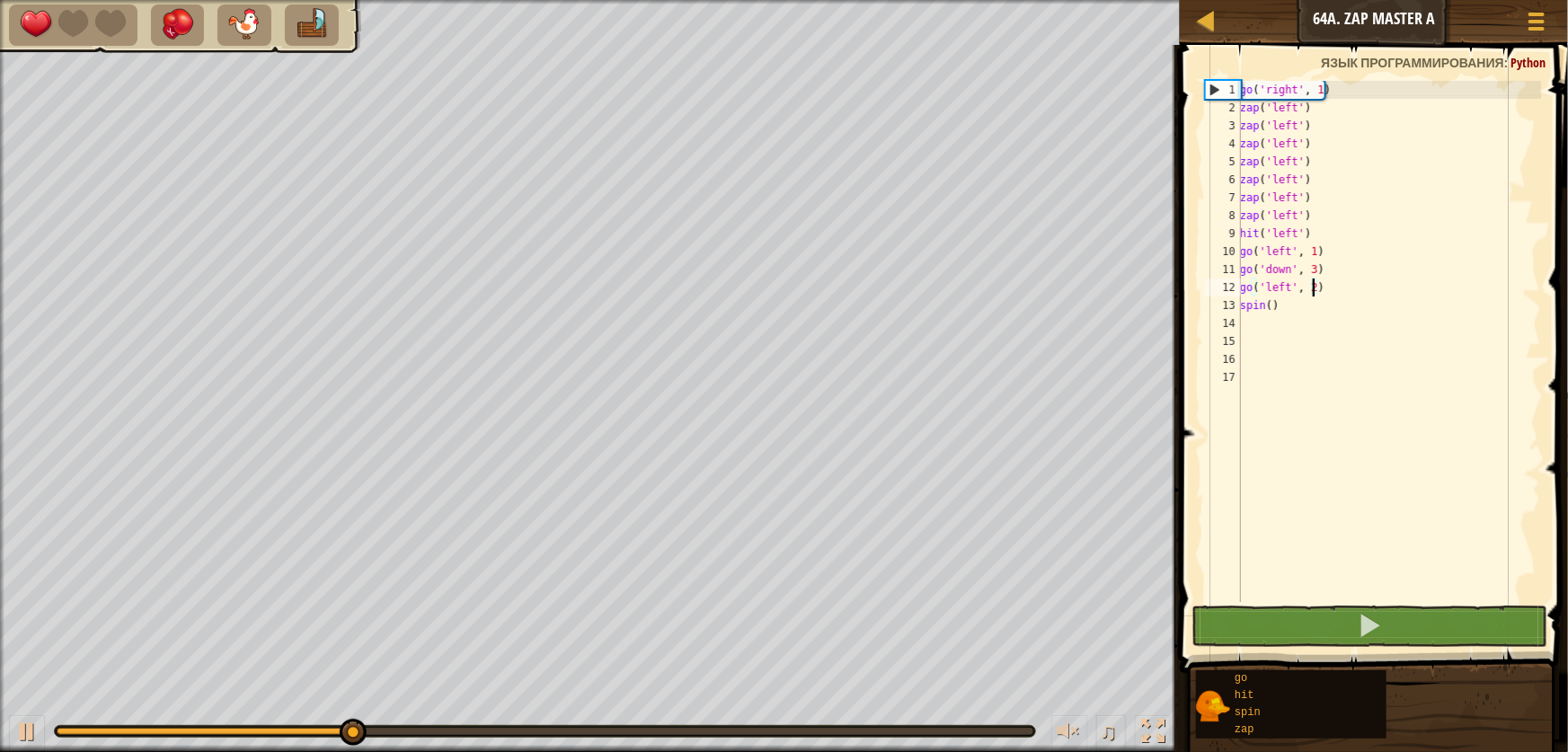
scroll to position [8, 5]
click at [1285, 323] on div "go ( 'right' , 1 ) zap ( 'left' ) zap ( 'left' ) zap ( 'left' ) zap ( 'left' ) …" at bounding box center [1389, 360] width 305 height 557
type textarea "g"
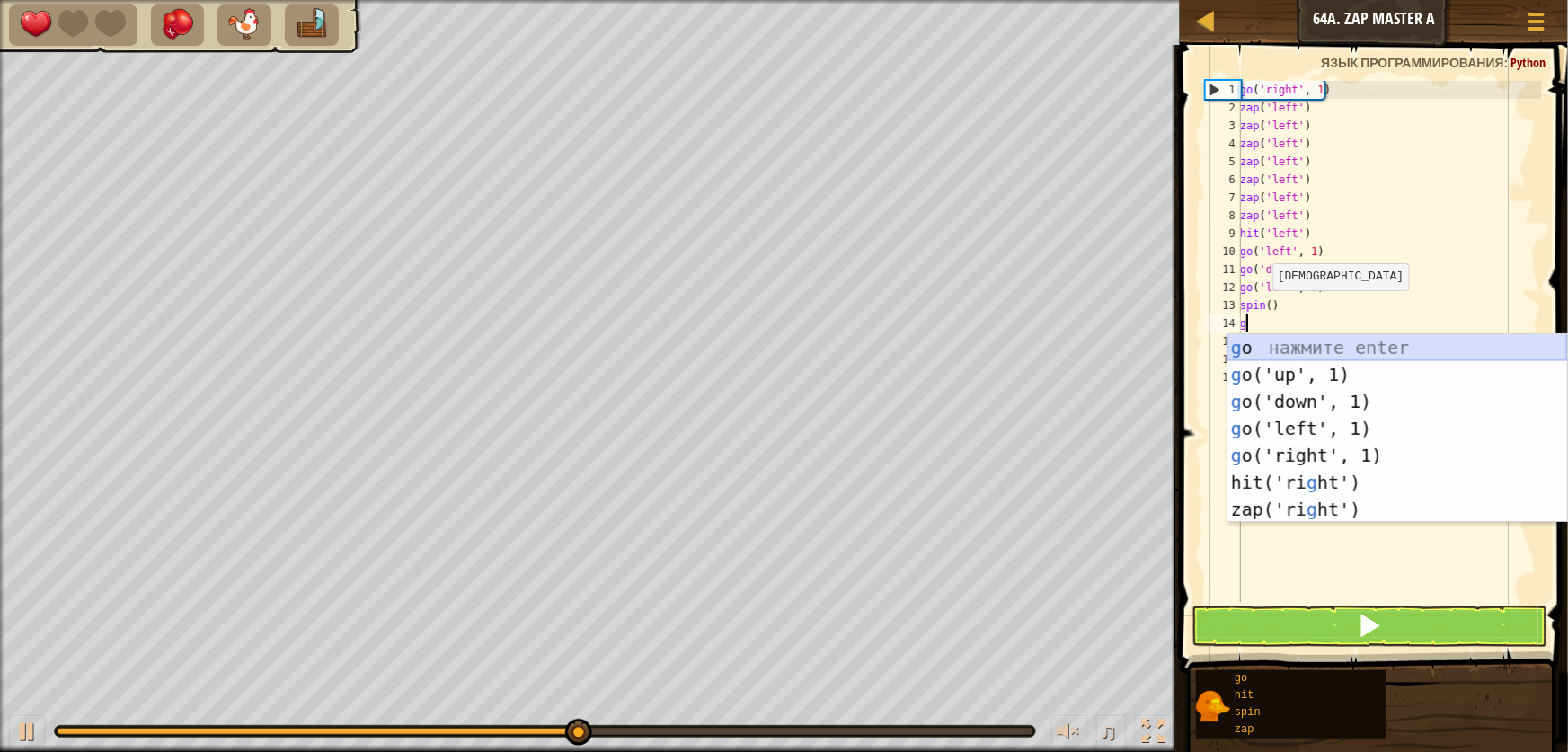
click at [1222, 0] on body "[PERSON_NAME] 64a. Zap Master A Меню игры 1 ההההההההההההההההההההההההההההההההההה…" at bounding box center [784, 0] width 1568 height 0
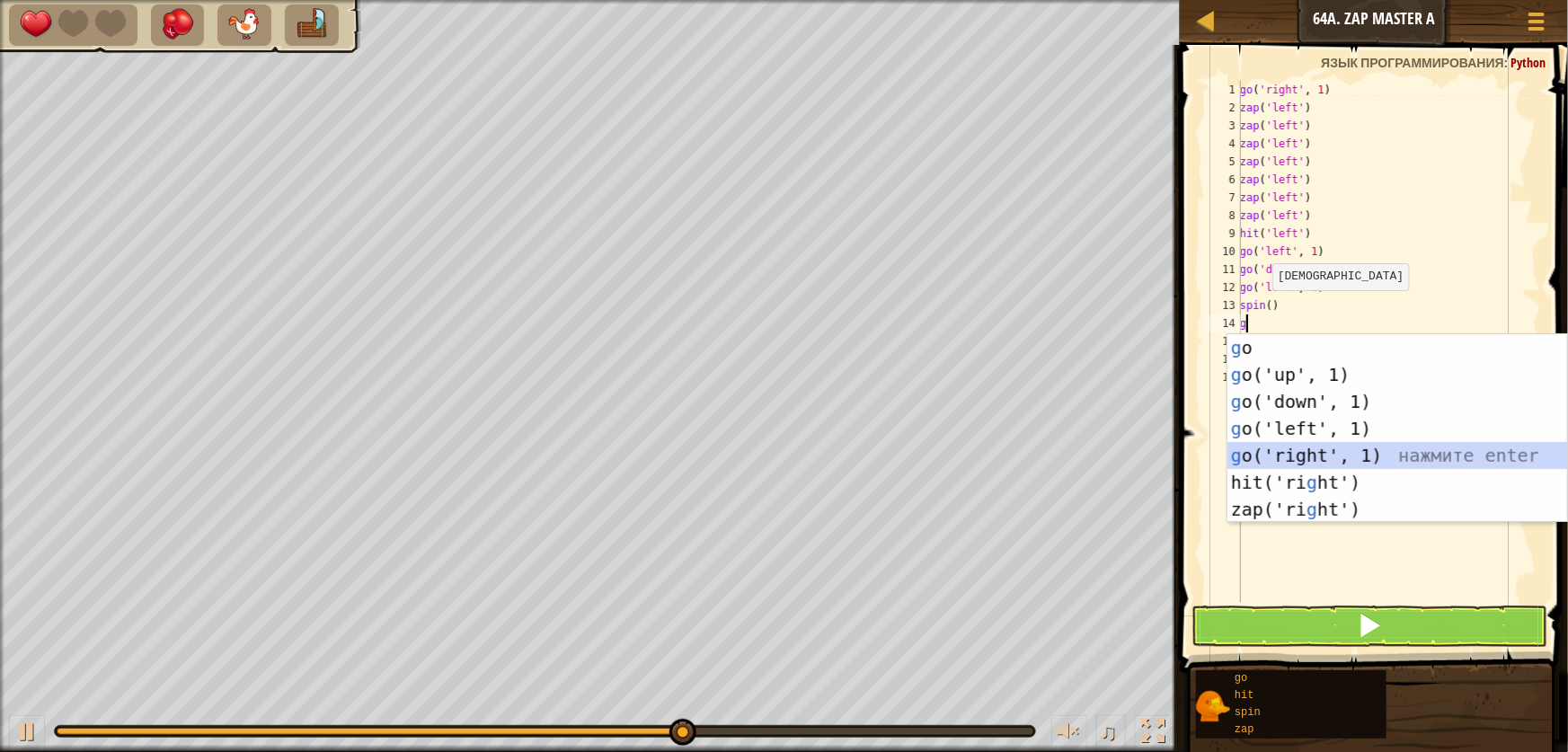
click at [1300, 451] on div "g o нажмите enter g o('up', 1) нажмите enter g o('down', 1) нажмите enter g o('…" at bounding box center [1397, 456] width 340 height 243
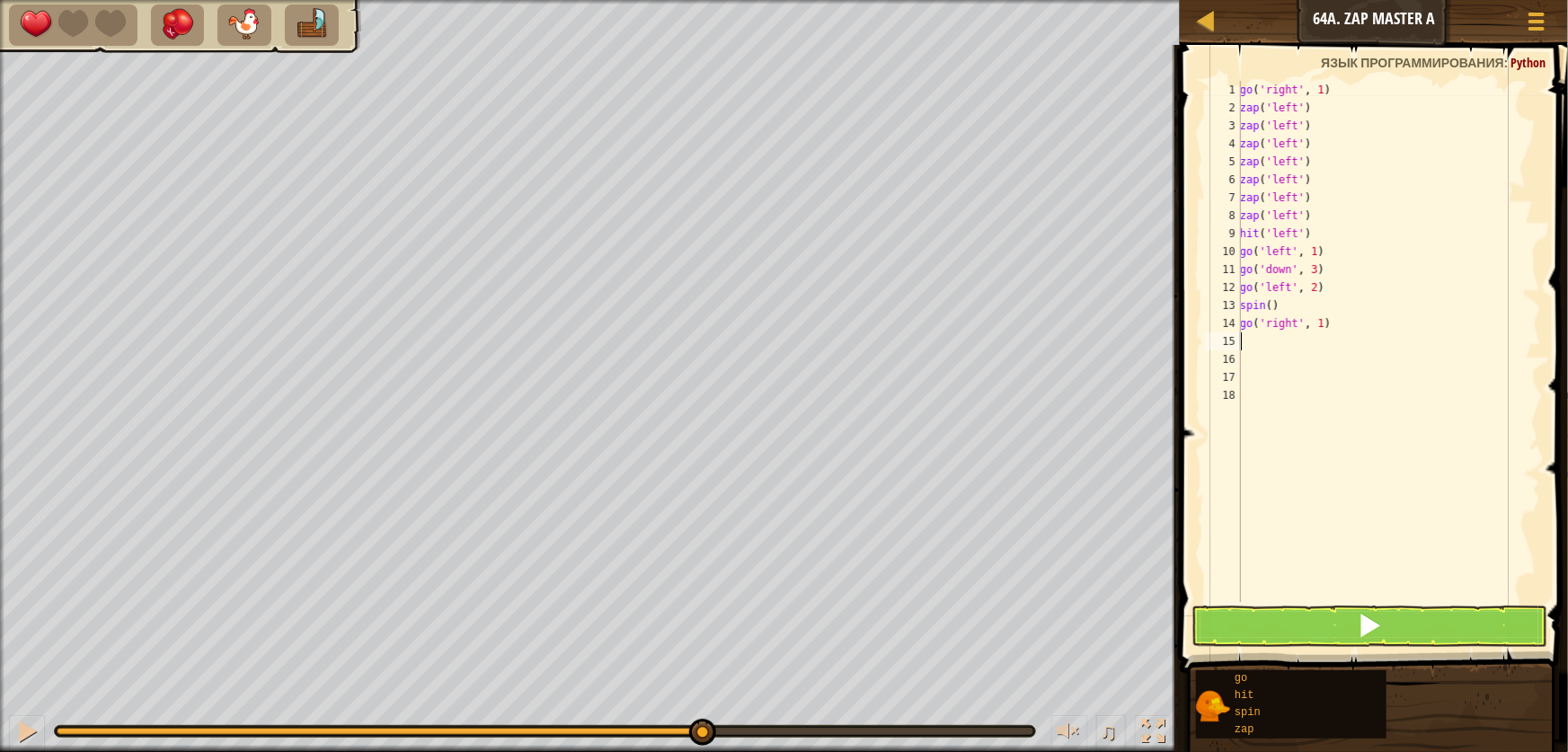
type textarea "z"
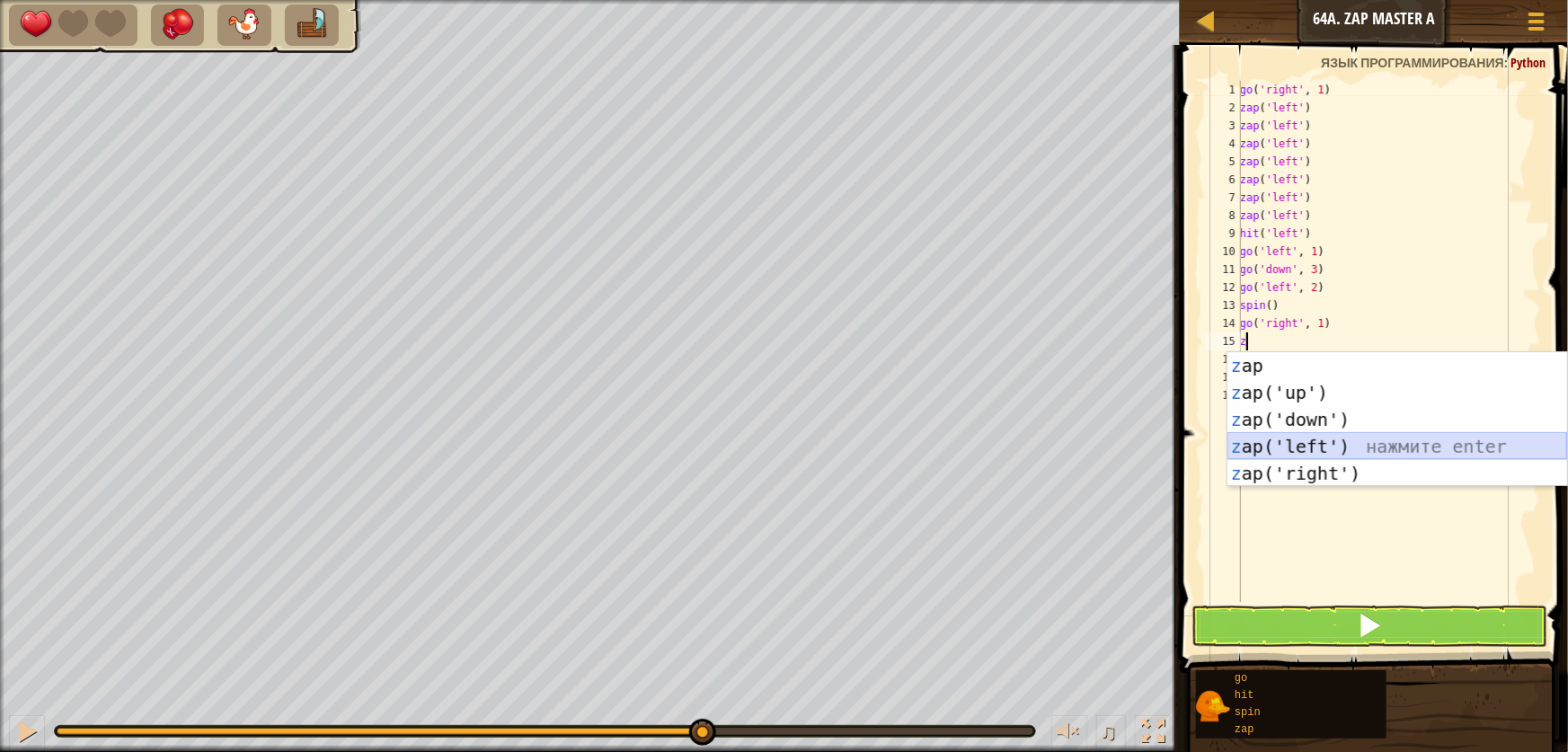
click at [1293, 439] on div "z ap нажмите enter z ap('up') нажмите enter z ap('down') нажмите enter z ap('le…" at bounding box center [1397, 447] width 340 height 189
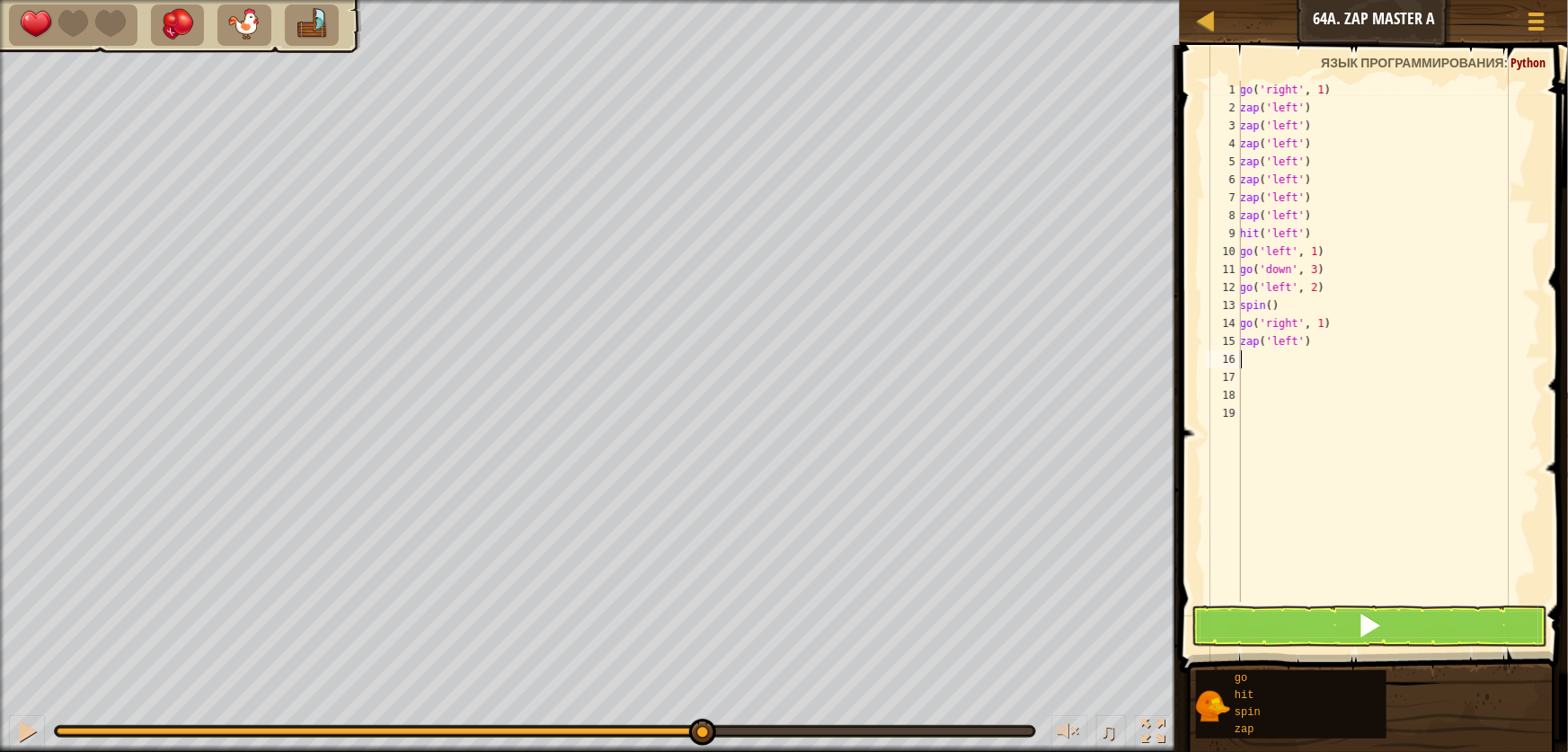
type textarea "z"
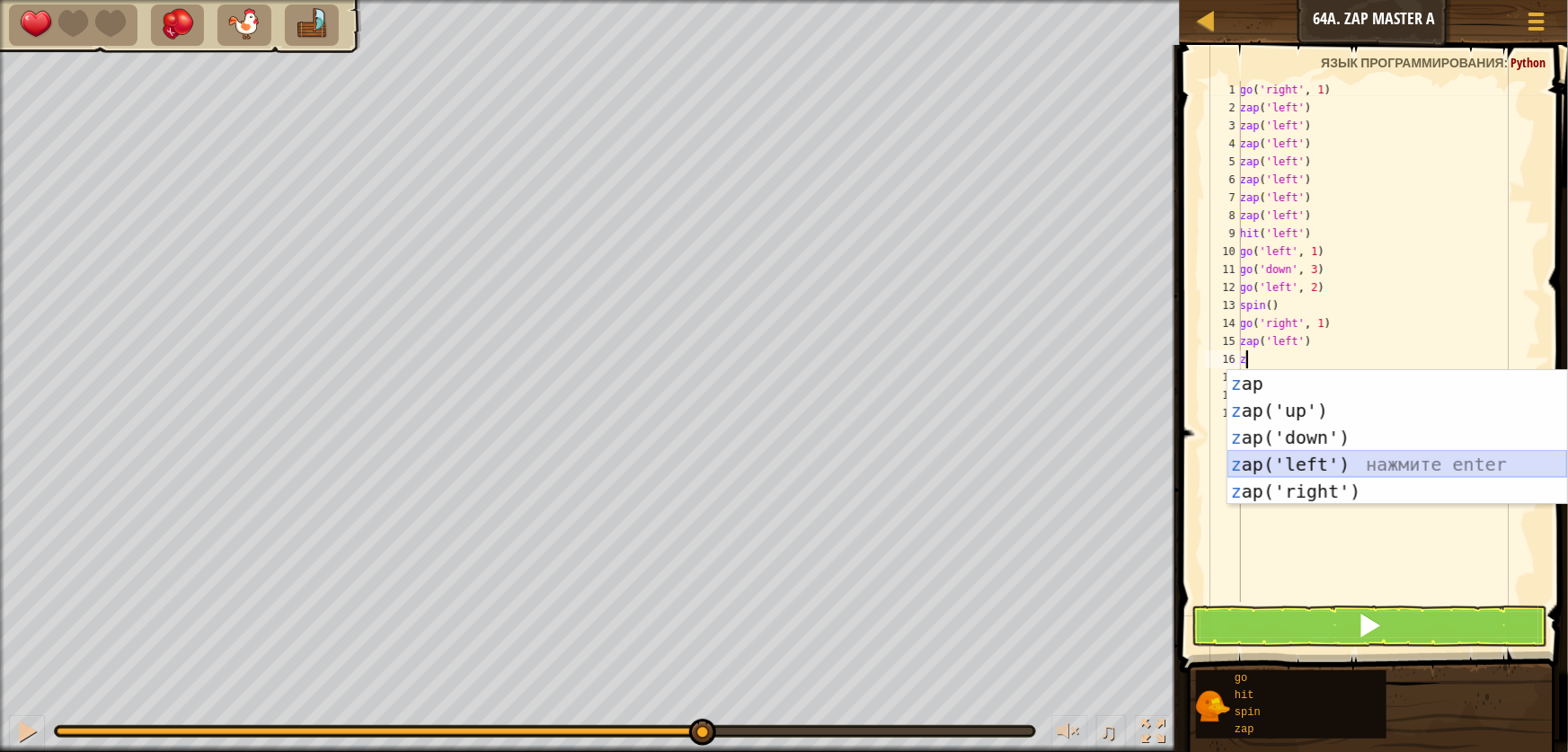
click at [1298, 465] on div "z ap нажмите enter z ap('up') нажмите enter z ap('down') нажмите enter z ap('le…" at bounding box center [1397, 464] width 340 height 189
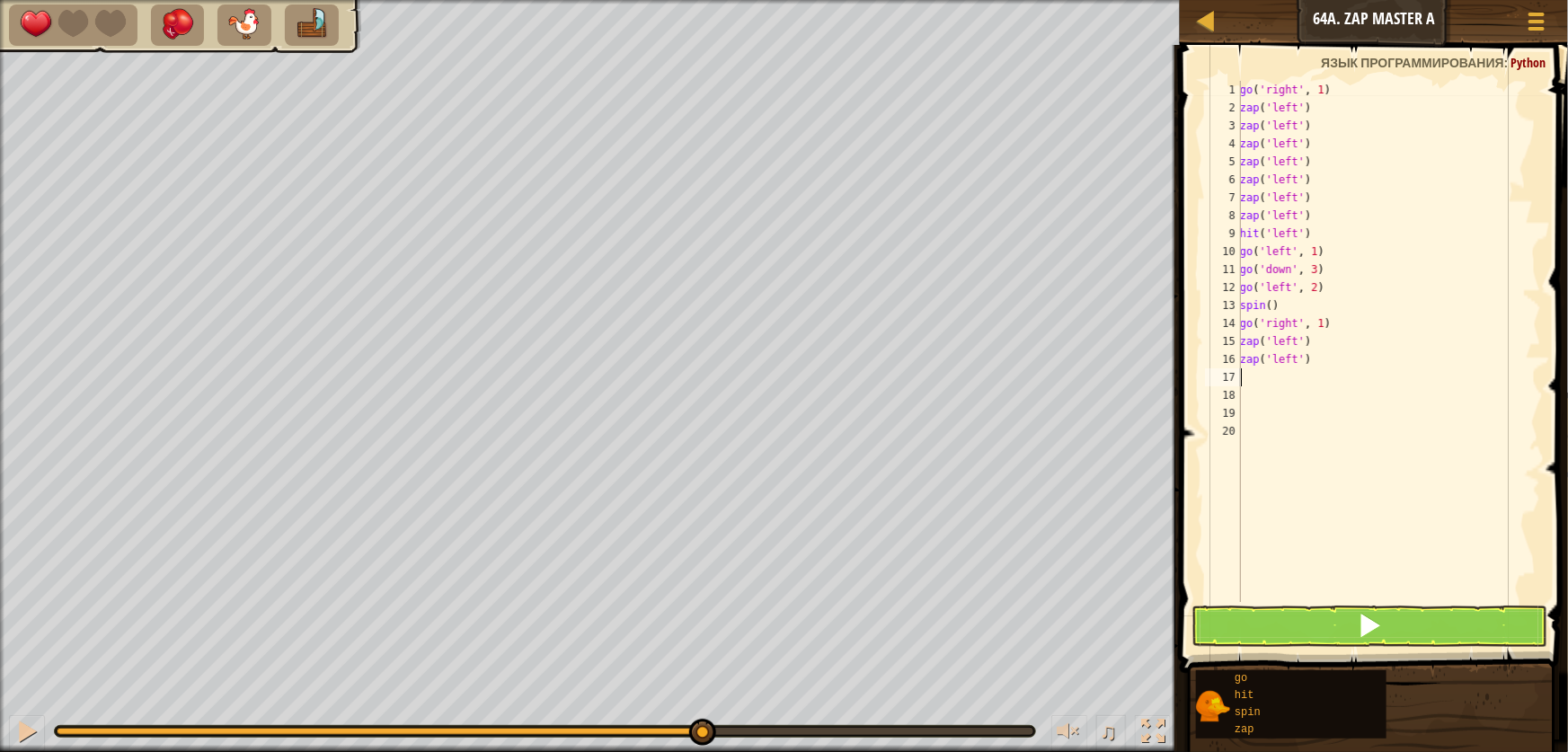
type textarea "h"
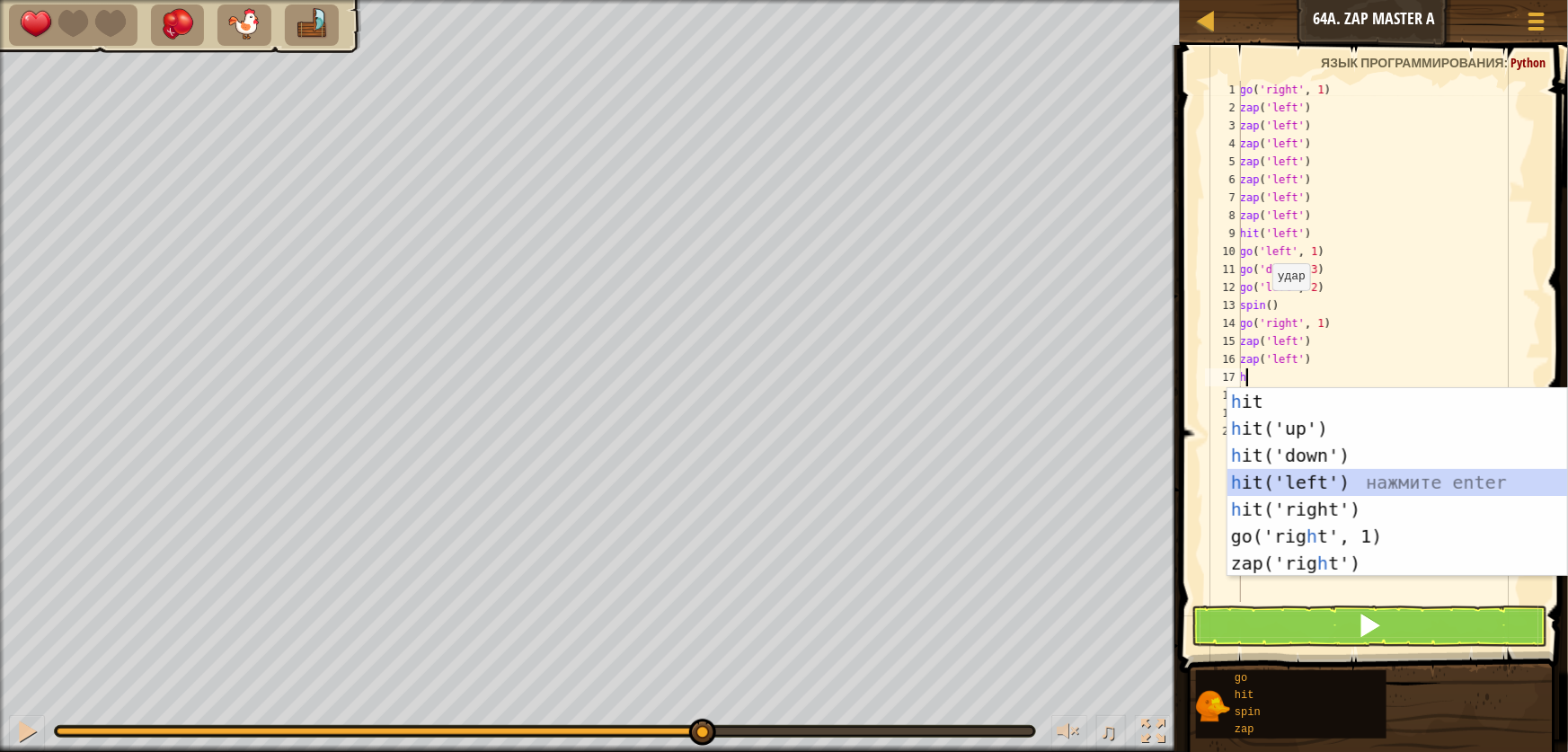
click at [1282, 474] on div "h it нажмите enter h it('up') нажмите enter h it('down') нажмите enter h it('le…" at bounding box center [1397, 510] width 340 height 243
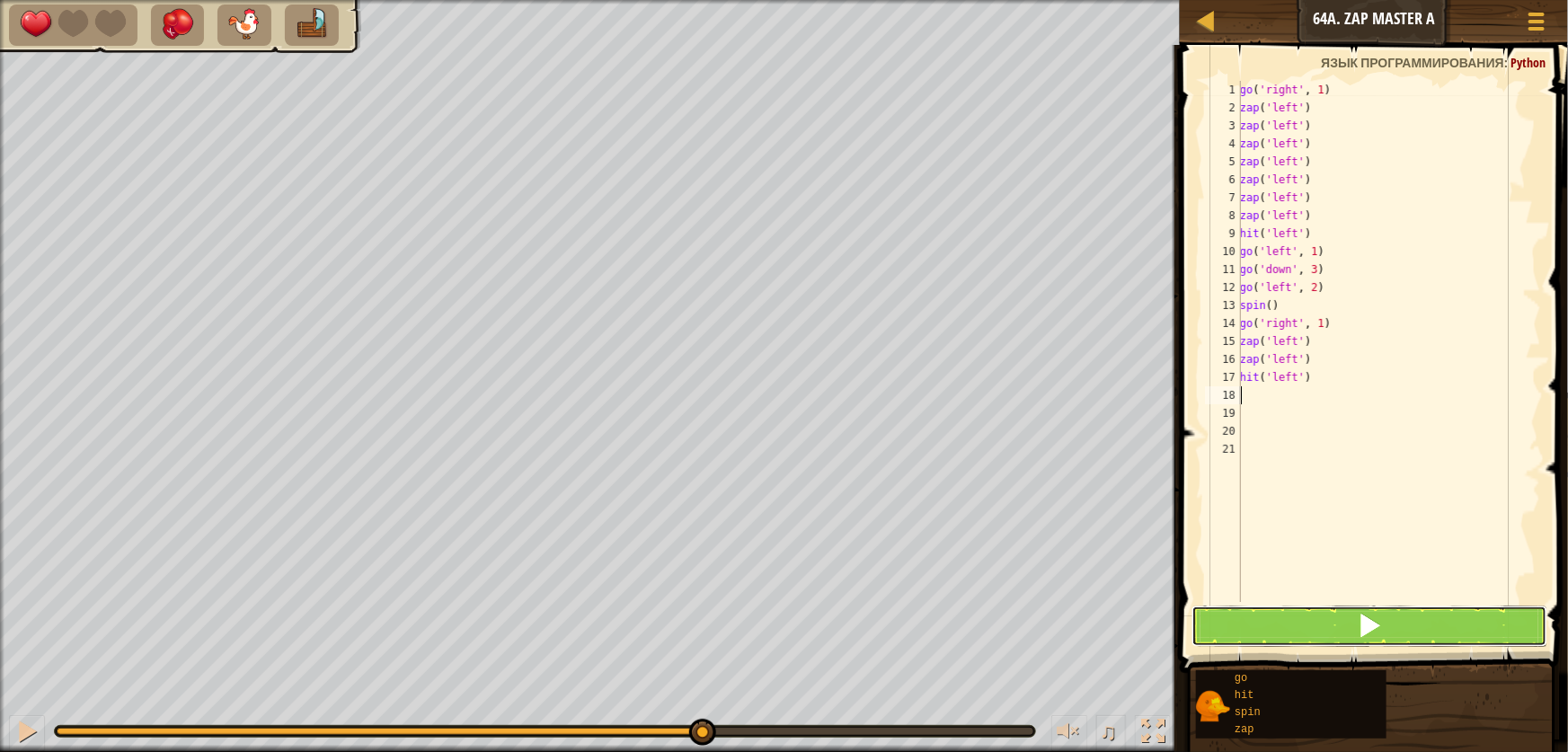
click at [1363, 621] on span at bounding box center [1370, 626] width 26 height 26
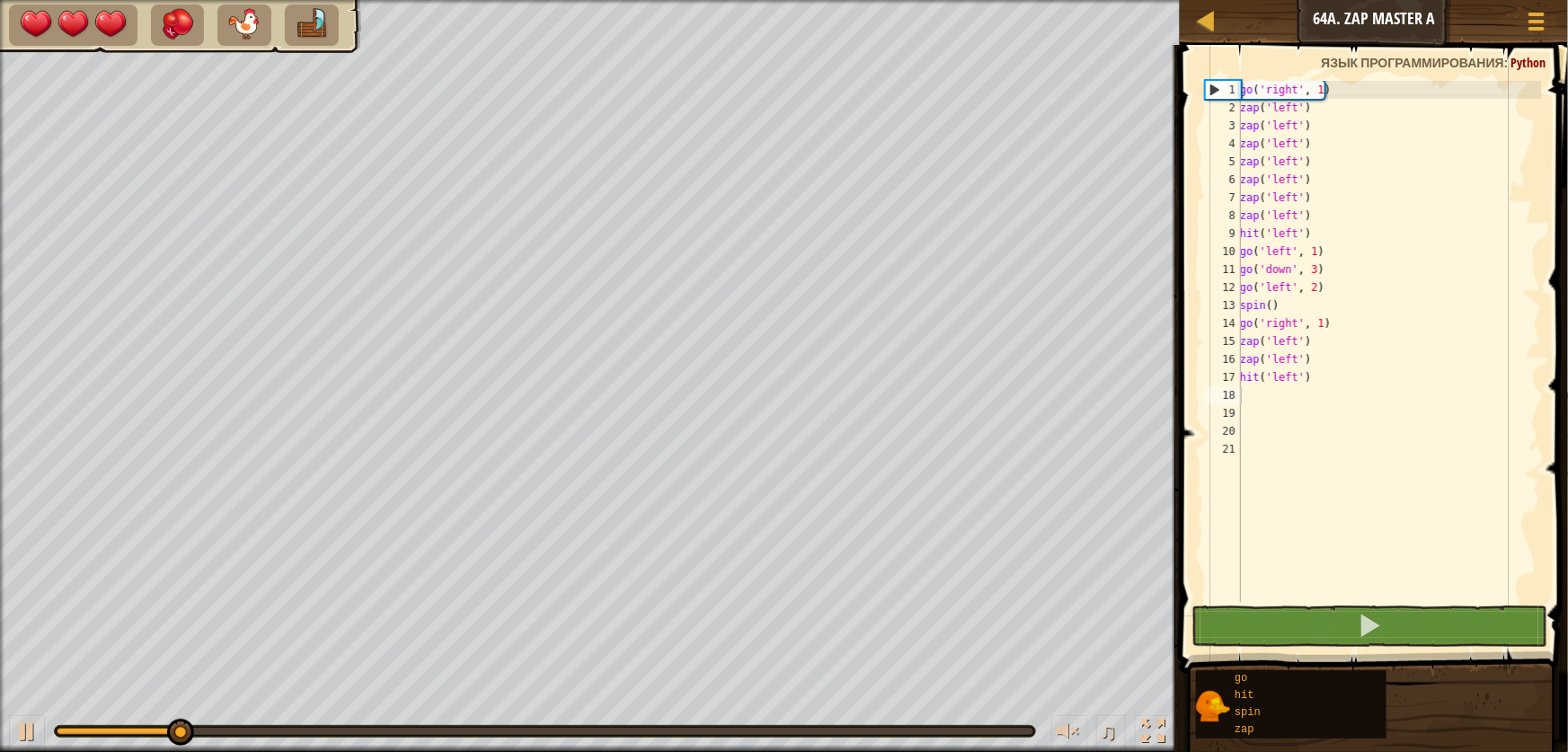
click at [684, 726] on div at bounding box center [544, 732] width 980 height 11
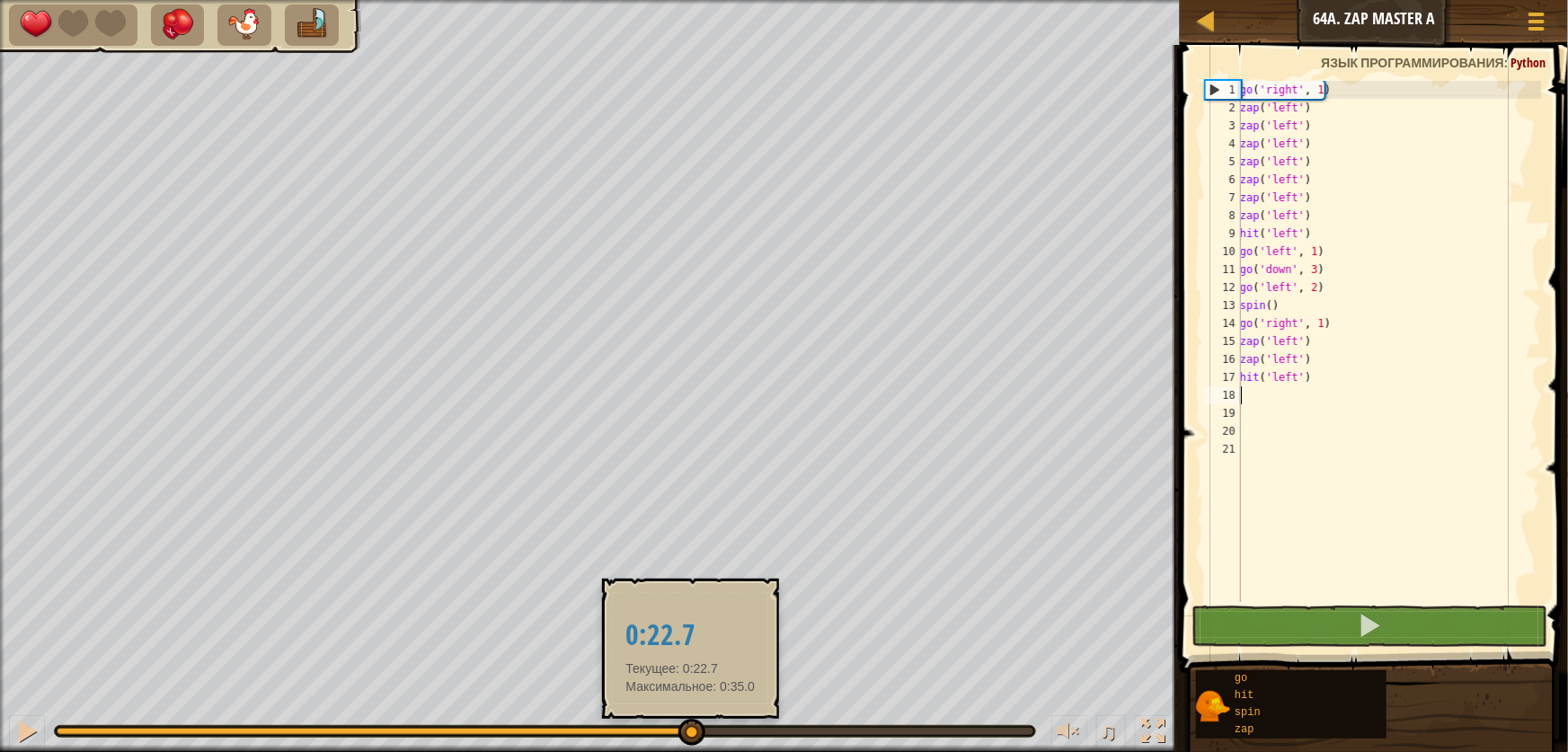
click at [690, 728] on div at bounding box center [544, 732] width 976 height 7
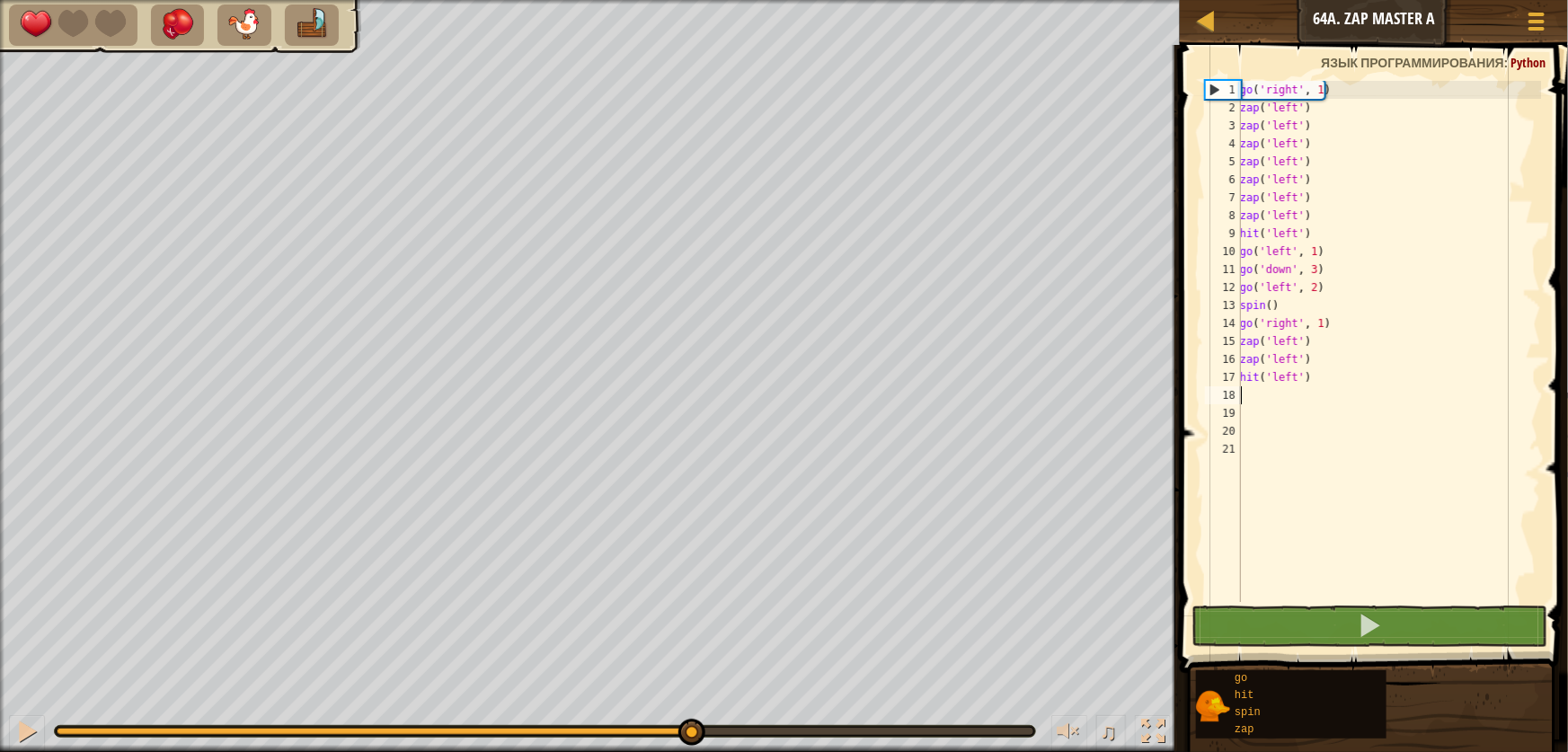
drag, startPoint x: 66, startPoint y: 711, endPoint x: 48, endPoint y: 737, distance: 31.6
click at [65, 713] on div "♫" at bounding box center [590, 726] width 1180 height 54
click at [37, 726] on button at bounding box center [26, 734] width 36 height 37
click at [26, 739] on div at bounding box center [27, 732] width 24 height 24
type textarea "g"
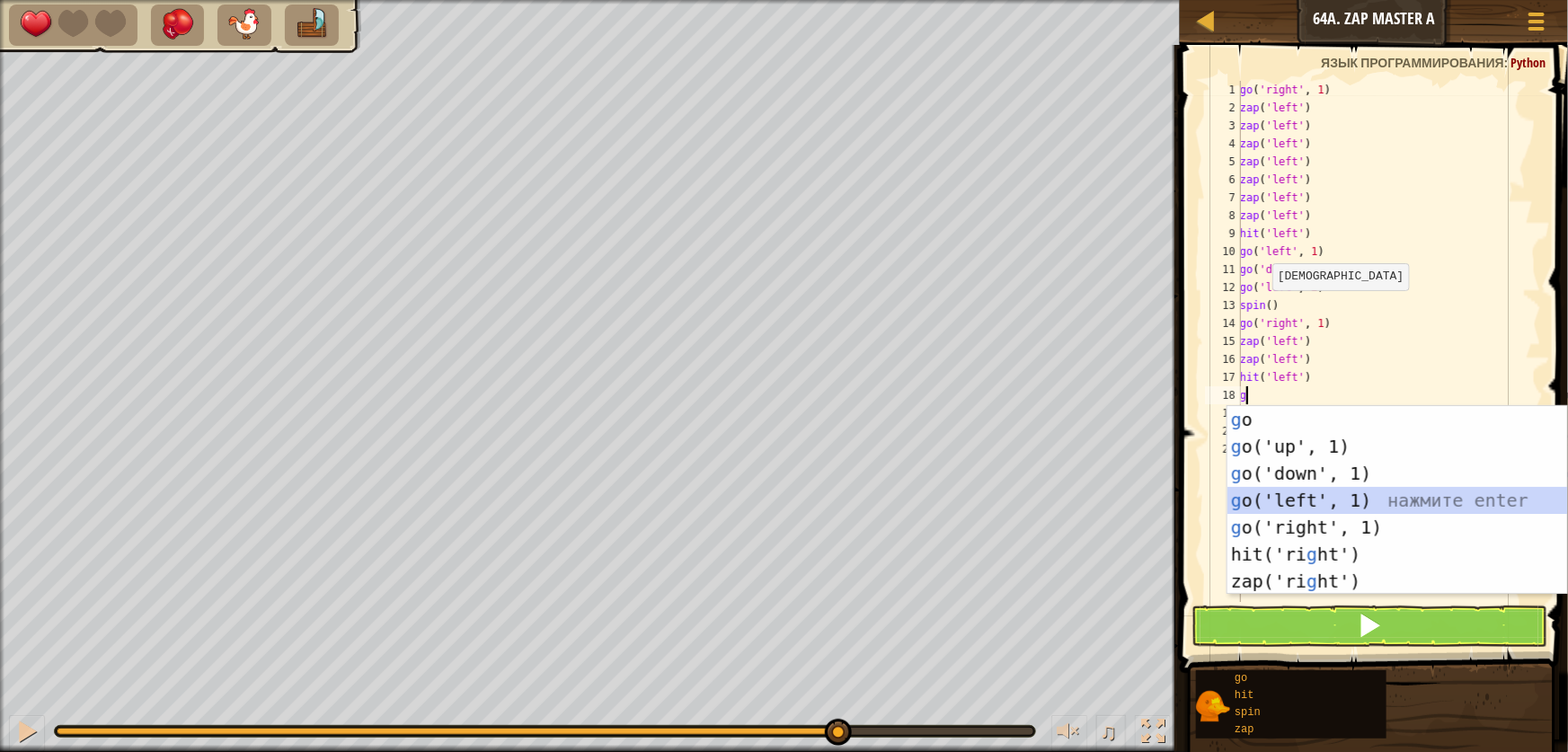
click at [1311, 493] on div "g o нажмите enter g o('up', 1) нажмите enter g o('down', 1) нажмите enter g o('…" at bounding box center [1397, 528] width 340 height 243
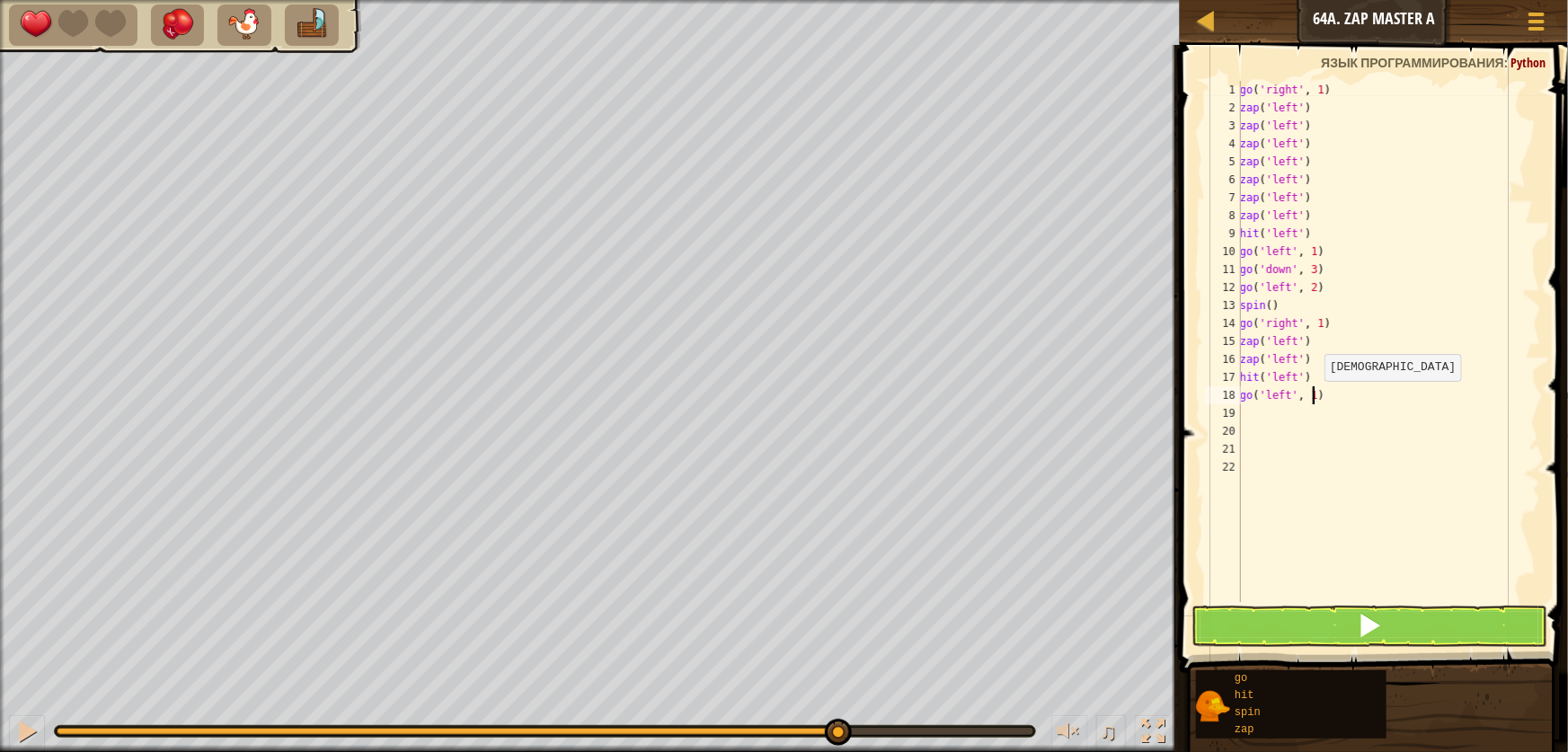
click at [1314, 398] on div "go ( 'right' , 1 ) zap ( 'left' ) zap ( 'left' ) zap ( 'left' ) zap ( 'left' ) …" at bounding box center [1389, 360] width 305 height 557
type textarea "go('left', 3)"
click at [1401, 607] on button at bounding box center [1370, 626] width 356 height 41
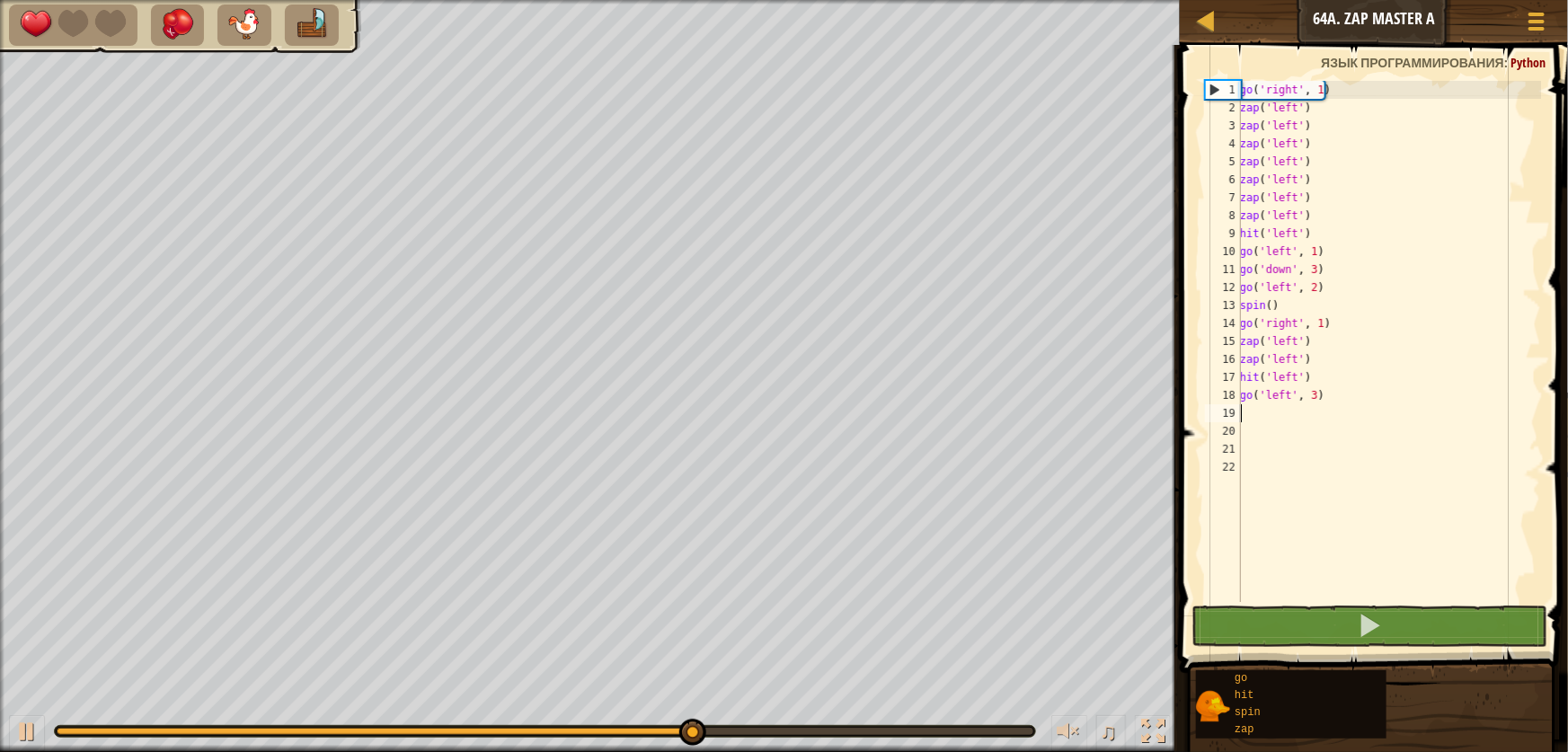
click at [1248, 415] on div "go ( 'right' , 1 ) zap ( 'left' ) zap ( 'left' ) zap ( 'left' ) zap ( 'left' ) …" at bounding box center [1389, 360] width 305 height 557
type textarea "z"
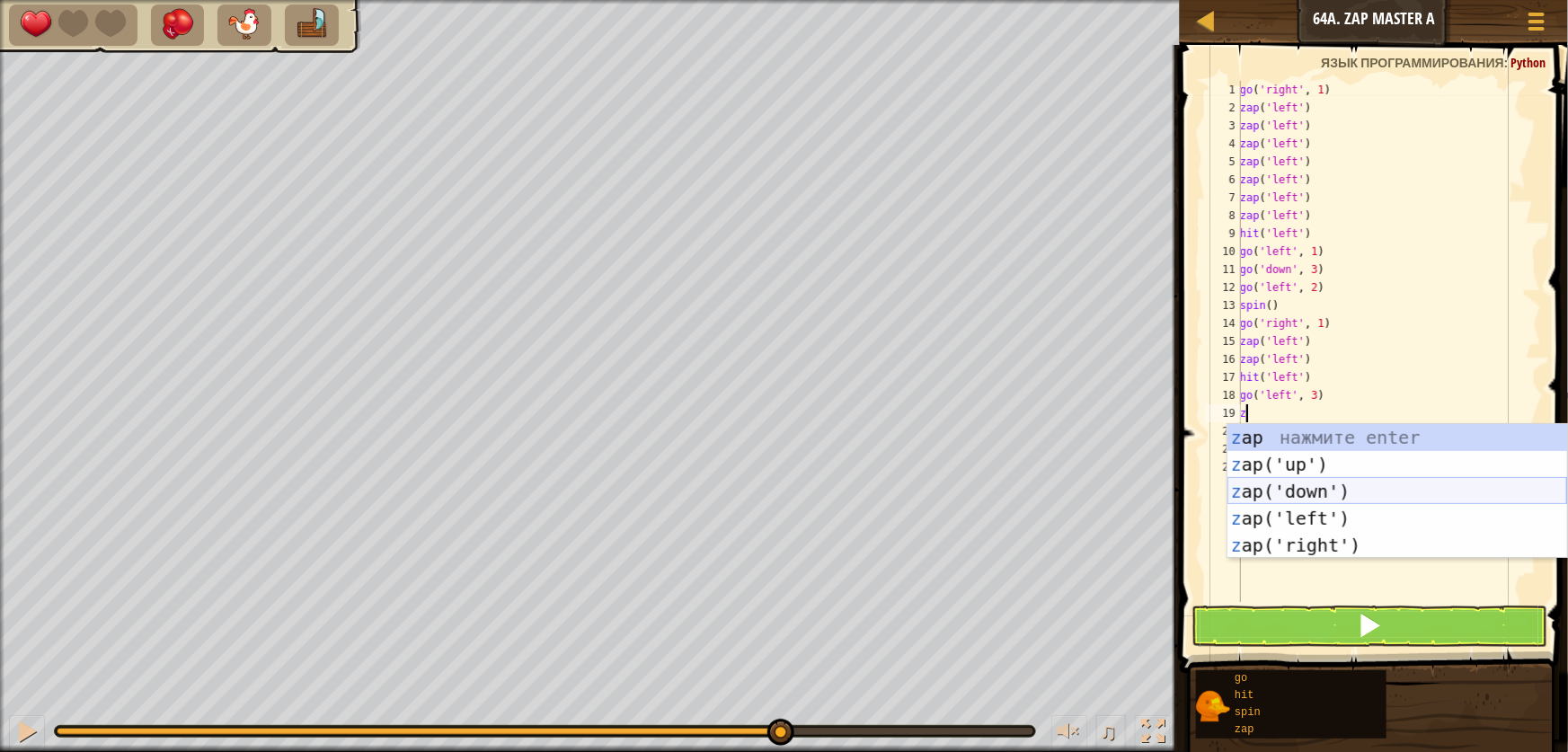
click at [1294, 493] on div "z ap нажмите enter z ap('up') нажмите enter z ap('down') нажмите enter z ap('le…" at bounding box center [1397, 518] width 340 height 189
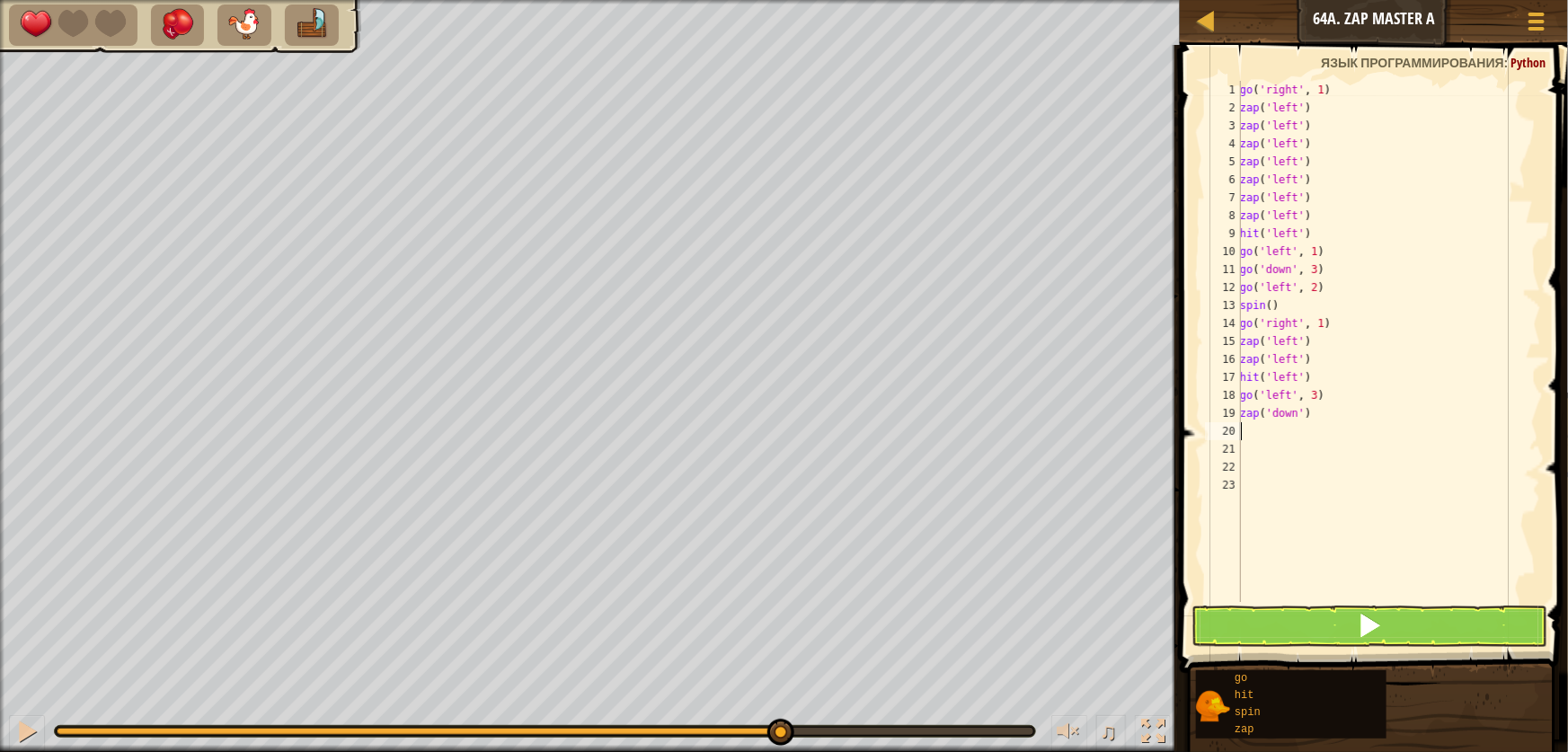
drag, startPoint x: 1392, startPoint y: 599, endPoint x: 1389, endPoint y: 610, distance: 11.4
click at [1389, 610] on div "1 2 3 4 5 6 7 8 9 10 11 12 13 14 15 16 17 18 19 20 21 22 23 go ( 'right' , 1 ) …" at bounding box center [1371, 395] width 394 height 682
click at [1388, 610] on button at bounding box center [1370, 626] width 356 height 41
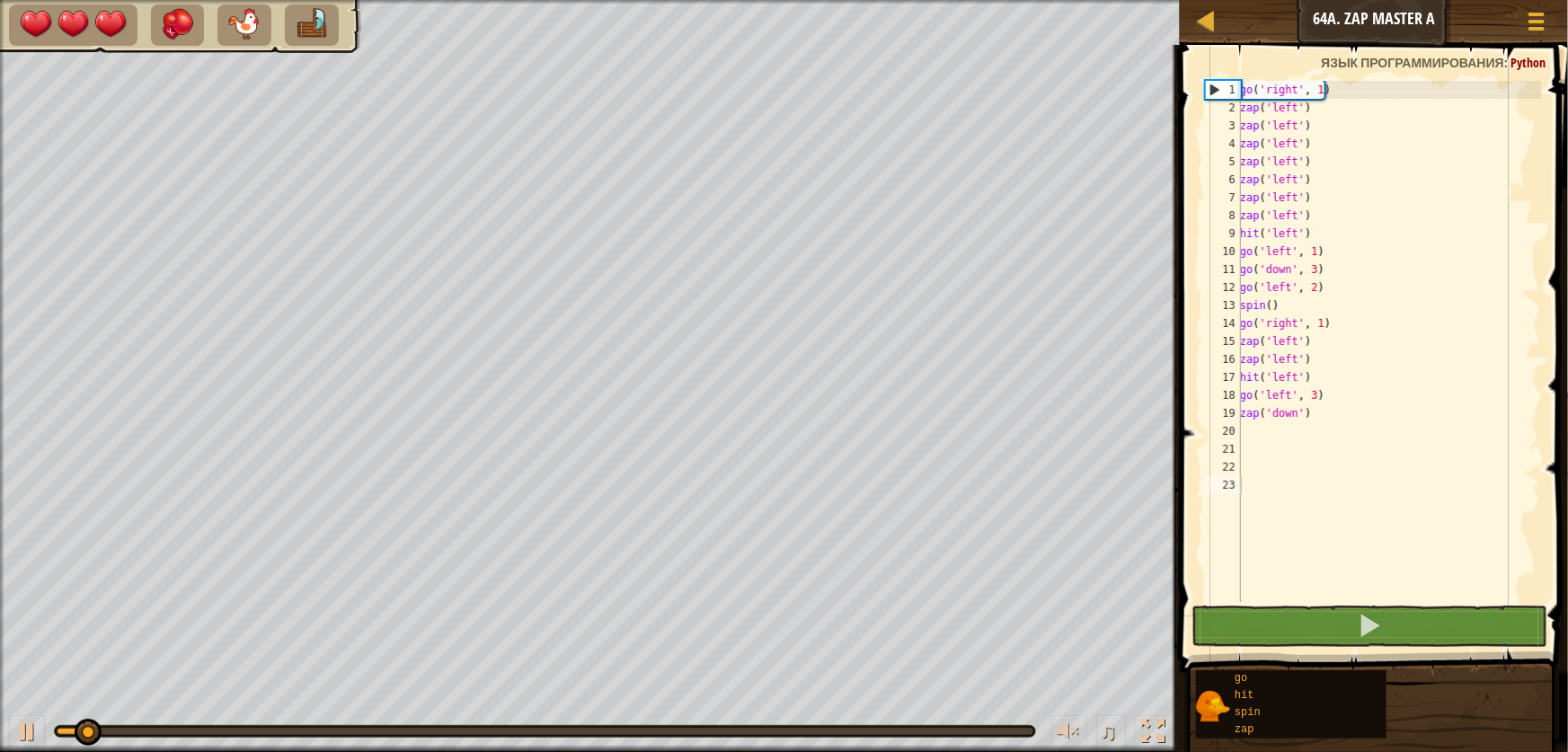
click at [851, 726] on div at bounding box center [544, 732] width 980 height 11
click at [858, 727] on div at bounding box center [544, 732] width 980 height 11
click at [858, 728] on div at bounding box center [544, 732] width 976 height 7
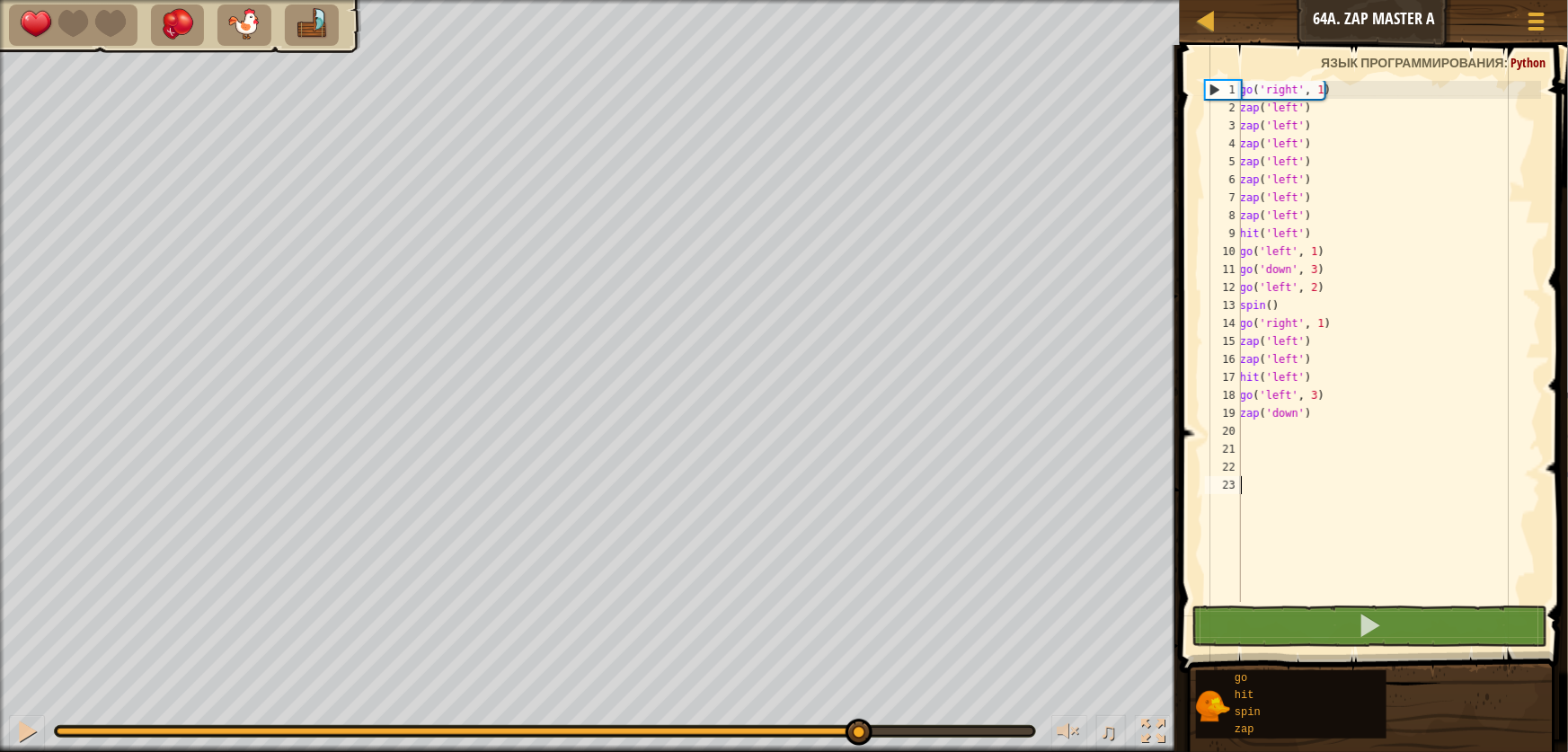
click at [1250, 440] on div "go ( 'right' , 1 ) zap ( 'left' ) zap ( 'left' ) zap ( 'left' ) zap ( 'left' ) …" at bounding box center [1389, 360] width 305 height 557
type textarea "z"
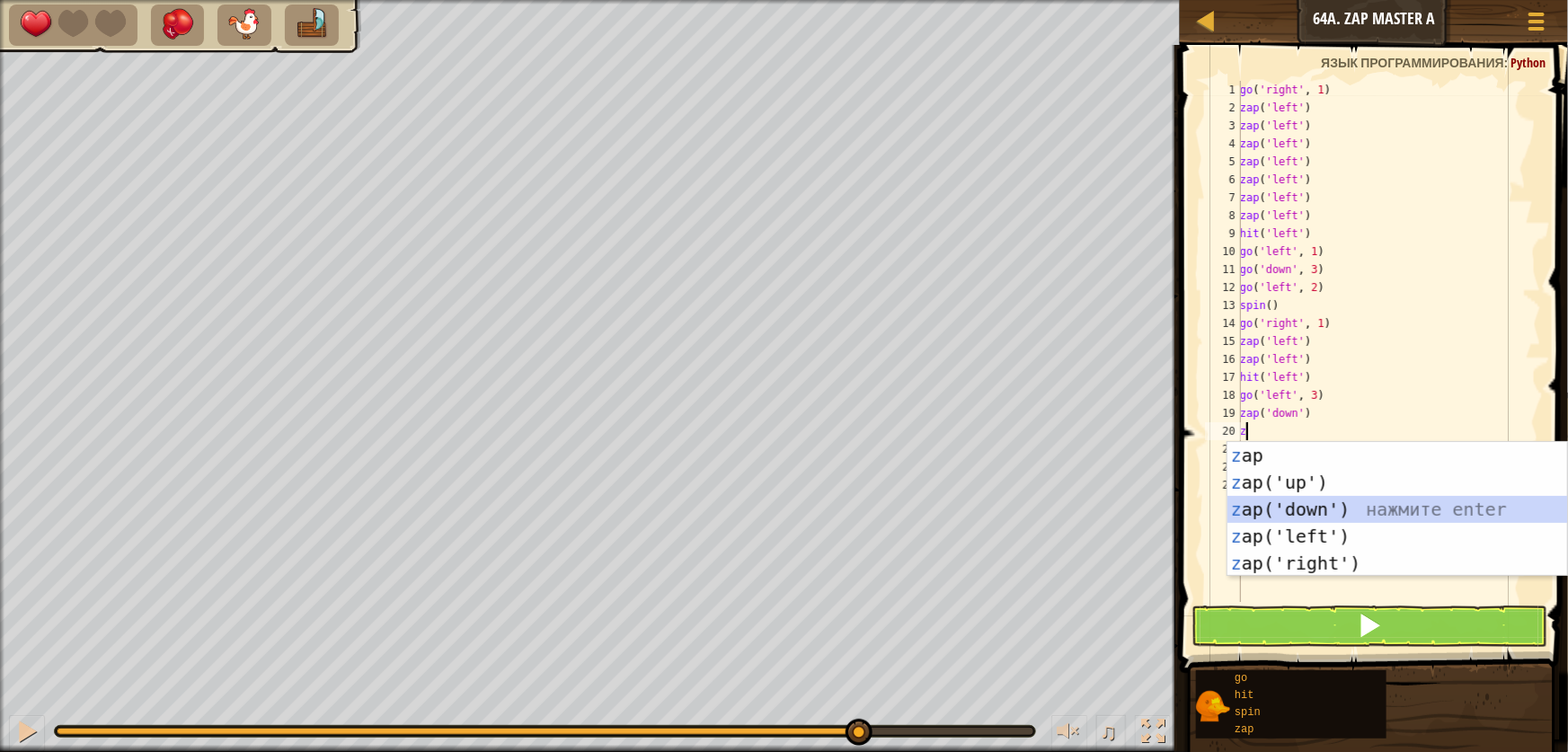
click at [1292, 513] on div "z ap нажмите enter z ap('up') нажмите enter z ap('down') нажмите enter z ap('le…" at bounding box center [1397, 536] width 340 height 189
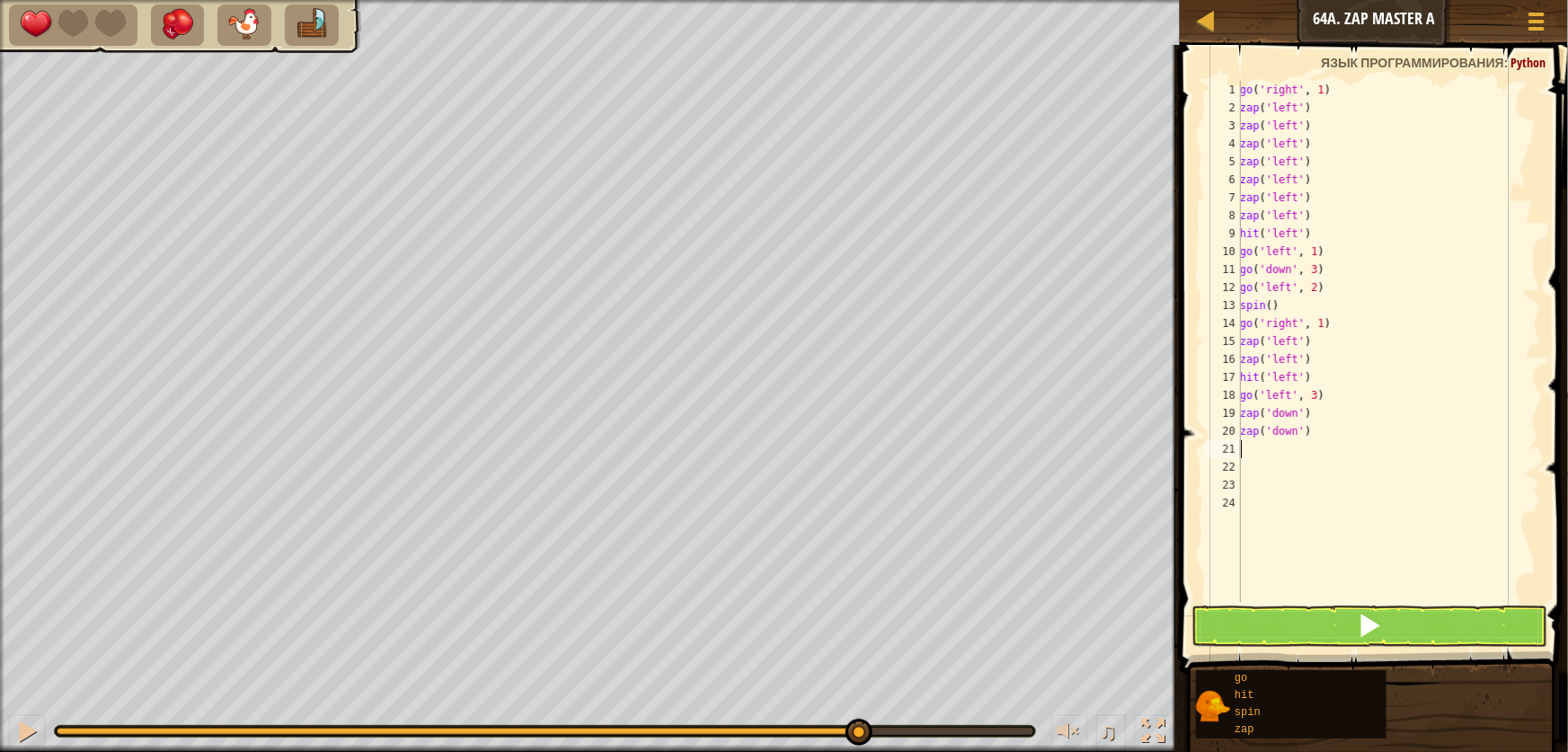
type textarea "g"
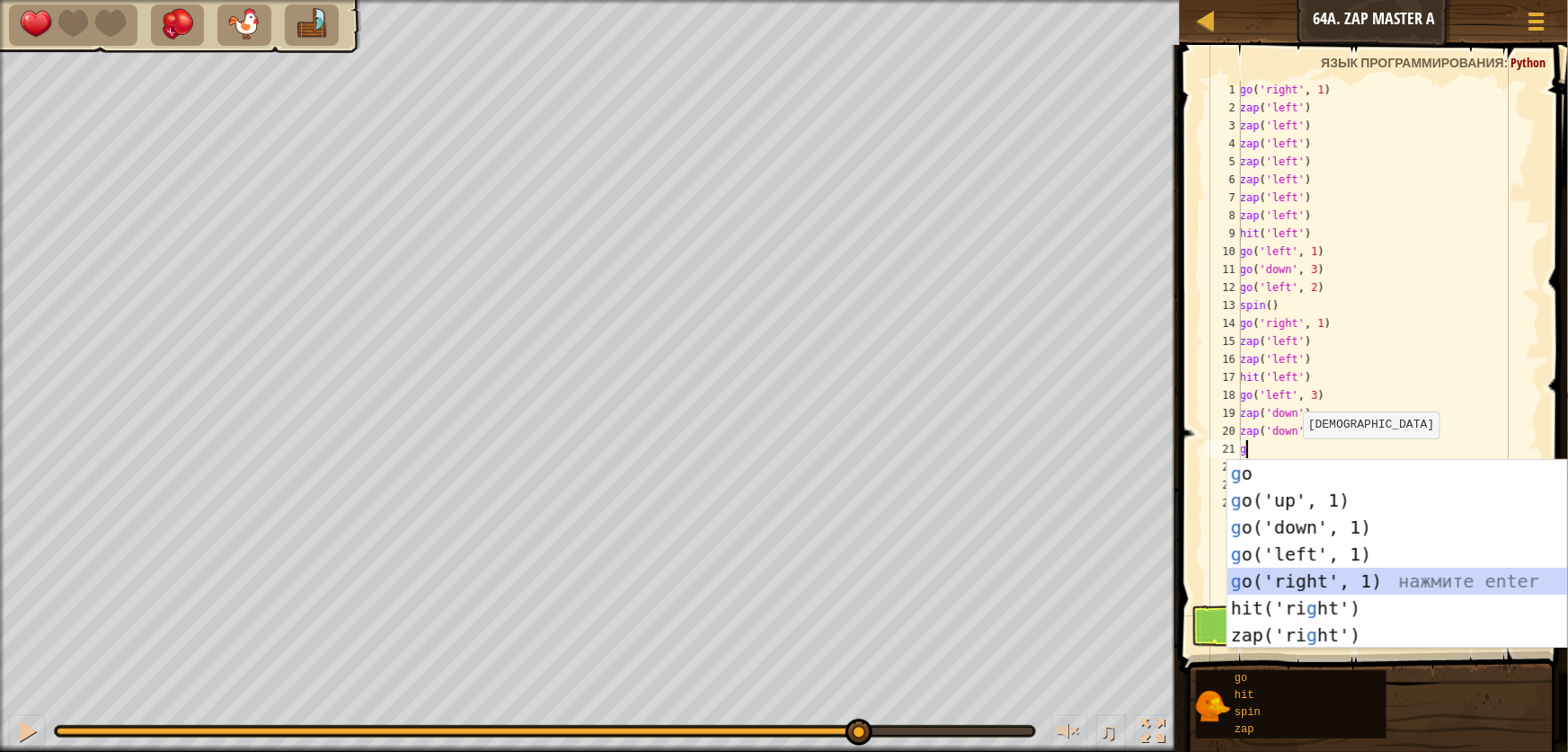
click at [1306, 579] on div "g o нажмите enter g o('up', 1) нажмите enter g o('down', 1) нажмите enter g o('…" at bounding box center [1397, 582] width 340 height 243
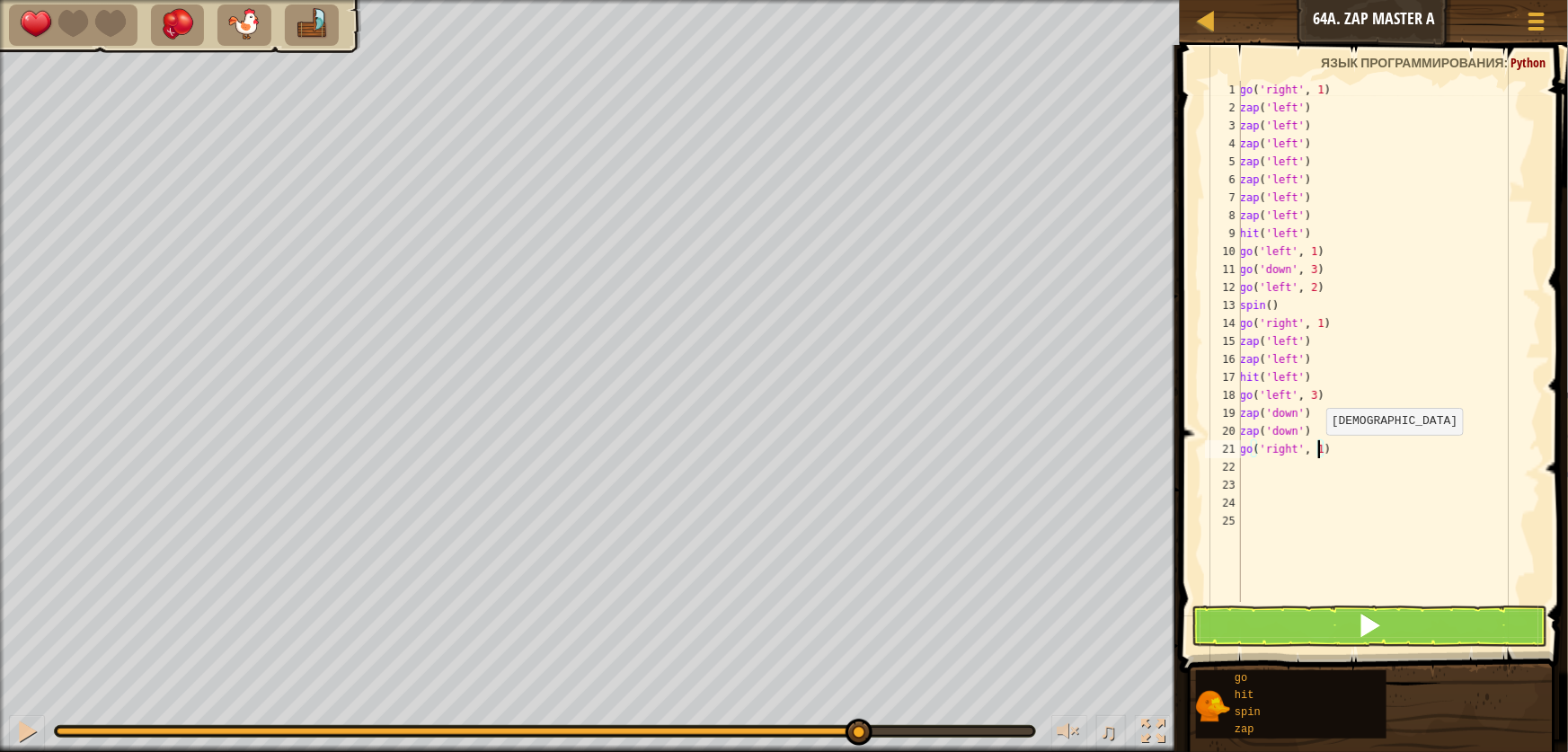
click at [1317, 452] on div "go ( 'right' , 1 ) zap ( 'left' ) zap ( 'left' ) zap ( 'left' ) zap ( 'left' ) …" at bounding box center [1389, 360] width 305 height 557
type textarea "go('right', 2)"
click at [1258, 473] on div "go ( 'right' , 1 ) zap ( 'left' ) zap ( 'left' ) zap ( 'left' ) zap ( 'left' ) …" at bounding box center [1389, 360] width 305 height 557
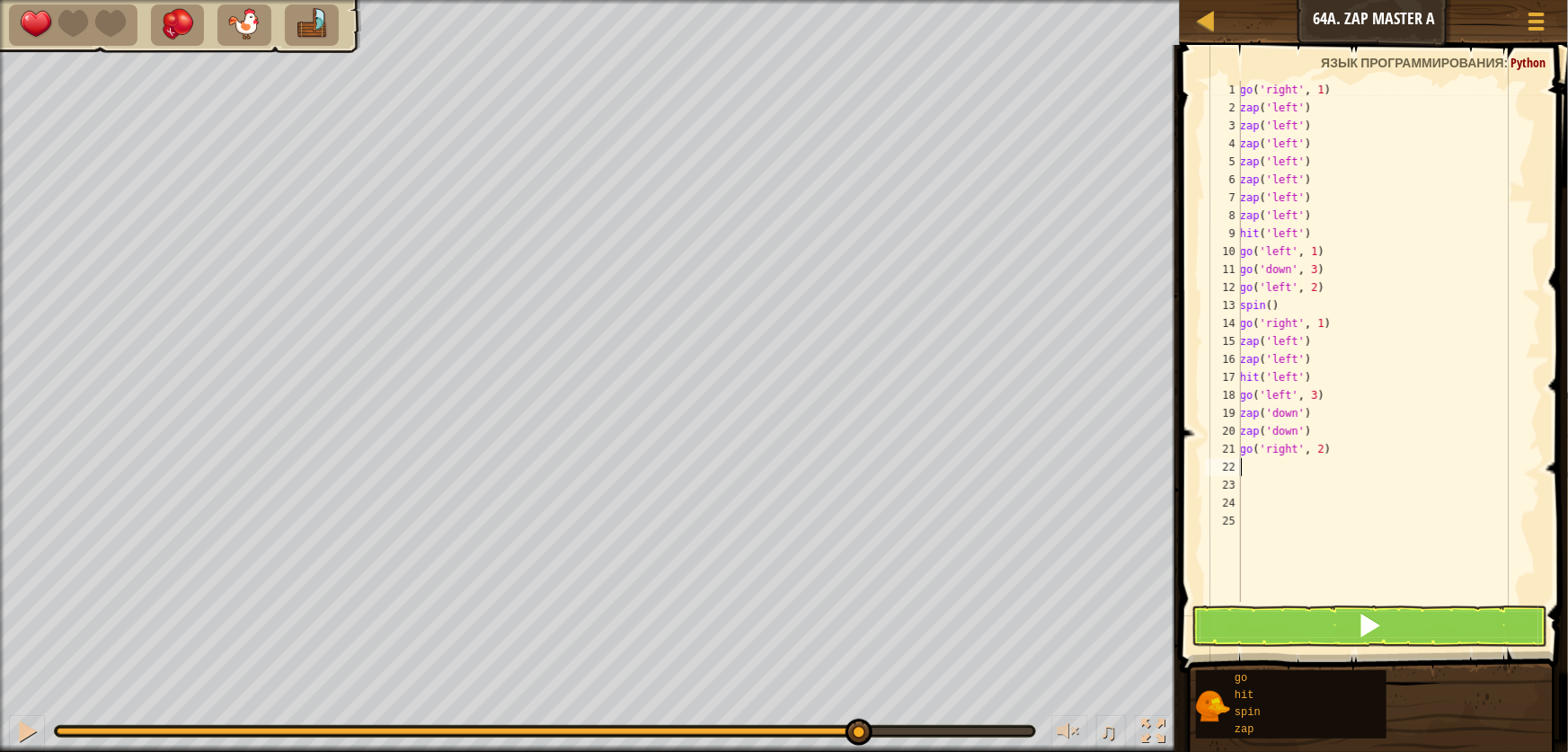
type textarea "z"
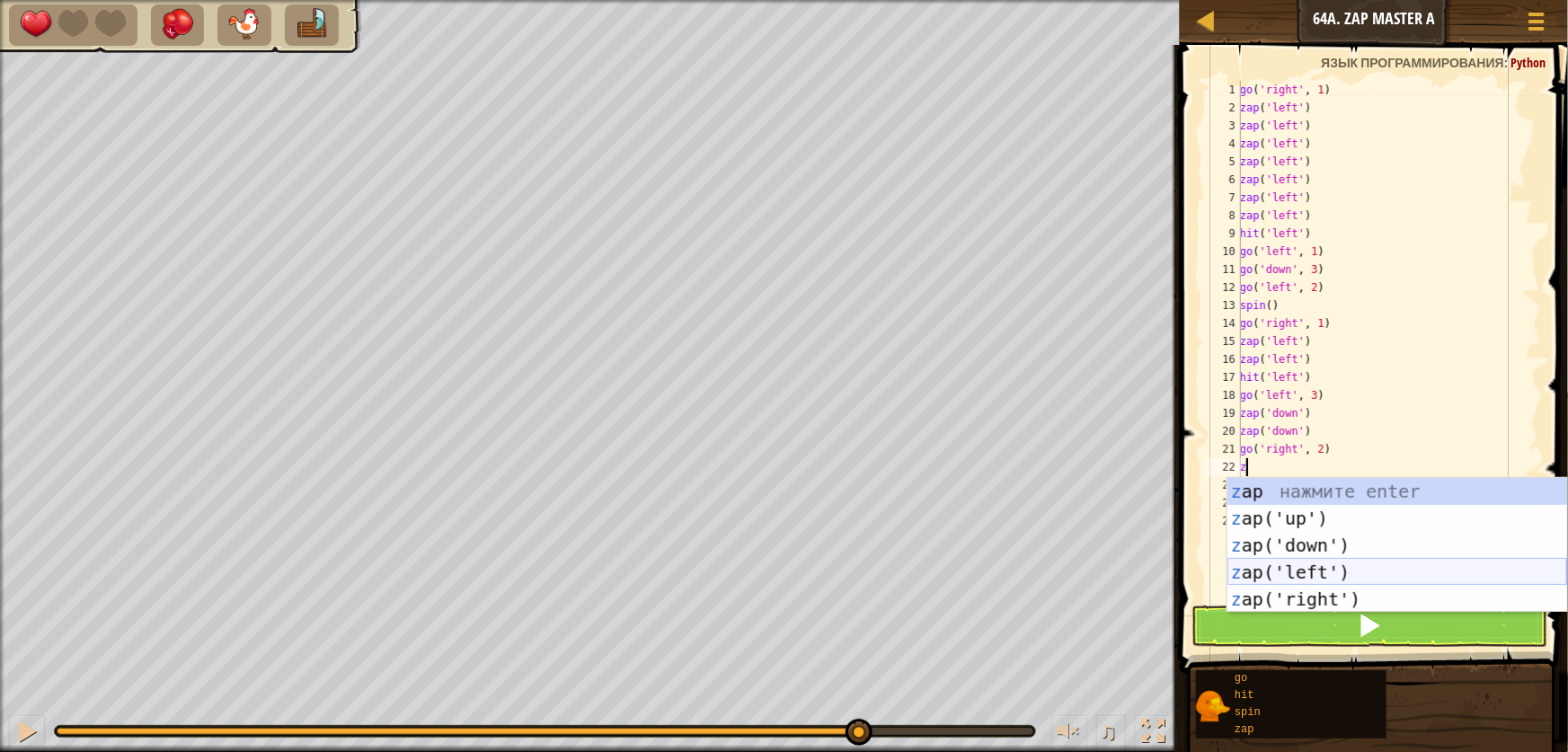
click at [1317, 563] on div "z ap нажмите enter z ap('up') нажмите enter z ap('down') нажмите enter z ap('le…" at bounding box center [1397, 572] width 340 height 189
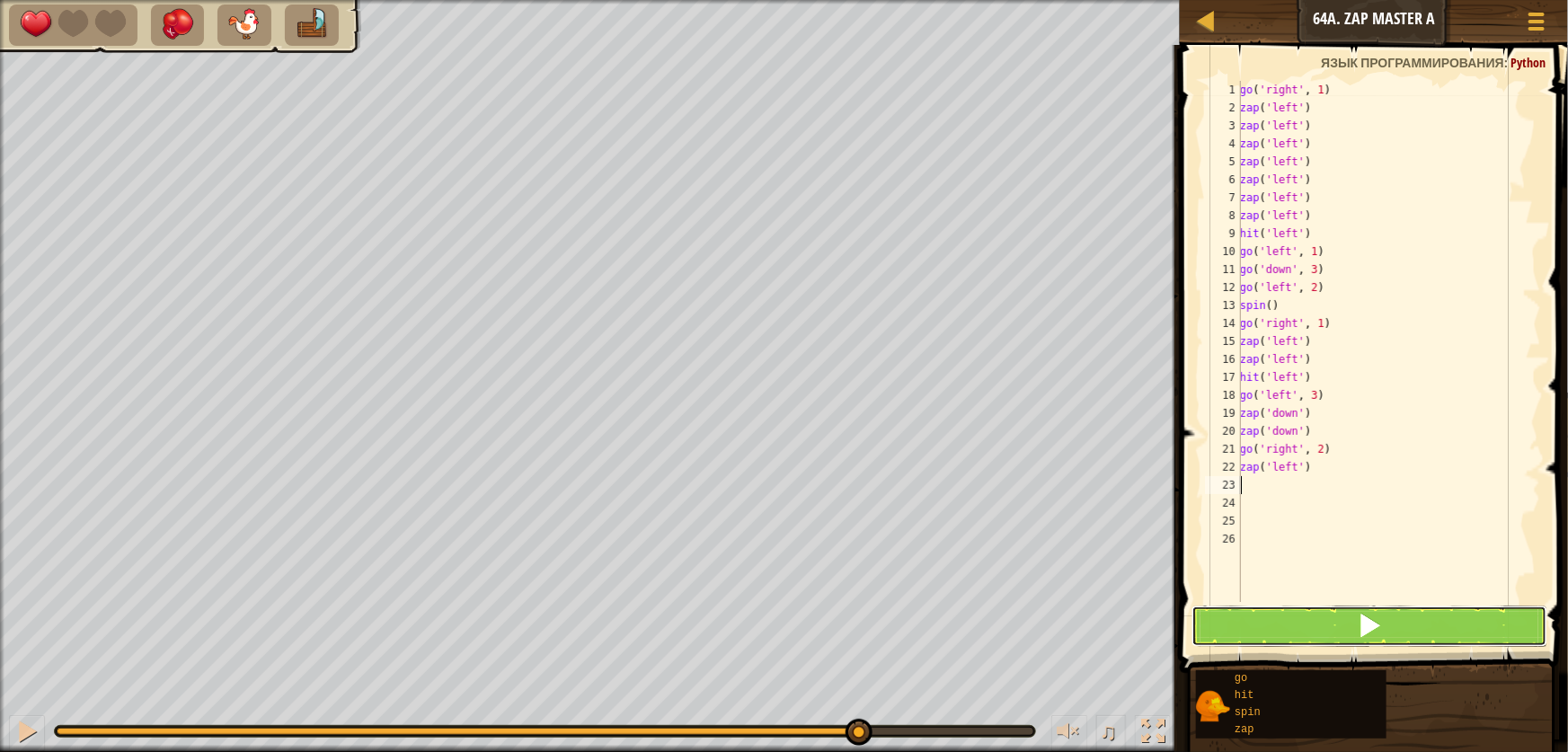
click at [1405, 621] on button at bounding box center [1370, 626] width 356 height 41
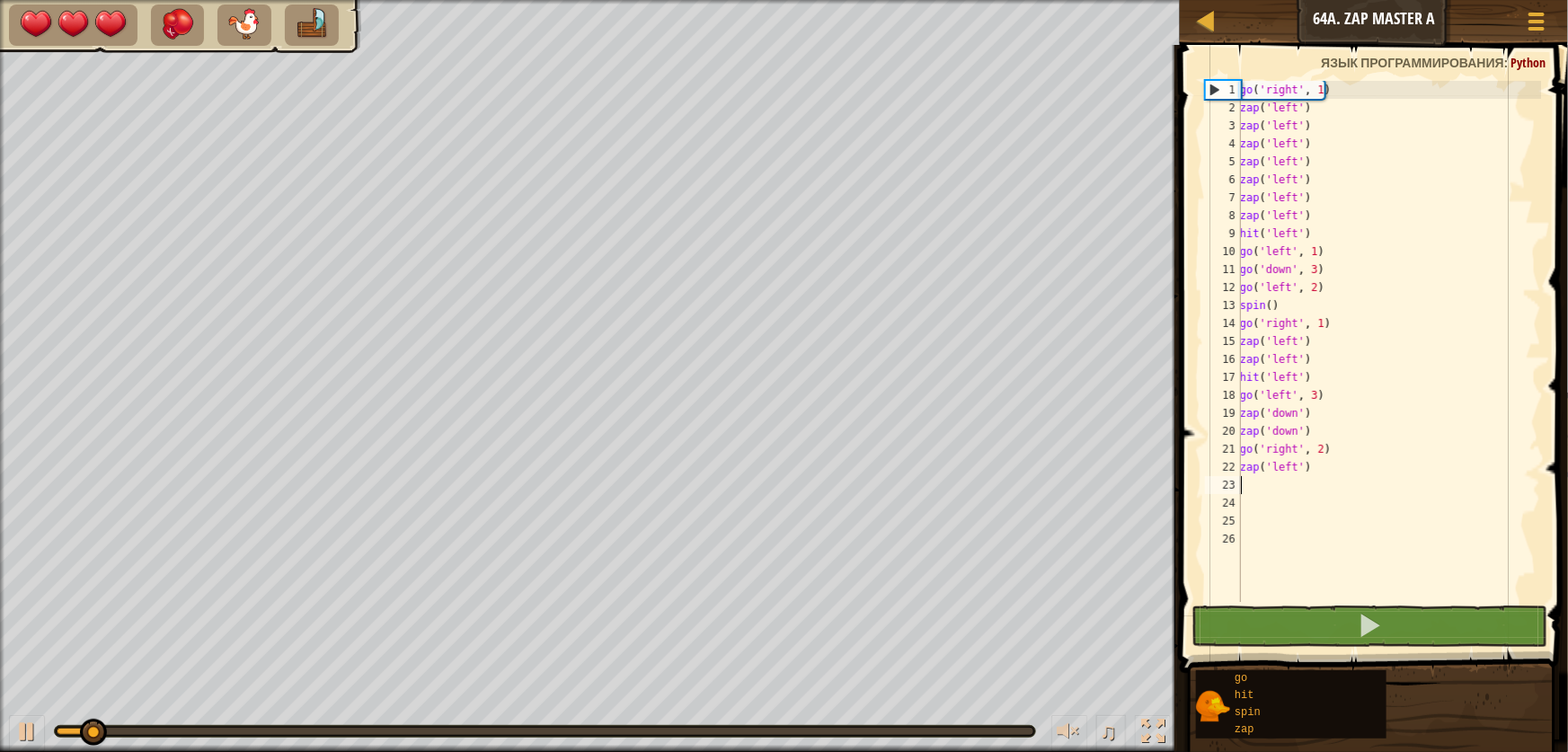
click at [678, 731] on div at bounding box center [544, 732] width 976 height 7
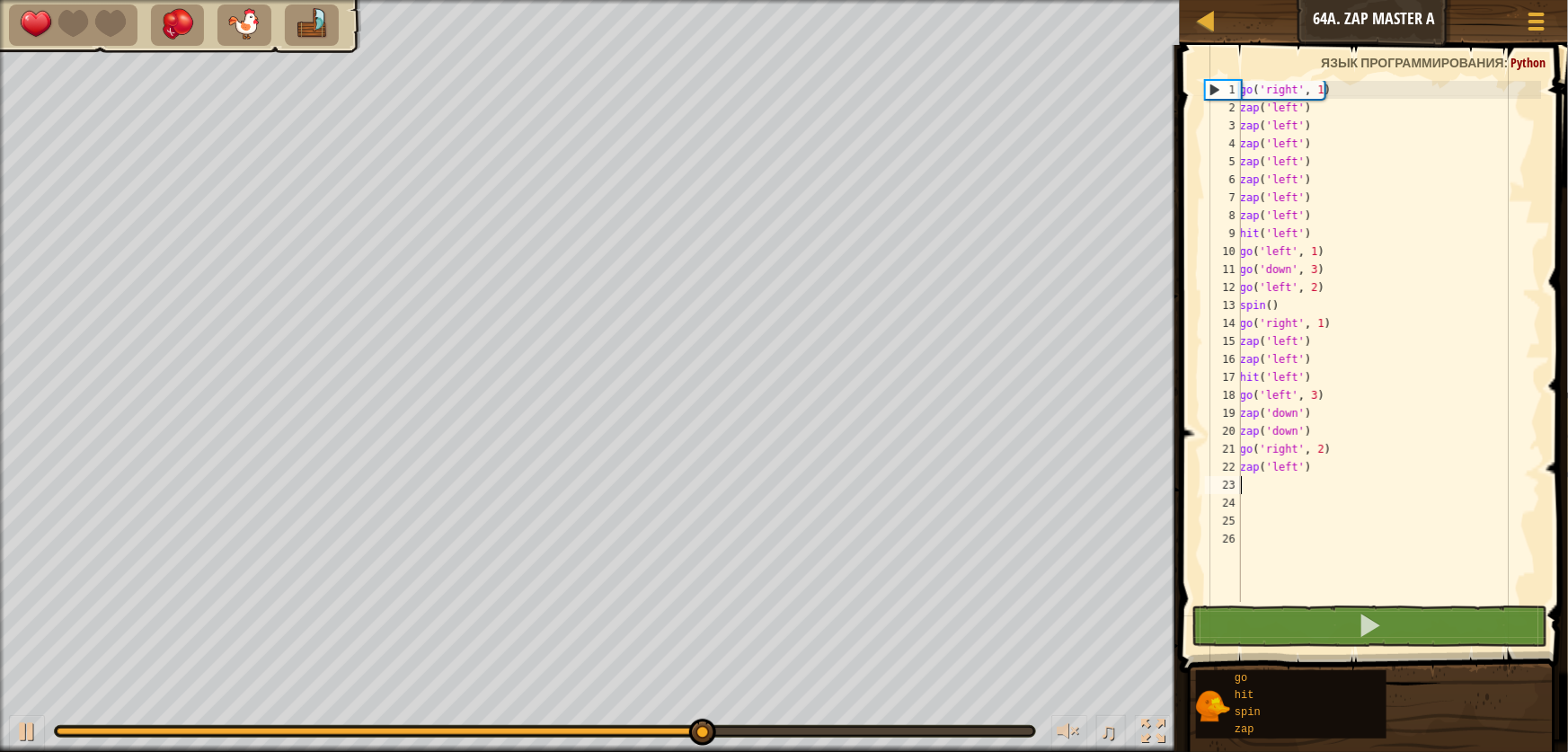
click at [797, 742] on div "♫" at bounding box center [590, 726] width 1180 height 54
type textarea "g"
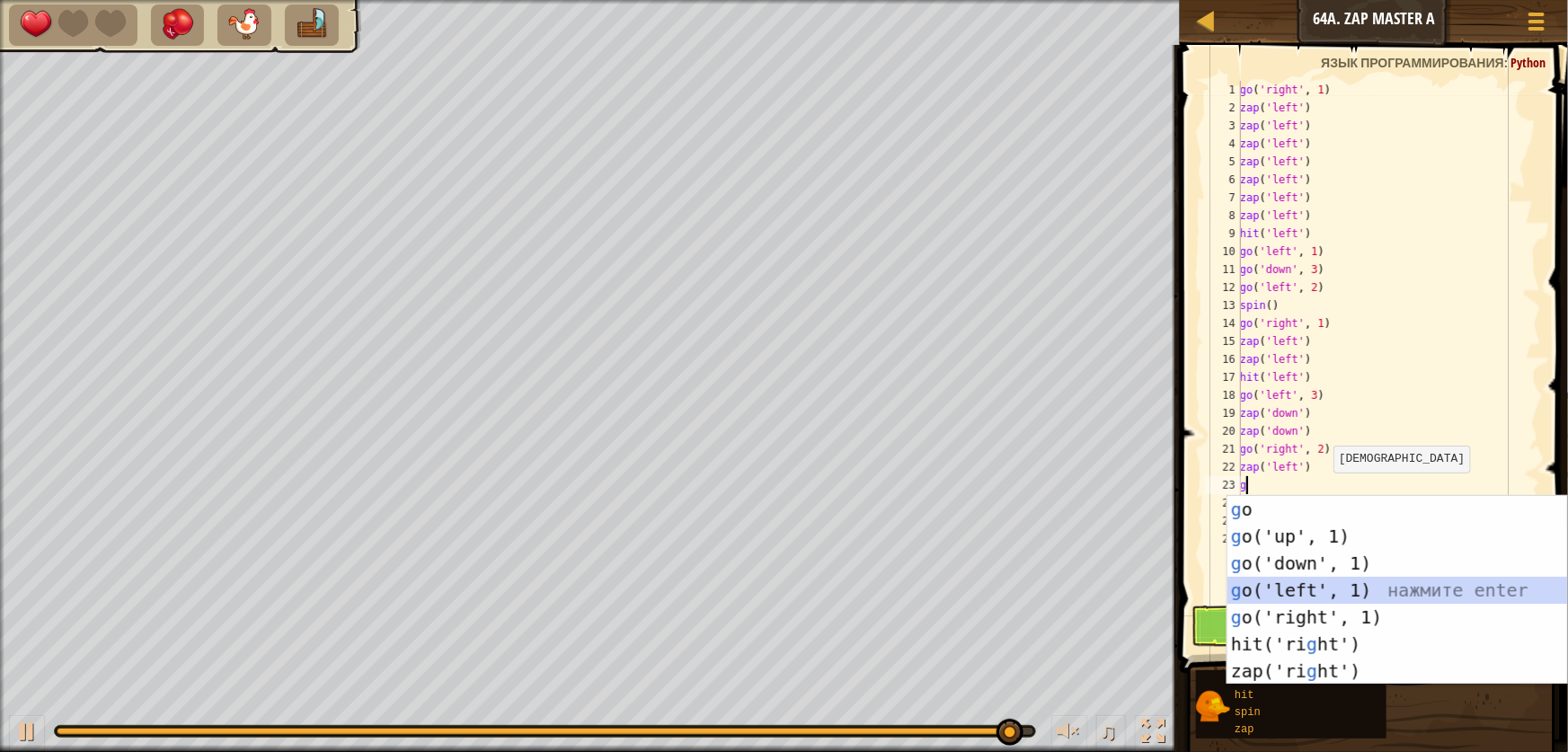
click at [1311, 591] on div "g o нажмите enter g o('up', 1) нажмите enter g o('down', 1) нажмите enter g o('…" at bounding box center [1397, 618] width 340 height 243
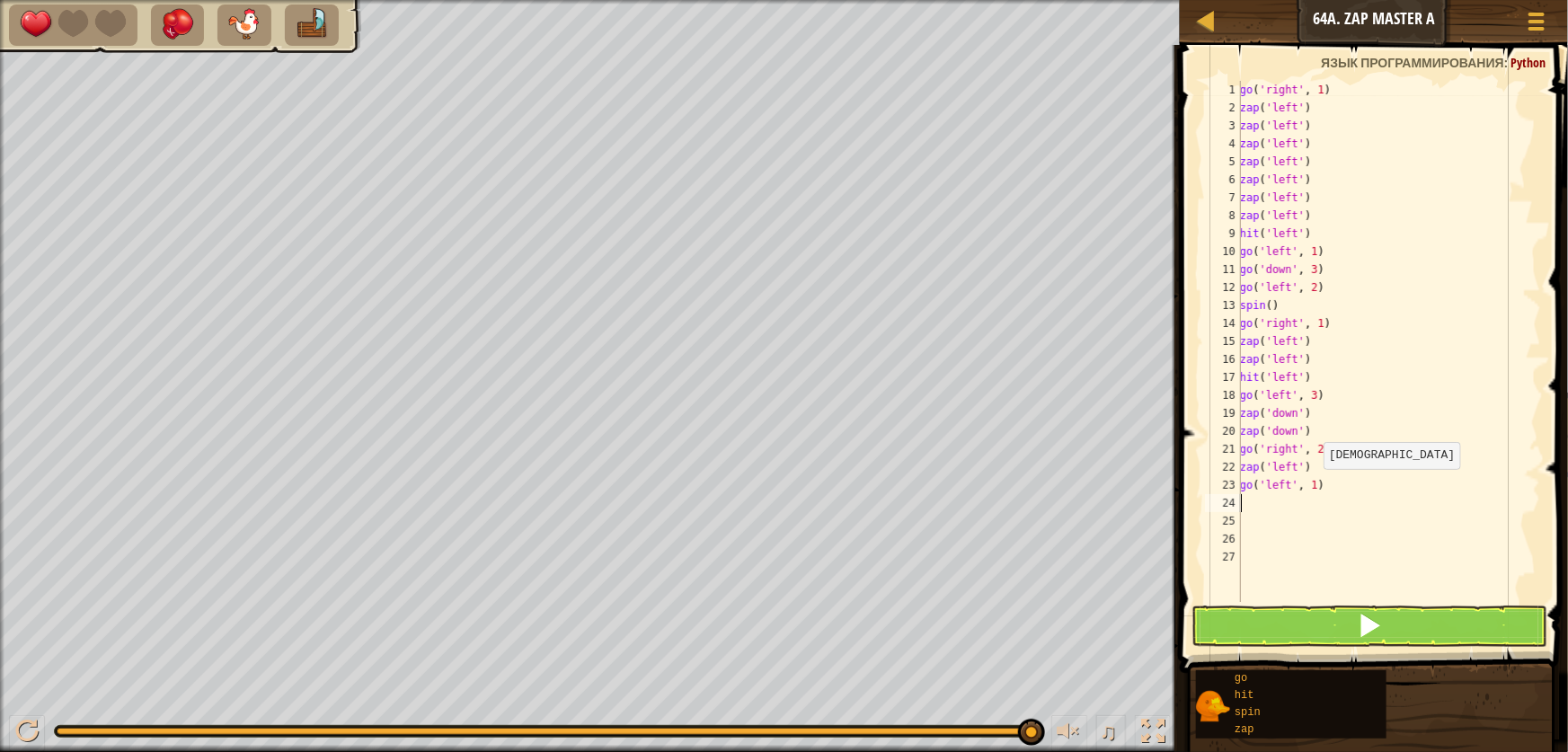
click at [1313, 486] on div "go ( 'right' , 1 ) zap ( 'left' ) zap ( 'left' ) zap ( 'left' ) zap ( 'left' ) …" at bounding box center [1389, 360] width 305 height 557
click at [1389, 611] on button at bounding box center [1370, 626] width 356 height 41
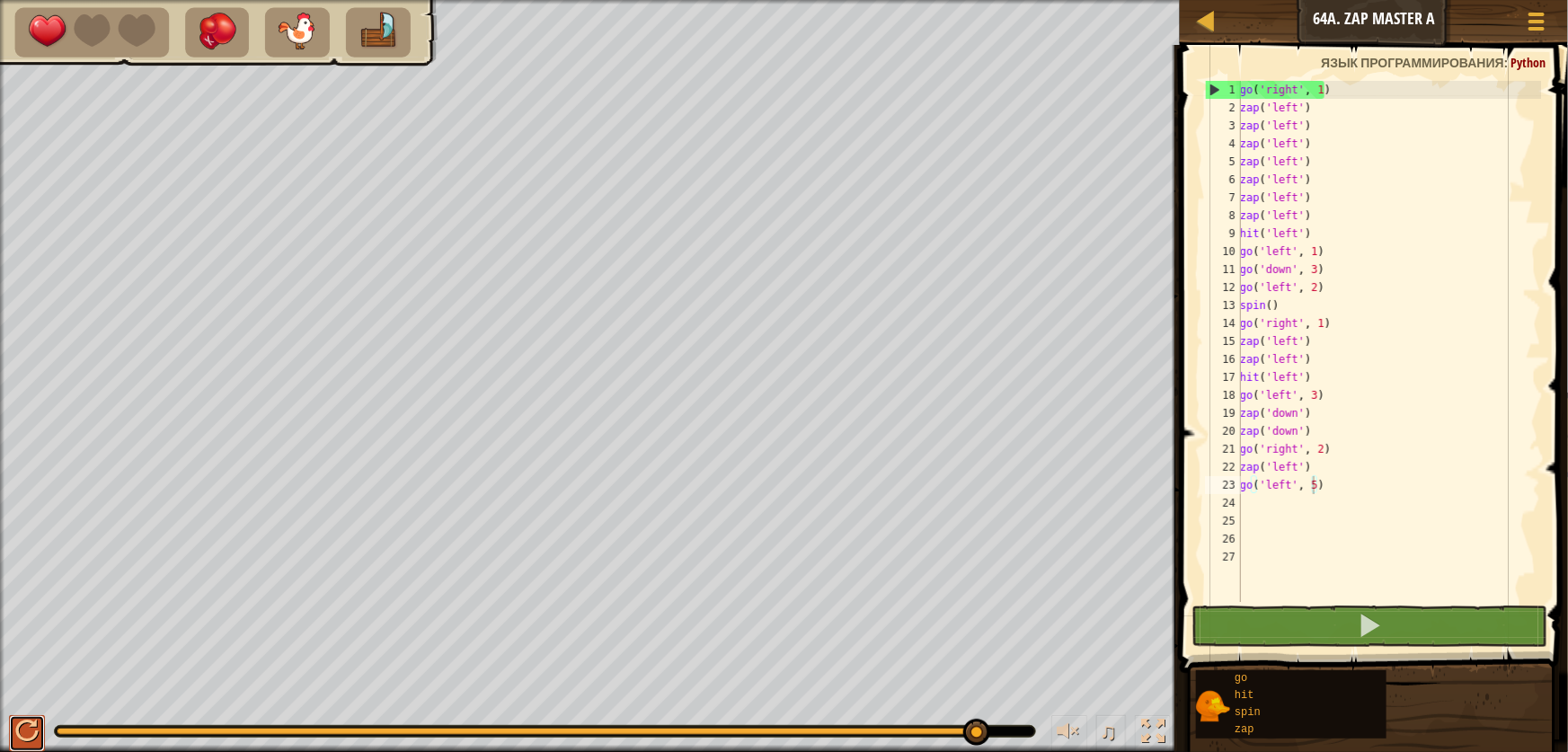
click at [37, 733] on div at bounding box center [27, 732] width 24 height 24
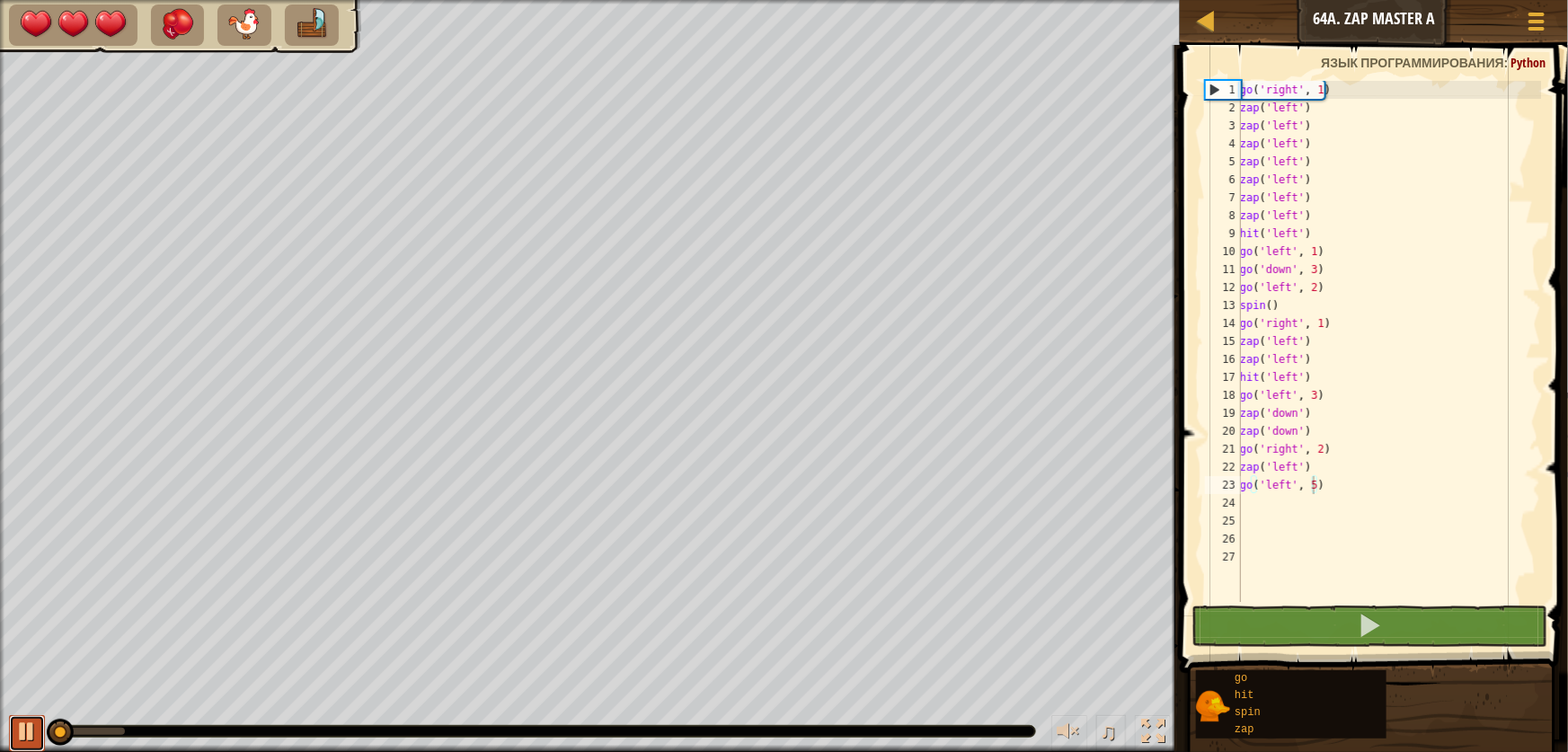
click at [37, 732] on button at bounding box center [26, 734] width 36 height 37
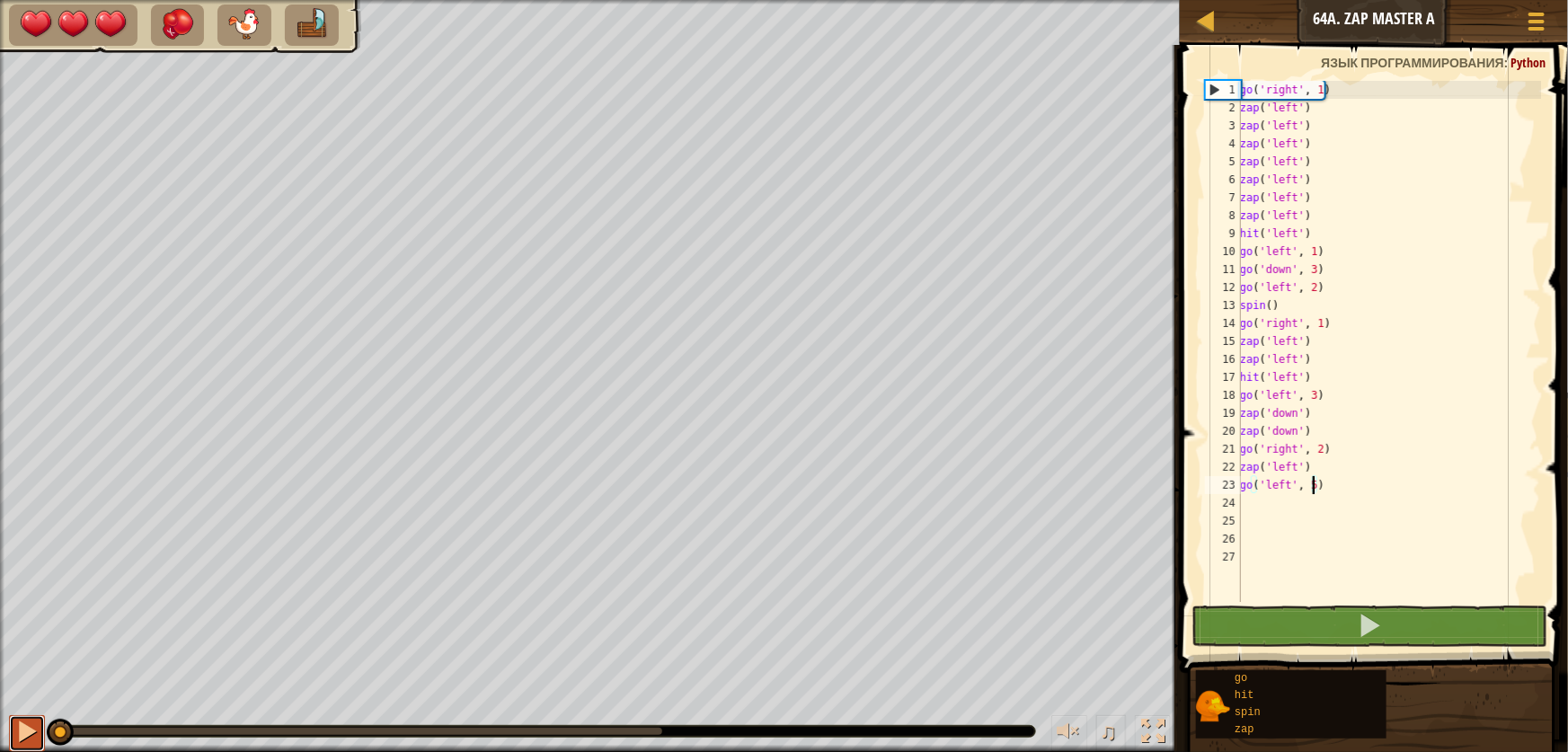
click at [30, 736] on div at bounding box center [27, 732] width 24 height 24
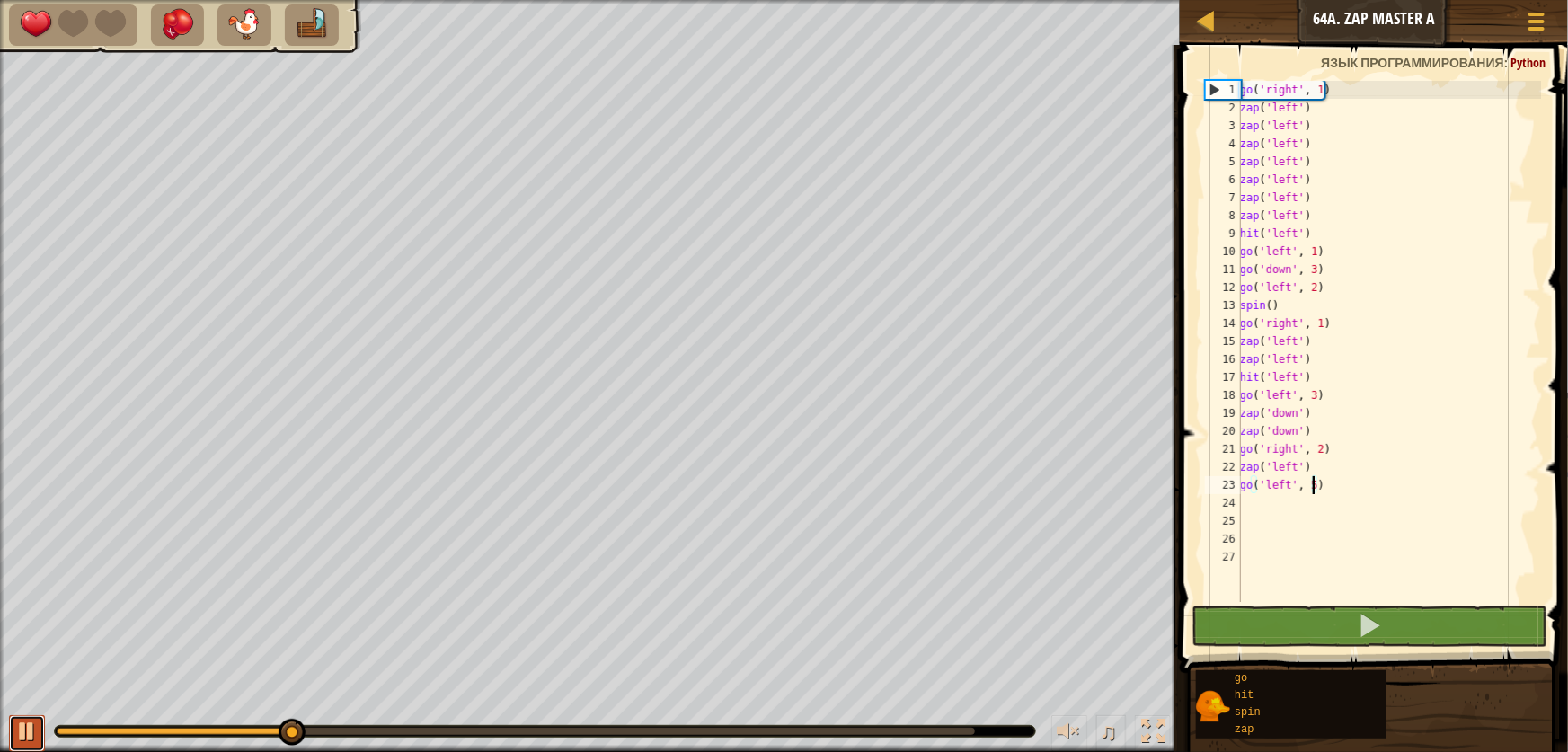
click at [23, 734] on div at bounding box center [27, 732] width 24 height 24
click at [1326, 236] on div "go ( 'right' , 1 ) zap ( 'left' ) zap ( 'left' ) zap ( 'left' ) zap ( 'left' ) …" at bounding box center [1389, 360] width 305 height 557
type textarea "hit('left')"
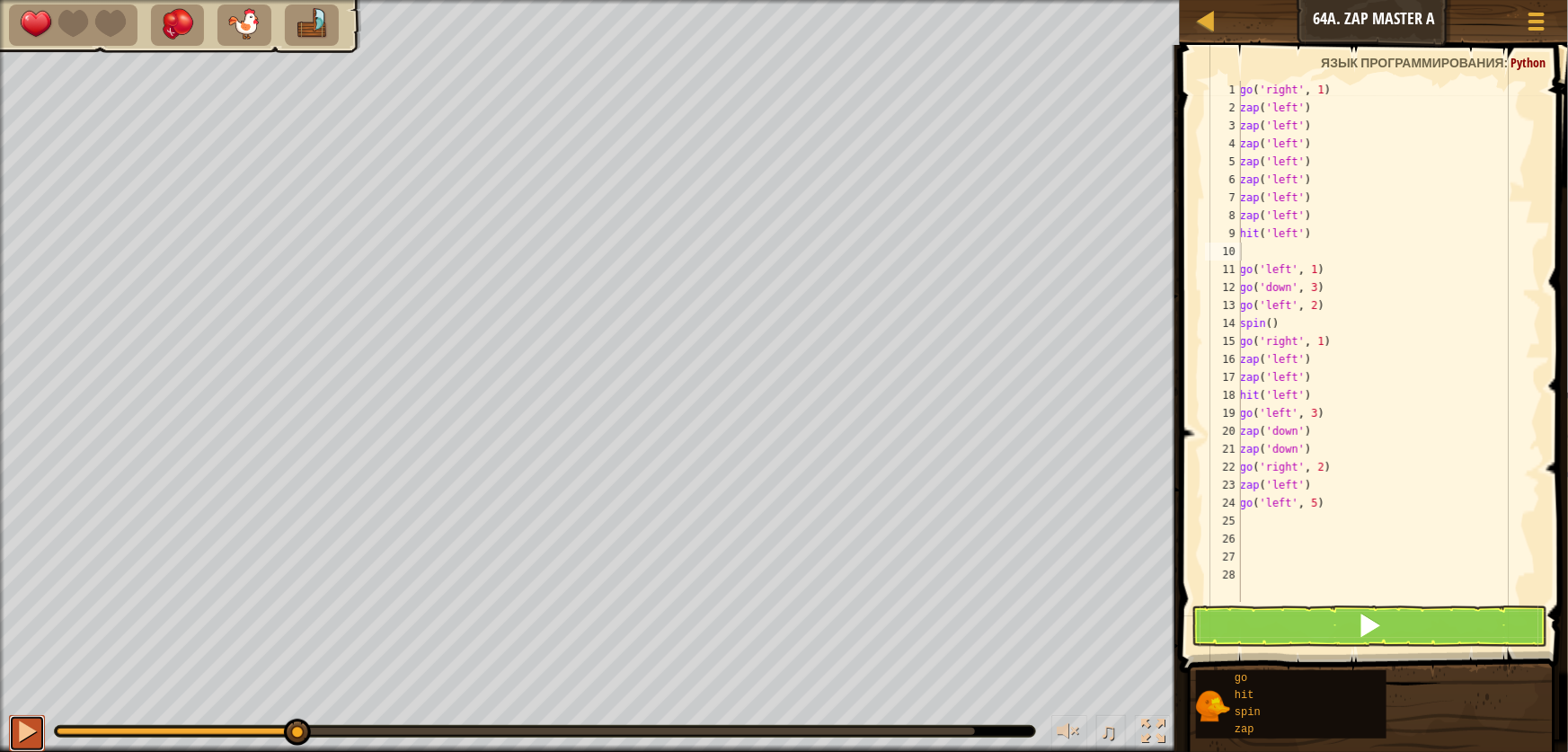
click at [23, 724] on div at bounding box center [27, 732] width 24 height 24
click at [24, 723] on div at bounding box center [27, 732] width 24 height 24
click at [1352, 271] on div "go ( 'right' , 1 ) zap ( 'left' ) zap ( 'left' ) zap ( 'left' ) zap ( 'left' ) …" at bounding box center [1389, 360] width 305 height 557
type textarea "go('left', 1)"
click at [1303, 244] on div "go ( 'right' , 1 ) zap ( 'left' ) zap ( 'left' ) zap ( 'left' ) zap ( 'left' ) …" at bounding box center [1389, 360] width 305 height 557
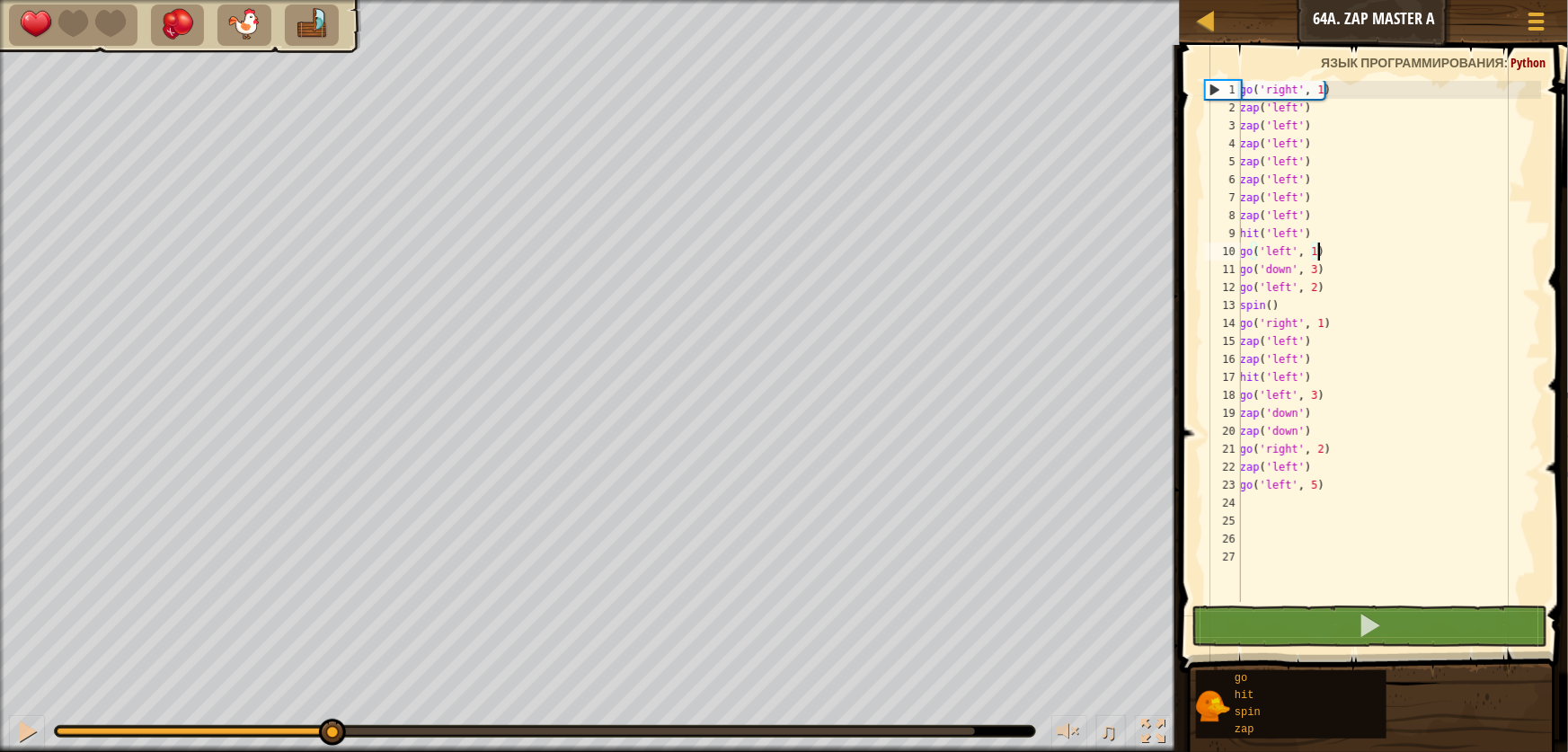
click at [1333, 251] on div "go ( 'right' , 1 ) zap ( 'left' ) zap ( 'left' ) zap ( 'left' ) zap ( 'left' ) …" at bounding box center [1389, 360] width 305 height 557
type textarea "go('left', 1)"
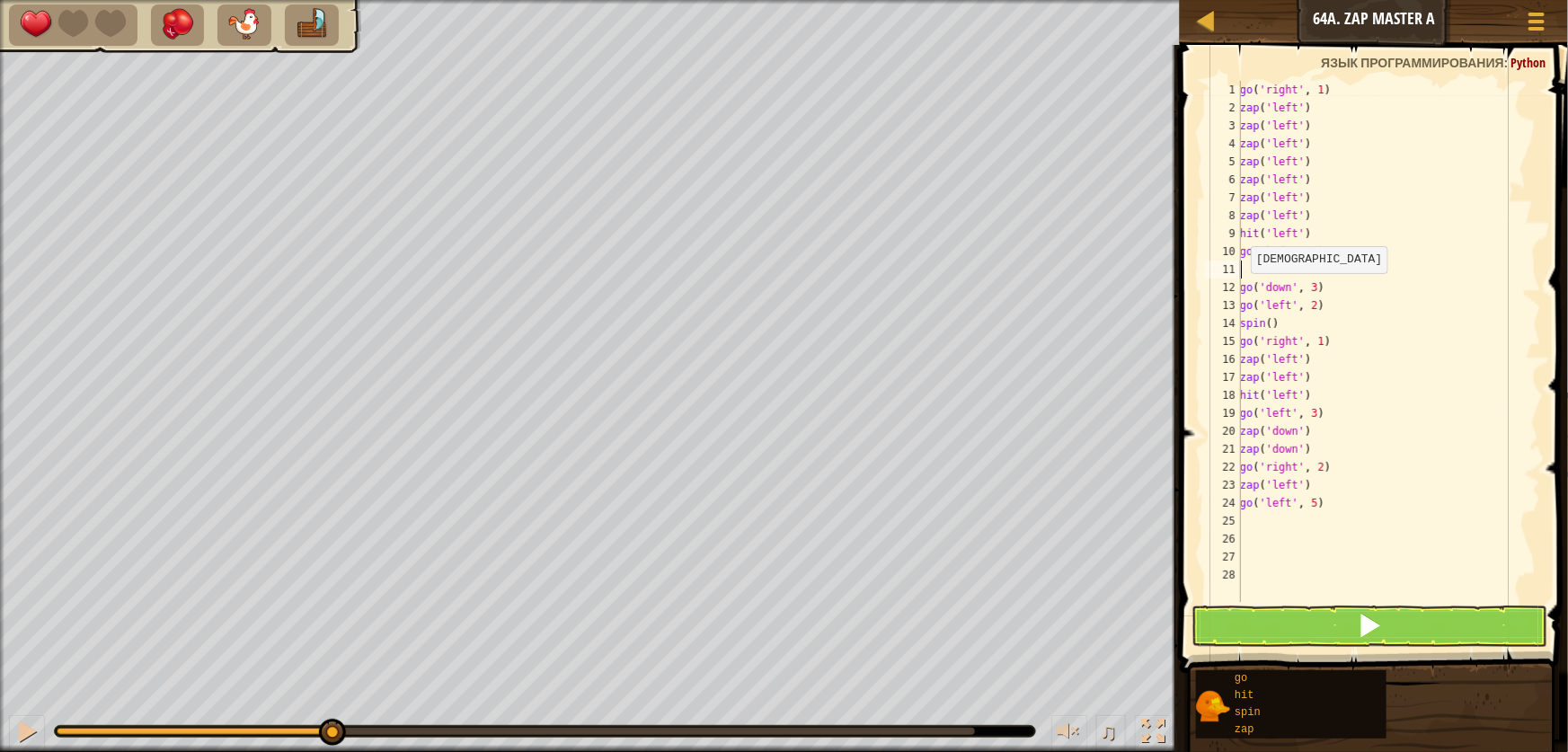
type textarea "z"
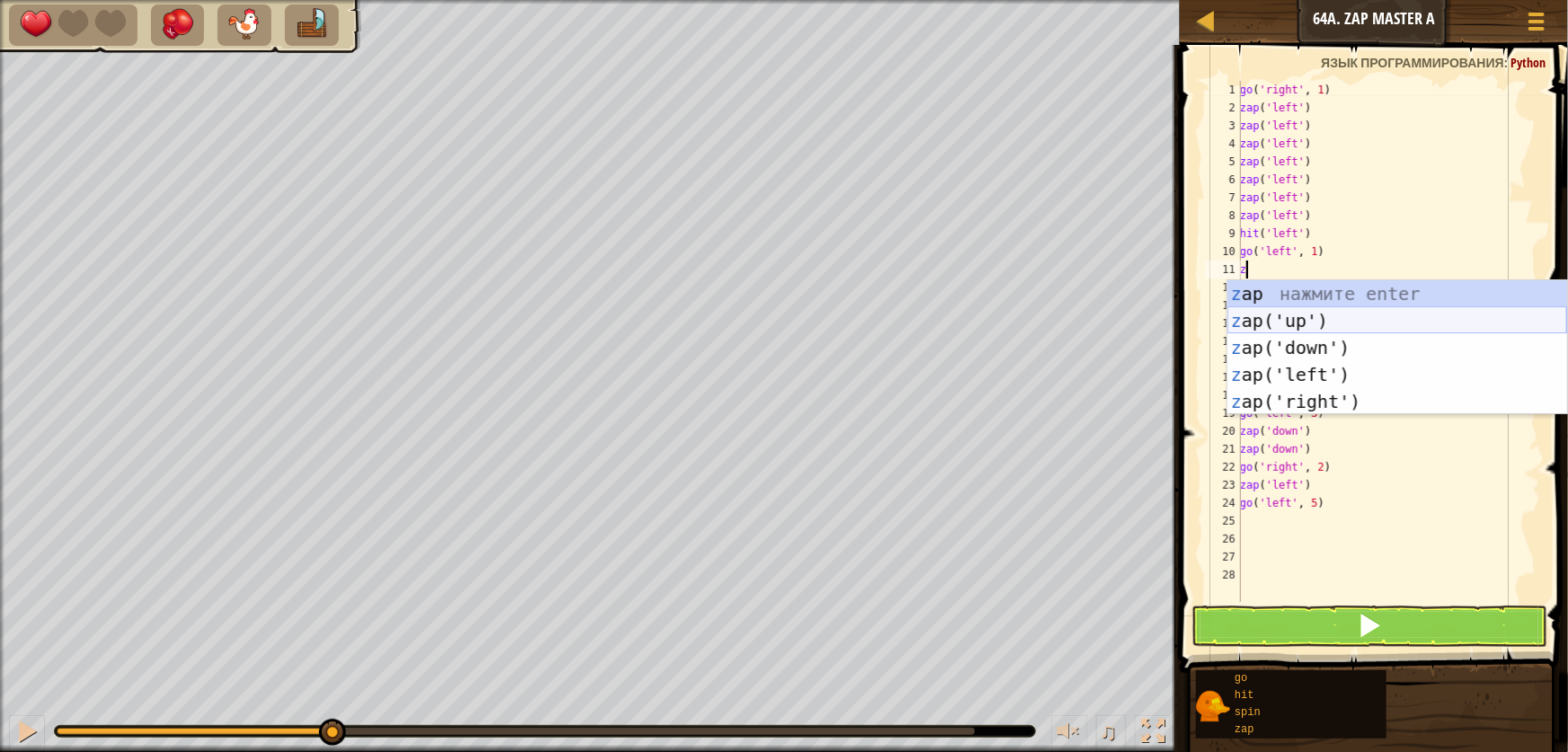
click at [1343, 313] on div "z ap нажмите enter z ap('up') нажмите enter z ap('down') нажмите enter z ap('le…" at bounding box center [1397, 375] width 340 height 189
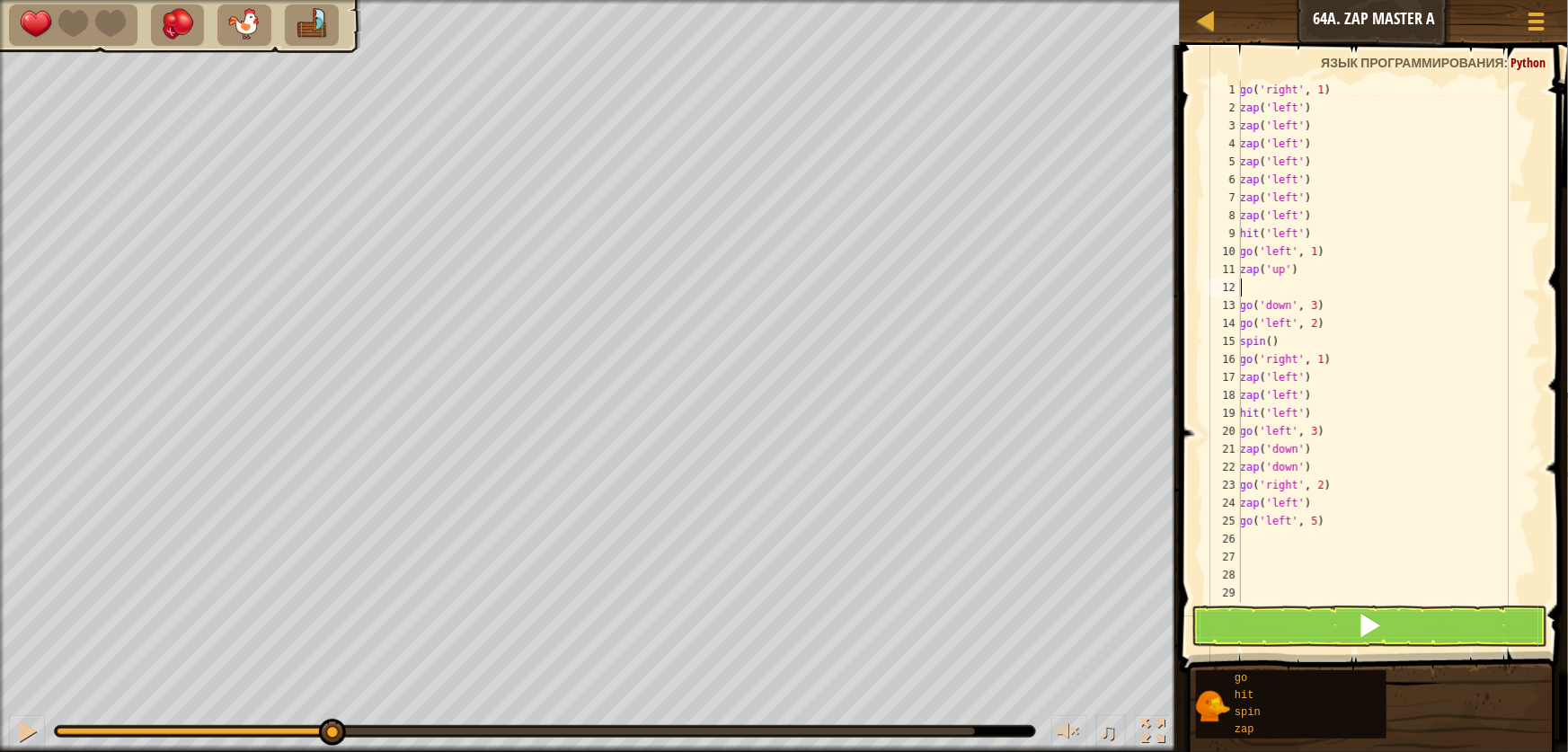
type textarea "z"
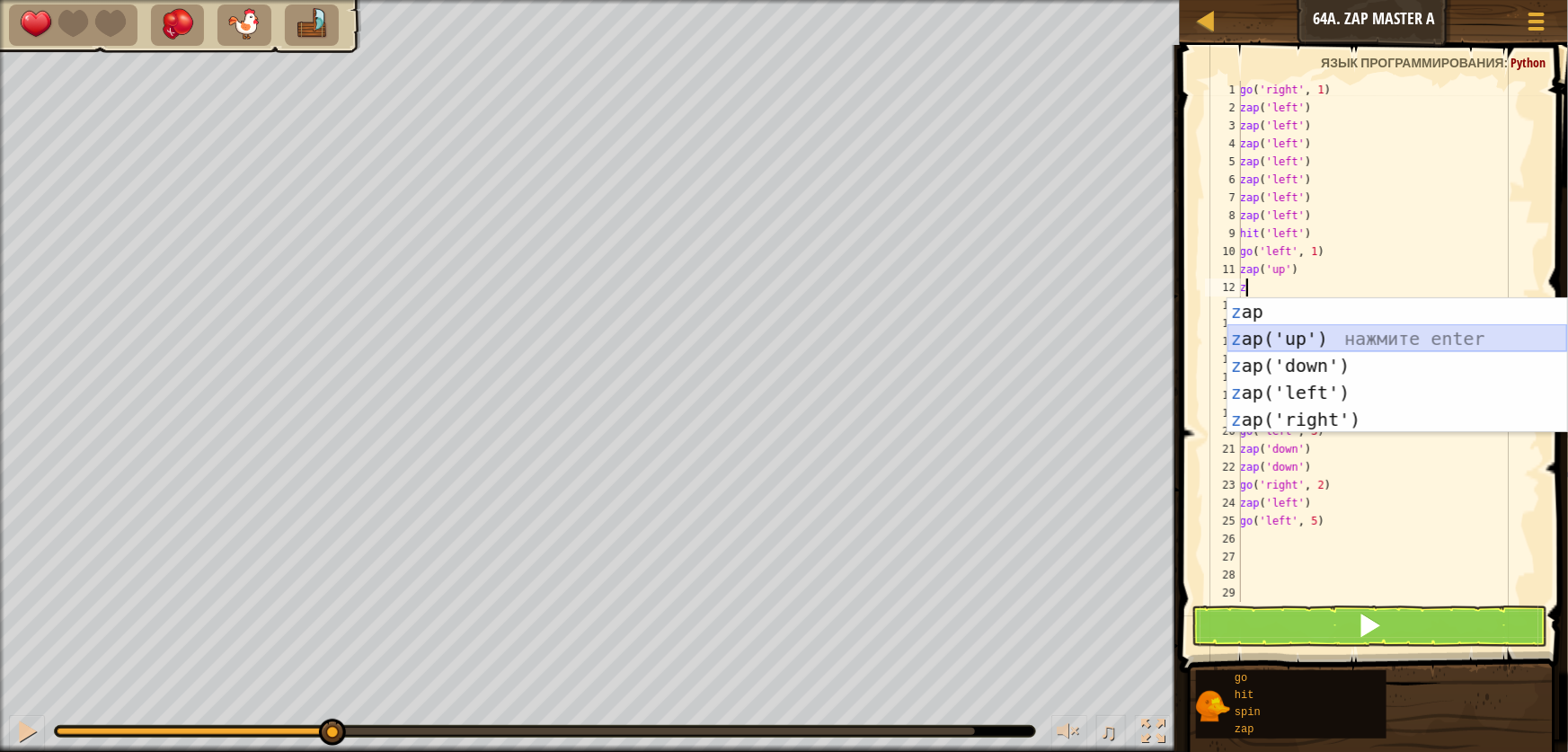
click at [1310, 333] on div "z ap нажмите enter z ap('up') нажмите enter z ap('down') нажмите enter z ap('le…" at bounding box center [1397, 393] width 340 height 189
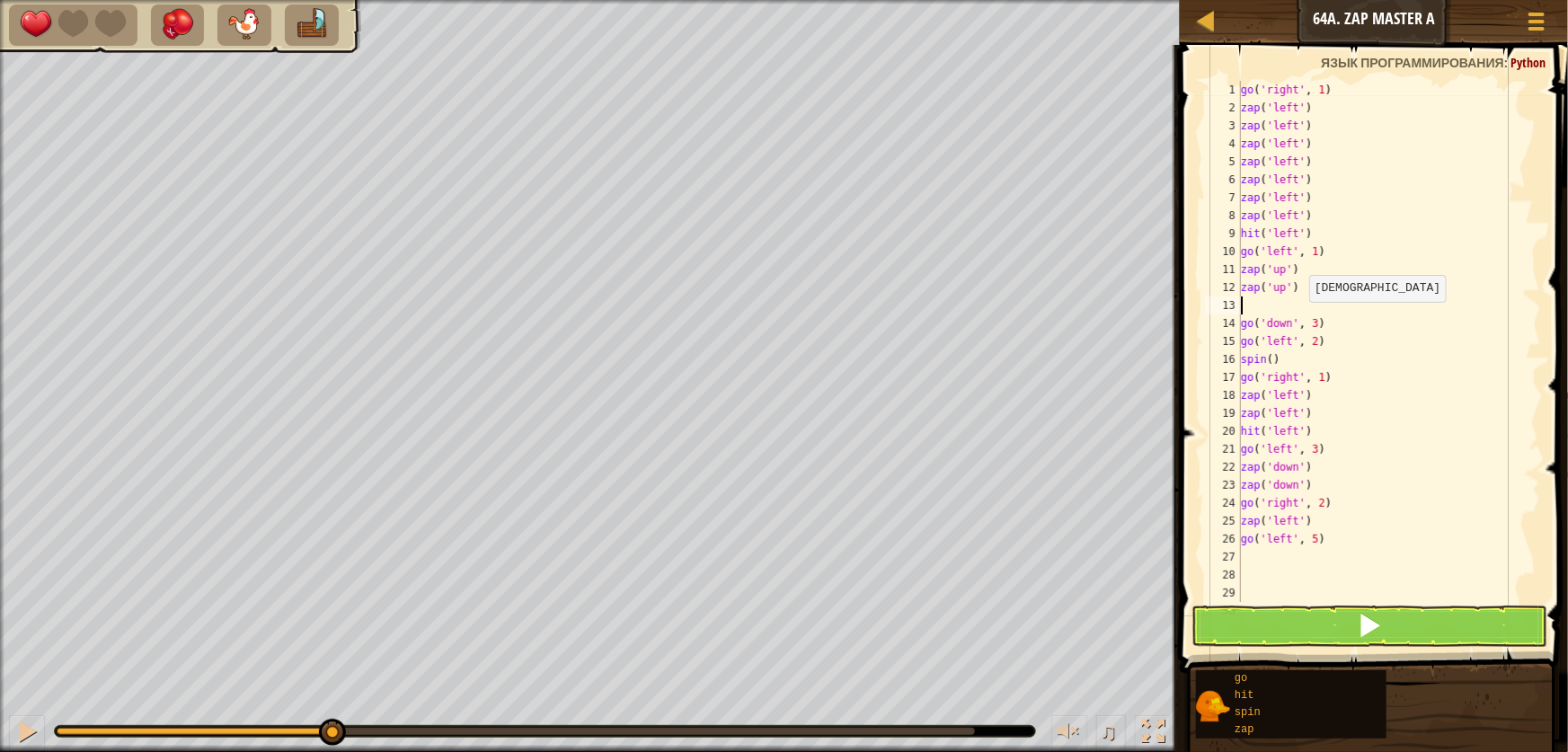
type textarea "h"
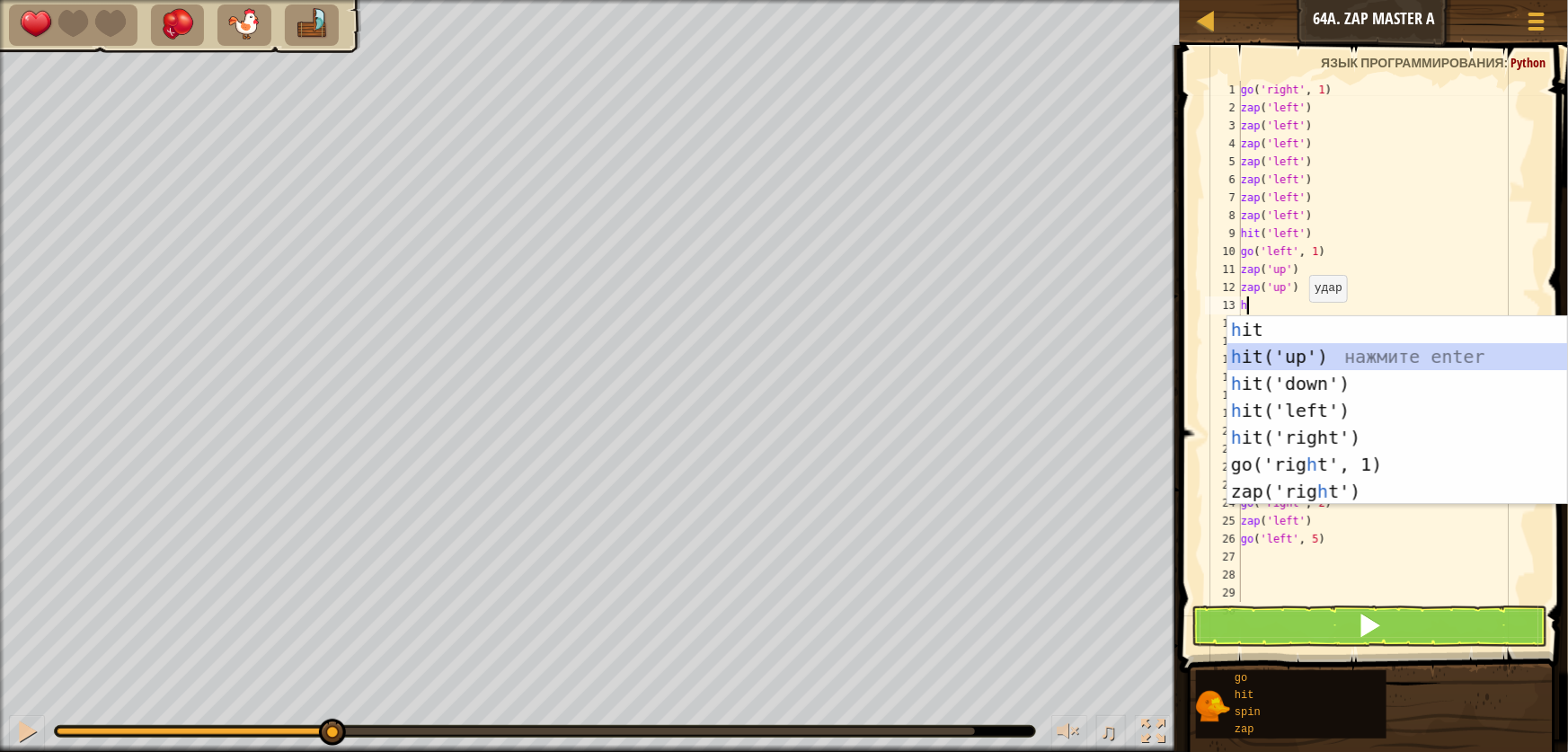
click at [1320, 360] on div "h it нажмите enter h it('up') нажмите enter h it('down') нажмите enter h it('le…" at bounding box center [1397, 438] width 340 height 243
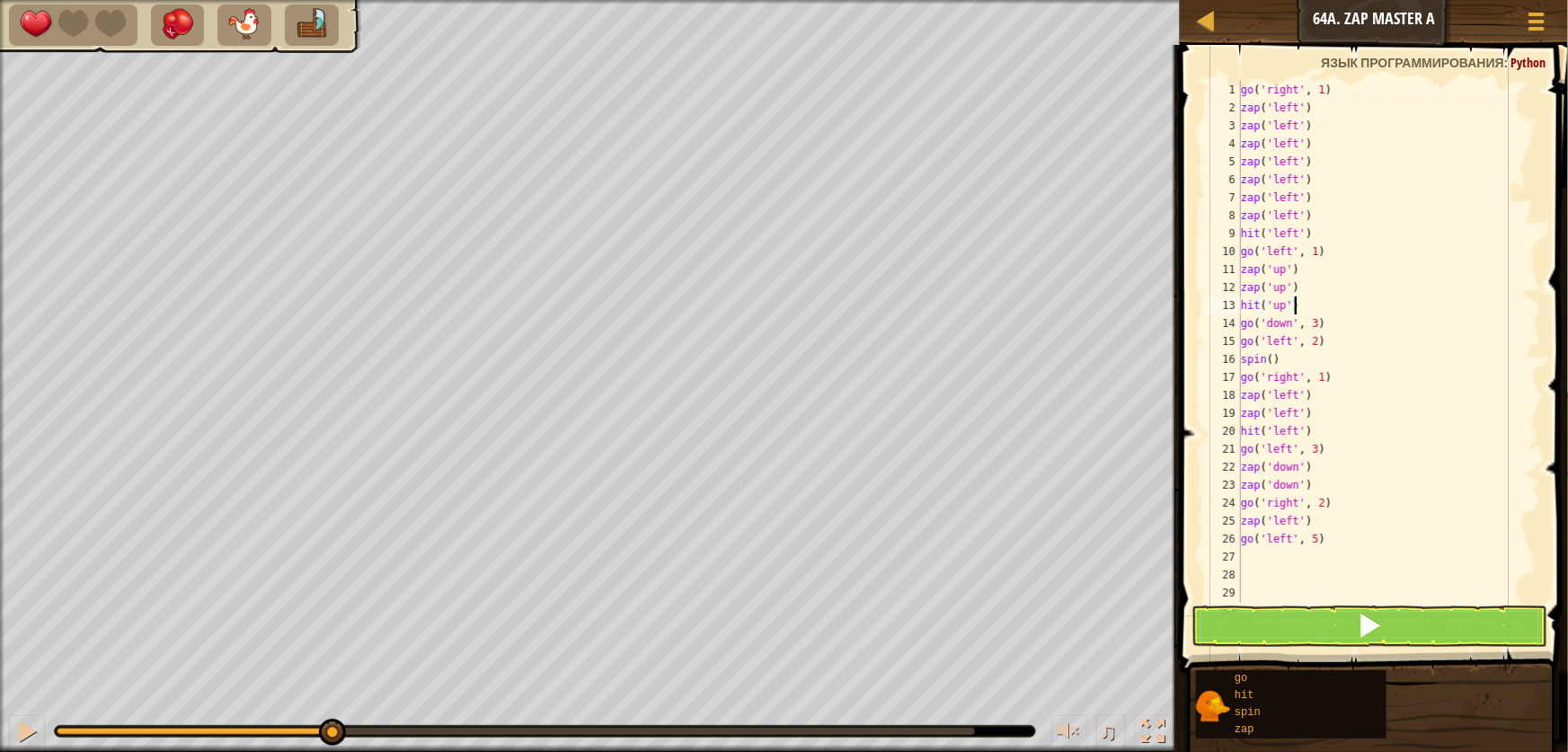
type textarea "hit('up')"
click at [1404, 630] on button at bounding box center [1370, 626] width 356 height 41
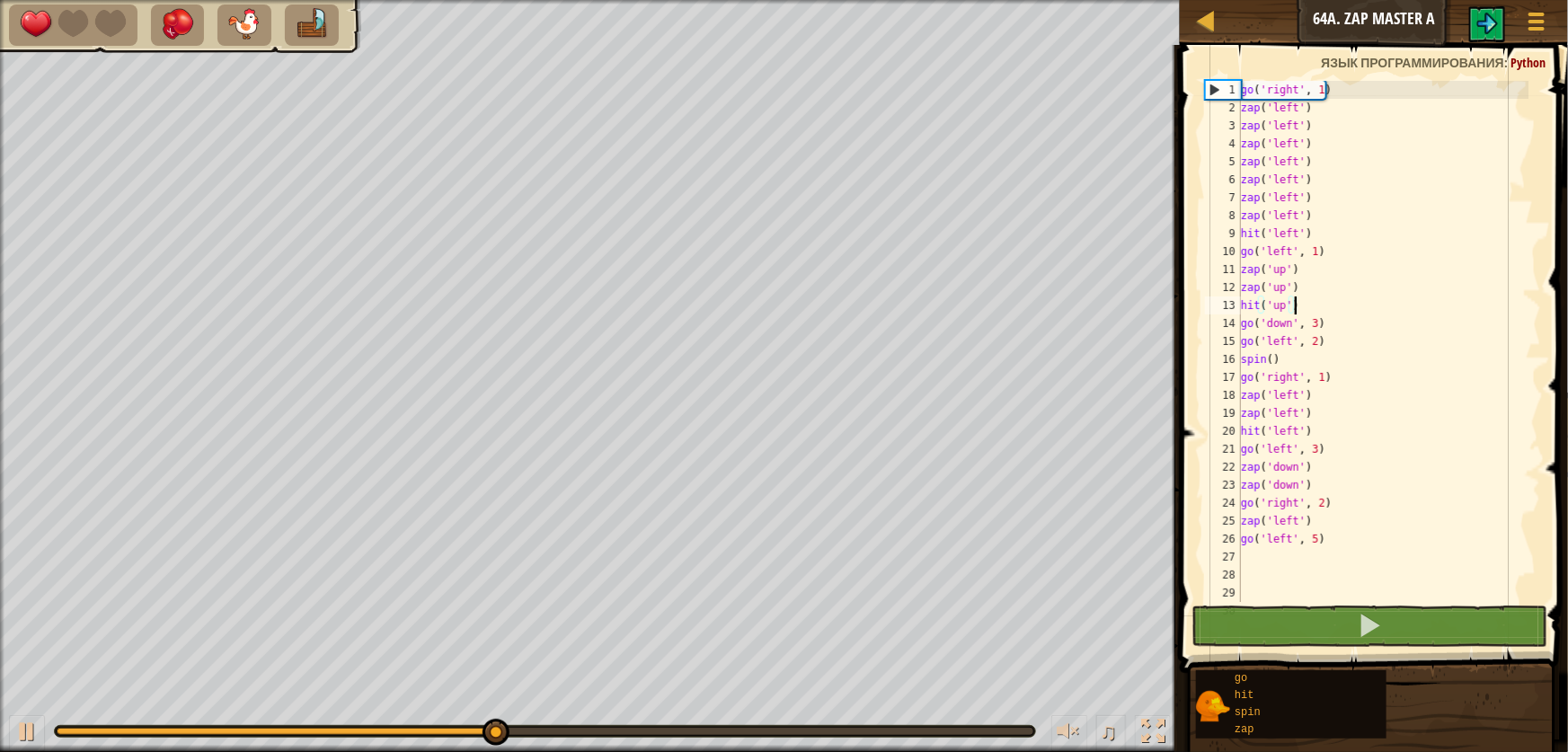
click at [790, 736] on div at bounding box center [544, 732] width 980 height 11
click at [809, 728] on div at bounding box center [544, 732] width 976 height 7
click at [31, 729] on div at bounding box center [27, 732] width 24 height 24
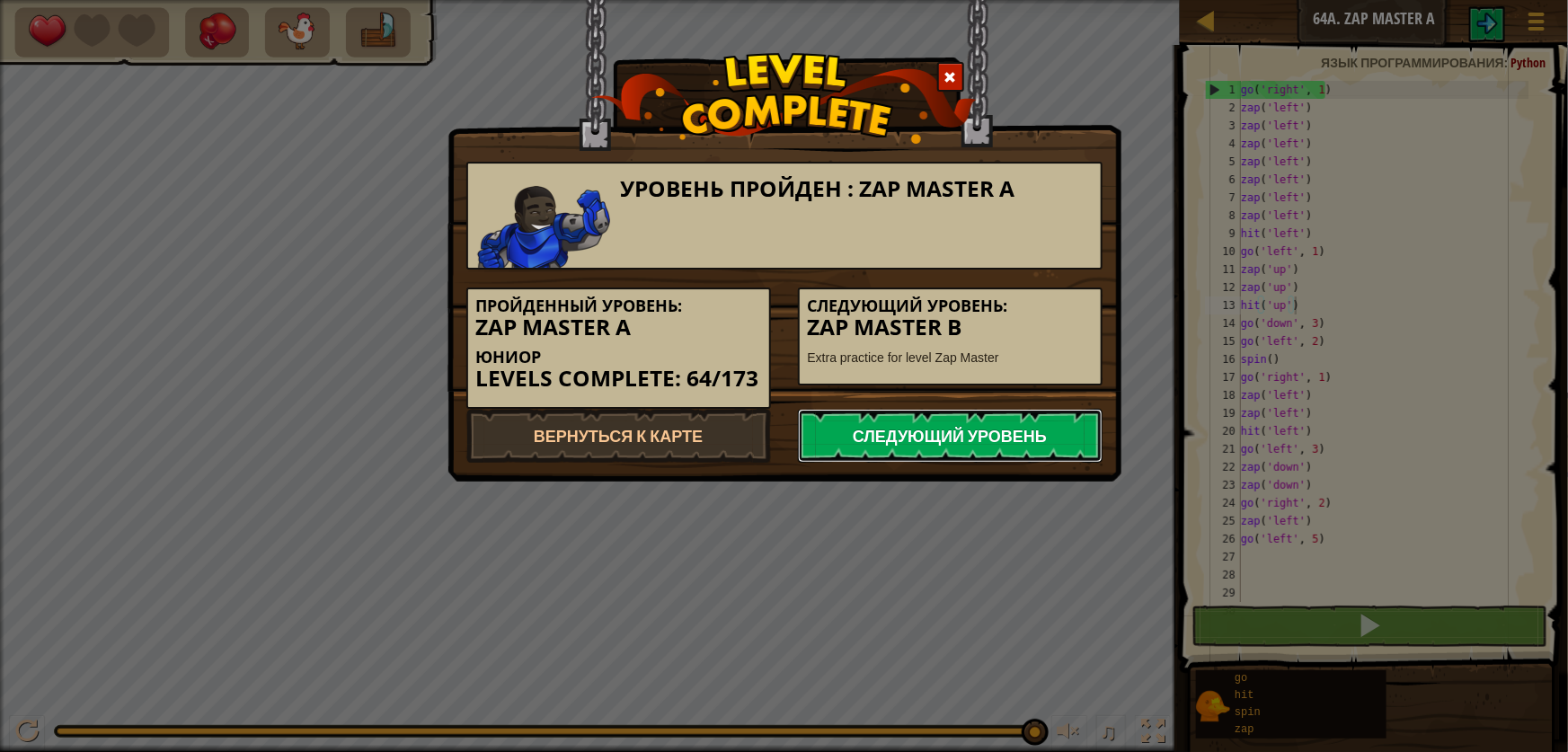
click at [906, 419] on link "Следующий уровень" at bounding box center [951, 436] width 305 height 54
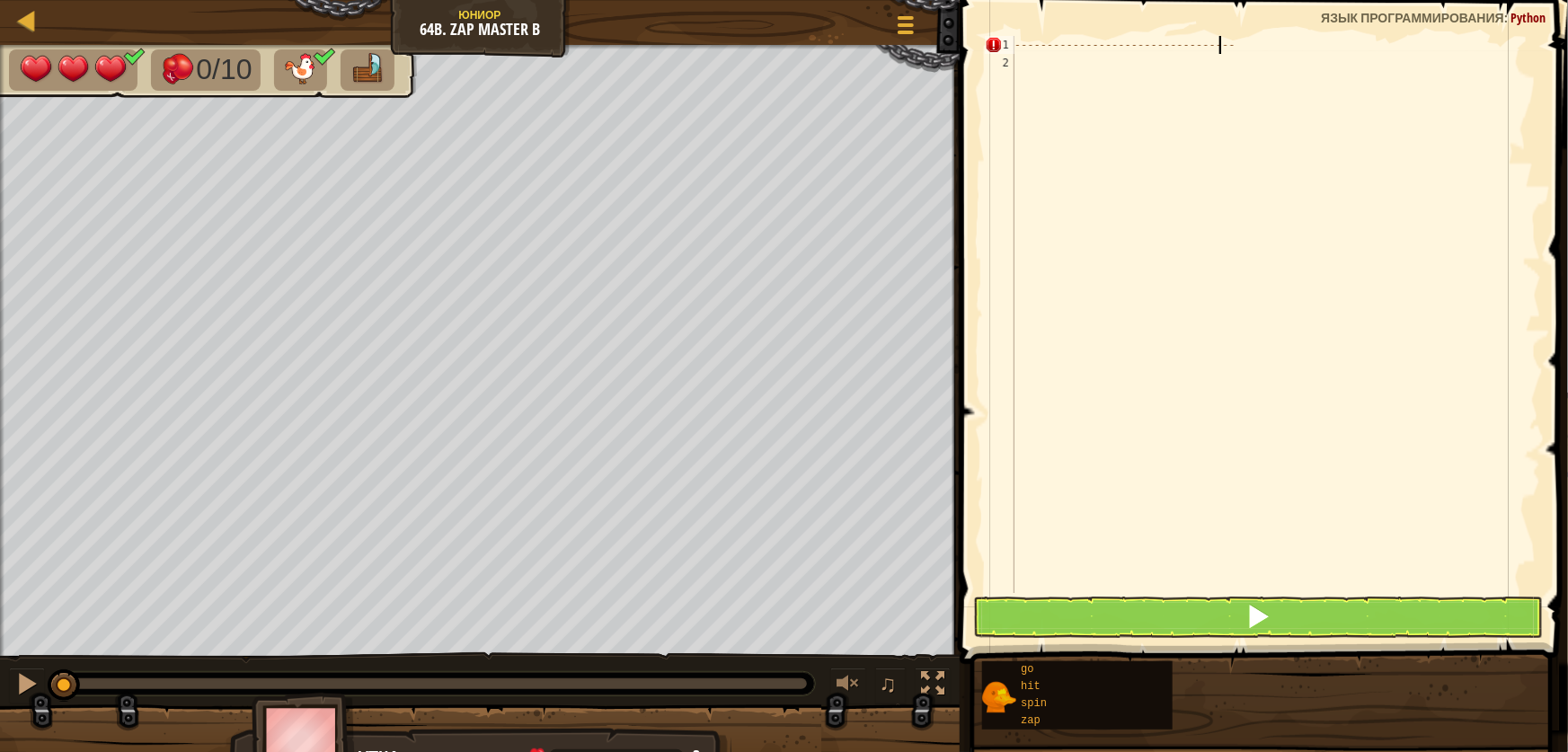
scroll to position [8, 12]
type textarea "-"
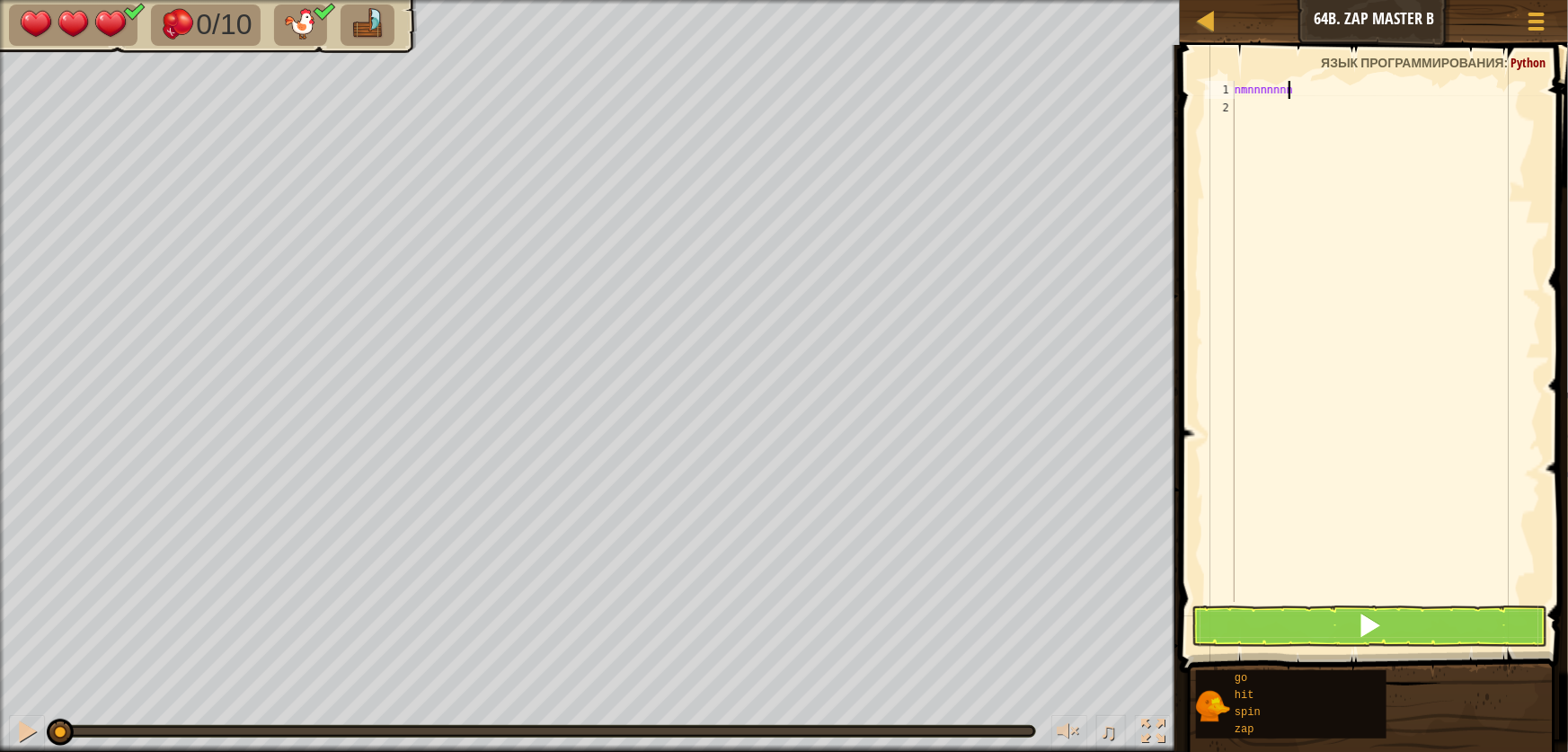
scroll to position [8, 1]
type textarea "n"
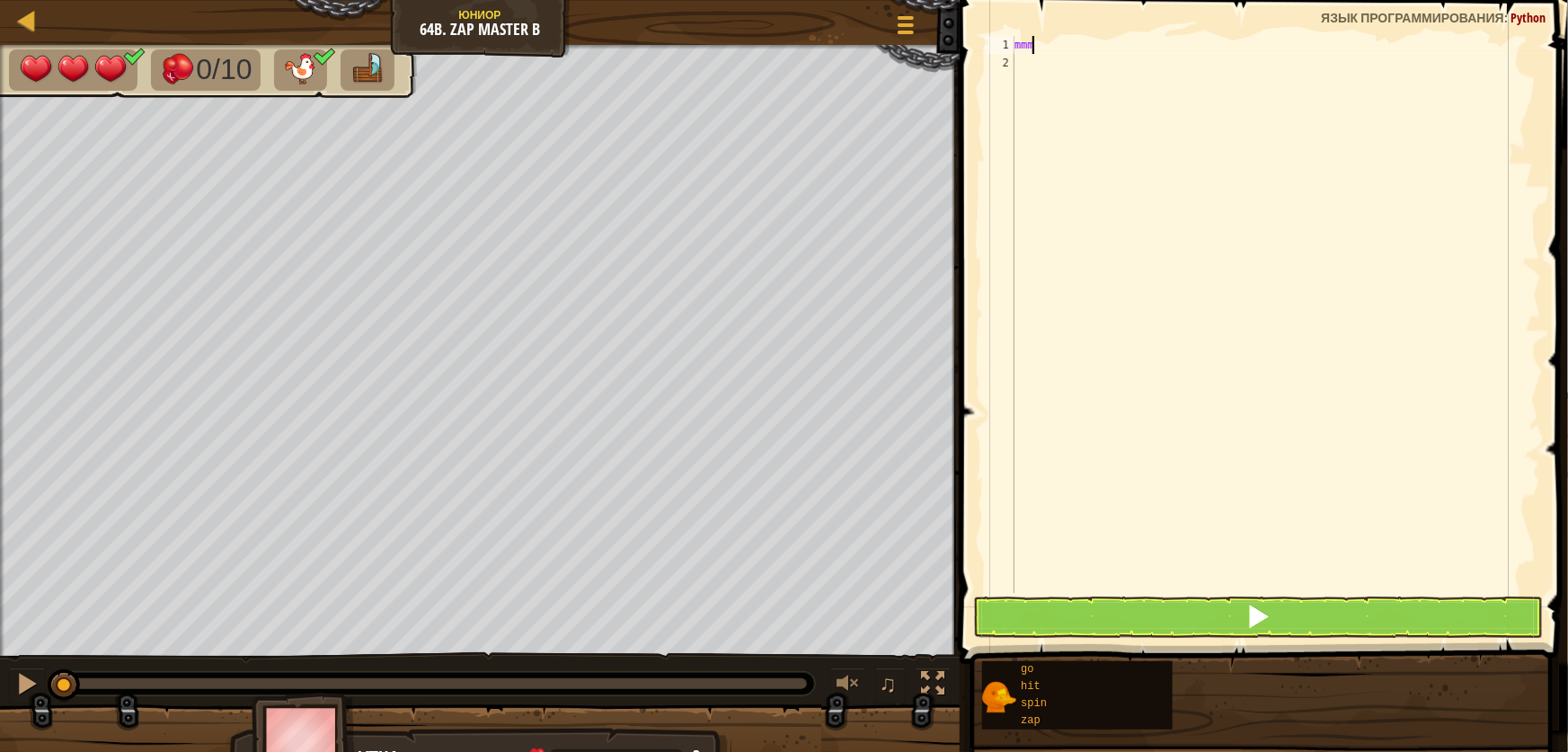
type textarea "m"
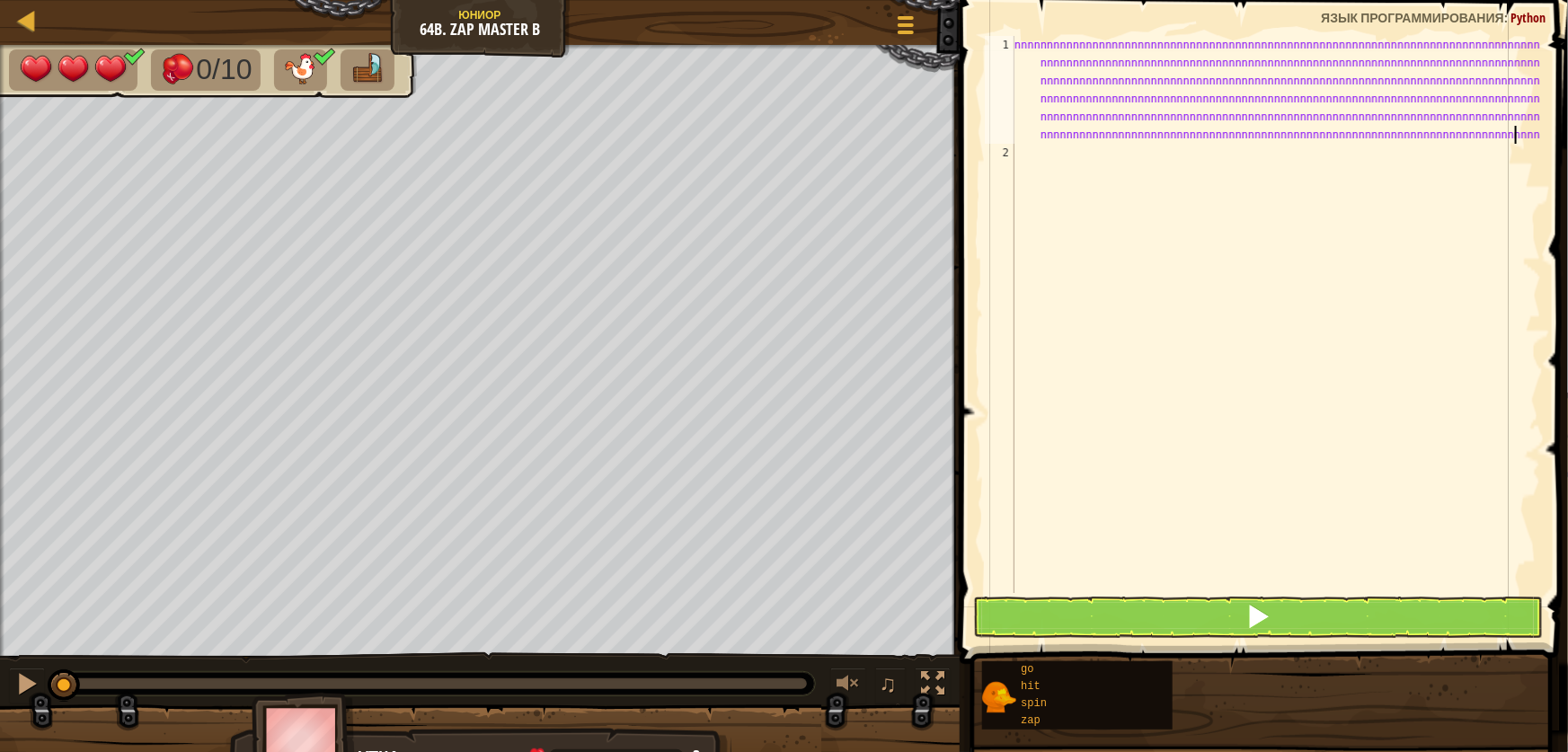
scroll to position [8, 0]
type textarea "nnnnnnnnnnnnnnnnnnnnnnnnnnnnnnnnnnnnnnnnnnnnnnnnnnnnnnnnnnnnnnnnnnnnnnnnnnnnnnn…"
type textarea "nnnnnnnnnnnnnnnnnnnnnnnnnnn"
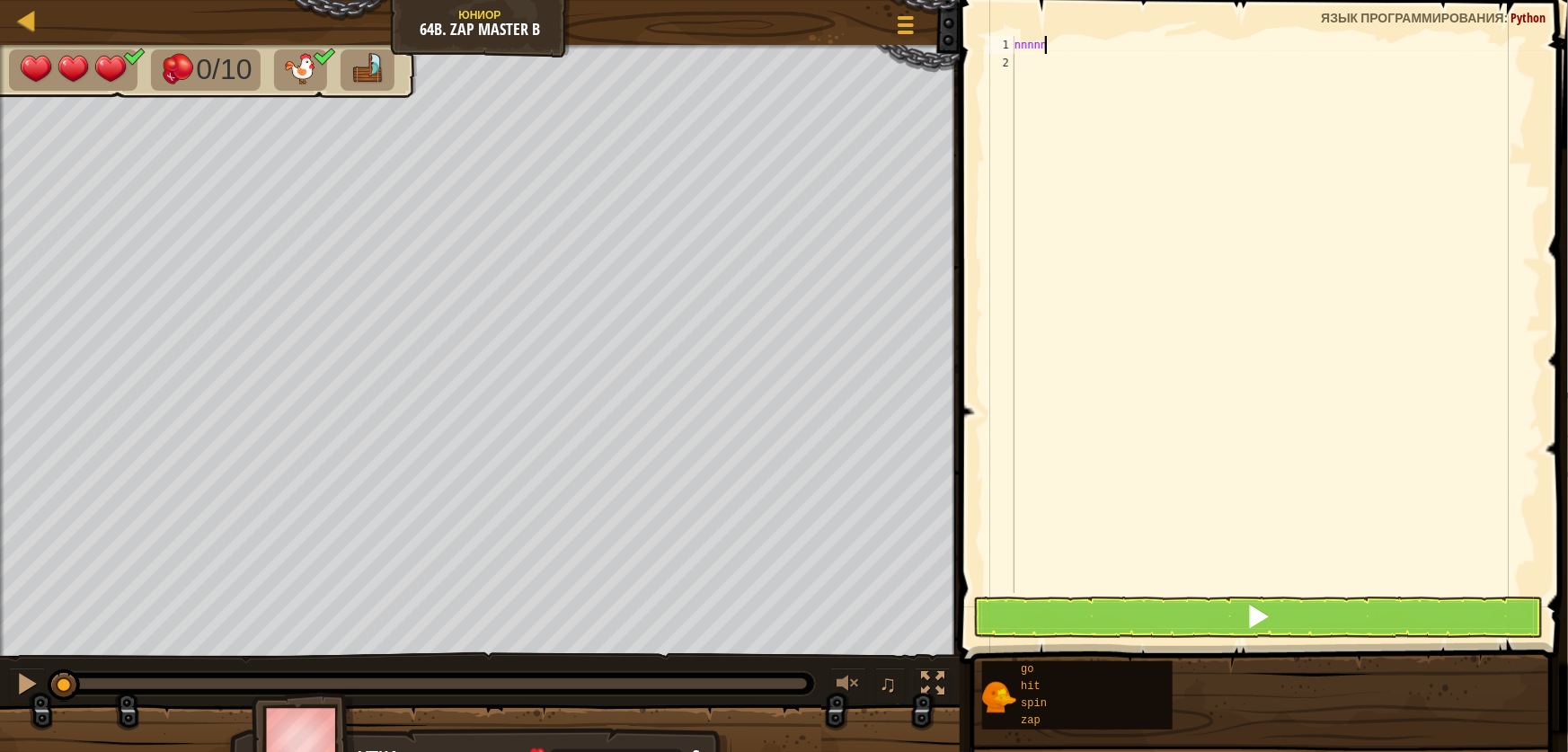
type textarea "n"
